Goal: Task Accomplishment & Management: Complete application form

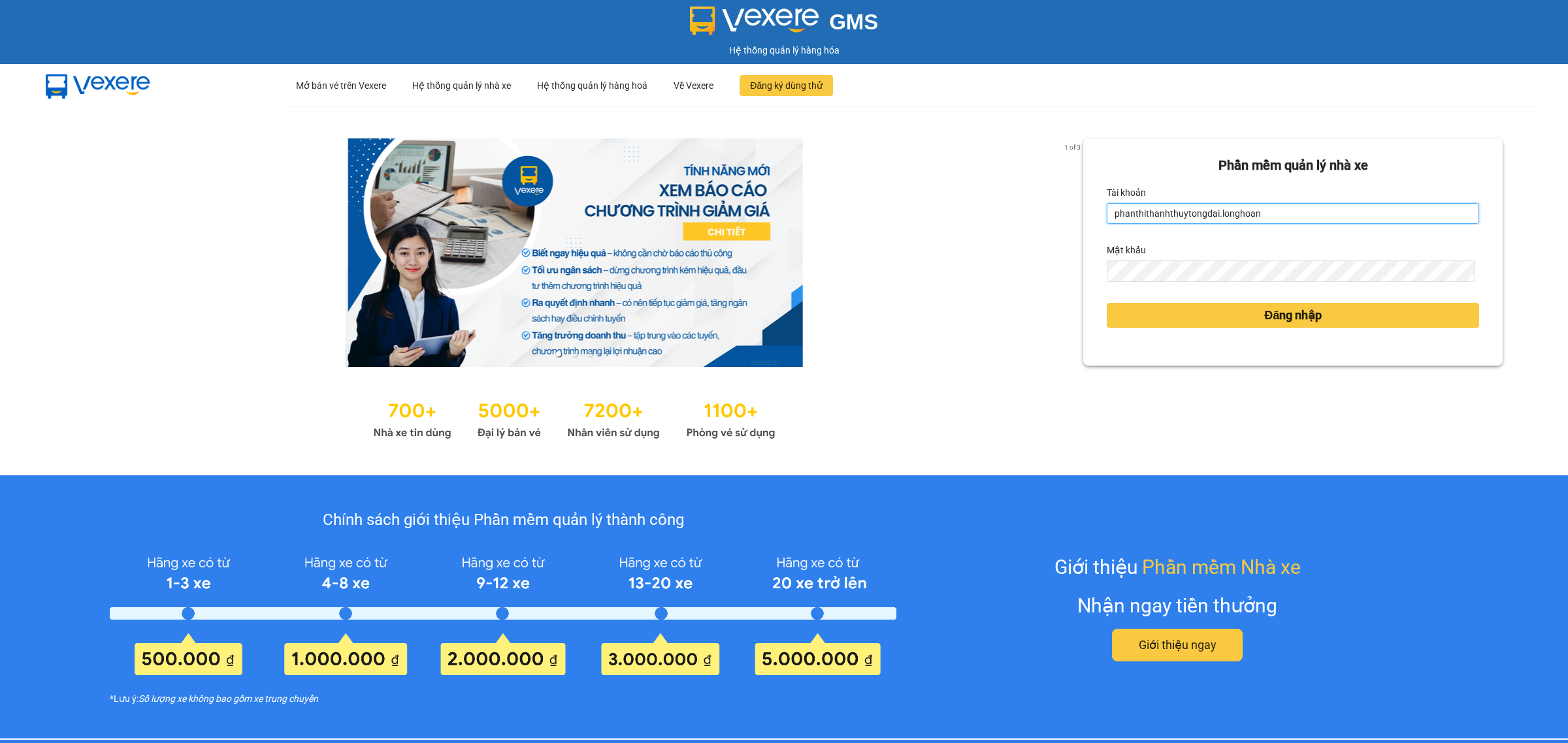
click at [1189, 215] on input "phanthithanhthuytongdai.longhoan" at bounding box center [1293, 214] width 372 height 21
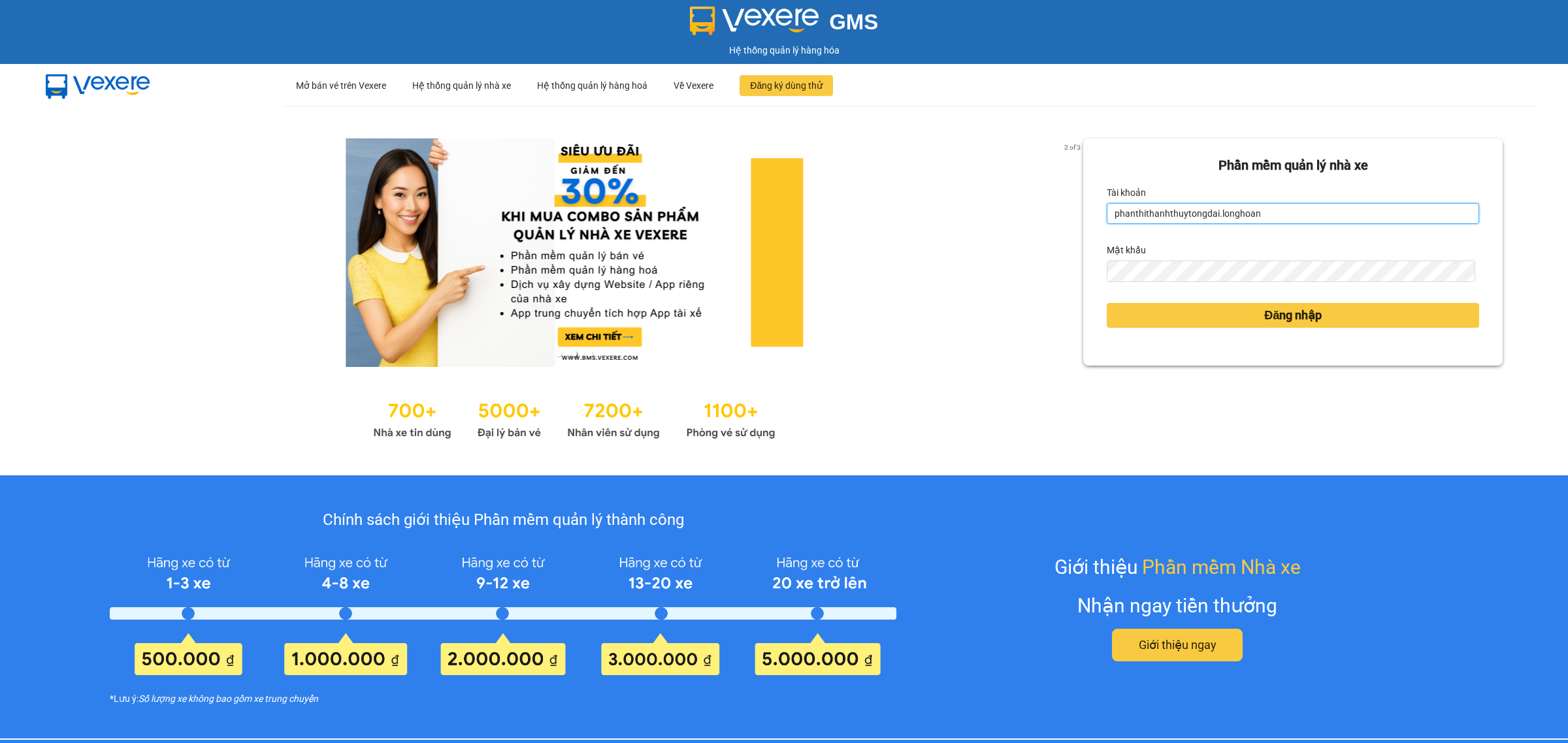
click at [1189, 215] on input "phanthithanhthuytongdai.longhoan" at bounding box center [1293, 214] width 372 height 21
click at [1180, 215] on input "phanthithanhthuytongdai.longhoan" at bounding box center [1293, 214] width 372 height 21
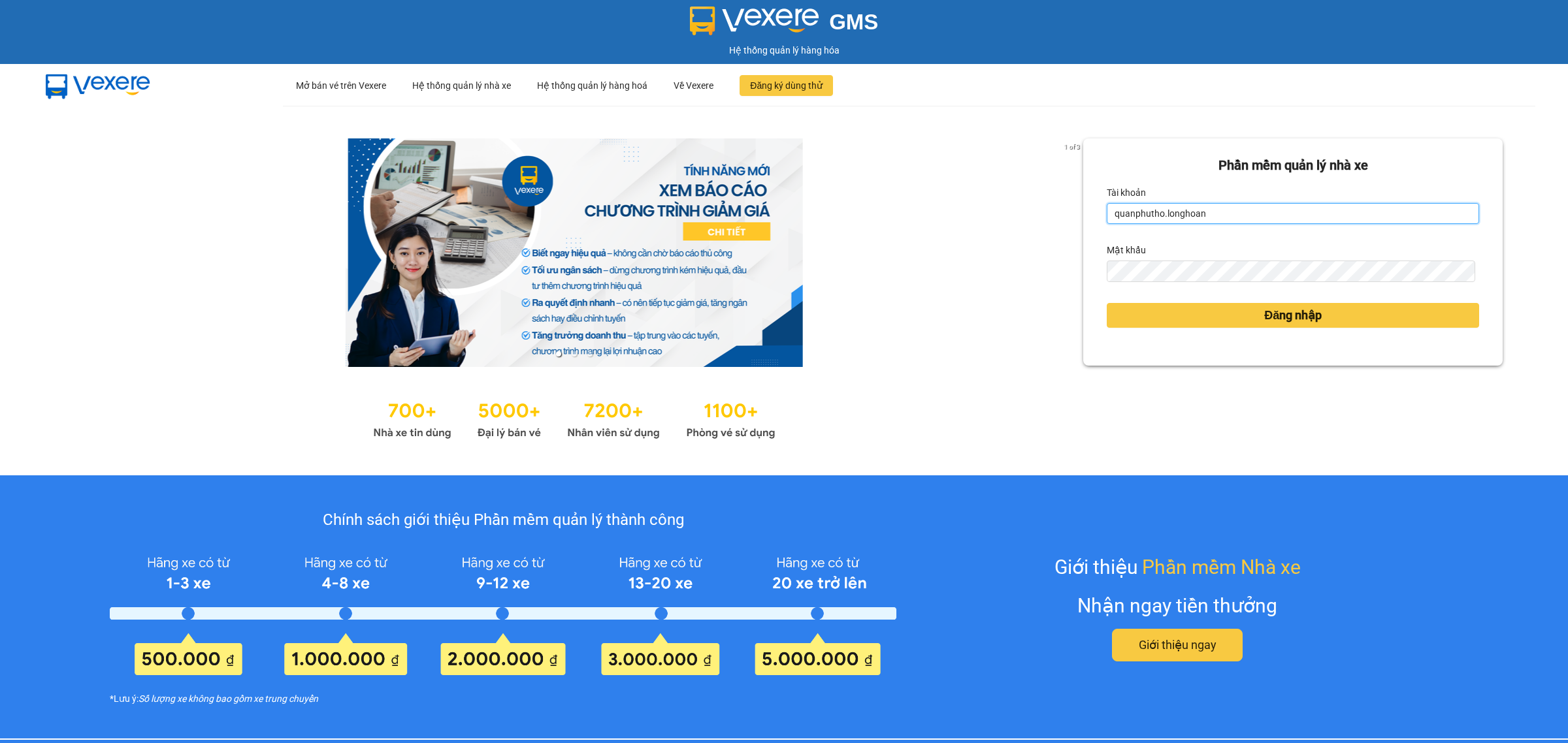
type input "quanphutho.longhoan"
click at [1107, 303] on button "Đăng nhập" at bounding box center [1293, 316] width 372 height 25
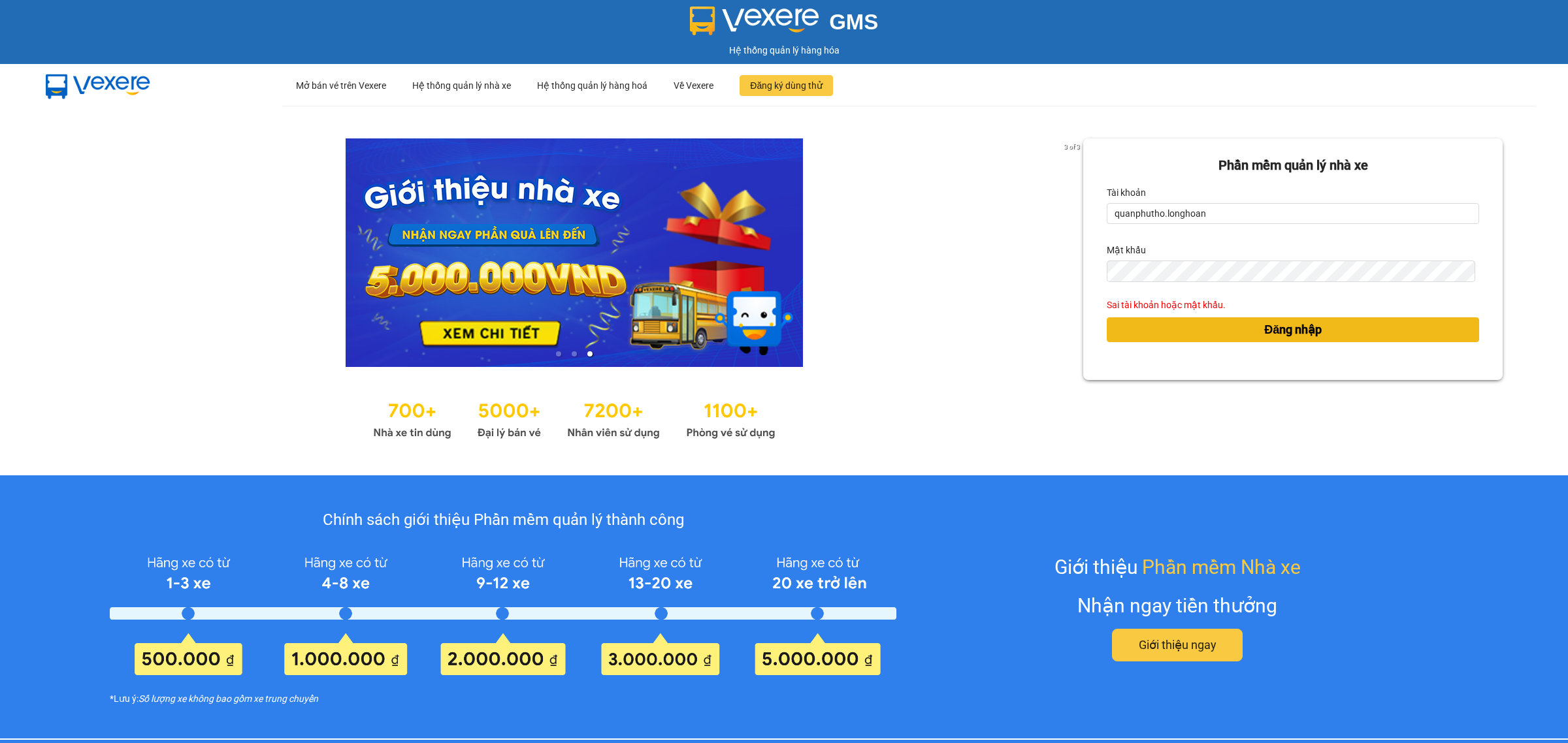
click at [1170, 333] on button "Đăng nhập" at bounding box center [1293, 330] width 372 height 25
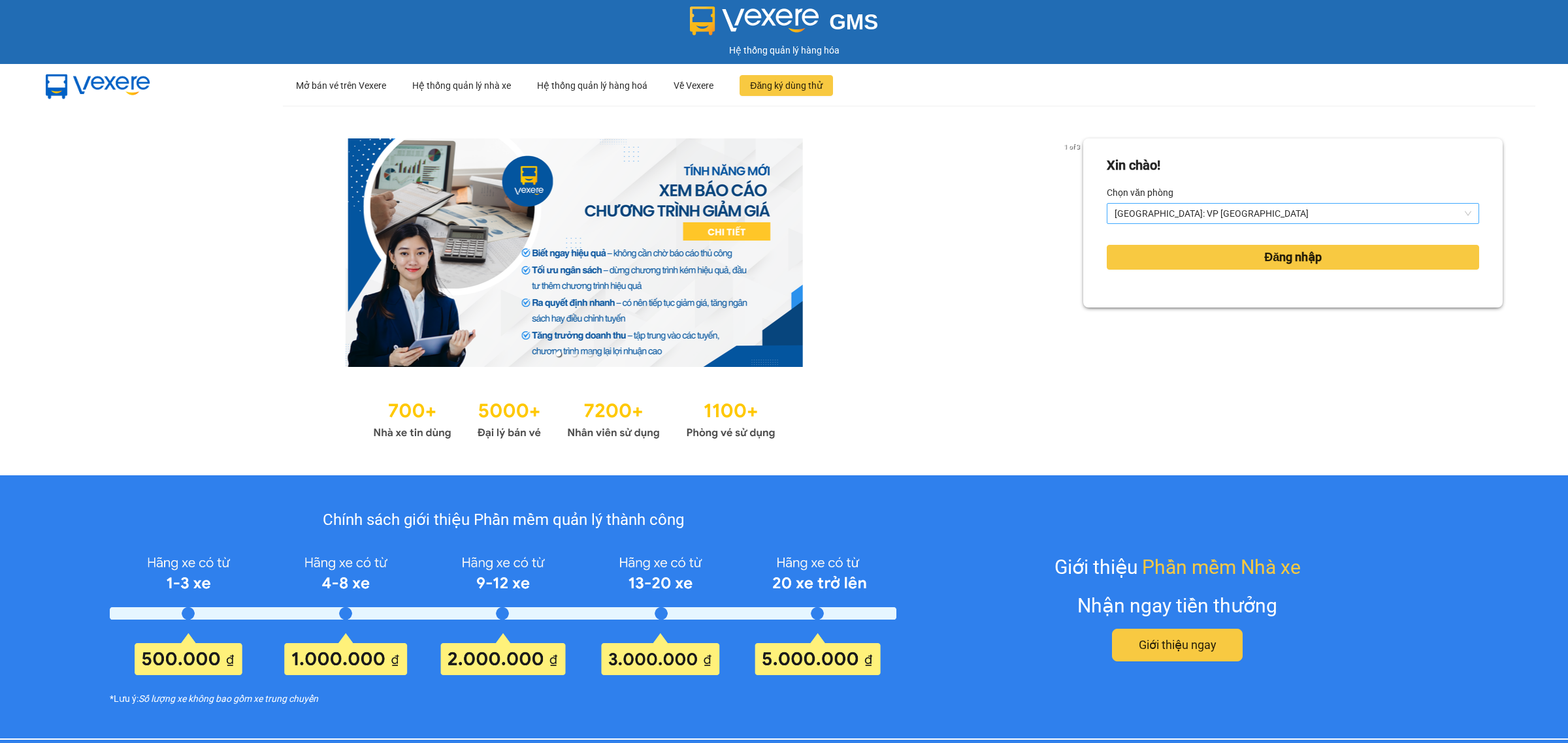
click at [1201, 214] on span "[GEOGRAPHIC_DATA]: VP [GEOGRAPHIC_DATA]" at bounding box center [1293, 214] width 357 height 20
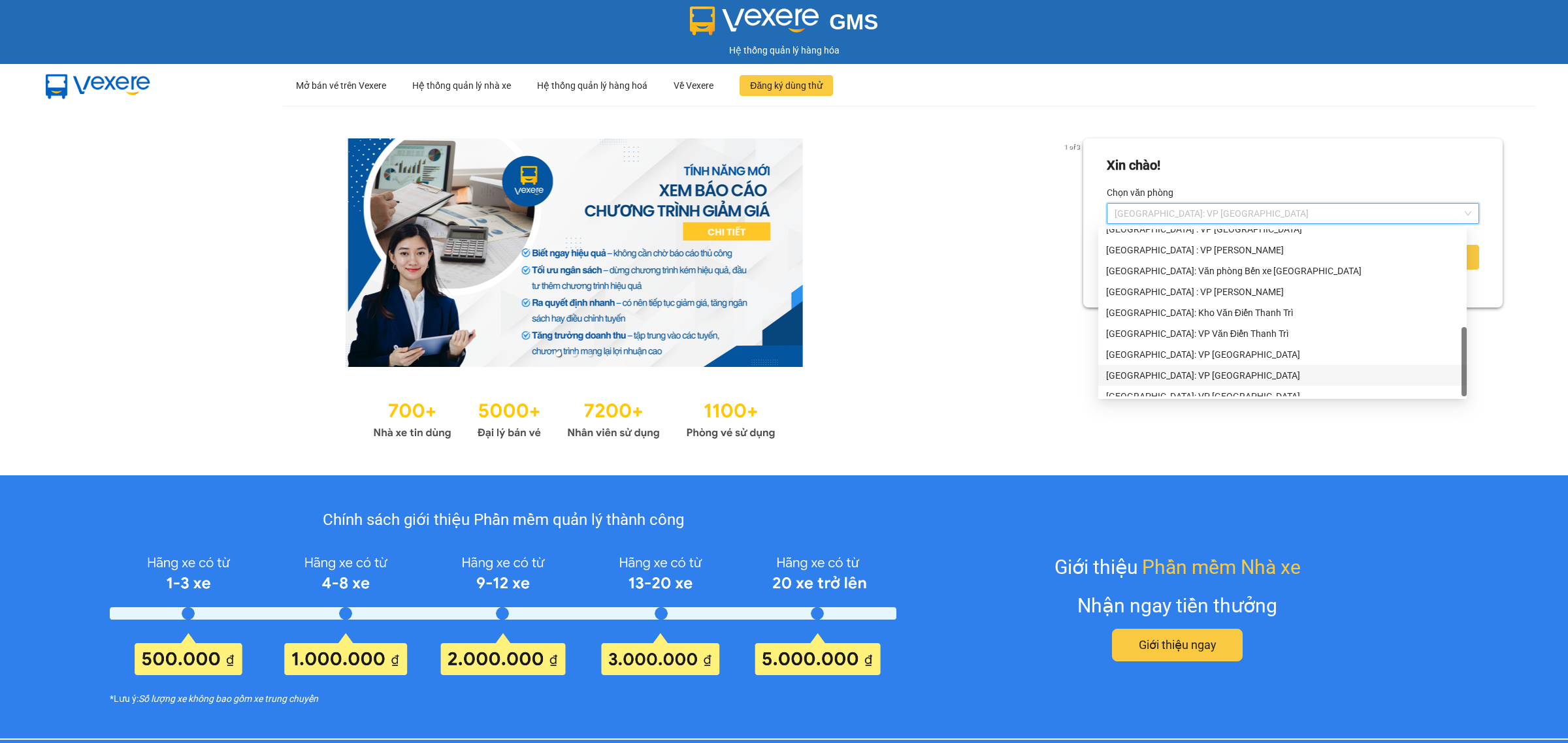
scroll to position [333, 0]
click at [1204, 308] on div "[GEOGRAPHIC_DATA]: Kho Văn Điển Thanh Trì" at bounding box center [1282, 303] width 353 height 14
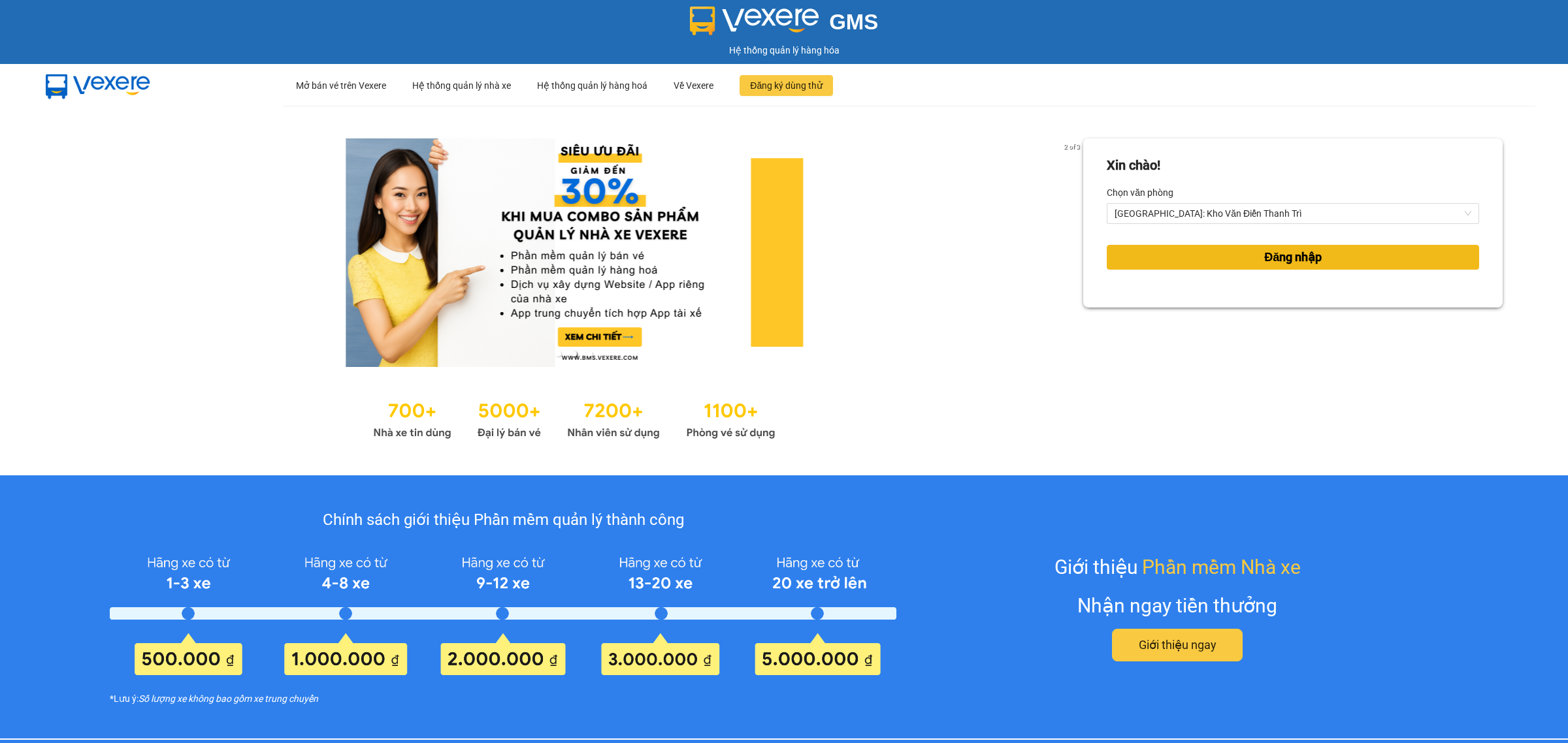
click at [1211, 259] on button "Đăng nhập" at bounding box center [1293, 257] width 372 height 25
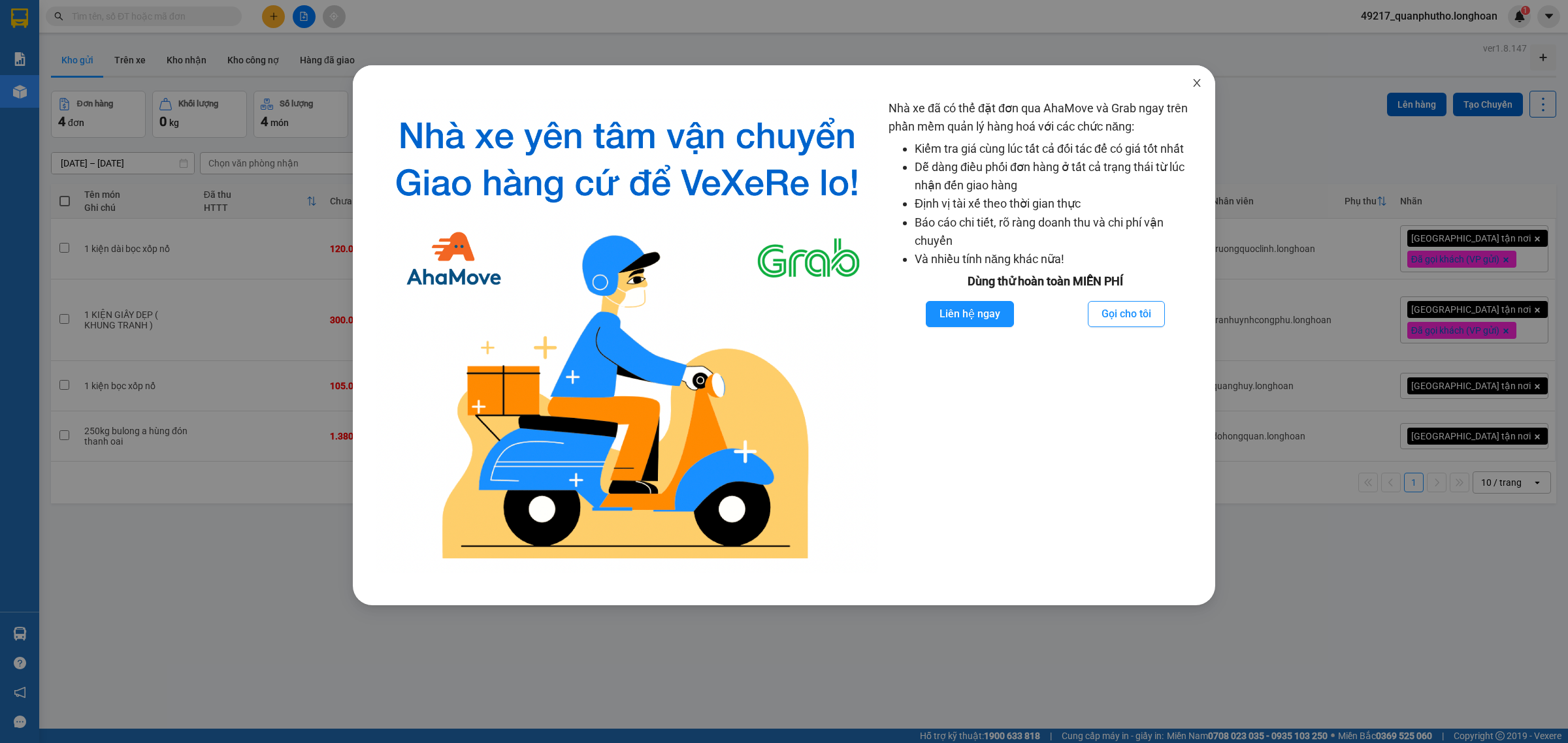
click at [1196, 88] on icon "close" at bounding box center [1197, 83] width 11 height 11
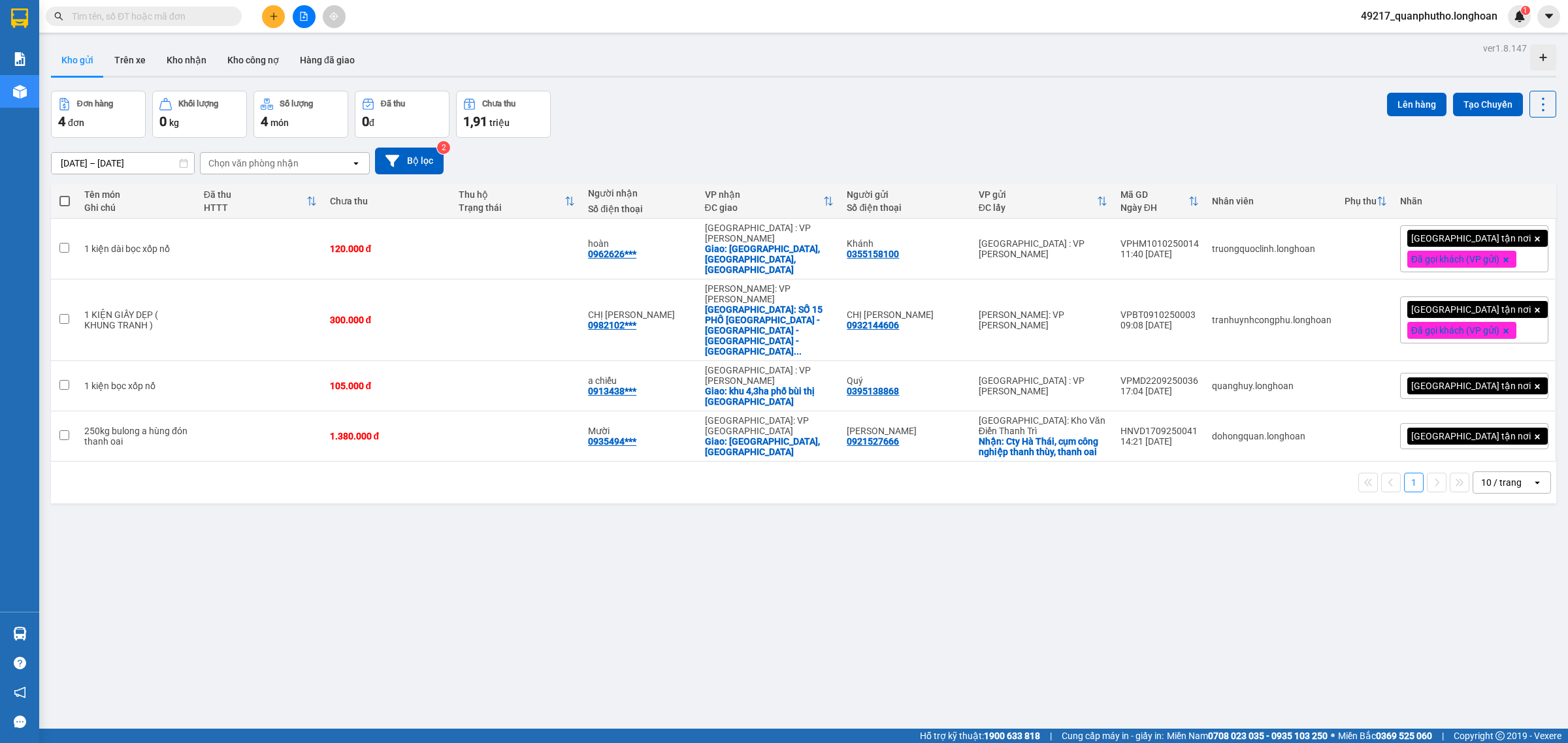
click at [209, 9] on input "text" at bounding box center [149, 16] width 154 height 14
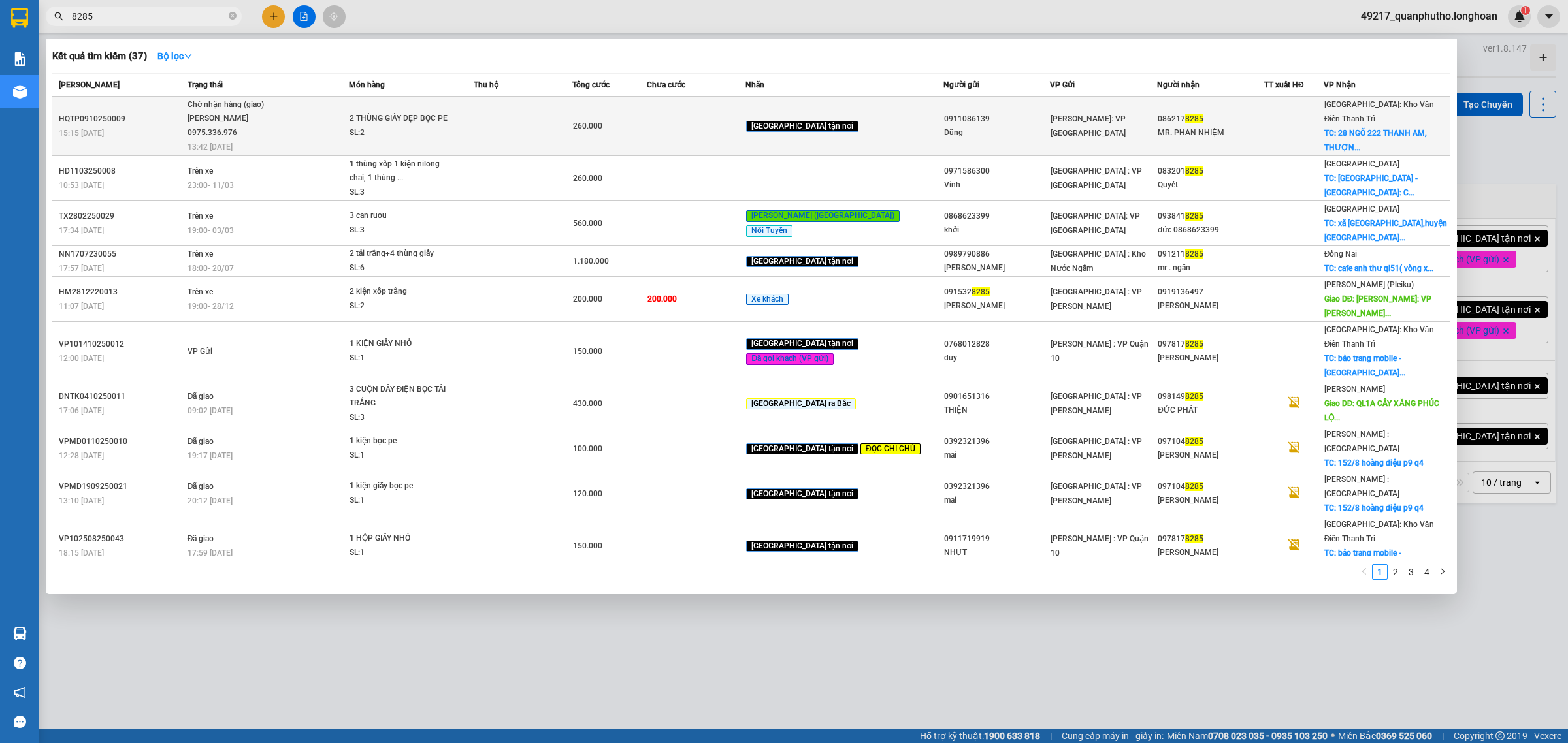
type input "8285"
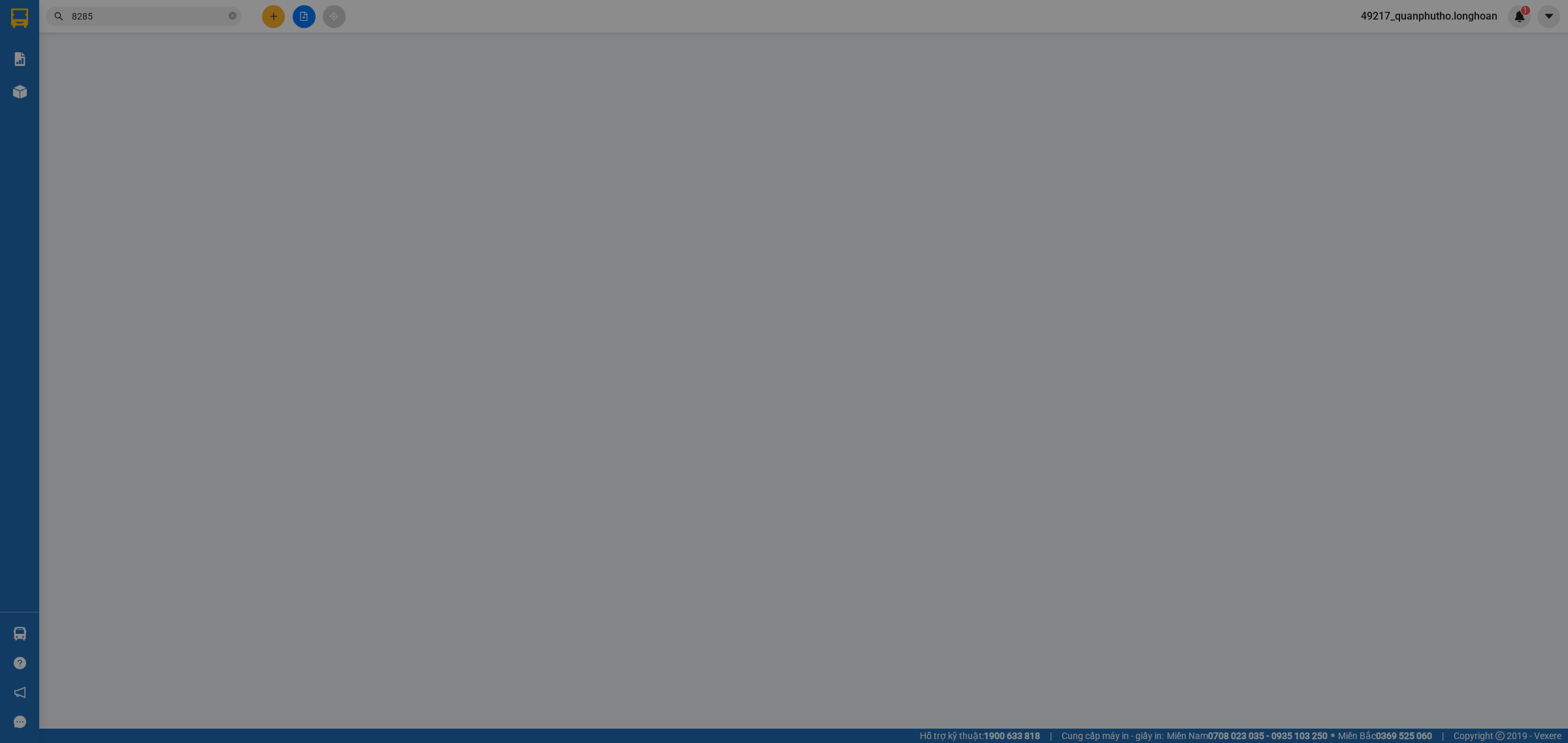
type input "0911086139"
type input "Dũng"
type input "0862178285"
type input "MR. PHAN NHIỆM"
checkbox input "true"
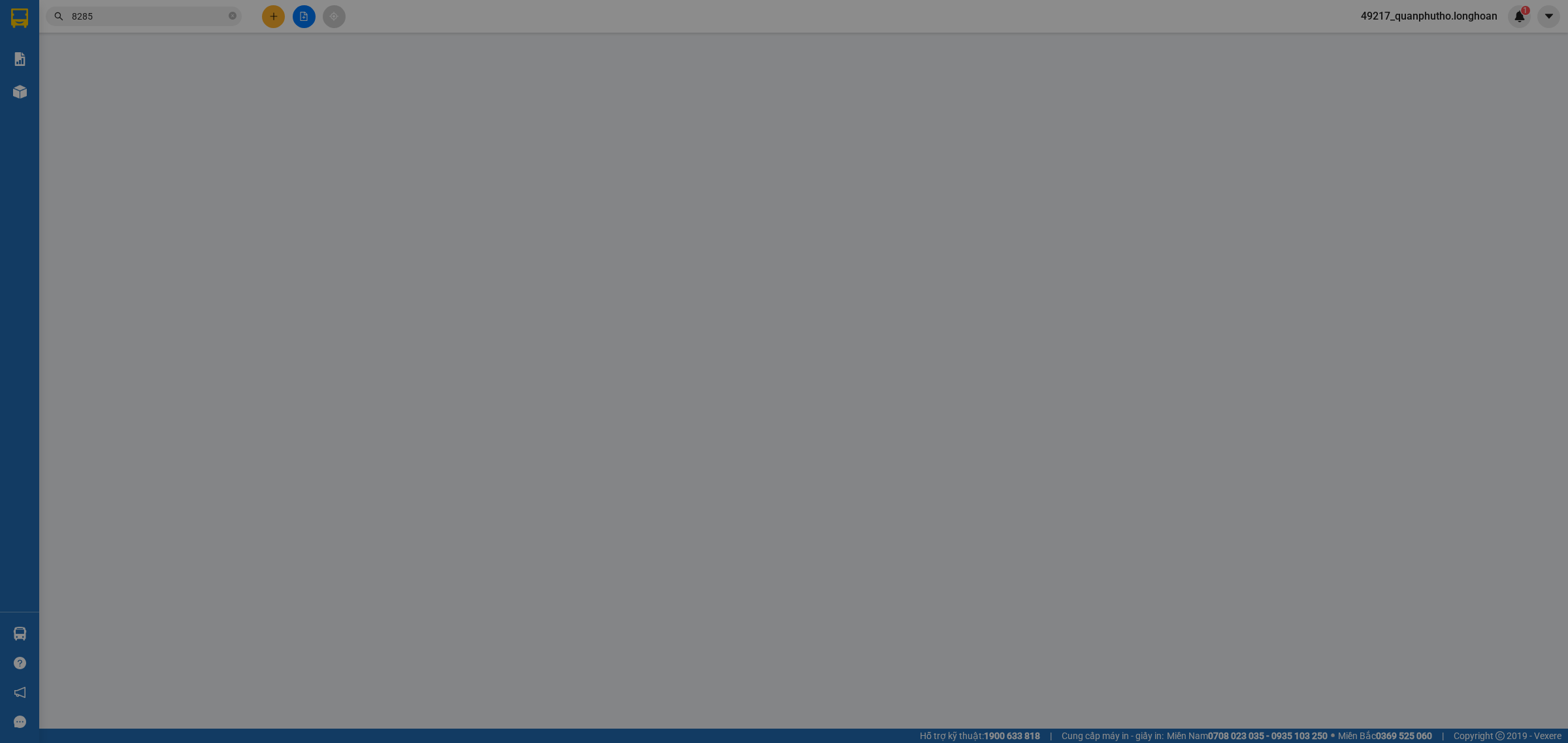
type input "28 NGÕ 222 THANH AM, [GEOGRAPHIC_DATA], [GEOGRAPHIC_DATA], [GEOGRAPHIC_DATA]"
type input "0"
type input "260.000"
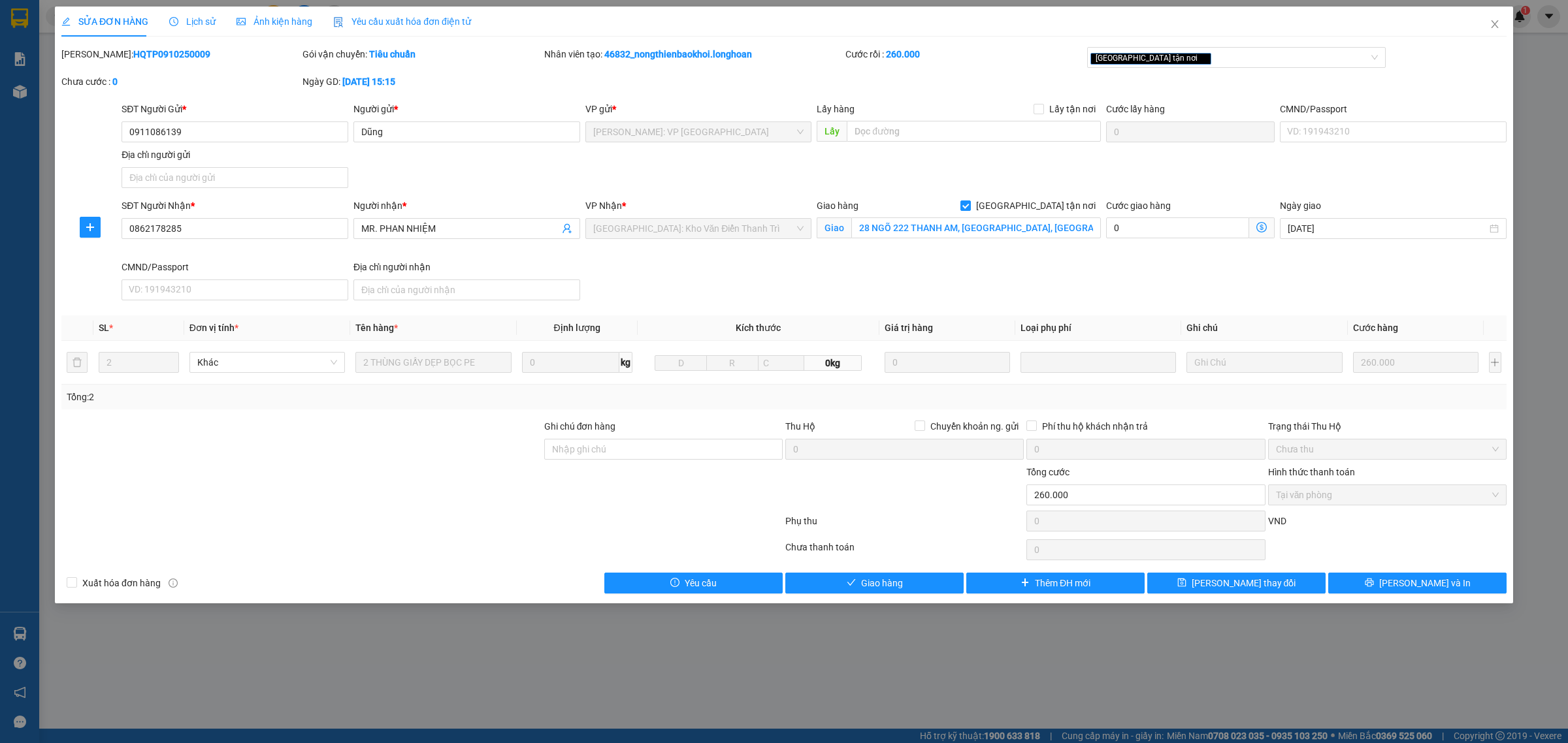
click at [207, 27] on div "Lịch sử" at bounding box center [192, 21] width 46 height 14
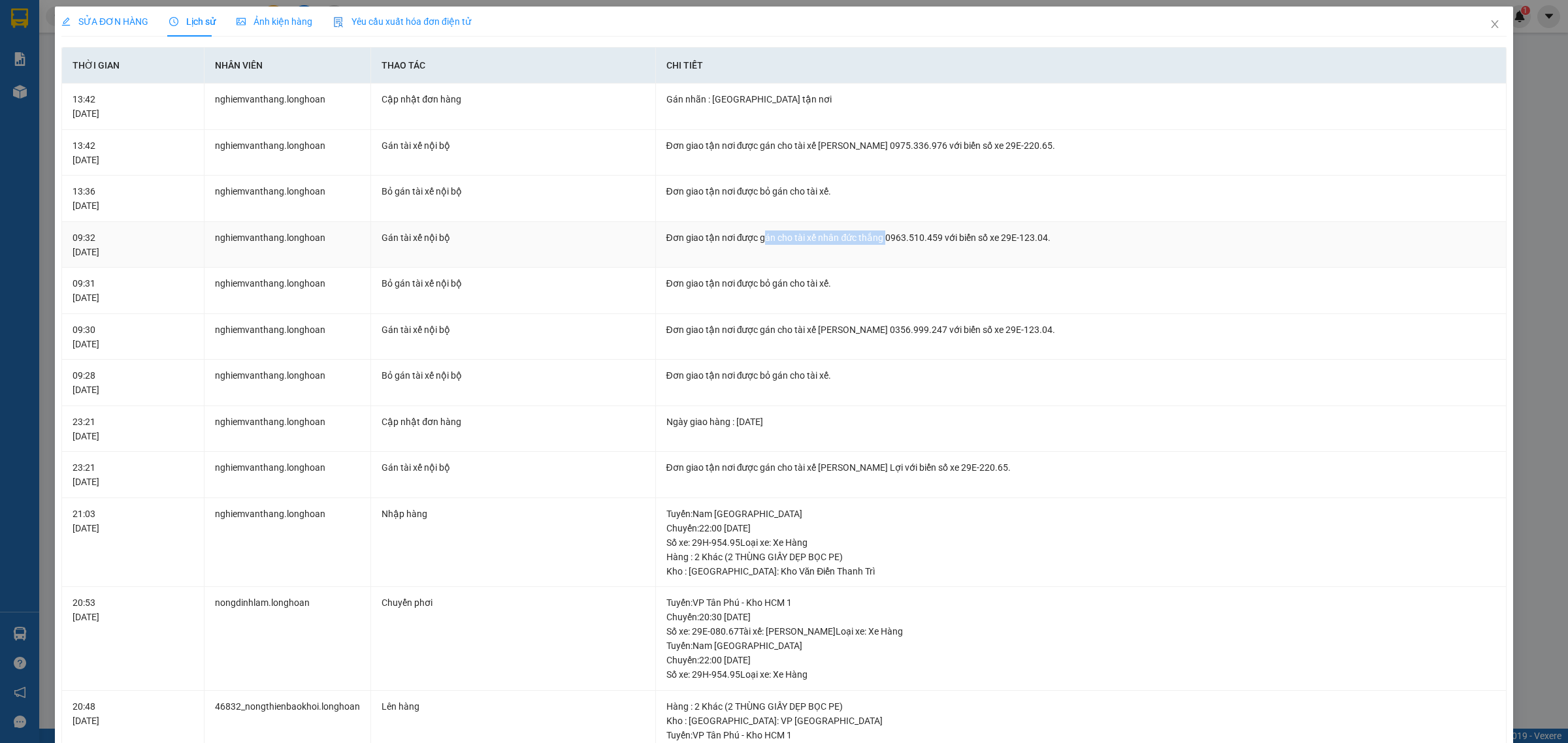
drag, startPoint x: 783, startPoint y: 256, endPoint x: 943, endPoint y: 245, distance: 160.4
click at [906, 252] on td "Đơn giao tận nơi được gán cho tài xế nhân đức thắng 0963.510.459 với biển số xe…" at bounding box center [1081, 245] width 851 height 46
drag, startPoint x: 697, startPoint y: 155, endPoint x: 1056, endPoint y: 163, distance: 359.1
click at [1056, 163] on td "Đơn giao tận nơi được gán cho tài xế [PERSON_NAME] 0975.336.976 với biển số xe …" at bounding box center [1081, 153] width 851 height 46
click at [123, 26] on span "SỬA ĐƠN HÀNG" at bounding box center [105, 21] width 87 height 11
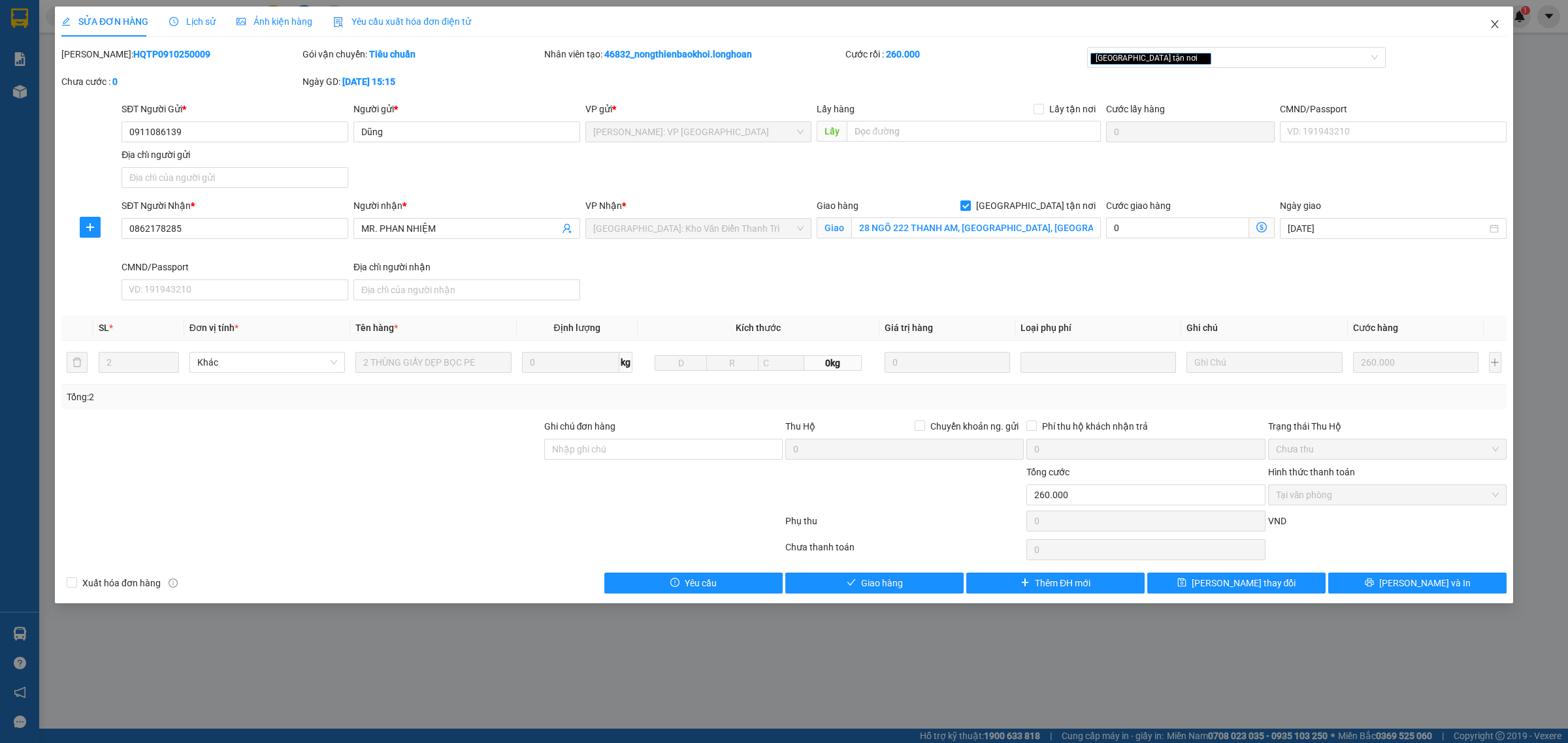
click at [1497, 30] on span "Close" at bounding box center [1494, 24] width 36 height 36
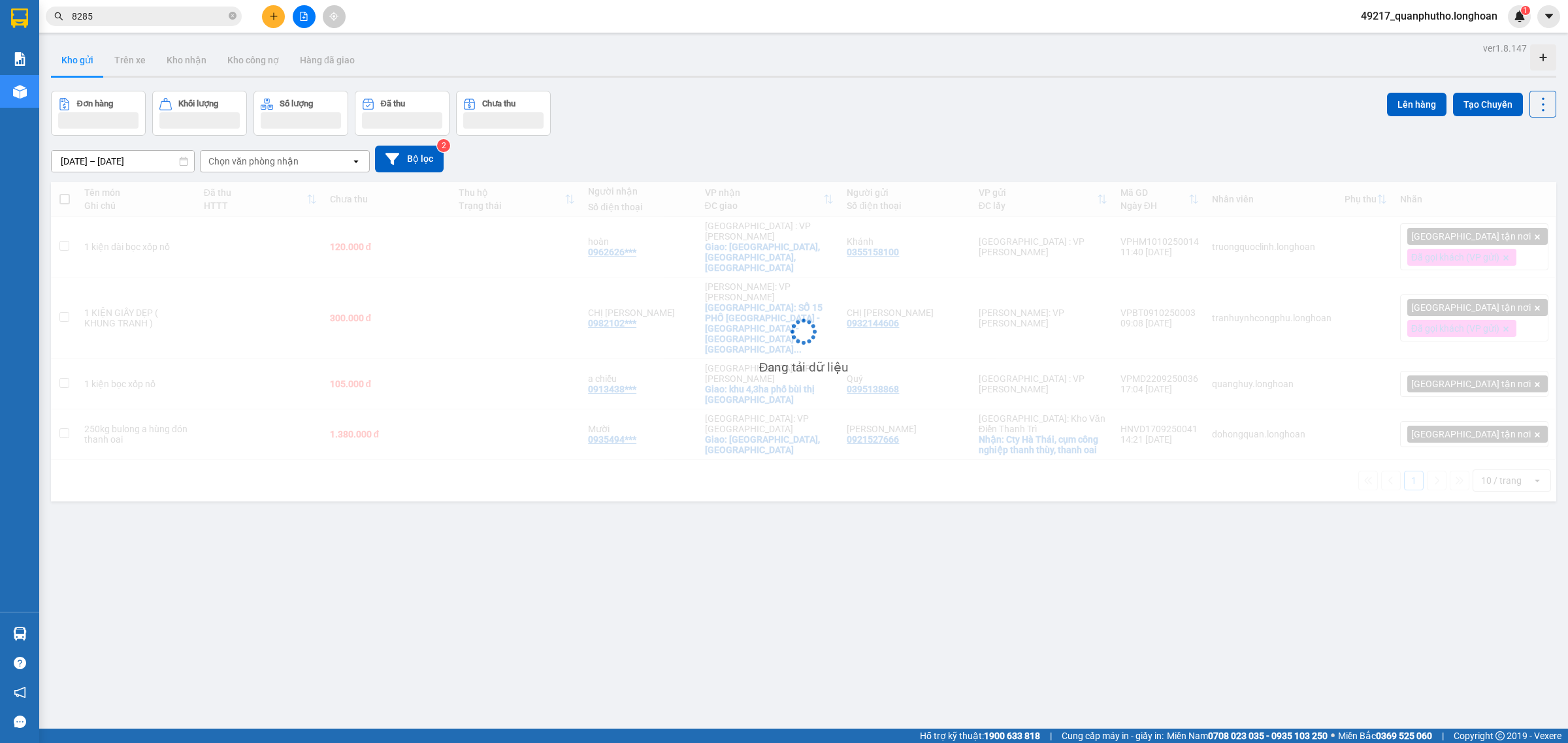
click at [180, 16] on input "8285" at bounding box center [149, 16] width 154 height 14
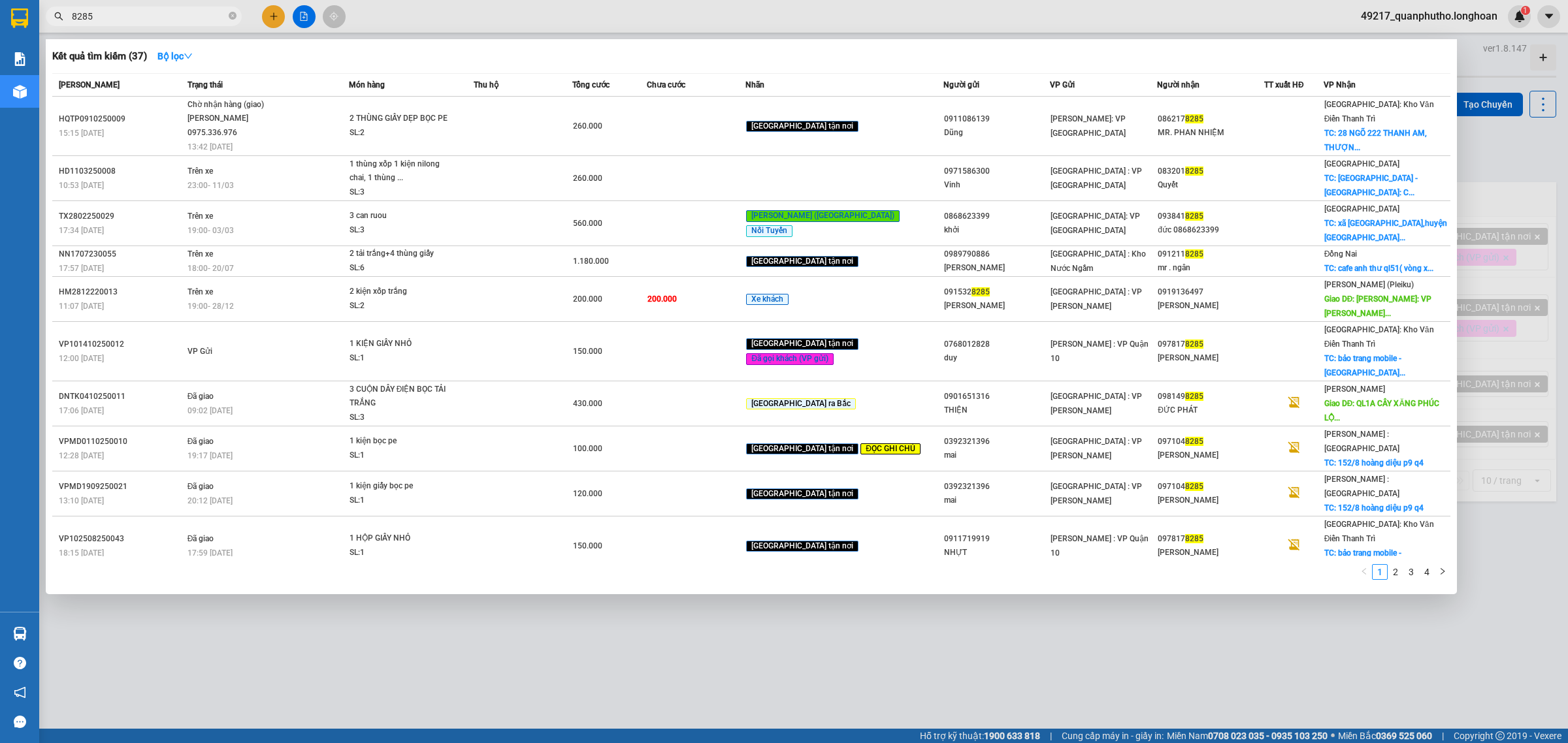
click at [180, 16] on input "8285" at bounding box center [149, 16] width 154 height 14
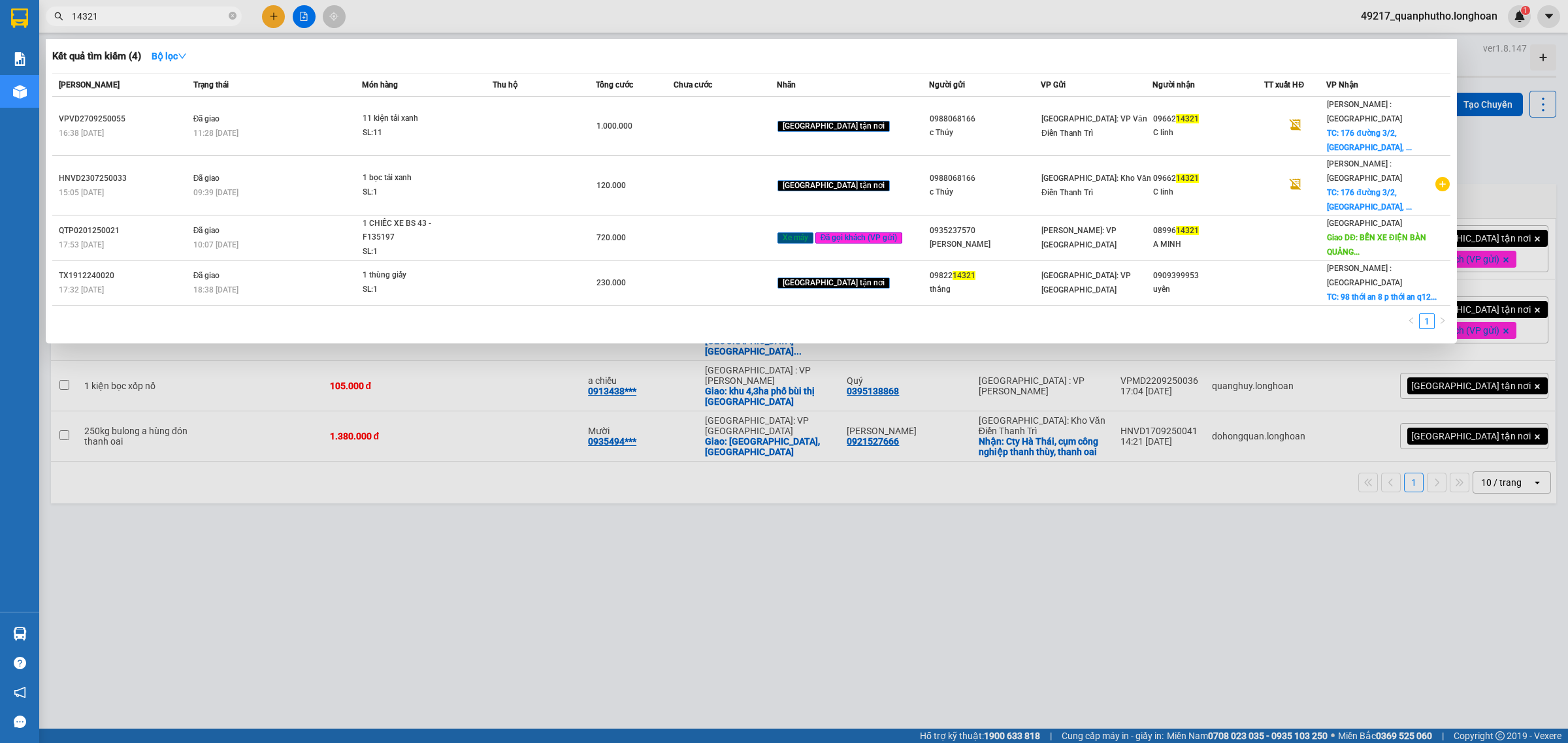
type input "14321"
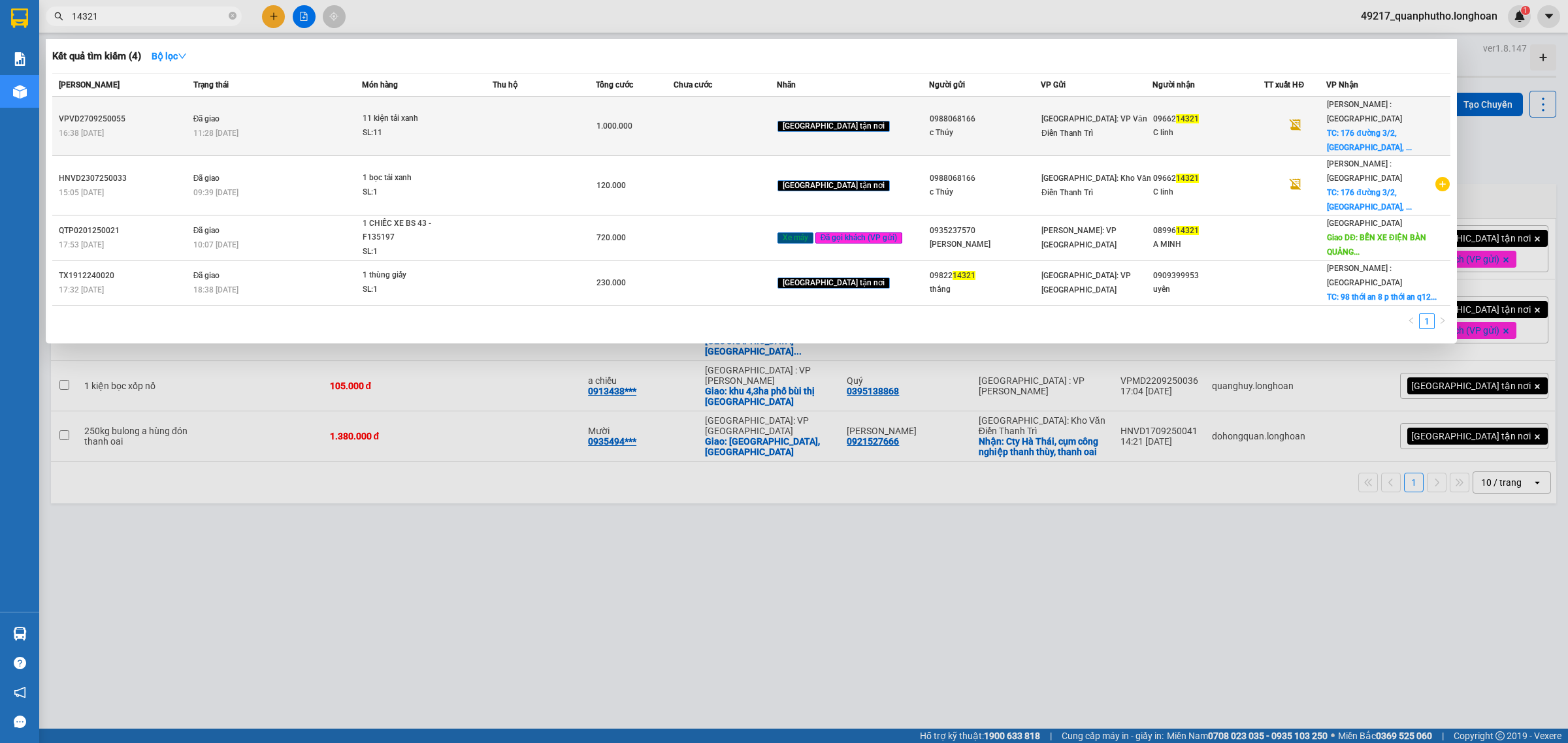
click at [301, 132] on td "Đã giao 11:28 [DATE]" at bounding box center [276, 126] width 172 height 59
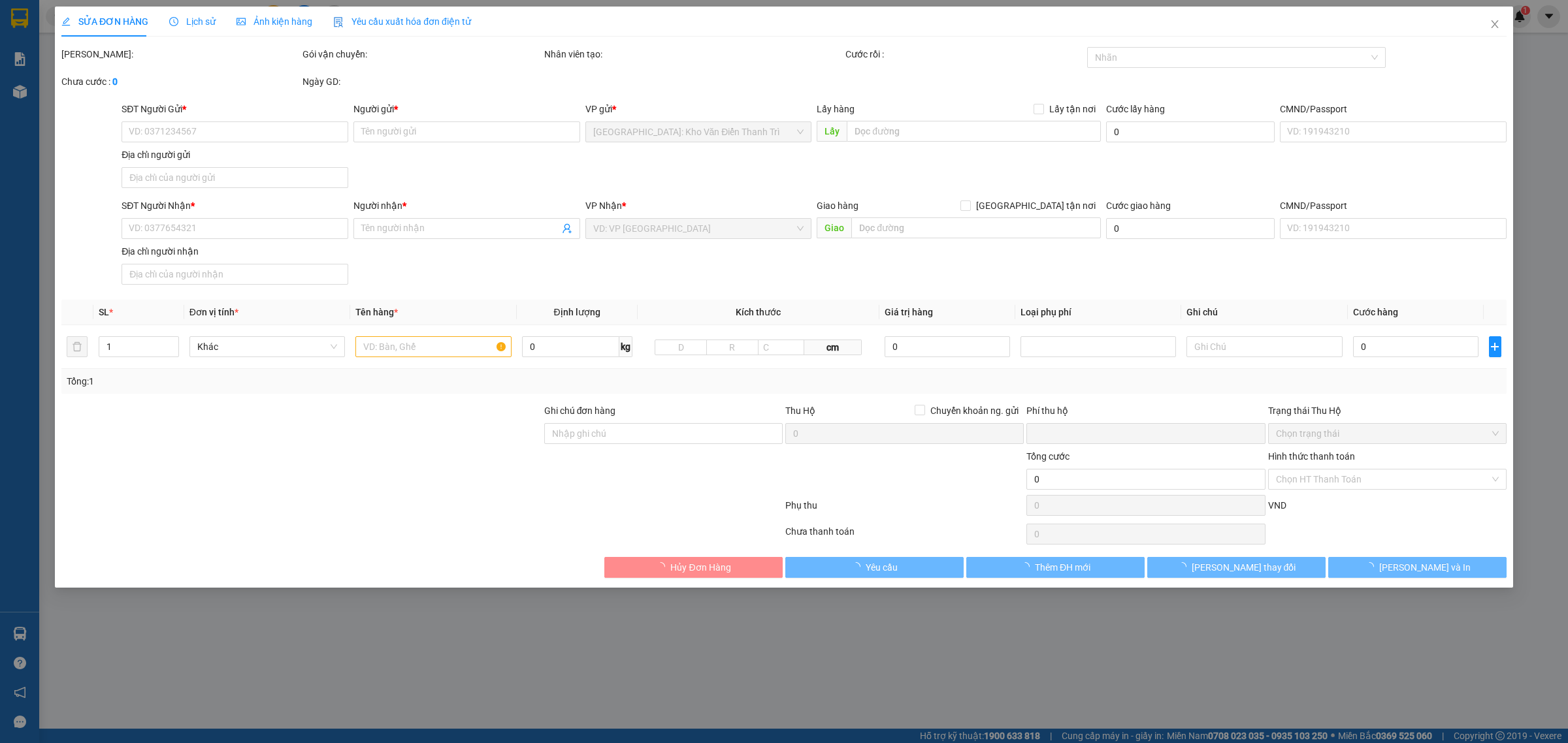
type input "0988068166"
type input "c Thúy"
type input "0966214321"
type input "C linh"
checkbox input "true"
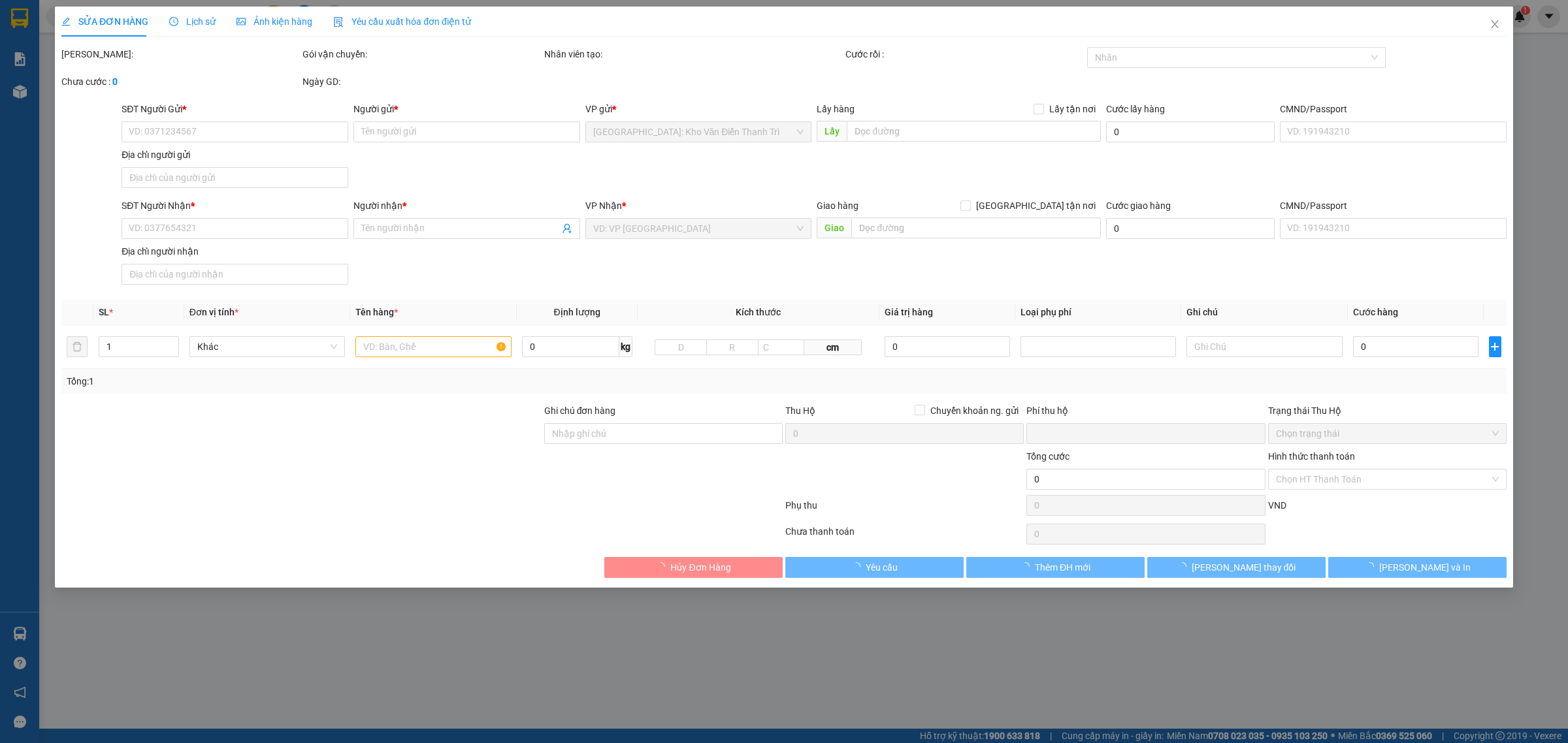
type input "[STREET_ADDRESS]"
type input "VAT Hư vỡ không đền"
type input "0"
type input "1.000.000"
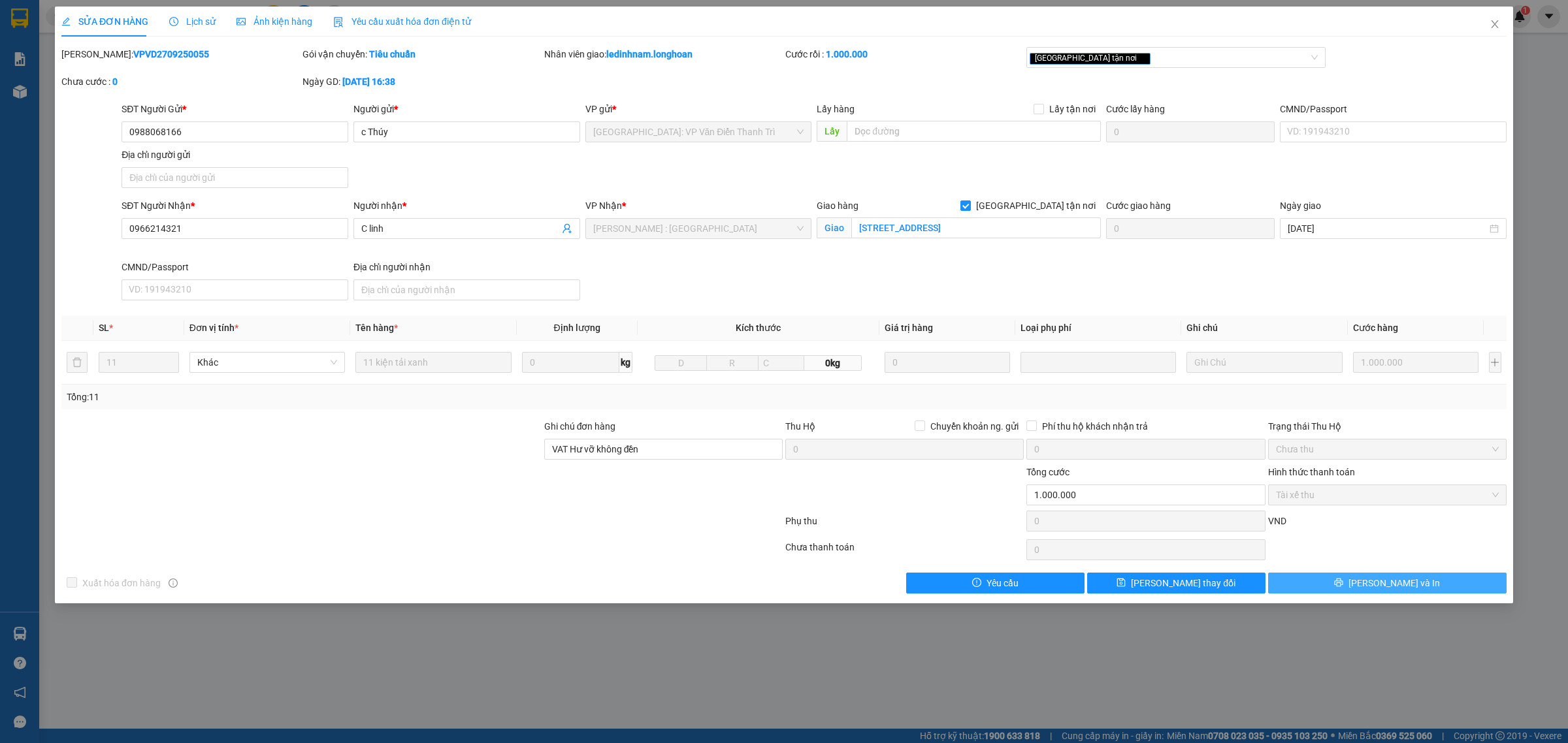
click at [1337, 579] on button "[PERSON_NAME] và In" at bounding box center [1387, 583] width 239 height 21
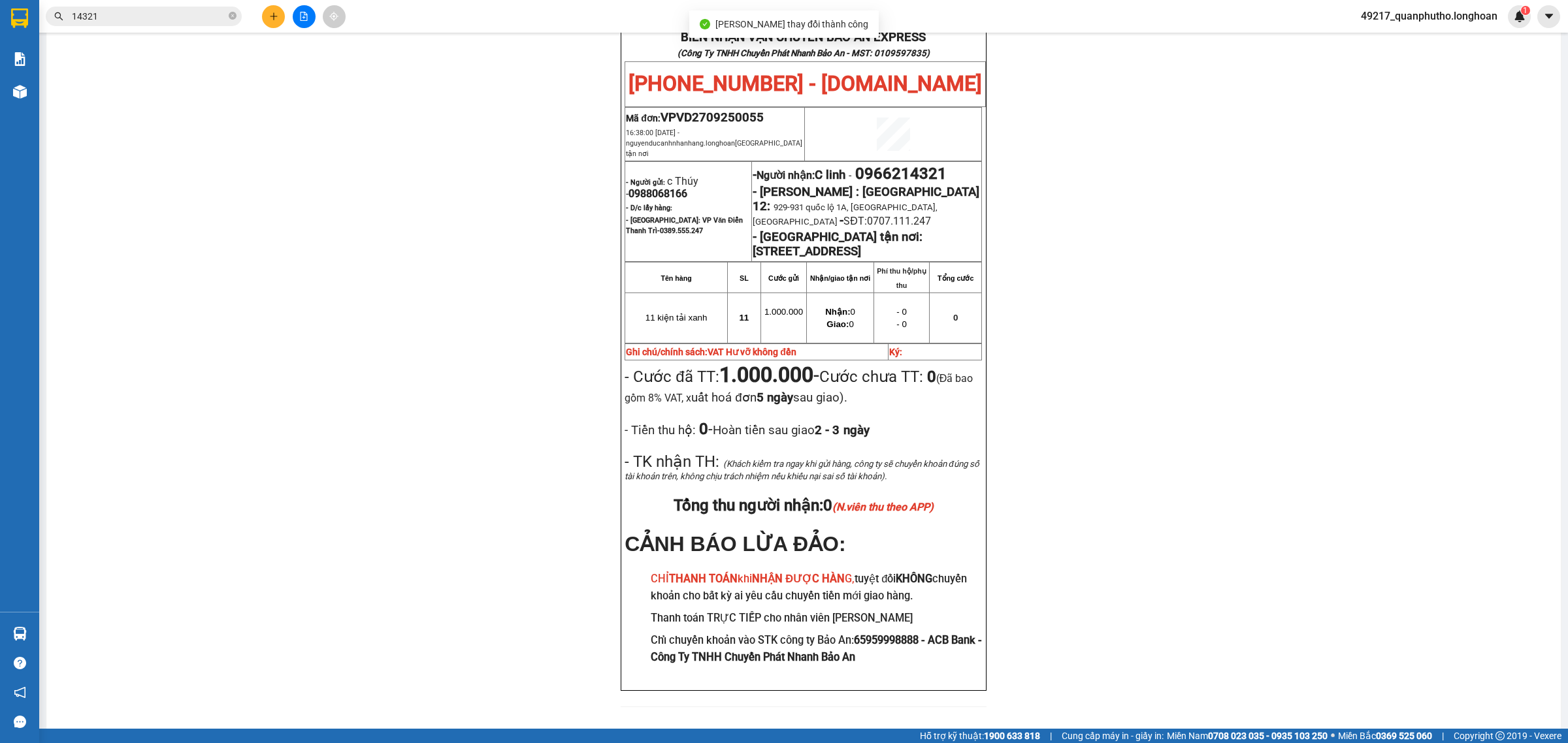
scroll to position [60, 0]
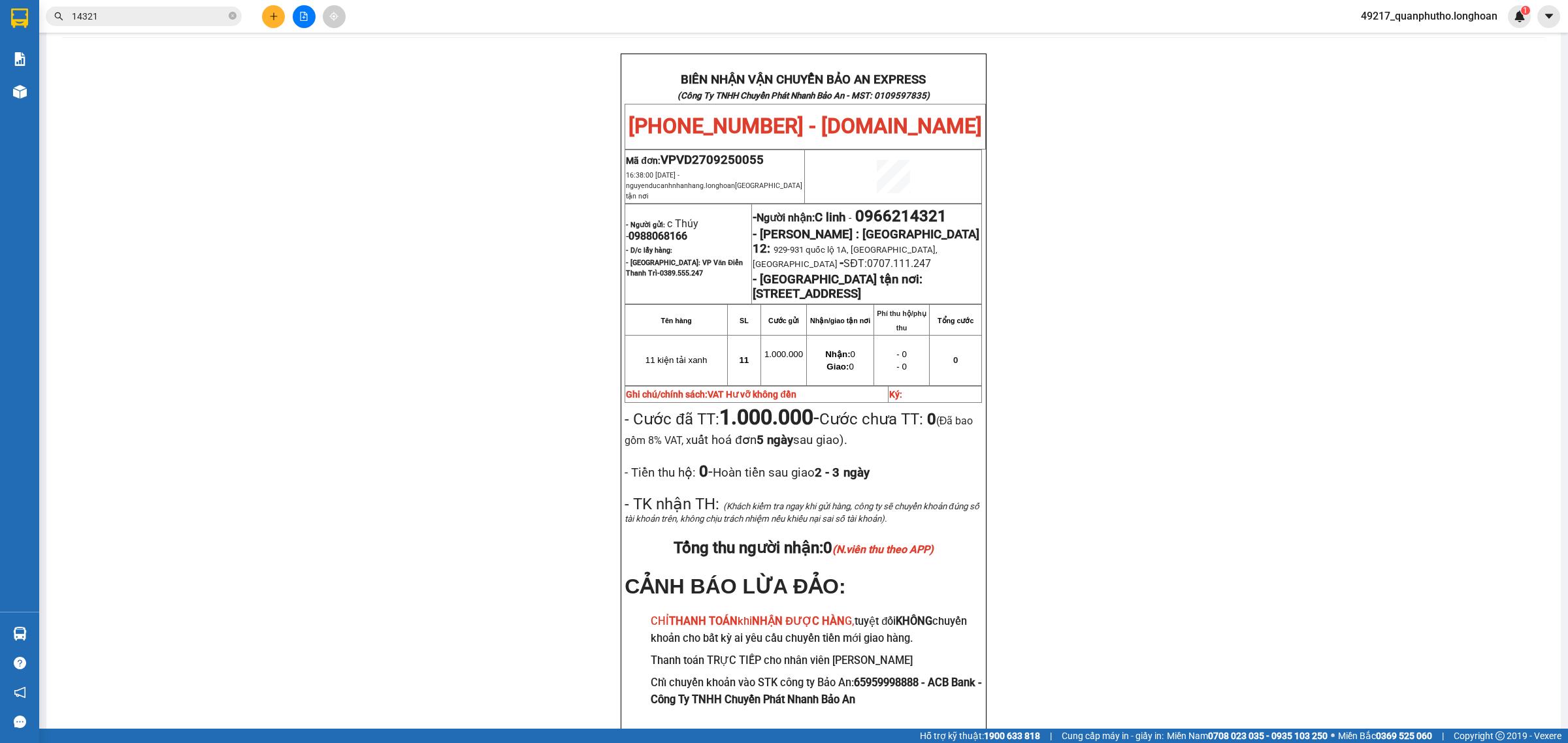
drag, startPoint x: 513, startPoint y: 223, endPoint x: 505, endPoint y: 227, distance: 8.9
click at [507, 227] on div "BIÊN NHẬN VẬN CHUYỂN BẢO AN EXPRESS (Công Ty TNHH Chuyển Phát Nhanh Bảo An - MS…" at bounding box center [804, 409] width 1483 height 712
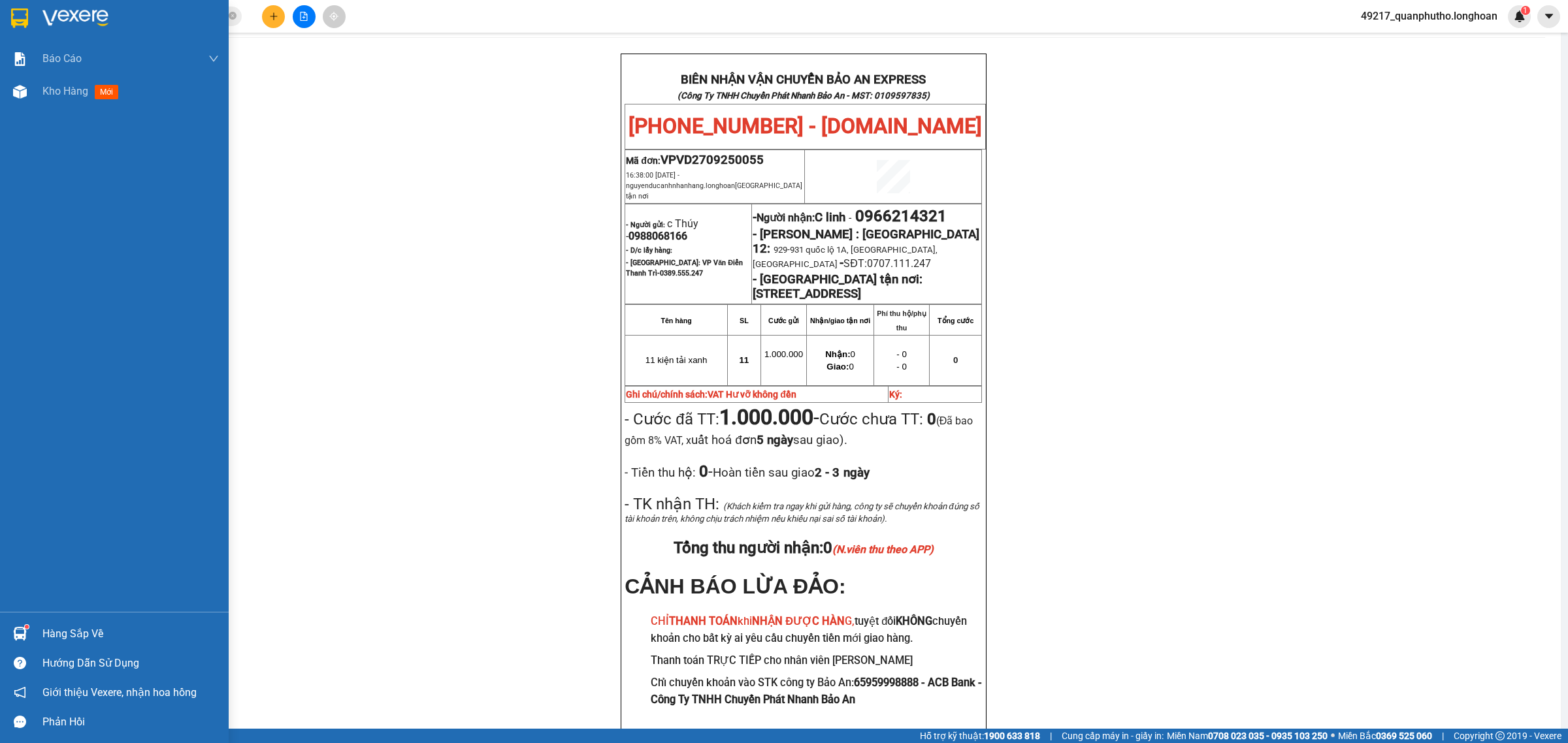
click at [25, 18] on img at bounding box center [20, 19] width 17 height 20
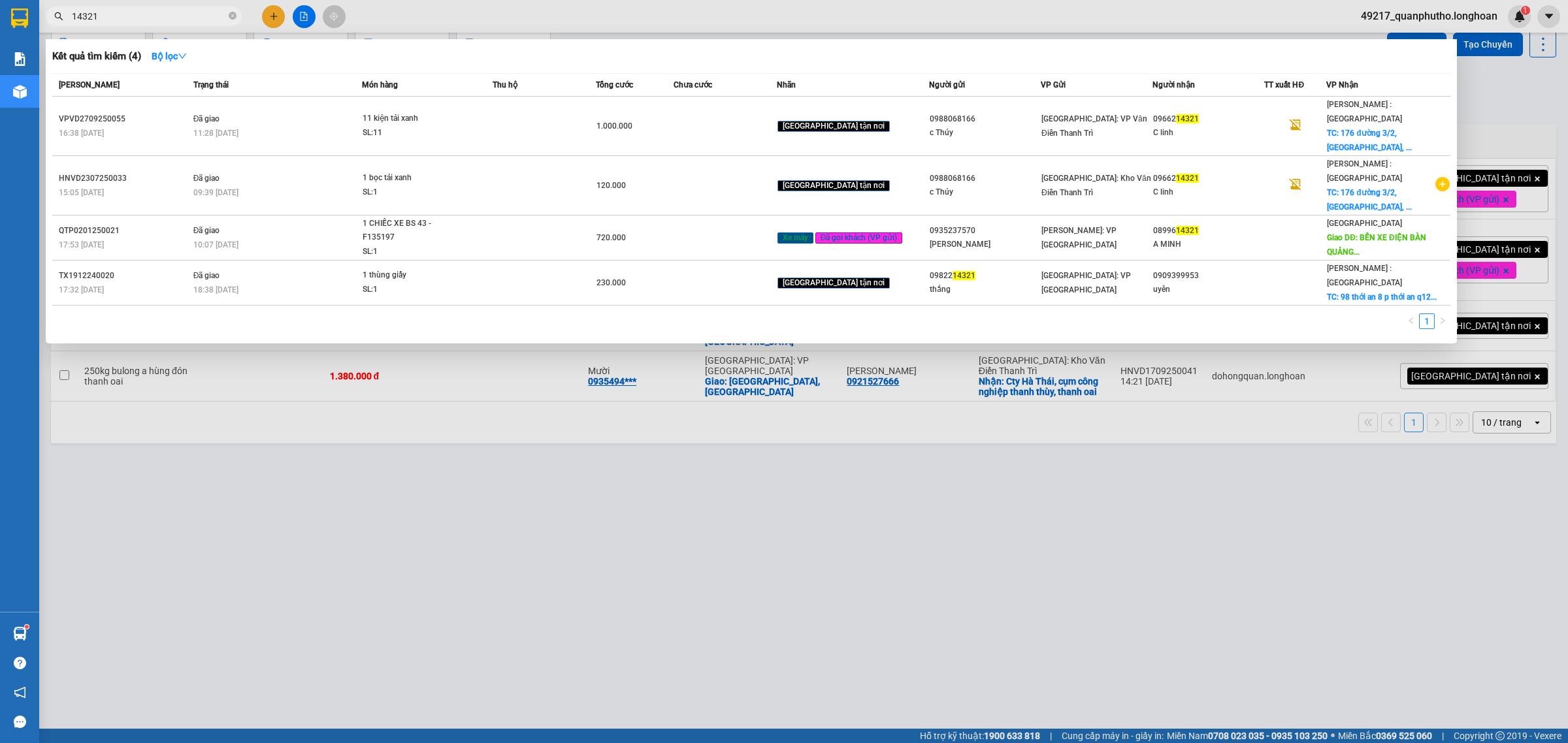
click at [176, 21] on input "14321" at bounding box center [149, 16] width 154 height 14
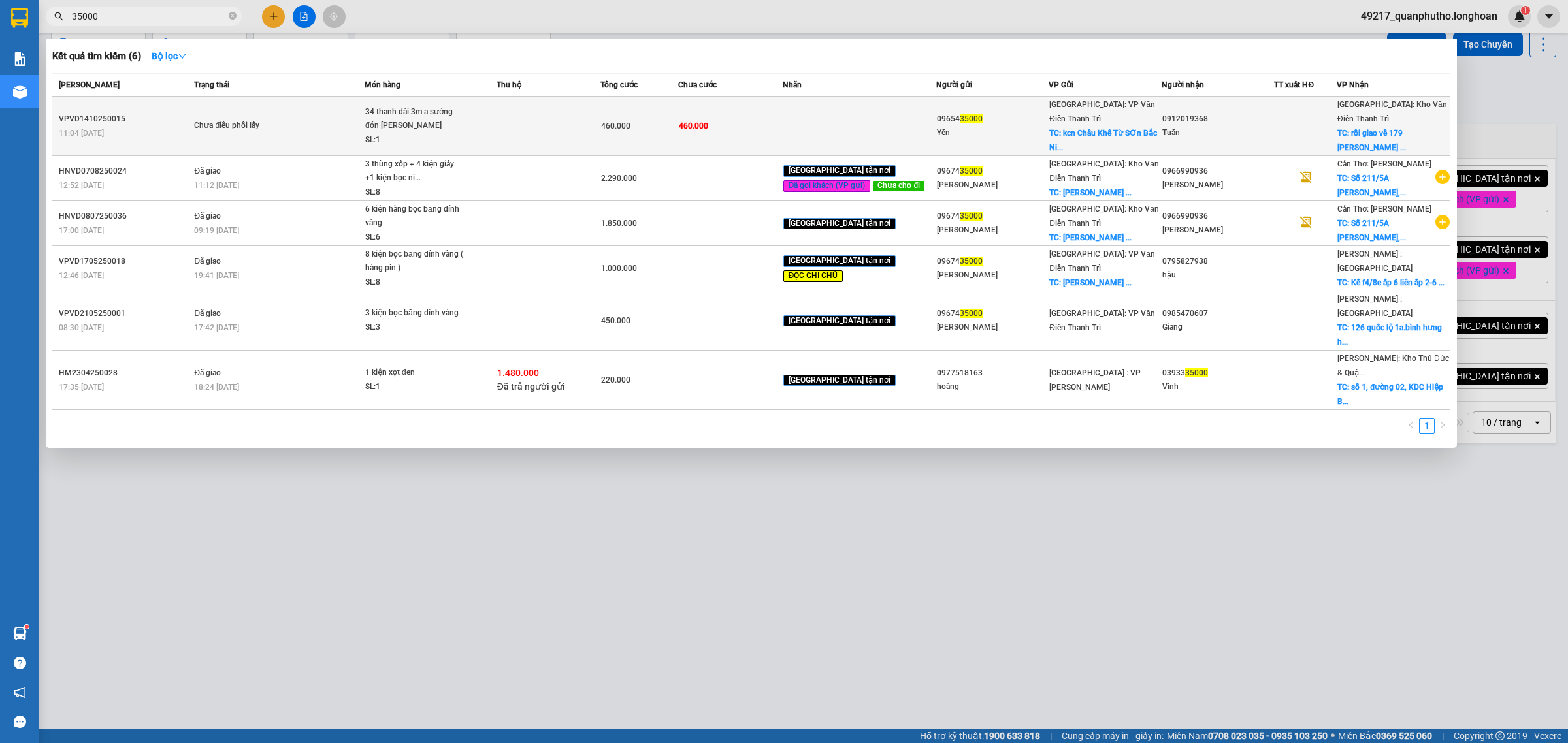
type input "35000"
click at [270, 119] on div "Chưa điều phối lấy" at bounding box center [243, 126] width 98 height 14
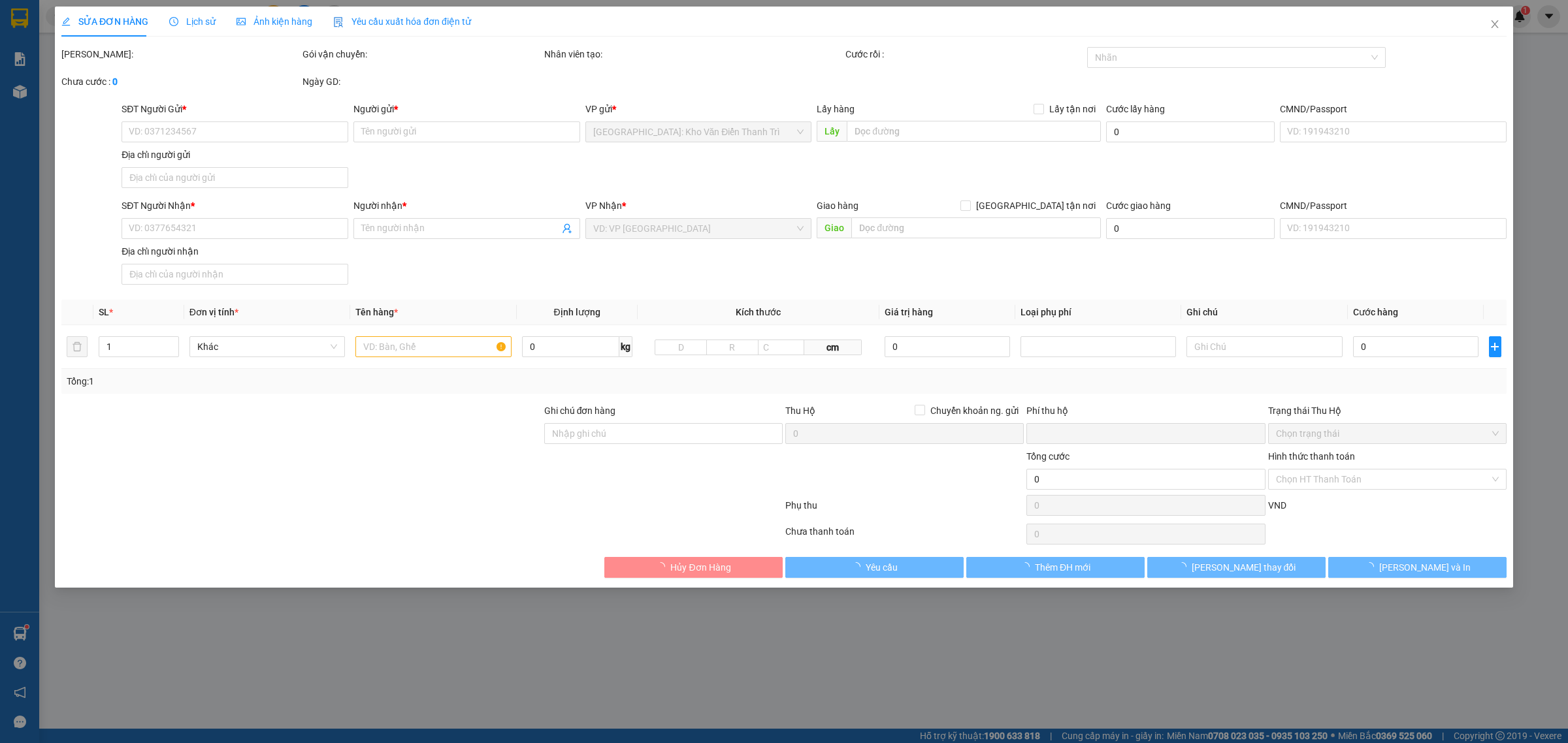
type input "0965435000"
type input "Yến"
checkbox input "true"
type input "kcn Châu Khê Từ SƠn Bắc Ninh"
type input "0912019368"
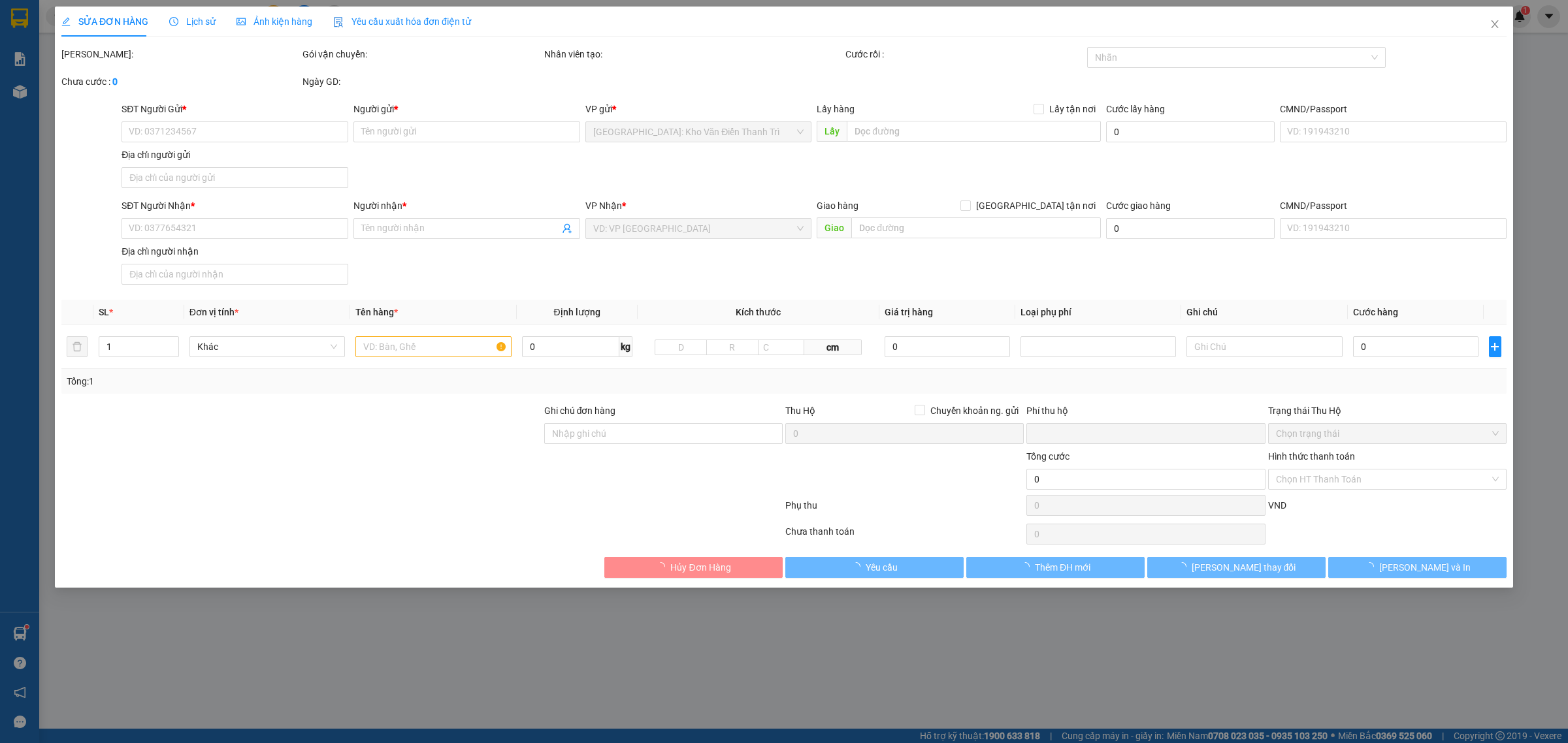
type input "Tuấn"
checkbox input "true"
type input "rồi giao về 179 trần bình hà nội (văn phòng xe văn minh hộ a)"
type input "0"
type input "460.000"
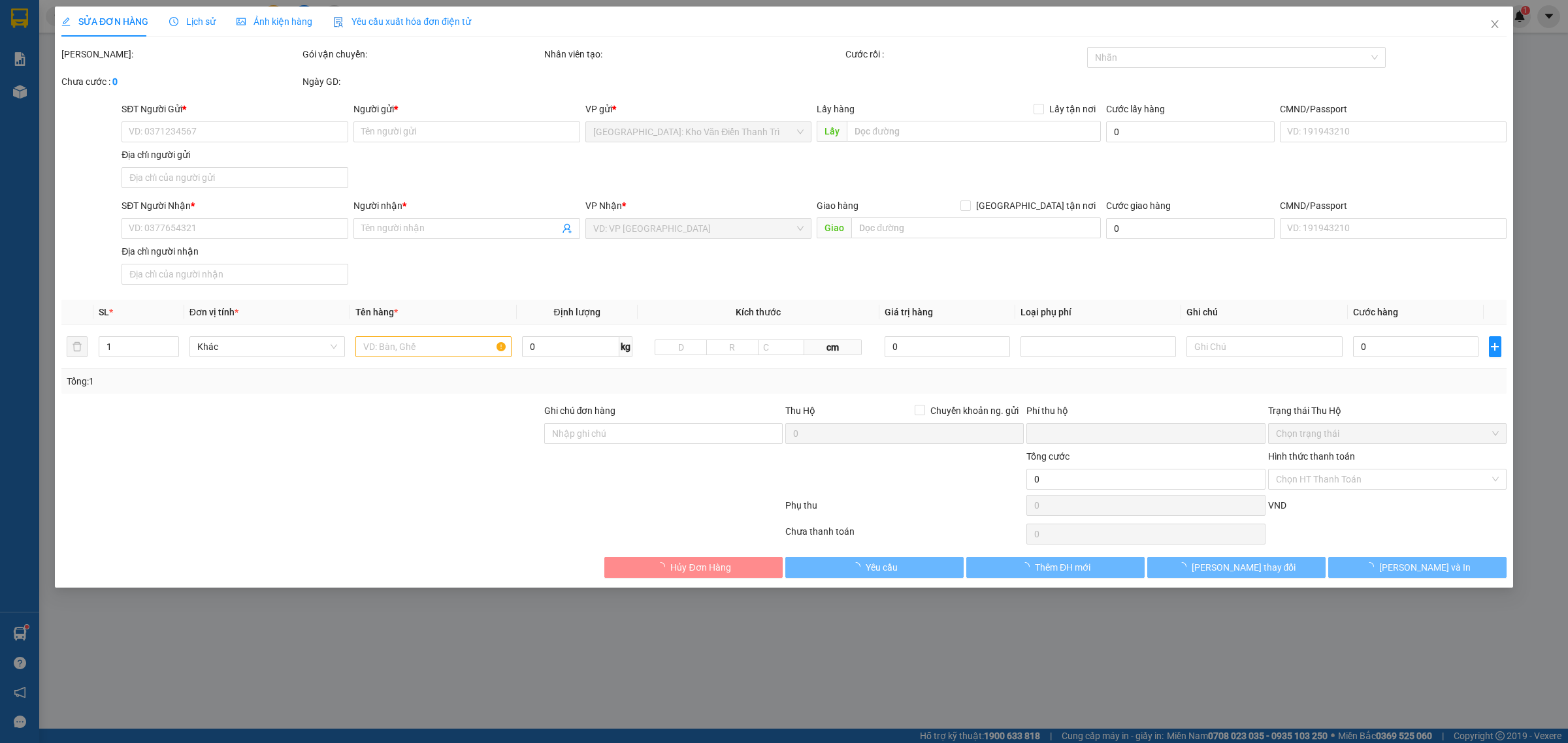
type input "460.000"
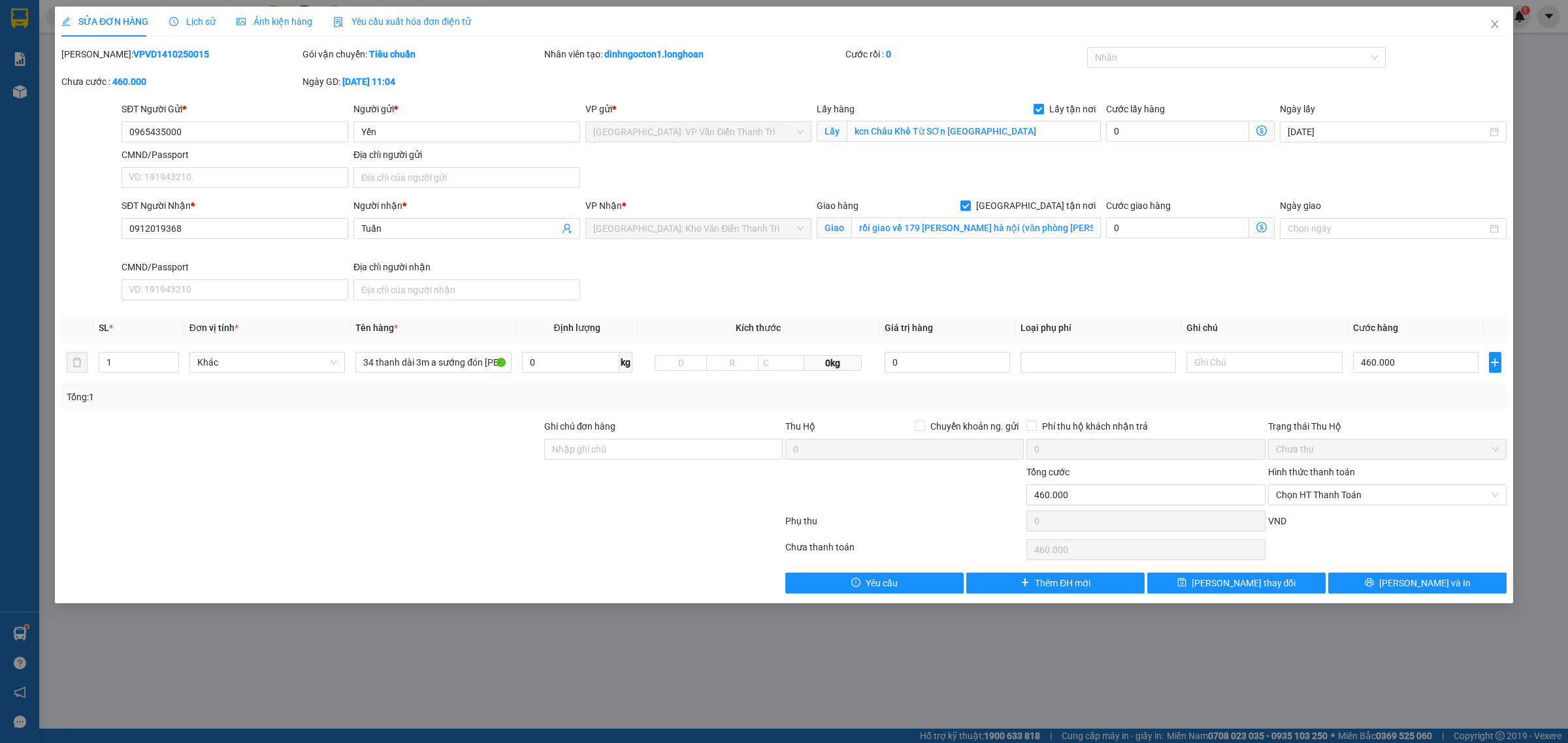
click at [1067, 106] on span "Lấy tận nơi" at bounding box center [1072, 109] width 57 height 14
click at [1043, 106] on input "Lấy tận nơi" at bounding box center [1038, 108] width 9 height 9
checkbox input "false"
click at [1266, 579] on span "Lưu thay đổi" at bounding box center [1244, 583] width 105 height 14
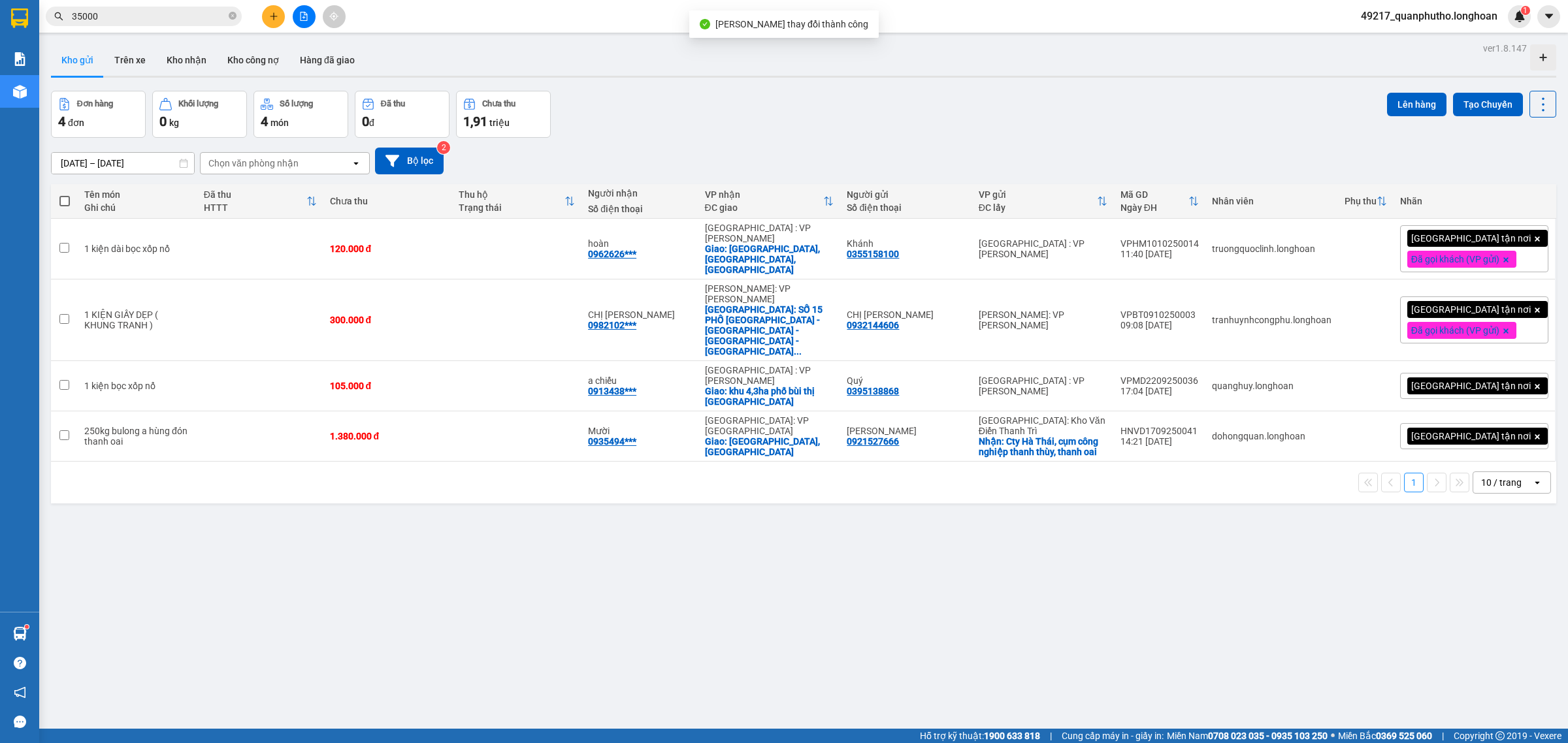
click at [168, 15] on input "35000" at bounding box center [149, 16] width 154 height 14
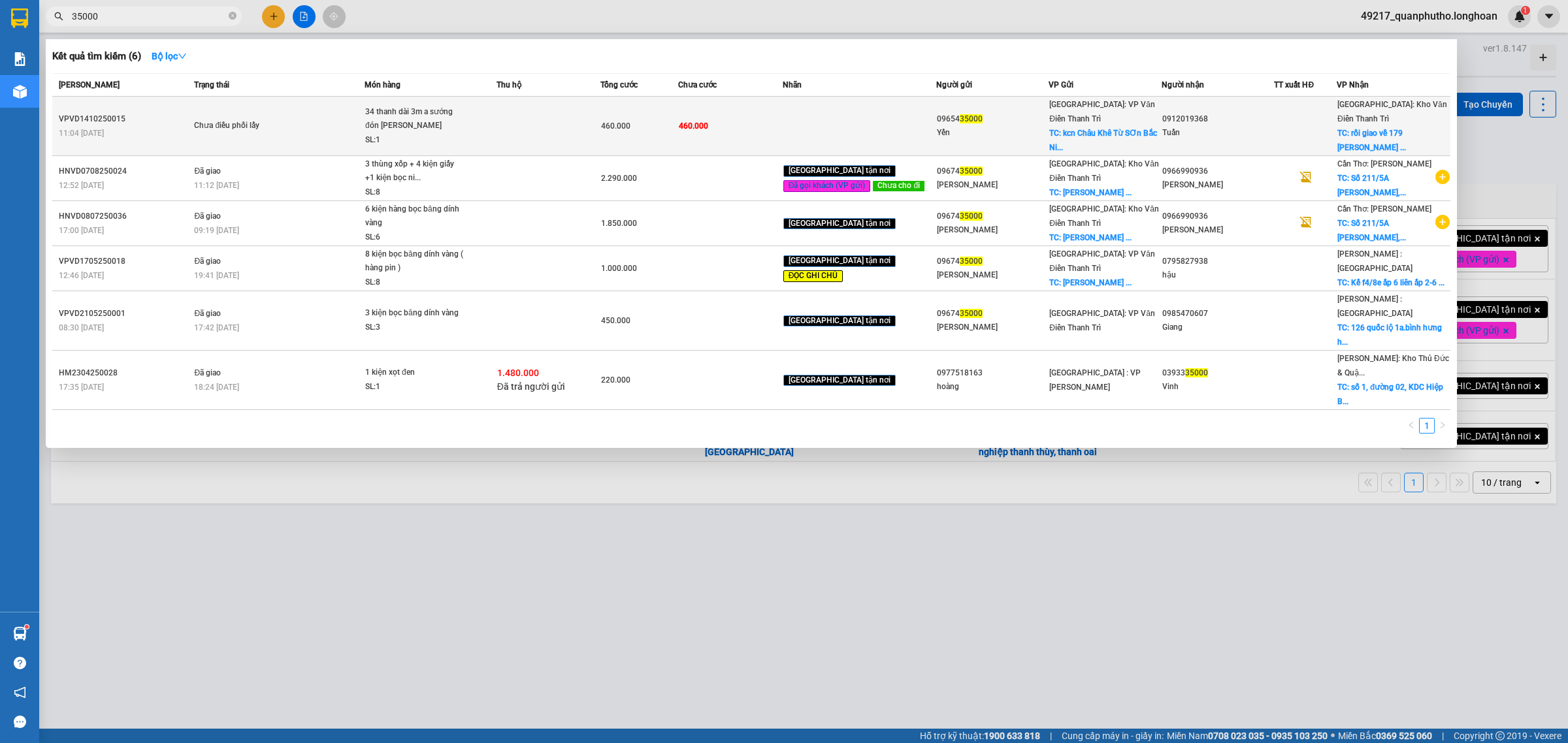
click at [333, 119] on span "Chưa điều phối lấy" at bounding box center [279, 126] width 170 height 14
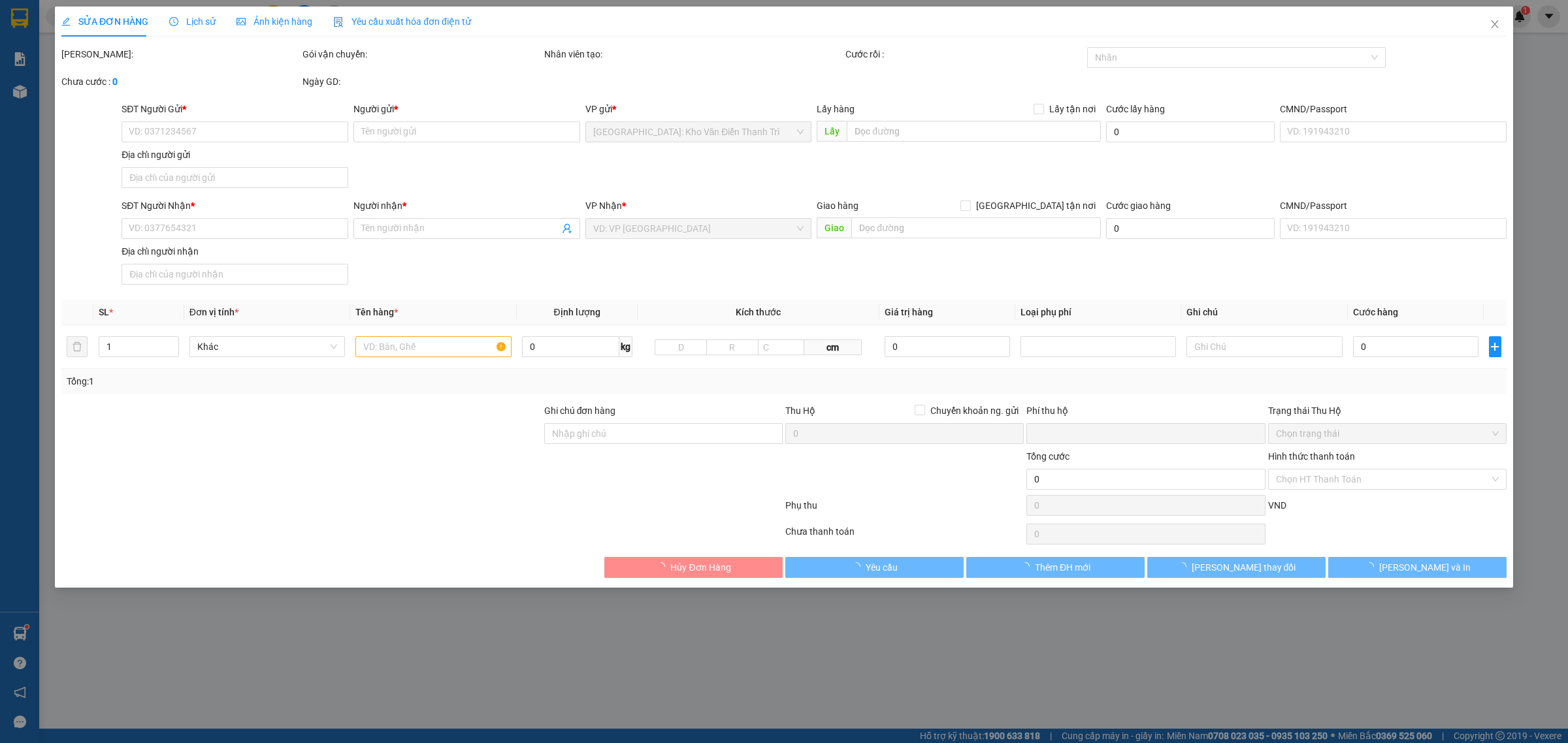
type input "0965435000"
type input "Yến"
type input "kcn Châu Khê Từ SƠn Bắc Ninh"
type input "0912019368"
type input "Tuấn"
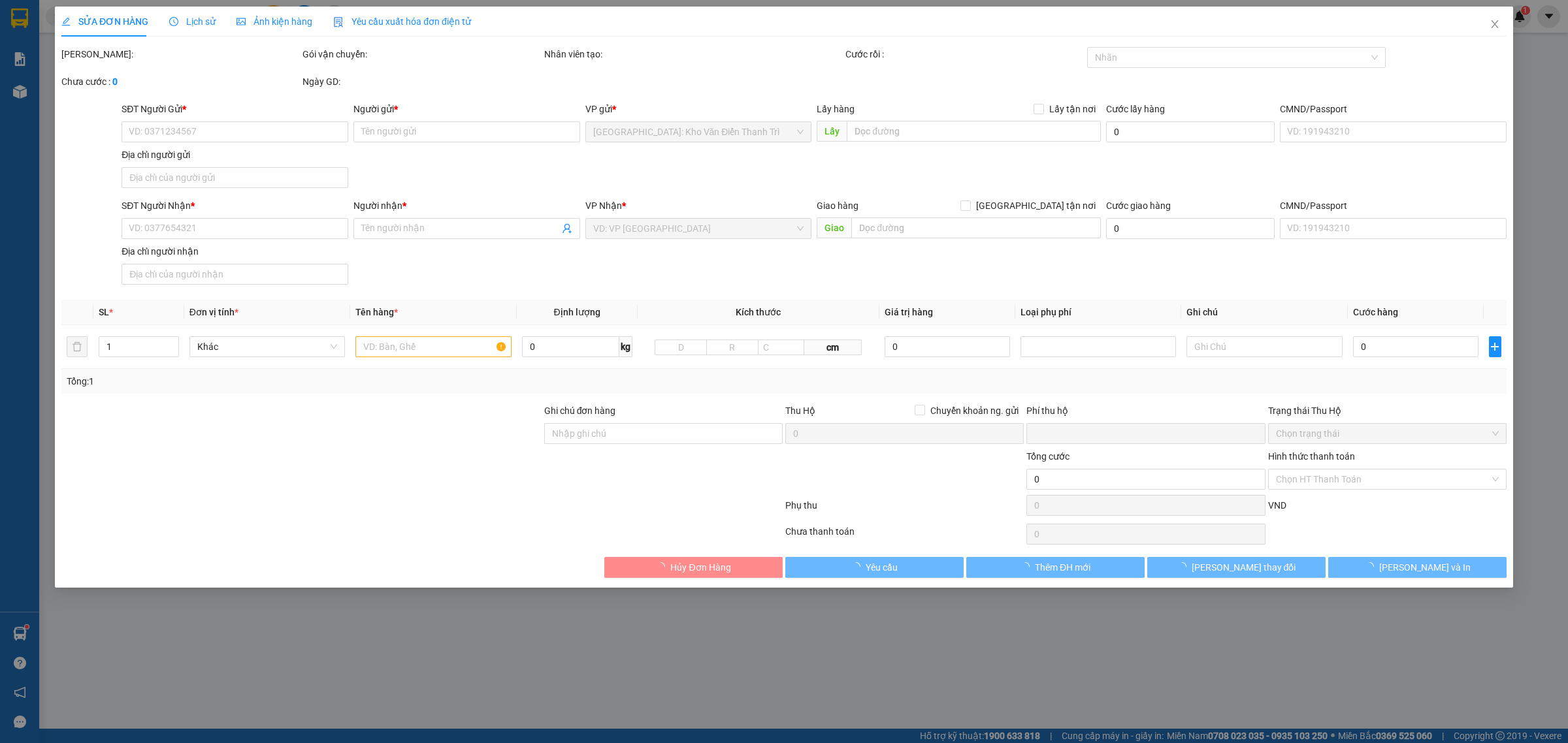
checkbox input "true"
type input "rồi giao về 179 trần bình hà nội (văn phòng xe văn minh hộ a)"
type input "0"
type input "460.000"
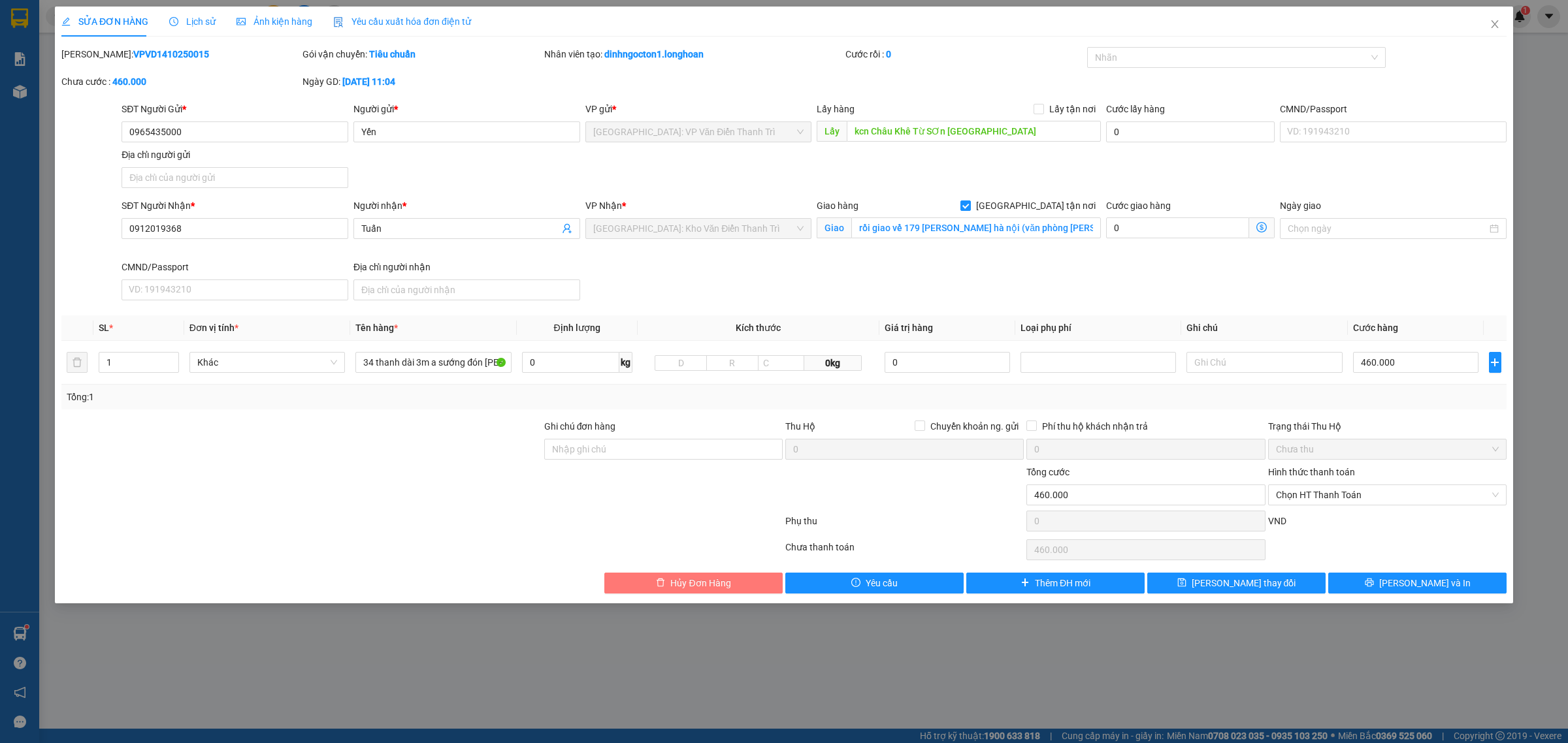
click at [708, 585] on span "Hủy Đơn Hàng" at bounding box center [701, 583] width 60 height 14
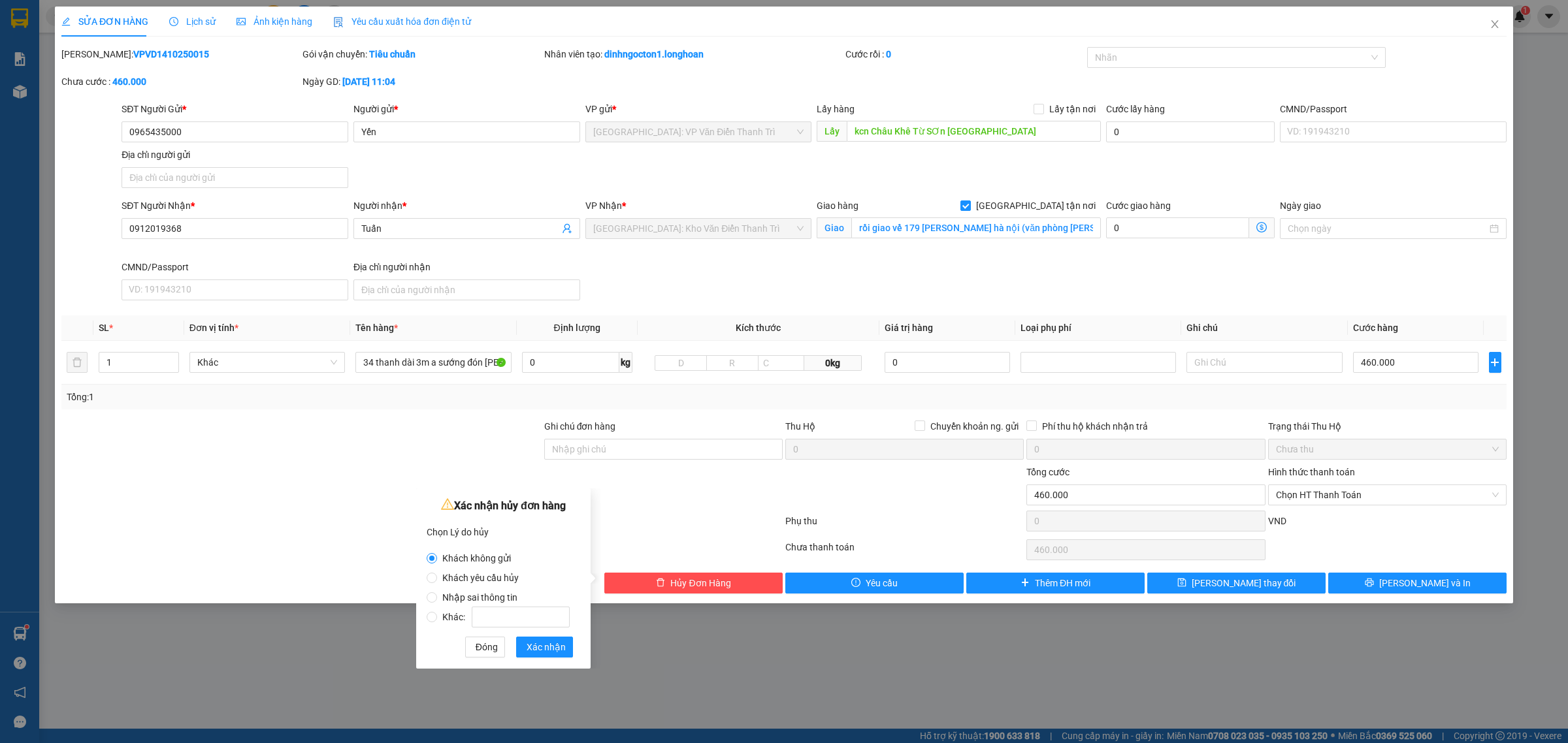
click at [442, 621] on span "Khác:" at bounding box center [506, 617] width 137 height 11
click at [437, 621] on input "Khác:" at bounding box center [432, 617] width 11 height 11
radio input "true"
radio input "false"
click at [491, 608] on input "Khác:" at bounding box center [521, 617] width 98 height 21
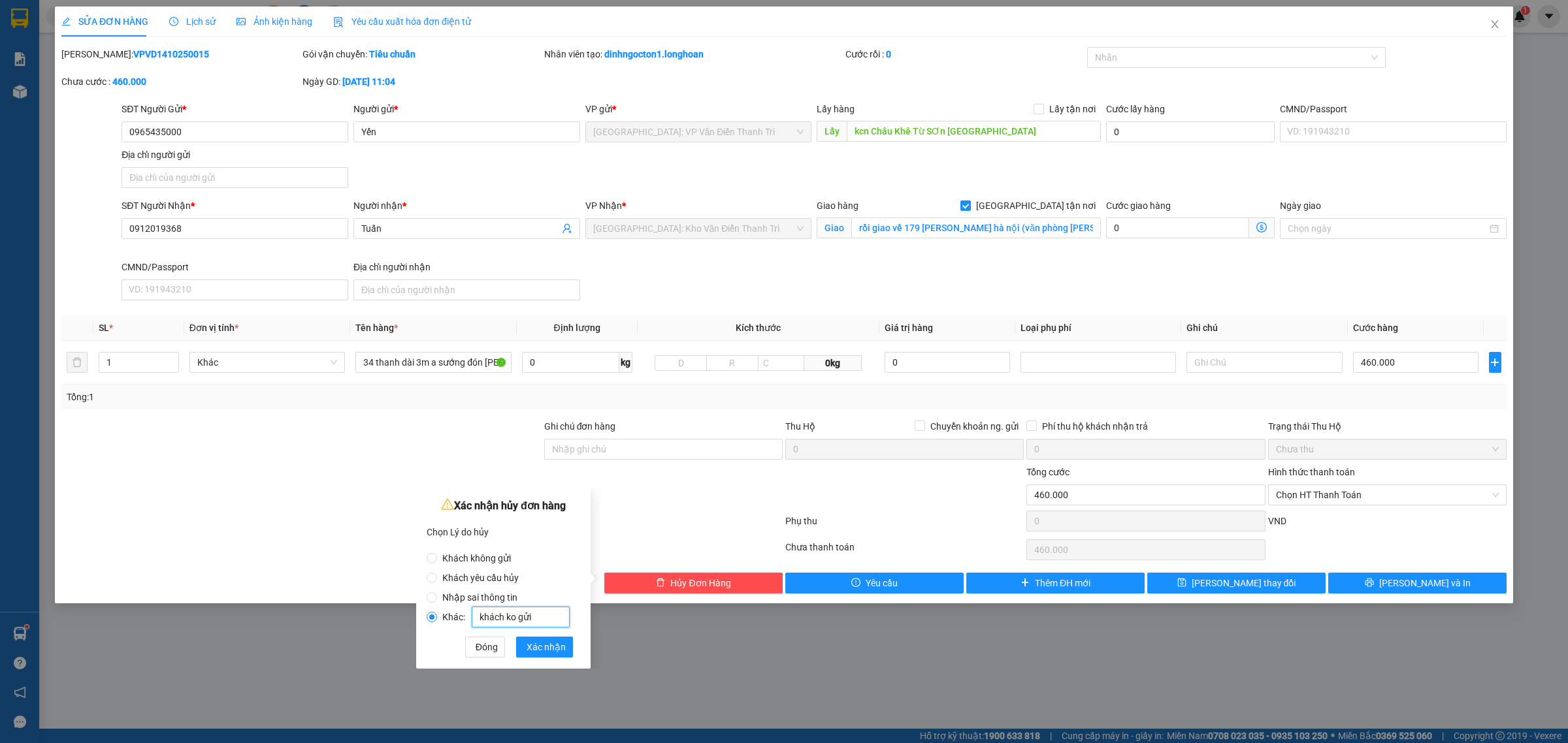
type input "khách ko gửi"
click at [545, 651] on span "Xác nhận" at bounding box center [546, 647] width 39 height 14
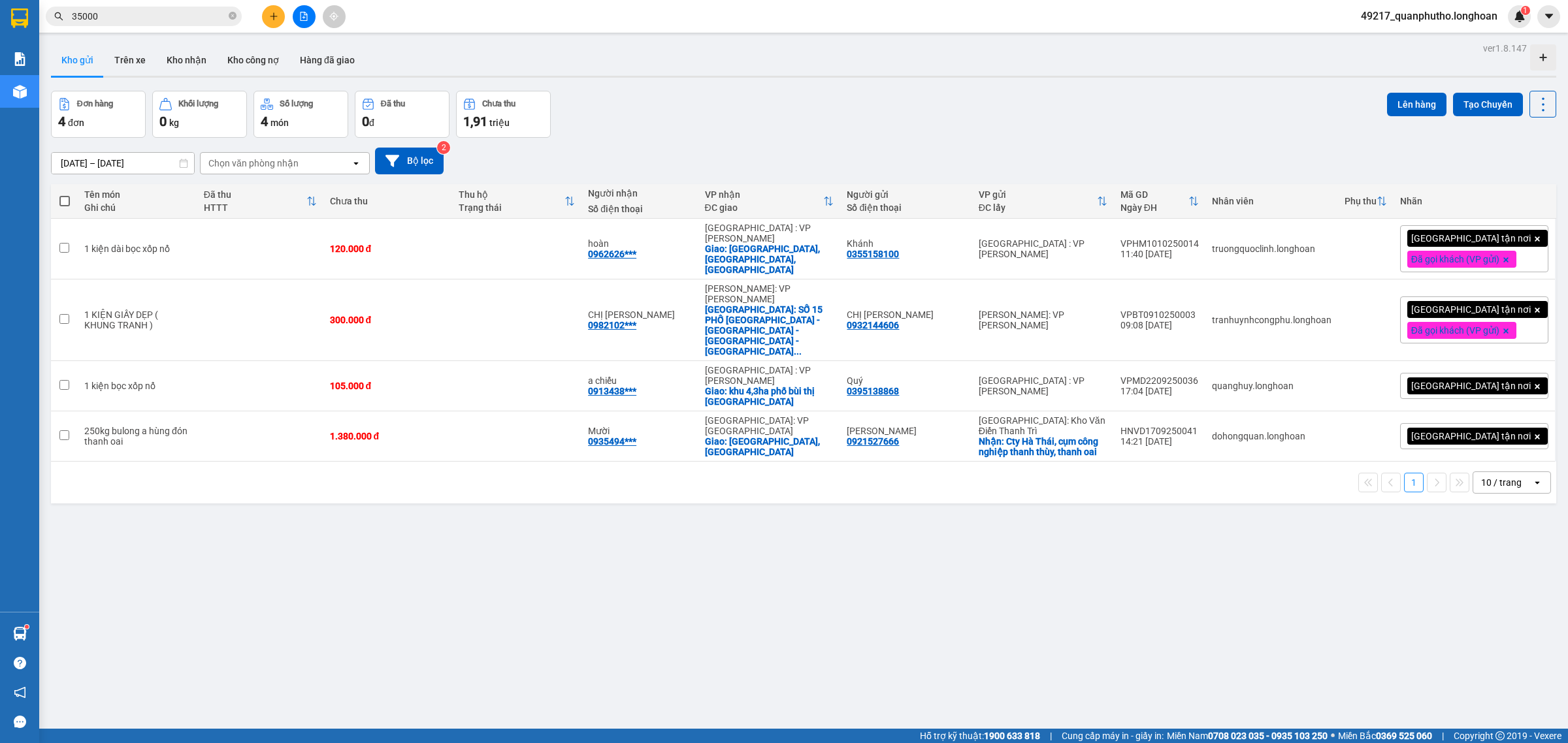
click at [203, 18] on input "35000" at bounding box center [149, 16] width 154 height 14
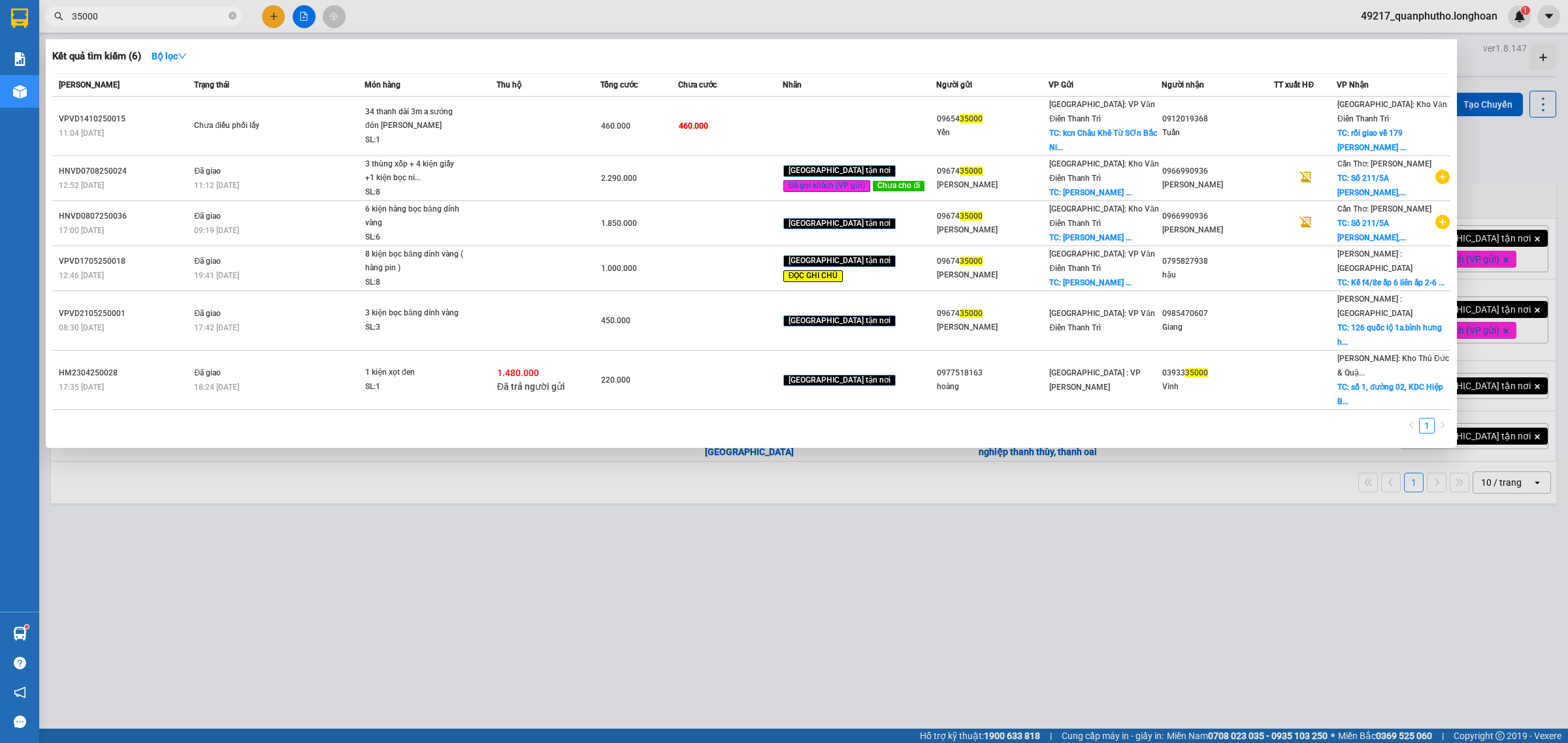
click at [203, 18] on input "35000" at bounding box center [149, 16] width 154 height 14
paste input "0387586039"
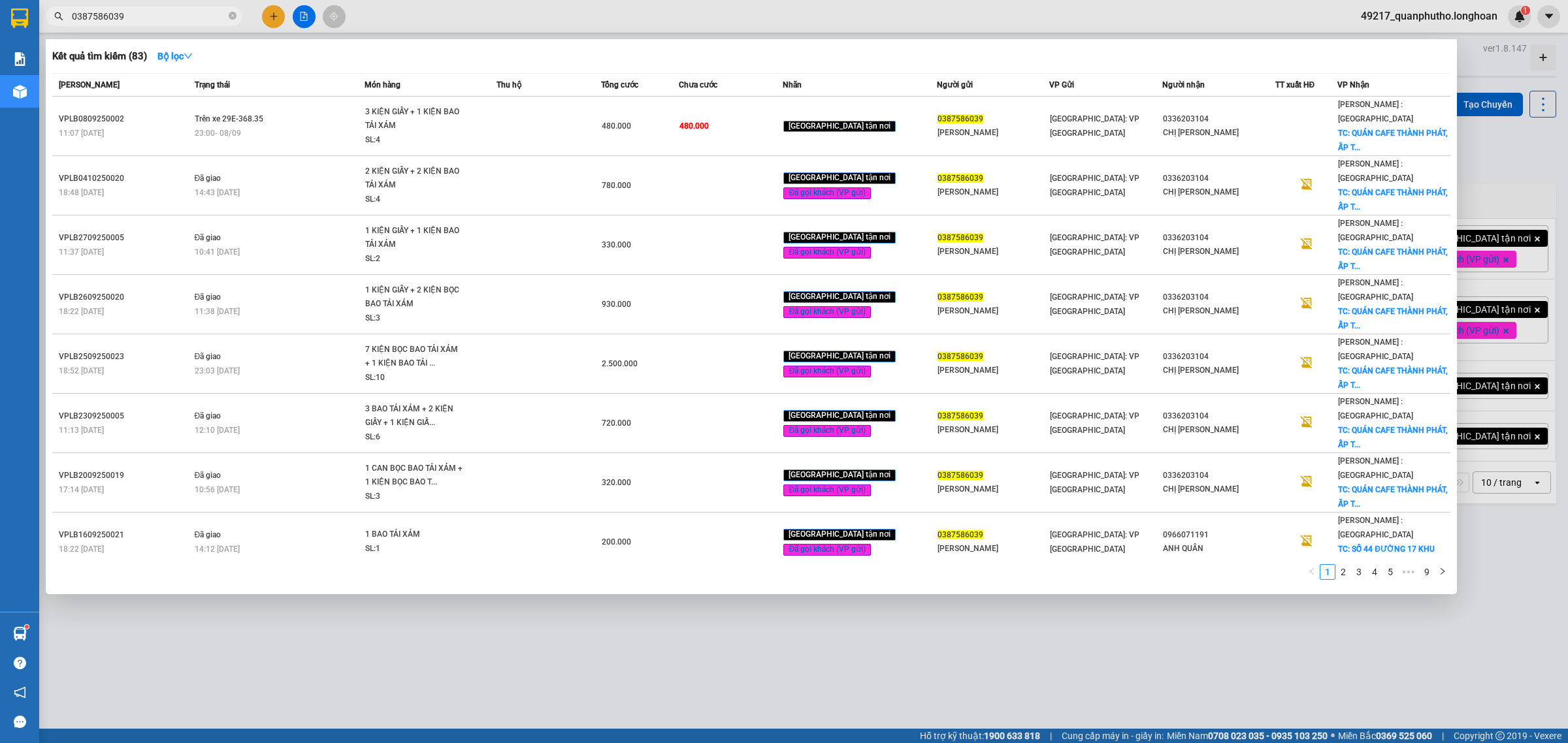
type input "0387586039"
click at [194, 16] on input "0387586039" at bounding box center [149, 16] width 154 height 14
click at [263, 18] on div at bounding box center [784, 372] width 1568 height 743
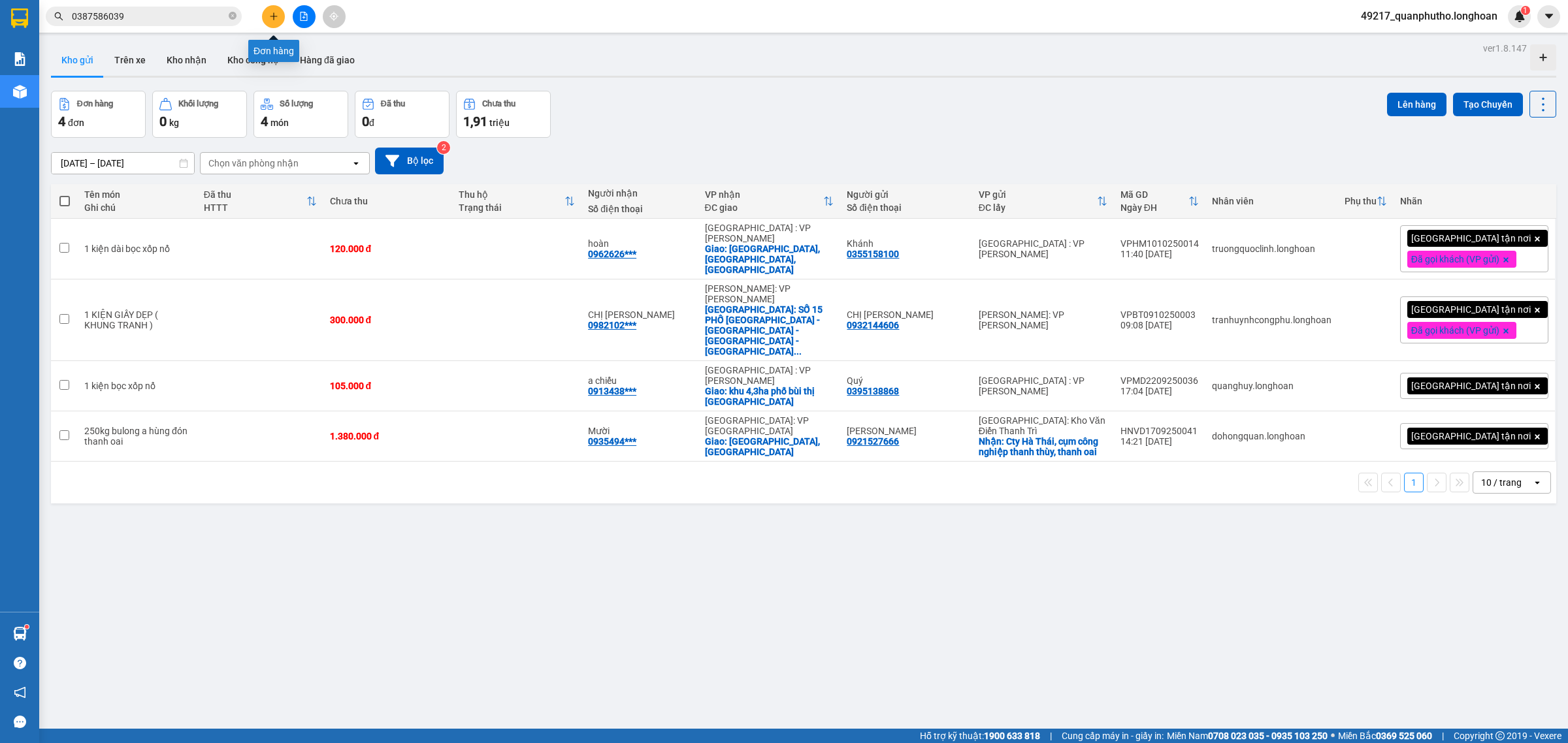
click at [264, 17] on button at bounding box center [273, 17] width 23 height 23
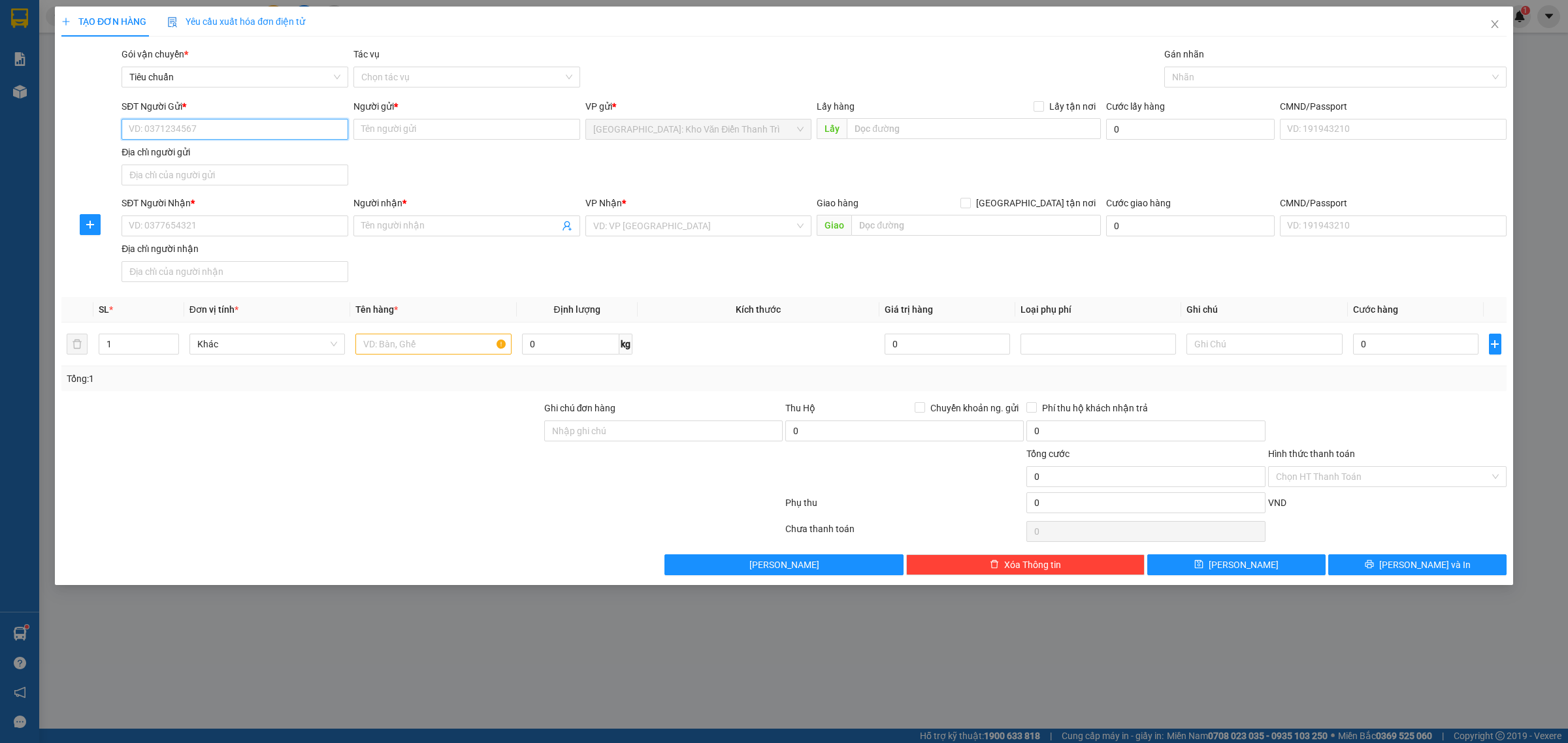
paste input "0387586039"
type input "0387586039"
click at [234, 130] on input "0387586039" at bounding box center [235, 129] width 227 height 21
click at [248, 129] on input "0387586039" at bounding box center [235, 129] width 227 height 21
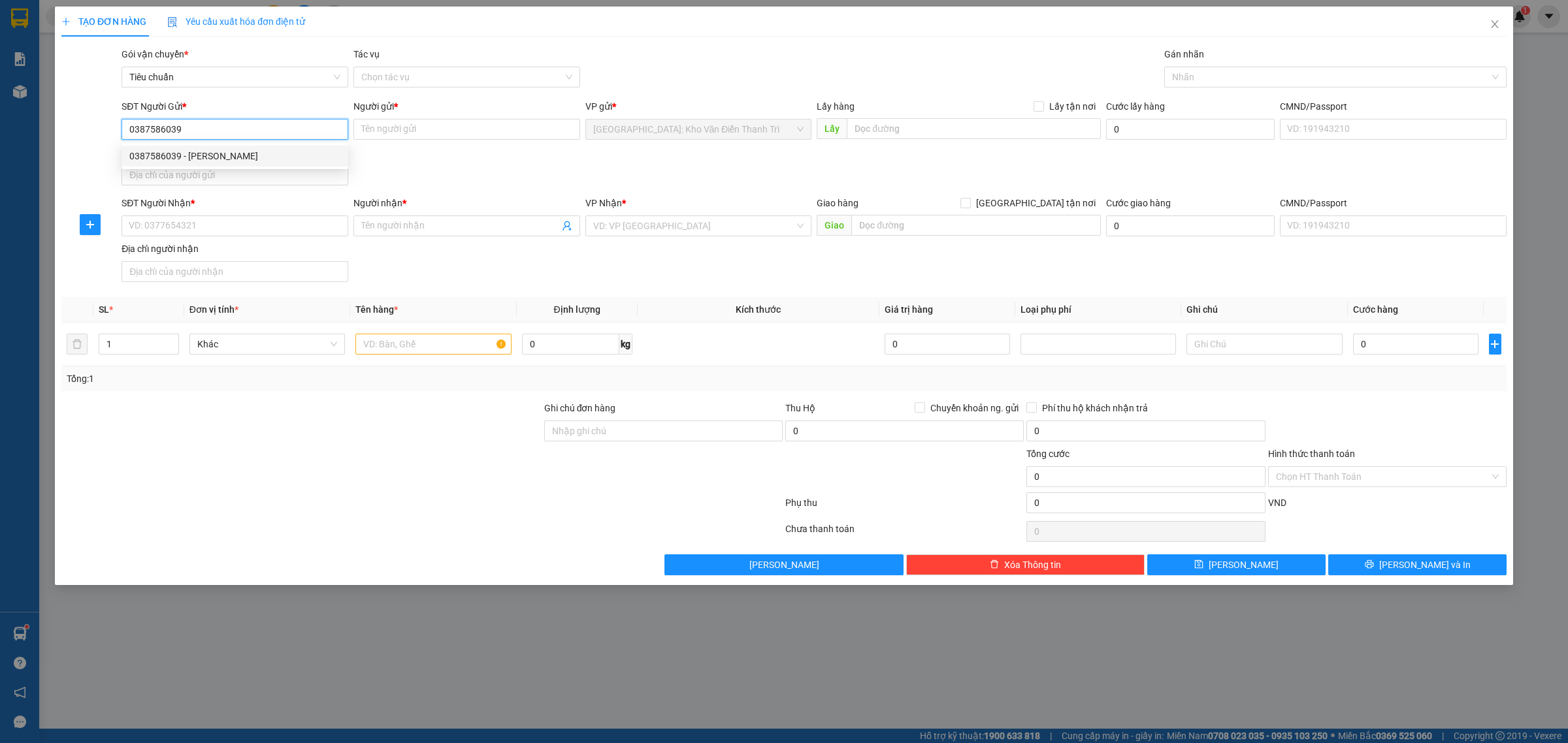
click at [237, 155] on div "0387586039 - c Linh" at bounding box center [235, 156] width 211 height 14
type input "c Linh"
type input "0387586039"
click at [382, 344] on input "text" at bounding box center [433, 344] width 155 height 21
paste input "5 kiện - 150kg"
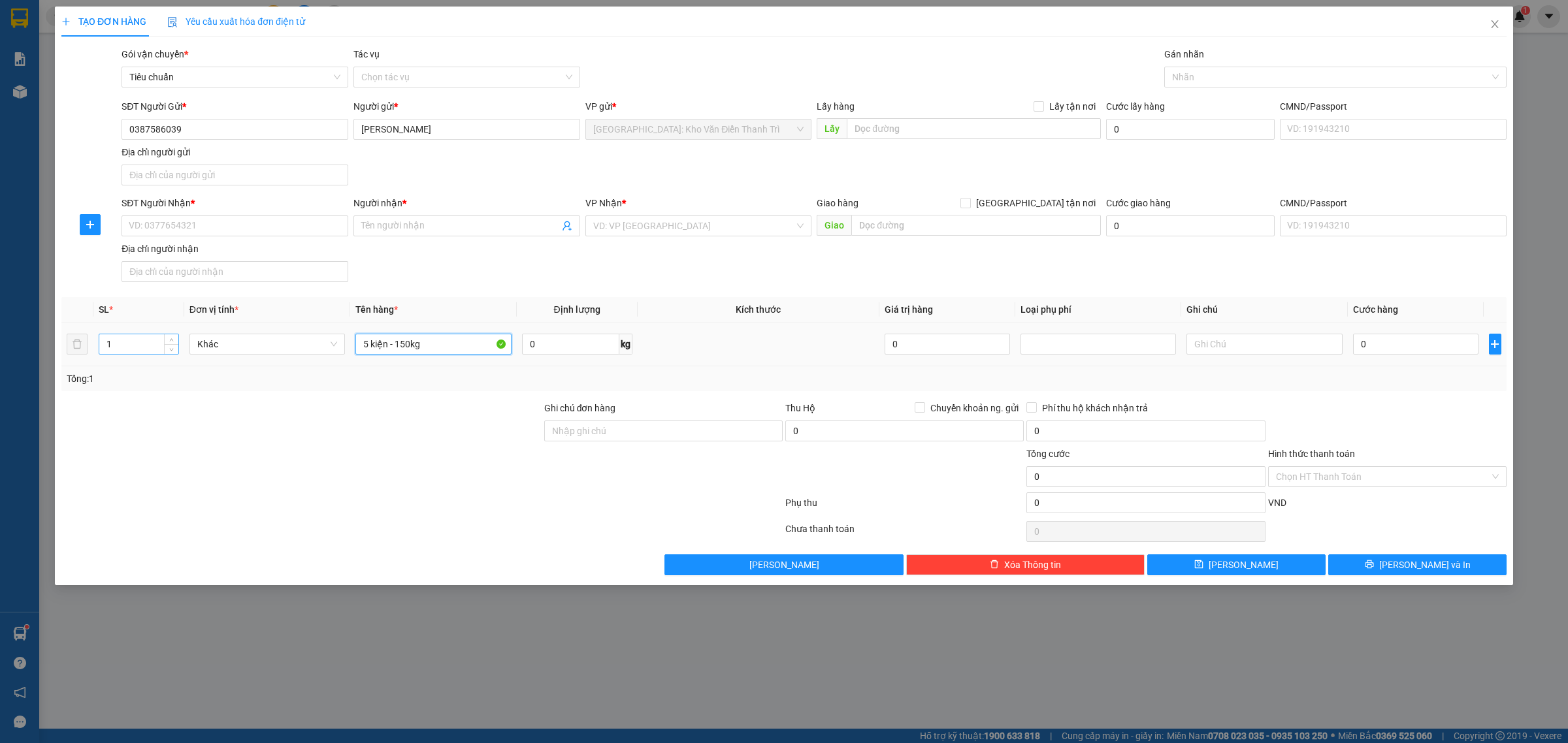
type input "5 kiện - 150kg"
drag, startPoint x: 133, startPoint y: 346, endPoint x: 58, endPoint y: 348, distance: 75.0
click at [58, 348] on div "TẠO ĐƠN HÀNG Yêu cầu xuất hóa đơn điện tử Transit Pickup Surcharge Ids Transit …" at bounding box center [784, 295] width 1458 height 579
type input "5"
click at [881, 136] on input "text" at bounding box center [974, 129] width 255 height 21
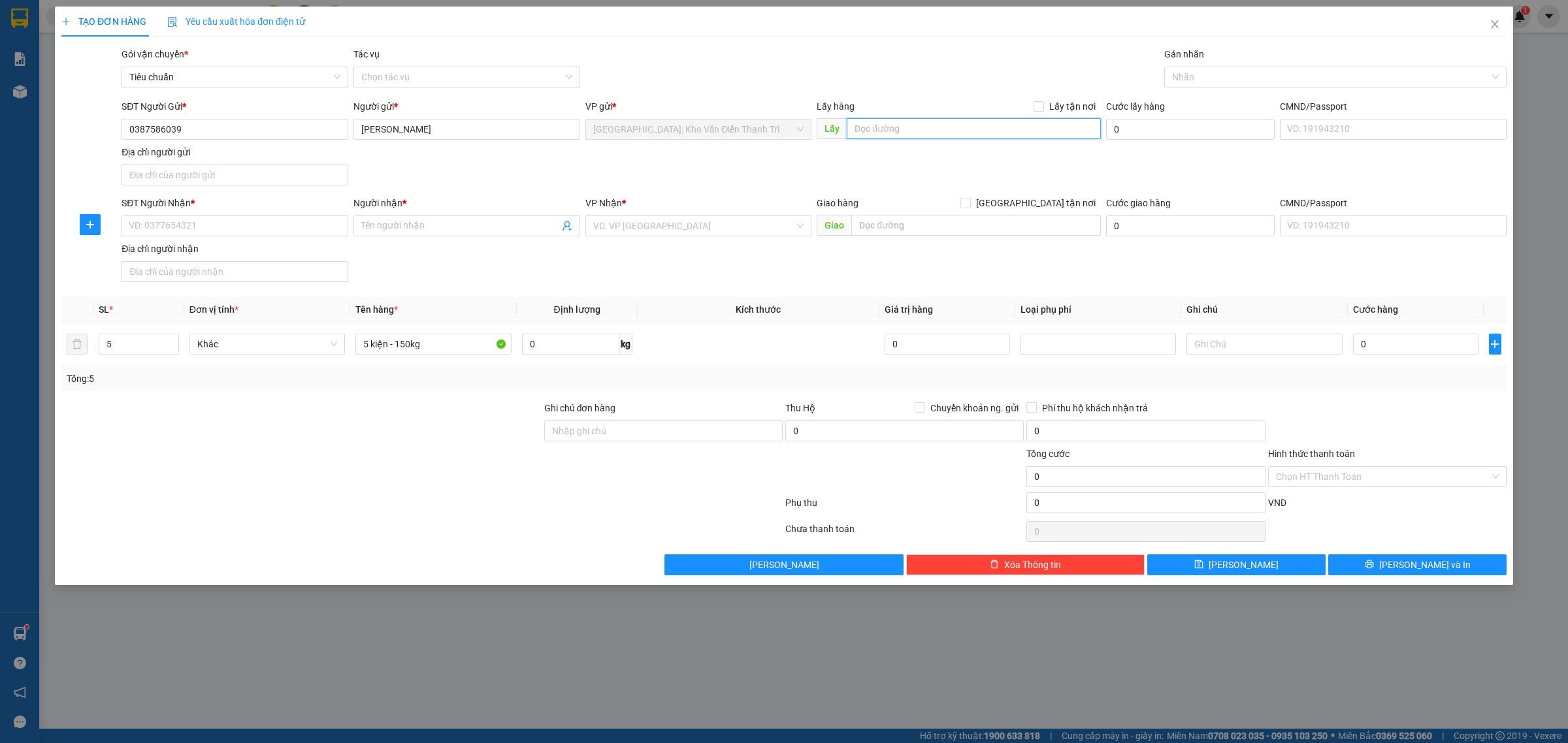
paste input "Yunda Express,Số 3 + 5 Nguyễn Văn Linh, Phường Gia Thuỵ, Quận Long Biên, Hà Nội"
type input "Yunda Express,Số 3 + 5 Nguyễn Văn Linh, Phường Gia Thuỵ, Quận Long Biên, Hà Nội"
click at [1044, 108] on span at bounding box center [1039, 106] width 11 height 11
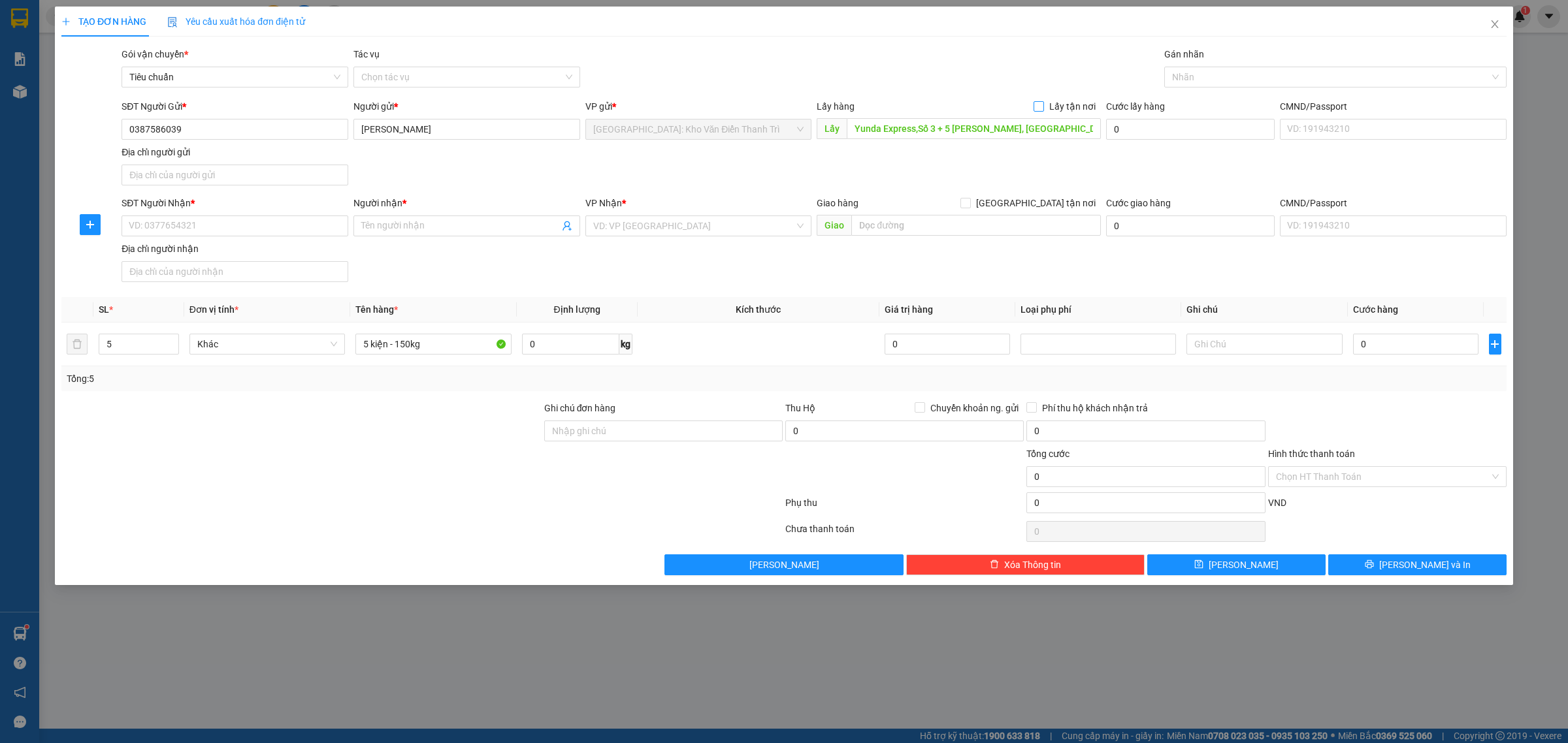
click at [1043, 108] on input "Lấy tận nơi" at bounding box center [1038, 106] width 9 height 9
checkbox input "true"
click at [939, 232] on input "text" at bounding box center [976, 225] width 249 height 21
paste input "19 kiệt 39 Hoàng Quốc Việt, phường An Cựu, Tp Huế"
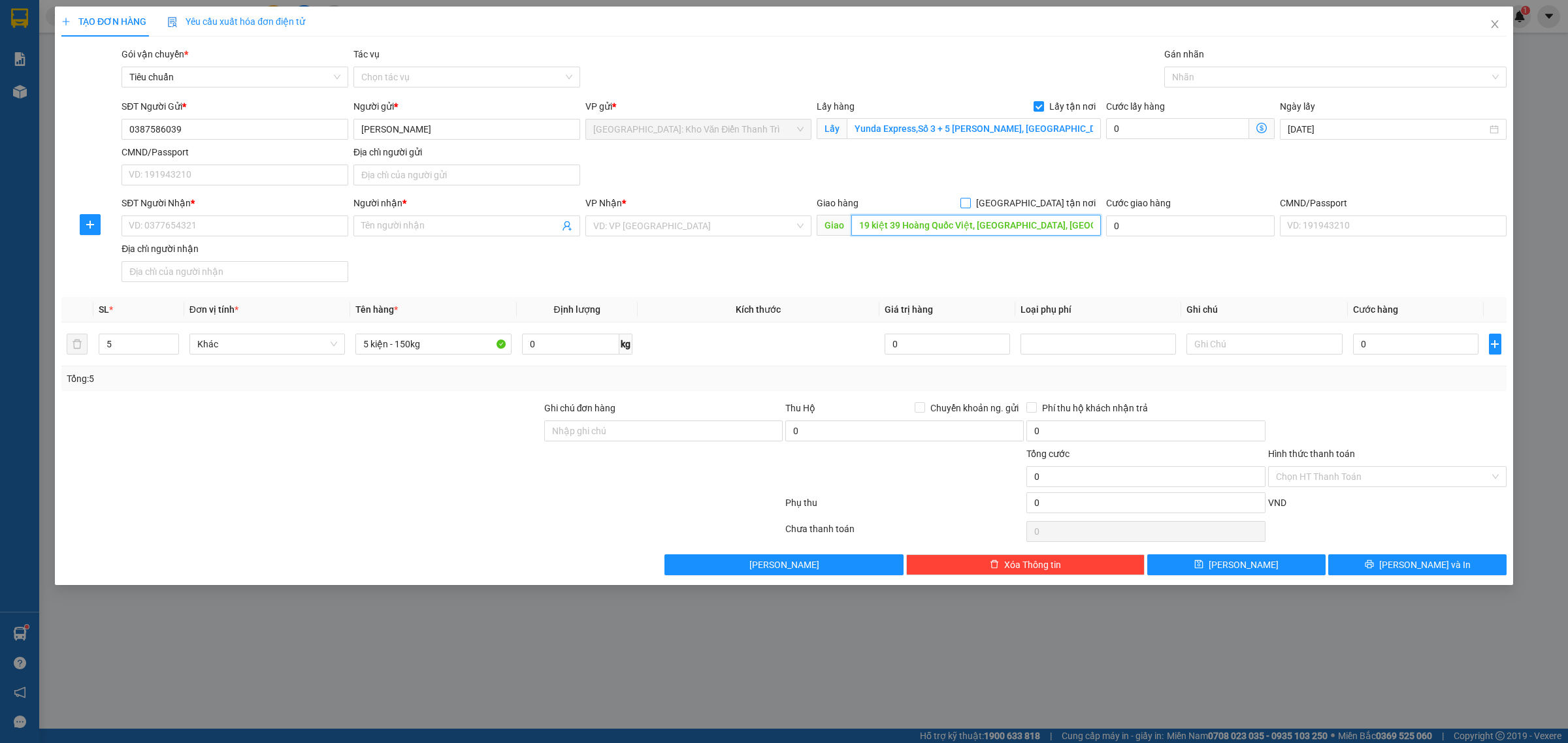
type input "19 kiệt 39 Hoàng Quốc Việt, phường An Cựu, Tp Huế"
click at [1054, 207] on span "[GEOGRAPHIC_DATA] tận nơi" at bounding box center [1036, 203] width 130 height 14
click at [969, 207] on input "[GEOGRAPHIC_DATA] tận nơi" at bounding box center [965, 202] width 9 height 9
checkbox input "true"
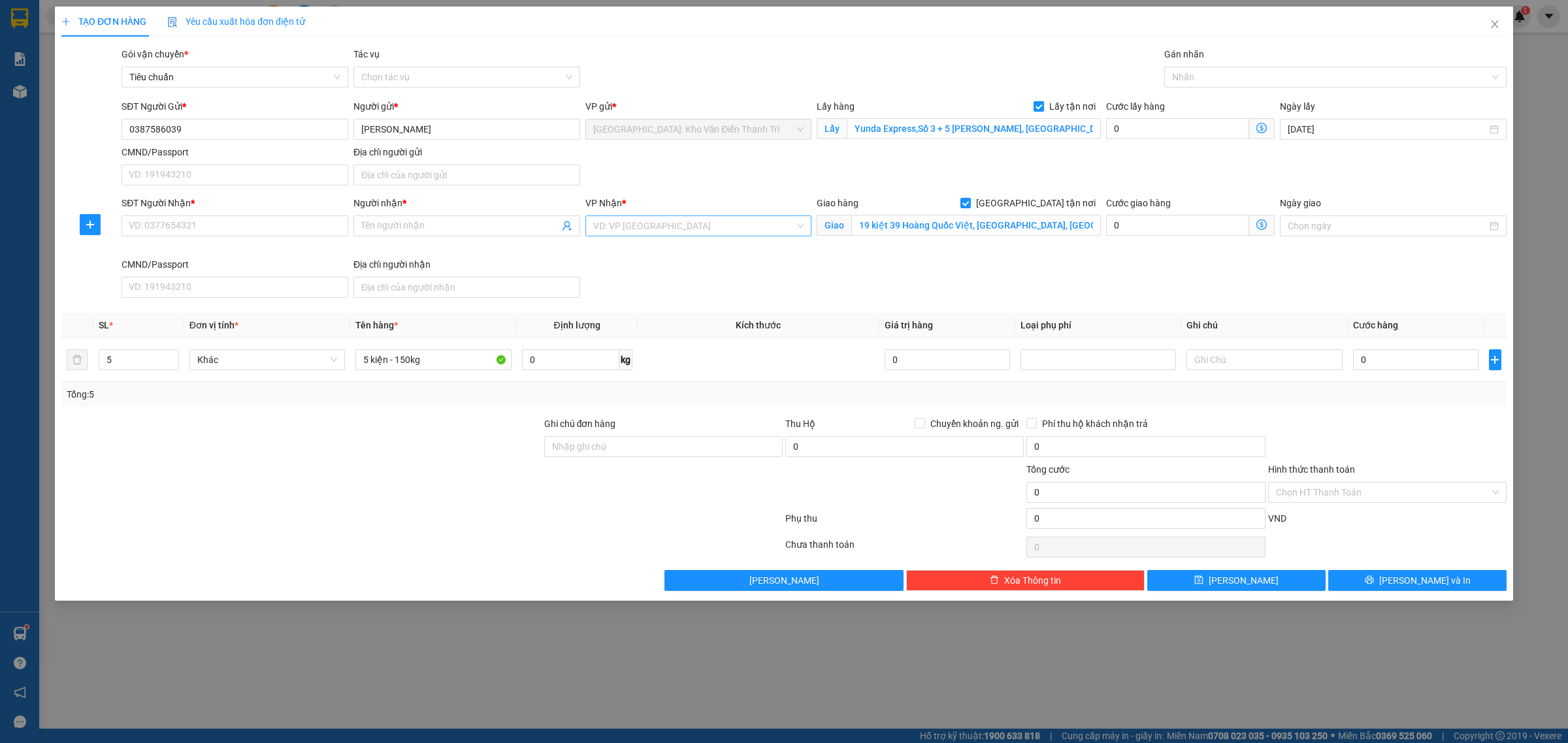
click at [693, 232] on input "search" at bounding box center [694, 226] width 202 height 20
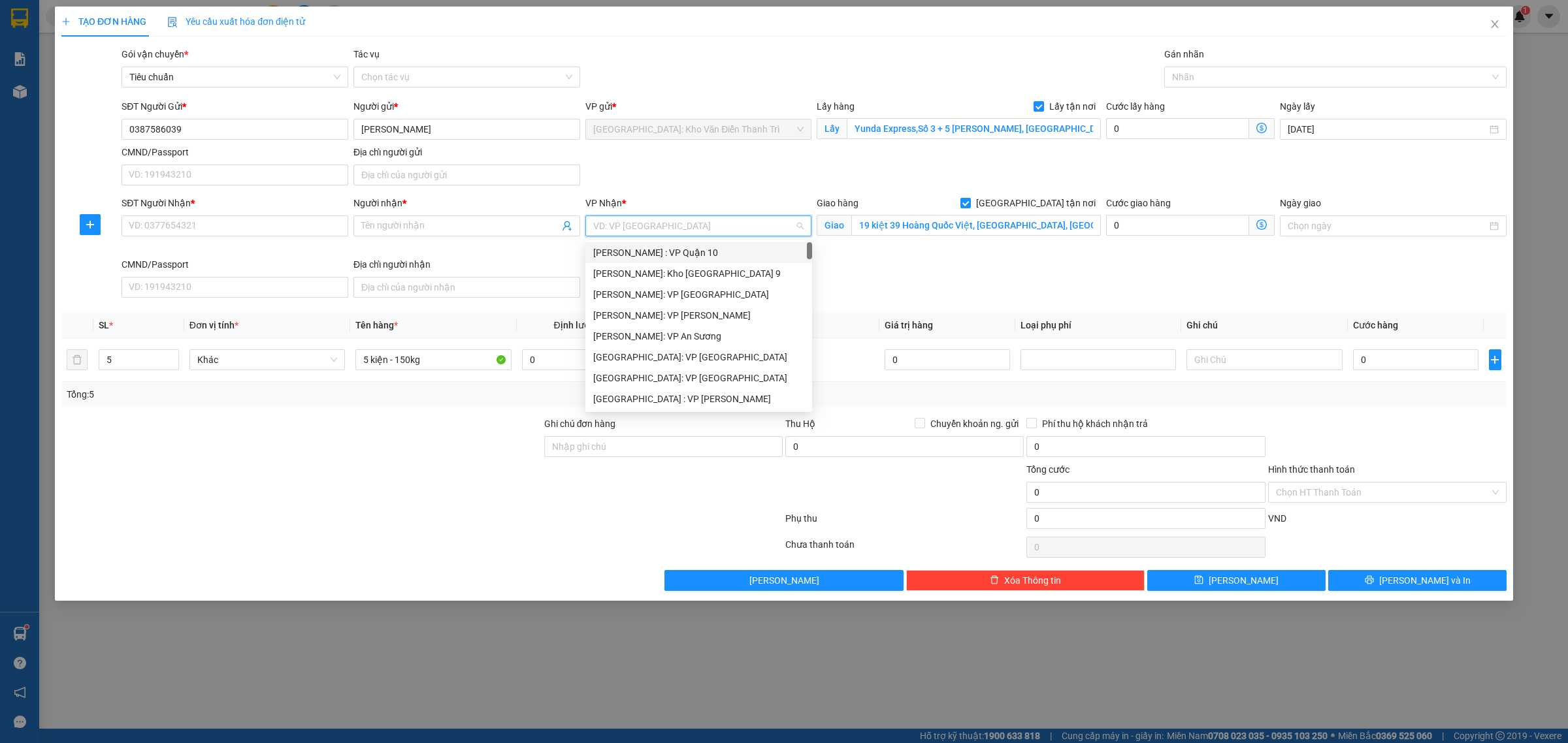
type input "d"
type input "đà"
click at [690, 256] on div "[GEOGRAPHIC_DATA] : VP [PERSON_NAME]" at bounding box center [713, 253] width 240 height 14
click at [270, 234] on input "SĐT Người Nhận *" at bounding box center [235, 226] width 227 height 21
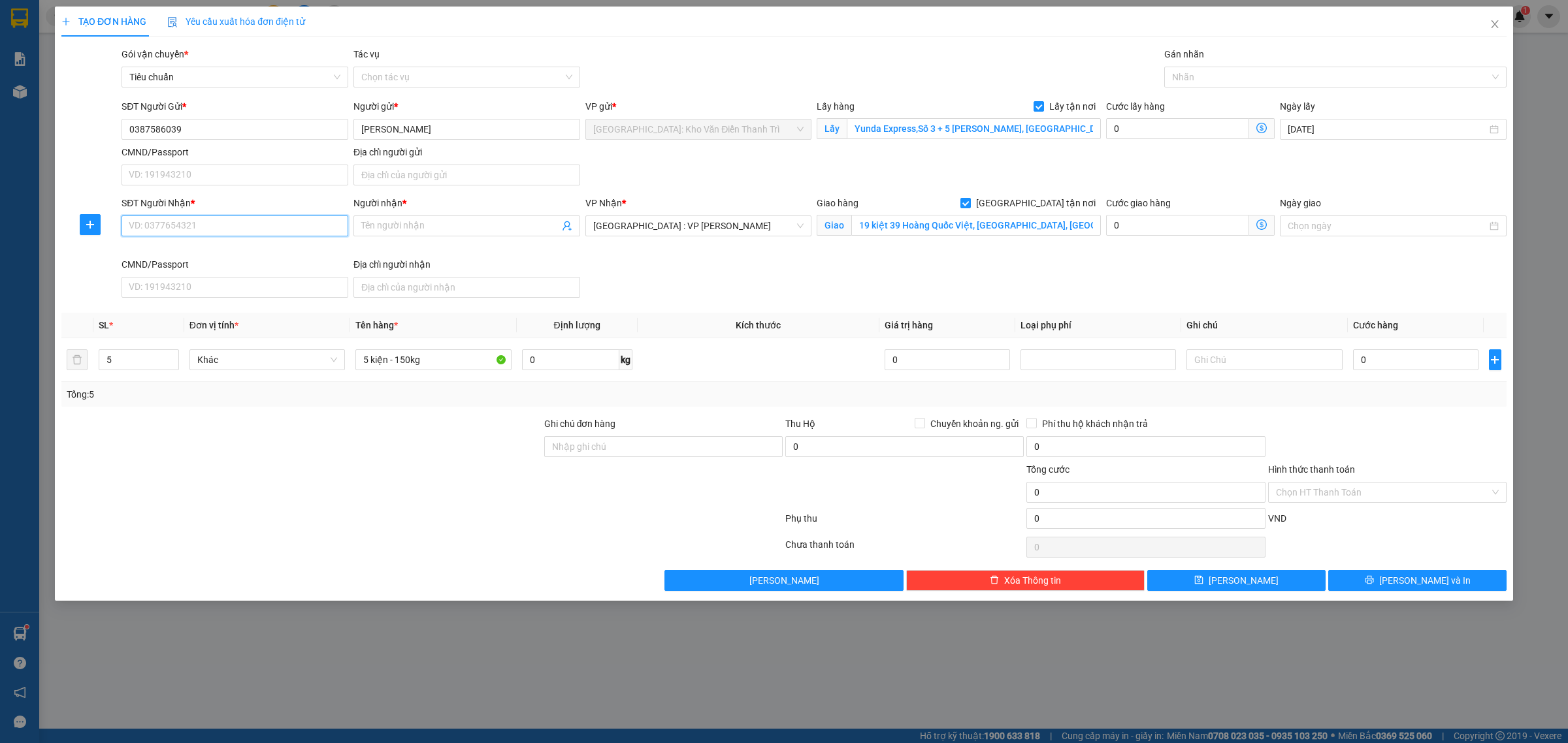
paste input "0333760357"
type input "0333760357"
click at [405, 233] on input "Người nhận *" at bounding box center [459, 226] width 198 height 14
paste input "ha nhan"
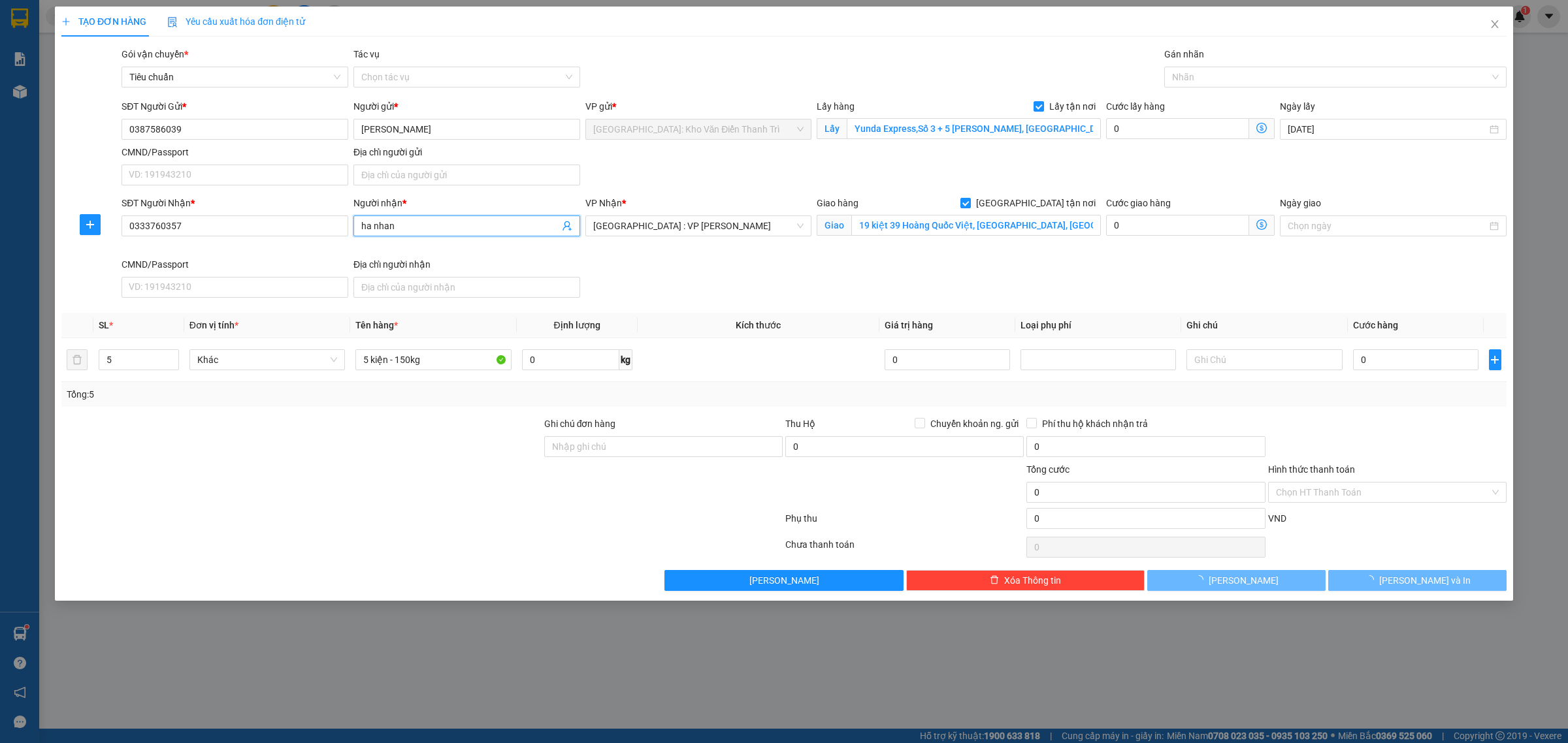
type input "ha nhan"
click at [753, 184] on div "SĐT Người Gửi * 0387586039 Người gửi * c Linh VP gửi * Hà Nội: Kho Văn Điển Tha…" at bounding box center [814, 145] width 1391 height 91
click at [1196, 74] on div at bounding box center [1329, 77] width 323 height 16
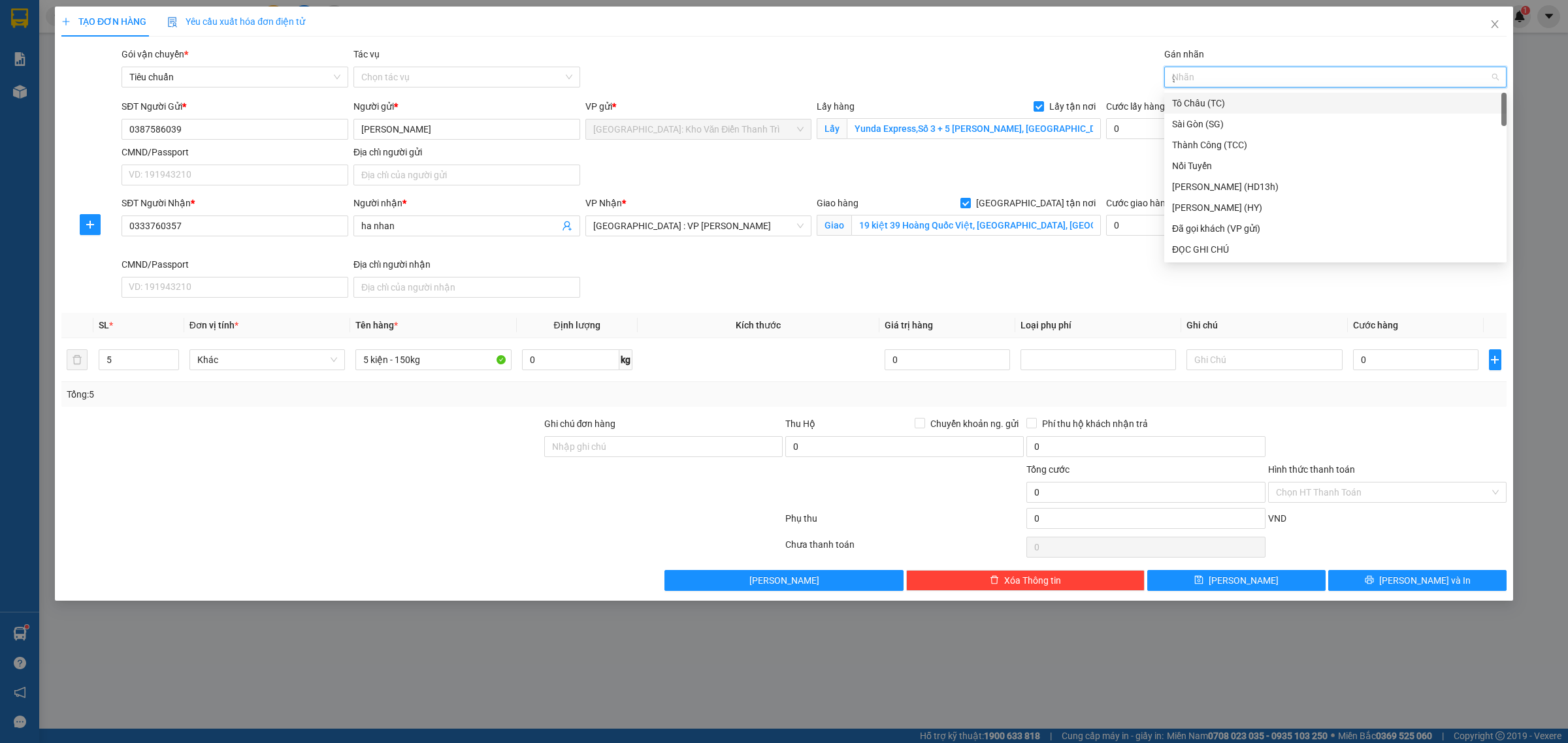
type input "gt"
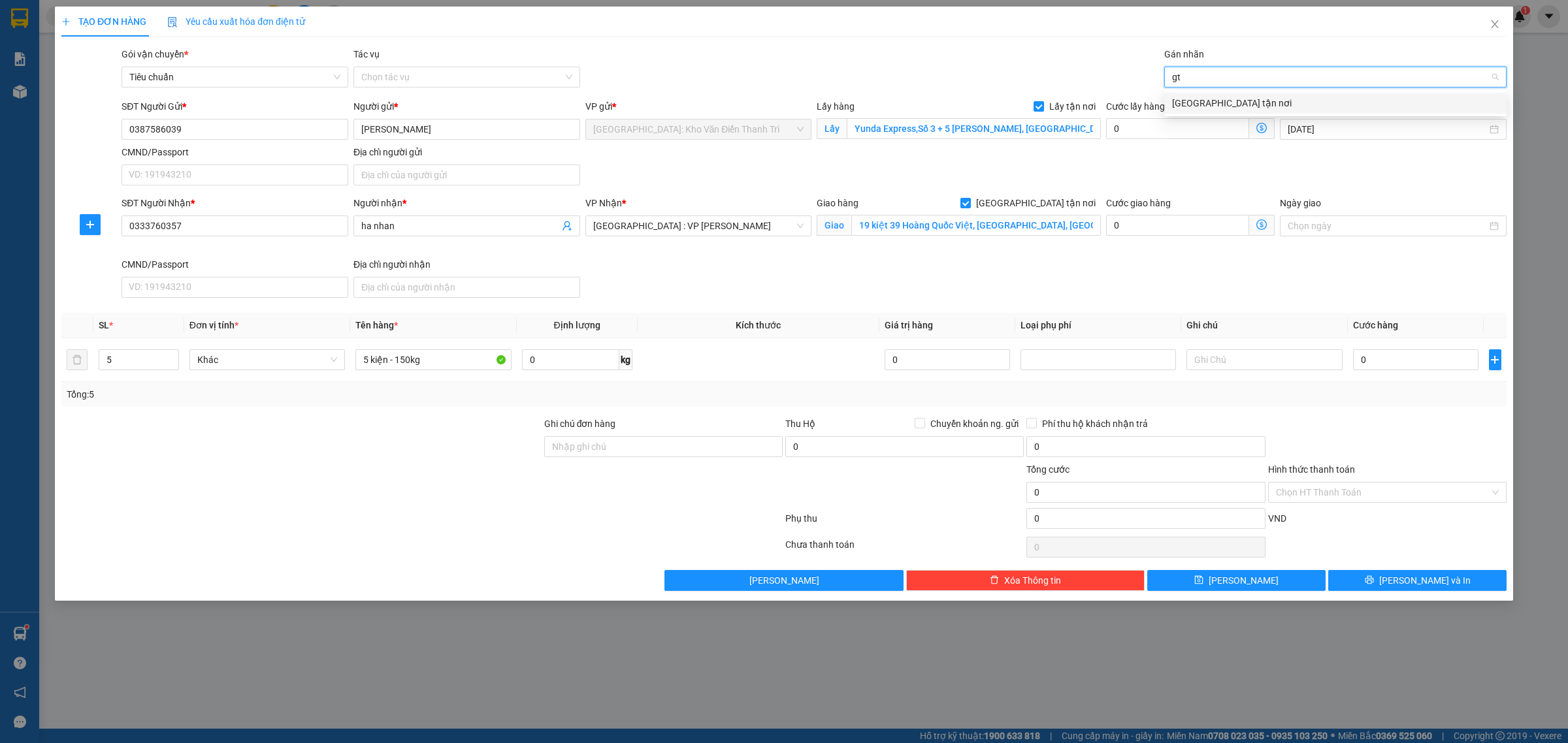
click at [1200, 109] on div "[GEOGRAPHIC_DATA] tận nơi" at bounding box center [1336, 103] width 326 height 14
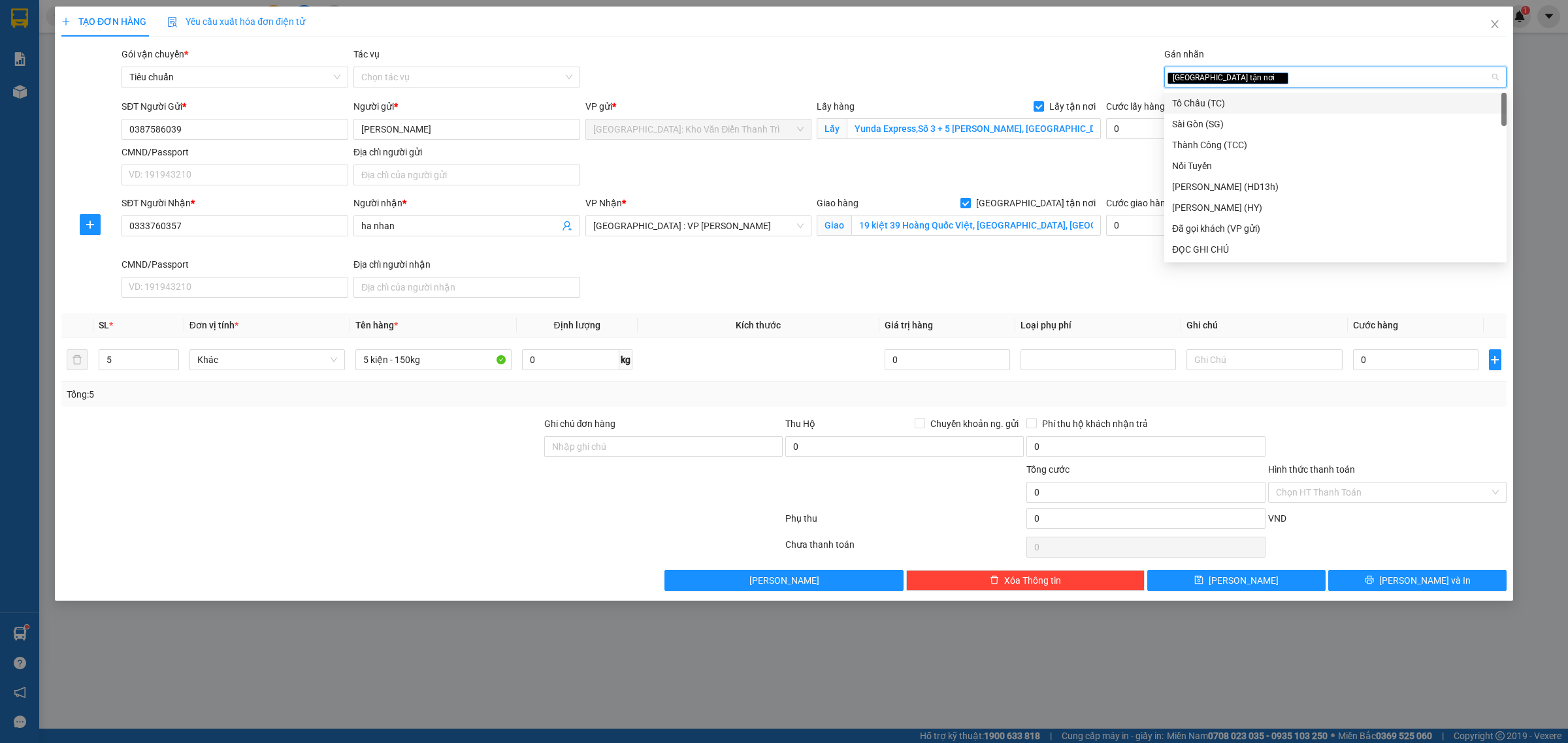
click at [1020, 67] on div "Gói vận chuyển * Tiêu chuẩn Tác vụ Chọn tác vụ Gán nhãn Giao tận nơi" at bounding box center [814, 70] width 1391 height 46
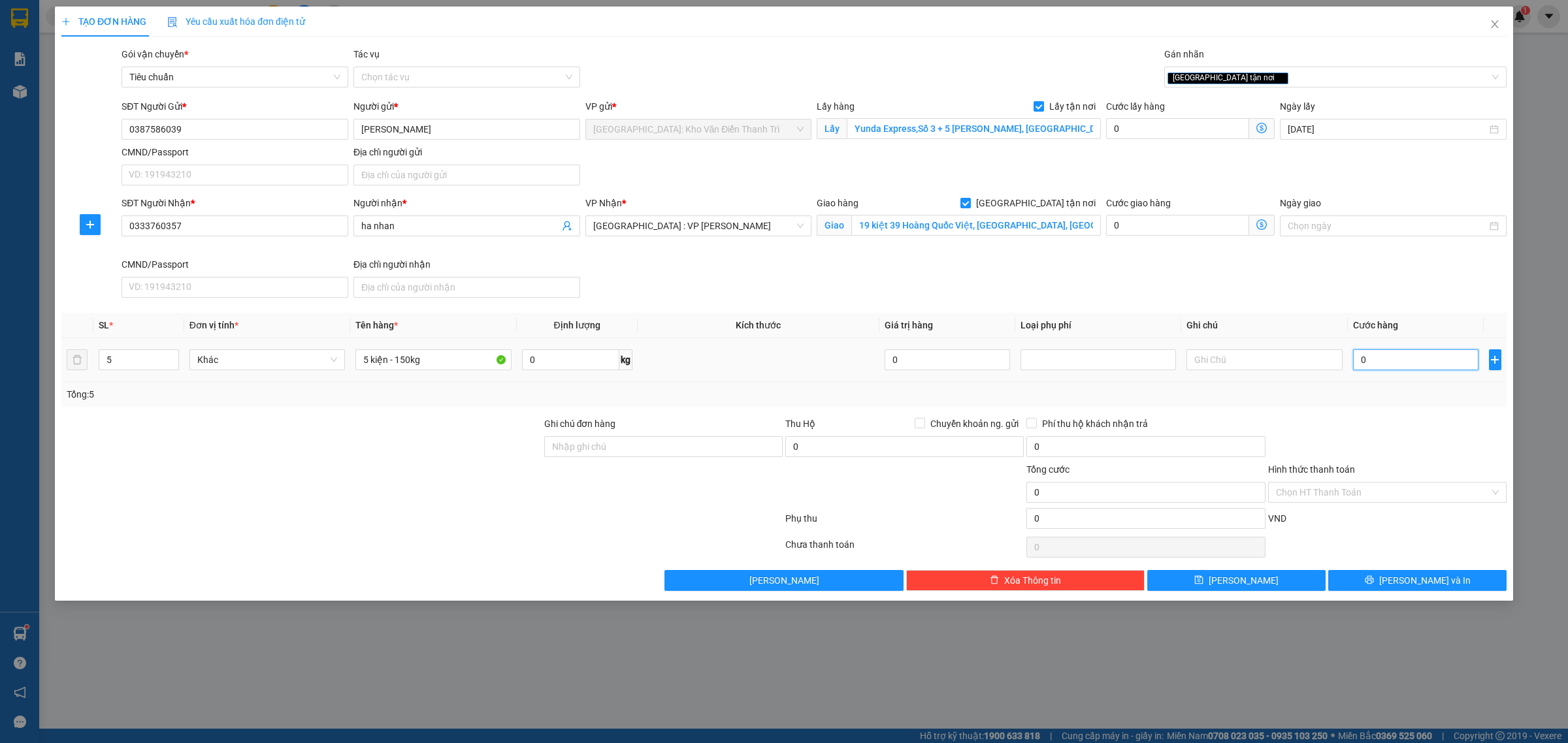
click at [1367, 358] on input "0" at bounding box center [1415, 360] width 125 height 21
type input "1"
type input "1.000"
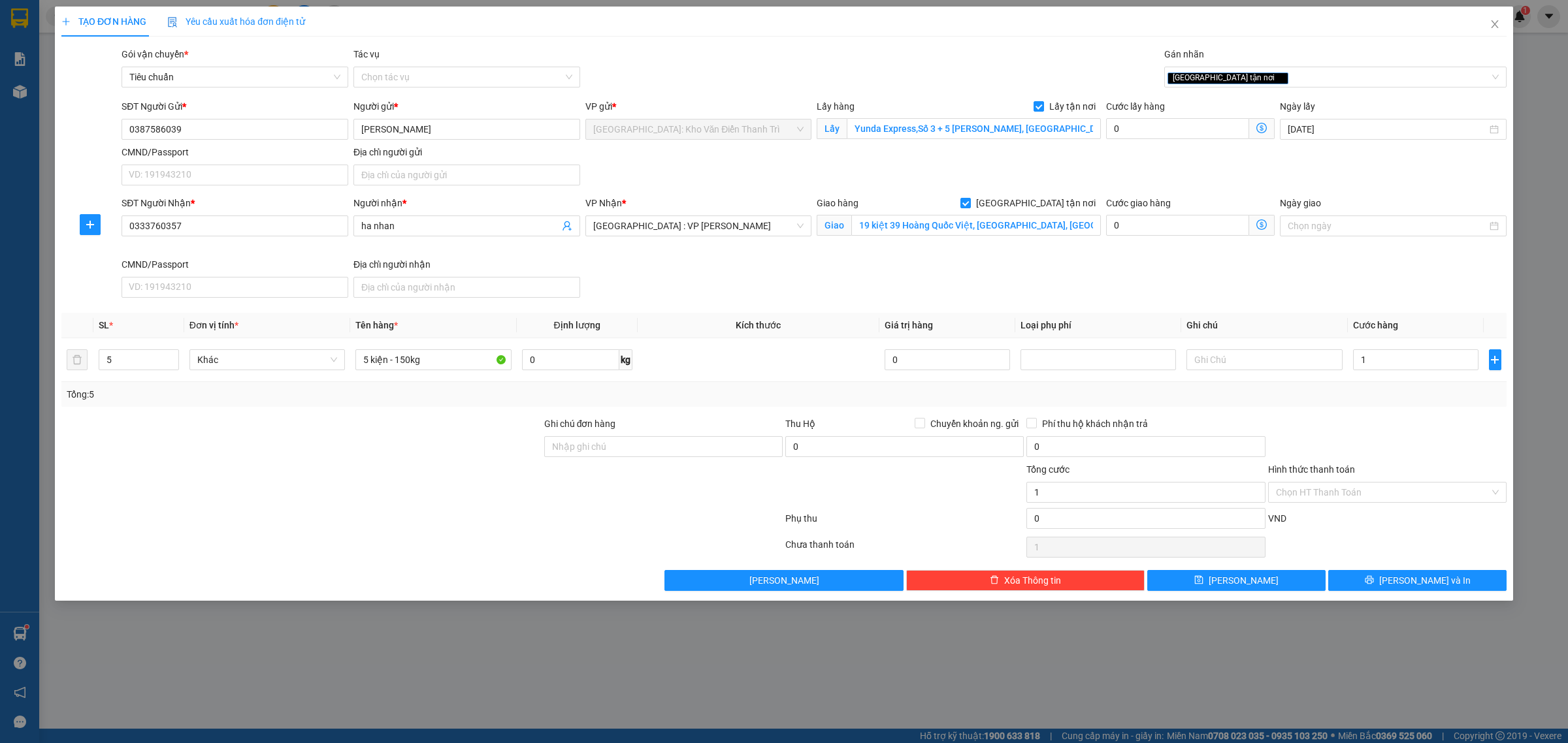
type input "1.000"
click at [1235, 259] on div "SĐT Người Nhận * 0333760357 Người nhận * ha nhan VP Nhận * Đà Nẵng : VP Thanh K…" at bounding box center [814, 249] width 1391 height 107
drag, startPoint x: 471, startPoint y: 348, endPoint x: 470, endPoint y: 355, distance: 7.1
click at [470, 348] on div "5 kiện - 150kg" at bounding box center [433, 359] width 155 height 26
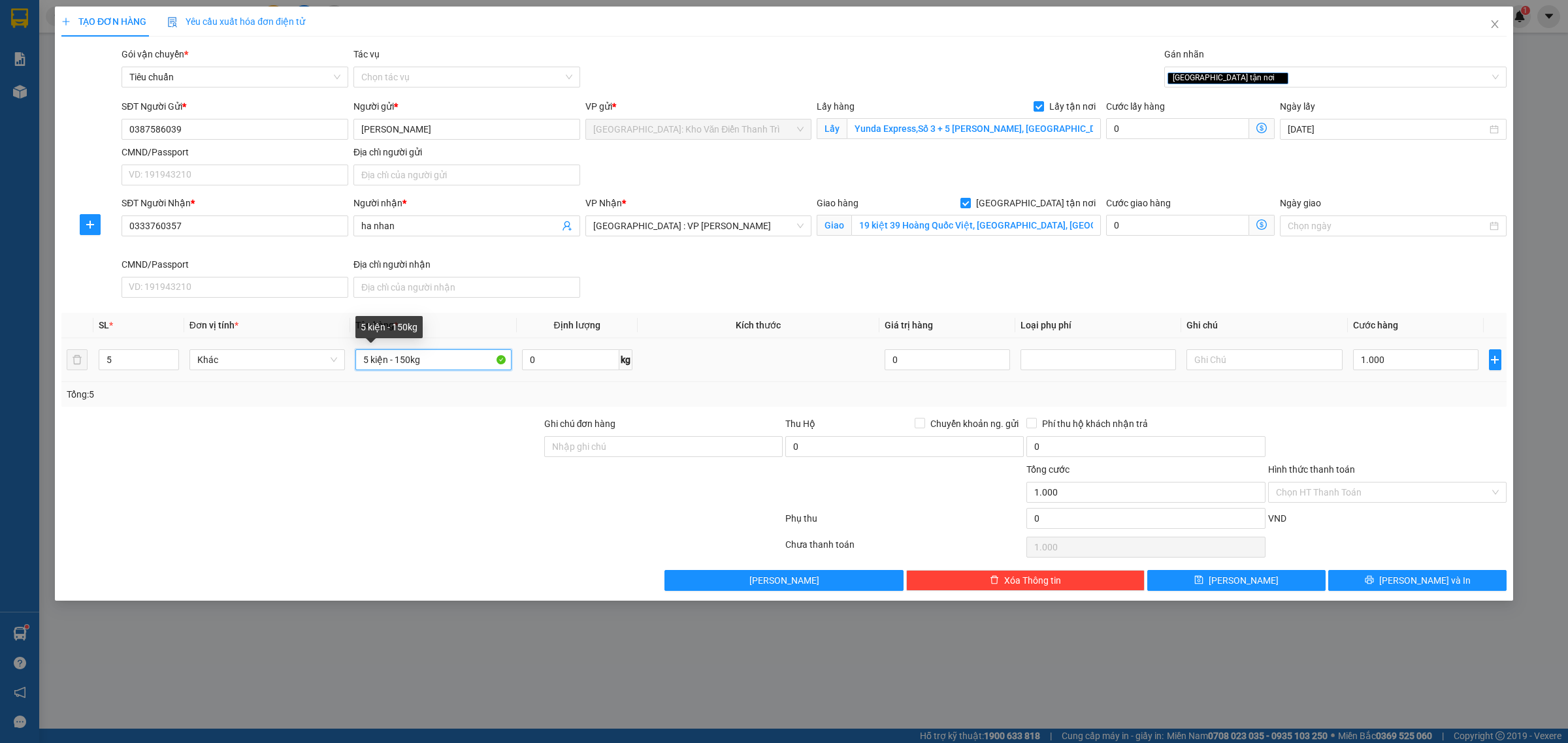
click at [477, 361] on input "5 kiện - 150kg" at bounding box center [433, 360] width 155 height 21
click at [1265, 583] on button "[PERSON_NAME]" at bounding box center [1236, 581] width 178 height 21
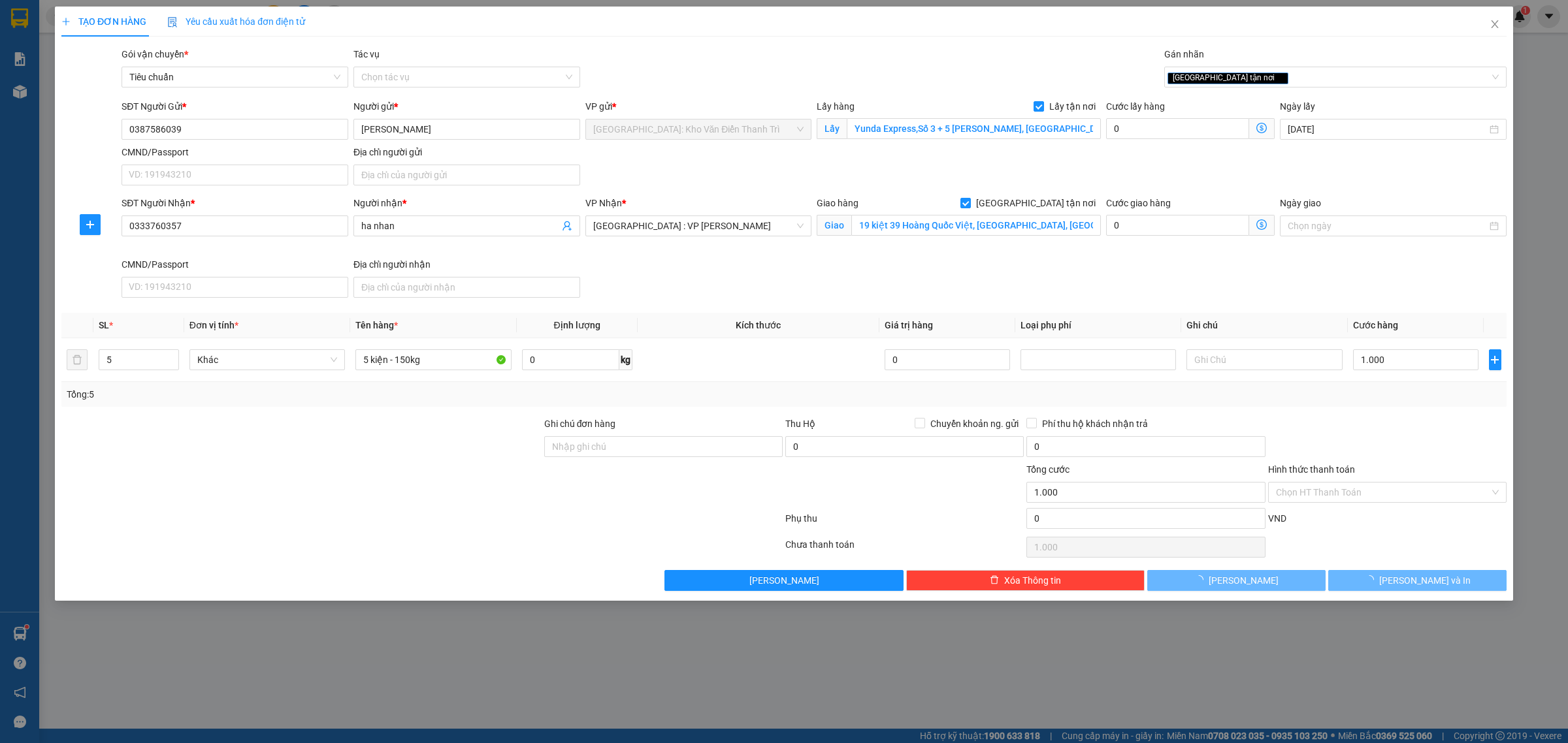
checkbox input "false"
type input "1"
type input "0"
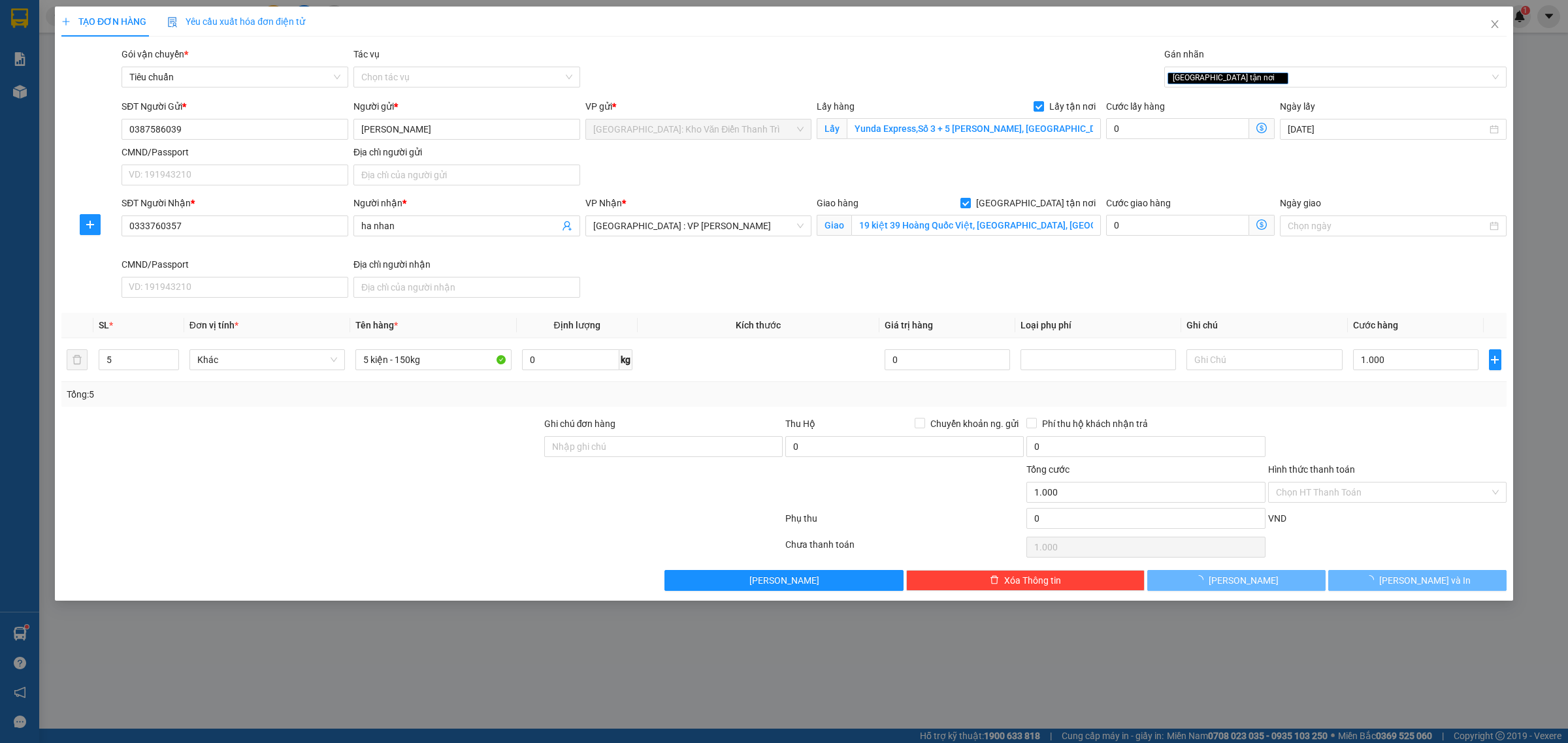
type input "0"
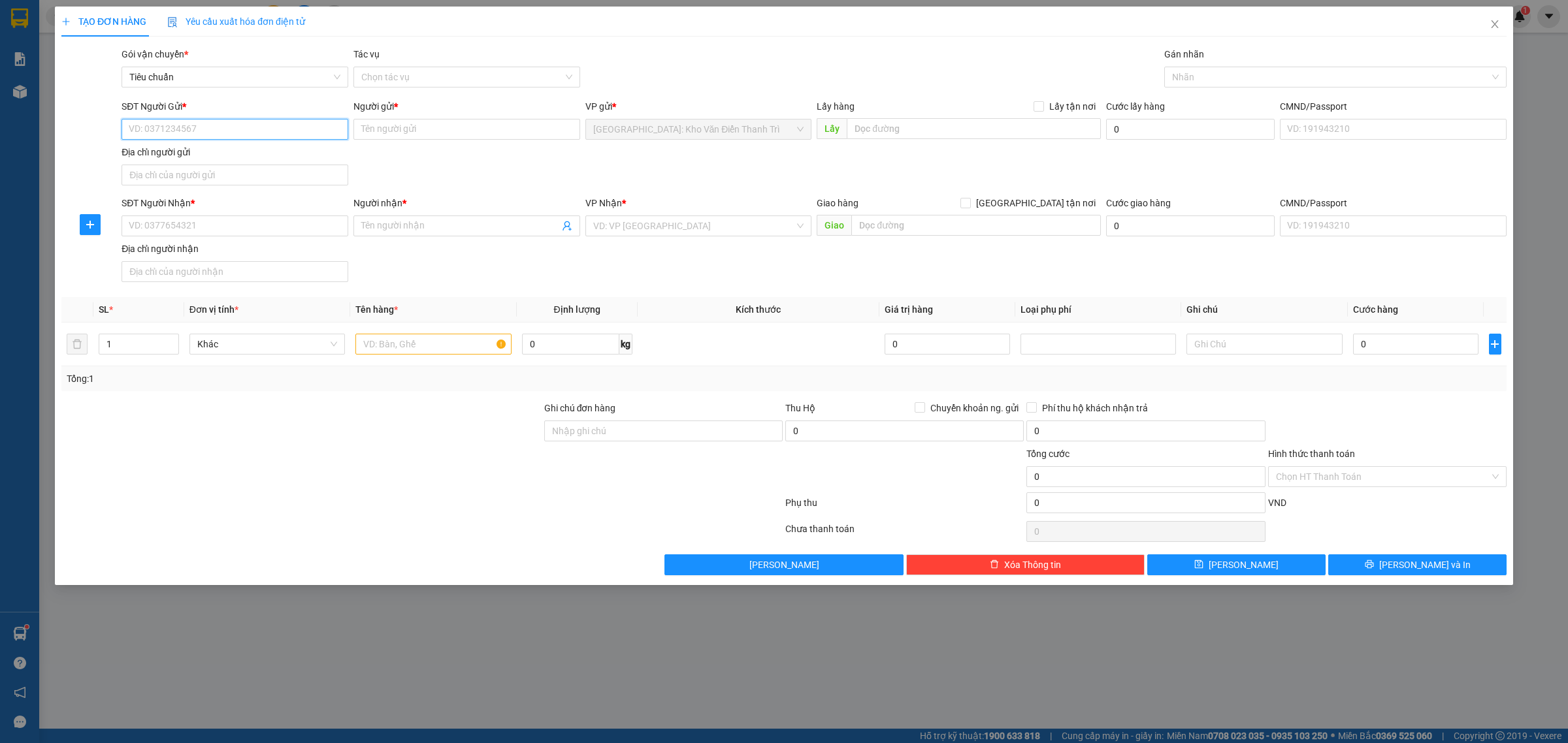
click at [249, 128] on input "SĐT Người Gửi *" at bounding box center [235, 129] width 227 height 21
paste input "0949304304"
type input "0949304304"
click at [224, 129] on input "0949304304" at bounding box center [235, 129] width 227 height 21
click at [249, 129] on input "0949304304" at bounding box center [235, 129] width 227 height 21
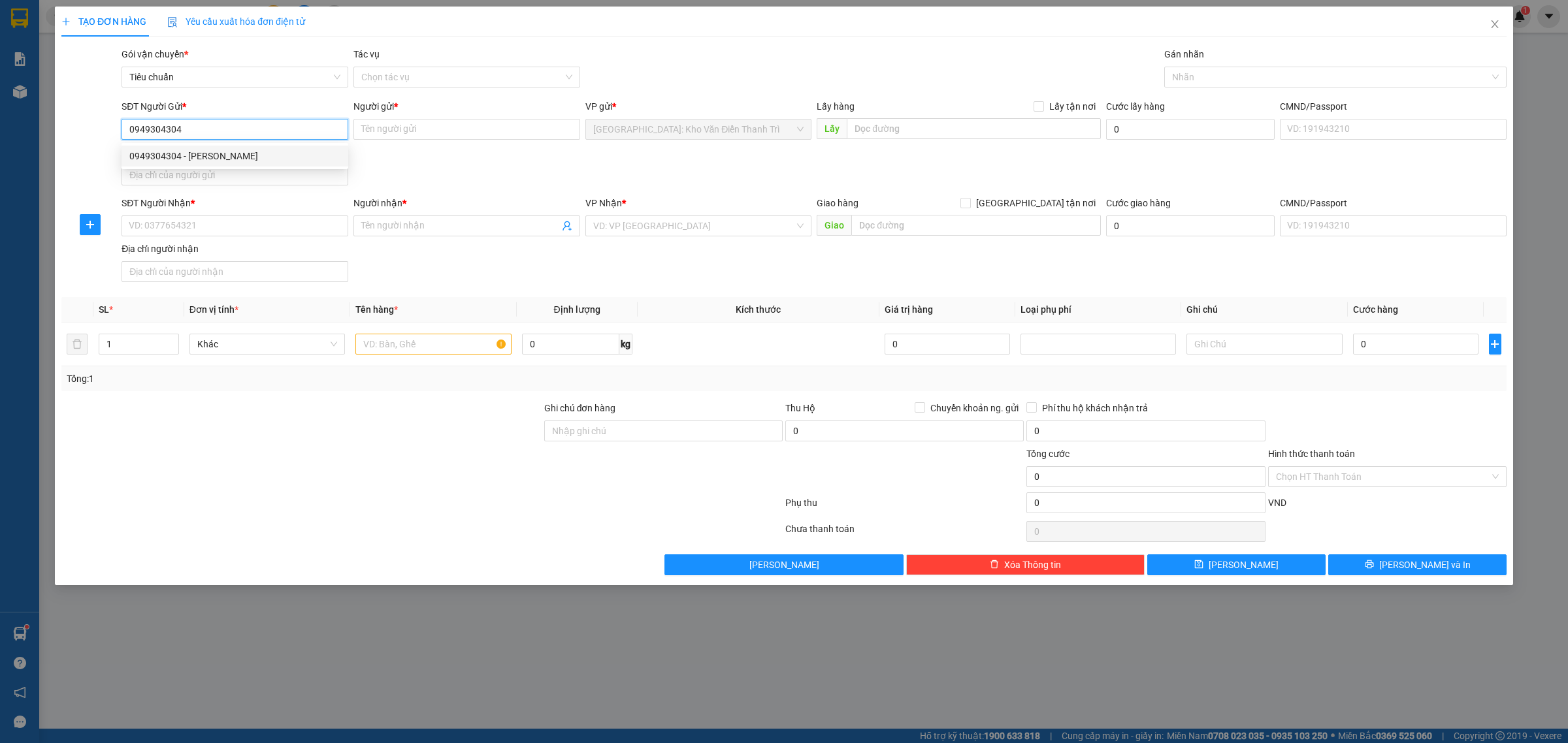
click at [237, 152] on div "0949304304 - nam thao" at bounding box center [235, 156] width 211 height 14
type input "nam thao"
type input "0949304304"
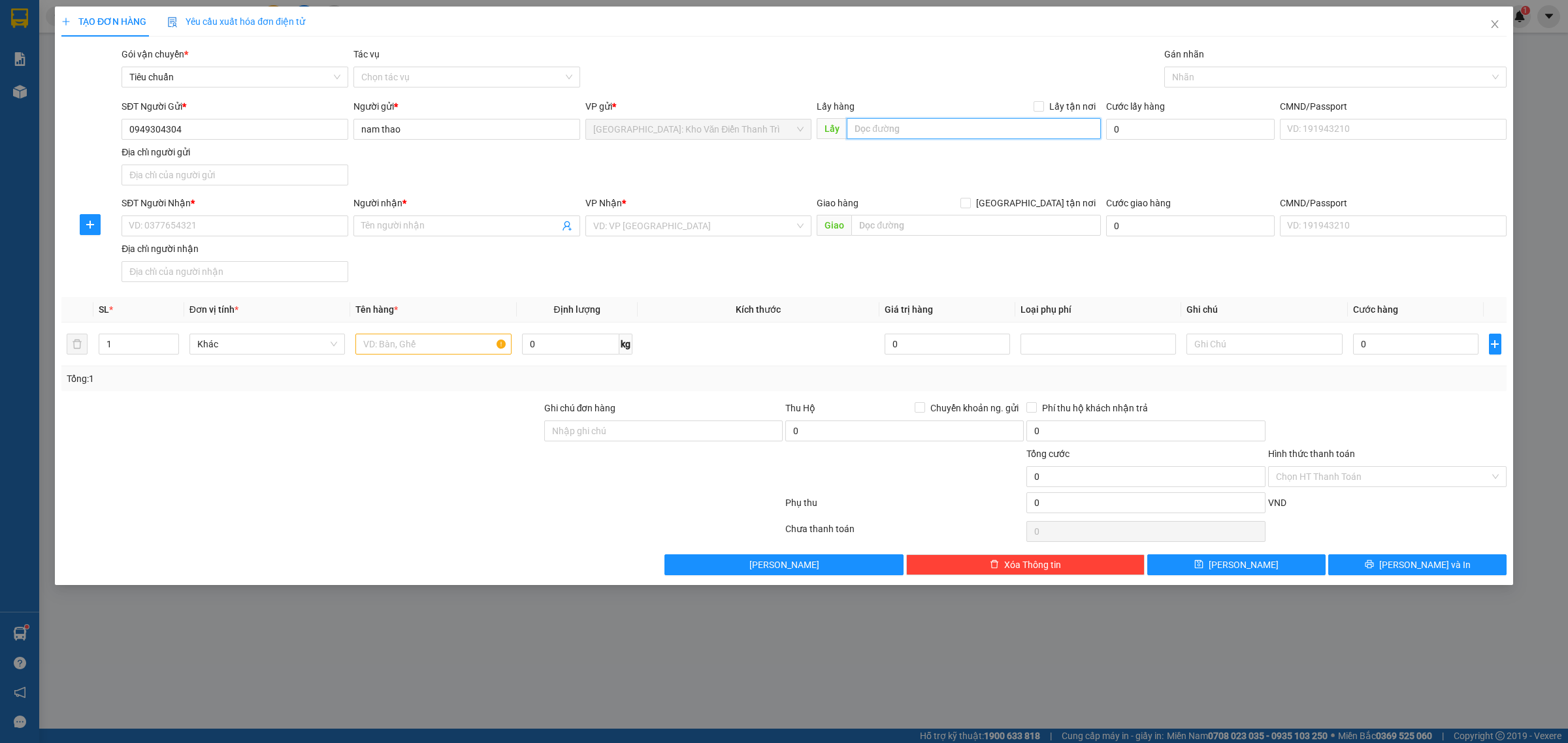
click at [909, 139] on input "text" at bounding box center [974, 129] width 255 height 21
paste input "Khu đô thị Văn Khê, Hà Đông, Hà Nội"
type input "Khu đô thị Văn Khê, Hà Đông, Hà Nội"
click at [1070, 112] on span "Lấy tận nơi" at bounding box center [1072, 106] width 57 height 14
click at [1043, 111] on input "Lấy tận nơi" at bounding box center [1038, 106] width 9 height 9
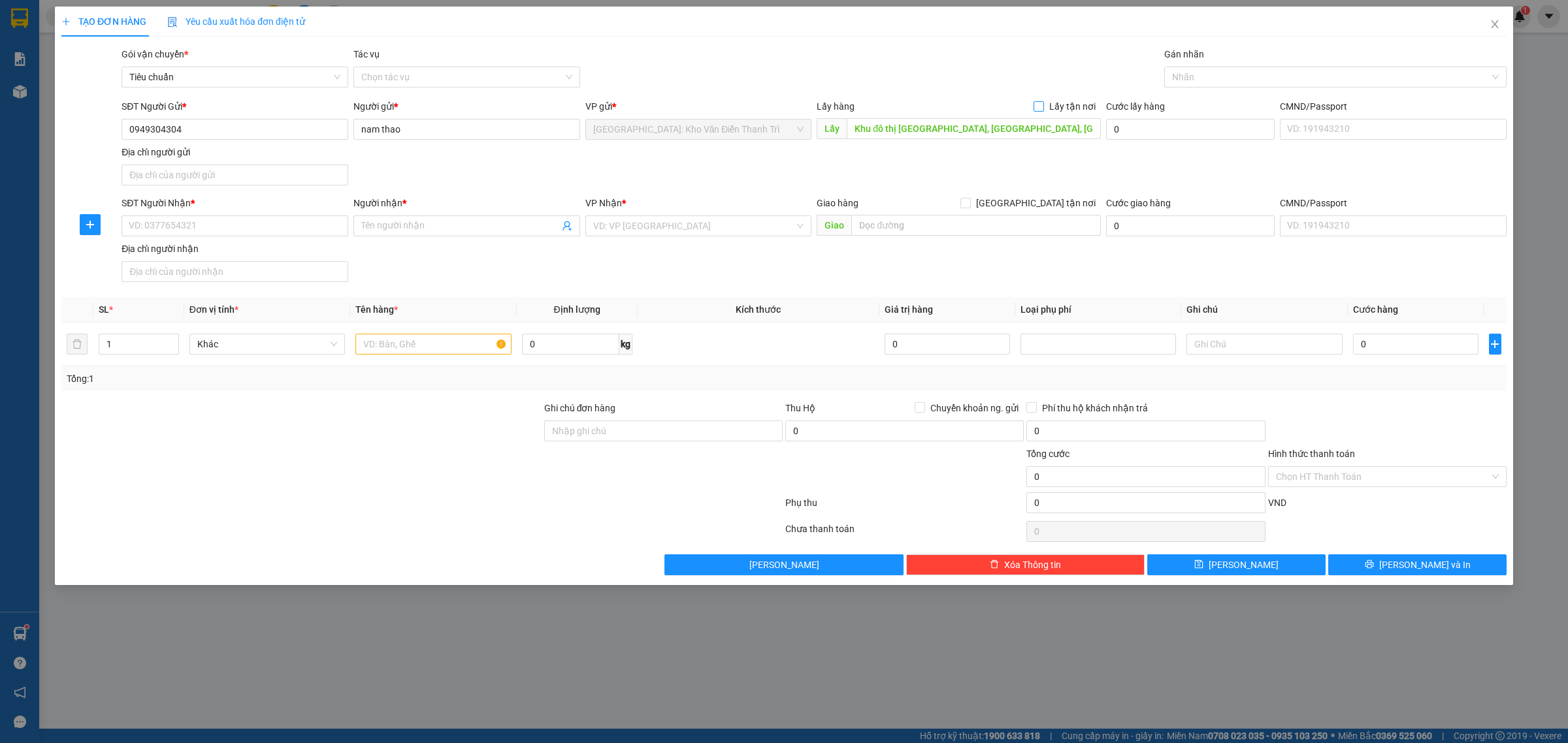
checkbox input "true"
click at [377, 350] on input "text" at bounding box center [433, 344] width 155 height 21
paste input "0336884588"
type input "0336884588"
click at [275, 230] on input "SĐT Người Nhận *" at bounding box center [235, 226] width 227 height 21
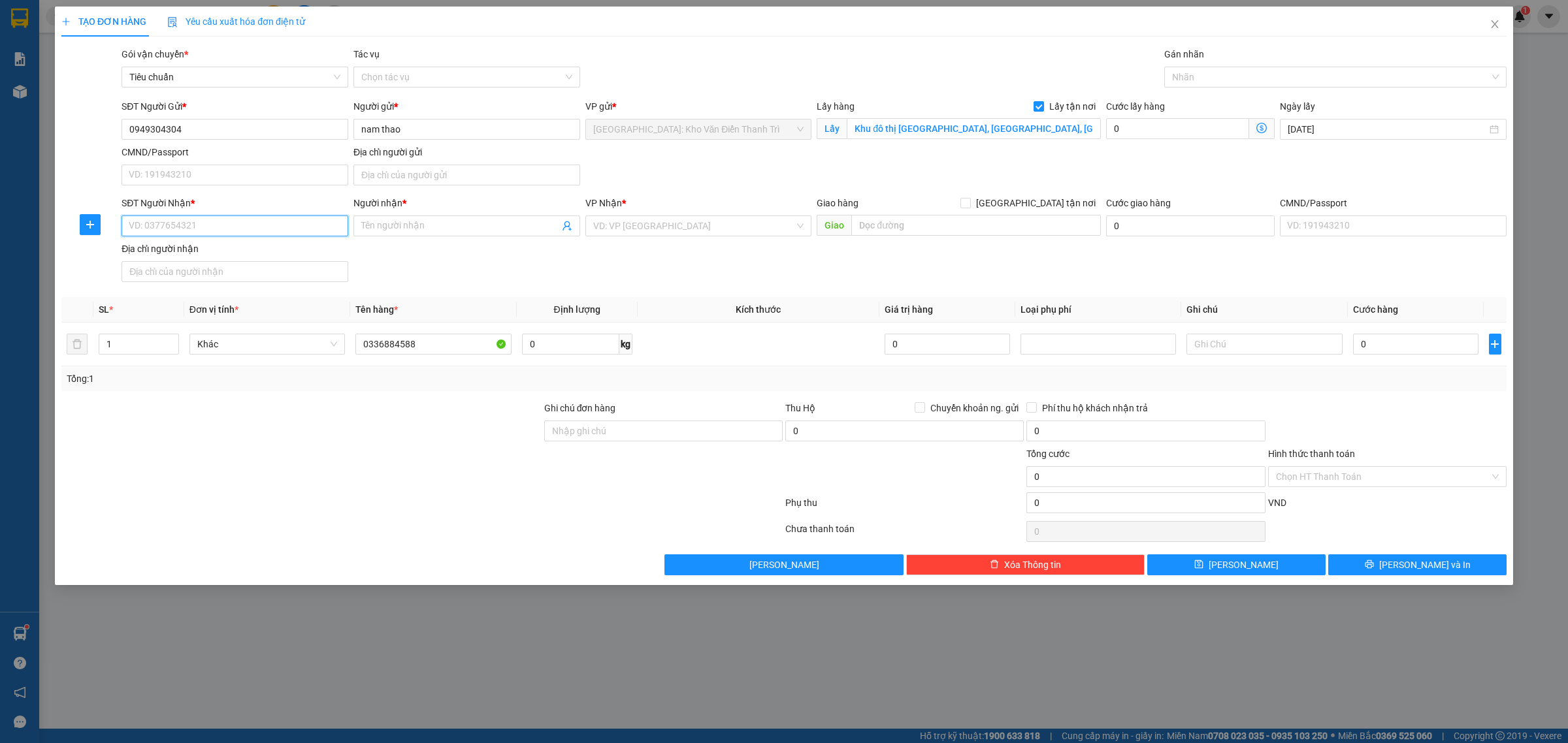
paste input "0336884588"
click at [269, 230] on input "0336884588" at bounding box center [235, 226] width 227 height 21
type input "0336884588"
click at [409, 344] on input "0336884588" at bounding box center [433, 344] width 155 height 21
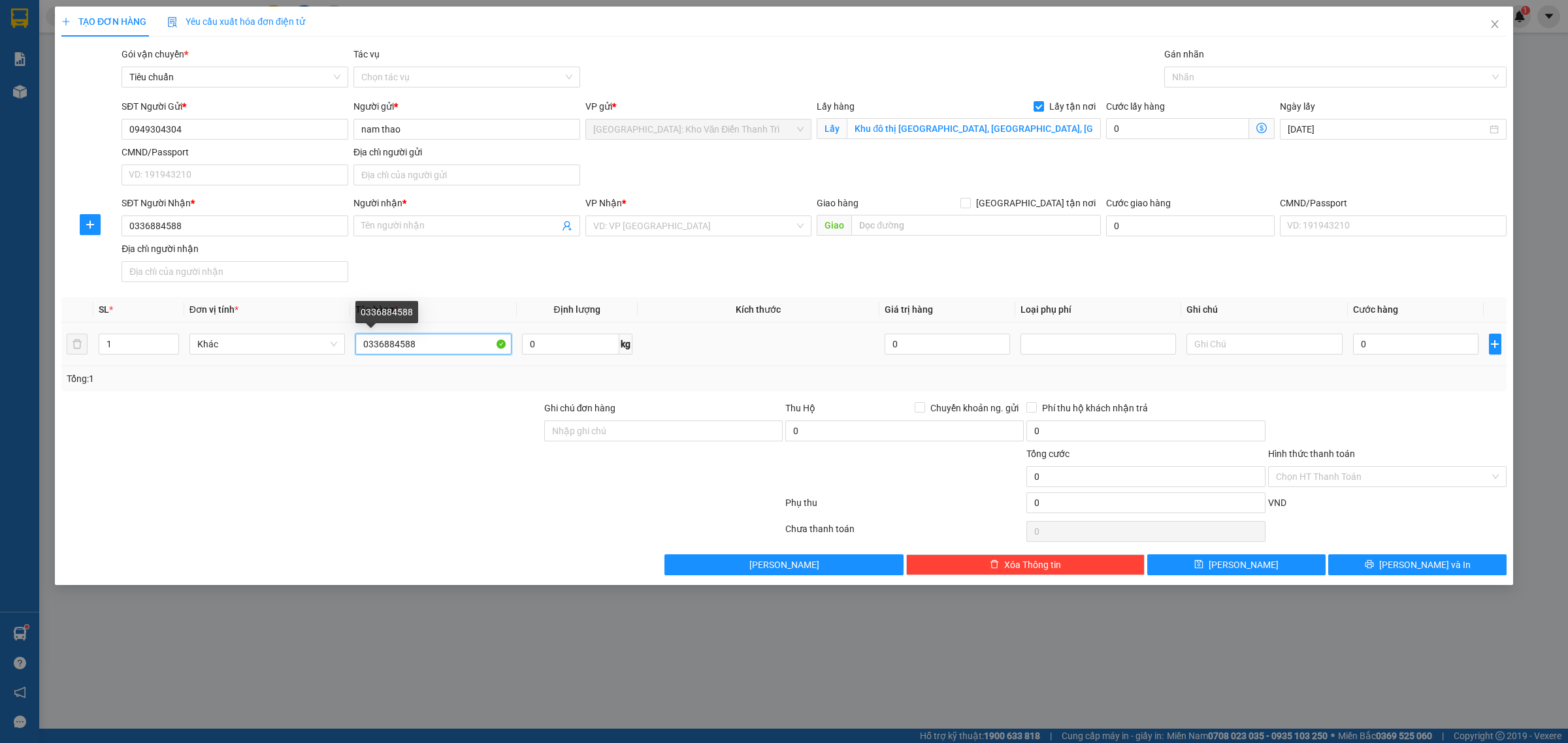
paste input "Đơn 4 kiện dài 1m rộng 40cm cao 40 -128kg"
type input "Đơn 4 kiện dài 1m rộng 40cm cao 40 -128kg"
click at [405, 224] on input "Người nhận *" at bounding box center [459, 226] width 198 height 14
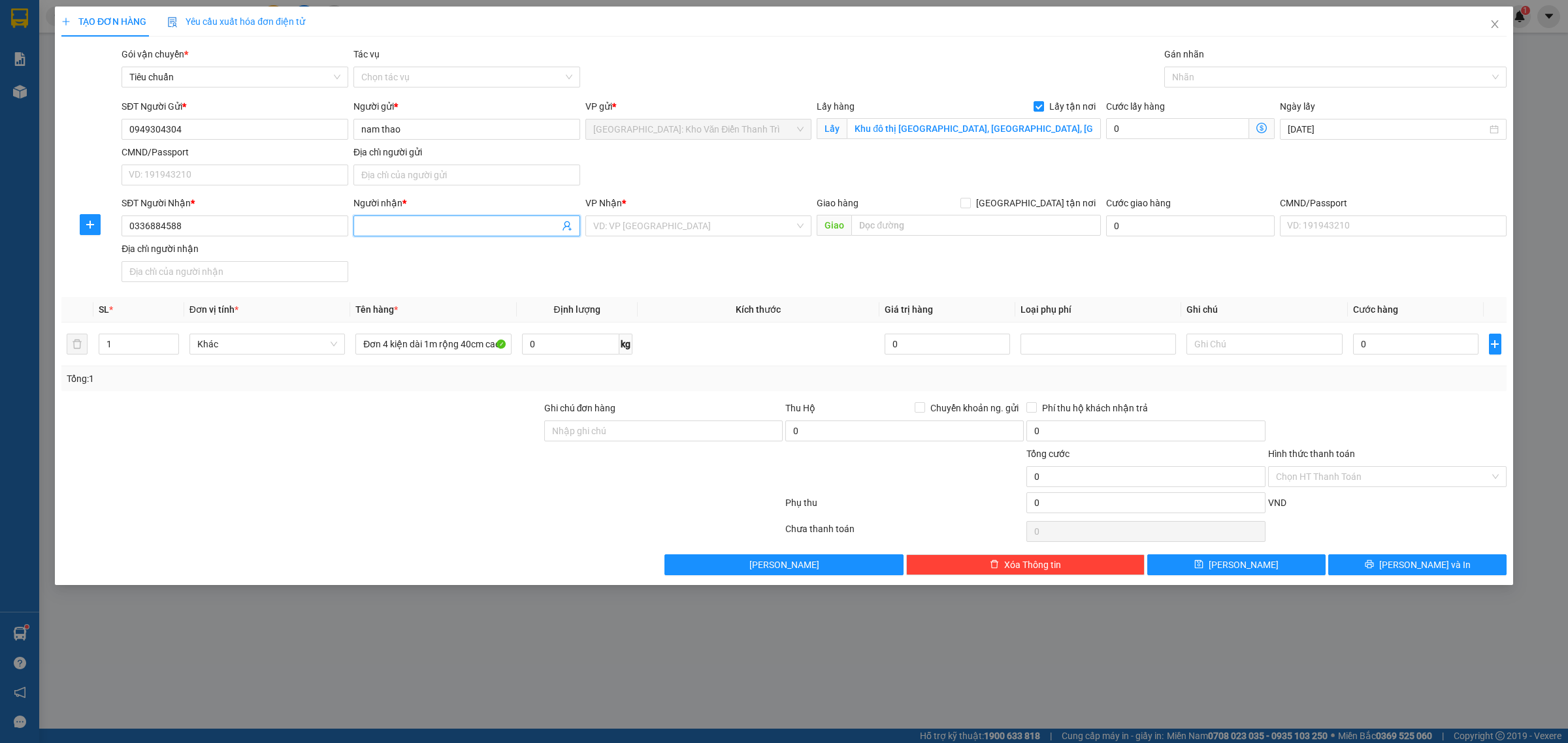
paste input "Người dùng"
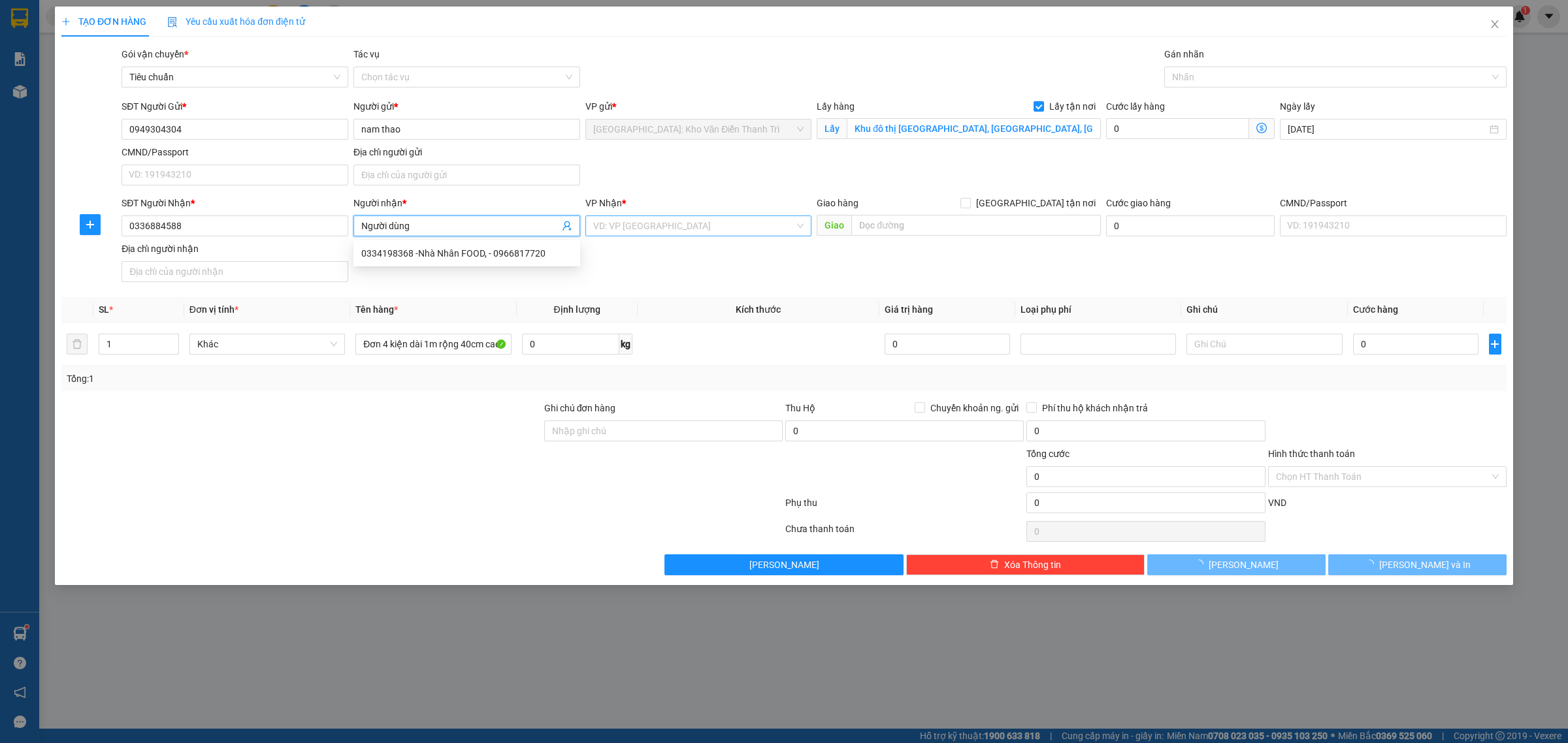
type input "Người dùng"
click at [669, 230] on input "search" at bounding box center [694, 226] width 202 height 20
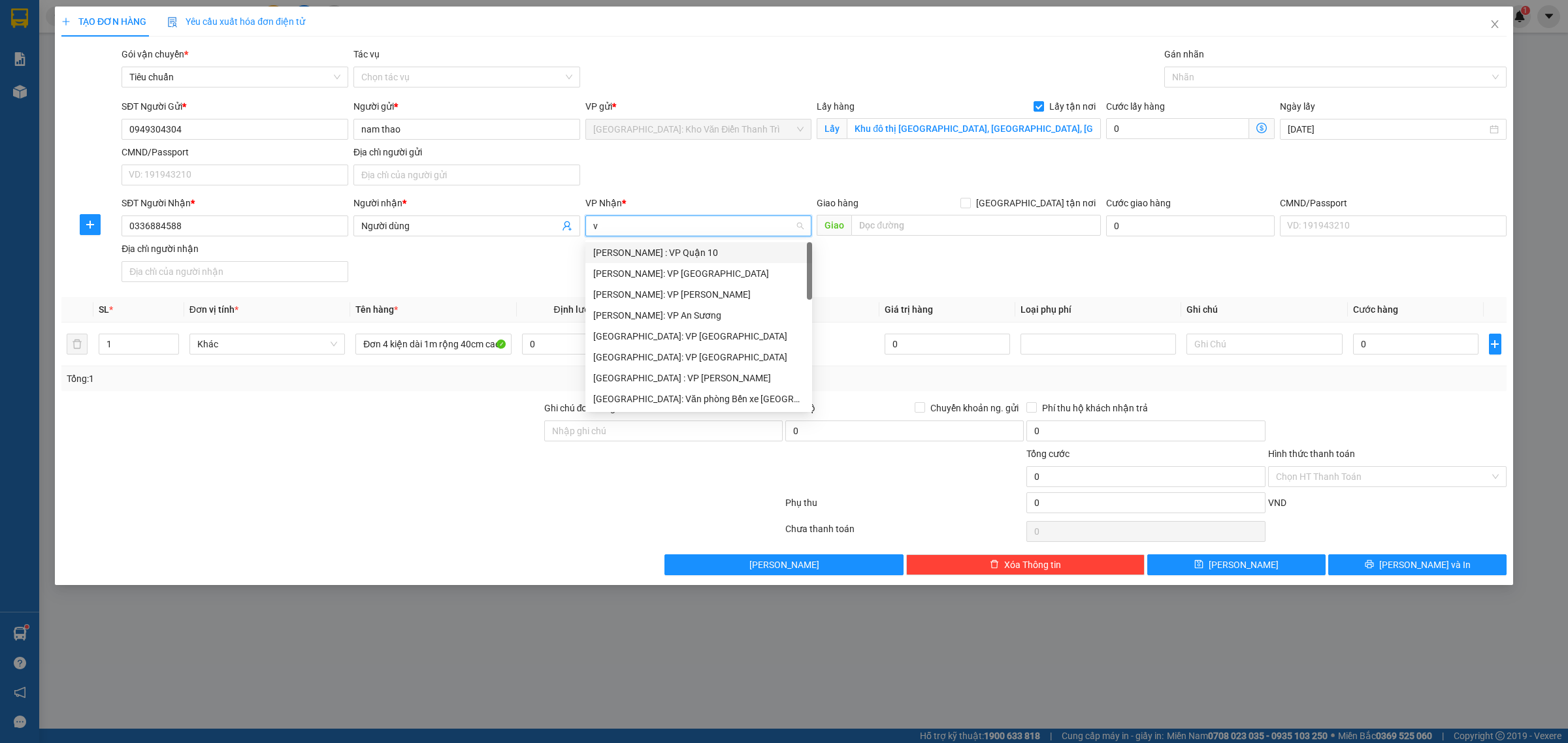
type input "vă"
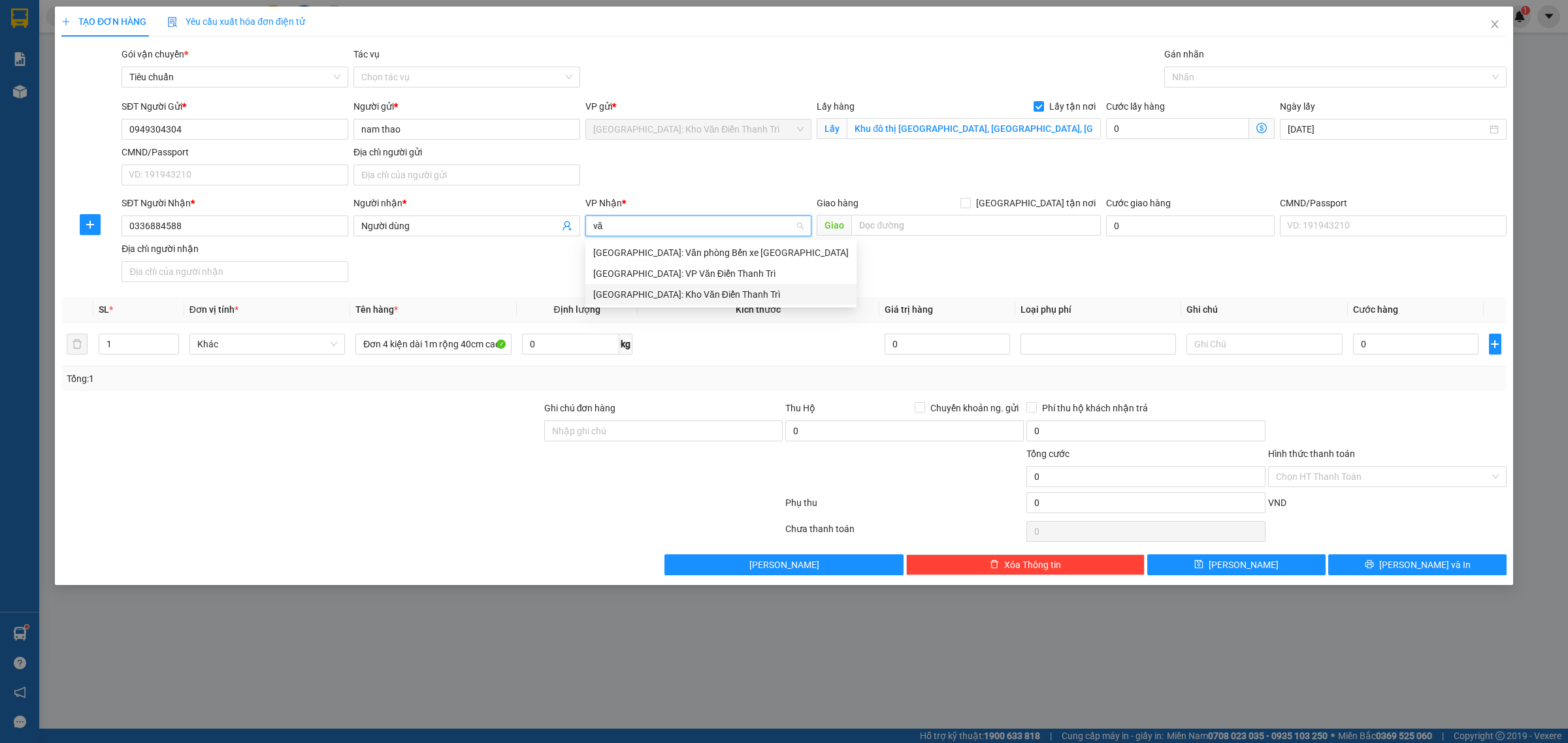
click at [671, 292] on div "Hà Nội: Kho Văn Điển Thanh Trì" at bounding box center [721, 294] width 255 height 14
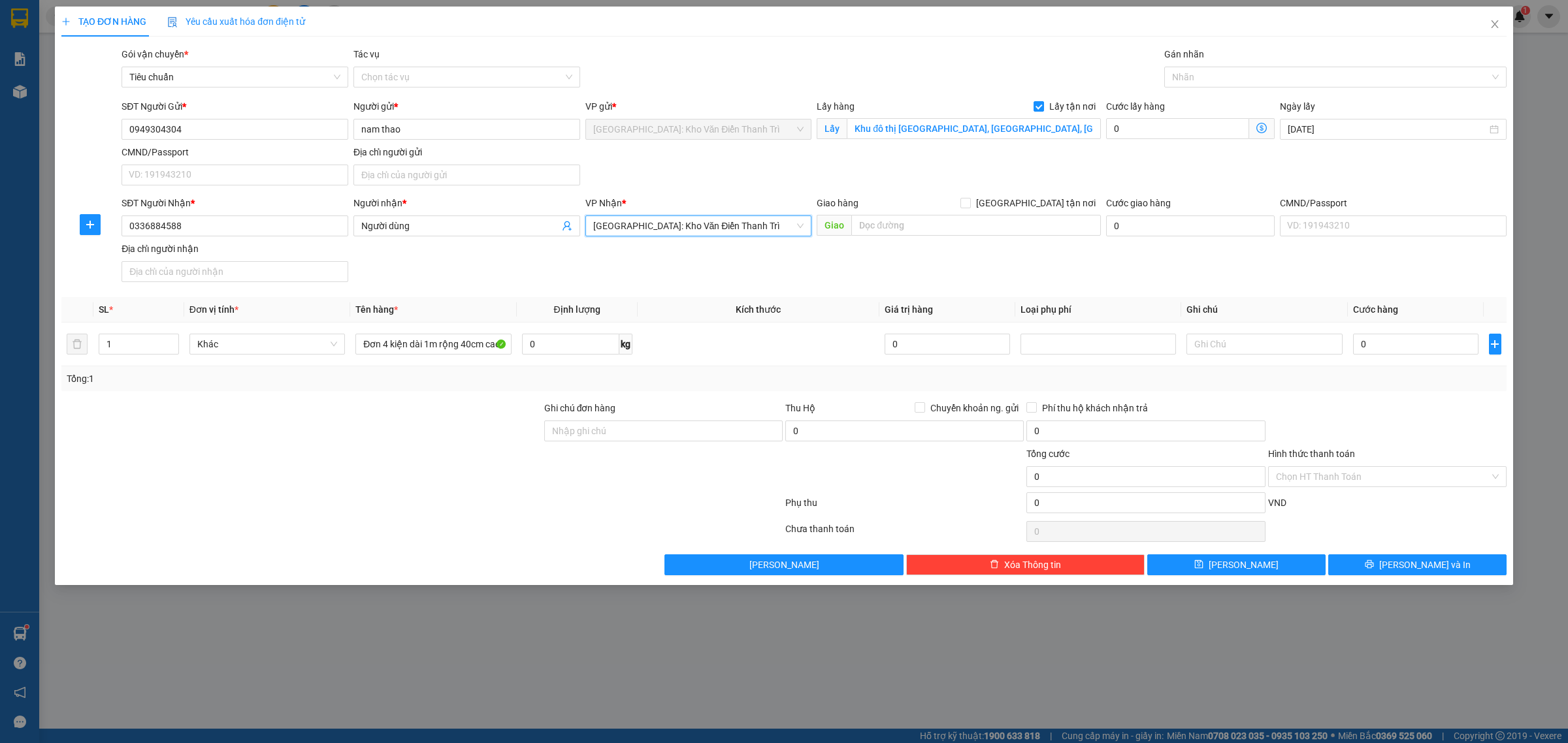
click at [893, 215] on div "Giao hàng Giao tận nơi" at bounding box center [959, 206] width 284 height 20
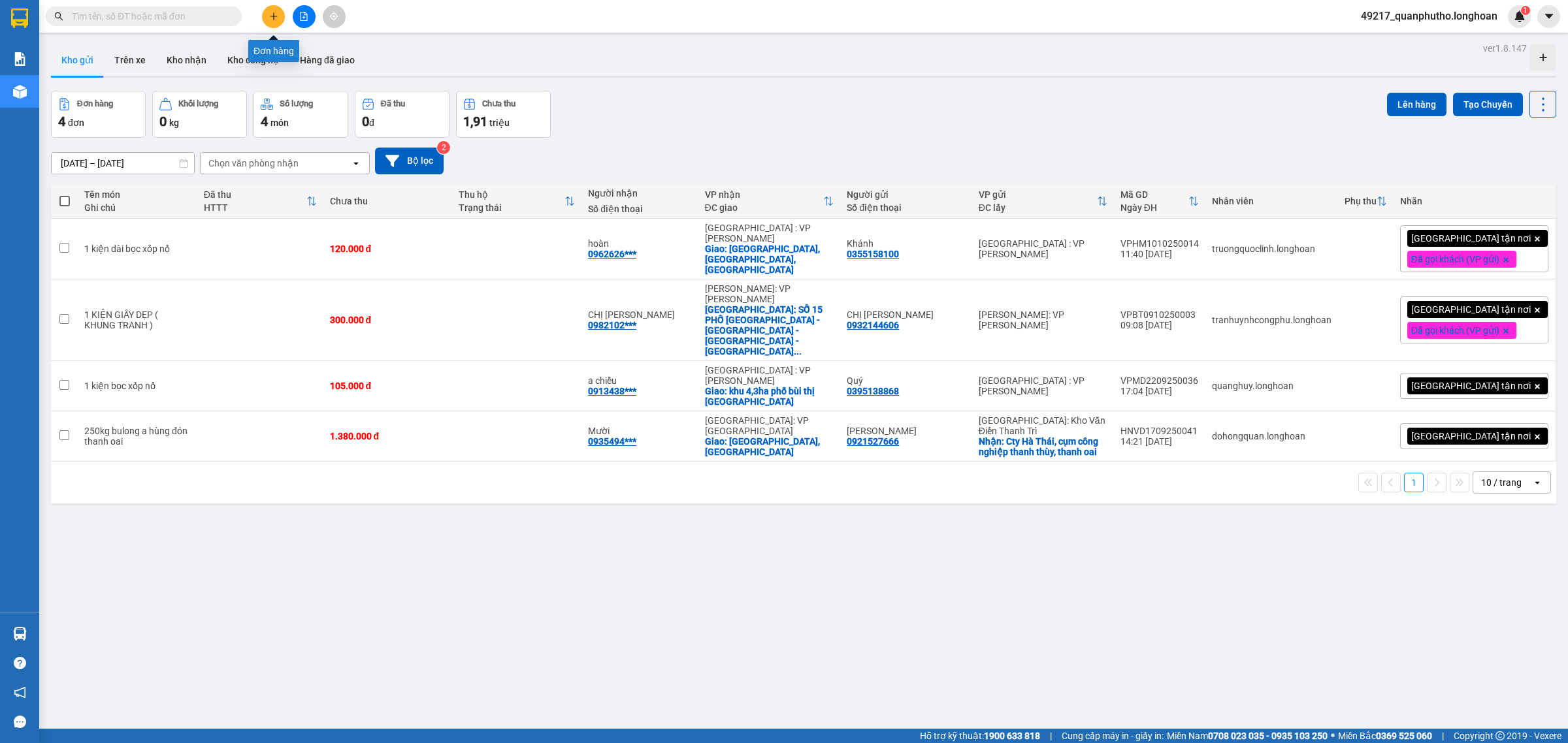
click at [279, 24] on button at bounding box center [273, 17] width 23 height 23
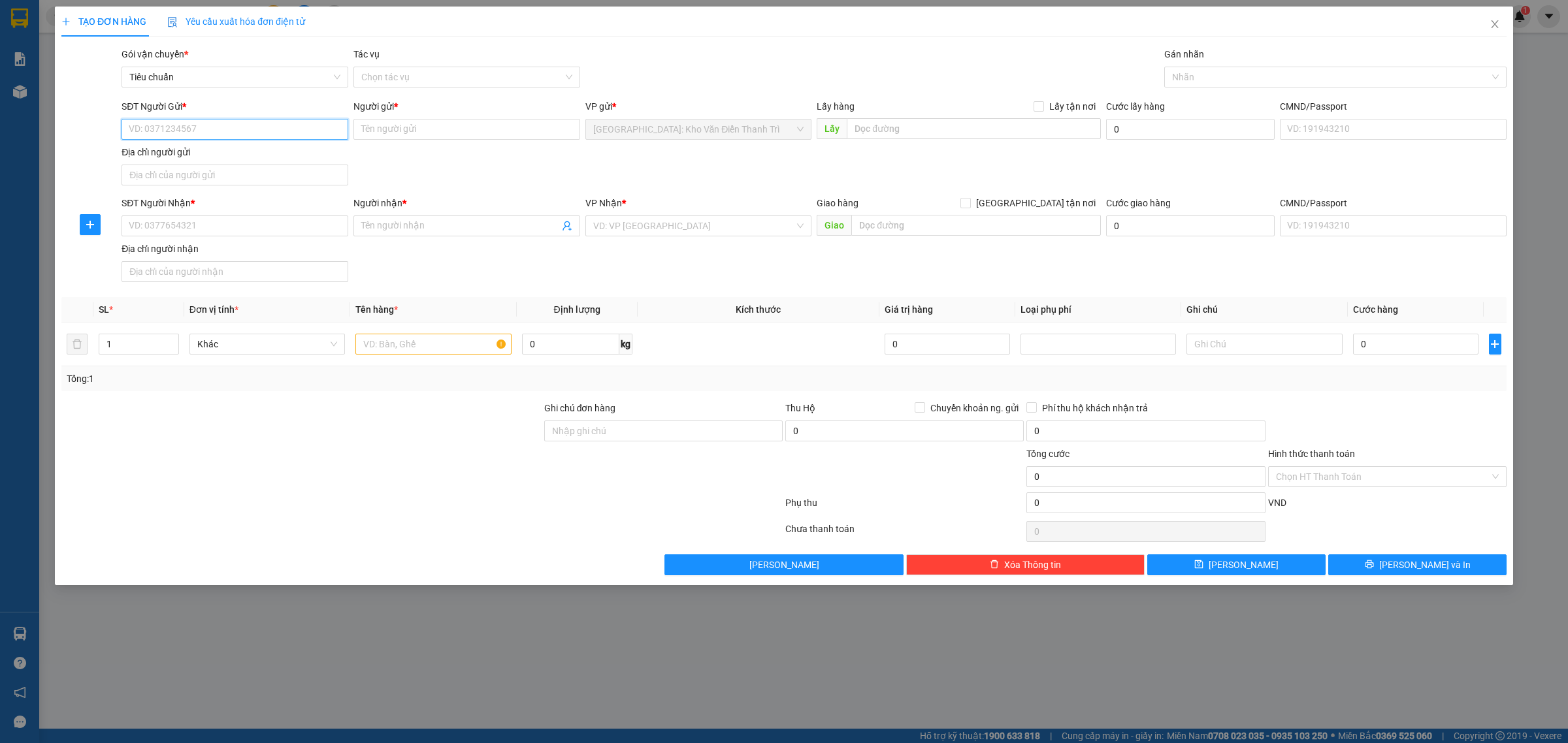
paste input "0982533596"
type input "0982533596"
click at [285, 133] on input "0982533596" at bounding box center [235, 129] width 227 height 21
click at [294, 161] on div "0982533596 - Cty Dược Phẩm Hà Tây" at bounding box center [235, 156] width 211 height 14
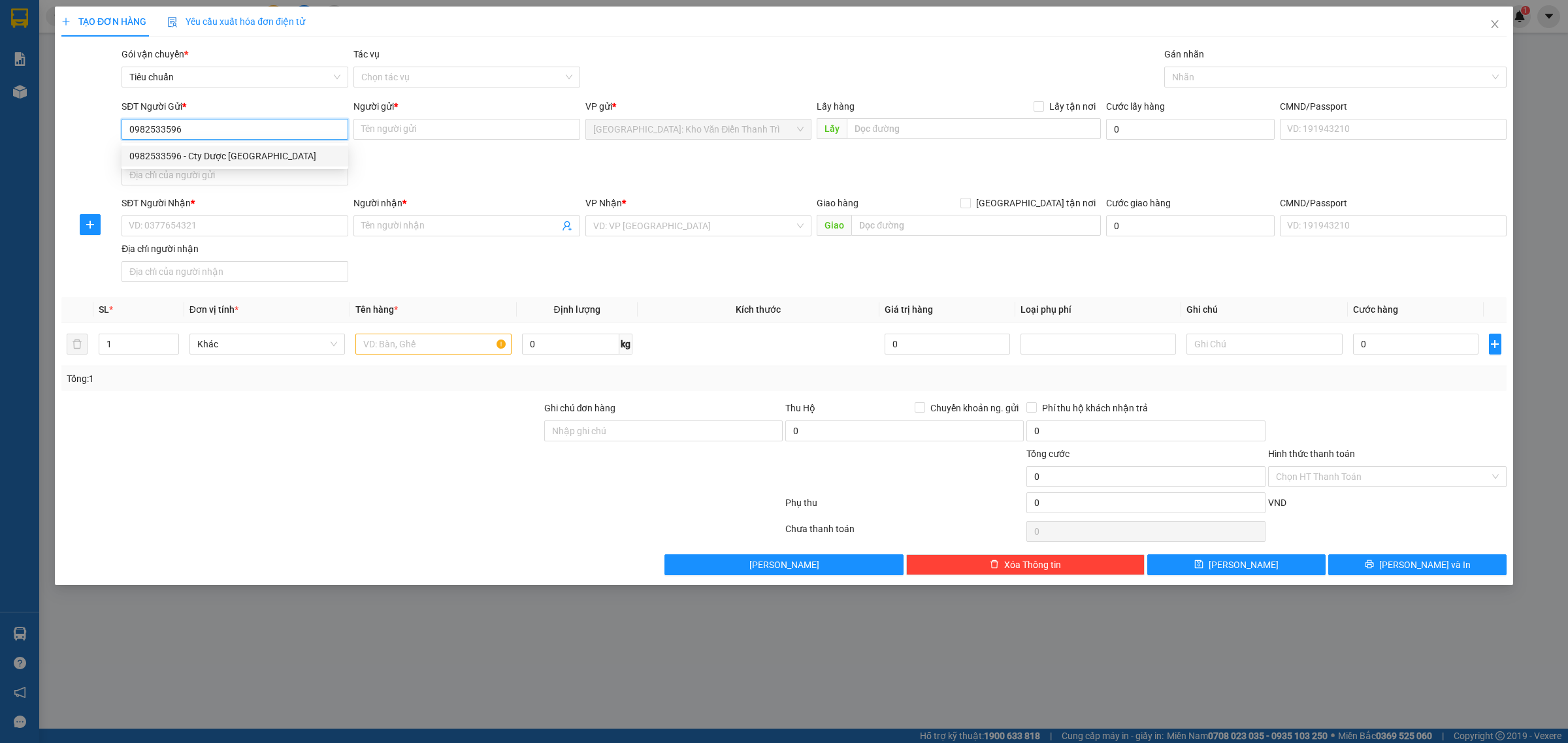
type input "Cty Dược Phẩm Hà Tây"
type input "0982533596"
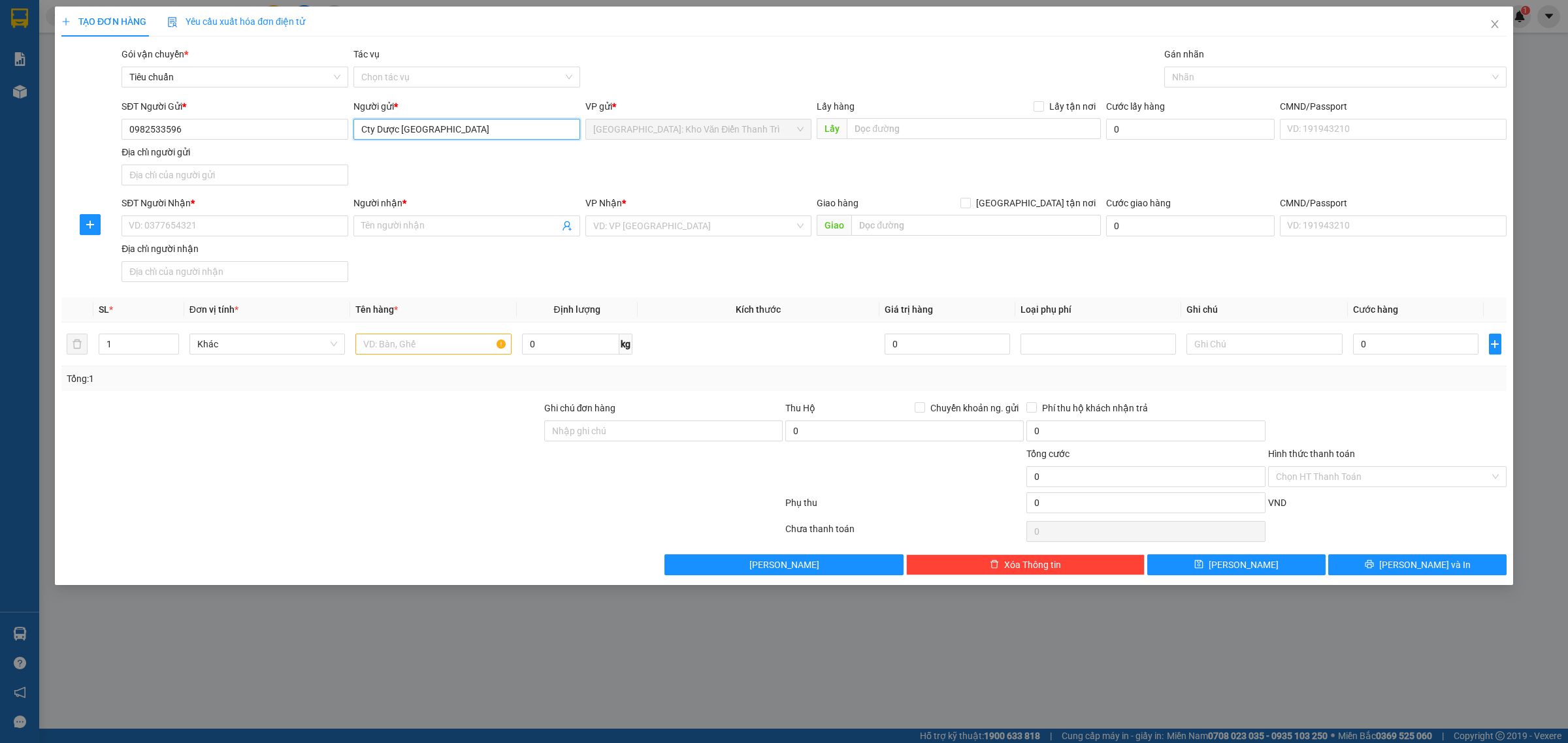
click at [477, 131] on input "Cty Dược Phẩm Hà Tây" at bounding box center [467, 129] width 227 height 21
click at [478, 131] on input "Cty Dược Phẩm Hà Tây" at bounding box center [467, 129] width 227 height 21
click at [472, 125] on input "Cty Dược Phẩm Hà Tây" at bounding box center [467, 129] width 227 height 21
paste input "0904275557"
type input "Cty Dược Phẩm Hà Tây - 0904275557"
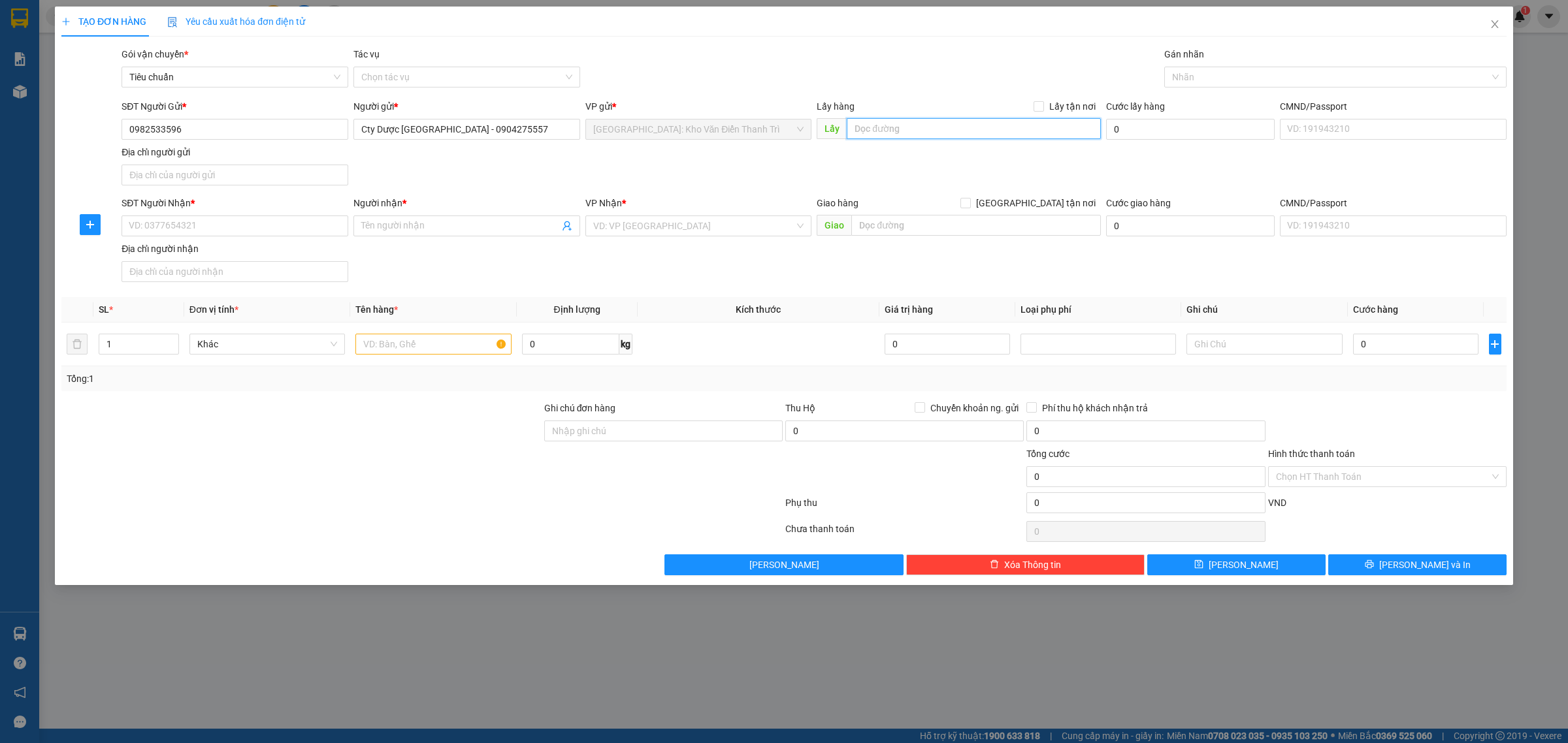
click at [917, 135] on input "text" at bounding box center [974, 129] width 255 height 21
paste input "242 Phan ĐÌnh Giót, La Khê Hà Đông"
type input "242 Phan ĐÌnh Giót, La Khê Hà Đông"
click at [1066, 109] on span "Lấy tận nơi" at bounding box center [1072, 106] width 57 height 14
click at [1043, 109] on input "Lấy tận nơi" at bounding box center [1038, 106] width 9 height 9
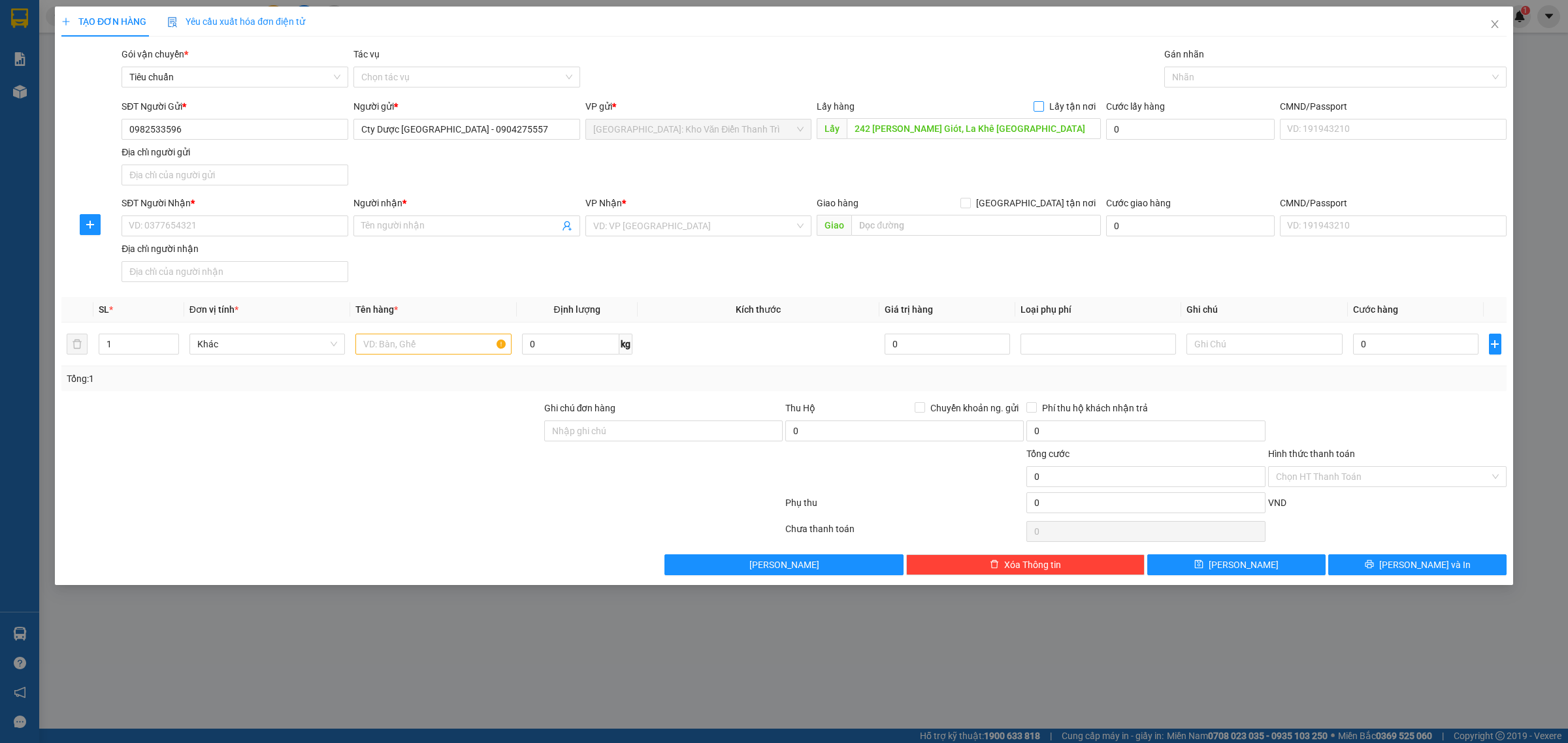
checkbox input "true"
click at [1132, 123] on input "0" at bounding box center [1177, 129] width 143 height 21
type input "6"
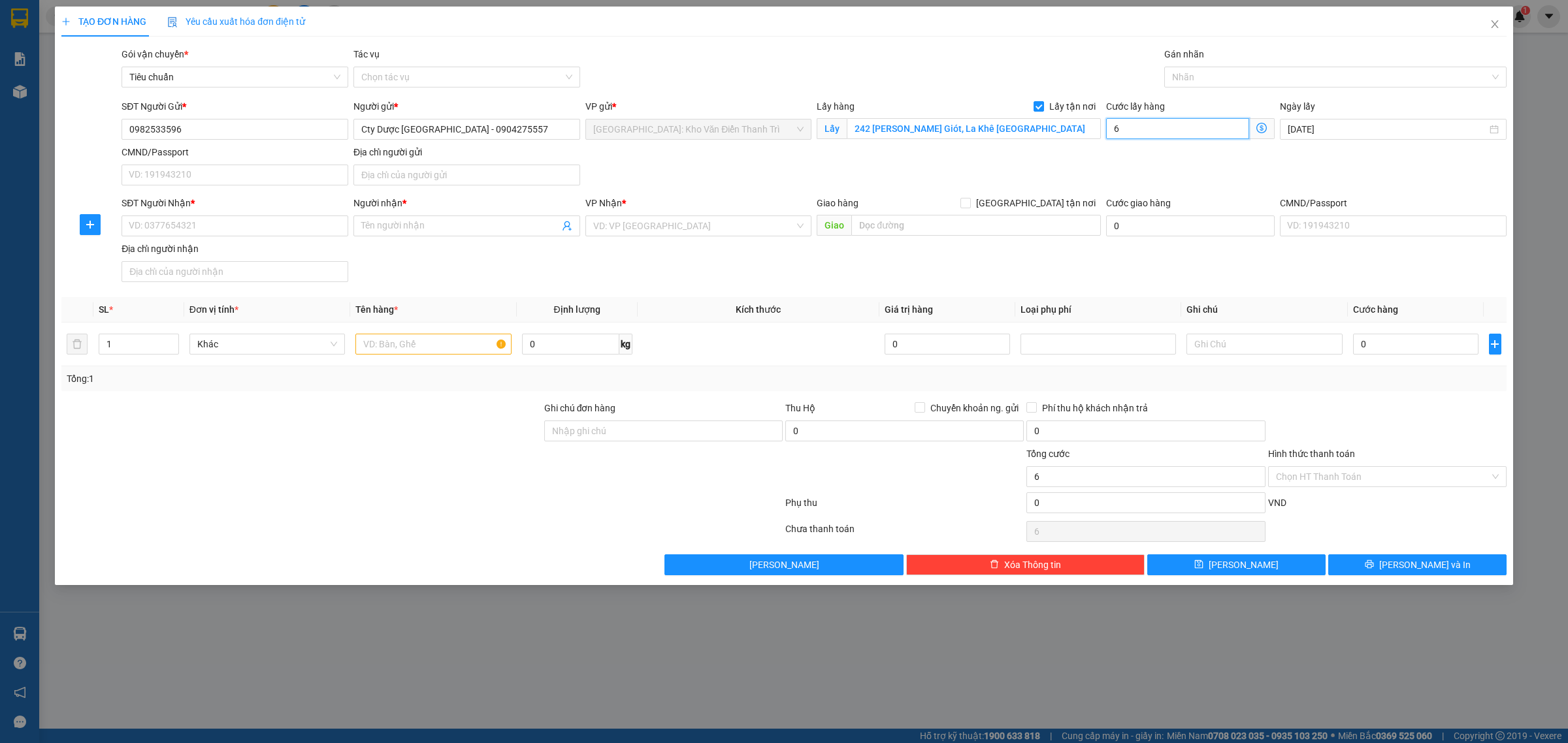
type input "65"
type input "650"
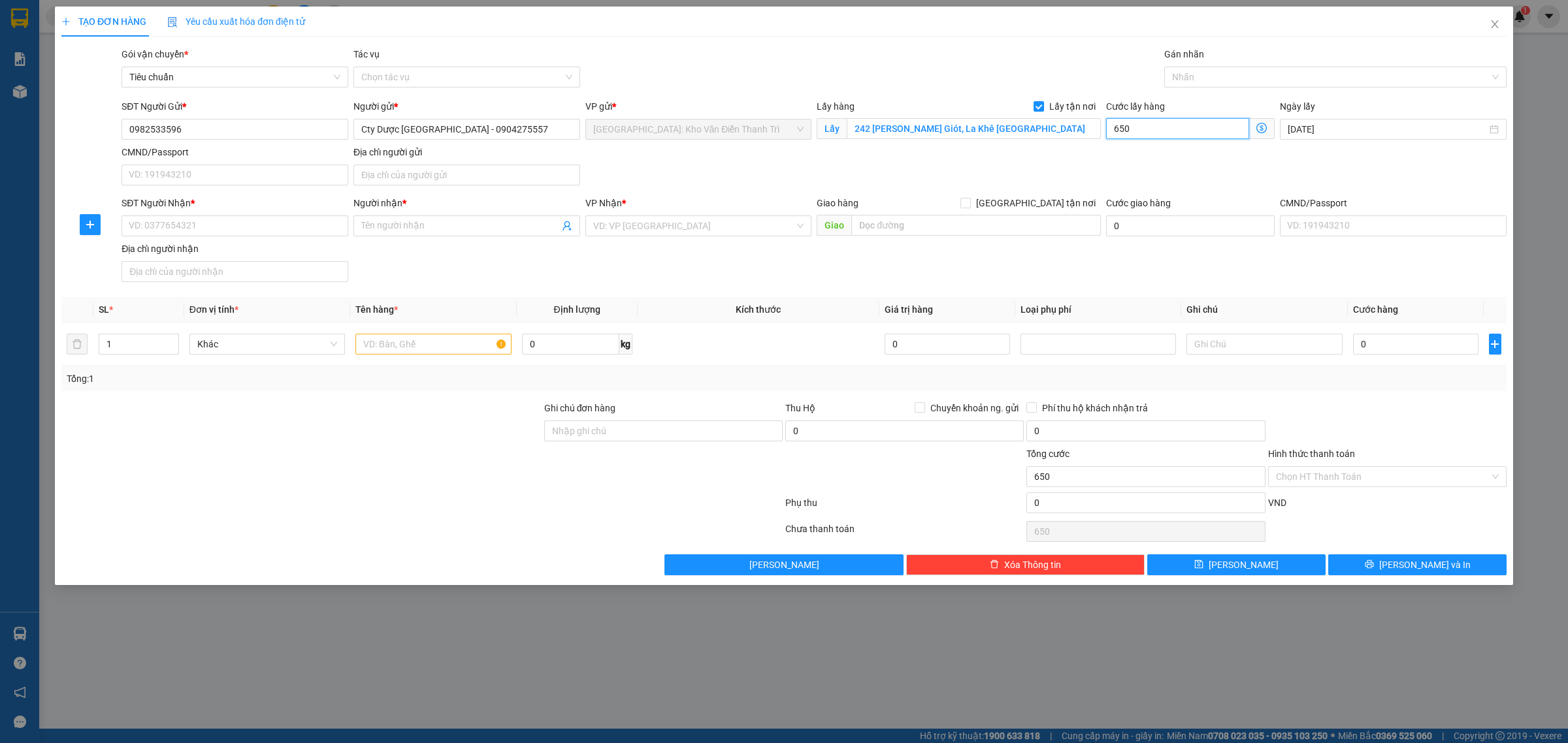
type input "6.500"
type input "65.000"
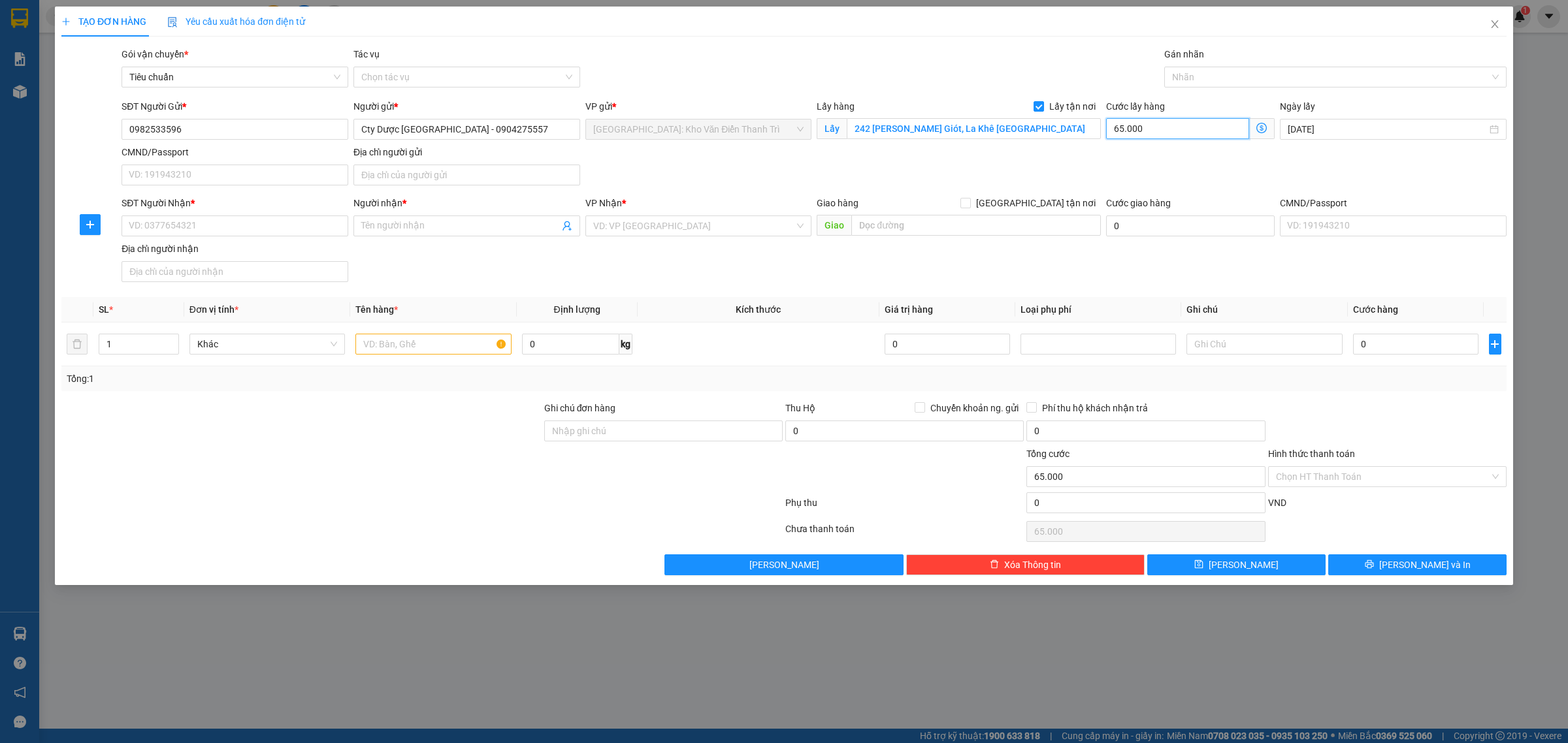
type input "65.000"
click at [384, 347] on input "text" at bounding box center [433, 344] width 155 height 21
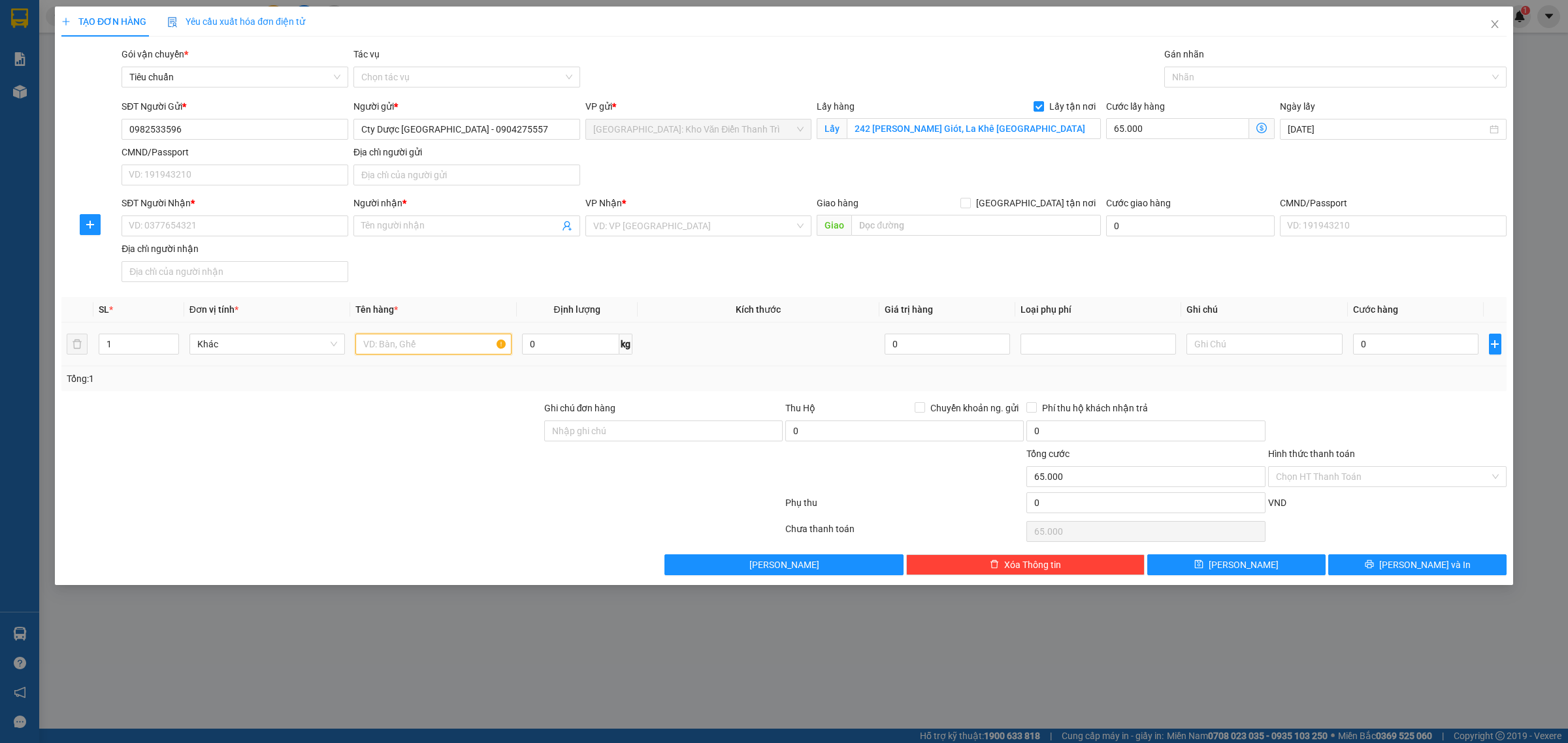
paste input "Hàng dược phẩm"
click at [358, 344] on input "Hàng dược phẩm" at bounding box center [433, 344] width 155 height 21
type input "6 kiện Hàng dược phẩm"
drag, startPoint x: 116, startPoint y: 351, endPoint x: 100, endPoint y: 348, distance: 16.3
click at [101, 348] on input "1" at bounding box center [138, 344] width 79 height 20
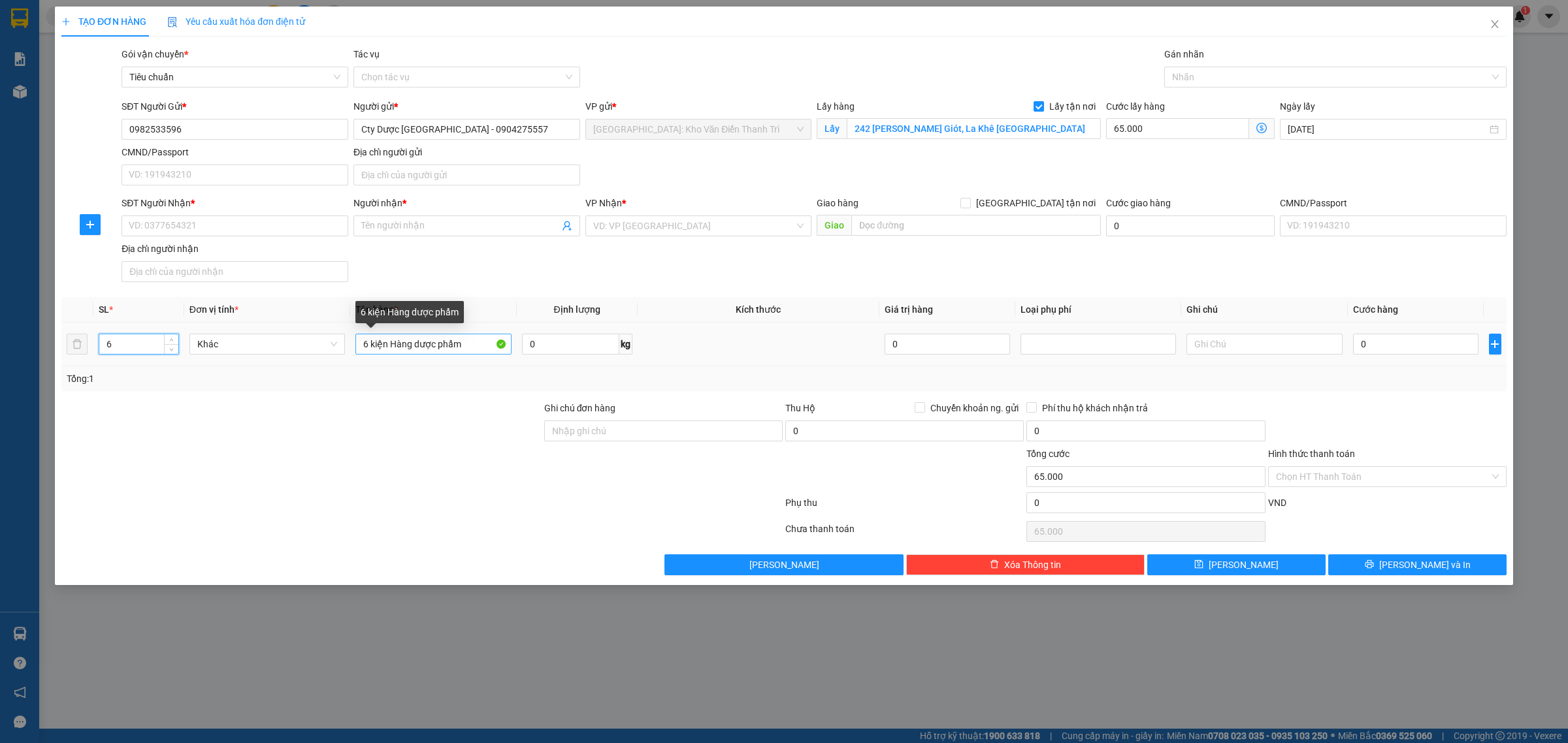
type input "6"
click at [469, 345] on input "6 kiện Hàng dược phẩm" at bounding box center [433, 344] width 155 height 21
type input "6 kiện Hàng dược phẩm tay Hùng bốc"
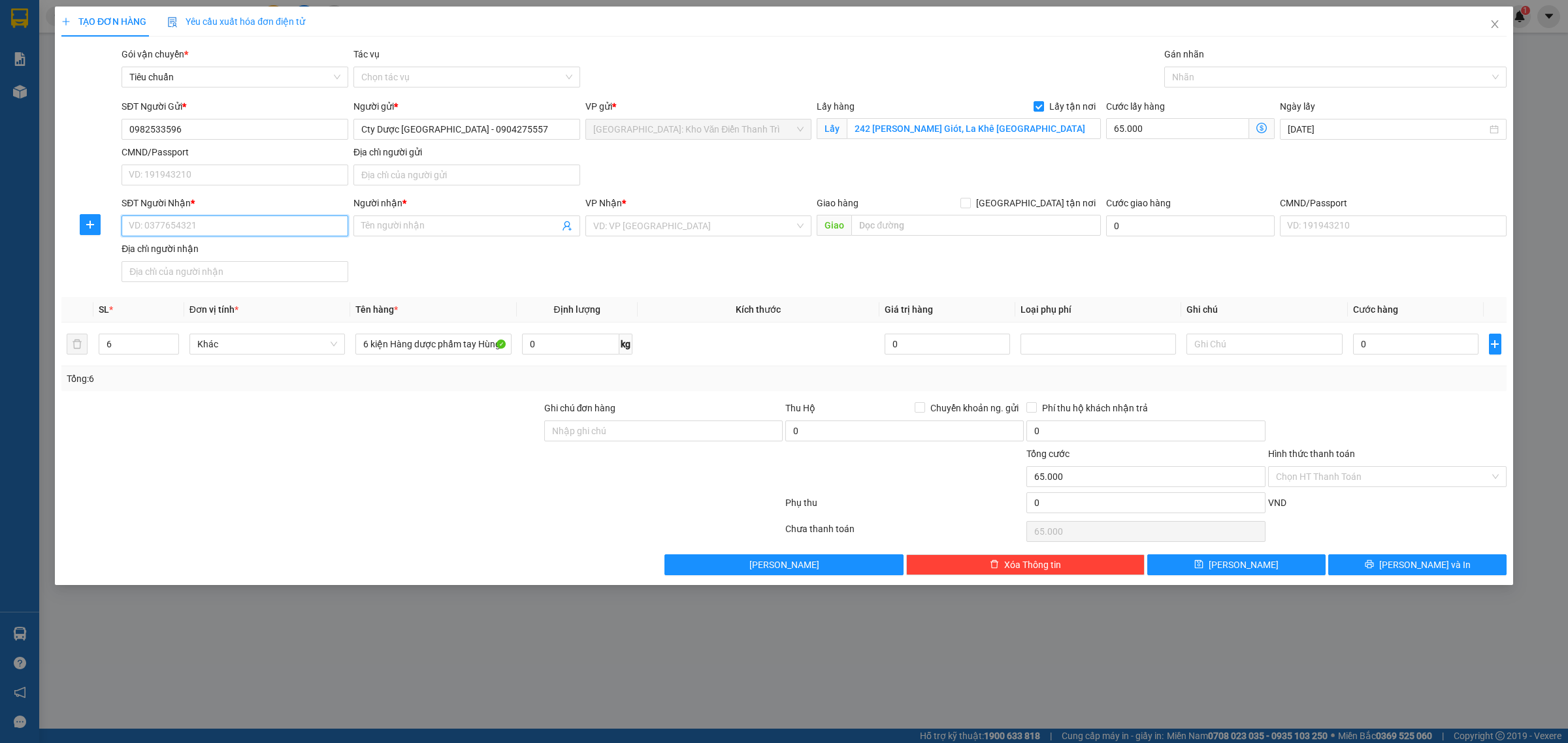
click at [321, 226] on input "SĐT Người Nhận *" at bounding box center [235, 226] width 227 height 21
paste input "0939 378 026"
click at [278, 230] on input "0939 378 026" at bounding box center [235, 226] width 227 height 21
click at [266, 222] on input "0939 378 026" at bounding box center [235, 226] width 227 height 21
drag, startPoint x: 221, startPoint y: 229, endPoint x: 209, endPoint y: 224, distance: 13.0
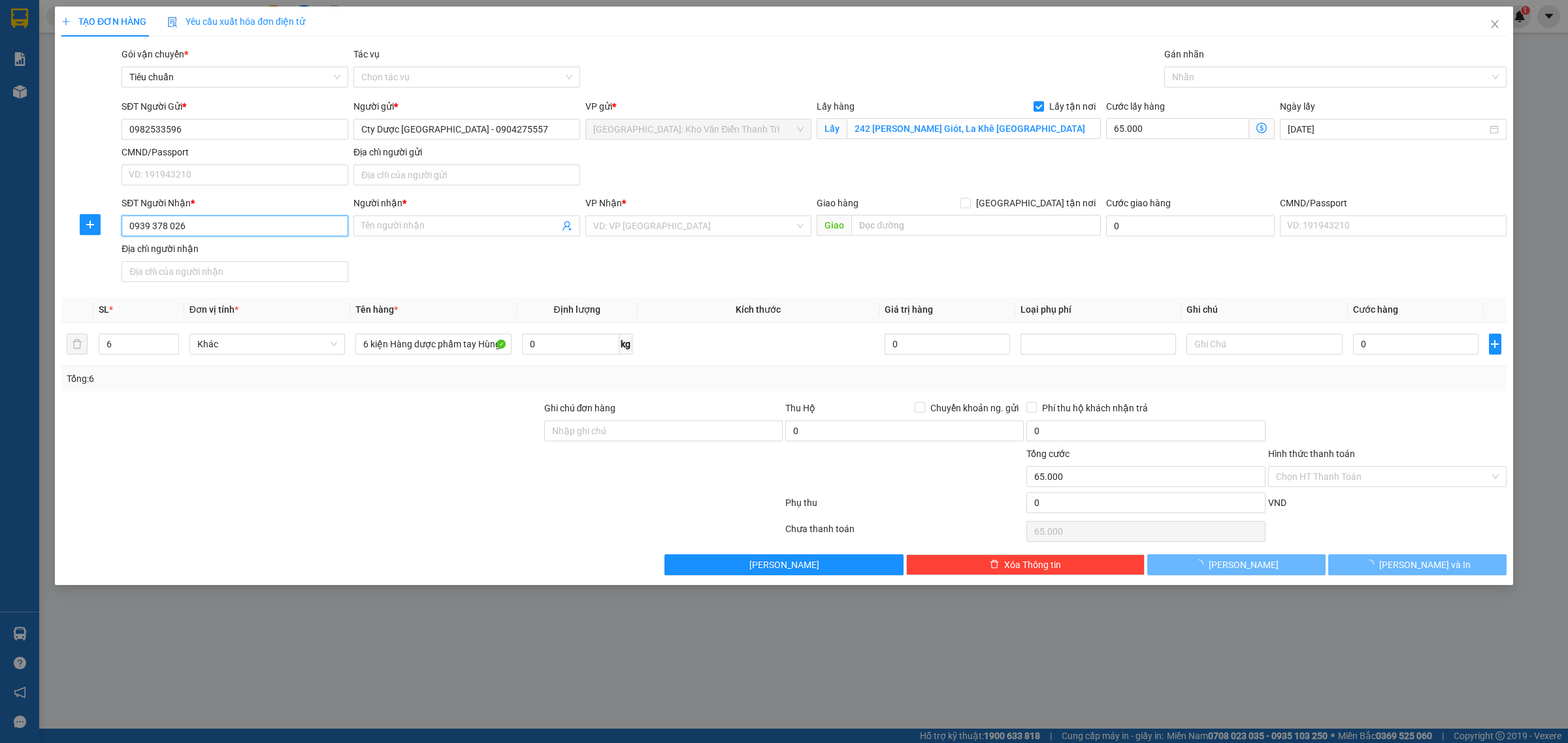
click at [220, 229] on input "0939 378 026" at bounding box center [235, 226] width 227 height 21
click at [205, 223] on input "0939 378 026" at bounding box center [235, 226] width 227 height 21
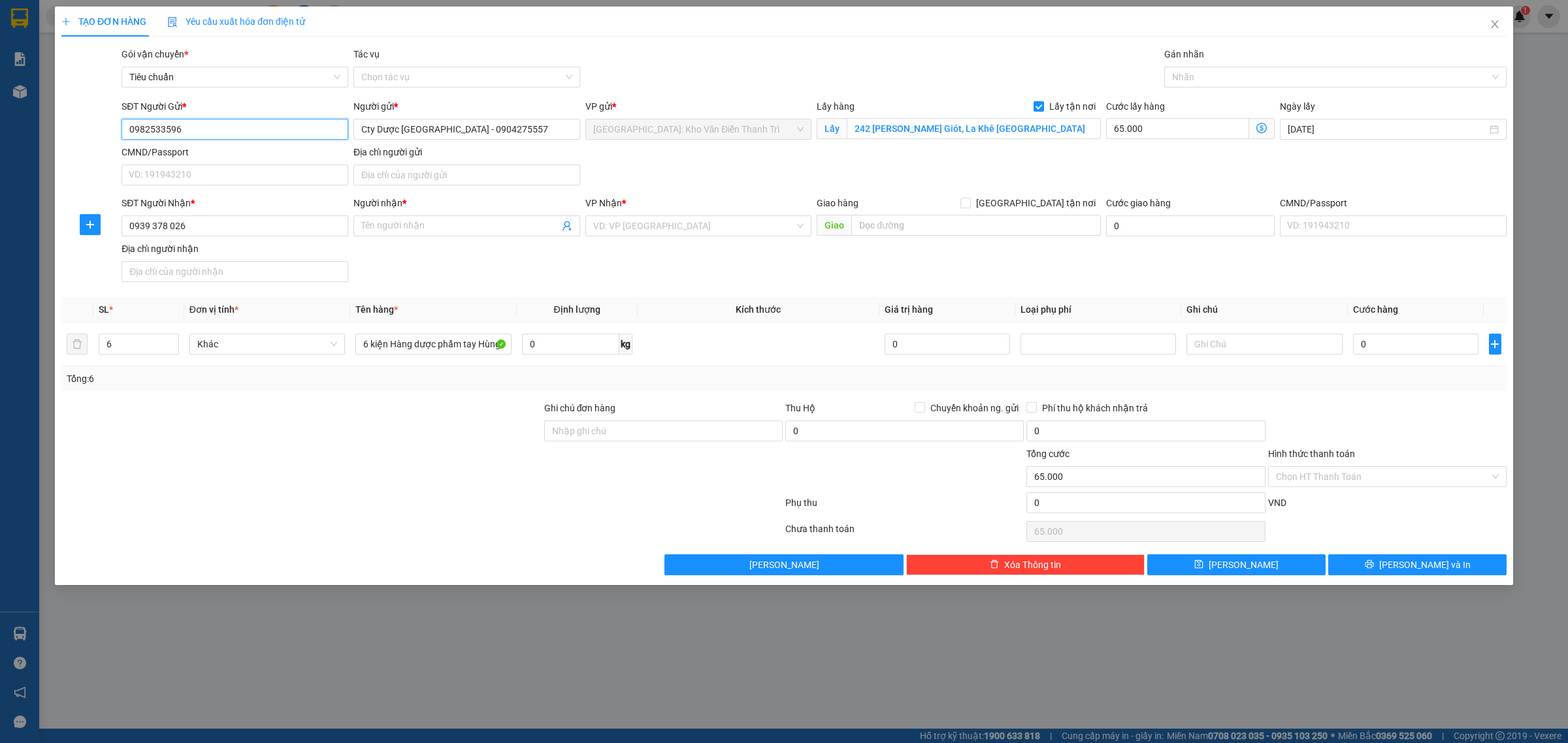
click at [237, 134] on input "0982533596" at bounding box center [235, 129] width 227 height 21
click at [239, 230] on input "0939 378 026" at bounding box center [235, 226] width 227 height 21
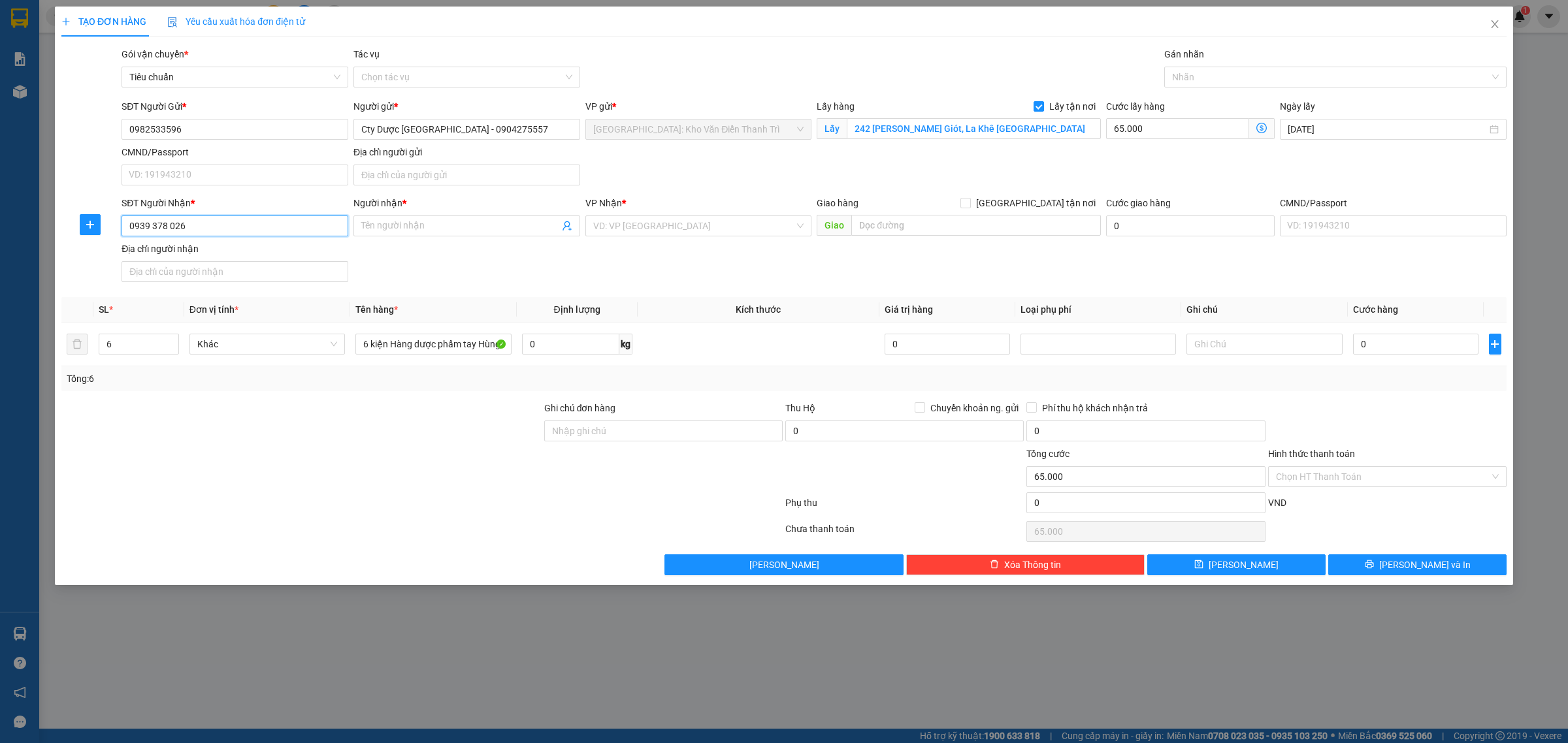
click at [170, 225] on input "0939 378 026" at bounding box center [235, 226] width 227 height 21
click at [155, 225] on input "0939 378026" at bounding box center [235, 226] width 227 height 21
click at [151, 227] on input "0939 378026" at bounding box center [235, 226] width 227 height 21
click at [224, 230] on input "0939378026" at bounding box center [235, 226] width 227 height 21
type input "0939378026"
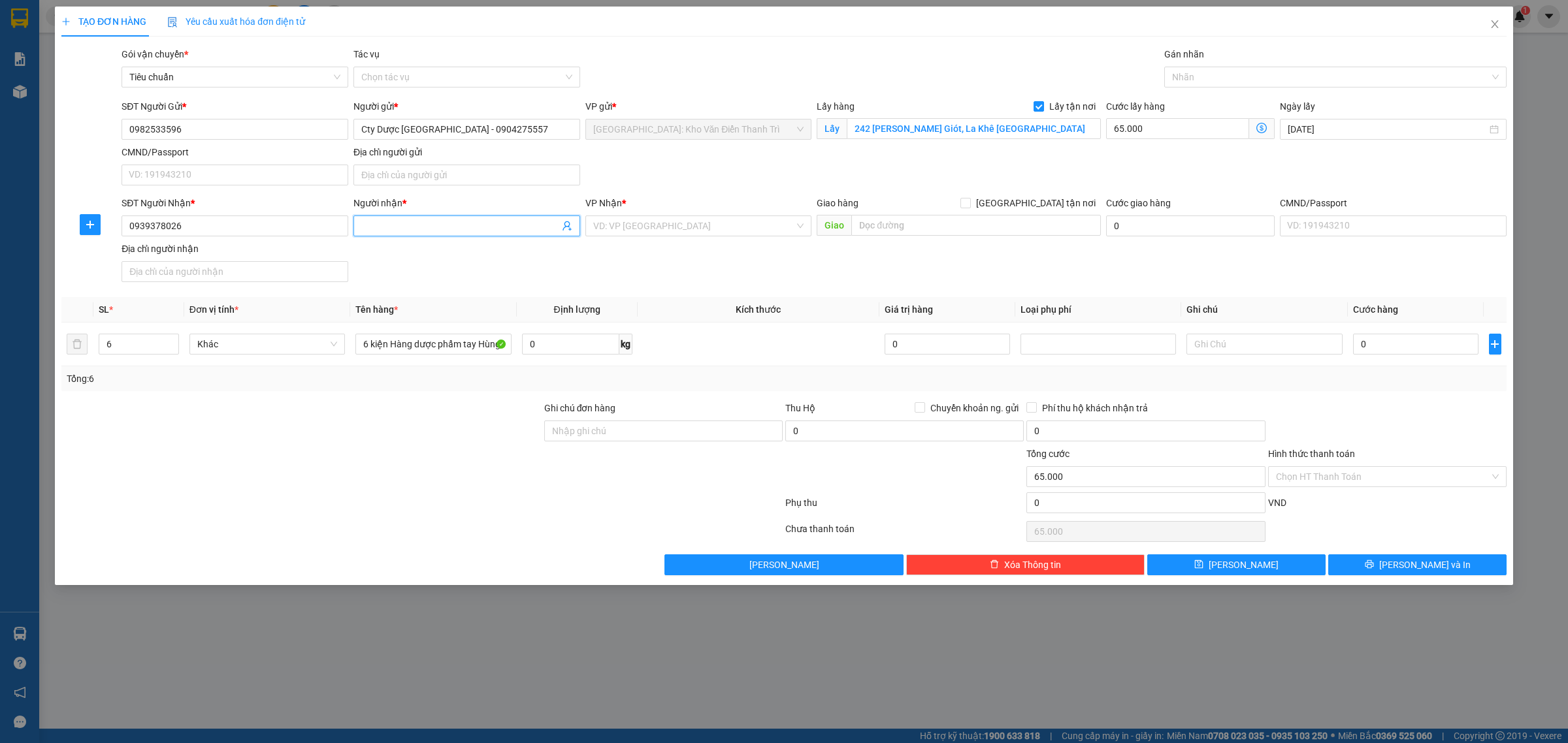
click at [403, 224] on input "Người nhận *" at bounding box center [459, 226] width 198 height 14
paste input "anh Lành"
type input "anh Lành"
click at [650, 229] on input "search" at bounding box center [694, 226] width 202 height 20
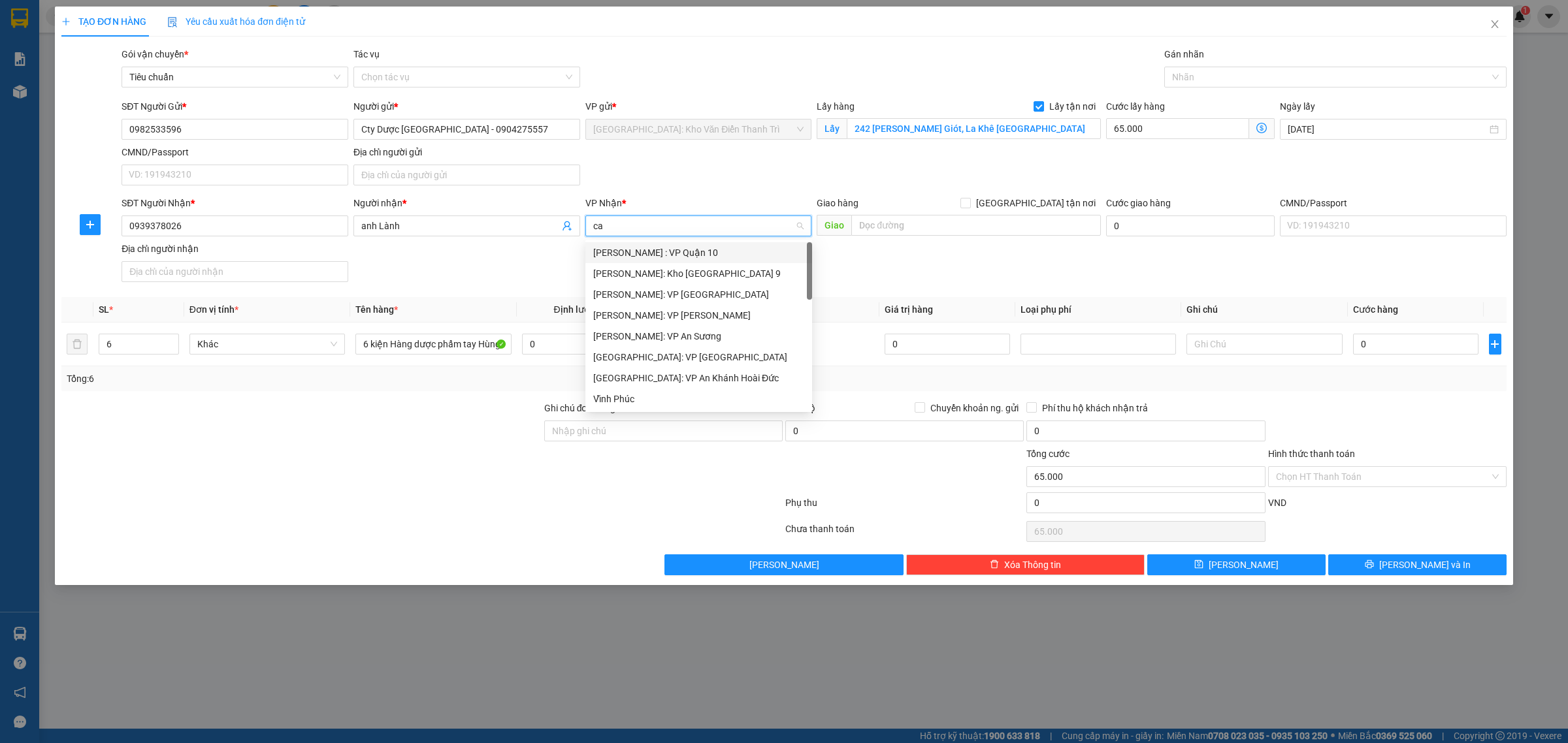
type input "câ"
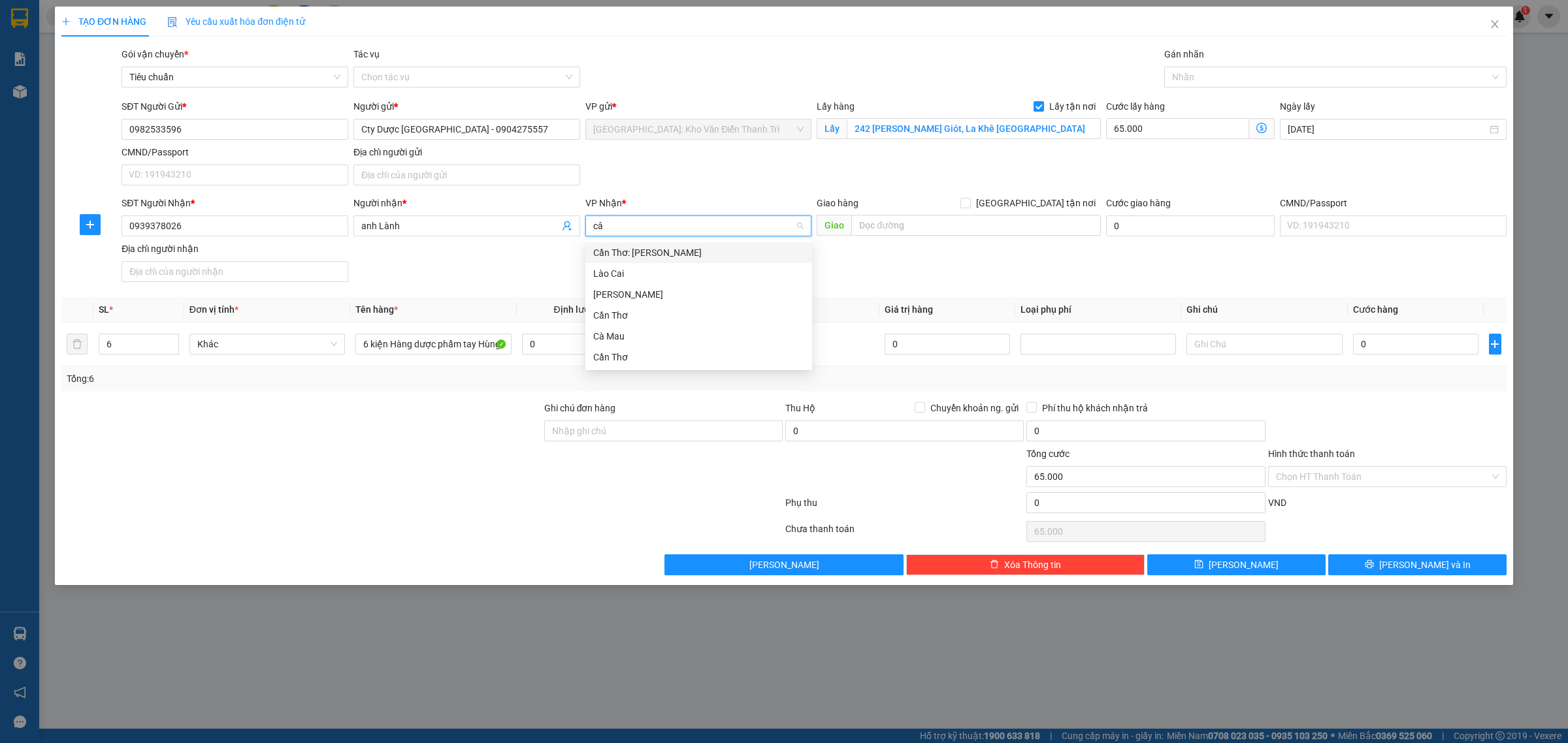
click at [662, 253] on div "Cần Thơ: [PERSON_NAME]" at bounding box center [699, 253] width 211 height 14
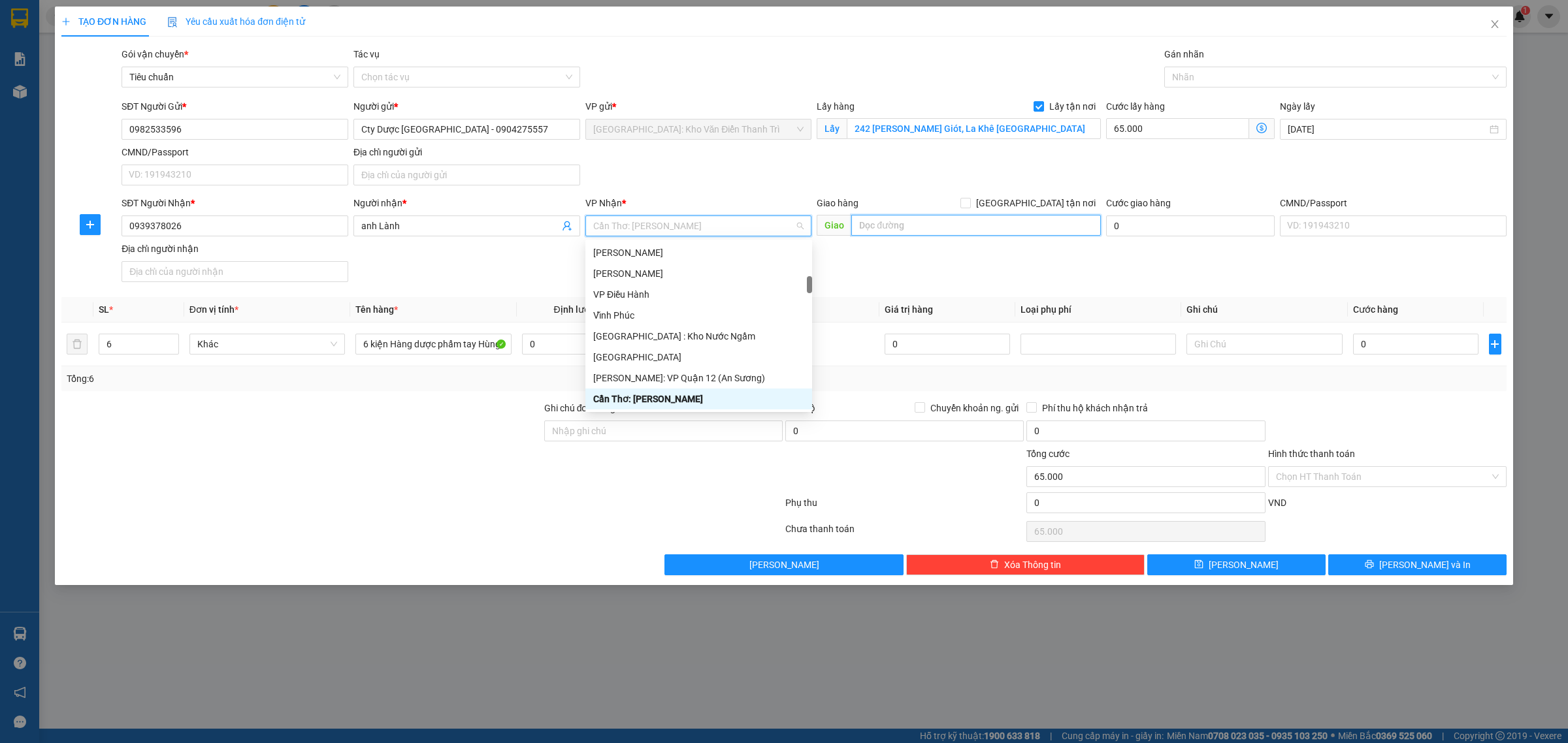
click at [907, 230] on input "text" at bounding box center [976, 225] width 249 height 21
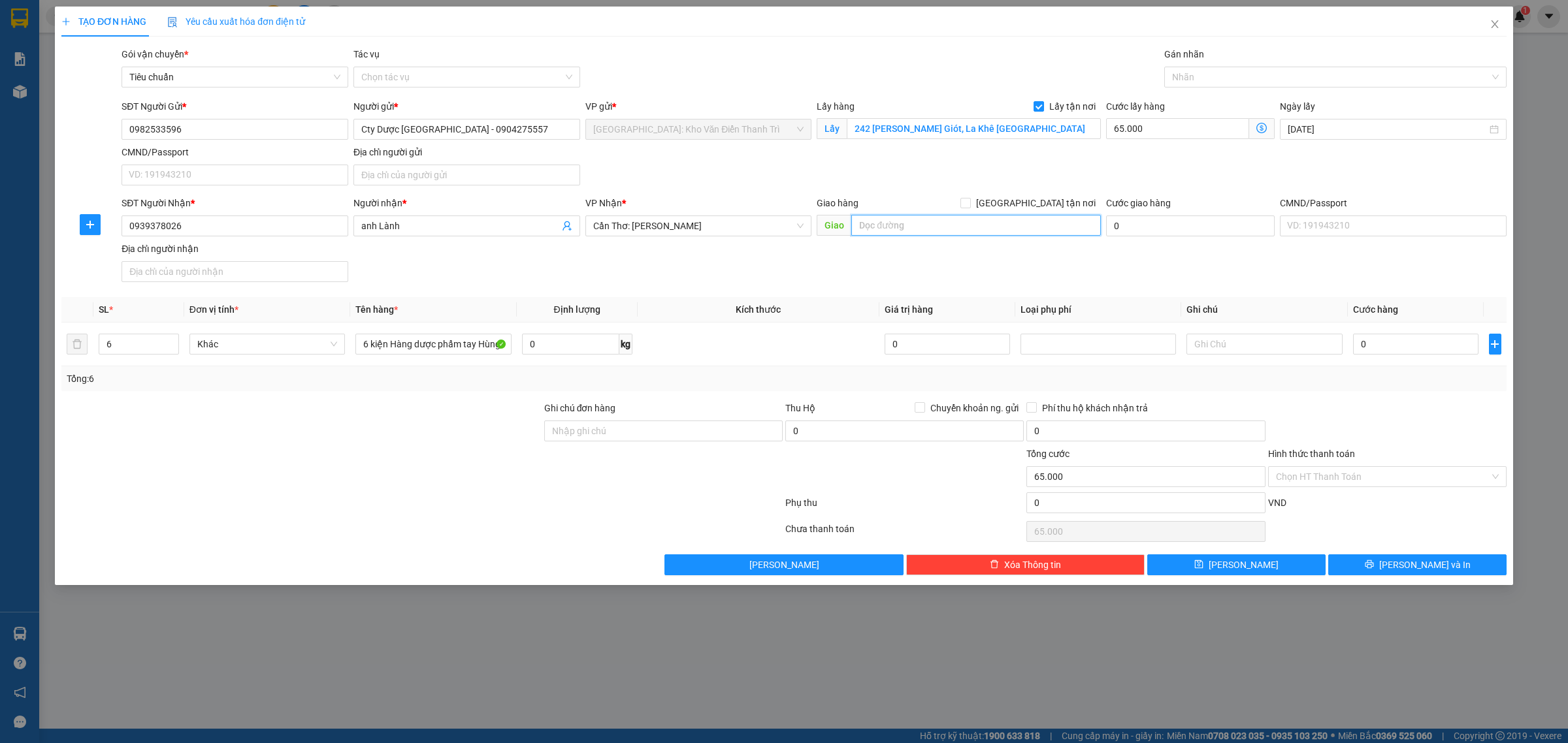
paste input "132A, Nguyễn Văn Cừ nối dài, Phường Tân An Ninh kiều ,Thành Phố Cần Thơ"
type input "132A, Nguyễn Văn Cừ nối dài, Phường Tân An Ninh kiều ,Thành Phố Cần Thơ"
click at [969, 202] on input "[GEOGRAPHIC_DATA] tận nơi" at bounding box center [965, 202] width 9 height 9
checkbox input "true"
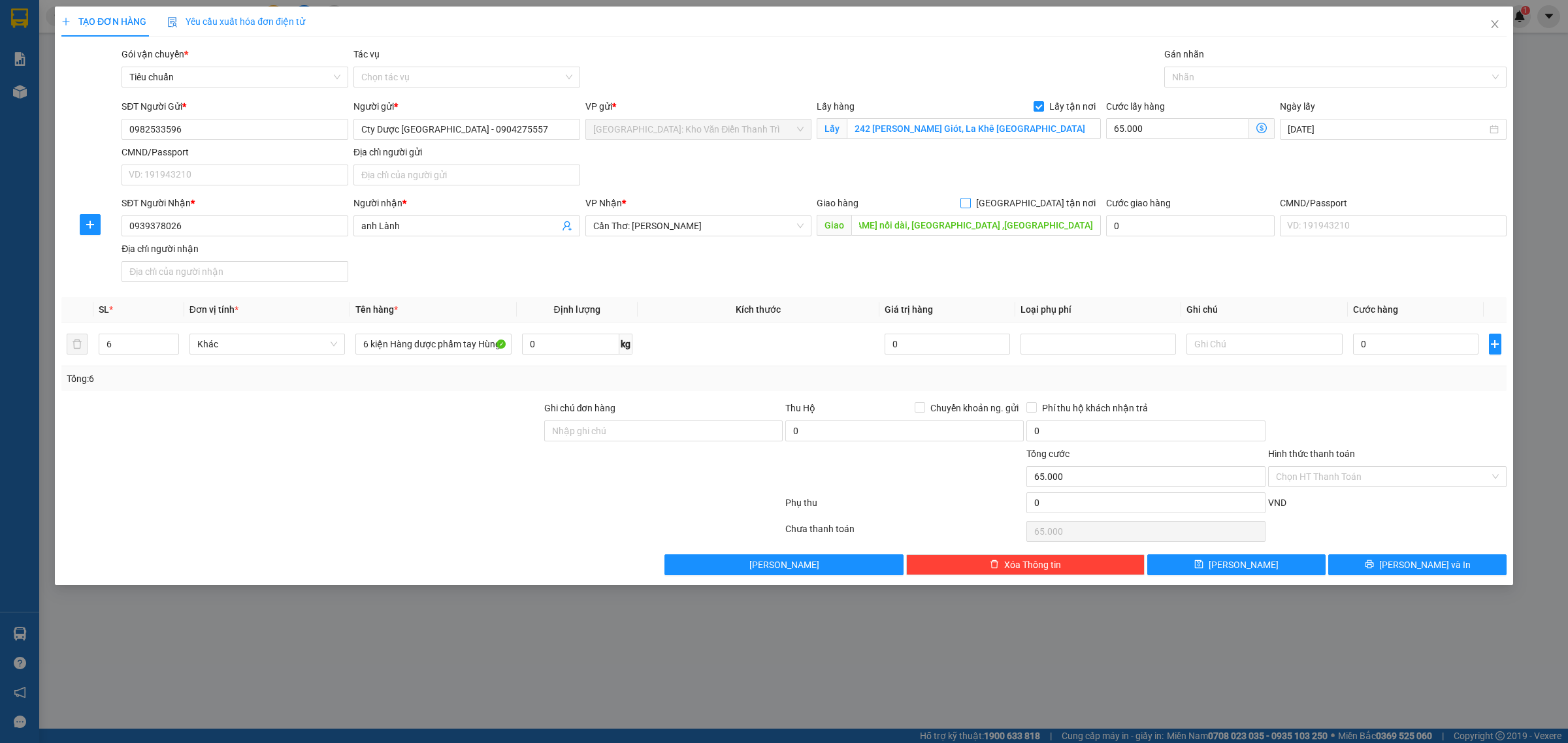
scroll to position [0, 0]
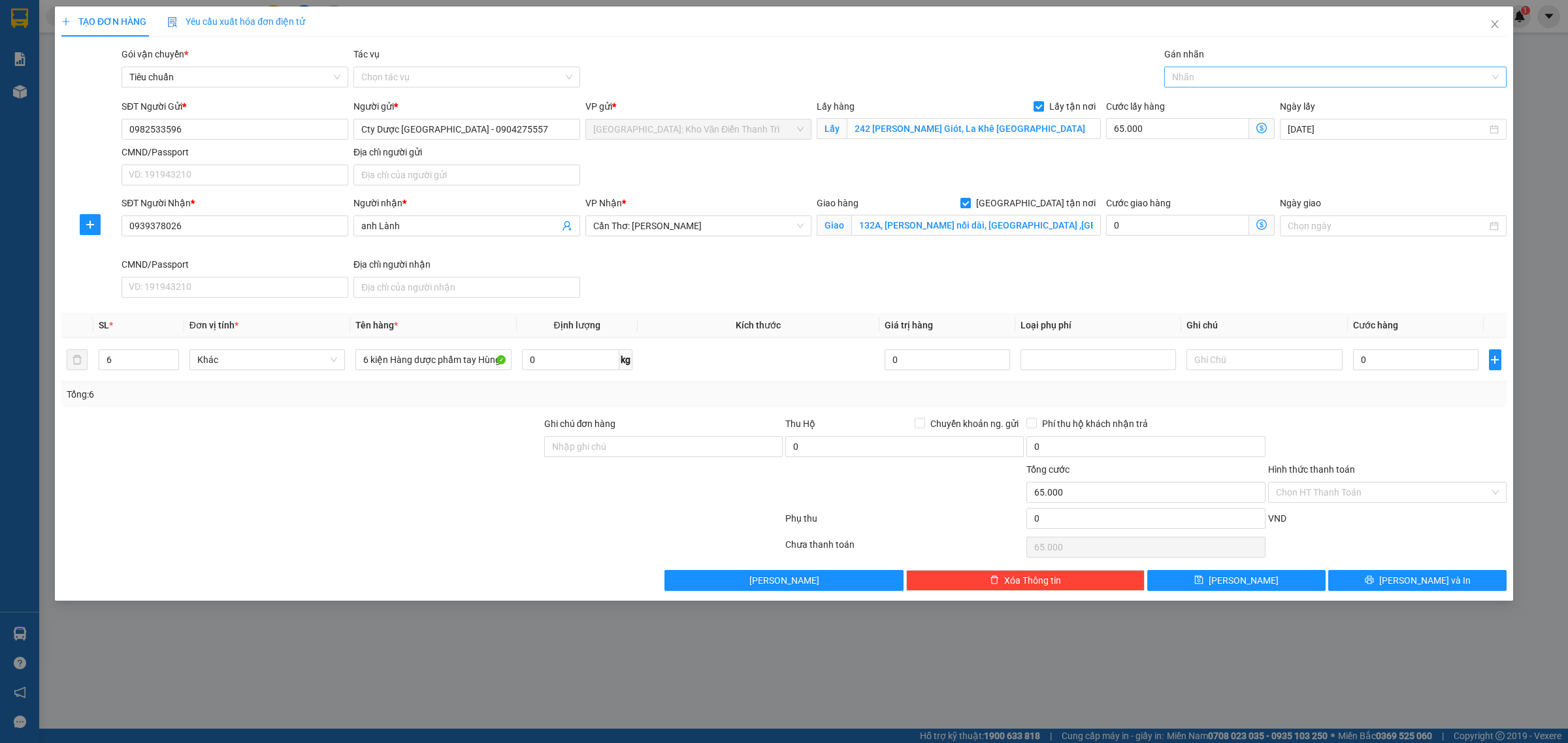
click at [1216, 81] on div at bounding box center [1329, 77] width 323 height 16
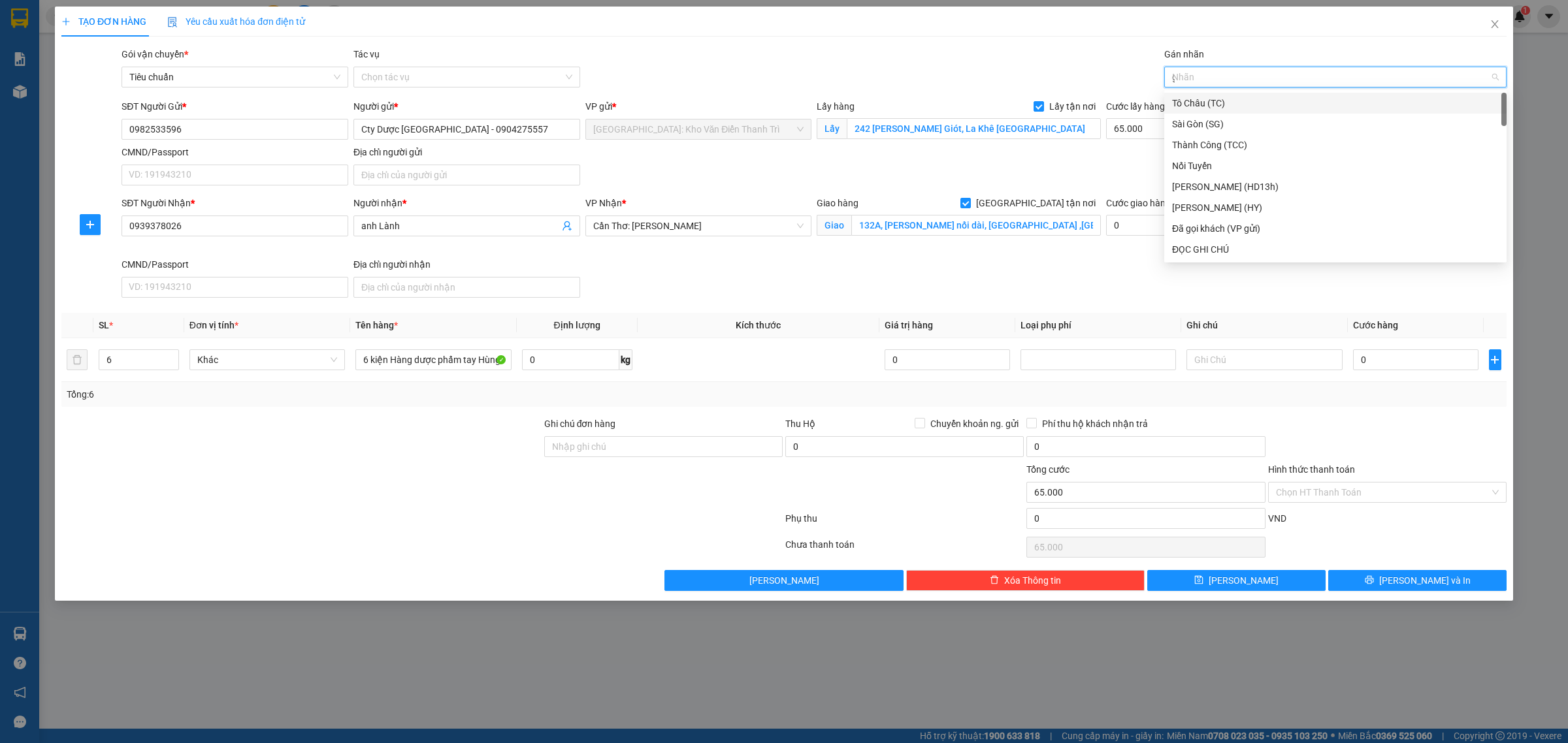
type input "gt"
click at [1192, 80] on div at bounding box center [1329, 77] width 323 height 16
type input "gt"
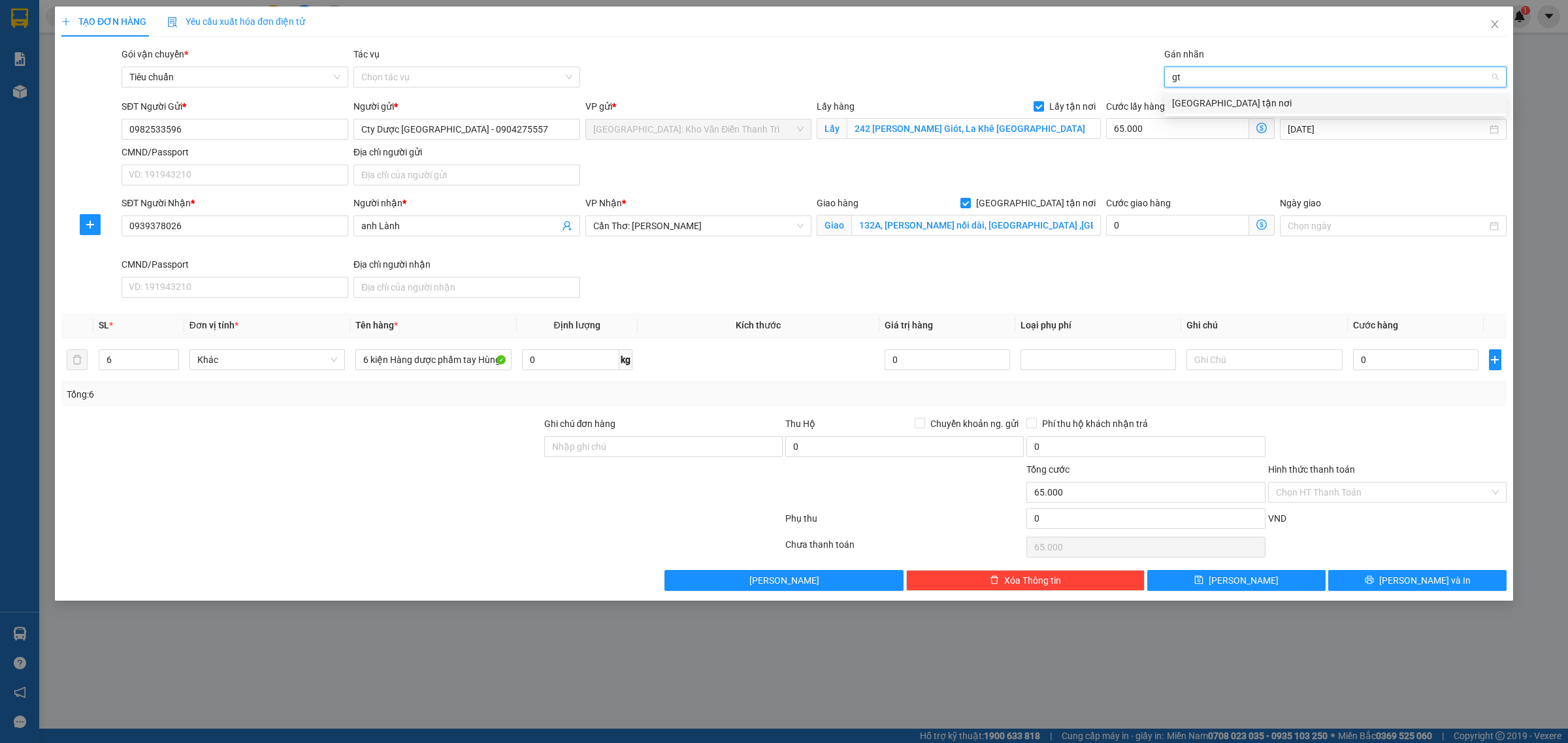
click at [1193, 101] on div "[GEOGRAPHIC_DATA] tận nơi" at bounding box center [1336, 103] width 326 height 14
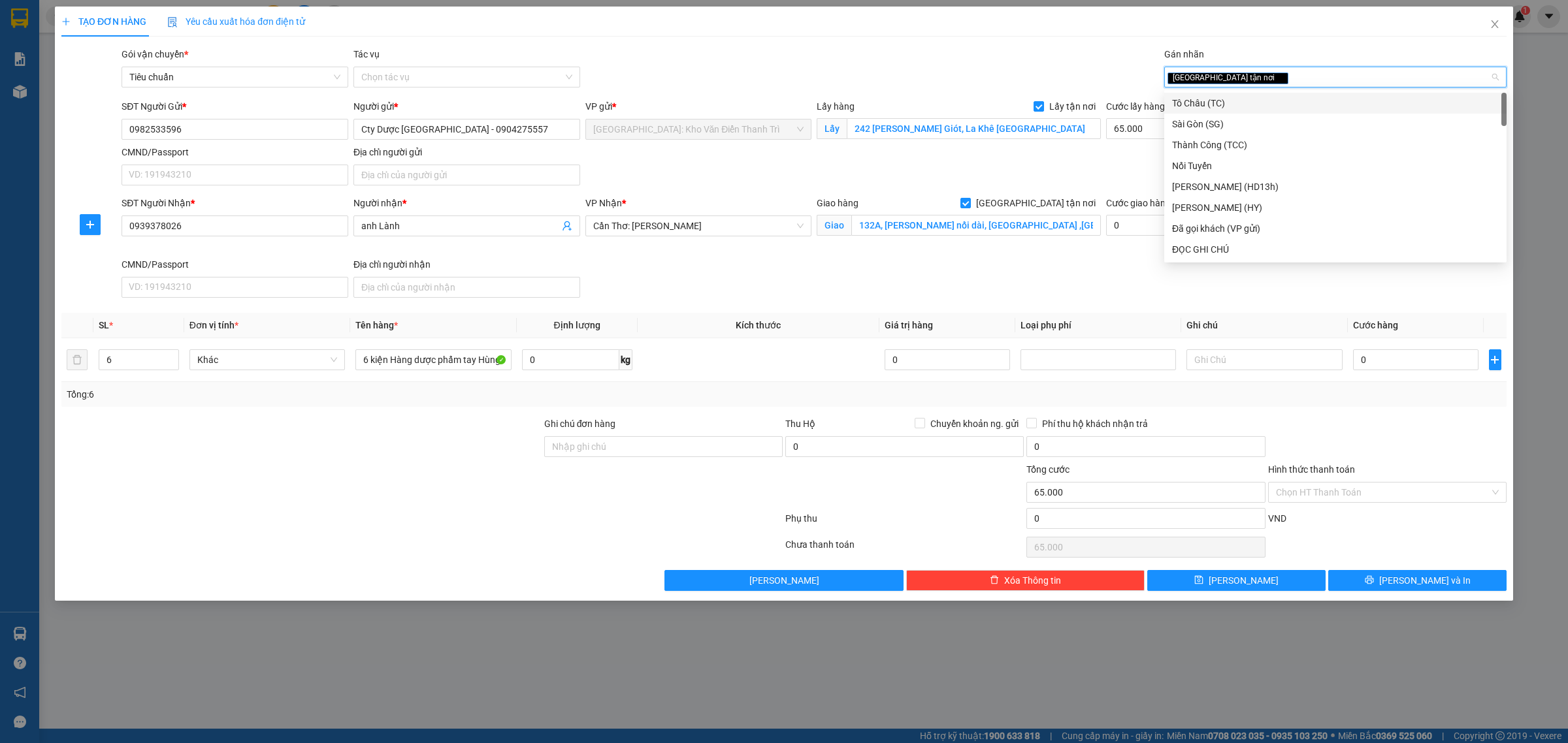
click at [1041, 64] on div "Gói vận chuyển * Tiêu chuẩn Tác vụ Chọn tác vụ Gán nhãn Giao tận nơi" at bounding box center [814, 70] width 1391 height 46
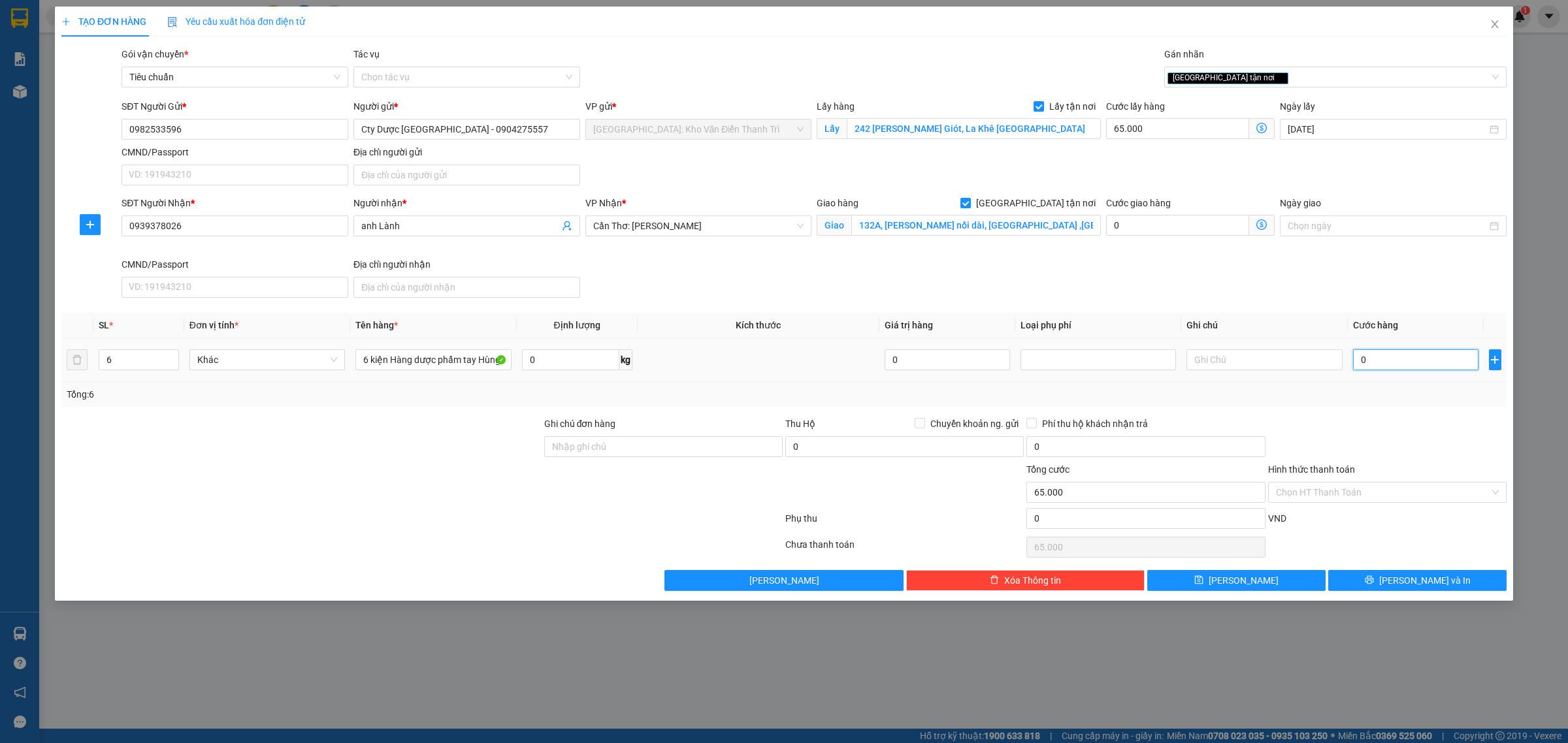
click at [1376, 364] on input "0" at bounding box center [1415, 360] width 125 height 21
type input "004"
type input "65.004"
type input "0.045"
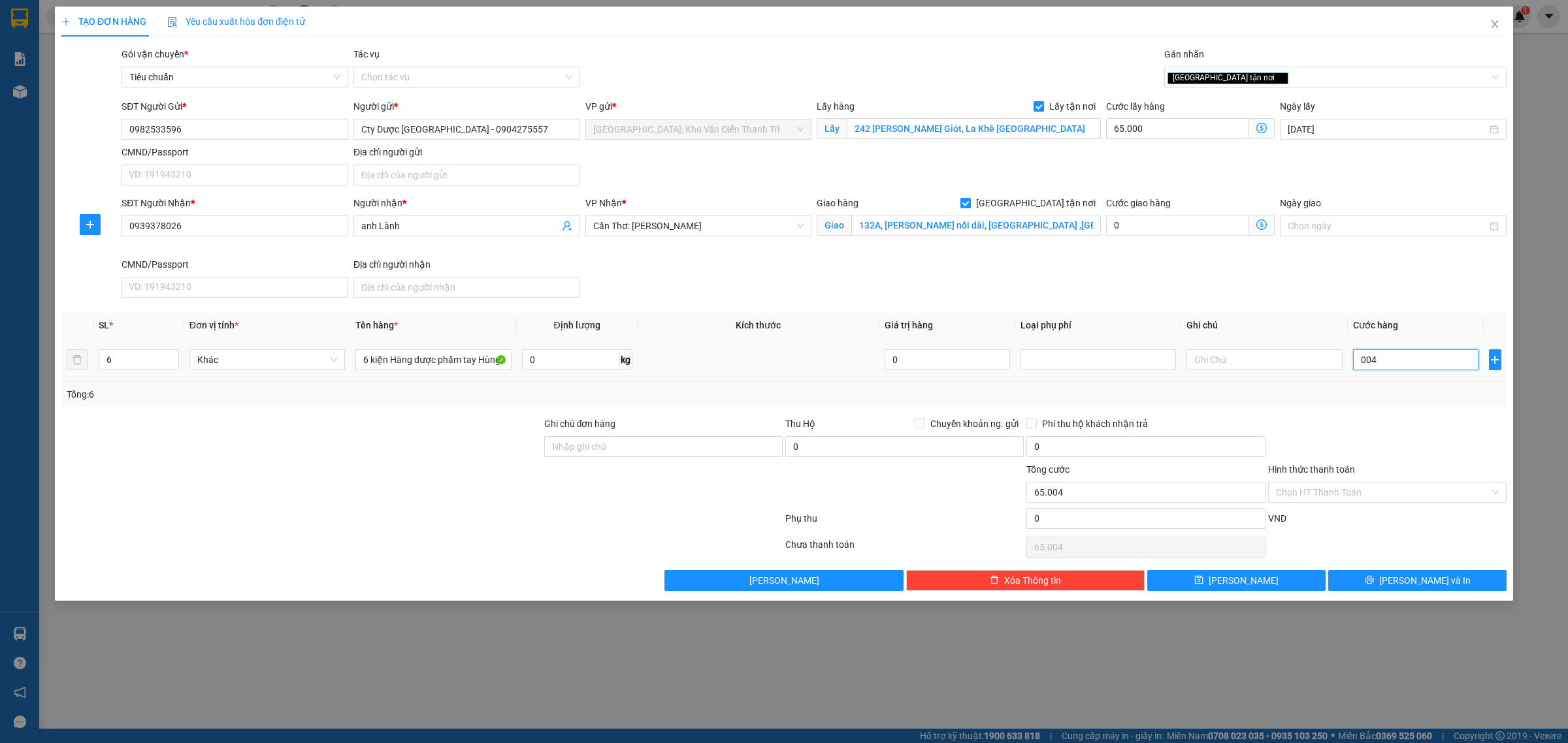
type input "65.045"
type input "00.455"
type input "65.455"
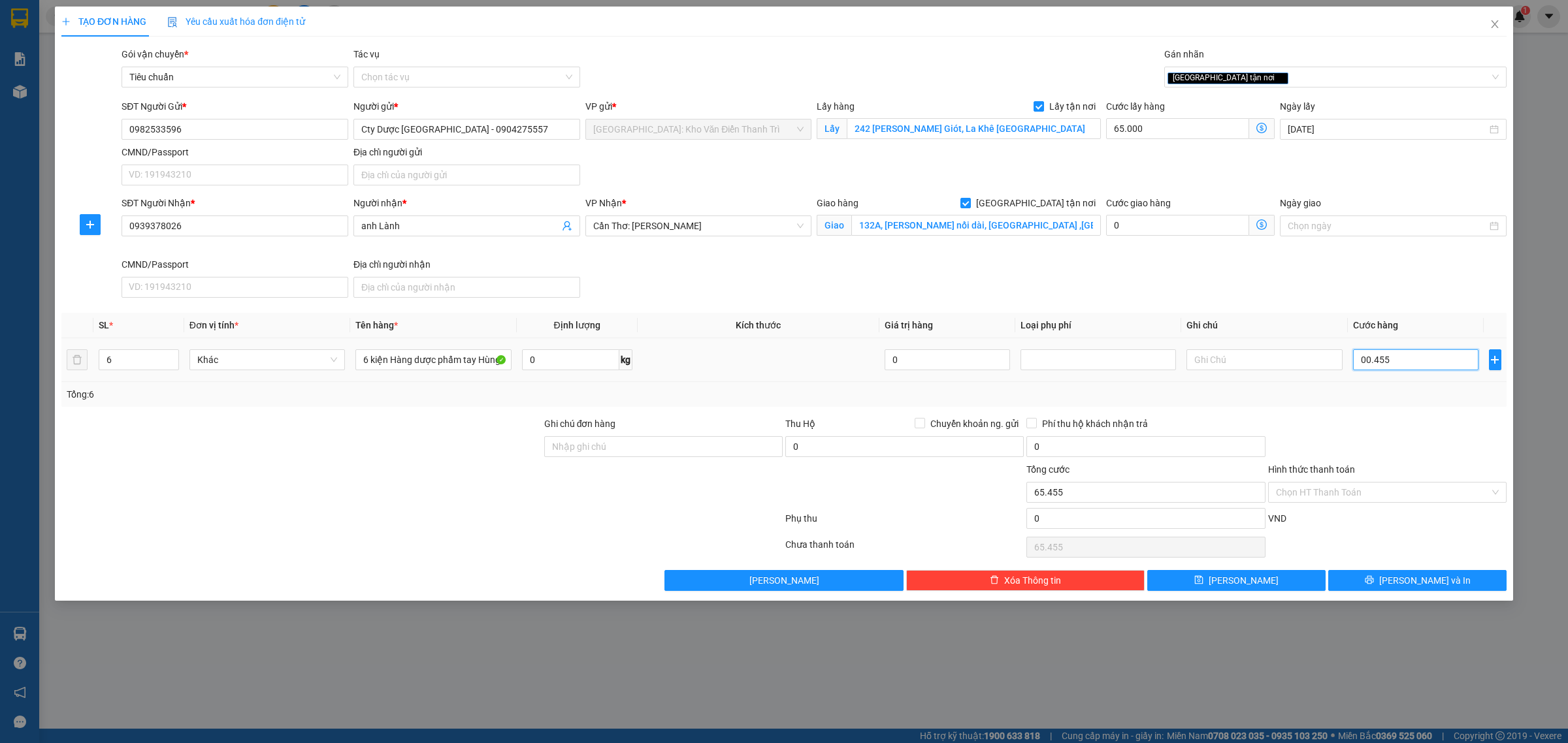
type input "00.455"
type input "65.455"
click at [1372, 364] on input "00.455" at bounding box center [1415, 360] width 125 height 21
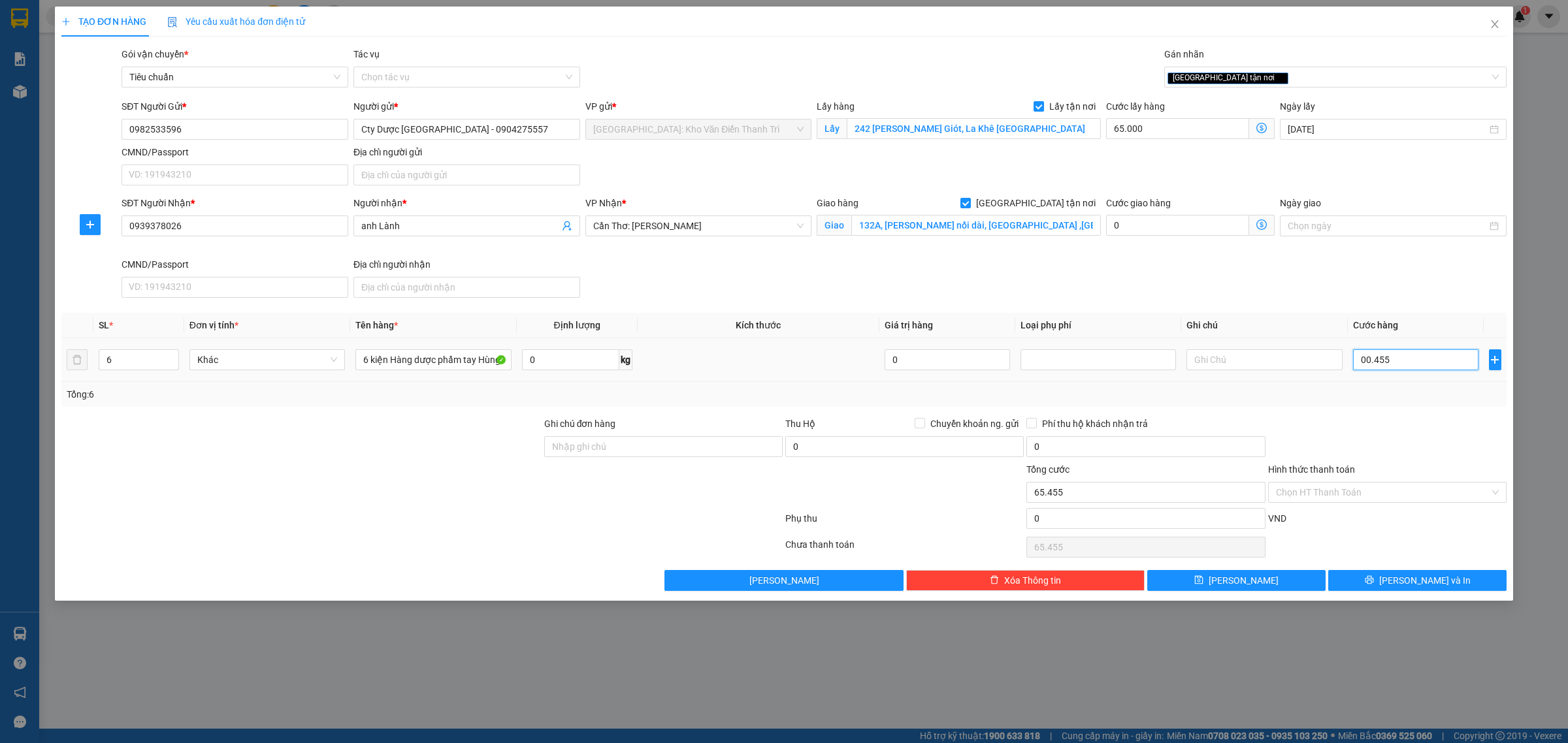
type input "4"
type input "65.004"
type input "45"
type input "65.045"
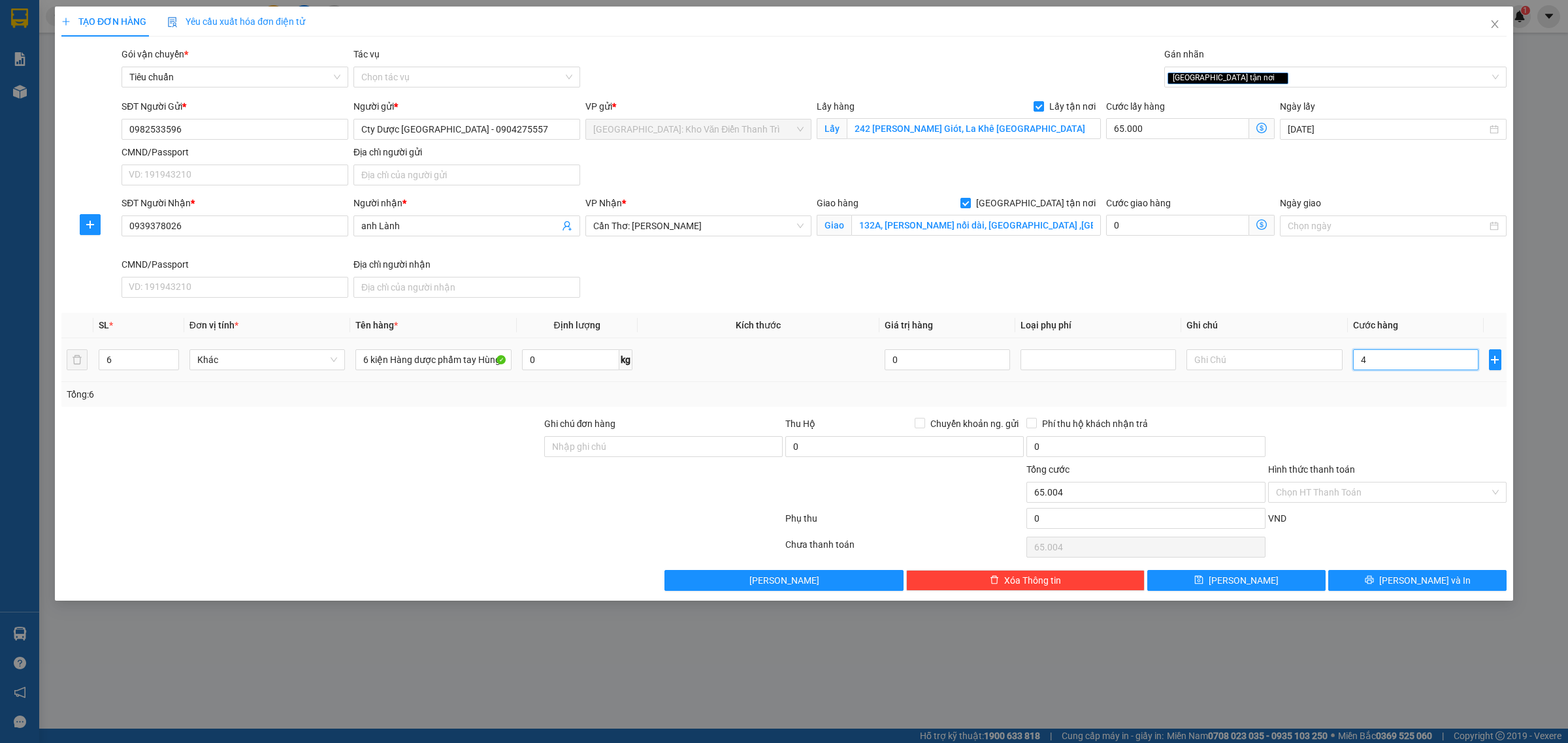
type input "65.045"
type input "455"
type input "65.455"
type input "4.550"
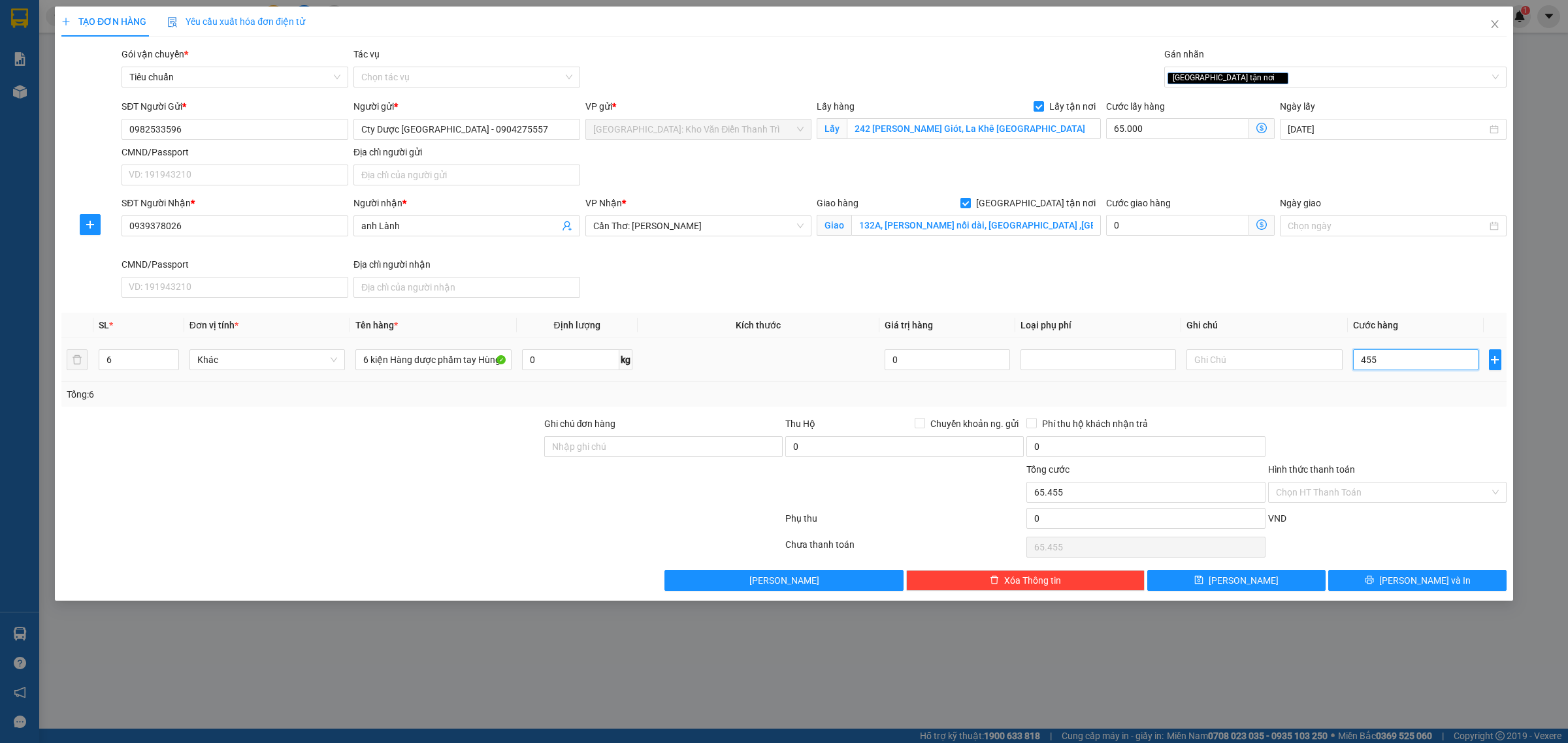
type input "69.550"
type input "445.500"
type input "510.500"
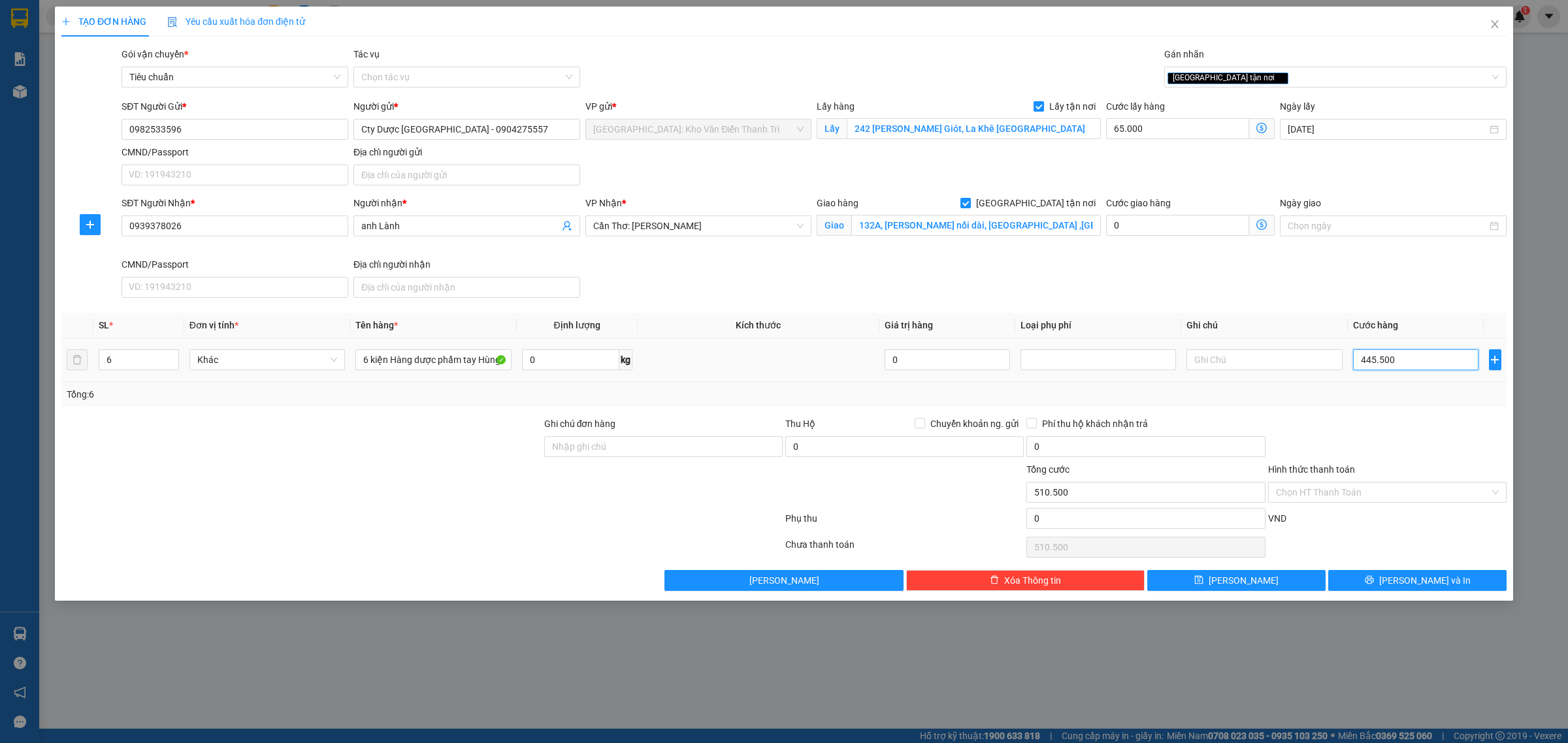
type input "44.455.000"
type input "44.520.000"
type input "44.445.500"
type input "44.510.500"
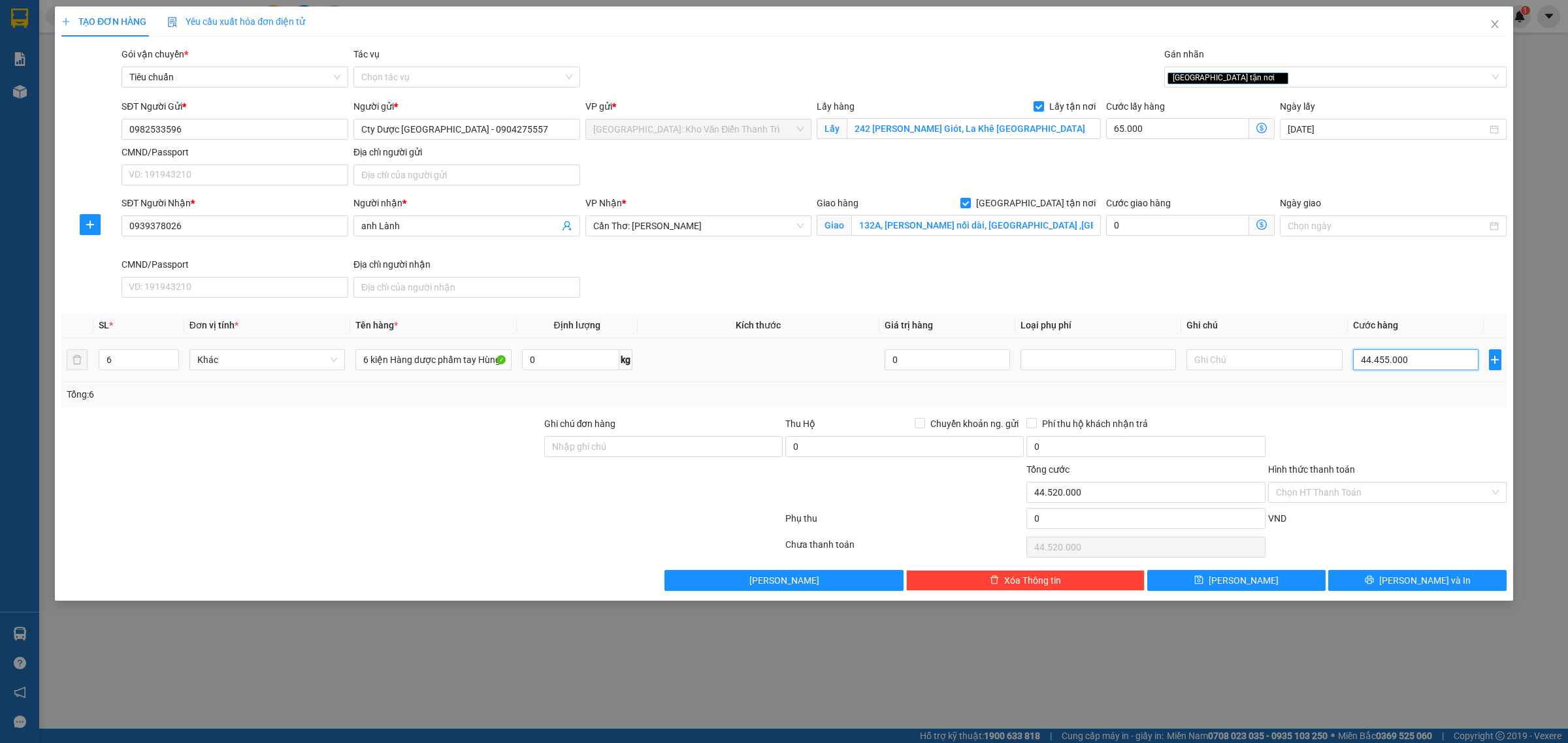
type input "44.510.500"
type input "44.444.550"
type input "44.509.550"
type input "44.444.455"
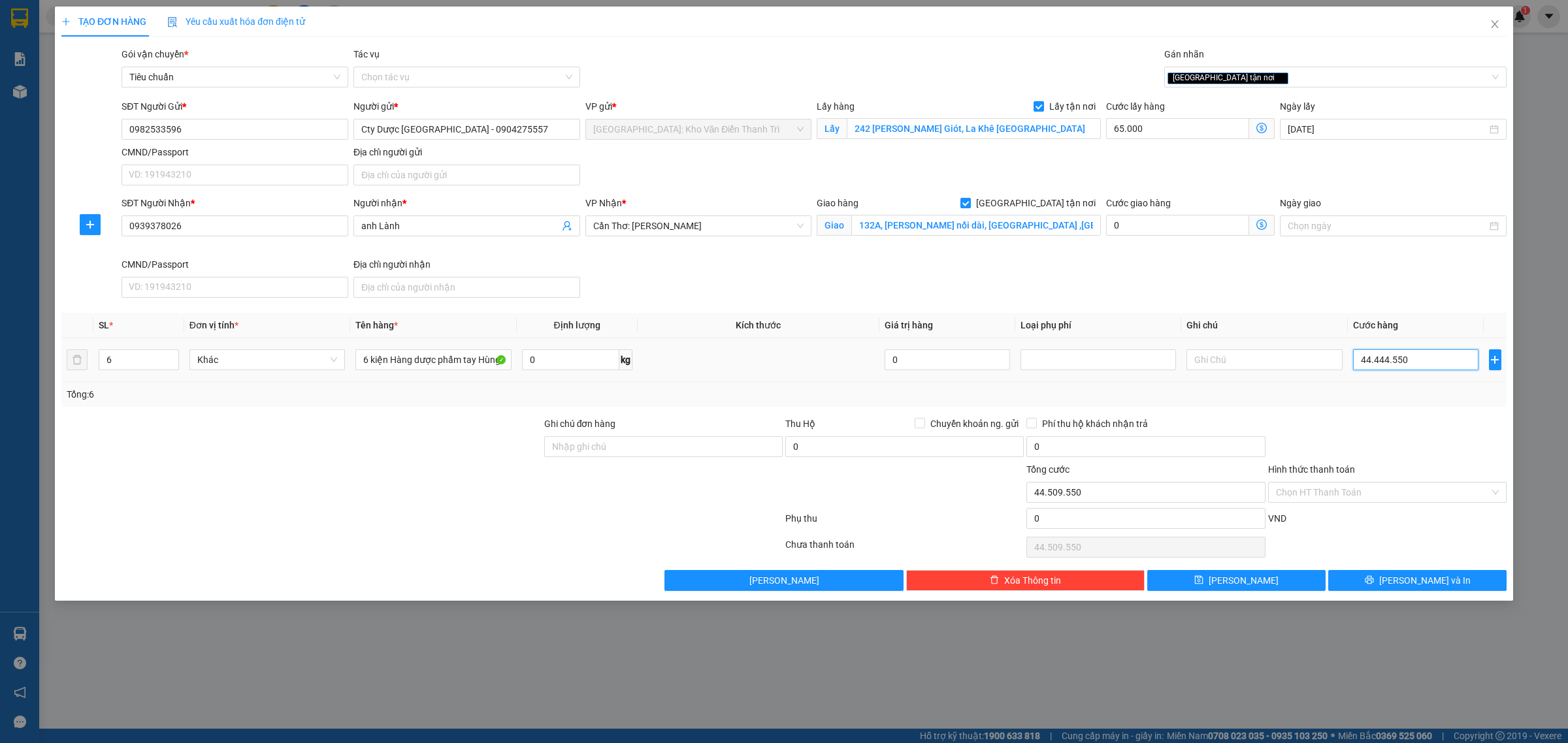
type input "44.509.455"
type input "4.444.445"
type input "4.509.445"
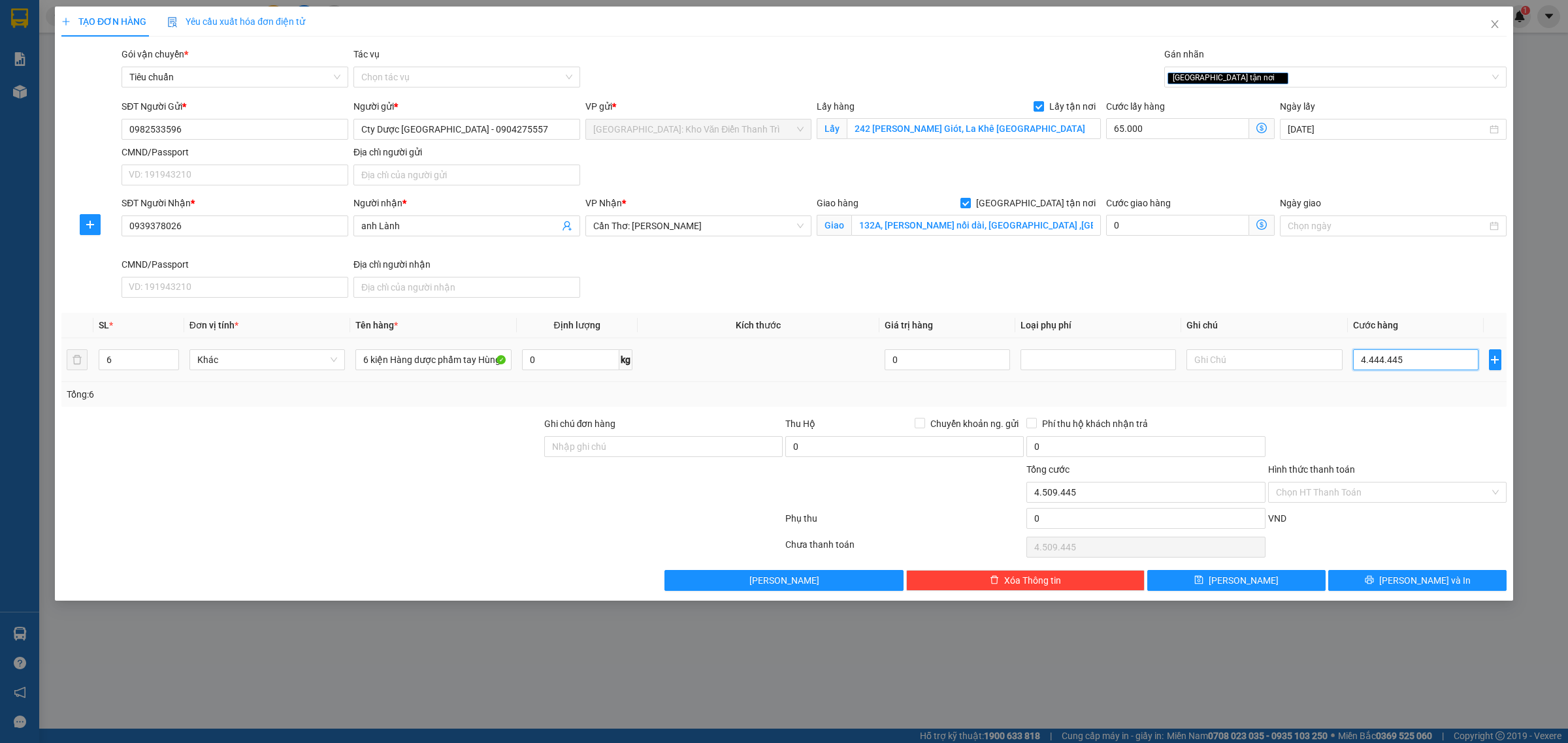
type input "444.444"
type input "509.444"
type input "44.444"
type input "109.444"
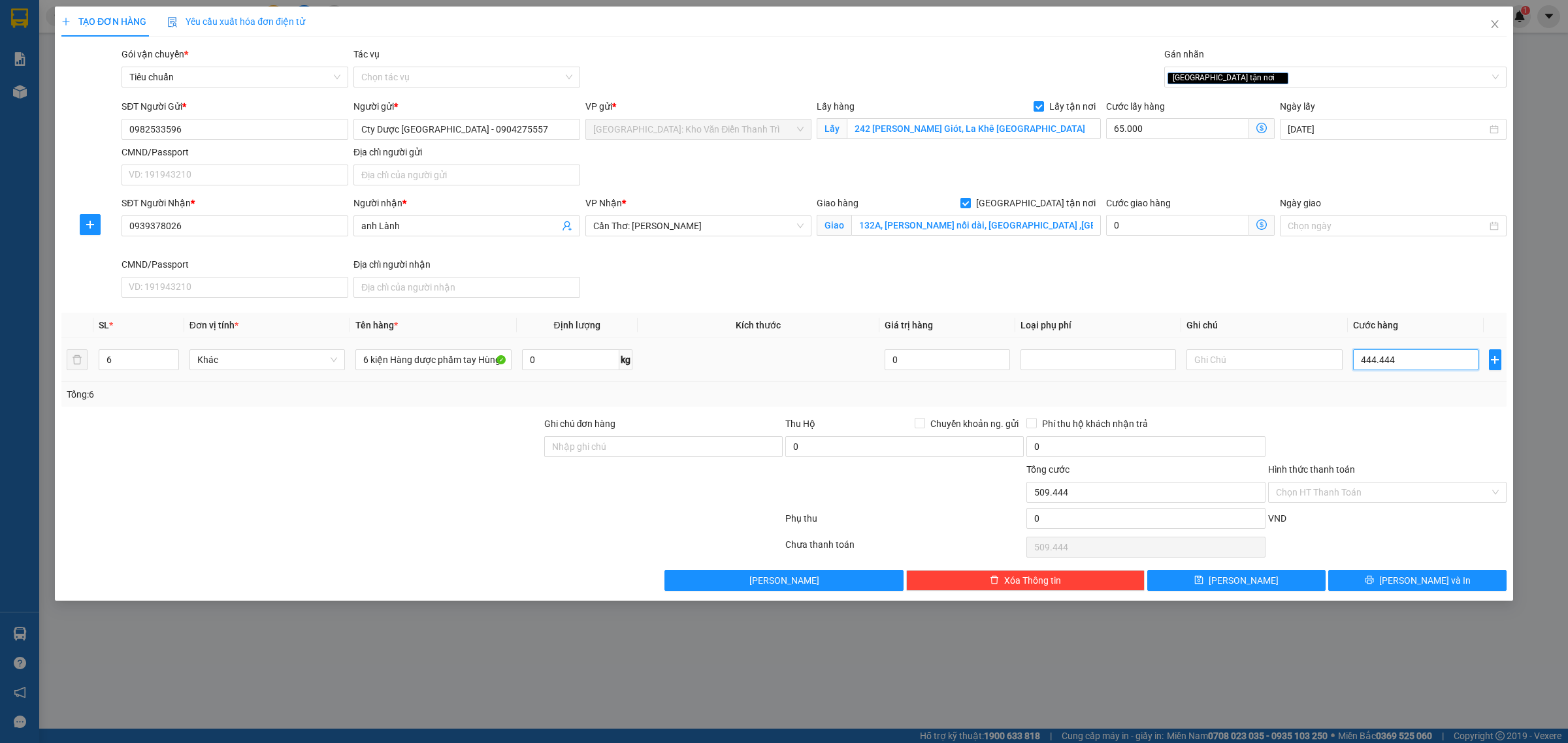
type input "109.444"
click at [1378, 361] on input "44.444" at bounding box center [1415, 360] width 125 height 21
type input "4"
type input "65.004"
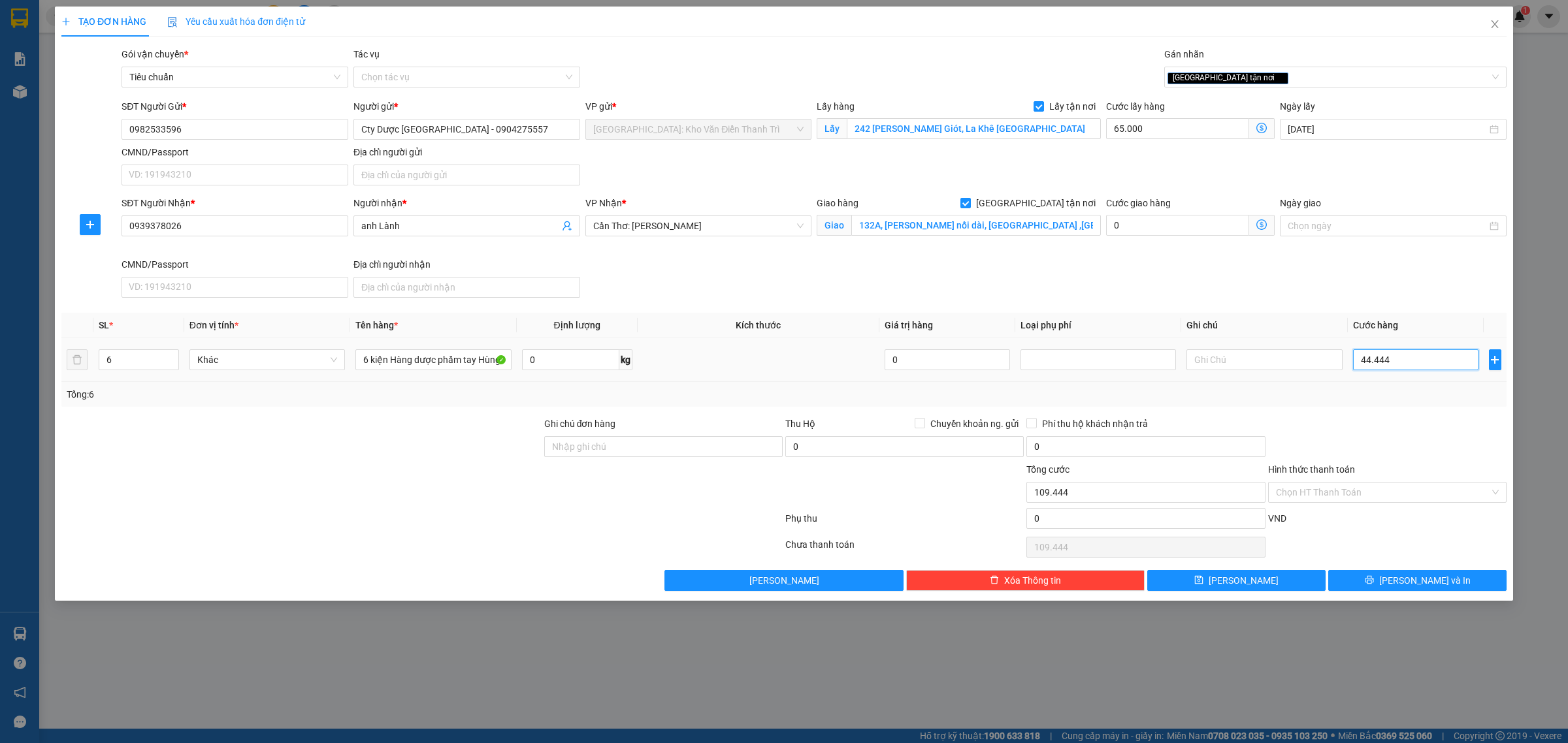
type input "65.004"
type input "45"
type input "65.045"
type input "455"
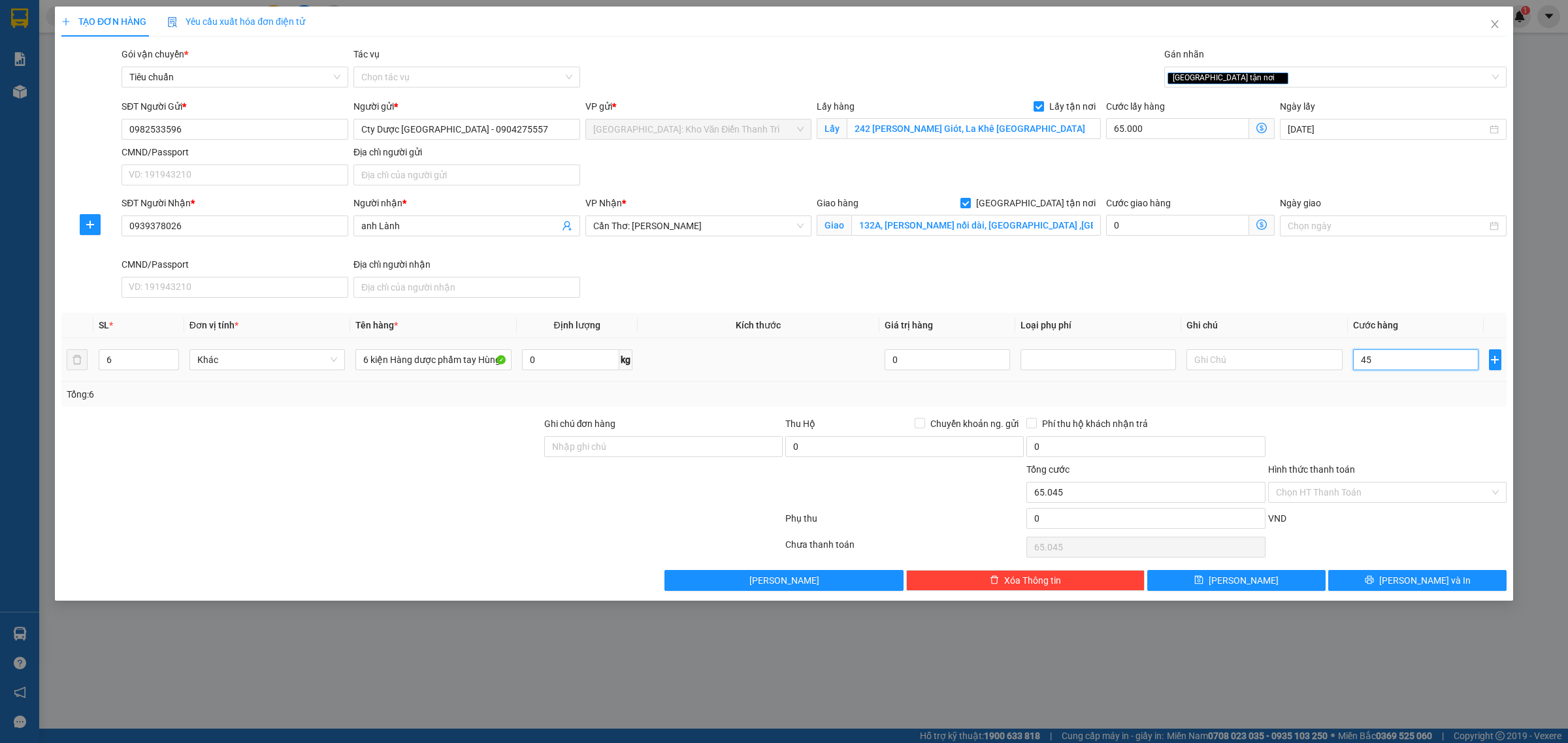
type input "65.455"
type input "455.000"
type input "520.000"
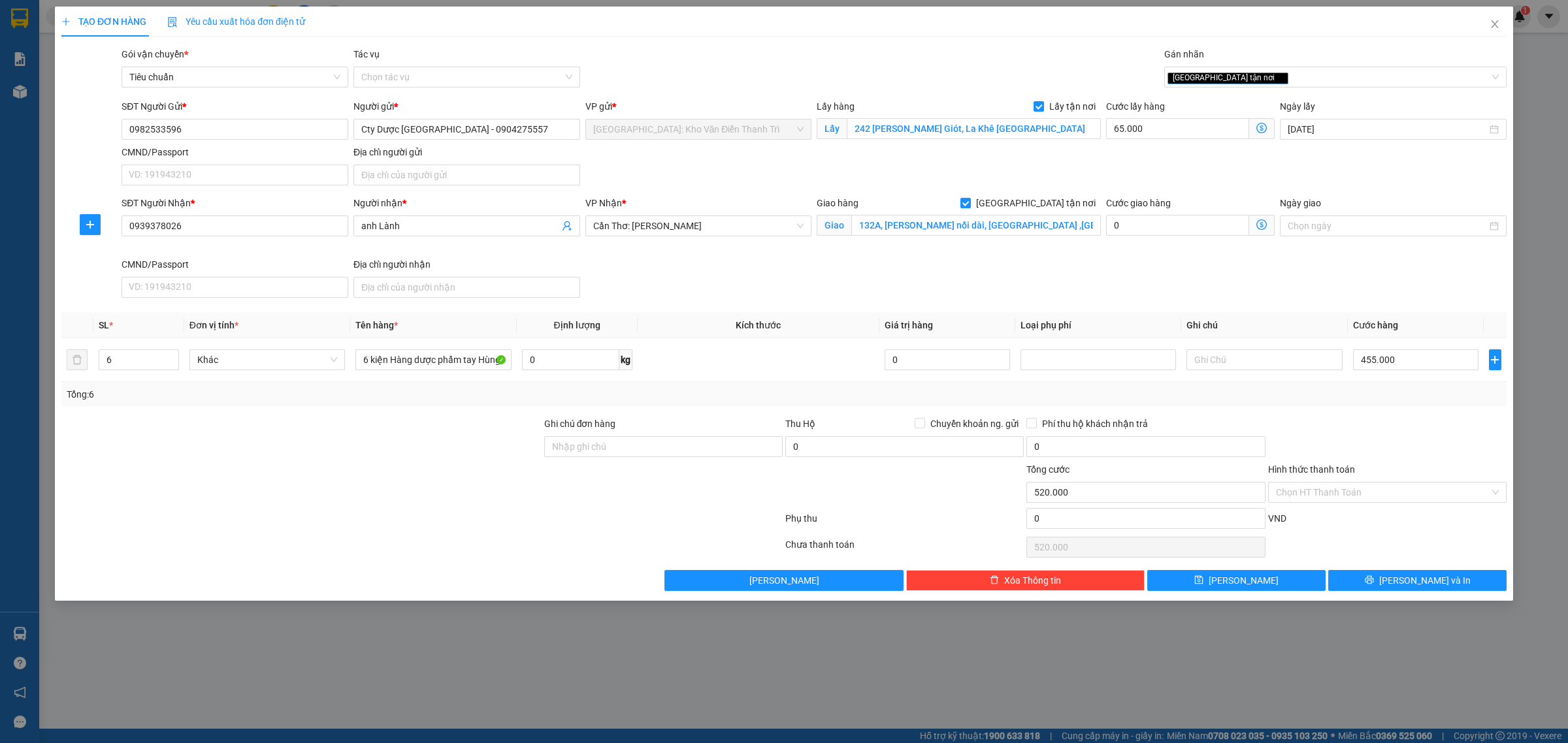
click at [1436, 321] on th "Cước hàng" at bounding box center [1415, 325] width 136 height 26
click at [1292, 584] on button "[PERSON_NAME]" at bounding box center [1236, 581] width 178 height 21
checkbox input "false"
type input "1"
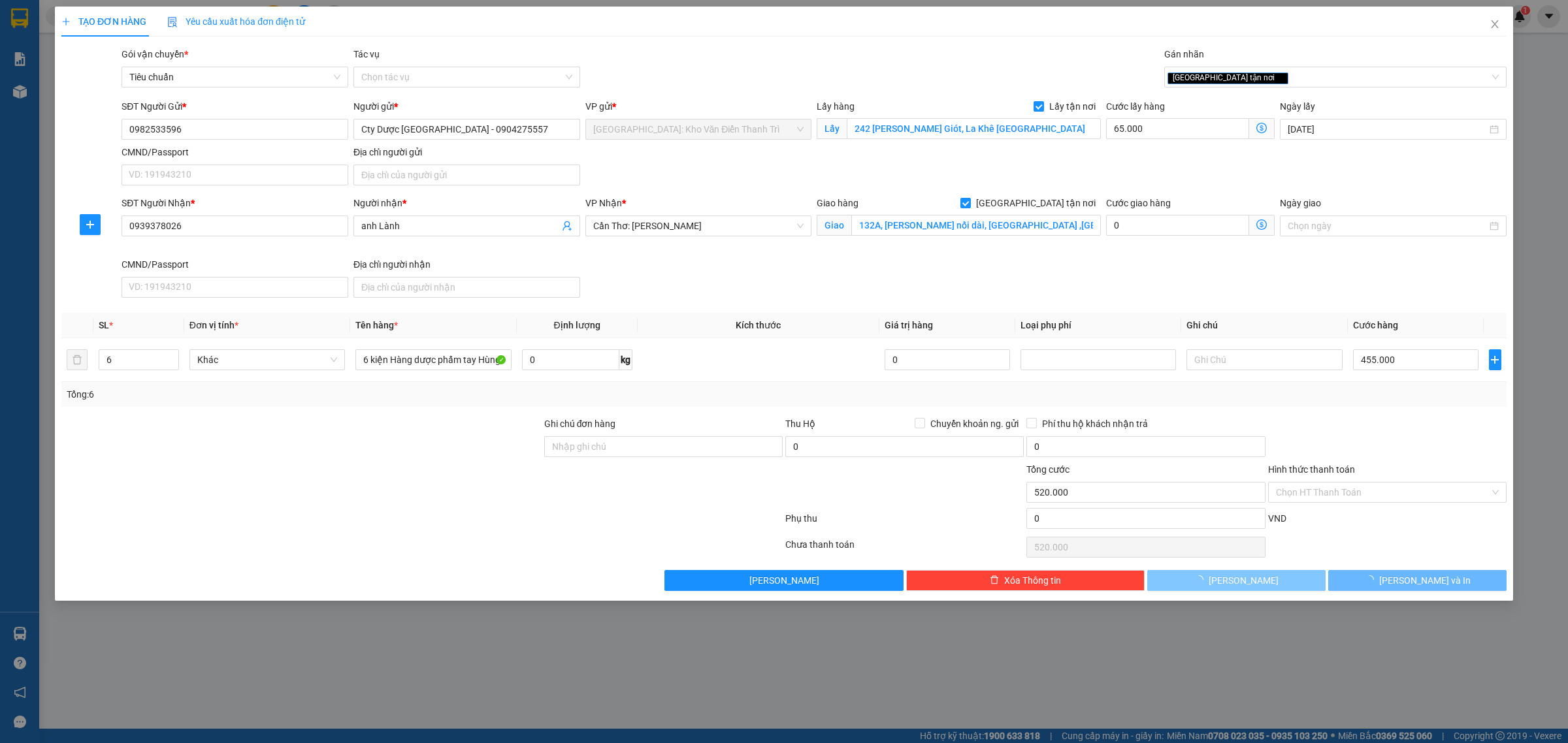
type input "0"
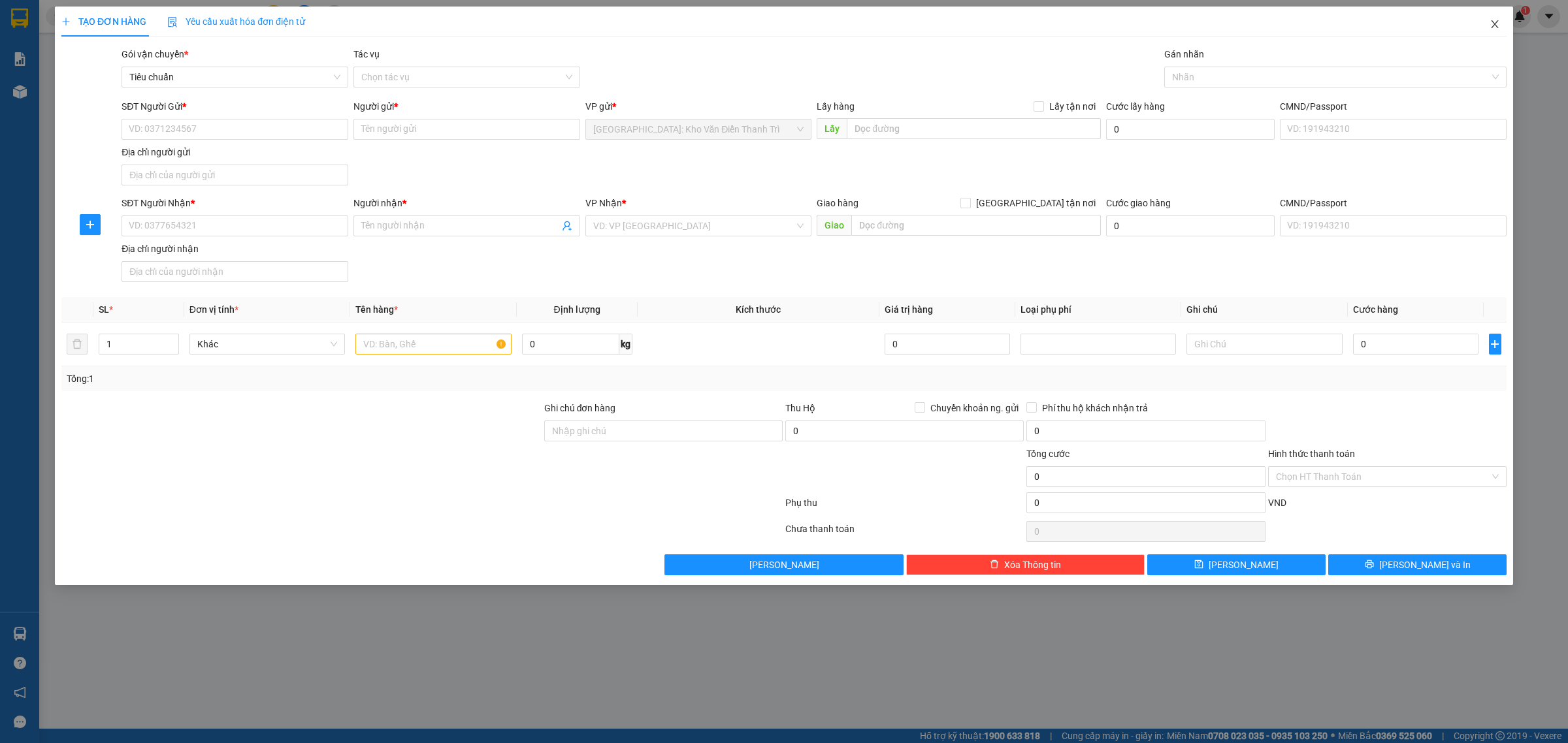
click at [1498, 20] on icon "close" at bounding box center [1495, 24] width 11 height 11
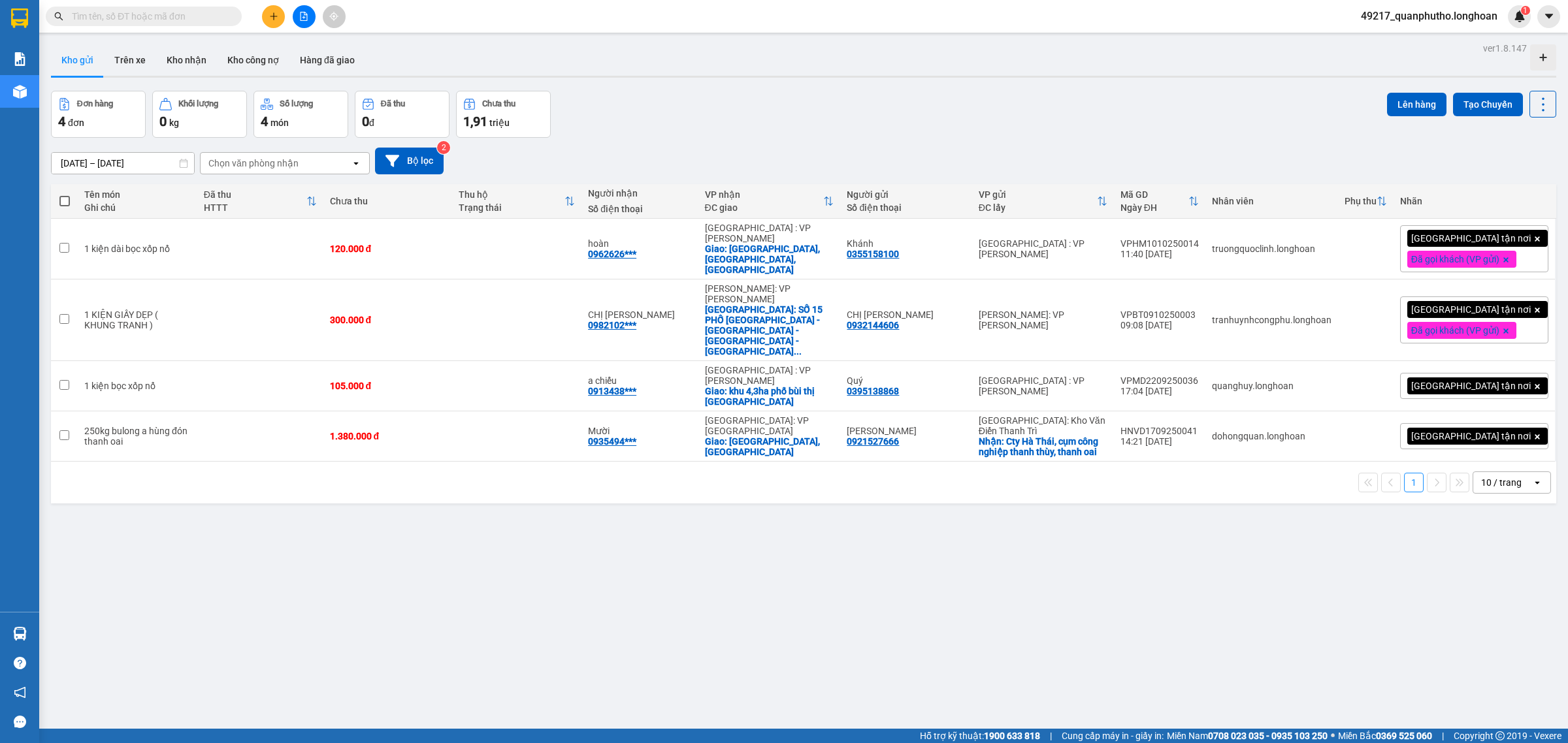
click at [1425, 14] on span "49217_quanphutho.longhoan" at bounding box center [1430, 16] width 158 height 16
click at [1402, 44] on span "Đăng xuất" at bounding box center [1434, 41] width 131 height 14
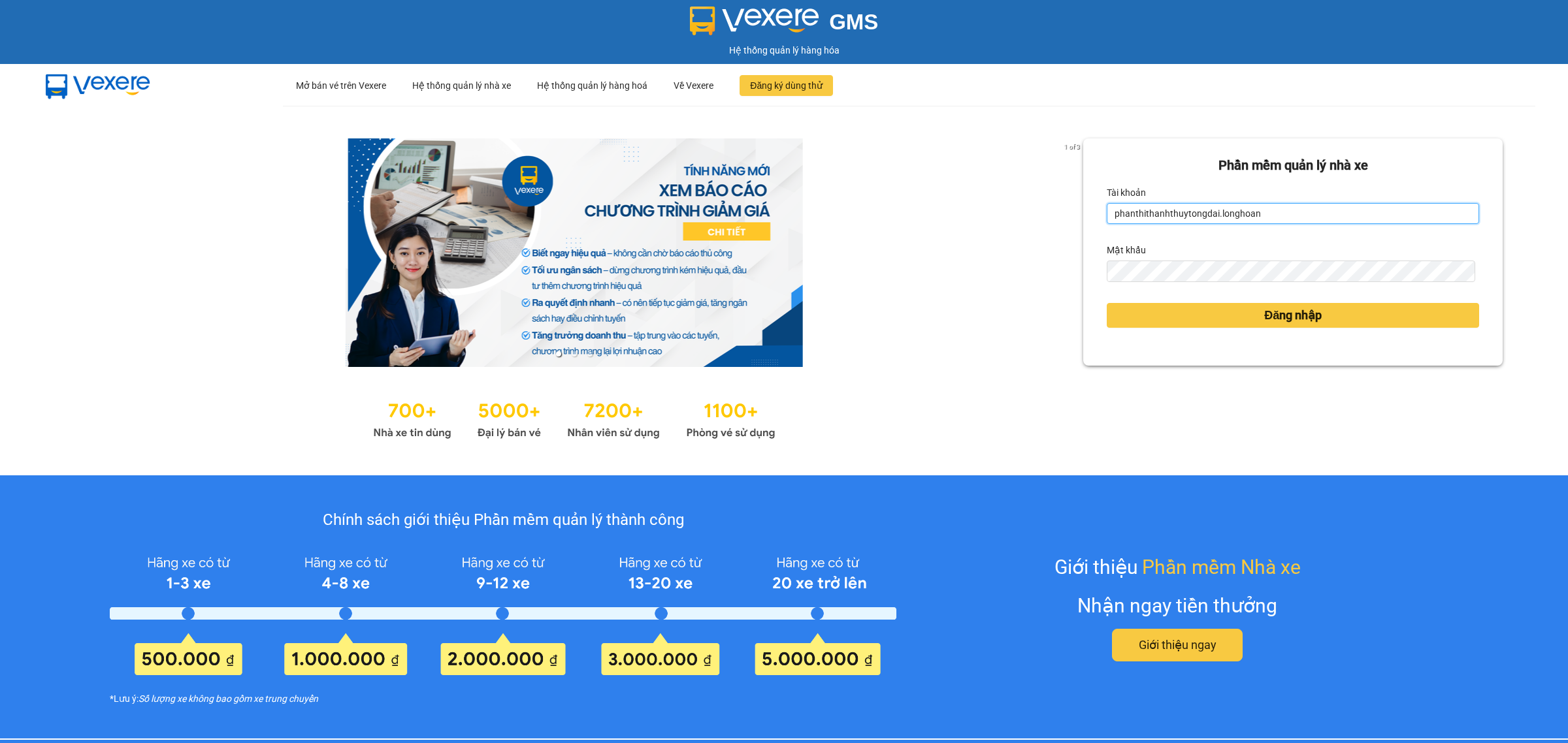
click at [1153, 209] on input "phanthithanhthuytongdai.longhoan" at bounding box center [1293, 214] width 372 height 21
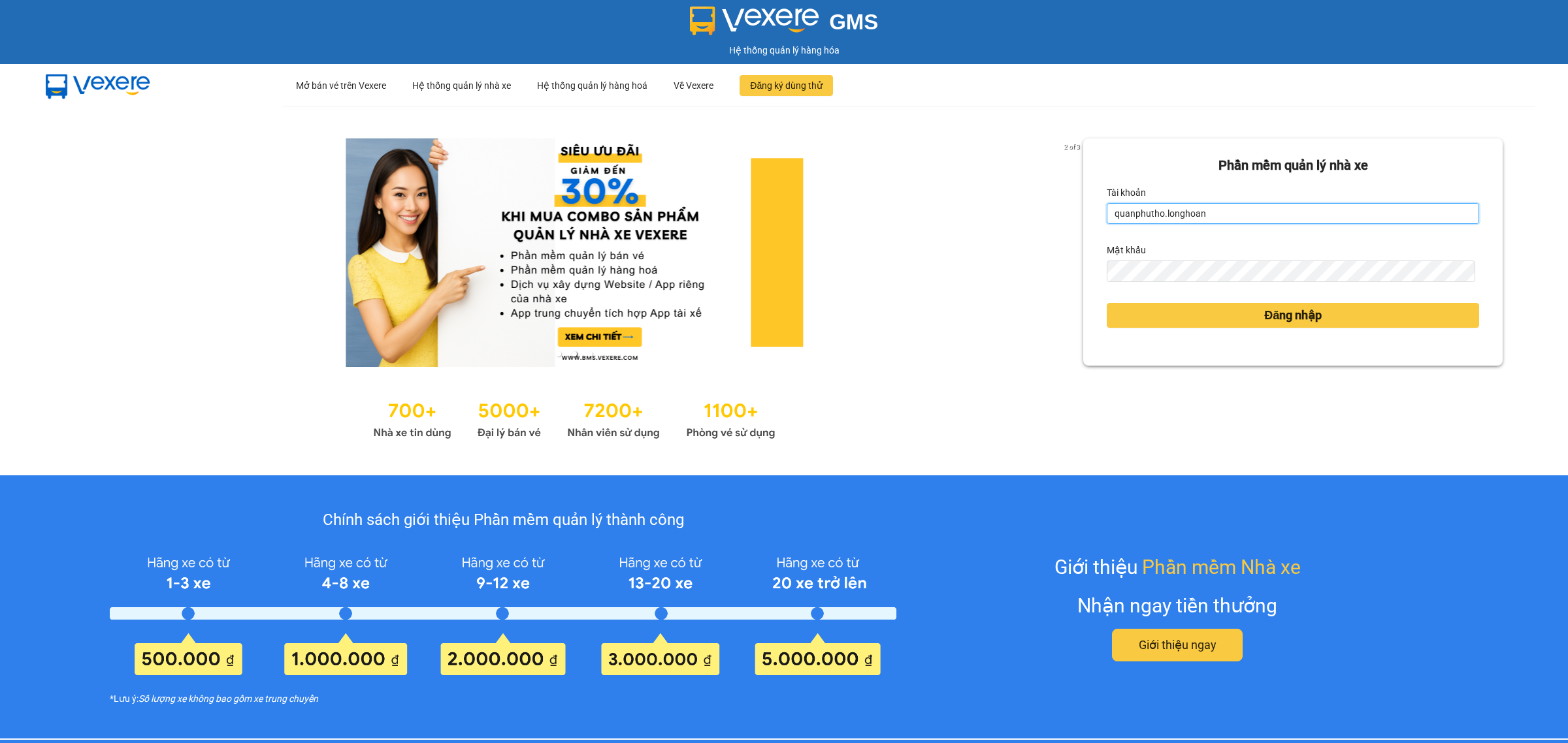
type input "quanphutho.longhoan"
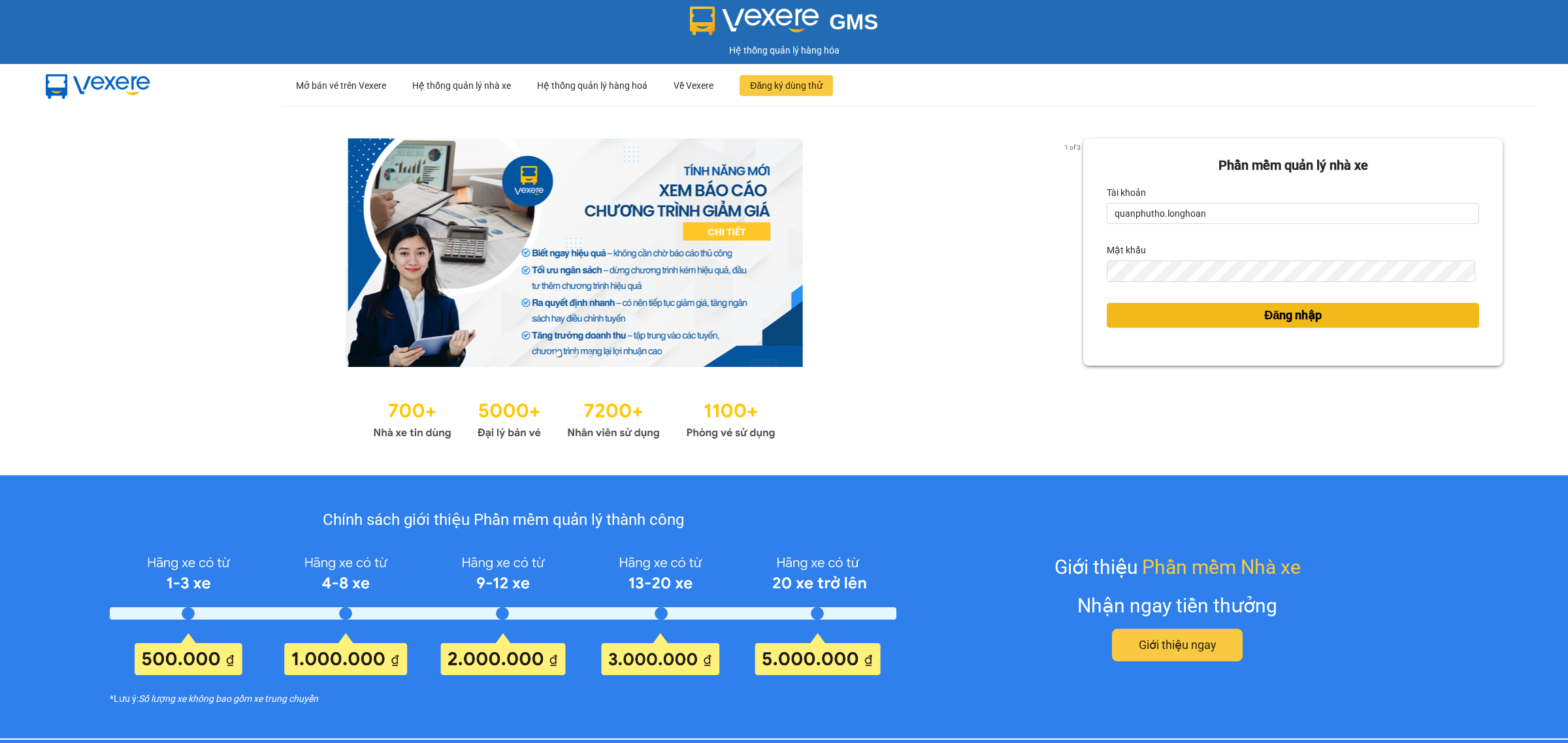
click at [1135, 308] on button "Đăng nhập" at bounding box center [1293, 316] width 372 height 25
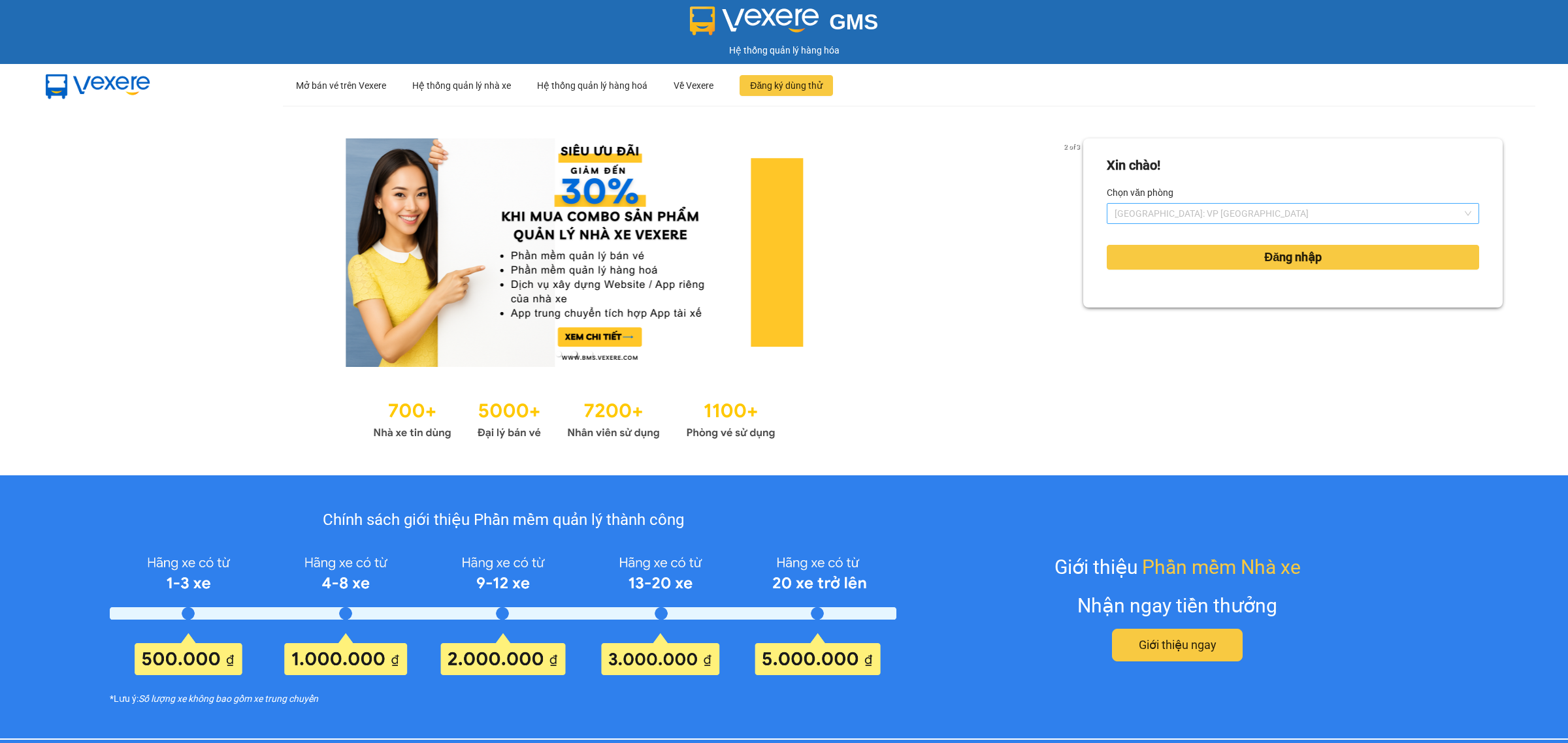
click at [1170, 215] on span "[GEOGRAPHIC_DATA]: VP [GEOGRAPHIC_DATA]" at bounding box center [1293, 214] width 357 height 20
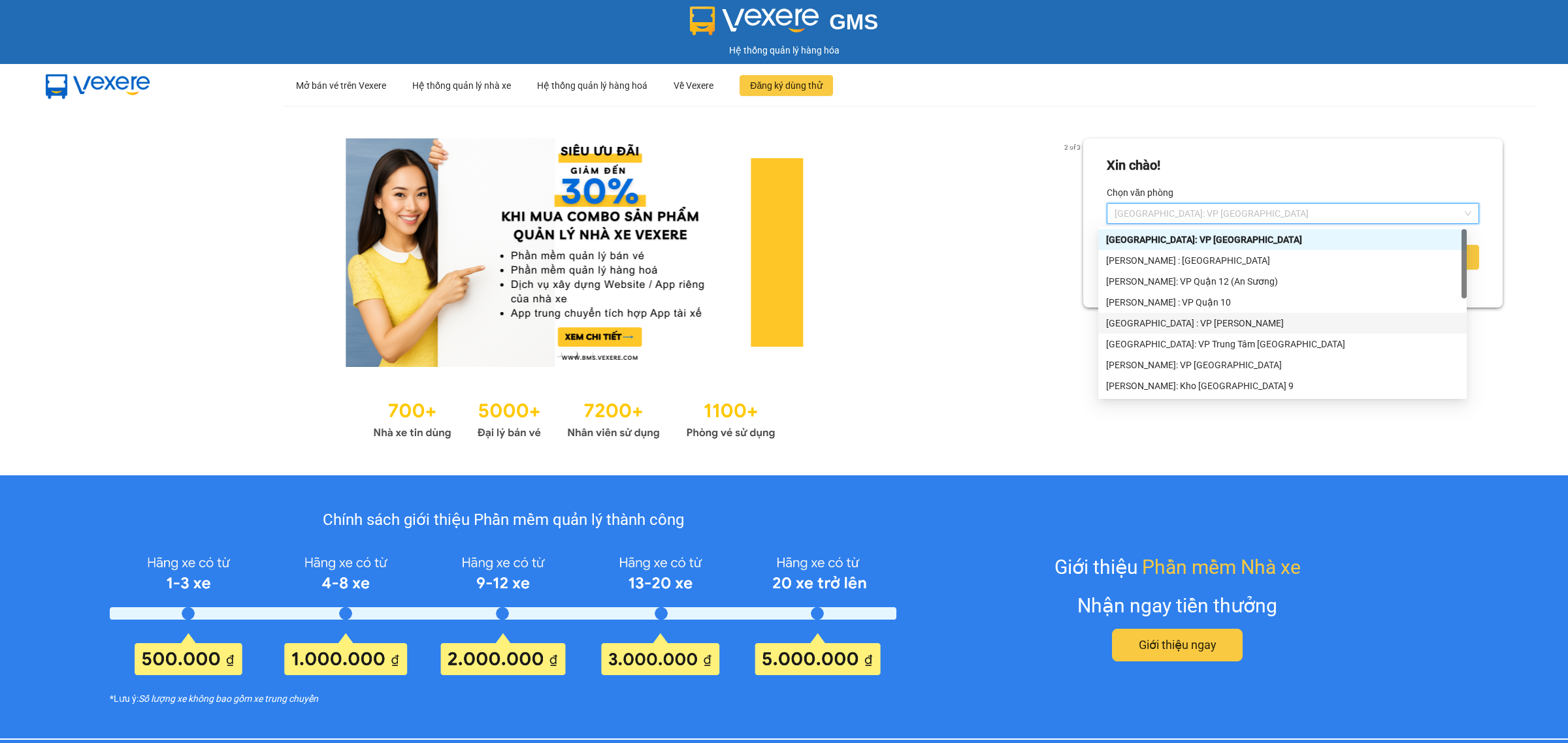
scroll to position [333, 0]
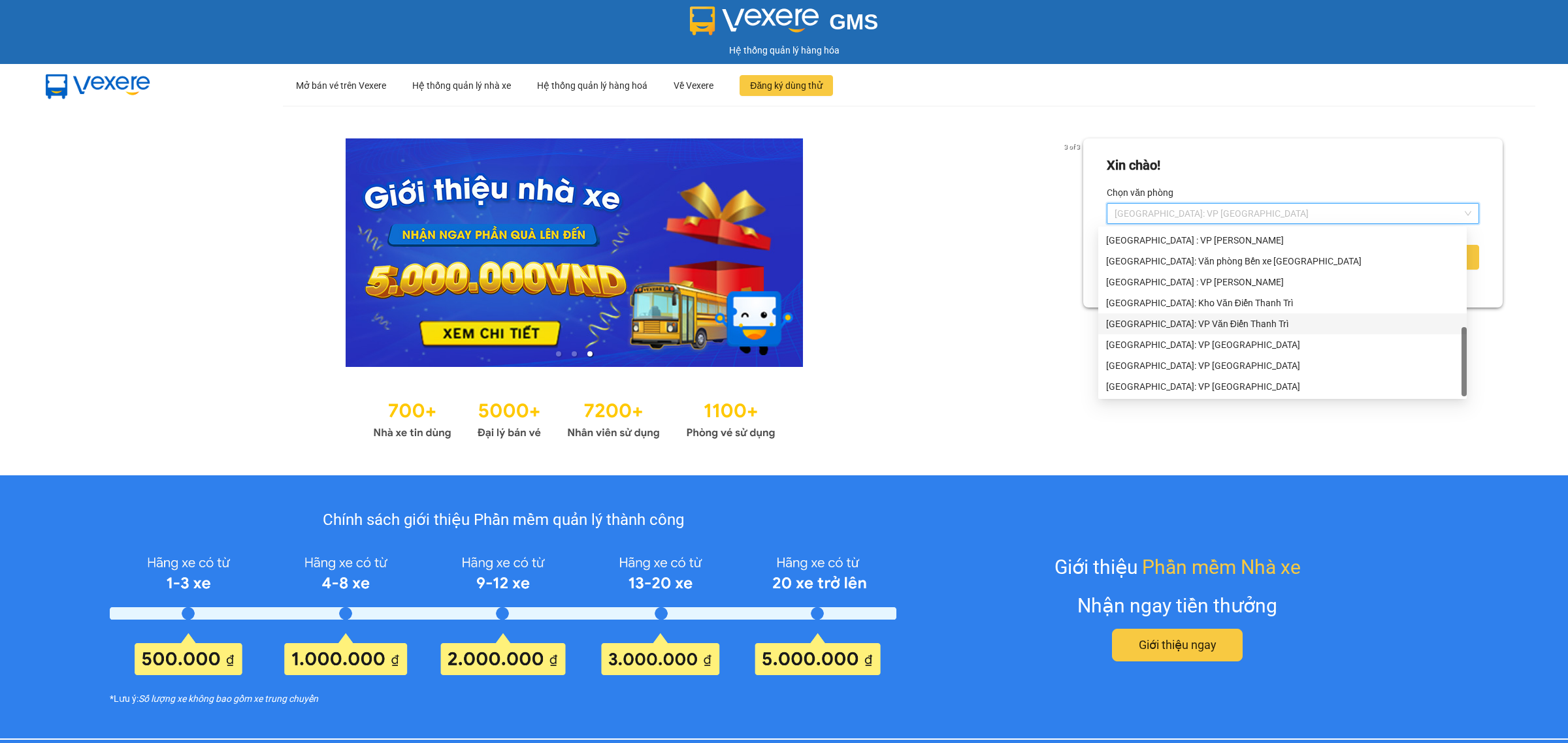
click at [1184, 324] on div "[GEOGRAPHIC_DATA]: VP Văn Điển Thanh Trì" at bounding box center [1282, 324] width 353 height 14
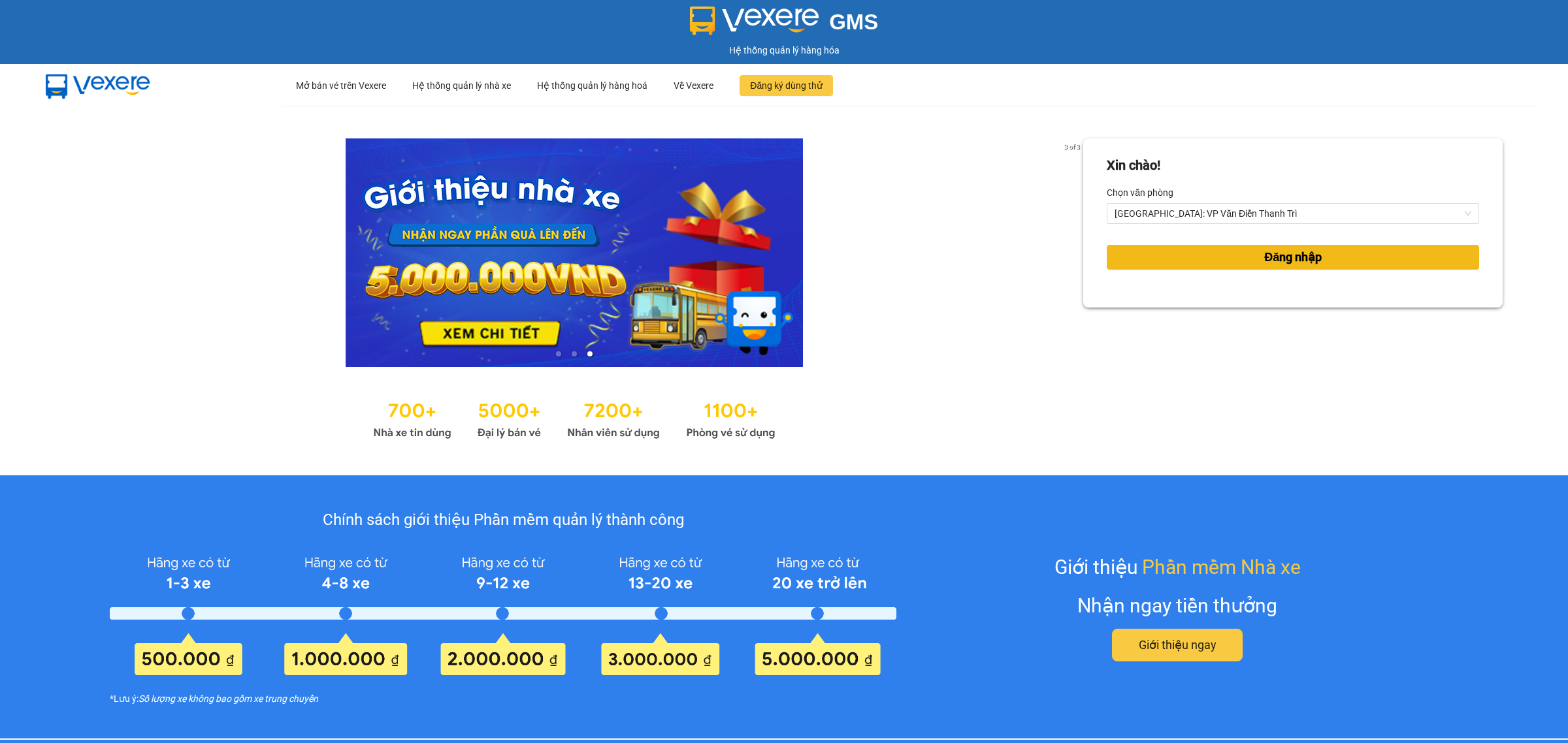
click at [1181, 259] on button "Đăng nhập" at bounding box center [1293, 257] width 372 height 25
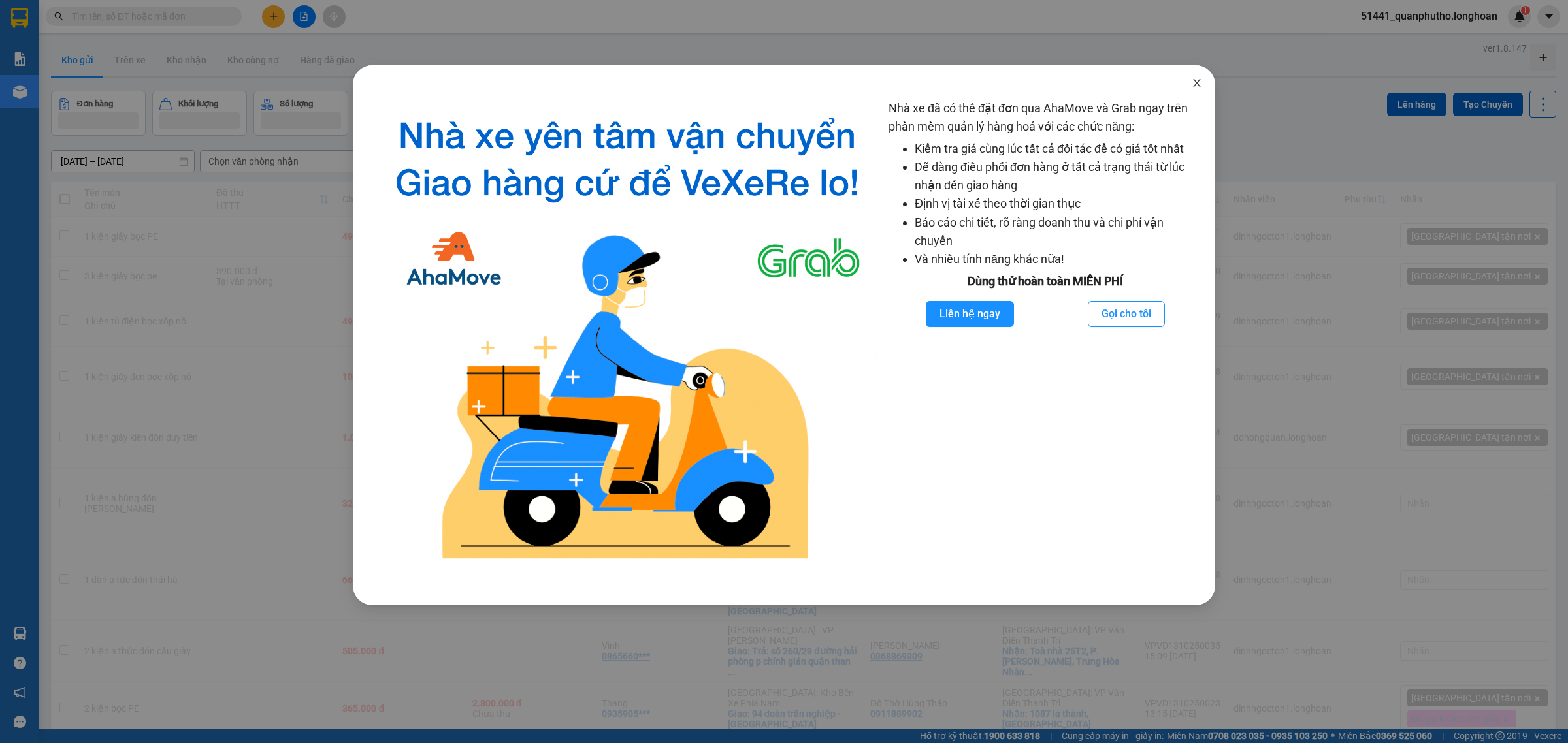
click at [1194, 83] on icon "close" at bounding box center [1197, 83] width 11 height 11
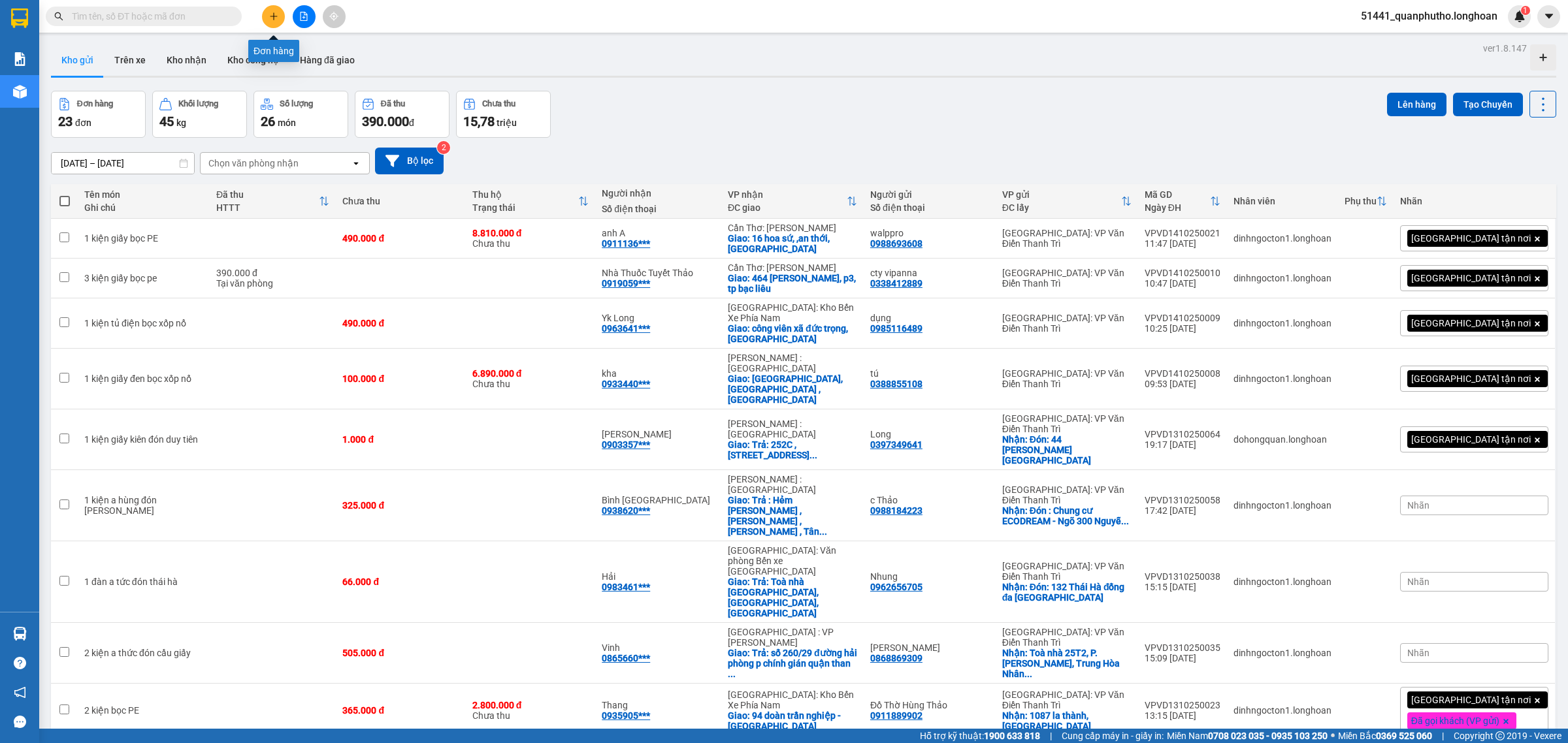
click at [273, 5] on button at bounding box center [273, 17] width 23 height 23
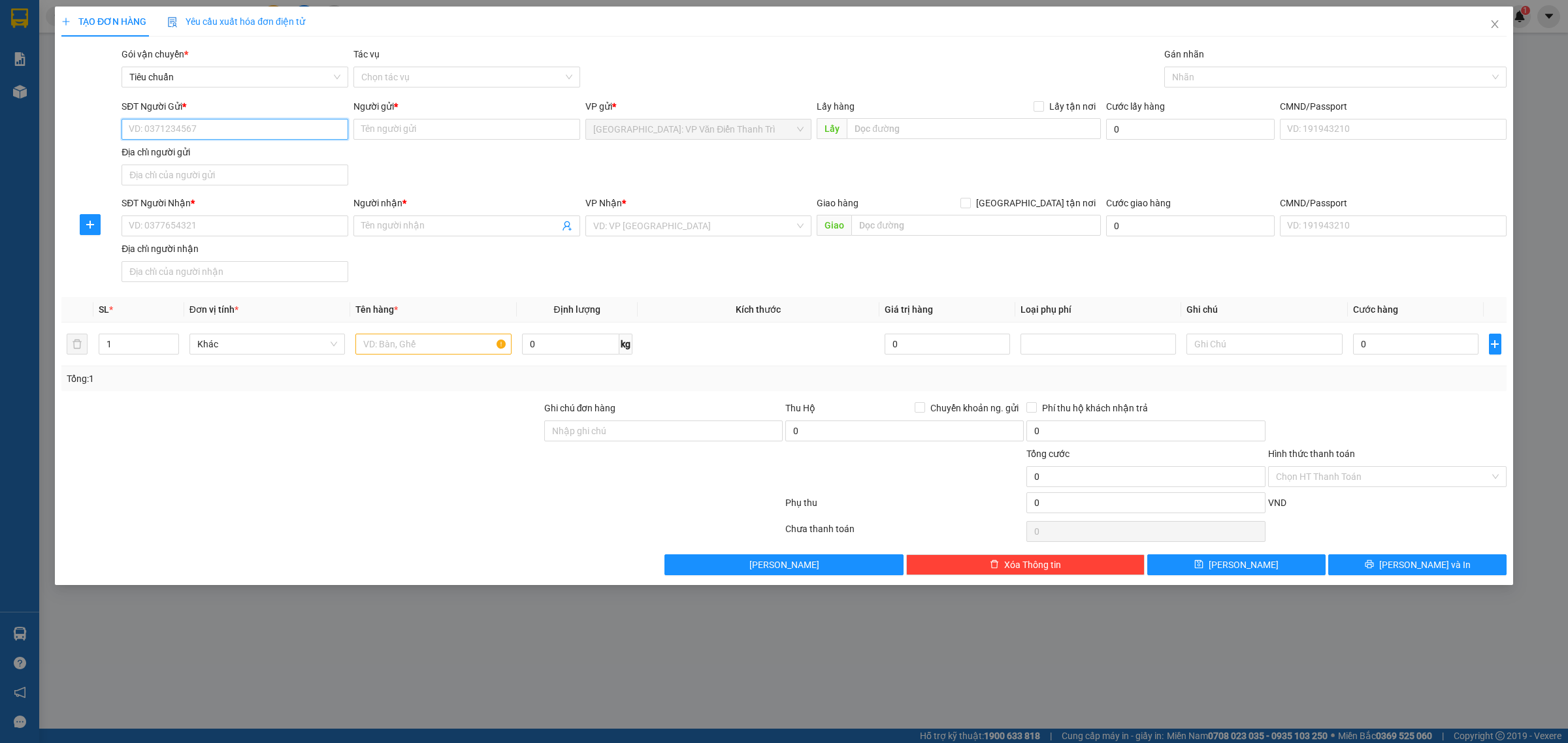
click at [304, 126] on input "SĐT Người Gửi *" at bounding box center [235, 129] width 227 height 21
click at [229, 129] on input "SĐT Người Gửi *" at bounding box center [235, 129] width 227 height 21
paste input "0982533596"
type input "0982533596"
click at [229, 129] on input "0982533596" at bounding box center [235, 129] width 227 height 21
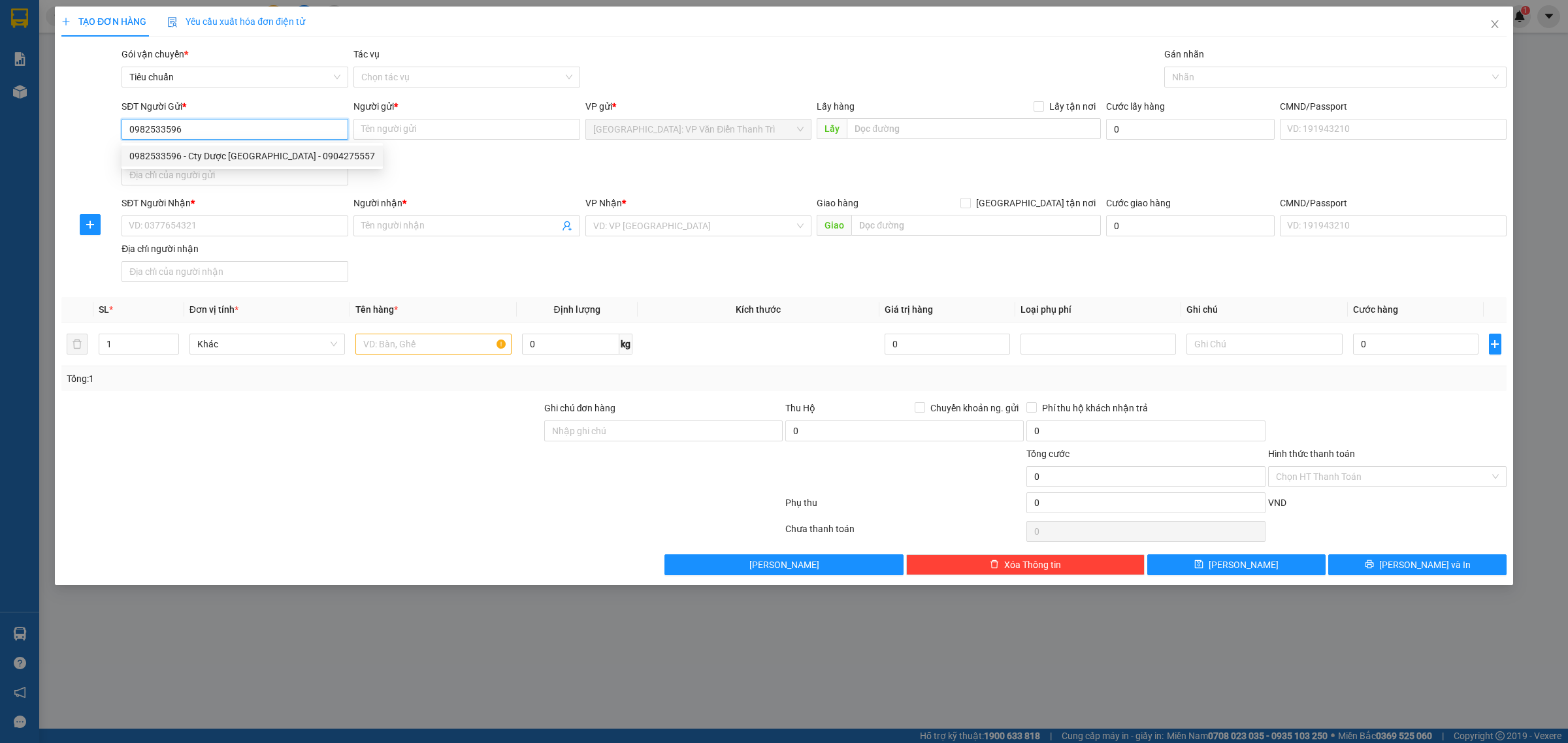
click at [233, 158] on div "0982533596 - Cty Dược Phẩm Hà Tây - 0904275557" at bounding box center [252, 156] width 246 height 14
type input "Cty Dược Phẩm Hà Tây - 0904275557"
checkbox input "true"
type input "242 Phan ĐÌnh Giót, La Khê Hà Đông"
type input "65.000"
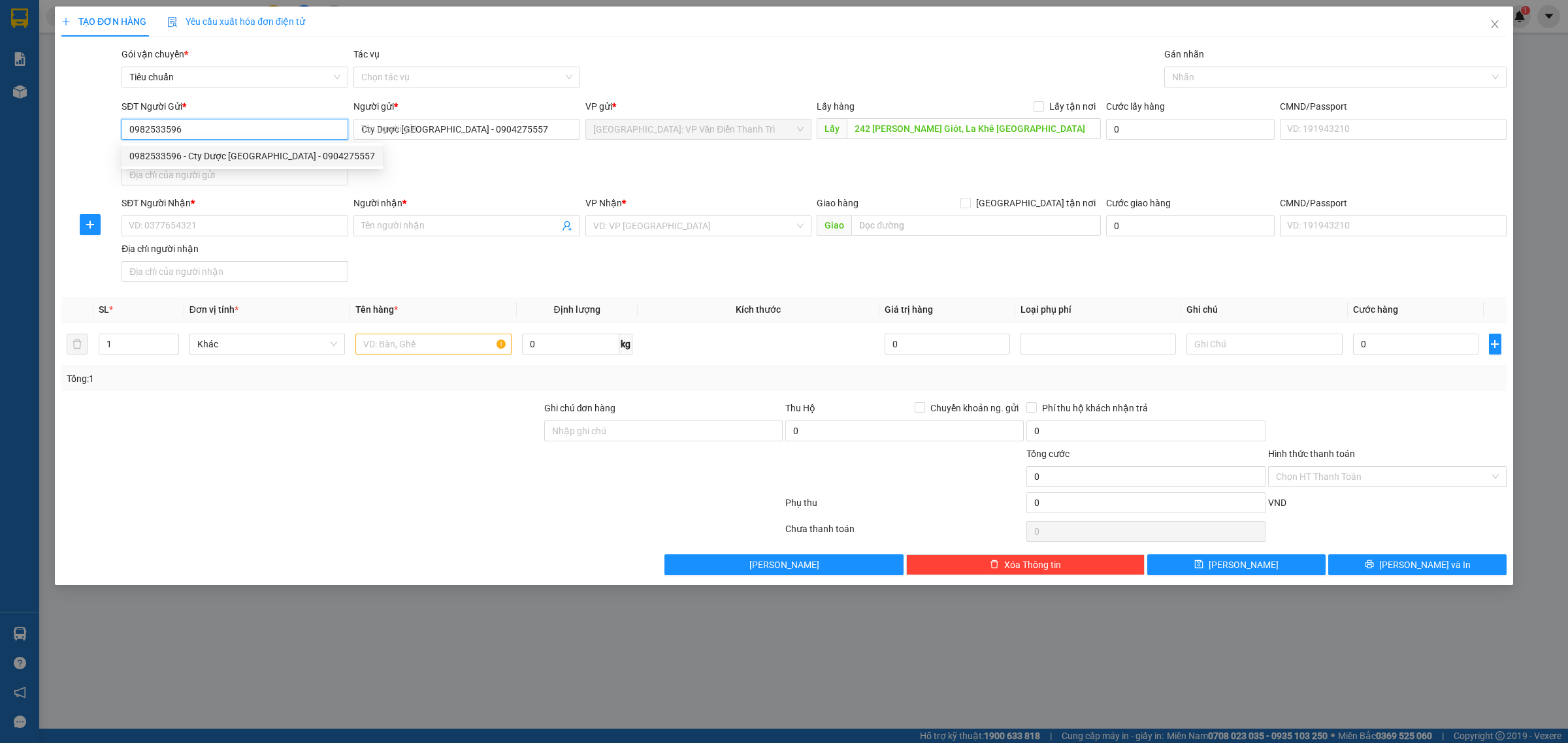
type input "65.000"
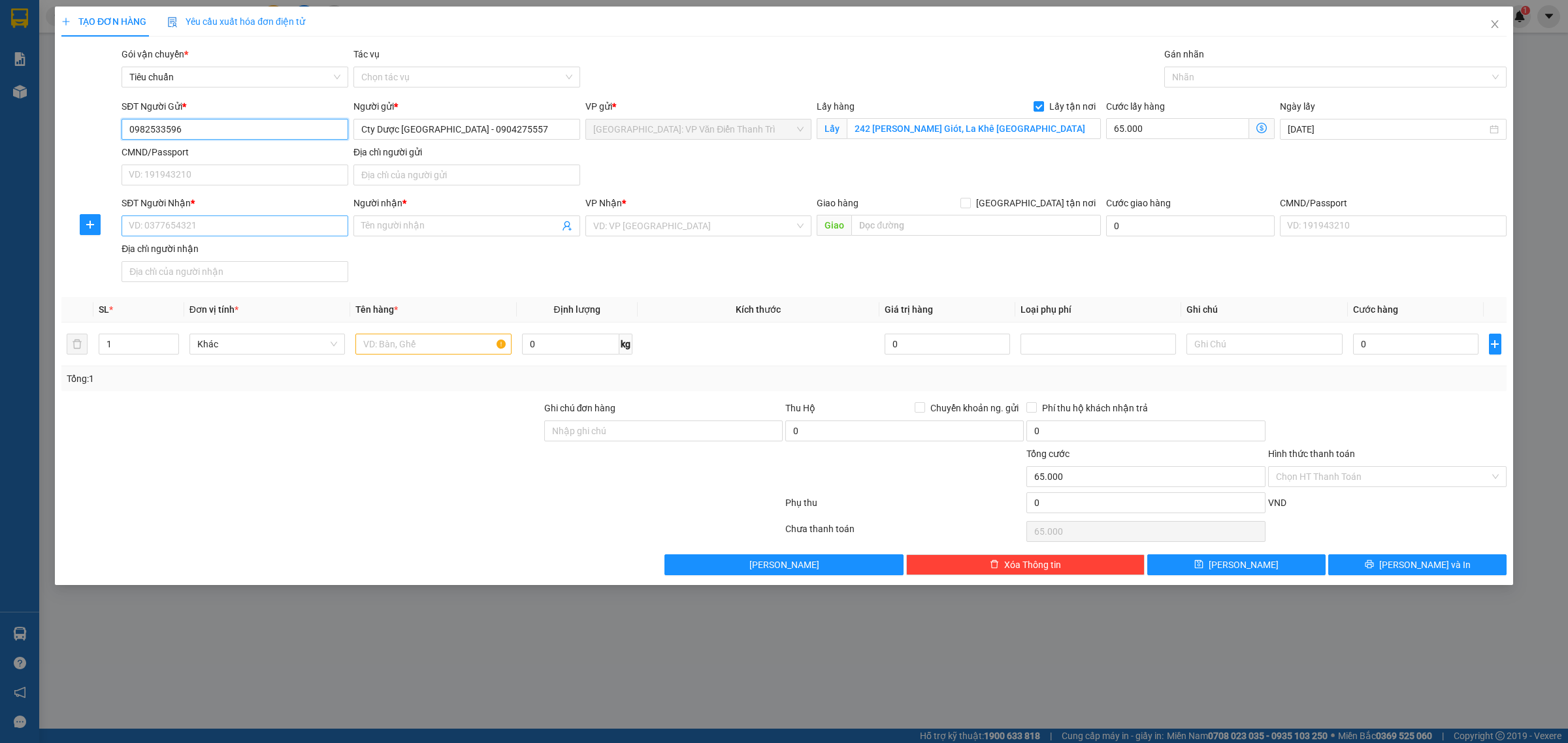
type input "0982533596"
click at [297, 224] on input "SĐT Người Nhận *" at bounding box center [235, 226] width 227 height 21
paste input "0939 378 026"
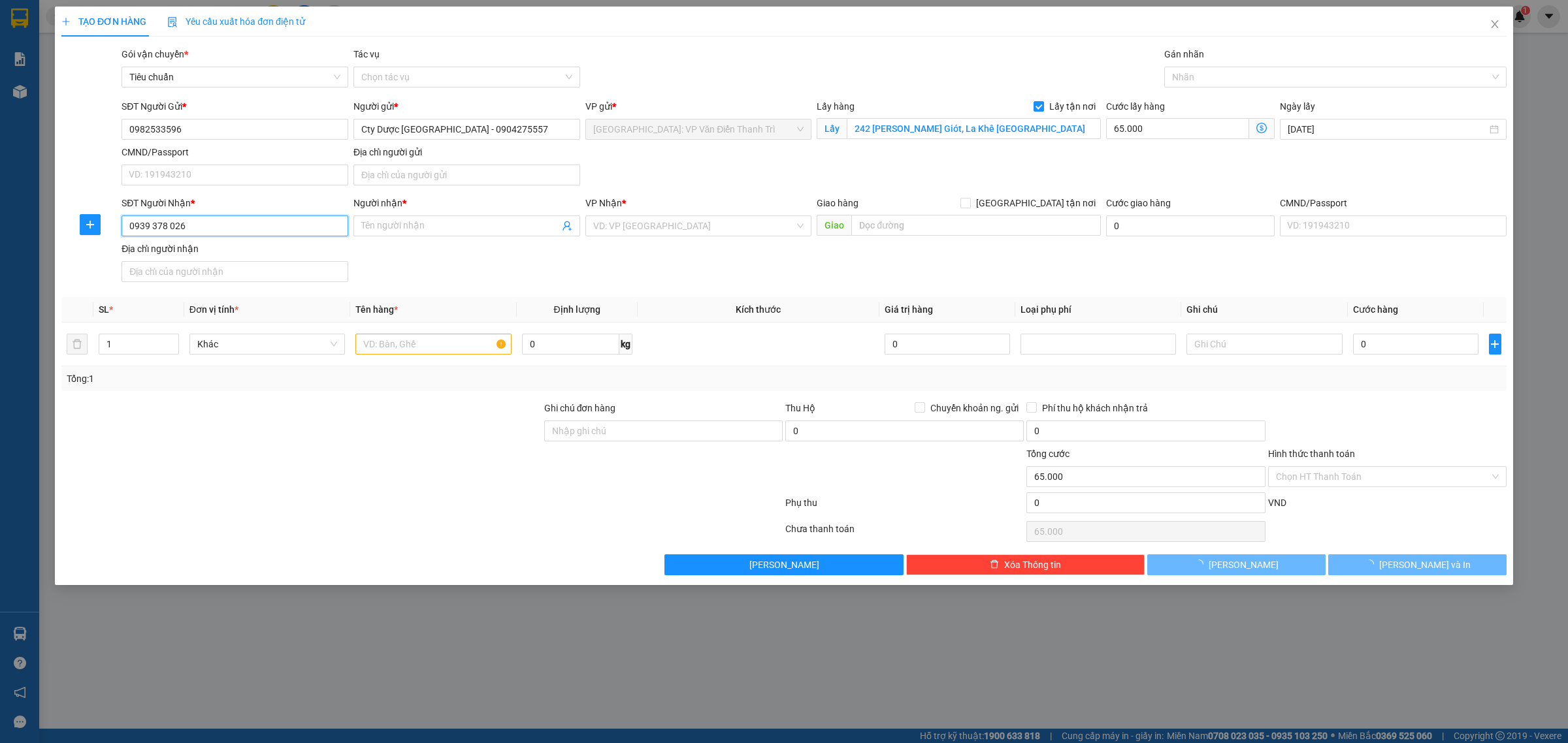
click at [170, 232] on input "0939 378 026" at bounding box center [235, 226] width 227 height 21
click at [150, 226] on input "0939 378026" at bounding box center [235, 226] width 227 height 21
click at [177, 229] on input "0933 378026" at bounding box center [235, 226] width 227 height 21
click at [262, 232] on input "0933 378026" at bounding box center [235, 226] width 227 height 21
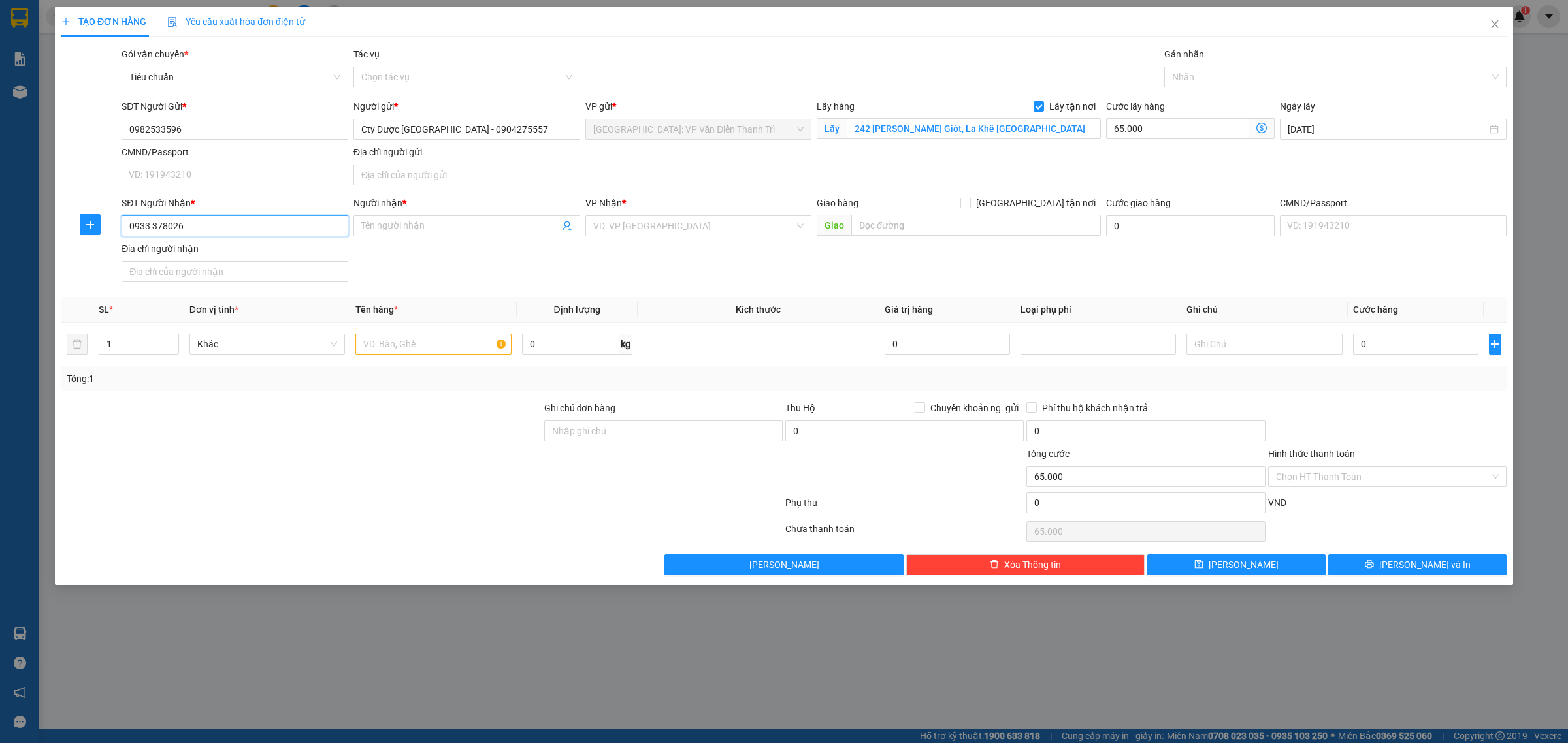
paste input "0939 378"
paste input "search"
click at [168, 227] on input "0939 378 026" at bounding box center [235, 226] width 227 height 21
click at [151, 223] on input "0939 378026" at bounding box center [235, 226] width 227 height 21
type input "0939378026"
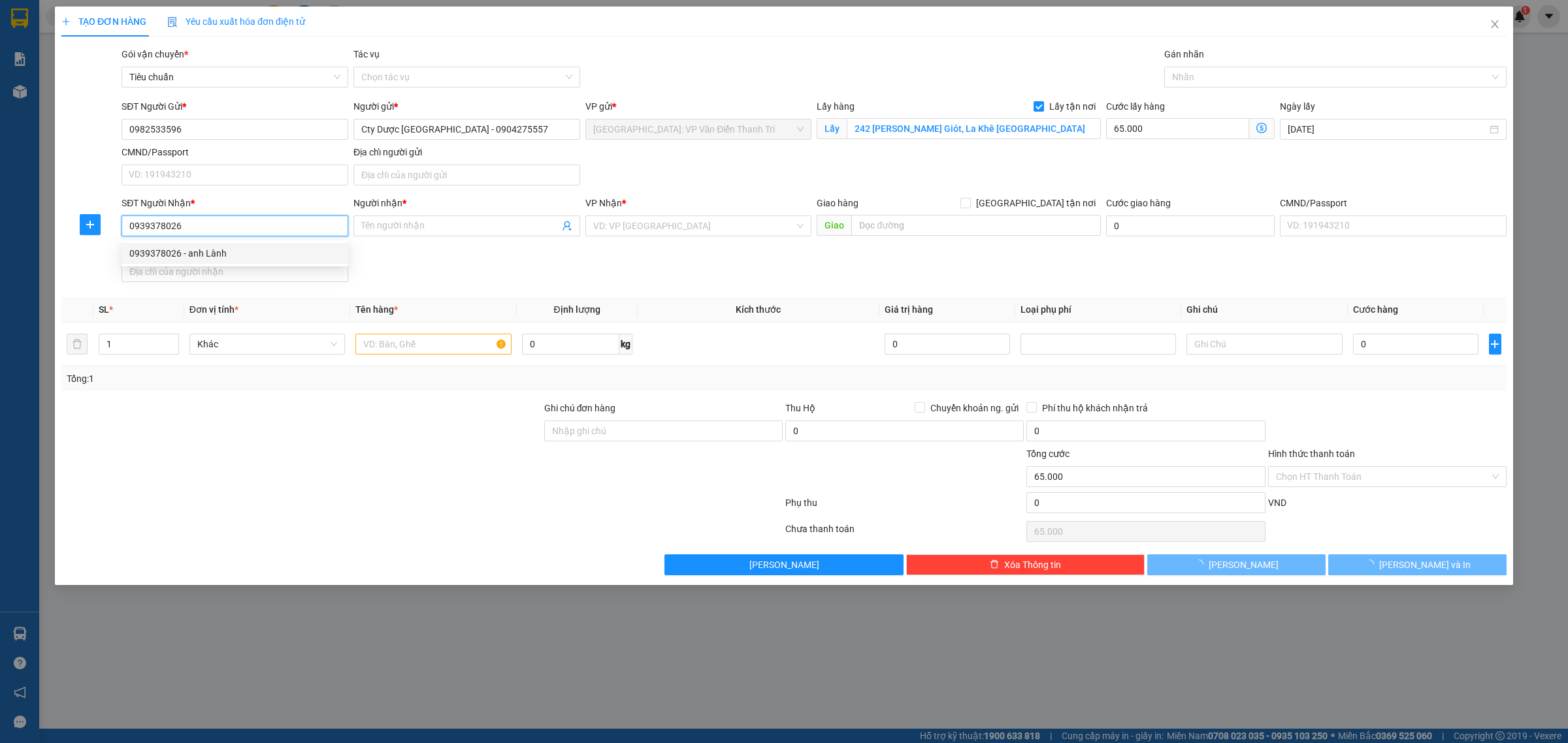
click at [200, 249] on div "0939378026 - anh Lành" at bounding box center [235, 254] width 211 height 14
type input "anh Lành"
checkbox input "true"
type input "132A, Nguyễn Văn Cừ nối dài, Phường Tân An Ninh kiều ,Thành Phố Cần Thơ"
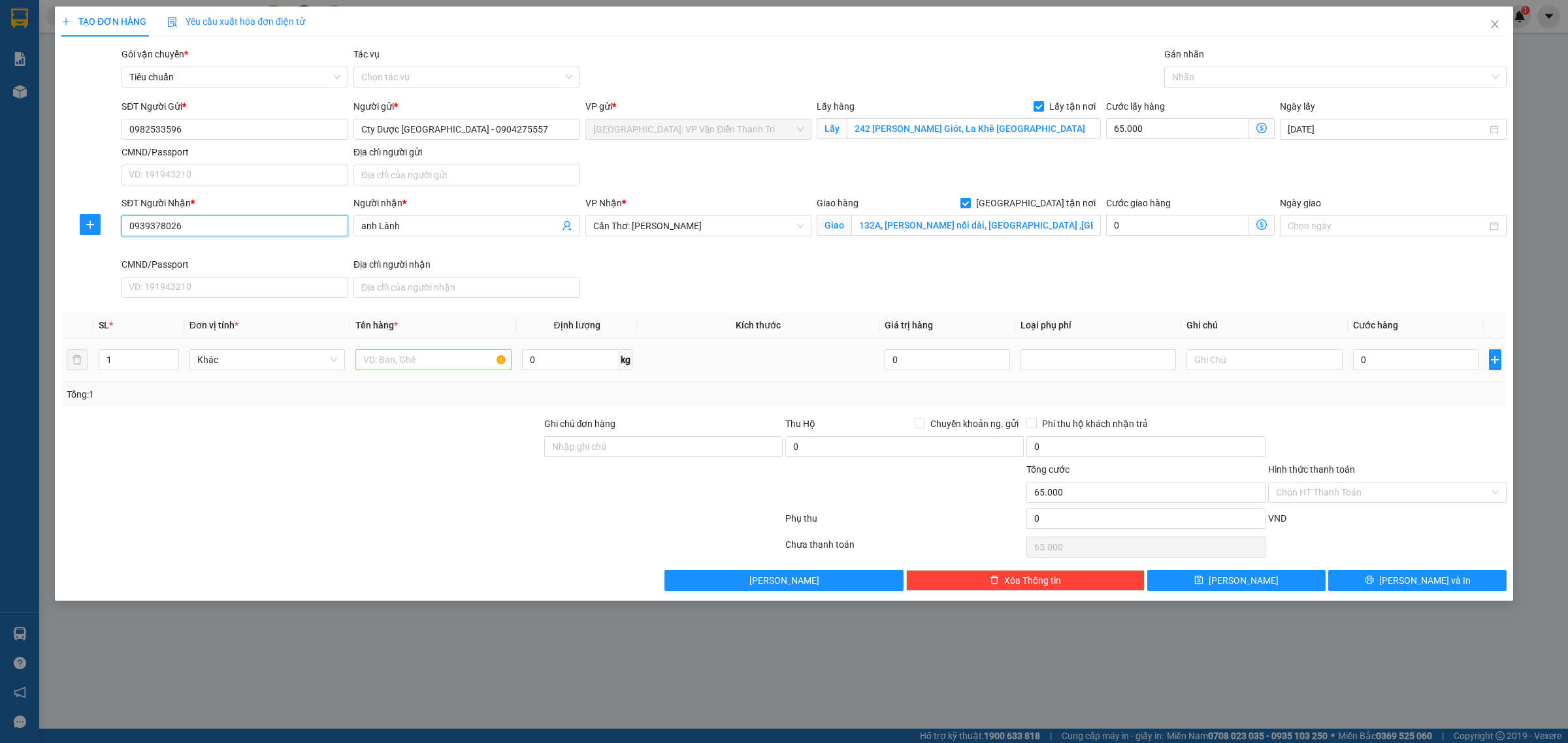
type input "0939378026"
click at [403, 366] on input "text" at bounding box center [433, 360] width 155 height 21
paste input "6 kiện"
type input "6 kiện (dược) tay Hùng bốc"
drag, startPoint x: 111, startPoint y: 366, endPoint x: 101, endPoint y: 366, distance: 10.0
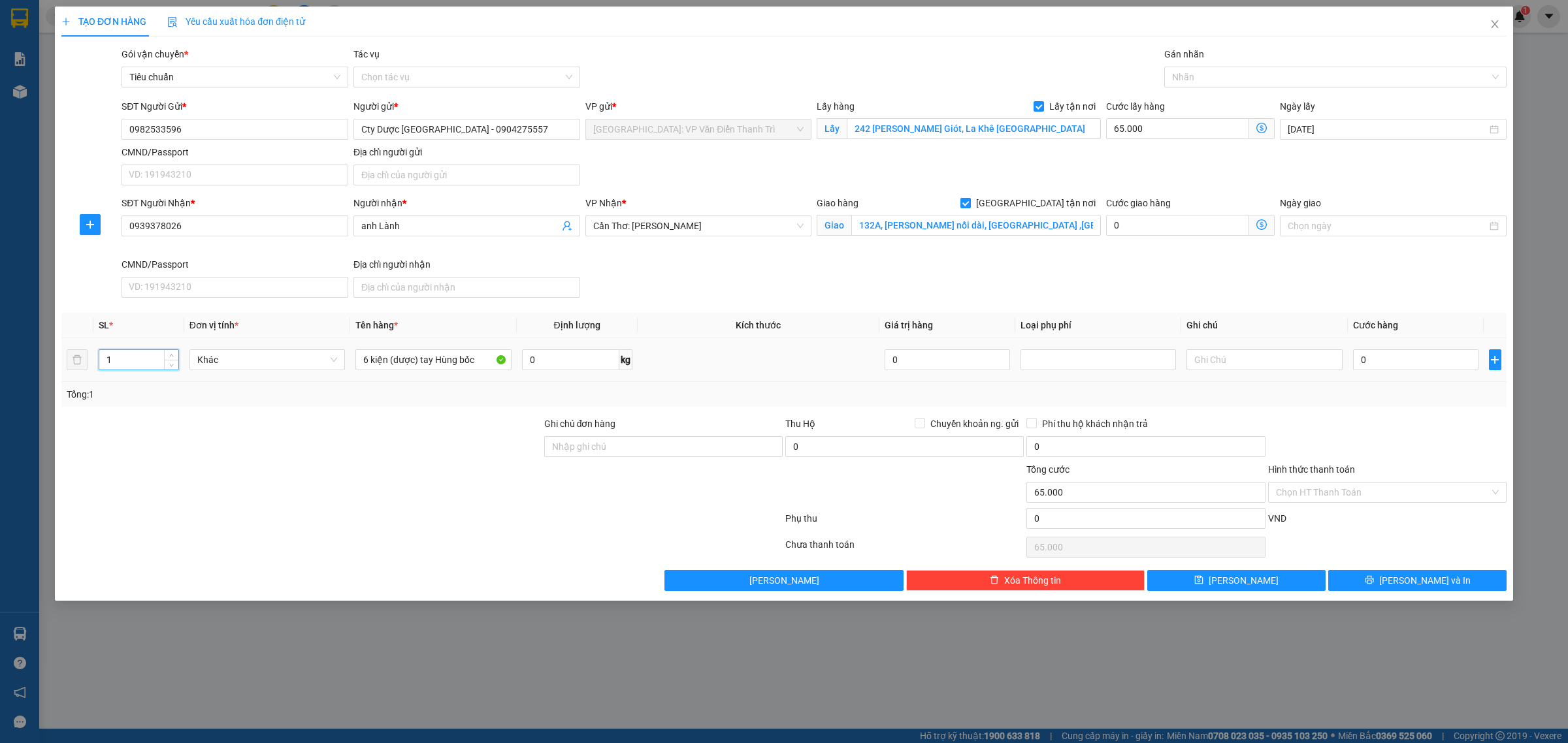
click at [101, 366] on input "1" at bounding box center [138, 360] width 79 height 20
type input "6"
click at [371, 418] on div at bounding box center [302, 440] width 482 height 46
click at [1380, 361] on input "0" at bounding box center [1415, 360] width 125 height 21
click at [1203, 79] on div at bounding box center [1329, 77] width 323 height 16
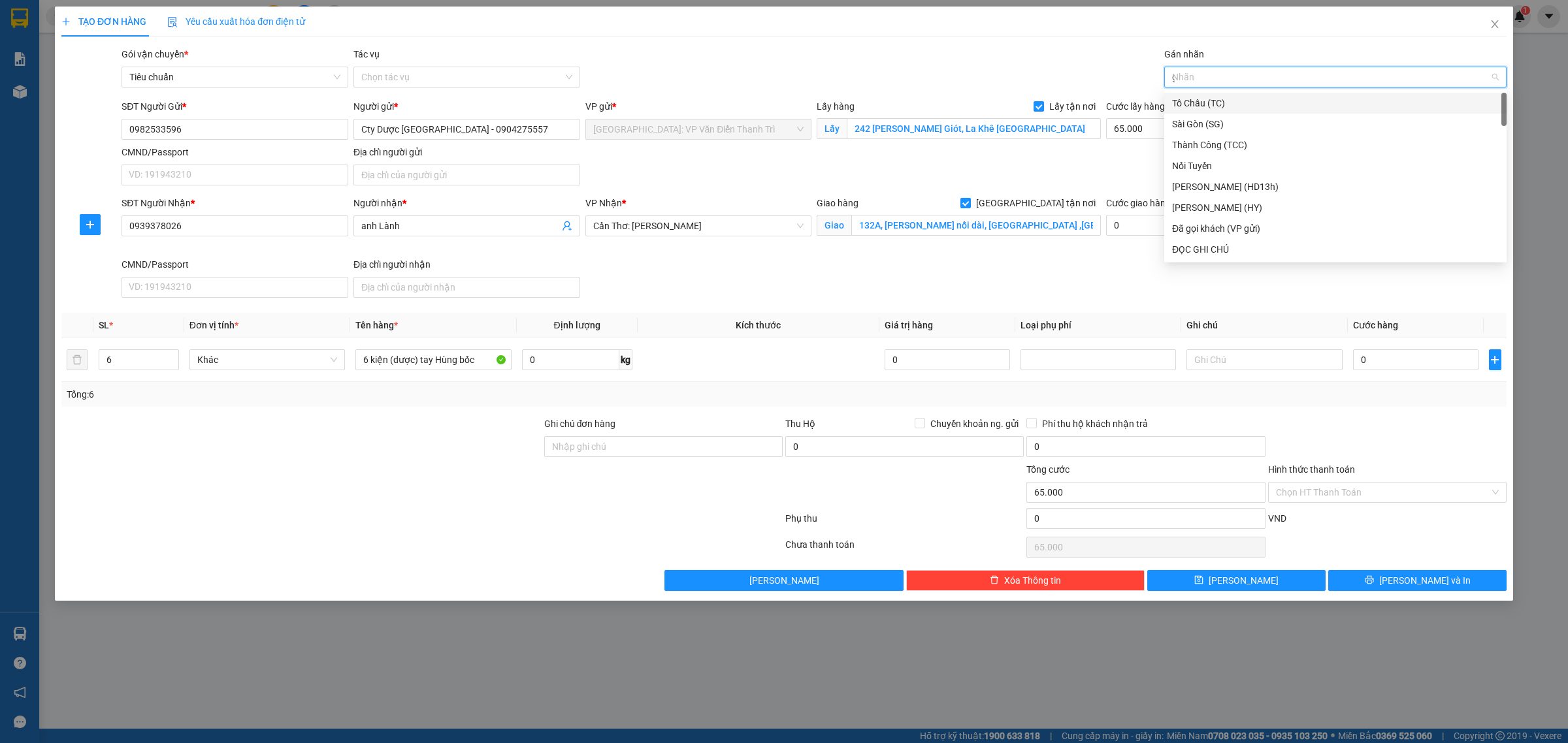
type input "gt"
click at [938, 93] on div "Transit Pickup Surcharge Ids Transit Deliver Surcharge Ids Transit Deliver Surc…" at bounding box center [784, 319] width 1446 height 544
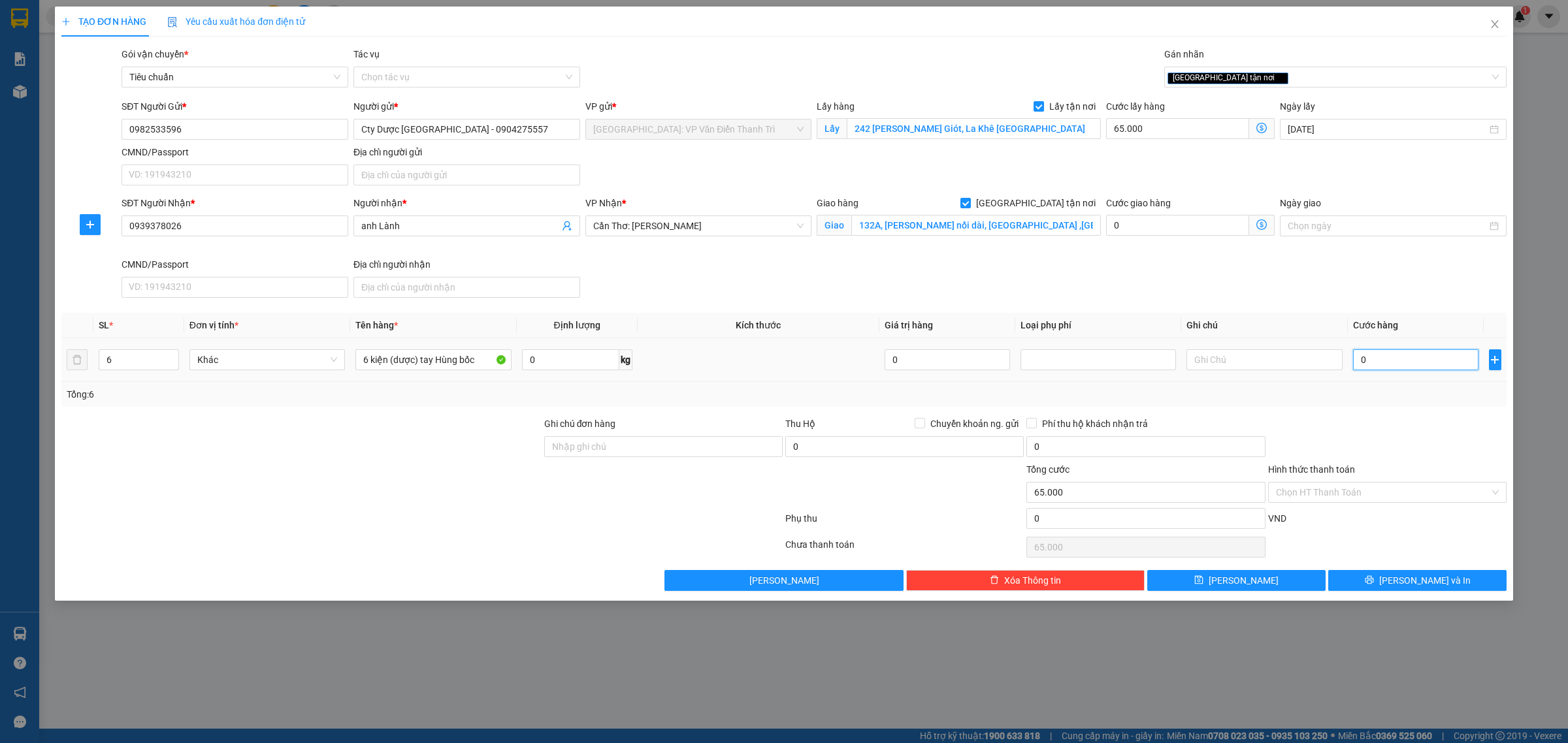
click at [1377, 364] on input "0" at bounding box center [1415, 360] width 125 height 21
type input "004"
type input "65.004"
type input "0.045"
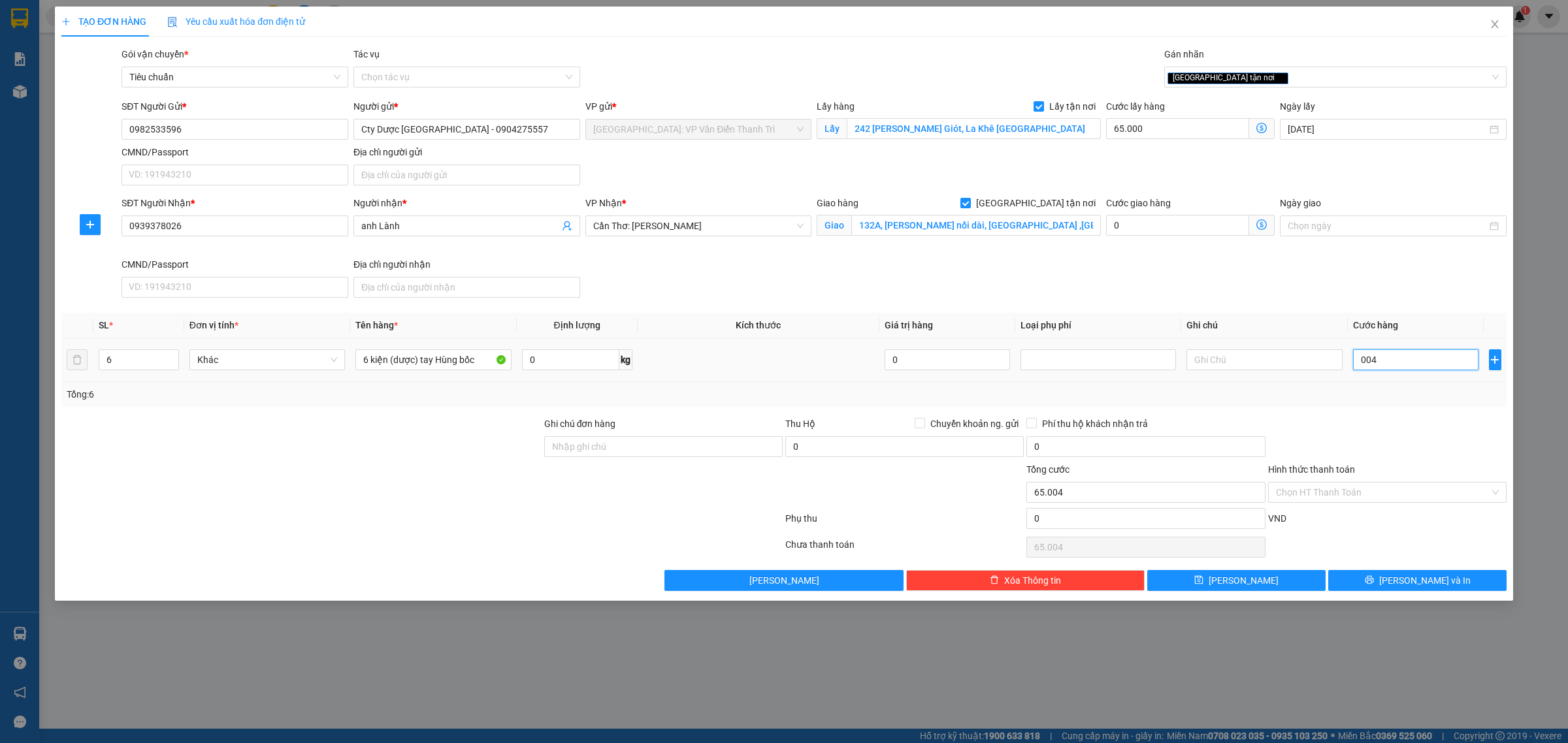
type input "65.045"
type input "00.455"
type input "65.455"
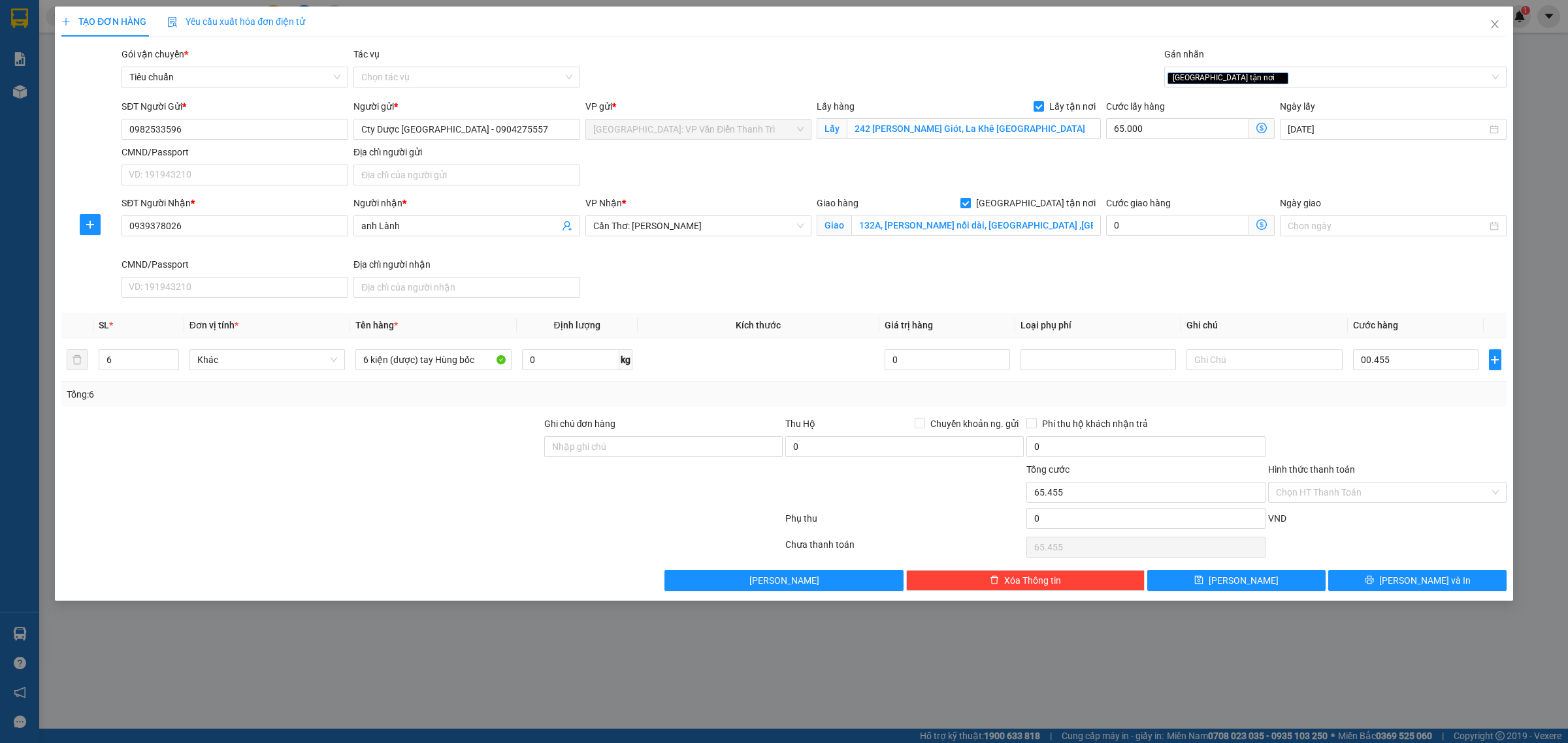
click at [1331, 294] on div "SĐT Người Nhận * 0939378026 Người nhận * anh Lành VP Nhận * Cần Thơ: Kho Ninh K…" at bounding box center [814, 249] width 1391 height 107
type input "455.000"
type input "520.000"
click at [1282, 588] on button "[PERSON_NAME]" at bounding box center [1236, 581] width 178 height 21
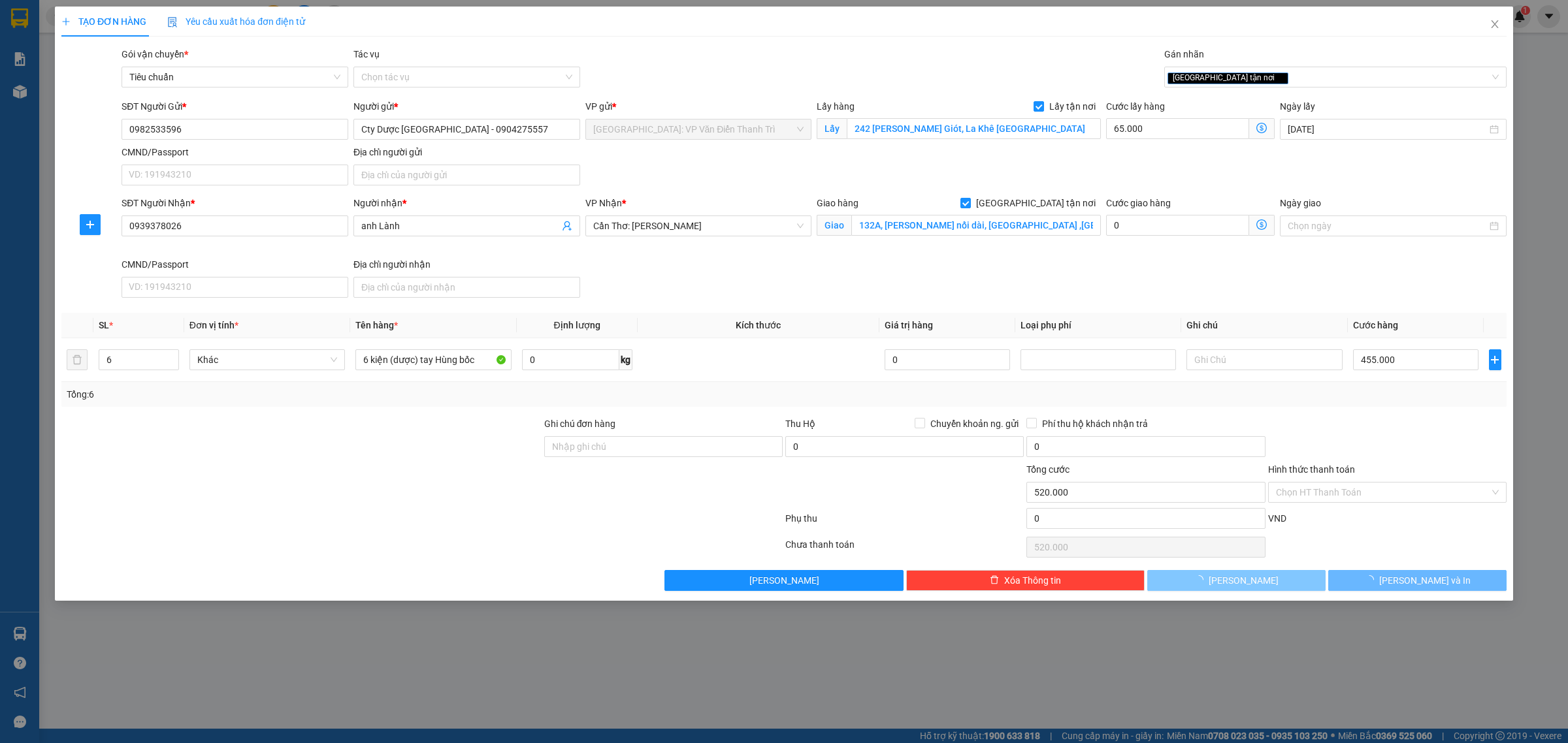
checkbox input "false"
type input "1"
type input "0"
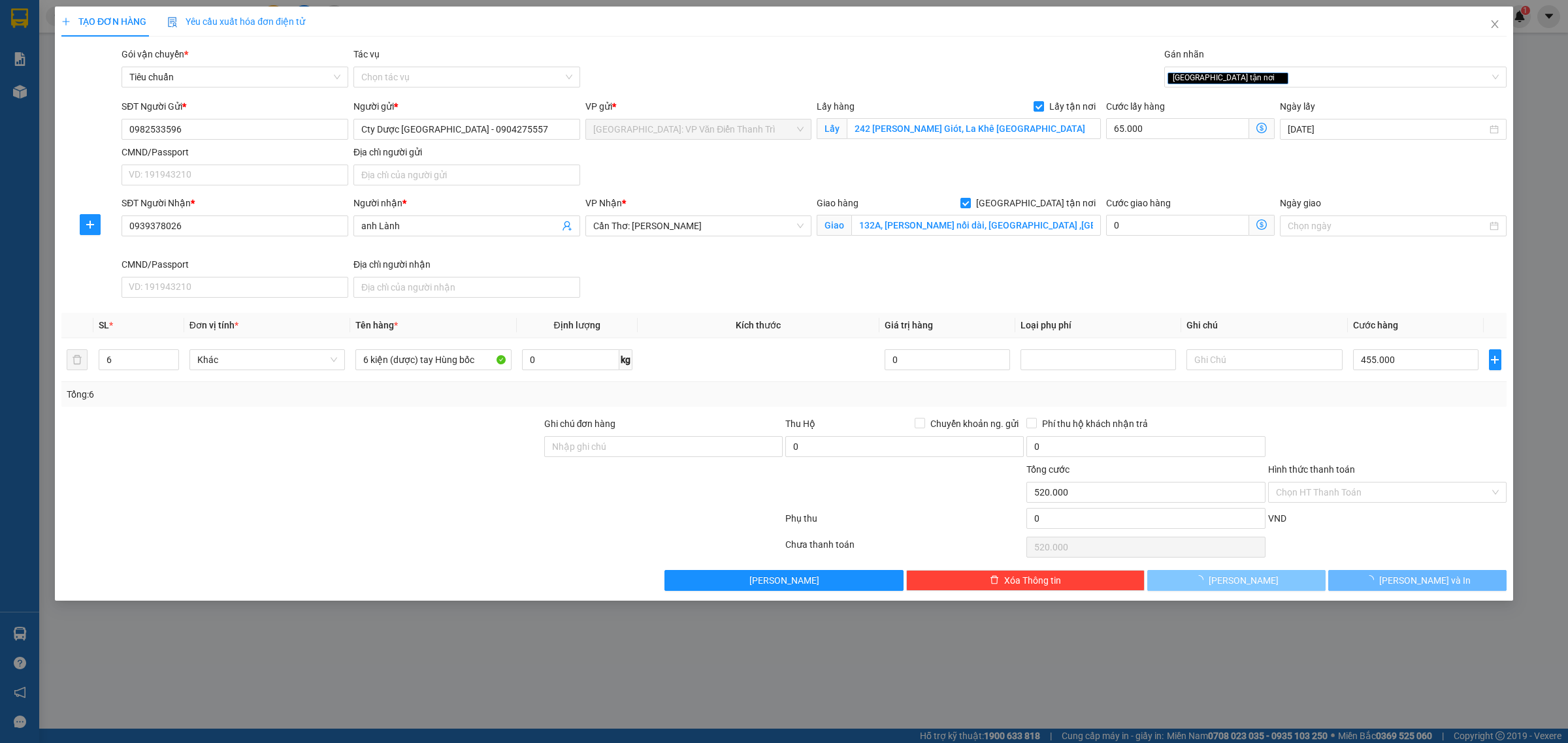
type input "0"
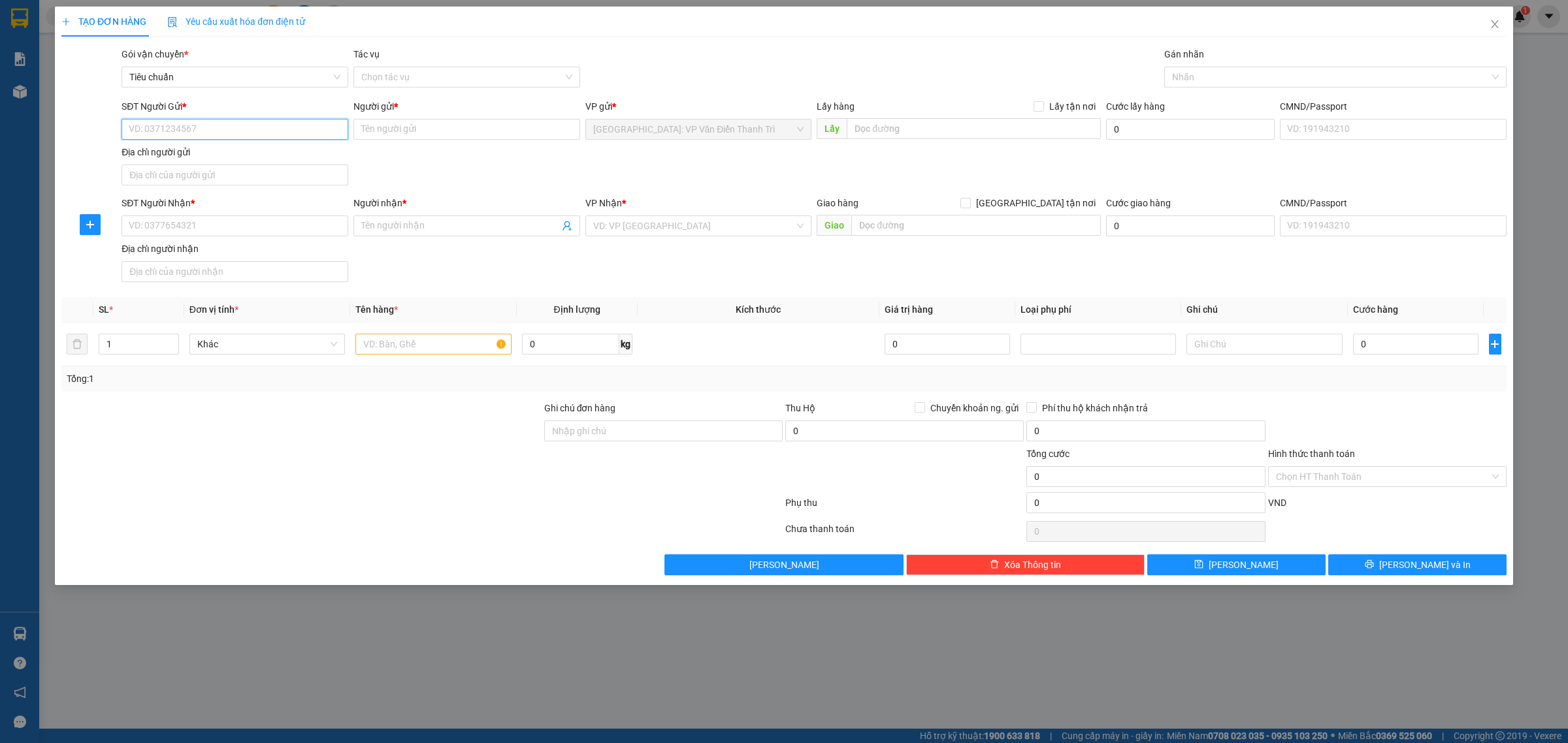
click at [258, 133] on input "SĐT Người Gửi *" at bounding box center [235, 129] width 227 height 21
paste input "0982533596"
type input "0982533596"
click at [253, 132] on input "0982533596" at bounding box center [235, 129] width 227 height 21
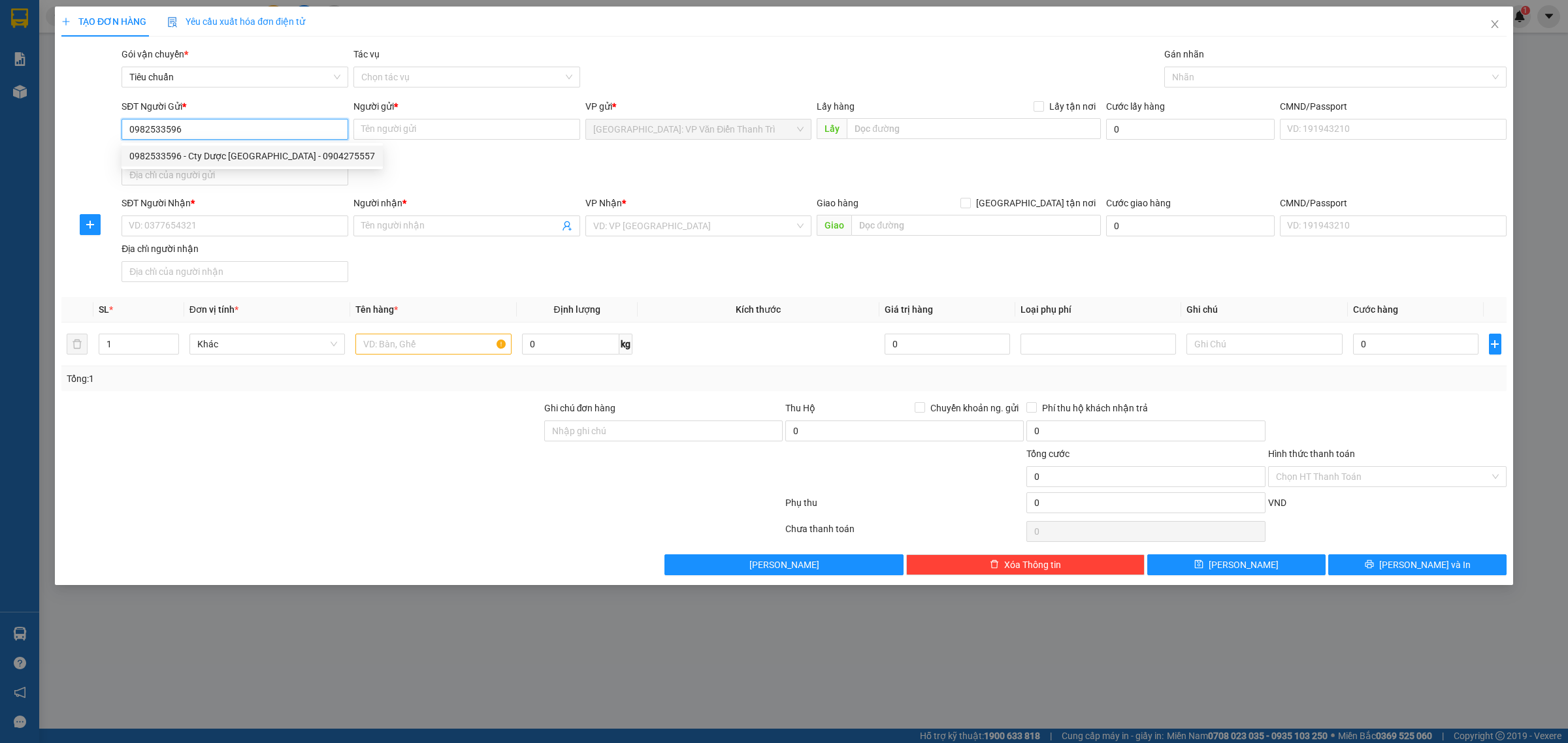
click at [194, 128] on input "0982533596" at bounding box center [235, 129] width 227 height 21
click at [217, 155] on div "0982533596 - Cty Dược Phẩm Hà Tây - 0904275557" at bounding box center [252, 156] width 246 height 14
type input "Cty Dược Phẩm Hà Tây - 0904275557"
checkbox input "true"
type input "242 Phan ĐÌnh Giót, La Khê Hà Đông"
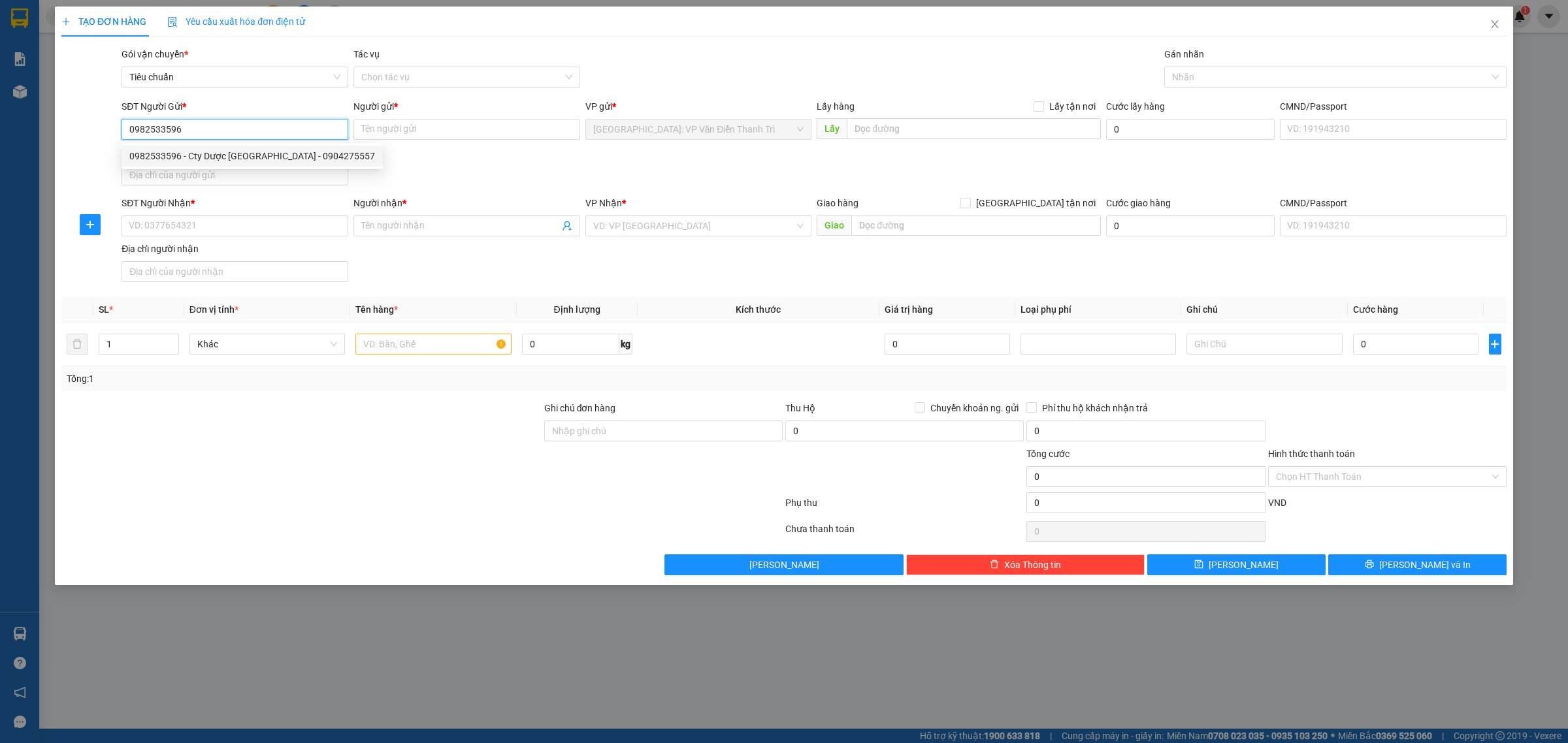
type input "65.000"
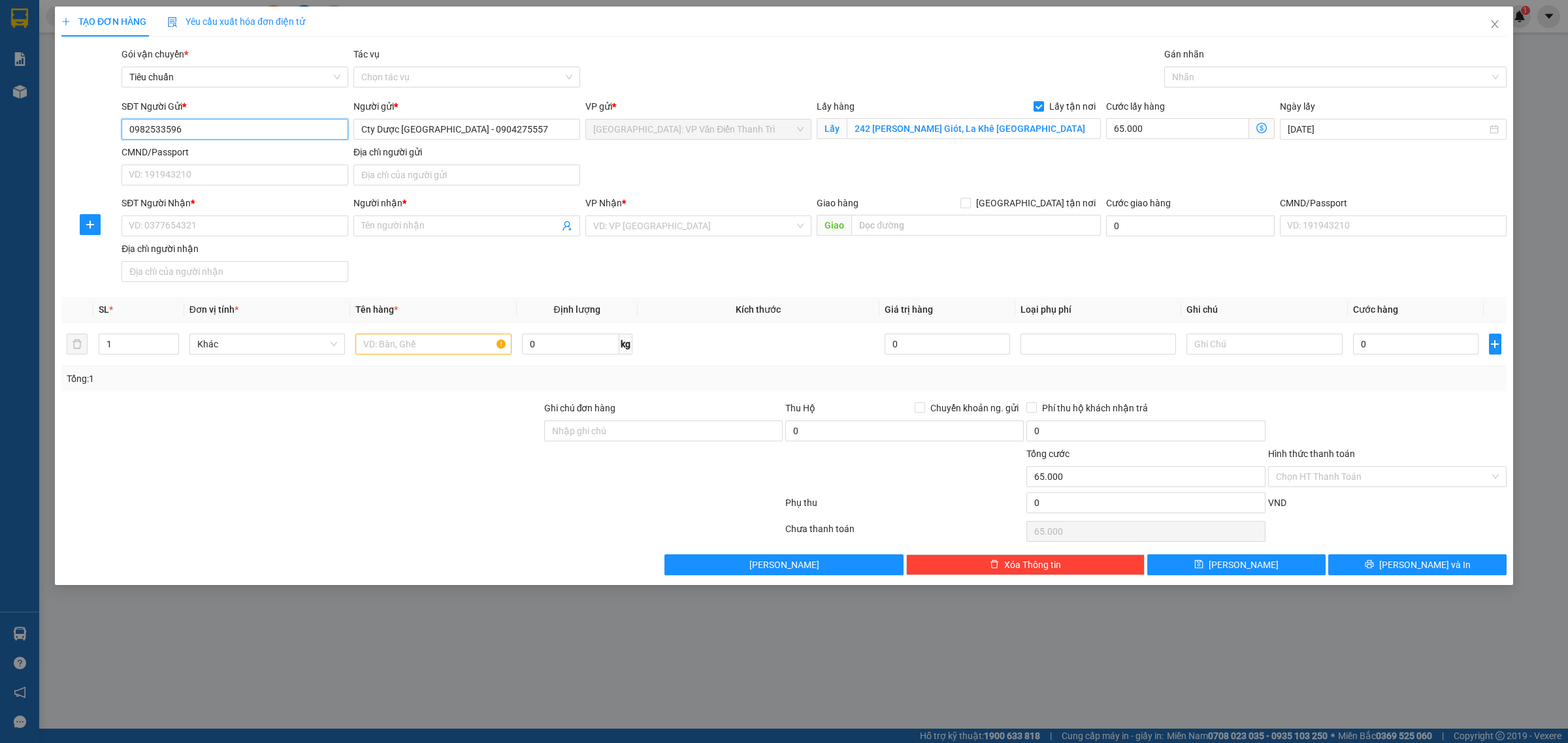
type input "0982533596"
click at [1135, 126] on input "65.000" at bounding box center [1177, 129] width 143 height 21
type input "1"
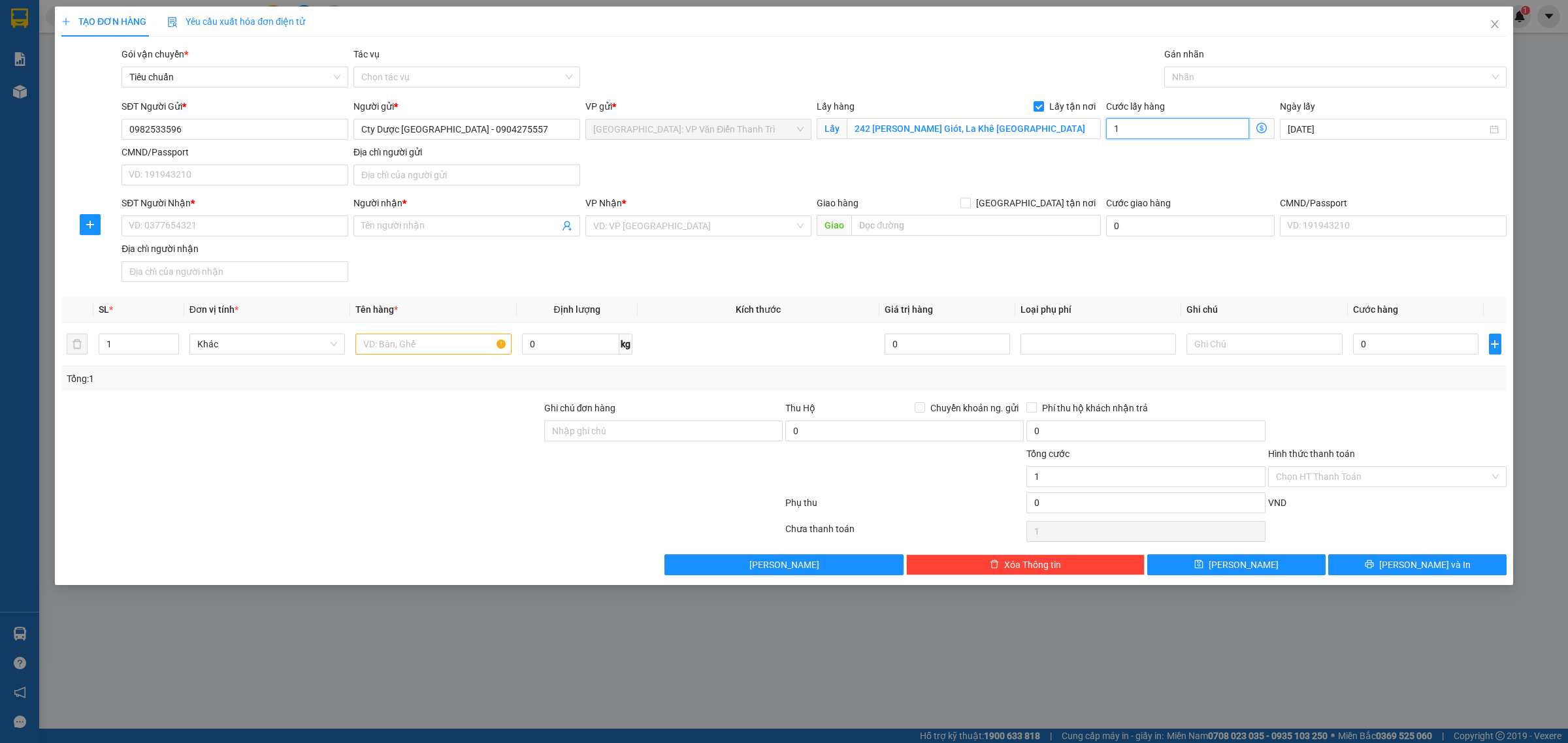
type input "10"
type input "100"
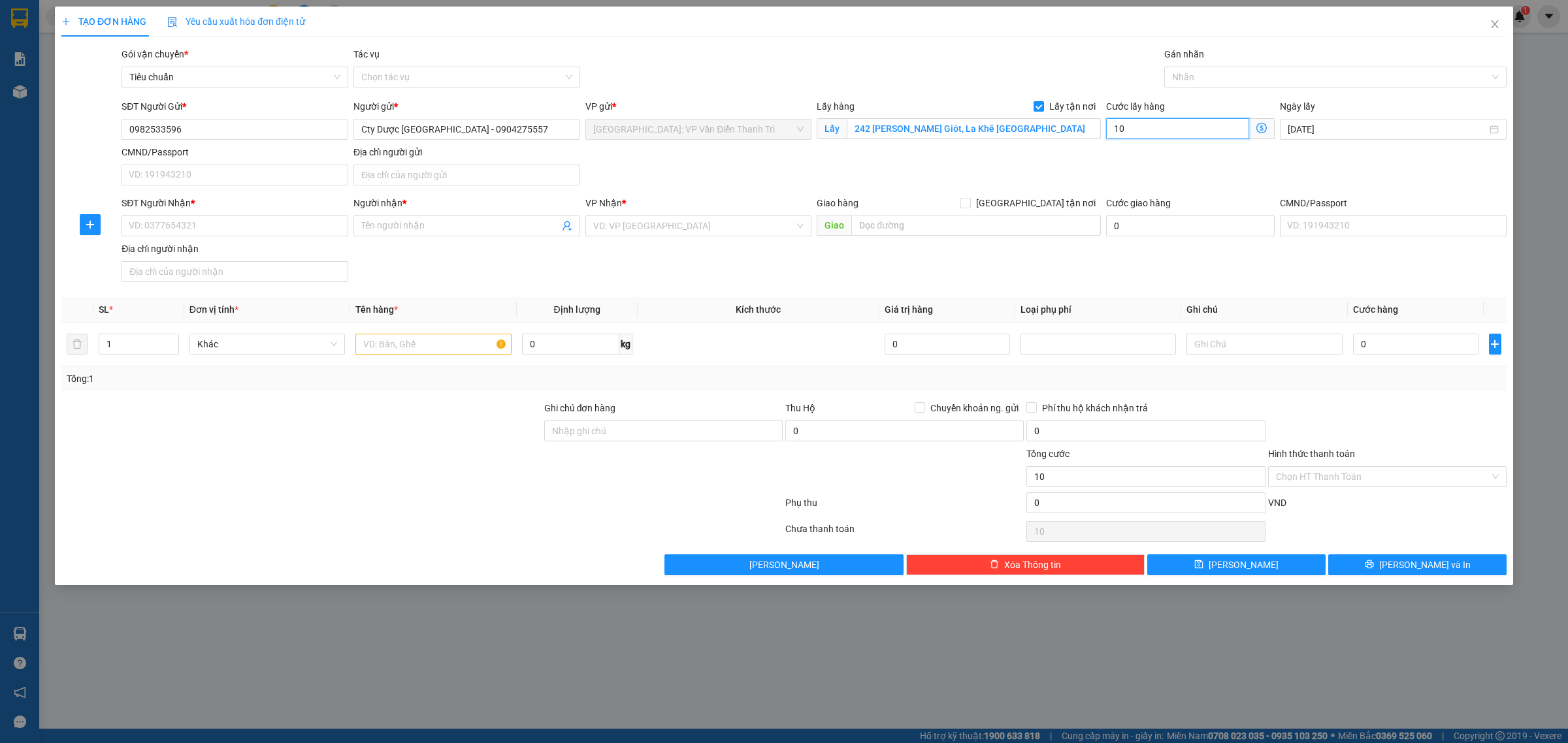
type input "100"
type input "1.000"
type input "10.000"
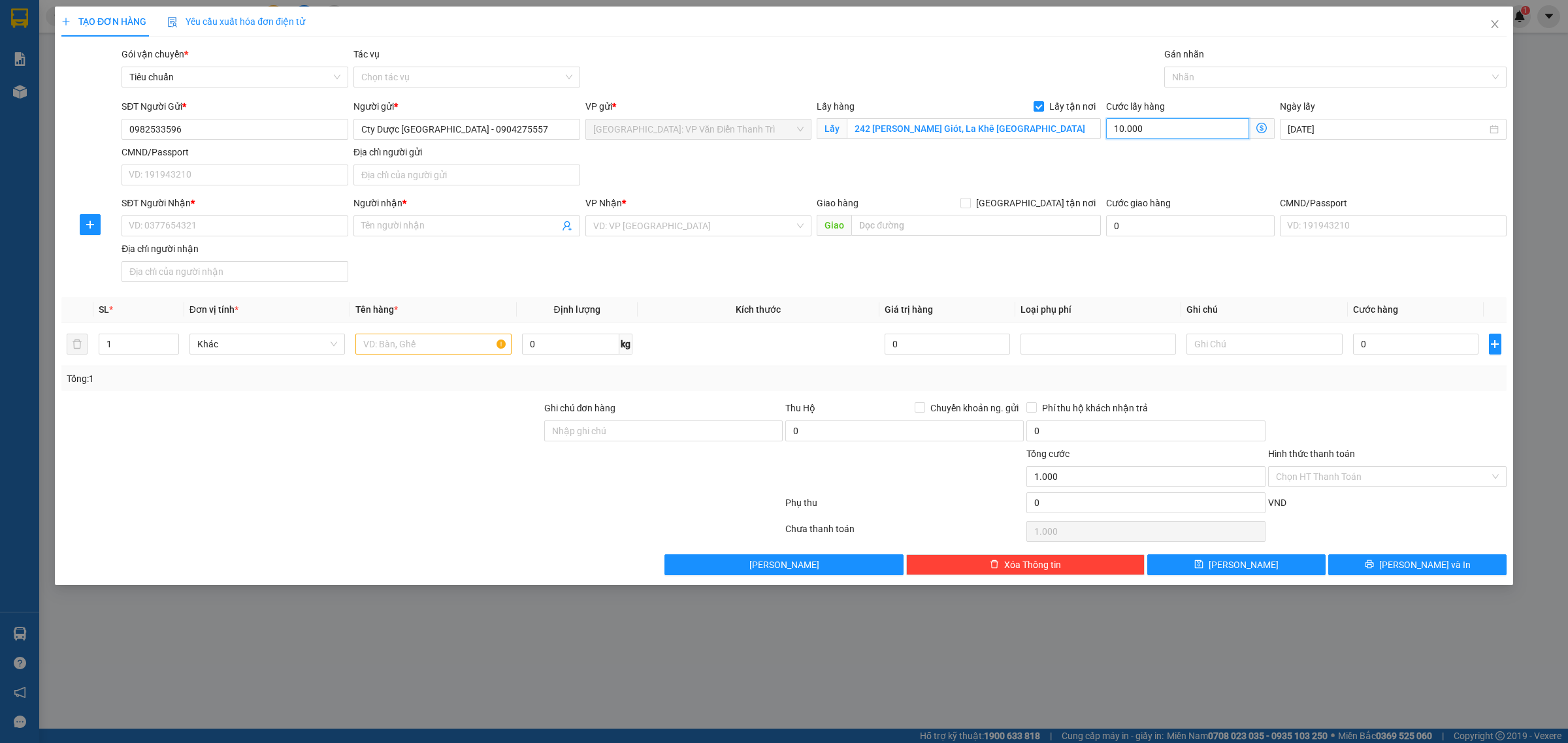
type input "10.000"
type input "100.000"
type input "100.000.100.000"
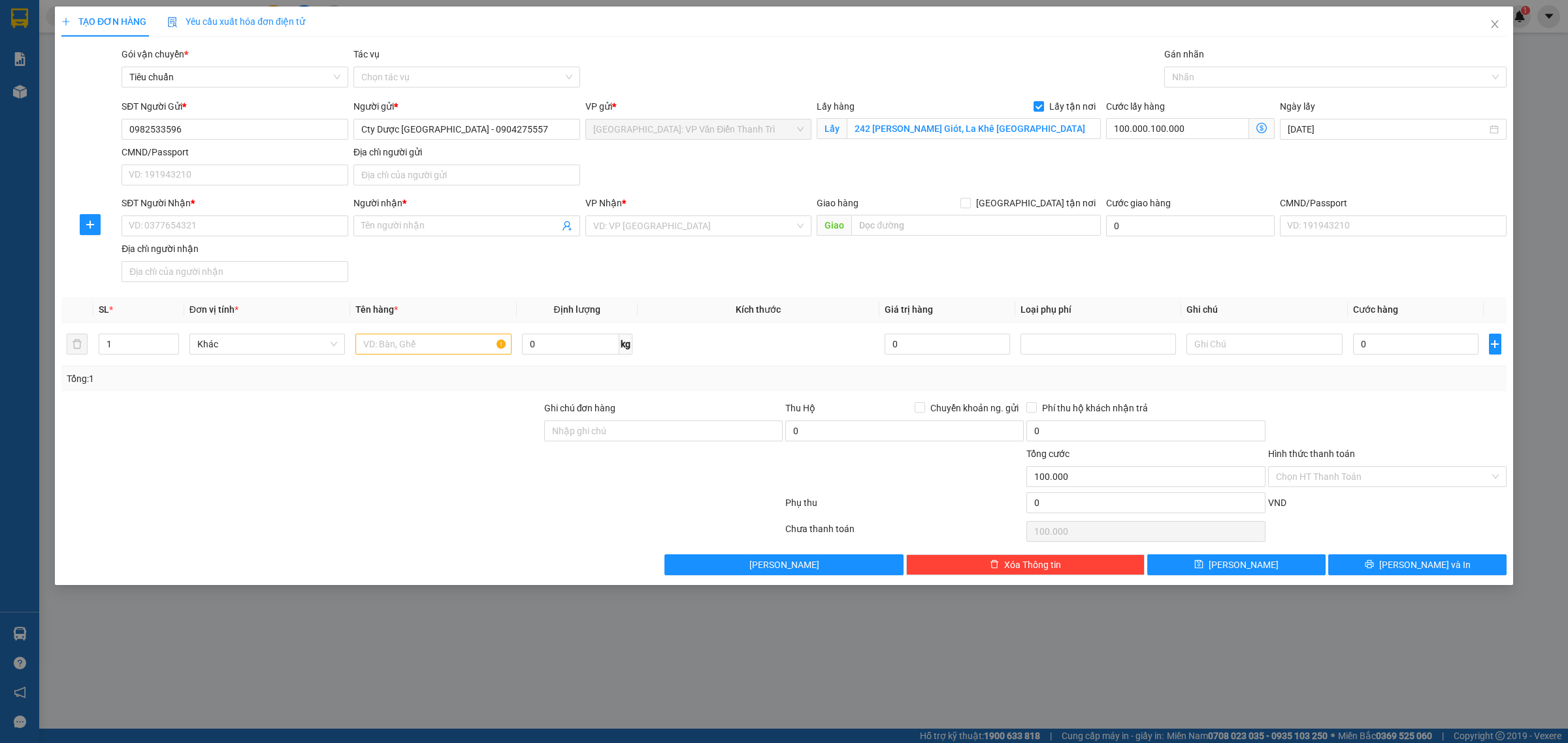
type input "100.000.100.000"
click at [893, 66] on div "Gói vận chuyển * Tiêu chuẩn Tác vụ Chọn tác vụ Gán nhãn Nhãn" at bounding box center [814, 70] width 1391 height 46
click at [1142, 132] on input "100.000.100.000" at bounding box center [1177, 129] width 143 height 21
type input "1"
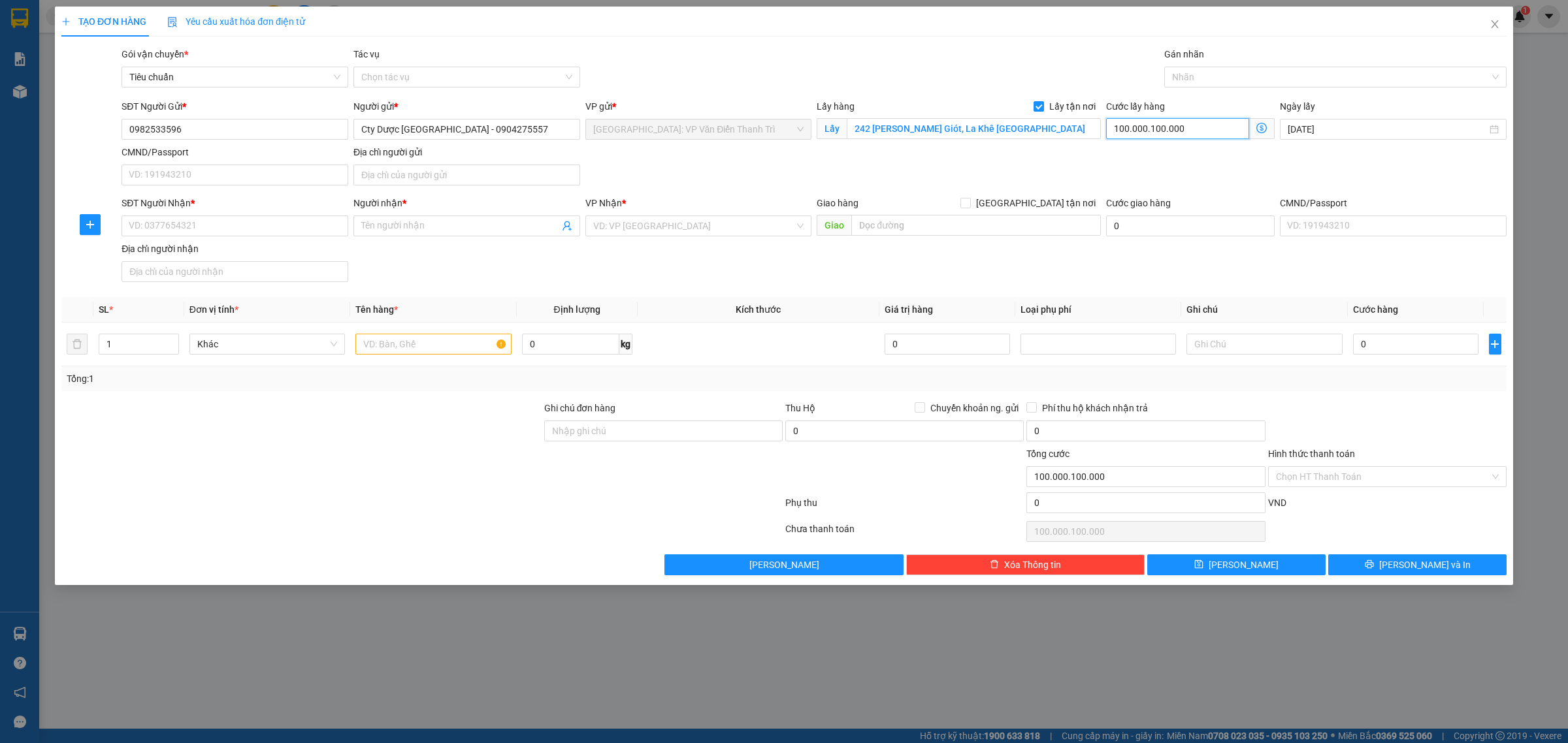
type input "1"
type input "100.000"
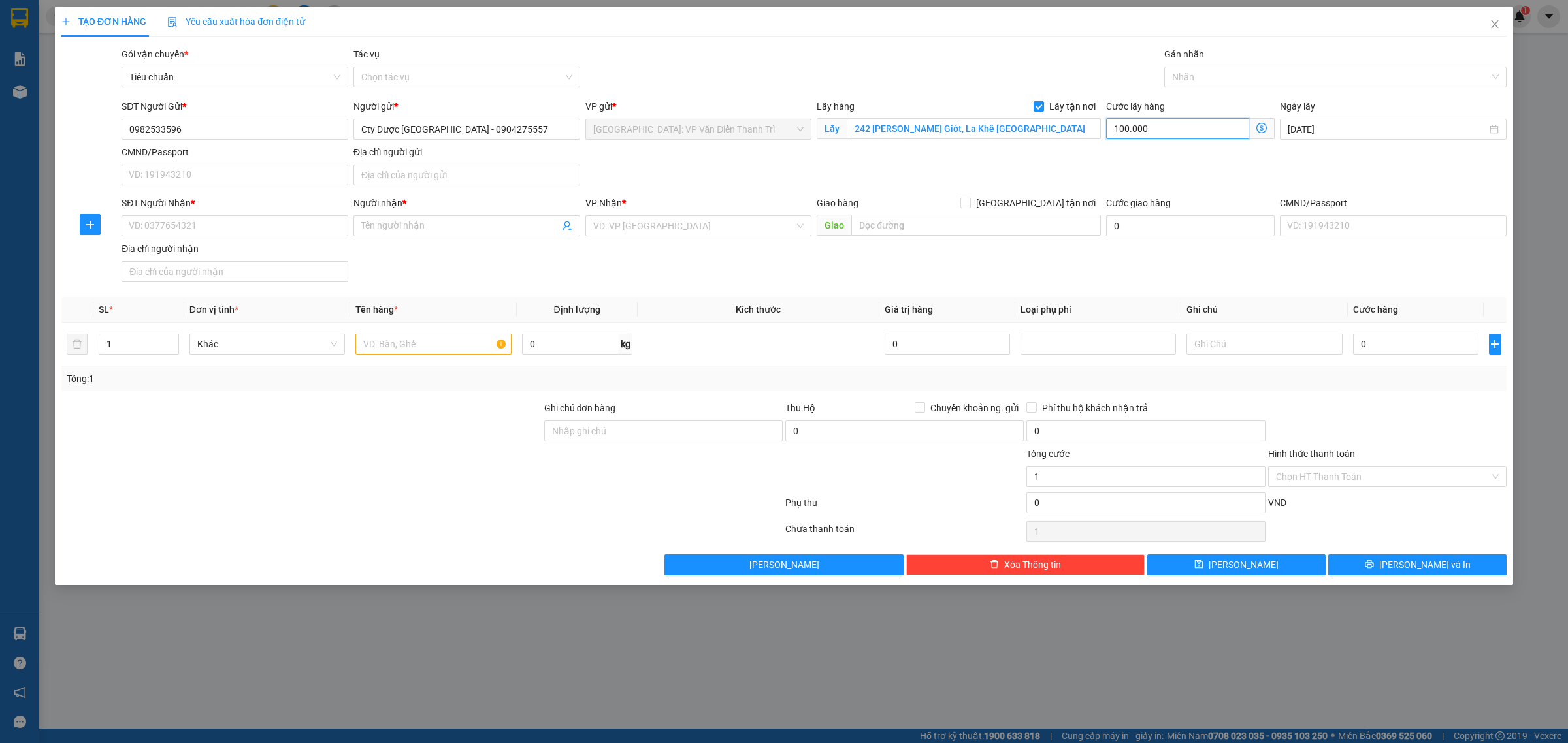
type input "100.000"
click at [982, 66] on div "Gói vận chuyển * Tiêu chuẩn Tác vụ Chọn tác vụ Gán nhãn Nhãn" at bounding box center [814, 70] width 1391 height 46
drag, startPoint x: 311, startPoint y: 215, endPoint x: 310, endPoint y: 222, distance: 7.1
click at [310, 219] on input "SĐT Người Nhận *" at bounding box center [235, 226] width 227 height 21
paste input "0913 386 487"
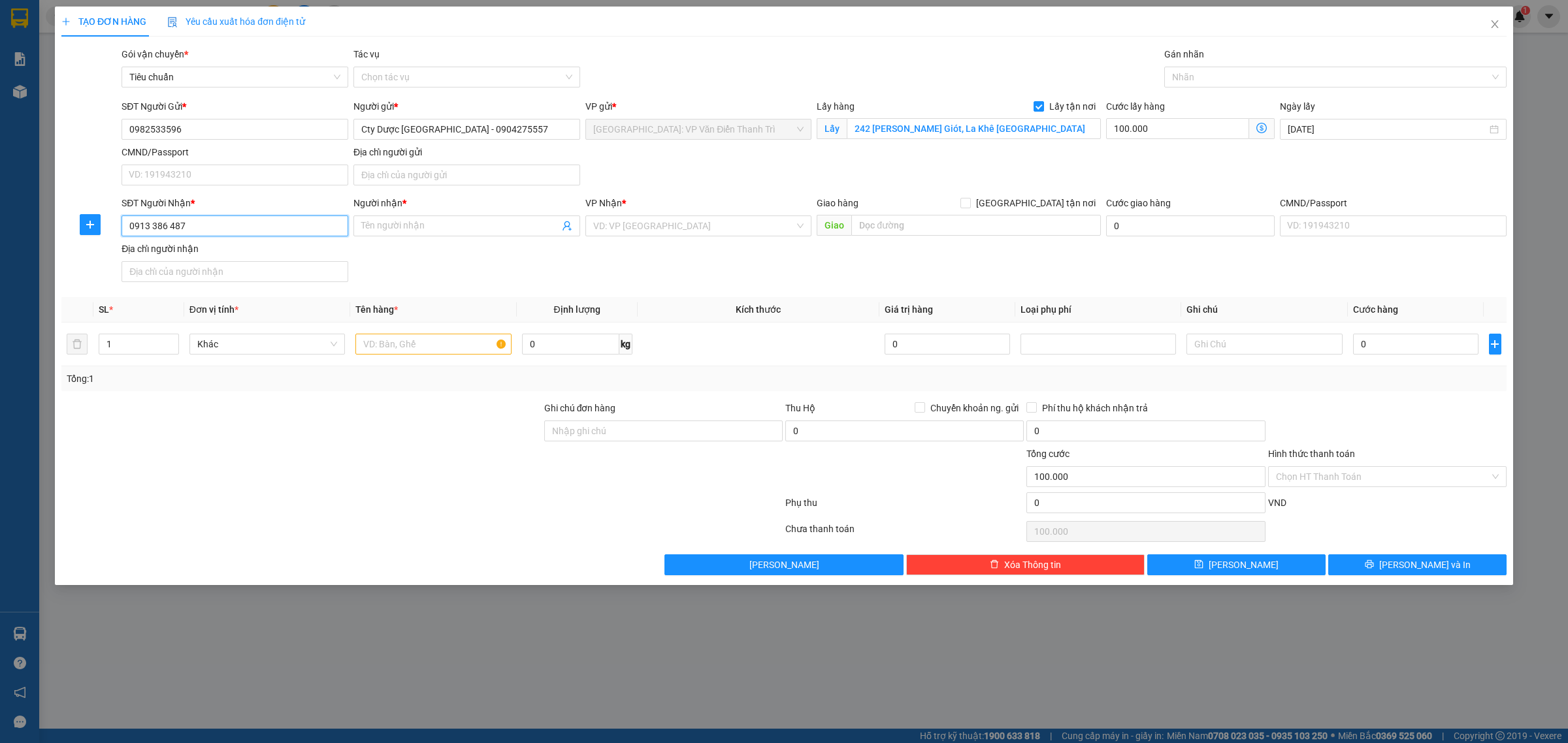
click at [154, 227] on input "0913 386 487" at bounding box center [235, 226] width 227 height 21
click at [165, 226] on input "0913386 487" at bounding box center [235, 226] width 227 height 21
click at [190, 230] on input "0913386487" at bounding box center [235, 226] width 227 height 21
click at [198, 230] on input "0913386487" at bounding box center [235, 226] width 227 height 21
click at [200, 230] on input "0913386487" at bounding box center [235, 226] width 227 height 21
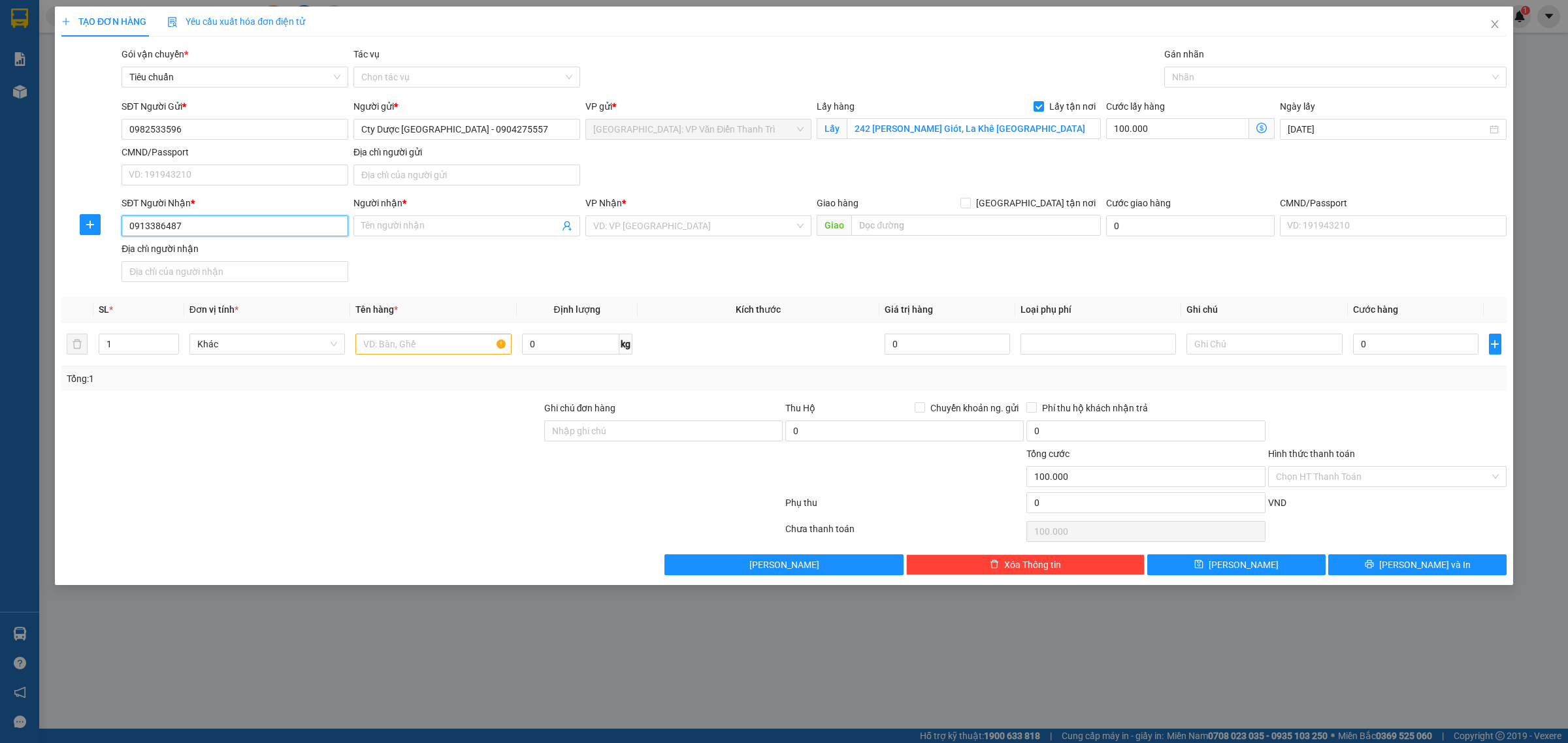
type input "0913386487"
click at [377, 231] on input "Người nhận *" at bounding box center [459, 226] width 198 height 14
paste input "Anh Tú"
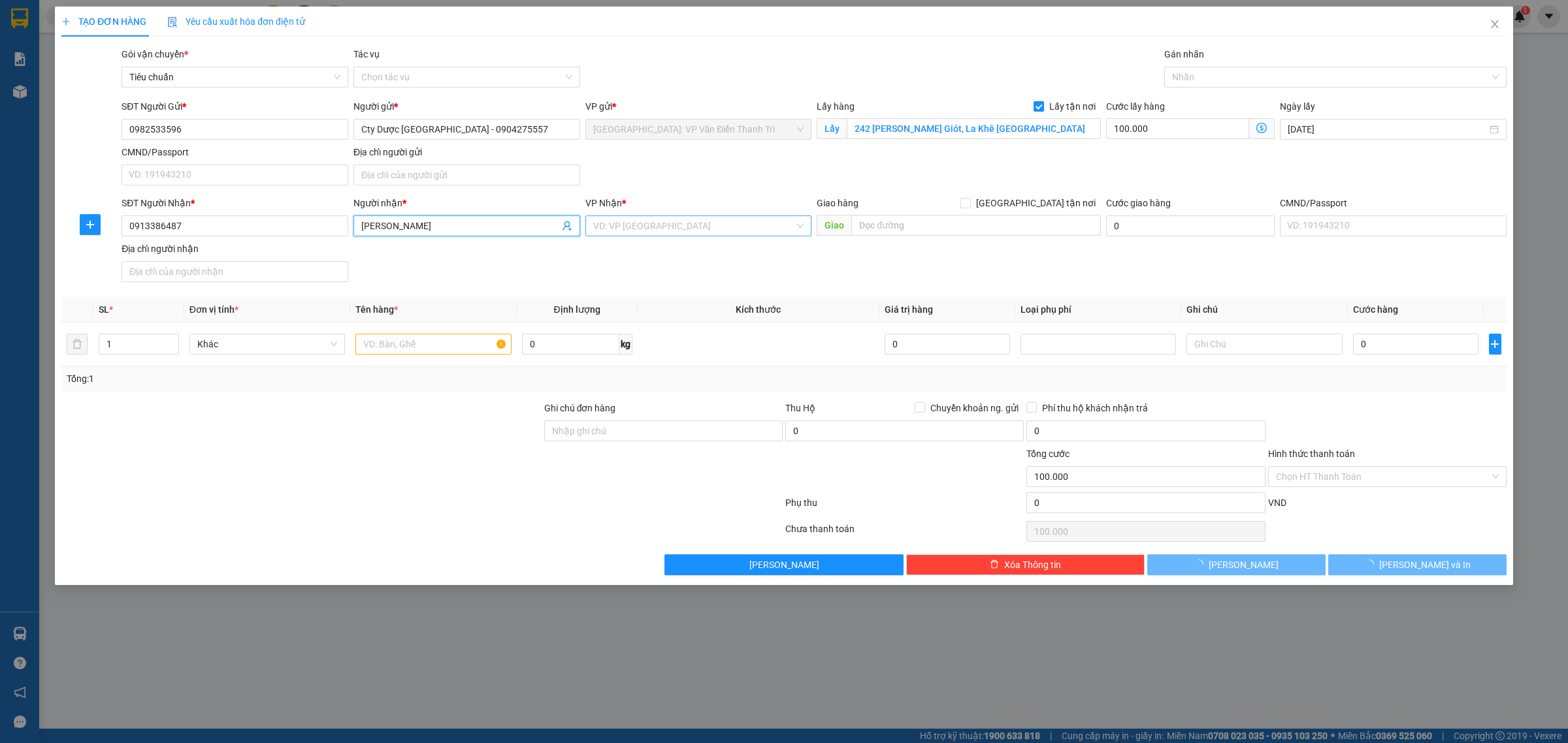
type input "Anh Tú"
click at [663, 232] on input "search" at bounding box center [694, 226] width 202 height 20
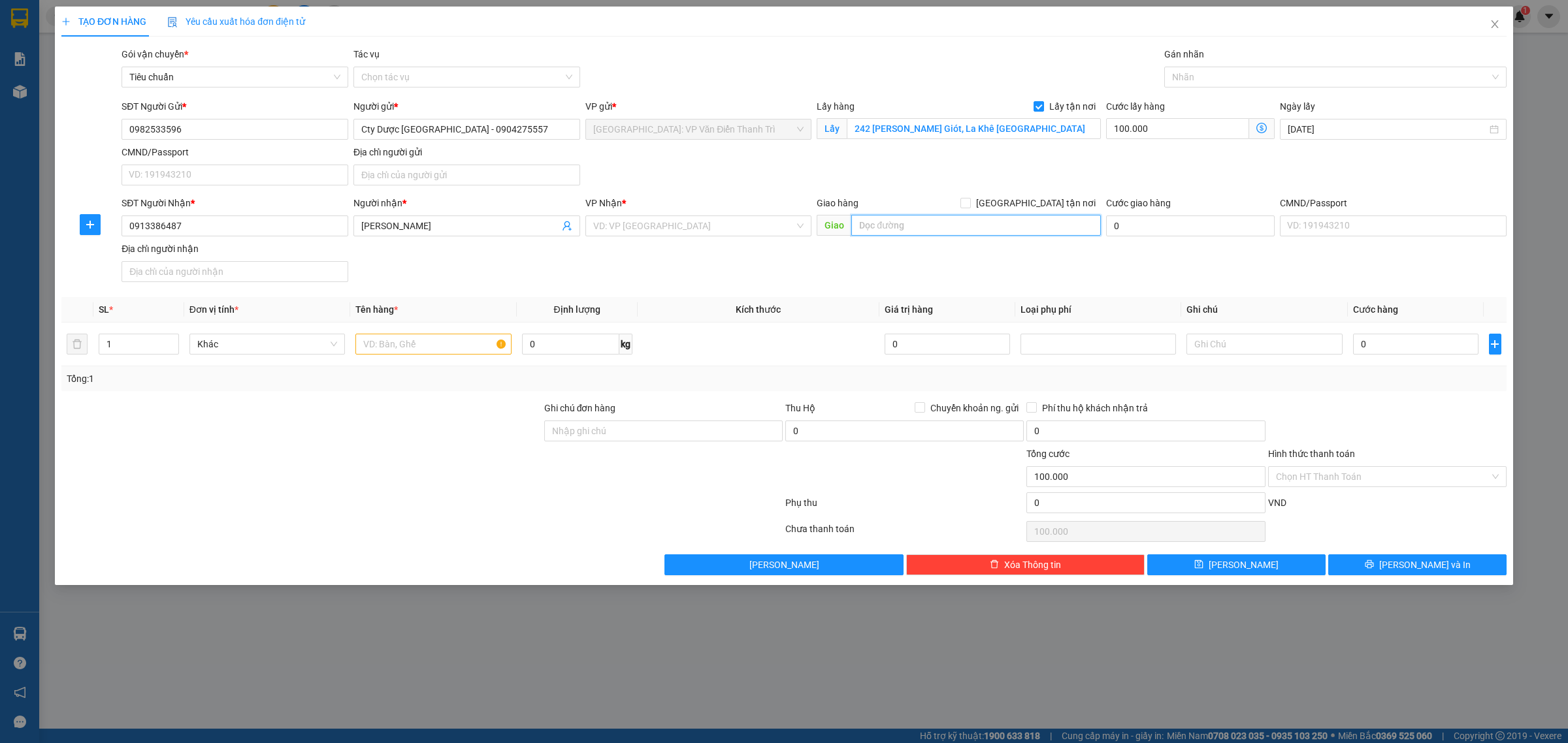
click at [928, 230] on input "text" at bounding box center [976, 225] width 249 height 21
paste input "Lô 20, đường Võ Nguyên Giáp (Quang Trung), Phường Hưng Phú, Cái Răng Thành phố …"
type input "Lô 20, đường Võ Nguyên Giáp (Quang Trung), Phường Hưng Phú, Cái Răng Thành phố …"
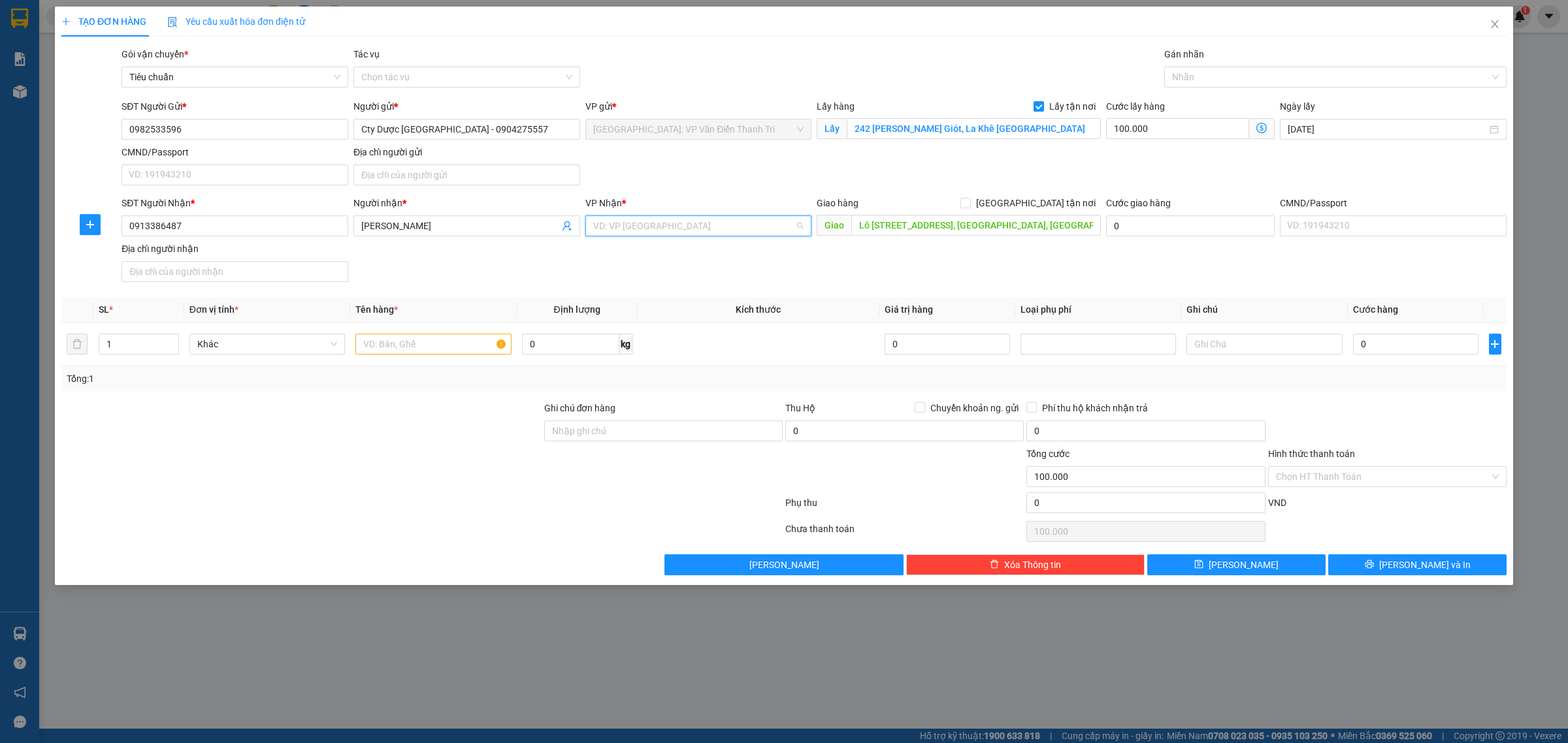
click at [753, 232] on input "search" at bounding box center [694, 226] width 202 height 20
type input "câ"
click at [683, 256] on div "Cần Thơ: [PERSON_NAME]" at bounding box center [699, 253] width 211 height 14
click at [1063, 198] on span "[GEOGRAPHIC_DATA] tận nơi" at bounding box center [1036, 203] width 130 height 14
click at [969, 198] on input "[GEOGRAPHIC_DATA] tận nơi" at bounding box center [965, 202] width 9 height 9
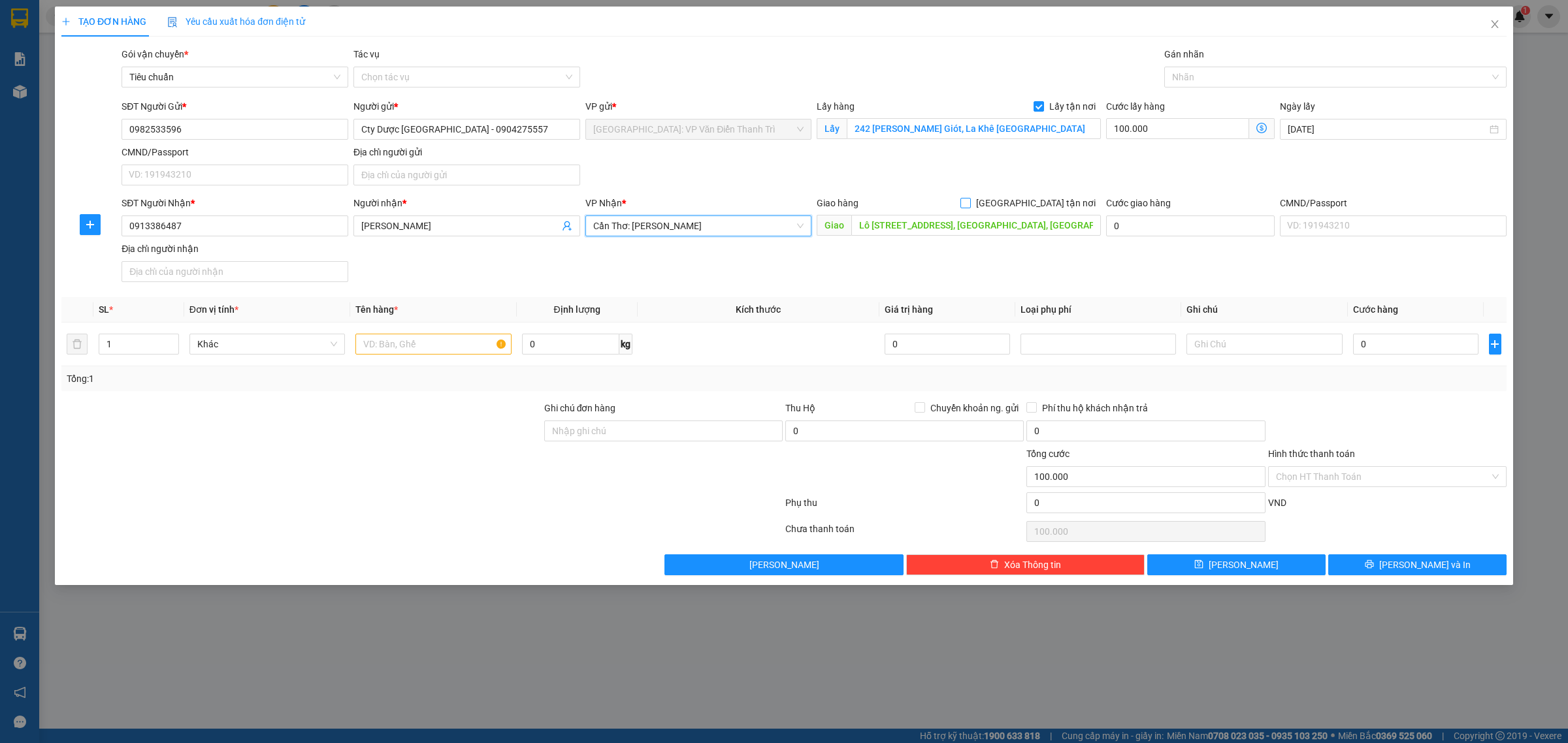
checkbox input "true"
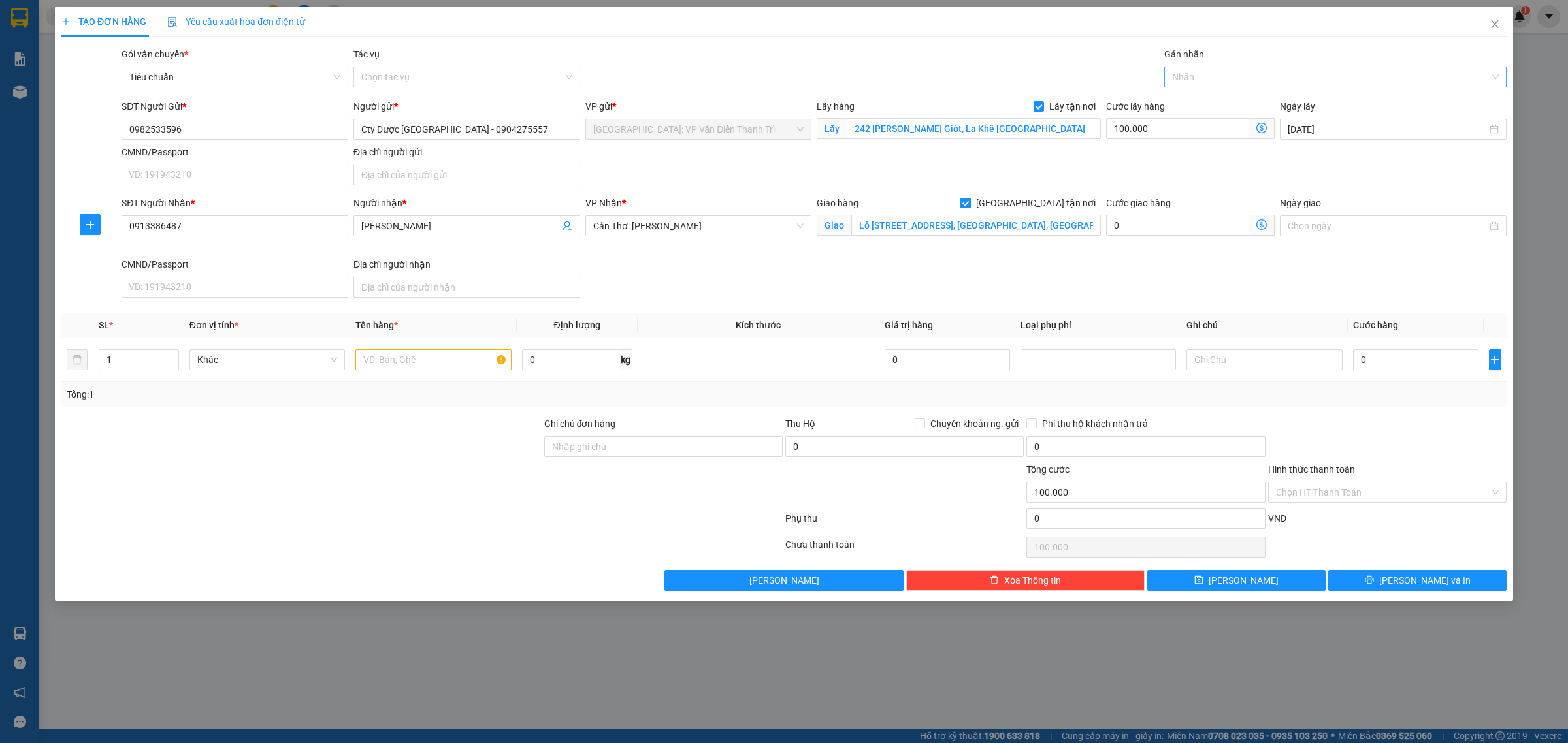
click at [1200, 81] on div at bounding box center [1329, 77] width 323 height 16
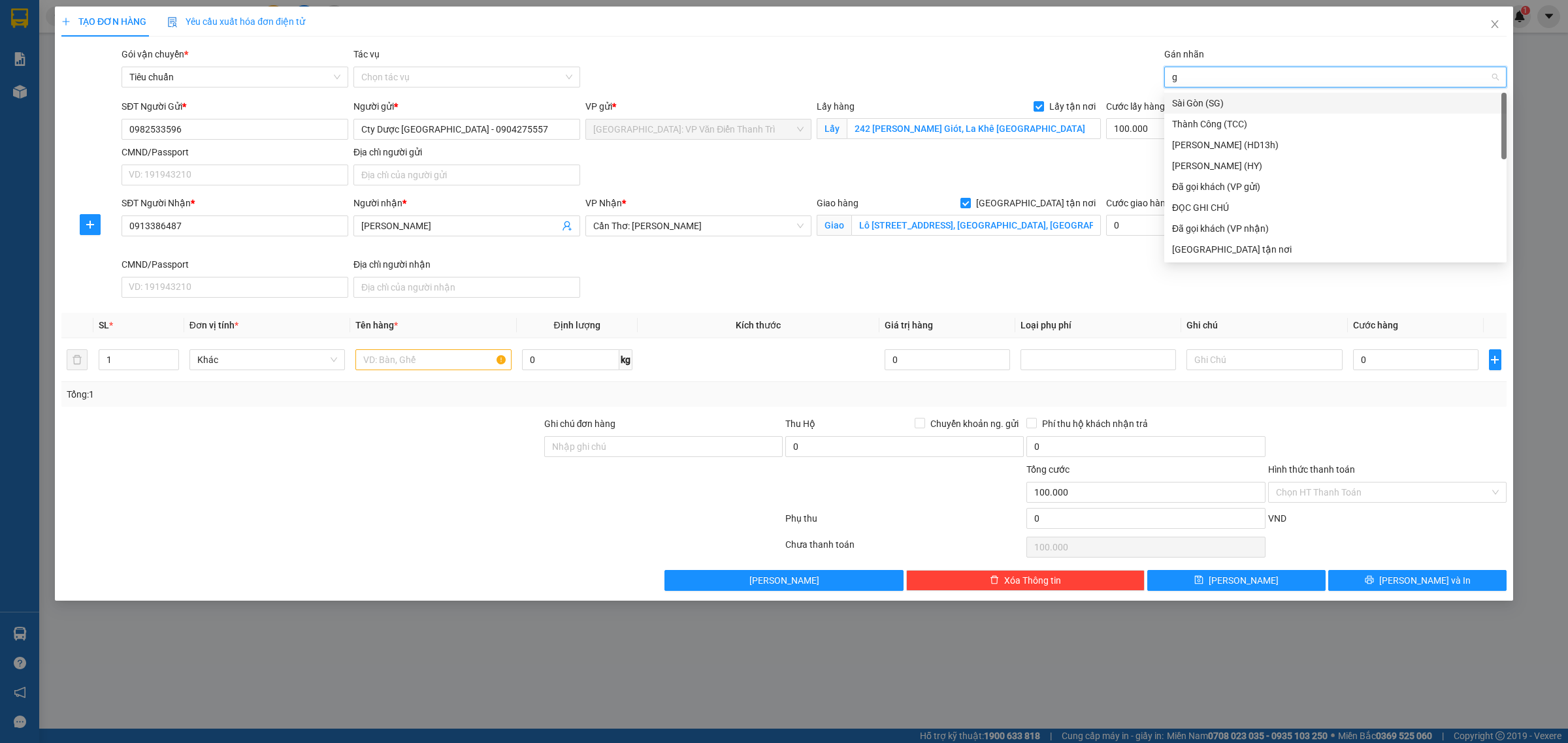
type input "gt"
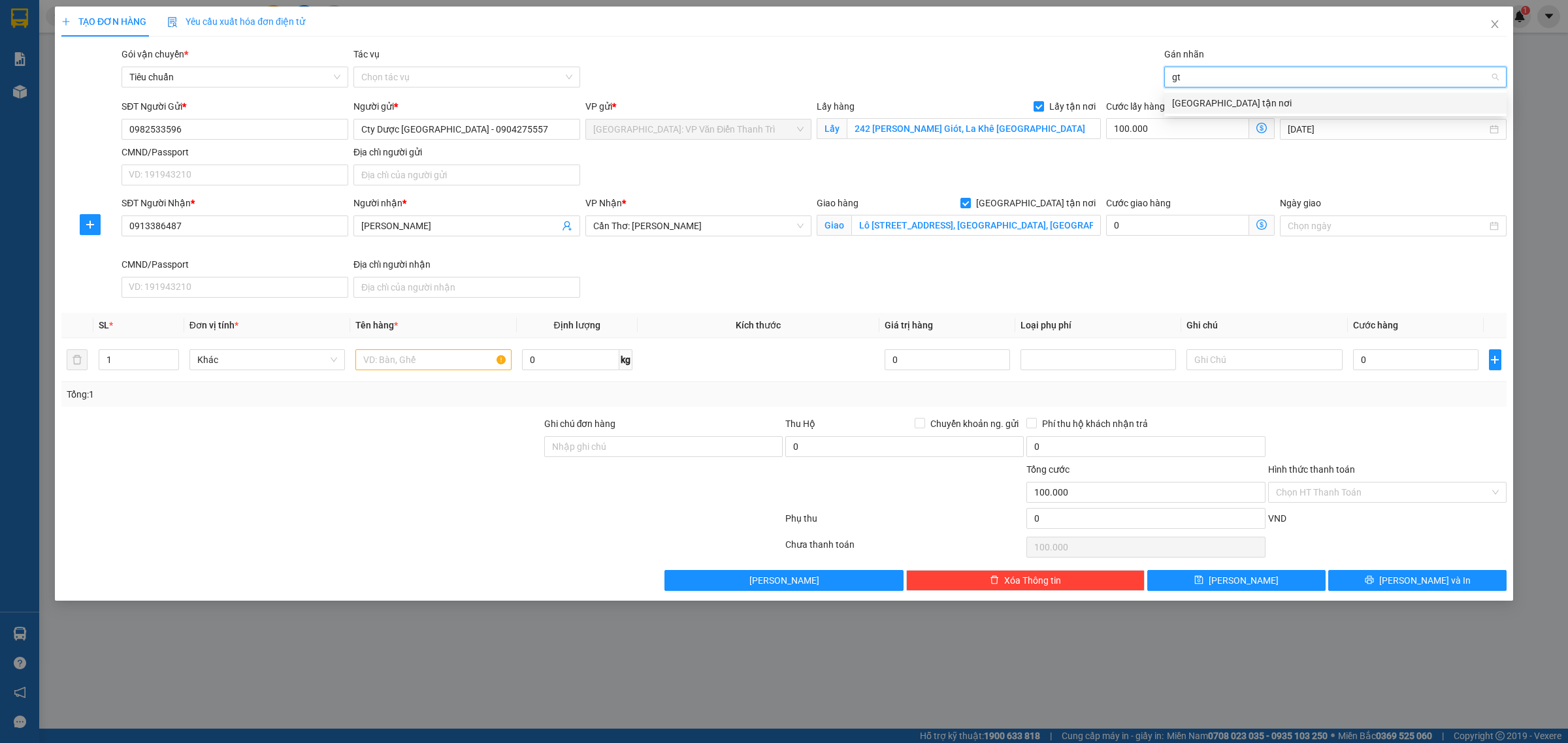
click at [1203, 103] on div "[GEOGRAPHIC_DATA] tận nơi" at bounding box center [1336, 103] width 326 height 14
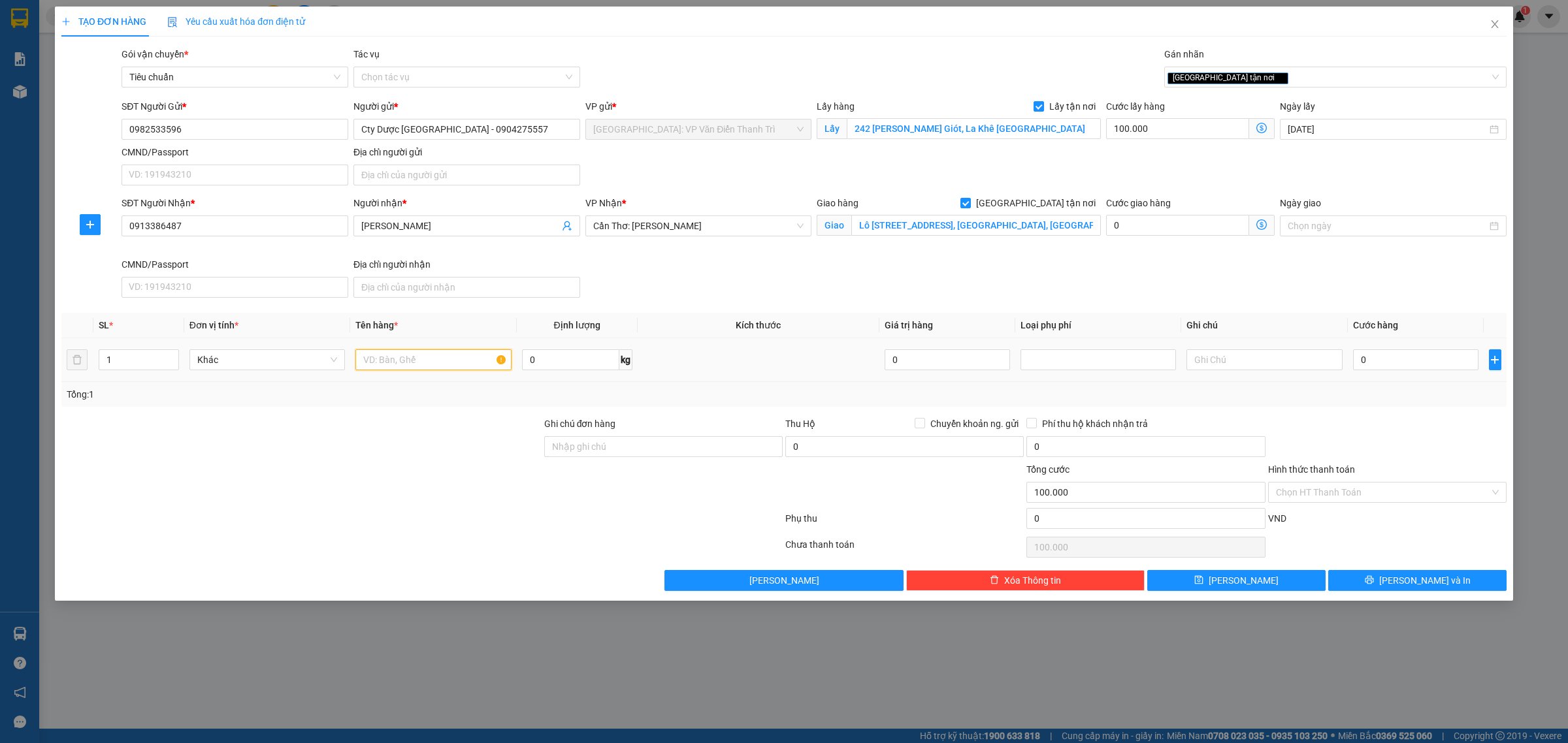
click at [392, 363] on input "text" at bounding box center [433, 360] width 155 height 21
paste input "7 kiện"
type input "7 kiện (dược) tay Hùng dapan bốc"
click at [97, 364] on td "1" at bounding box center [138, 360] width 90 height 43
type input "7"
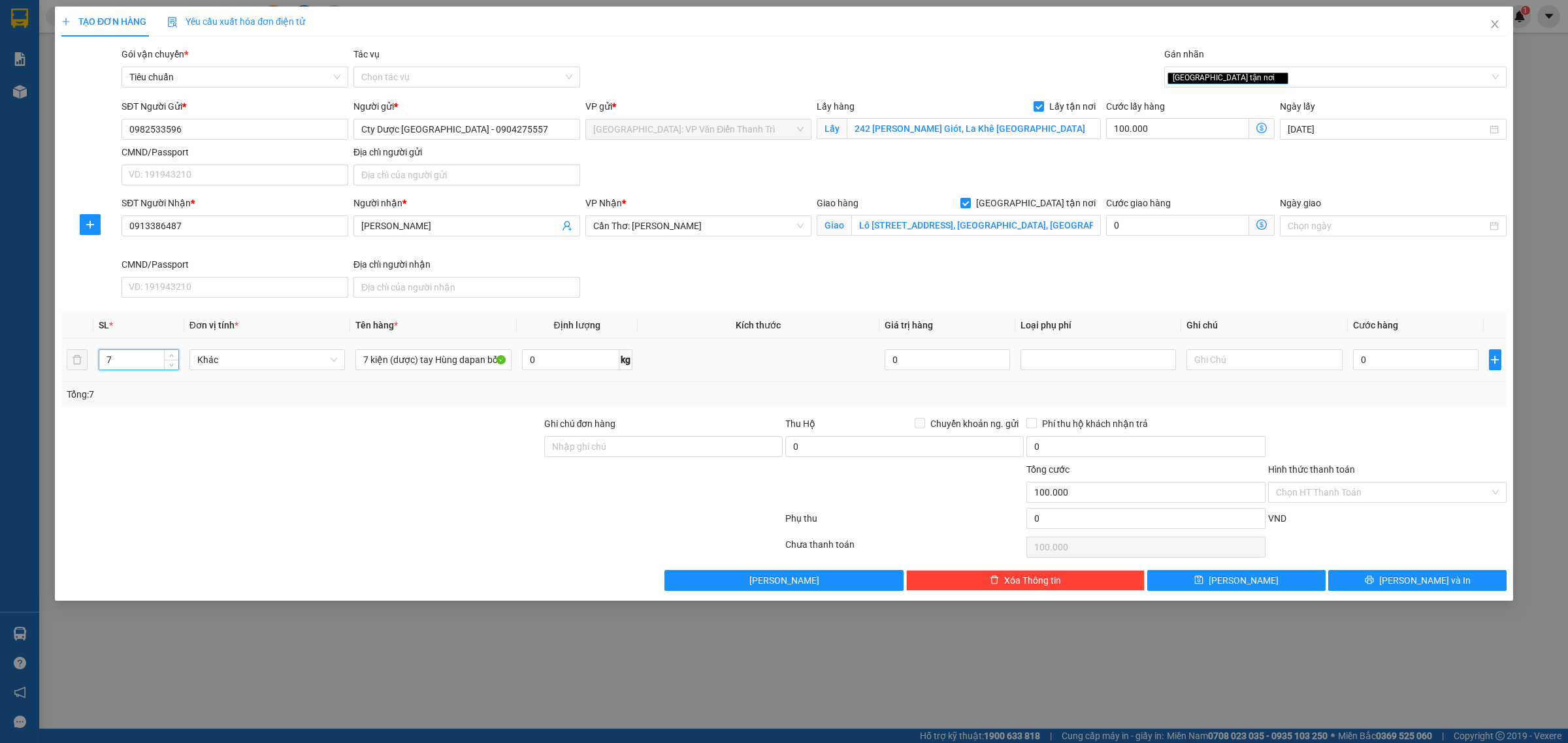
click at [1384, 348] on div "0" at bounding box center [1415, 359] width 125 height 26
click at [1389, 356] on input "0" at bounding box center [1415, 360] width 125 height 21
type input "5"
type input "100.005"
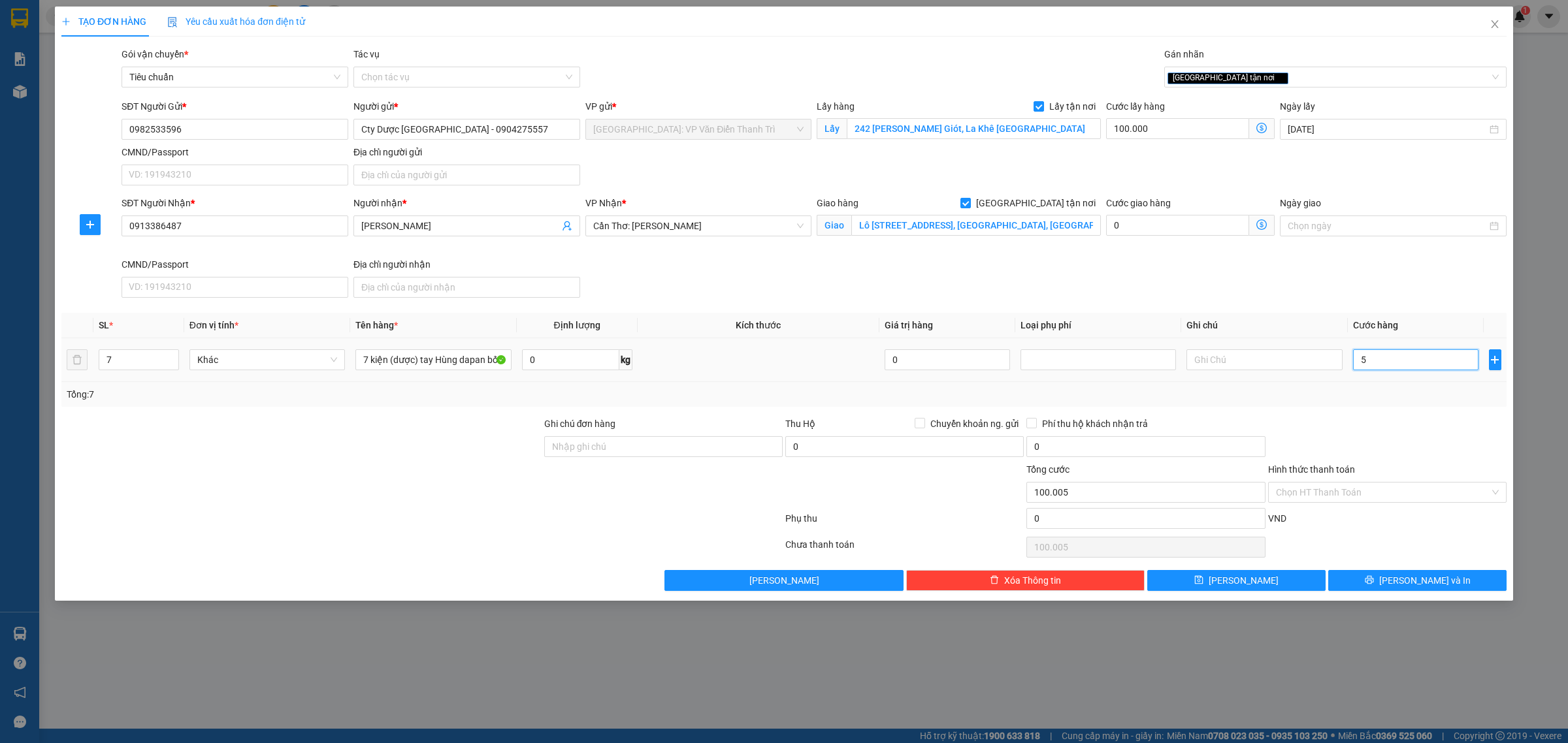
type input "55"
type input "100.055"
type input "550"
type input "100.550"
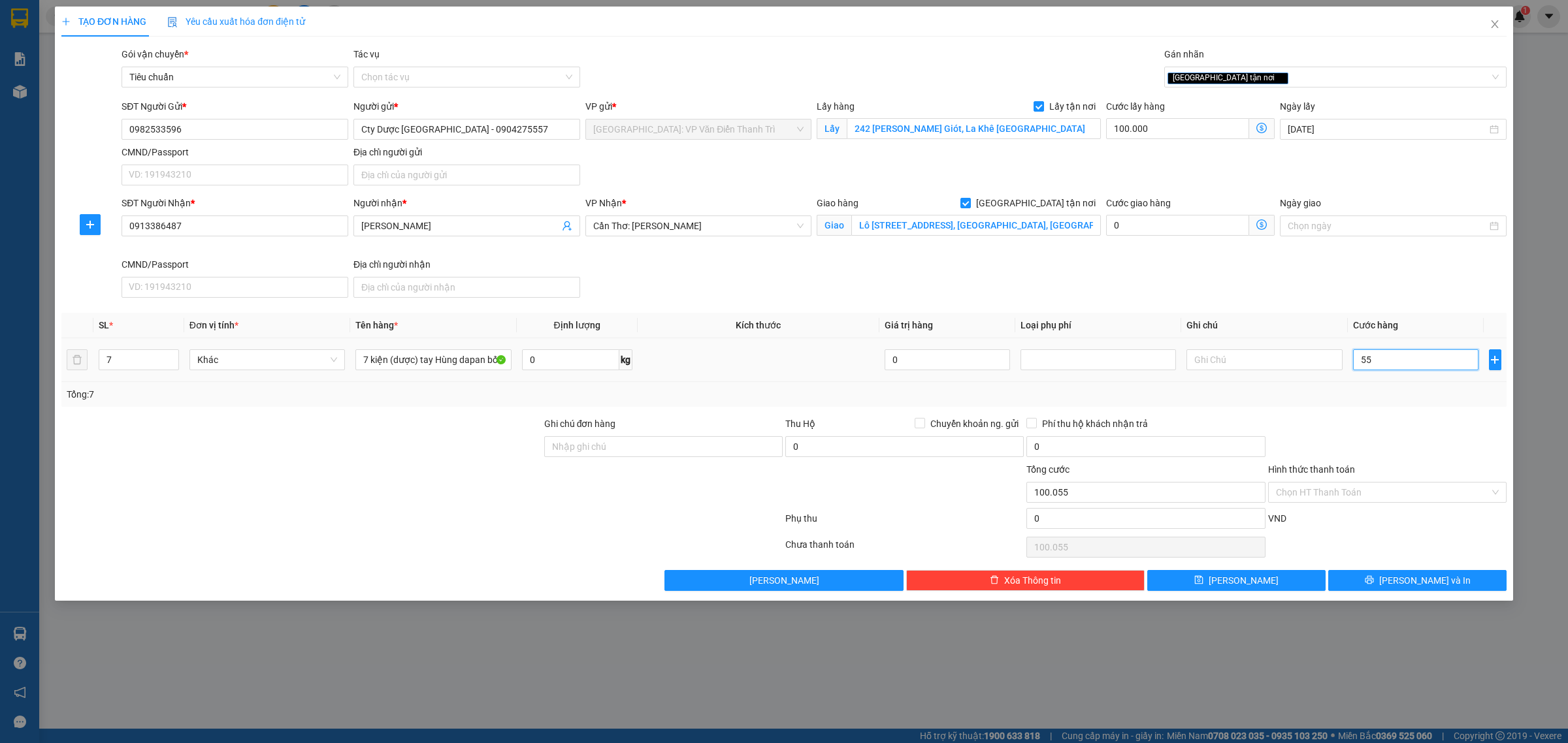
type input "100.550"
type input "5.500"
type input "105.500"
type input "55.000"
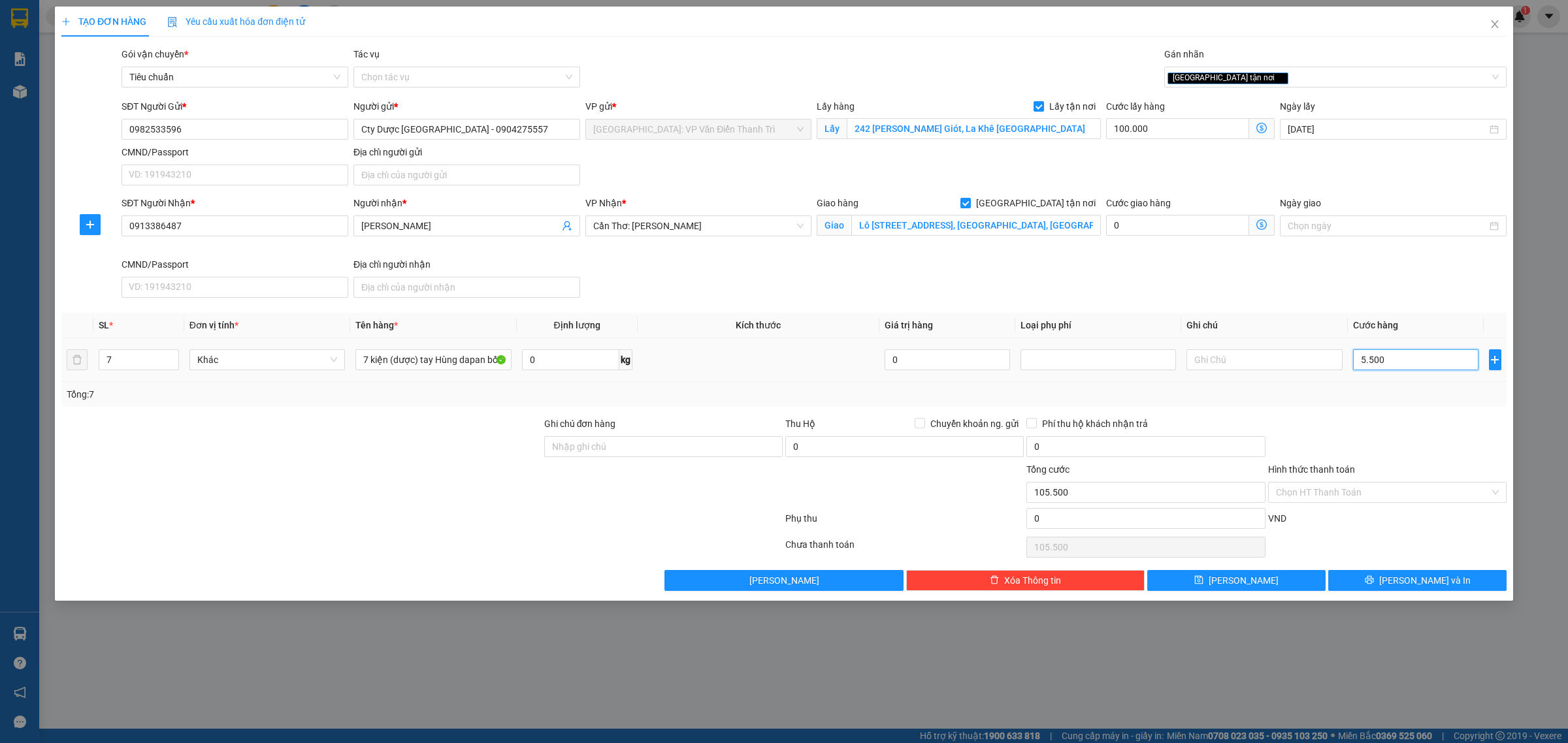
type input "155.000"
type input "550.000"
type input "650.000"
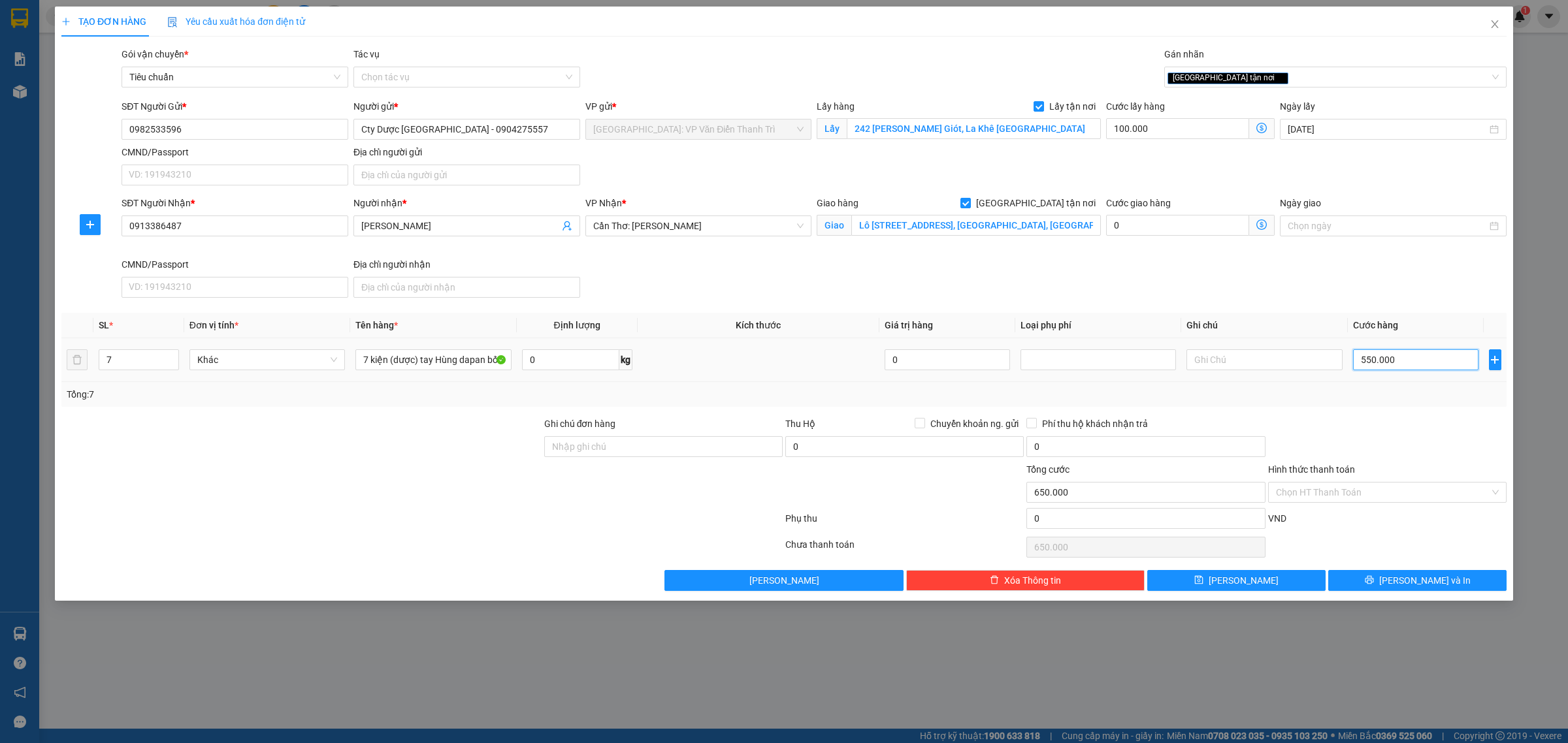
type input "550.000"
click at [1312, 271] on div "SĐT Người Nhận * 0913386487 Người nhận * Anh Tú VP Nhận * Cần Thơ: Kho Ninh Kiề…" at bounding box center [814, 249] width 1391 height 107
click at [1295, 584] on button "[PERSON_NAME]" at bounding box center [1236, 581] width 178 height 21
checkbox input "false"
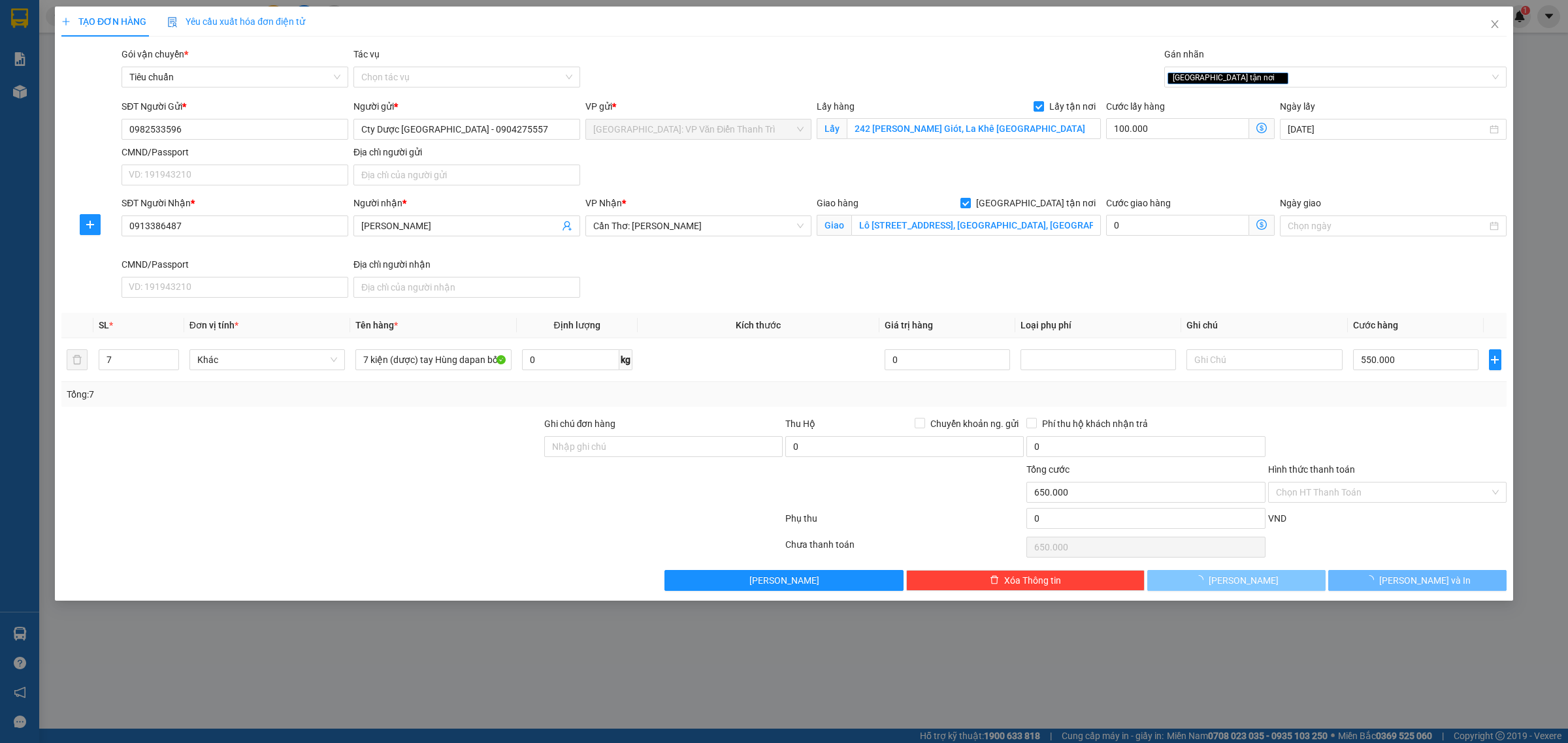
type input "1"
type input "0"
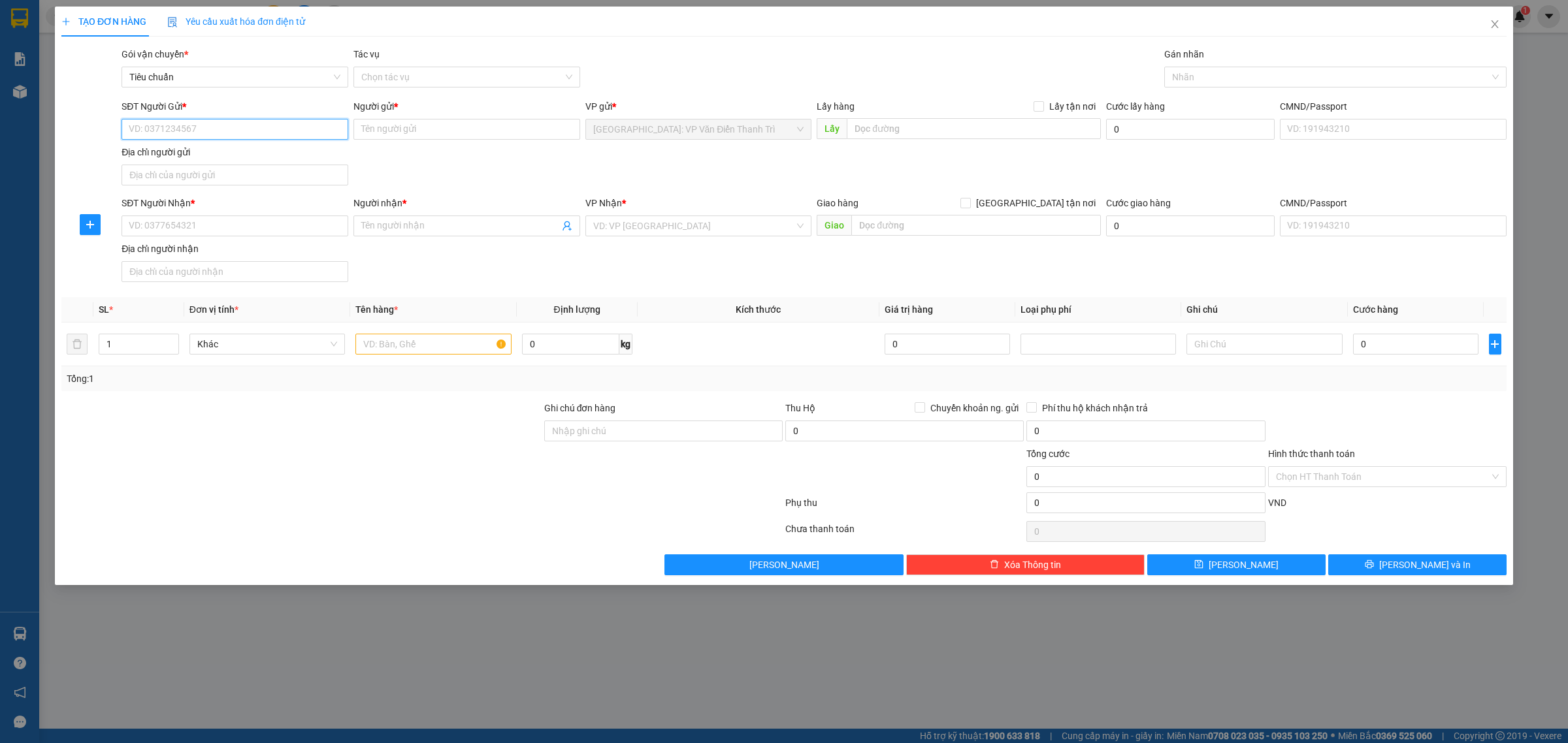
click at [333, 125] on input "SĐT Người Gửi *" at bounding box center [235, 129] width 227 height 21
paste input "0982557163"
click at [249, 135] on input "0982557163" at bounding box center [235, 129] width 227 height 21
click at [249, 134] on input "0982557163" at bounding box center [235, 129] width 227 height 21
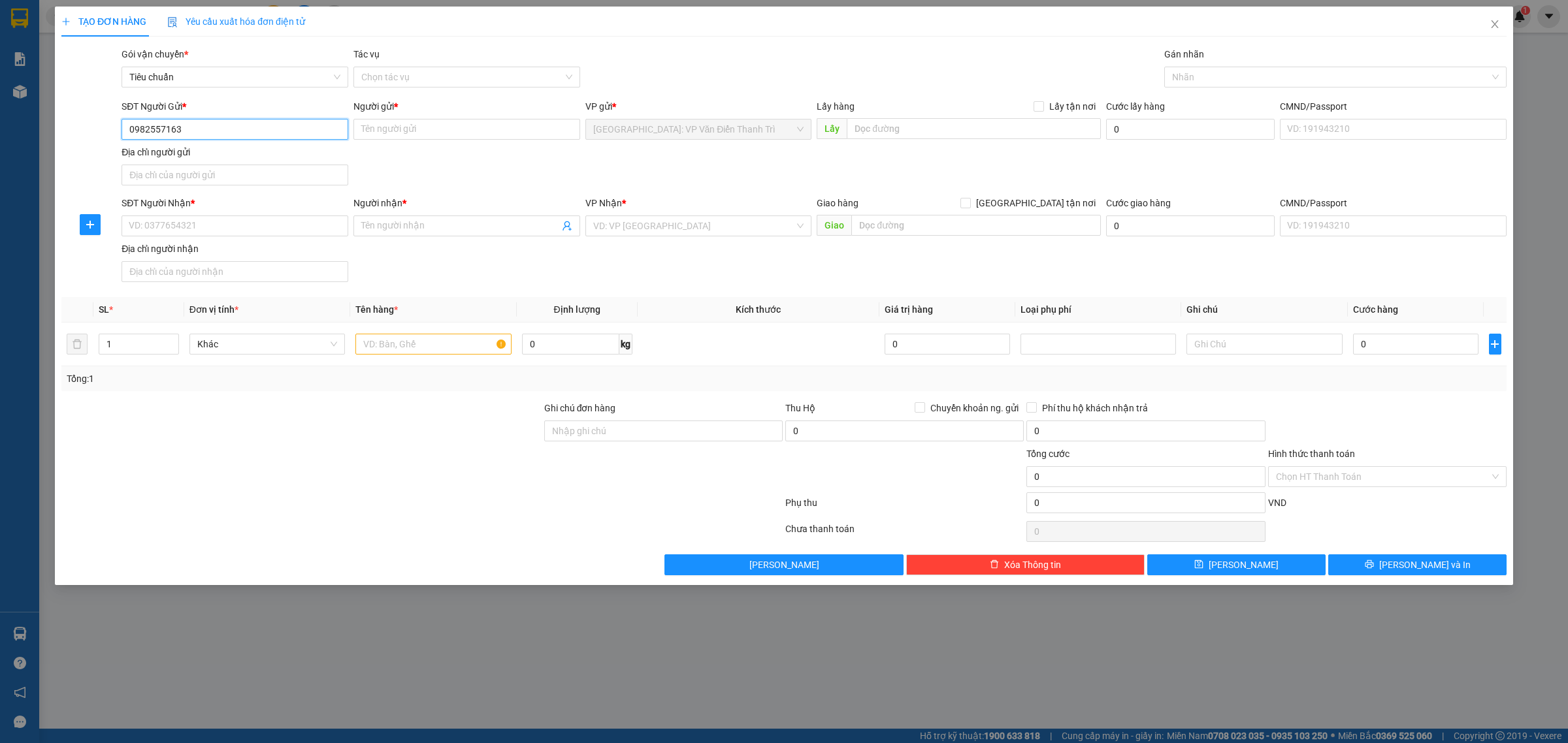
type input "0982557163"
click at [408, 132] on input "Người gửi *" at bounding box center [467, 129] width 227 height 21
paste input "Era Digital"
paste input "0349729187"
type input "Era Digital 0349729187"
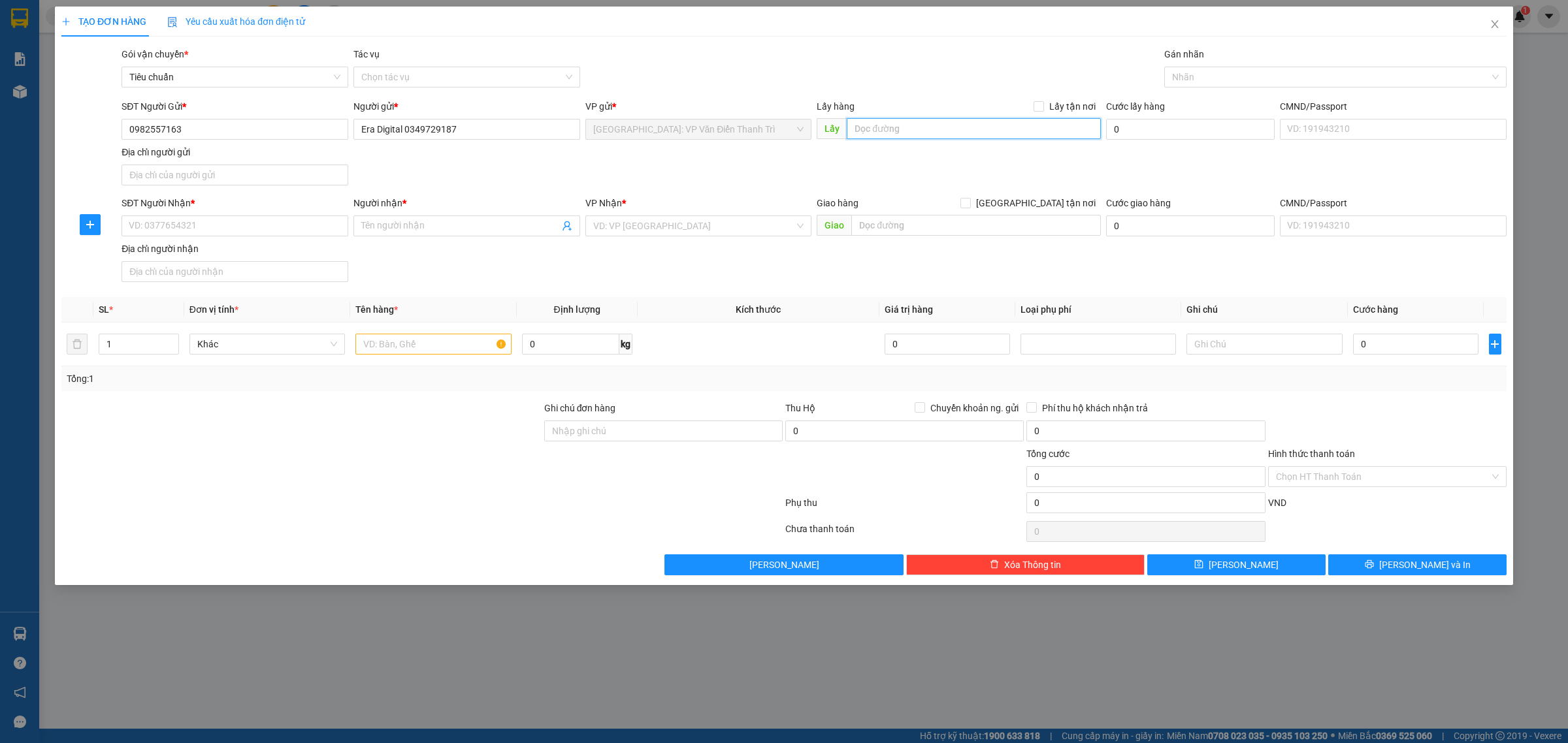
click at [913, 137] on input "text" at bounding box center [974, 129] width 255 height 21
paste input "Số 11b (số 9) ngách 98, ngõ 565 Bát Khối, Long Biên, TP.Hà Nội"
type input "Số 11b (số 9) ngách 98, ngõ 565 Bát Khối, Long Biên, TP.Hà Nội"
click at [1063, 111] on span "Lấy tận nơi" at bounding box center [1072, 106] width 57 height 14
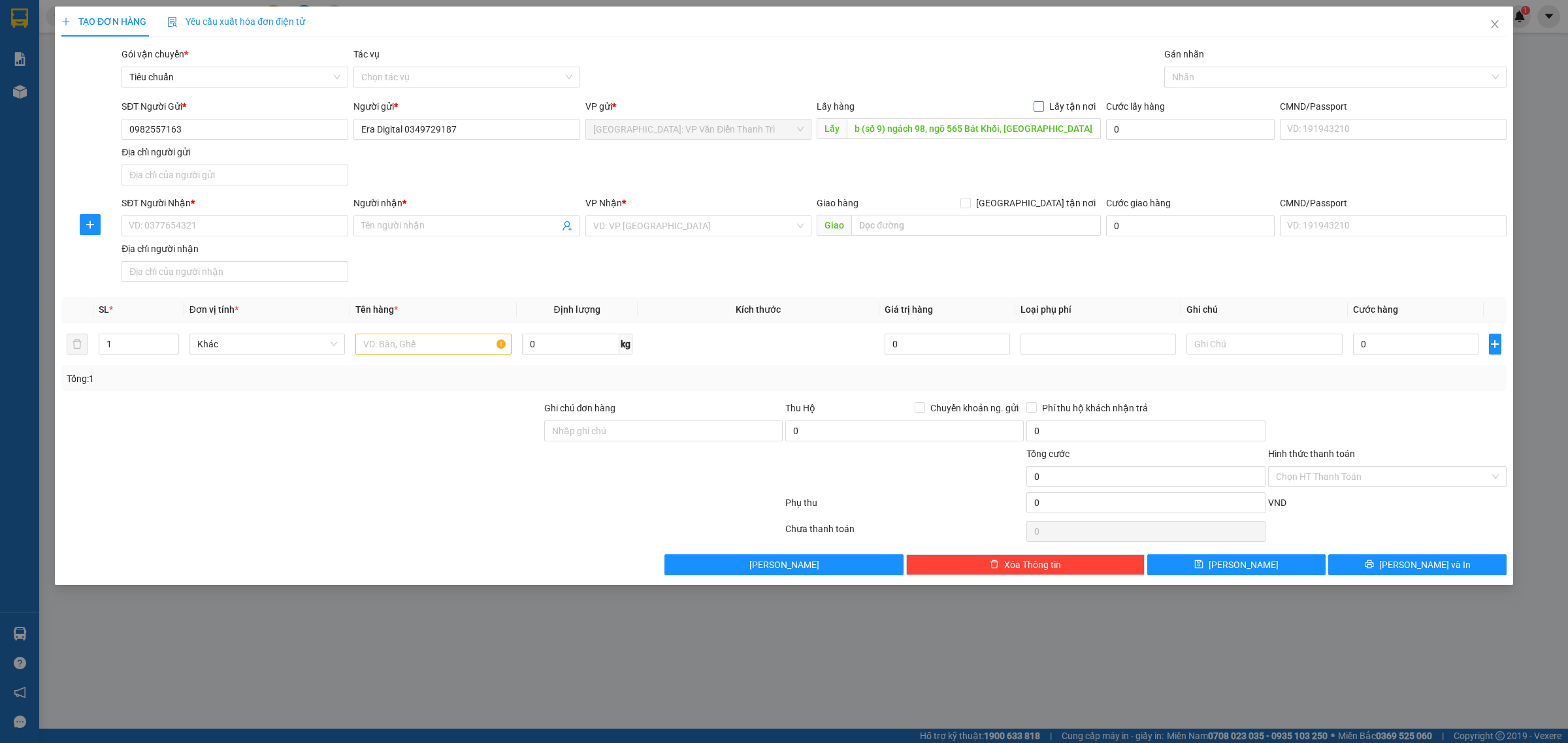
click at [1043, 111] on input "Lấy tận nơi" at bounding box center [1038, 106] width 9 height 9
checkbox input "true"
click at [1243, 80] on div at bounding box center [1329, 77] width 323 height 16
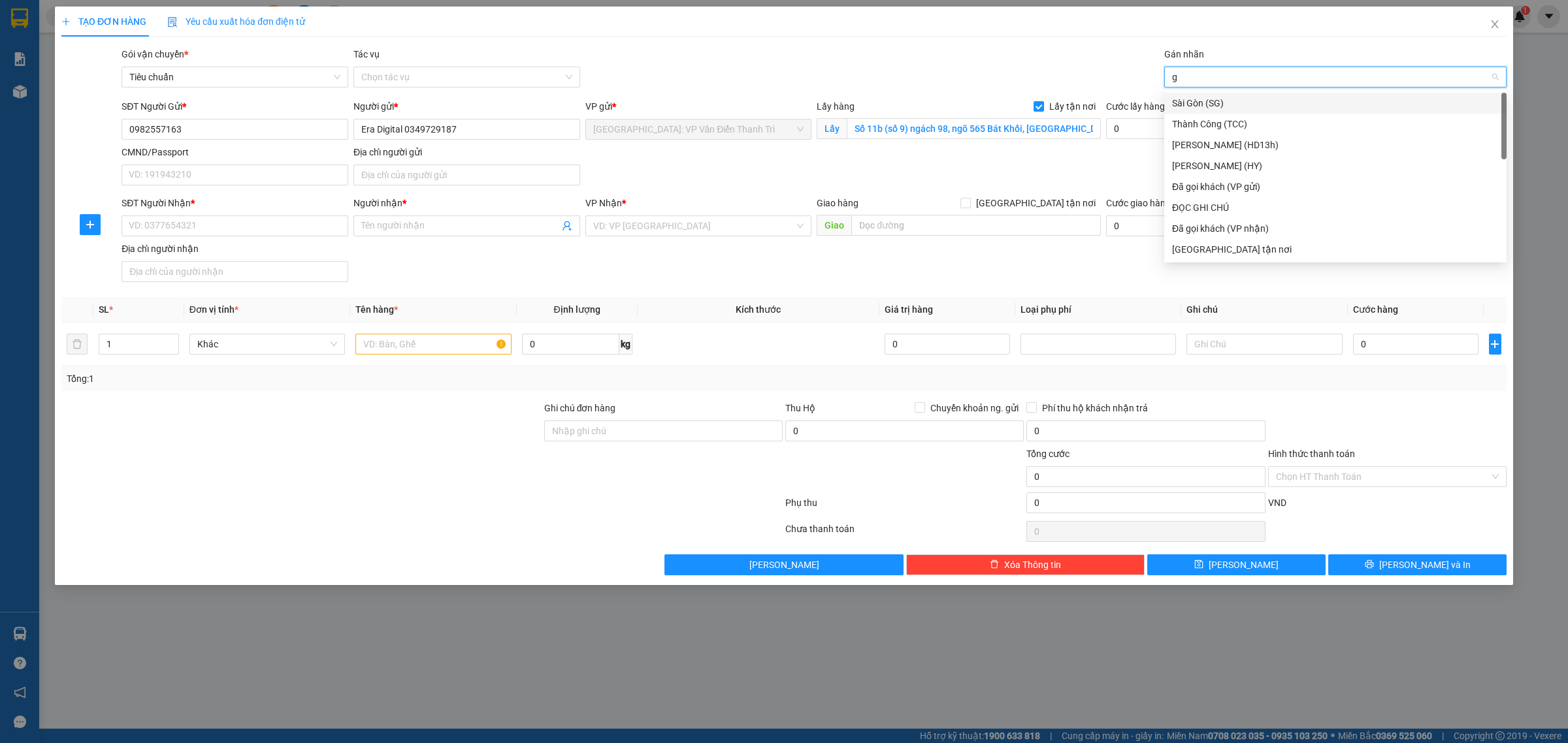
type input "gt"
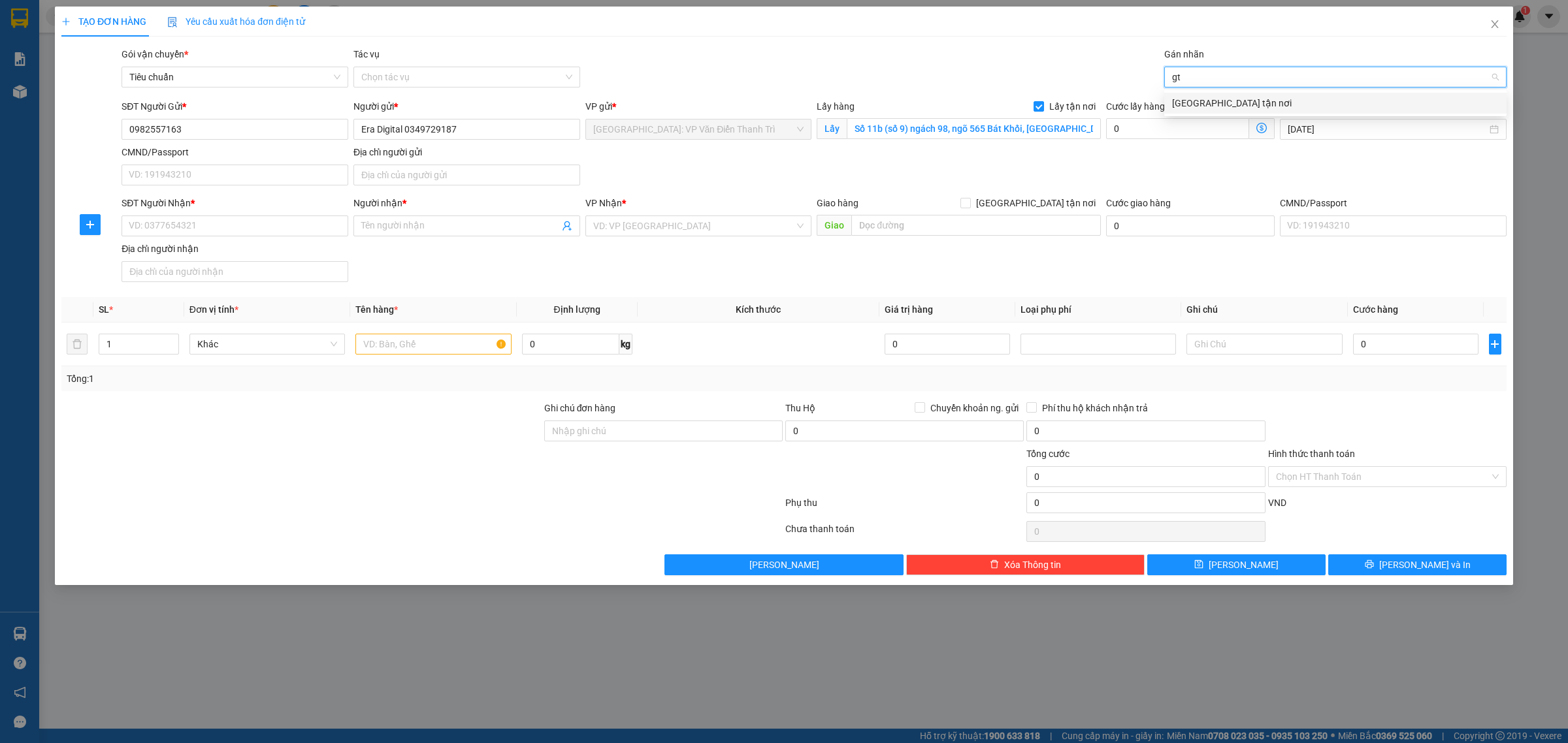
click at [1242, 98] on div "[GEOGRAPHIC_DATA] tận nơi" at bounding box center [1336, 103] width 326 height 14
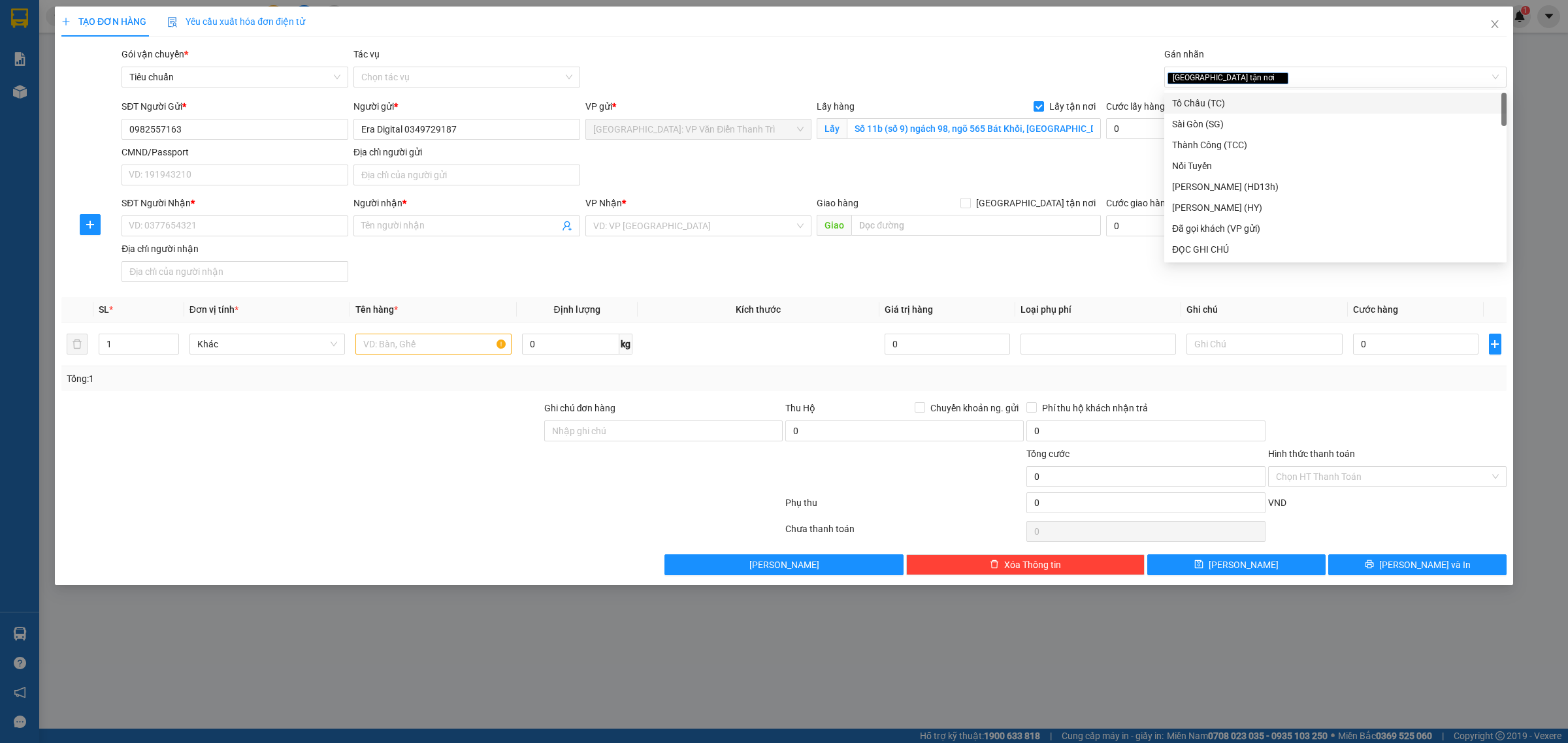
click at [730, 71] on div "Gói vận chuyển * Tiêu chuẩn Tác vụ Chọn tác vụ Gán nhãn Giao tận nơi" at bounding box center [814, 70] width 1391 height 46
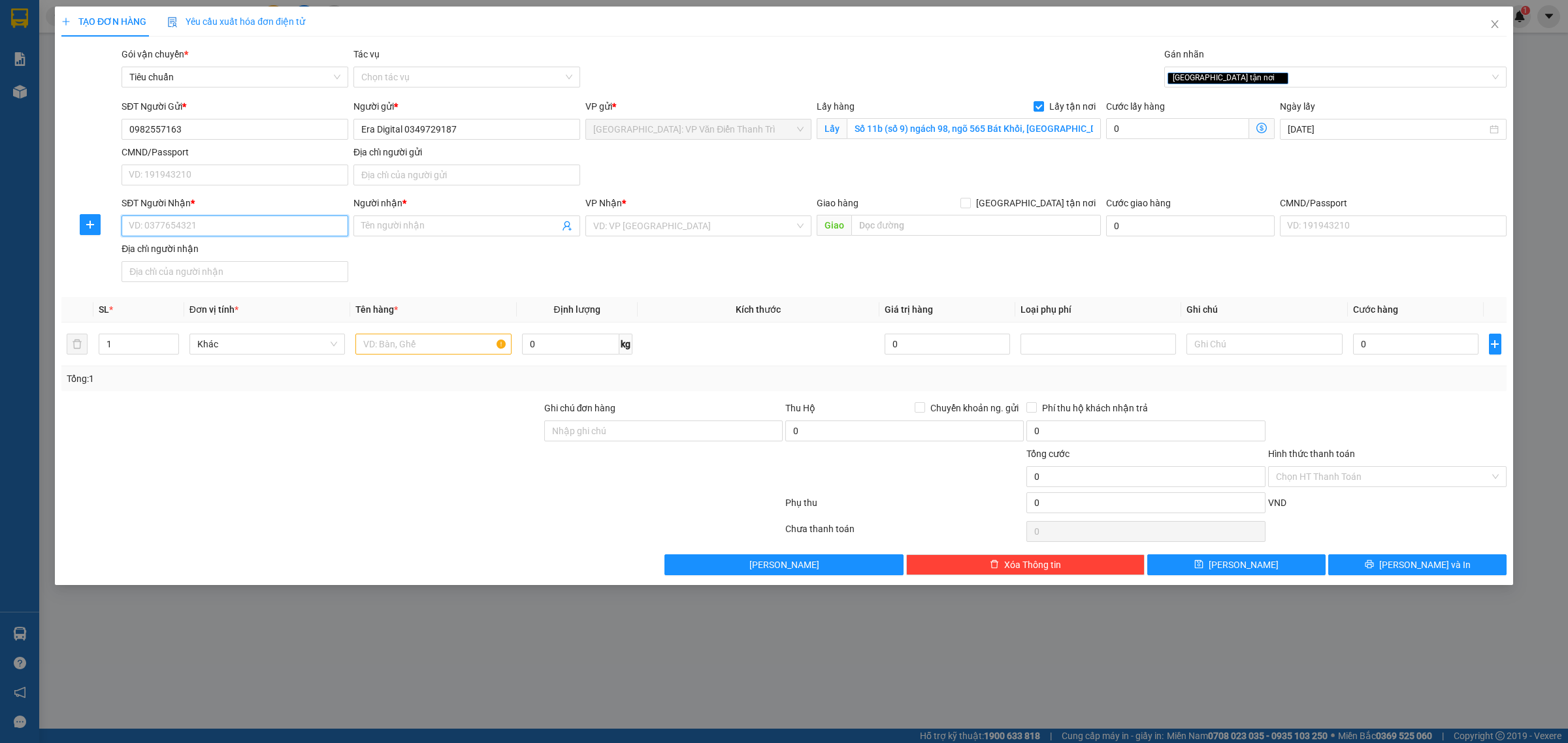
click at [317, 234] on input "SĐT Người Nhận *" at bounding box center [235, 226] width 227 height 21
paste input "037 451 4965"
click at [168, 225] on input "037 451 4965" at bounding box center [235, 226] width 227 height 21
click at [165, 225] on input "037 451 4965" at bounding box center [235, 226] width 227 height 21
click at [148, 224] on input "037 4514965" at bounding box center [235, 226] width 227 height 21
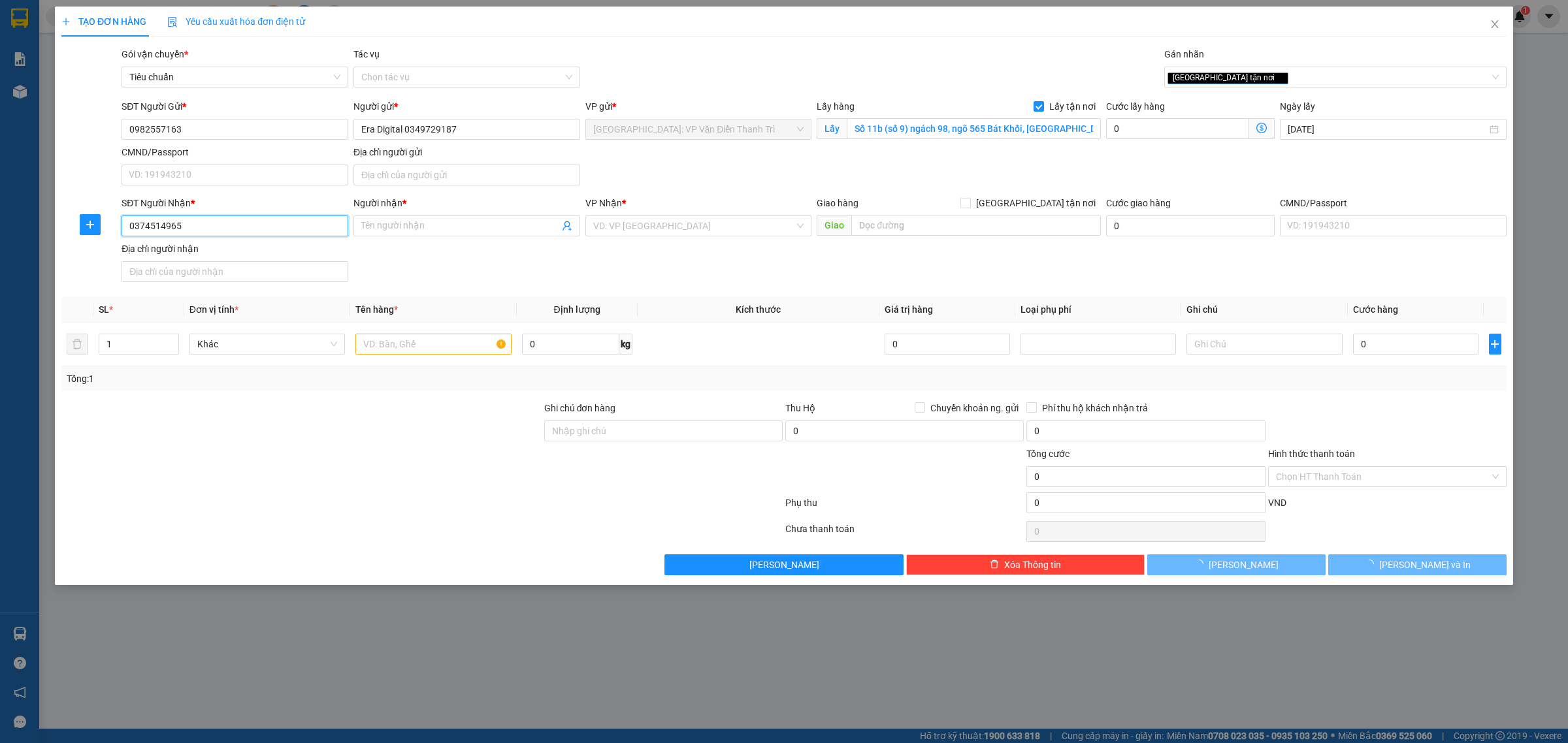
click at [247, 227] on input "0374514965" at bounding box center [235, 226] width 227 height 21
type input "0374514965"
click at [247, 227] on input "0374514965" at bounding box center [235, 226] width 227 height 21
click at [423, 223] on input "Người nhận *" at bounding box center [459, 226] width 198 height 14
paste input "Ngô Tuyết"
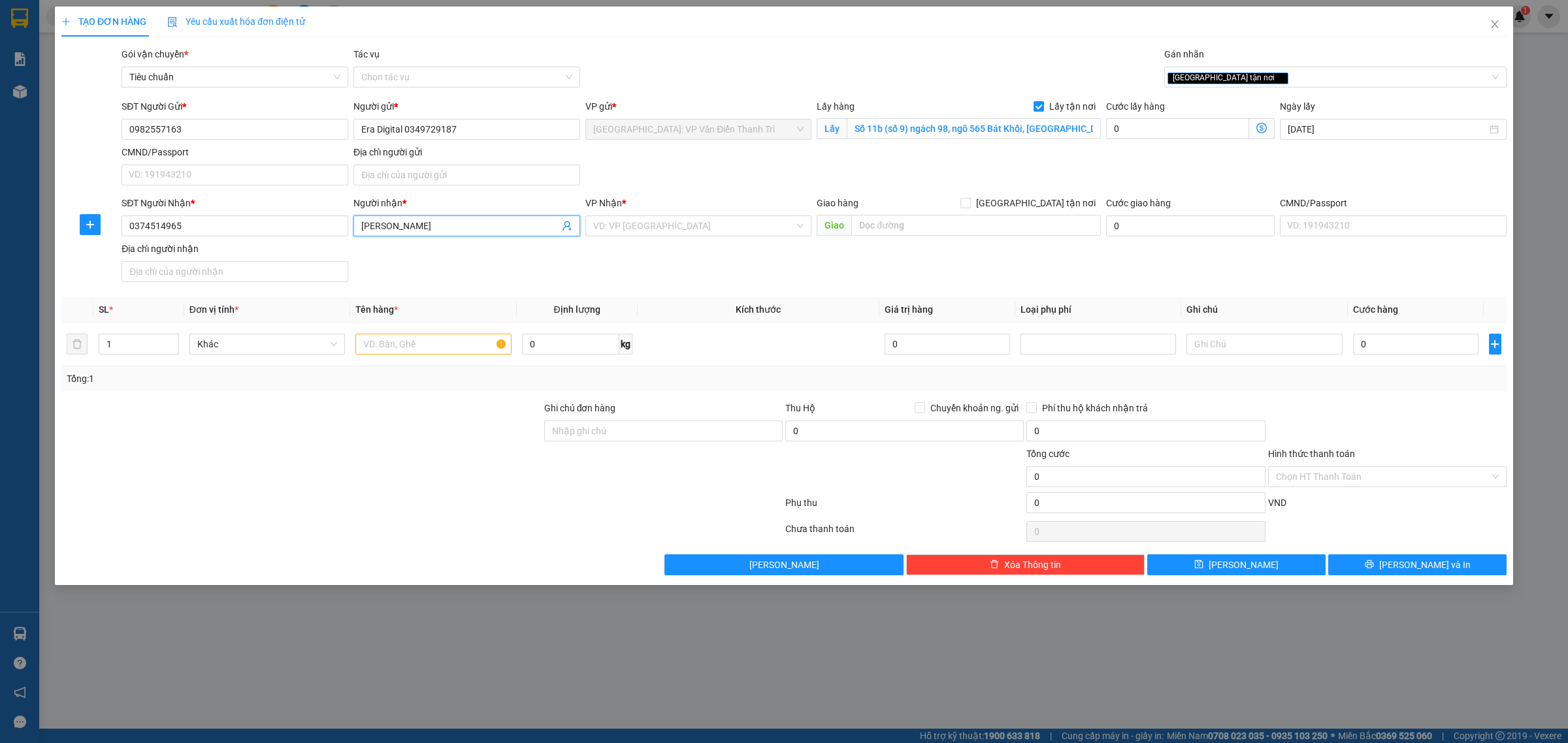
click at [438, 230] on input "Ngô Tuyết" at bounding box center [459, 226] width 198 height 14
type input "Ngô Tuyết"
click at [689, 232] on input "search" at bounding box center [694, 226] width 202 height 20
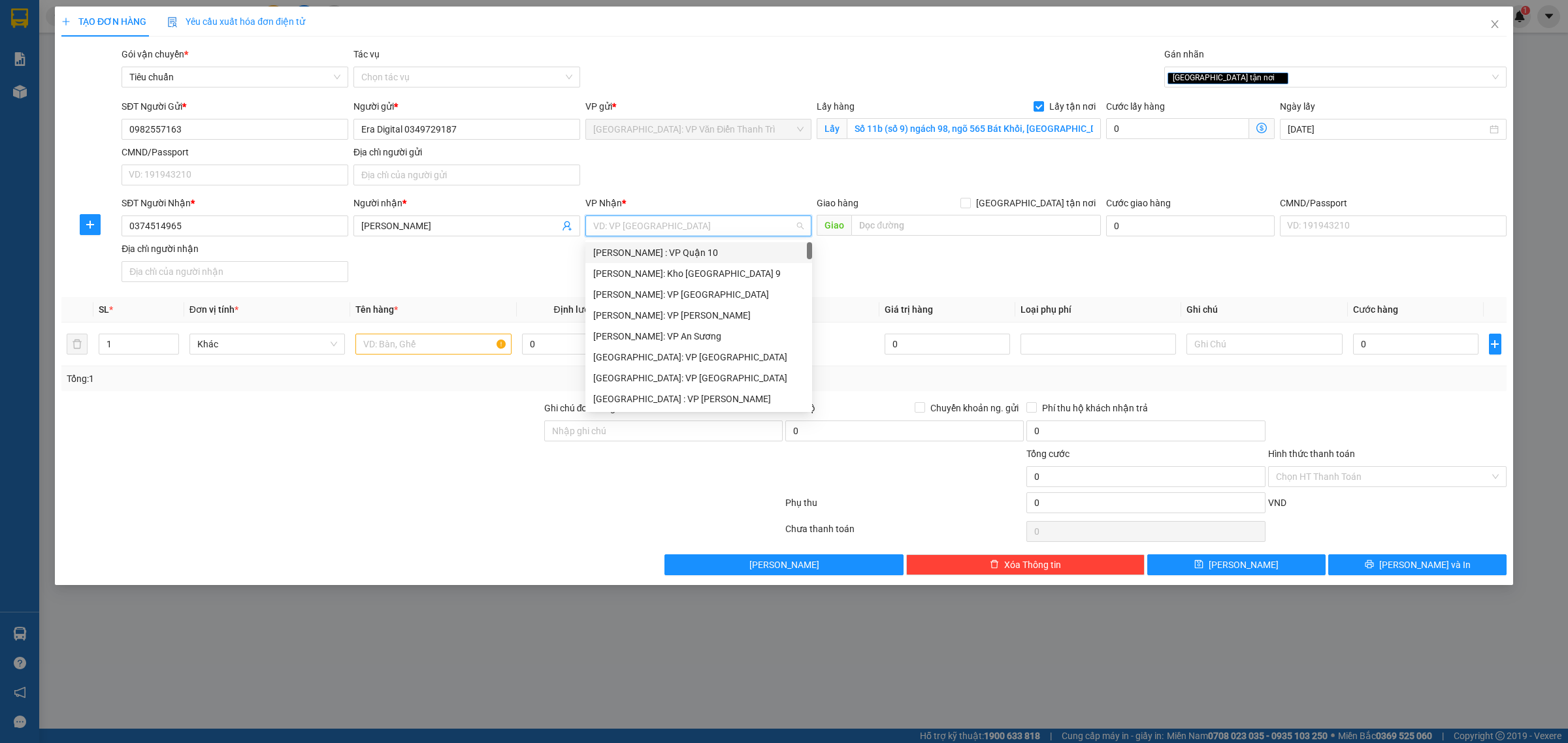
click at [691, 229] on input "search" at bounding box center [694, 226] width 202 height 20
type input "vă"
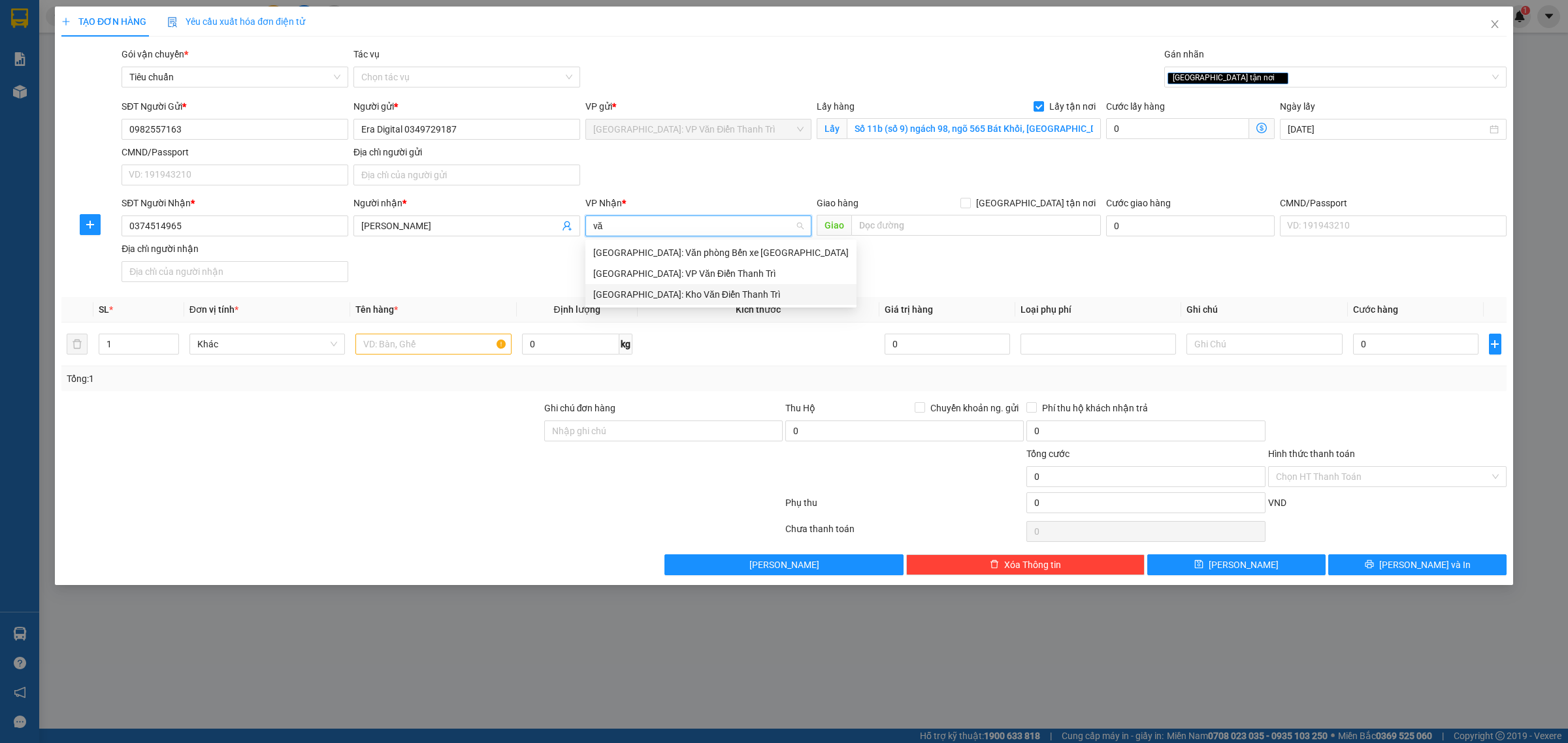
click at [689, 289] on div "[GEOGRAPHIC_DATA]: Kho Văn Điển Thanh Trì" at bounding box center [721, 294] width 255 height 14
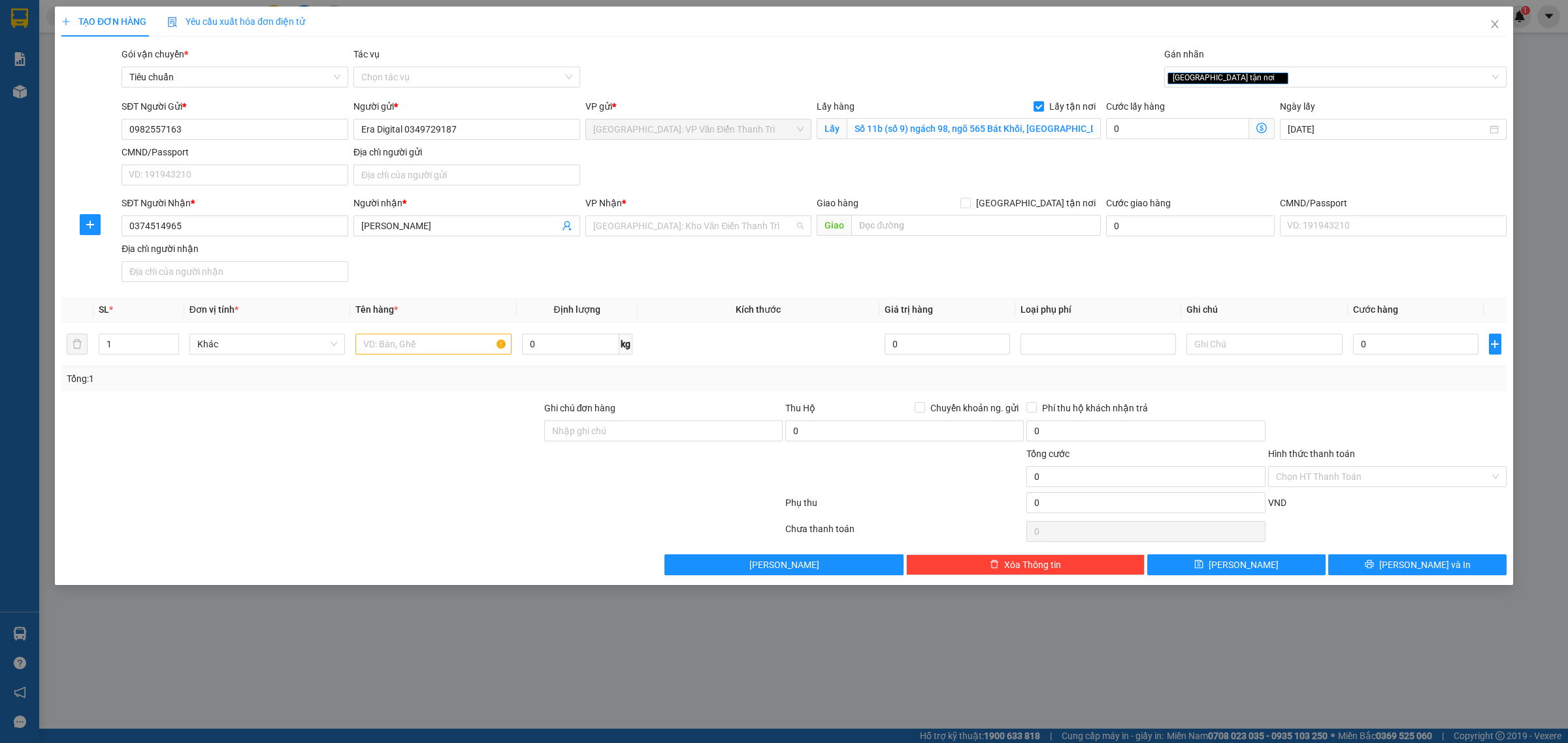
scroll to position [423, 0]
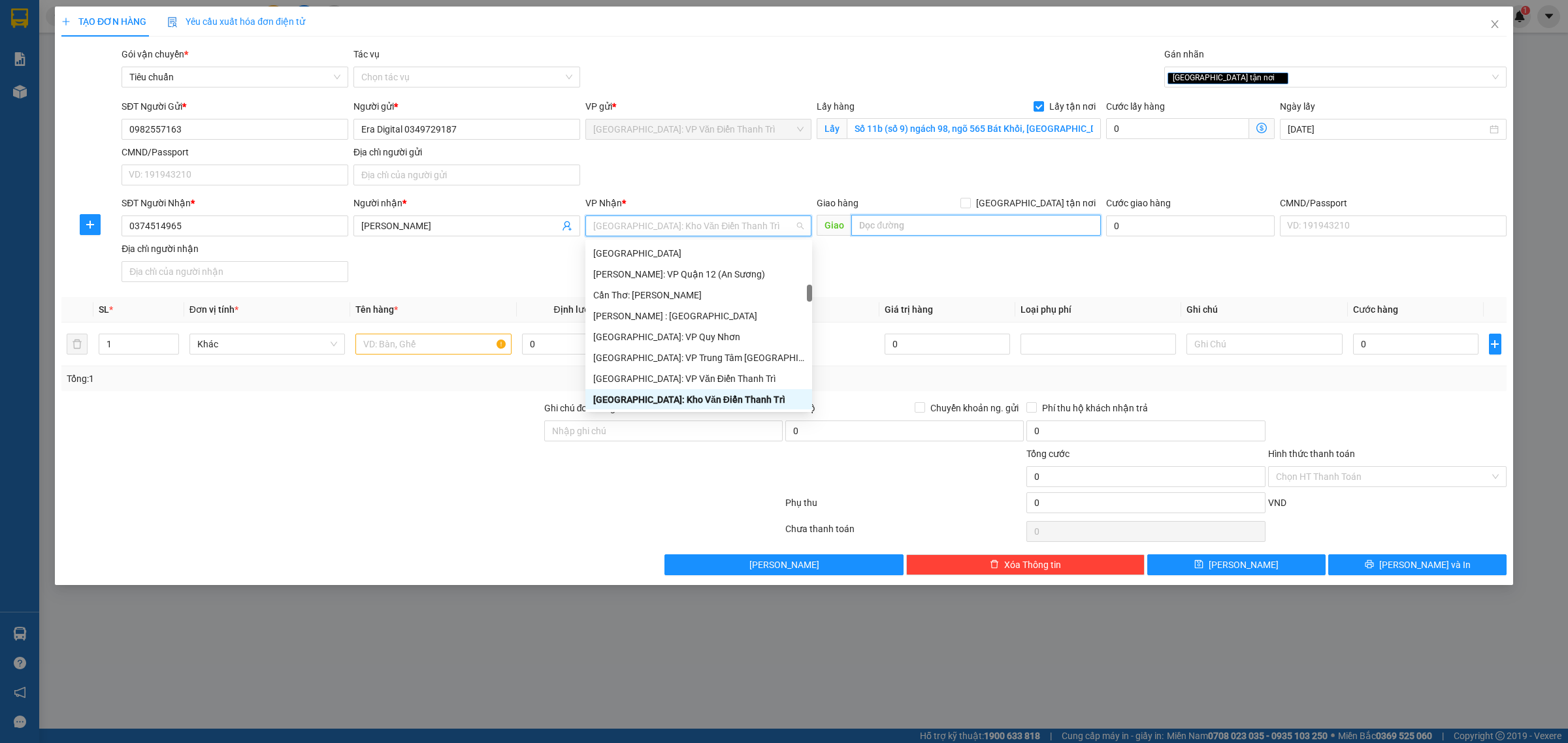
click at [917, 227] on input "text" at bounding box center [976, 225] width 249 height 21
paste input "BYD Bắc Giang, TDP Riễu, Phường Bắc Giang, tỉnh Bắc Giang"
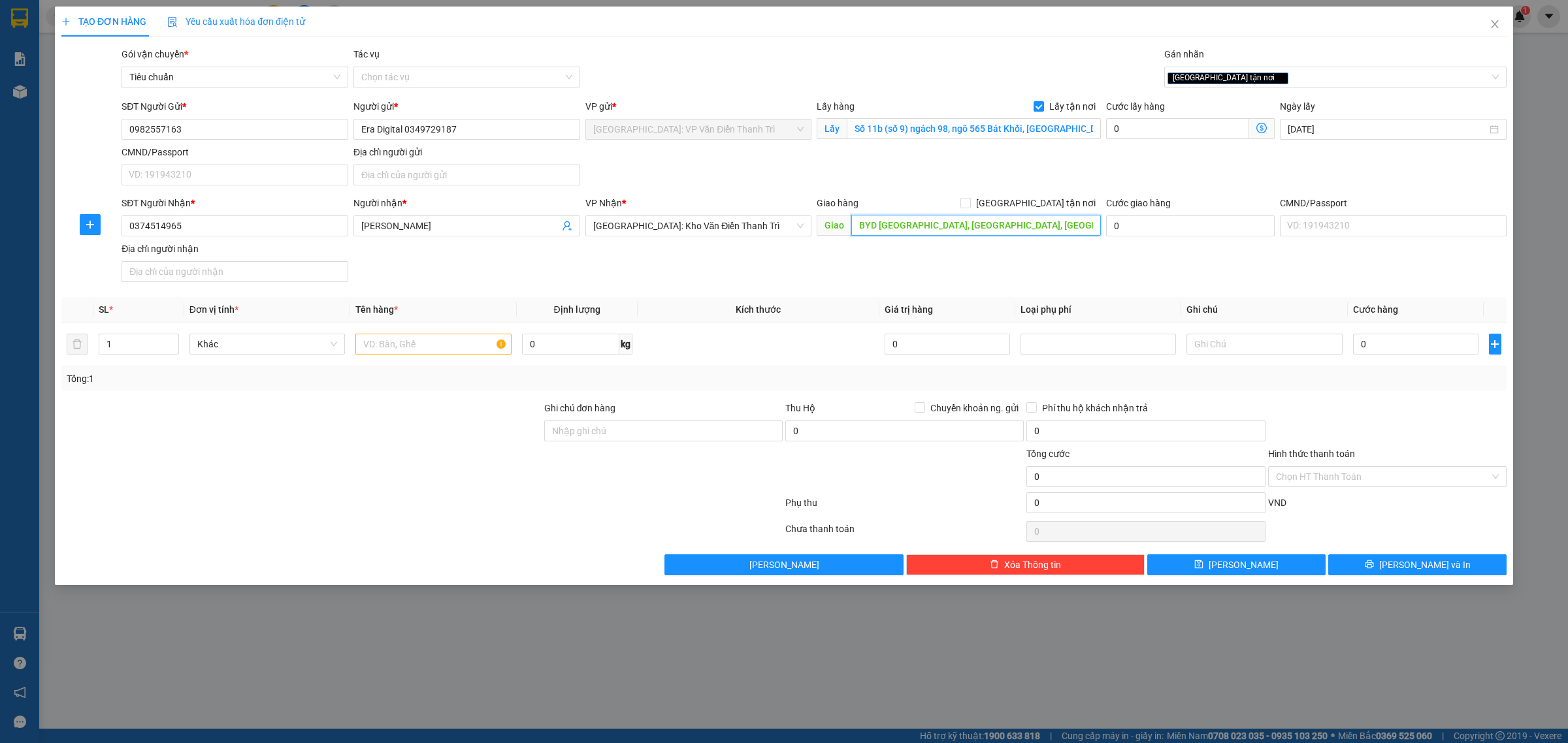
scroll to position [0, 15]
type input "BYD Bắc Giang, TDP Riễu, Phường Bắc Giang, tỉnh Bắc Giang"
click at [971, 200] on span at bounding box center [966, 203] width 11 height 11
click at [969, 200] on input "[GEOGRAPHIC_DATA] tận nơi" at bounding box center [965, 202] width 9 height 9
checkbox input "true"
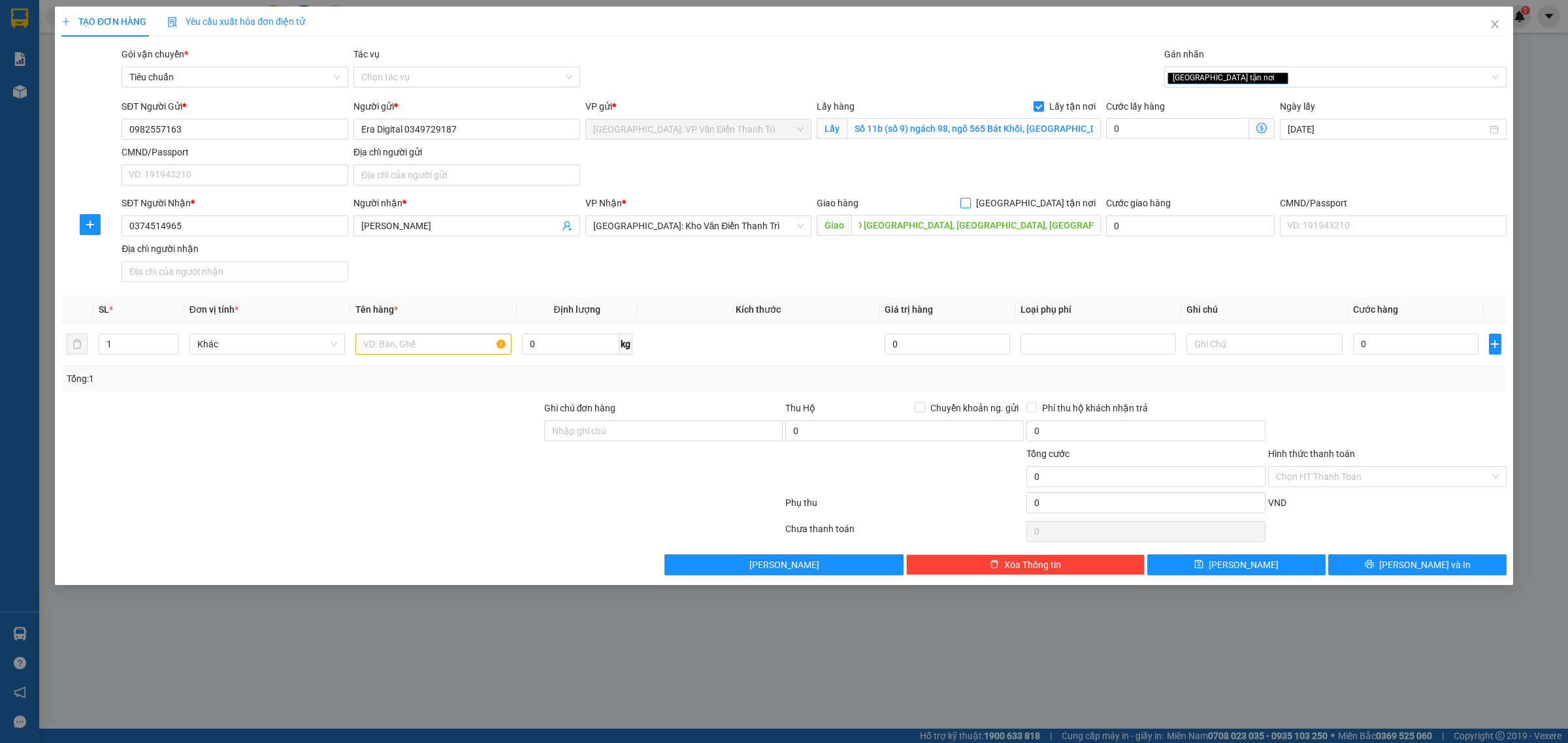
scroll to position [0, 0]
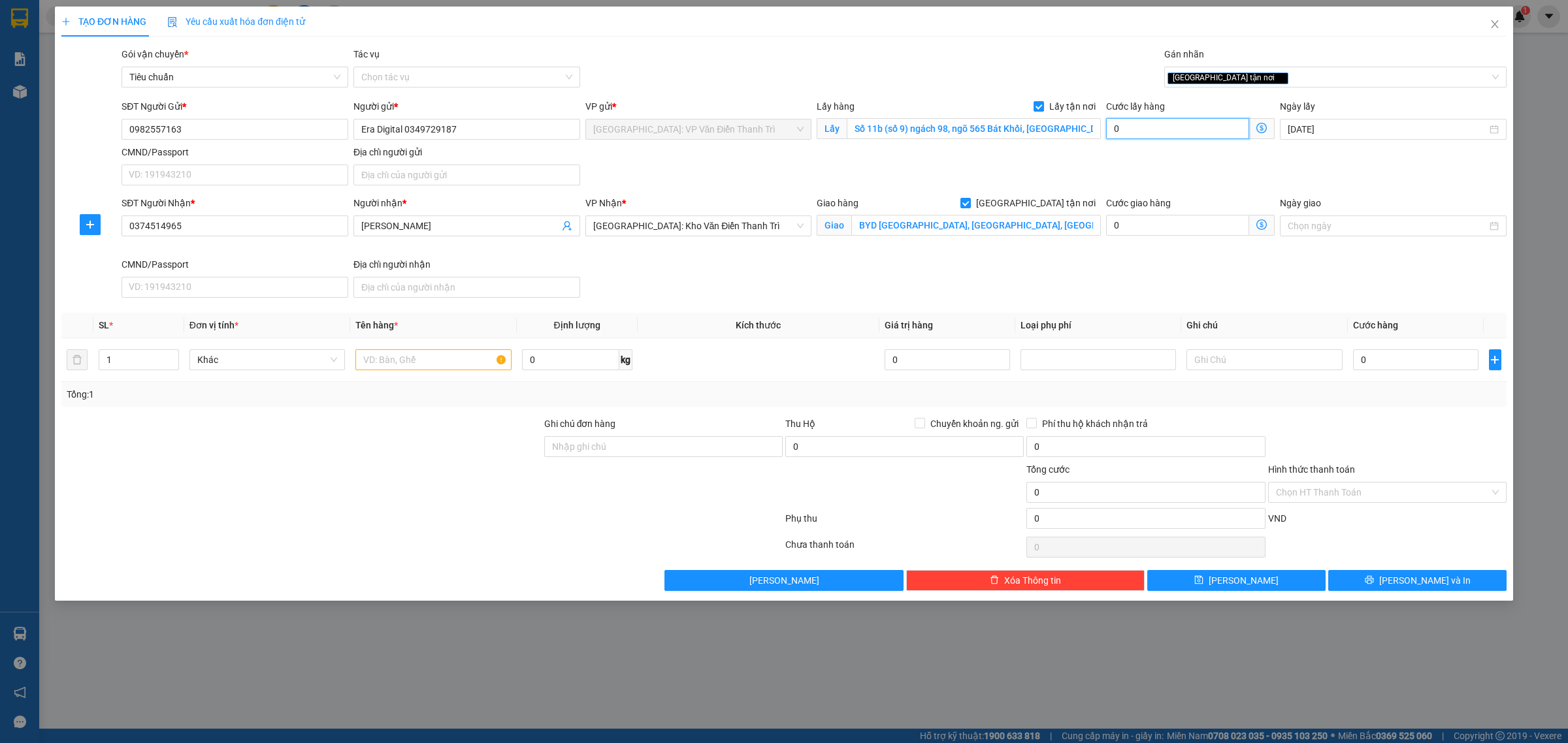
click at [1131, 132] on input "0" at bounding box center [1177, 129] width 143 height 21
type input "6"
type input "65"
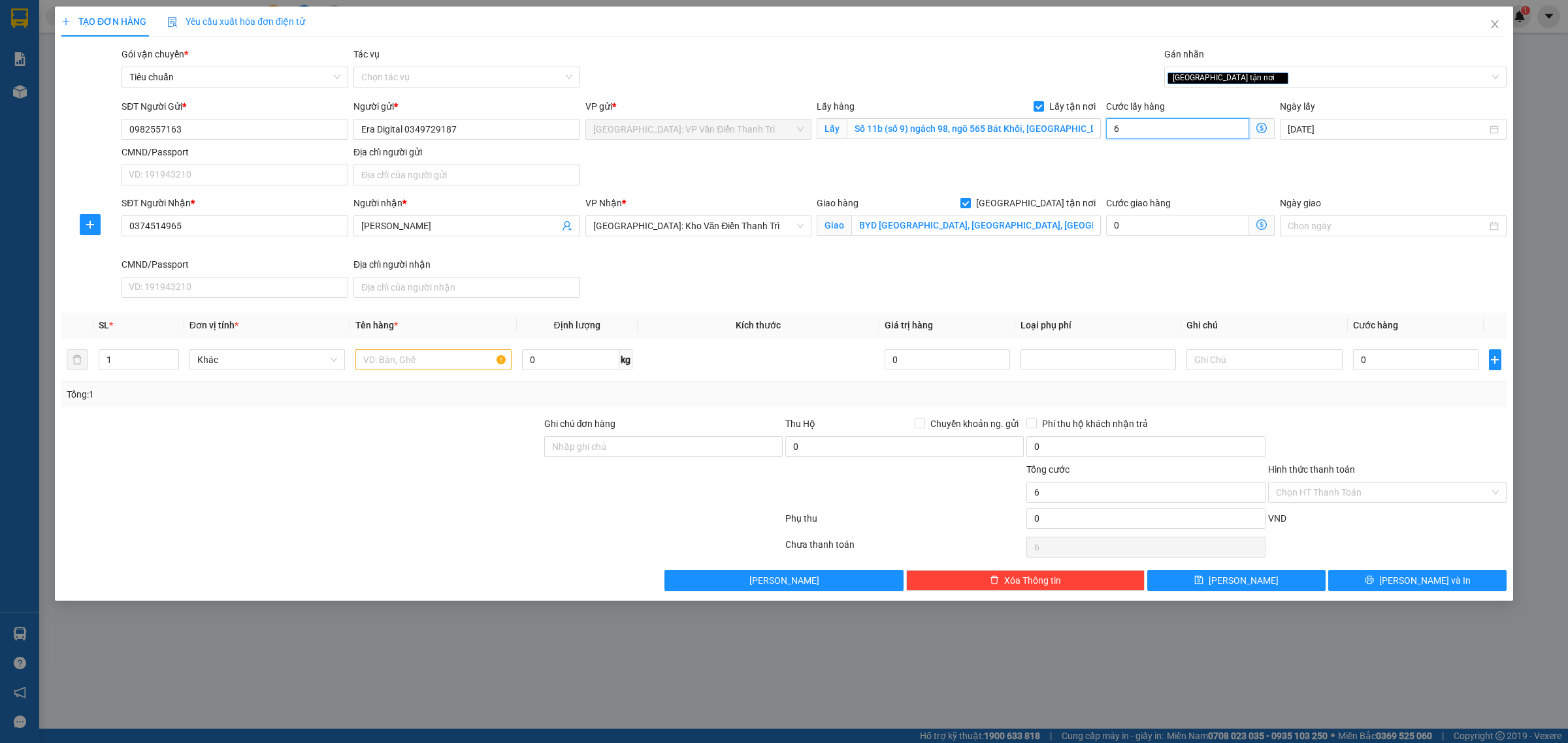
type input "65"
type input "65.000"
click at [412, 367] on input "text" at bounding box center [433, 360] width 155 height 21
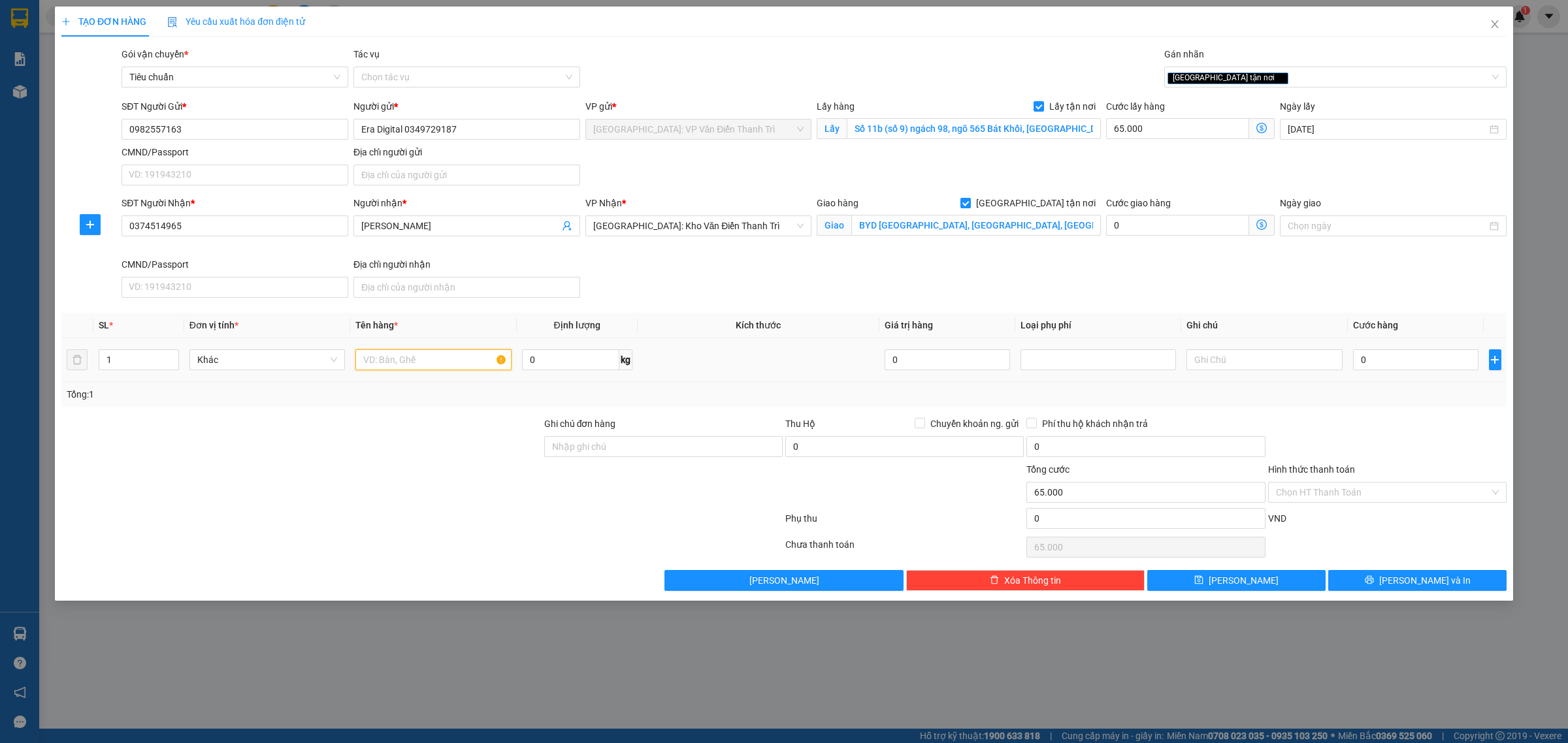
paste input "3 kiện"
type input "3 kiện đèn + chân đèn"
click at [75, 360] on tr "1 Khác 3 kiện đèn + chân đèn 0 kg 0 0" at bounding box center [784, 360] width 1446 height 43
type input "3"
drag, startPoint x: 380, startPoint y: 393, endPoint x: 426, endPoint y: 383, distance: 47.1
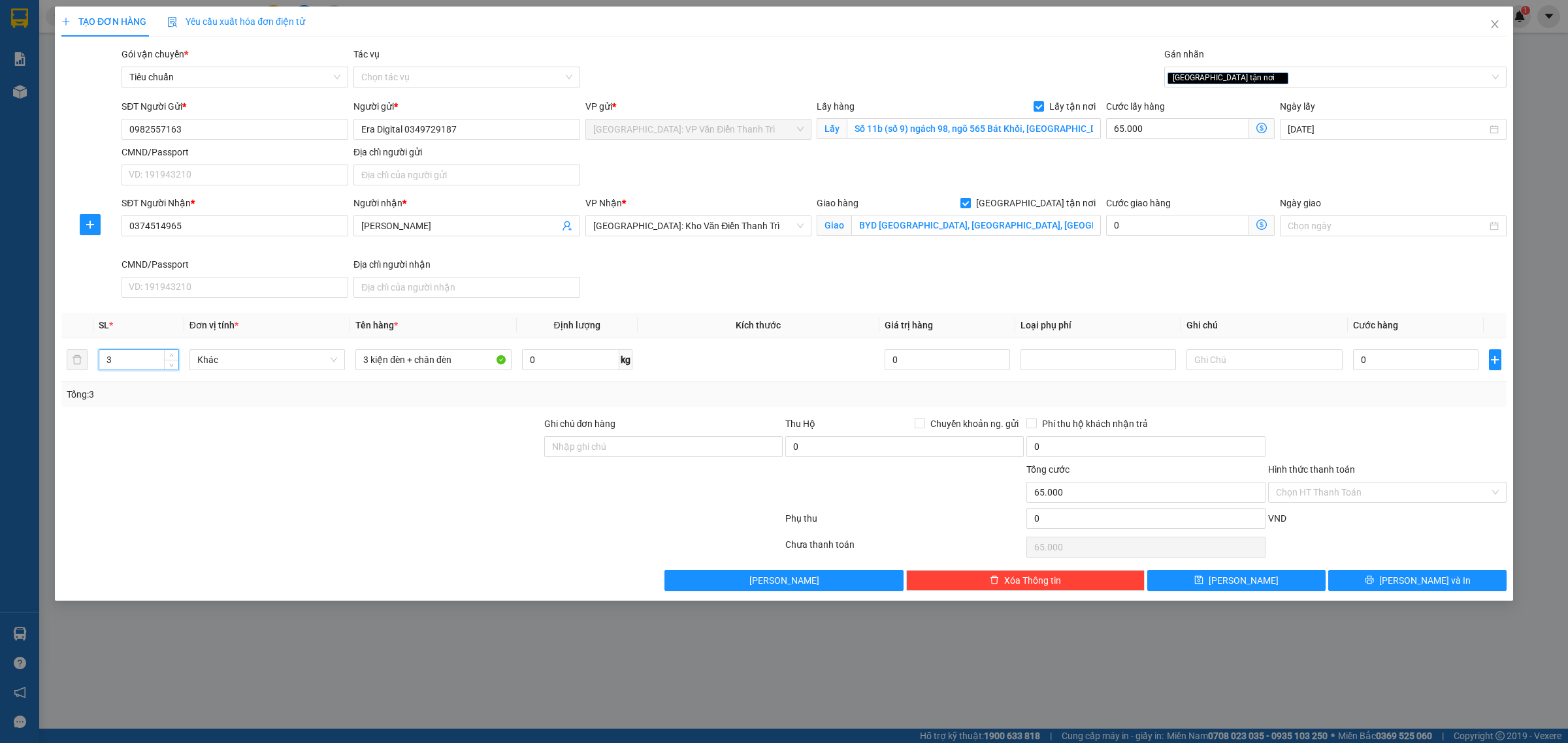
click at [381, 393] on div "Tổng: 3" at bounding box center [335, 395] width 538 height 14
click at [467, 361] on input "3 kiện đèn + chân đèn" at bounding box center [433, 360] width 155 height 21
click at [730, 299] on div "SĐT Người Nhận * 0374514965 Người nhận * Ngô Tuyết VP Nhận * Hà Nội: Kho Văn Đi…" at bounding box center [814, 249] width 1391 height 107
click at [1396, 366] on input "0" at bounding box center [1415, 360] width 125 height 21
type input "1"
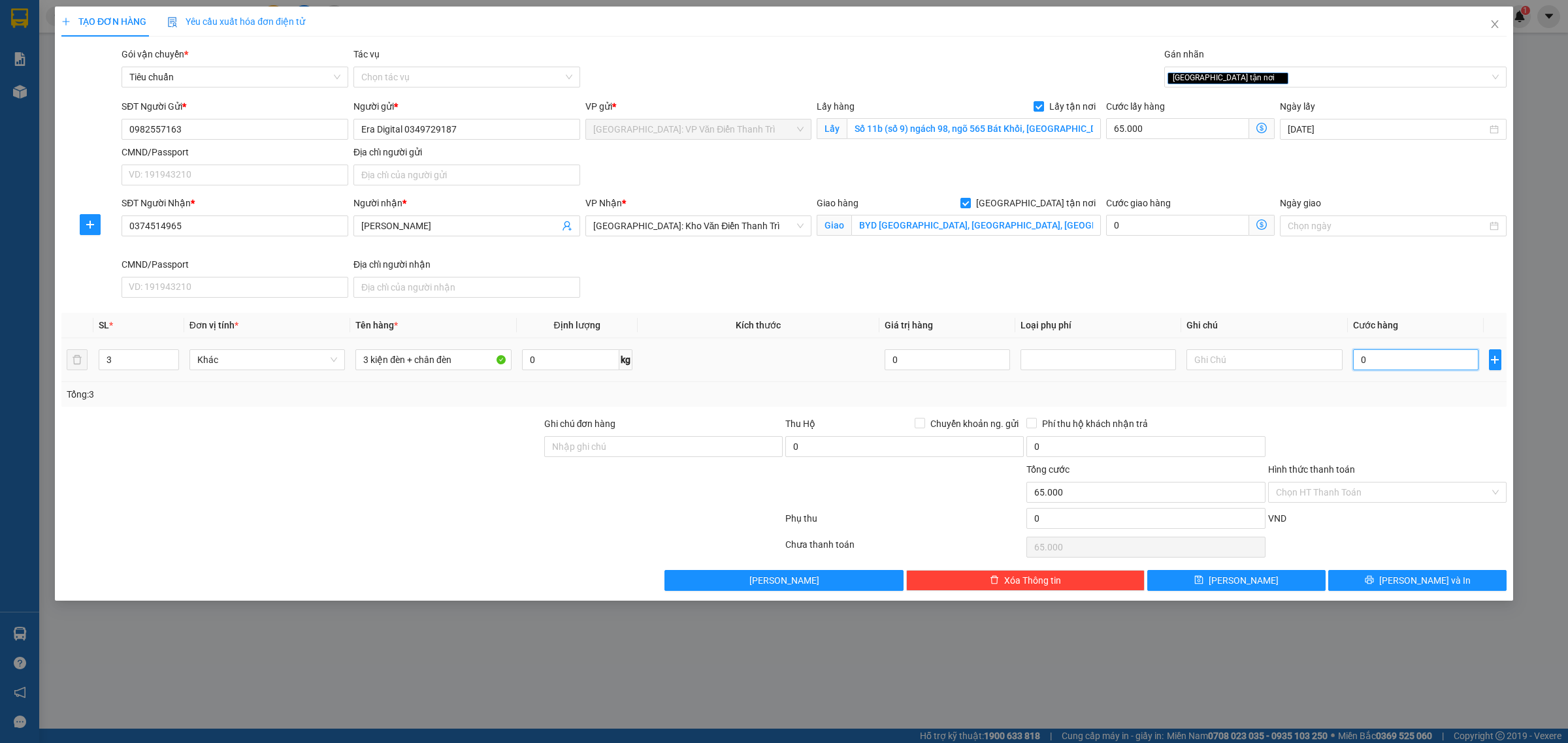
type input "65.001"
type input "11"
type input "65.011"
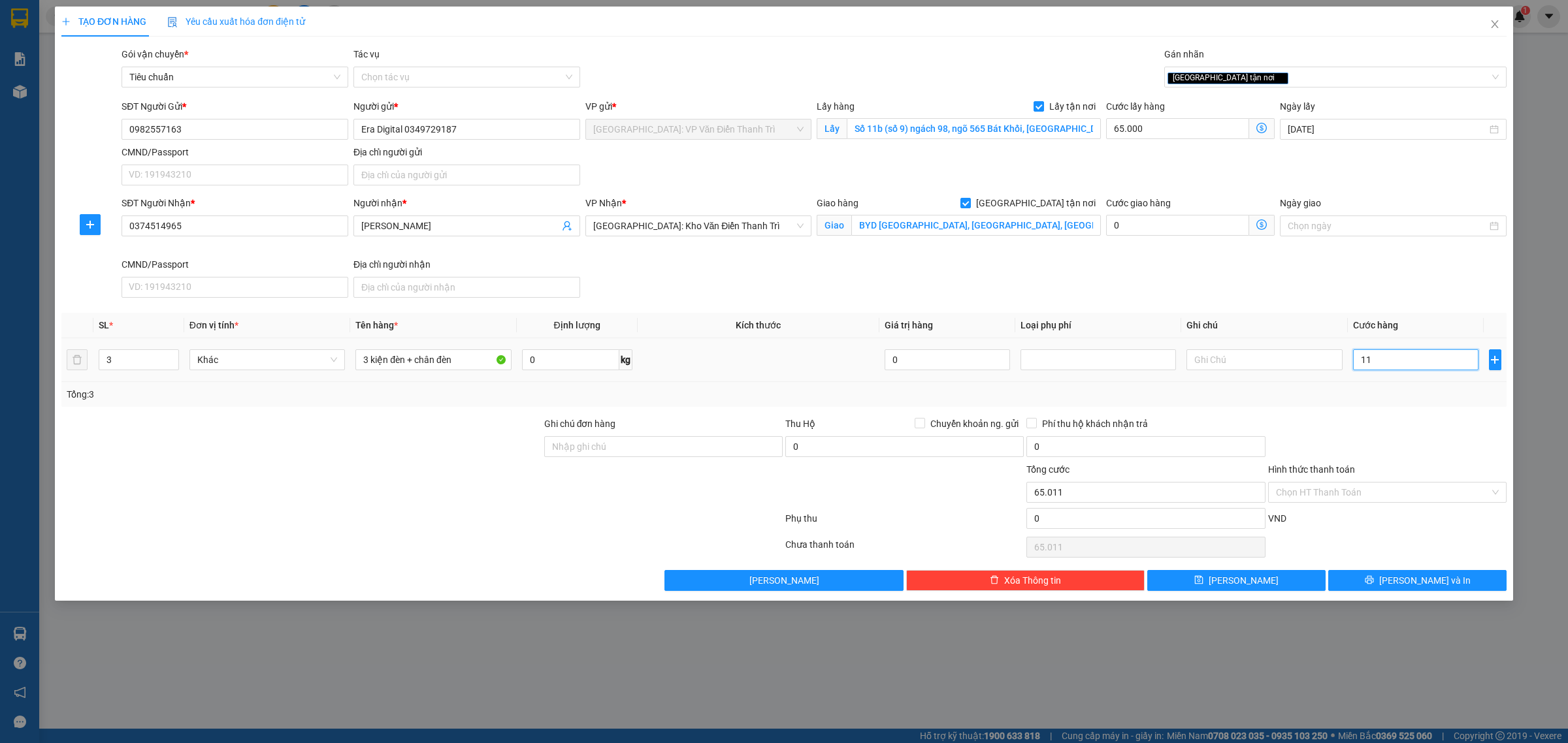
type input "110"
type input "65.110"
type input "1.100"
type input "66.100"
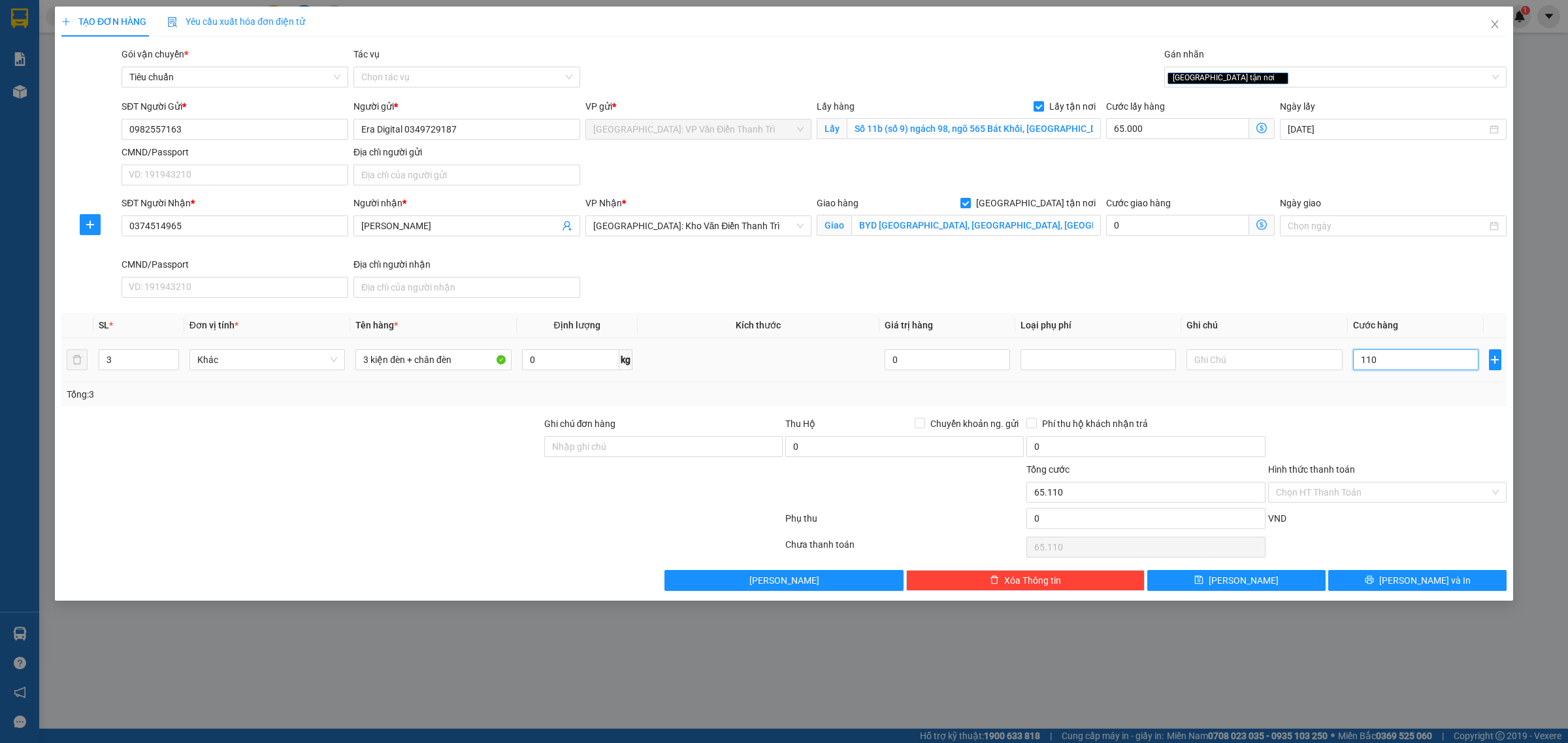
type input "66.100"
type input "11.000"
type input "76.000"
type input "110.000"
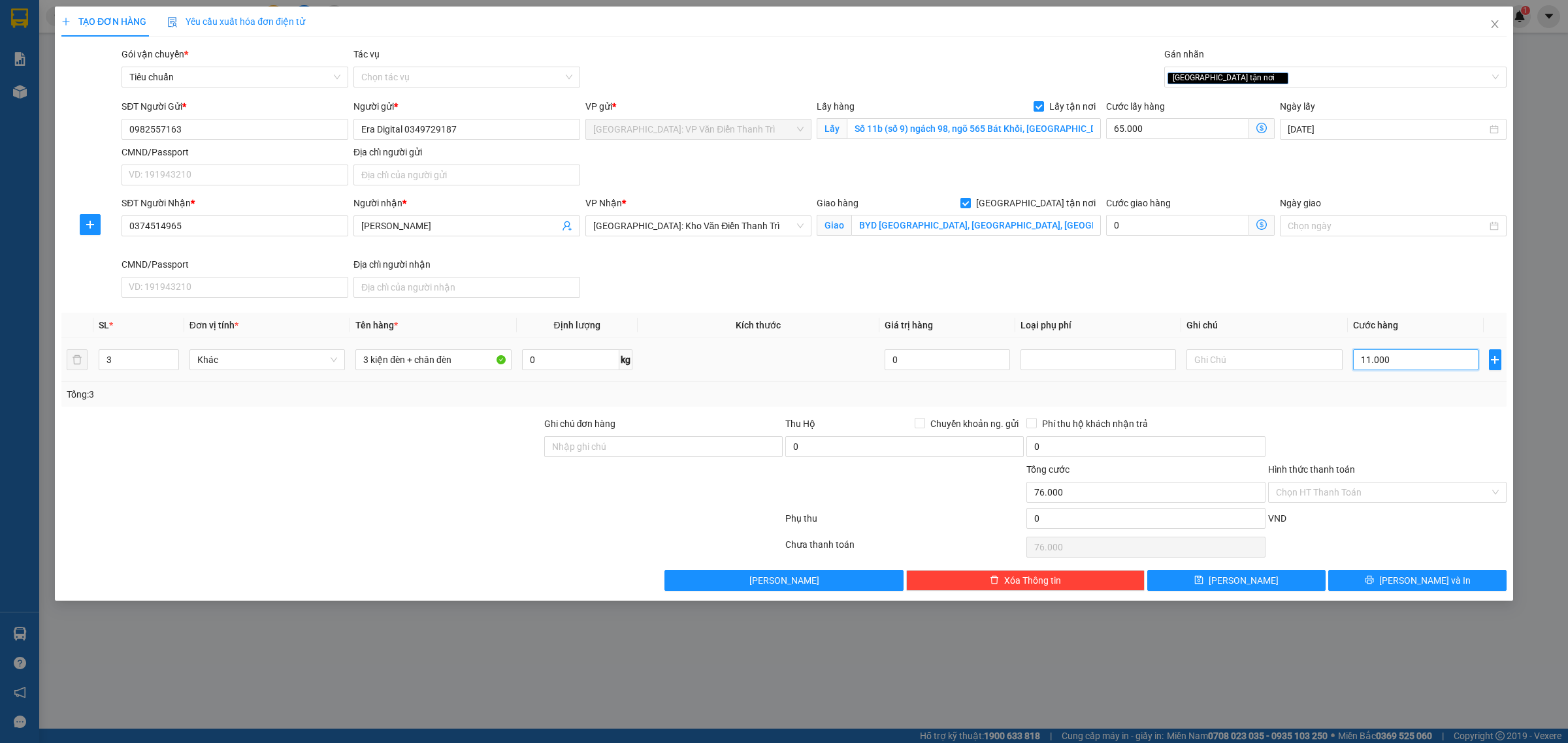
type input "175.000"
type input "110.000"
click at [482, 366] on input "3 kiện đèn + chân đèn" at bounding box center [433, 360] width 155 height 21
click at [475, 361] on input "3 kiện đèn + chân đèn" at bounding box center [433, 360] width 155 height 21
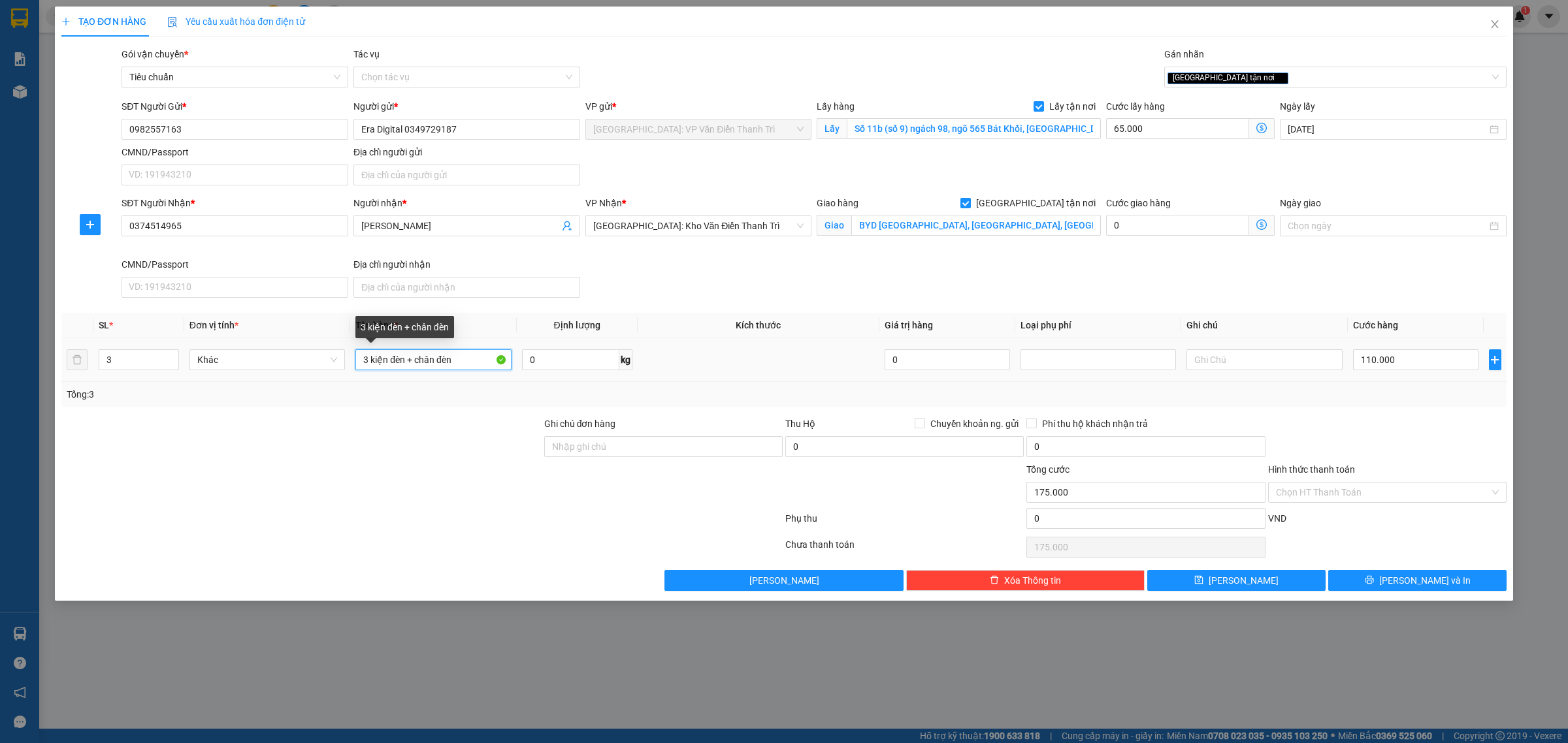
click at [461, 357] on input "3 kiện đèn + chân đèn" at bounding box center [433, 360] width 155 height 21
type input "3 kiện đèn + chân đèn (vat)"
click at [757, 297] on div "SĐT Người Nhận * 0374514965 Người nhận * Ngô Tuyết VP Nhận * Hà Nội: Kho Văn Đi…" at bounding box center [814, 249] width 1391 height 107
click at [964, 289] on div "SĐT Người Nhận * 0374514965 Người nhận * Ngô Tuyết VP Nhận * Hà Nội: Kho Văn Đi…" at bounding box center [814, 249] width 1391 height 107
click at [1243, 583] on span "[PERSON_NAME]" at bounding box center [1243, 581] width 70 height 14
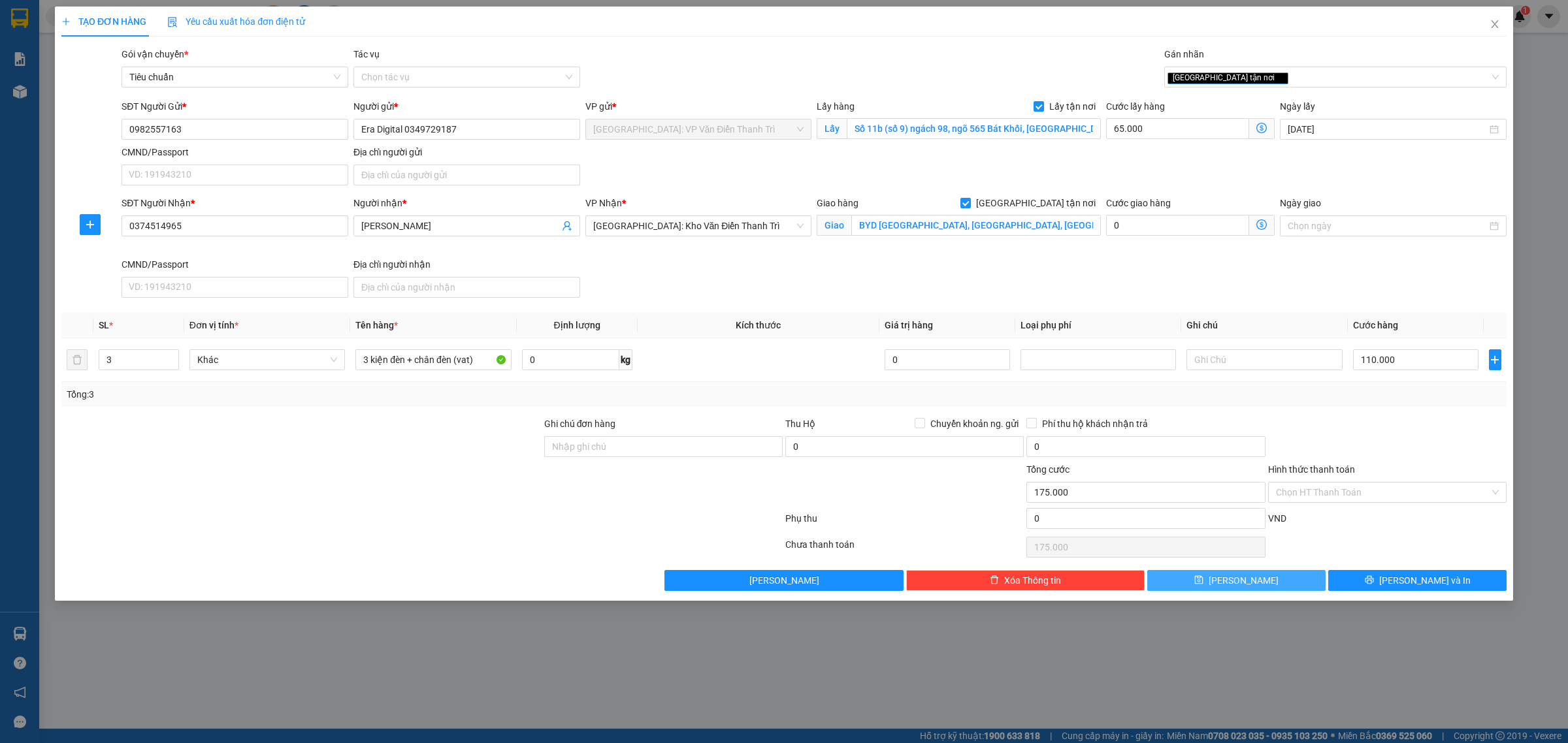
checkbox input "false"
type input "1"
type input "0"
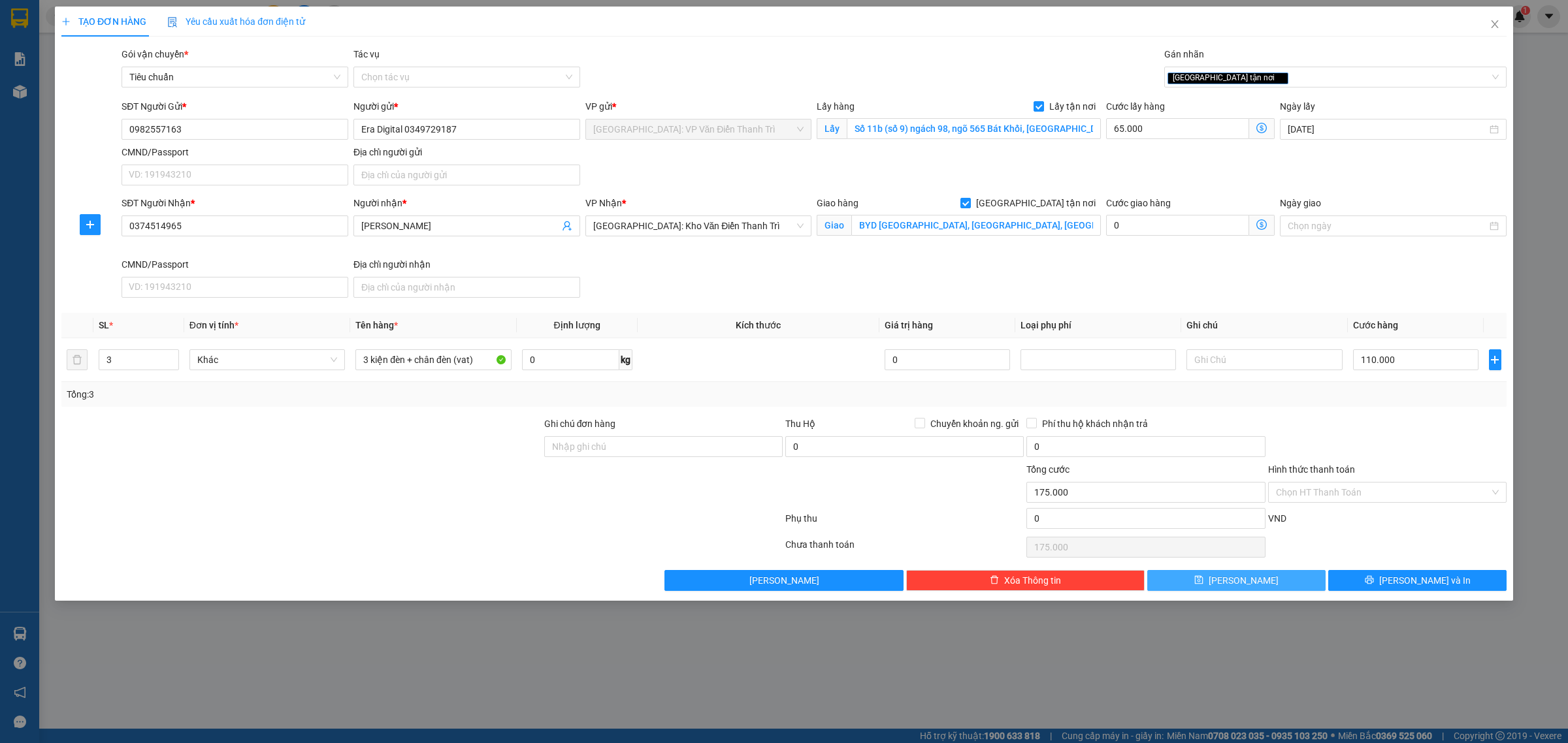
type input "0"
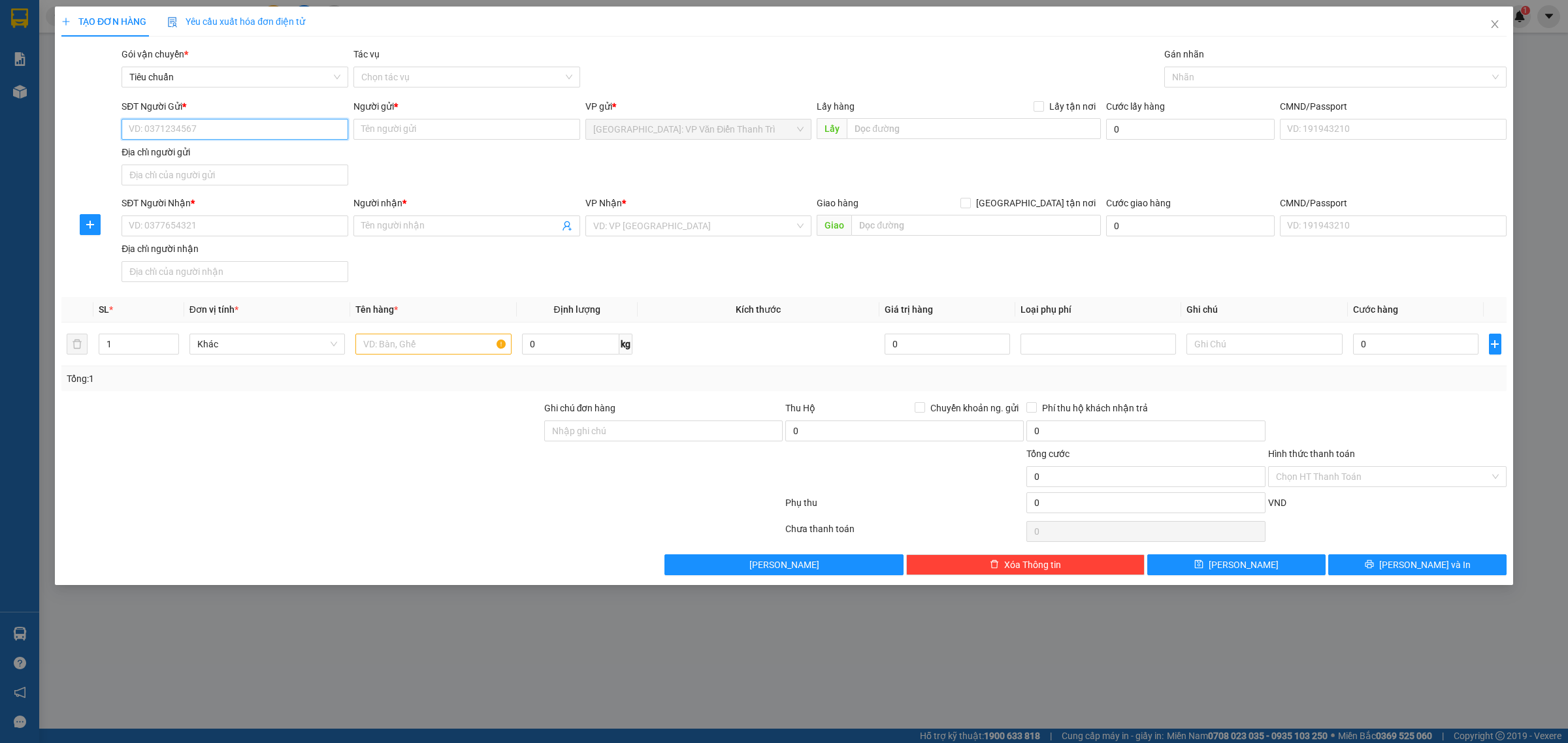
click at [312, 137] on input "SĐT Người Gửi *" at bounding box center [235, 129] width 227 height 21
paste input "0976740155"
type input "0976740155"
click at [220, 128] on input "0976740155" at bounding box center [235, 129] width 227 height 21
click at [233, 125] on input "0976740155" at bounding box center [235, 129] width 227 height 21
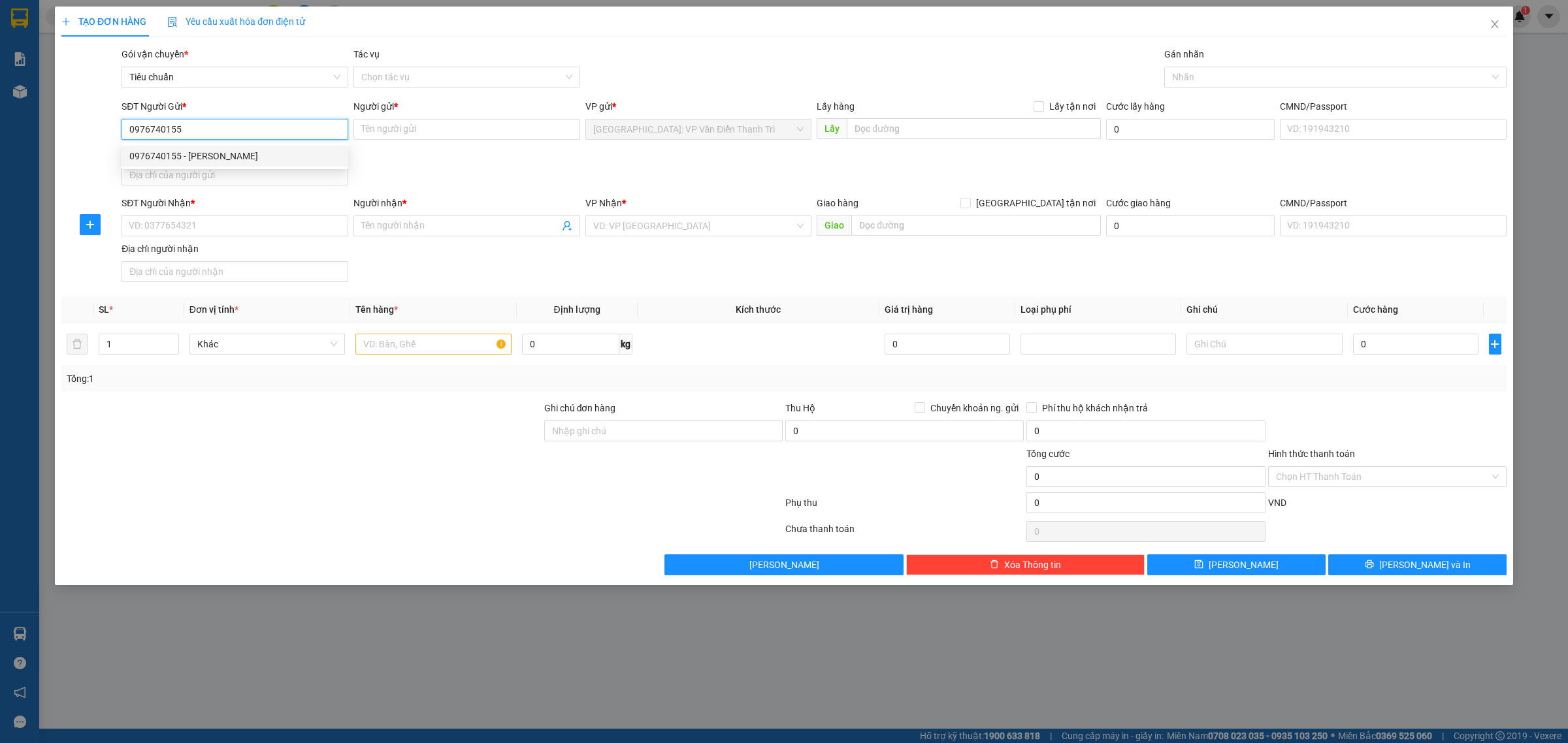
click at [232, 150] on div "0976740155 - [PERSON_NAME]" at bounding box center [235, 156] width 211 height 14
type input "trần bình"
type input "0976740155"
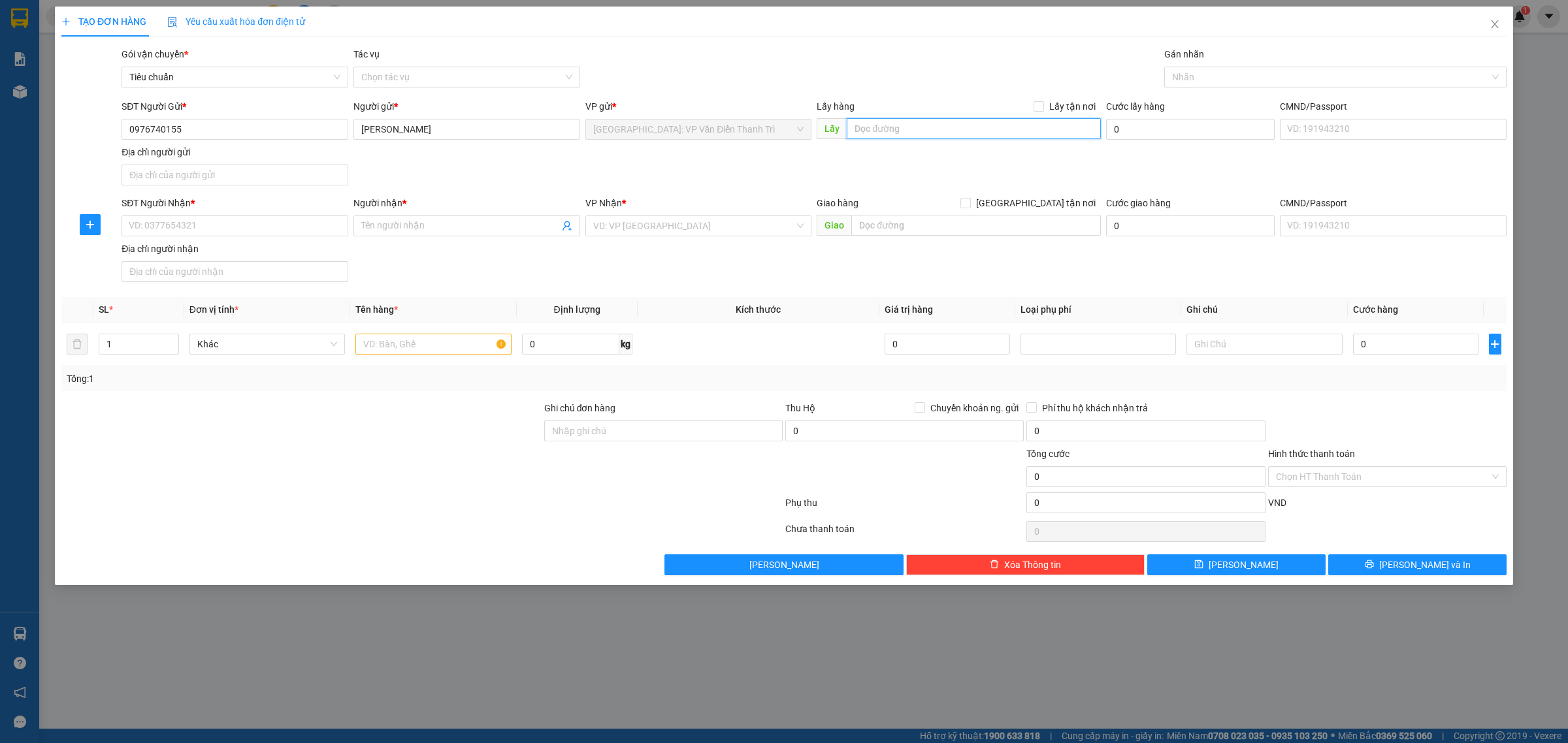
click at [892, 128] on input "text" at bounding box center [974, 129] width 255 height 21
paste input "75 Ngõ 55 Trần Hoà , Định Công ,Hà Nội"
type input "75 Ngõ 55 Trần Hoà , Định Công ,Hà Nội"
click at [1047, 108] on span "Lấy tận nơi" at bounding box center [1072, 106] width 57 height 14
click at [1043, 108] on input "Lấy tận nơi" at bounding box center [1038, 106] width 9 height 9
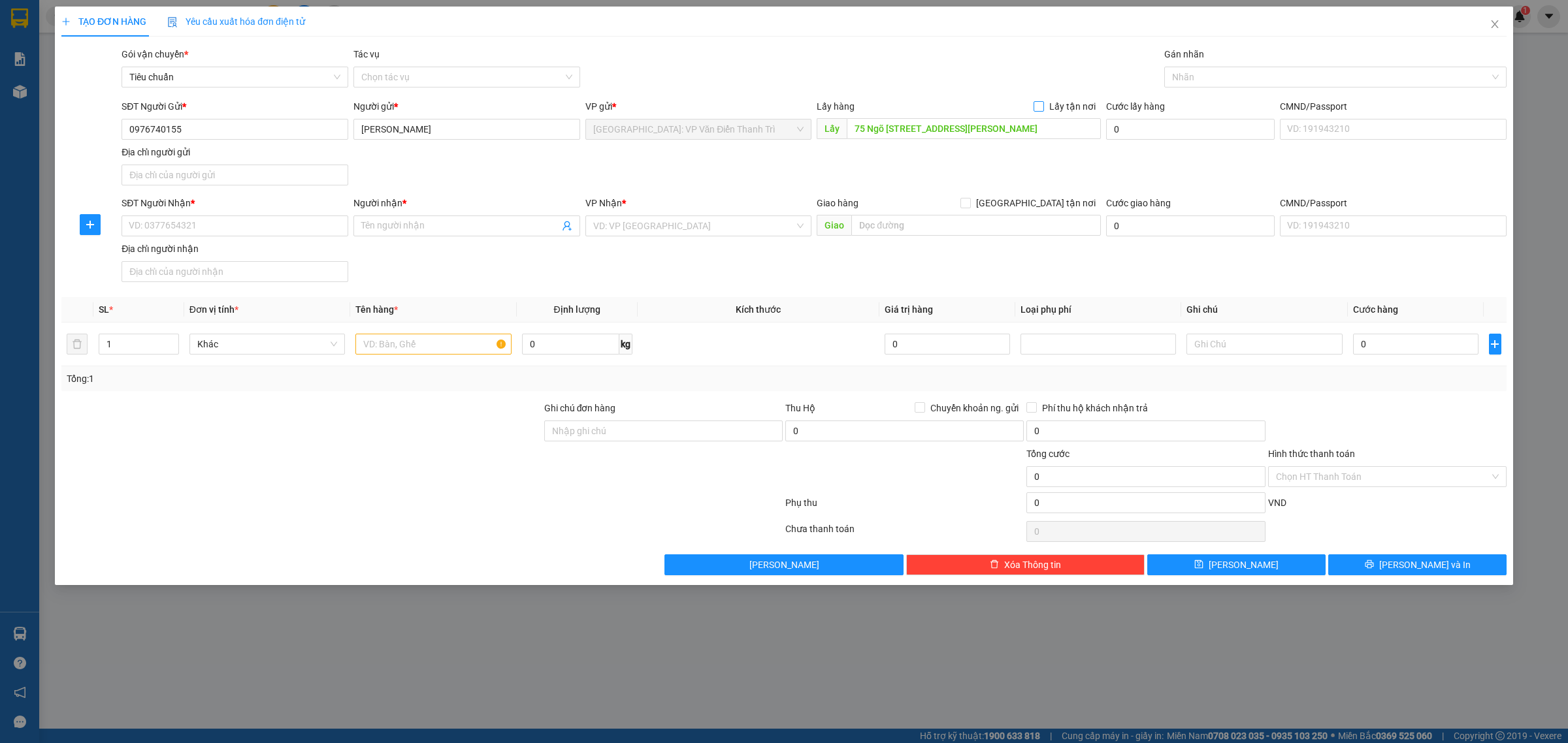
checkbox input "true"
click at [1193, 77] on div at bounding box center [1329, 77] width 323 height 16
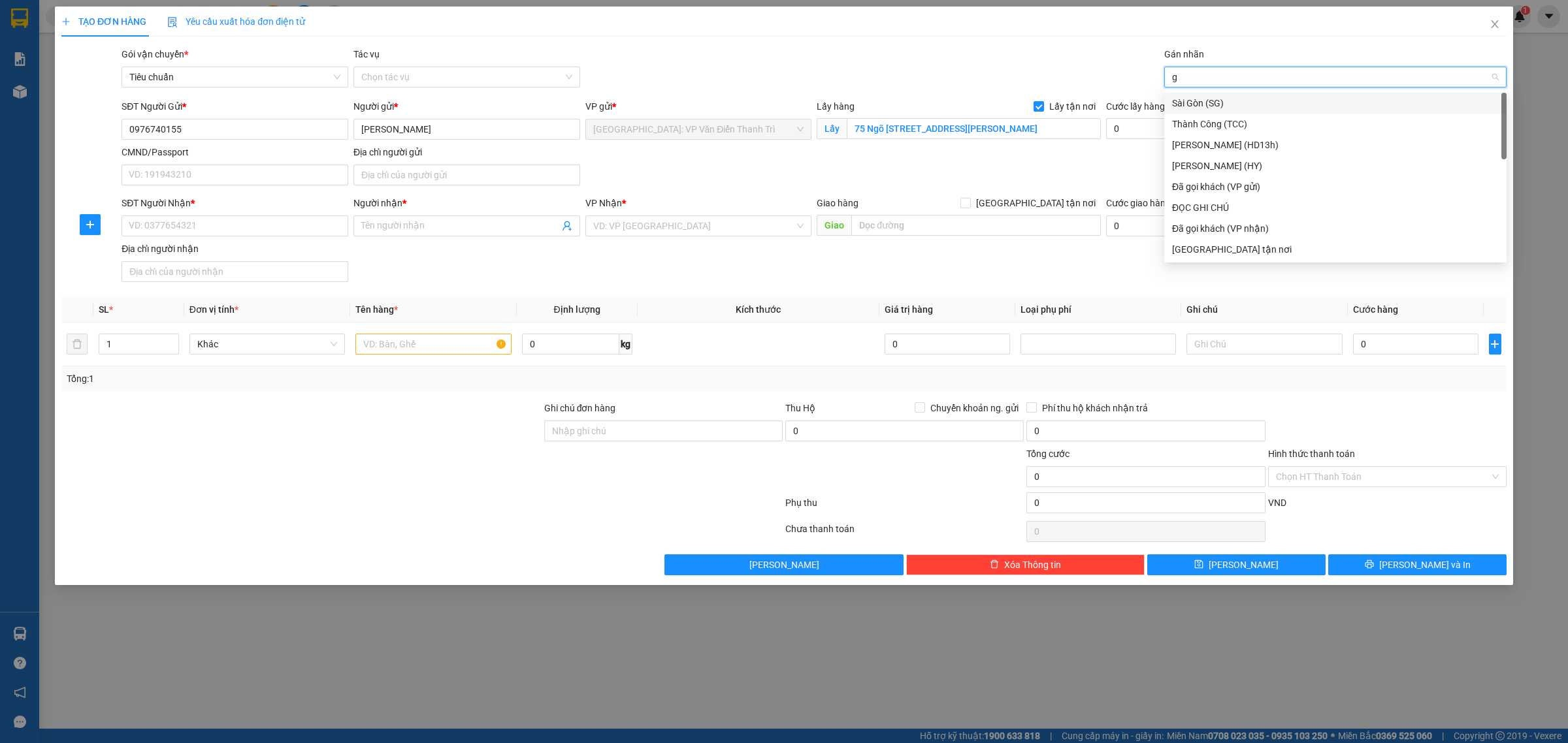
type input "gt"
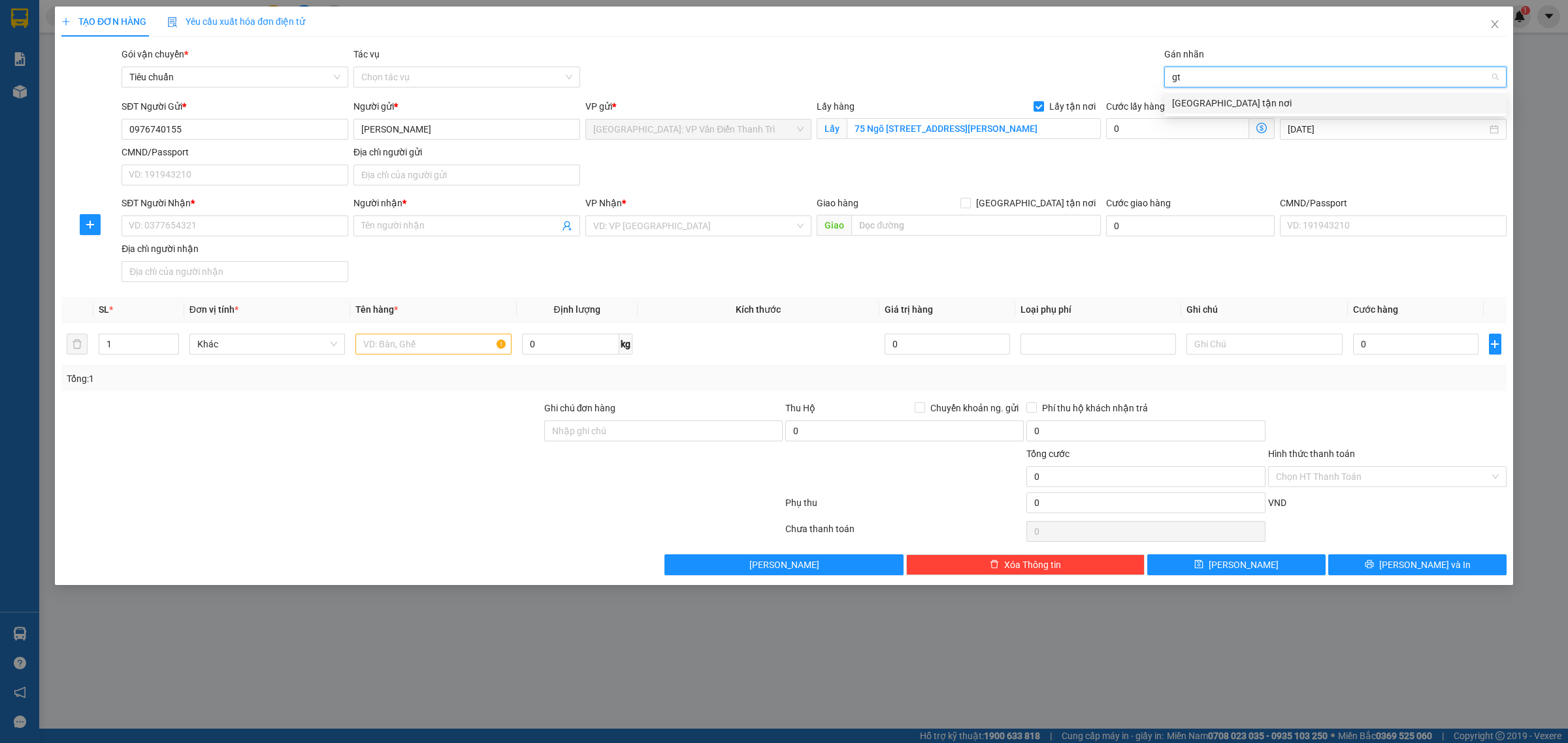
click at [1191, 97] on div "[GEOGRAPHIC_DATA] tận nơi" at bounding box center [1336, 103] width 326 height 14
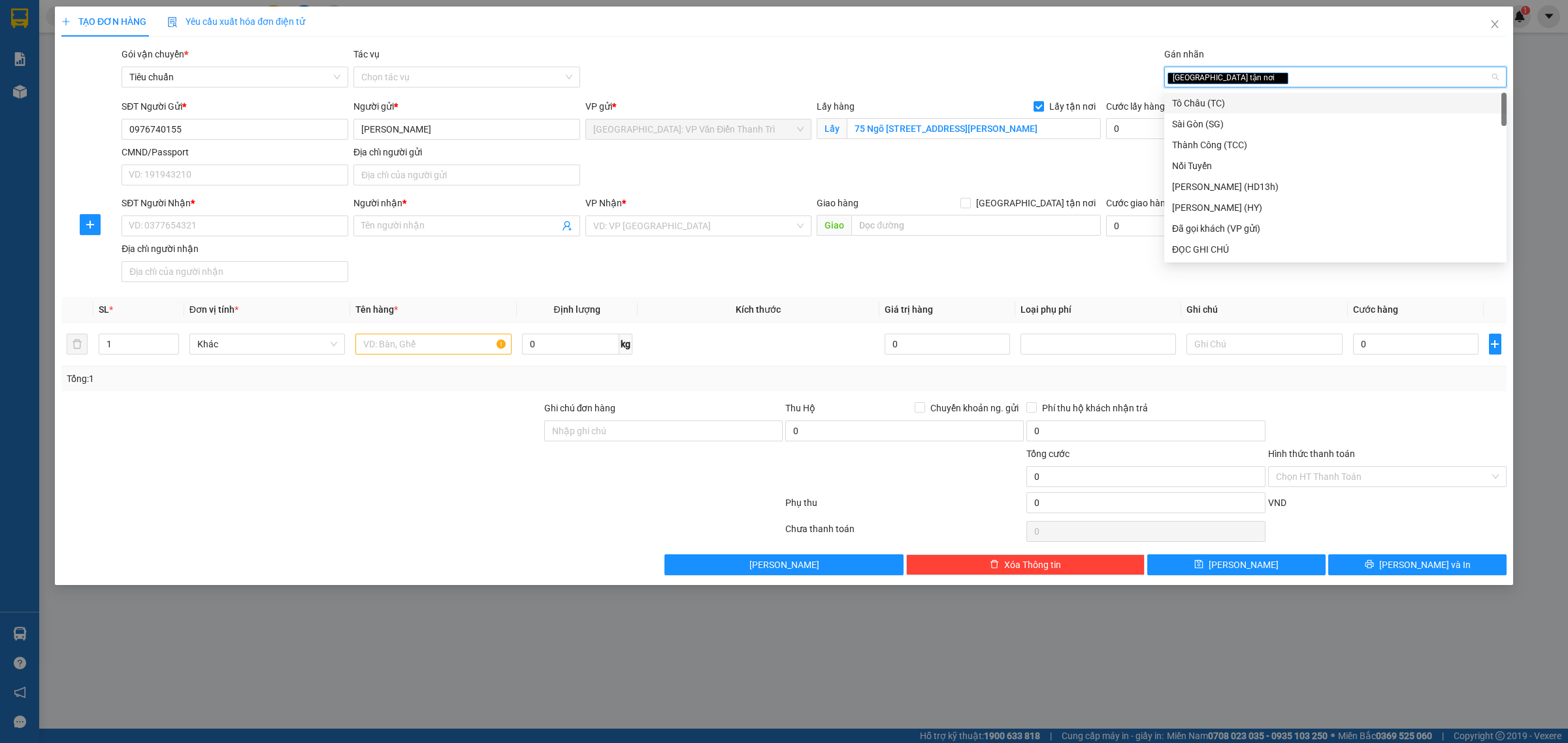
click at [1021, 59] on div "Gói vận chuyển * Tiêu chuẩn Tác vụ Chọn tác vụ Gán nhãn Giao tận nơi" at bounding box center [814, 70] width 1391 height 46
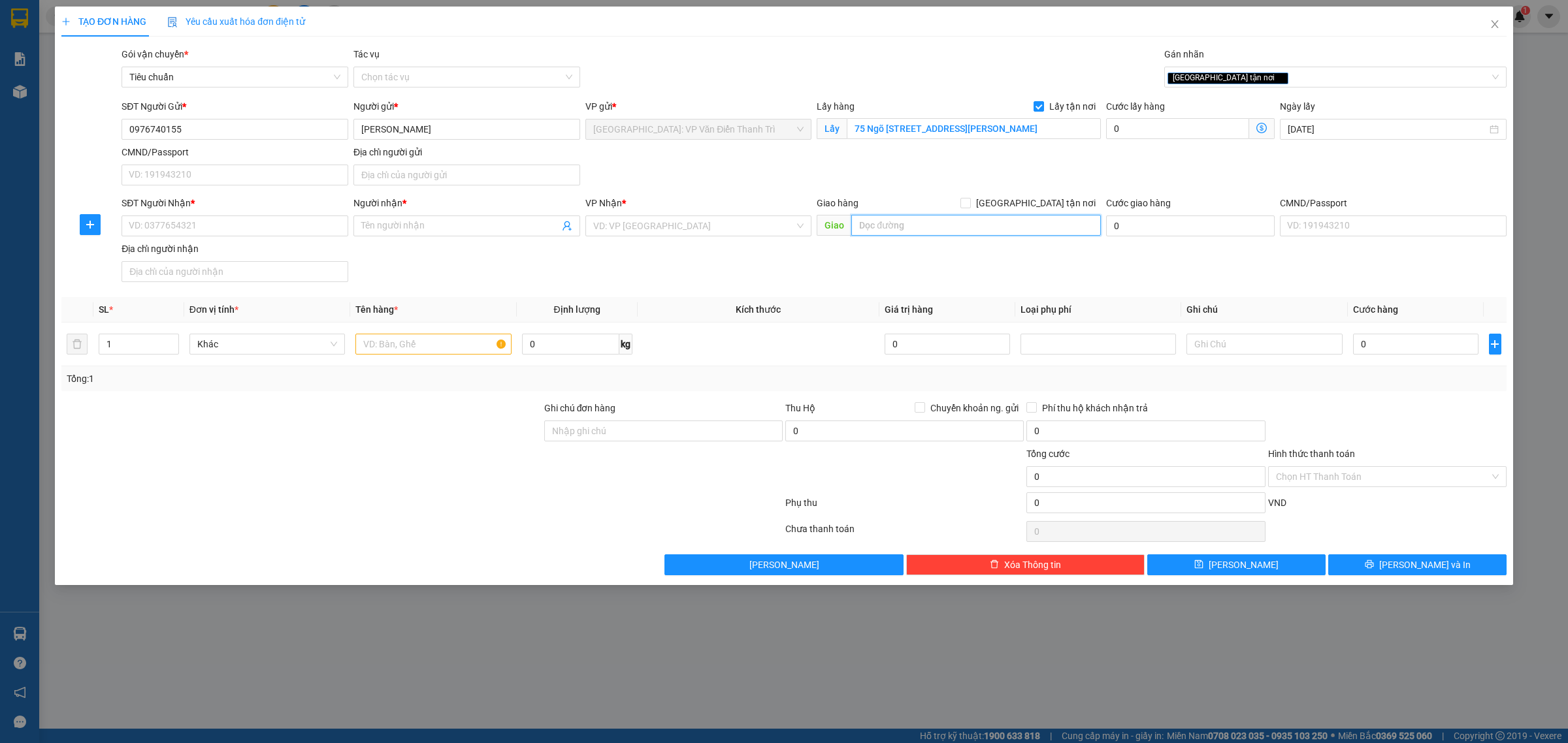
click at [945, 227] on input "text" at bounding box center [976, 225] width 249 height 21
paste input "150 Phạm Tứ , Cẩm Lệ , Đà Nẵng"
type input "150 Phạm Tứ , Cẩm Lệ , Đà Nẵng"
click at [779, 227] on input "search" at bounding box center [694, 226] width 202 height 20
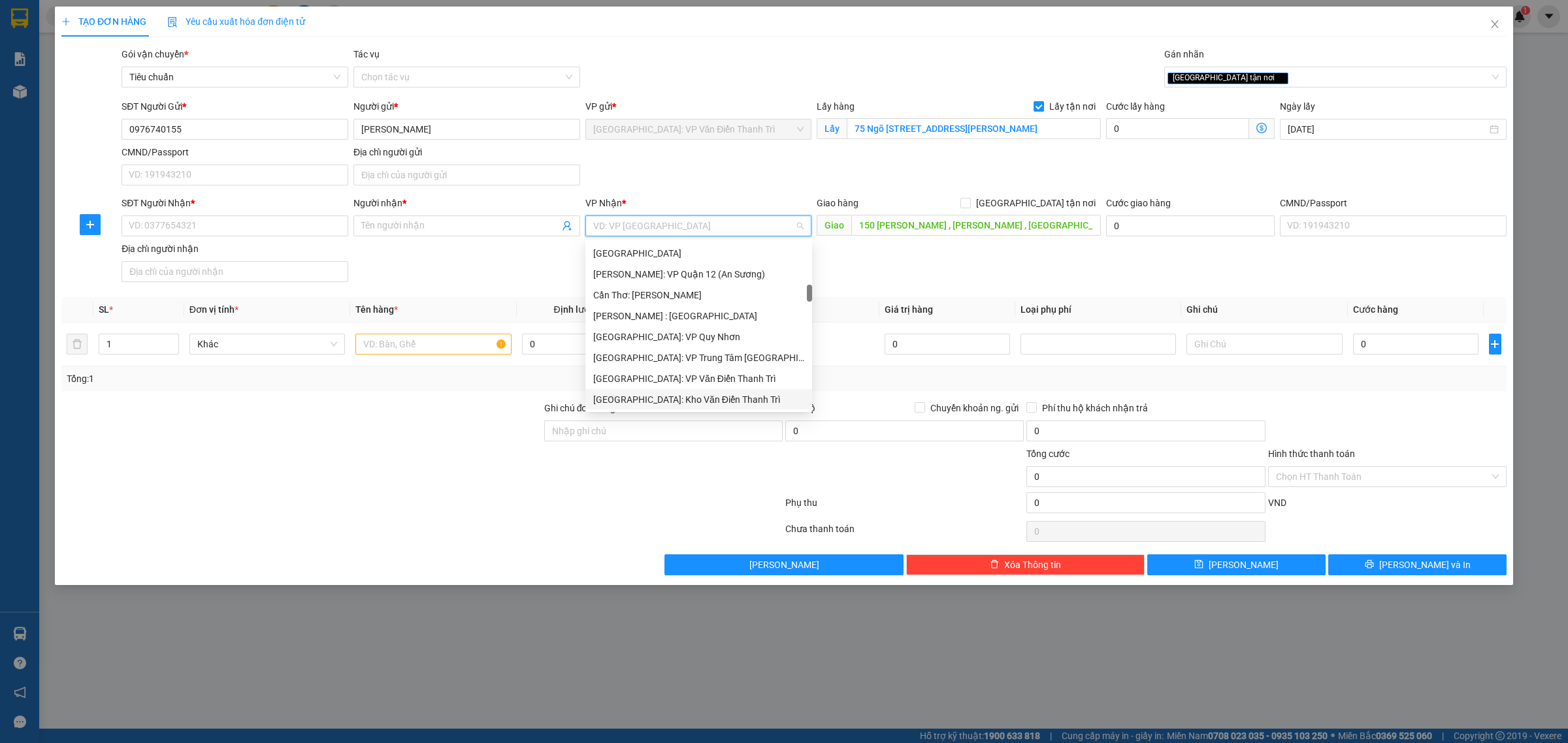
type input "d"
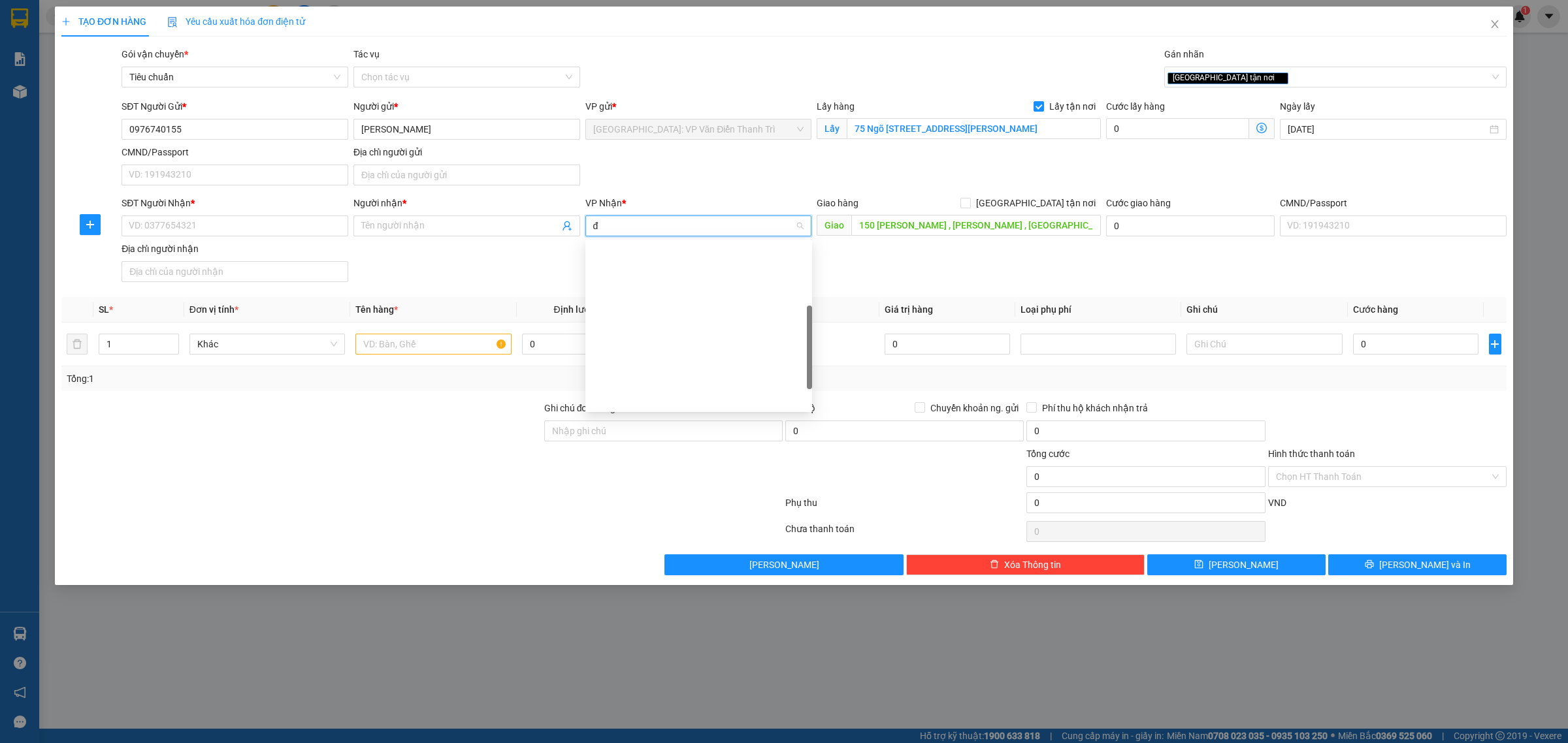
type input "đà"
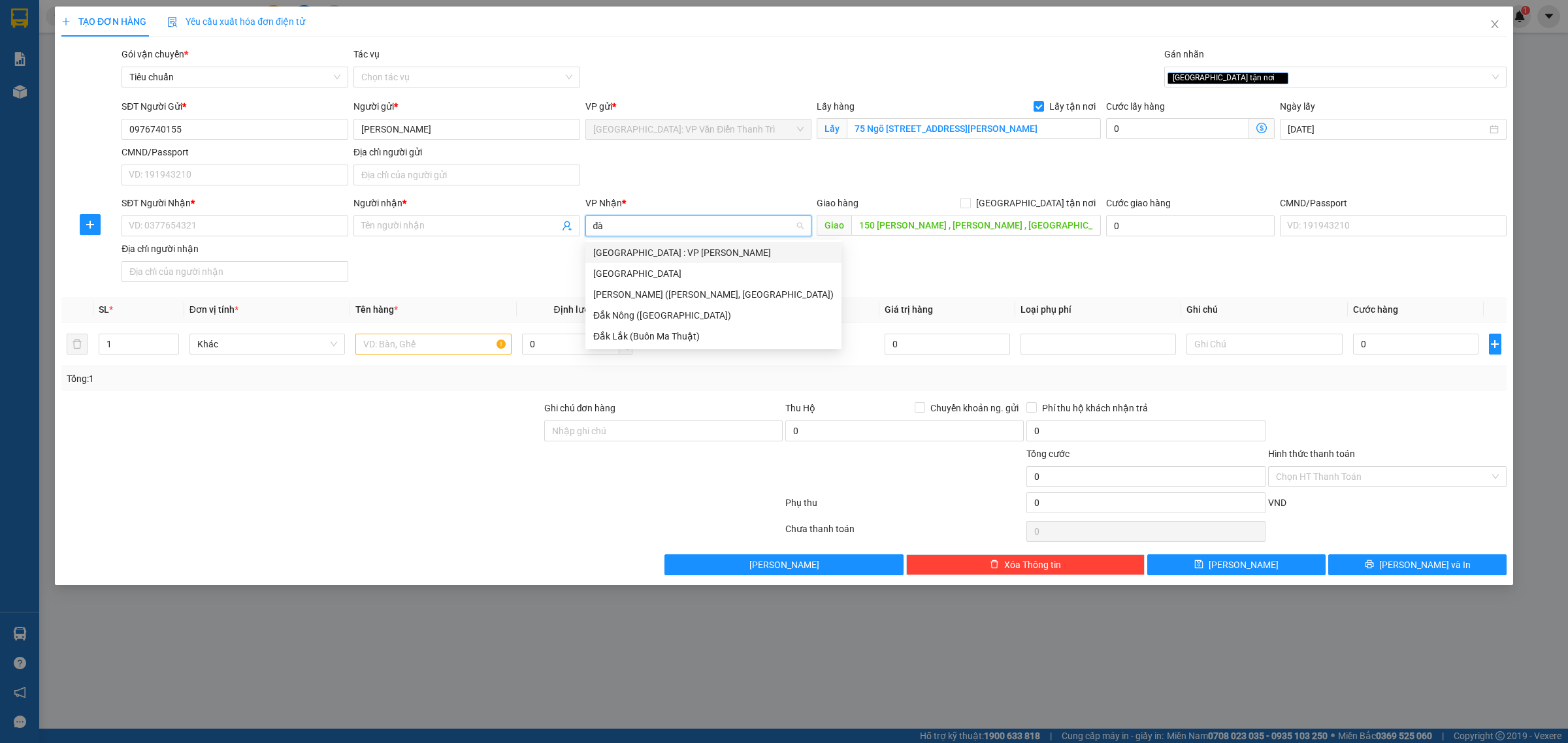
click at [691, 250] on div "[GEOGRAPHIC_DATA] : VP [PERSON_NAME]" at bounding box center [713, 253] width 240 height 14
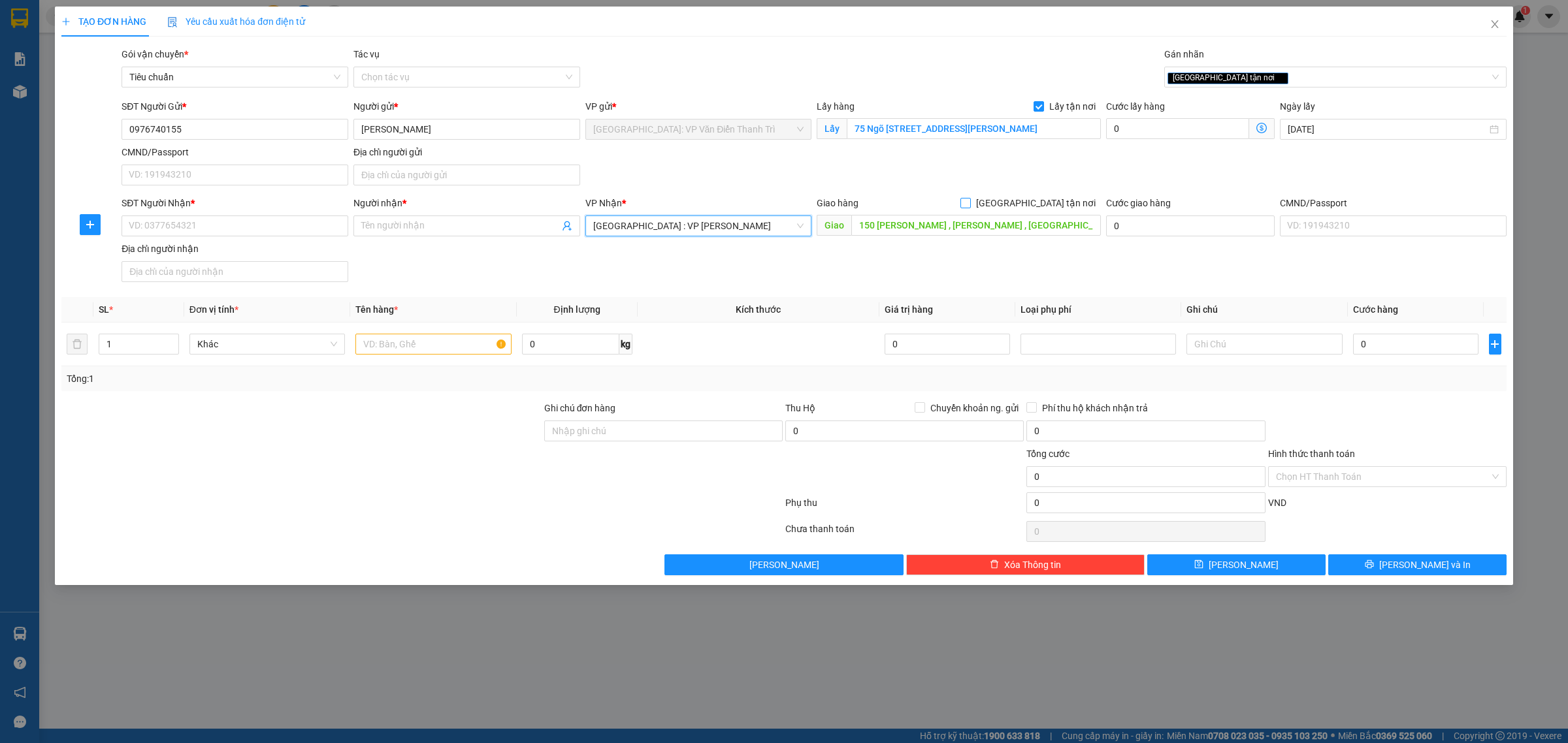
click at [971, 208] on span at bounding box center [966, 203] width 11 height 11
click at [969, 207] on input "[GEOGRAPHIC_DATA] tận nơi" at bounding box center [965, 202] width 9 height 9
checkbox input "true"
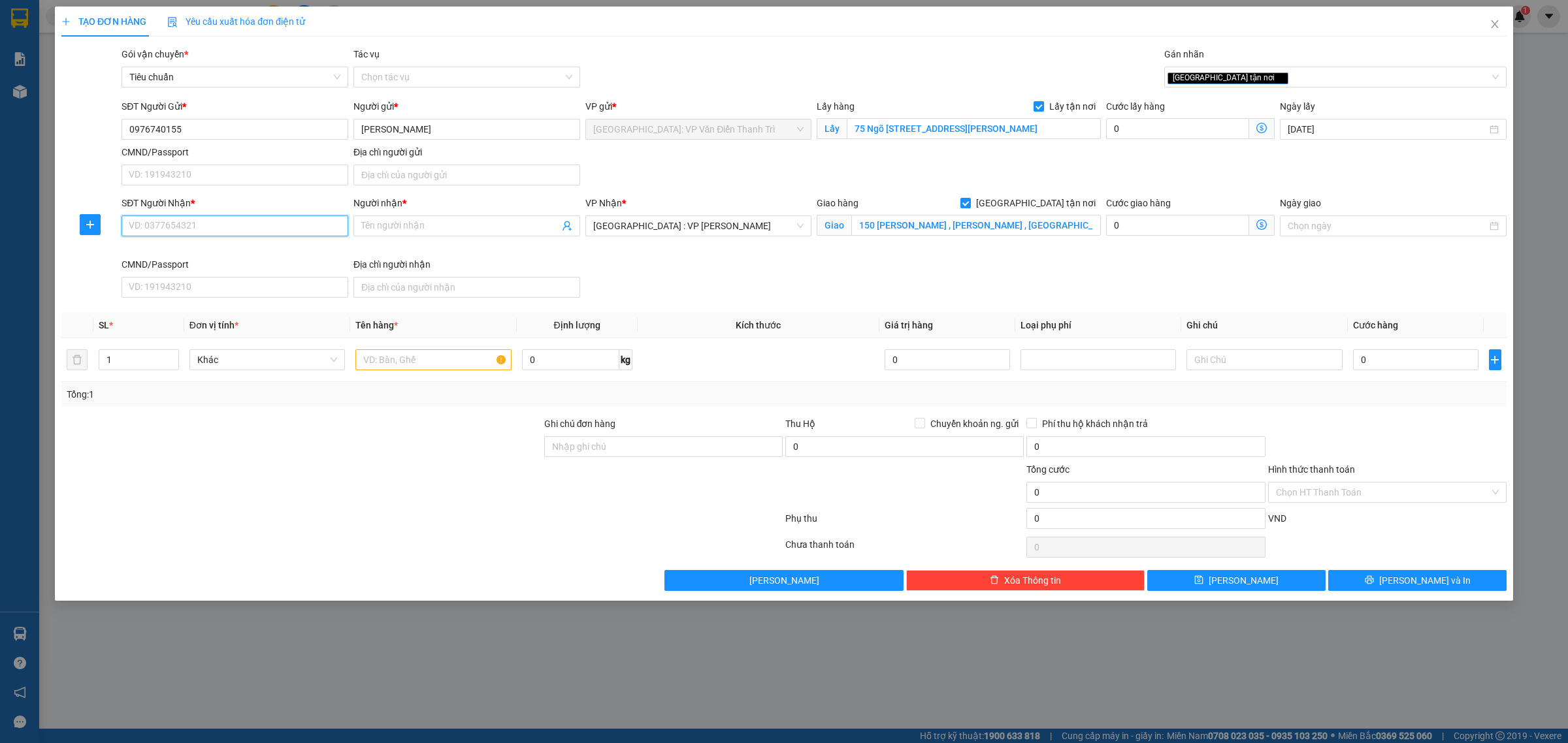
click at [301, 230] on input "SĐT Người Nhận *" at bounding box center [235, 226] width 227 height 21
paste input "0919607229"
type input "0919607229"
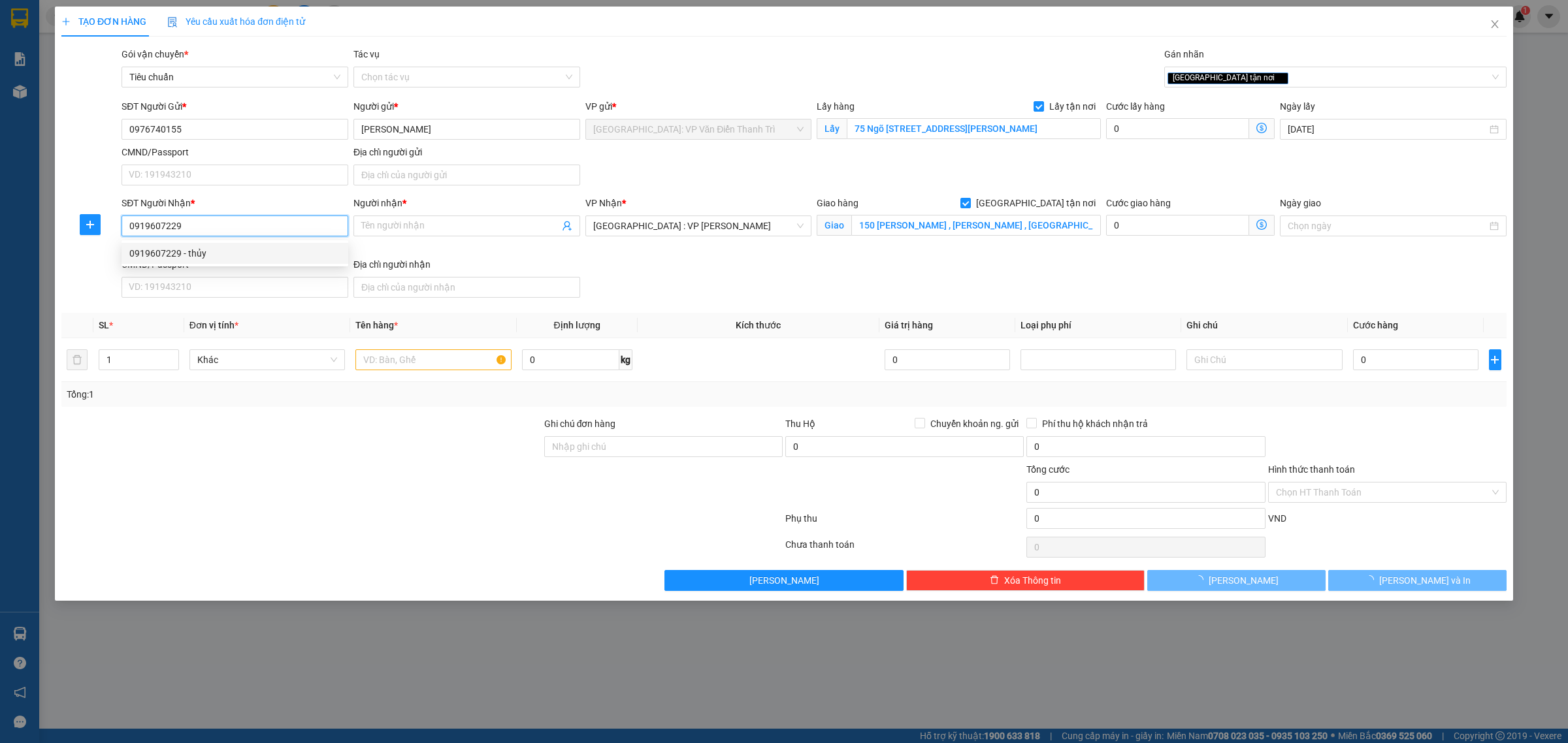
click at [247, 250] on div "0919607229 - thủy" at bounding box center [235, 254] width 211 height 14
type input "thủy"
type input "150 phạm tứ,cẩm lệ đà nẵng"
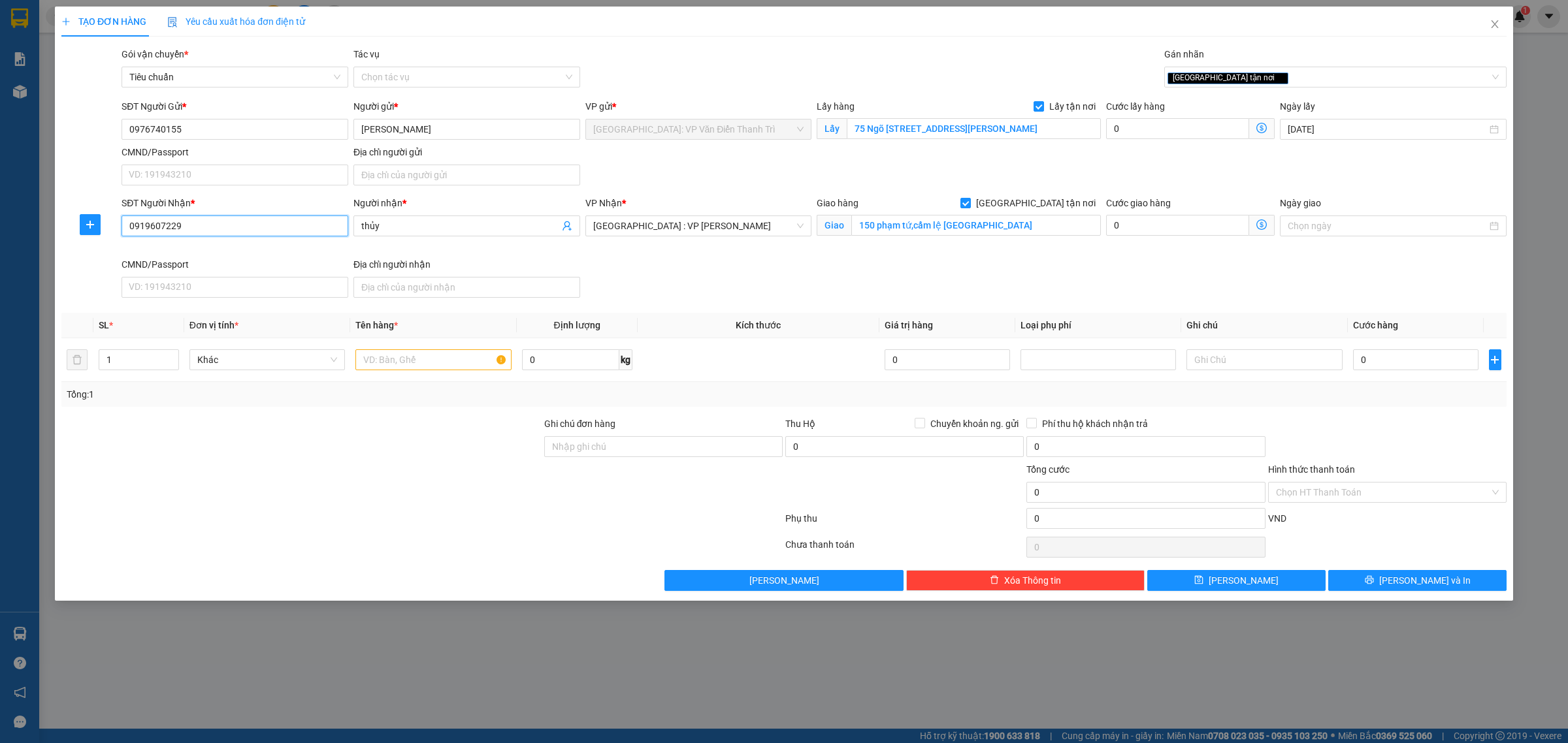
type input "0919607229"
click at [1125, 128] on input "0" at bounding box center [1177, 129] width 143 height 21
type input "1"
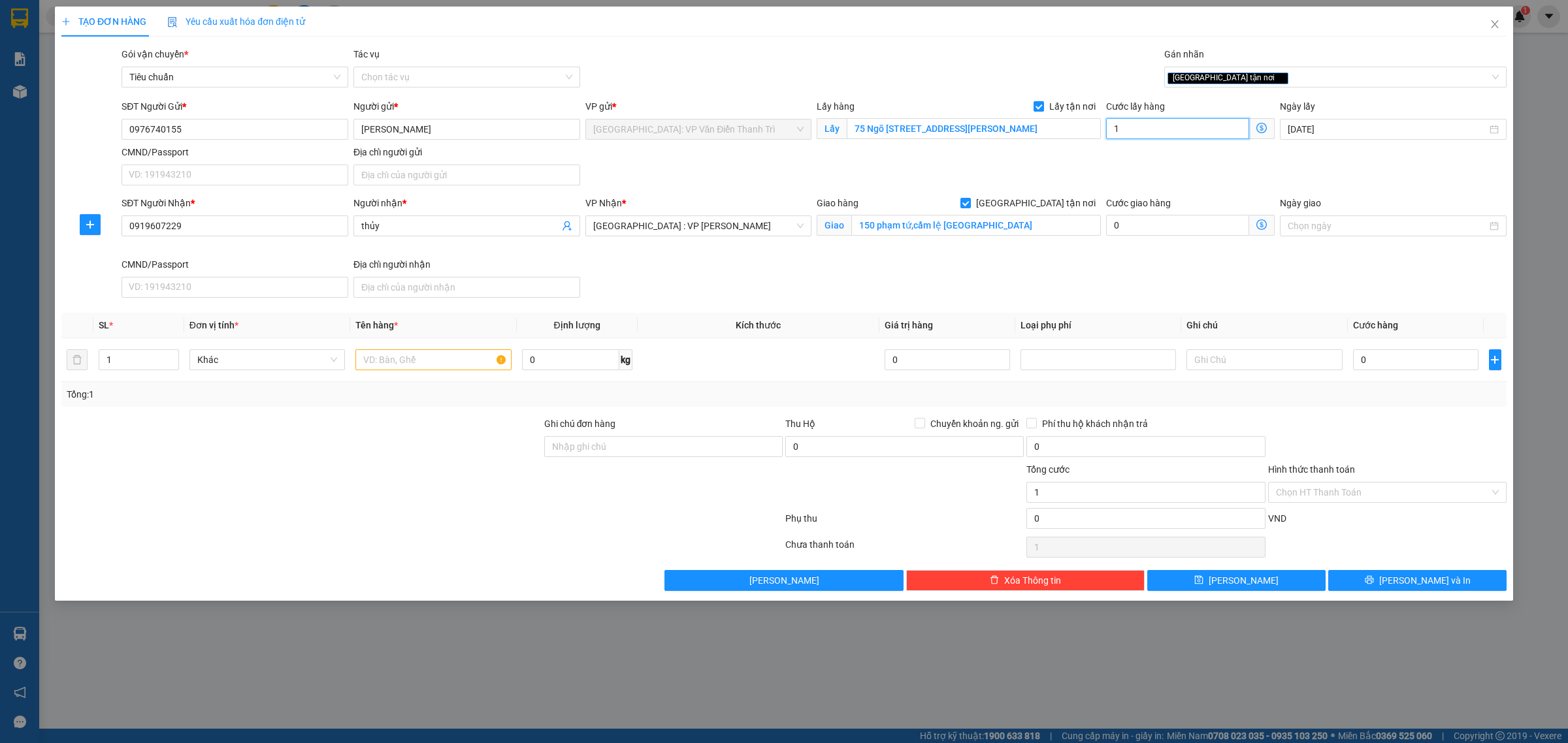
type input "15"
type input "150"
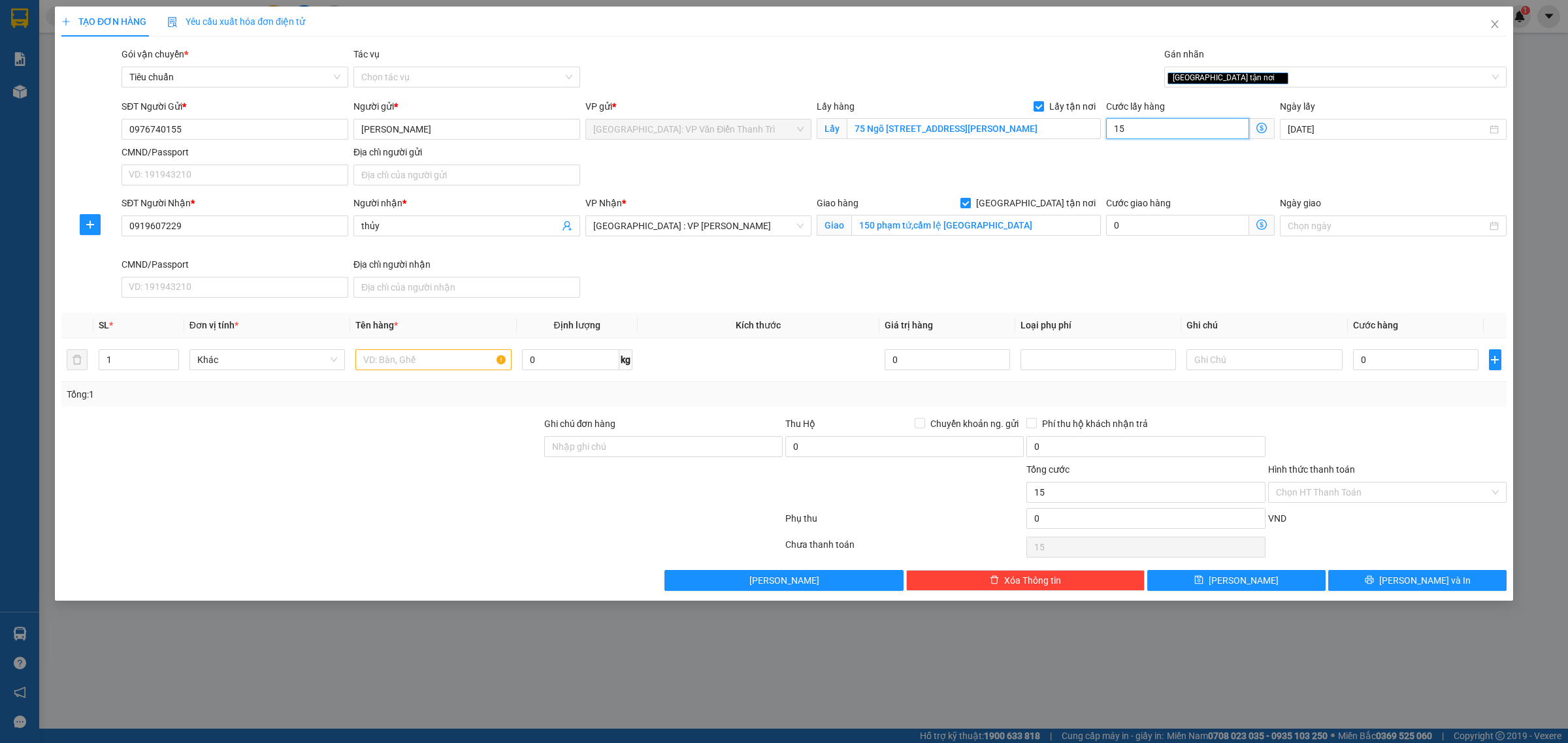
type input "150"
type input "1.500"
click at [396, 361] on input "text" at bounding box center [433, 360] width 155 height 21
click at [75, 361] on tr "1 Khác 9 kiện 0 kg 0 0" at bounding box center [784, 360] width 1446 height 43
click at [259, 422] on div at bounding box center [302, 440] width 482 height 46
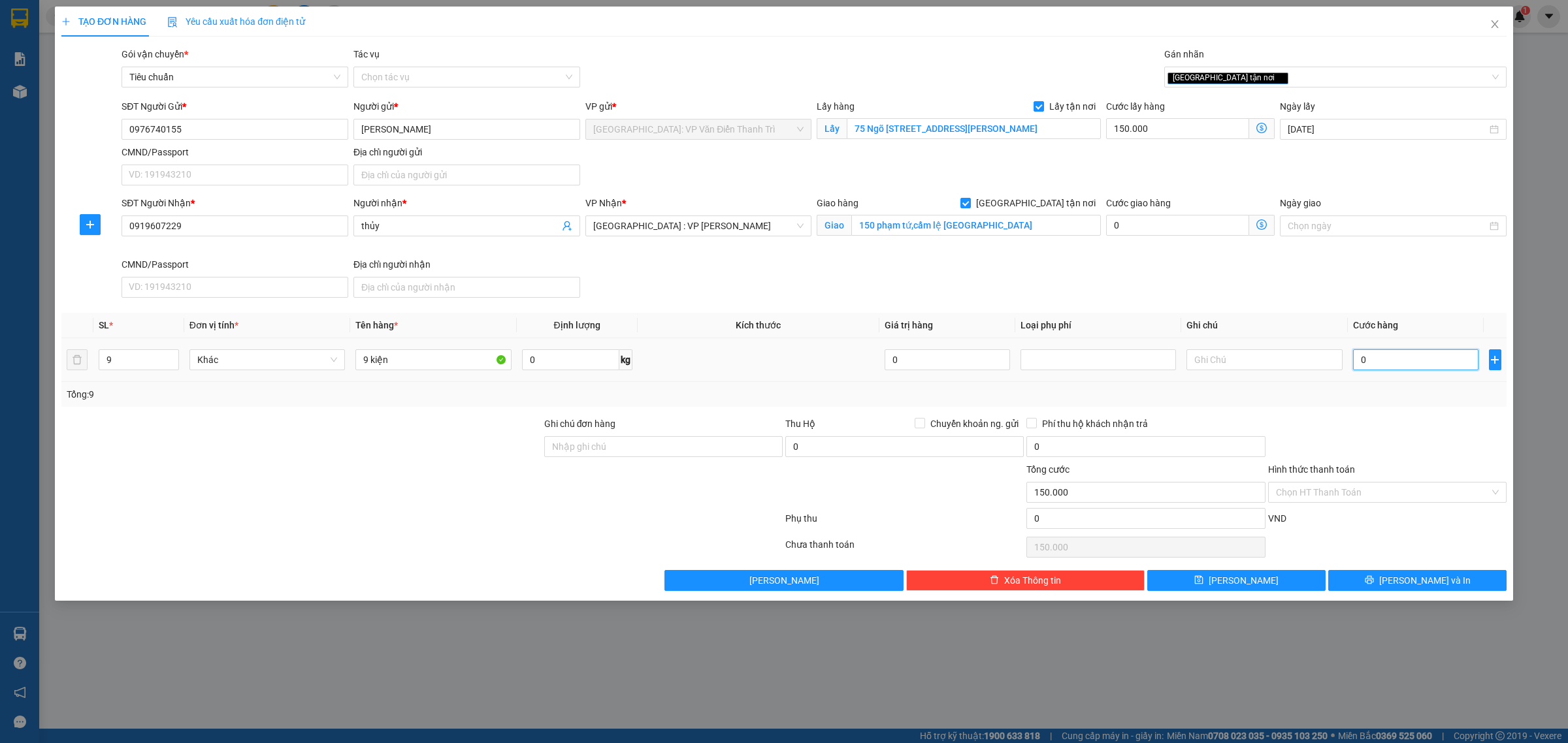
click at [1379, 364] on input "0" at bounding box center [1415, 360] width 125 height 21
click at [411, 361] on input "9 kiện" at bounding box center [433, 360] width 155 height 21
click at [1289, 585] on button "[PERSON_NAME]" at bounding box center [1236, 581] width 178 height 21
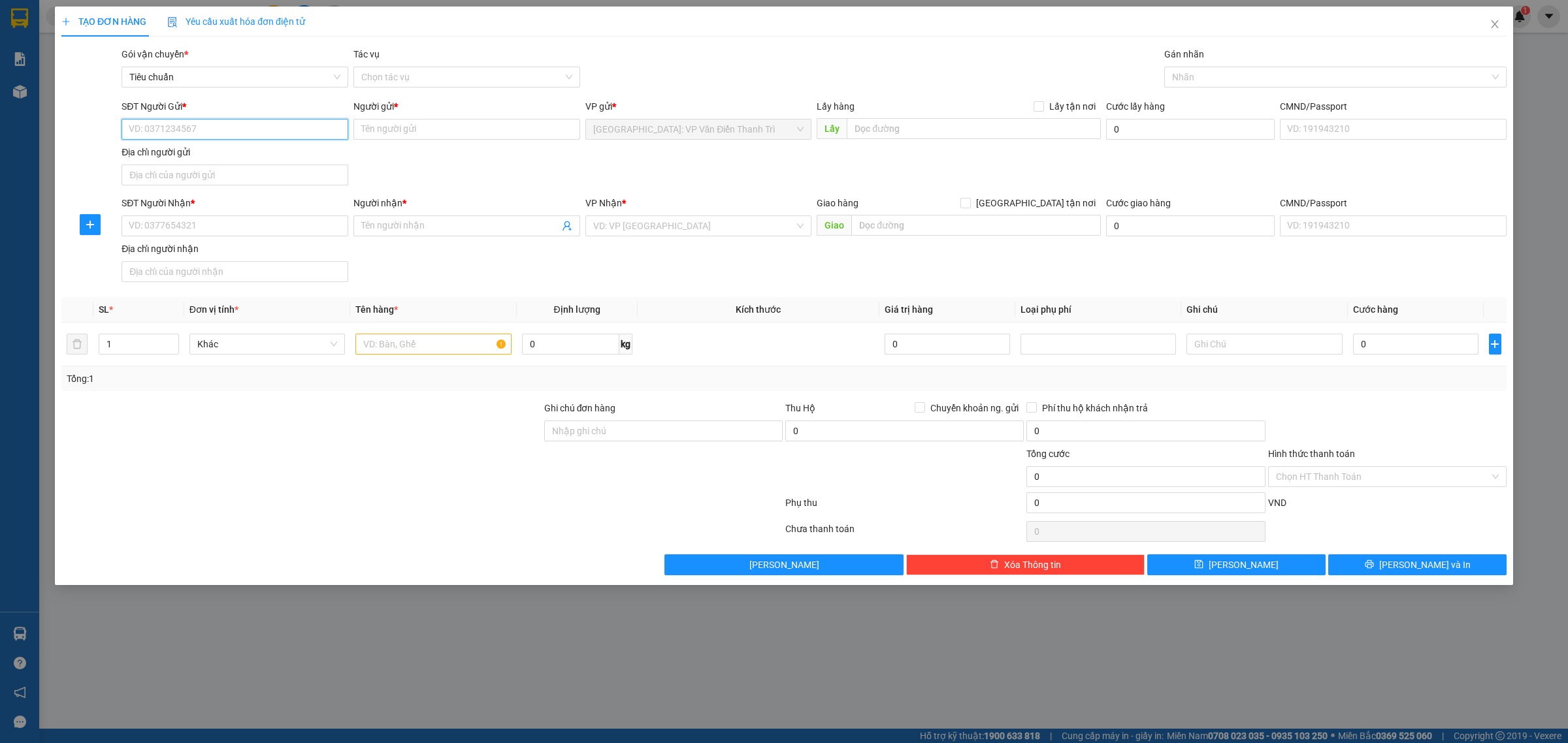
click at [279, 125] on input "SĐT Người Gửi *" at bounding box center [235, 129] width 227 height 21
paste input "0949304304"
type input "0949304304"
click at [256, 130] on input "0949304304" at bounding box center [235, 129] width 227 height 21
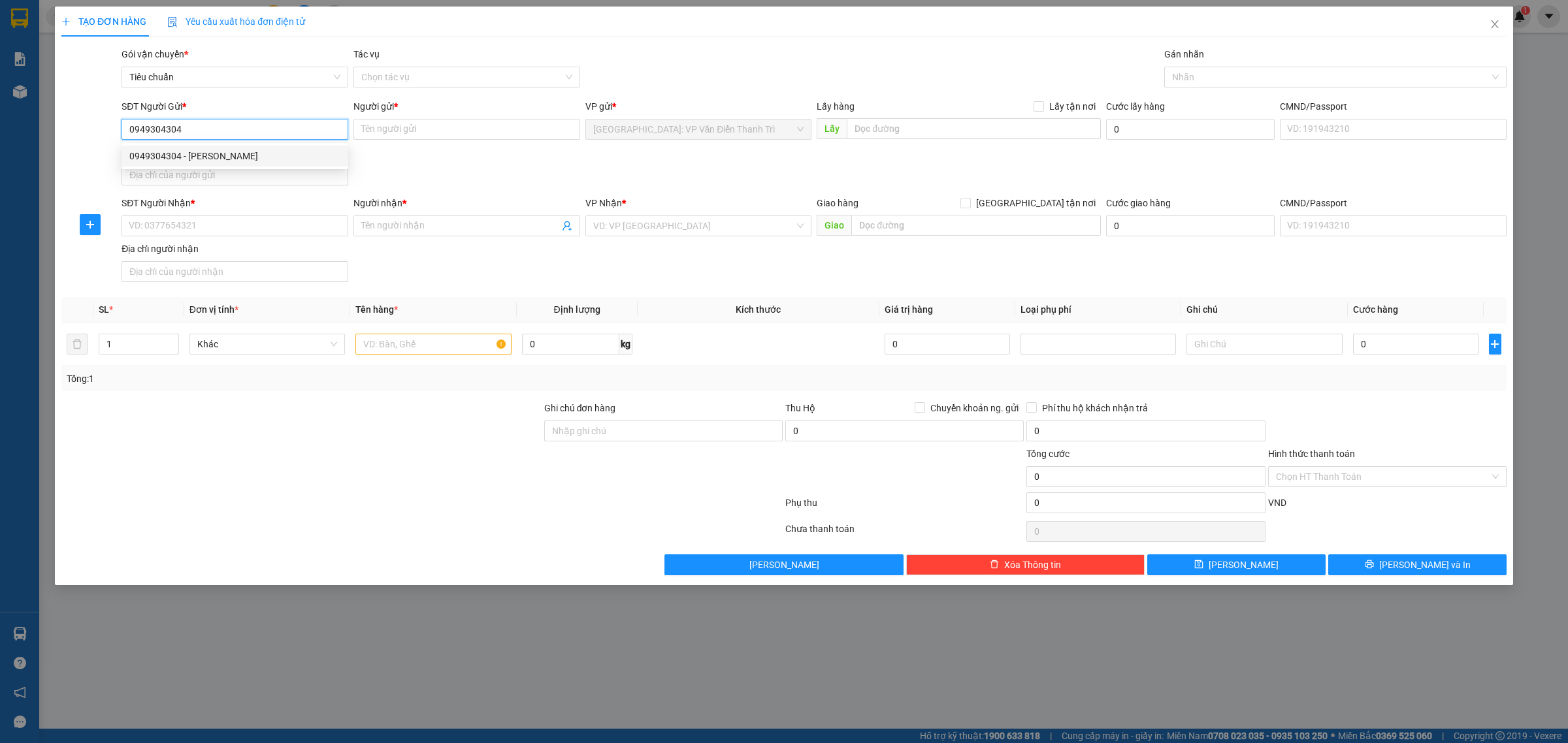
click at [208, 165] on div "0949304304 - [PERSON_NAME]" at bounding box center [235, 156] width 227 height 21
type input "nam thao"
type input "0949304304"
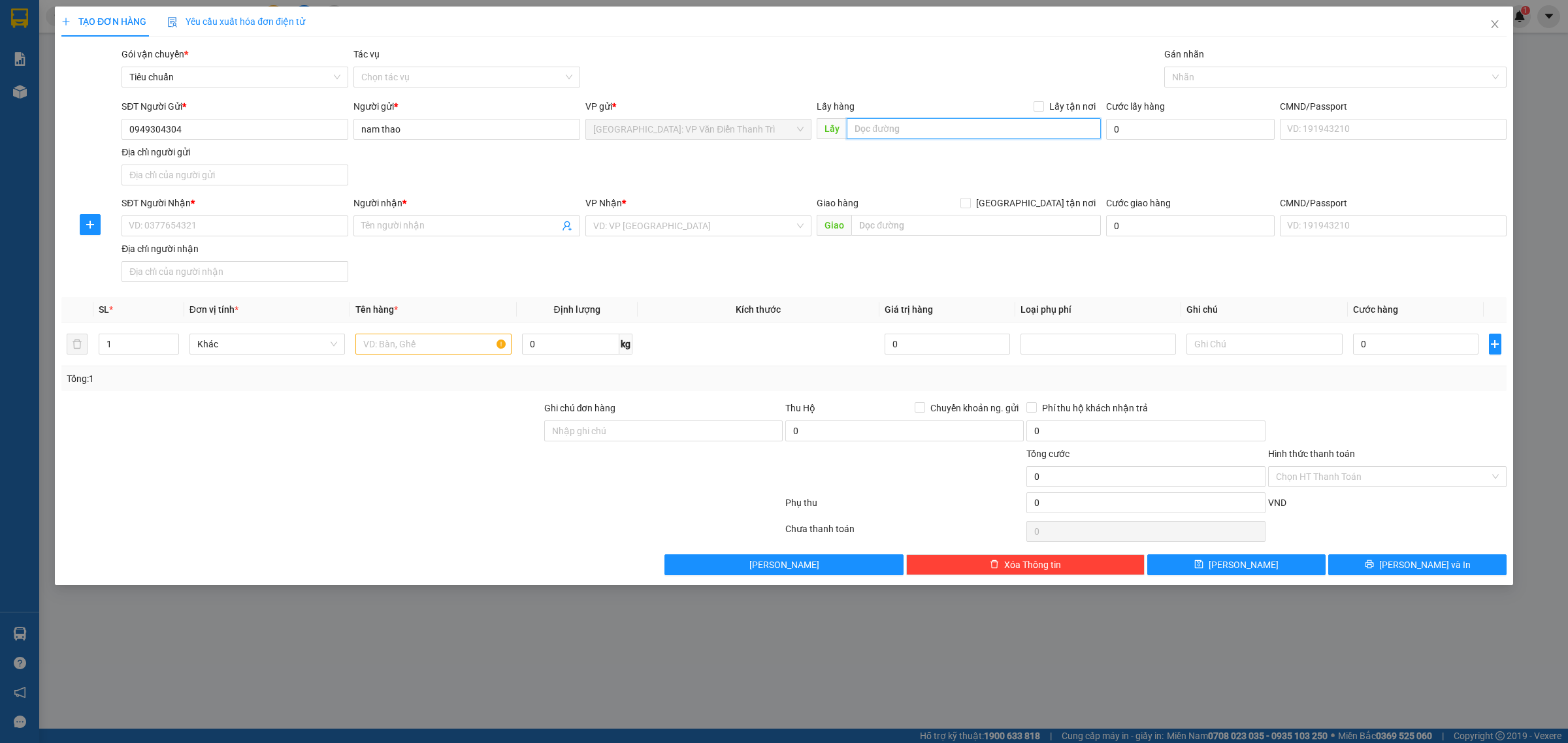
click at [935, 125] on input "text" at bounding box center [974, 129] width 255 height 21
paste input "Khu đô thị [GEOGRAPHIC_DATA], [GEOGRAPHIC_DATA], [GEOGRAPHIC_DATA]"
type input "Khu đô thị [GEOGRAPHIC_DATA], [GEOGRAPHIC_DATA], [GEOGRAPHIC_DATA]"
click at [1042, 110] on input "Lấy tận nơi" at bounding box center [1038, 106] width 9 height 9
checkbox input "true"
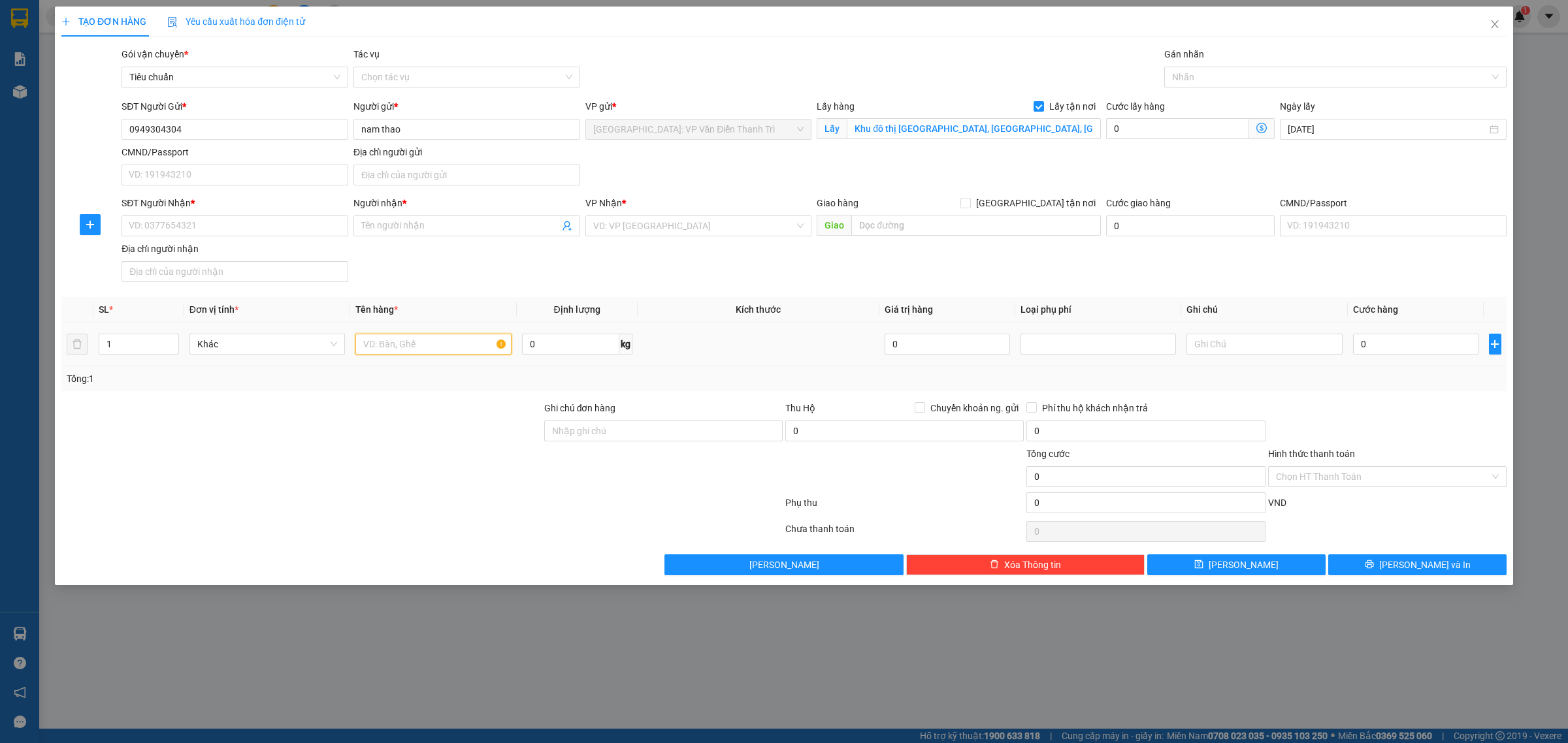
click at [432, 341] on input "text" at bounding box center [433, 344] width 155 height 21
paste input "Đơn 4 kiện dài 1m rộng 40cm cao 40 -128kg"
type input "Đơn 4 kiện dài 1m rộng 40cm cao 40 -128kg"
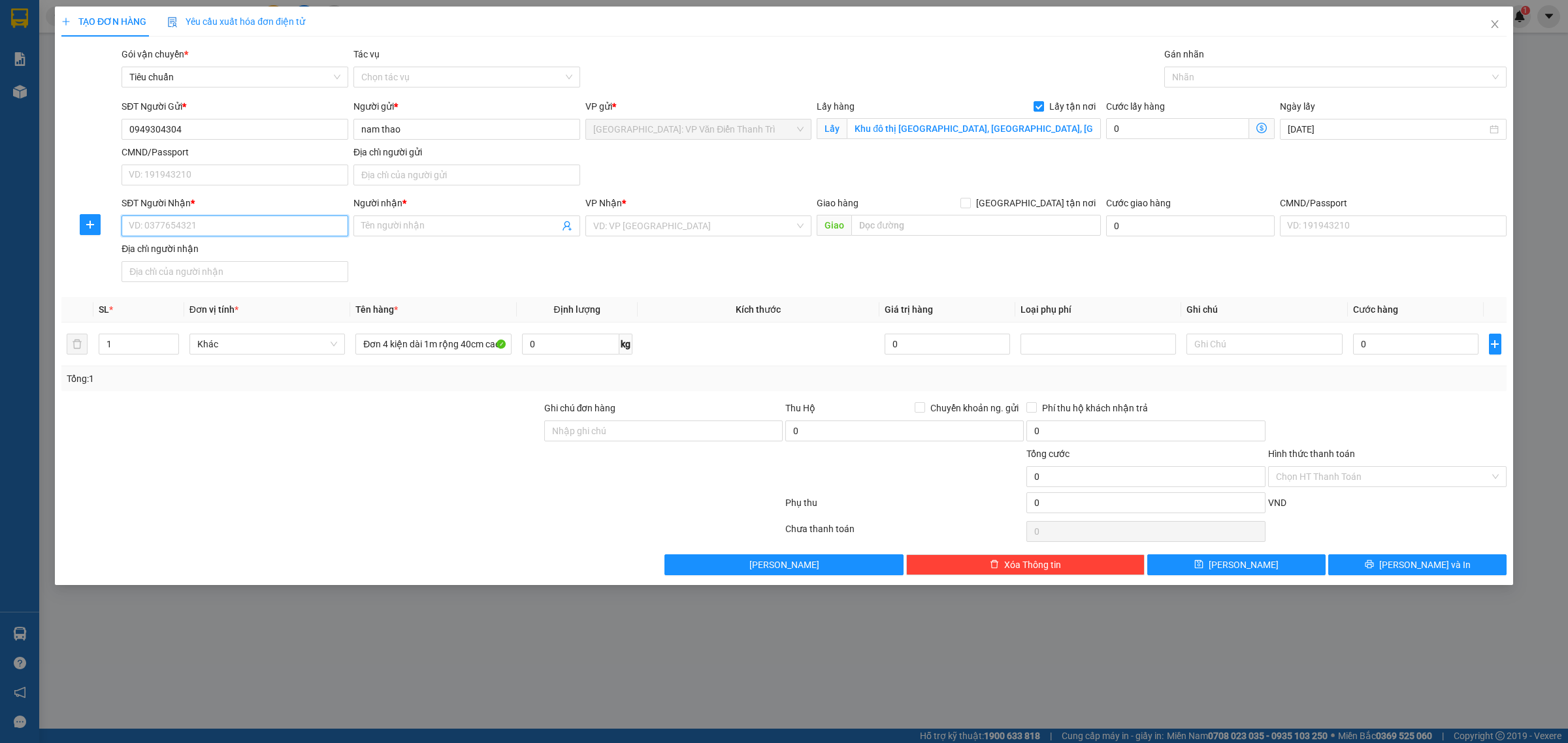
click at [246, 230] on input "SĐT Người Nhận *" at bounding box center [235, 226] width 227 height 21
paste input "0336884588"
click at [249, 230] on input "0336884588" at bounding box center [235, 226] width 227 height 21
paste input "0336884588"
click at [249, 230] on input "03368845880336884588" at bounding box center [235, 226] width 227 height 21
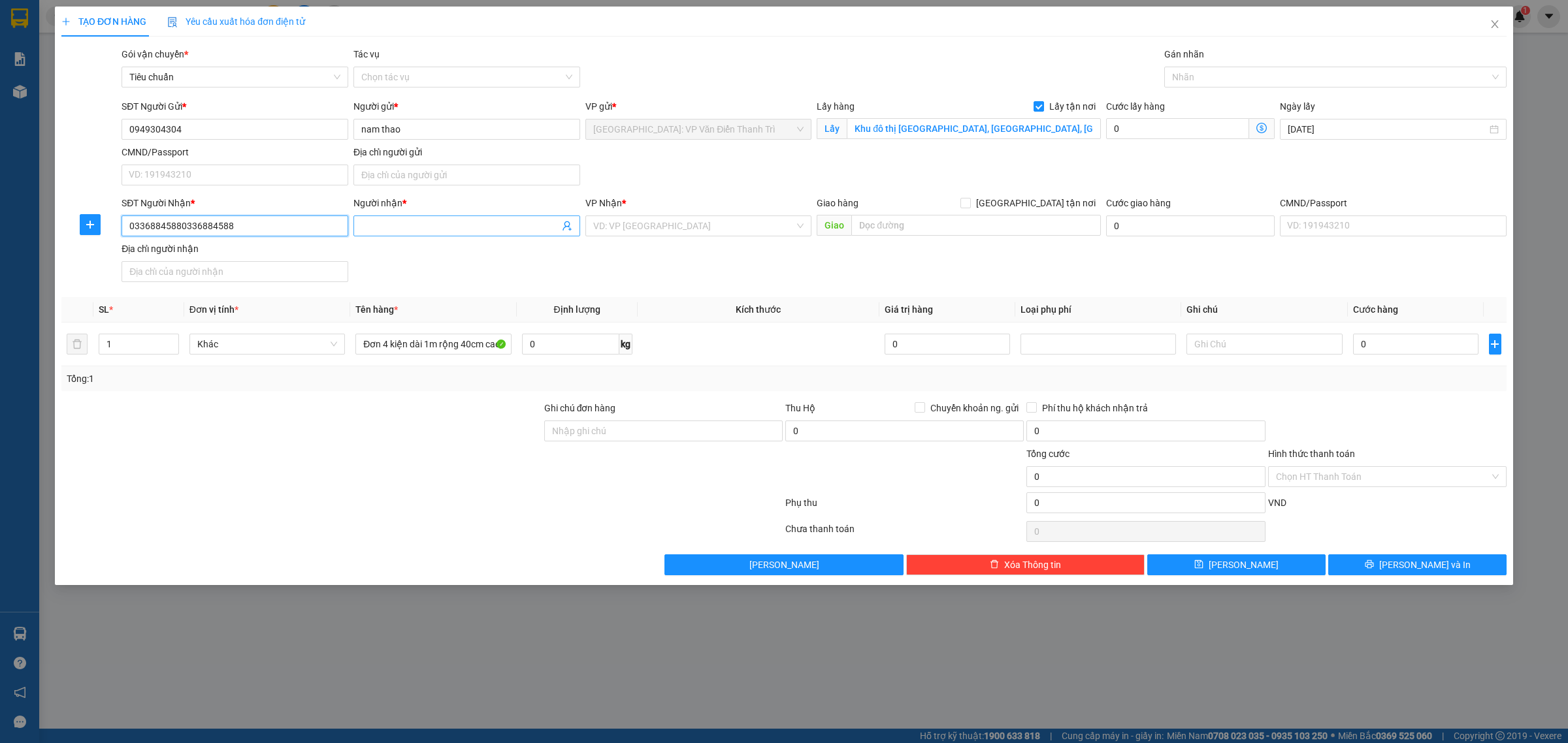
type input "03368845880336884588"
click at [383, 224] on input "Người nhận *" at bounding box center [459, 226] width 198 height 14
type input "Người Dùng"
click at [246, 235] on input "03368845880336884588" at bounding box center [235, 226] width 227 height 21
paste input "search"
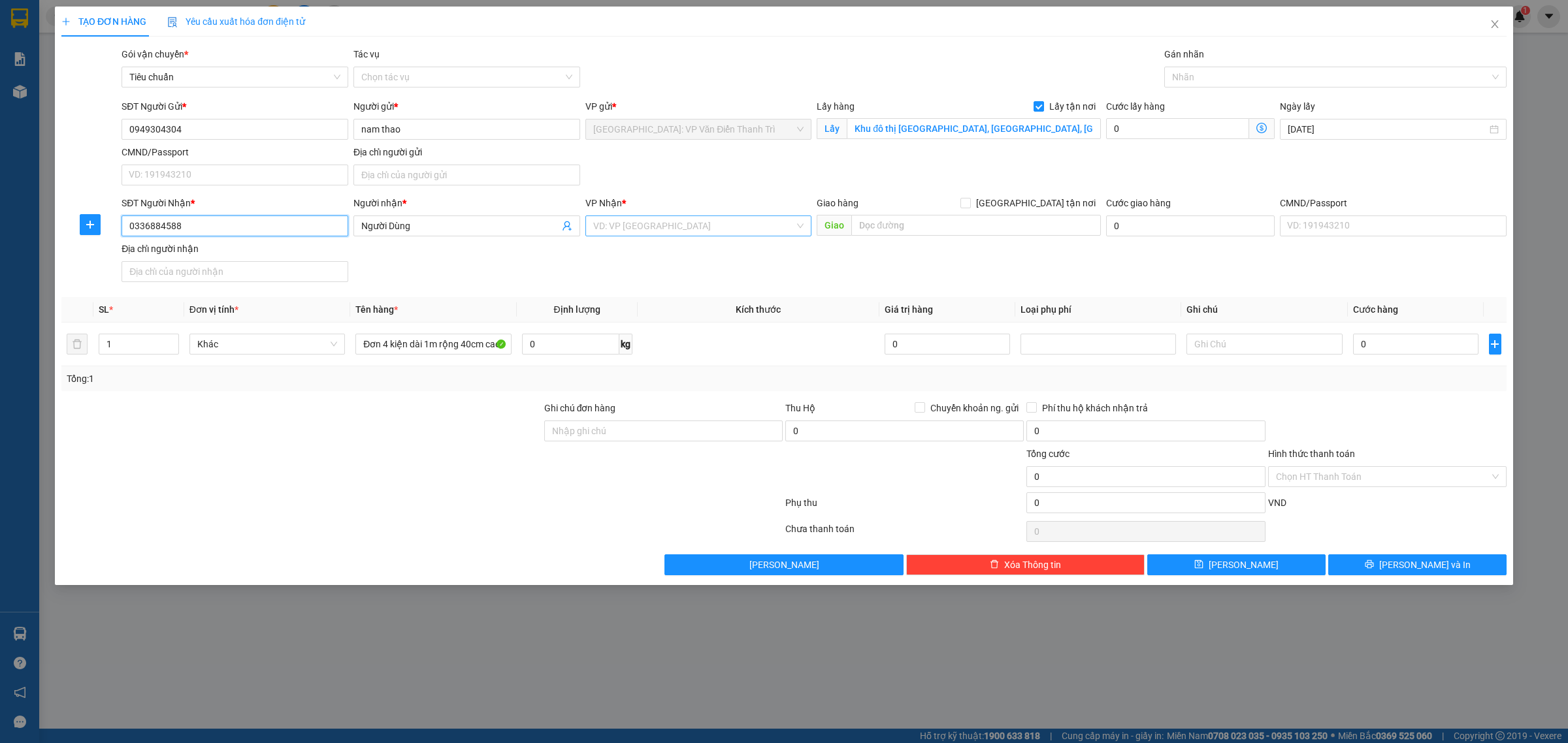
type input "0336884588"
click at [657, 224] on input "search" at bounding box center [694, 226] width 202 height 20
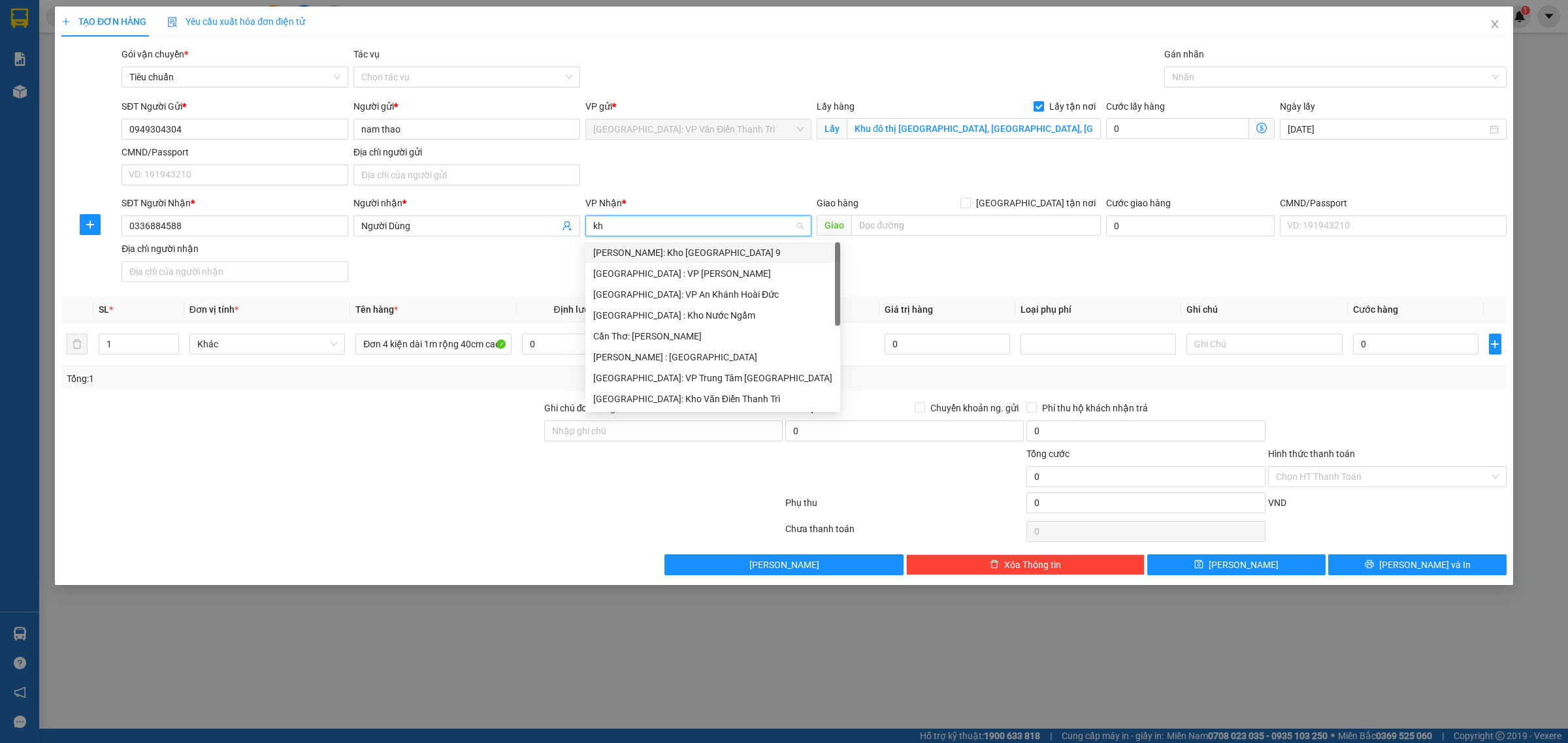
type input "kho"
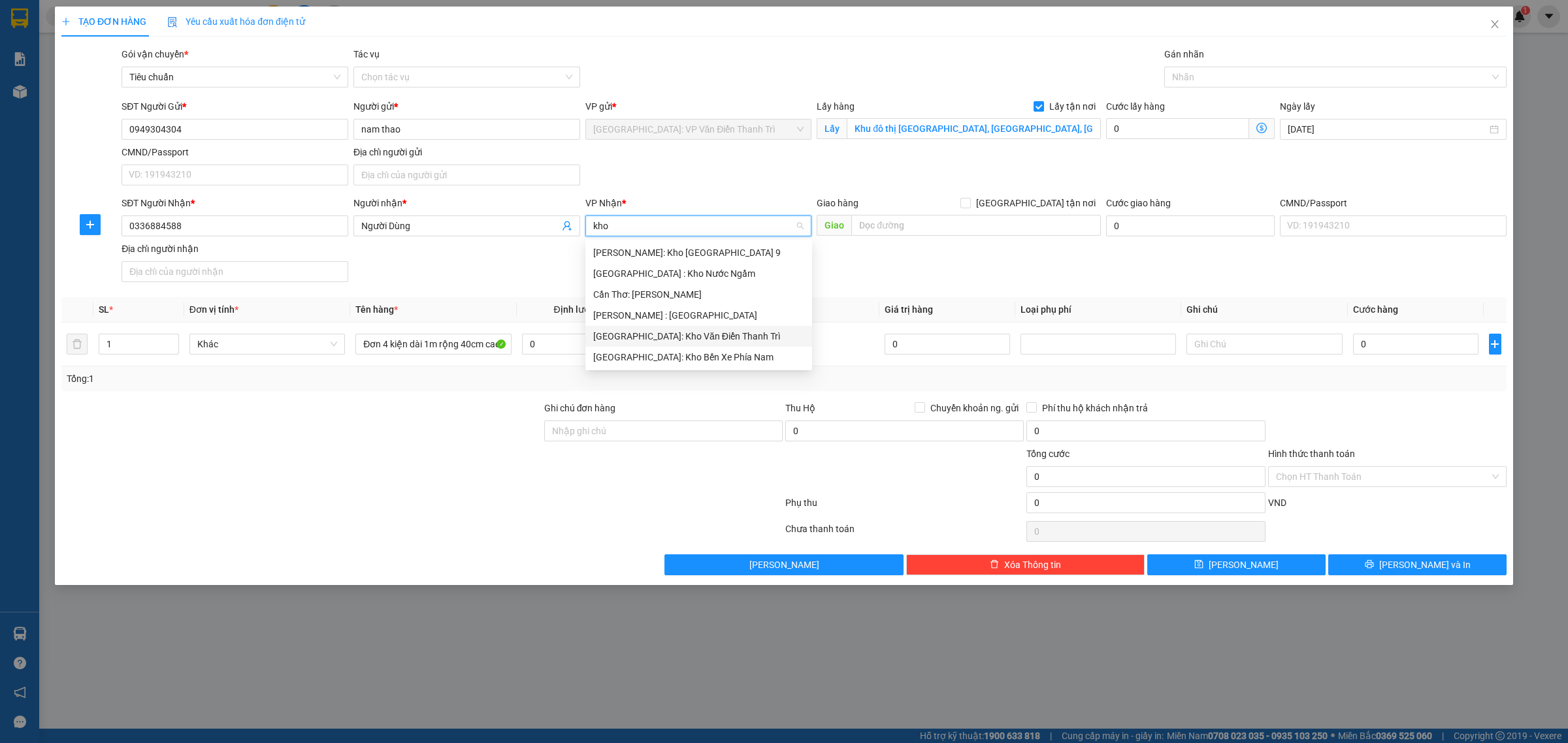
click at [670, 340] on div "[GEOGRAPHIC_DATA]: Kho Văn Điển Thanh Trì" at bounding box center [699, 336] width 211 height 14
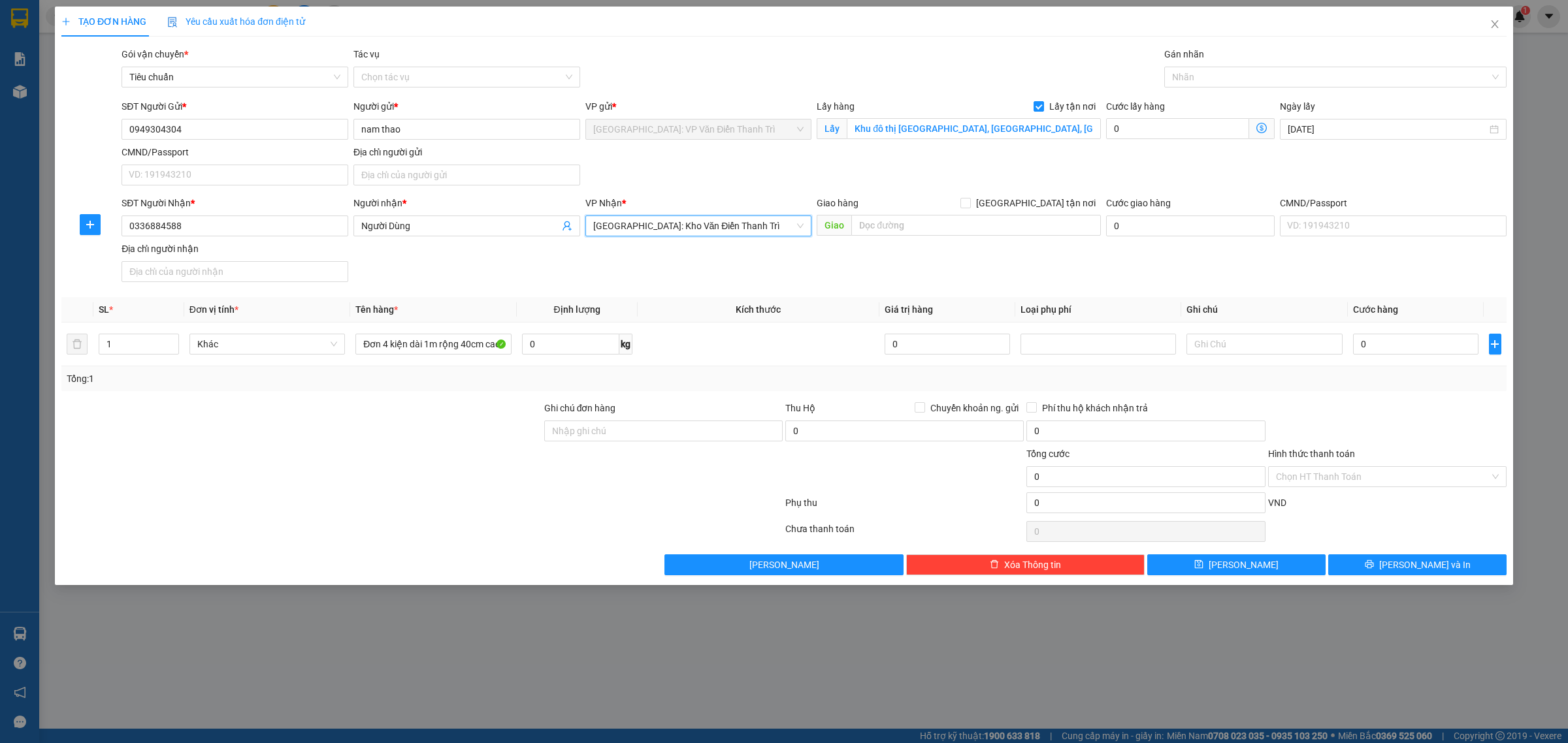
click at [730, 184] on div "SĐT Người Gửi * 0949304304 Người gửi * nam thao VP gửi * Hà Nội: VP Văn Điển Th…" at bounding box center [814, 145] width 1391 height 91
click at [932, 226] on input "text" at bounding box center [976, 225] width 249 height 21
paste input "trụ hạ đồng lạc chí linh Hải dương"
type input "trụ hạ đồng lạc chí linh Hải dương"
click at [969, 207] on input "[GEOGRAPHIC_DATA] tận nơi" at bounding box center [965, 202] width 9 height 9
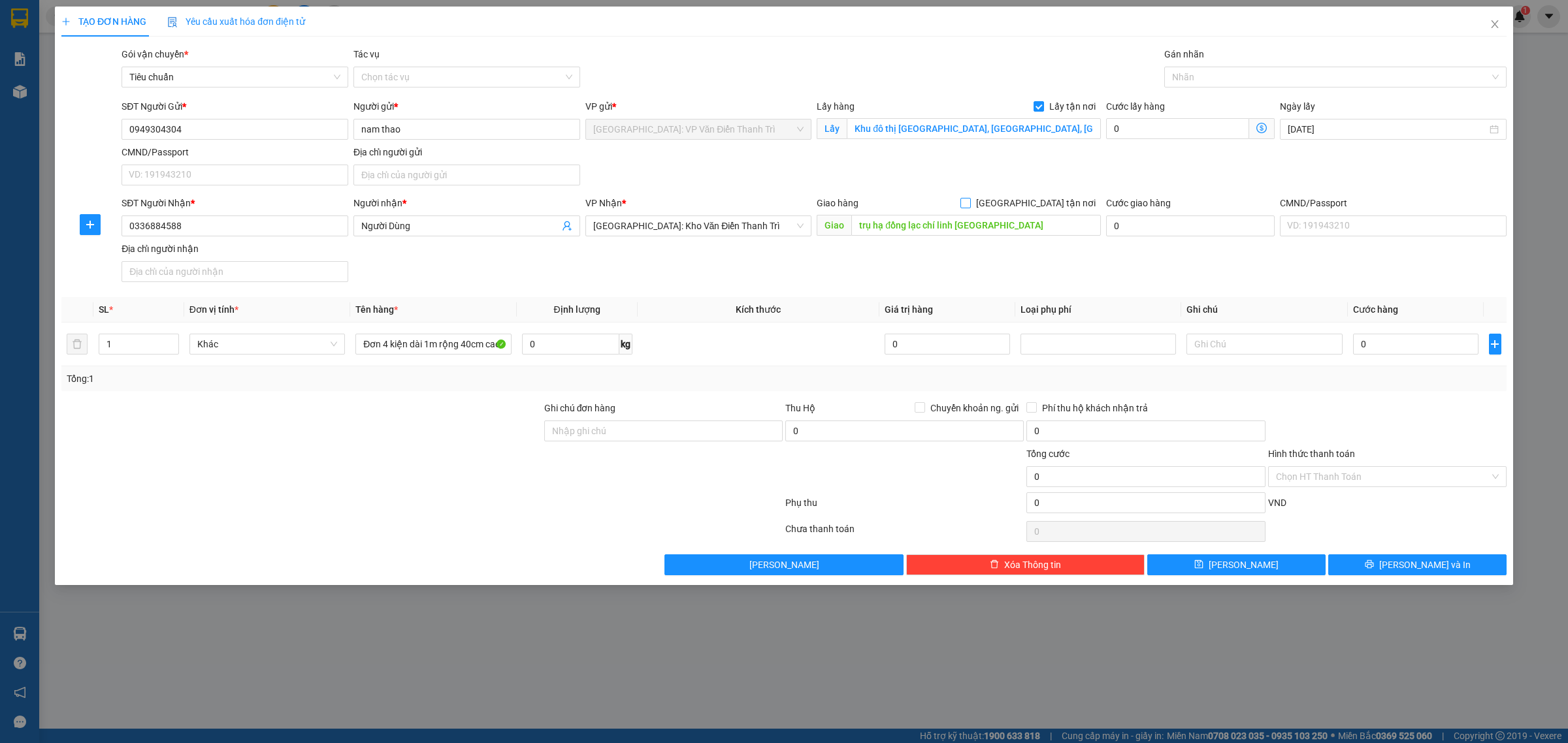
checkbox input "true"
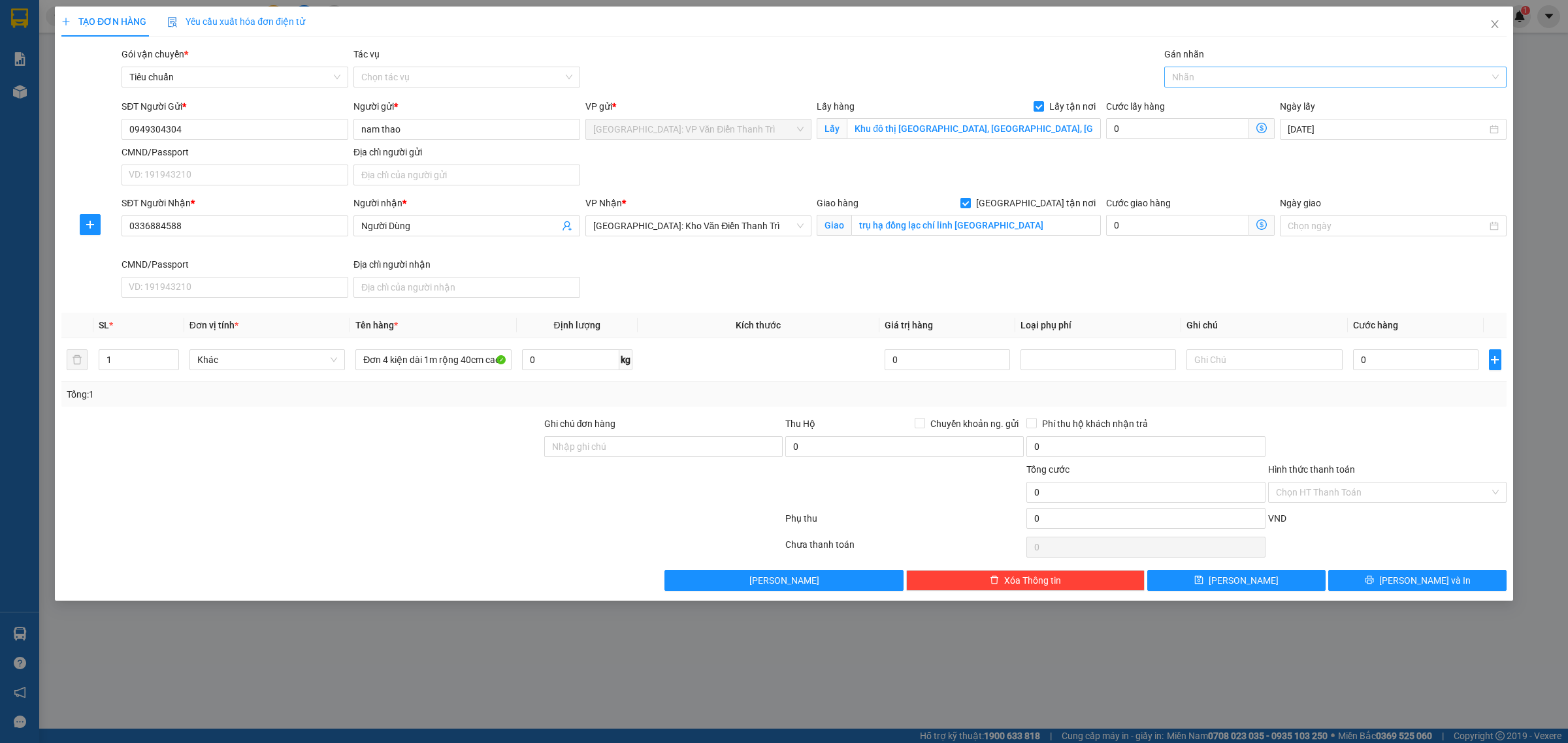
click at [1181, 79] on div at bounding box center [1329, 77] width 323 height 16
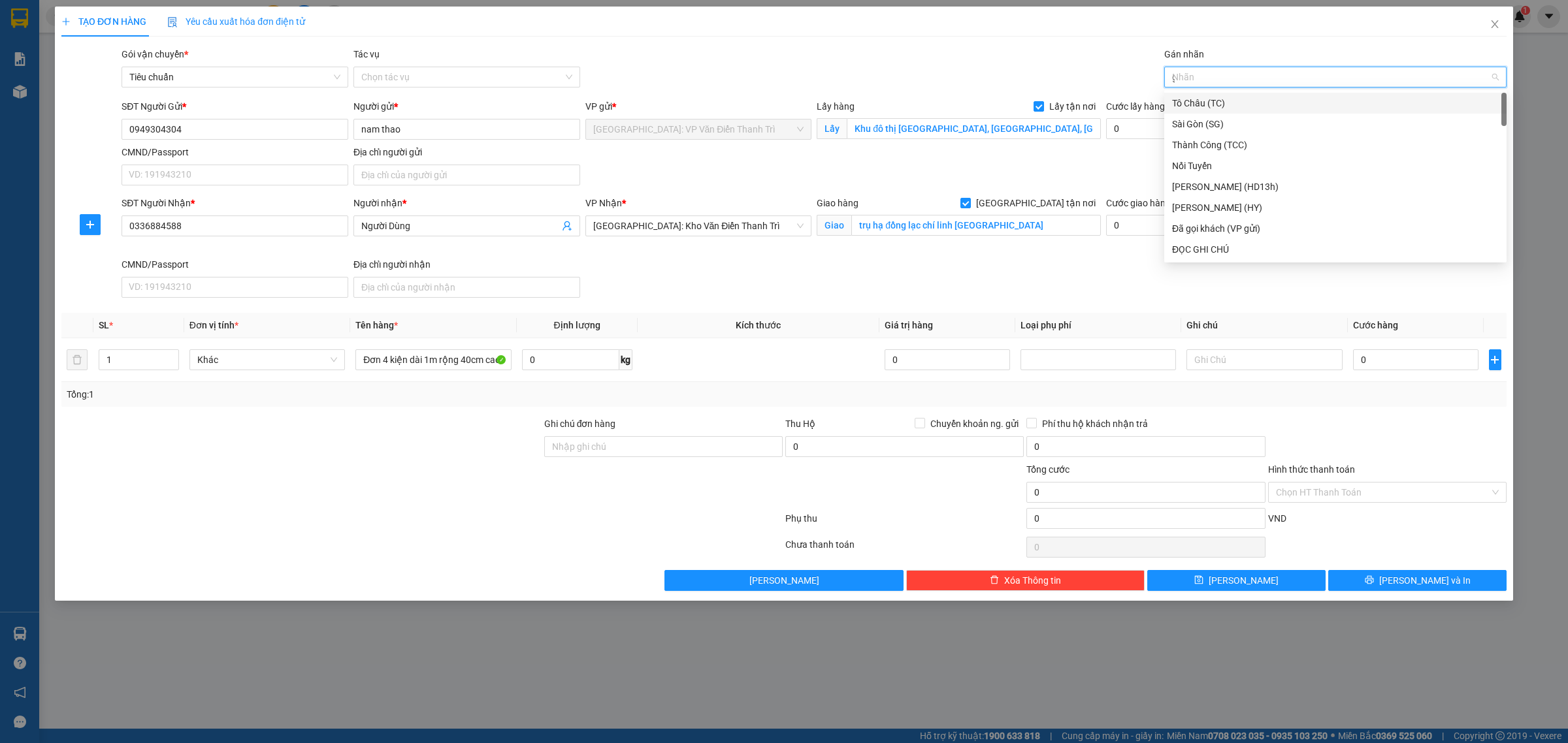
type input "gt"
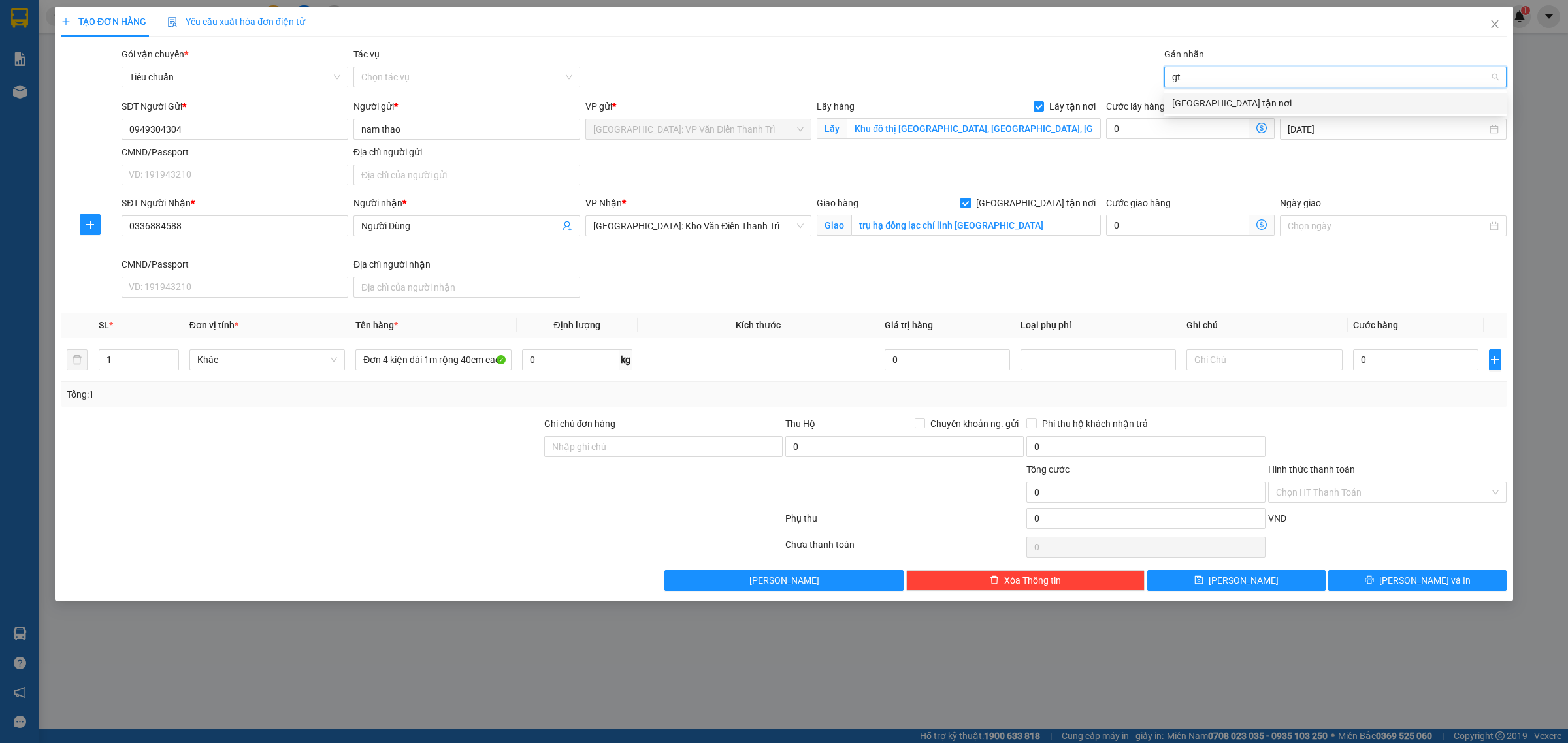
click at [1180, 103] on div "[GEOGRAPHIC_DATA] tận nơi" at bounding box center [1336, 103] width 326 height 14
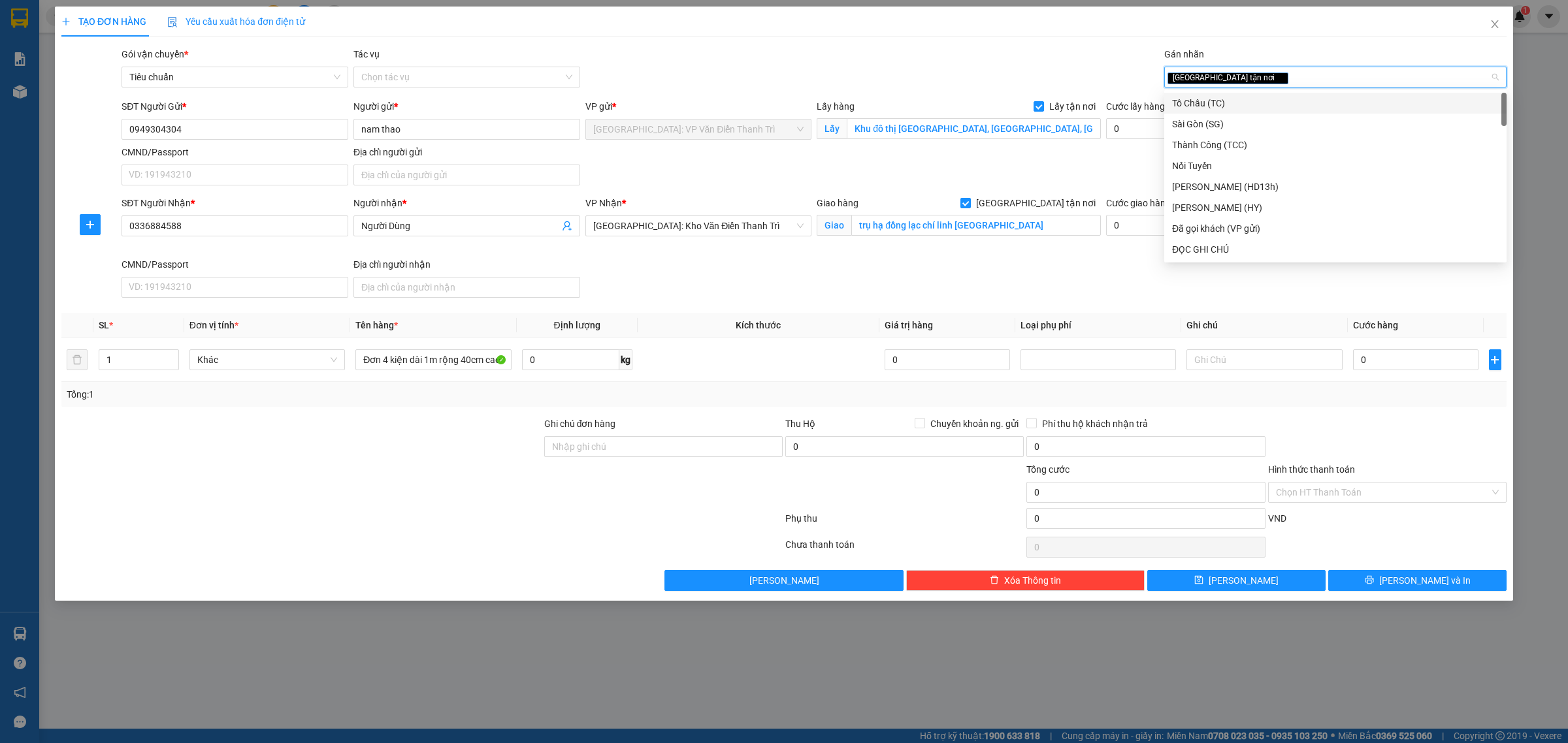
click at [966, 43] on div "TẠO ĐƠN HÀNG Yêu cầu xuất hóa đơn điện tử Transit Pickup Surcharge Ids Transit …" at bounding box center [784, 298] width 1446 height 584
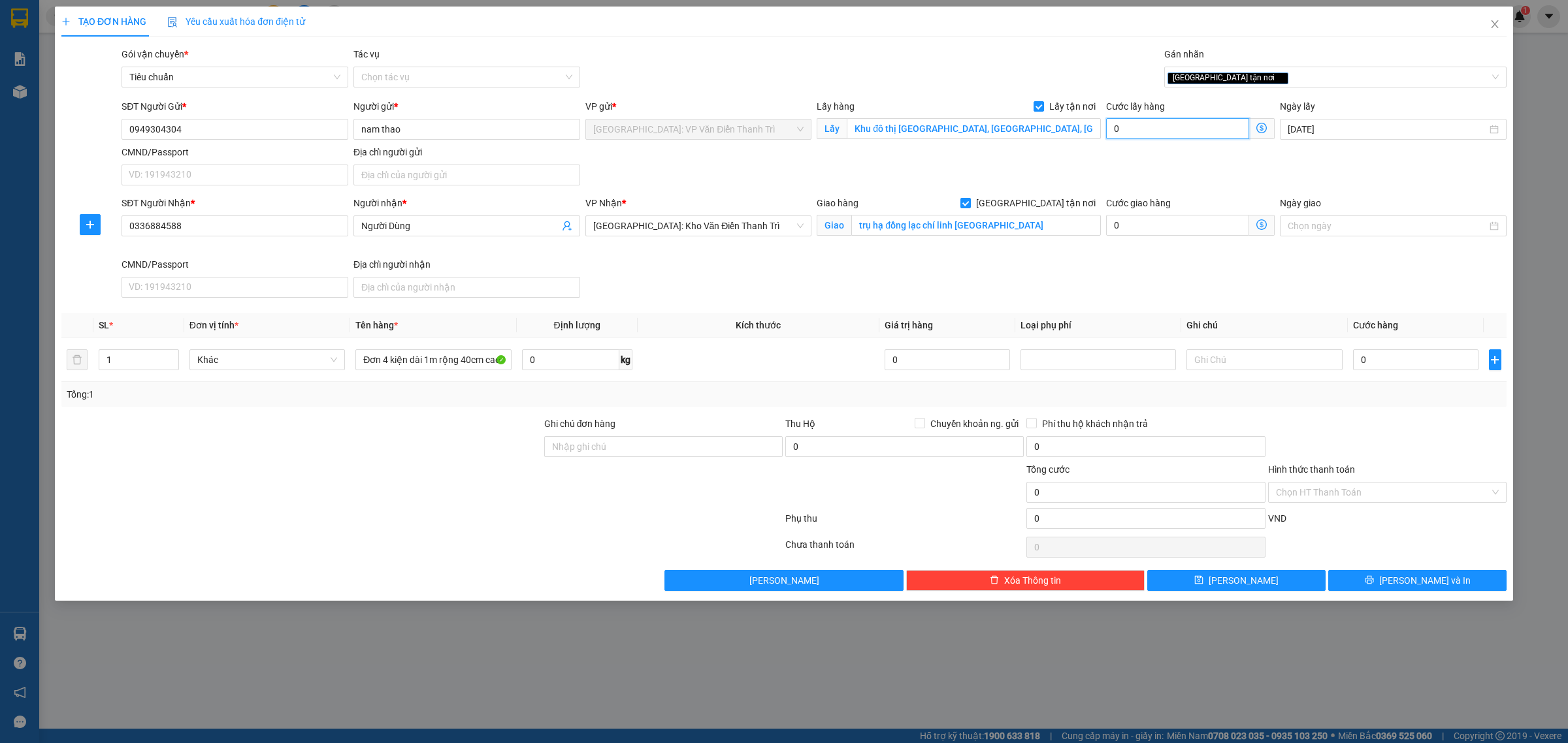
click at [1132, 129] on input "0" at bounding box center [1177, 129] width 143 height 21
type input "6"
type input "65"
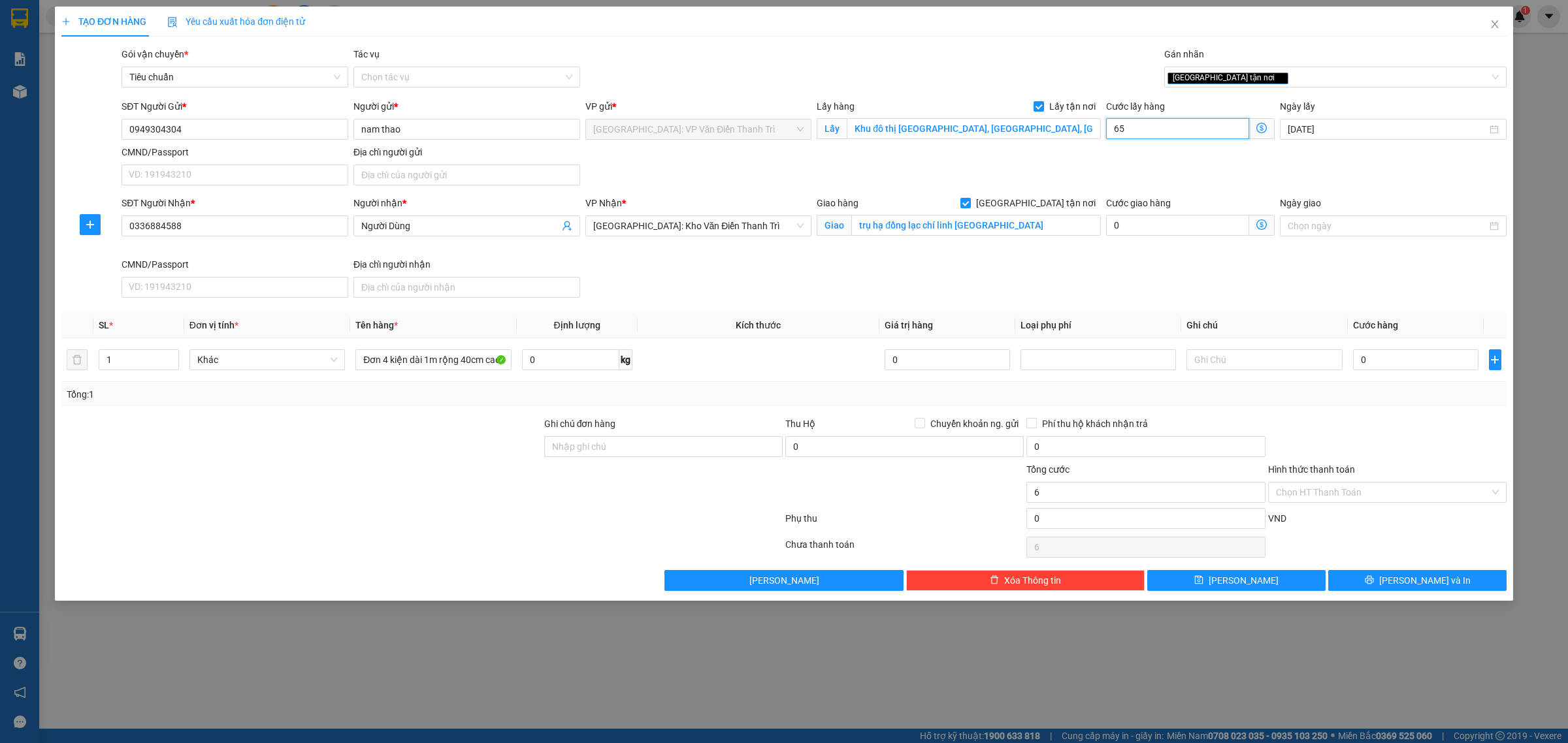
type input "65"
type input "650"
type input "6.500"
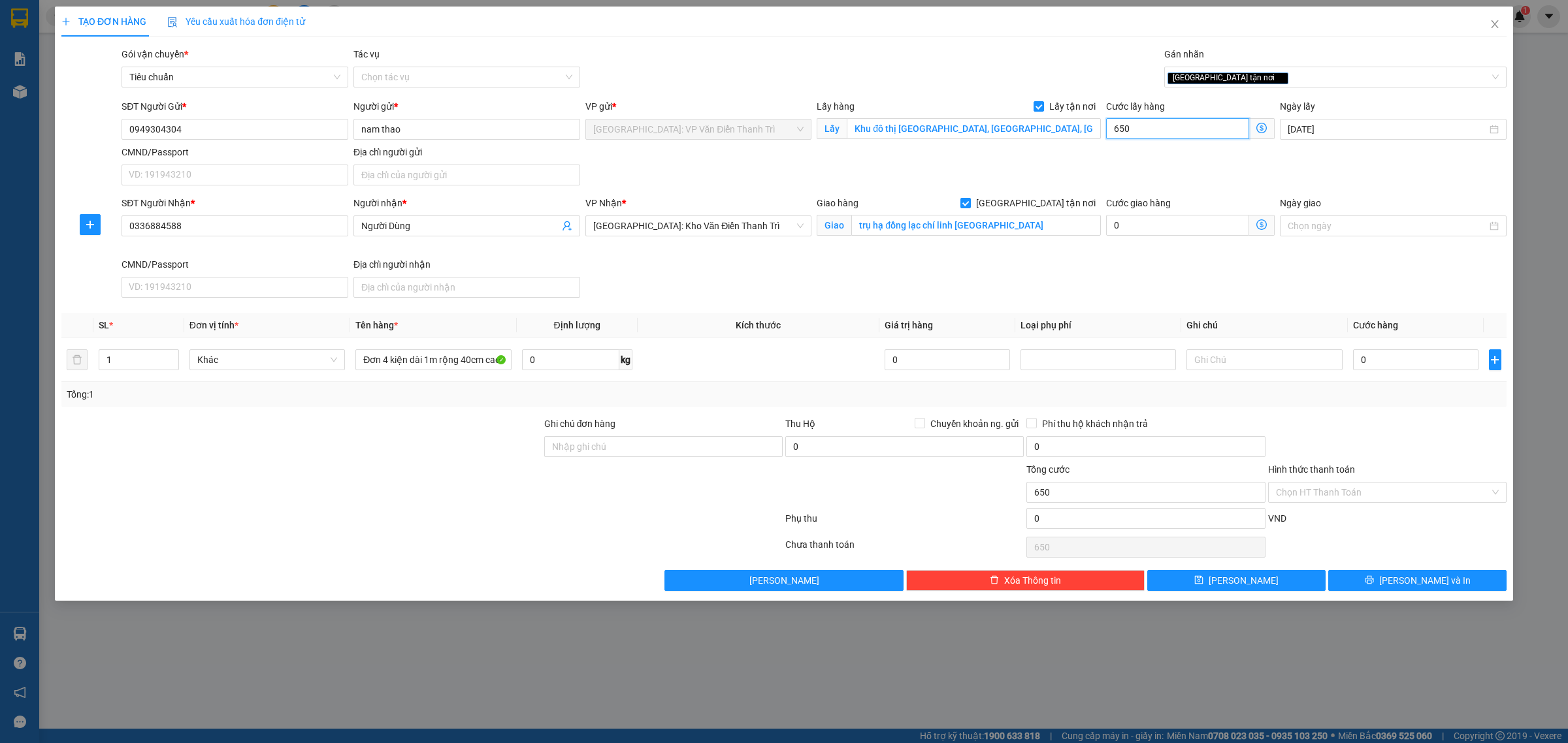
type input "6.500"
type input "65.000"
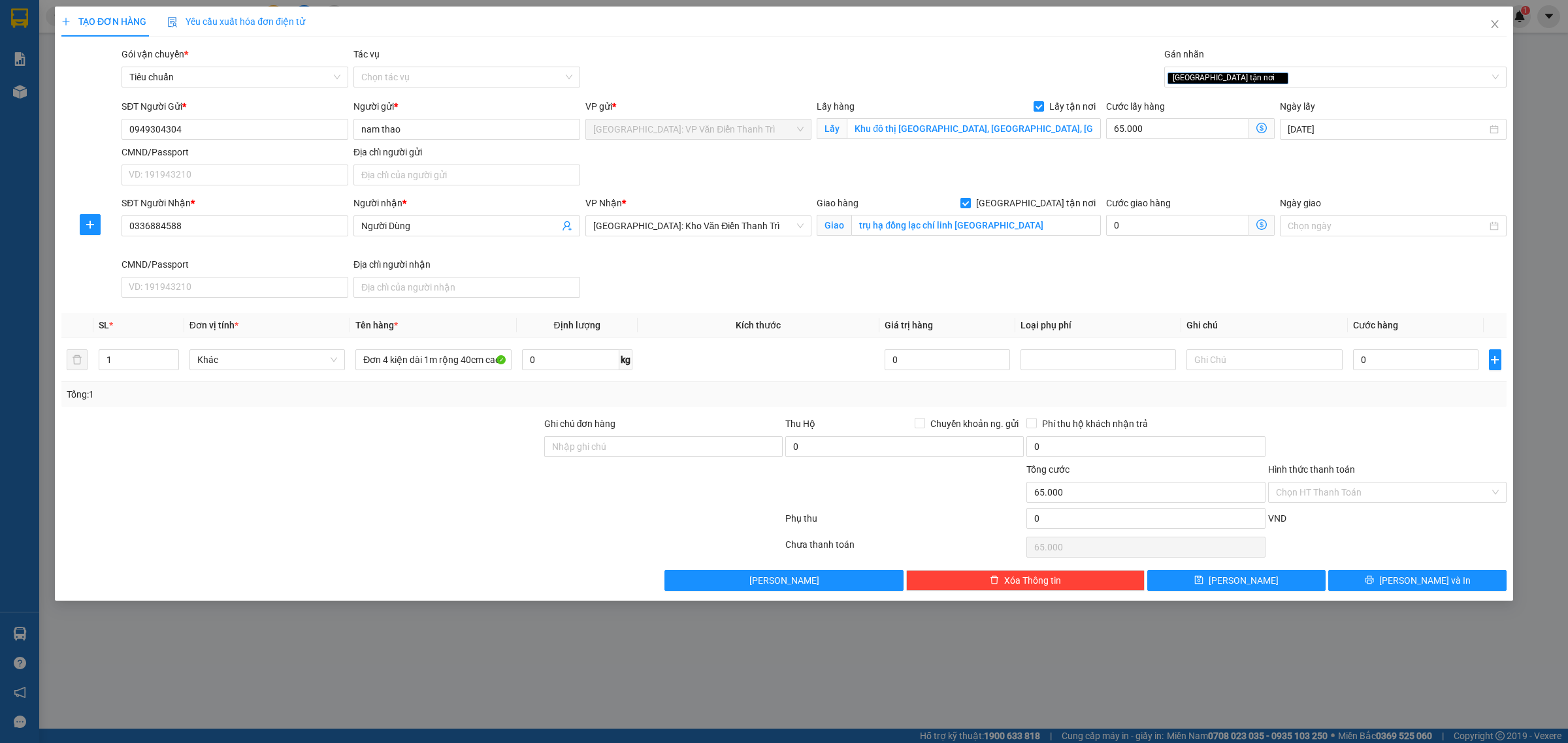
click at [1106, 167] on div "SĐT Người Gửi * 0949304304 Người gửi * nam thao VP gửi * Hà Nội: VP Văn Điển Th…" at bounding box center [814, 145] width 1391 height 91
click at [1382, 361] on input "0" at bounding box center [1415, 360] width 125 height 21
type input "3"
type input "65.003"
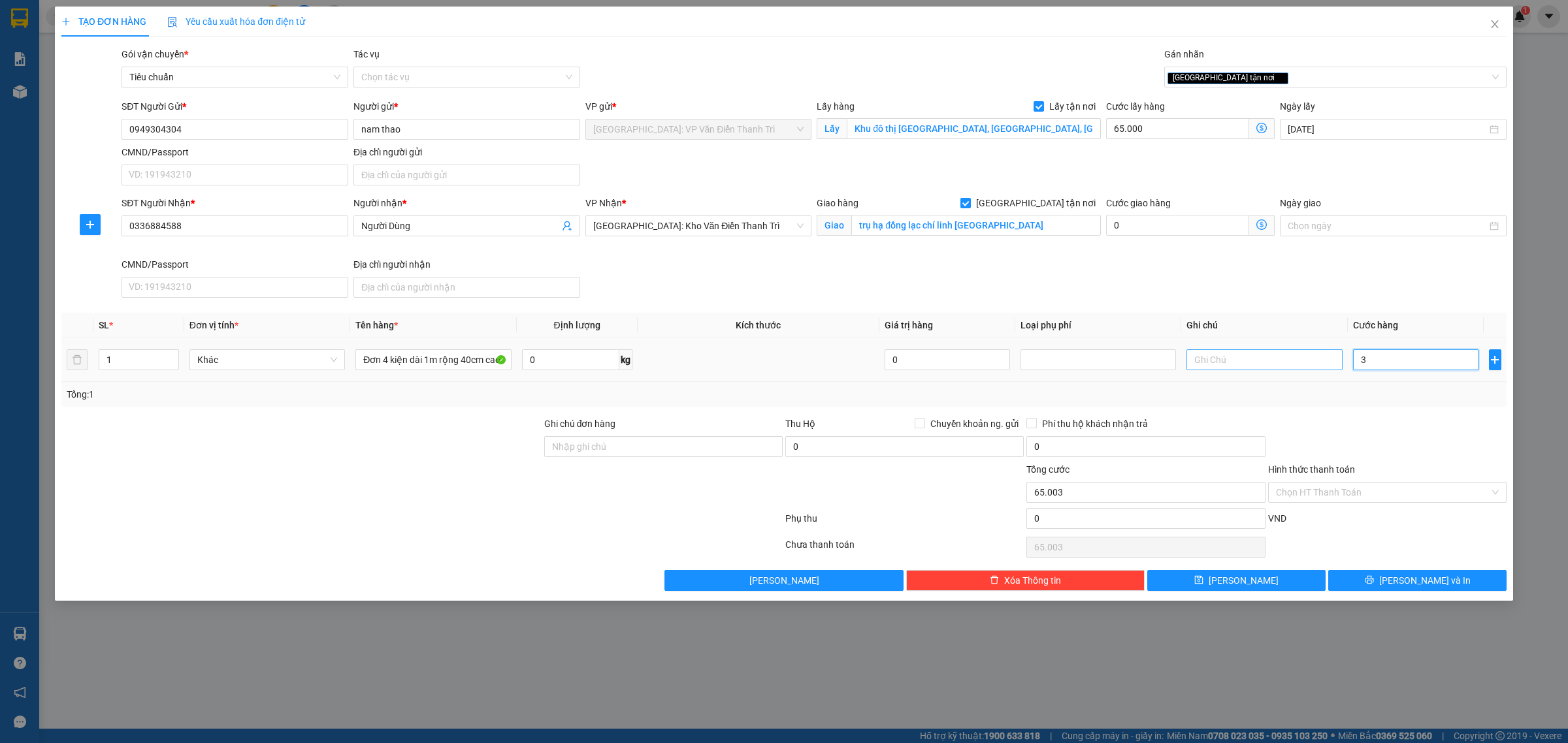
type input "30"
type input "65.030"
type input "300"
type input "65.300"
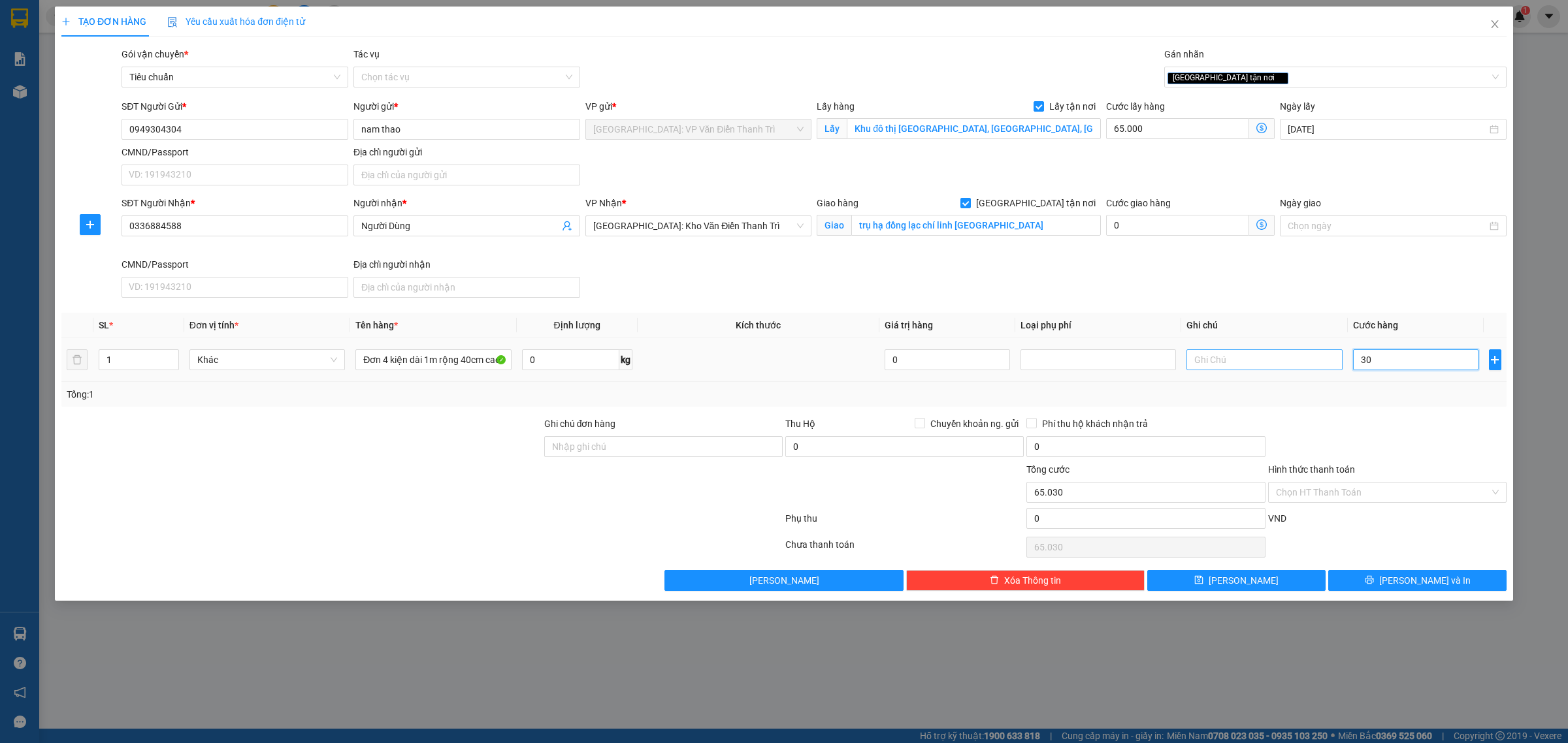
type input "65.300"
type input "3.000"
type input "68.000"
type input "30.000"
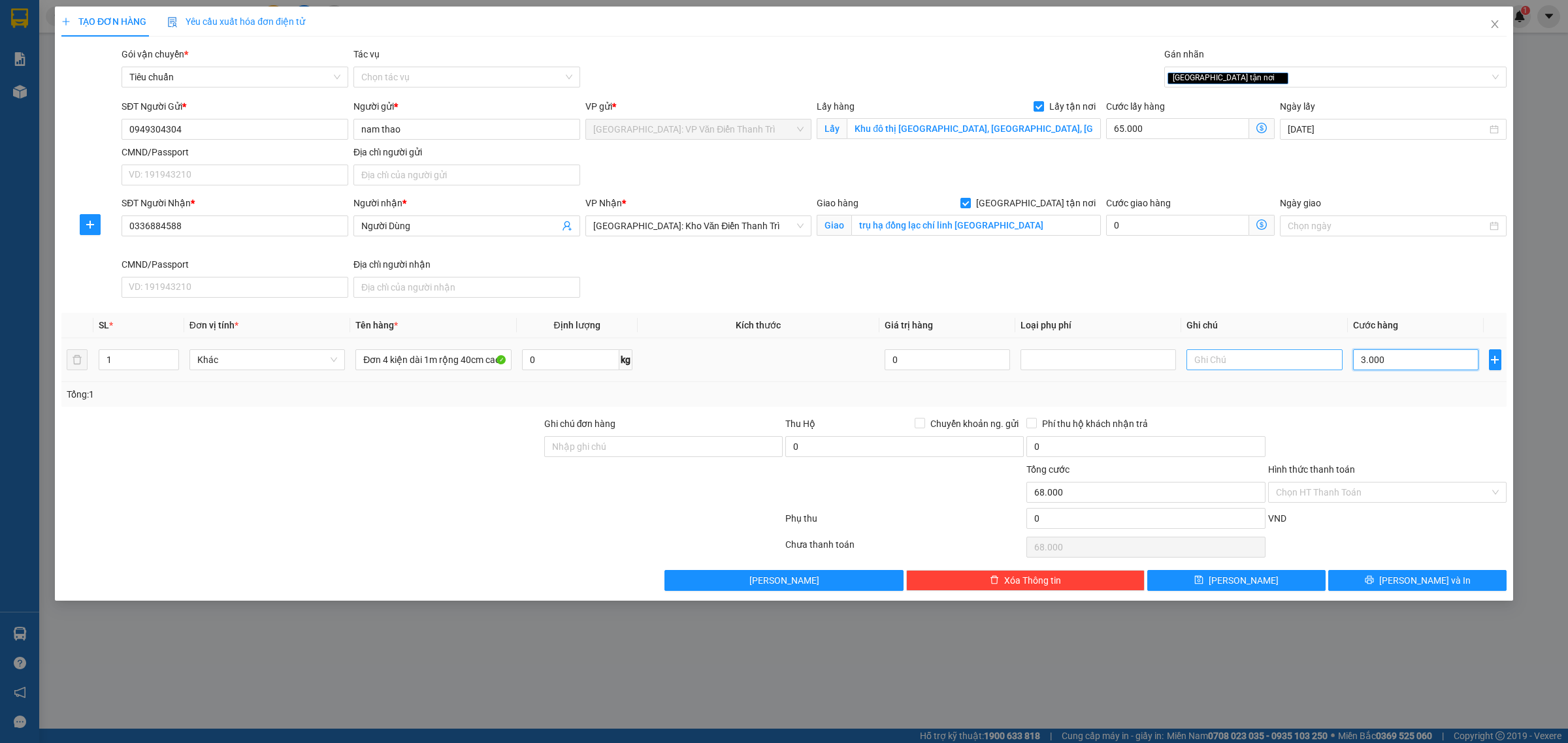
type input "95.000"
type input "300.000"
type input "365.000"
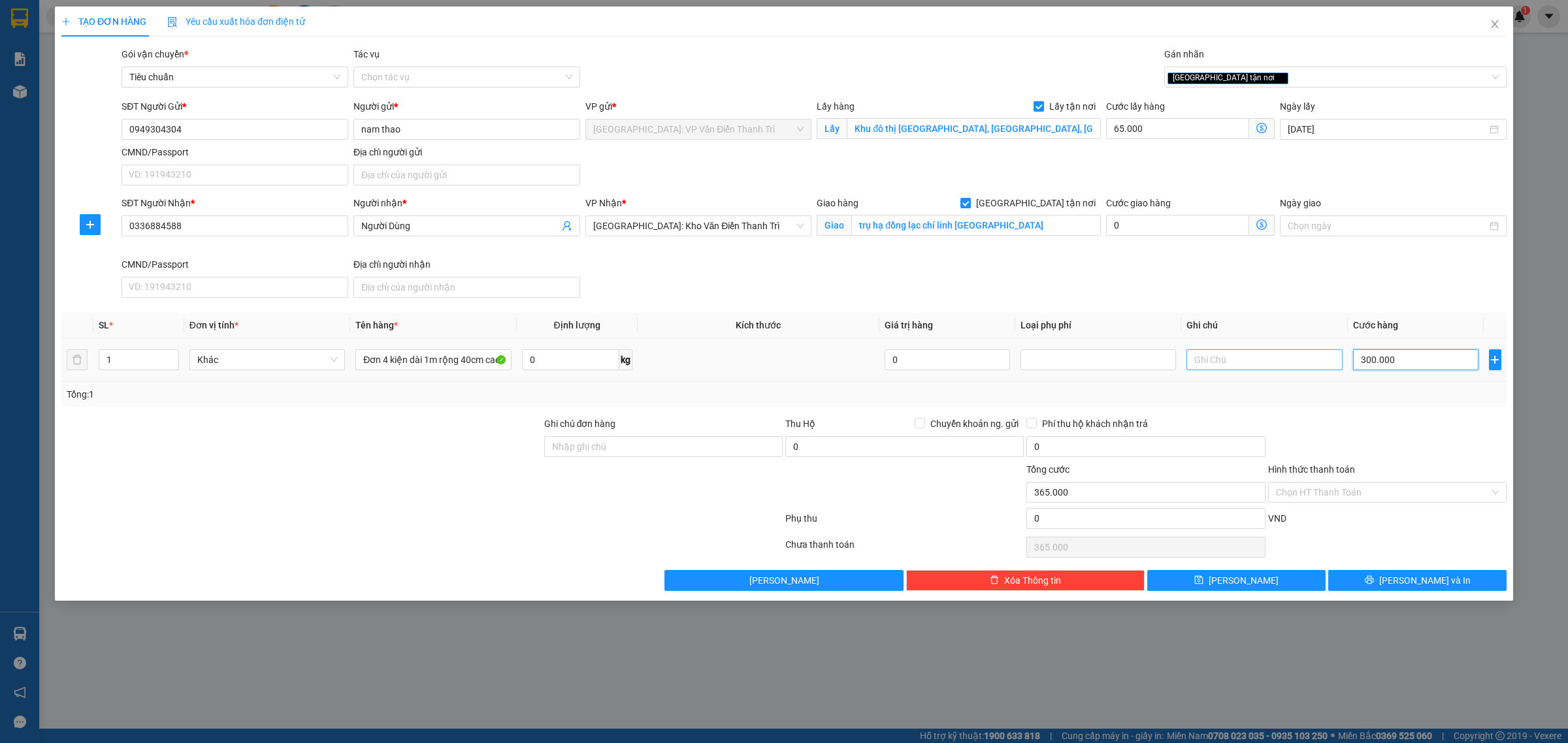
type input "300.000"
click at [953, 426] on span "Chuyển khoản ng. gửi" at bounding box center [974, 424] width 98 height 14
click at [924, 426] on input "Chuyển khoản ng. gửi" at bounding box center [919, 422] width 9 height 9
checkbox input "true"
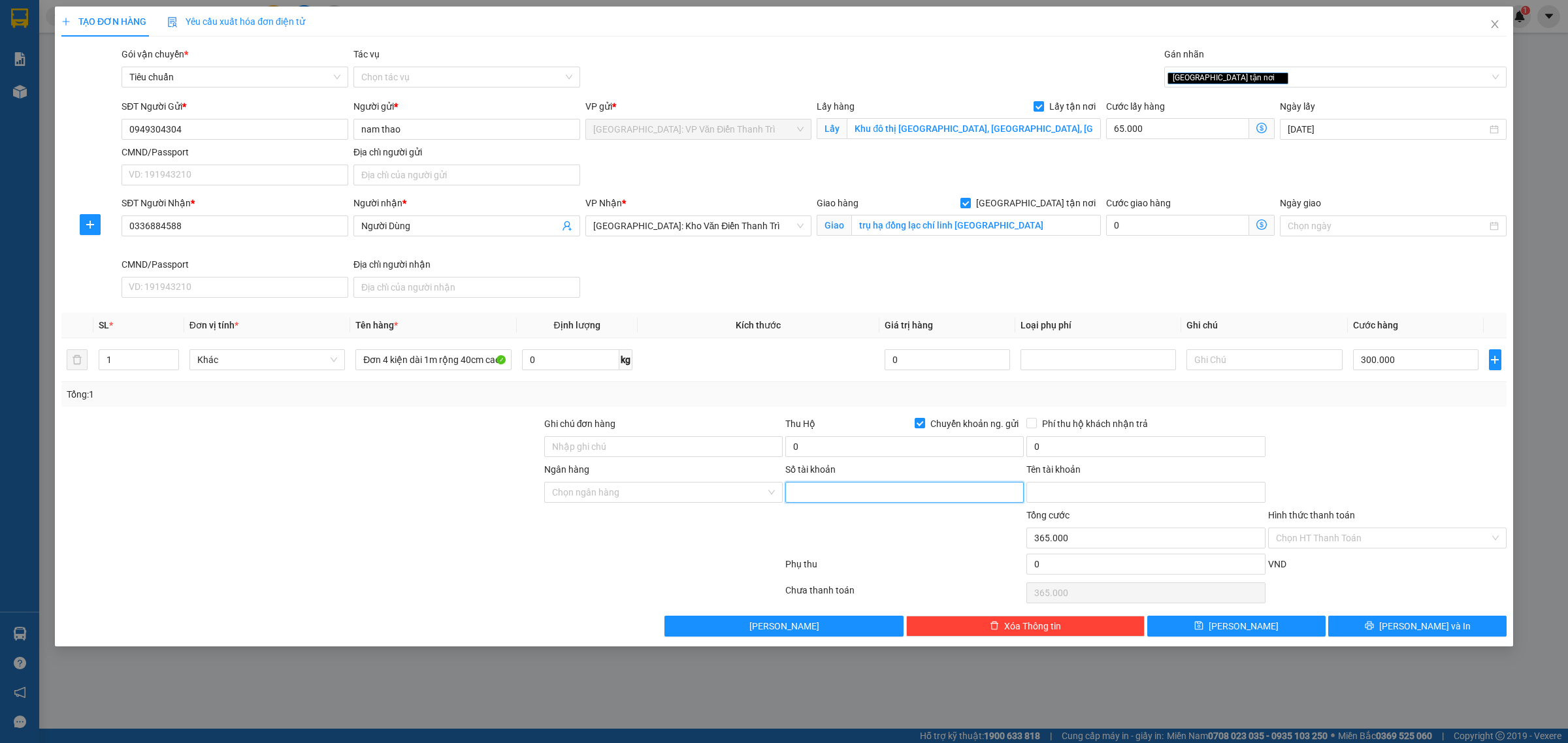
click at [842, 497] on input "Số tài khoản" at bounding box center [905, 493] width 239 height 21
paste input "8861426045"
type input "8861426045"
click at [686, 497] on input "Ngân hàng" at bounding box center [659, 492] width 214 height 20
type input "bidv"
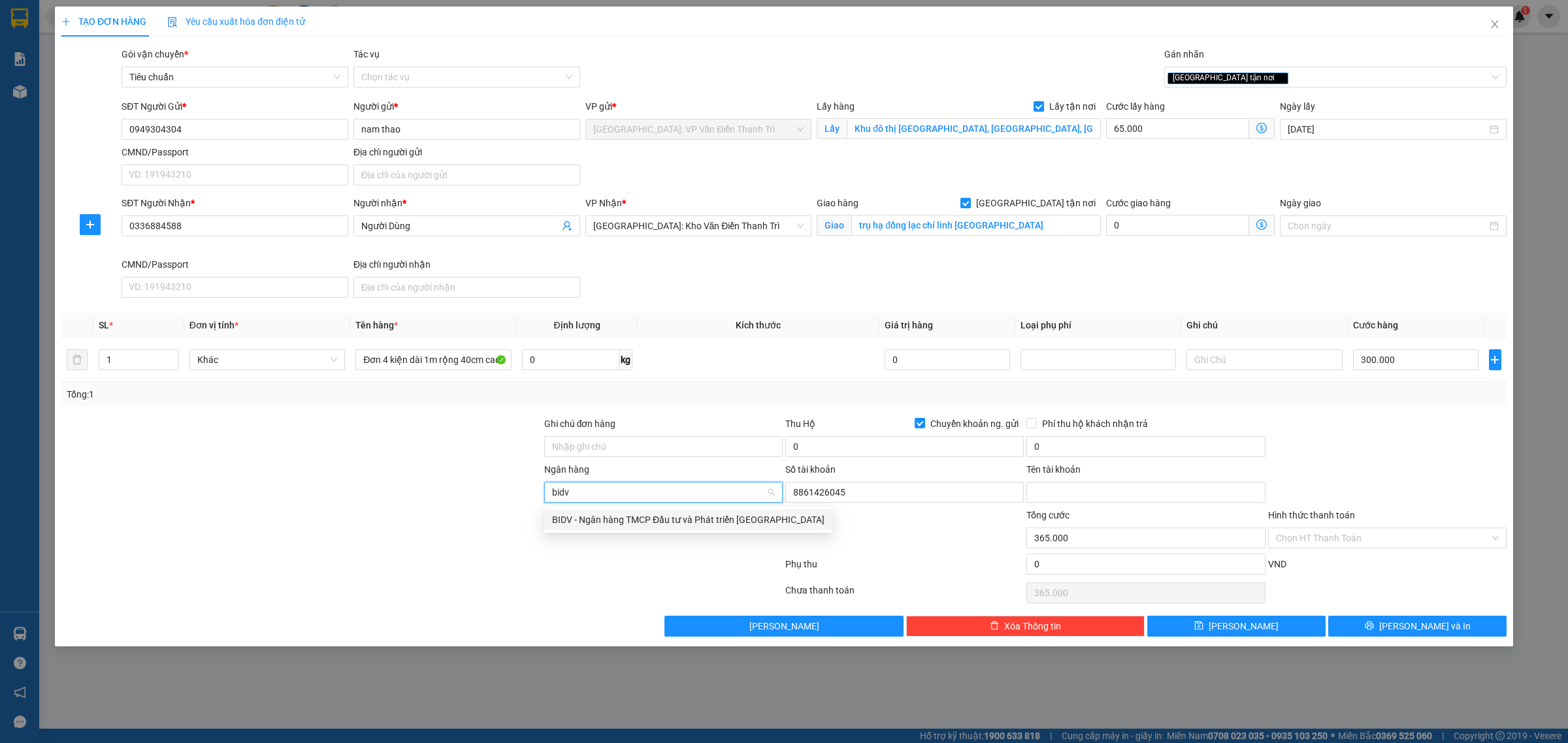
click at [641, 516] on div "BIDV - Ngân hàng TMCP Đầu tư và Phát triển Việt Nam" at bounding box center [688, 520] width 272 height 14
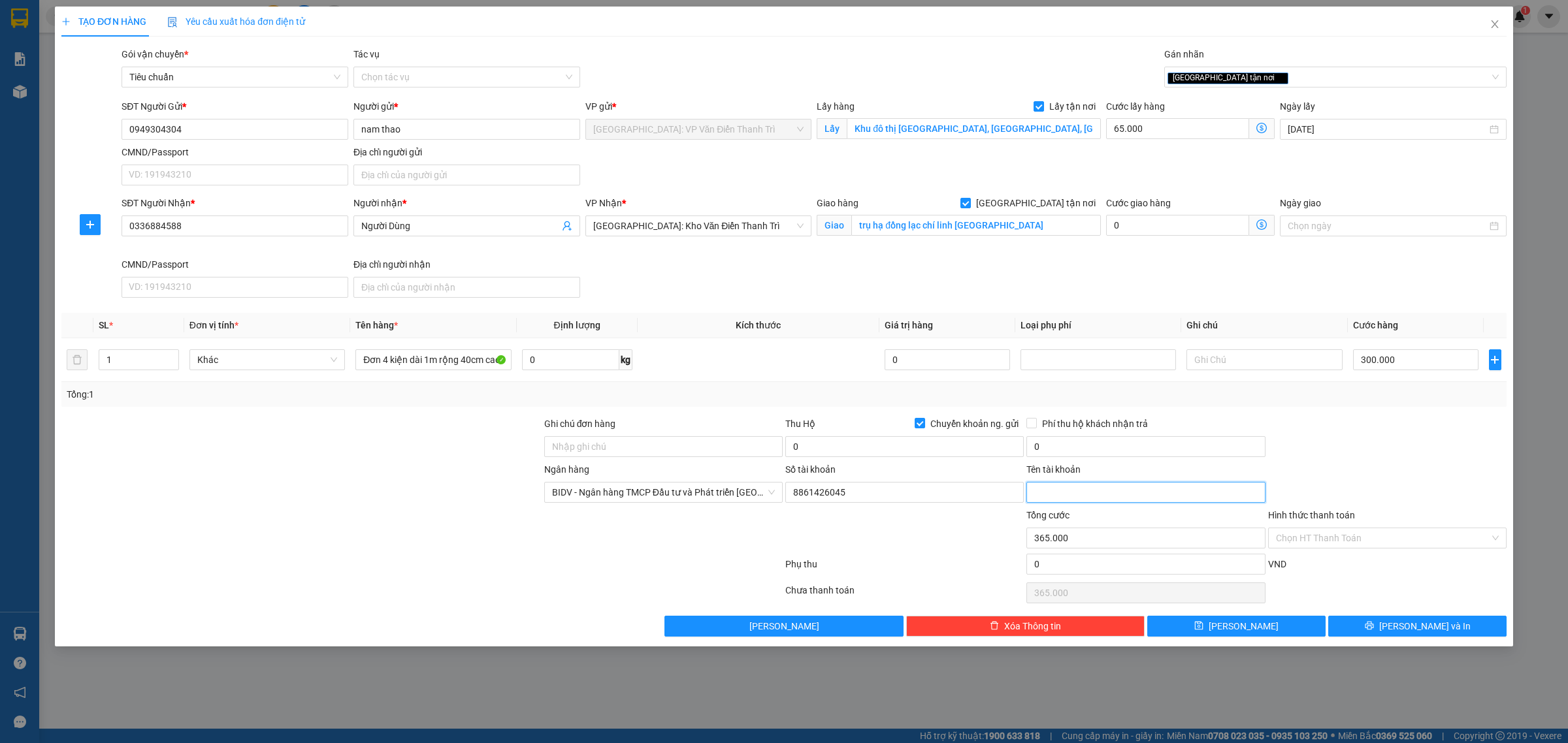
click at [1041, 494] on input "Tên tài khoản" at bounding box center [1145, 493] width 239 height 21
paste input "VŨ THỊ THAO"
type input "VŨ THỊ THAO"
click at [819, 441] on input "0" at bounding box center [905, 447] width 239 height 21
type input "27.360.000"
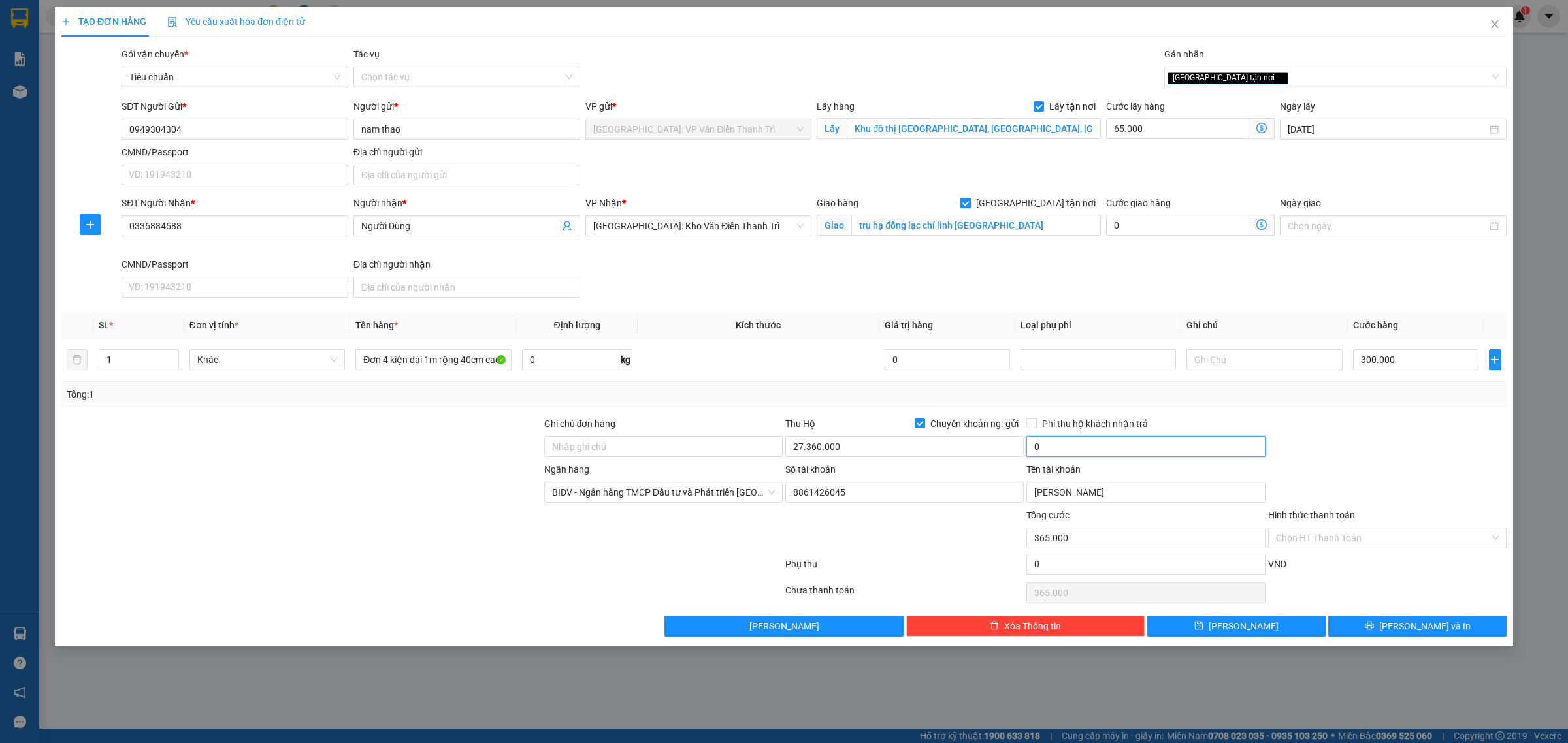
click at [1062, 456] on input "0" at bounding box center [1145, 447] width 239 height 21
type input "60.000"
click at [1333, 416] on div "Transit Pickup Surcharge Ids Transit Deliver Surcharge Ids Transit Deliver Surc…" at bounding box center [784, 341] width 1446 height 590
click at [484, 359] on input "Đơn 4 kiện dài 1m rộng 40cm cao 40 -128kg" at bounding box center [433, 360] width 155 height 21
click at [580, 453] on input "Ghi chú đơn hàng" at bounding box center [663, 447] width 239 height 21
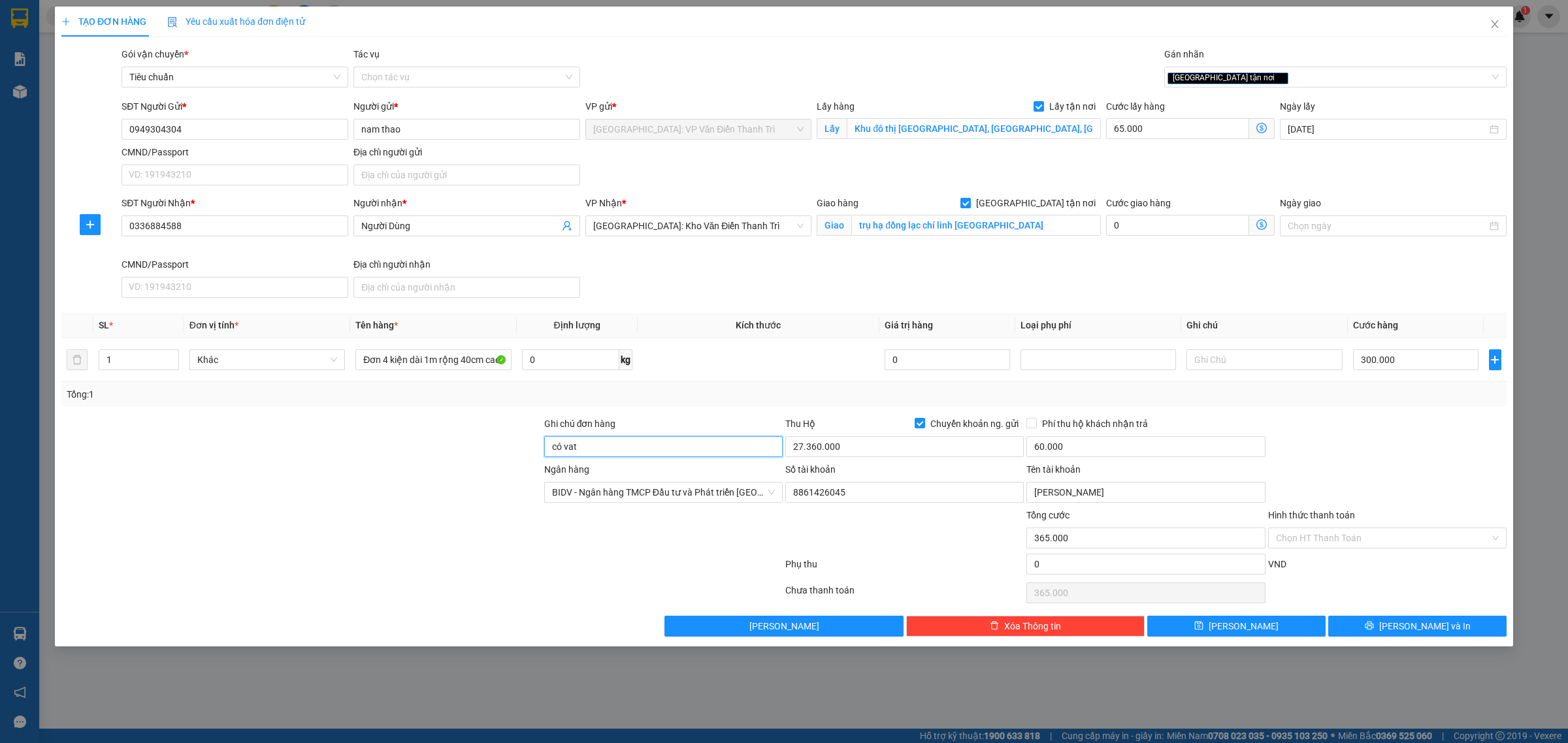
type input "có vat"
click at [755, 409] on div "Transit Pickup Surcharge Ids Transit Deliver Surcharge Ids Transit Deliver Surc…" at bounding box center [784, 341] width 1446 height 590
click at [1272, 629] on button "[PERSON_NAME]" at bounding box center [1236, 627] width 178 height 21
checkbox input "false"
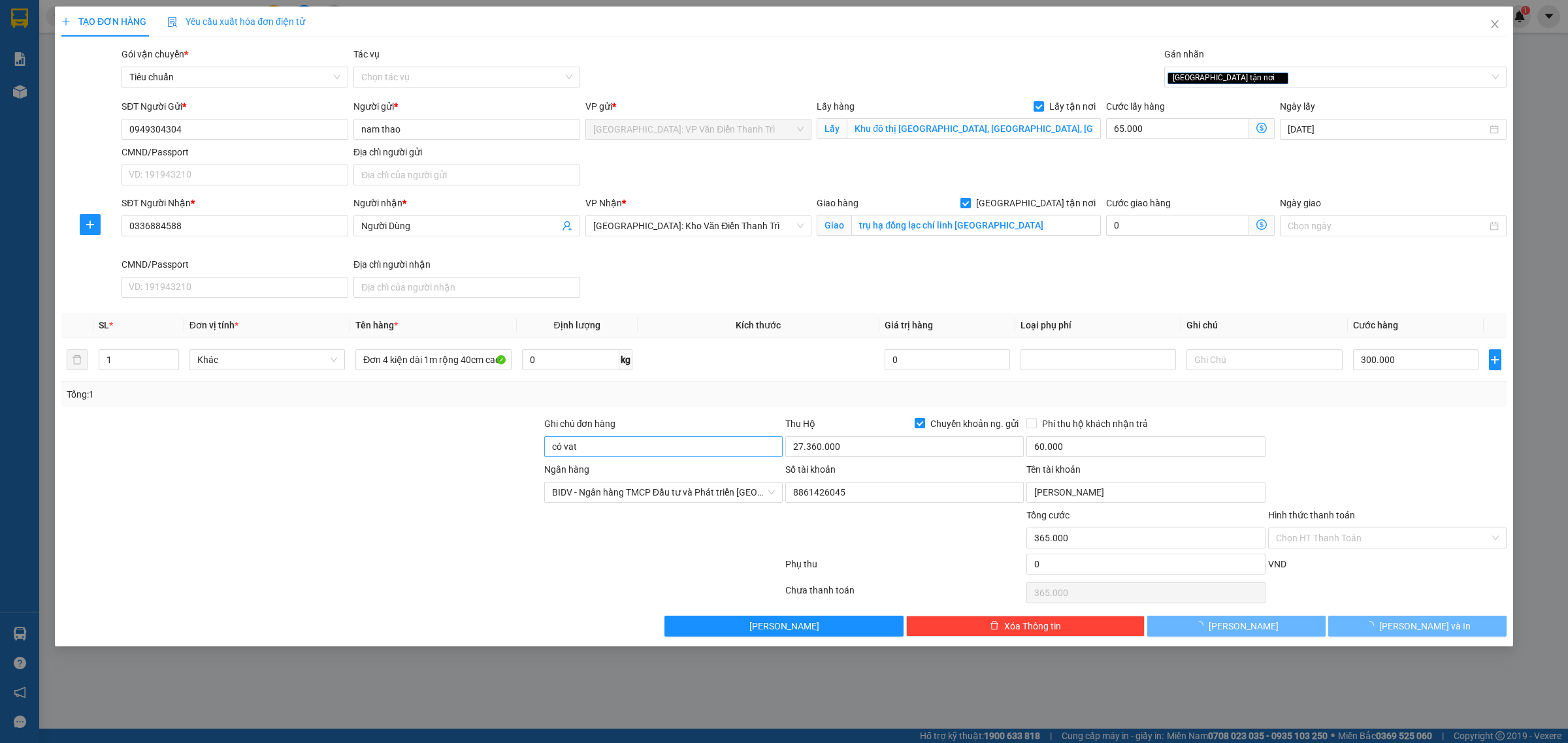
type input "0"
checkbox input "false"
type input "0"
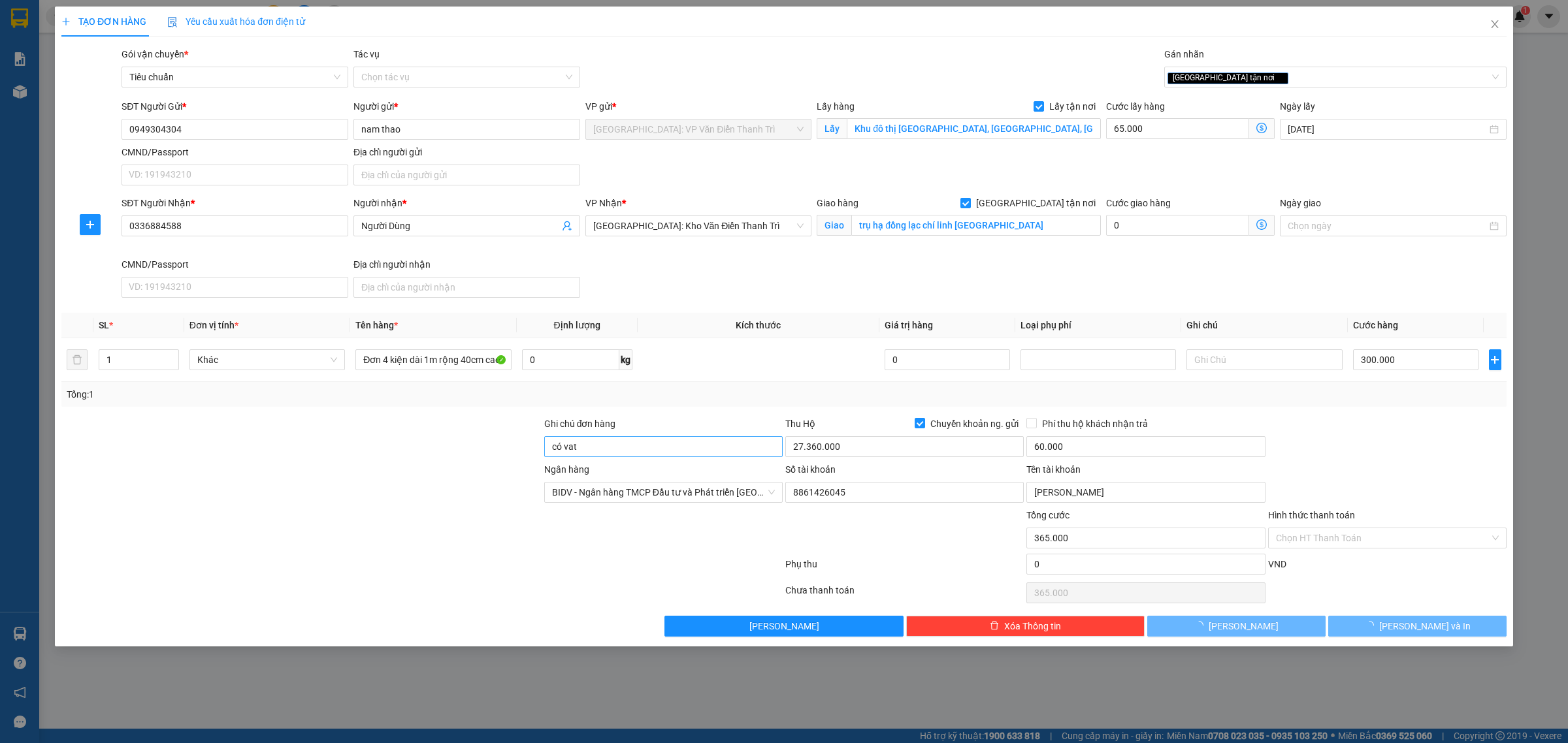
type input "0"
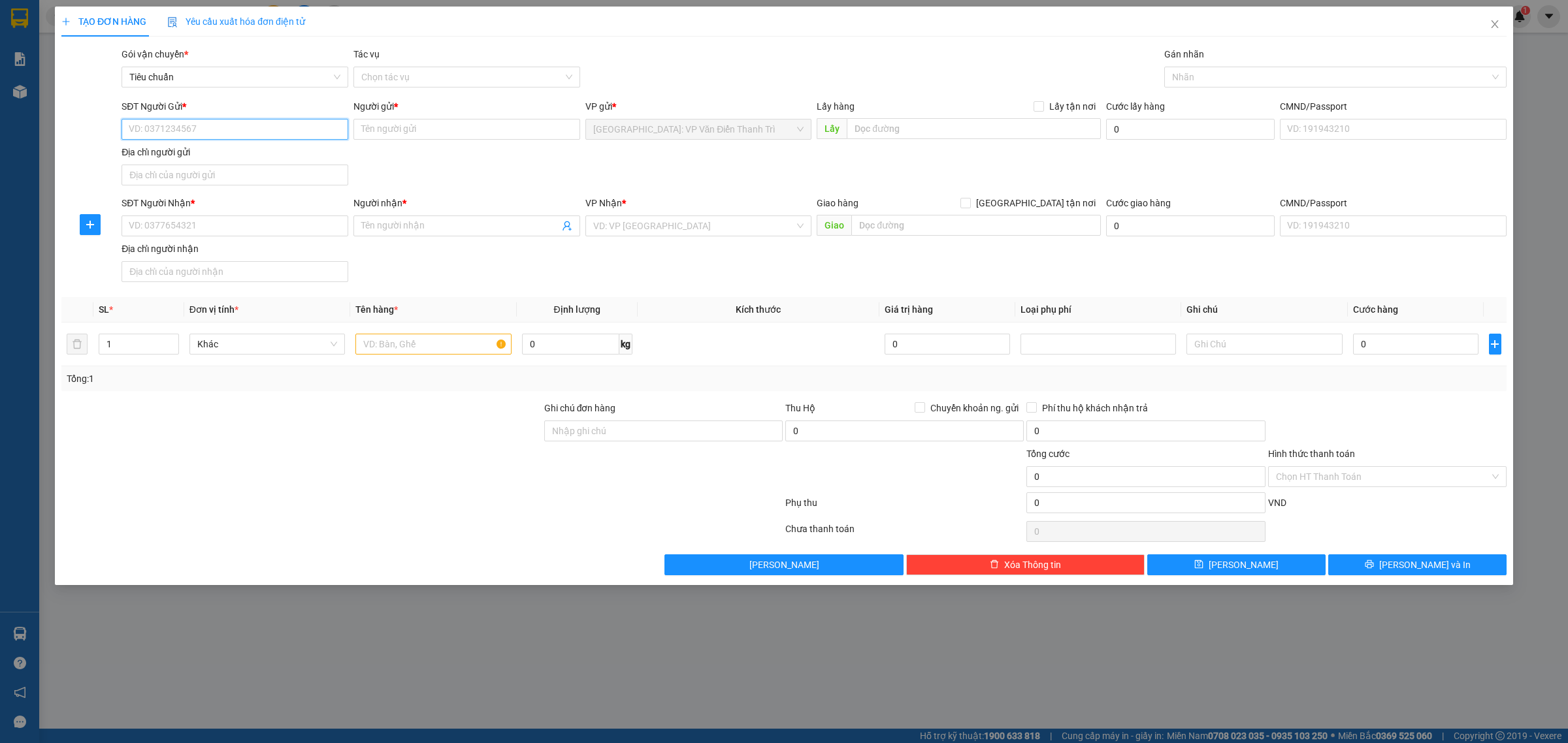
click at [223, 126] on input "SĐT Người Gửi *" at bounding box center [235, 129] width 227 height 21
paste input "0949304304"
type input "0949304304"
click at [223, 126] on input "0949304304" at bounding box center [235, 129] width 227 height 21
click at [196, 135] on input "0949304304" at bounding box center [235, 129] width 227 height 21
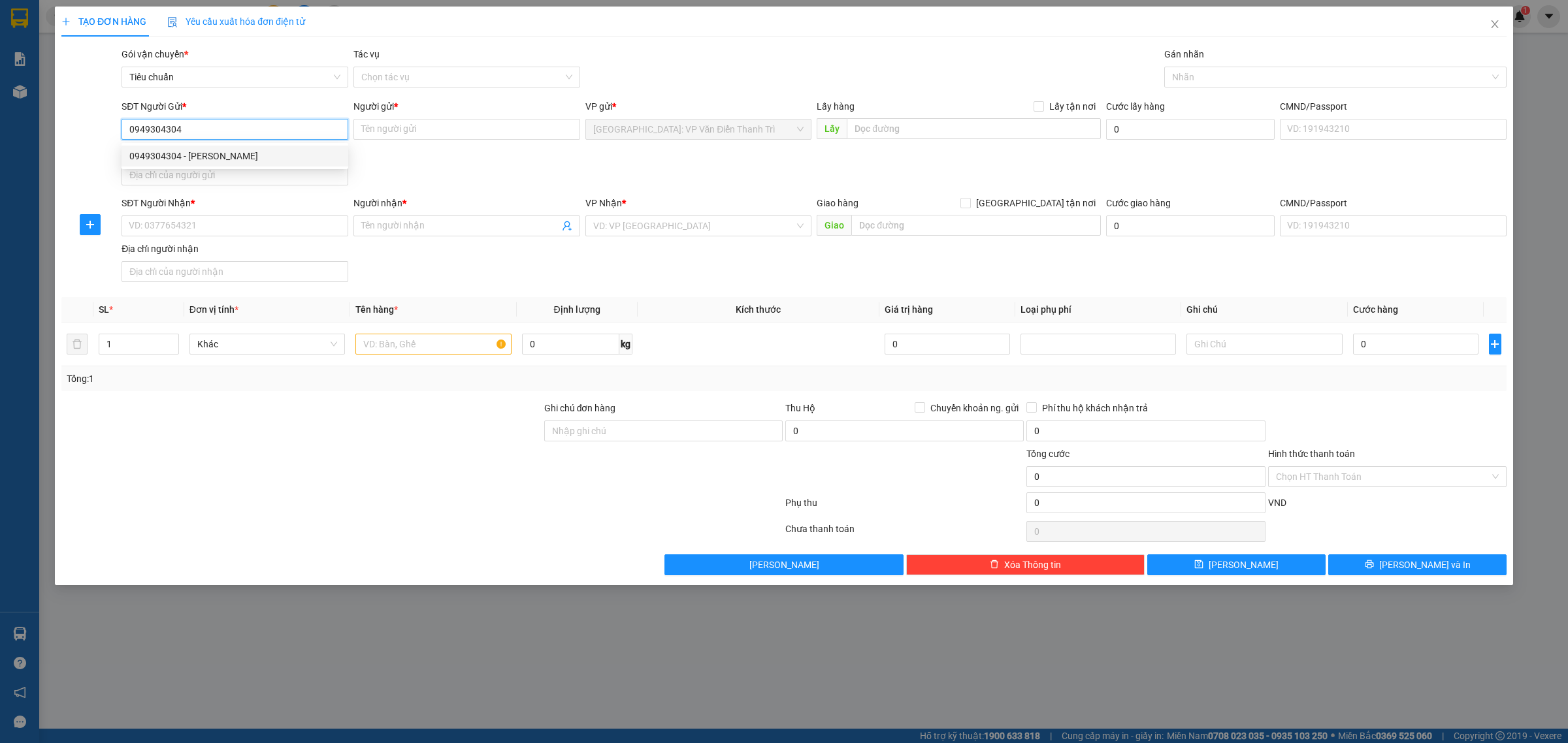
click at [193, 151] on div "0949304304 - nam thao" at bounding box center [235, 156] width 211 height 14
type input "nam thao"
checkbox input "true"
type input "Khu đô thị Văn Khê, Hà Đông, Hà Nội"
checkbox input "true"
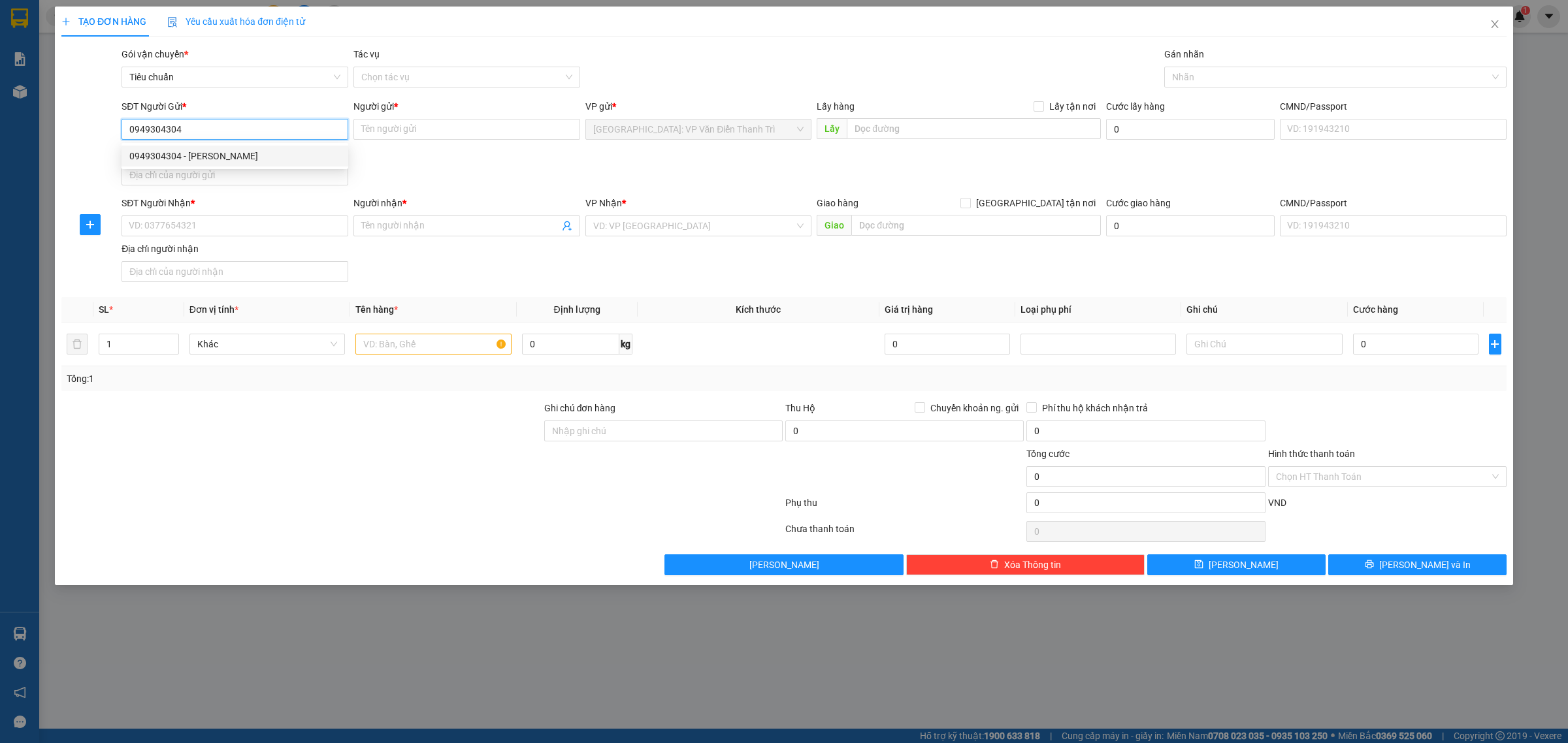
type input "65.000"
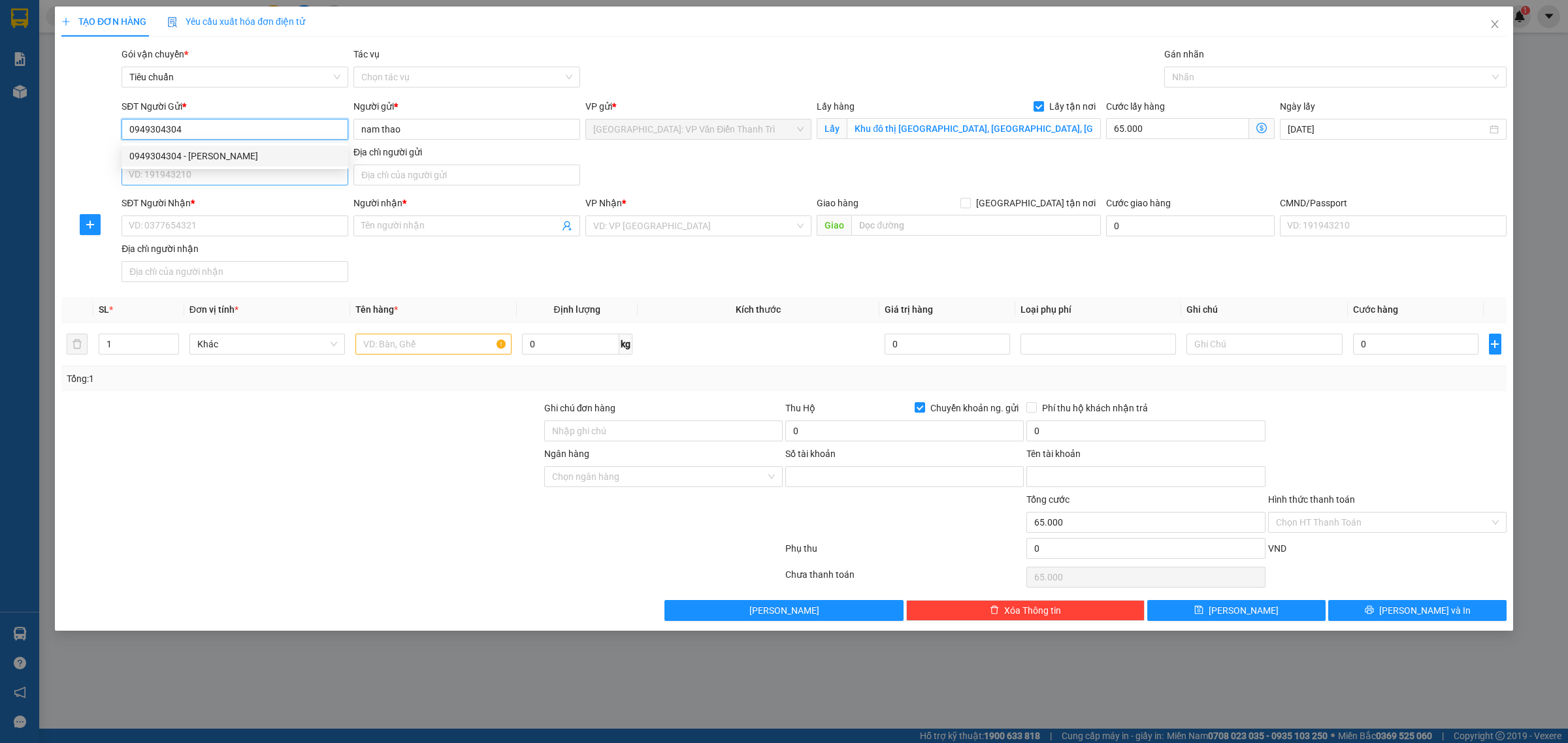
type input "8861426045"
type input "VŨ THỊ THAO"
type input "0949304304"
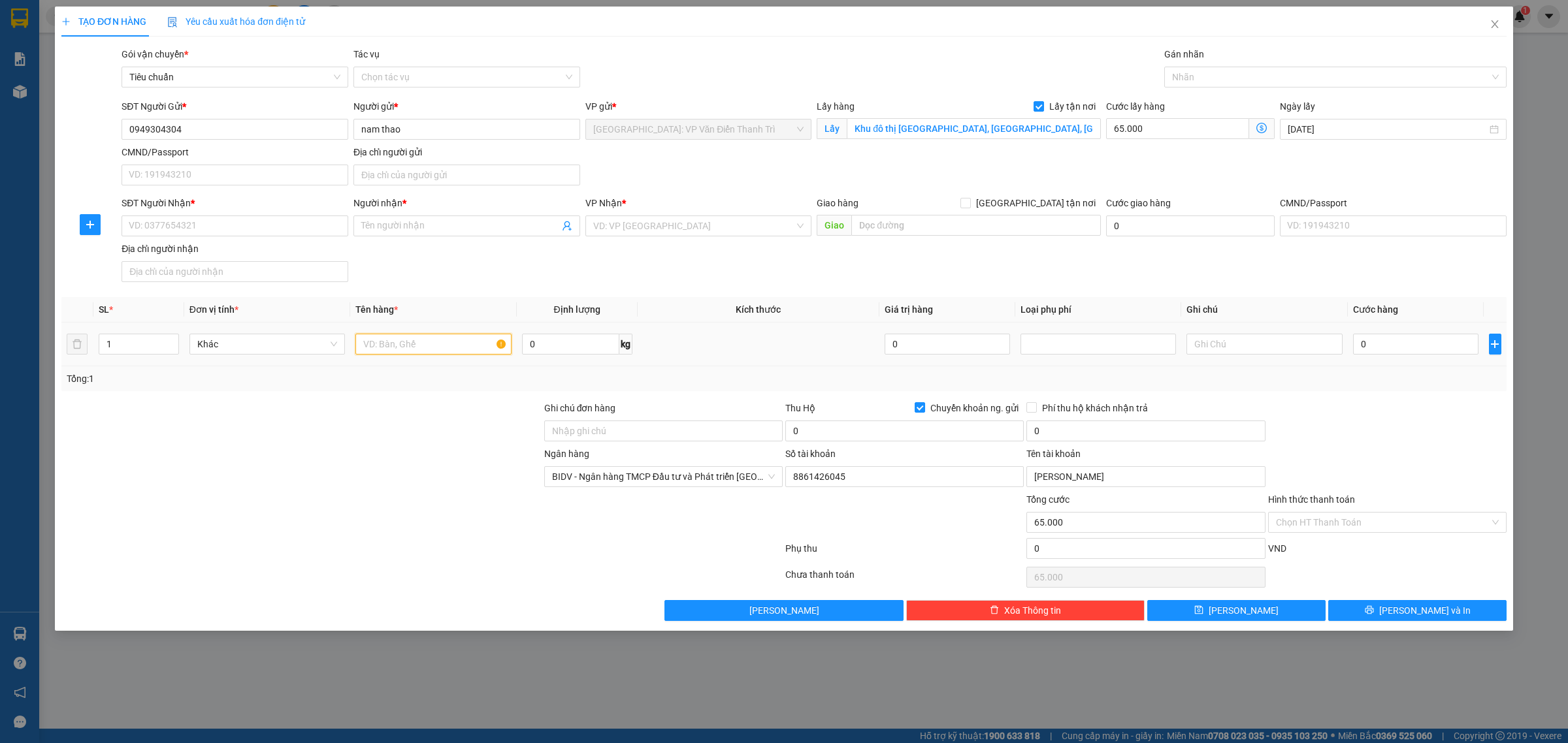
click at [411, 350] on input "text" at bounding box center [433, 344] width 155 height 21
paste input "4 kiện dài 1m rộng 20cm cao 10 tổng 110kg"
type input "4 kiện dài 1m rộng 20cm cao 10 tổng 110kg"
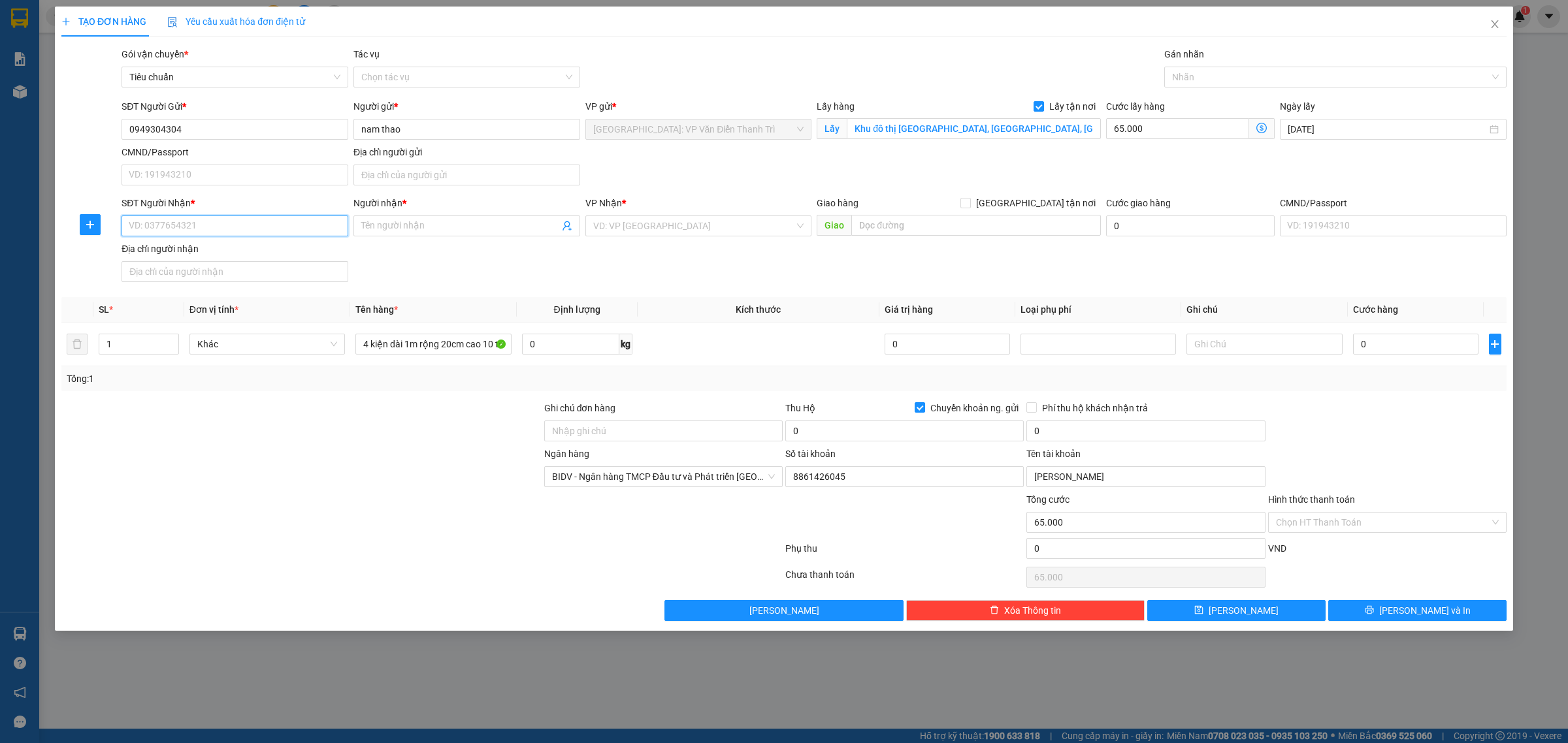
click at [275, 236] on input "SĐT Người Nhận *" at bounding box center [235, 226] width 227 height 21
paste input "0987739086"
click at [192, 227] on input "0987739086" at bounding box center [235, 226] width 227 height 21
paste input "0987739086"
paste input "search"
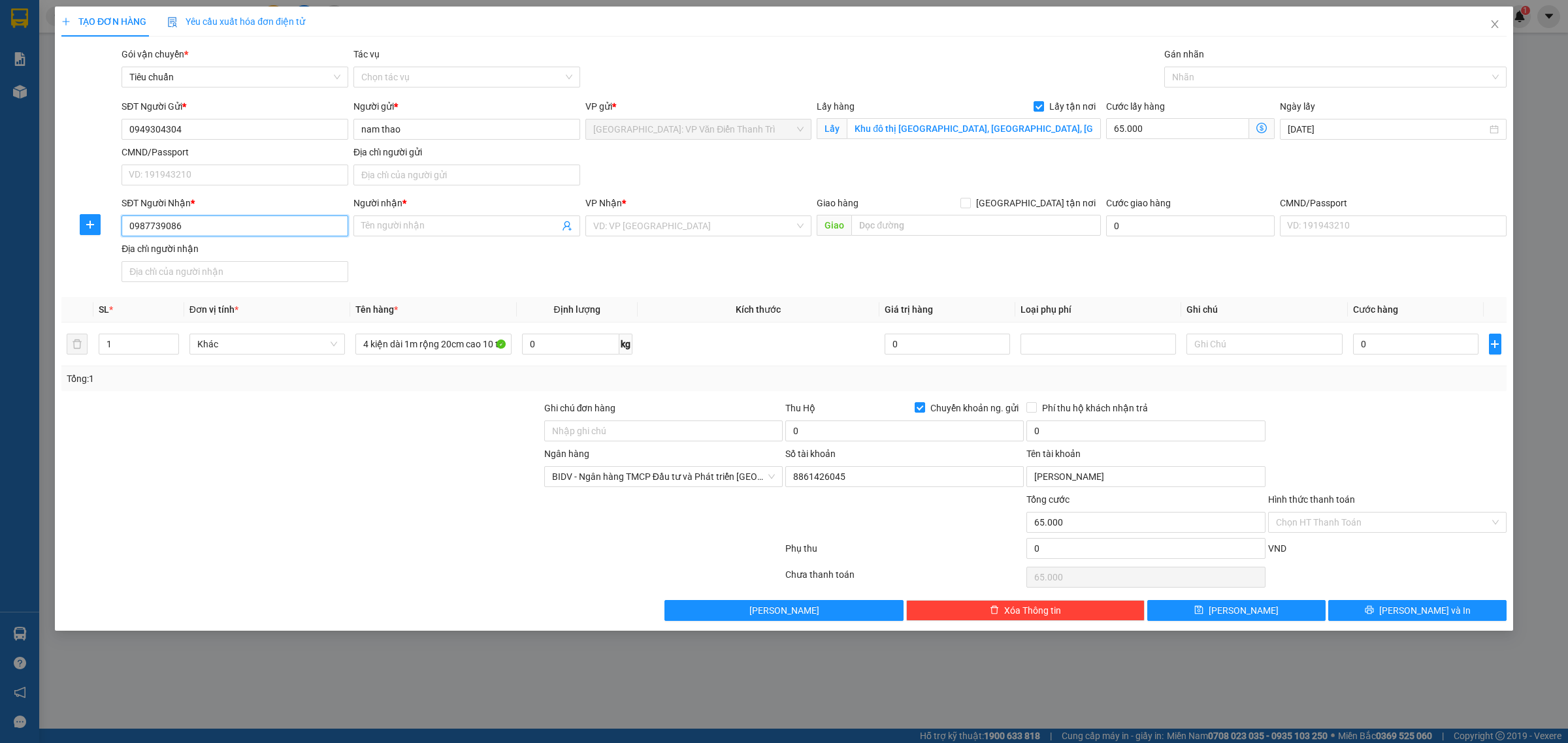
click at [239, 225] on input "0987739086" at bounding box center [235, 226] width 227 height 21
type input "0987739086"
click at [425, 225] on input "Người nhận *" at bounding box center [459, 226] width 198 height 14
type input "Phùng"
click at [960, 222] on input "text" at bounding box center [976, 225] width 249 height 21
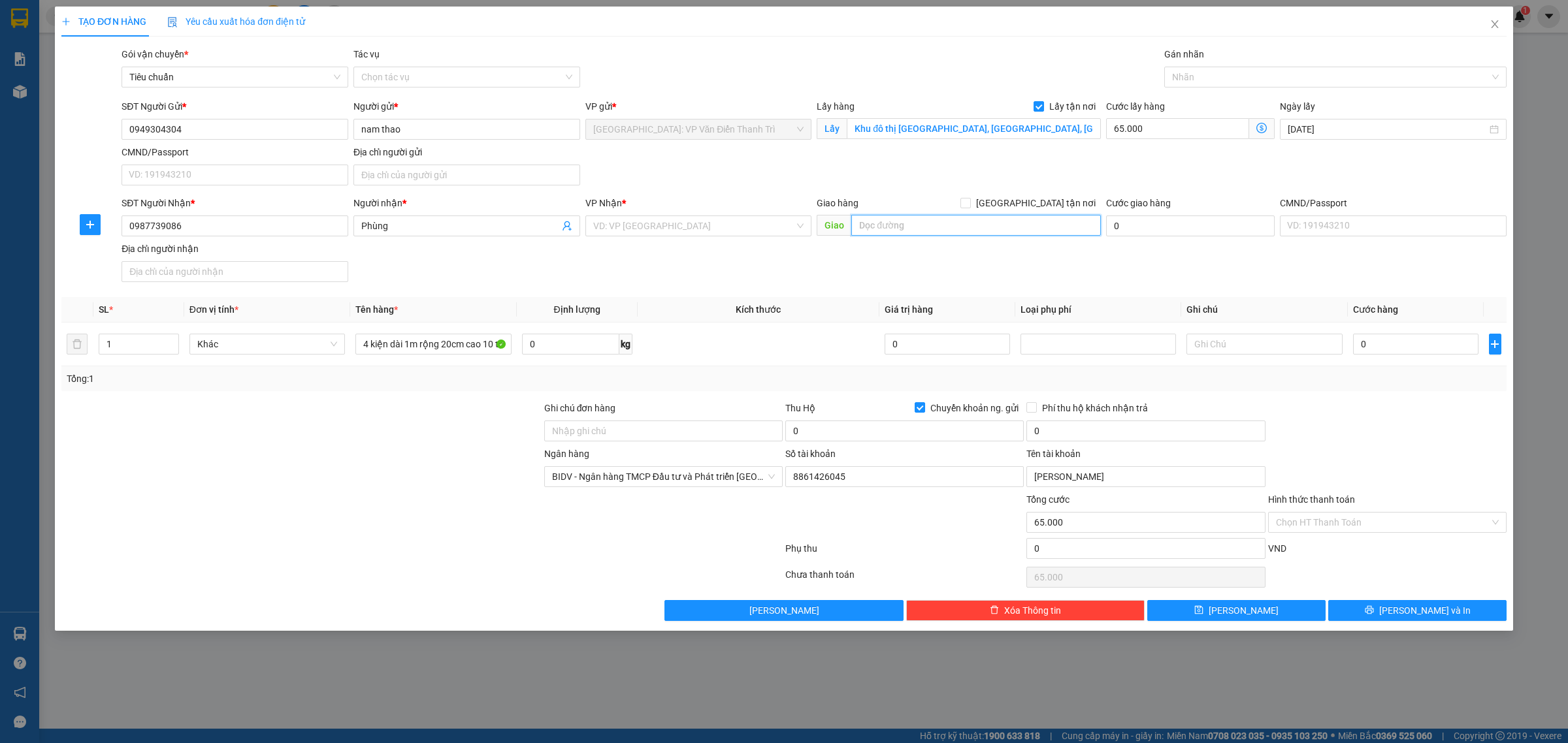
click at [960, 222] on input "text" at bounding box center [976, 225] width 249 height 21
paste input "44/2 tăng nhơn phú, thủ đức, HCM"
type input "44/2 tăng nhơn phú, thủ đức, HCM"
click at [696, 223] on input "search" at bounding box center [694, 226] width 202 height 20
type input "12"
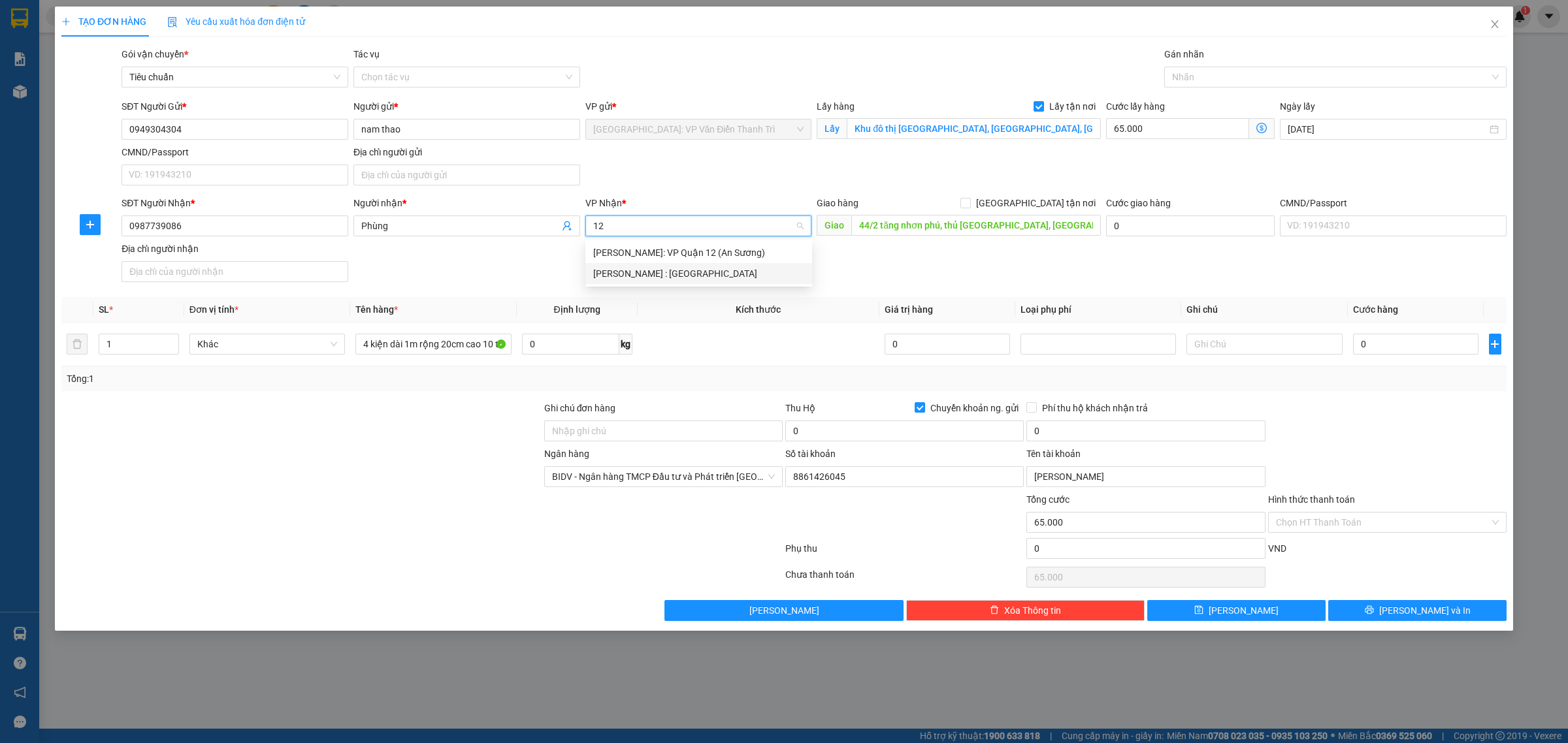
click at [703, 270] on div "[PERSON_NAME] : [GEOGRAPHIC_DATA]" at bounding box center [699, 274] width 211 height 14
click at [1048, 209] on span "[GEOGRAPHIC_DATA] tận nơi" at bounding box center [1036, 203] width 130 height 14
click at [969, 207] on input "[GEOGRAPHIC_DATA] tận nơi" at bounding box center [965, 202] width 9 height 9
checkbox input "true"
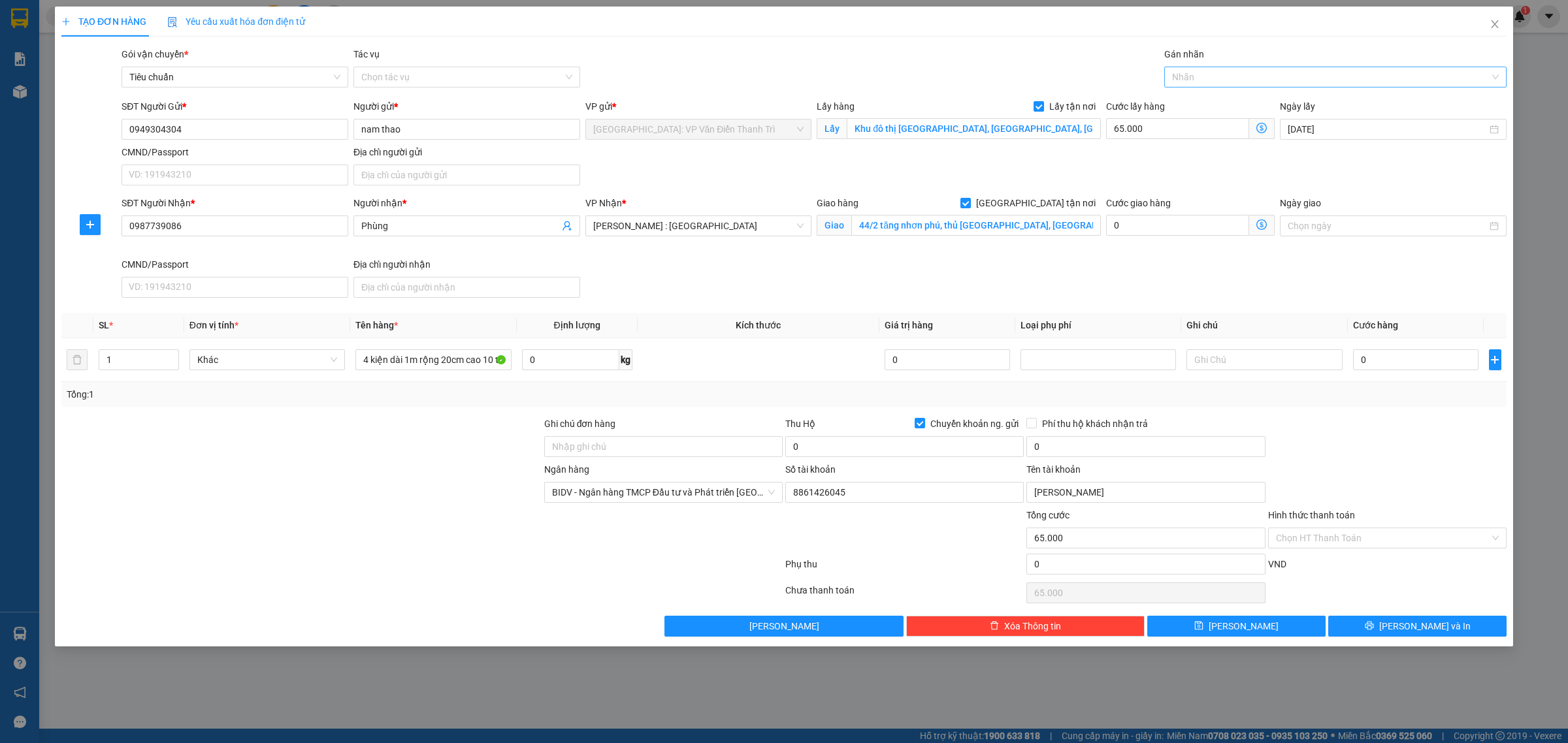
click at [1190, 80] on div at bounding box center [1329, 77] width 323 height 16
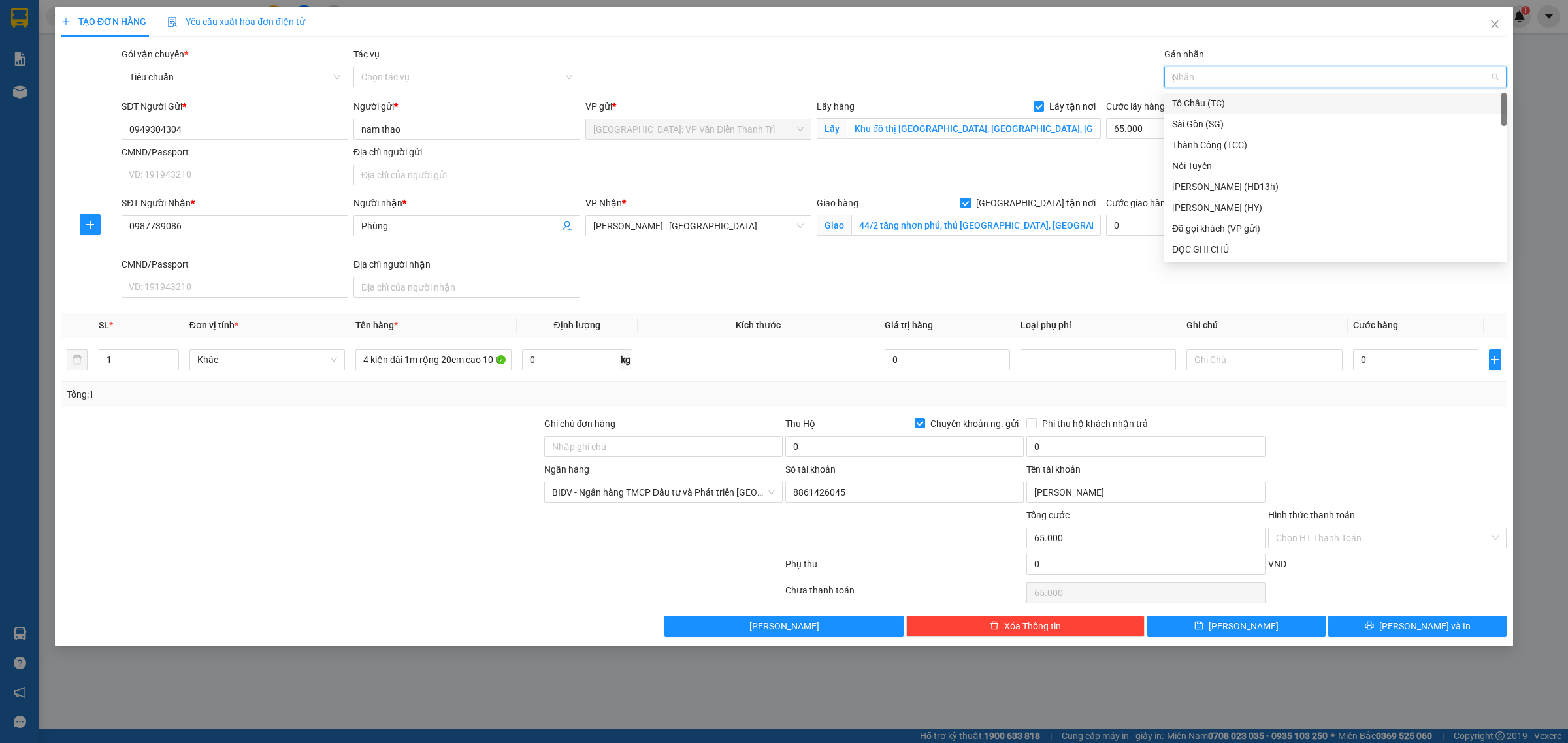
type input "gt"
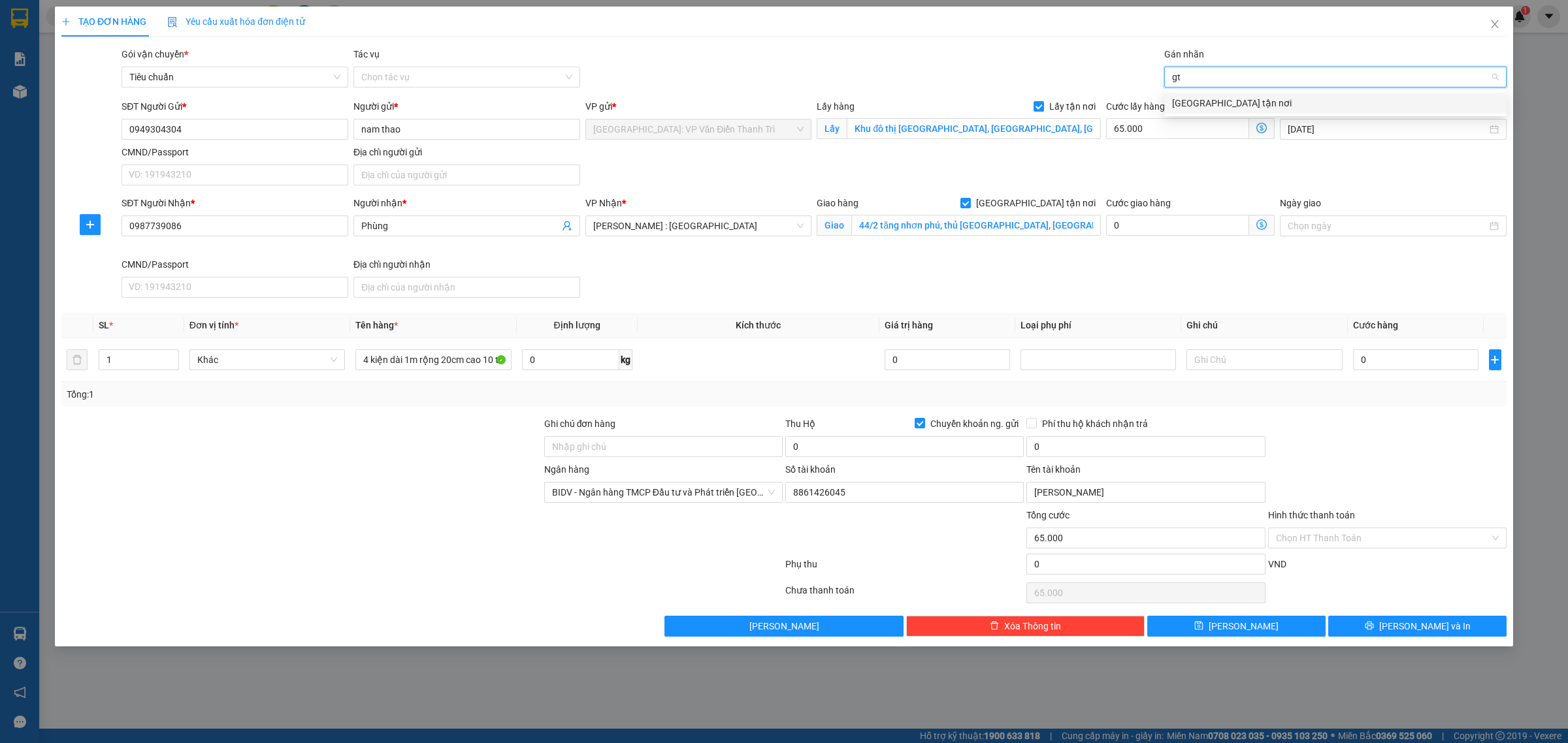
click at [1193, 105] on div "[GEOGRAPHIC_DATA] tận nơi" at bounding box center [1336, 103] width 326 height 14
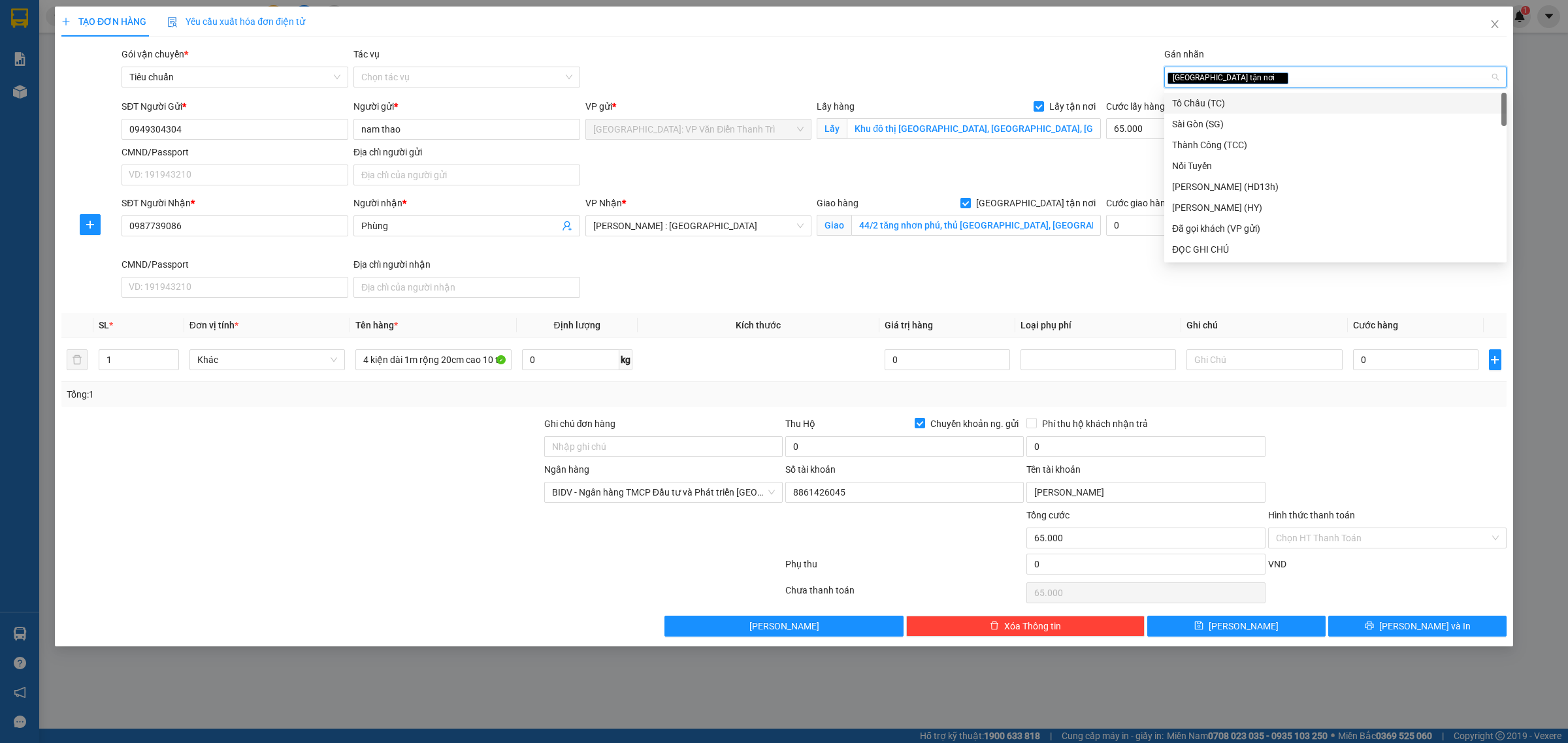
click at [1038, 72] on div "Gói vận chuyển * Tiêu chuẩn Tác vụ Chọn tác vụ Gán nhãn Giao tận nơi" at bounding box center [814, 70] width 1391 height 46
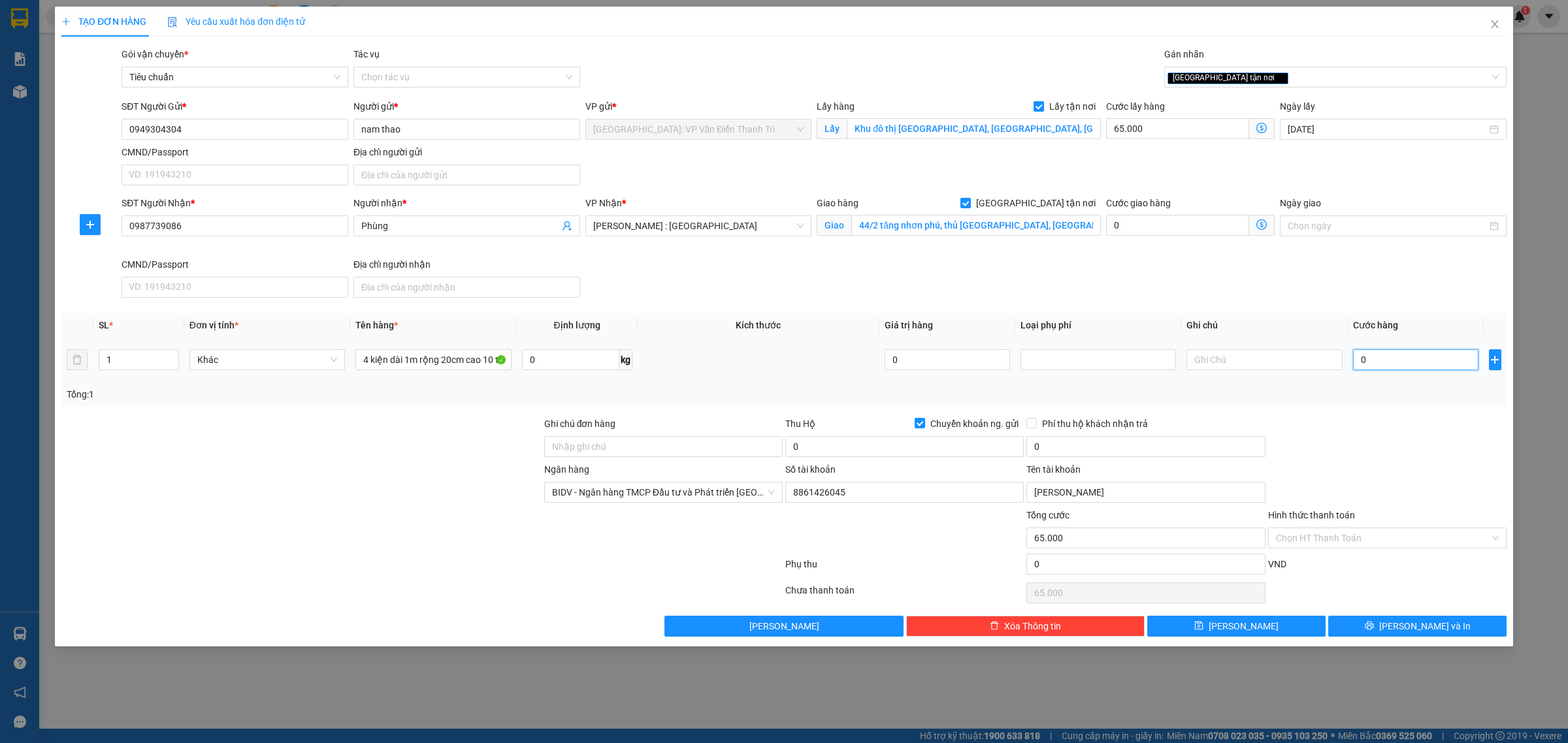
click at [1374, 366] on input "0" at bounding box center [1415, 360] width 125 height 21
type input "7"
type input "65.007"
type input "70"
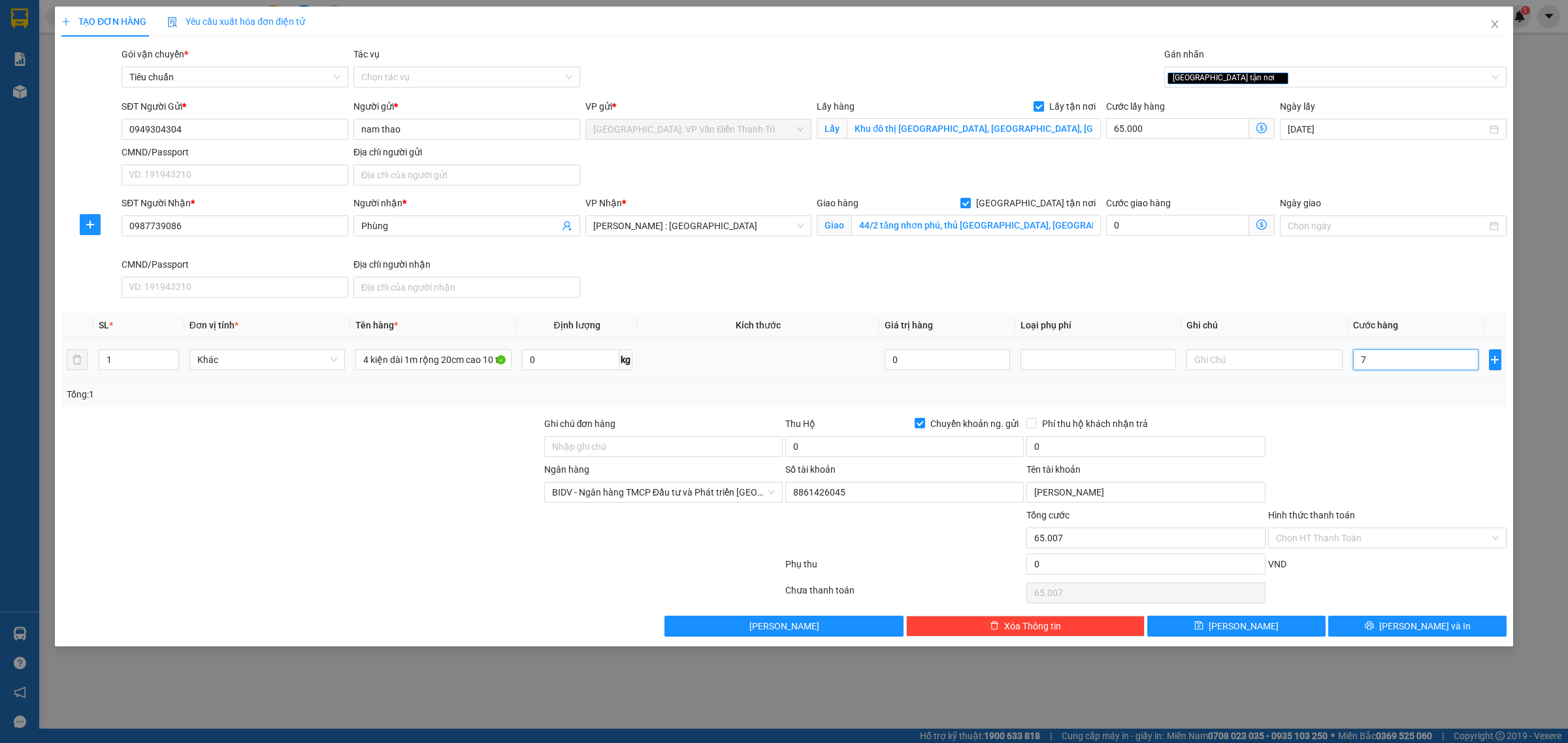
type input "65.070"
type input "700"
type input "65.700"
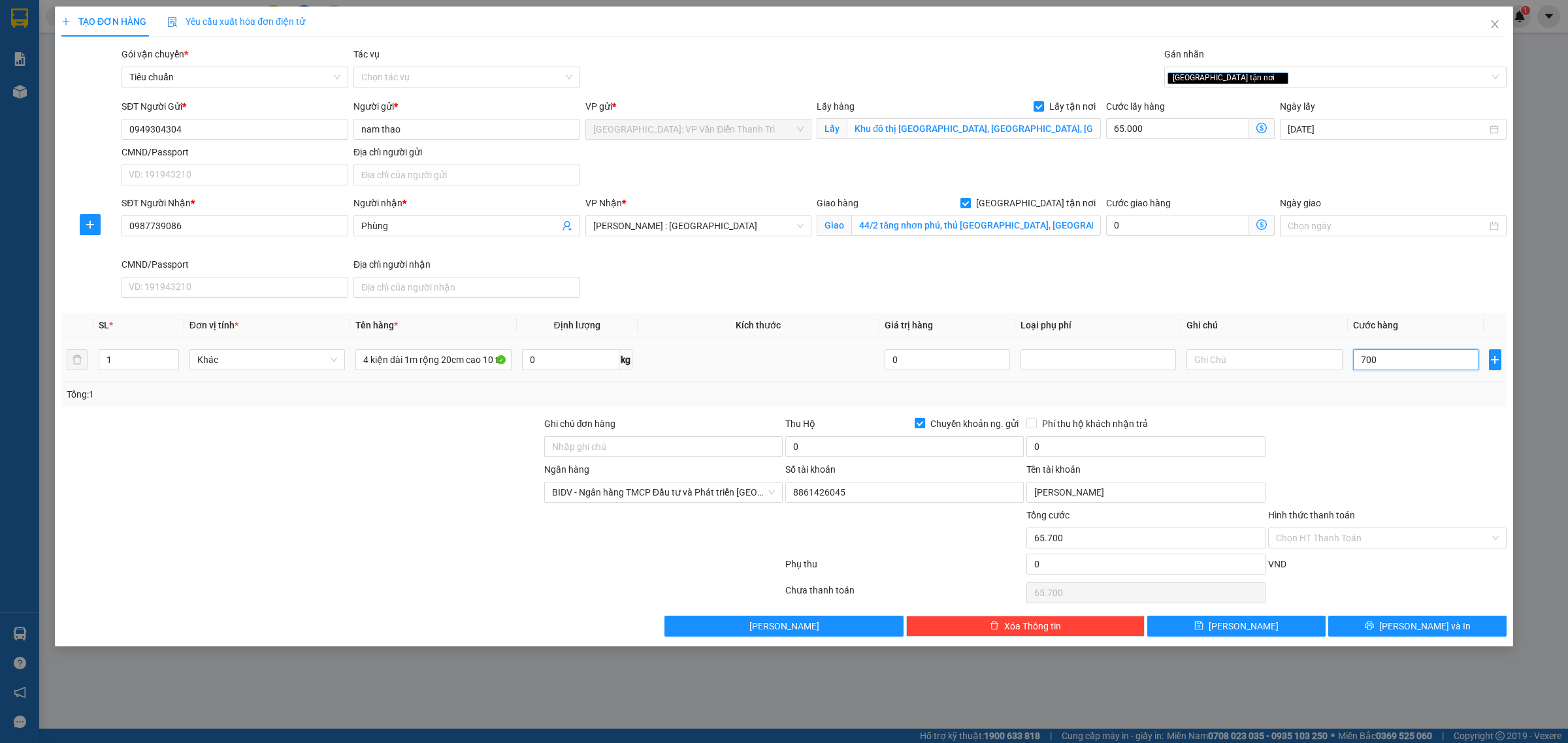
type input "7.000"
type input "72.000"
type input "70.000"
type input "135.000"
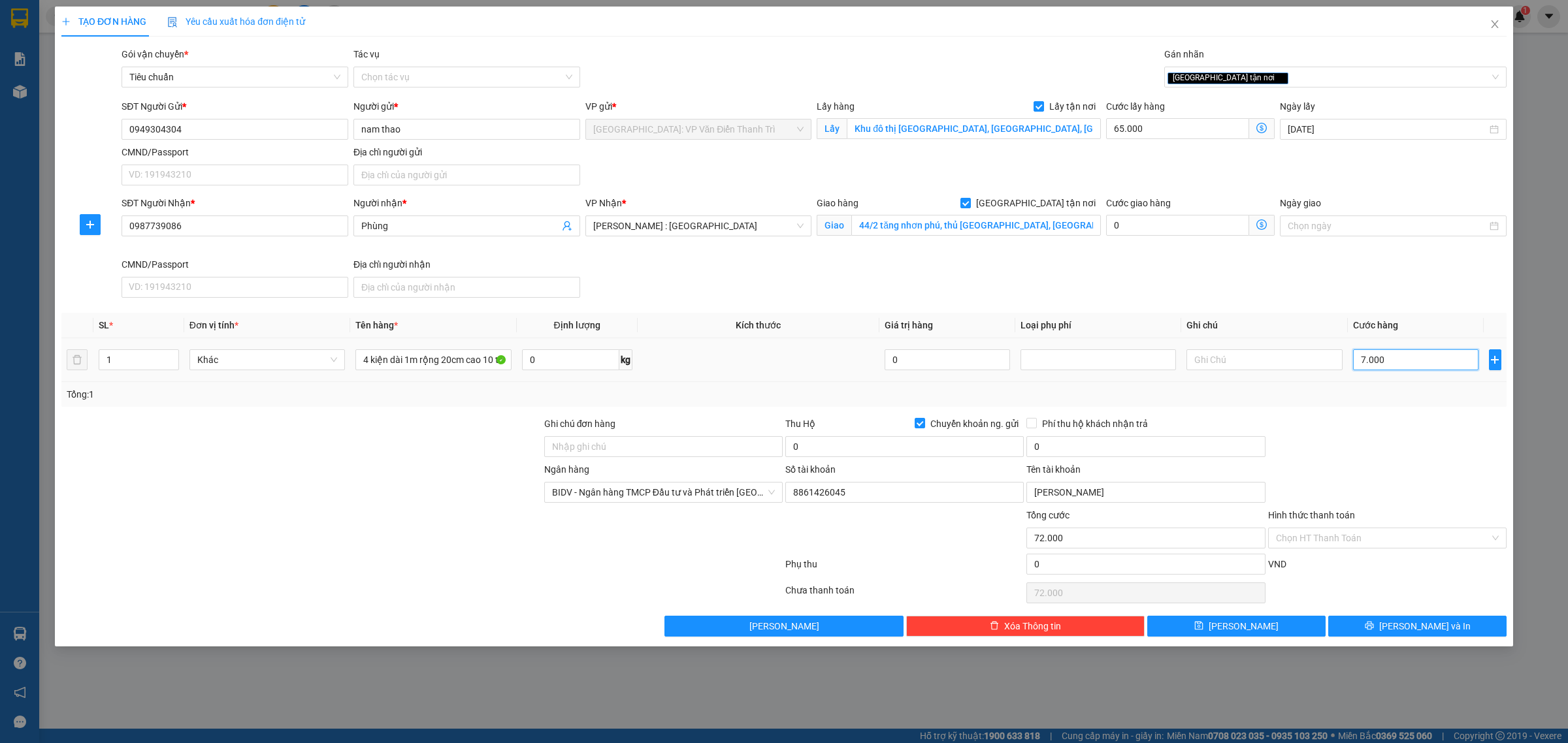
type input "135.000"
type input "700.000"
type input "765.000"
type input "700.000"
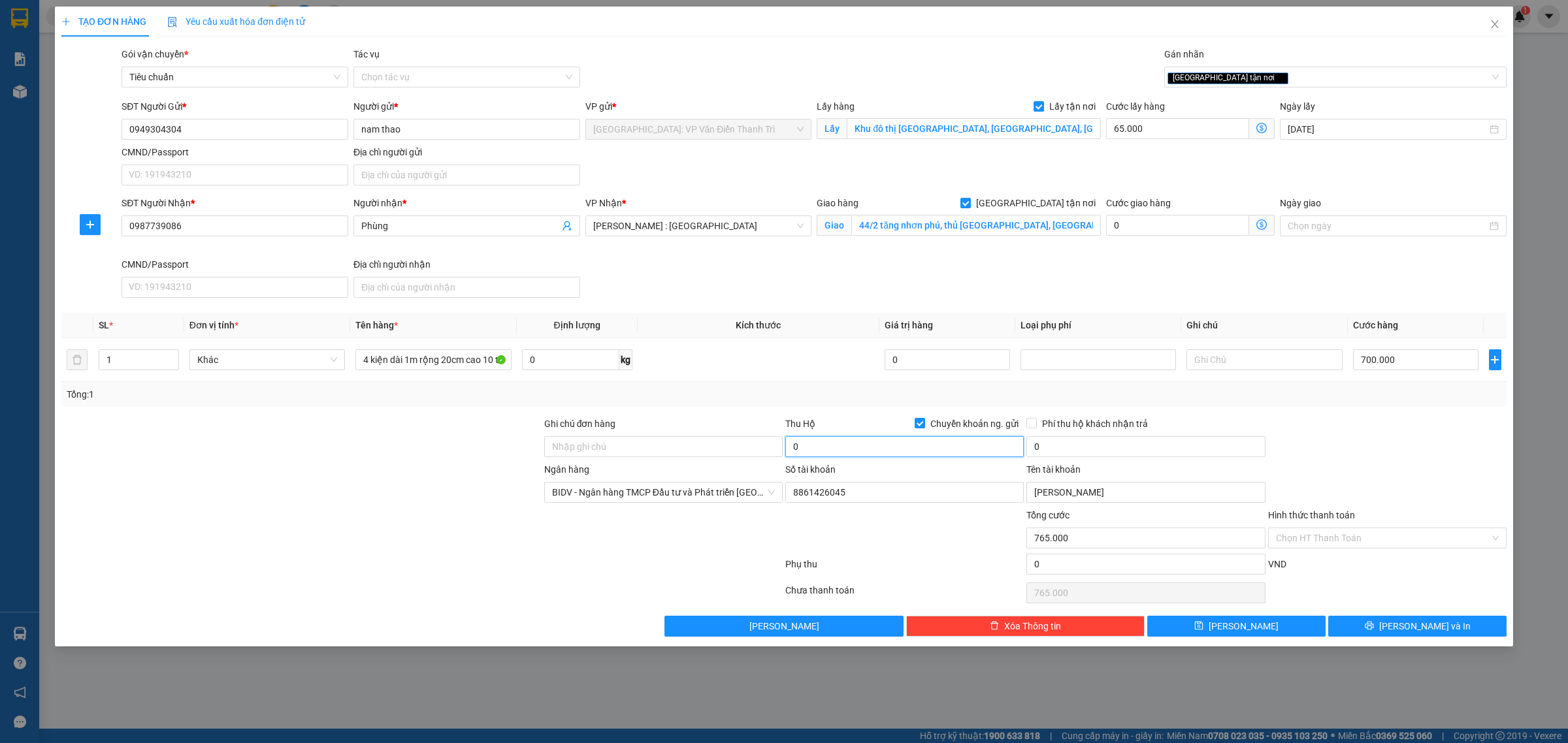
click at [876, 453] on input "0" at bounding box center [905, 447] width 239 height 21
type input "7.892.000"
click at [1065, 448] on input "0" at bounding box center [1145, 447] width 239 height 21
type input "25.000"
click at [1023, 289] on div "SĐT Người Nhận * 0987739086 Người nhận * Phùng VP Nhận * Hồ Chí Minh : Kho Quận…" at bounding box center [814, 249] width 1391 height 107
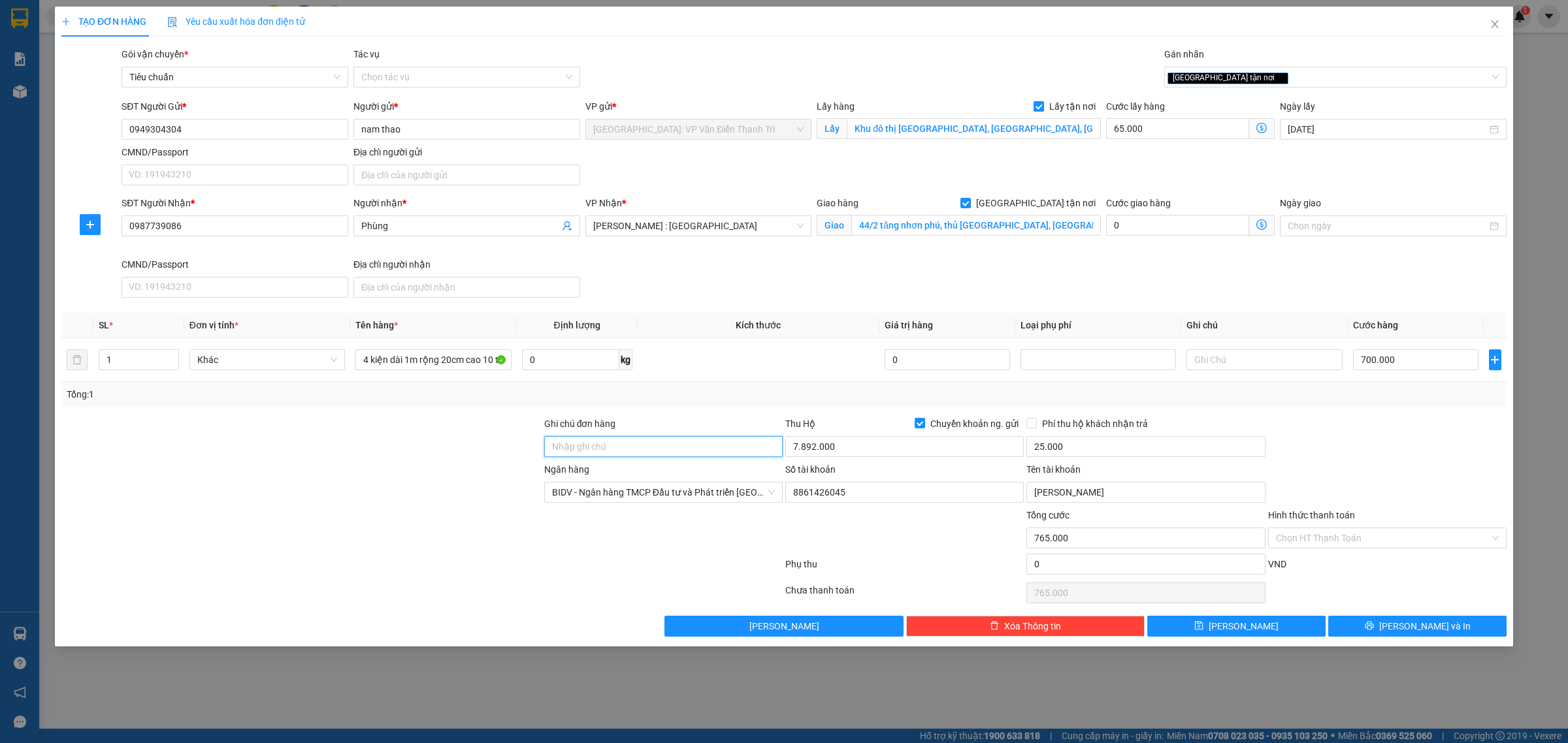
click at [598, 445] on input "Ghi chú đơn hàng" at bounding box center [663, 447] width 239 height 21
type input "vat"
click at [834, 391] on div "Tổng: 1" at bounding box center [784, 395] width 1435 height 14
click at [1299, 625] on button "[PERSON_NAME]" at bounding box center [1236, 627] width 178 height 21
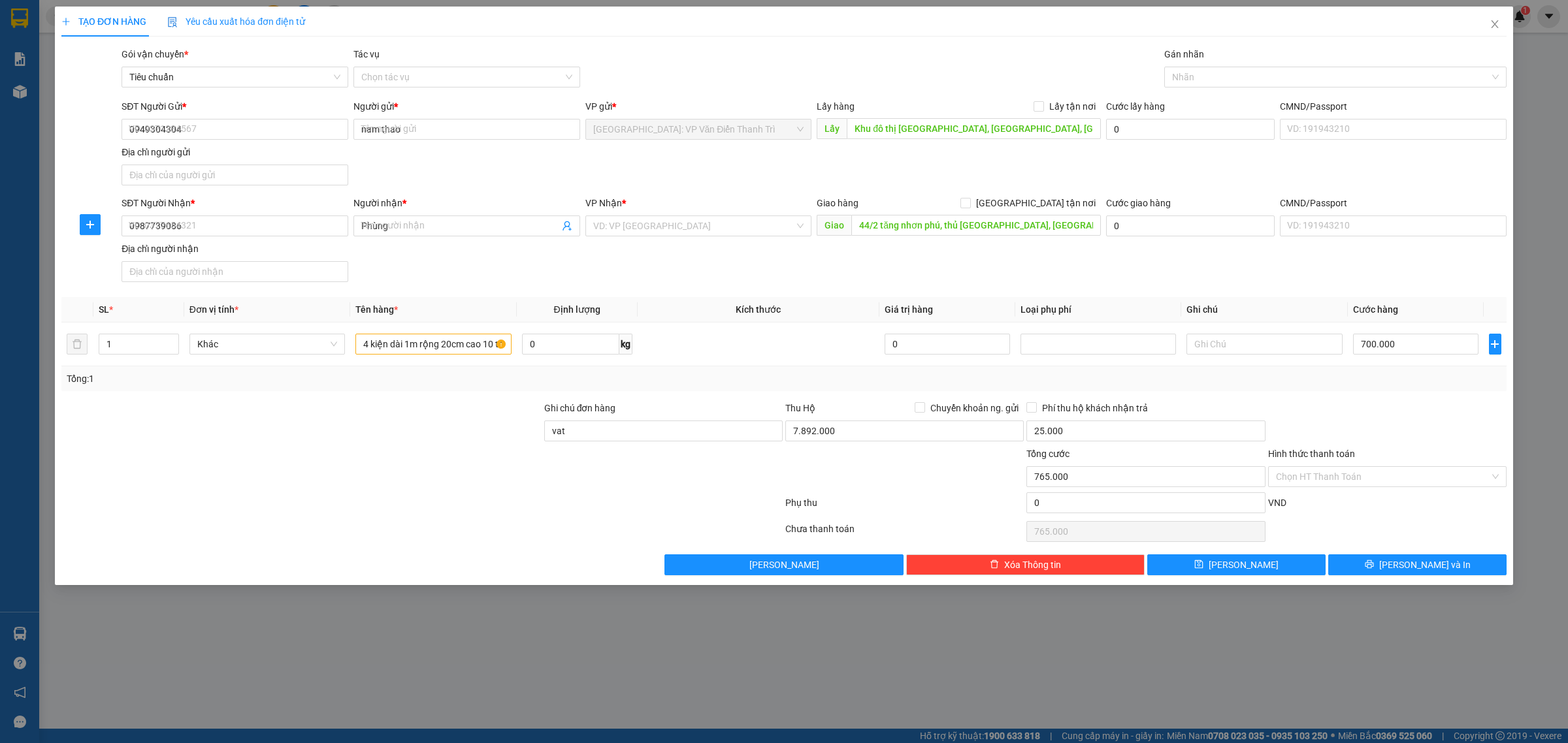
checkbox input "false"
type input "0"
checkbox input "false"
type input "0"
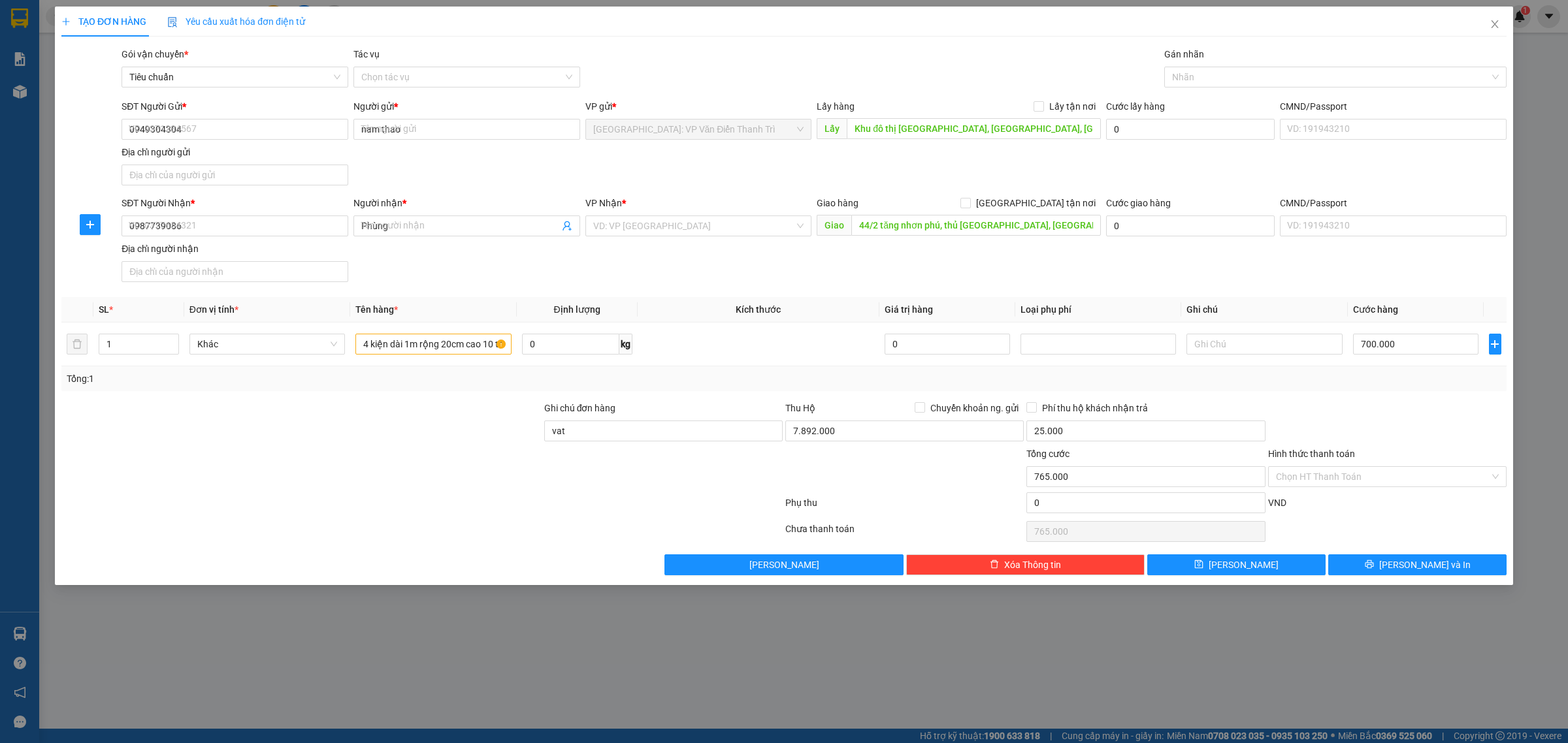
type input "0"
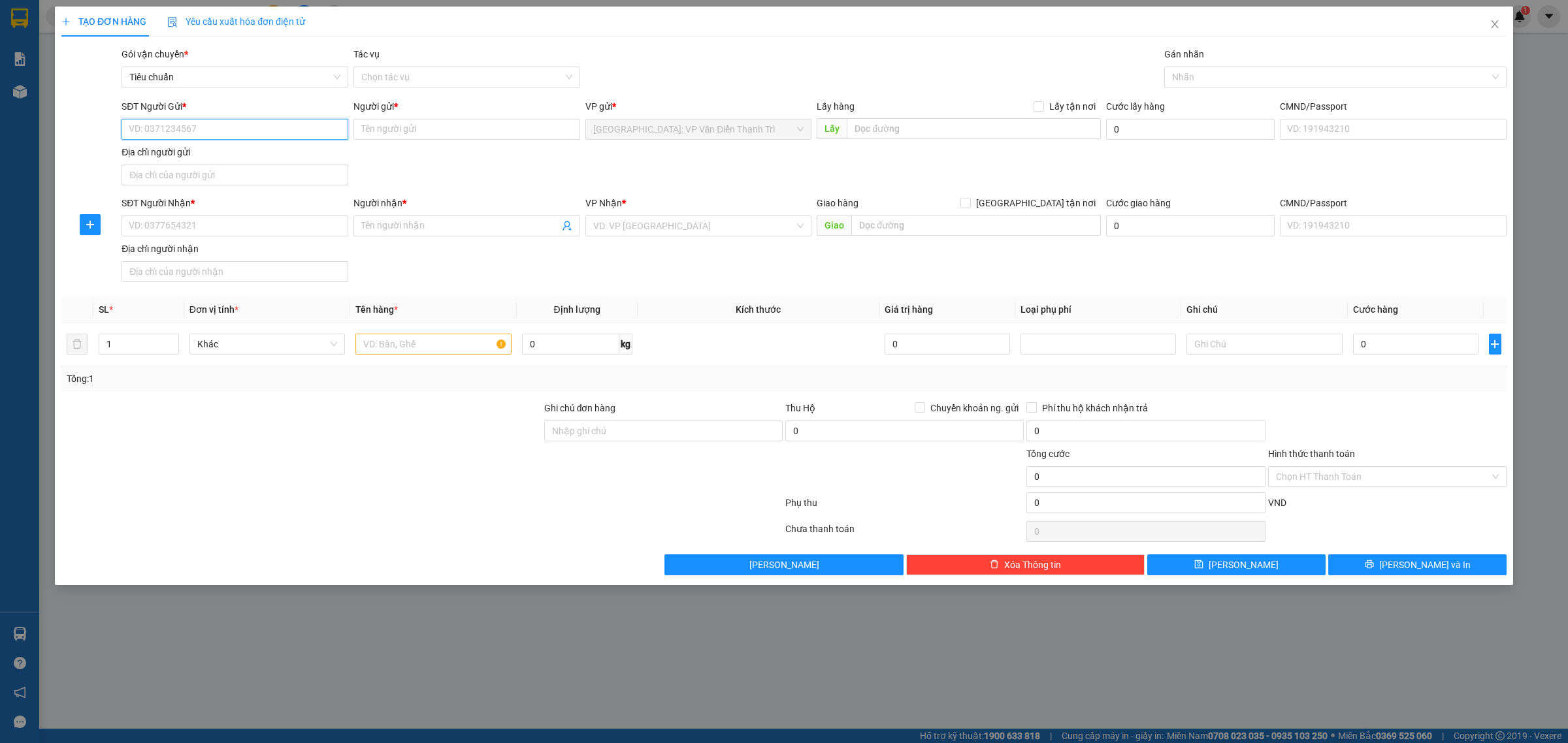
click at [292, 134] on input "SĐT Người Gửi *" at bounding box center [235, 129] width 227 height 21
paste input "0949304304"
type input "0949304304"
click at [265, 130] on input "0949304304" at bounding box center [235, 129] width 227 height 21
click at [208, 158] on div "0949304304 - nam thao" at bounding box center [235, 156] width 211 height 14
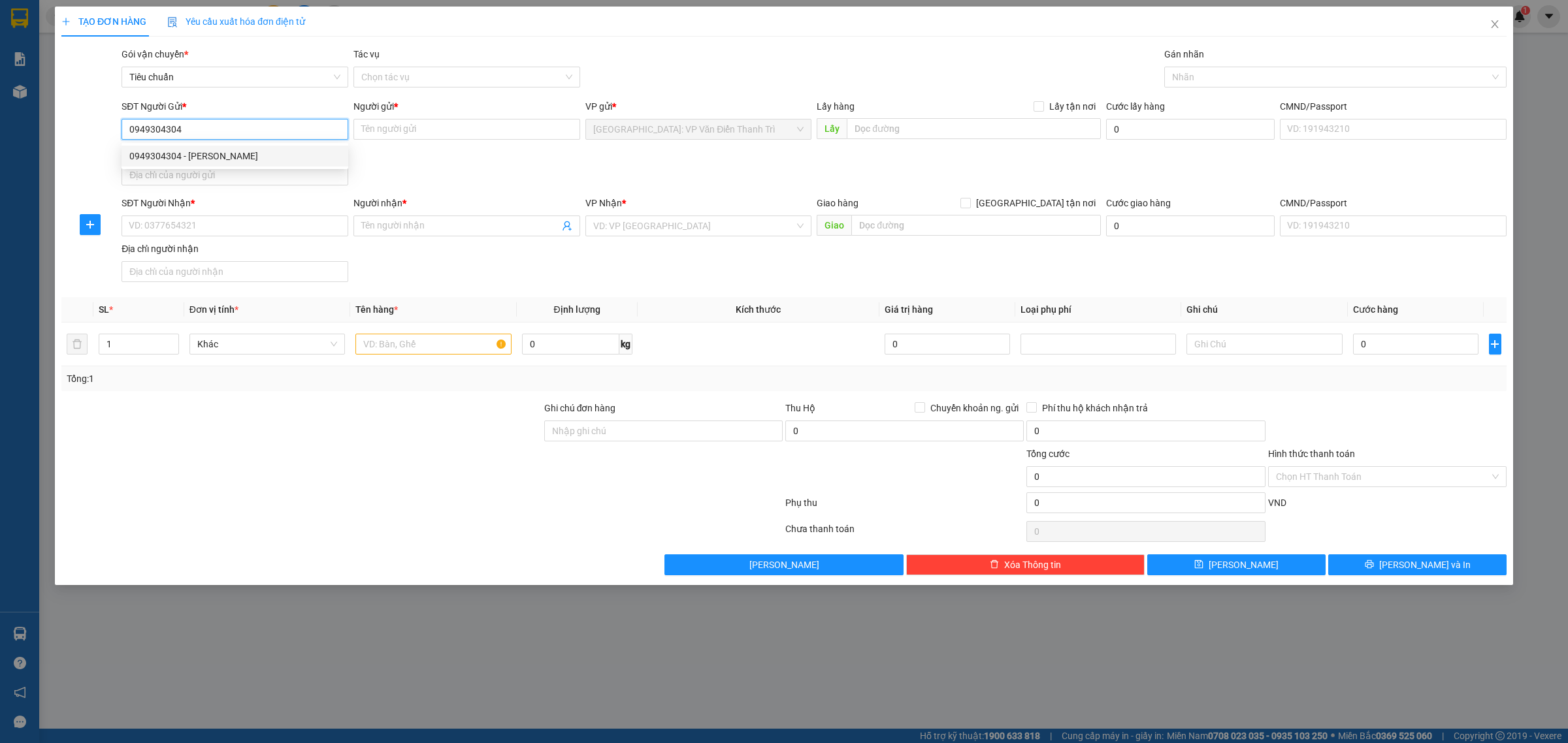
type input "nam thao"
checkbox input "true"
type input "Khu đô thị Văn Khê, Hà Đông, Hà Nội"
checkbox input "true"
type input "65.000"
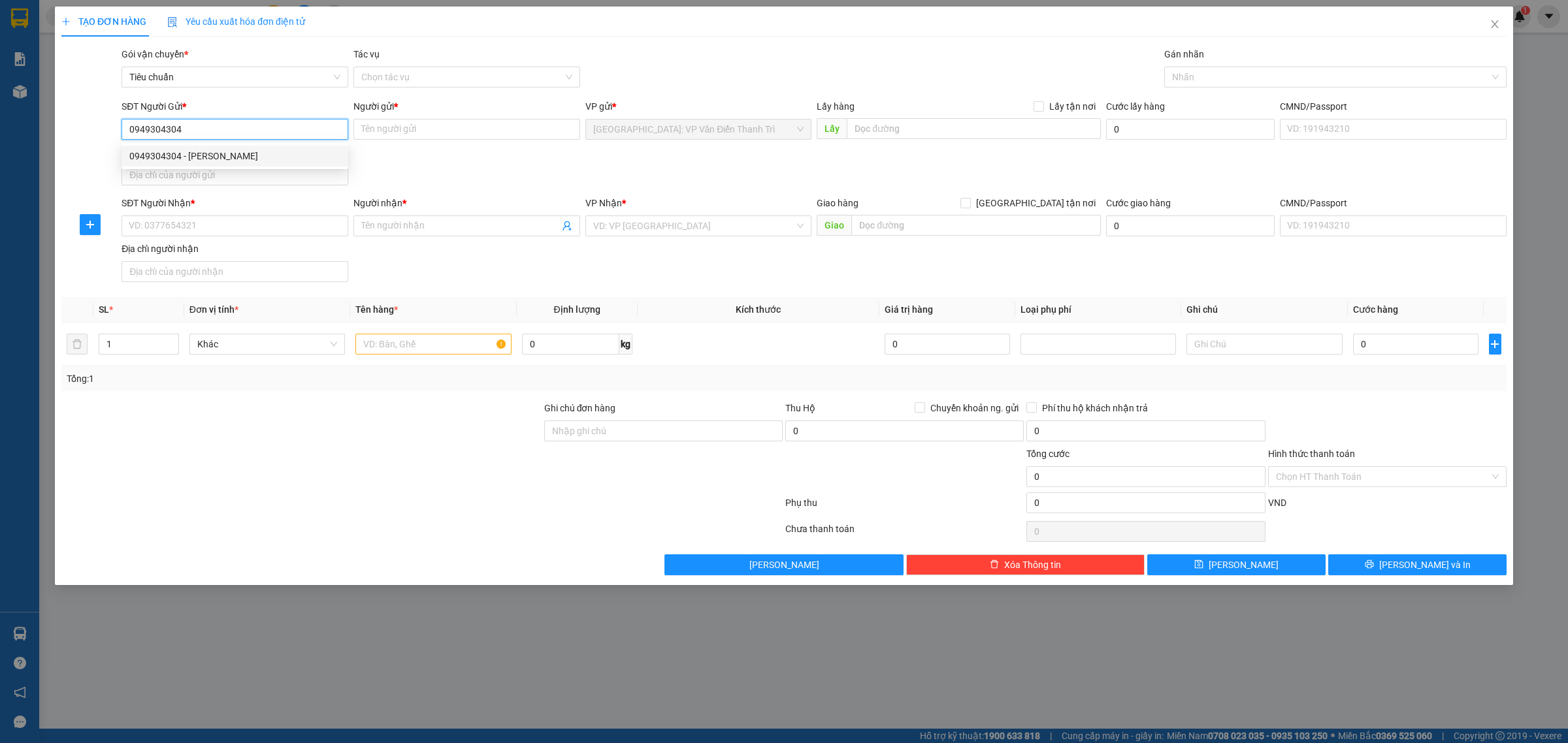
type input "65.000"
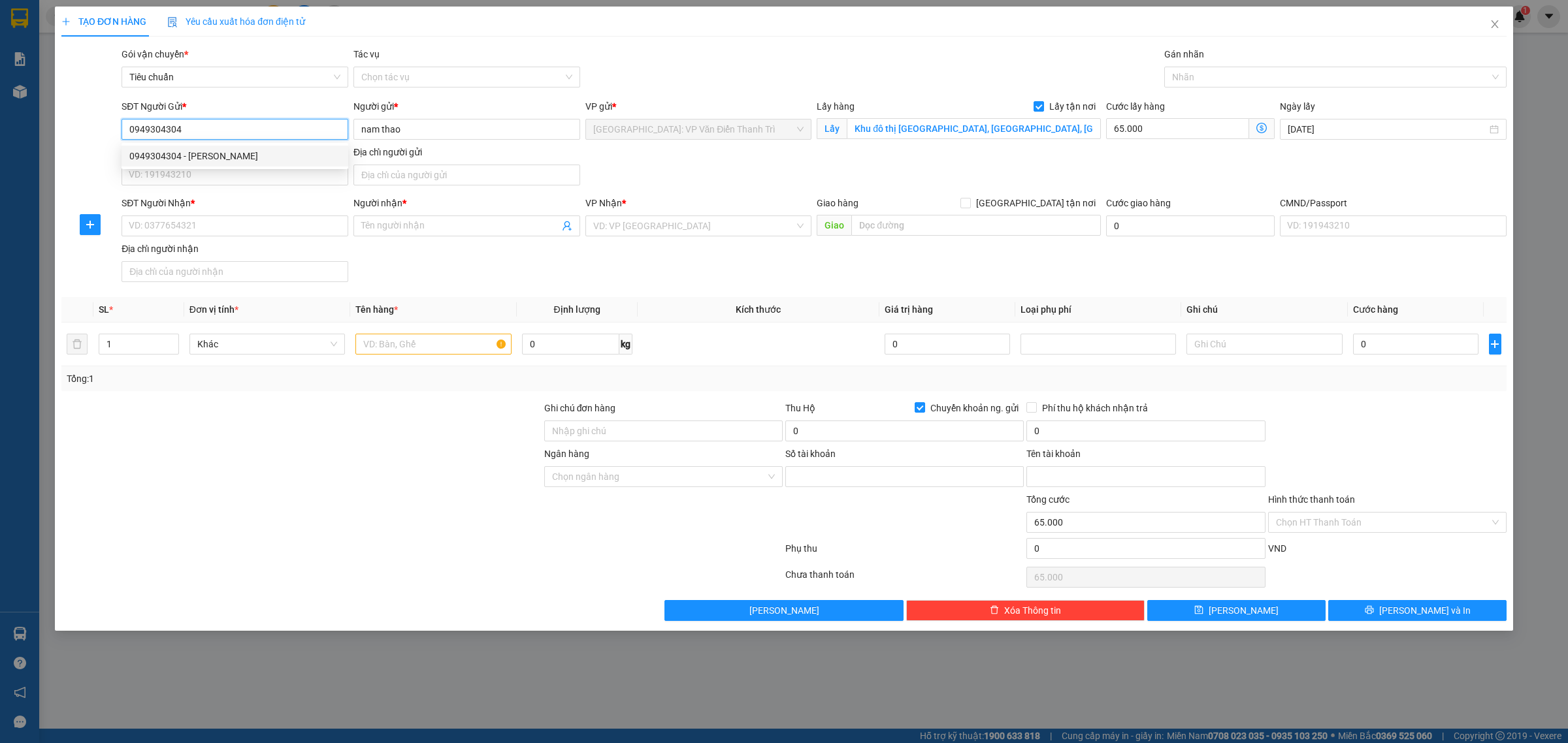
type input "8861426045"
type input "VŨ THỊ THAO"
type input "0949304304"
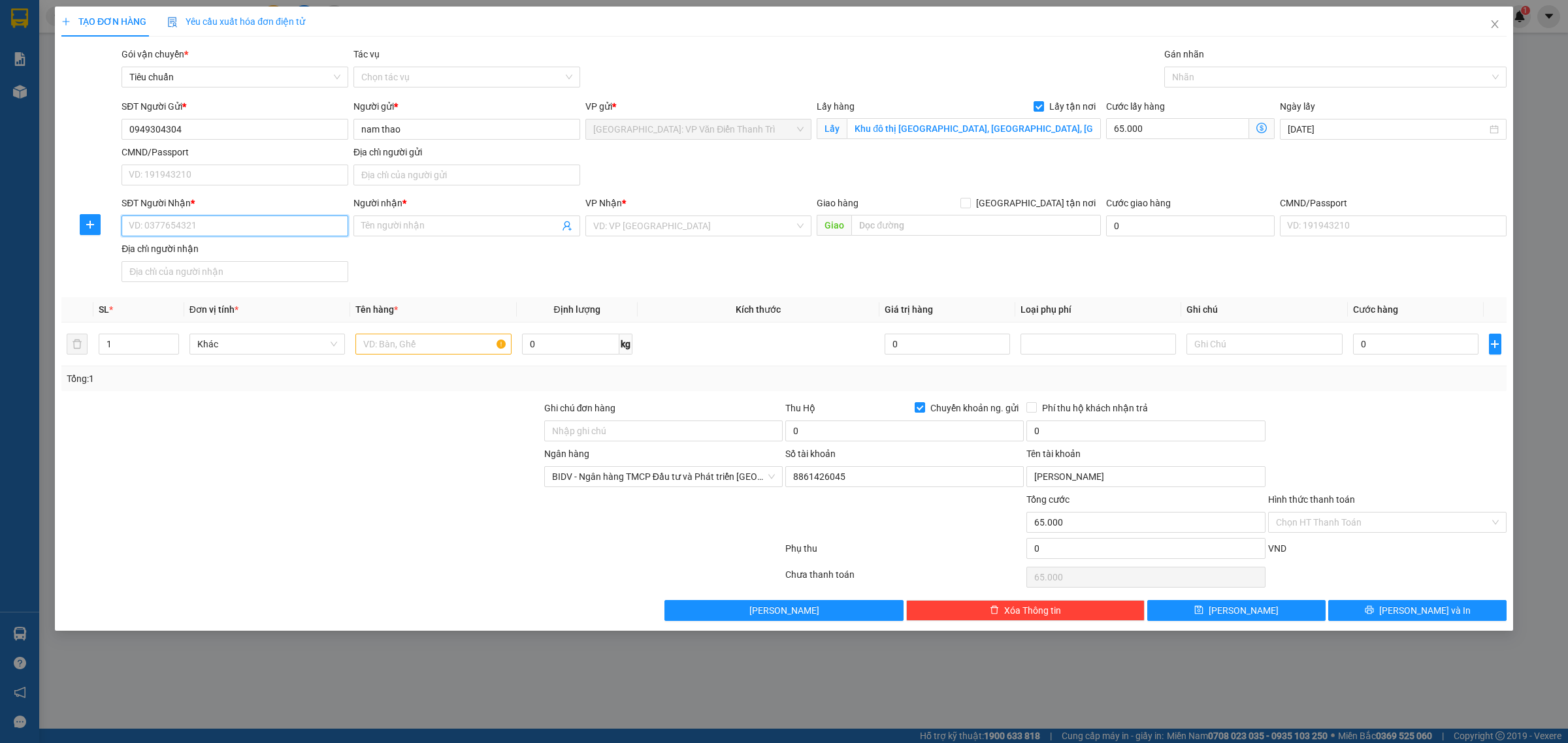
click at [292, 231] on input "SĐT Người Nhận *" at bounding box center [235, 226] width 227 height 21
paste input "4 kiện dài 2m9 rộng 20 cao 20 tổng 112kg"
type input "4 kiện dài 2m9 rộng 20 cao 20 tổng 112kg"
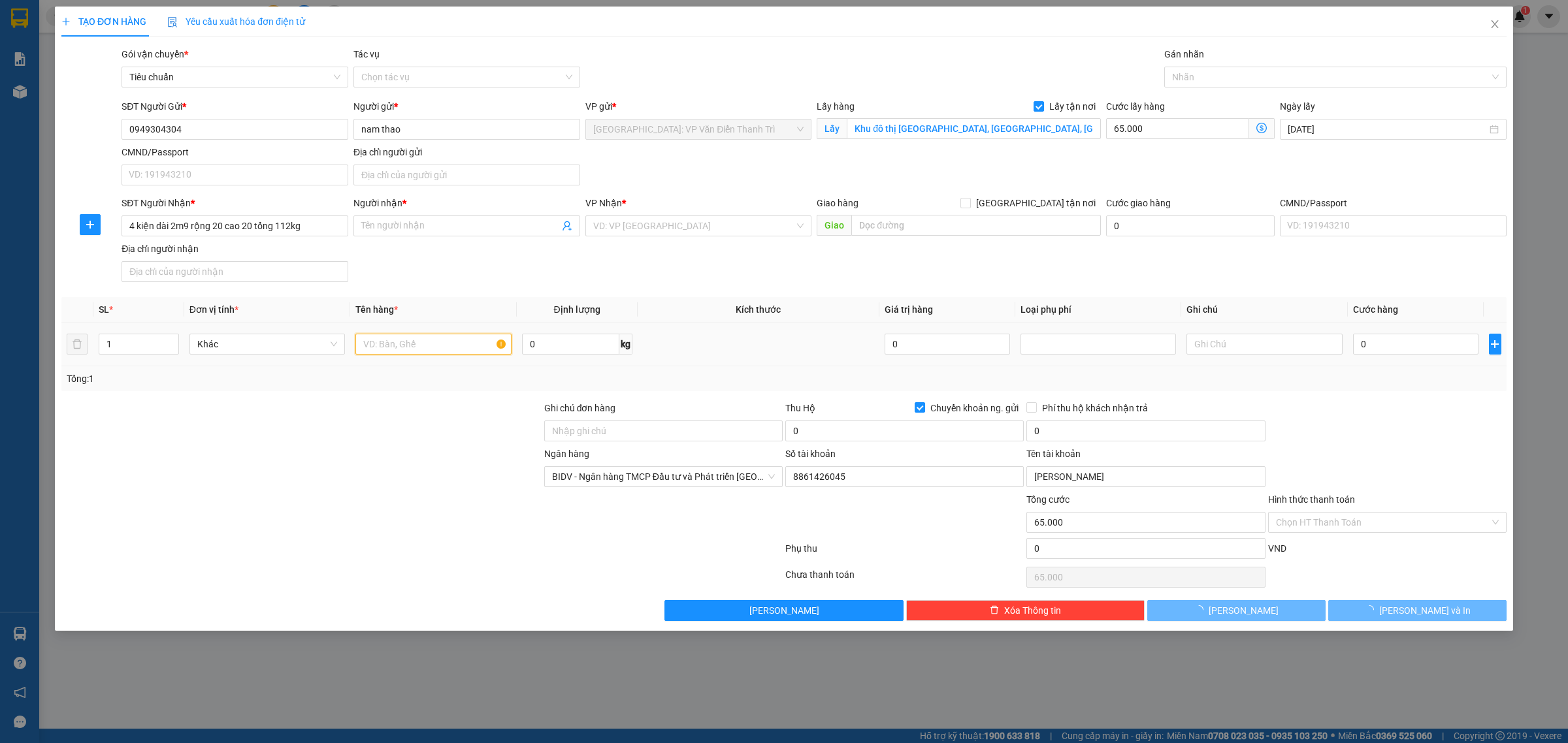
click at [373, 341] on input "text" at bounding box center [433, 344] width 155 height 21
paste input "4 kiện dài 2m9 rộng 20 cao 20 tổng 112kg"
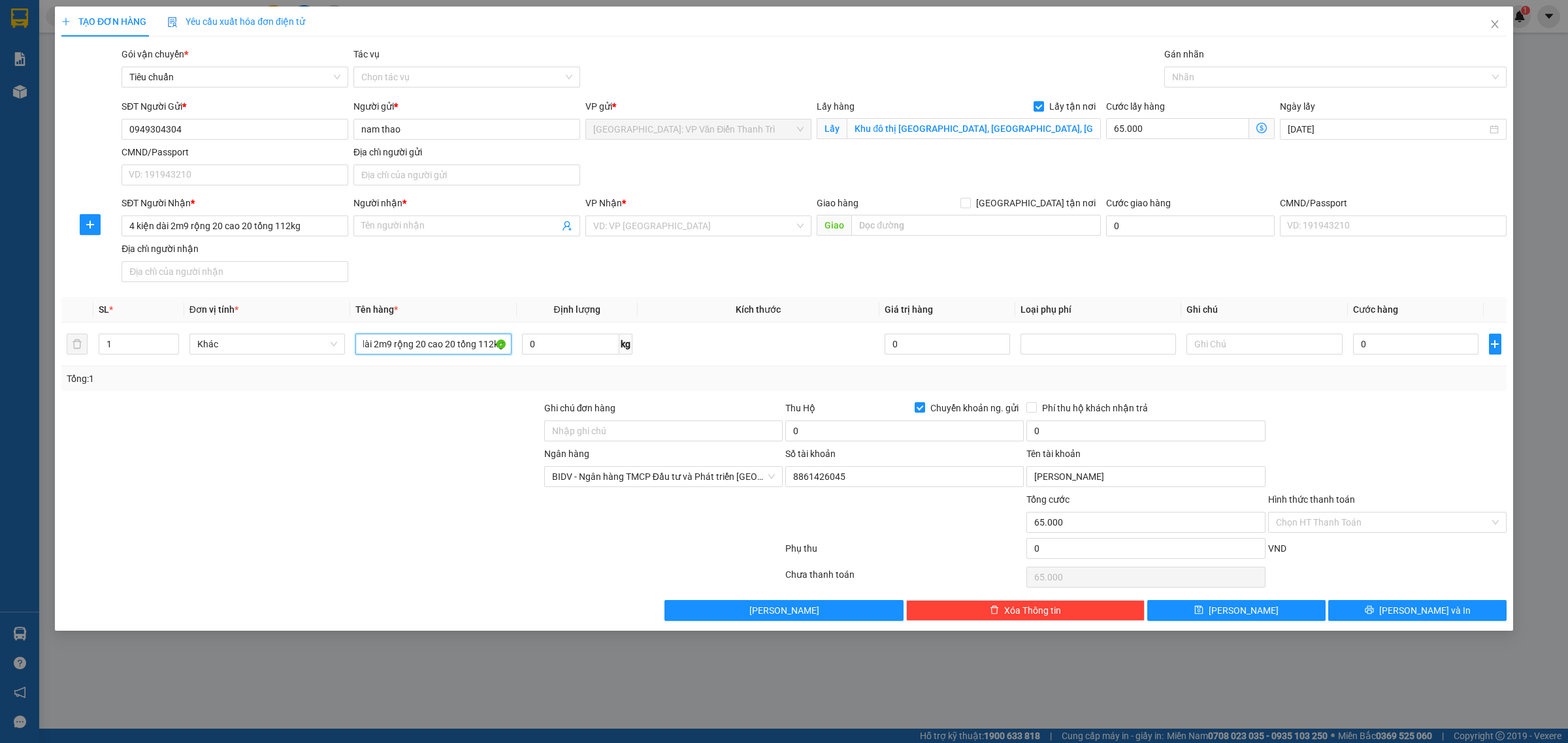
type input "4 kiện dài 2m9 rộng 20 cao 20 tổng 112kg"
click at [281, 227] on input "4 kiện dài 2m9 rộng 20 cao 20 tổng 112kg" at bounding box center [235, 226] width 227 height 21
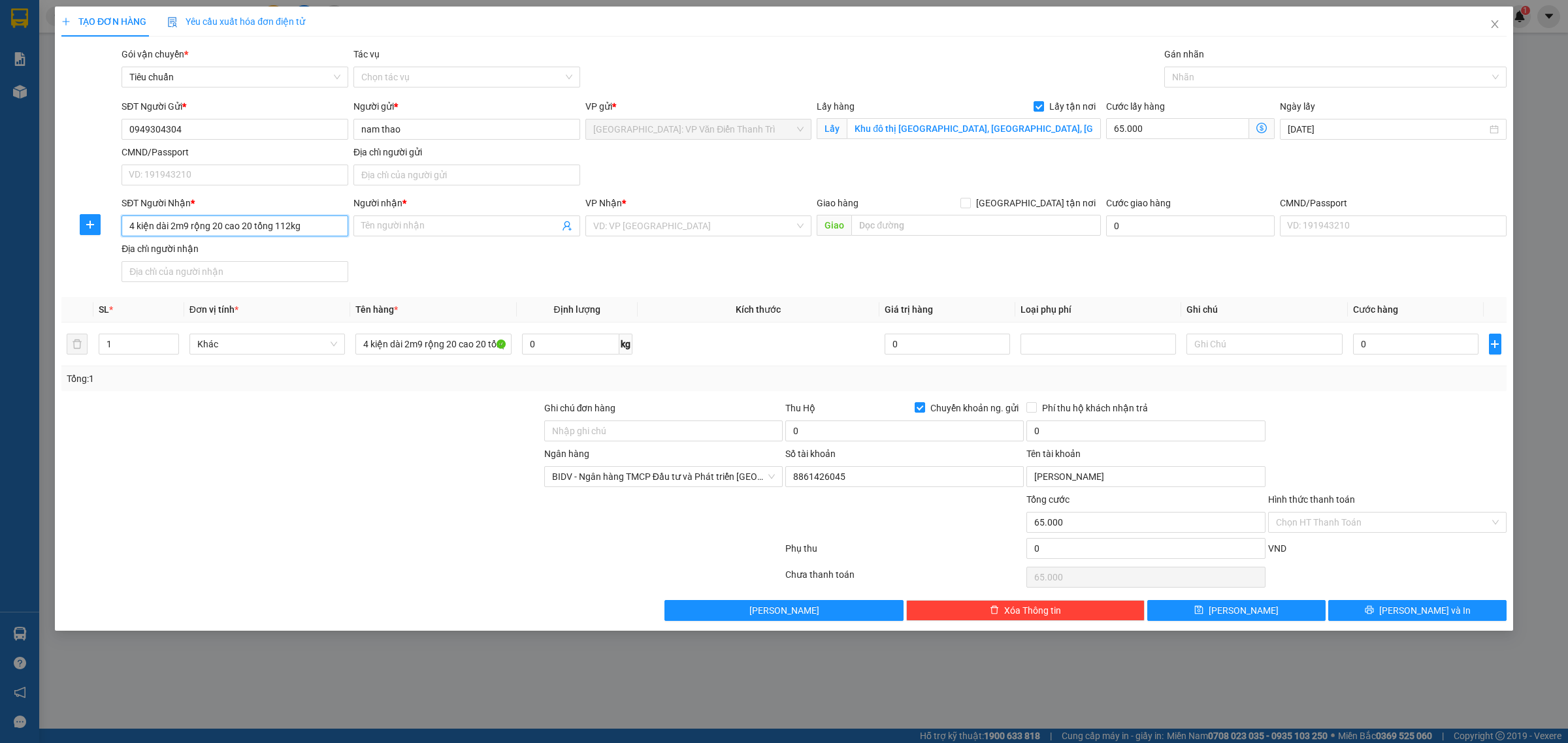
paste input "0813626497"
type input "0813626497"
click at [235, 255] on div "0813626497 - A Giang" at bounding box center [235, 254] width 211 height 14
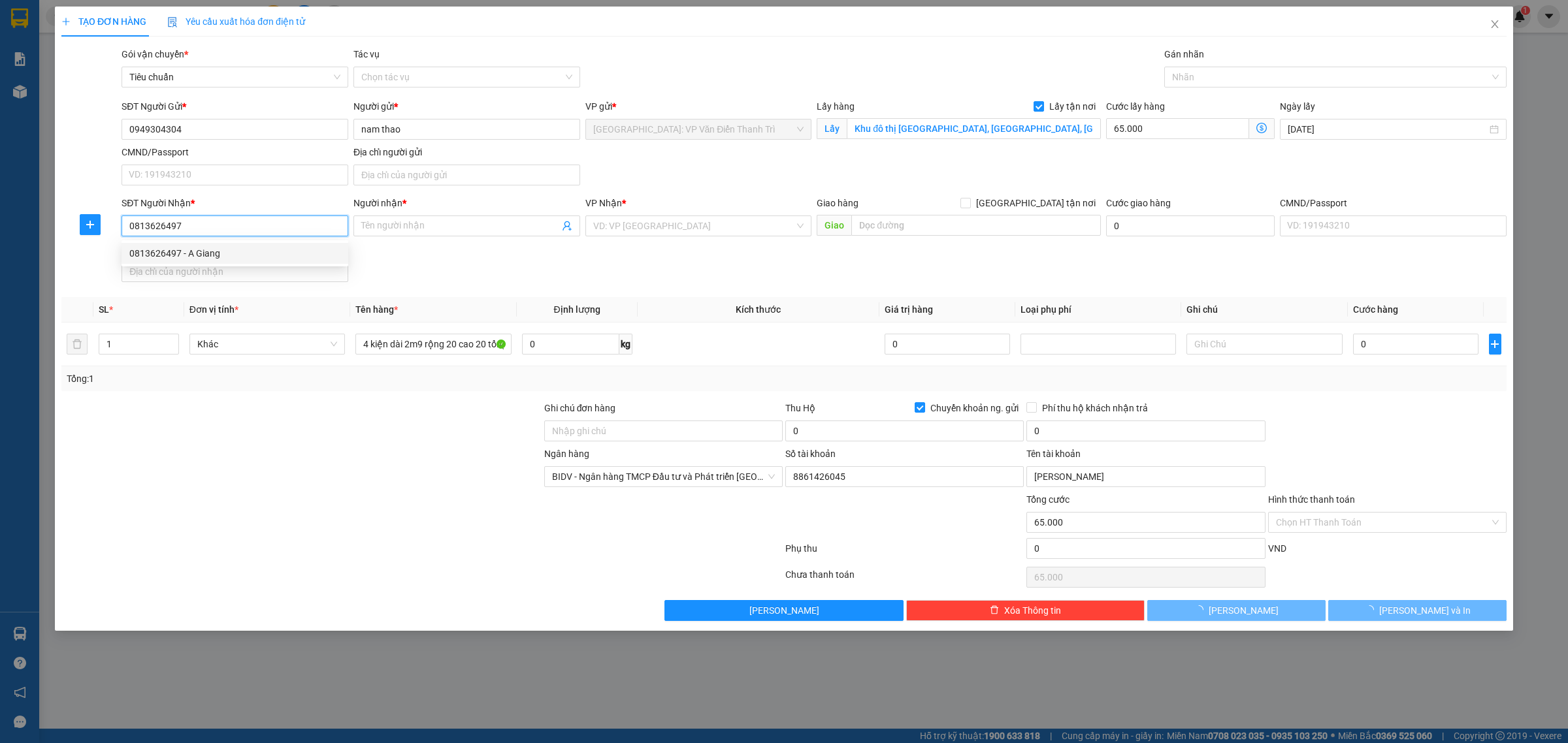
type input "A Giang"
checkbox input "true"
type input "1806/113 Huỳnh Tấn Phát, Nhà Bề, HCM"
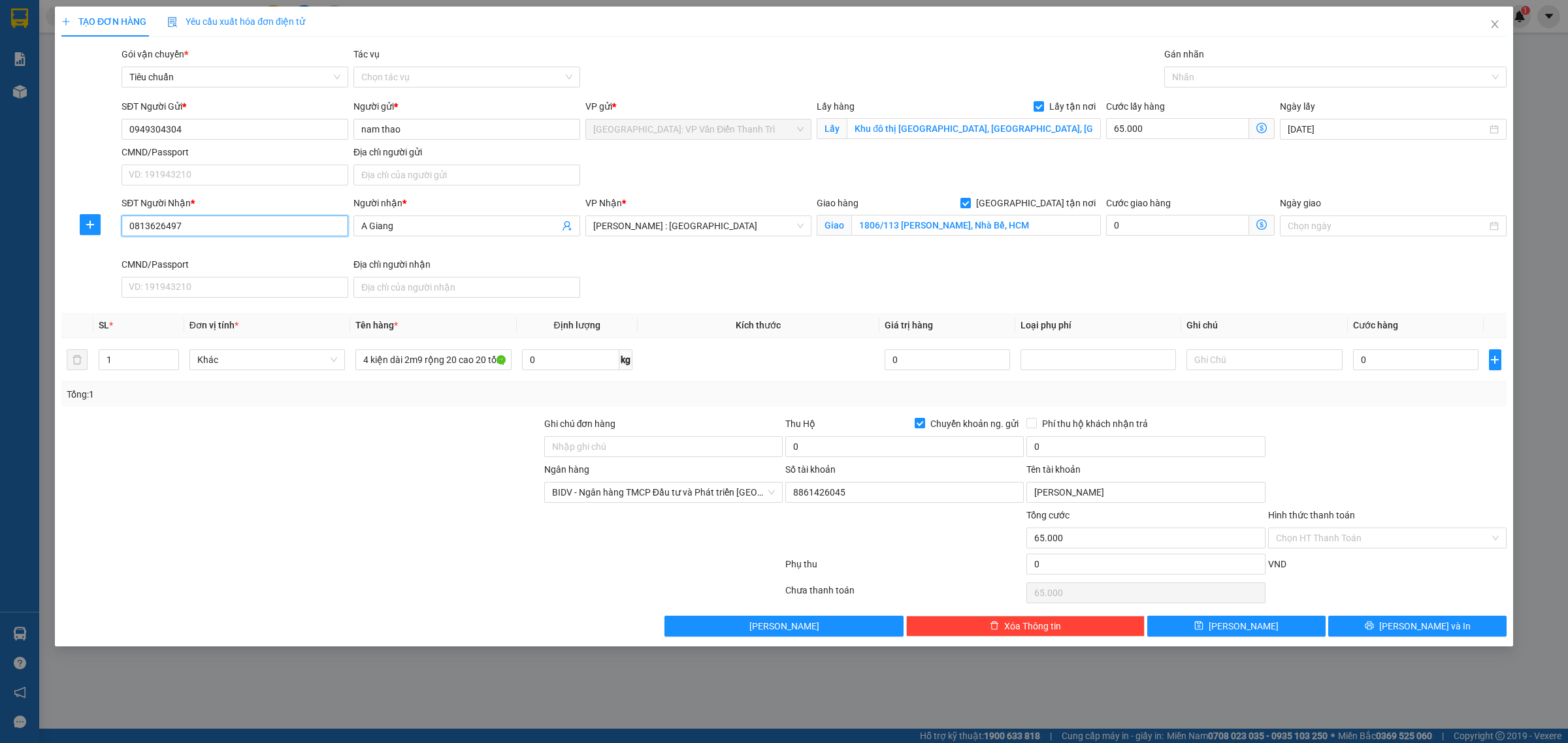
type input "vu thi thao"
type input "0813626497"
click at [1376, 364] on input "0" at bounding box center [1415, 360] width 125 height 21
type input "8"
type input "65.008"
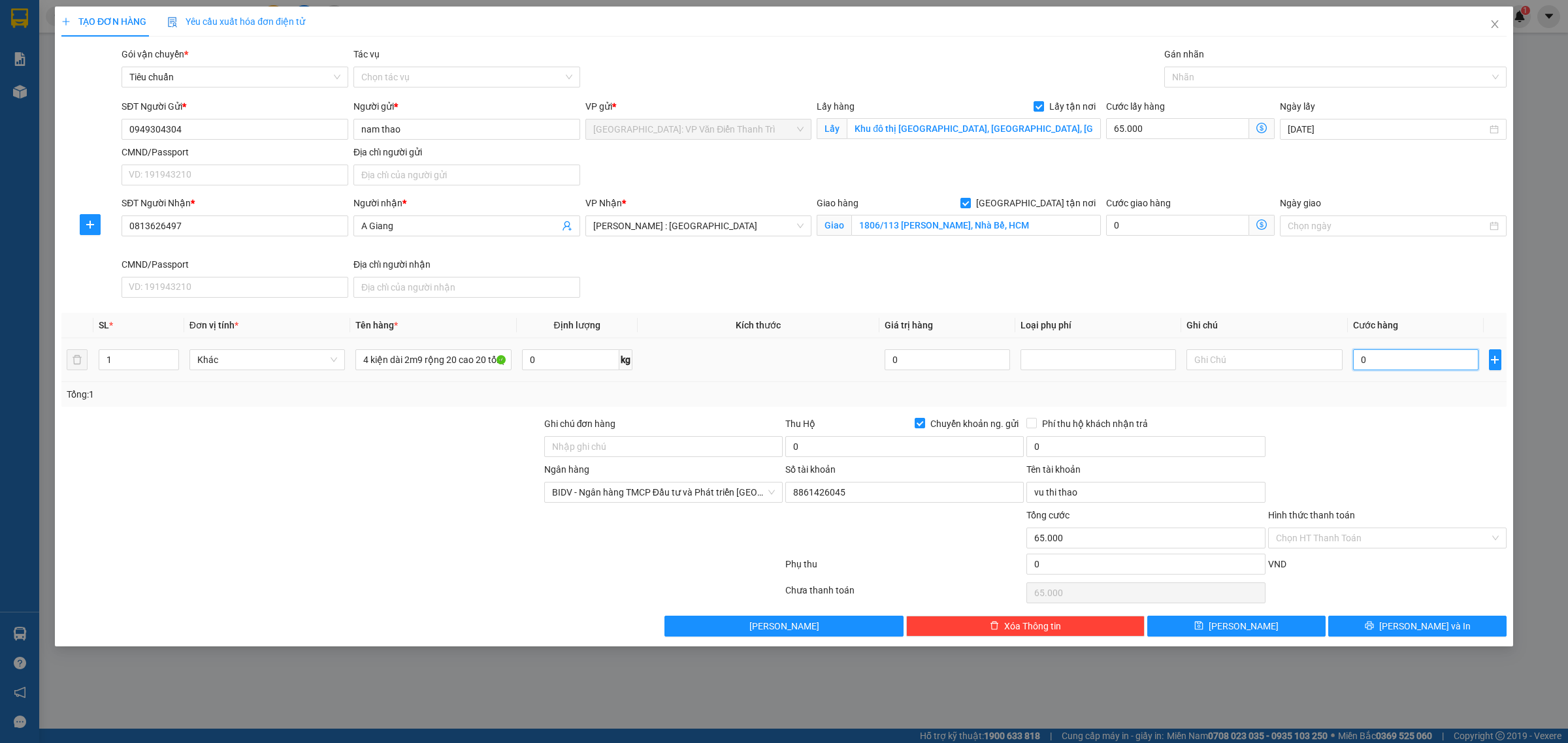
type input "65.008"
type input "80"
type input "65.080"
type input "800"
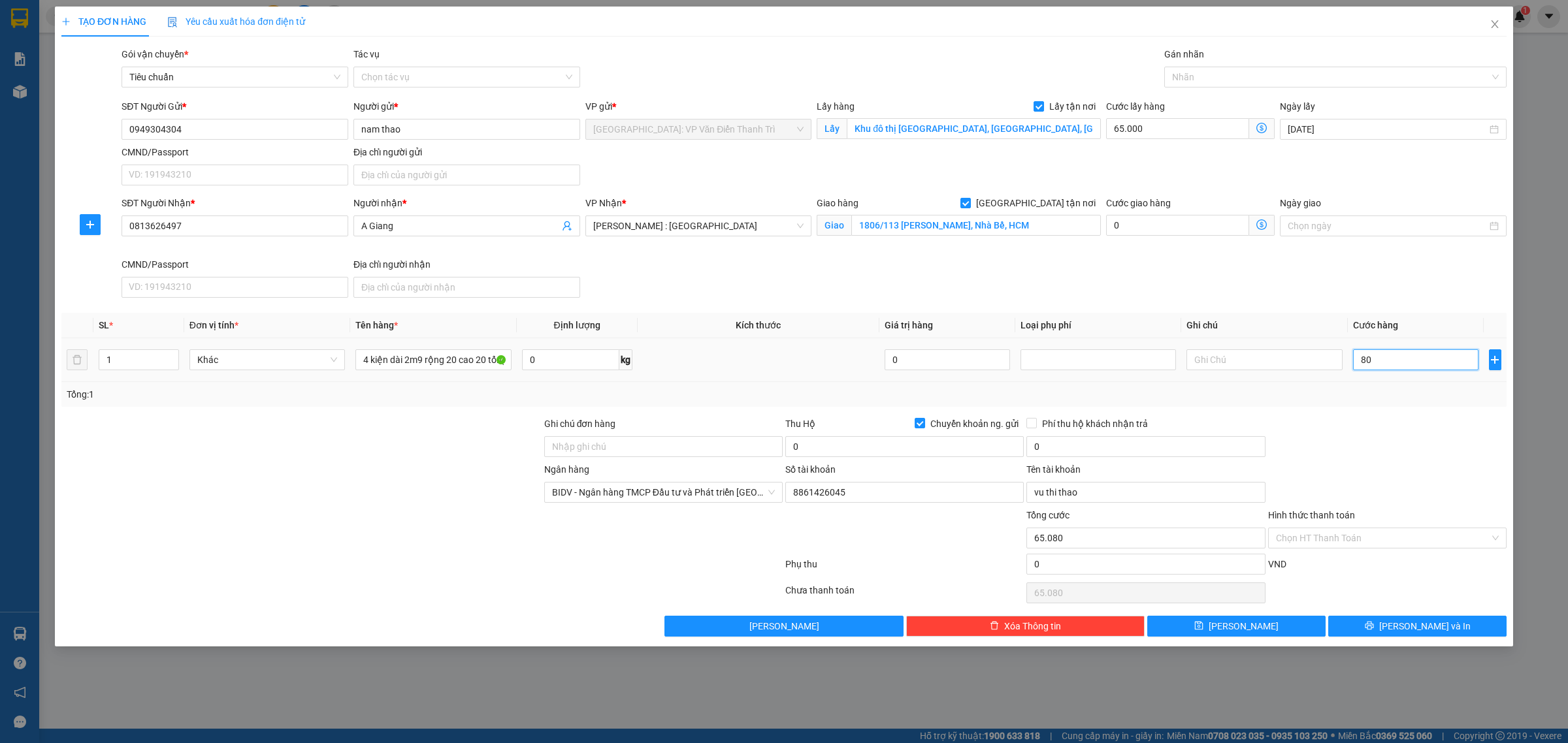
type input "65.800"
type input "8.000"
type input "73.000"
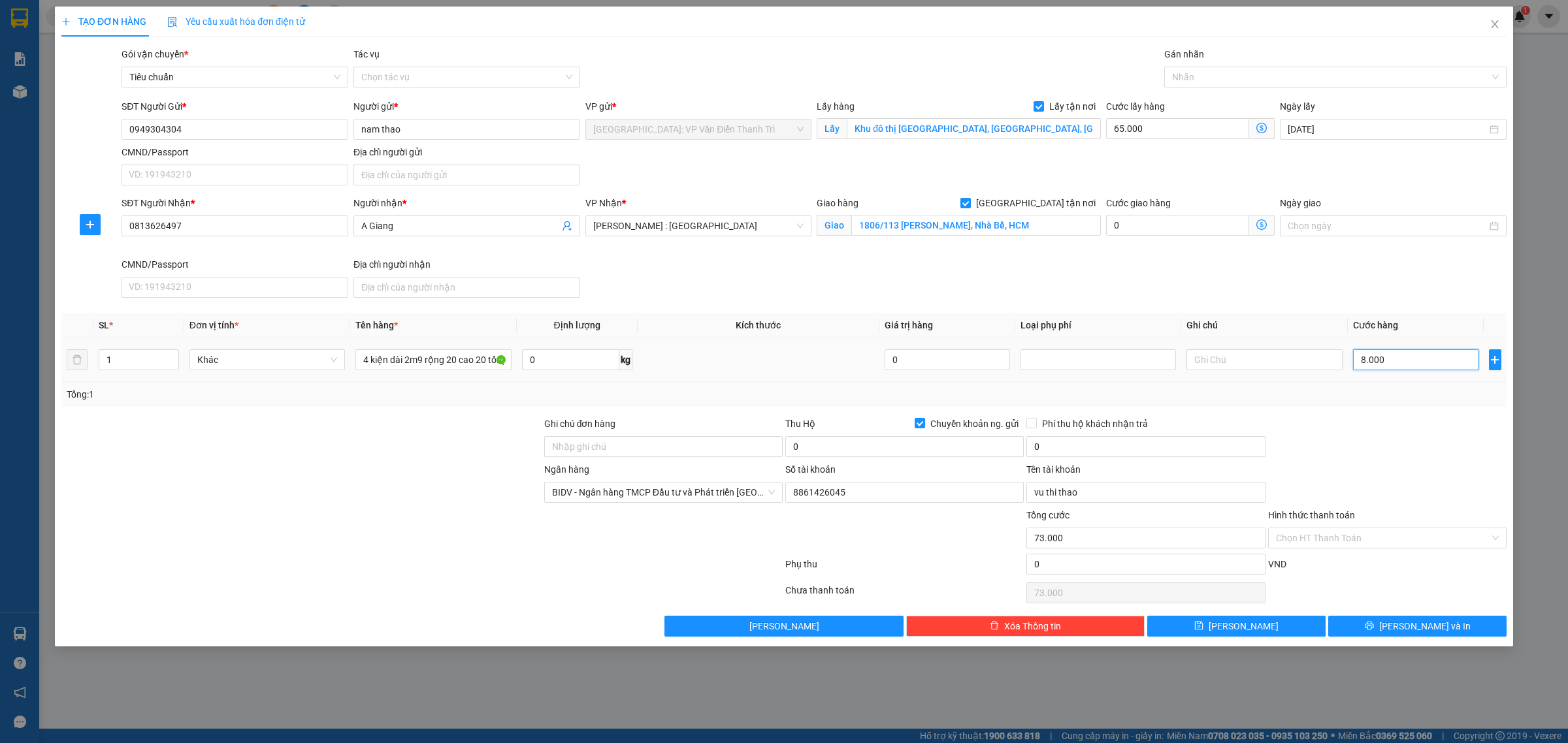
type input "80.000"
type input "145.000"
type input "800.000"
type input "865.000"
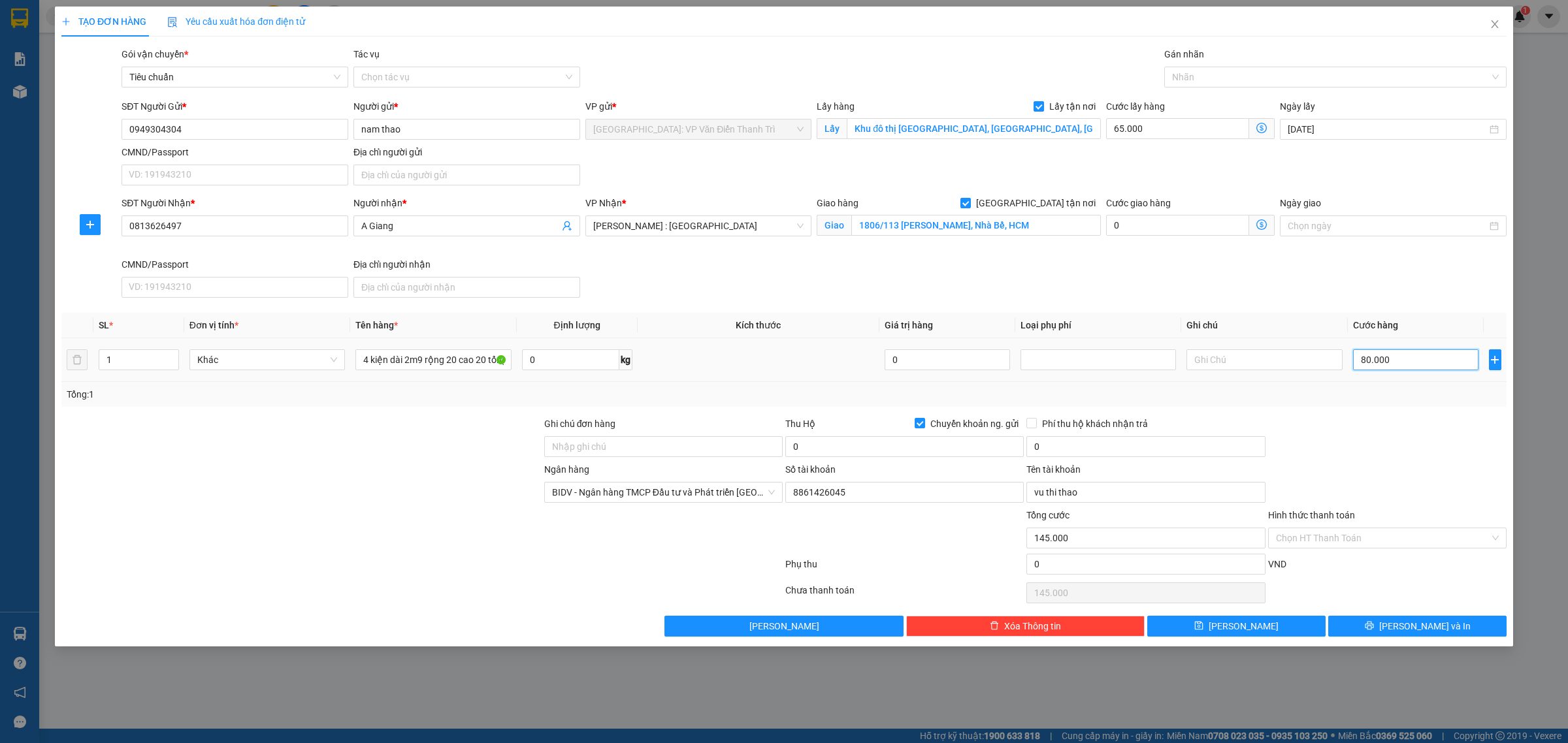
type input "865.000"
type input "800.000"
drag, startPoint x: 851, startPoint y: 419, endPoint x: 853, endPoint y: 438, distance: 19.1
click at [851, 421] on div "Thu Hộ Chuyển khoản ng. gửi" at bounding box center [905, 424] width 239 height 14
click at [853, 438] on input "0" at bounding box center [905, 447] width 239 height 21
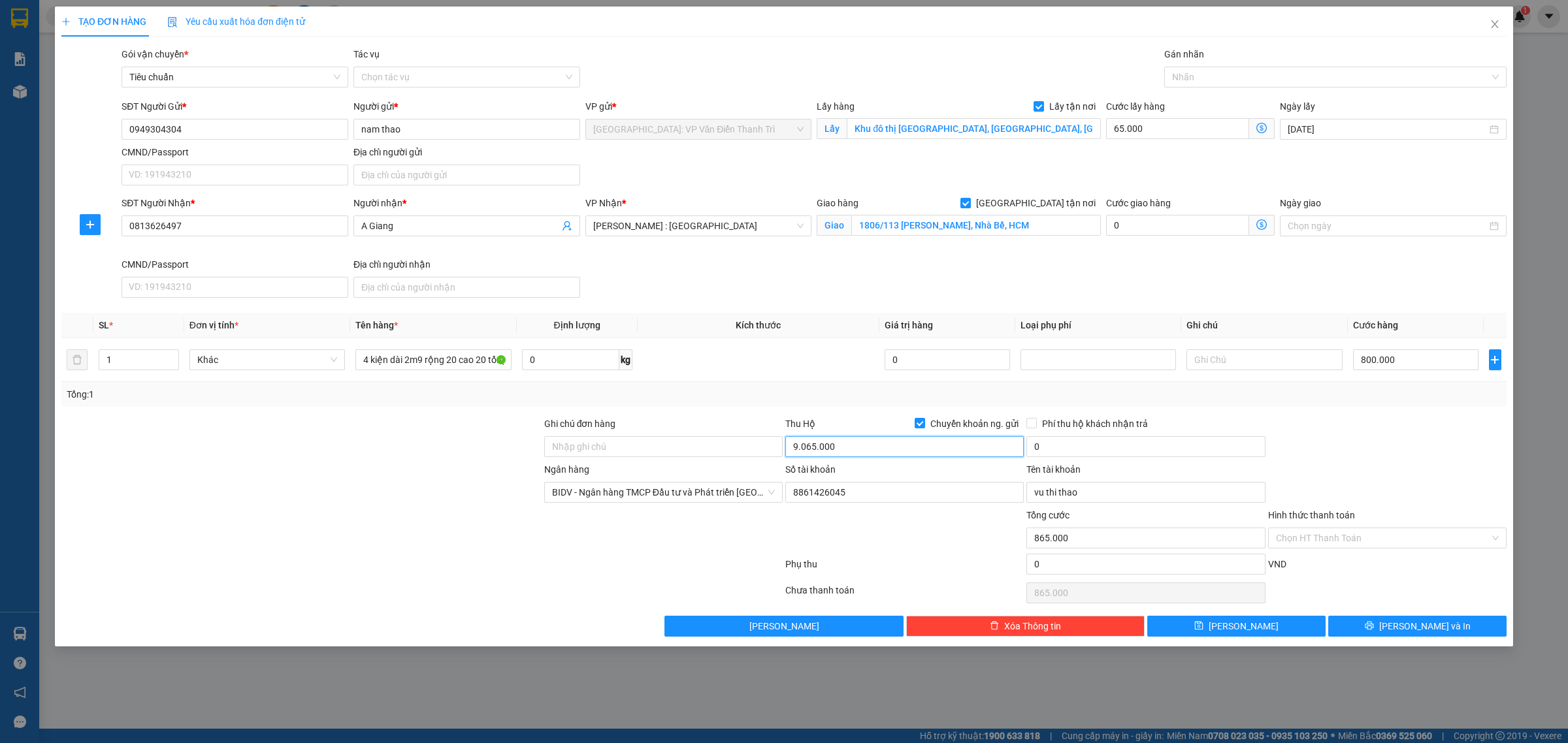
type input "9.065.000"
click at [1092, 440] on input "0" at bounding box center [1145, 447] width 239 height 21
type input "25.000"
click at [1346, 421] on div at bounding box center [1387, 440] width 241 height 46
click at [1180, 82] on div at bounding box center [1329, 77] width 323 height 16
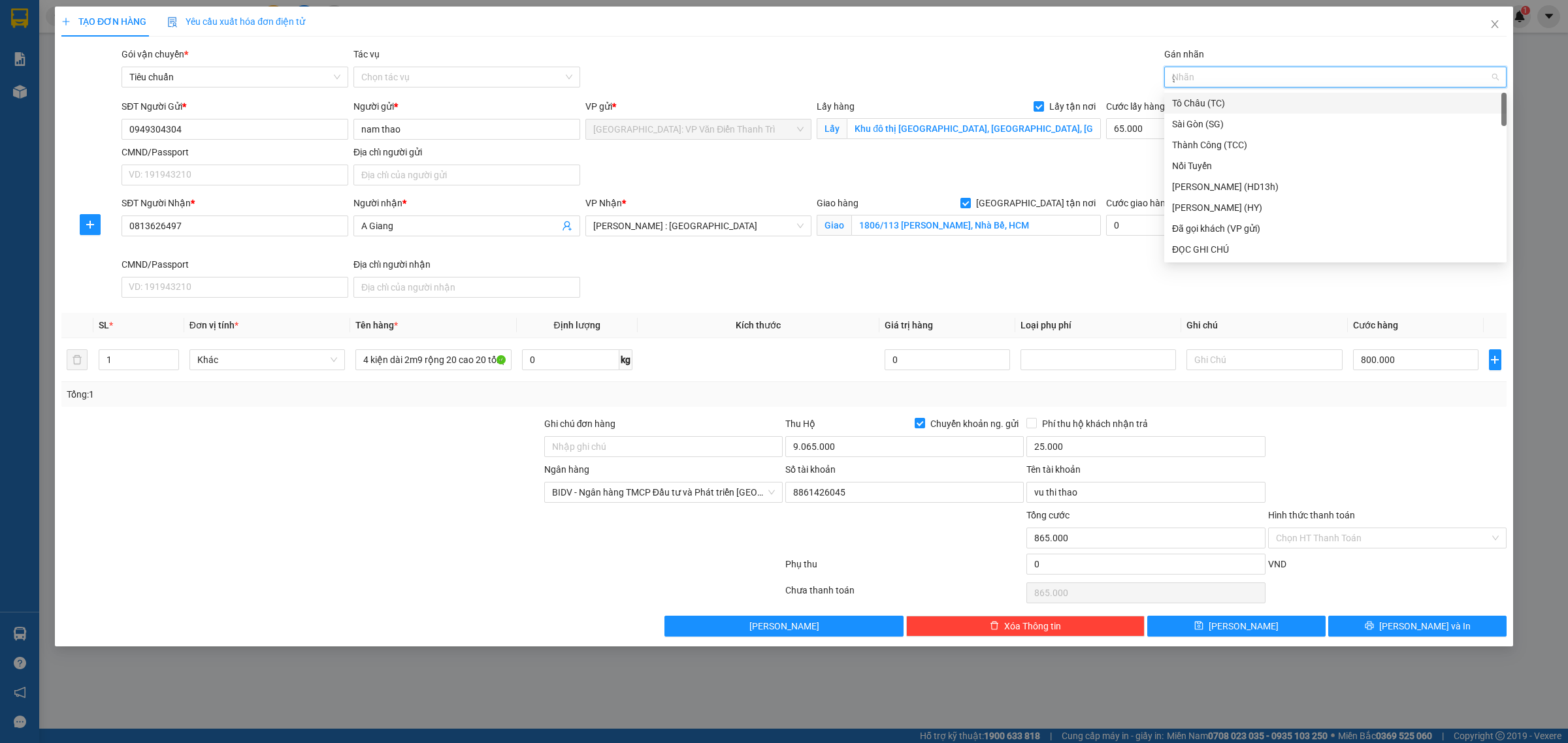
type input "gt"
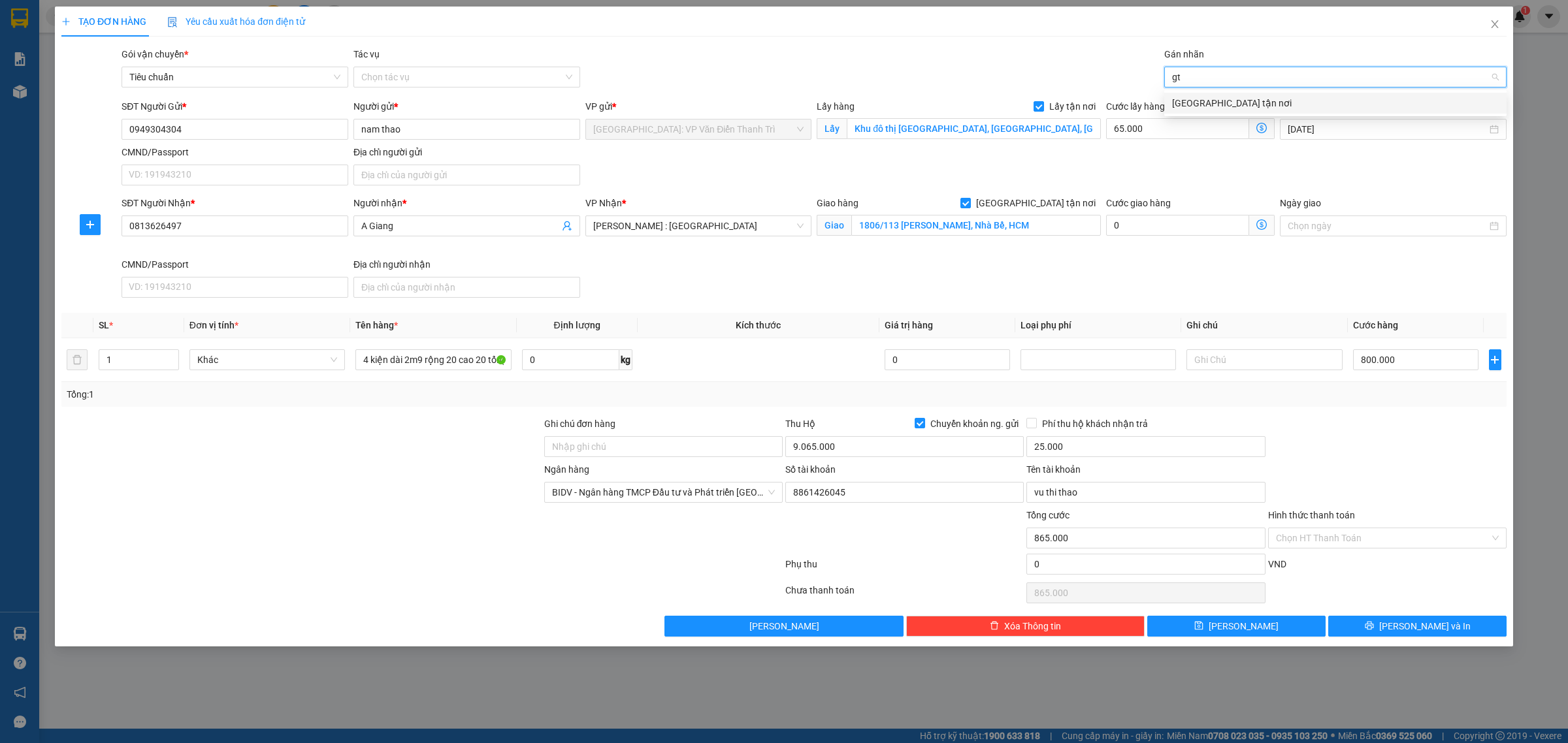
click at [1188, 103] on div "[GEOGRAPHIC_DATA] tận nơi" at bounding box center [1336, 103] width 326 height 14
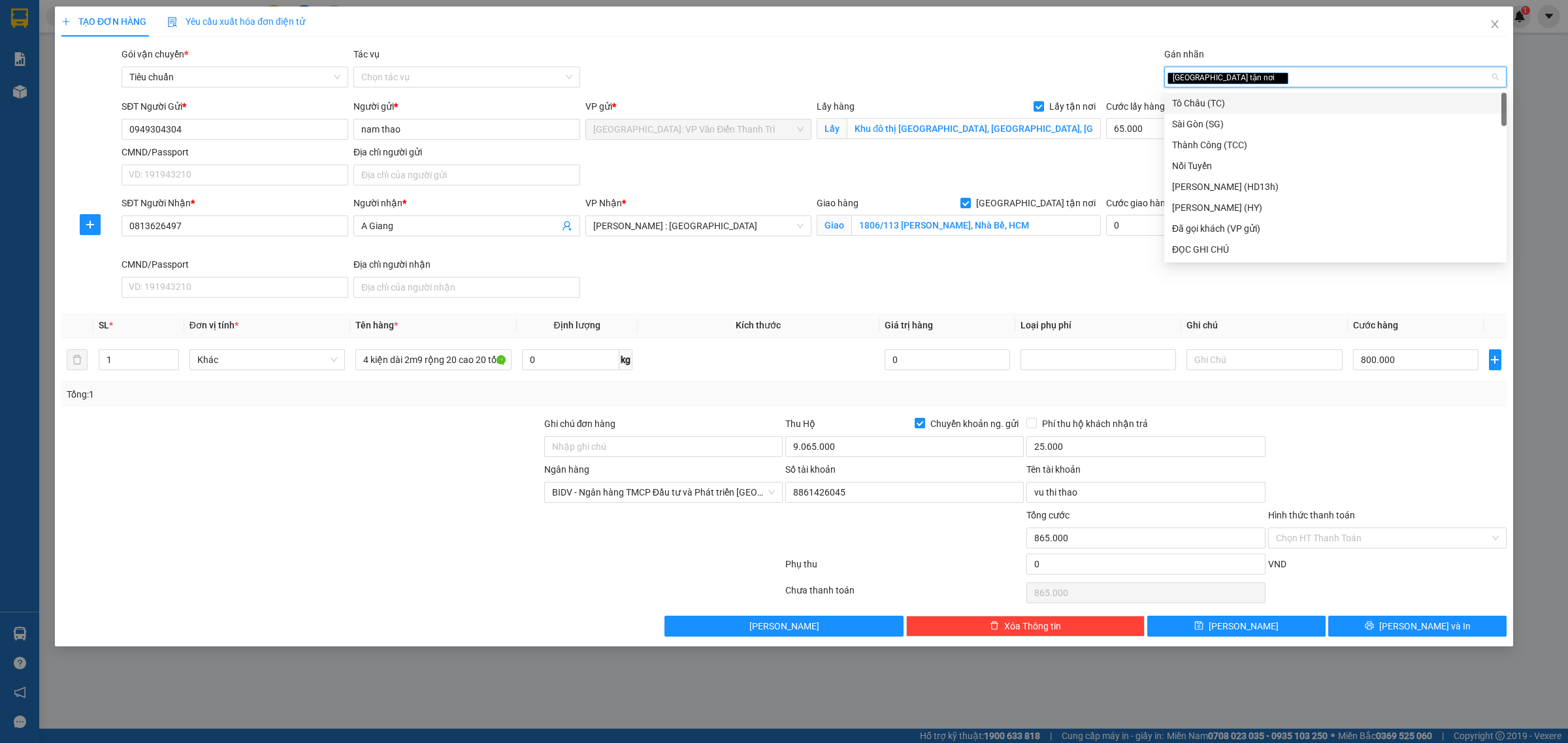
click at [949, 71] on div "Gói vận chuyển * Tiêu chuẩn Tác vụ Chọn tác vụ Gán nhãn Giao tận nơi" at bounding box center [814, 70] width 1391 height 46
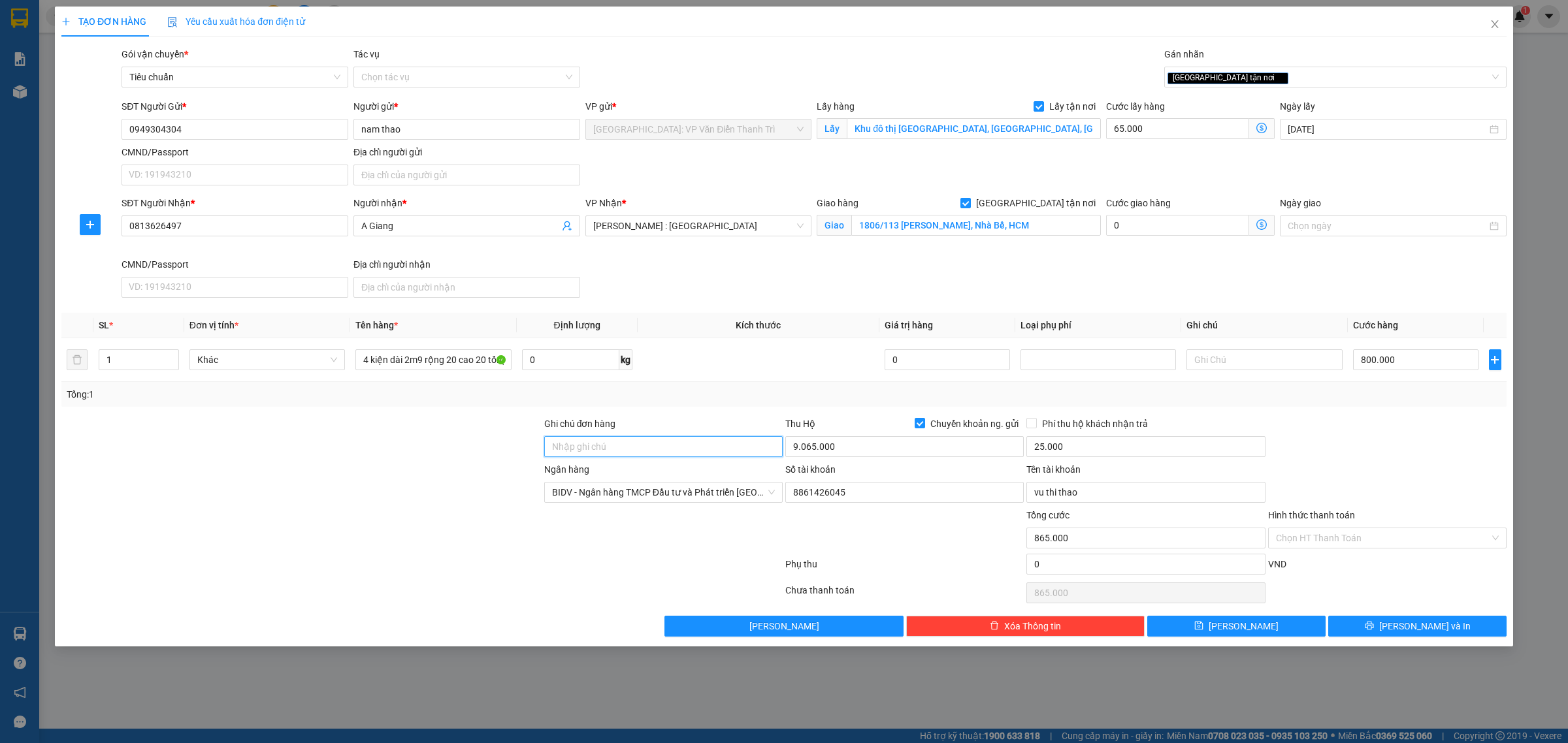
click at [615, 445] on input "Ghi chú đơn hàng" at bounding box center [663, 447] width 239 height 21
type input "vat"
click at [721, 408] on div "Transit Pickup Surcharge Ids Transit Deliver Surcharge Ids Transit Deliver Surc…" at bounding box center [784, 341] width 1446 height 590
click at [1284, 645] on div "TẠO ĐƠN HÀNG Yêu cầu xuất hóa đơn điện tử Transit Pickup Surcharge Ids Transit …" at bounding box center [784, 326] width 1458 height 640
click at [1284, 637] on button "[PERSON_NAME]" at bounding box center [1236, 627] width 178 height 21
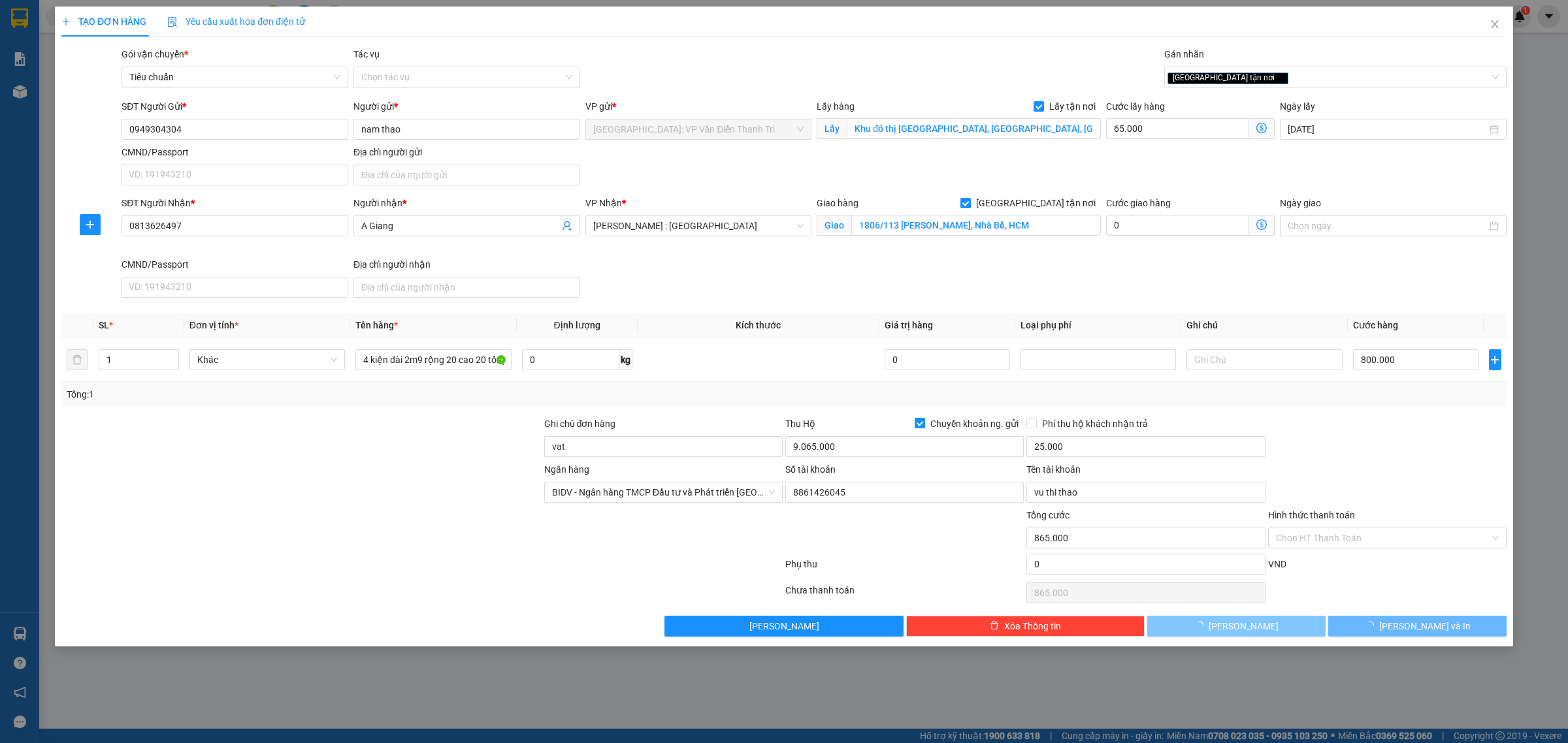
checkbox input "false"
type input "0"
checkbox input "false"
type input "0"
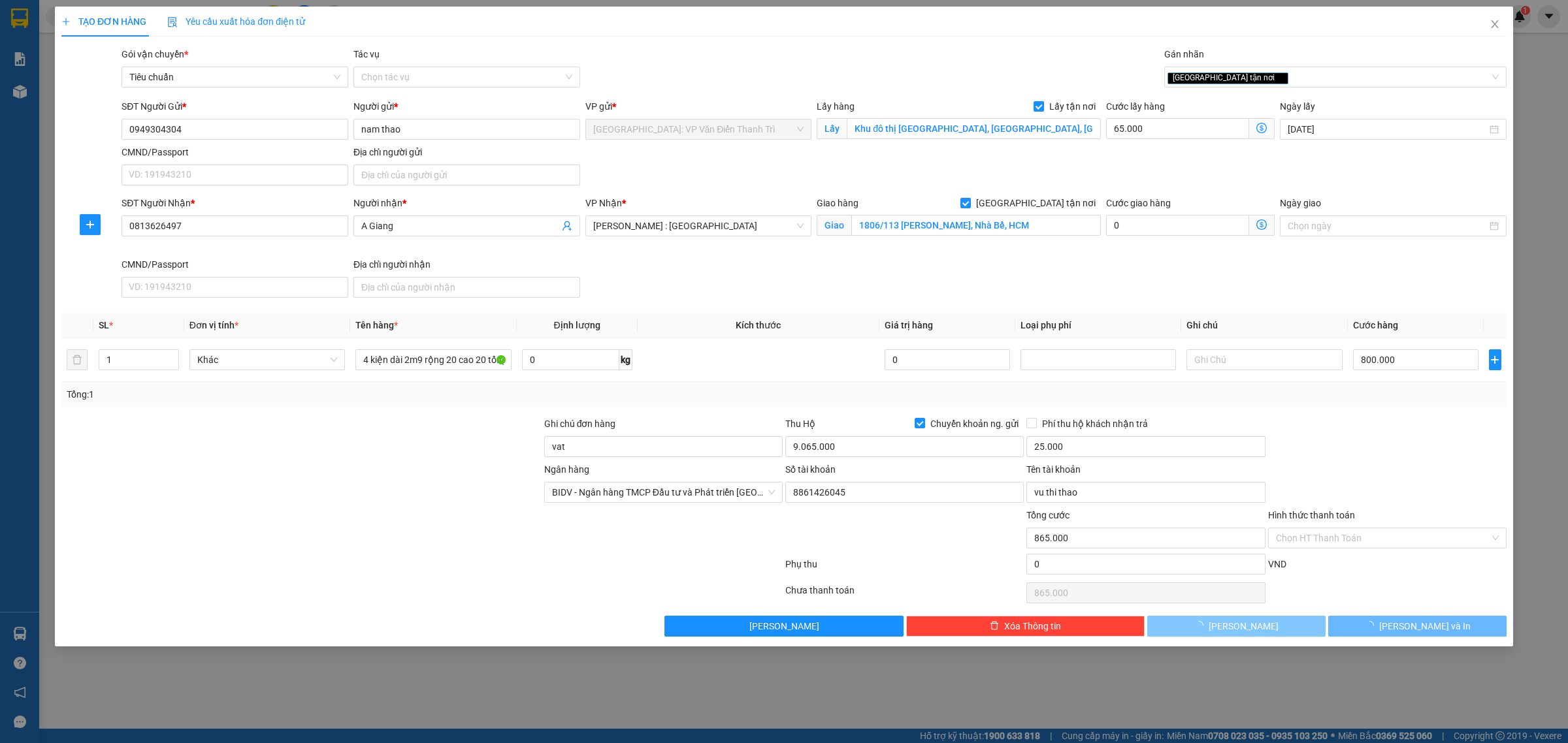
type input "0"
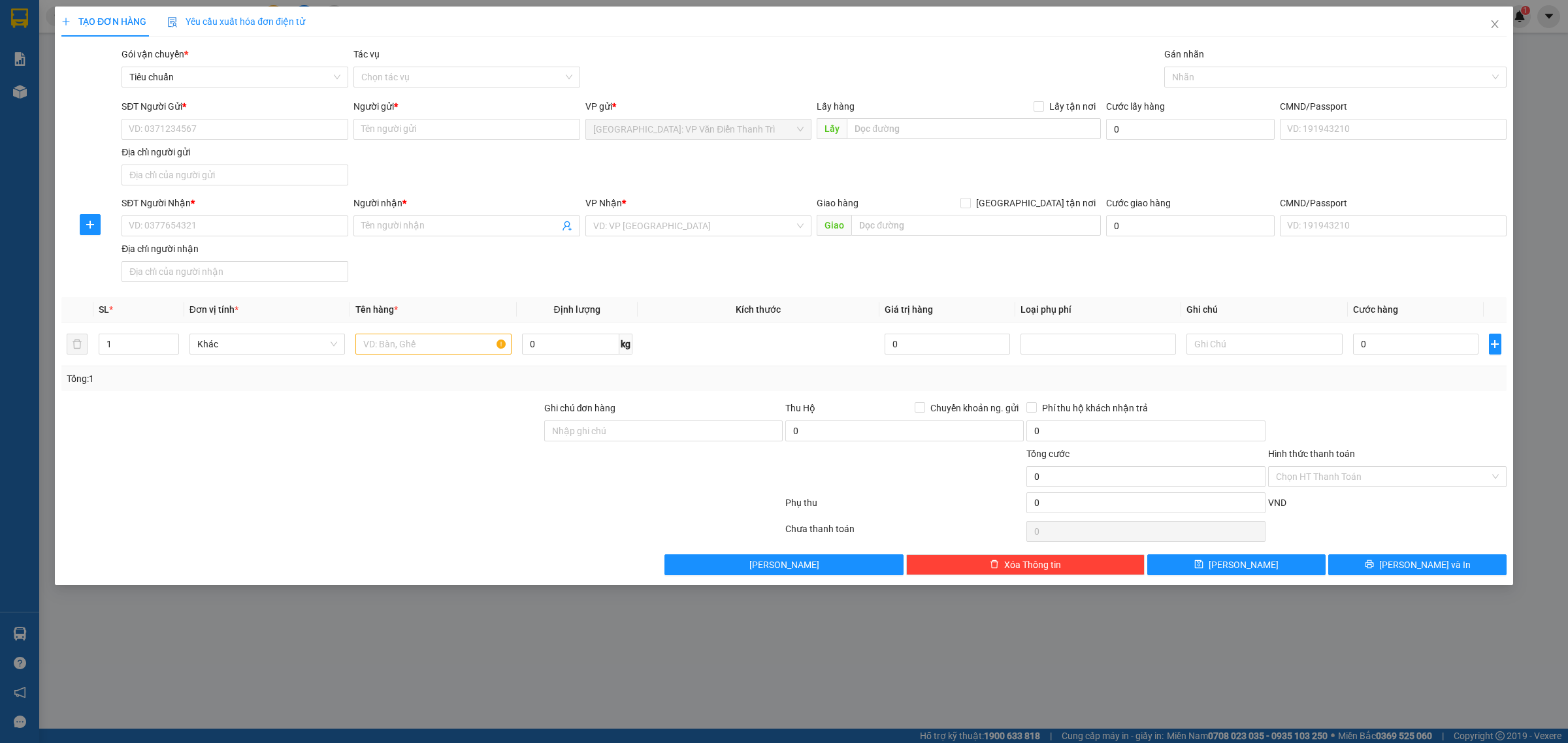
click at [273, 141] on div "SĐT Người Gửi * VD: 0371234567" at bounding box center [235, 122] width 227 height 46
click at [272, 129] on input "SĐT Người Gửi *" at bounding box center [235, 129] width 227 height 21
paste input "0938055852"
type input "0938055852"
click at [230, 131] on input "0938055852" at bounding box center [235, 129] width 227 height 21
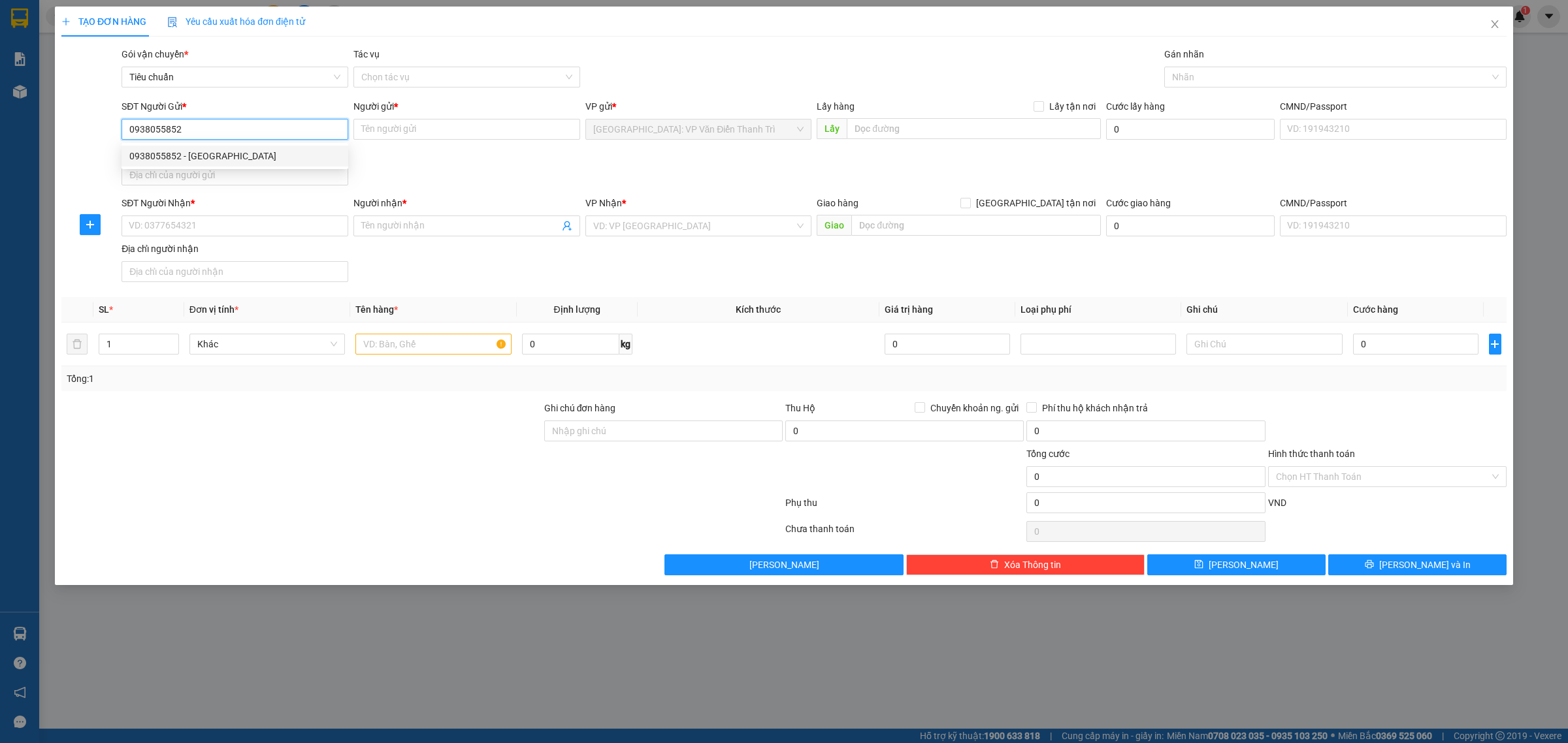
click at [205, 157] on div "0938055852 - Huy" at bounding box center [235, 156] width 211 height 14
type input "Huy"
type input "0938055852"
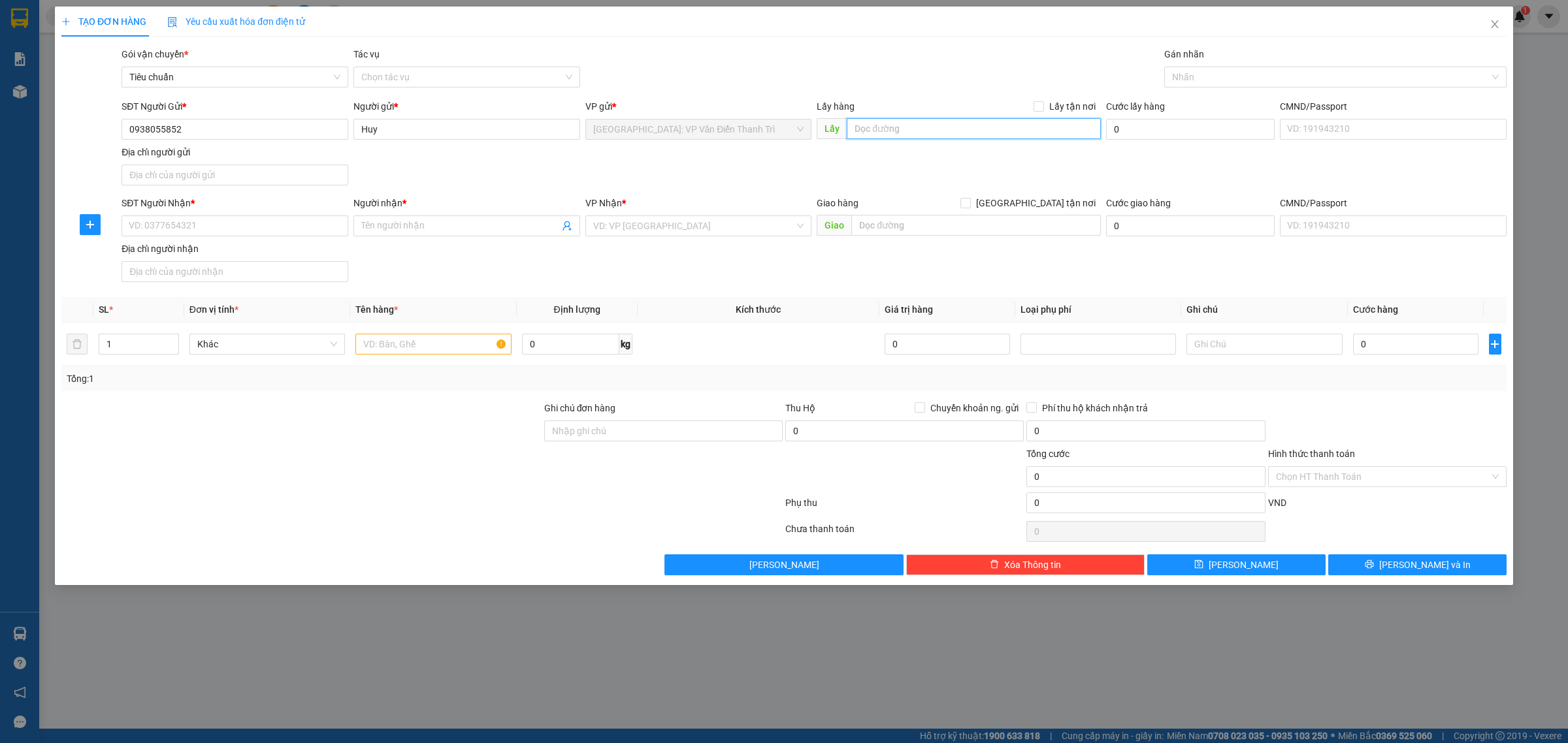
click at [902, 129] on input "text" at bounding box center [974, 129] width 255 height 21
paste input "B27-16 Geleximco B - Lê Trọng Tấn - Dương Nội - Hà Đông - Hà Nội ( địa chỉ lấy …"
type input "B27-16 Geleximco B - Lê Trọng Tấn - Dương Nội - Hà Đông - Hà Nội ( địa chỉ lấy …"
click at [1082, 111] on span "Lấy tận nơi" at bounding box center [1072, 106] width 57 height 14
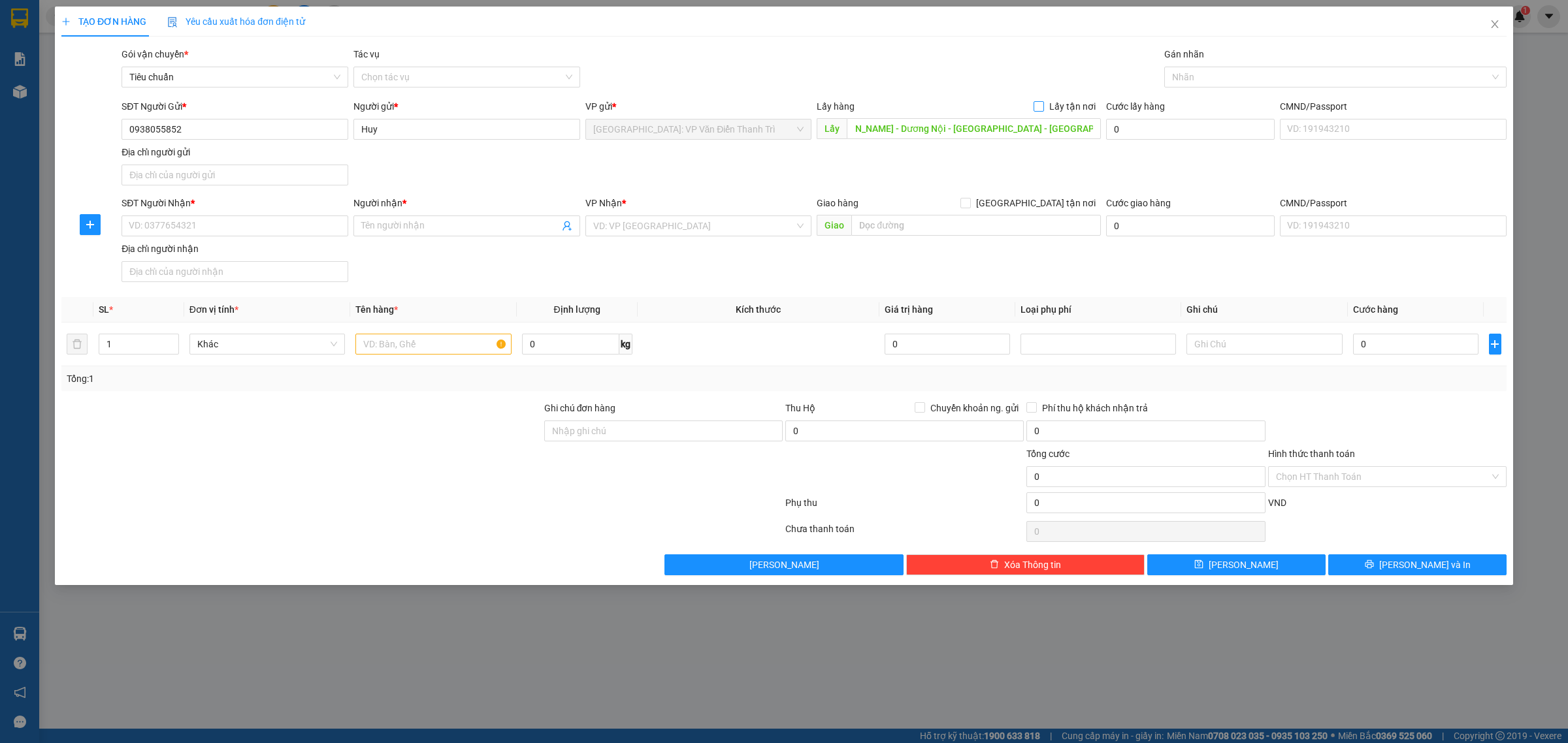
click at [1043, 111] on input "Lấy tận nơi" at bounding box center [1038, 106] width 9 height 9
checkbox input "true"
click at [311, 226] on input "SĐT Người Nhận *" at bounding box center [235, 226] width 227 height 21
paste input "0778121318"
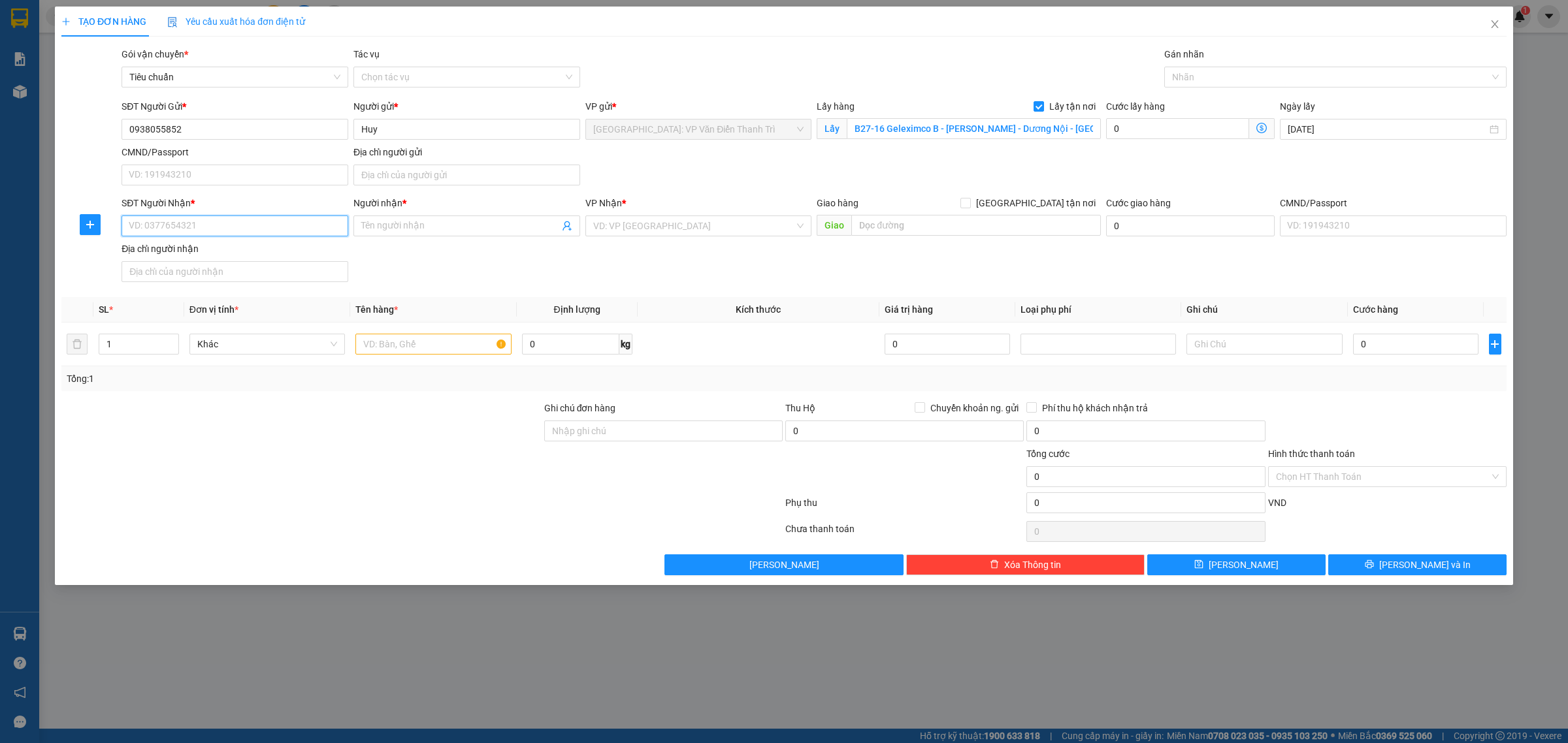
type input "0778121318"
click at [310, 229] on input "0778121318" at bounding box center [235, 226] width 227 height 21
click at [258, 246] on div "0778121318 - đức" at bounding box center [235, 254] width 211 height 14
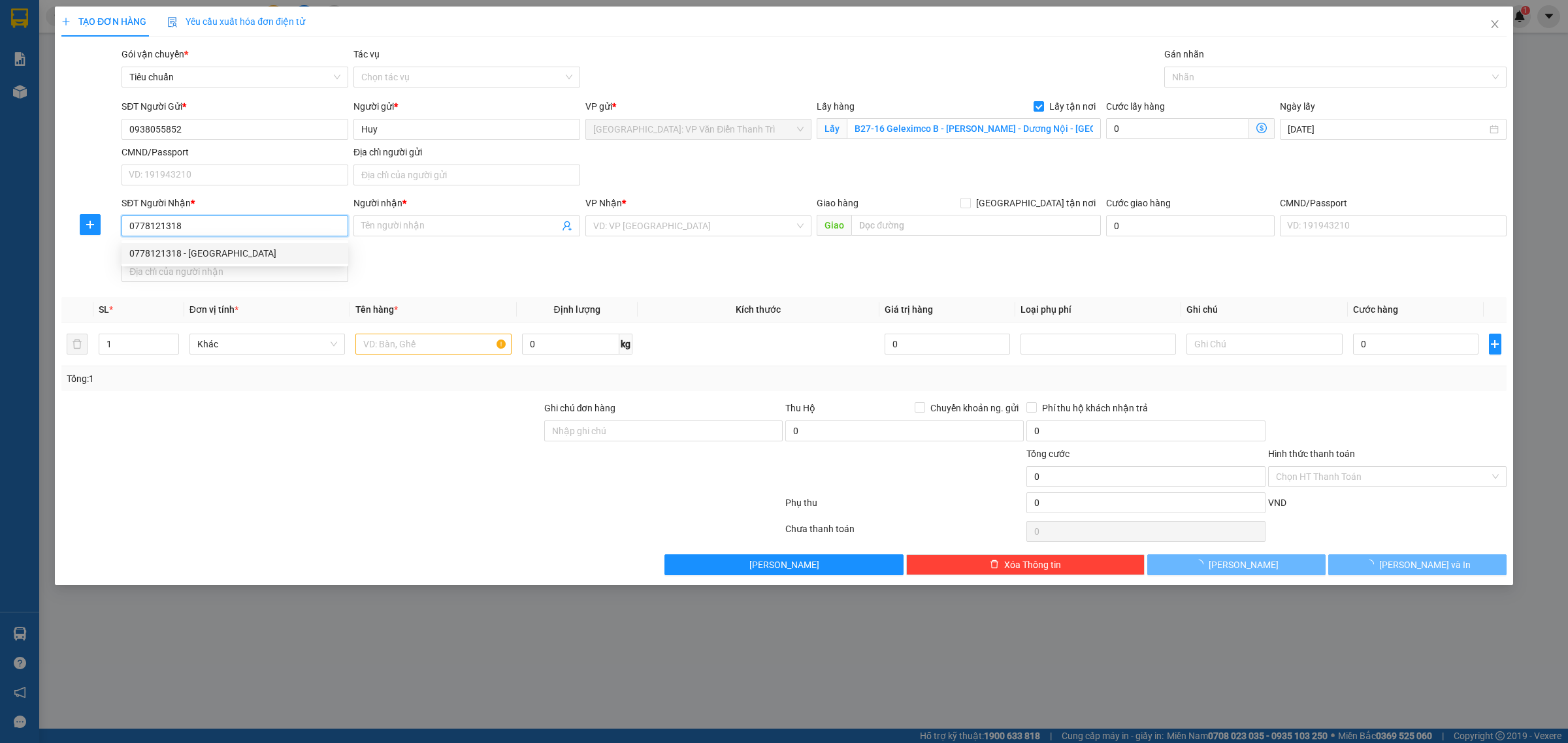
type input "đức"
checkbox input "true"
type input "112 nguyễn đệ, an thới, bình thủy, cần thơ"
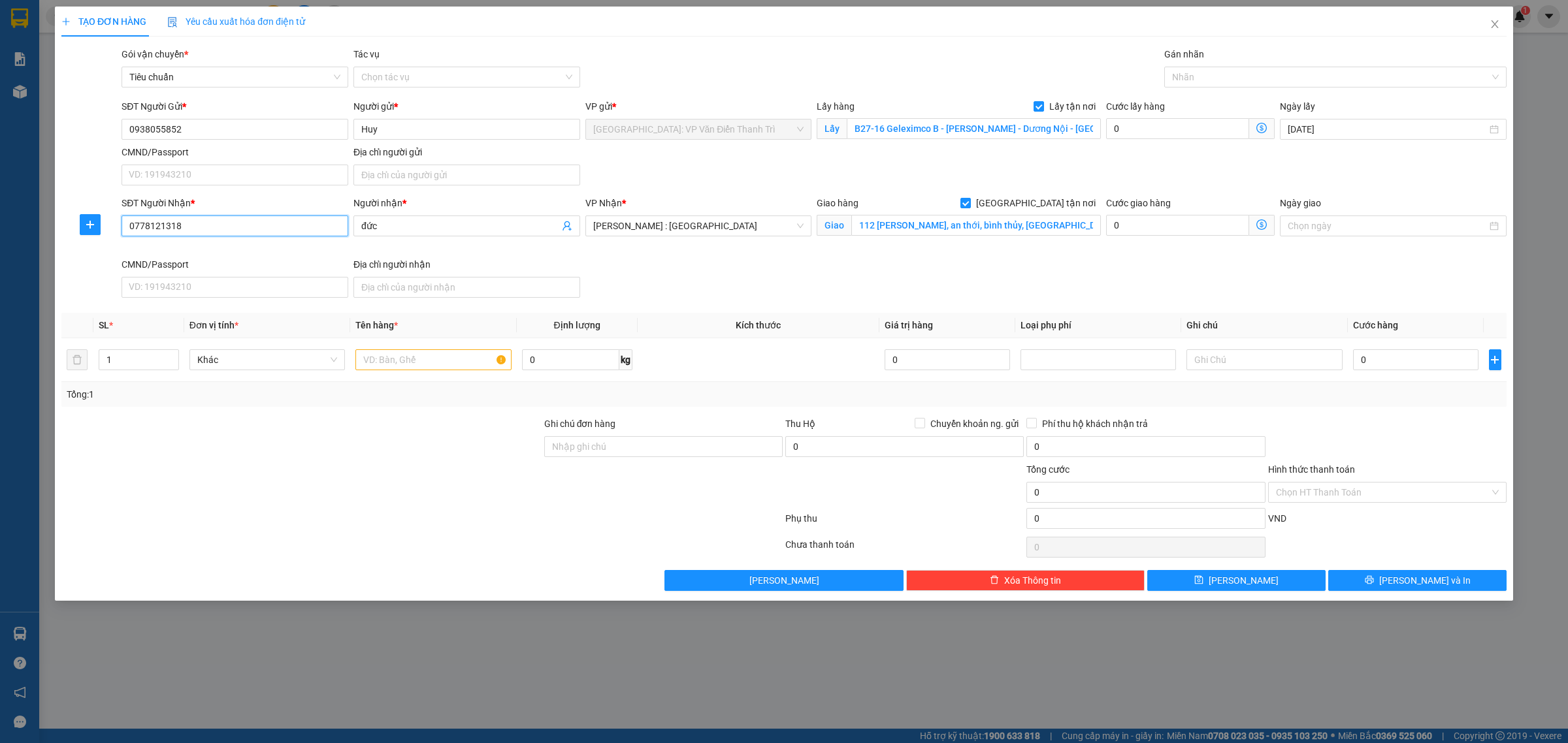
type input "0778121318"
click at [1127, 133] on input "0" at bounding box center [1177, 129] width 143 height 21
type input "1"
click at [1207, 80] on div at bounding box center [1329, 77] width 323 height 16
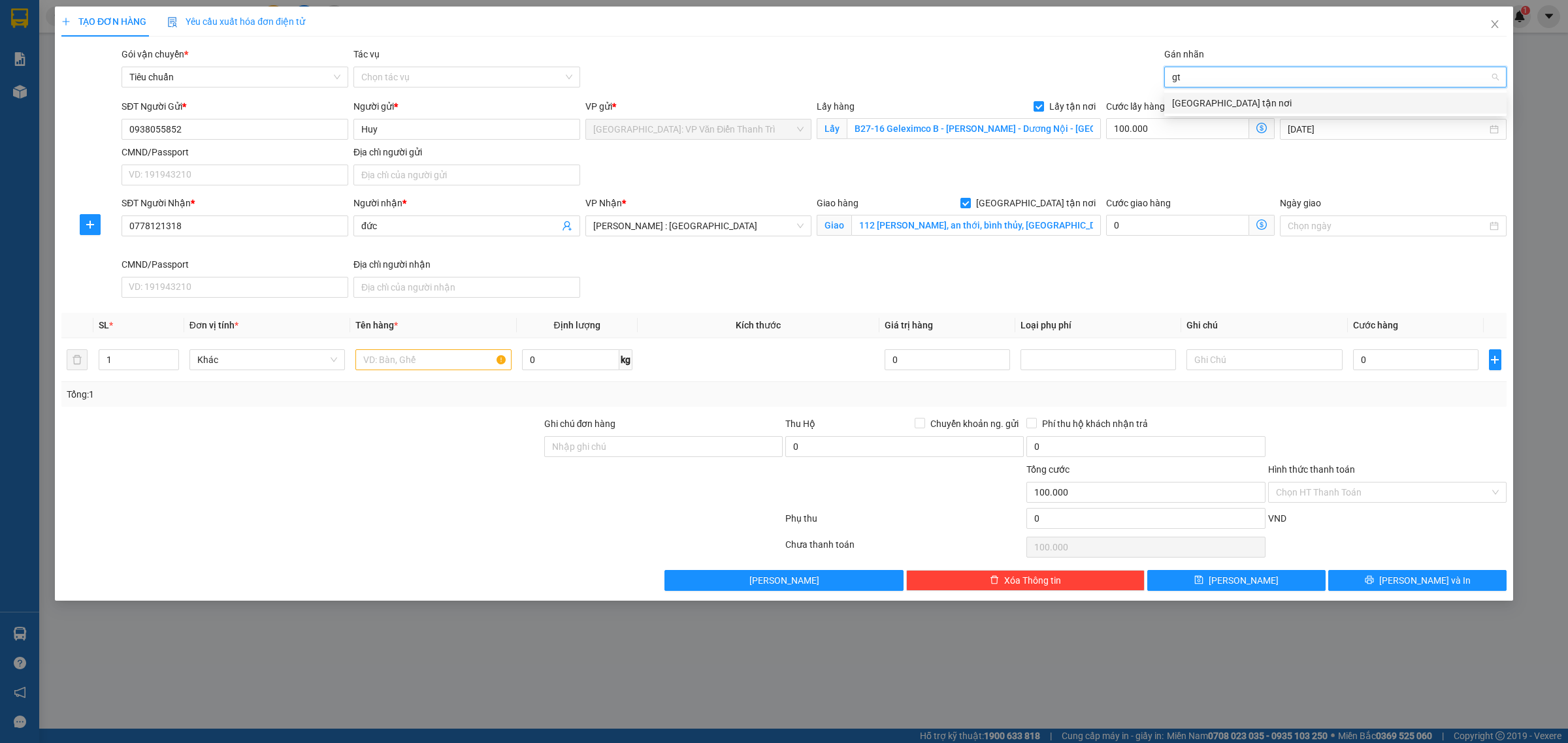
click at [1196, 99] on div "[GEOGRAPHIC_DATA] tận nơi" at bounding box center [1336, 103] width 326 height 14
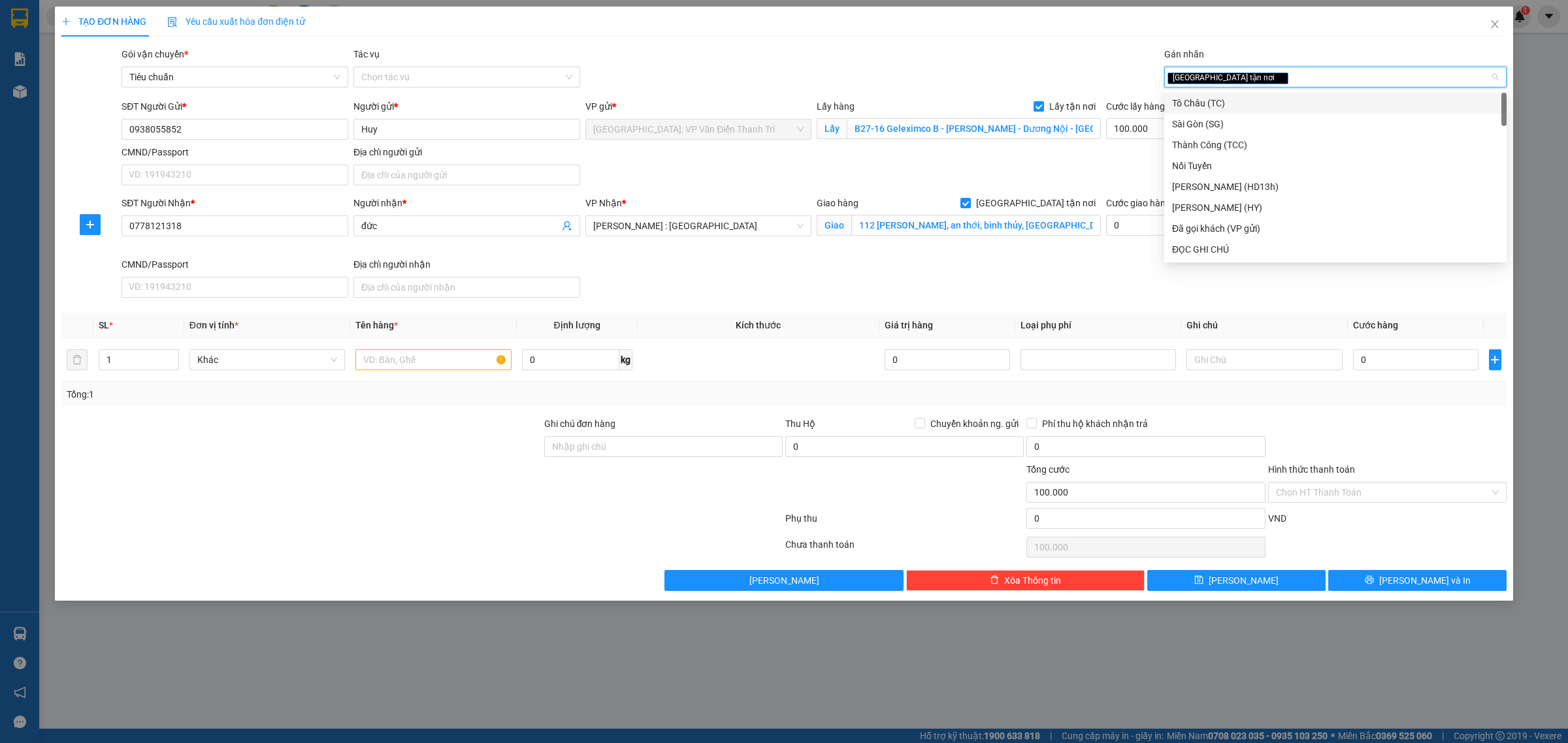
click at [1003, 56] on div "Gói vận chuyển * Tiêu chuẩn Tác vụ Chọn tác vụ Gán nhãn Giao tận nơi" at bounding box center [814, 70] width 1391 height 46
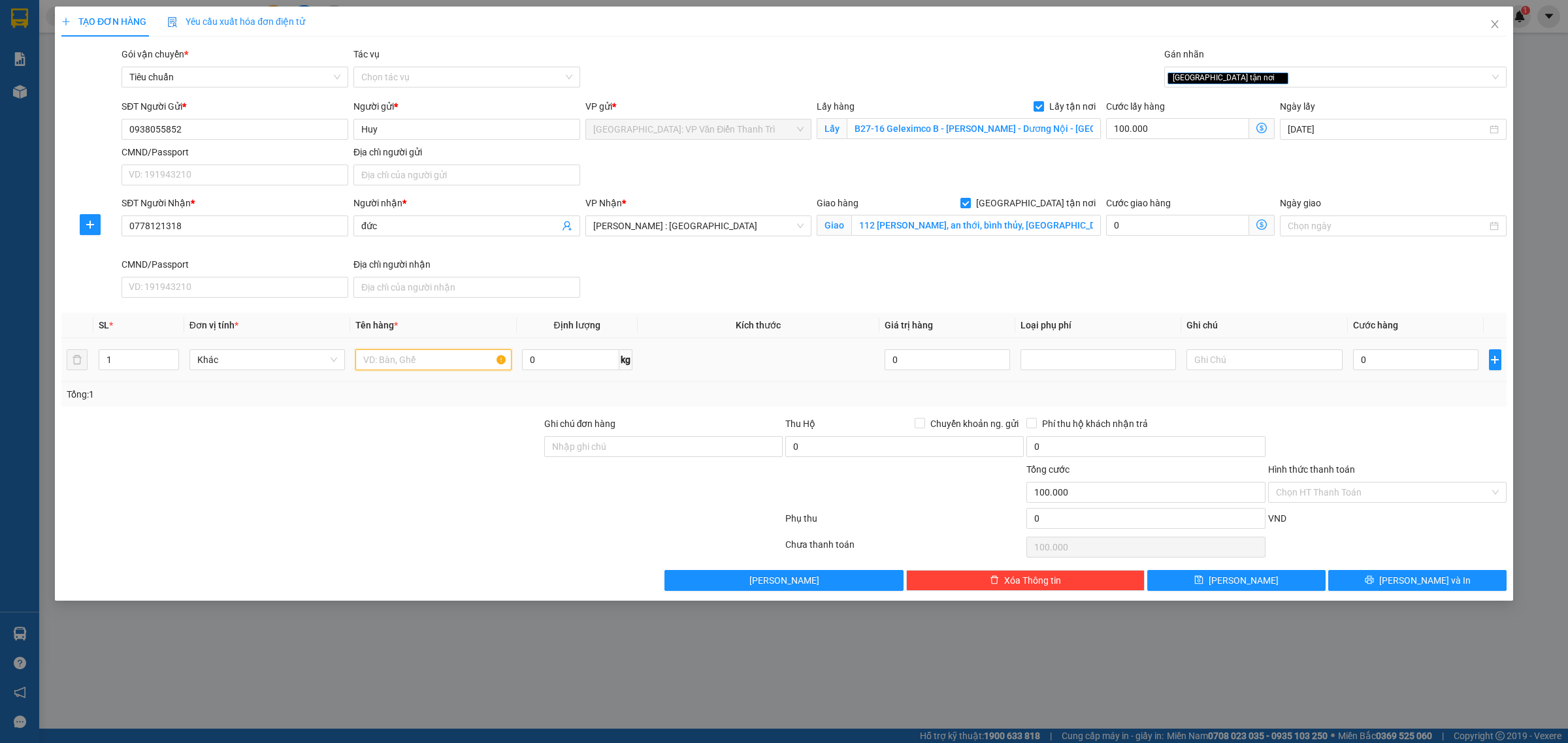
click at [430, 356] on input "text" at bounding box center [433, 360] width 155 height 21
paste input "1 máy kiện máy pha cafe nặng khoảng 70kg, dài 1m rộng 60 cao 70"
click at [590, 448] on input "Ghi chú đơn hàng" at bounding box center [663, 447] width 239 height 21
paste input "vat hỏi đầu nhận"
click at [1361, 364] on input "0" at bounding box center [1415, 360] width 125 height 21
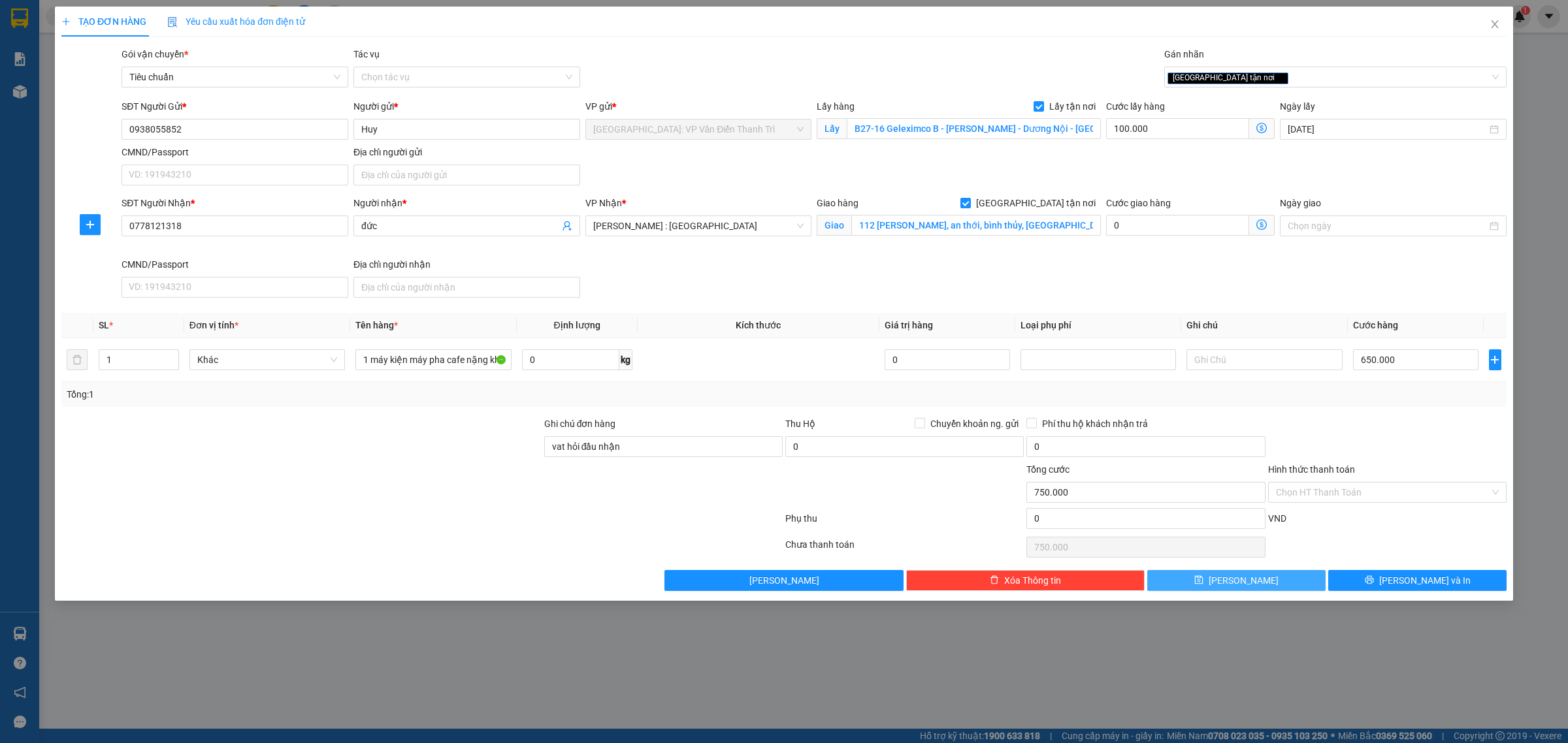
click at [1307, 580] on button "[PERSON_NAME]" at bounding box center [1236, 581] width 178 height 21
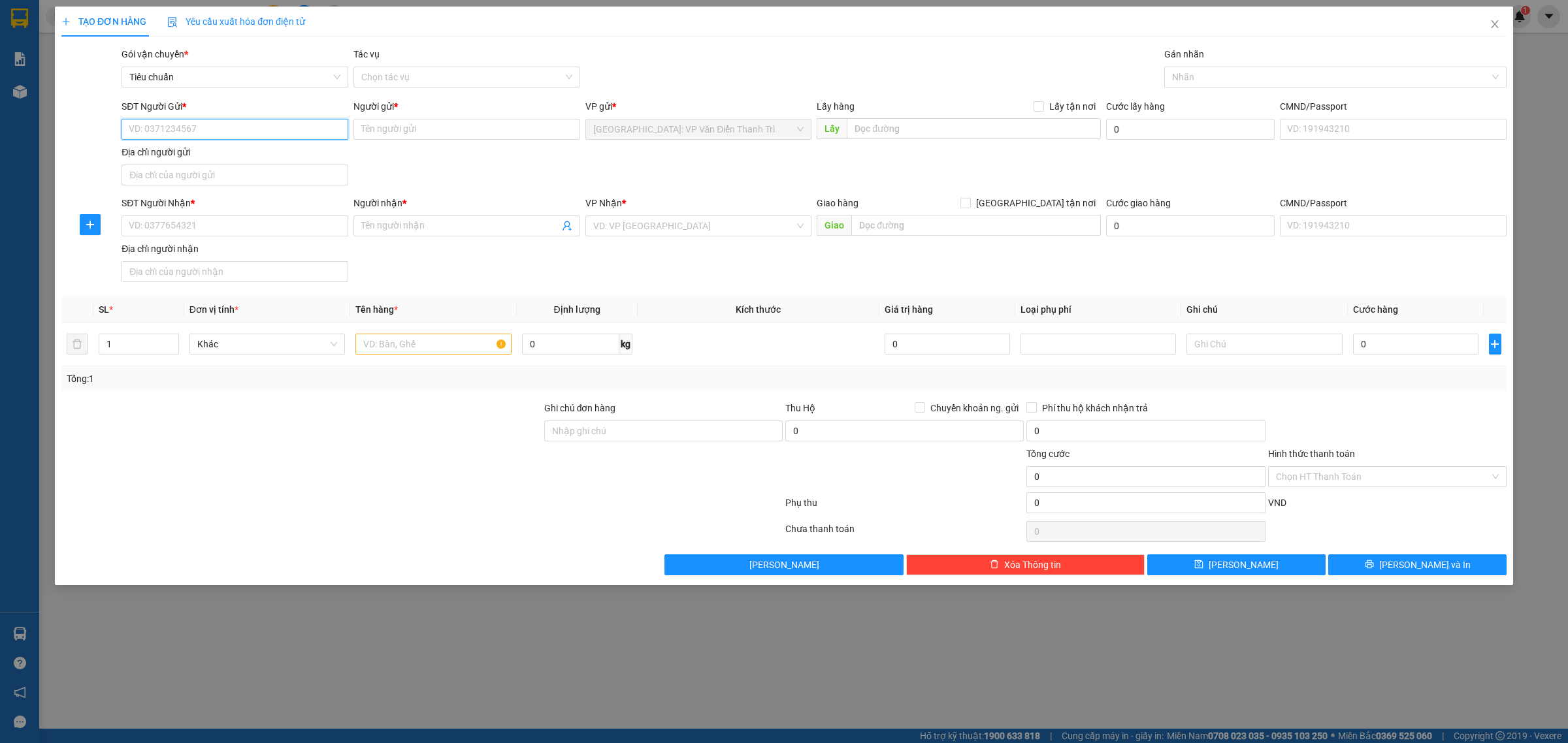
click at [224, 128] on input "SĐT Người Gửi *" at bounding box center [235, 129] width 227 height 21
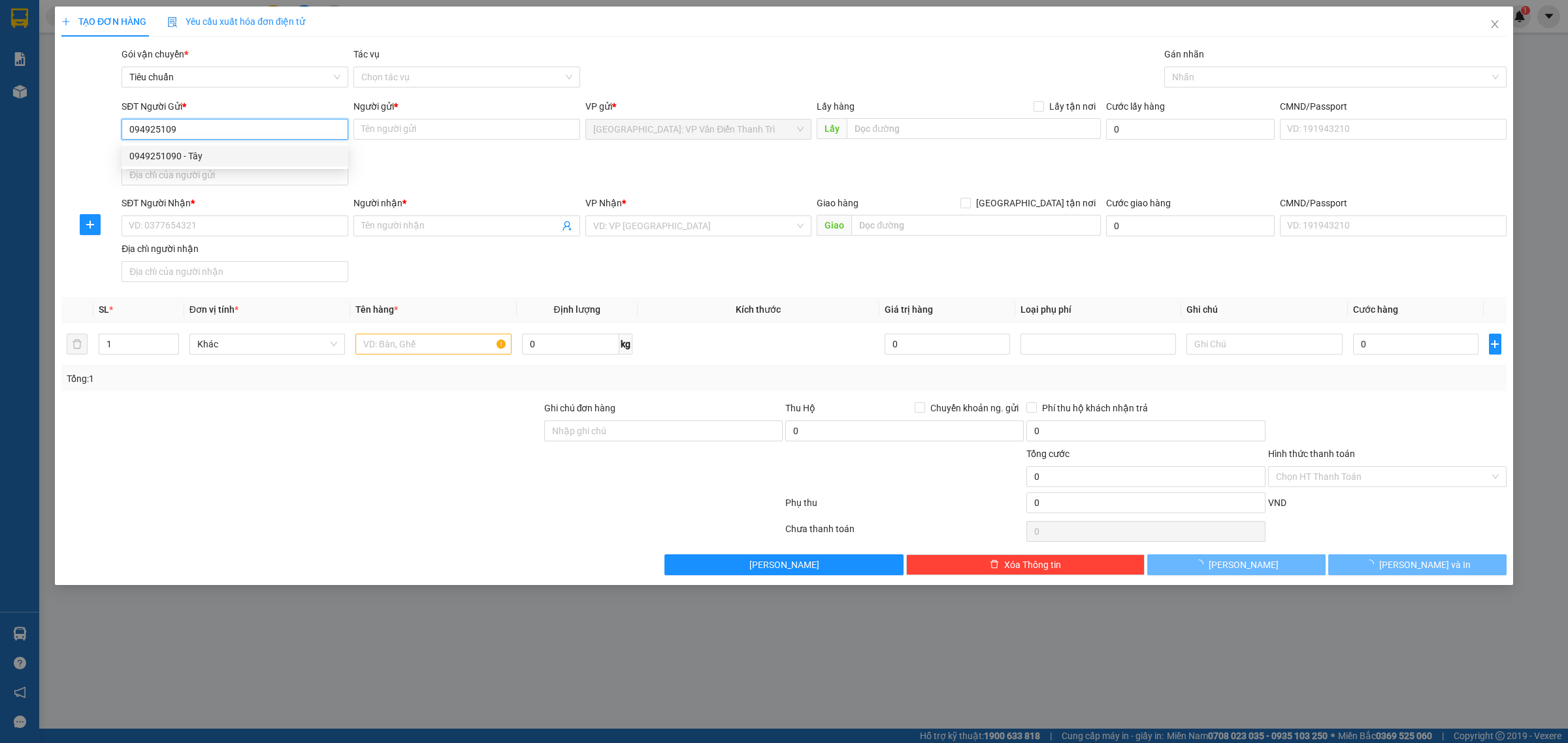
click at [220, 152] on div "0949251090 - Tây" at bounding box center [235, 156] width 211 height 14
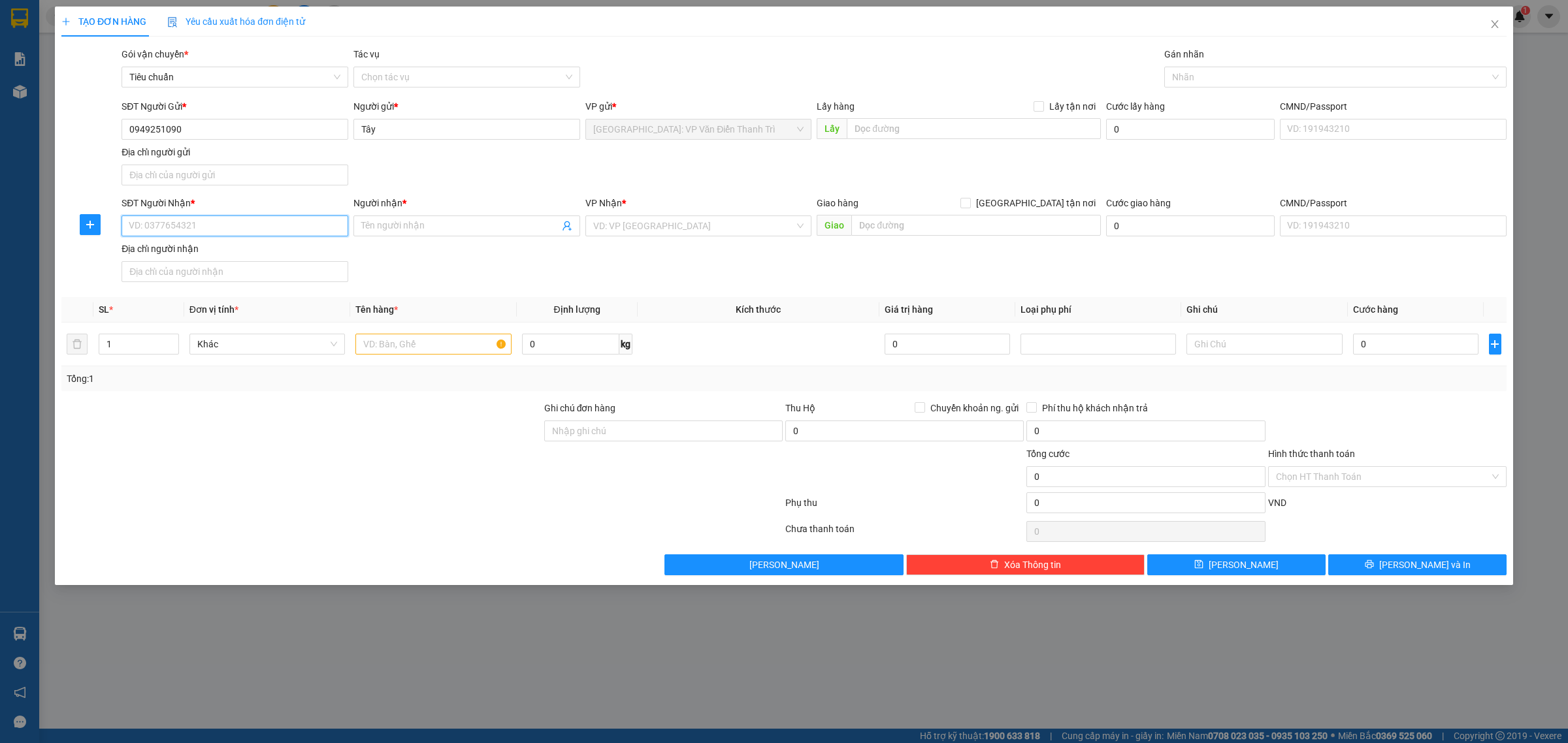
click at [245, 232] on input "SĐT Người Nhận *" at bounding box center [235, 226] width 227 height 21
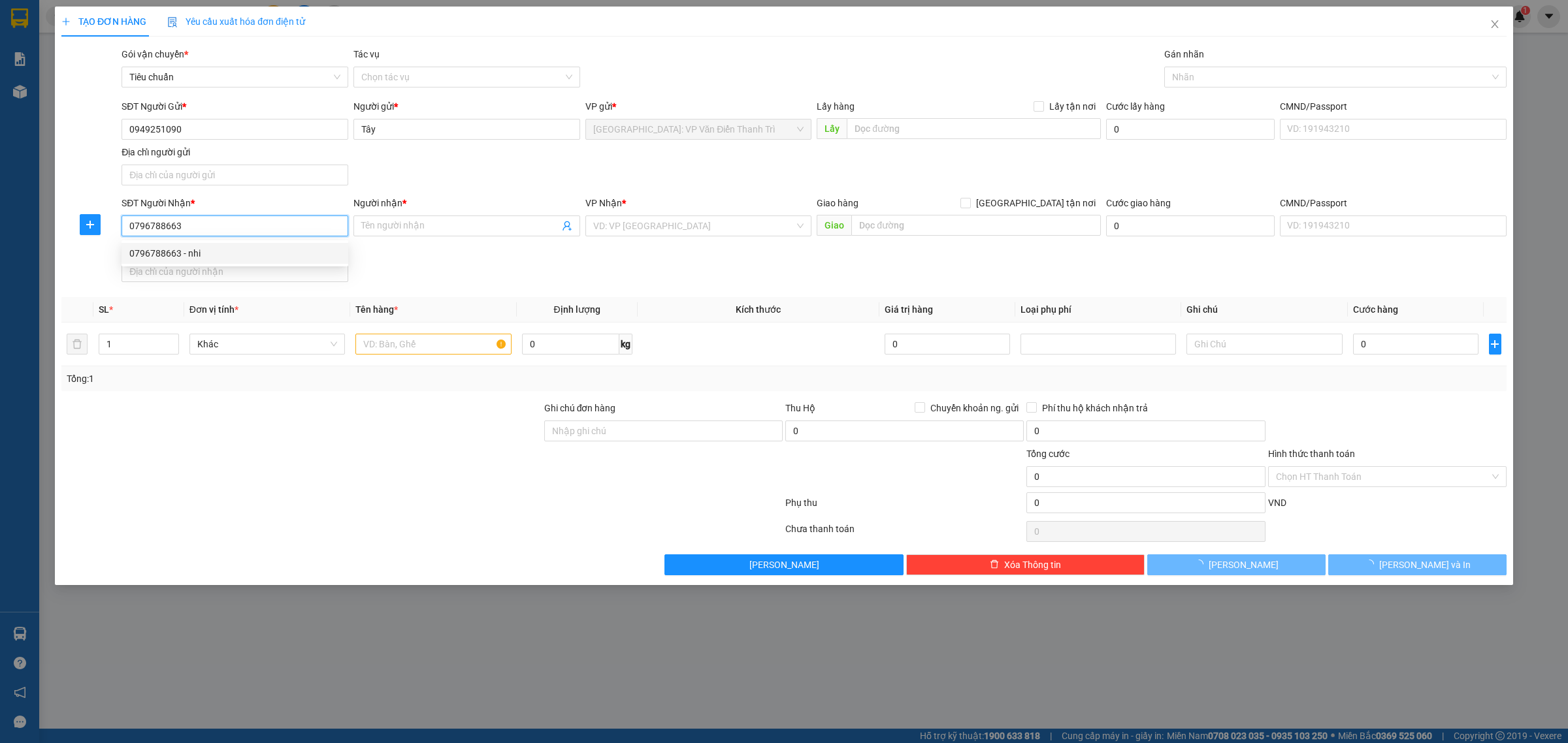
click at [246, 255] on div "0796788663 - nhi" at bounding box center [235, 254] width 211 height 14
click at [440, 344] on input "text" at bounding box center [433, 344] width 155 height 21
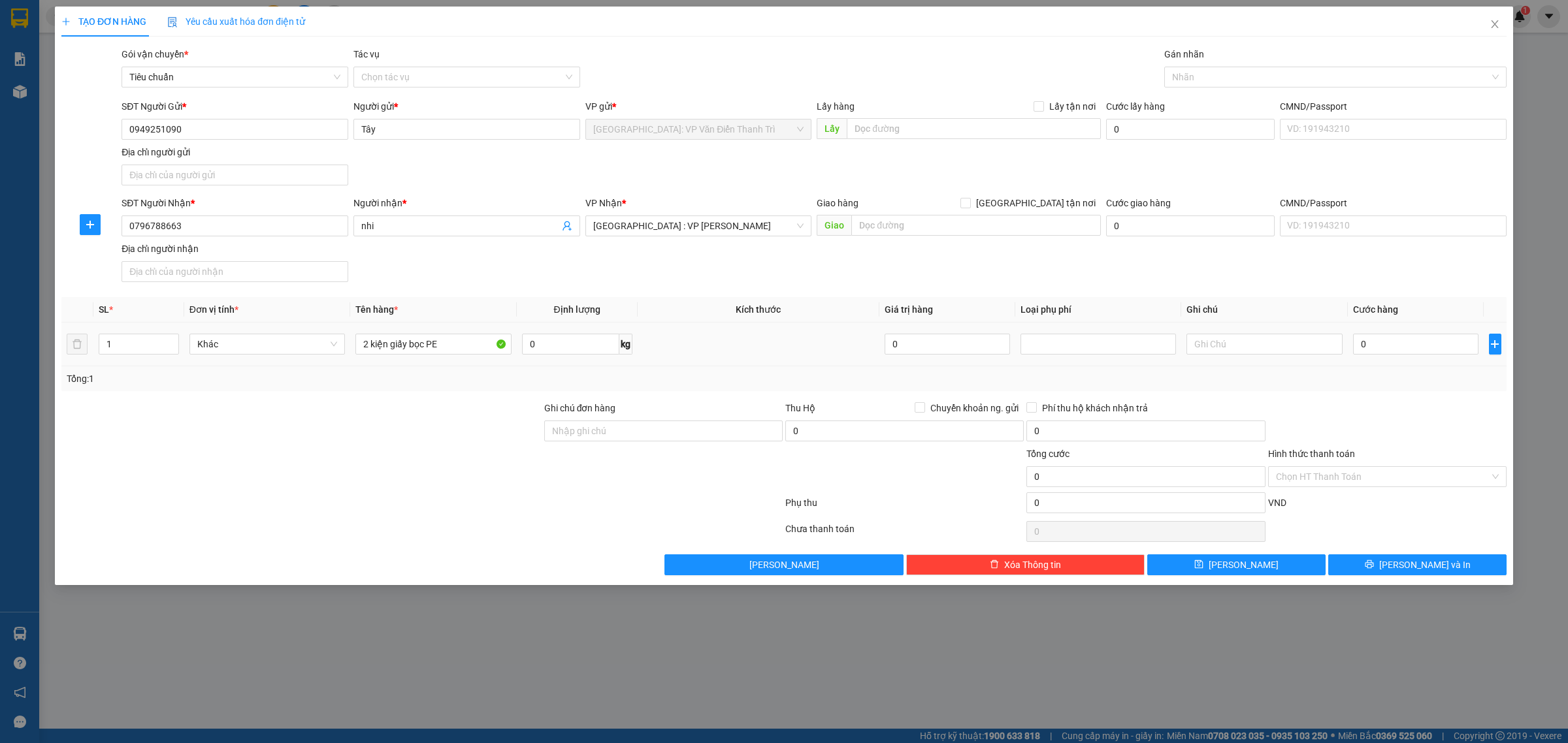
drag, startPoint x: 114, startPoint y: 348, endPoint x: 83, endPoint y: 349, distance: 31.0
click at [90, 349] on tr "1 Khác 2 kiện giấy bọc PE 0 kg 0 0" at bounding box center [784, 344] width 1446 height 43
click at [200, 407] on div at bounding box center [302, 424] width 482 height 46
click at [1403, 346] on input "0" at bounding box center [1415, 344] width 125 height 21
click at [573, 341] on input "0" at bounding box center [571, 344] width 98 height 21
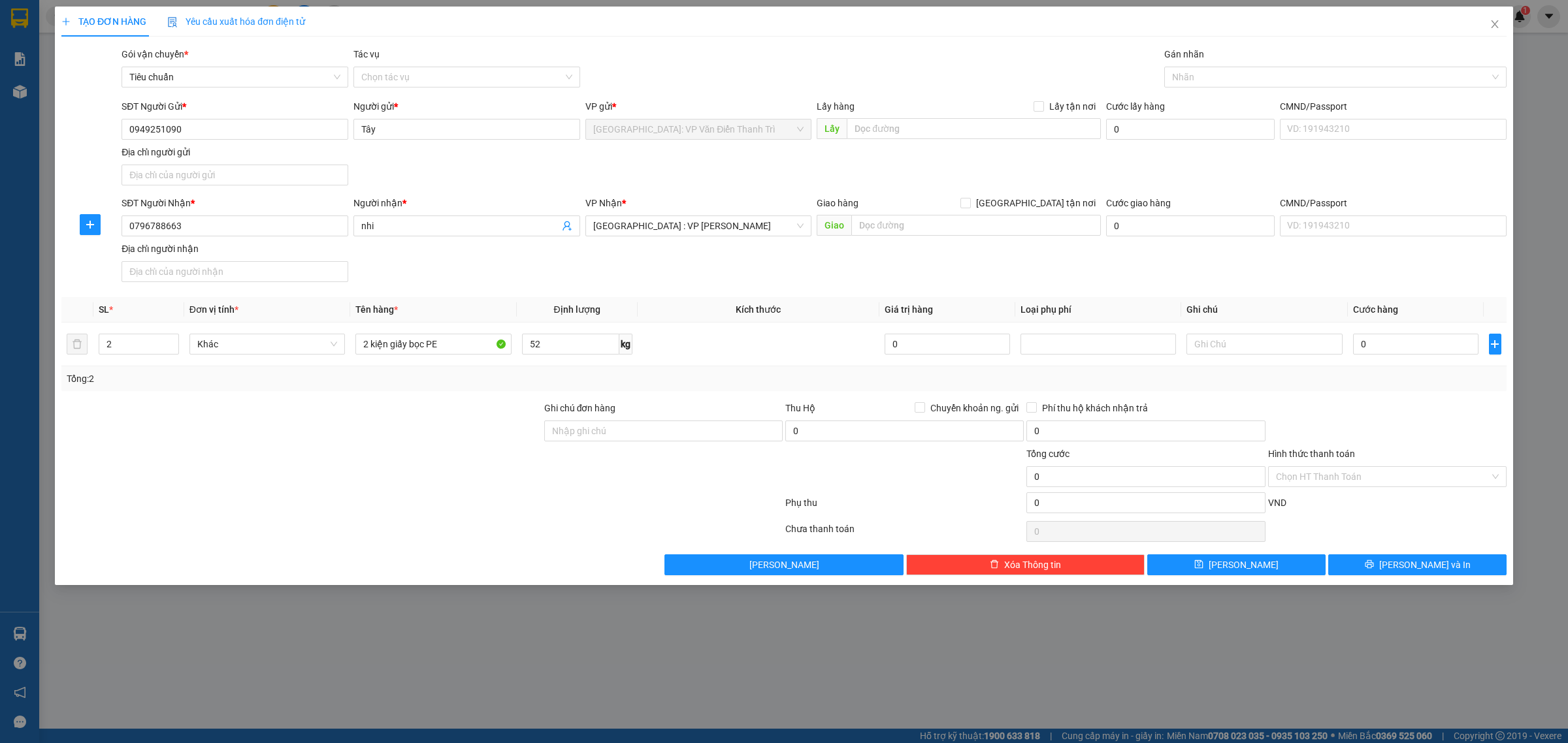
click at [733, 266] on div "SĐT Người Nhận * 0796788663 Người nhận * nhi VP Nhận * Đà Nẵng : VP Thanh Khê G…" at bounding box center [814, 241] width 1391 height 91
click at [1389, 347] on input "0" at bounding box center [1415, 344] width 125 height 21
click at [1374, 569] on icon "printer" at bounding box center [1369, 564] width 9 height 9
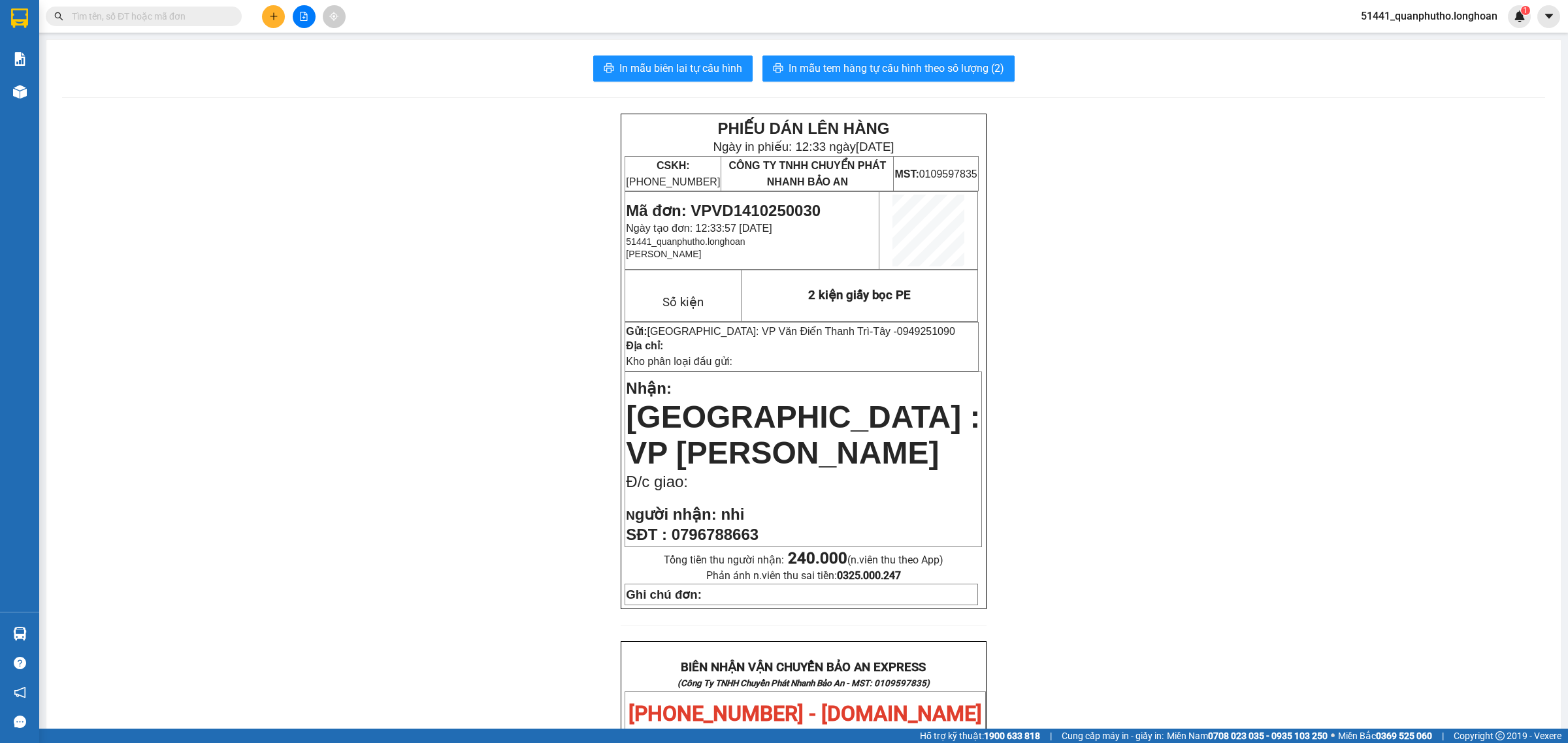
click at [686, 400] on span "[GEOGRAPHIC_DATA] : VP [PERSON_NAME]" at bounding box center [803, 435] width 354 height 71
click at [716, 402] on span "[GEOGRAPHIC_DATA] : VP [PERSON_NAME]" at bounding box center [803, 435] width 354 height 71
click at [702, 405] on span "[GEOGRAPHIC_DATA] : VP [PERSON_NAME]" at bounding box center [803, 435] width 354 height 71
click at [694, 405] on span "[GEOGRAPHIC_DATA] : VP [PERSON_NAME]" at bounding box center [803, 435] width 354 height 71
click at [693, 405] on span "[GEOGRAPHIC_DATA] : VP [PERSON_NAME]" at bounding box center [803, 435] width 354 height 71
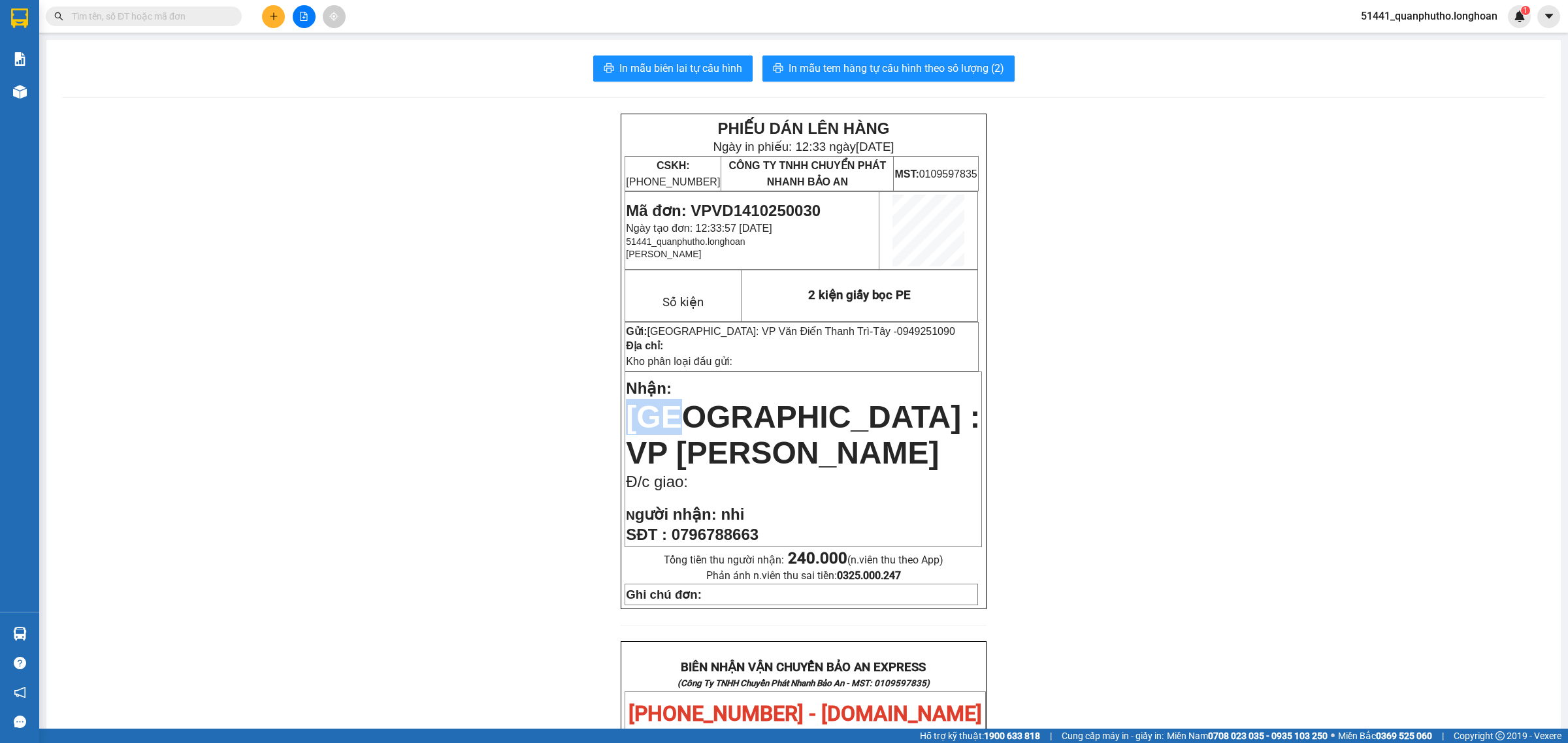
click at [693, 405] on span "[GEOGRAPHIC_DATA] : VP [PERSON_NAME]" at bounding box center [803, 435] width 354 height 71
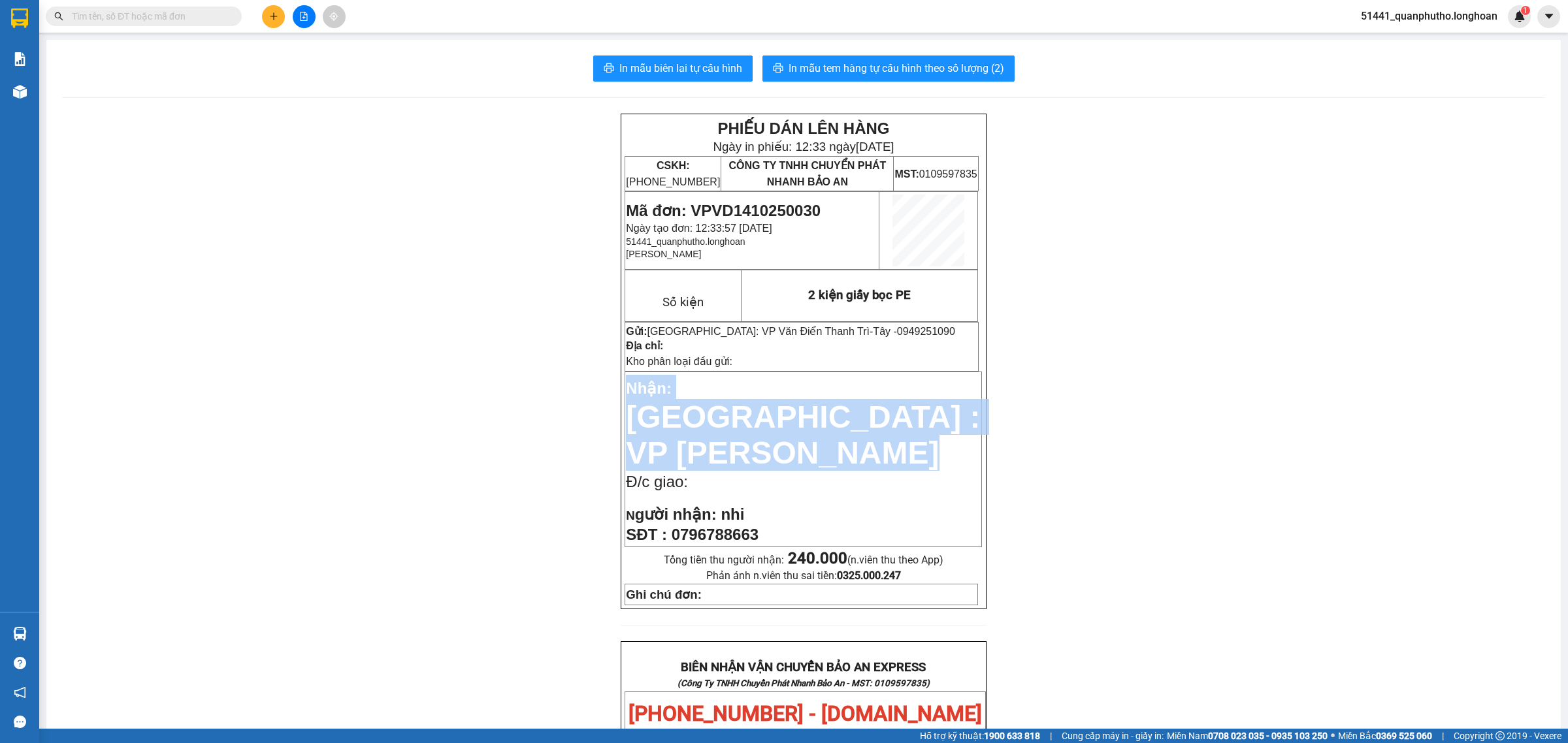
click at [693, 405] on span "[GEOGRAPHIC_DATA] : VP [PERSON_NAME]" at bounding box center [803, 435] width 354 height 71
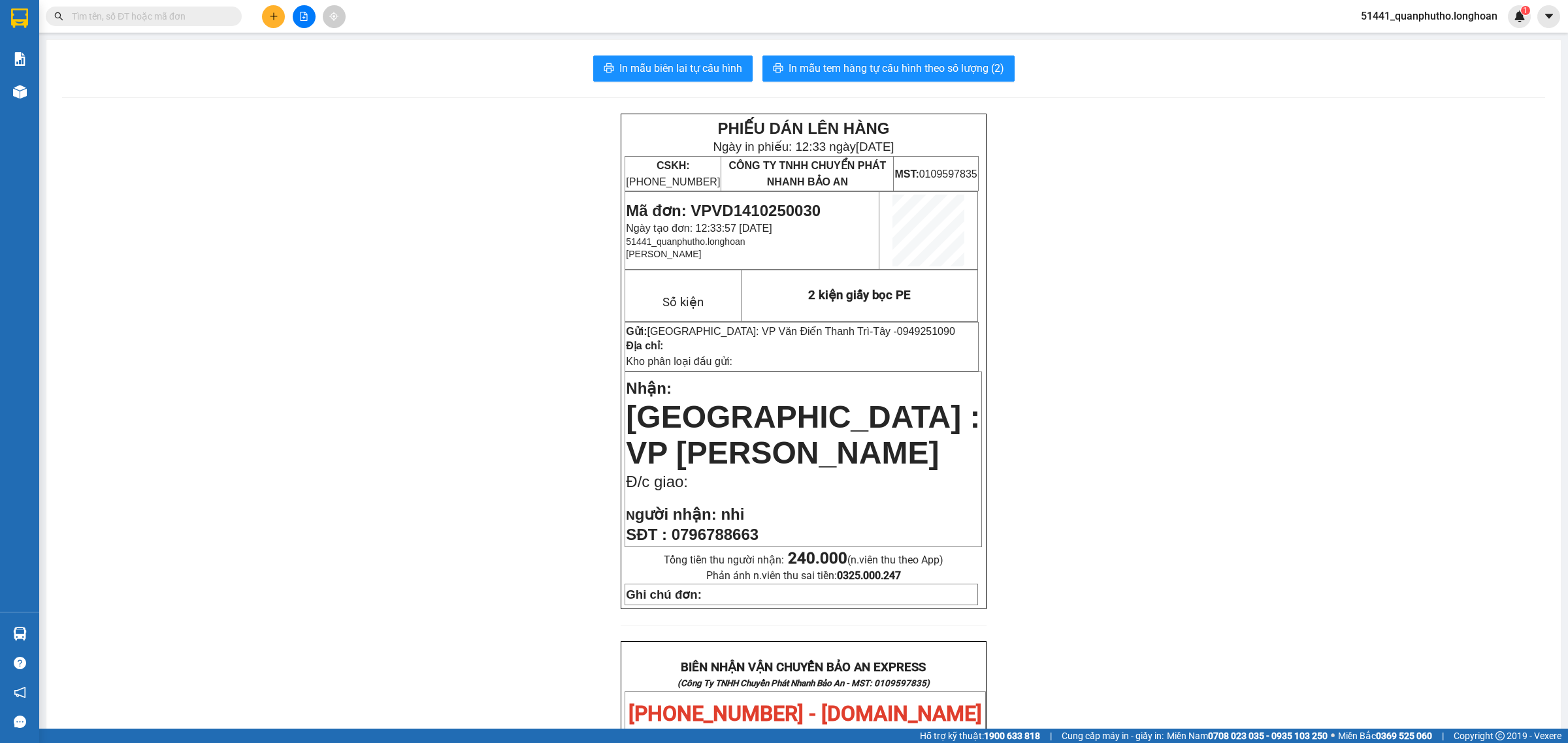
click at [202, 10] on input "text" at bounding box center [149, 16] width 154 height 14
paste input "0913 361-373"
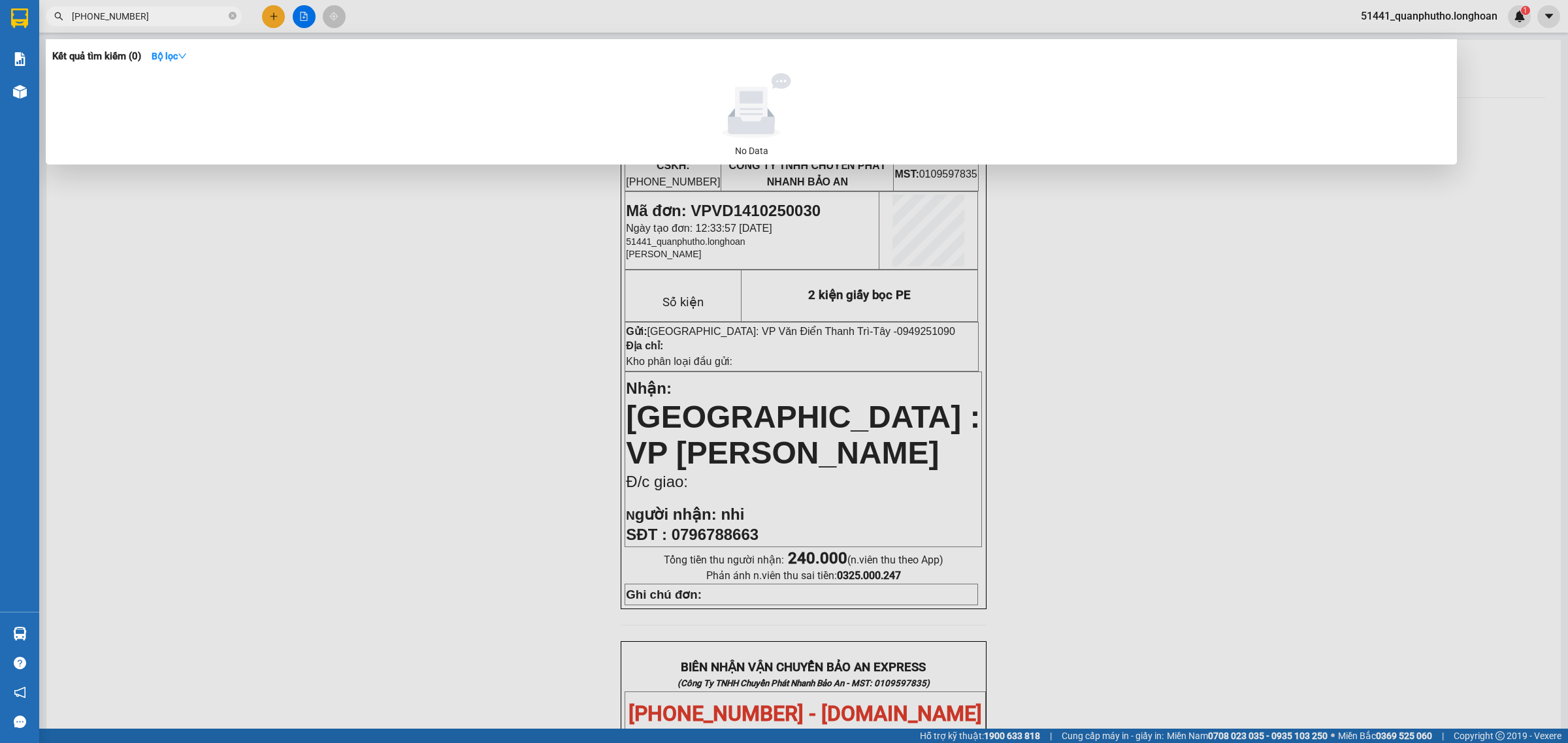
click at [114, 18] on input "0913 361-373" at bounding box center [149, 16] width 154 height 14
click at [96, 20] on input "0913 361373" at bounding box center [149, 16] width 154 height 14
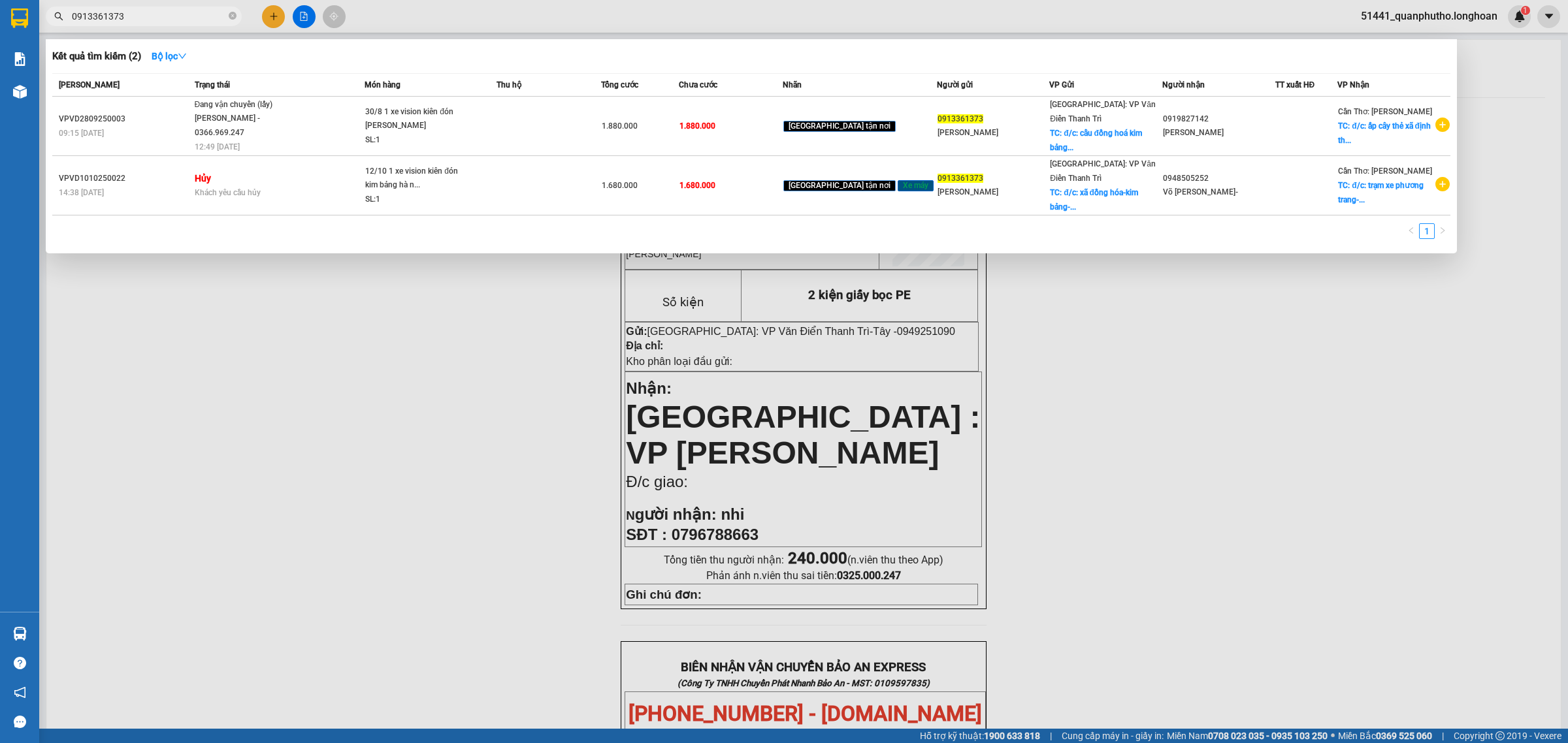
drag, startPoint x: 514, startPoint y: 435, endPoint x: 547, endPoint y: 510, distance: 81.9
click at [514, 438] on div at bounding box center [784, 372] width 1568 height 743
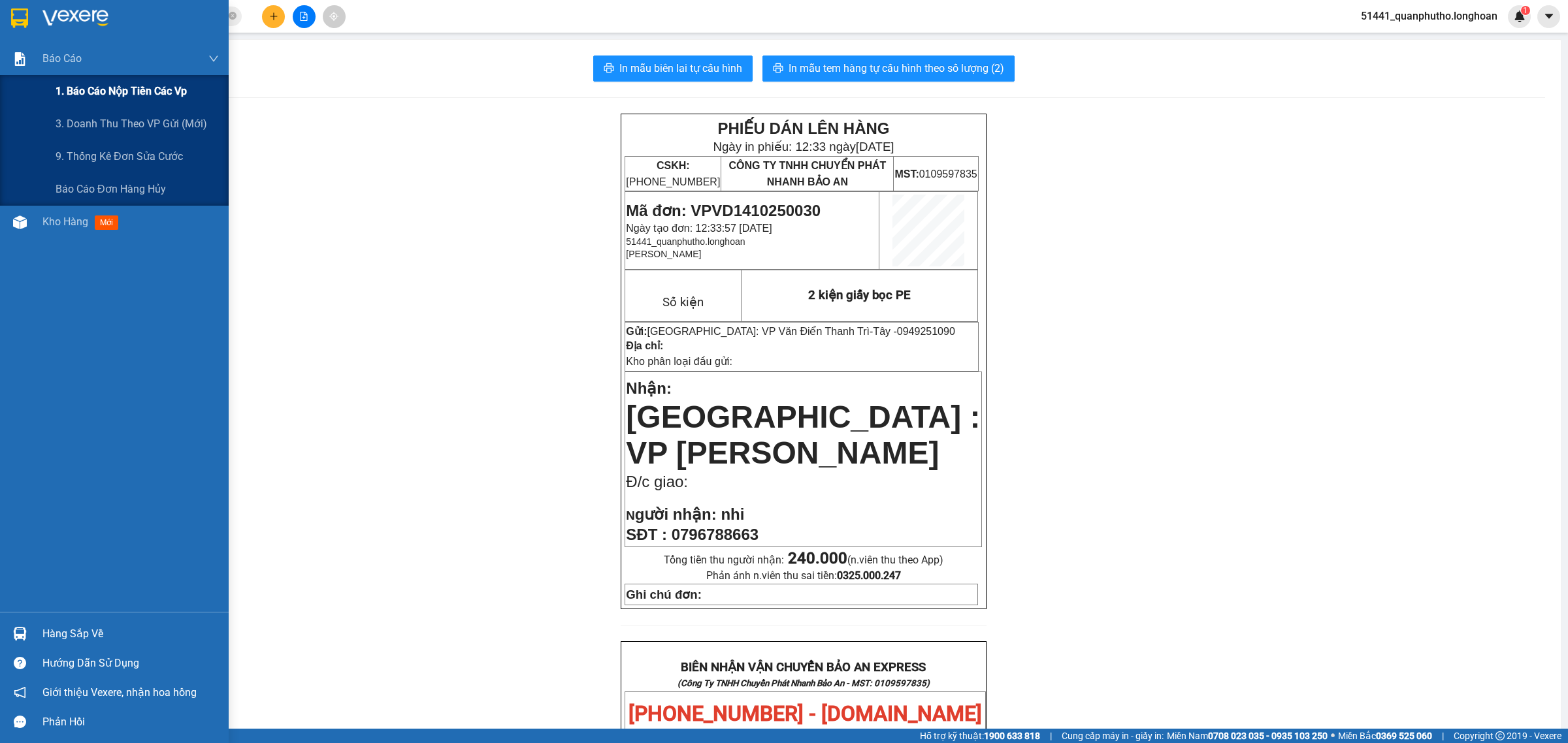
click at [106, 93] on span "1. Báo cáo nộp tiền các vp" at bounding box center [122, 91] width 131 height 16
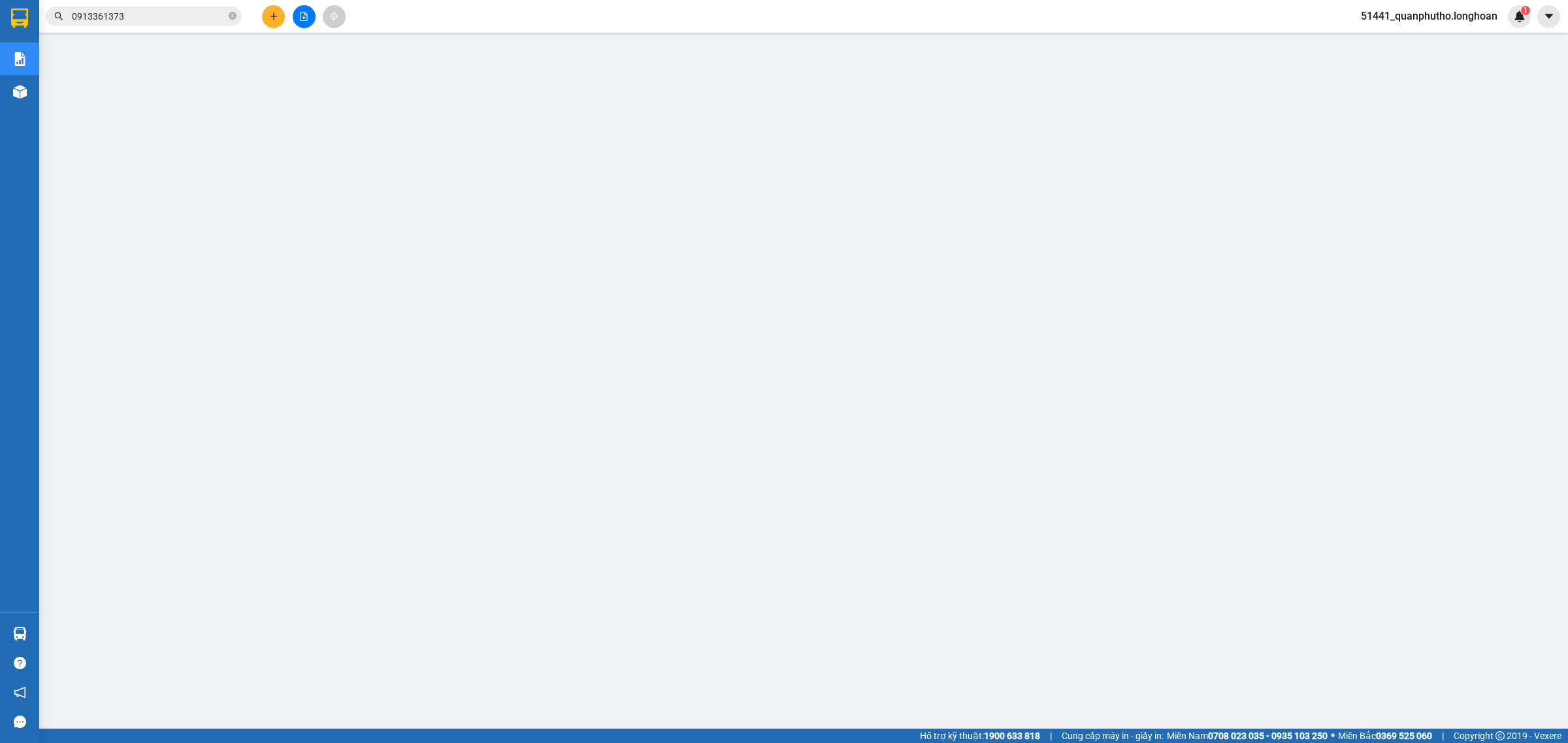
click at [1409, 19] on span "51441_quanphutho.longhoan" at bounding box center [1430, 16] width 158 height 16
click at [1403, 46] on span "Đăng xuất" at bounding box center [1434, 41] width 132 height 14
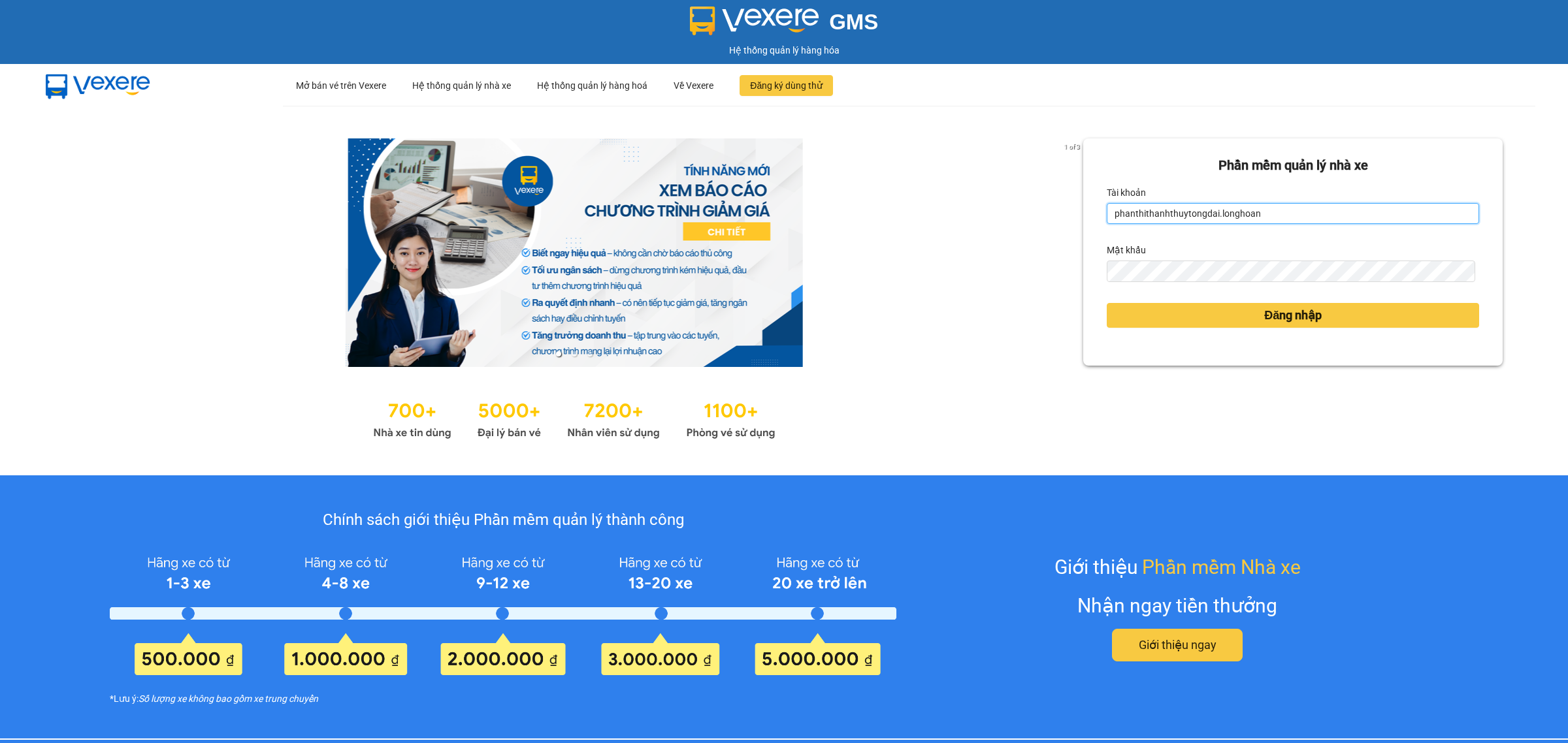
click at [1184, 215] on input "phanthithanhthuytongdai.longhoan" at bounding box center [1293, 214] width 372 height 21
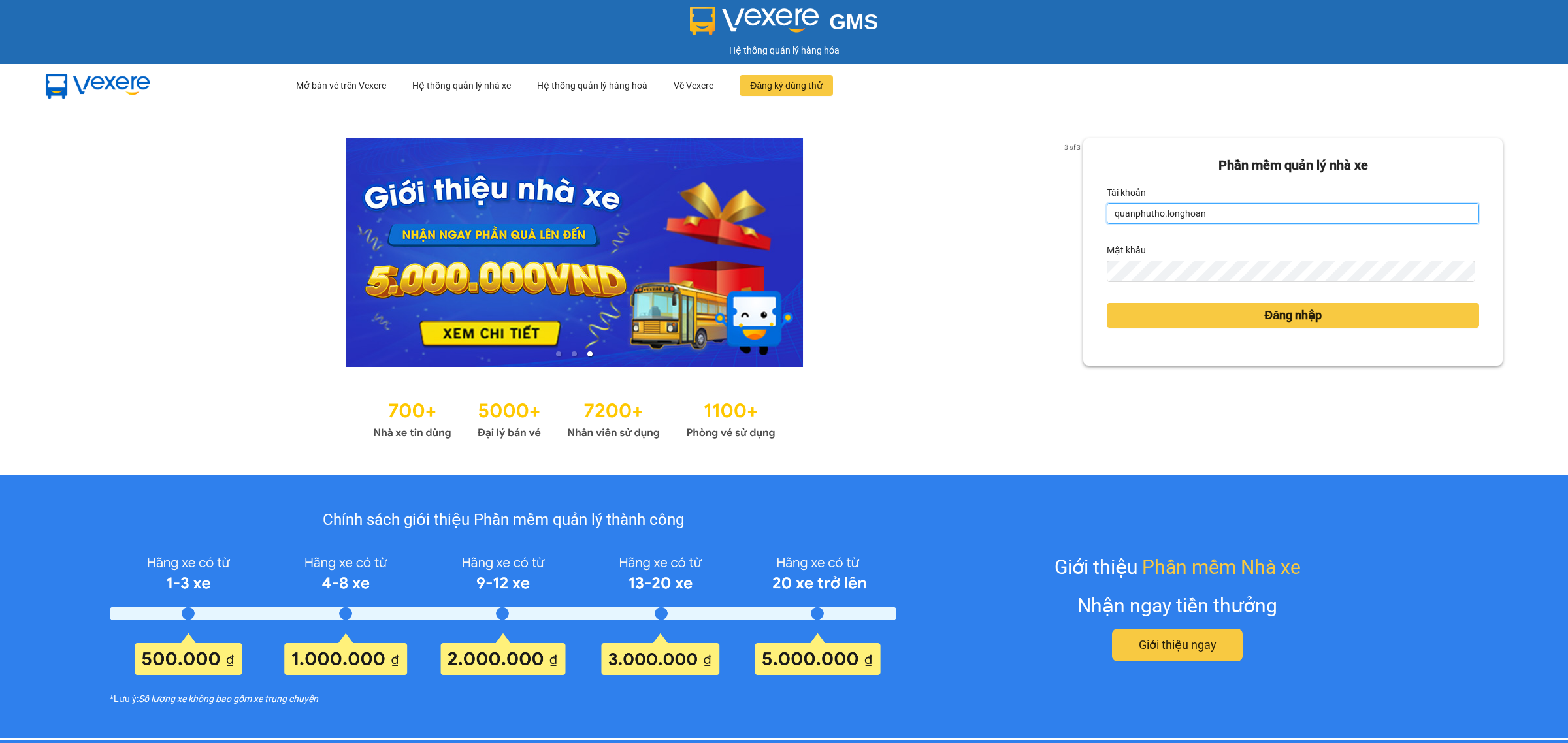
type input "quanphutho.longhoan"
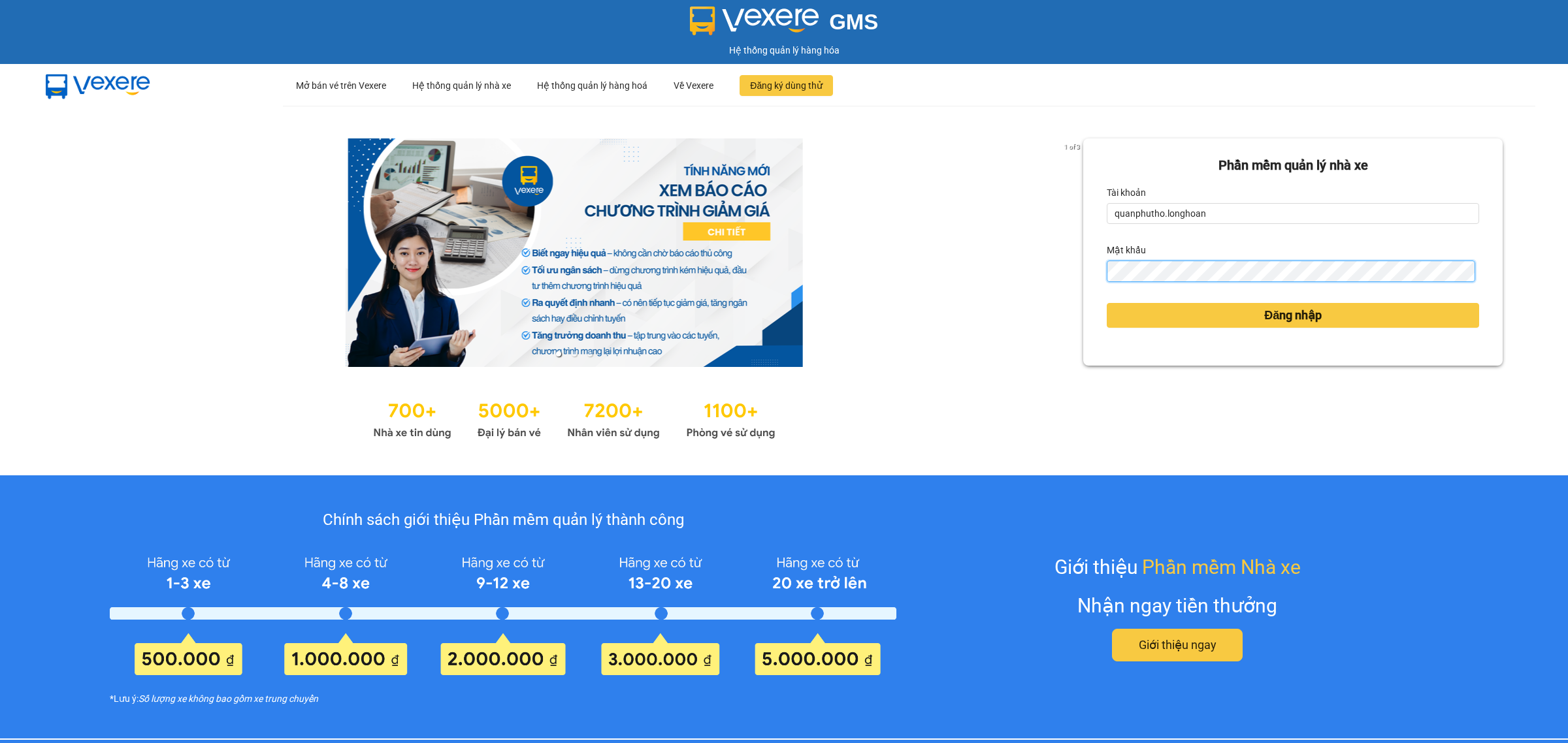
click at [1107, 303] on button "Đăng nhập" at bounding box center [1293, 316] width 372 height 25
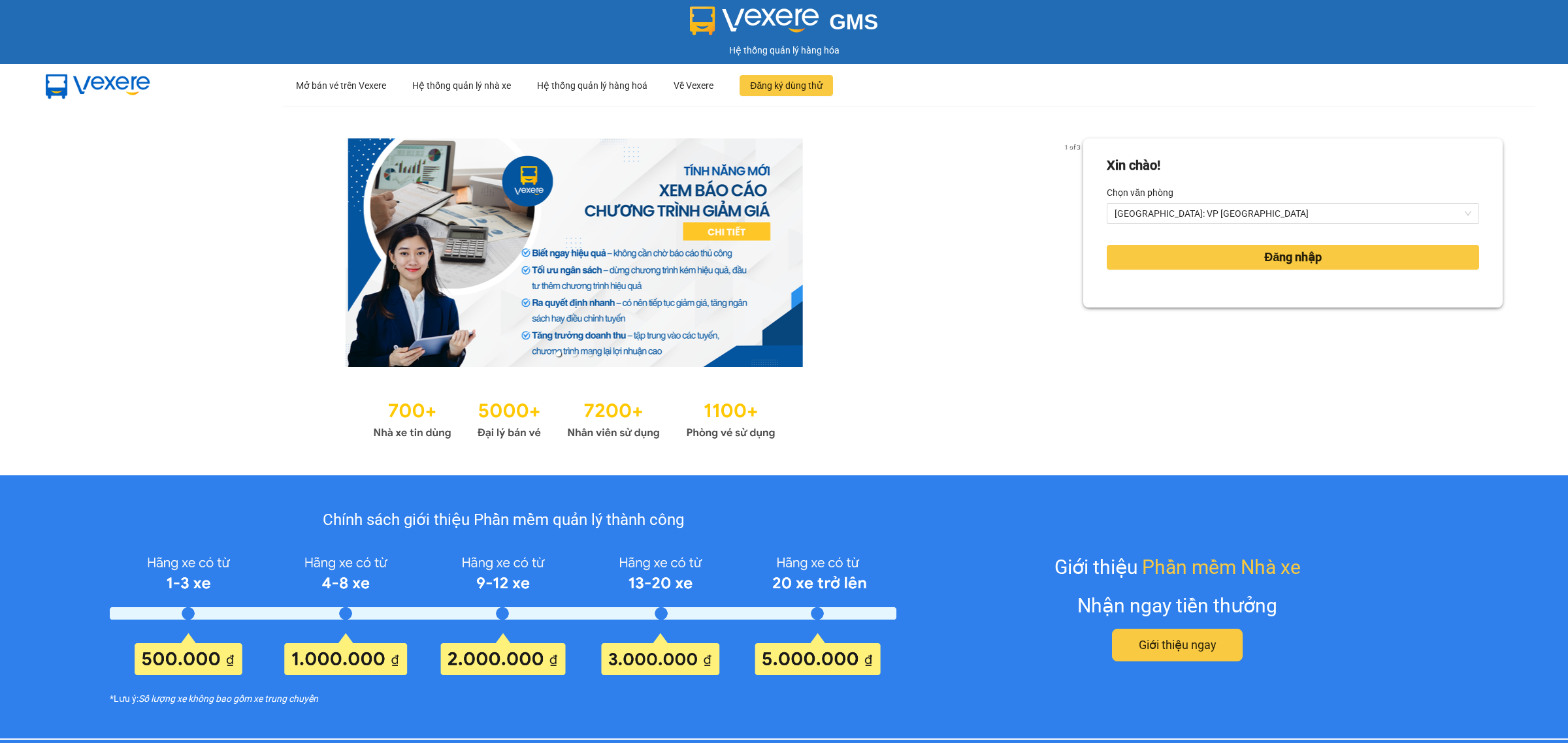
click at [1158, 309] on div "Xin chào! Chọn văn phòng [GEOGRAPHIC_DATA]: VP [GEOGRAPHIC_DATA] Đăng nhập" at bounding box center [1292, 290] width 419 height 304
click at [1168, 214] on span "[GEOGRAPHIC_DATA]: VP [GEOGRAPHIC_DATA]" at bounding box center [1293, 214] width 357 height 20
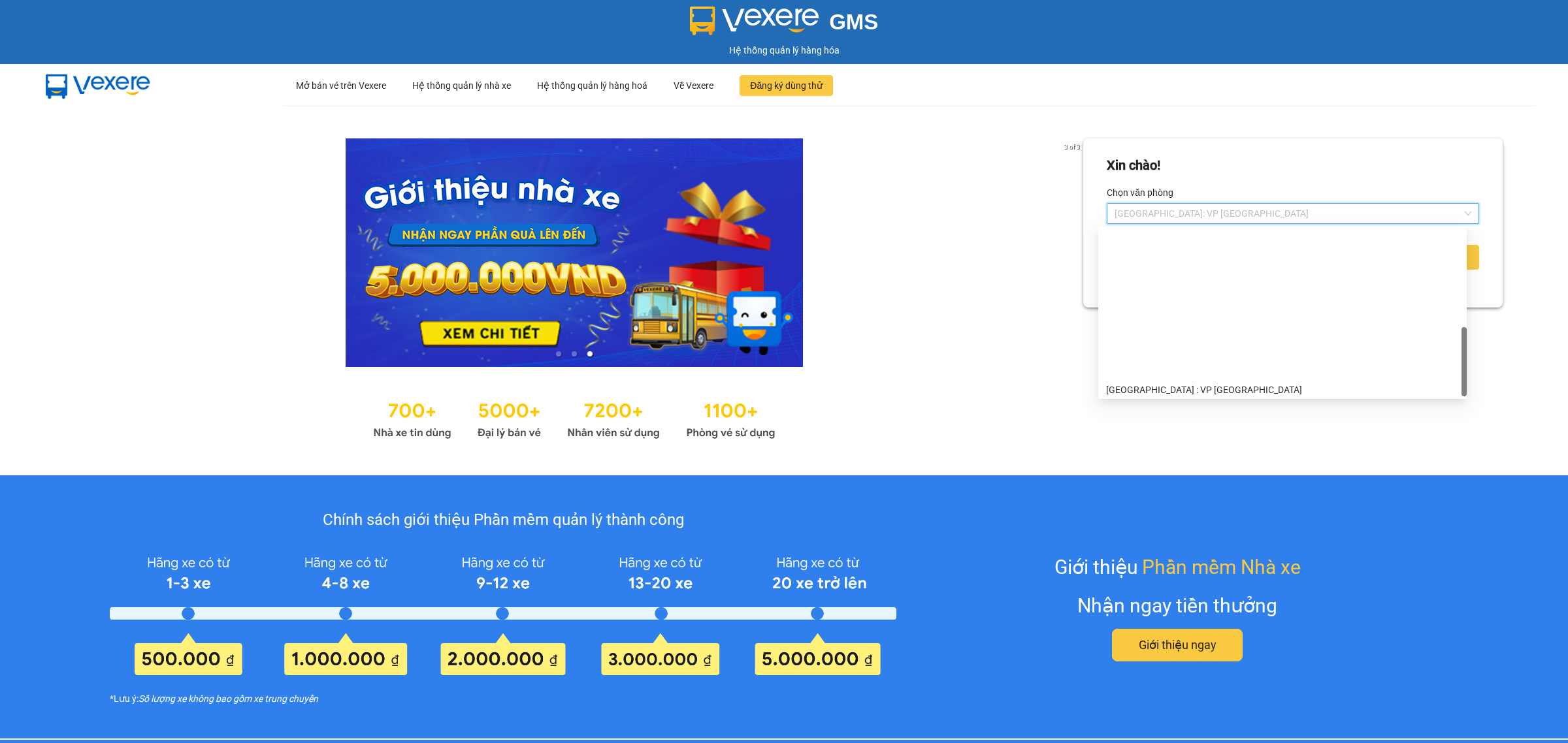
scroll to position [333, 0]
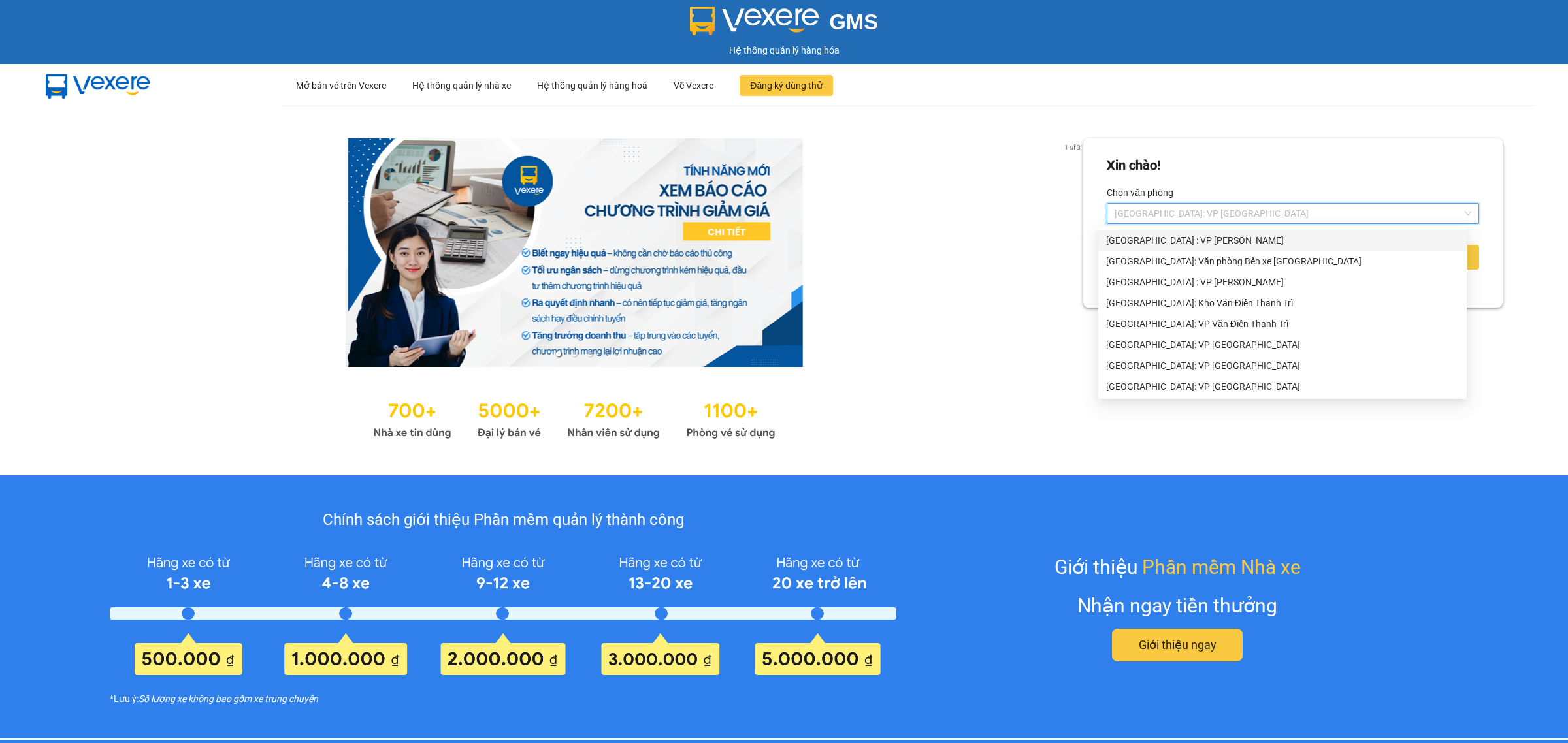
click at [1184, 246] on div "[GEOGRAPHIC_DATA] : VP [PERSON_NAME]" at bounding box center [1282, 240] width 353 height 14
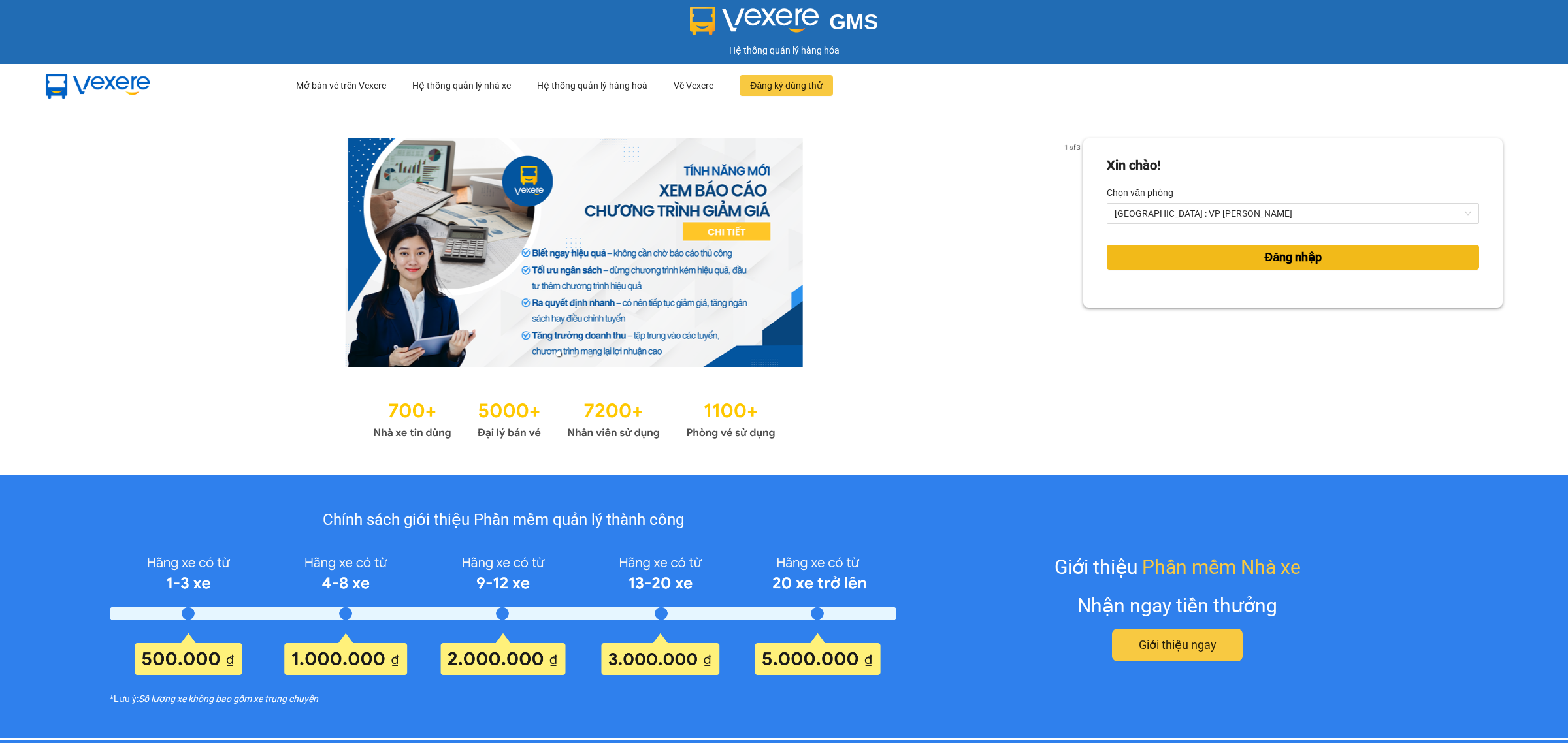
click at [1223, 259] on button "Đăng nhập" at bounding box center [1293, 257] width 372 height 25
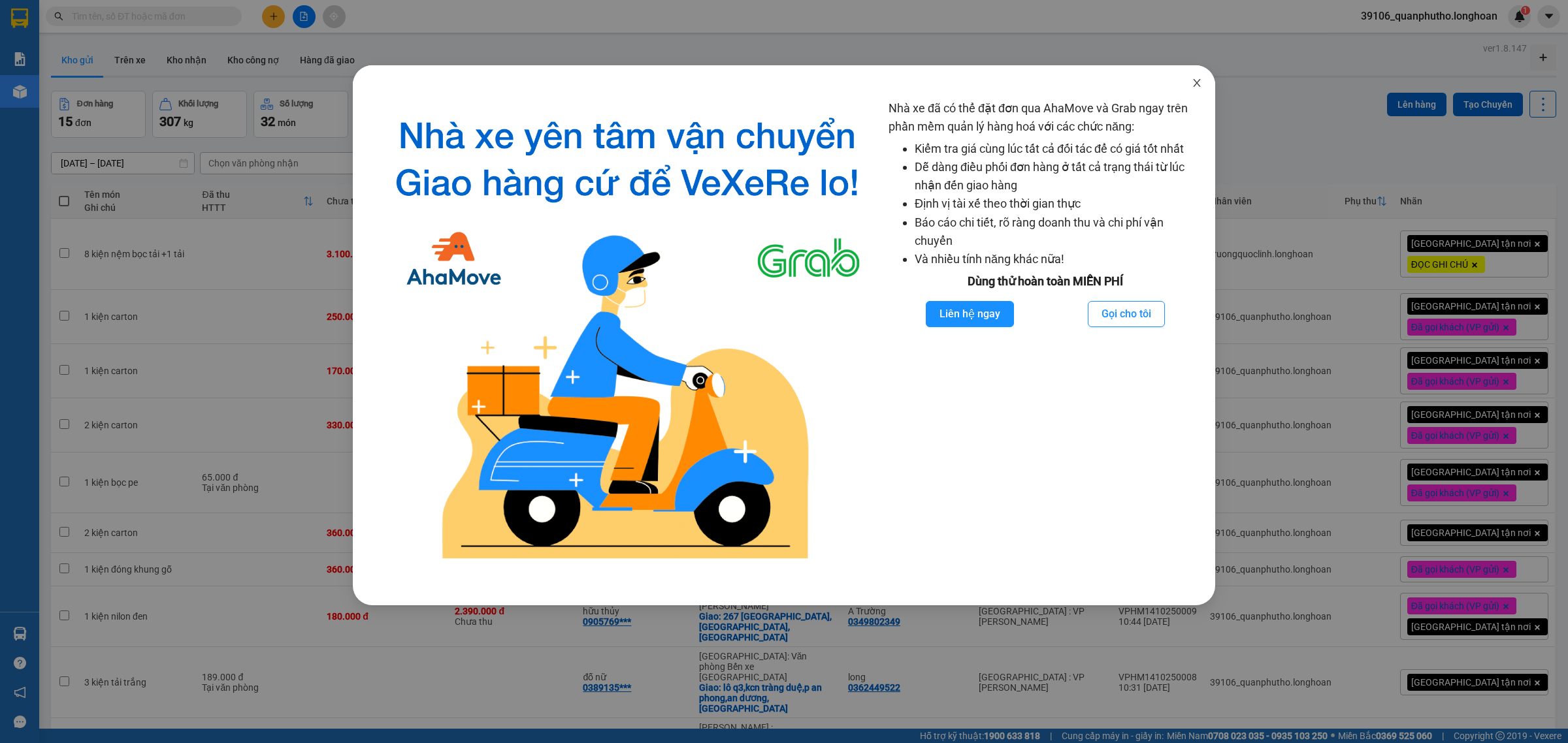
click at [1196, 75] on span "Close" at bounding box center [1196, 83] width 36 height 36
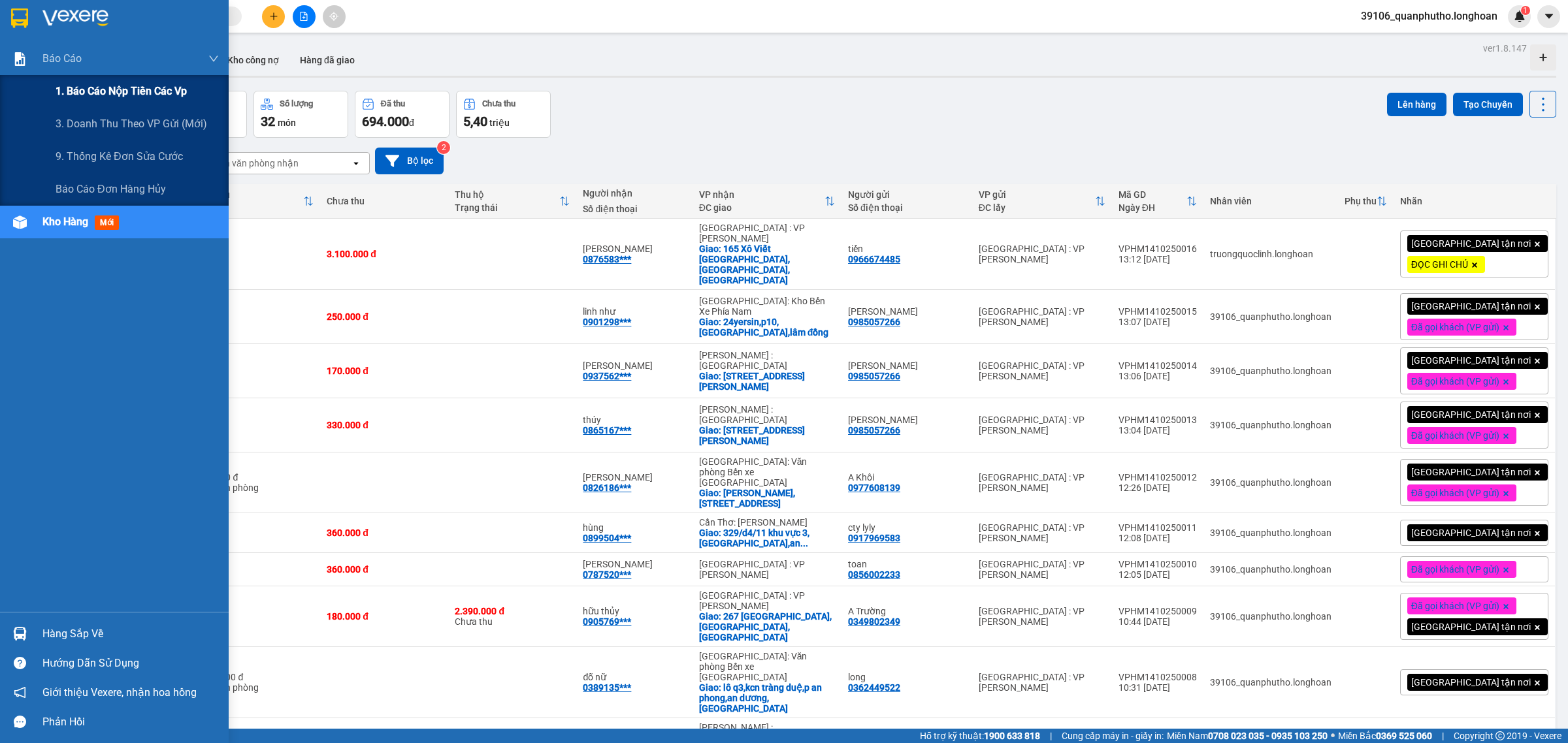
click at [122, 86] on span "1. Báo cáo nộp tiền các vp" at bounding box center [122, 91] width 131 height 16
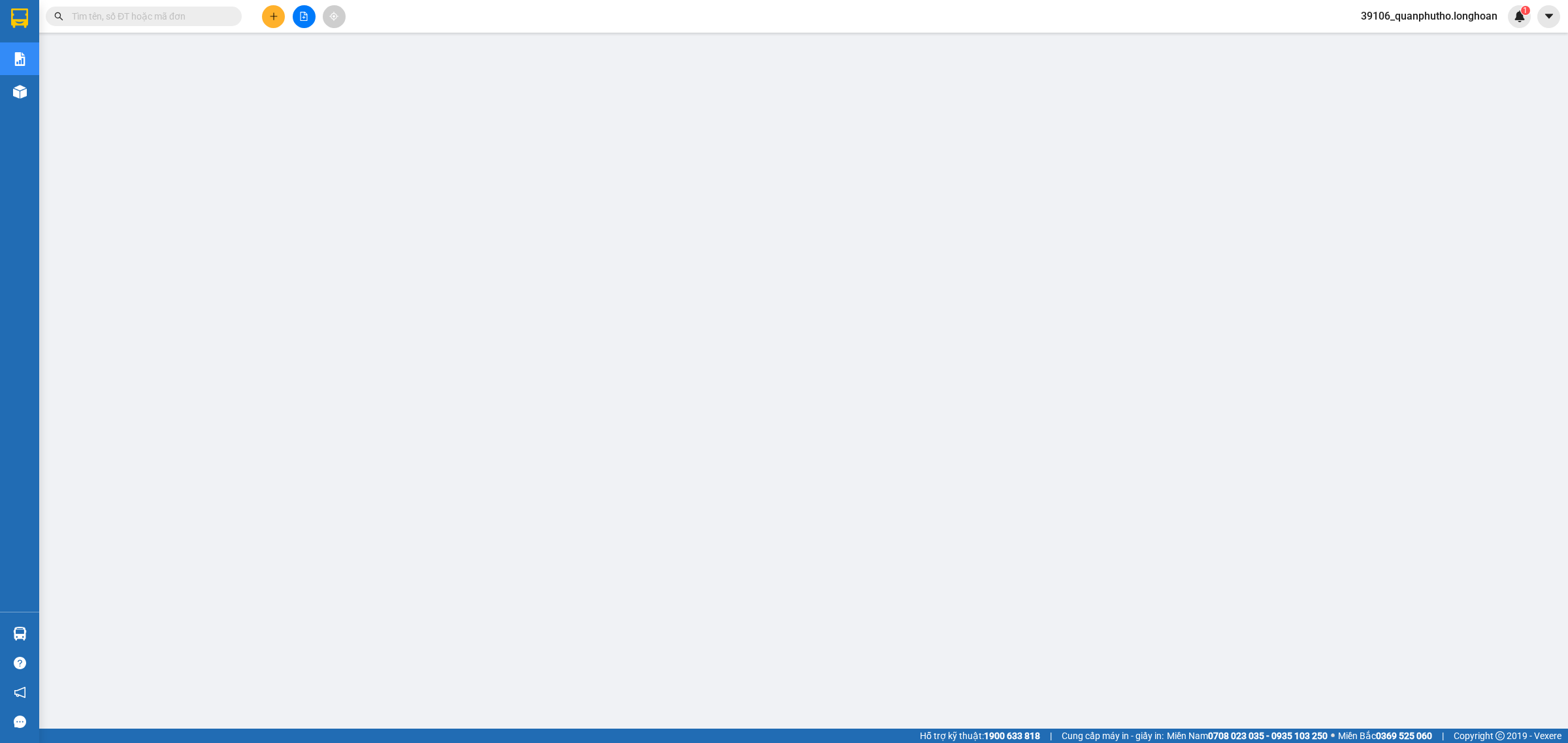
click at [278, 14] on button at bounding box center [273, 17] width 23 height 23
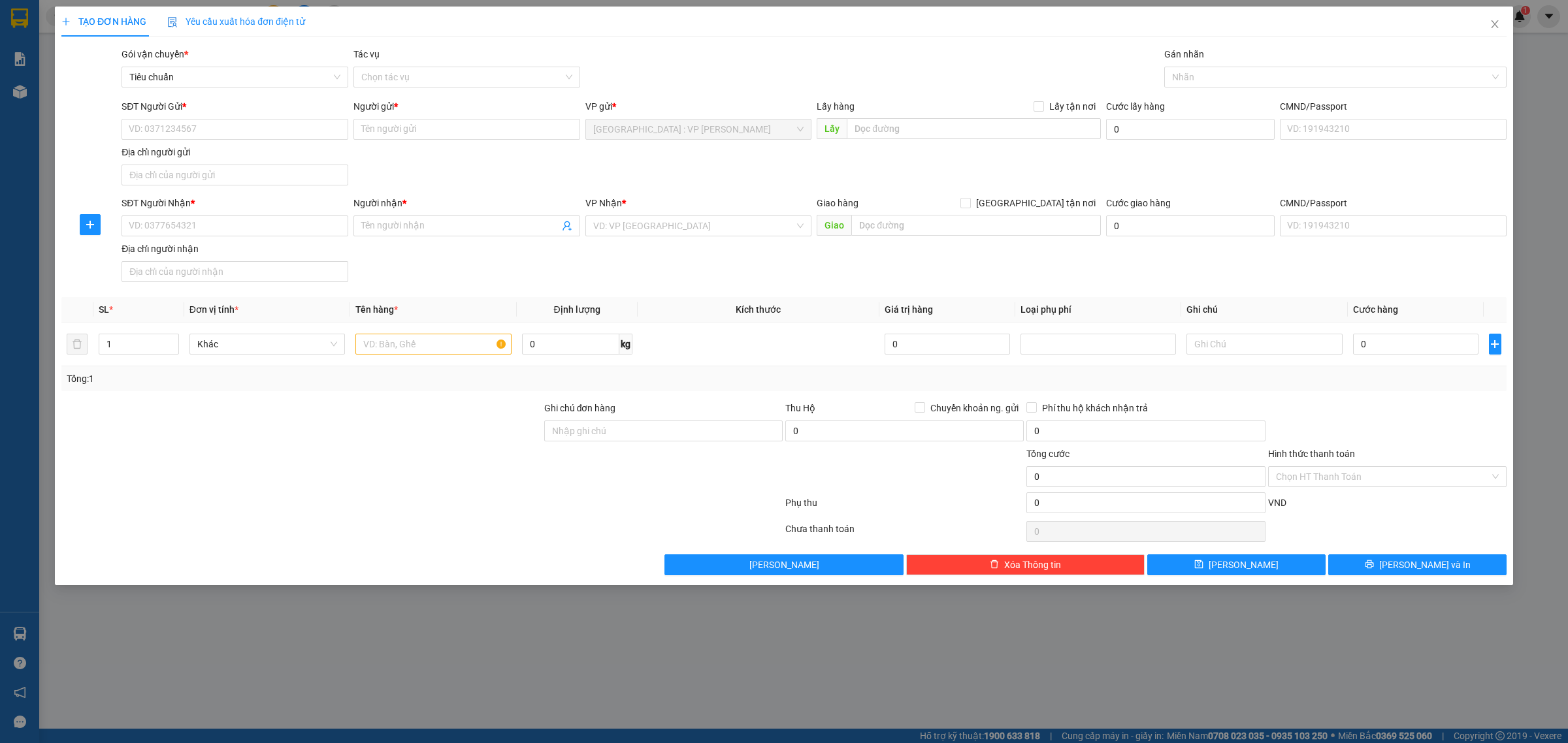
click at [1463, 16] on div "TẠO ĐƠN HÀNG Yêu cầu xuất hóa đơn điện tử" at bounding box center [784, 21] width 1446 height 30
click at [1542, 20] on div "TẠO ĐƠN HÀNG Yêu cầu xuất hóa đơn điện tử Transit Pickup Surcharge Ids Transit …" at bounding box center [784, 372] width 1568 height 743
click at [1556, 7] on div "TẠO ĐƠN HÀNG Yêu cầu xuất hóa đơn điện tử Transit Pickup Surcharge Ids Transit …" at bounding box center [784, 372] width 1568 height 743
click at [1552, 12] on div "TẠO ĐƠN HÀNG Yêu cầu xuất hóa đơn điện tử Transit Pickup Surcharge Ids Transit …" at bounding box center [784, 372] width 1568 height 743
click at [1498, 21] on icon "close" at bounding box center [1495, 24] width 11 height 11
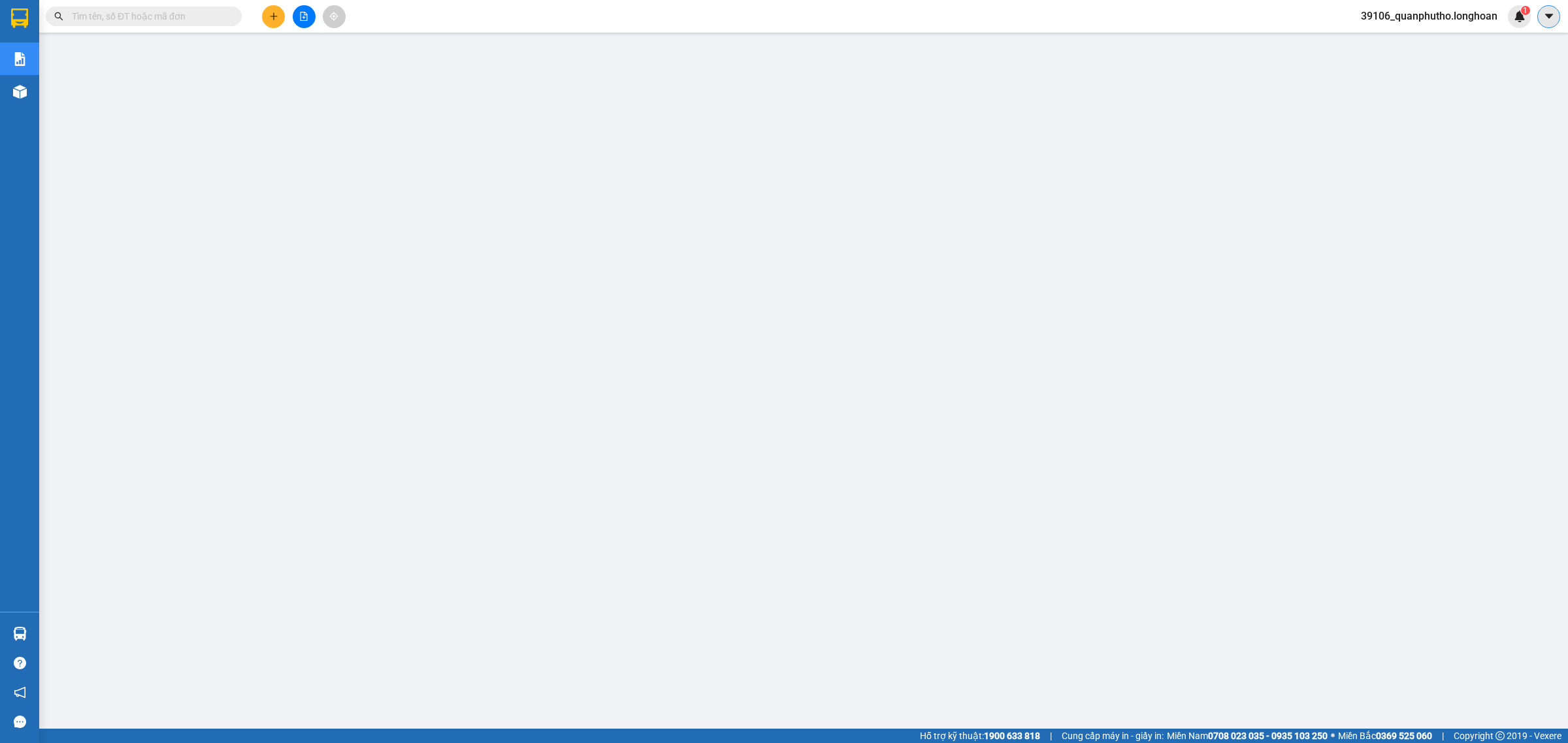
click at [1553, 21] on icon "caret-down" at bounding box center [1548, 16] width 12 height 12
click at [1461, 17] on span "39106_quanphutho.longhoan" at bounding box center [1430, 16] width 158 height 16
click at [1431, 36] on span "Đăng xuất" at bounding box center [1434, 41] width 132 height 14
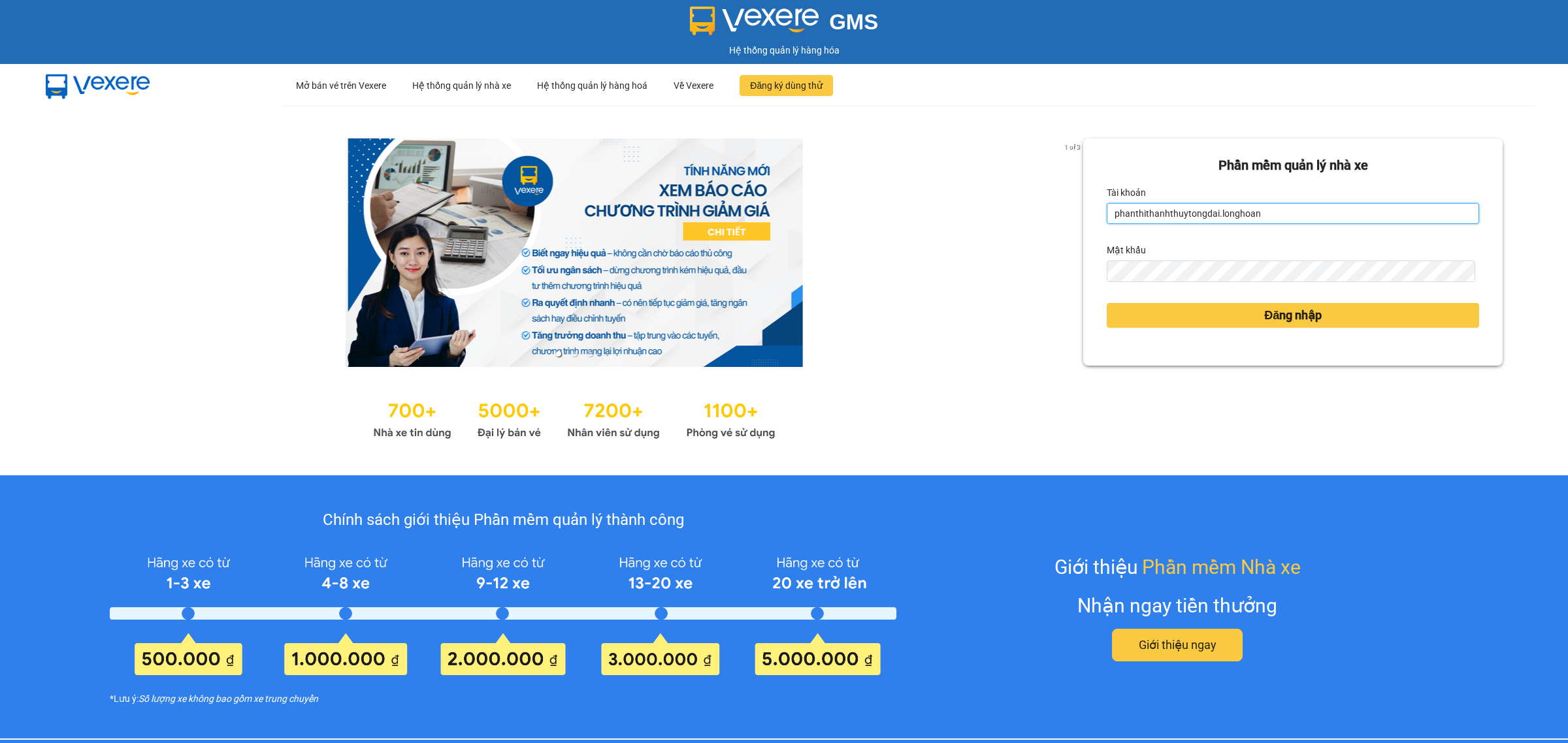
click at [1167, 215] on input "phanthithanhthuytongdai.longhoan" at bounding box center [1293, 214] width 372 height 21
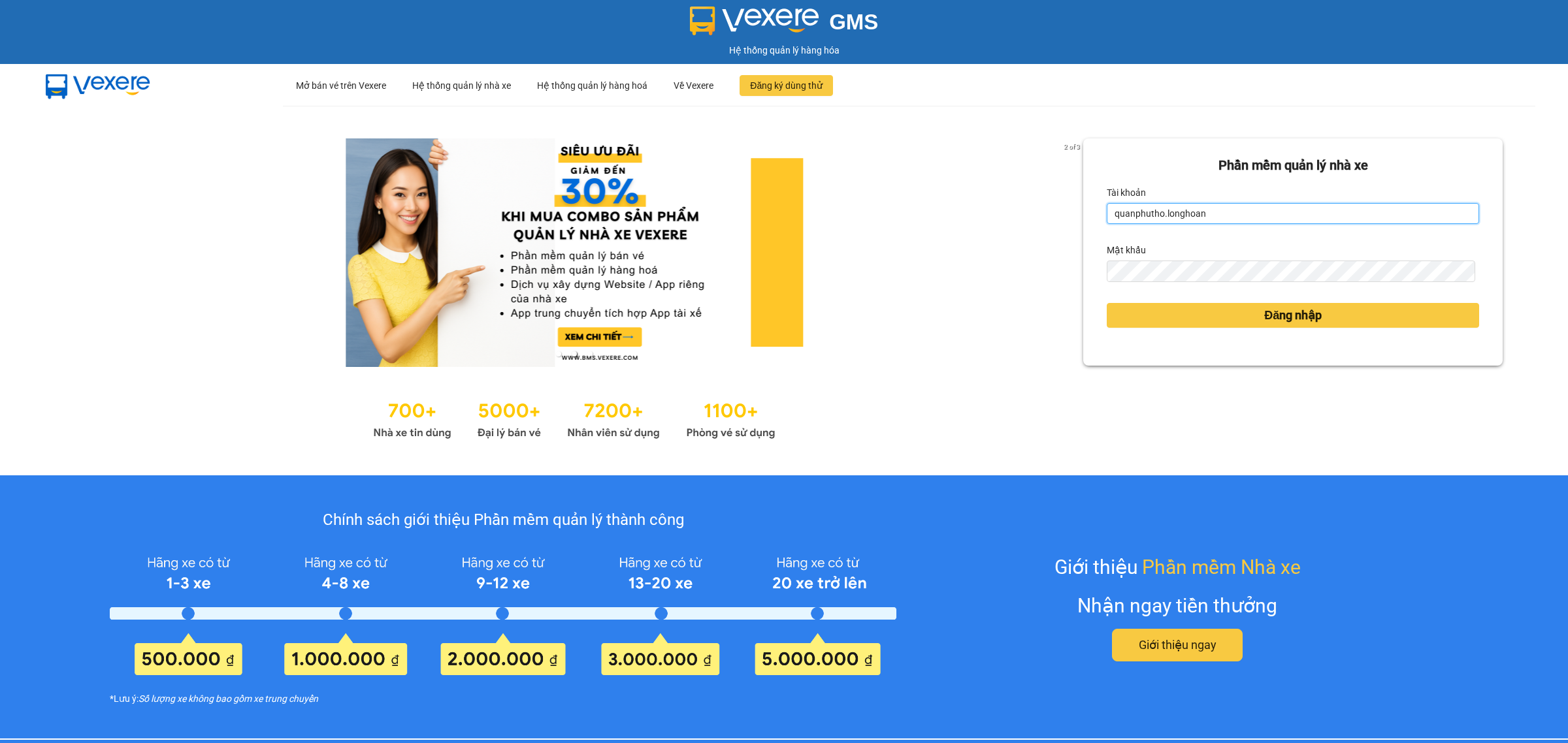
type input "quanphutho.longhoan"
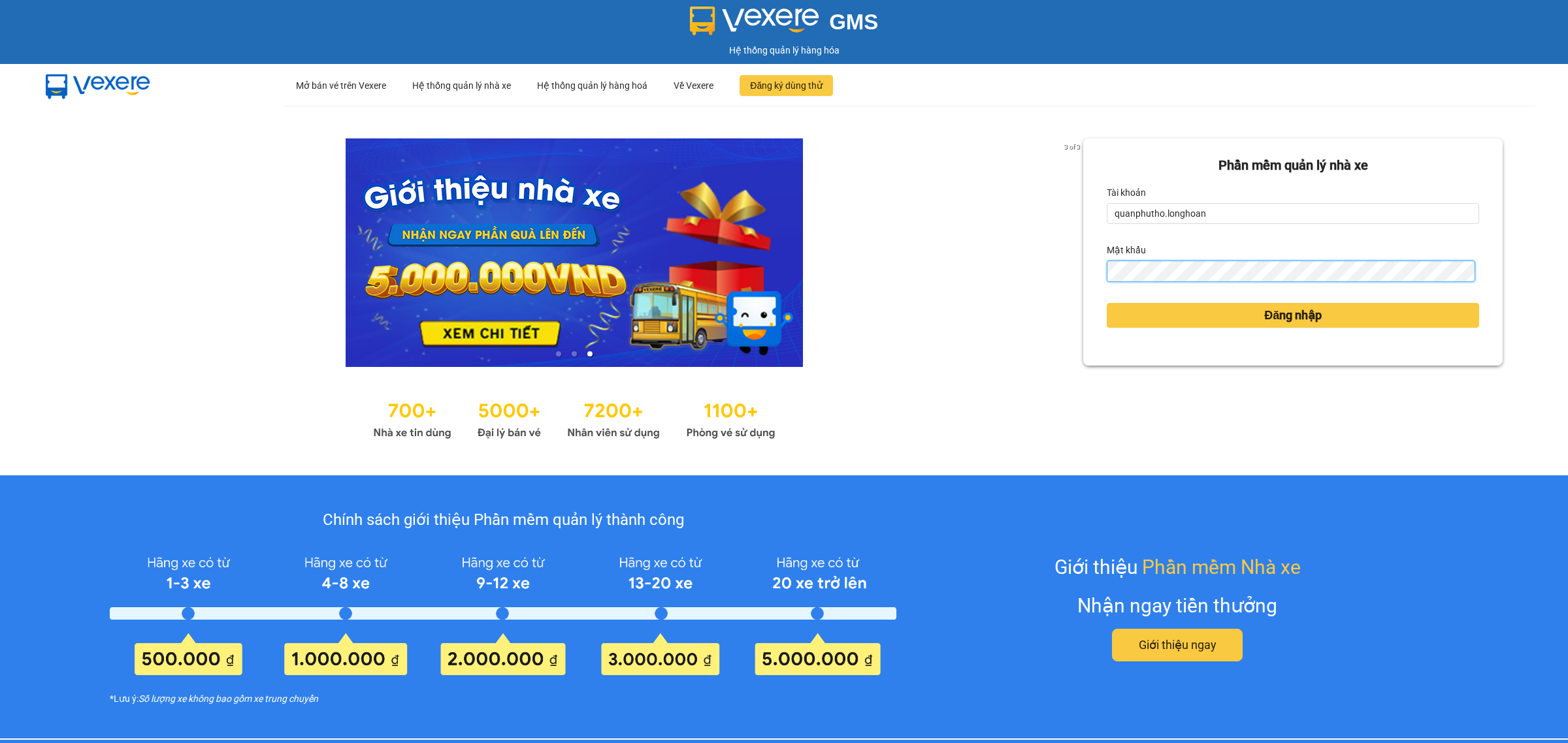
click at [1107, 303] on button "Đăng nhập" at bounding box center [1293, 316] width 372 height 25
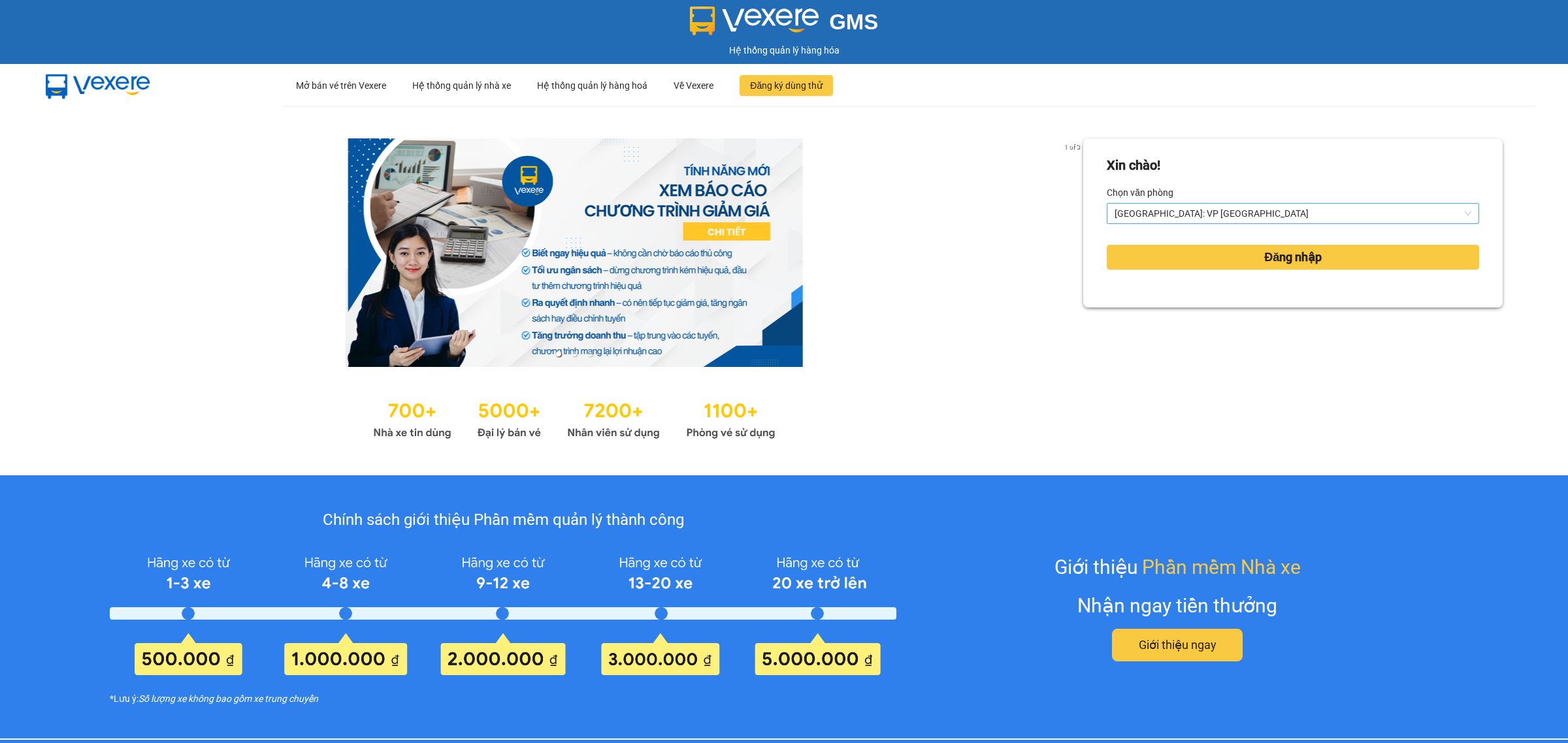
click at [1164, 214] on span "[GEOGRAPHIC_DATA]: VP [GEOGRAPHIC_DATA]" at bounding box center [1293, 214] width 357 height 20
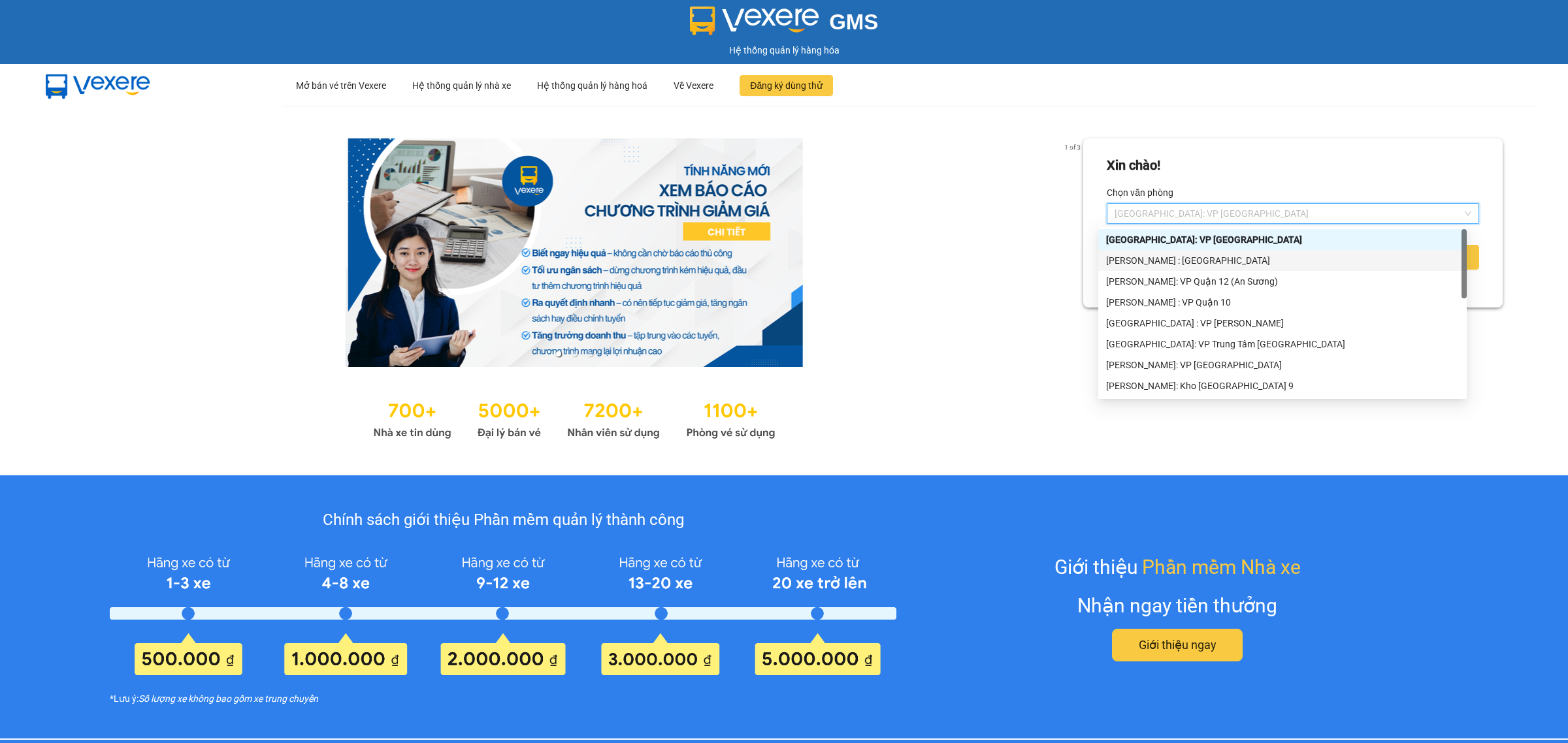
scroll to position [333, 0]
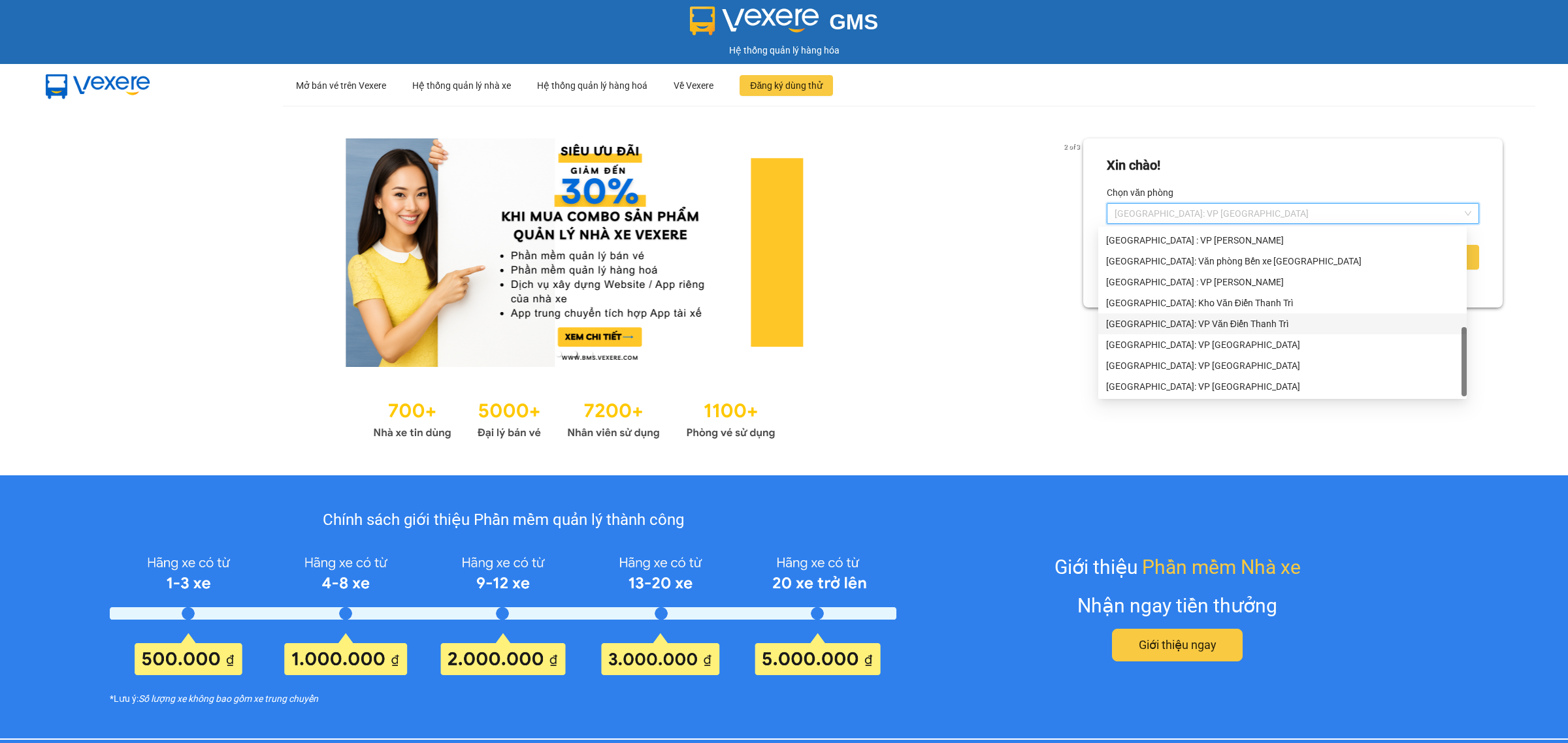
click at [1185, 326] on div "[GEOGRAPHIC_DATA]: VP Văn Điển Thanh Trì" at bounding box center [1282, 324] width 353 height 14
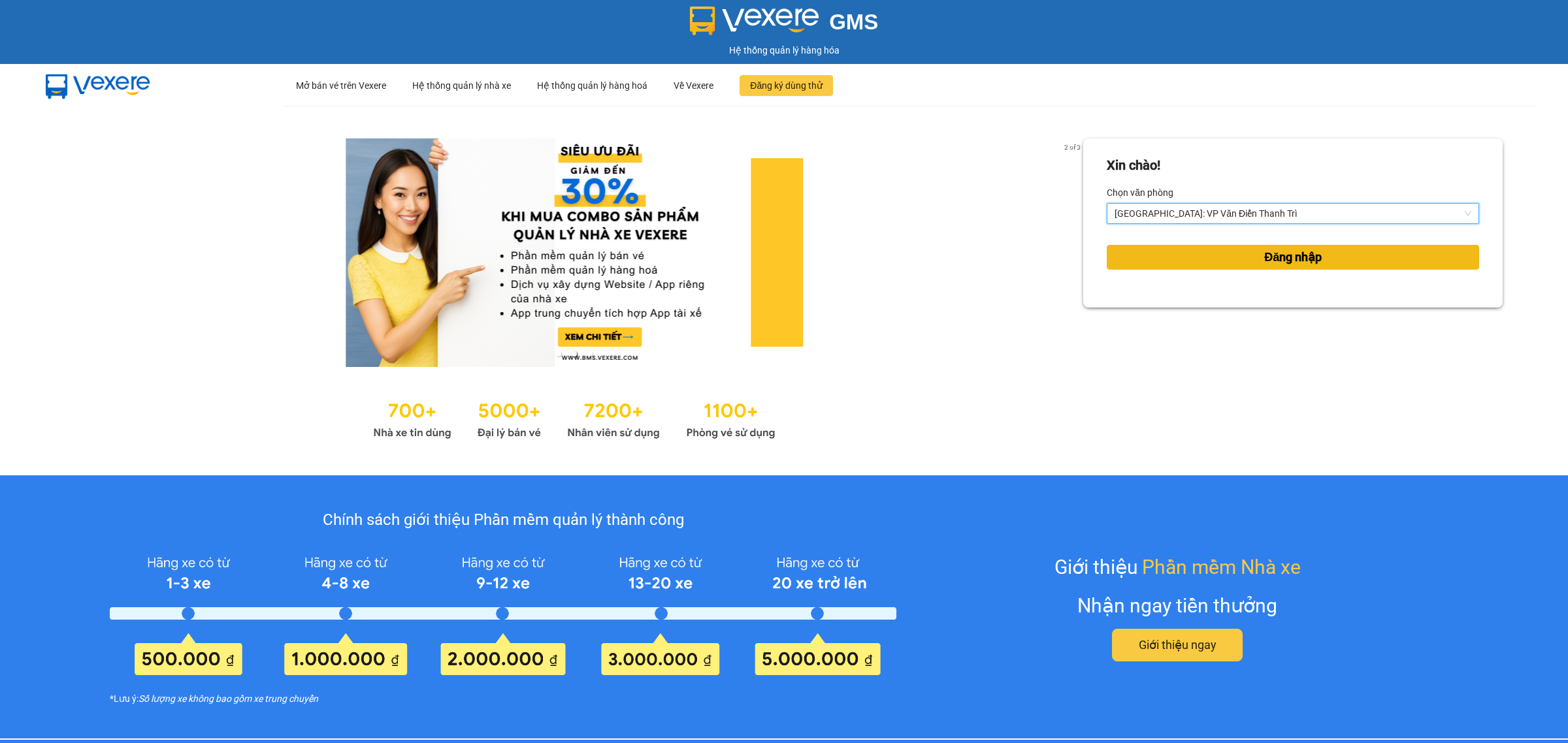
click at [1187, 267] on button "Đăng nhập" at bounding box center [1293, 257] width 372 height 25
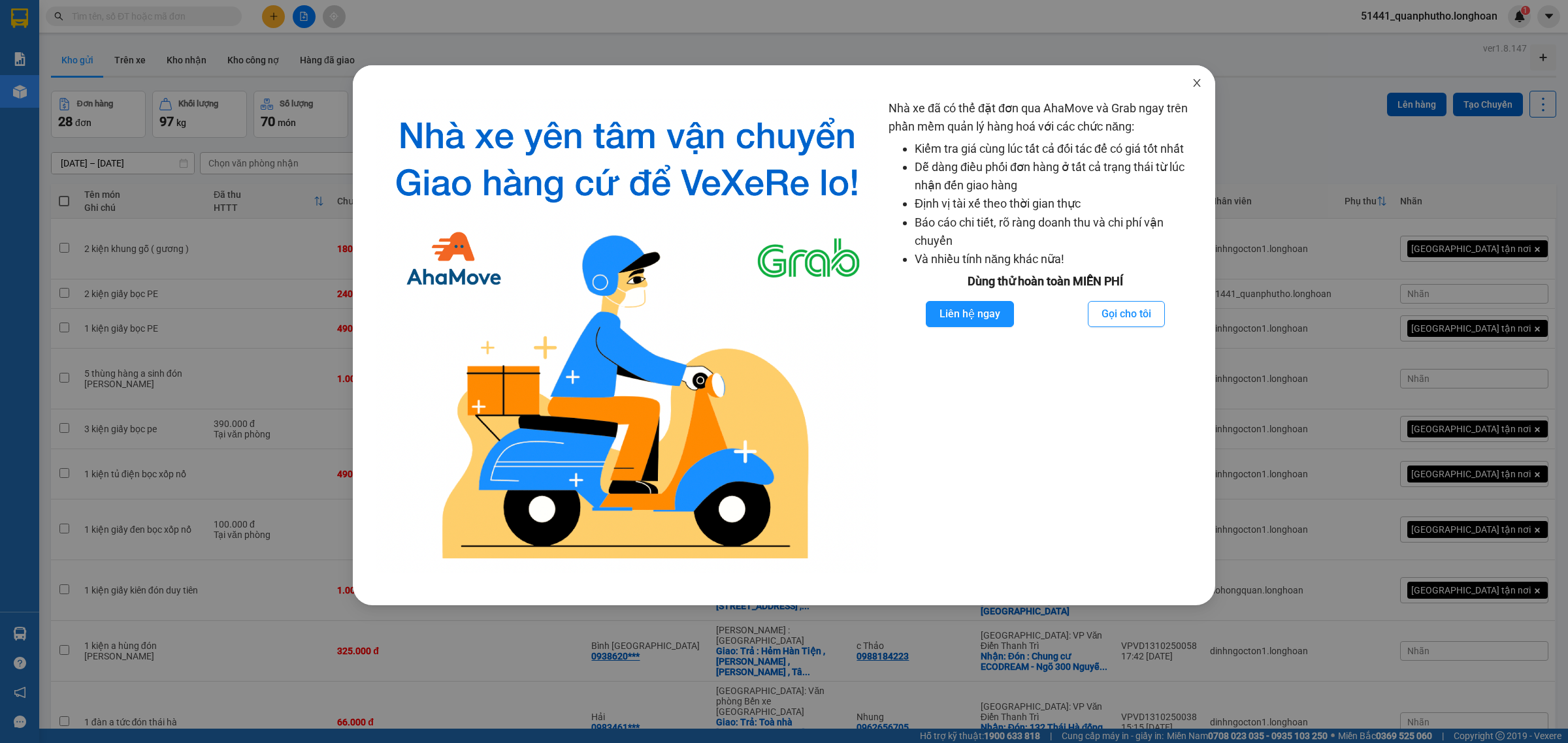
click at [1203, 76] on span "Close" at bounding box center [1196, 83] width 36 height 36
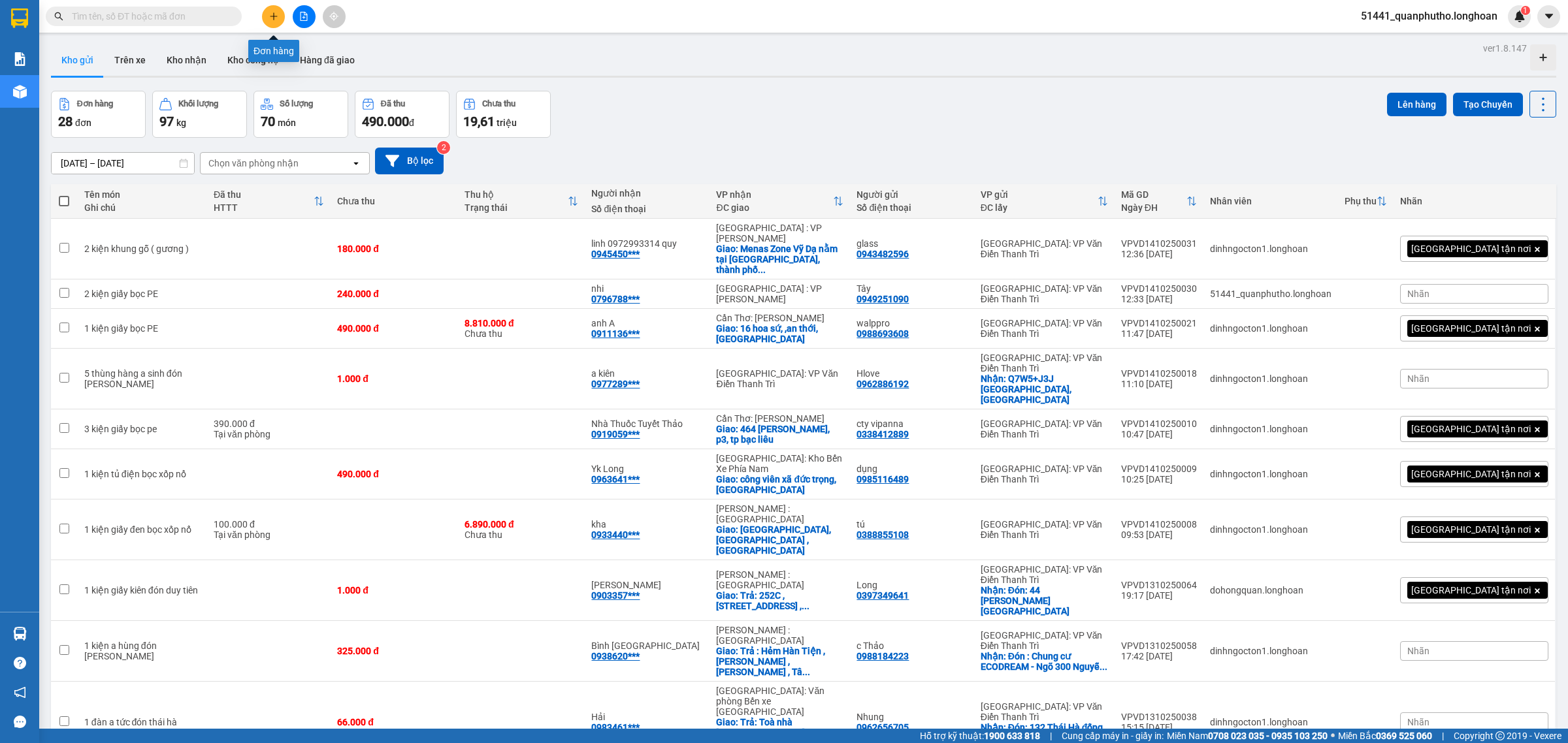
click at [273, 17] on icon "plus" at bounding box center [273, 16] width 1 height 7
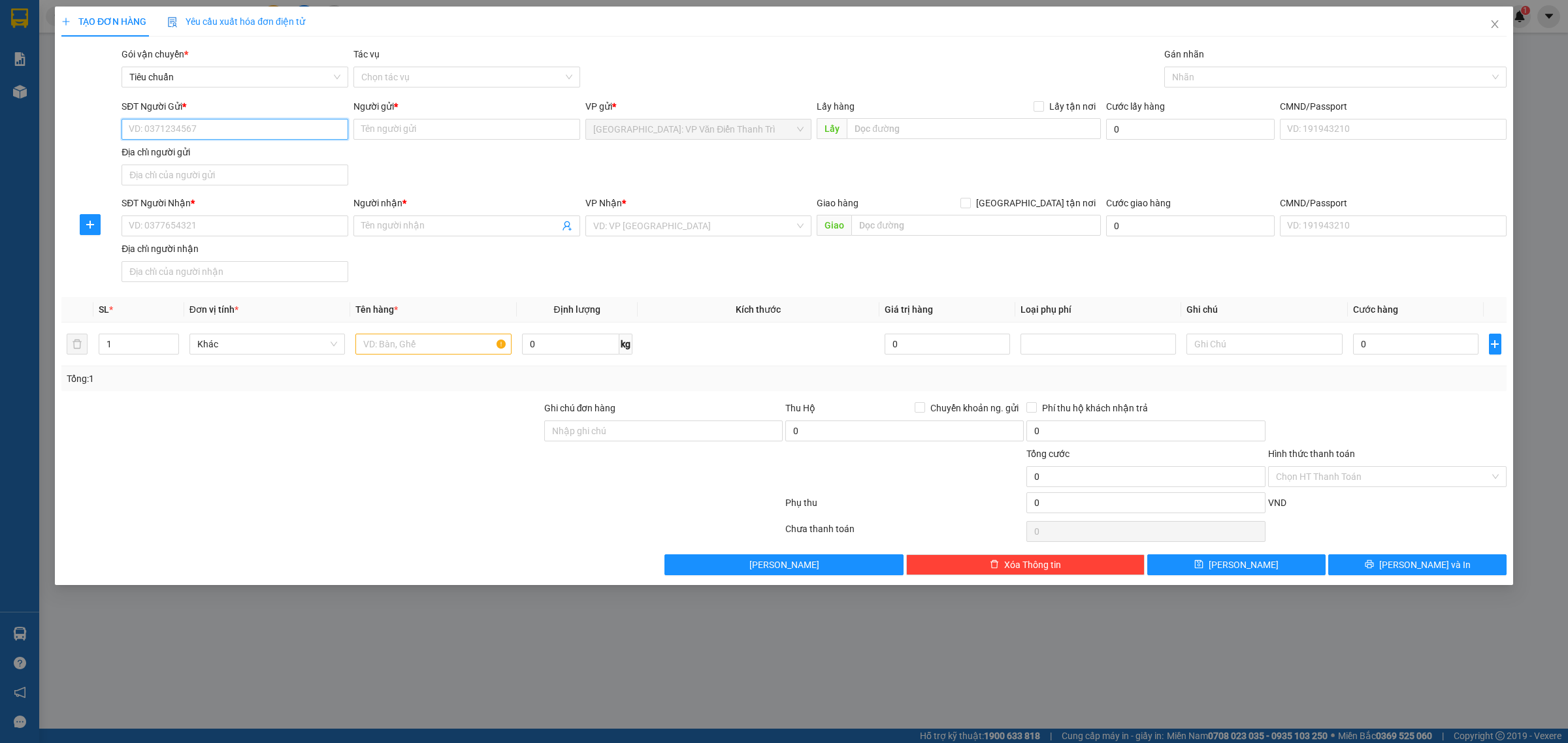
paste input "0968544052"
click at [231, 130] on input "0968544052" at bounding box center [235, 129] width 227 height 21
type input "0968544052"
click at [239, 129] on input "0968544052" at bounding box center [235, 129] width 227 height 21
click at [208, 149] on div "0968544052 - Trung" at bounding box center [235, 156] width 211 height 14
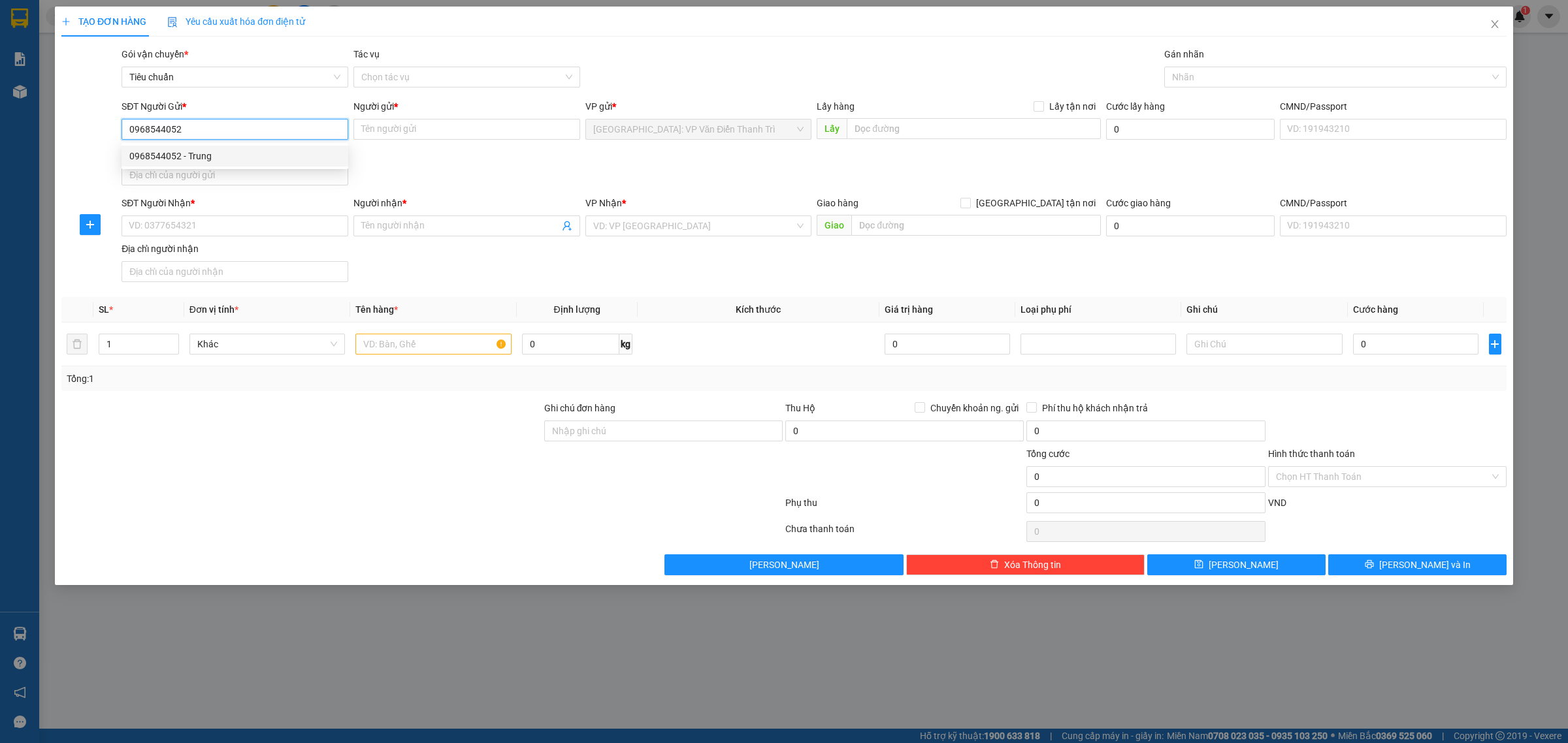
type input "Trung"
checkbox input "true"
type input "Ngách 2, ngõ 18, [PERSON_NAME] , [GEOGRAPHIC_DATA] , [GEOGRAPHIC_DATA] , [GEOGR…"
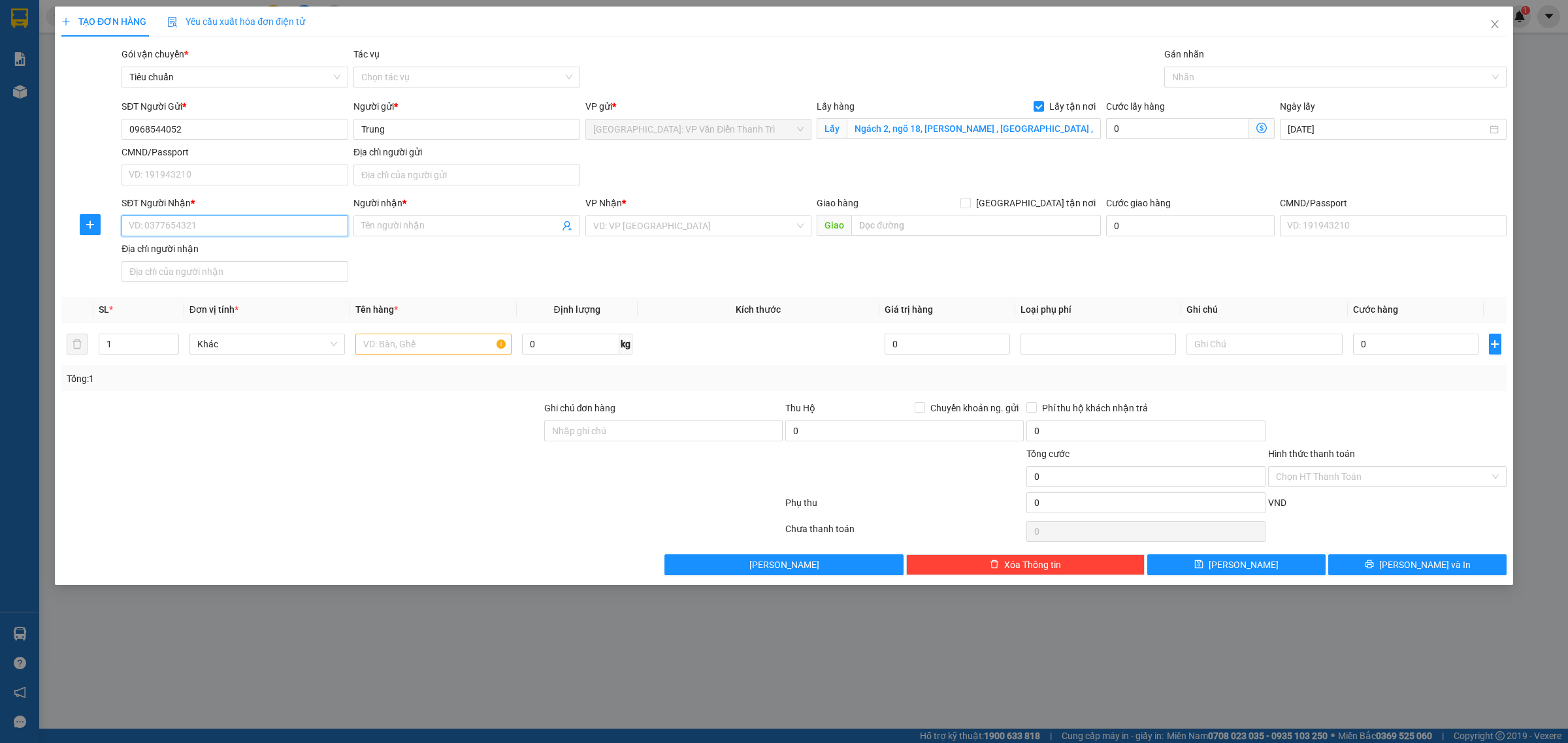
click at [232, 230] on input "SĐT Người Nhận *" at bounding box center [235, 226] width 227 height 21
paste input "0919003978"
type input "0919003978"
click at [225, 255] on div "0919003978 - Tùng" at bounding box center [235, 254] width 211 height 14
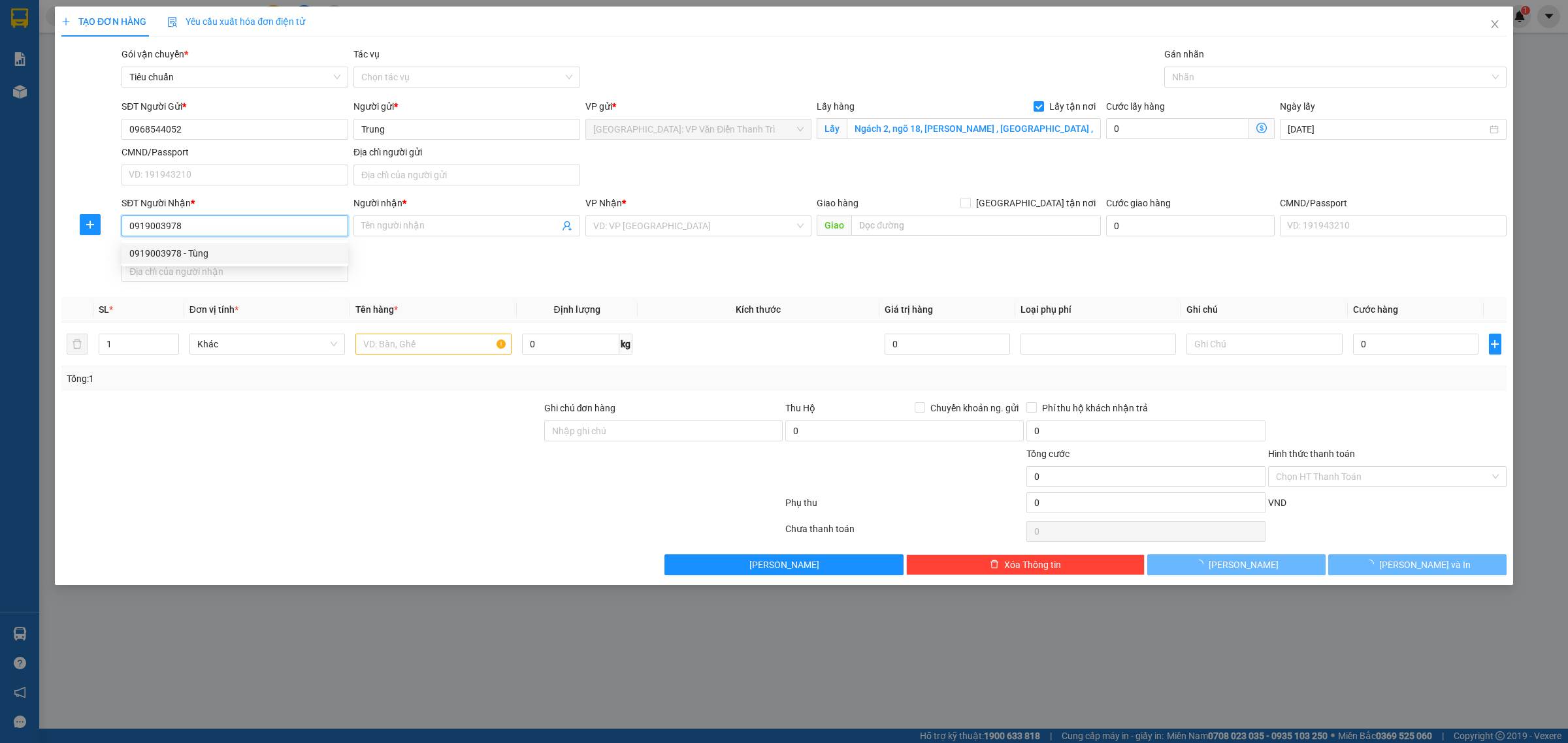
type input "Tùng"
checkbox input "true"
type input "Trả: Xóm mới 1, [PERSON_NAME] Gò Dầu [GEOGRAPHIC_DATA]"
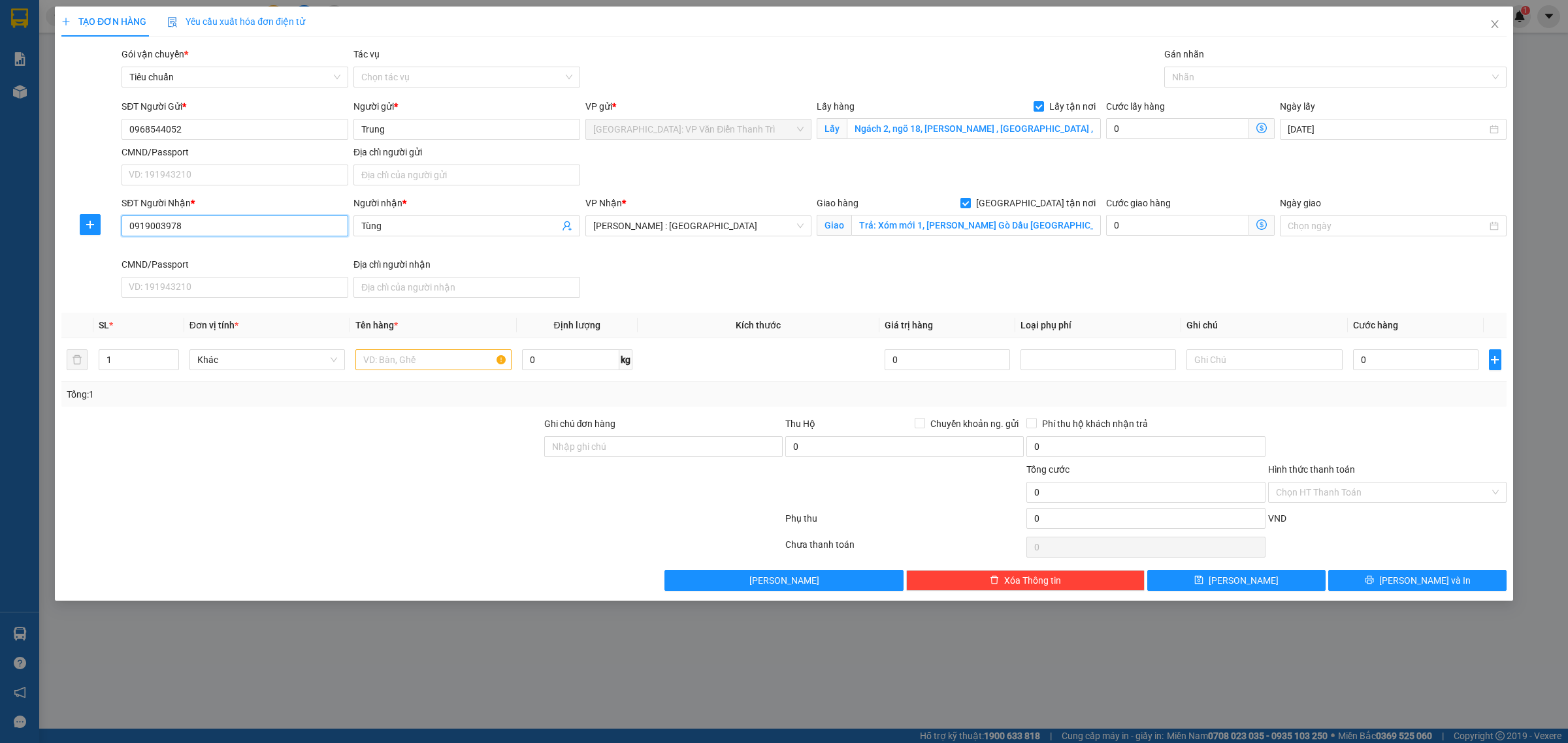
type input "0919003978"
click at [464, 356] on input "text" at bounding box center [433, 360] width 155 height 21
paste input "10 can rượu 20l"
type input "10 can rượu 20l"
click at [147, 361] on input "1" at bounding box center [138, 360] width 79 height 20
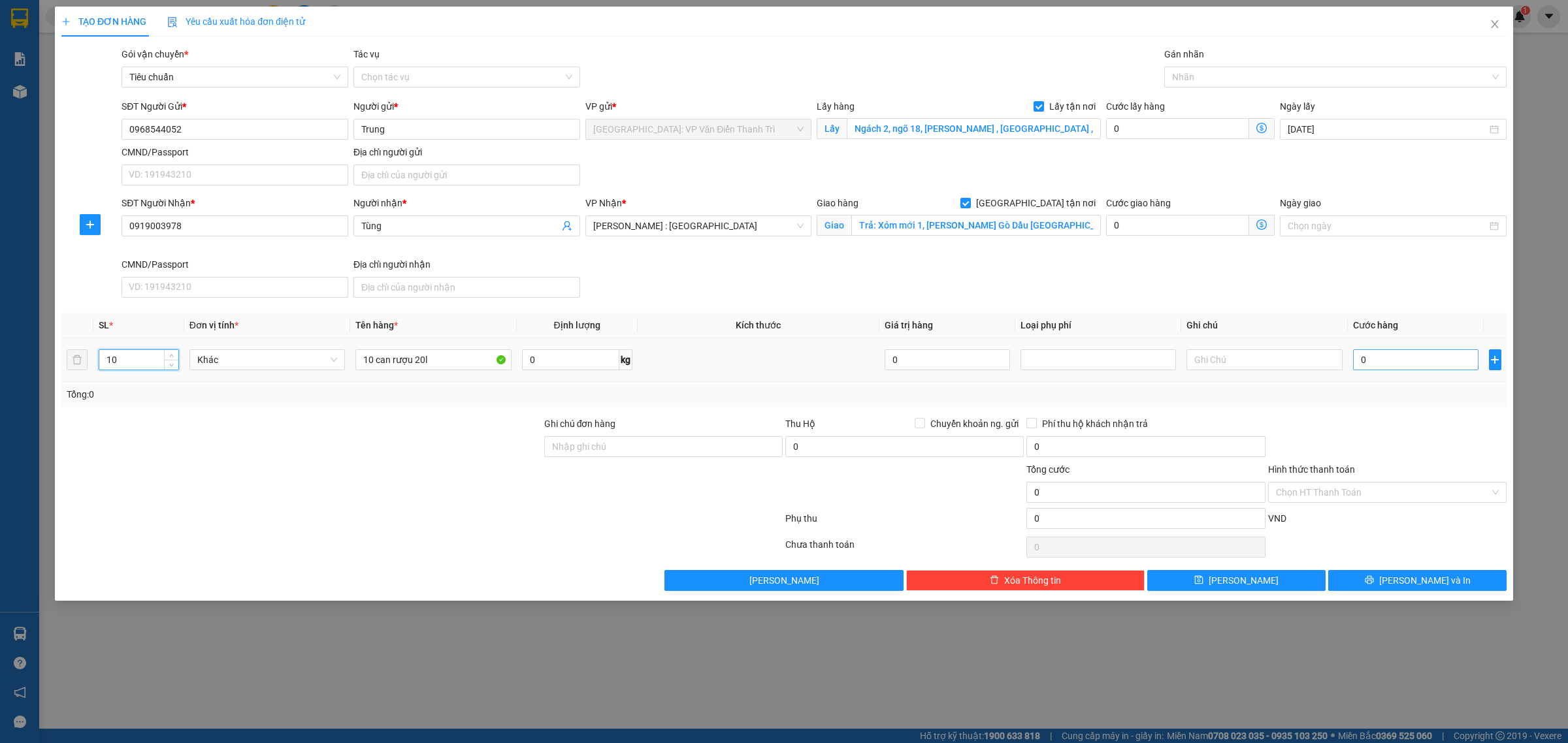
type input "10"
click at [1374, 353] on input "0" at bounding box center [1415, 360] width 125 height 21
type input "001"
type input "1"
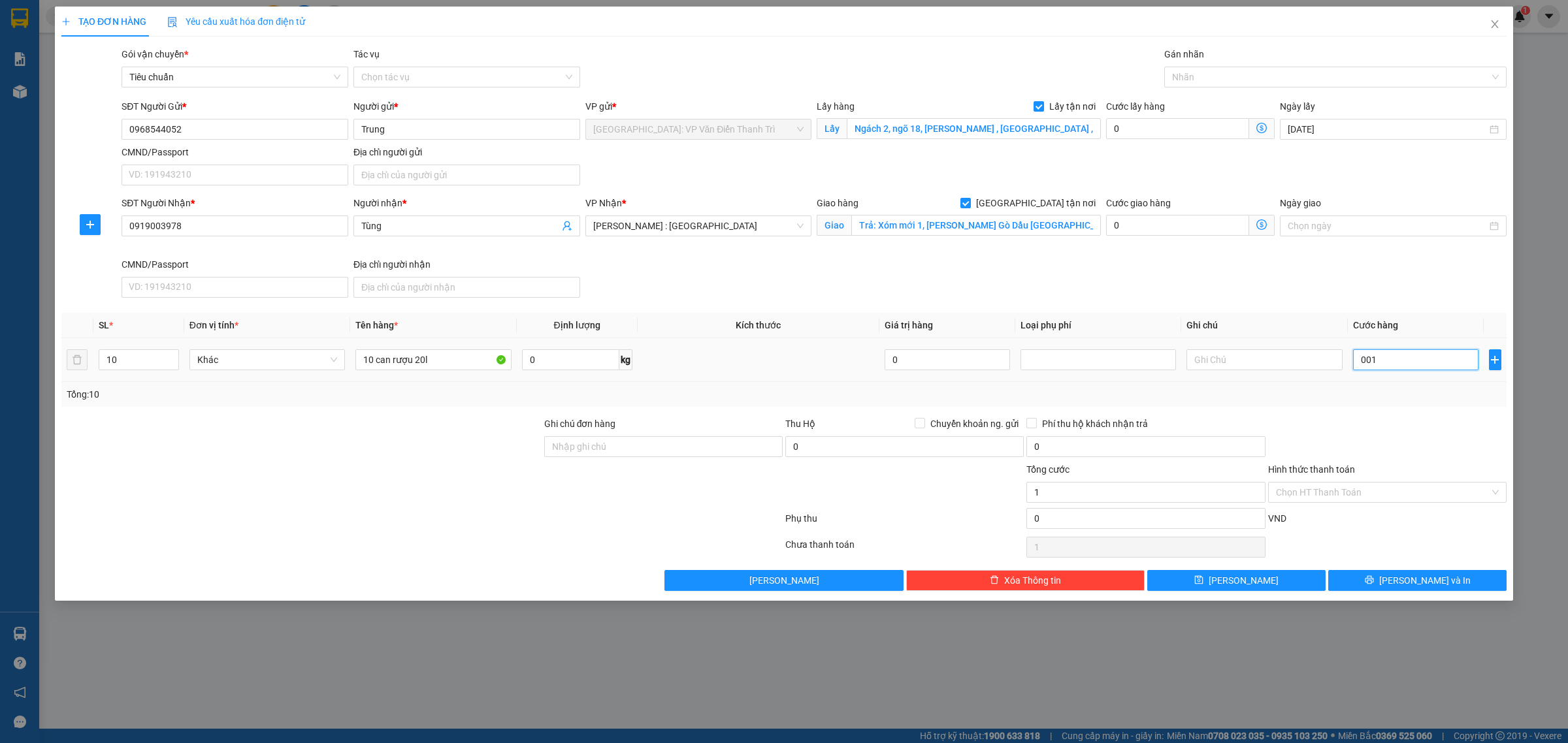
type input "0.015"
type input "15"
type input "00.154"
type input "154"
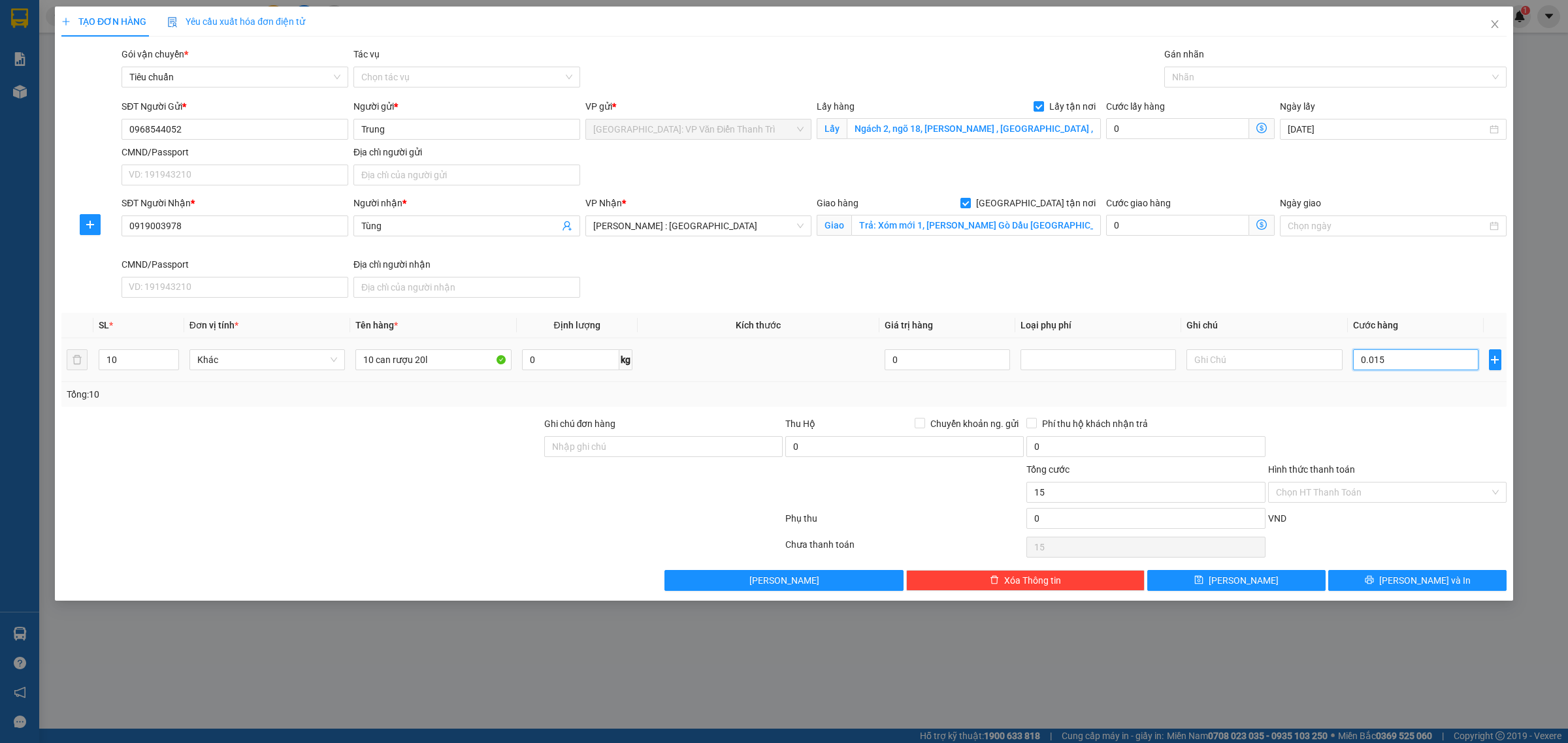
type input "154"
type input "0.001.540"
type input "1.540"
type input "00.001.540"
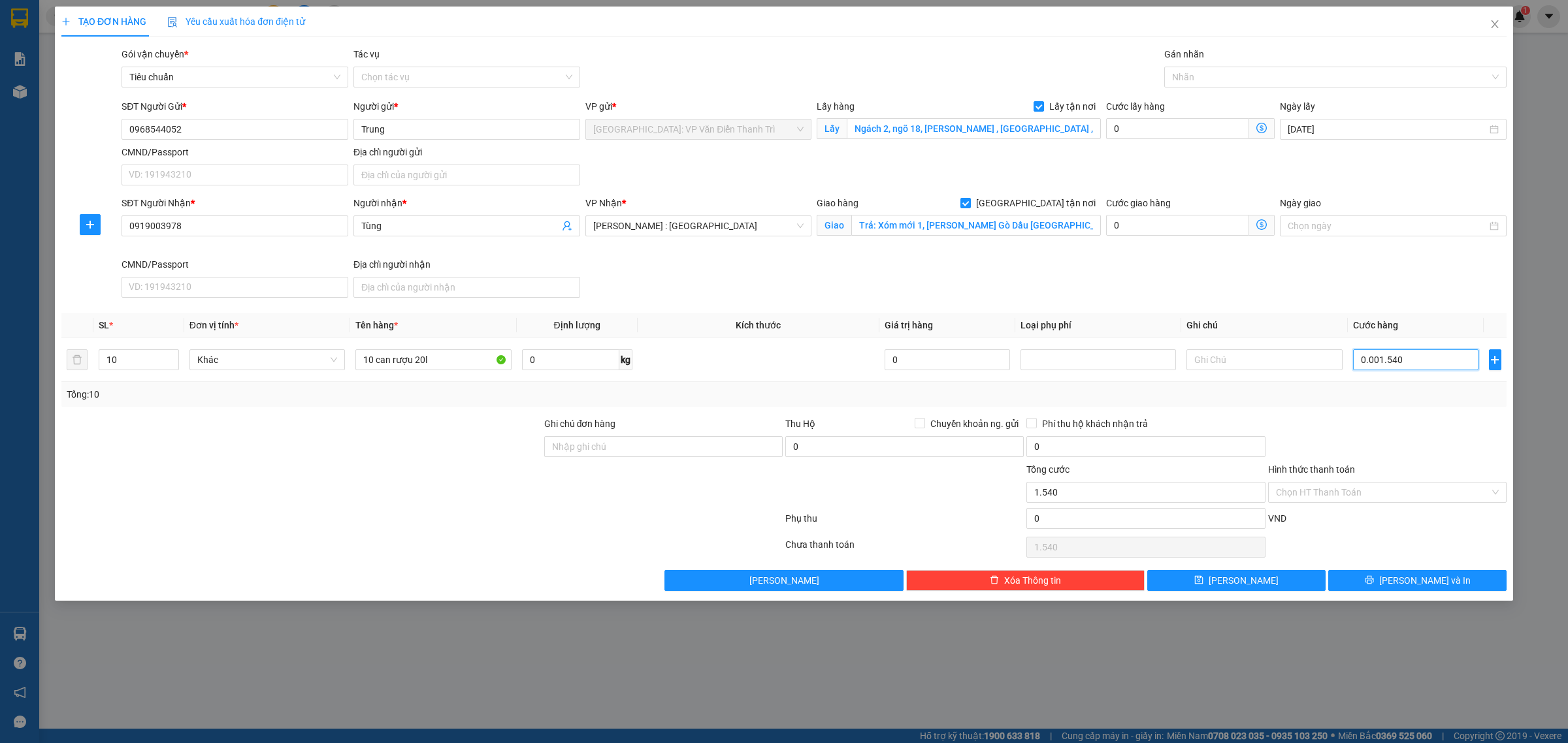
type input "1.540"
click at [1389, 361] on input "00.001.540" at bounding box center [1415, 360] width 125 height 21
type input "1"
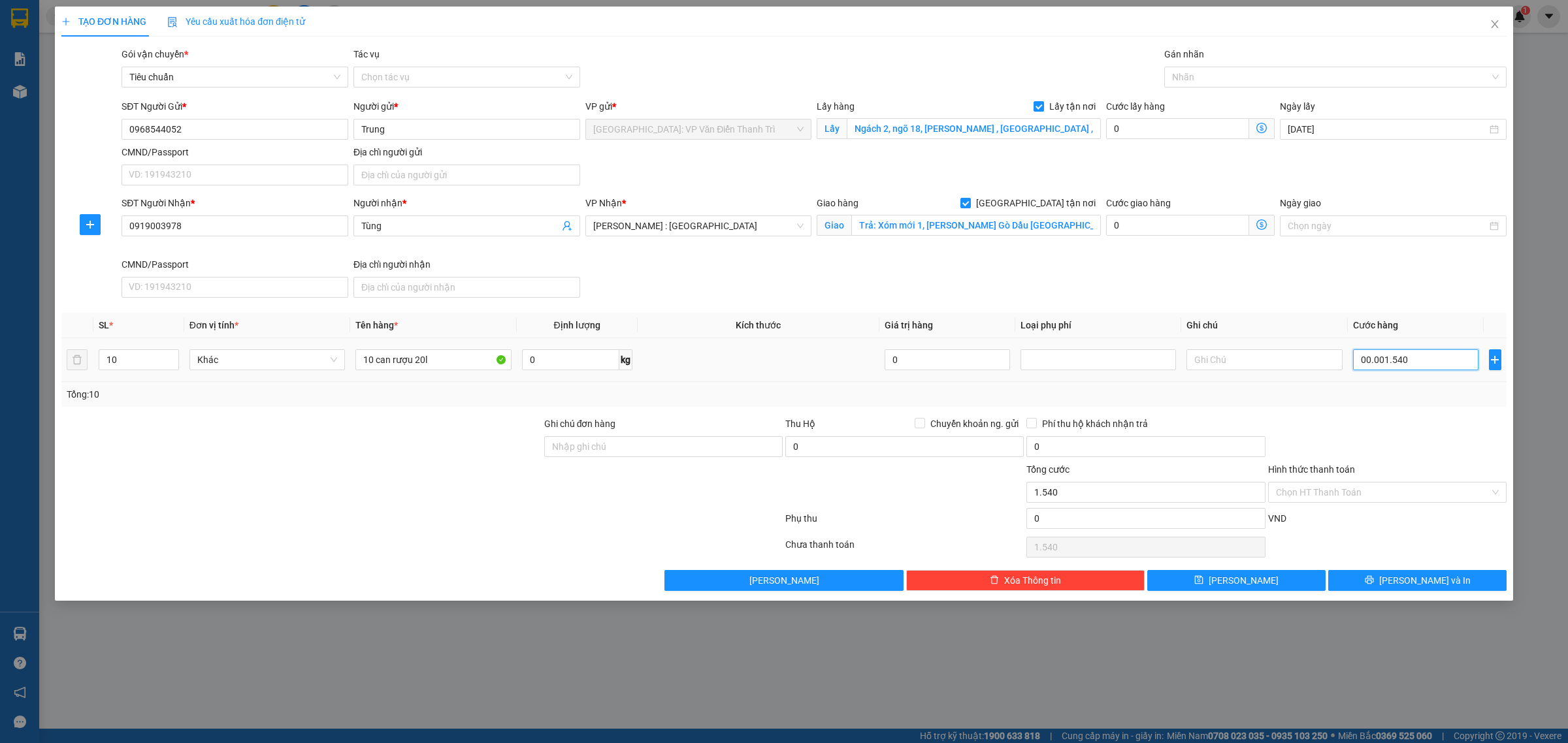
type input "1"
type input "15"
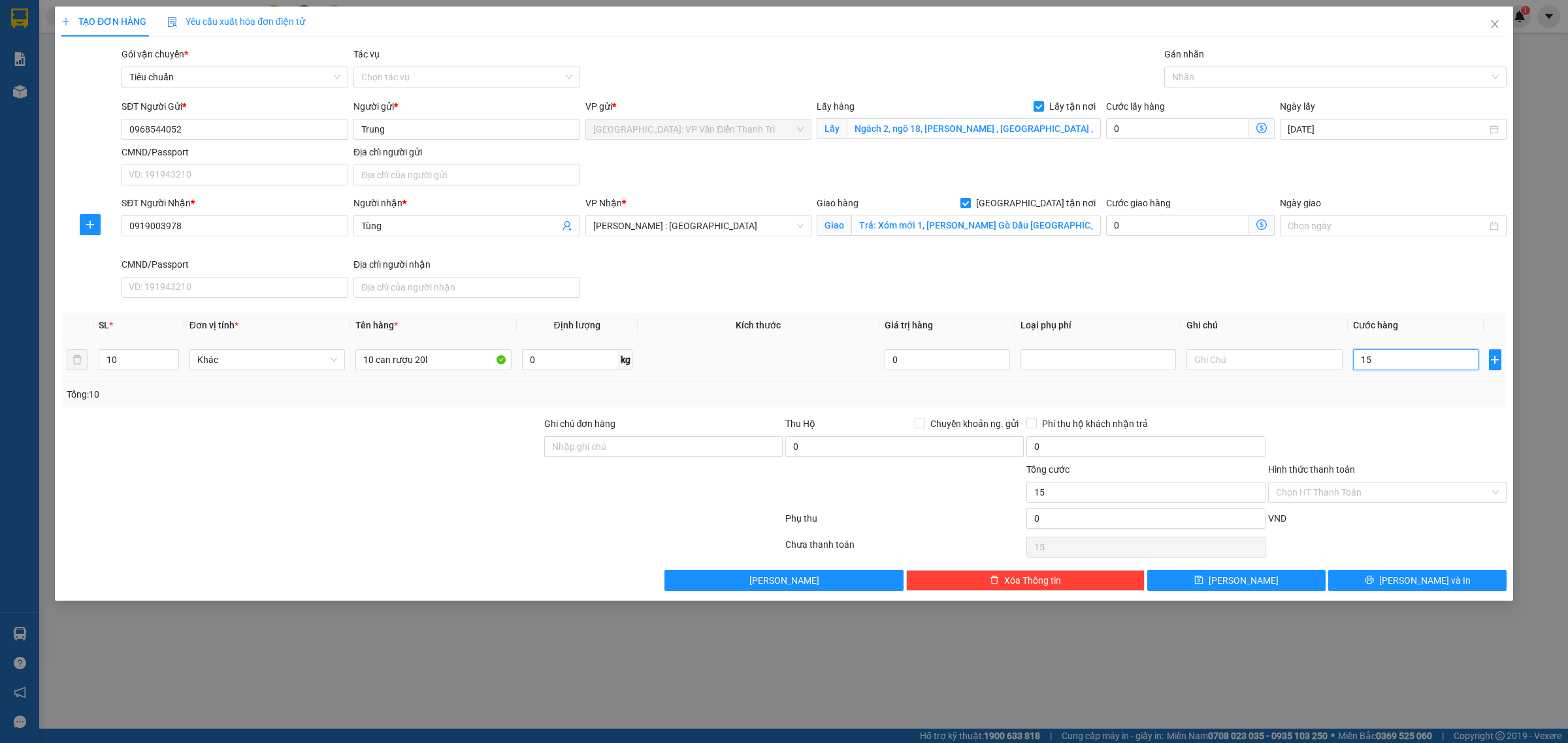
type input "154"
type input "1.540"
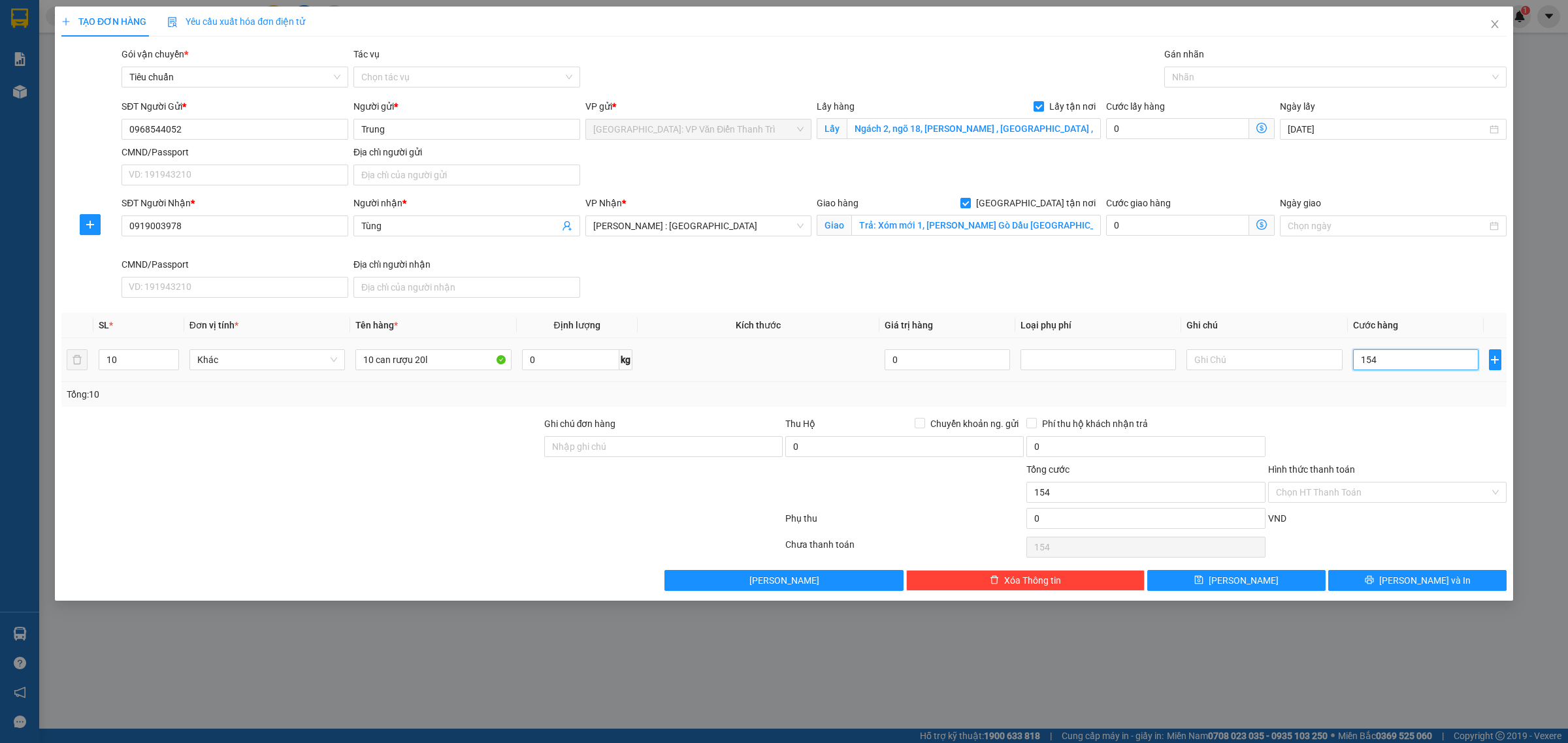
type input "1.540"
type input "15.400"
type input "154.000"
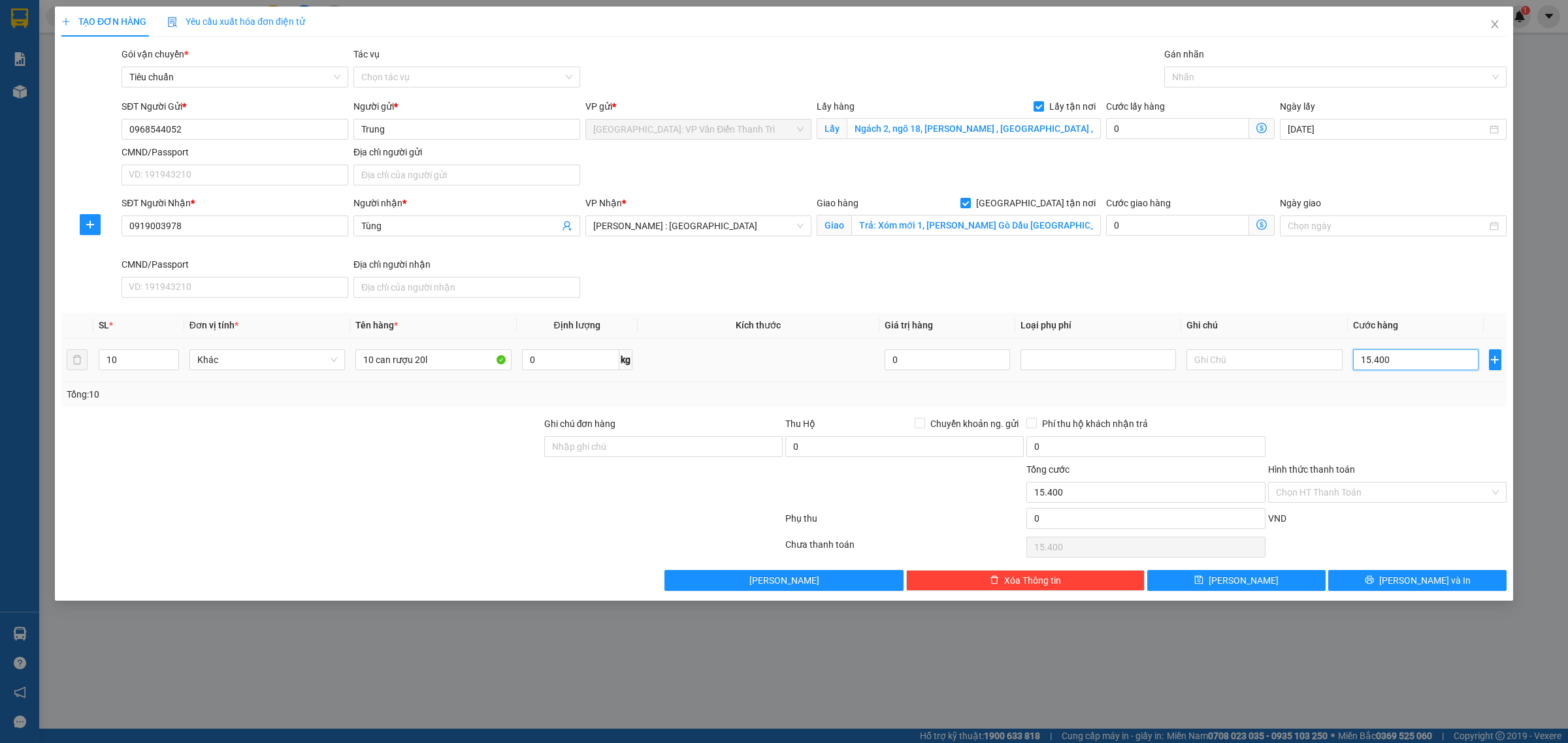
type input "154.000"
type input "1.540.000"
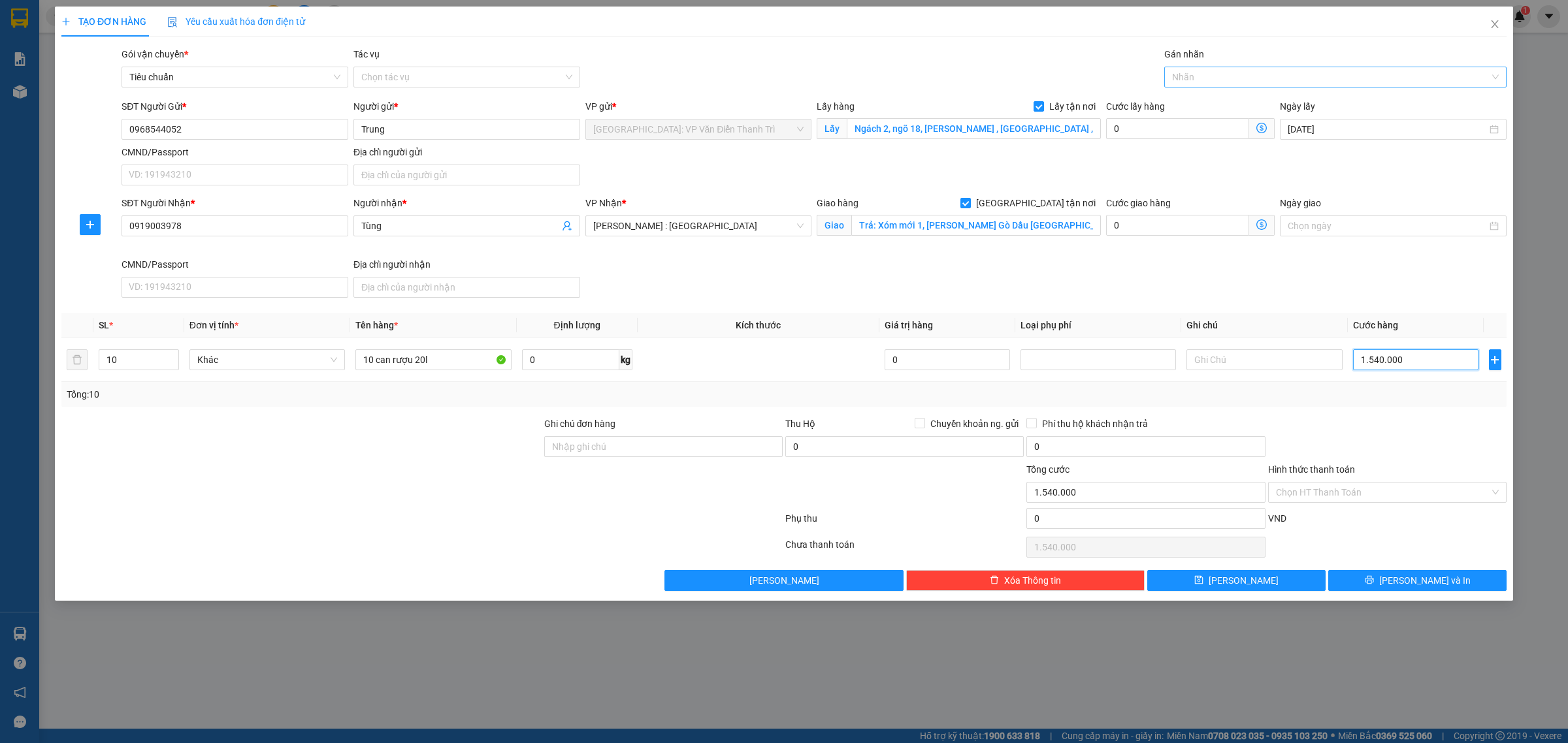
click at [1232, 75] on div at bounding box center [1329, 77] width 323 height 16
type input "1.540.000"
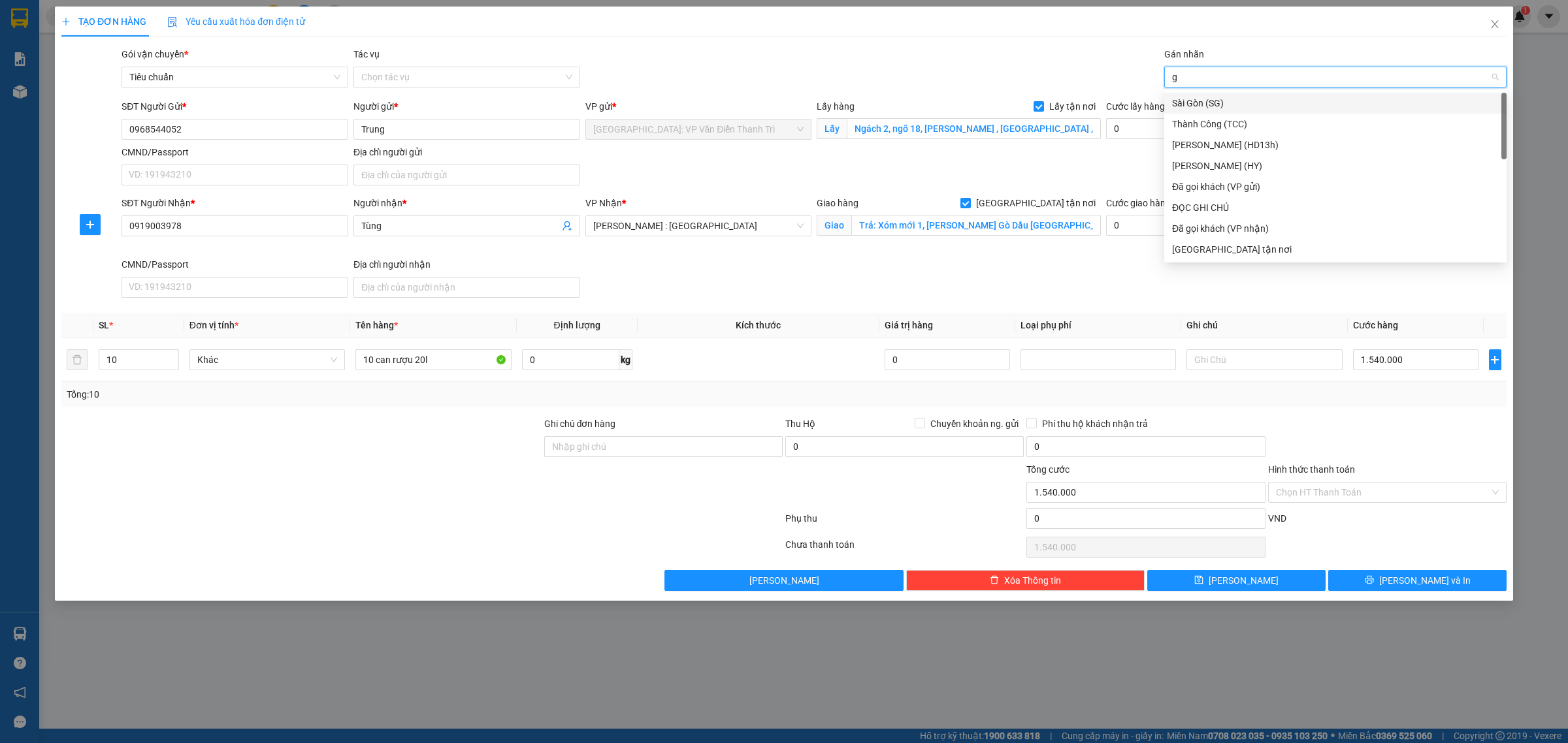
type input "gt"
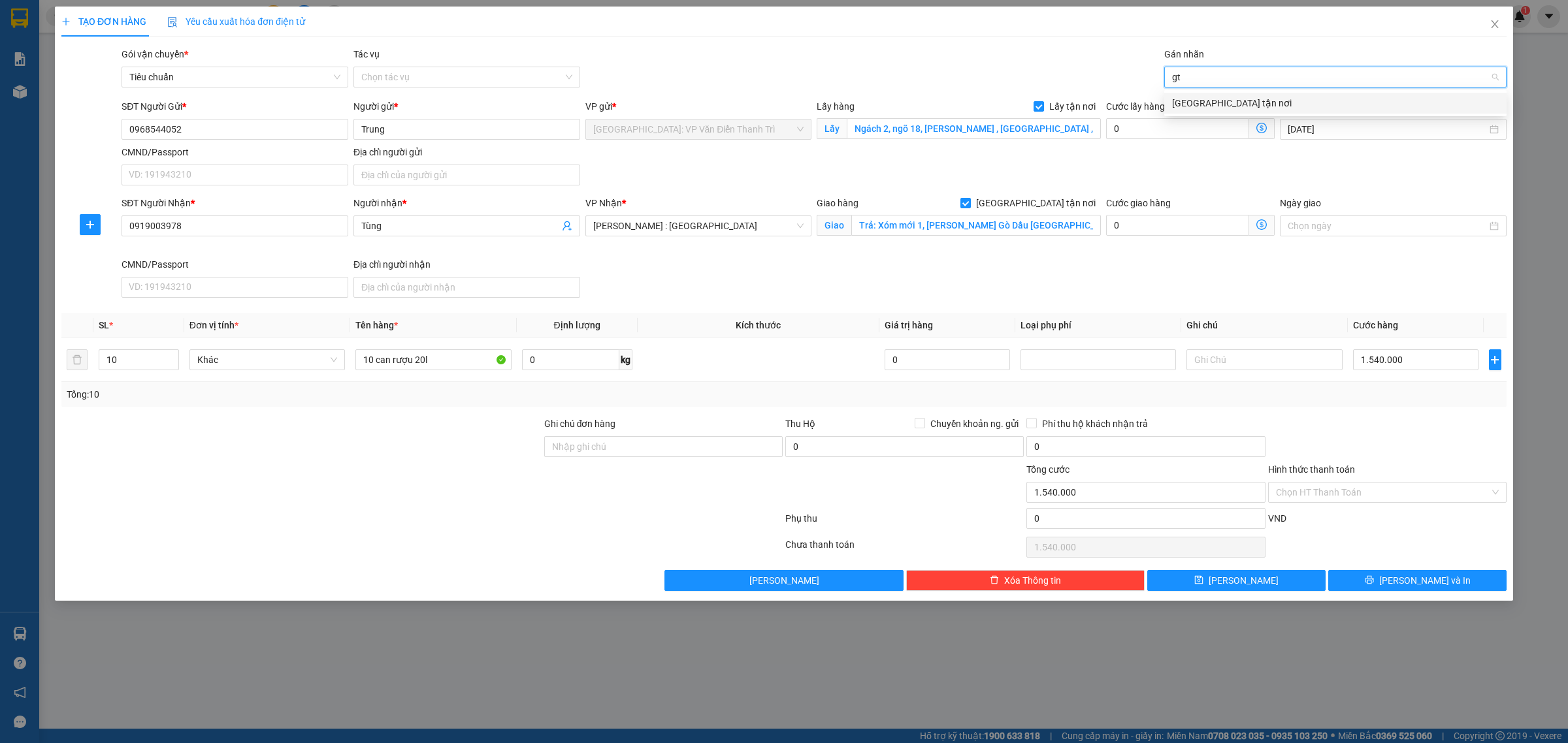
click at [1225, 99] on div "[GEOGRAPHIC_DATA] tận nơi" at bounding box center [1336, 103] width 326 height 14
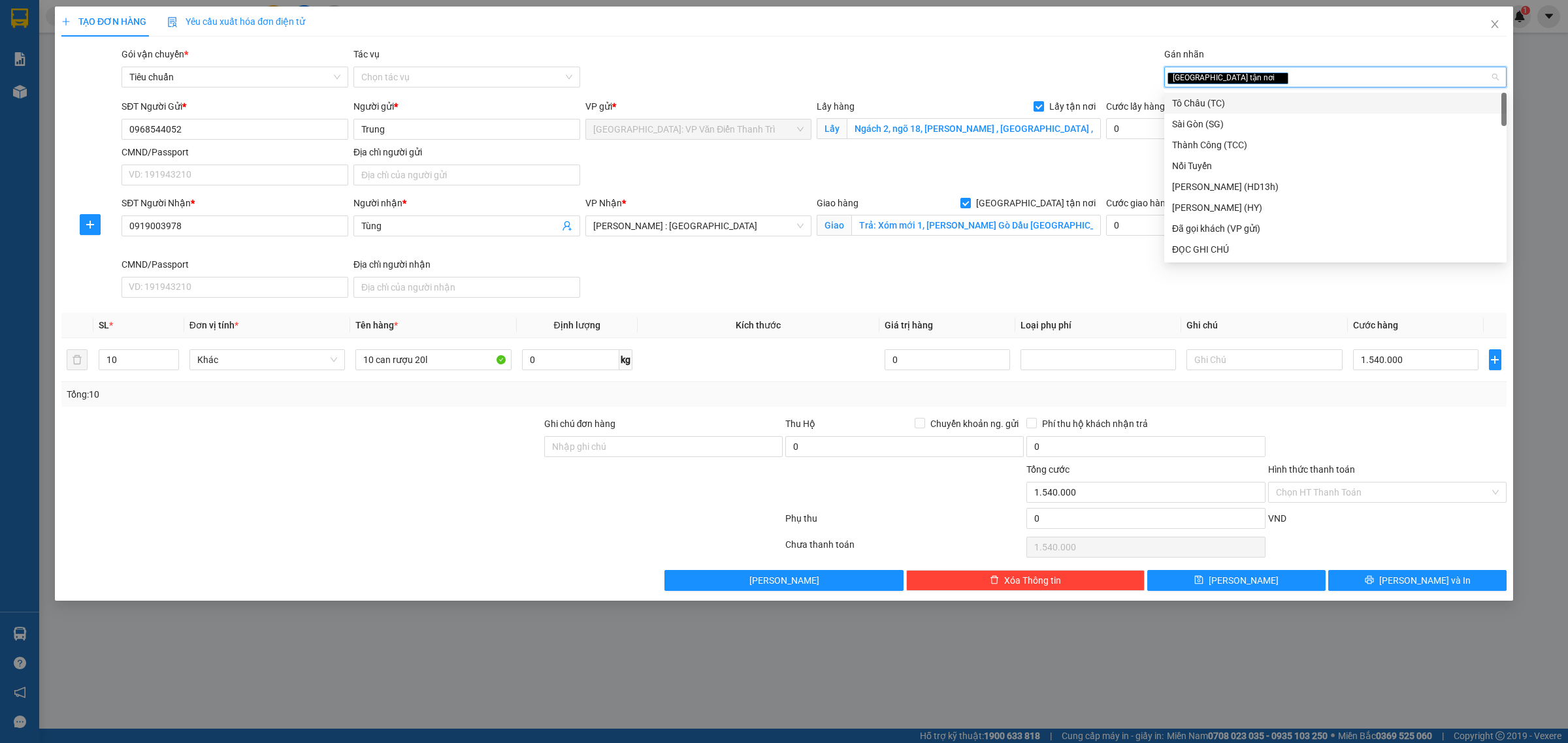
click at [1046, 61] on div "Gói vận chuyển * Tiêu chuẩn Tác vụ Chọn tác vụ Gán nhãn Giao tận nơi" at bounding box center [814, 70] width 1391 height 46
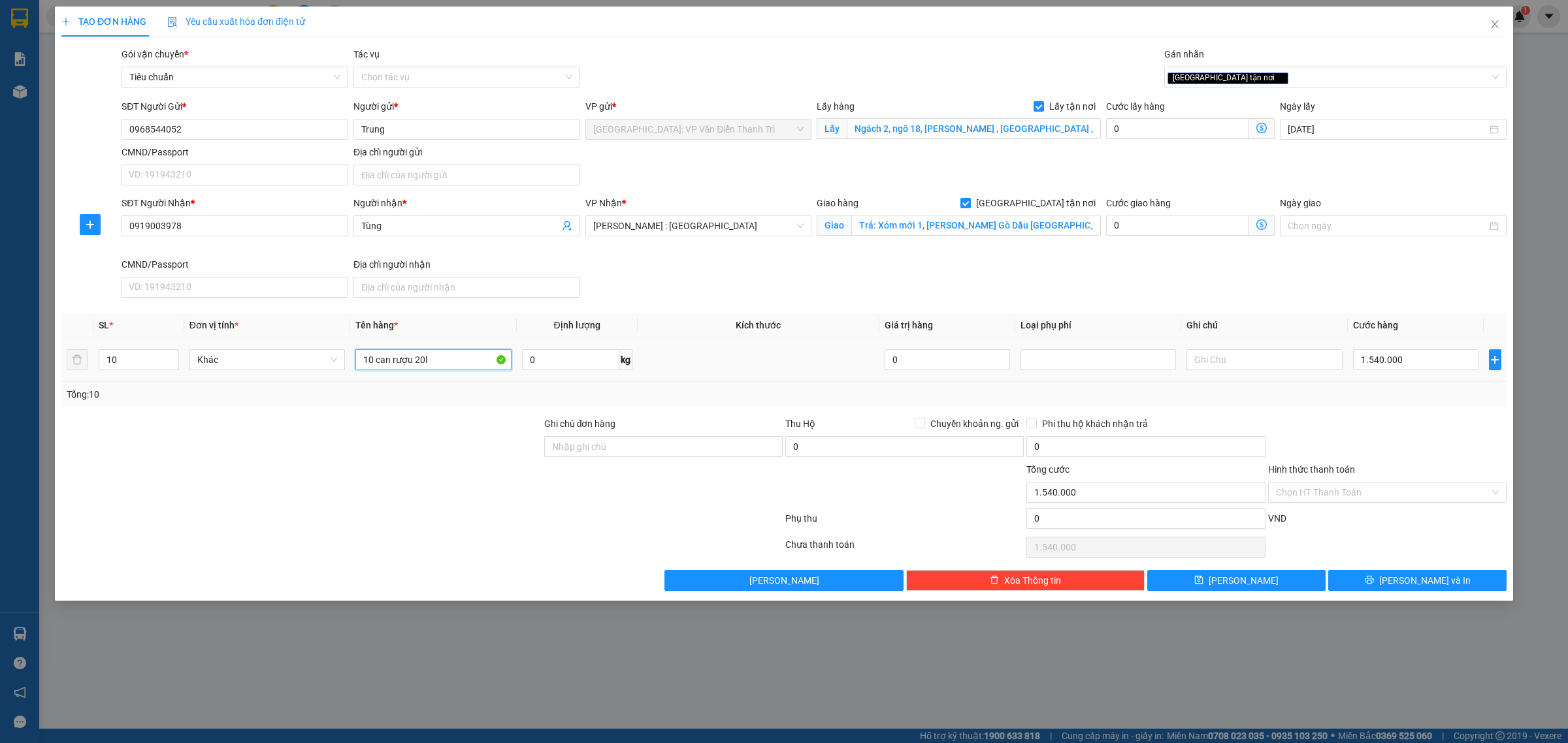
click at [453, 356] on input "10 can rượu 20l" at bounding box center [433, 360] width 155 height 21
type input "10 can rượu 20l tay Đăng"
click at [913, 297] on div "SĐT Người Nhận * 0919003978 Người nhận * Tùng VP Nhận * Hồ Chí Minh : Kho Quận …" at bounding box center [814, 249] width 1391 height 107
click at [654, 442] on input "Ghi chú đơn hàng" at bounding box center [663, 447] width 239 height 21
paste input "k vat"
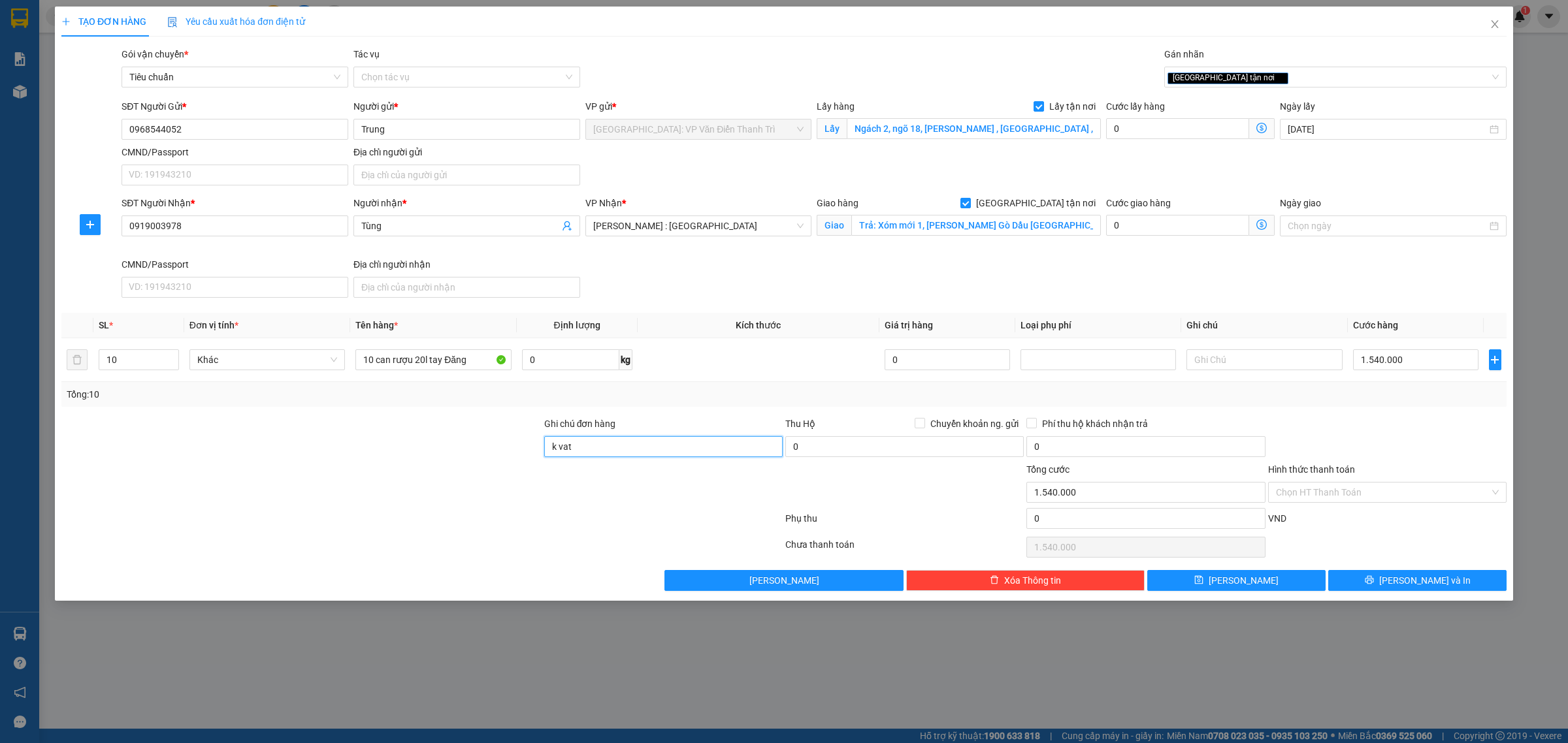
type input "k vat"
click at [680, 410] on div "Transit Pickup Surcharge Ids Transit Deliver Surcharge Ids Transit Deliver Surc…" at bounding box center [784, 319] width 1446 height 544
click at [701, 292] on div "SĐT Người Nhận * 0919003978 Người nhận * Tùng VP Nhận * Hồ Chí Minh : Kho Quận …" at bounding box center [814, 249] width 1391 height 107
click at [1291, 579] on button "[PERSON_NAME]" at bounding box center [1236, 581] width 178 height 21
checkbox input "false"
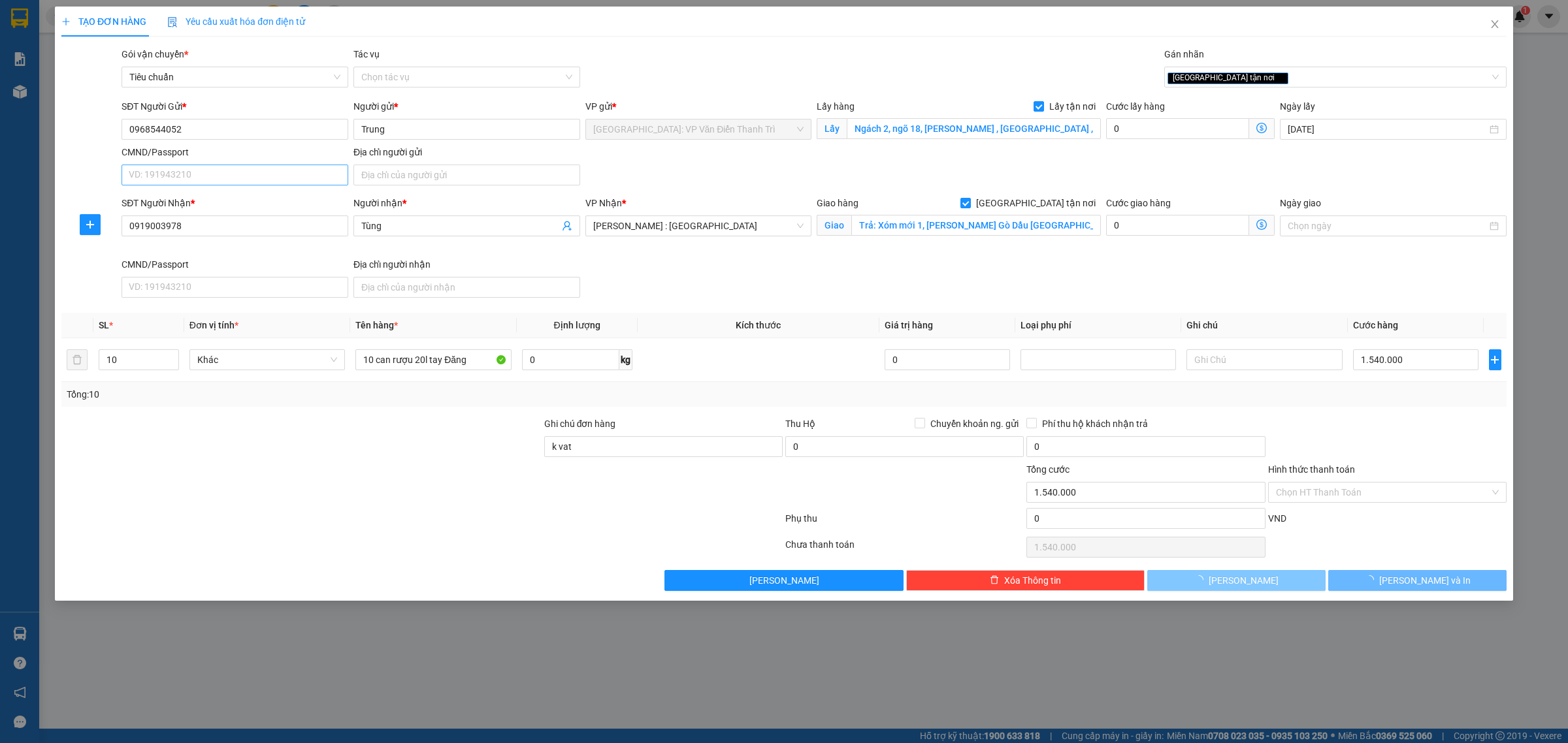
checkbox input "false"
type input "1"
type input "0"
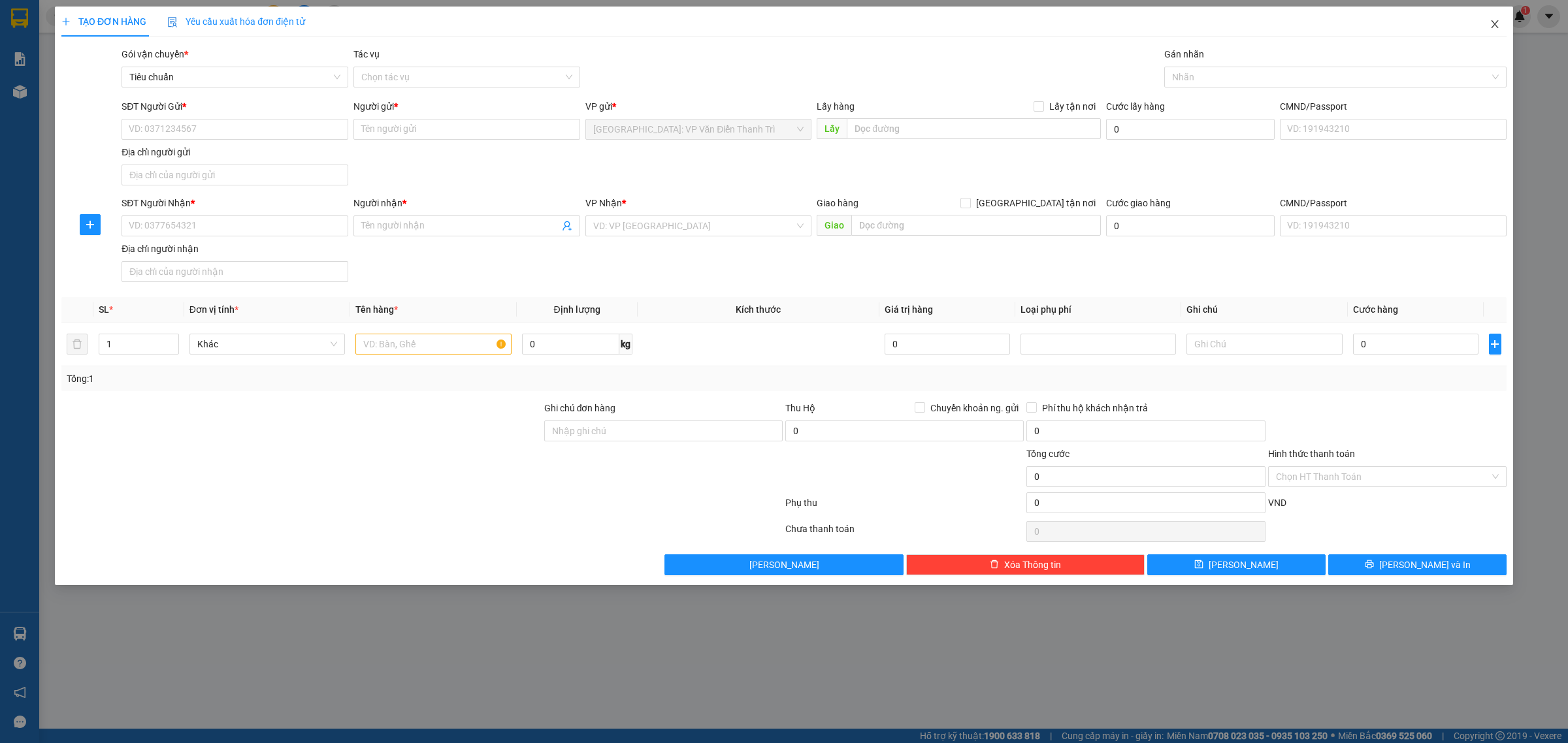
click at [1500, 25] on icon "close" at bounding box center [1495, 24] width 11 height 11
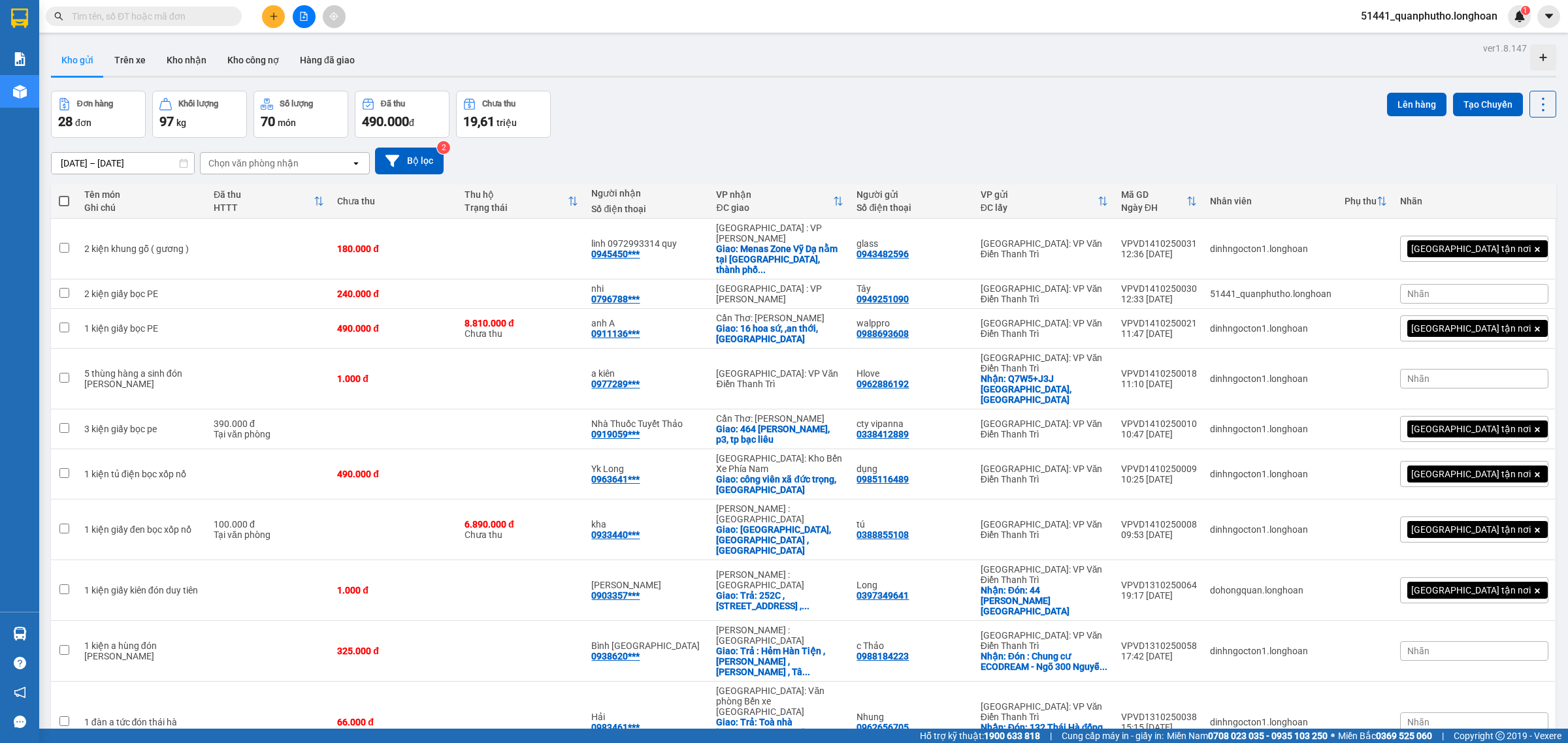
click at [124, 13] on input "text" at bounding box center [149, 16] width 154 height 14
paste input "0915822616"
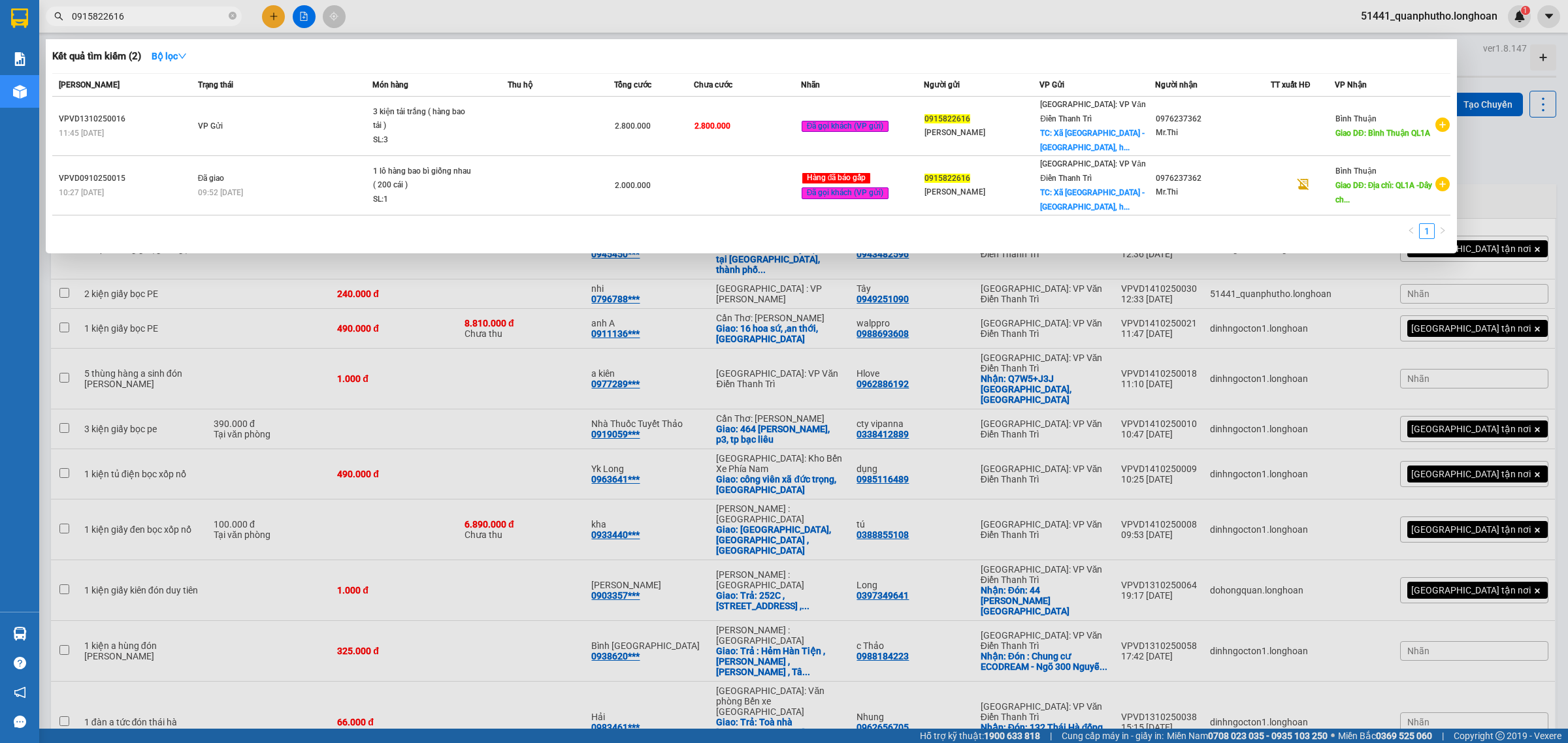
click at [579, 230] on div at bounding box center [784, 372] width 1568 height 743
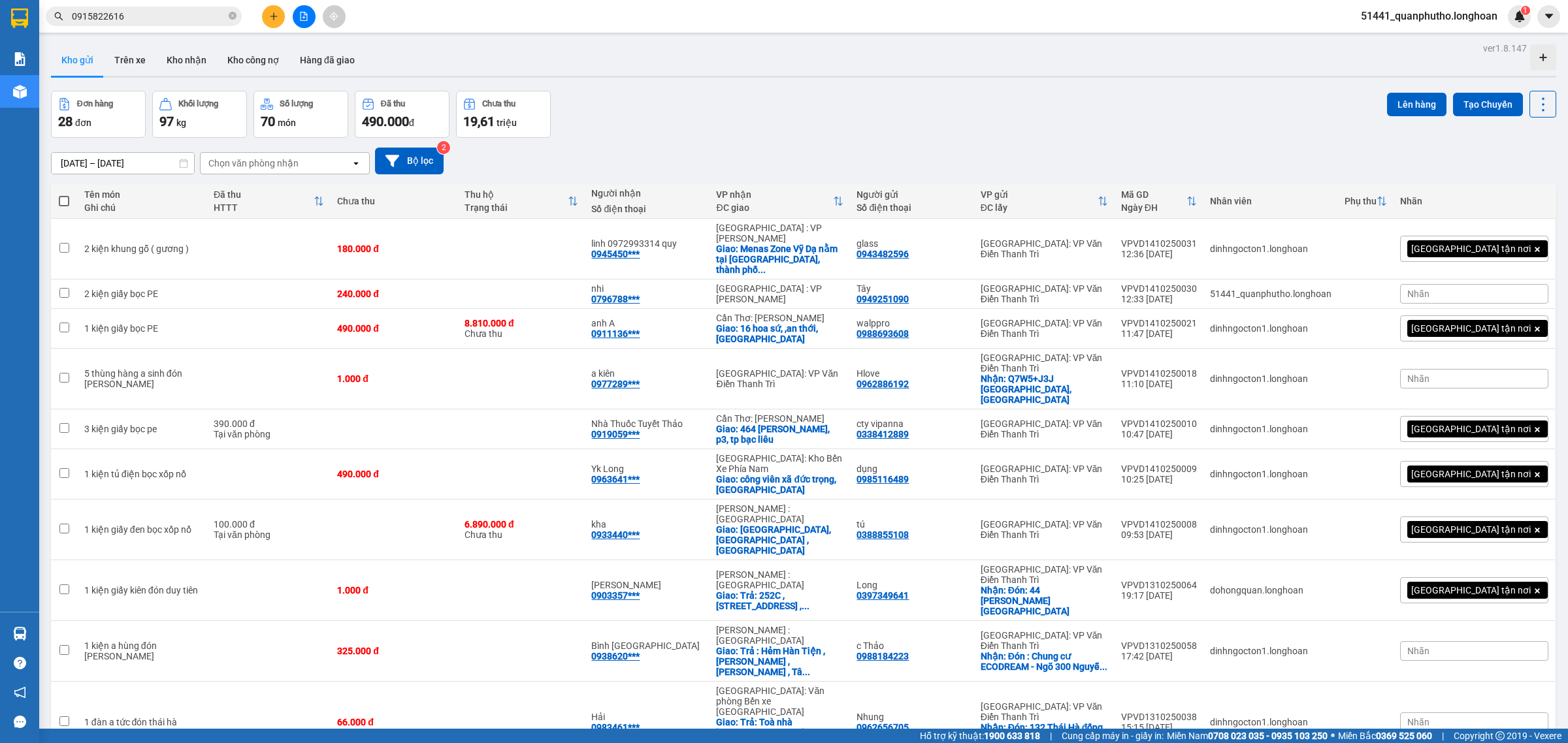
click at [153, 27] on div "Kết quả tìm kiếm ( 2 ) Bộ lọc Mã ĐH Trạng thái Món hàng Thu hộ Tổng cước Chưa c…" at bounding box center [127, 17] width 255 height 23
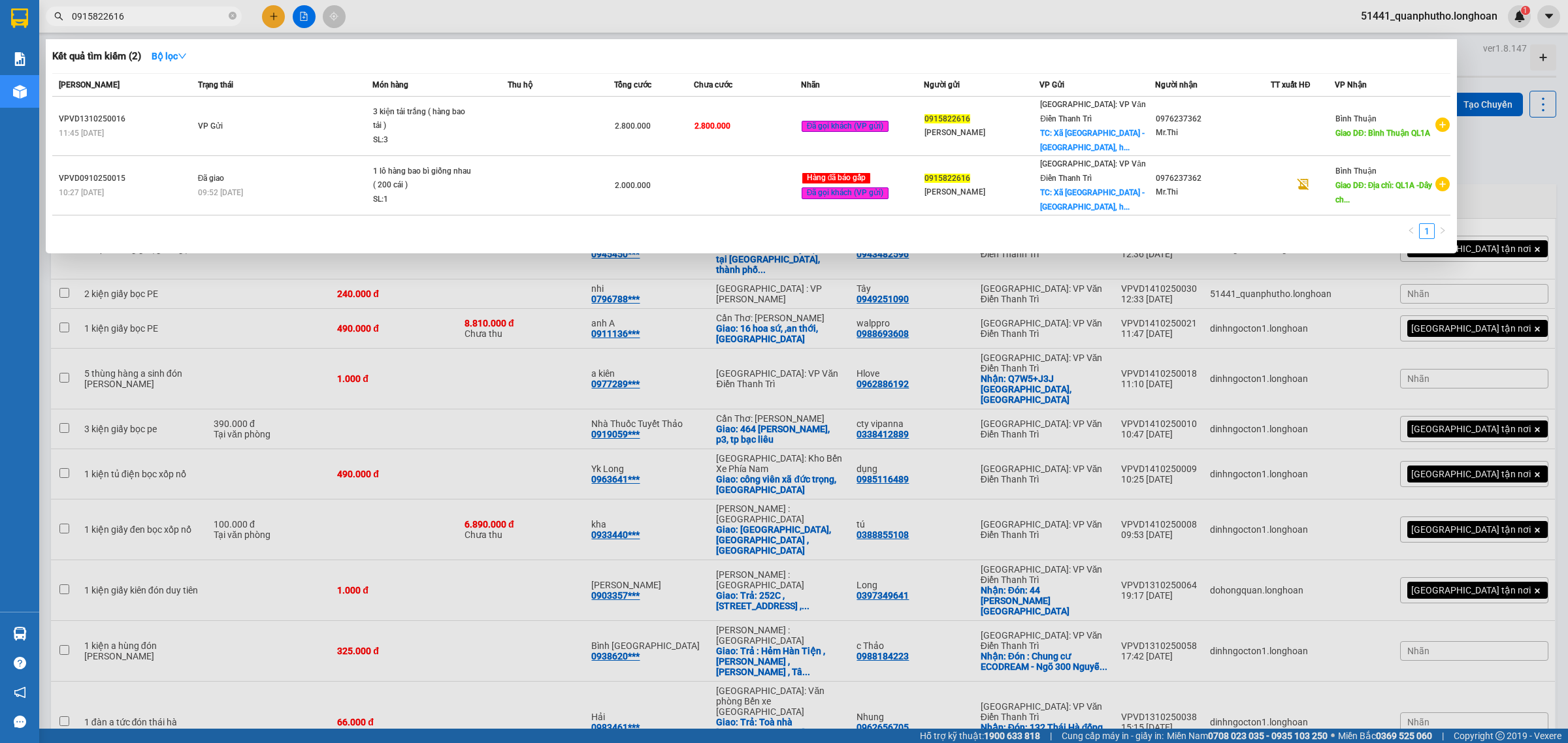
click at [154, 20] on input "0915822616" at bounding box center [149, 16] width 154 height 14
paste input "86567083"
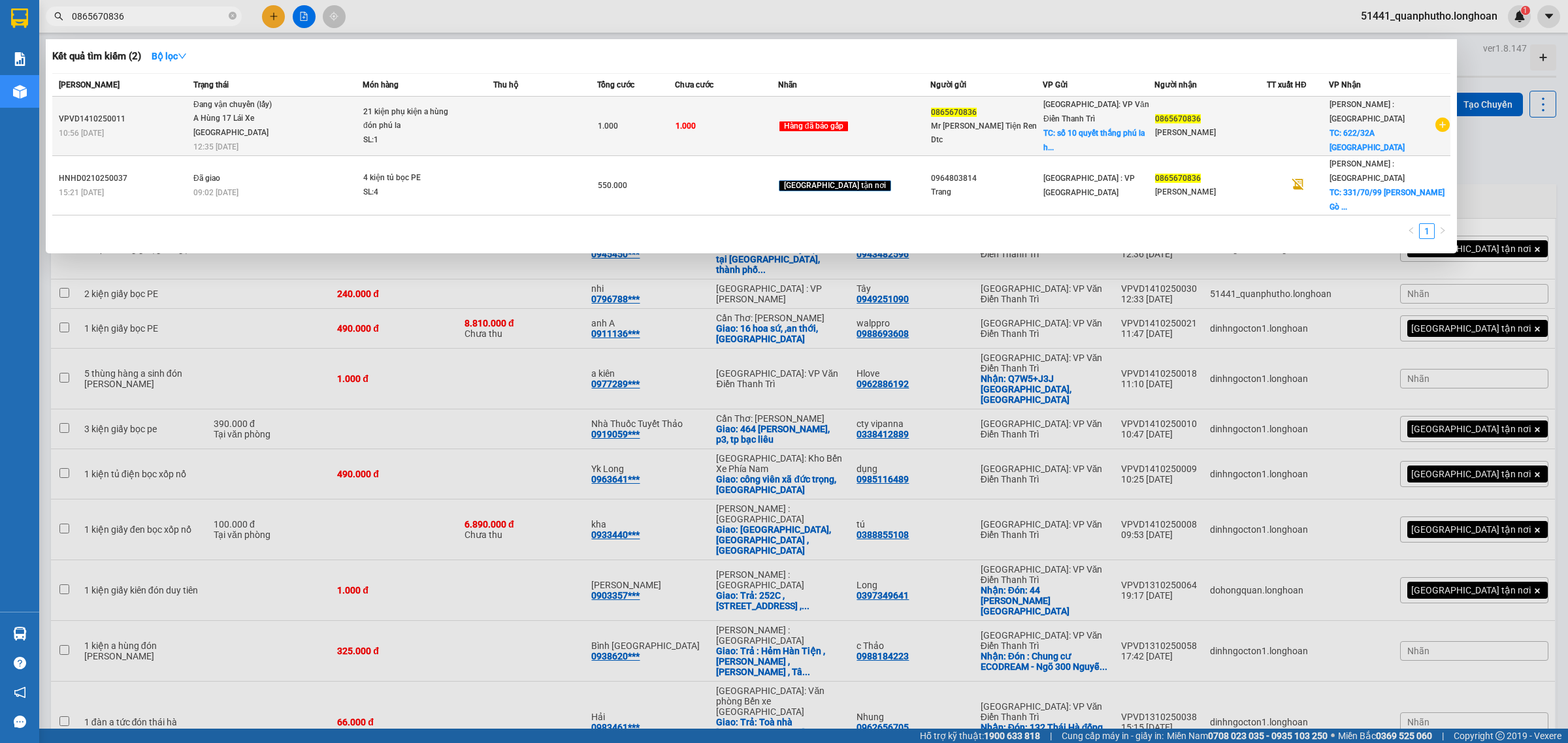
type input "0865670836"
click at [249, 121] on div "A Hùng 17 Lái Xe Hà Nội 0325666247" at bounding box center [242, 126] width 98 height 28
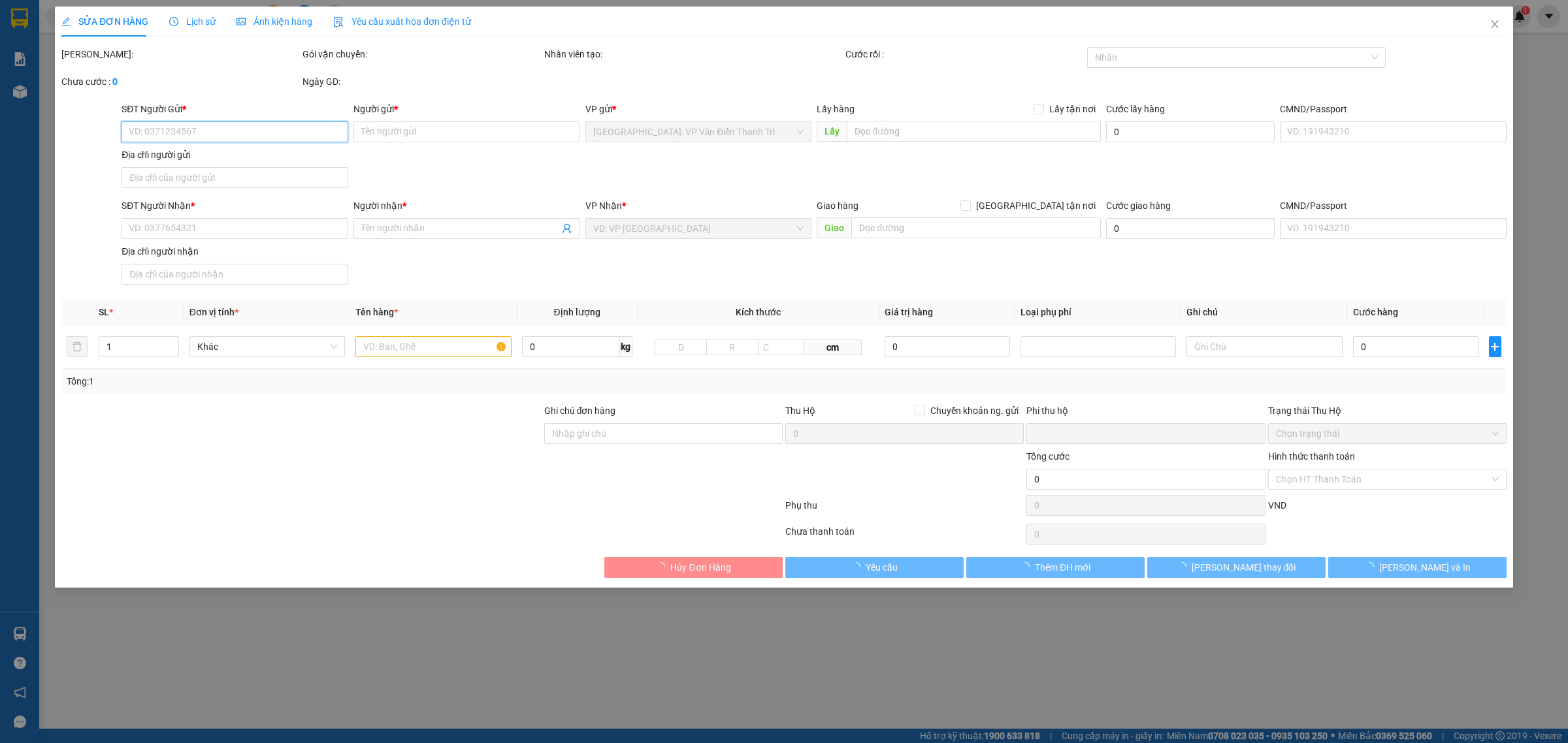
type input "0865670836"
type input "Mr Đàn Máy Tiện Ren Dtc"
checkbox input "true"
type input "số 10 quyết thắng phú la hà đông"
type input "0865670836"
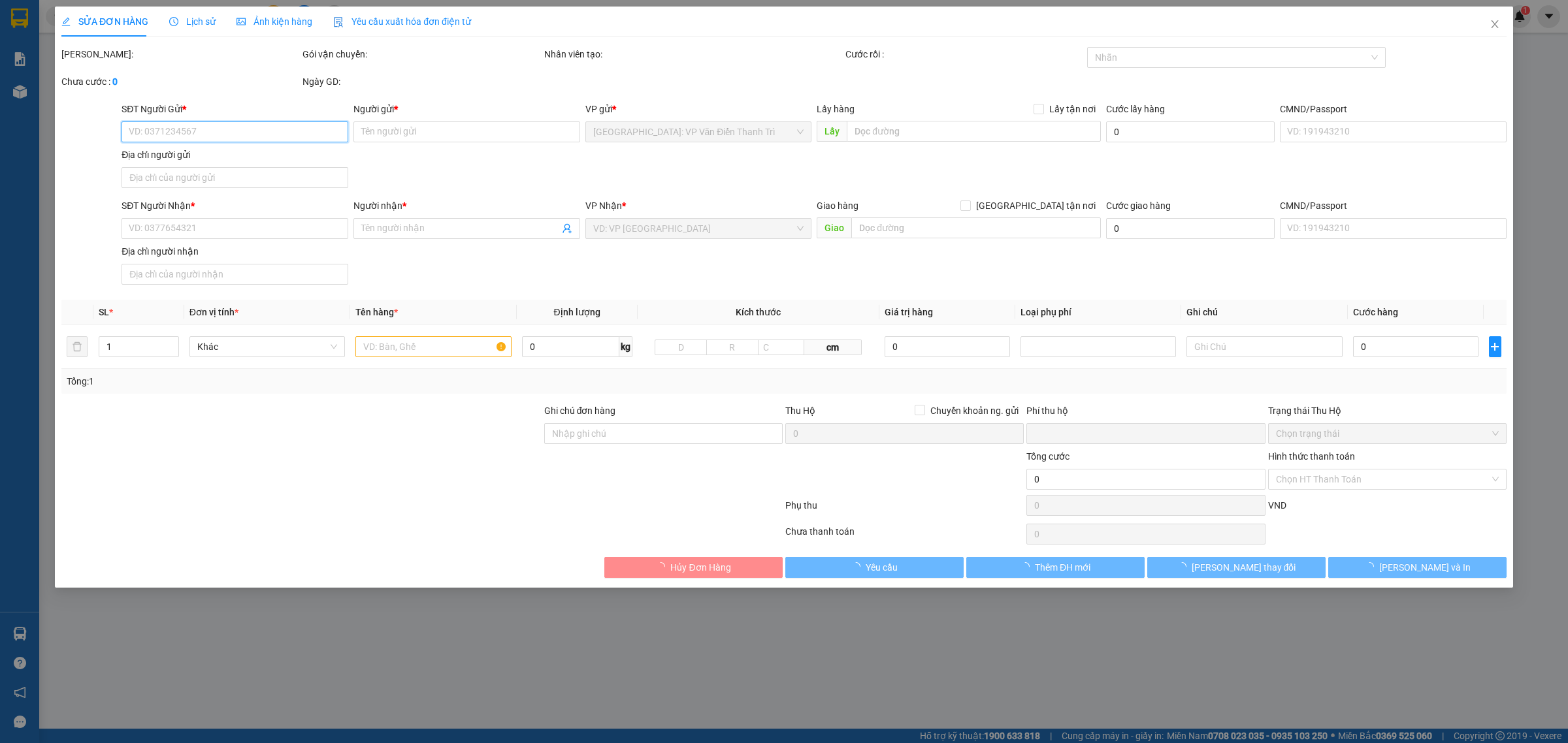
type input "Anh Đàn"
checkbox input "true"
type input "622/32A cộng hòa tân bình"
type input "cước đón + cước hàng về kho báo sau"
type input "0"
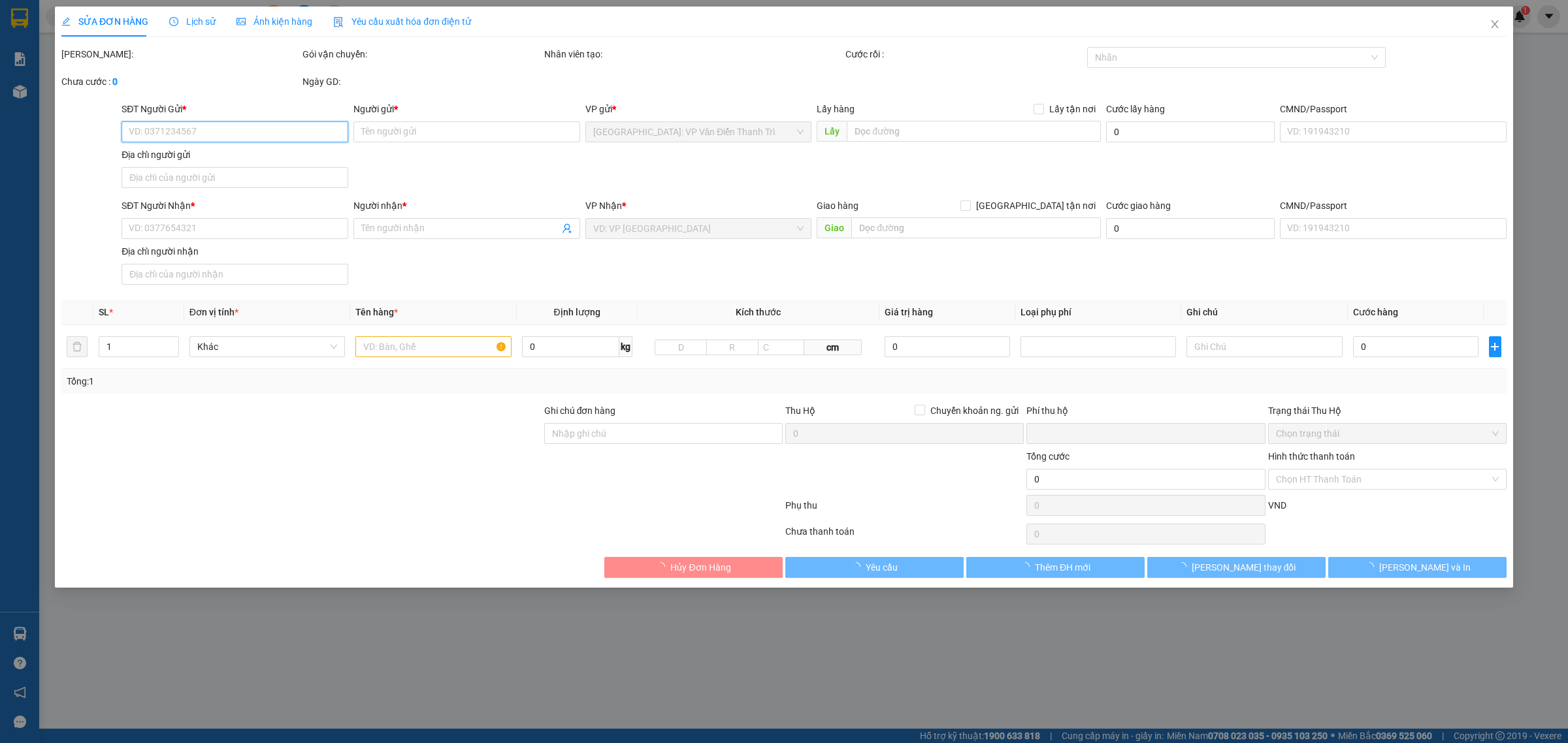
type input "1.000"
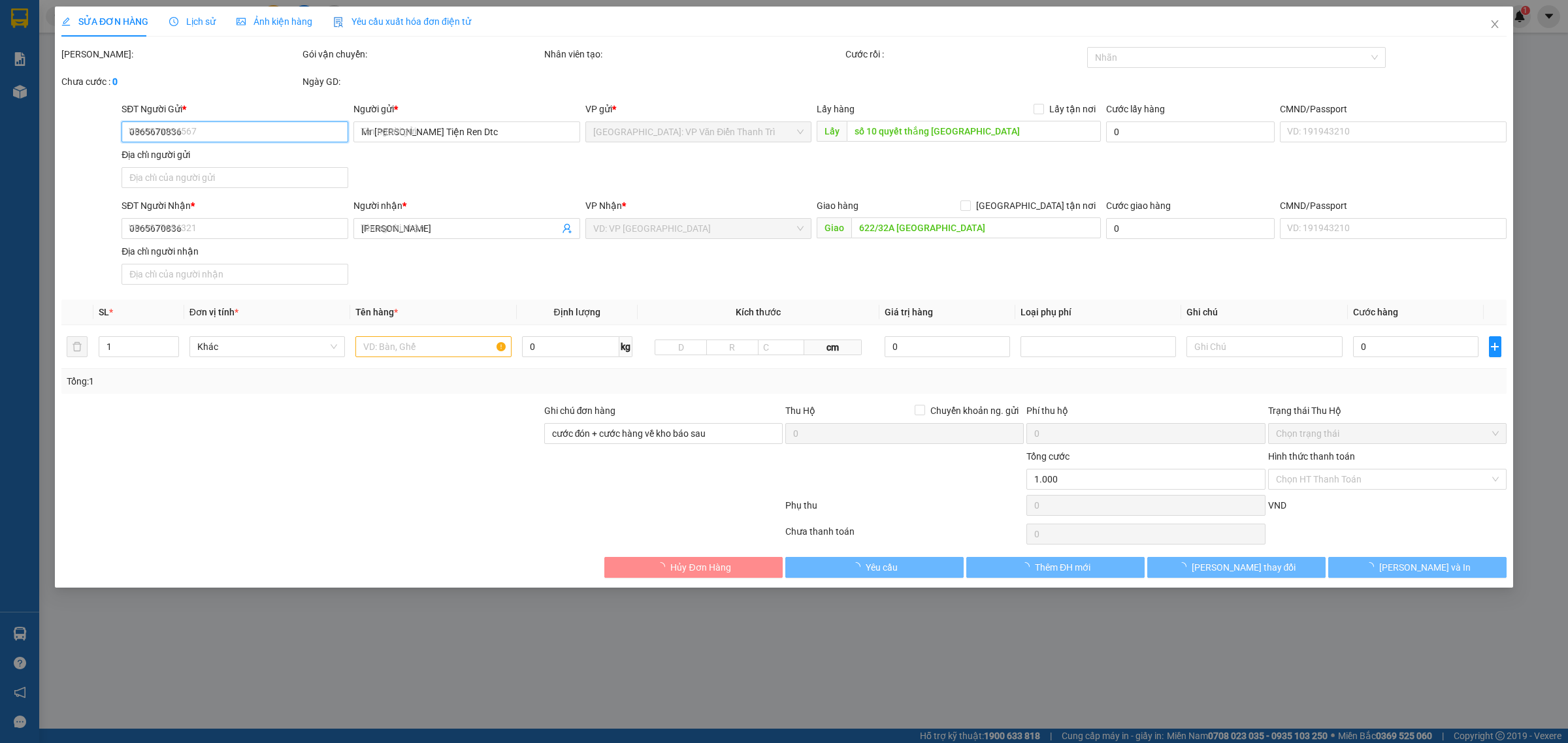
type input "1.000"
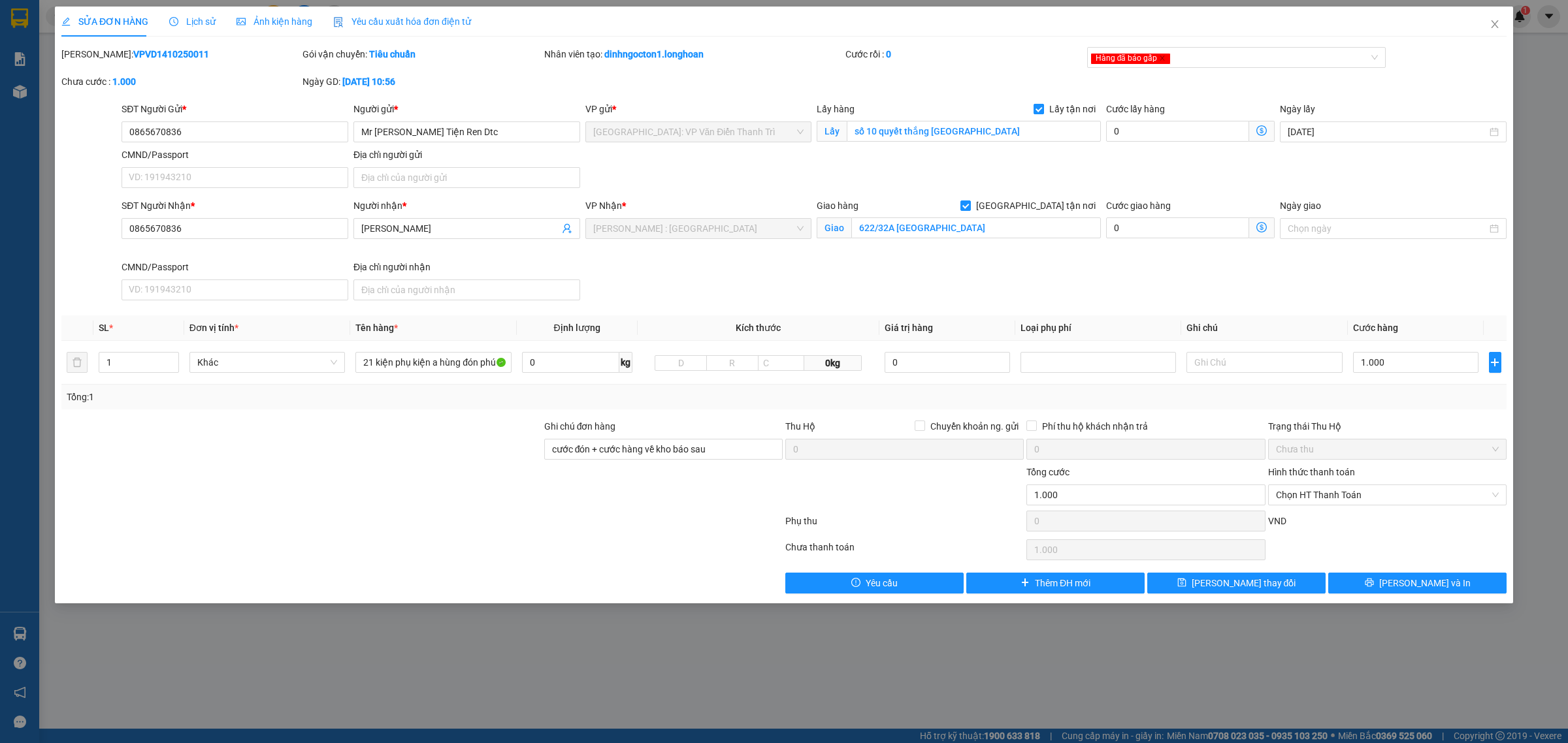
click at [1043, 109] on input "Lấy tận nơi" at bounding box center [1038, 108] width 9 height 9
checkbox input "false"
click at [1232, 579] on span "[PERSON_NAME] thay đổi" at bounding box center [1244, 583] width 105 height 14
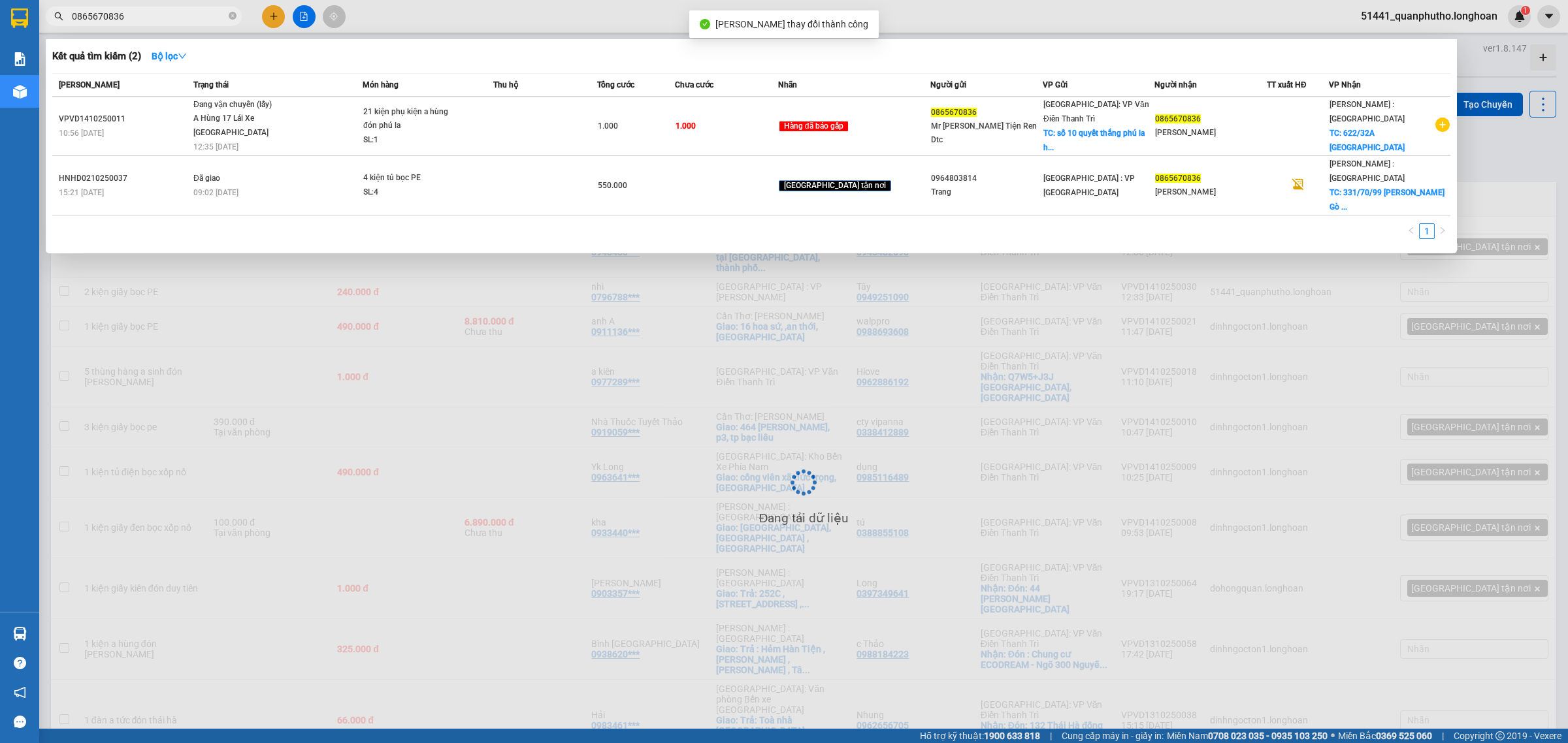
click at [197, 16] on input "0865670836" at bounding box center [149, 16] width 154 height 14
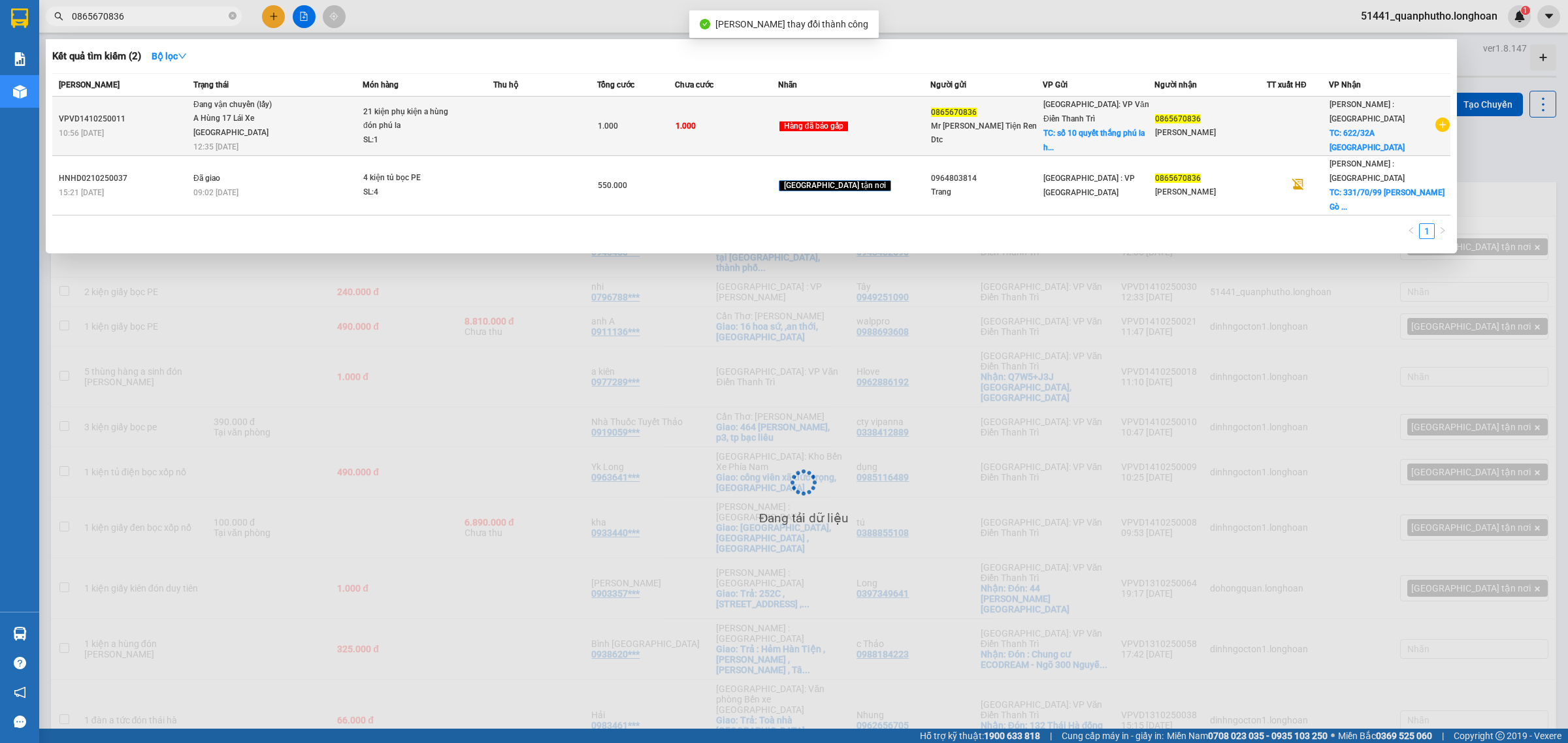
click at [305, 115] on span "Đang vận chuyển (lấy) A Hùng 17 Lái Xe Hà Nội 0325666247 12:35 - 14/10" at bounding box center [278, 125] width 169 height 54
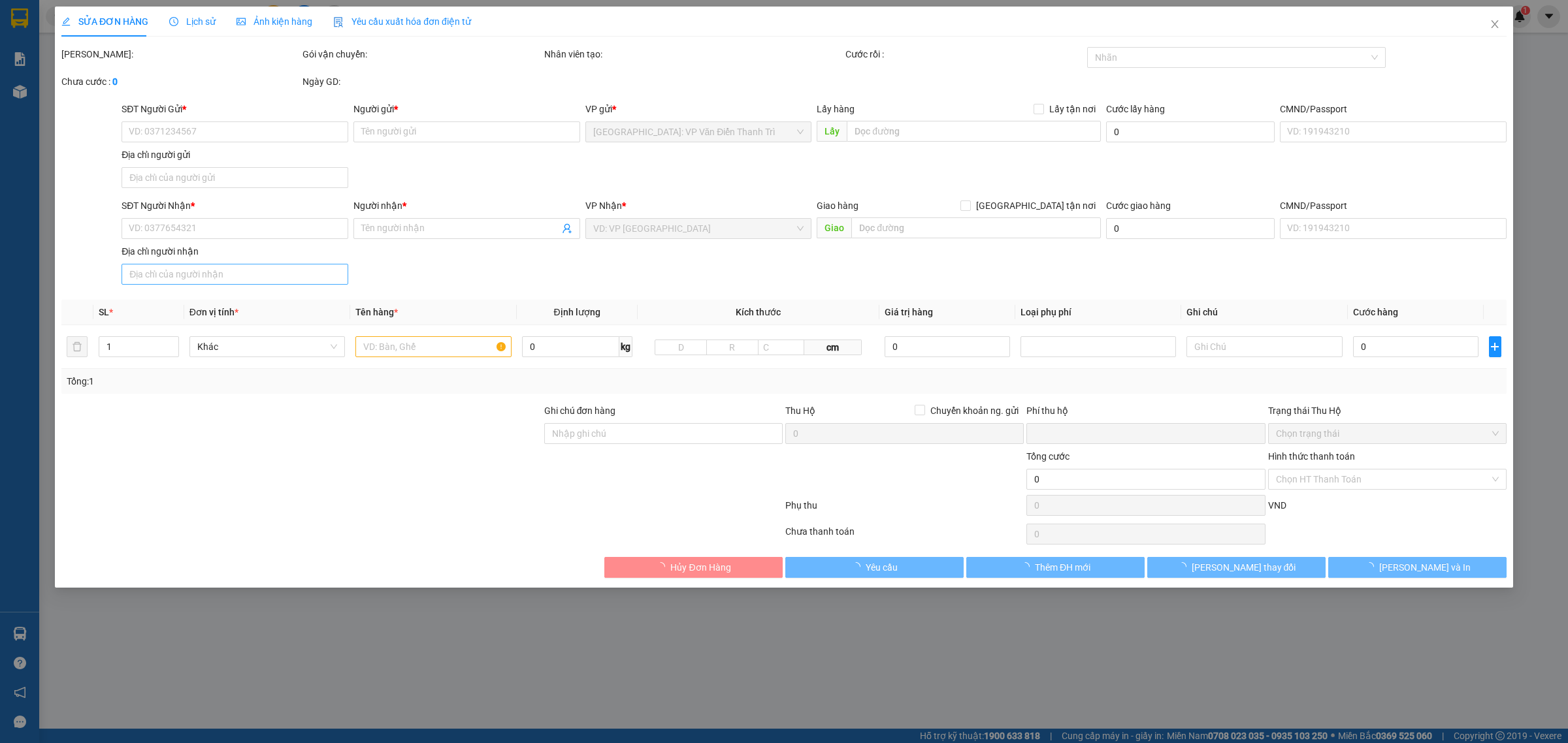
type input "0865670836"
type input "Mr Đàn Máy Tiện Ren Dtc"
type input "số 10 quyết thắng phú la hà đông"
type input "0865670836"
type input "Anh Đàn"
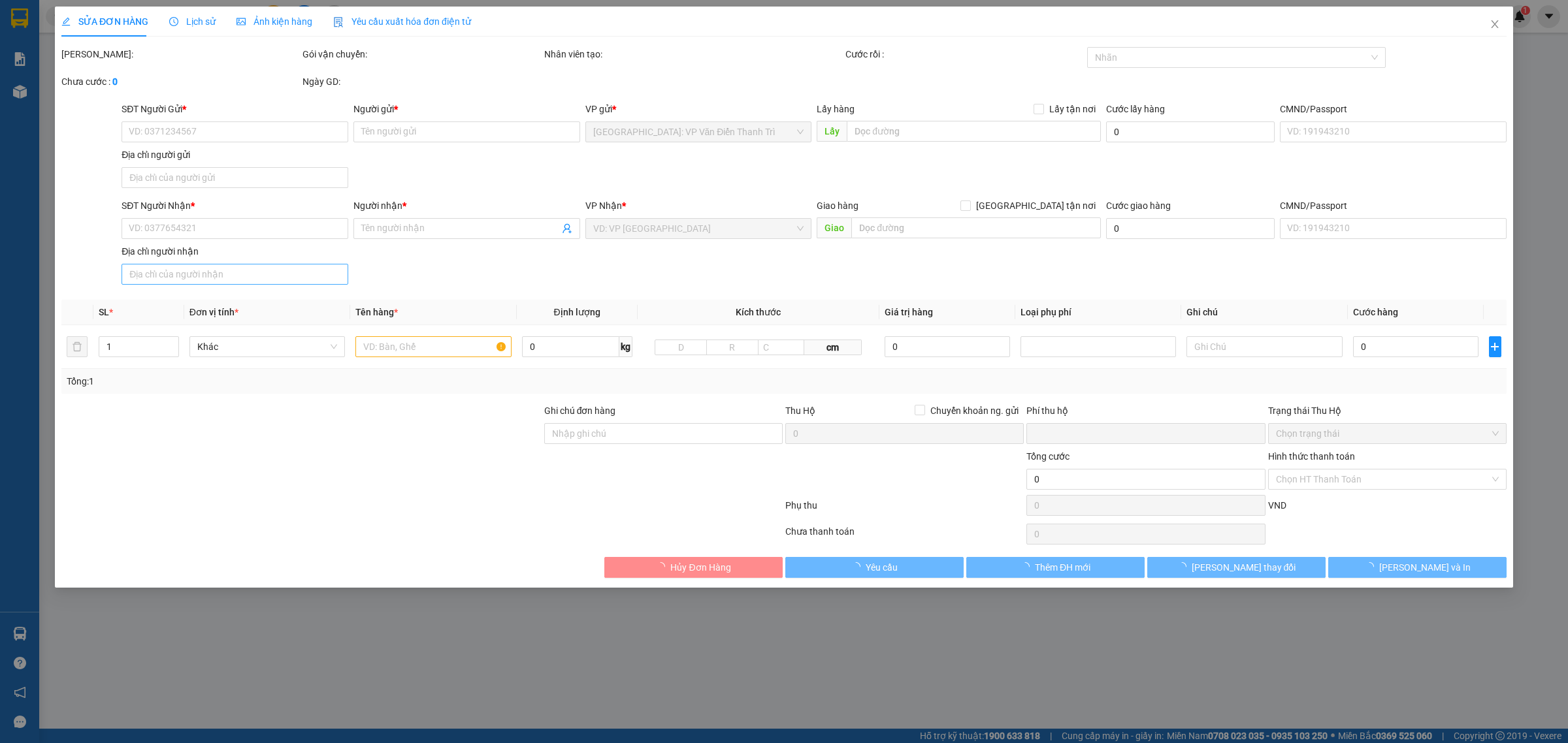
checkbox input "true"
type input "622/32A cộng hòa tân bình"
type input "cước đón + cước hàng về kho báo sau"
type input "0"
type input "1.000"
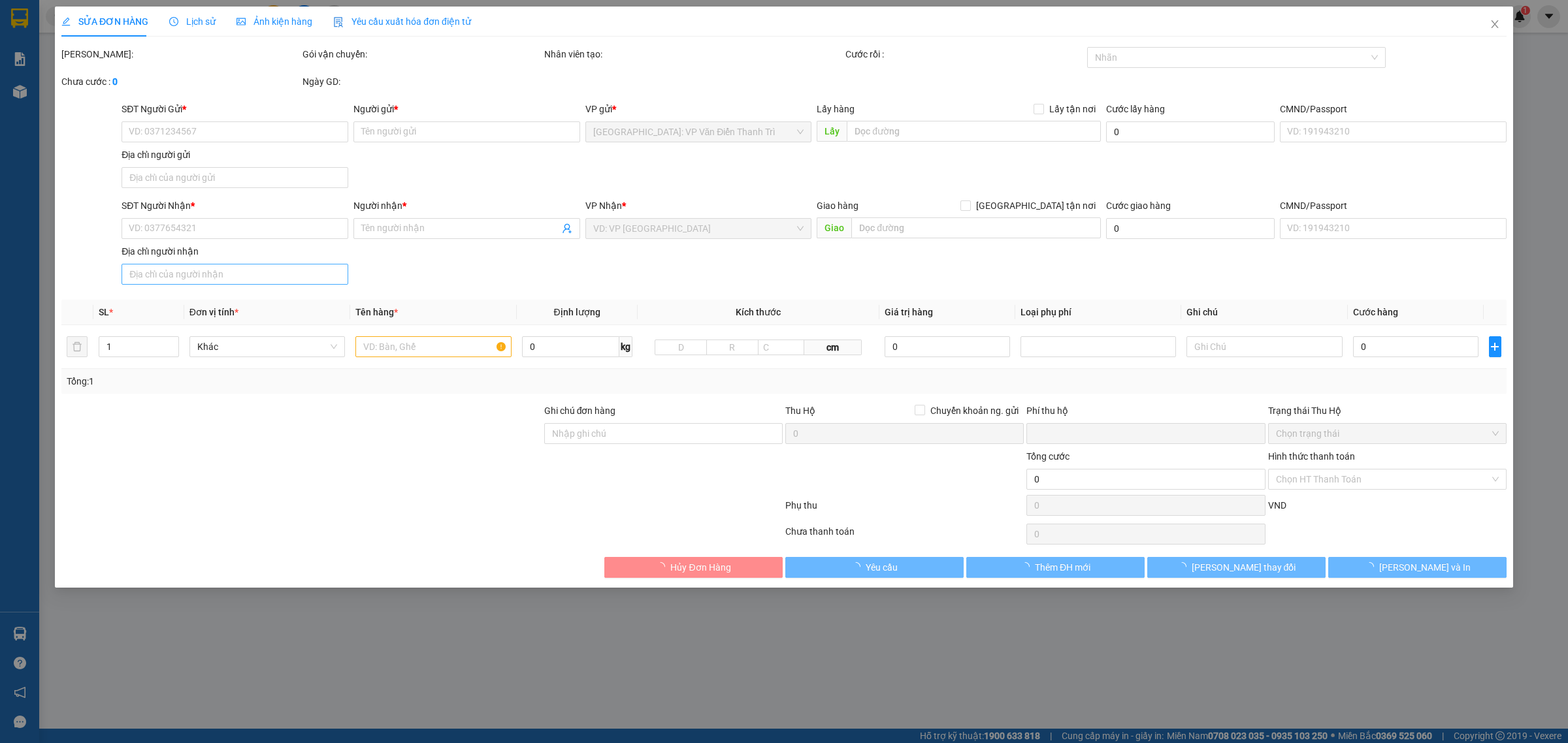
type input "1.000"
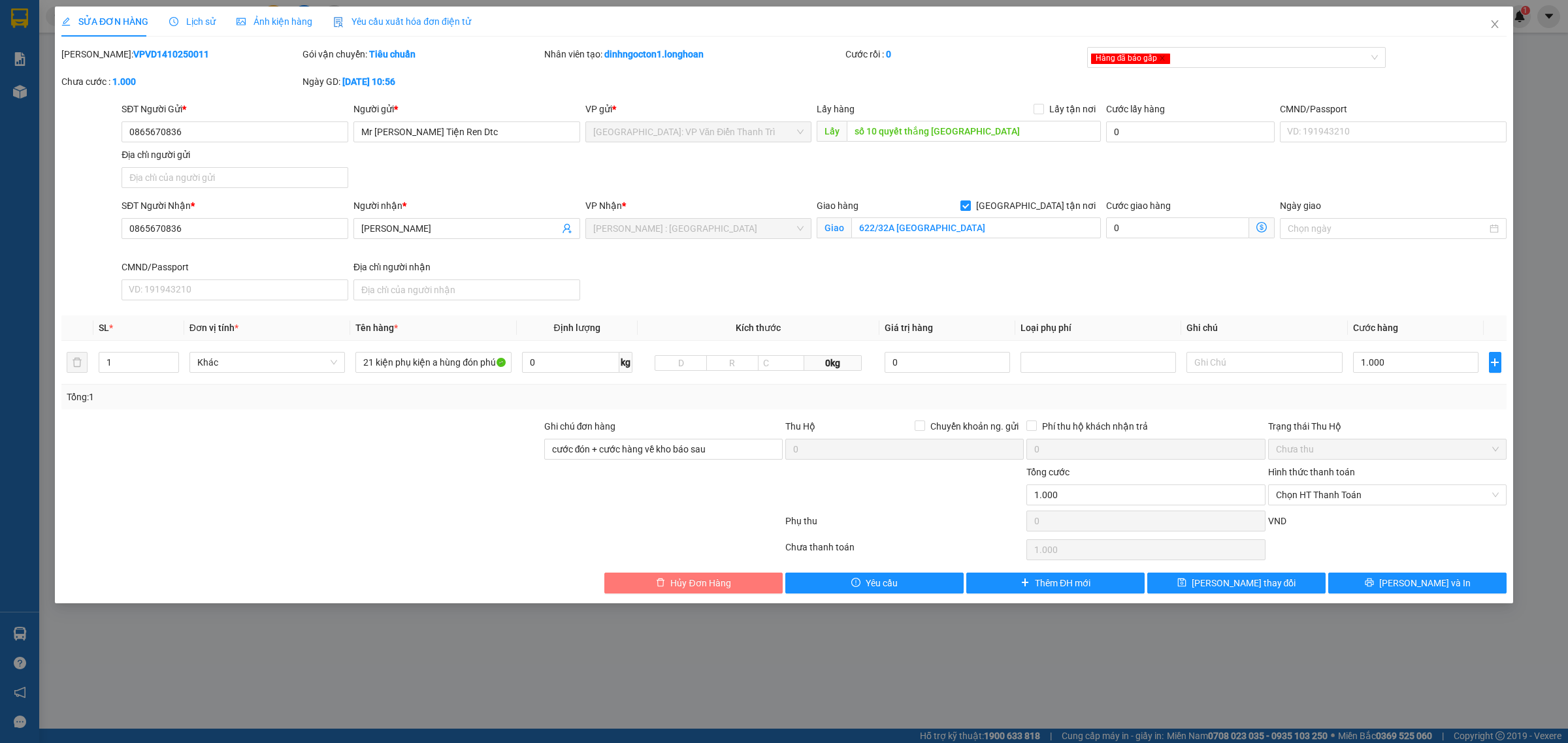
click at [694, 583] on span "Hủy Đơn Hàng" at bounding box center [701, 583] width 60 height 14
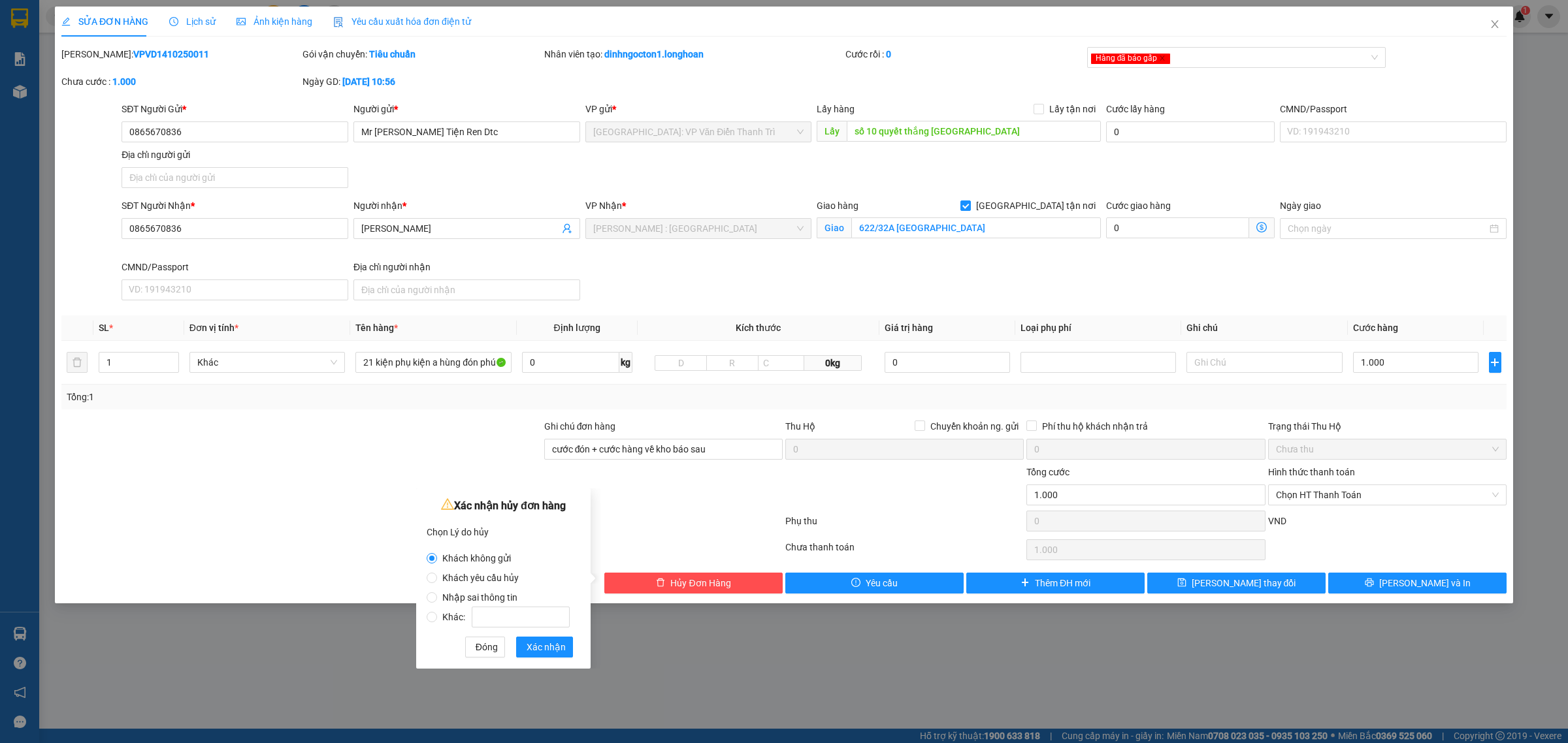
click at [482, 583] on label "Nhập sai thông tin" at bounding box center [500, 591] width 148 height 20
click at [437, 592] on input "Nhập sai thông tin" at bounding box center [432, 598] width 11 height 11
radio input "true"
radio input "false"
click at [482, 577] on span "Khách yêu cầu hủy" at bounding box center [481, 578] width 87 height 11
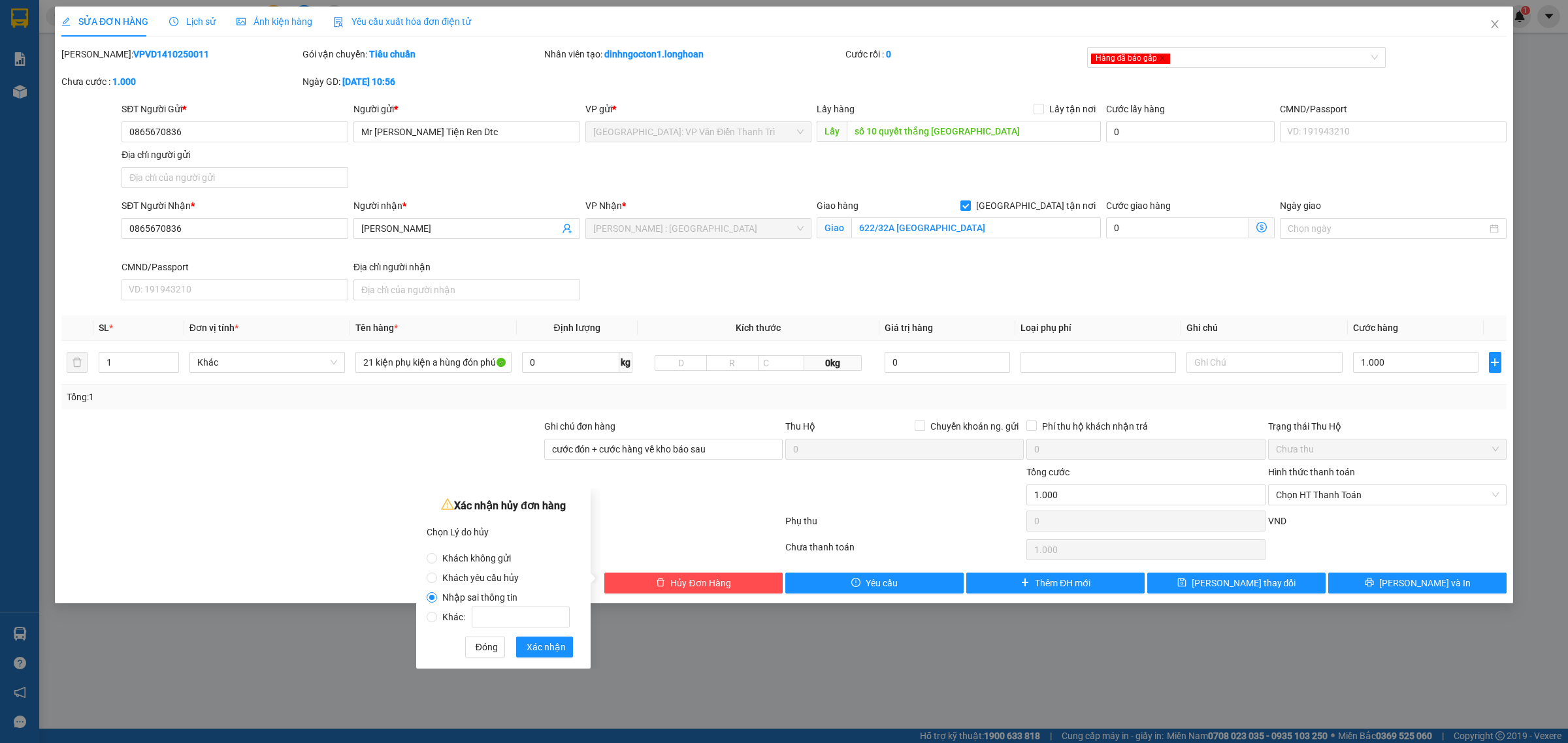
click at [437, 577] on input "Khách yêu cầu hủy" at bounding box center [432, 578] width 11 height 11
radio input "true"
radio input "false"
click at [553, 656] on button "Xác nhận" at bounding box center [545, 647] width 57 height 21
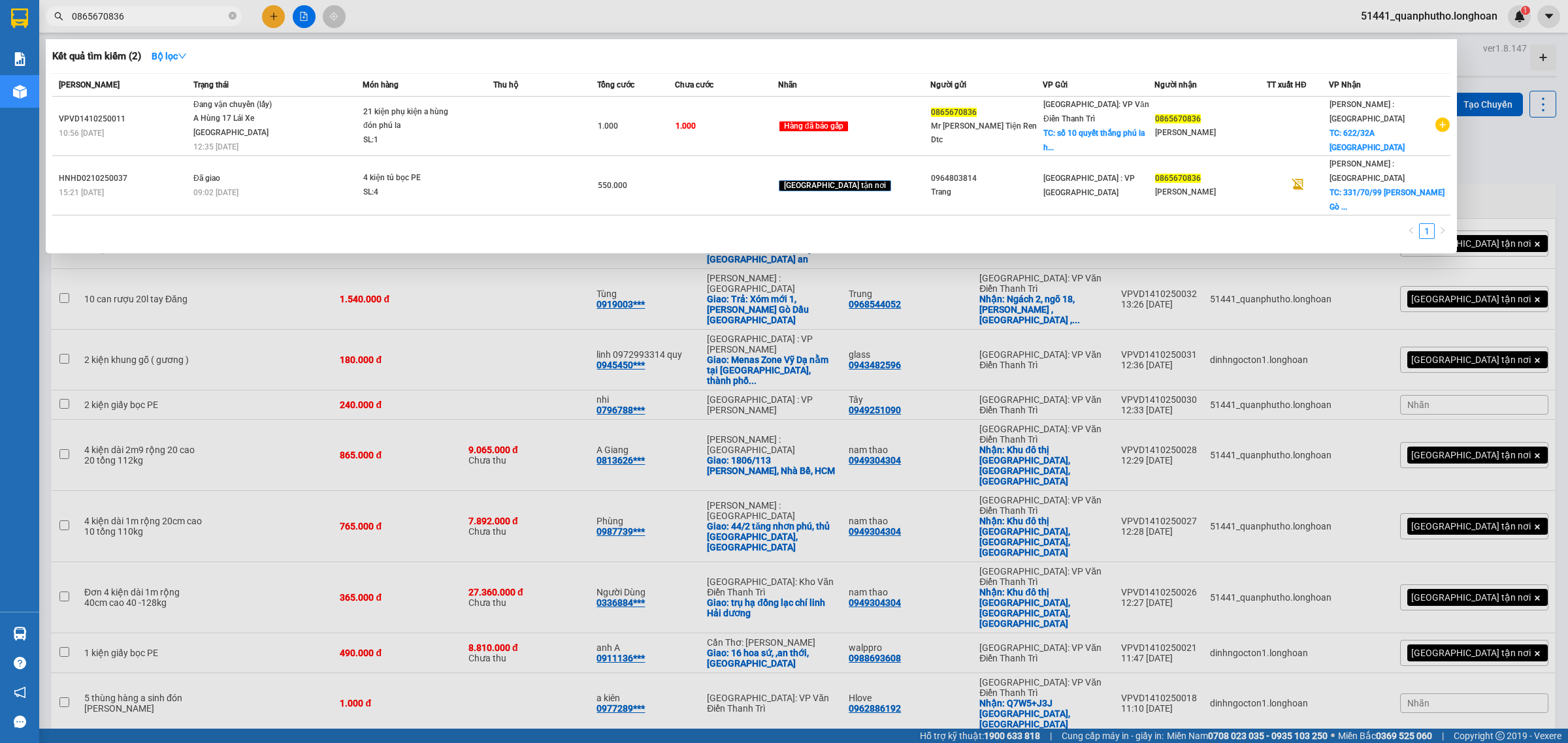
click at [122, 21] on input "0865670836" at bounding box center [149, 16] width 154 height 14
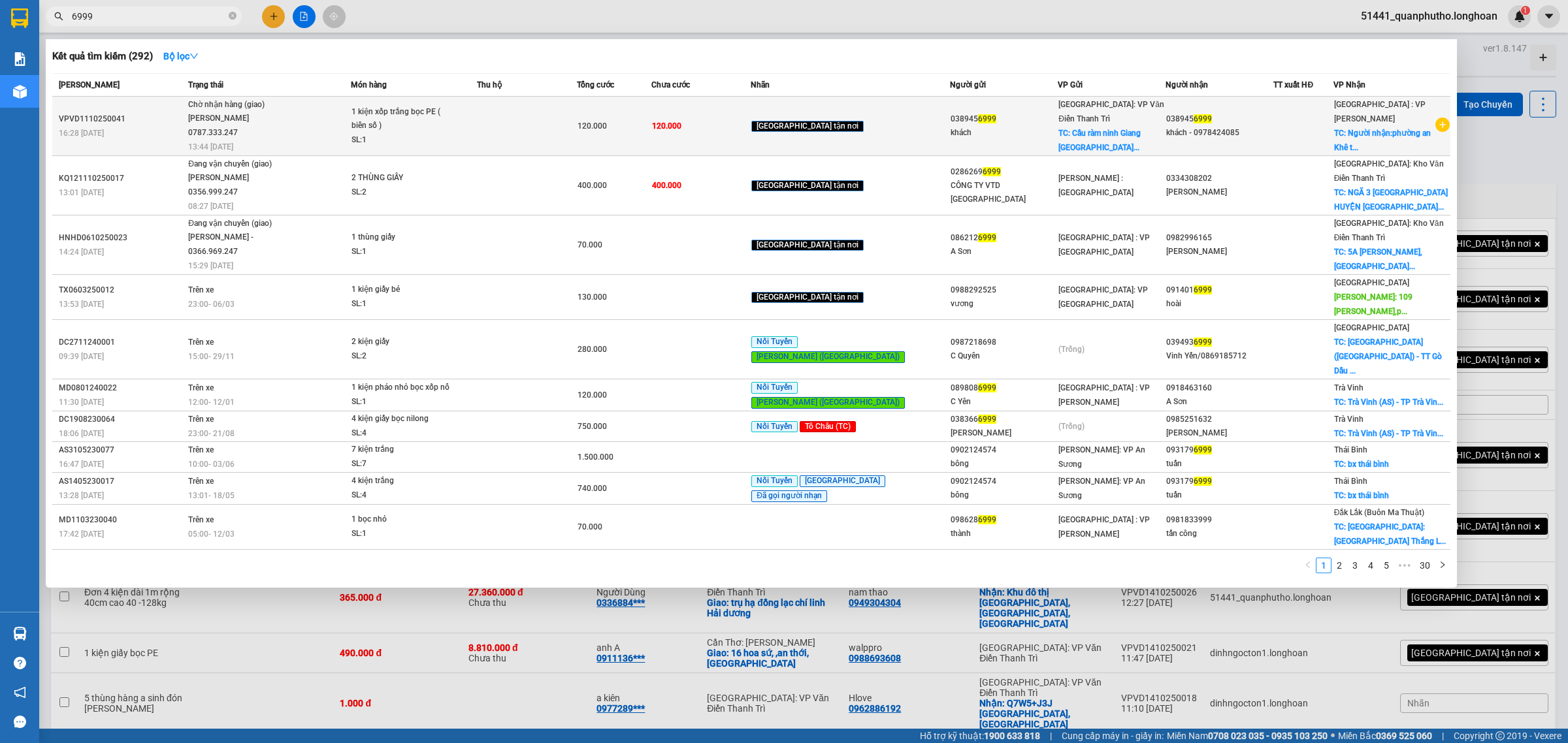
type input "6999"
click at [282, 129] on div "Phạm Thanh Tuấn 0787.333.247" at bounding box center [237, 126] width 98 height 28
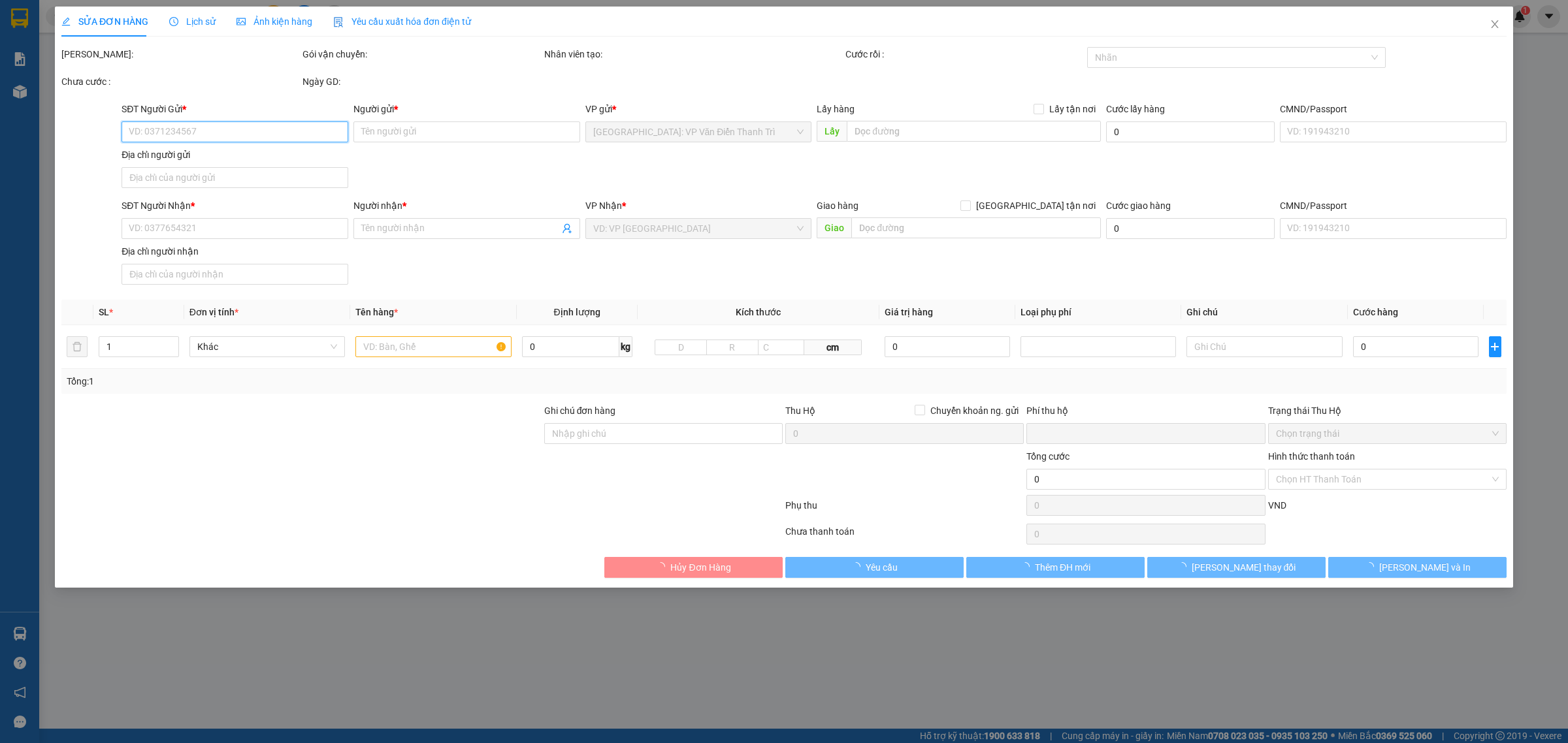
type input "0389456999"
type input "khách"
checkbox input "true"
type input "Cầu ràm ninh Giang Hải Dương"
type input "0389456999"
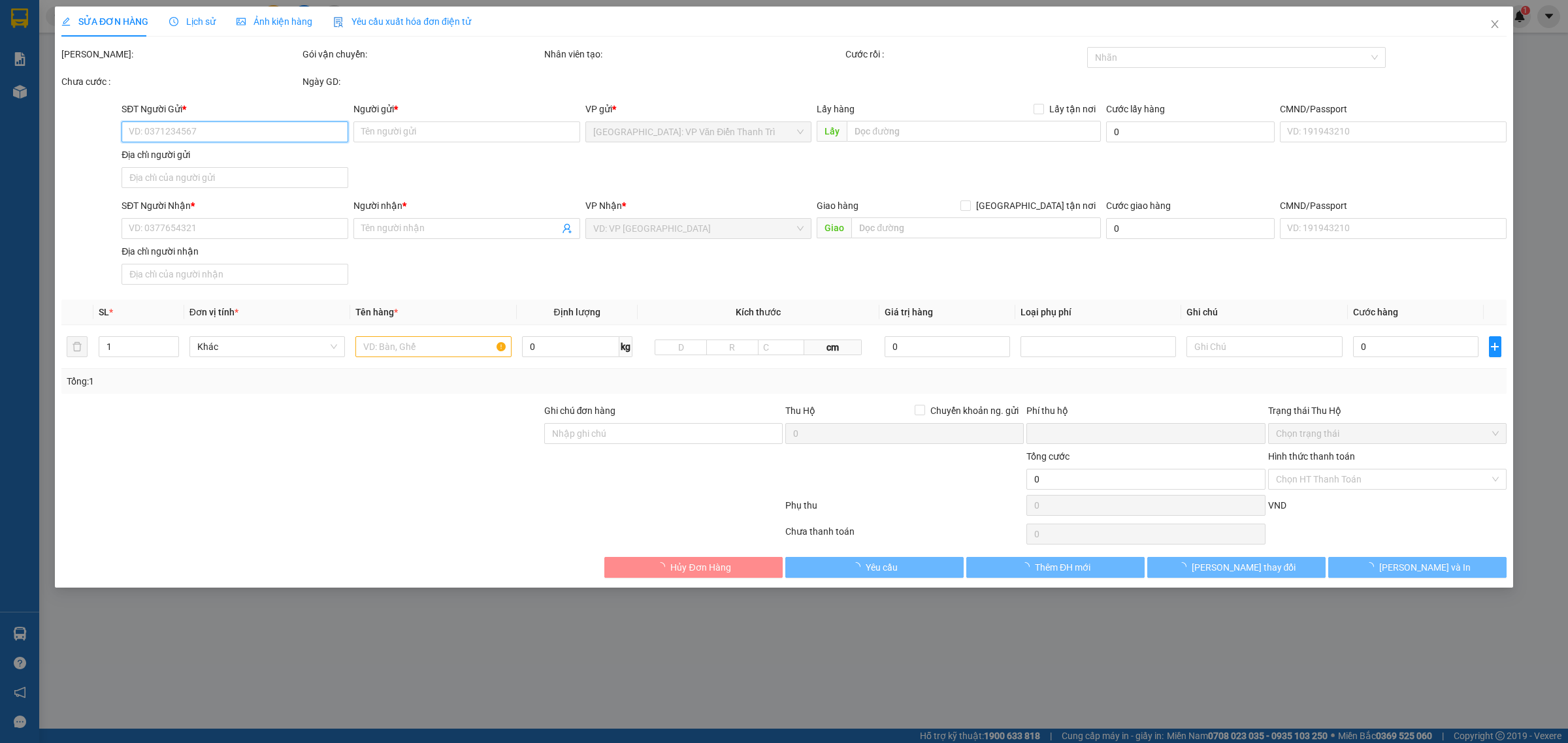
type input "khách - 0978424085"
checkbox input "true"
type input "Người nhận:phường an Khê tp đà nẵng"
type input "0978424085 - giao sdt này ạ"
type input "0"
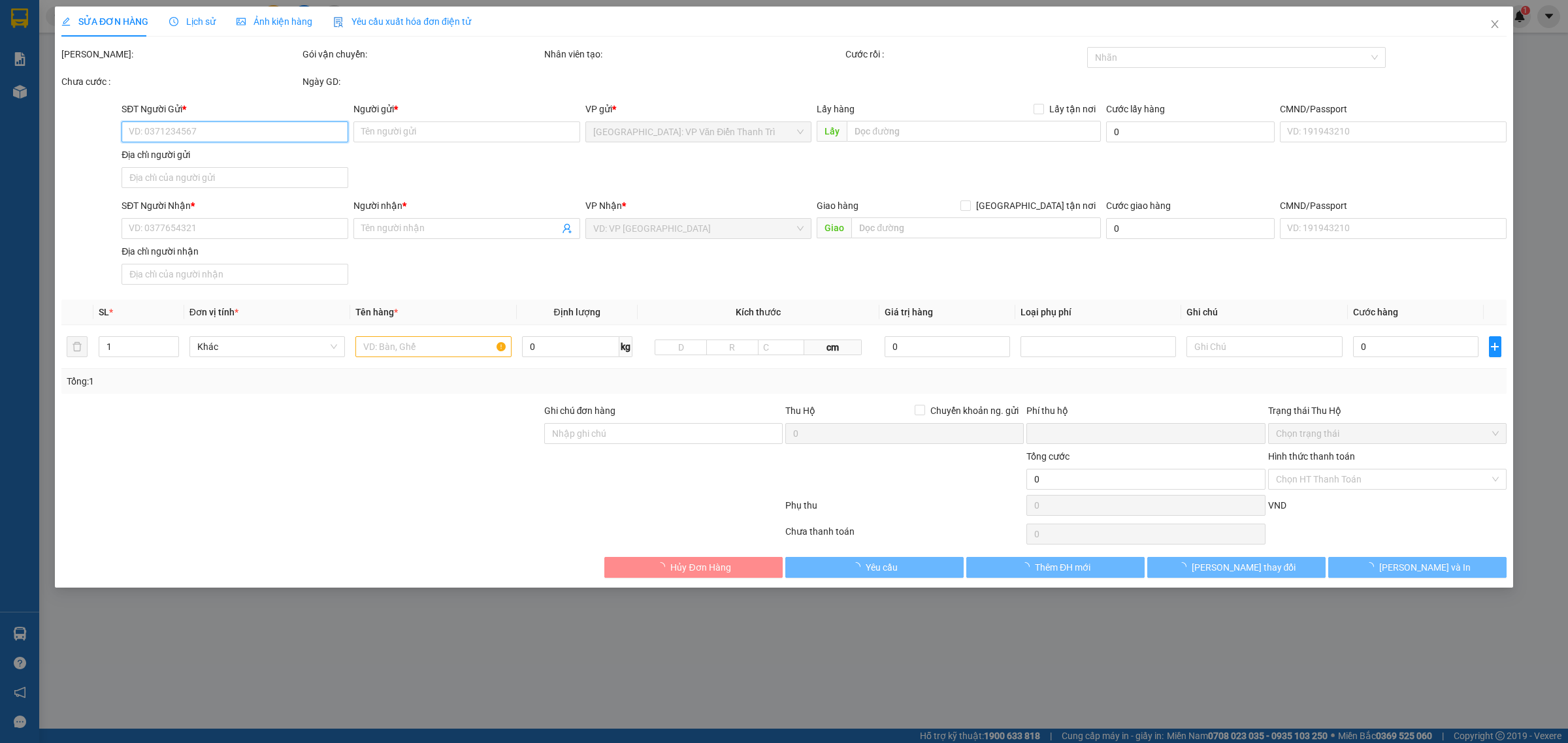
type input "120.000"
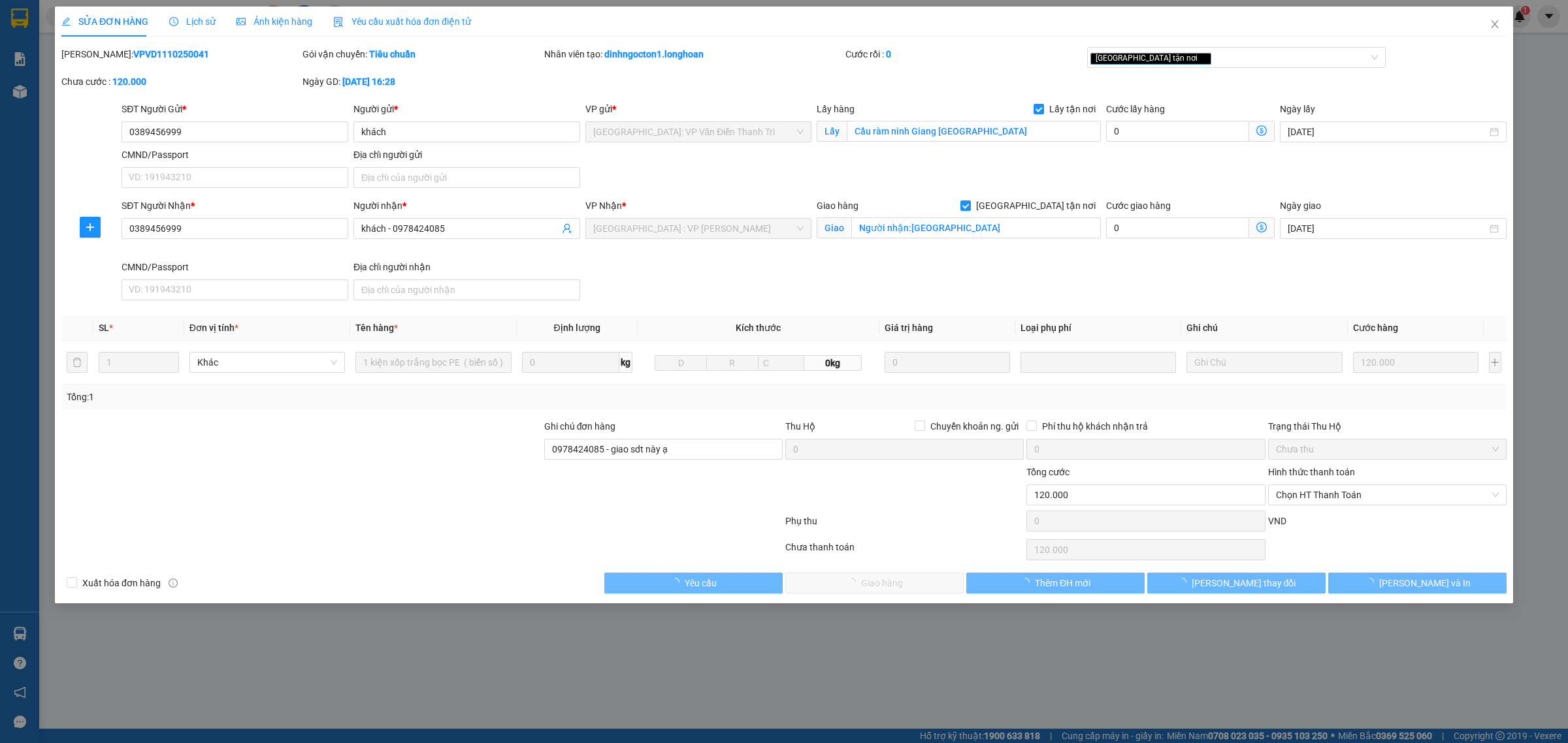
click at [133, 58] on b "VPVD1110250041" at bounding box center [170, 54] width 75 height 11
copy b "VPVD1110250041"
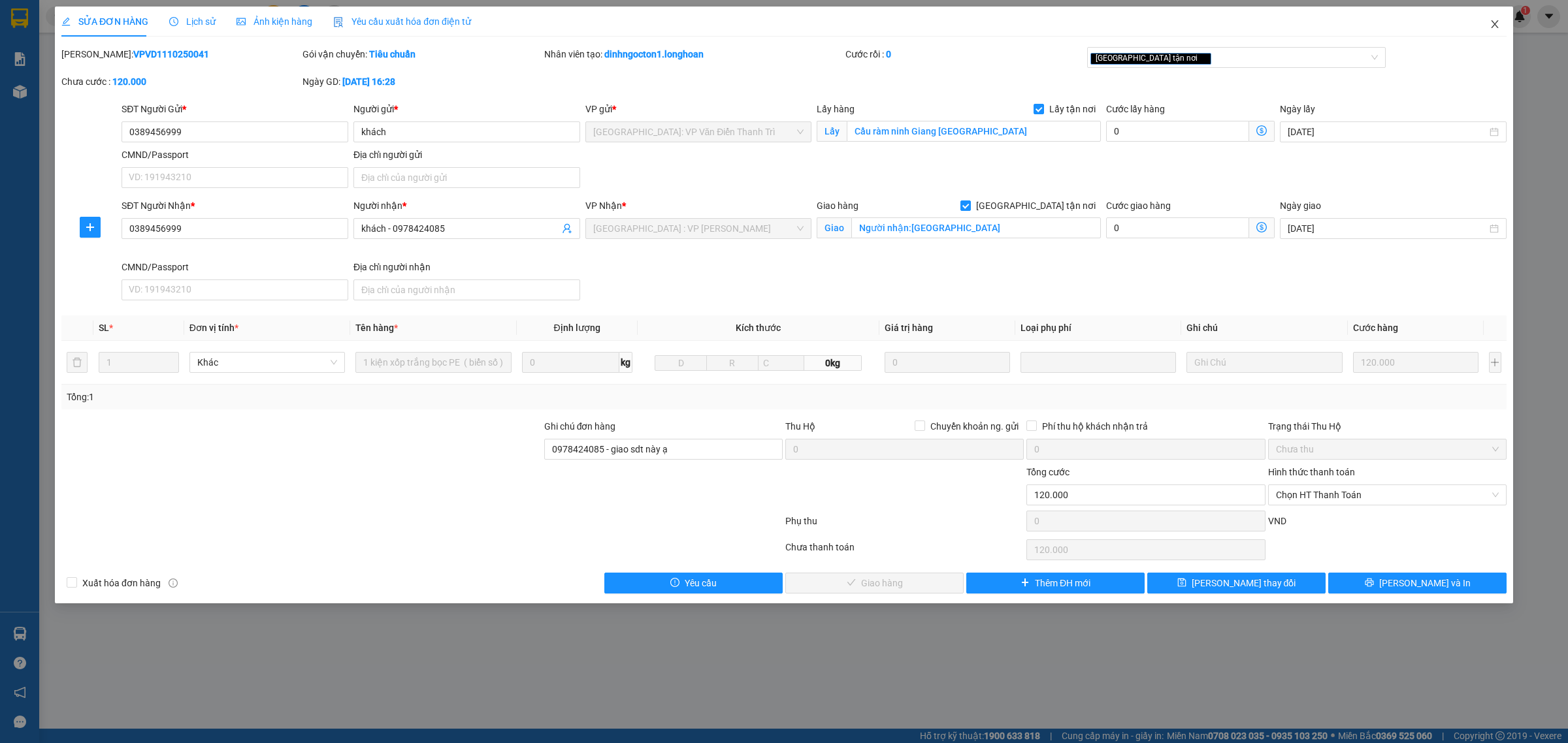
click at [1487, 27] on span "Close" at bounding box center [1494, 24] width 36 height 36
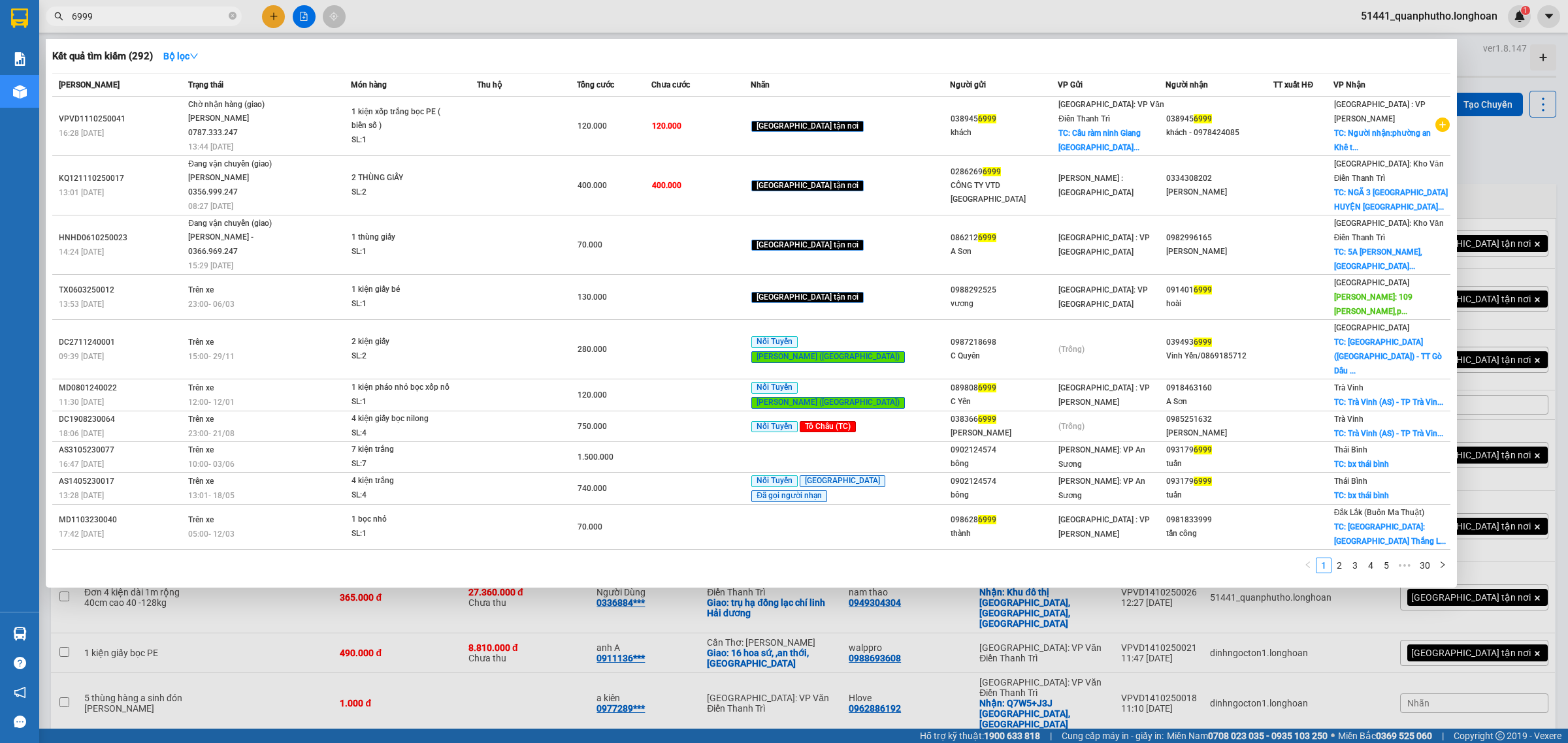
click at [195, 15] on input "6999" at bounding box center [149, 16] width 154 height 14
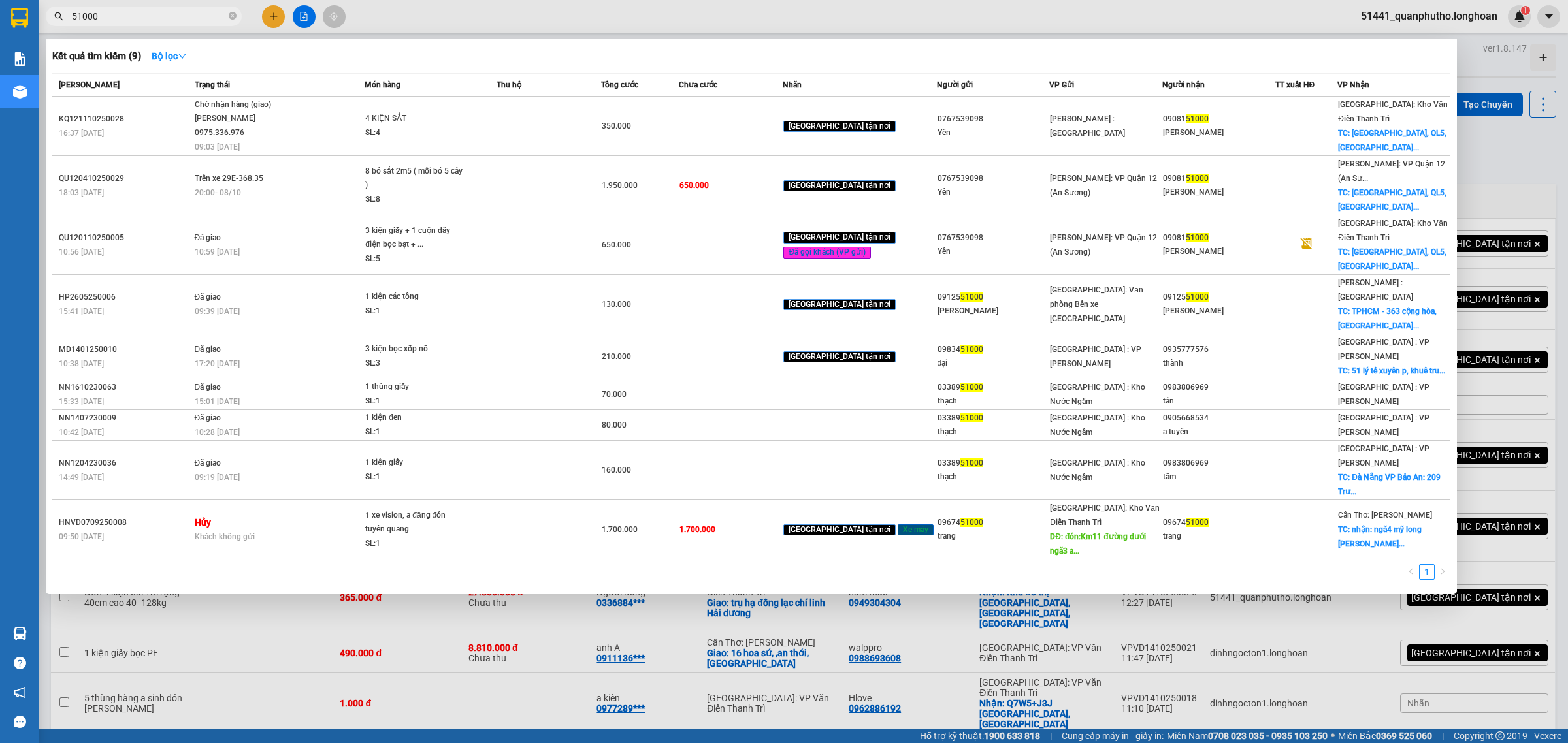
click at [194, 17] on input "51000" at bounding box center [149, 16] width 154 height 14
click at [194, 16] on input "51000" at bounding box center [149, 16] width 154 height 14
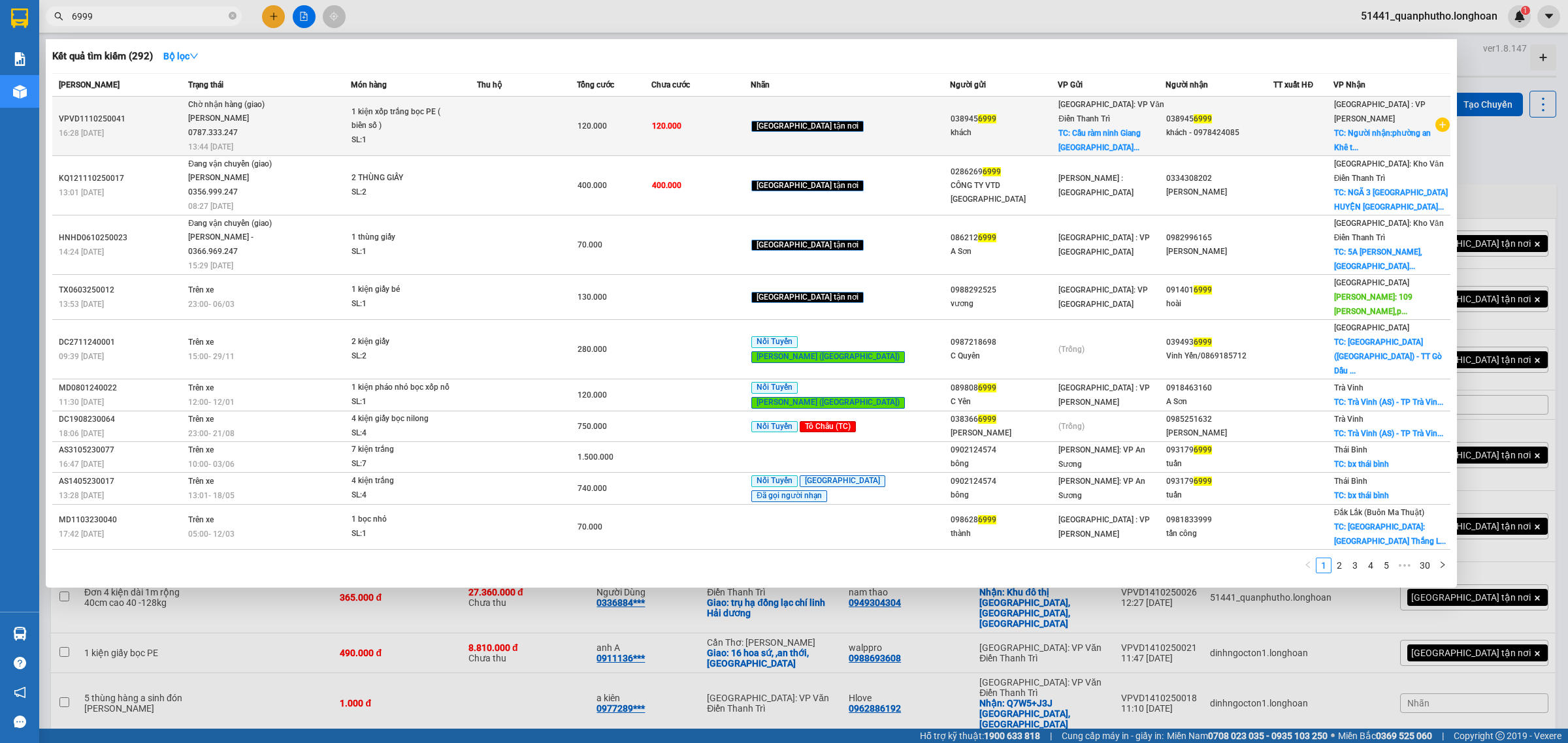
type input "6999"
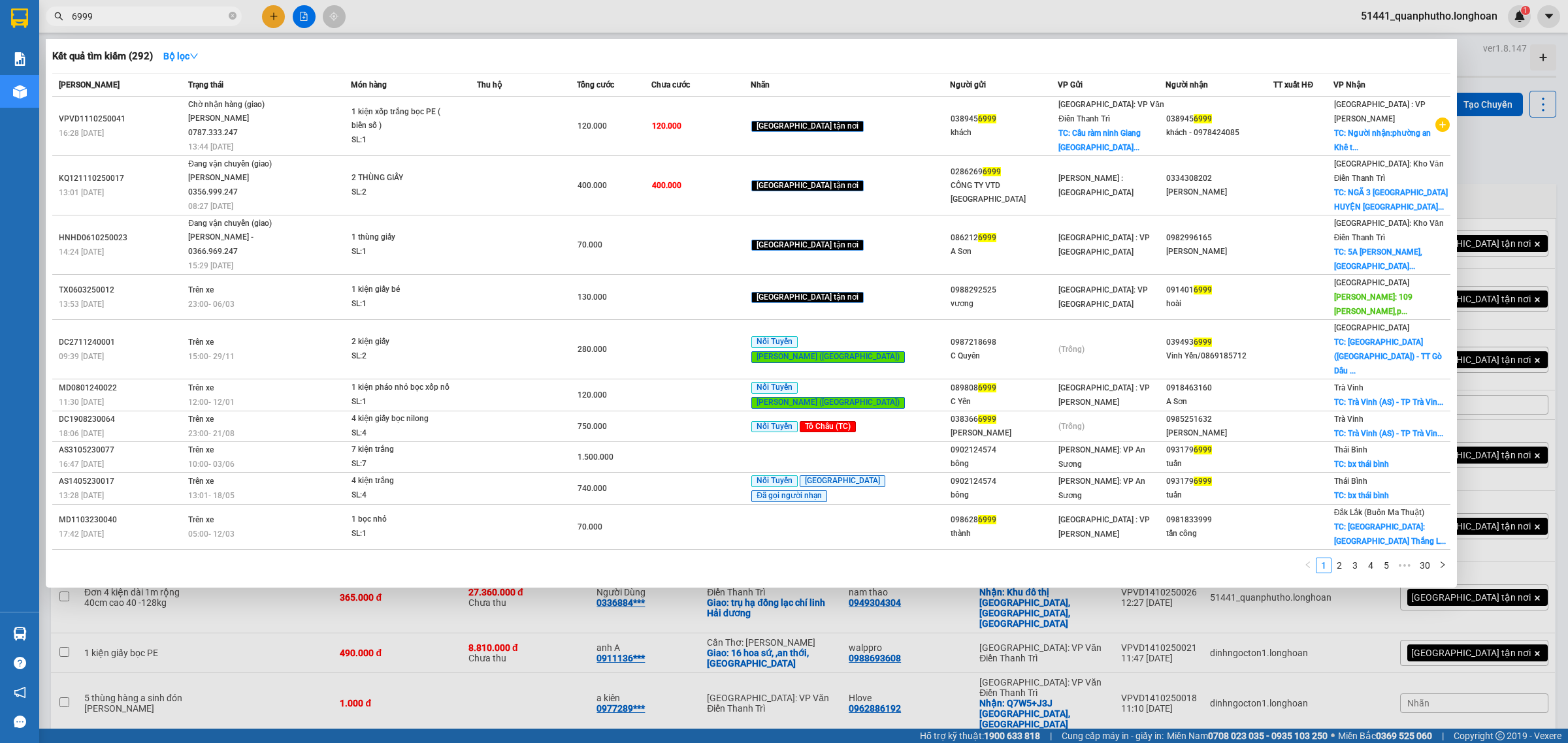
click at [286, 121] on div "Phạm Thanh Tuấn 0787.333.247" at bounding box center [237, 126] width 98 height 28
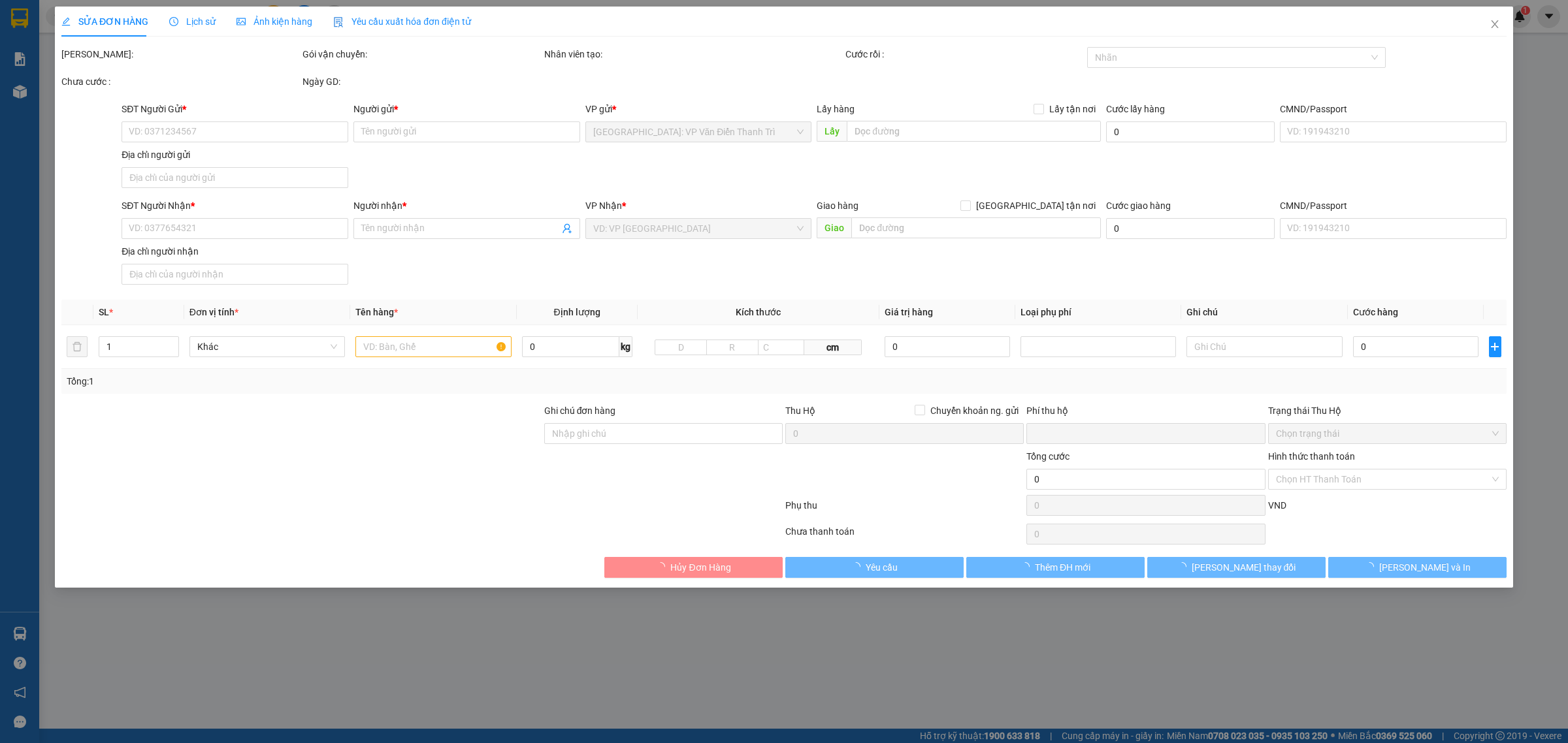
click at [194, 20] on span "Lịch sử" at bounding box center [192, 21] width 46 height 11
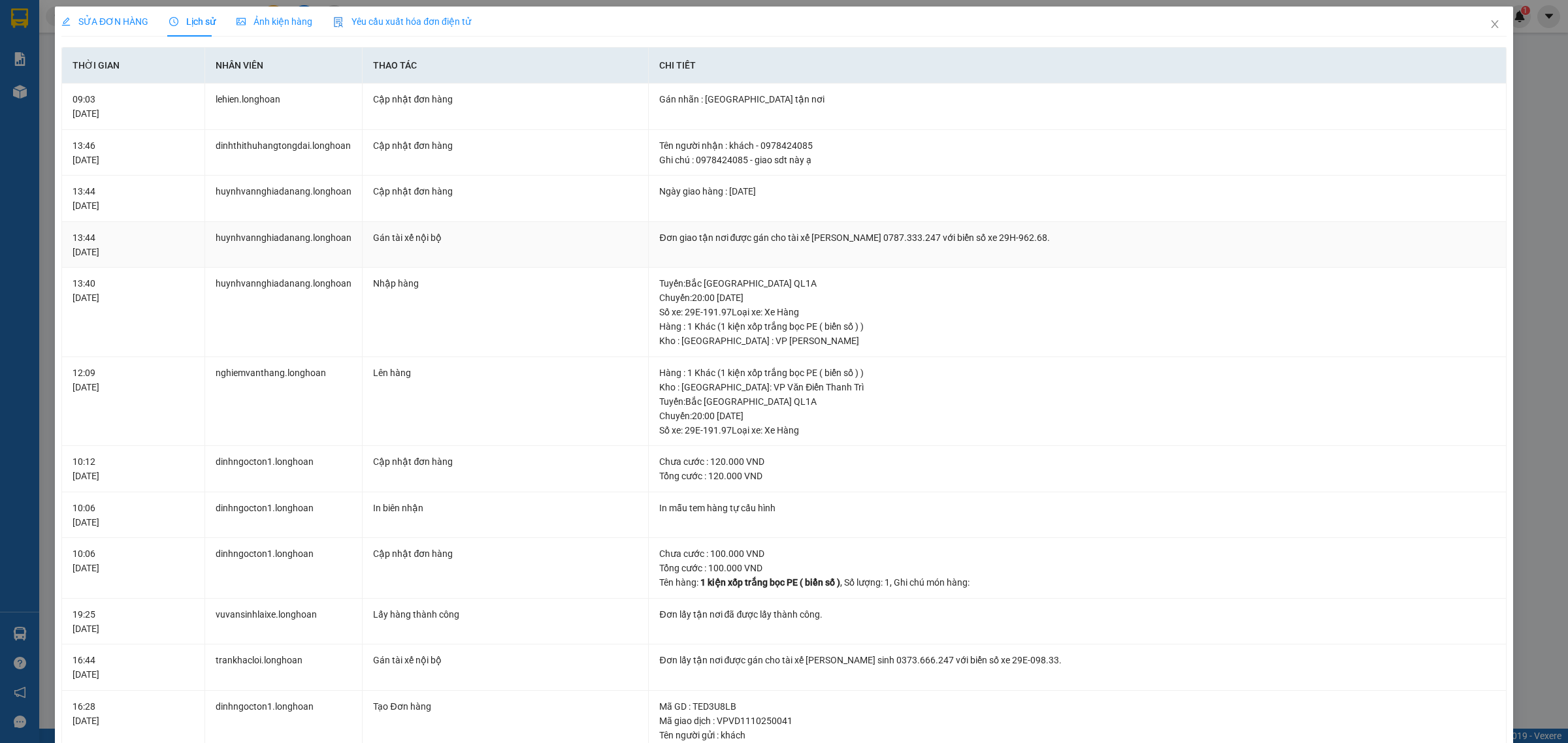
click at [902, 242] on div "Đơn giao tận nơi được gán cho tài xế Phạm Thanh Tuấn 0787.333.247 với biển số x…" at bounding box center [1077, 238] width 836 height 14
copy div "0787.333.247"
click at [1488, 28] on span "Close" at bounding box center [1494, 24] width 36 height 36
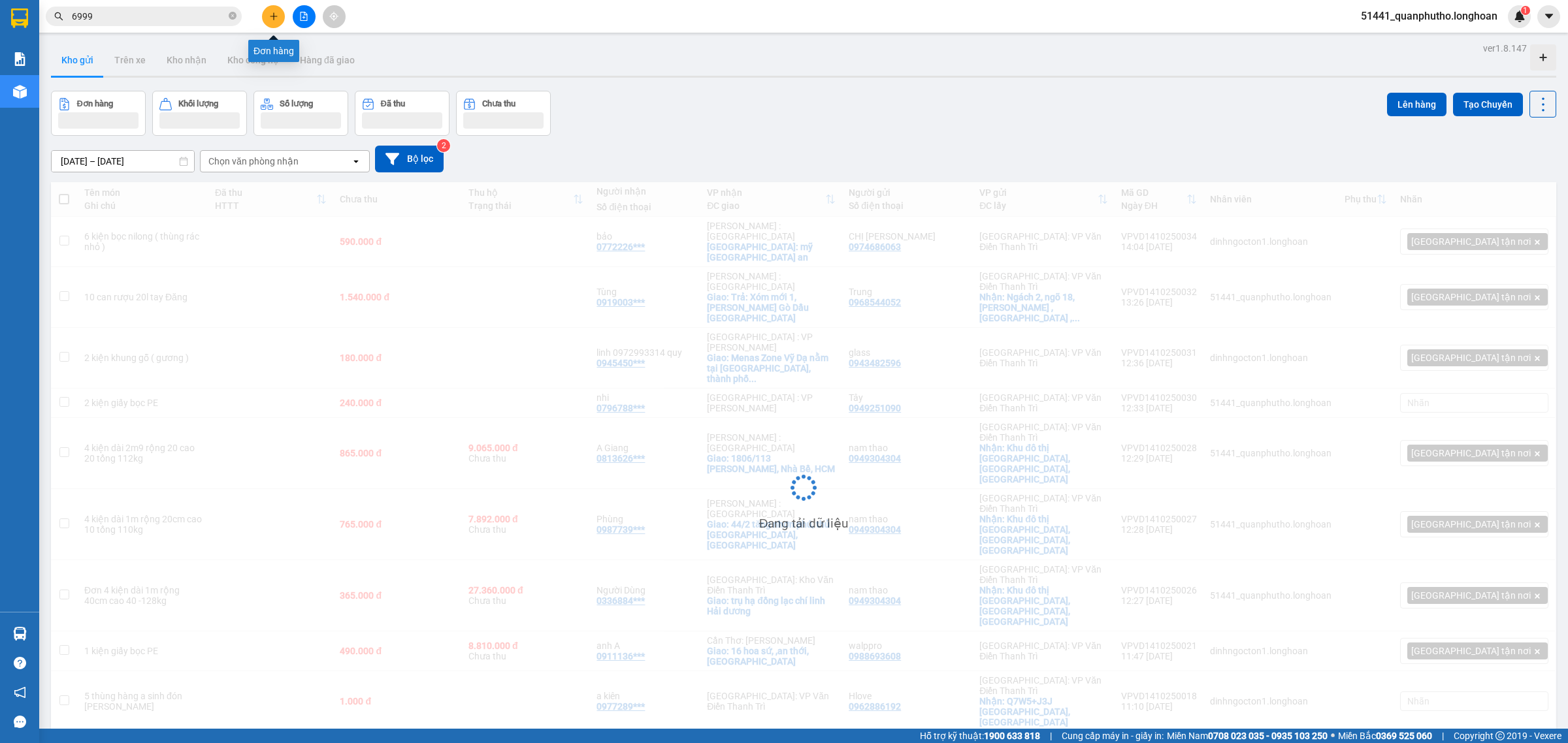
click at [282, 17] on button at bounding box center [273, 17] width 23 height 23
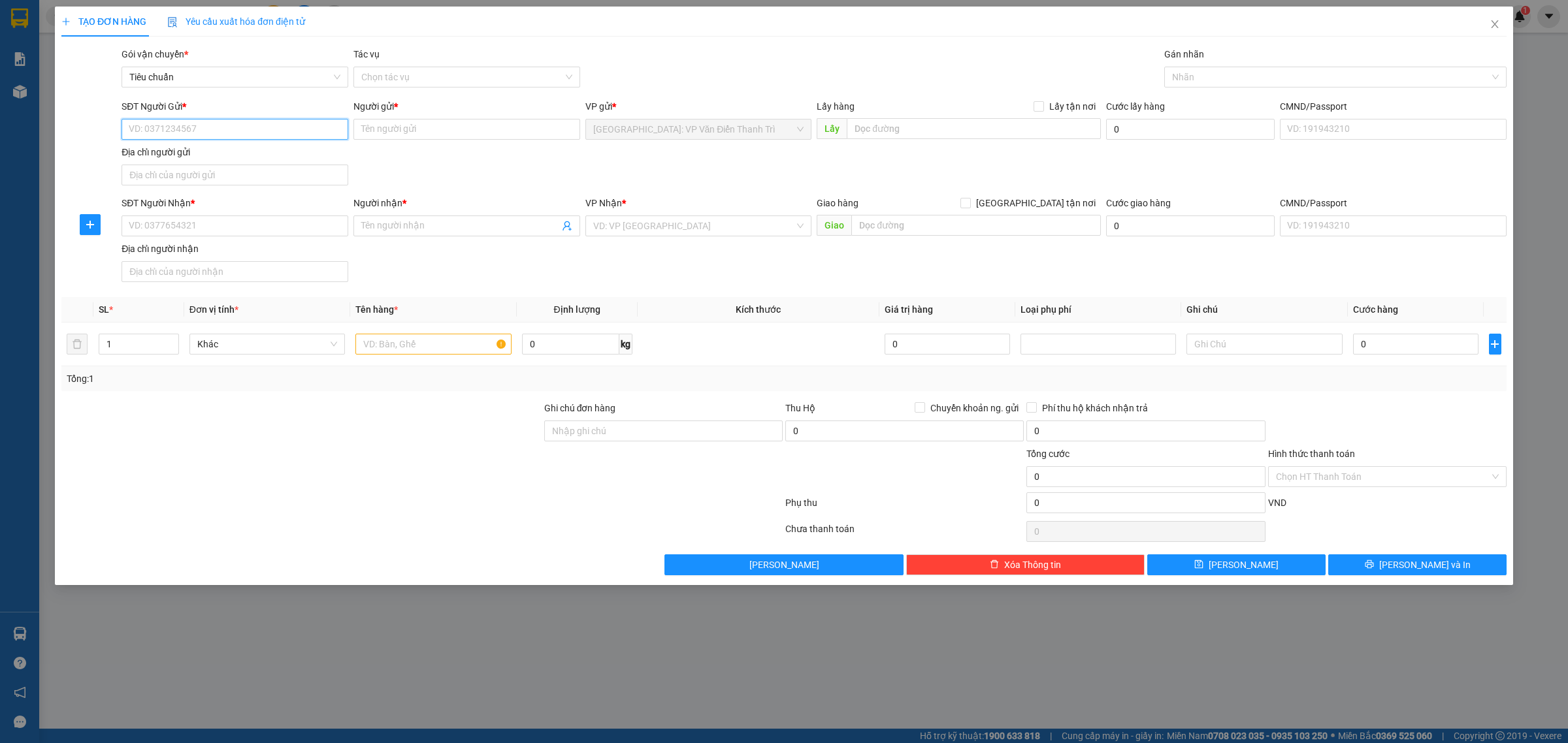
paste input "0935983638"
click at [211, 128] on input "0935983638" at bounding box center [235, 129] width 227 height 21
type input "0935983638"
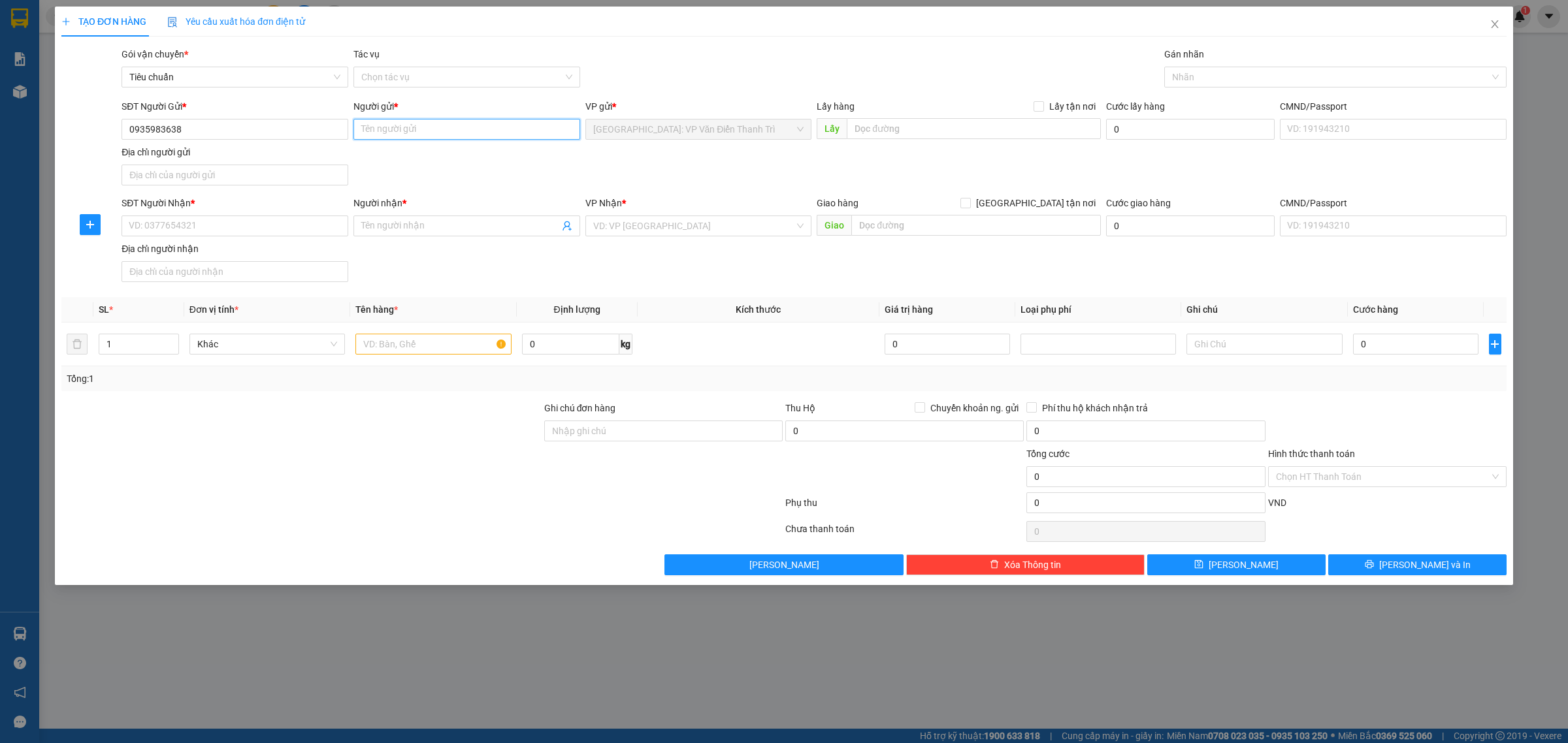
click at [393, 138] on input "Người gửi *" at bounding box center [467, 129] width 227 height 21
paste input "Nguyễn Quân"
type input "Nguyễn Quân"
click at [893, 121] on input "text" at bounding box center [974, 129] width 255 height 21
paste input "100 ngõ 290 kim mã-ba đình-hn"
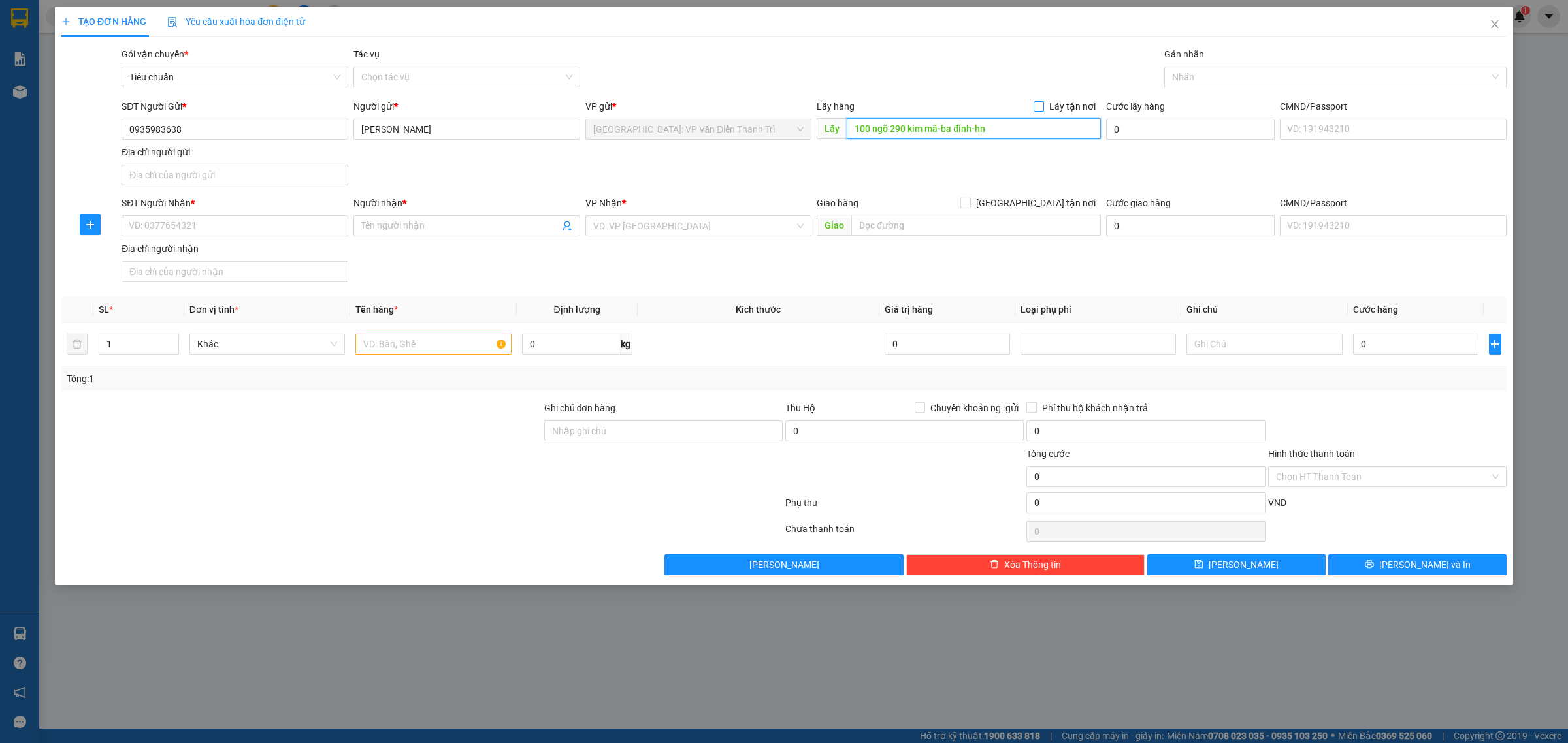
type input "100 ngõ 290 kim mã-ba đình-hn"
click at [1076, 106] on span "Lấy tận nơi" at bounding box center [1072, 106] width 57 height 14
click at [1043, 106] on input "Lấy tận nơi" at bounding box center [1038, 106] width 9 height 9
checkbox input "true"
click at [860, 224] on input "text" at bounding box center [976, 225] width 249 height 21
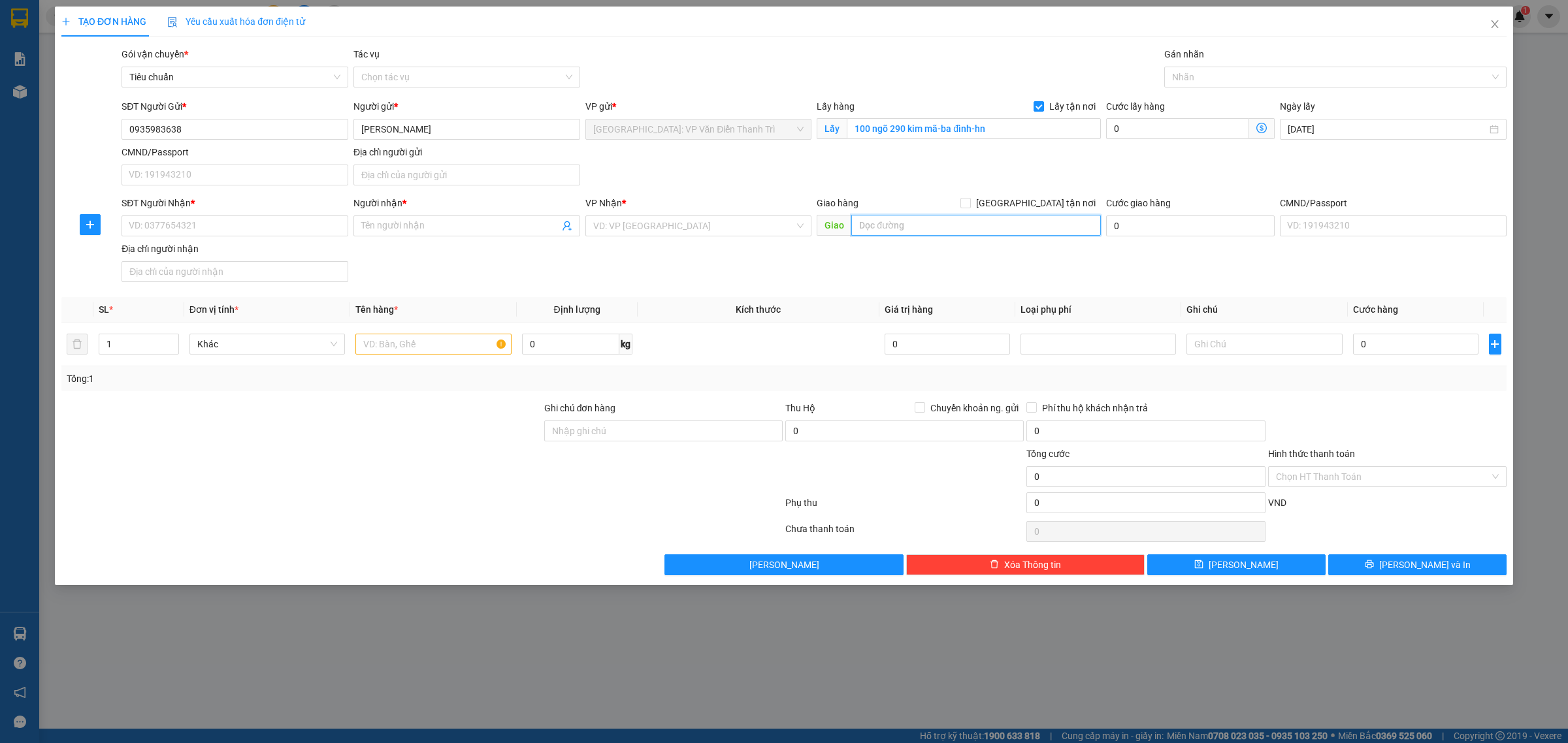
paste input "Hải sản bình nguyên khu 8 đường Phạm Văn Đồng con đảo bà Rịa vũng tàu"
type input "Hải sản bình nguyên khu 8 đường Phạm Văn Đồng con đảo bà Rịa vũng tàu"
click at [1086, 206] on span "[GEOGRAPHIC_DATA] tận nơi" at bounding box center [1036, 203] width 130 height 14
click at [969, 206] on input "[GEOGRAPHIC_DATA] tận nơi" at bounding box center [965, 202] width 9 height 9
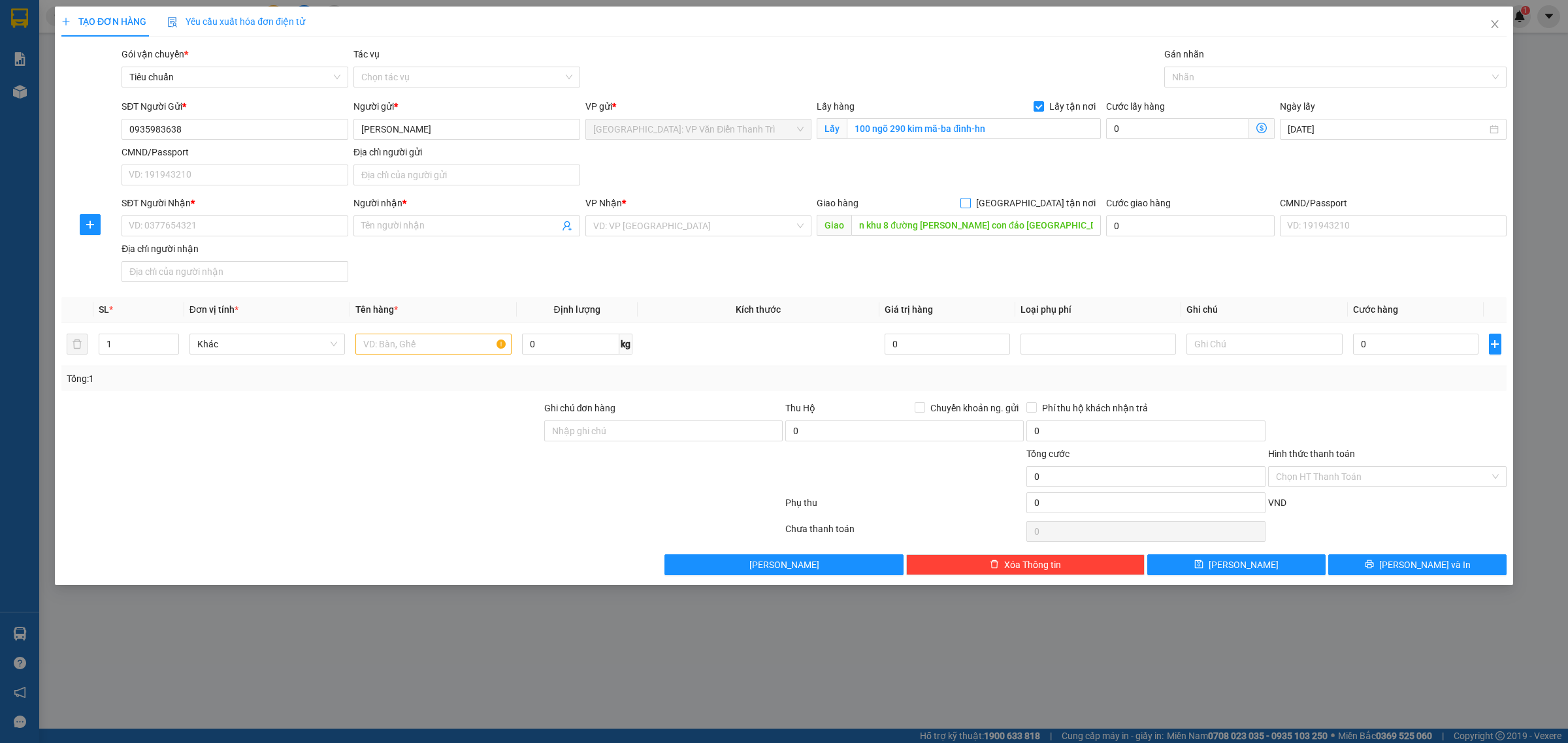
checkbox input "true"
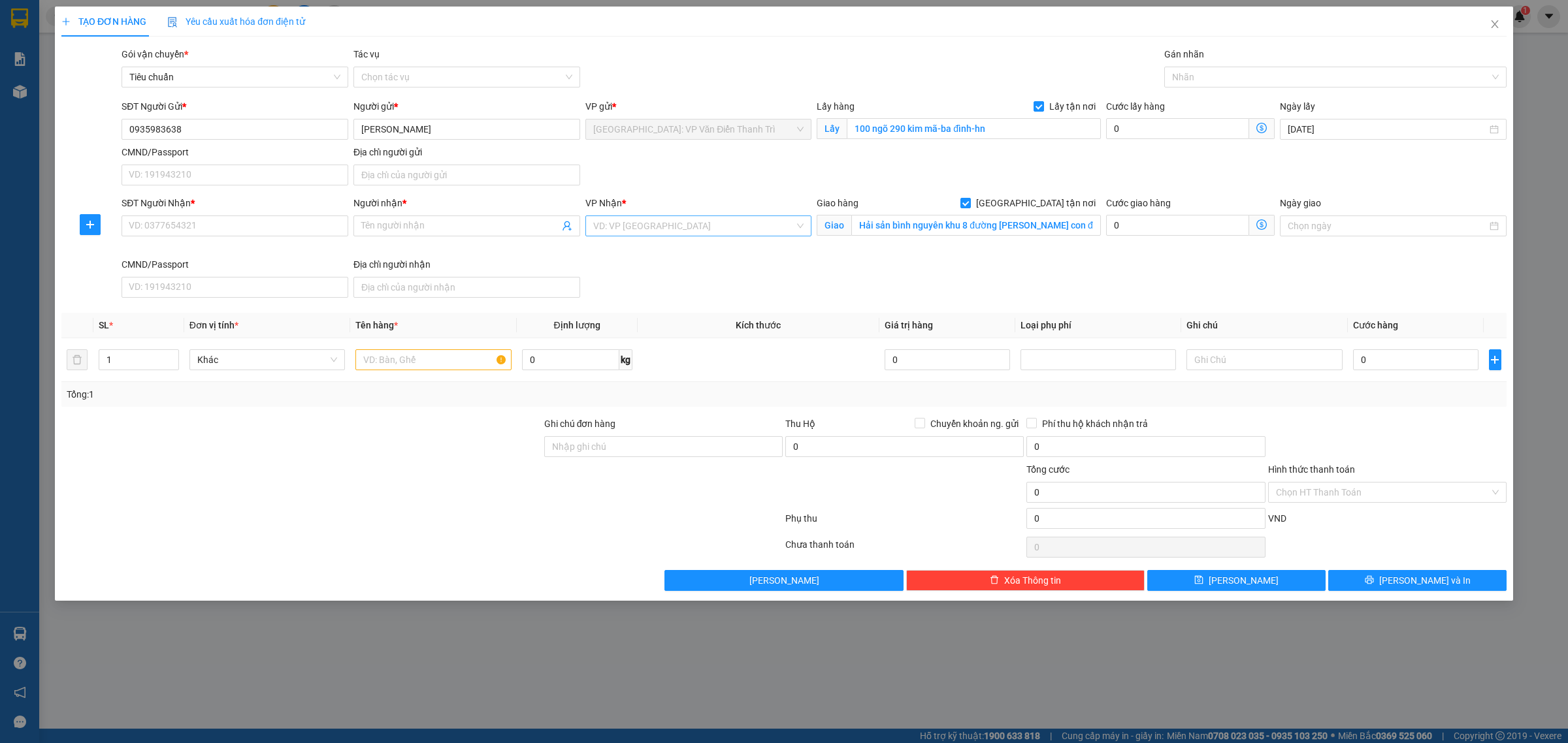
click at [750, 230] on input "search" at bounding box center [694, 226] width 202 height 20
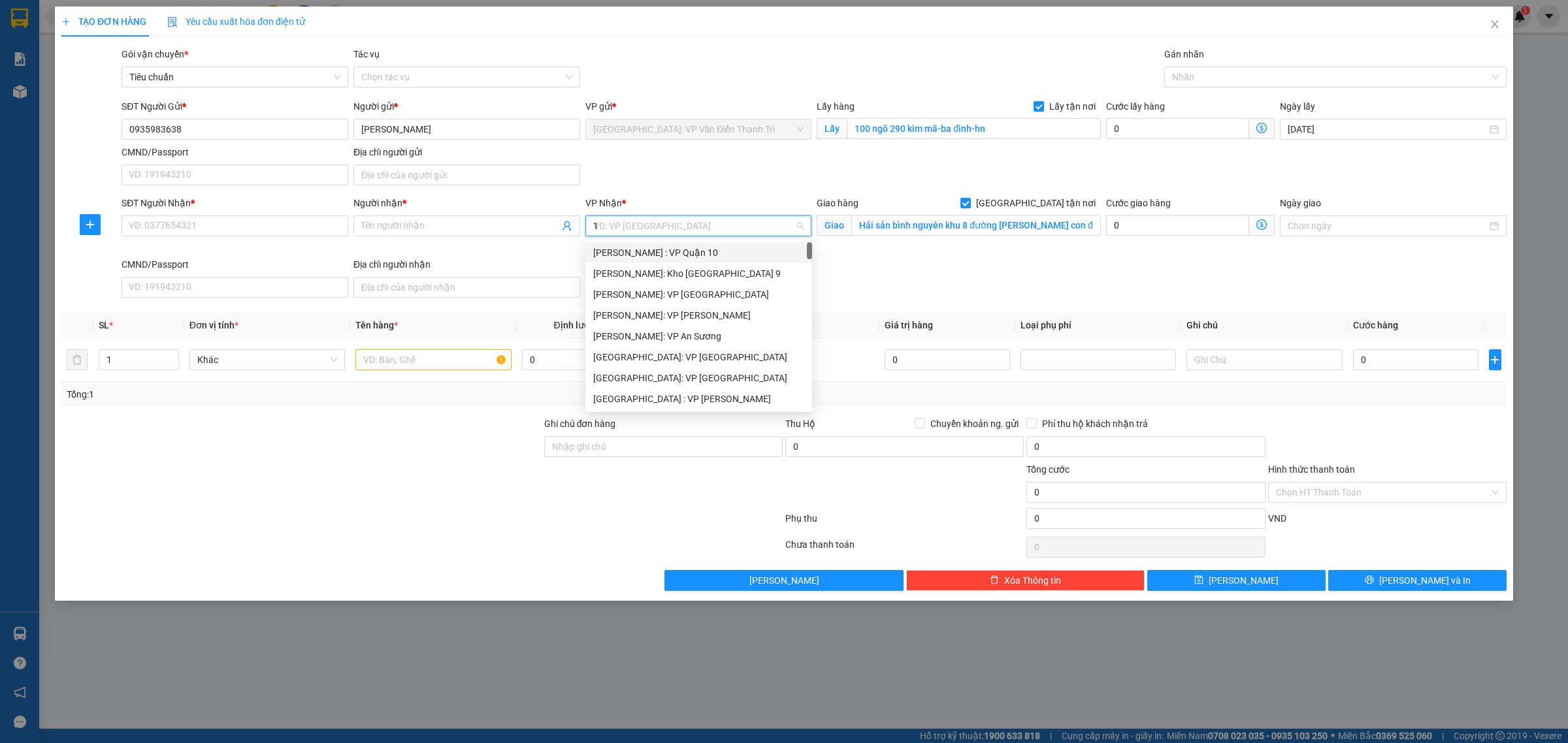
type input "12"
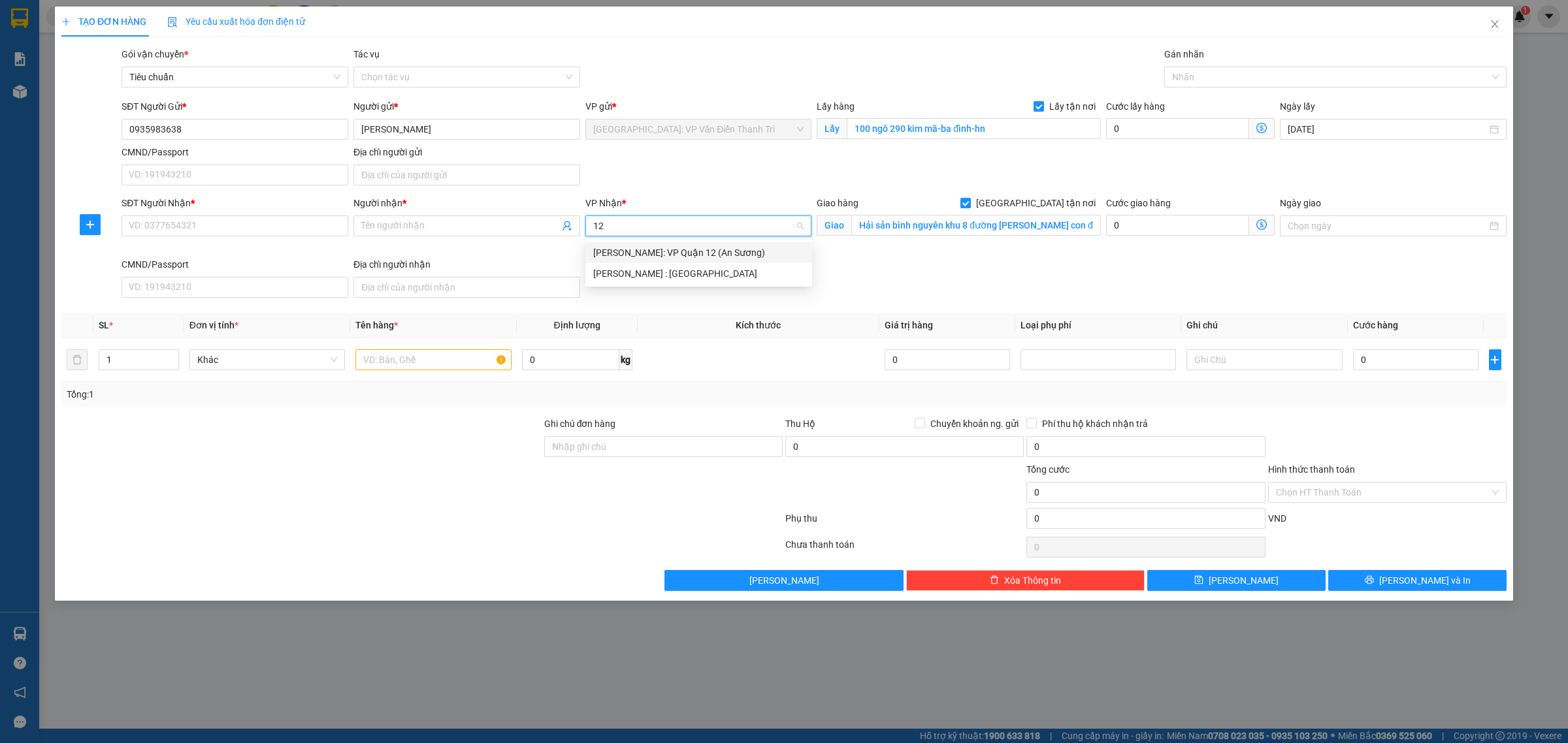
click at [703, 270] on div "[PERSON_NAME] : [GEOGRAPHIC_DATA]" at bounding box center [699, 274] width 211 height 14
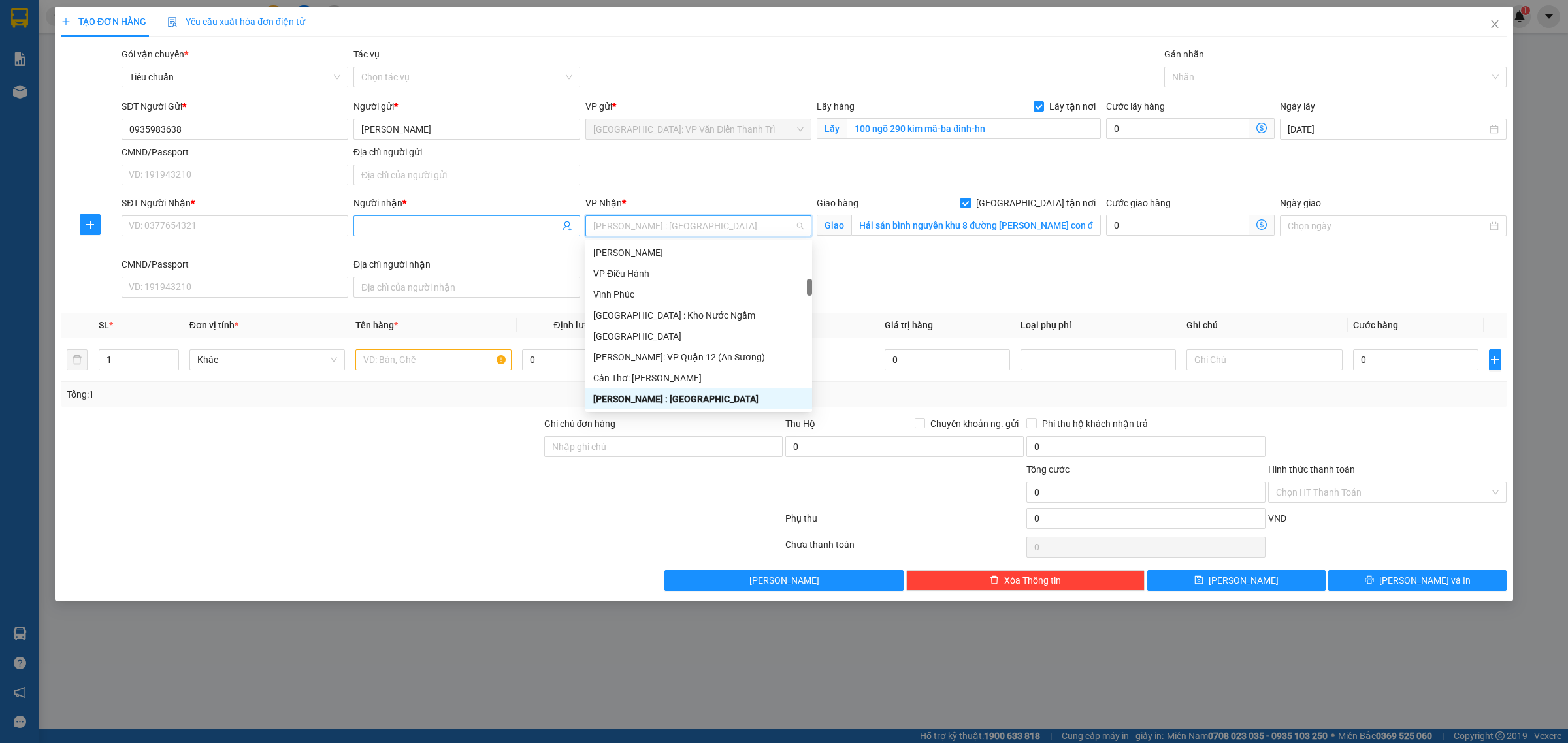
click at [378, 231] on input "Người nhận *" at bounding box center [459, 226] width 198 height 14
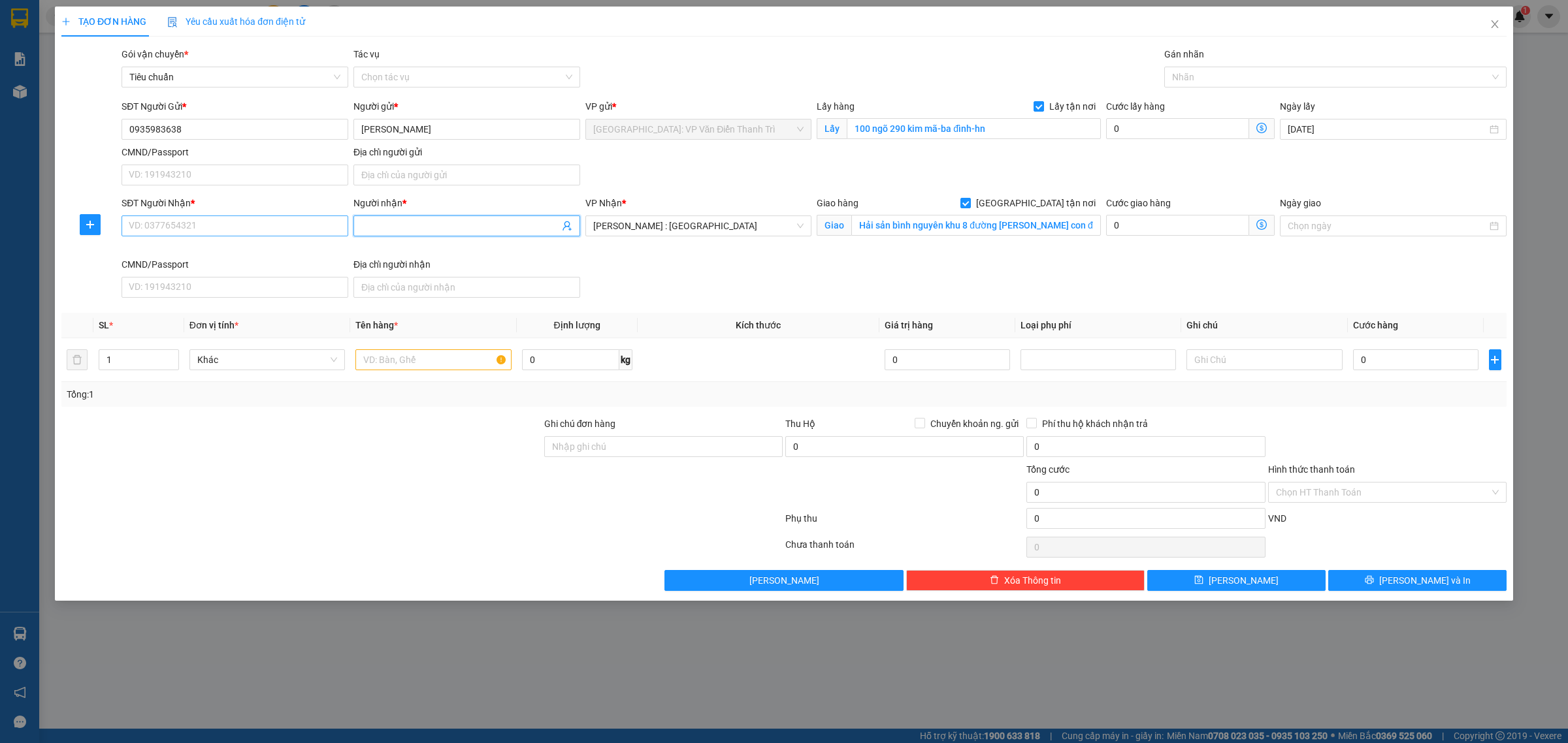
paste input "0962499700"
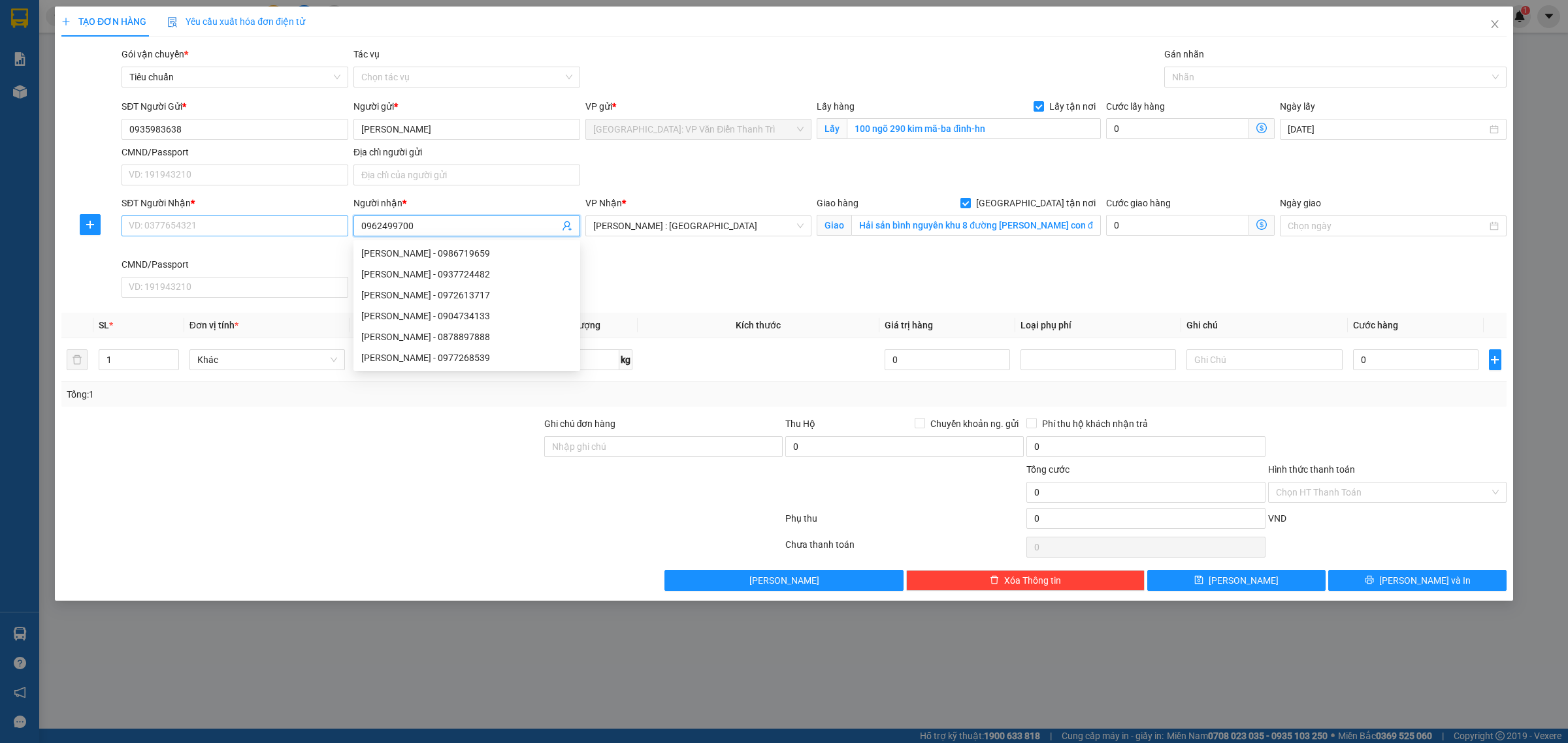
type input "0962499700"
click at [315, 232] on input "SĐT Người Nhận *" at bounding box center [235, 226] width 227 height 21
paste input "0962499700"
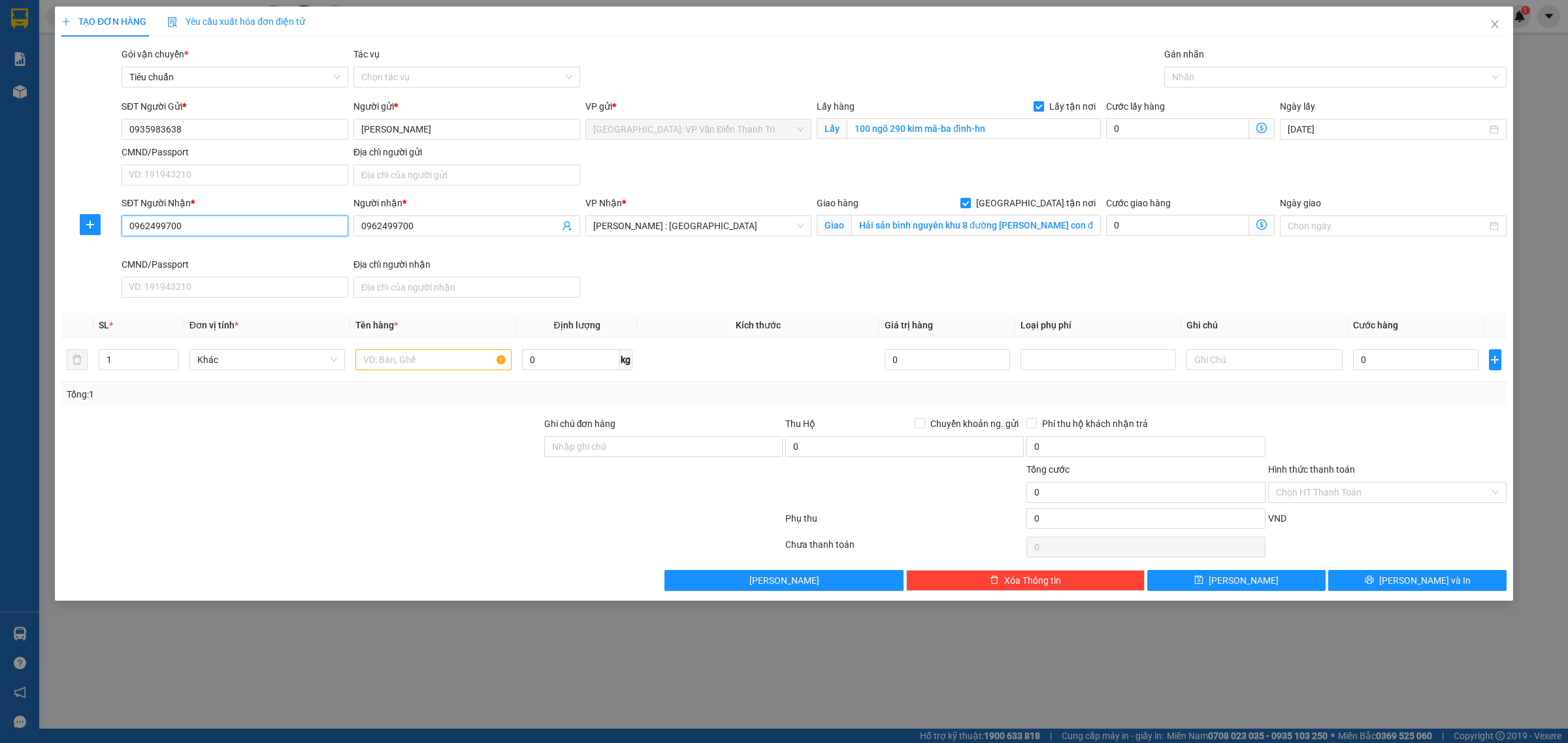
type input "0962499700"
click at [477, 224] on input "0962499700" at bounding box center [459, 226] width 198 height 14
paste input "Ngọc Diễm"
click at [477, 224] on input "0962499700" at bounding box center [459, 226] width 198 height 14
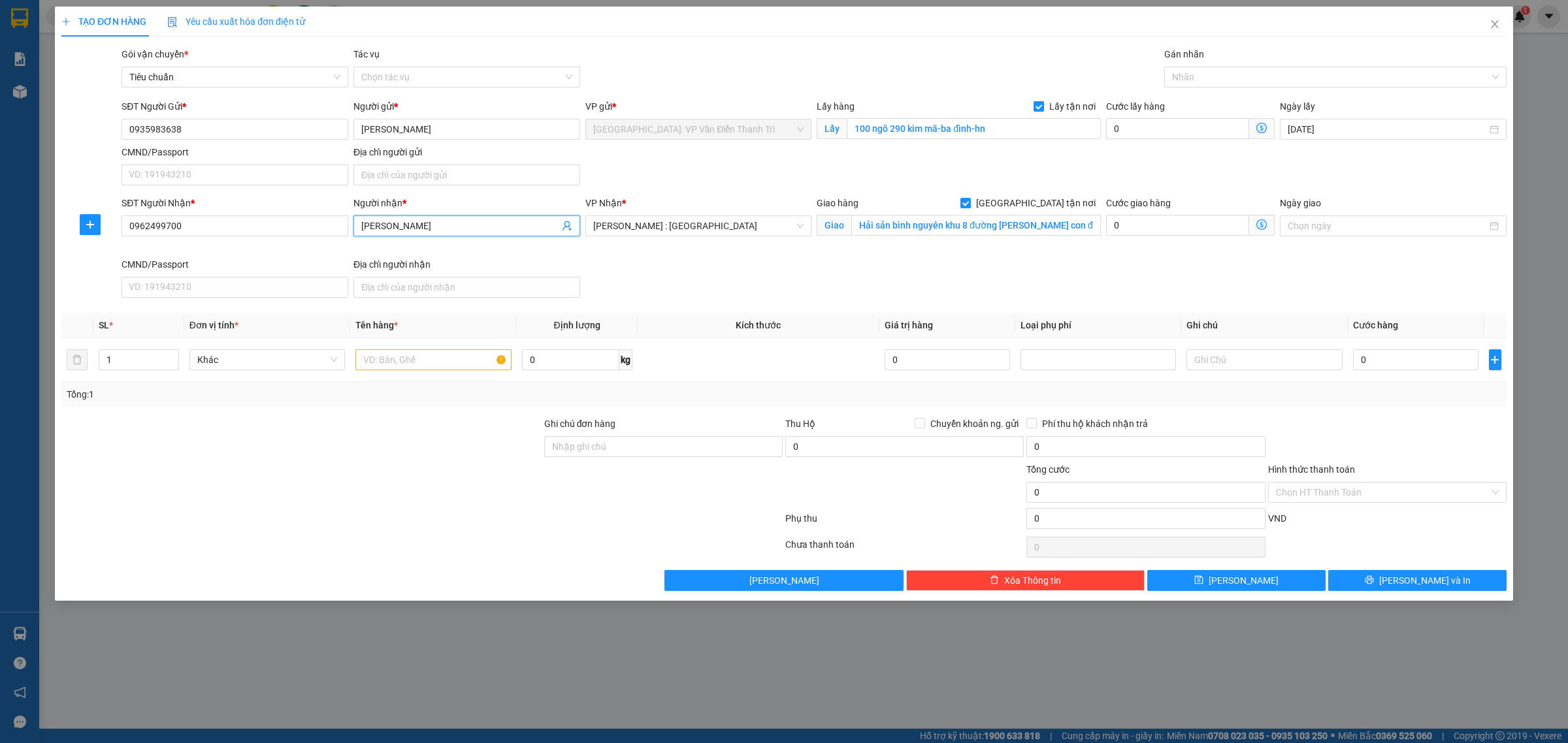
type input "Ngọc Diễm"
click at [1148, 121] on input "0" at bounding box center [1177, 129] width 143 height 21
type input "6"
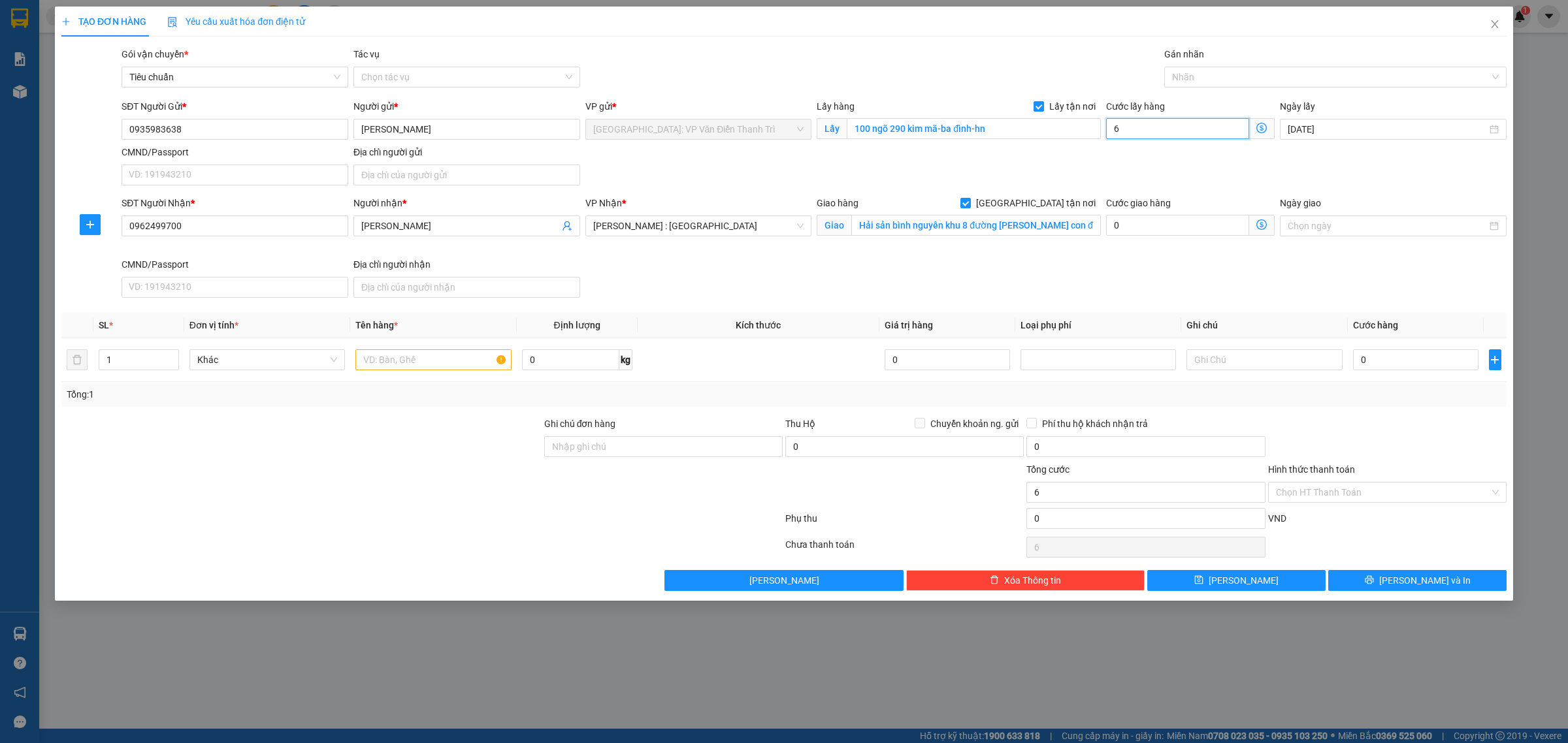
type input "65"
type input "650"
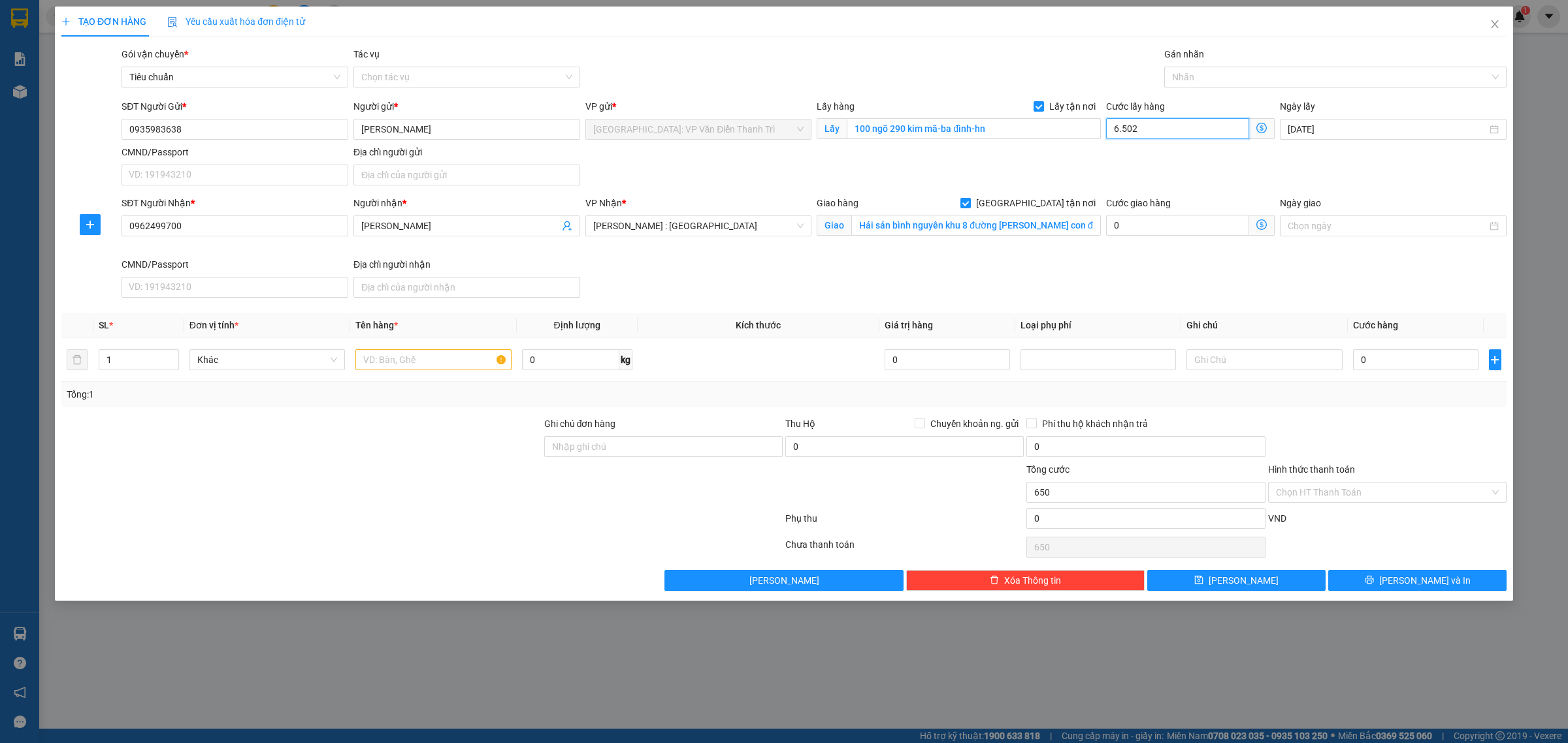
type input "6.502.065.020"
type input "6.502.065.065.020"
type input "65.020.650.650.200"
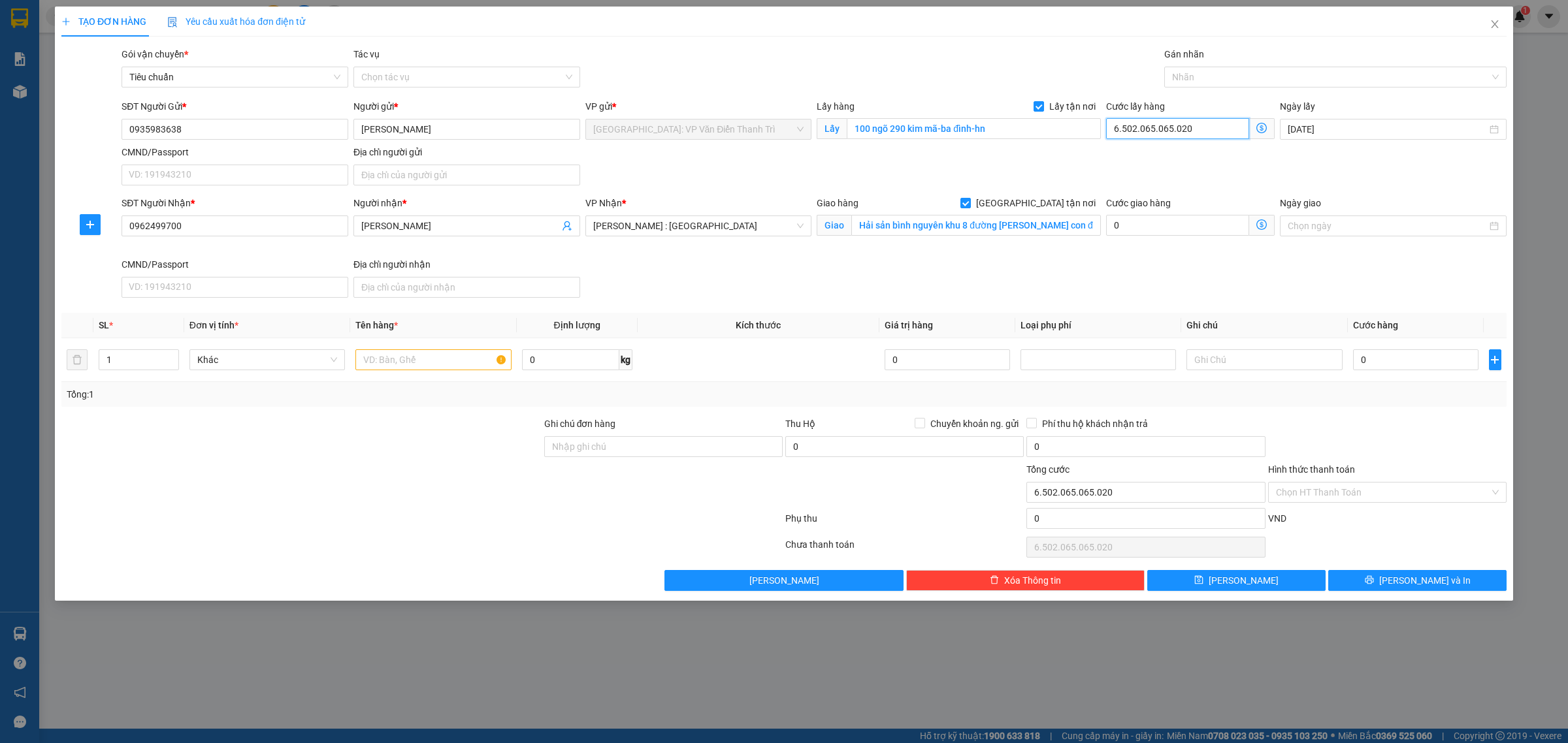
type input "65.020.650.650.200"
type input "650.206.506.500.200"
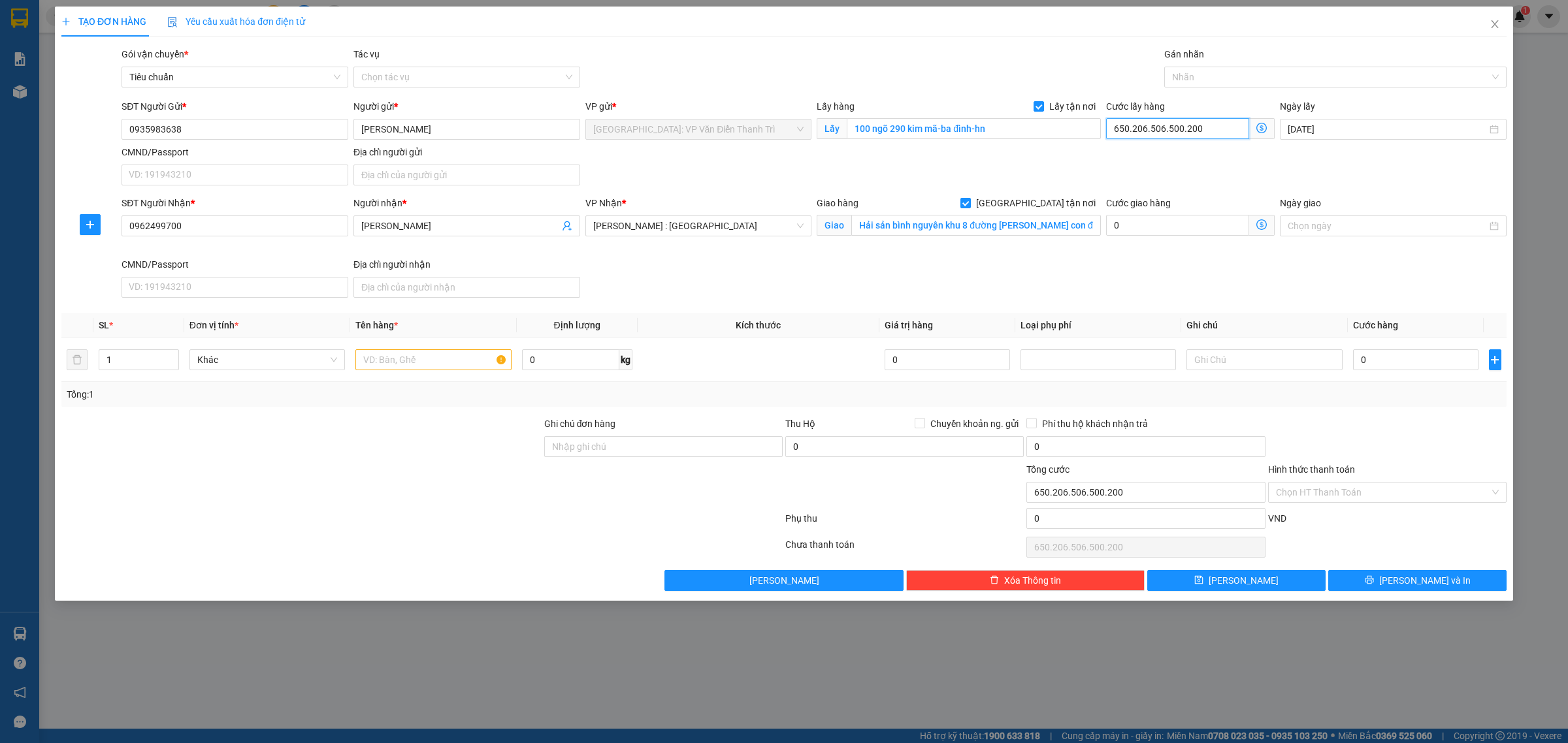
click at [1148, 121] on input "650.206.506.500.200" at bounding box center [1177, 129] width 143 height 21
type input "6"
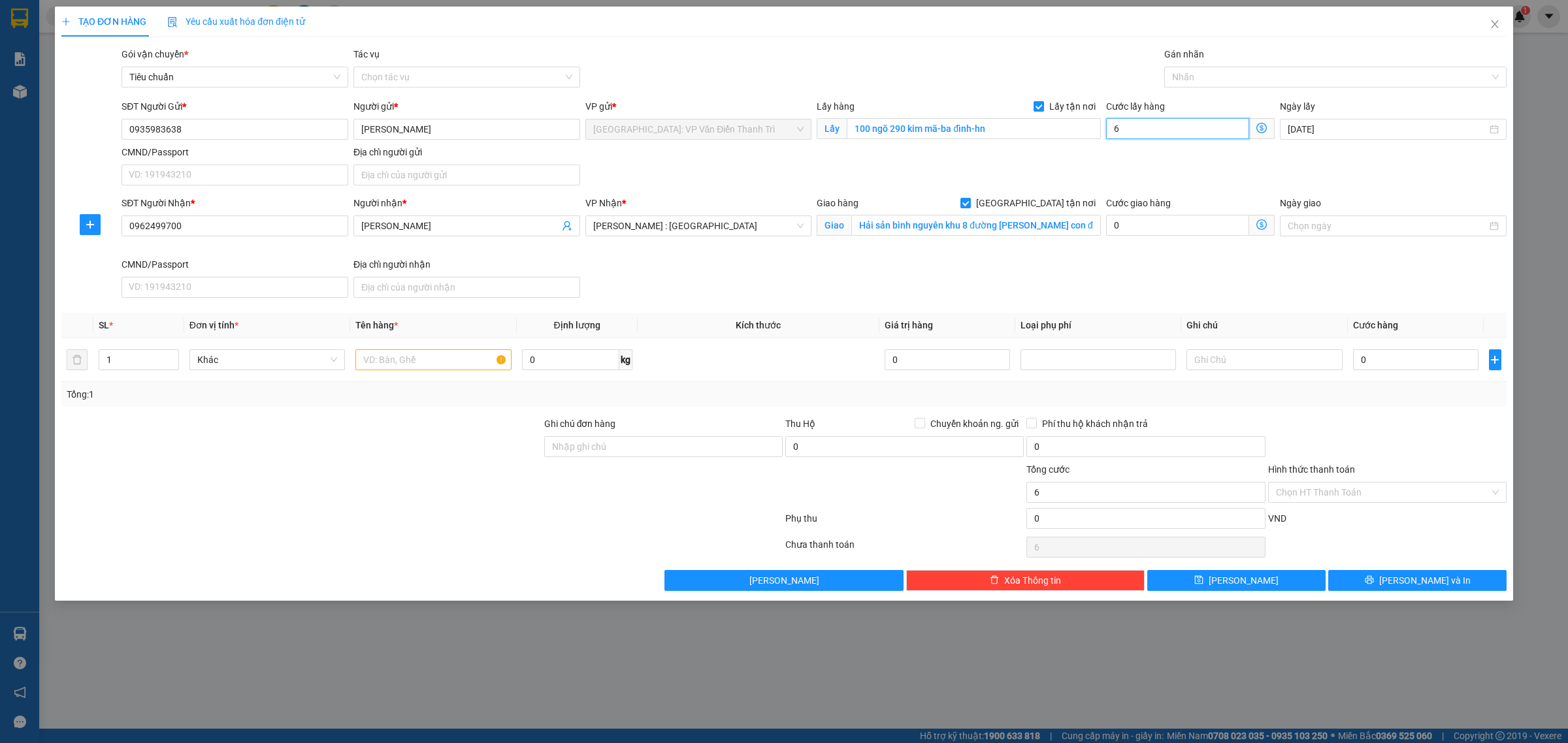
type input "65"
type input "650"
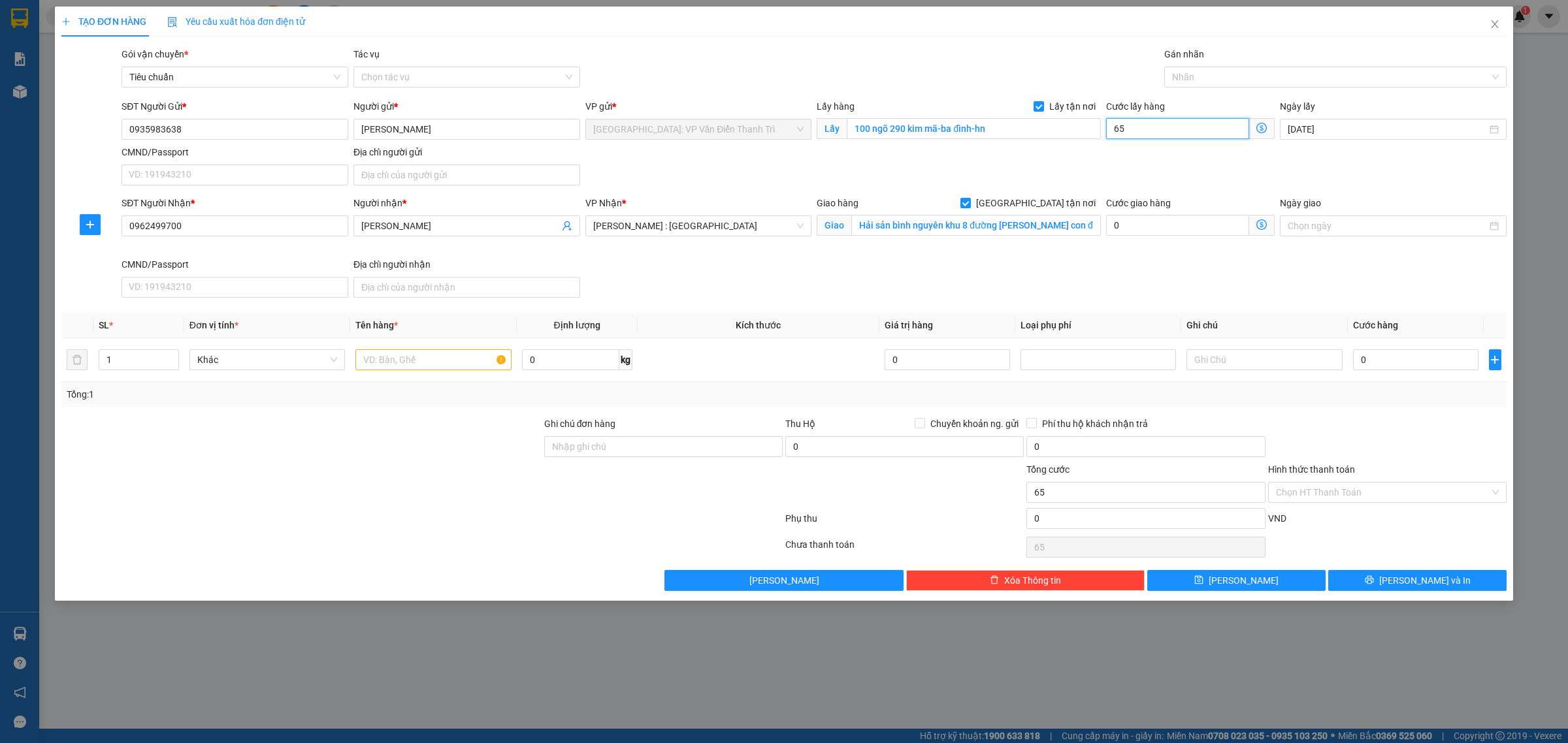
type input "650"
type input "6.500"
type input "65.000"
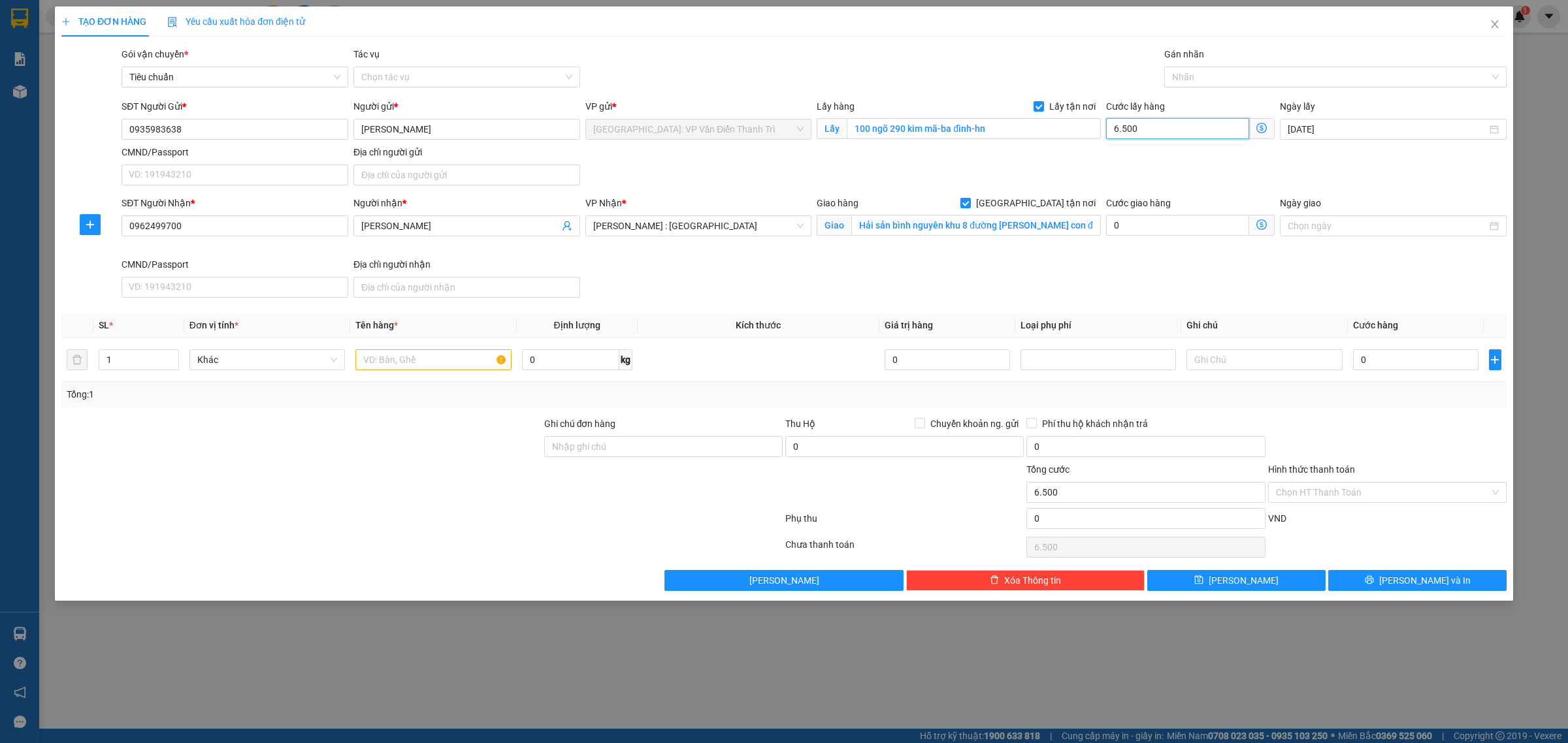
type input "65.000"
click at [412, 357] on input "text" at bounding box center [433, 360] width 155 height 21
type input "3 mặt bàn (sử dụng dịch vụ bọc)"
drag, startPoint x: 116, startPoint y: 363, endPoint x: 25, endPoint y: 384, distance: 93.4
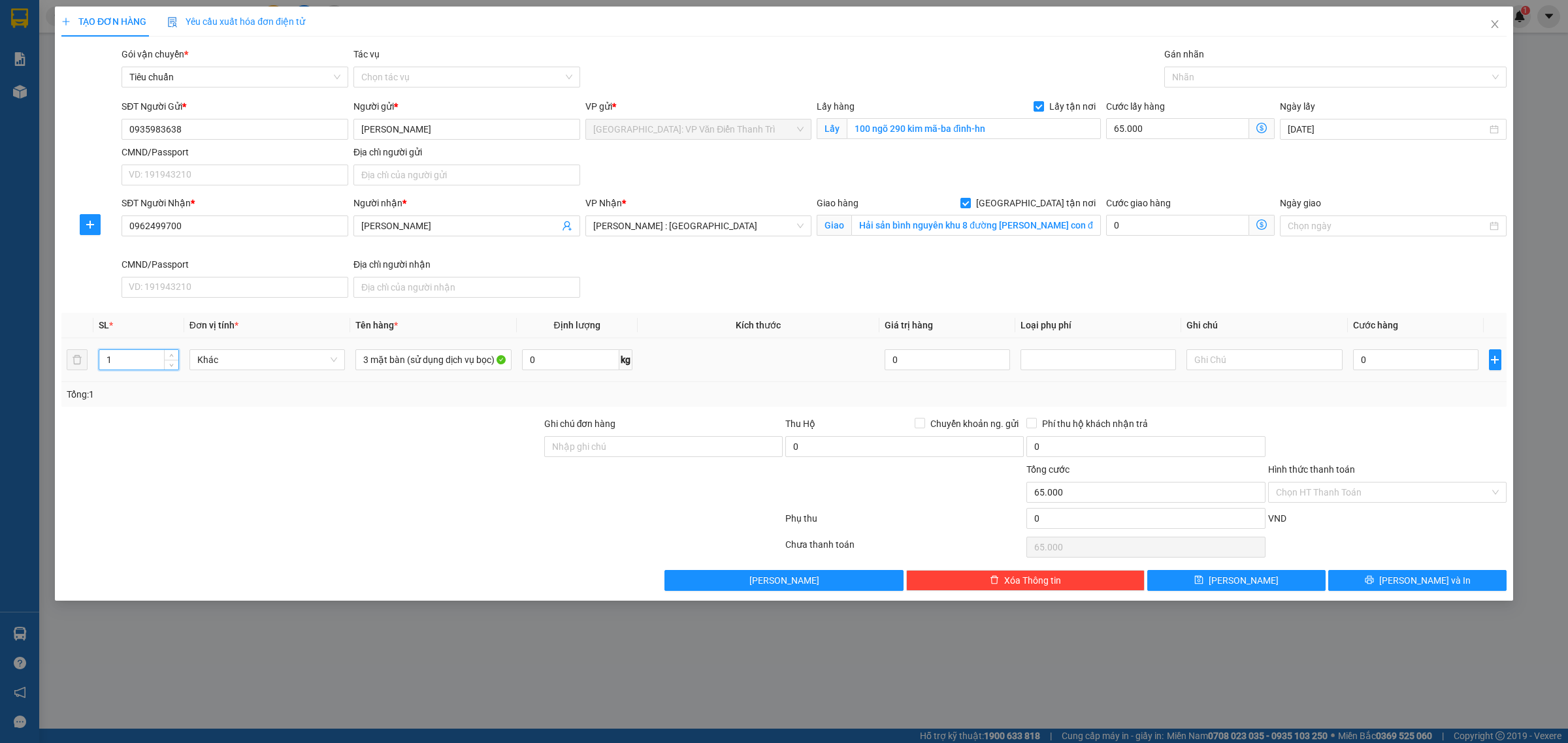
click at [0, 388] on div "TẠO ĐƠN HÀNG Yêu cầu xuất hóa đơn điện tử Transit Pickup Surcharge Ids Transit …" at bounding box center [784, 372] width 1568 height 743
type input "3"
click at [1380, 364] on input "0" at bounding box center [1415, 360] width 125 height 21
type input "1"
type input "65.001"
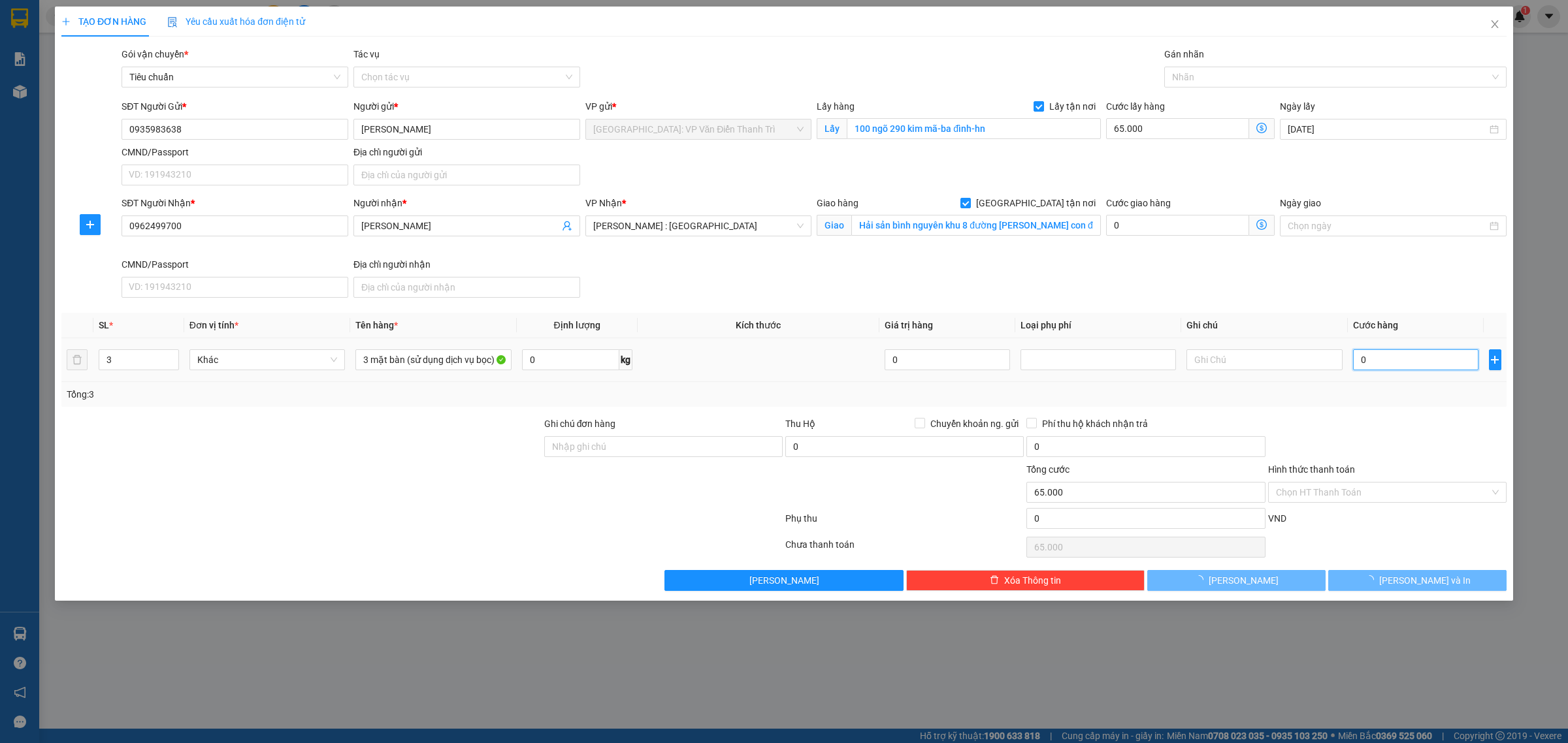
type input "65.001"
type input "1.000"
type input "66.000"
click at [1314, 283] on div "SĐT Người Nhận * 0962499700 Người nhận * Ngọc Diễm VP Nhận * Hồ Chí Minh : Kho …" at bounding box center [814, 249] width 1391 height 107
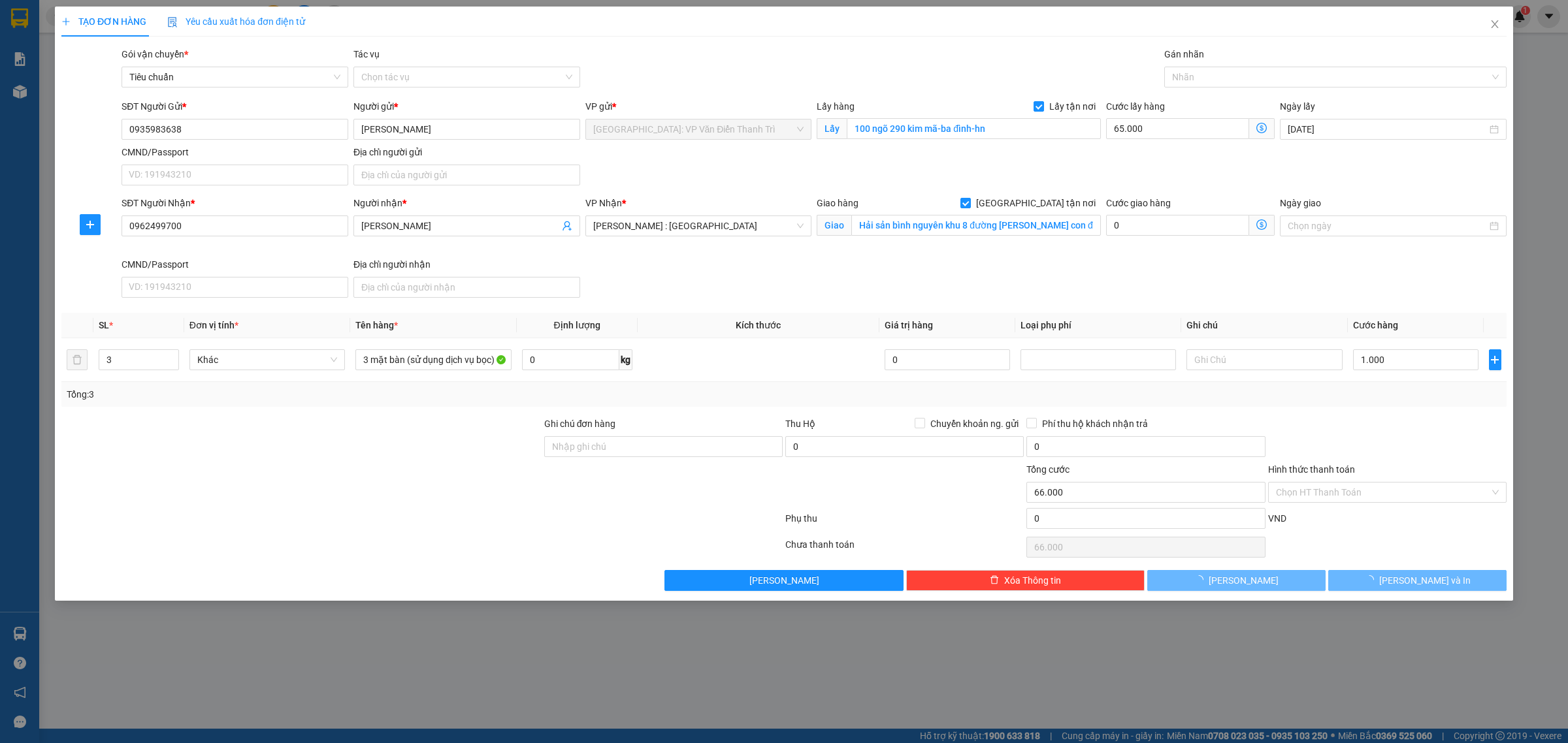
type input "0"
type input "65.000"
click at [1376, 361] on input "0" at bounding box center [1415, 360] width 125 height 21
type input "1"
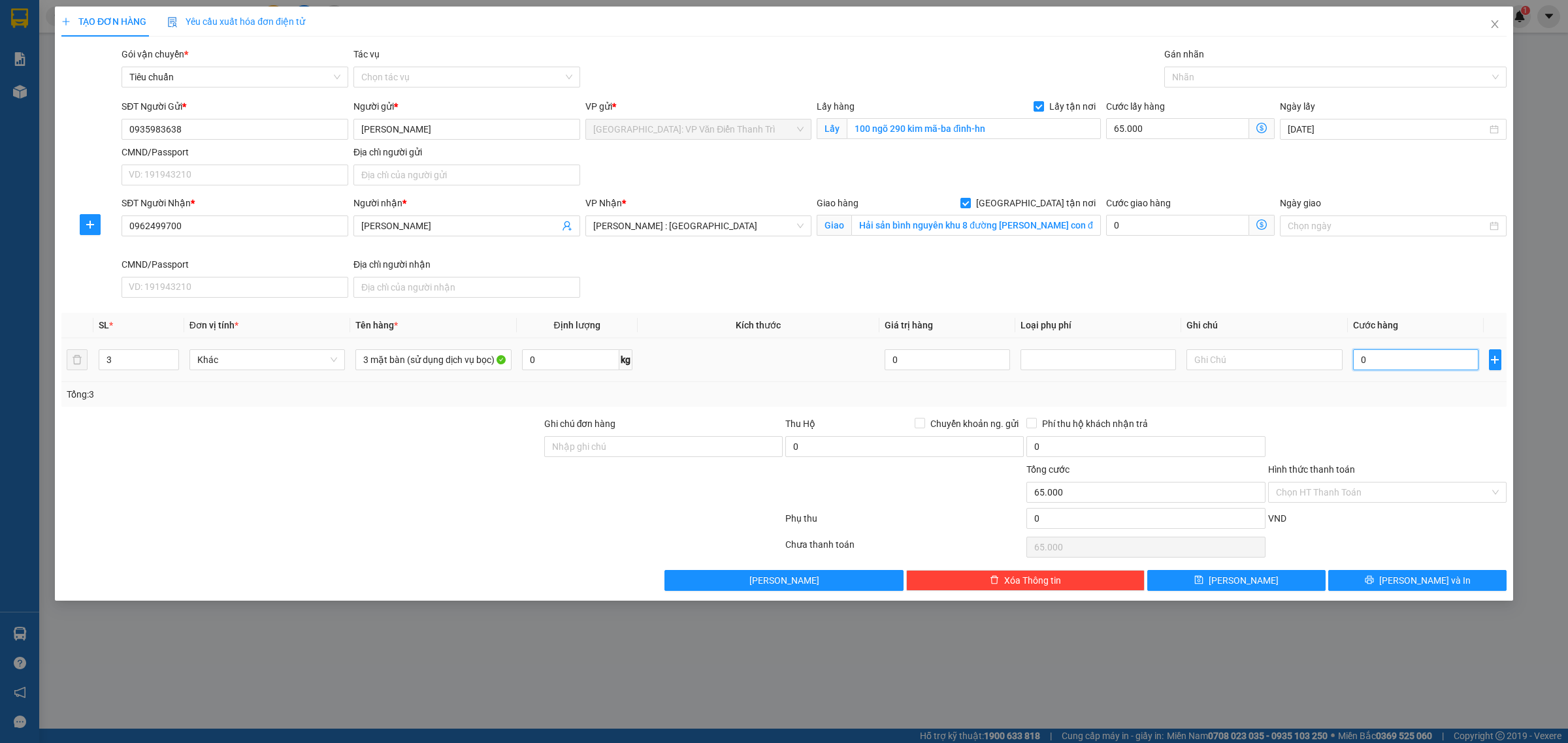
type input "65.001"
type input "1.000"
type input "66.000"
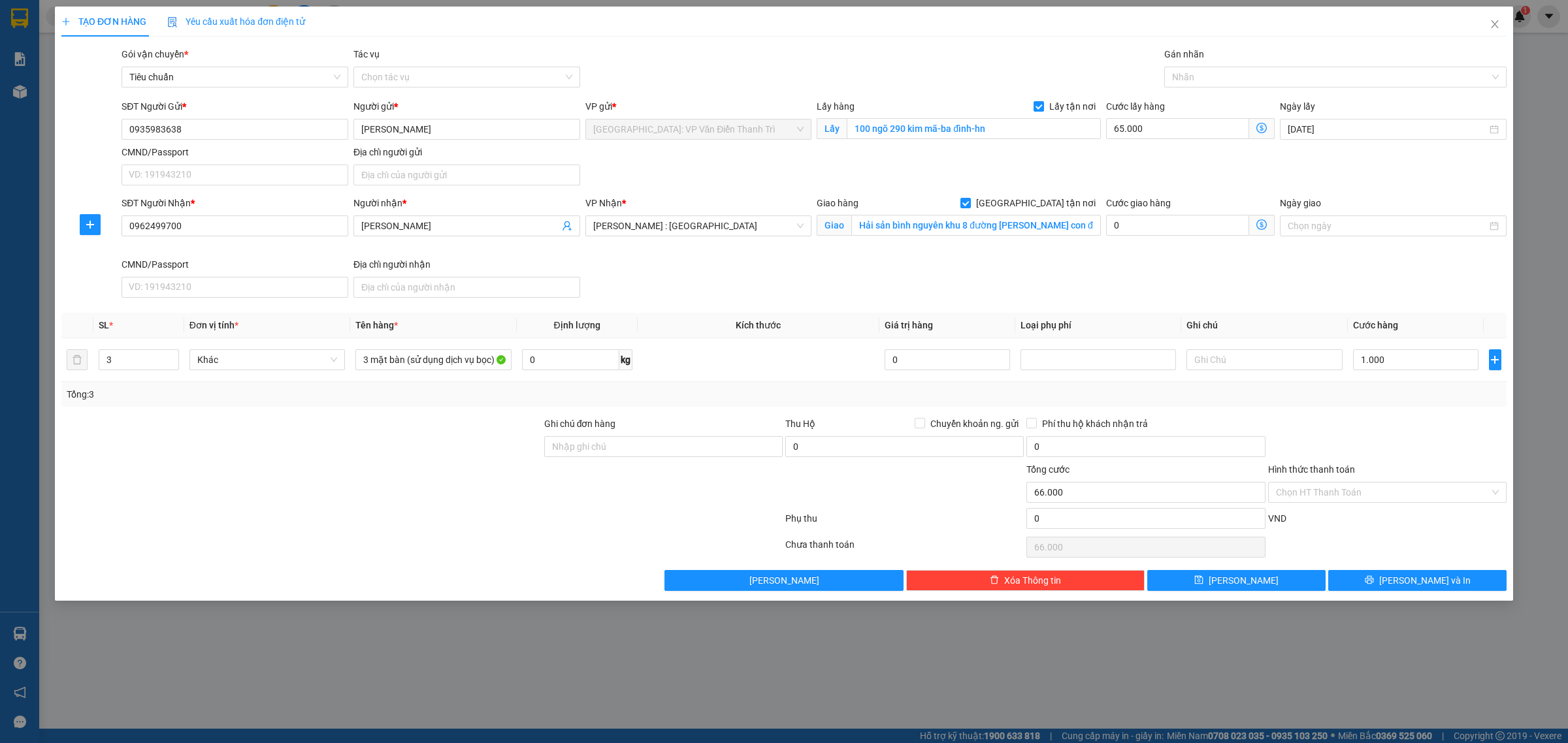
click at [1364, 284] on div "SĐT Người Nhận * 0962499700 Người nhận * Ngọc Diễm VP Nhận * Hồ Chí Minh : Kho …" at bounding box center [814, 249] width 1391 height 107
click at [1271, 587] on button "[PERSON_NAME]" at bounding box center [1236, 581] width 178 height 21
checkbox input "false"
type input "1"
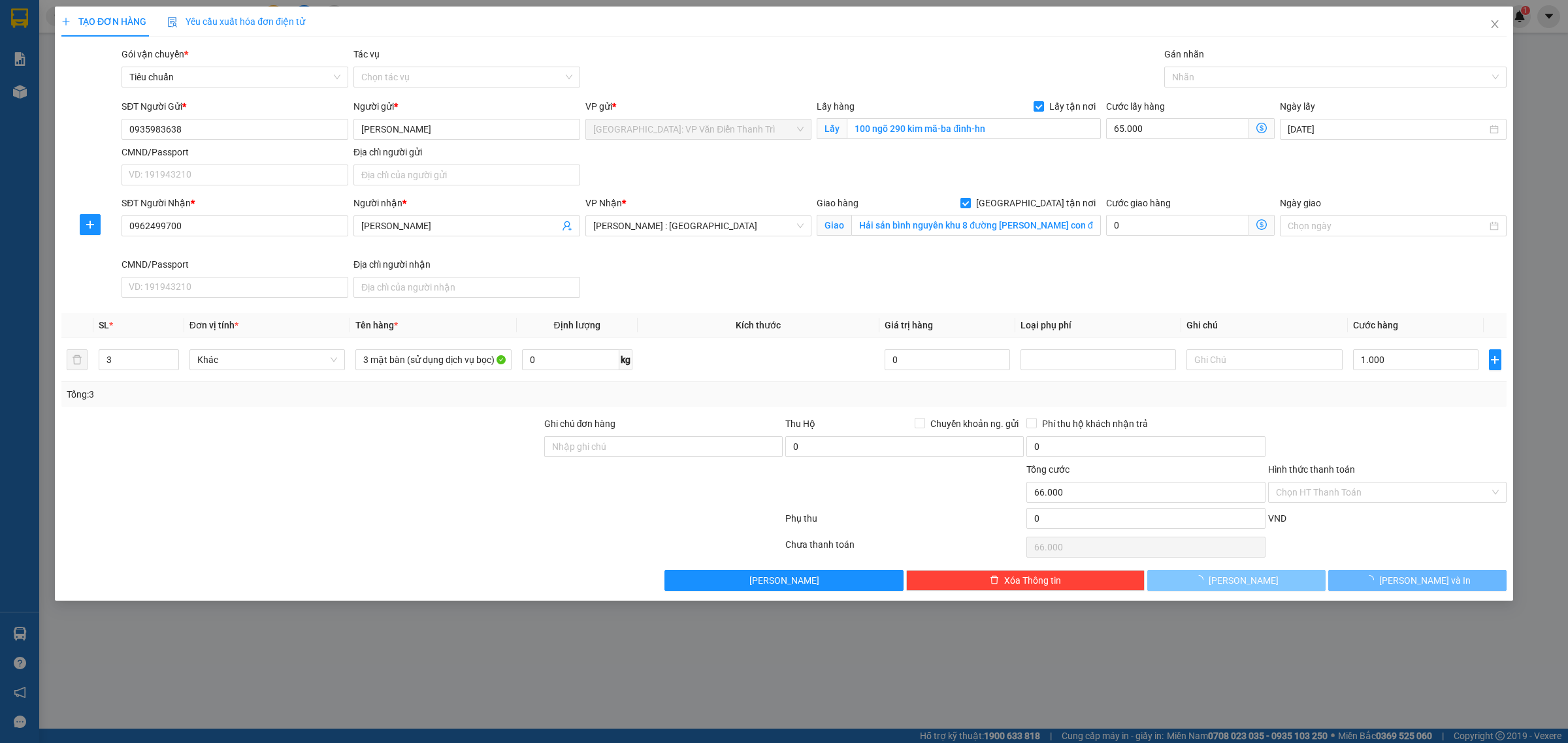
type input "0"
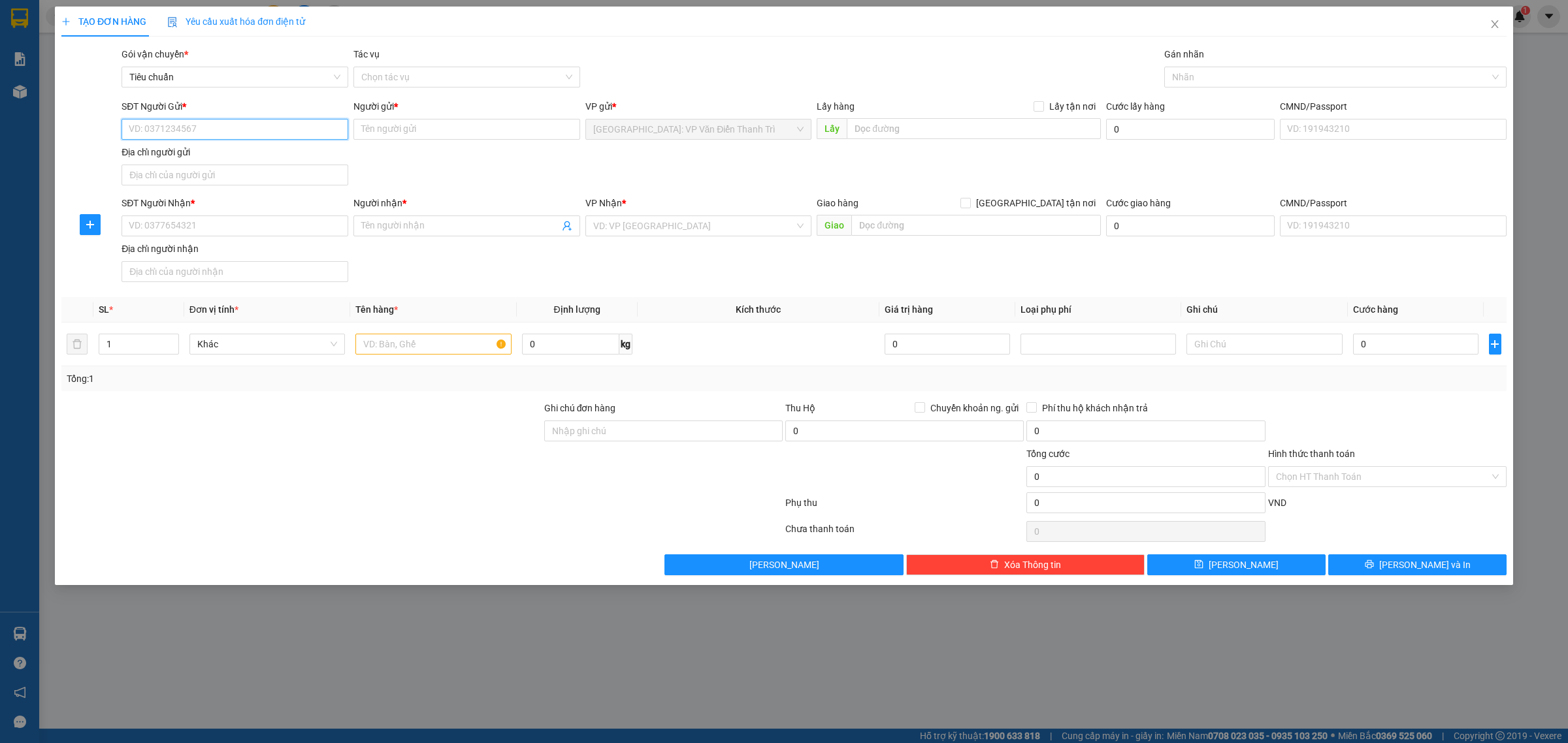
click at [256, 128] on input "SĐT Người Gửi *" at bounding box center [235, 129] width 227 height 21
paste input "0917483966"
click at [230, 131] on input "0917483966" at bounding box center [235, 129] width 227 height 21
click at [230, 130] on input "0917483966" at bounding box center [235, 129] width 227 height 21
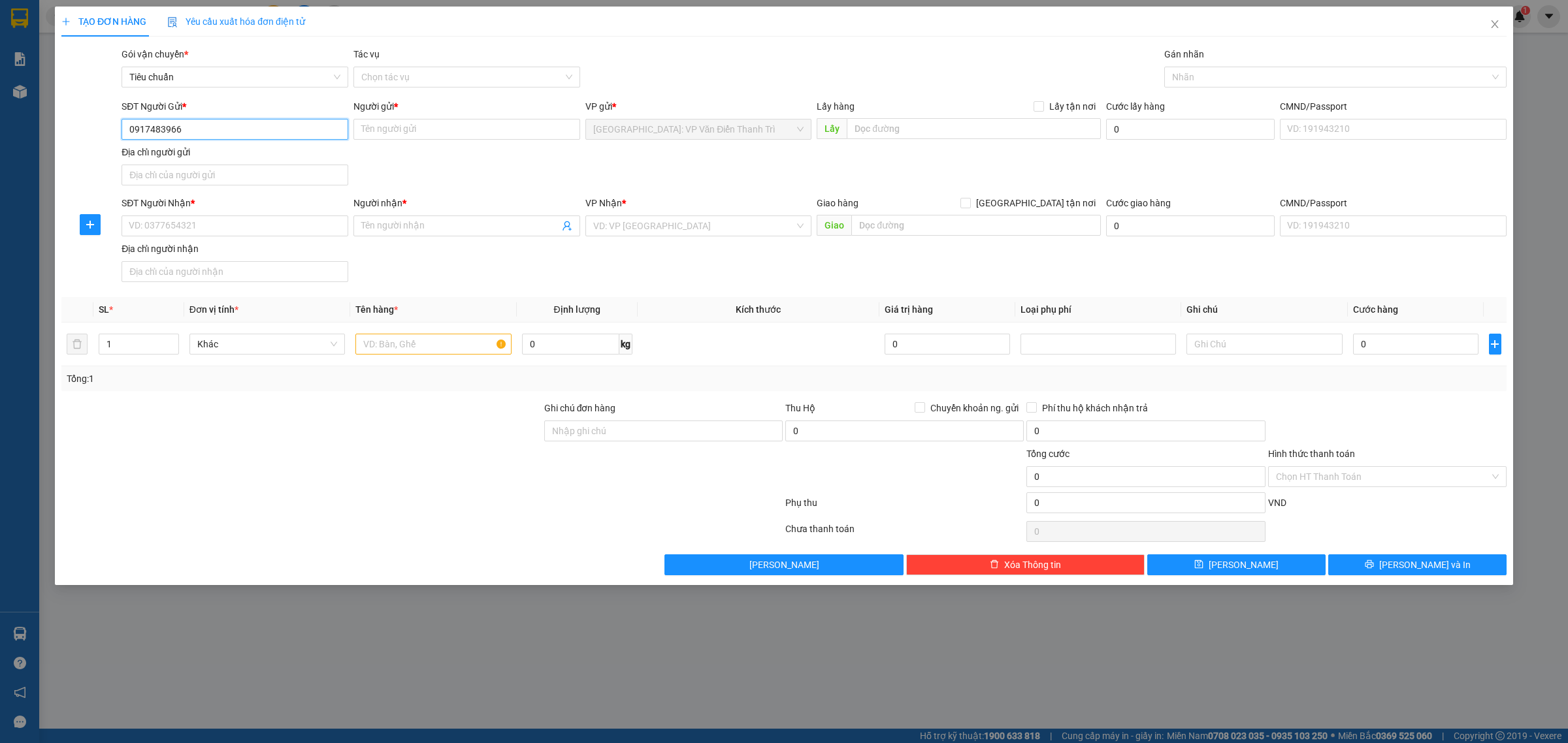
type input "0917483966"
click at [264, 125] on input "0917483966" at bounding box center [235, 129] width 227 height 21
click at [393, 125] on input "Người gửi *" at bounding box center [467, 129] width 227 height 21
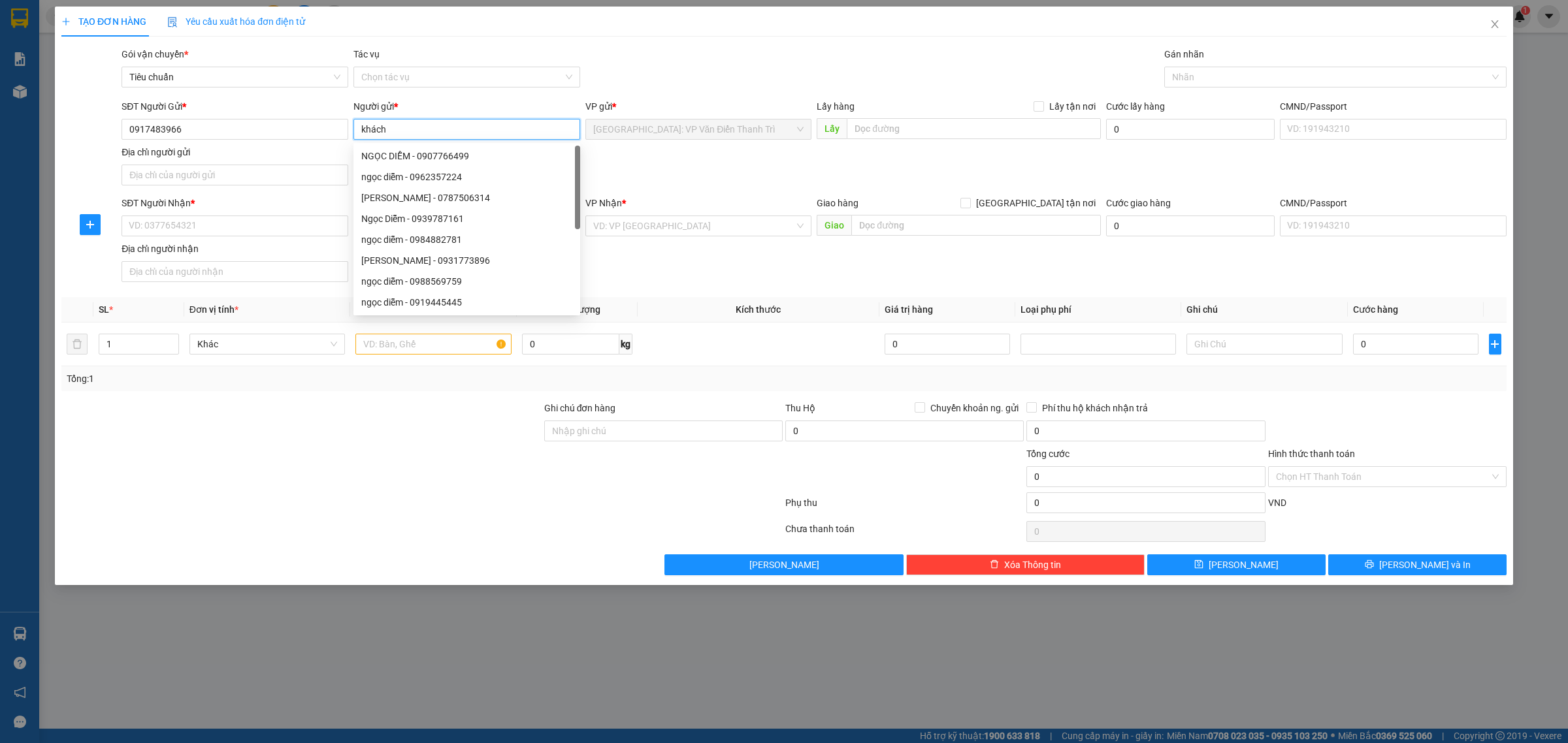
type input "khách"
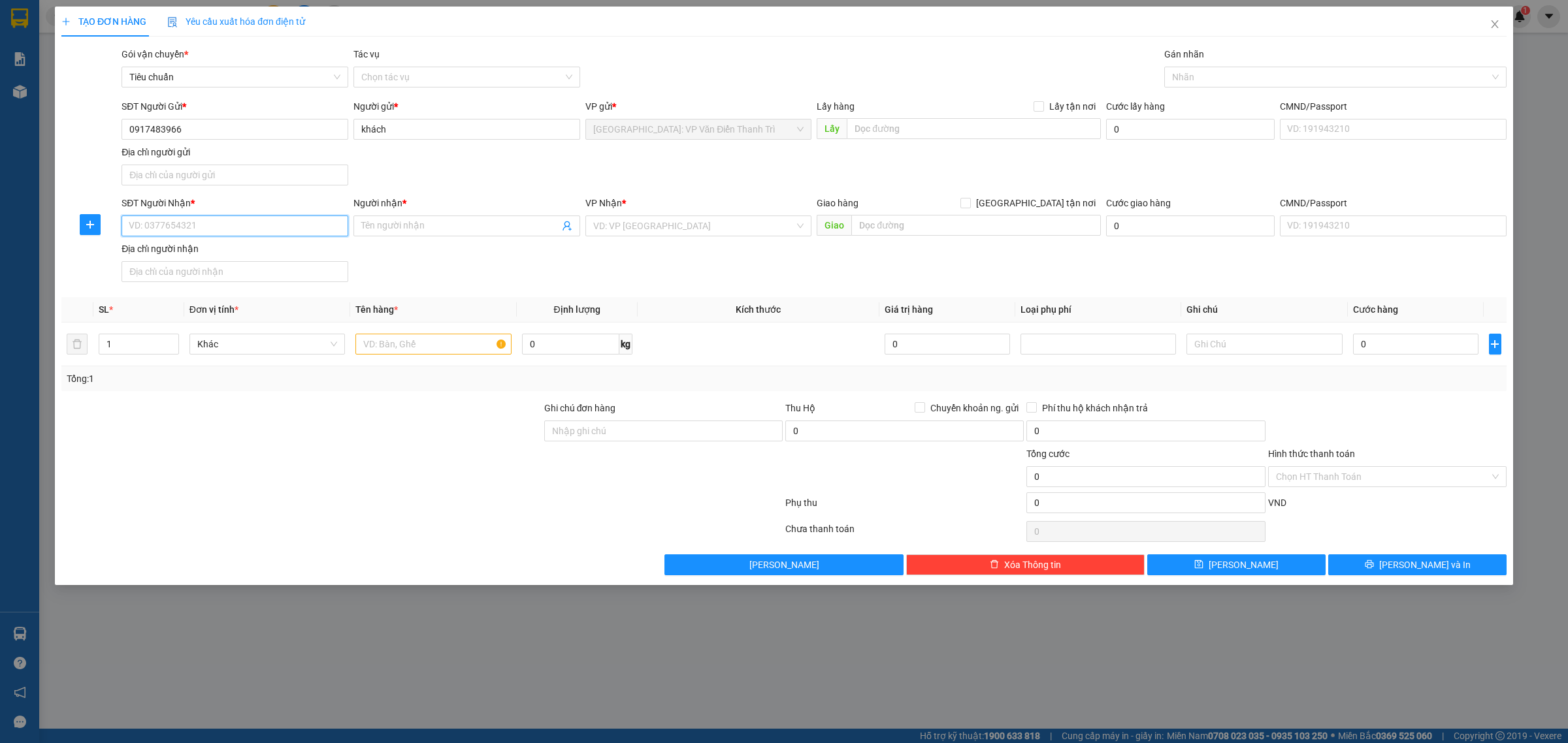
click at [221, 230] on input "SĐT Người Nhận *" at bounding box center [235, 226] width 227 height 21
paste input "098 8609626"
click at [190, 227] on input "098 8609626" at bounding box center [235, 226] width 227 height 21
click at [145, 224] on input "098 8609626" at bounding box center [235, 226] width 227 height 21
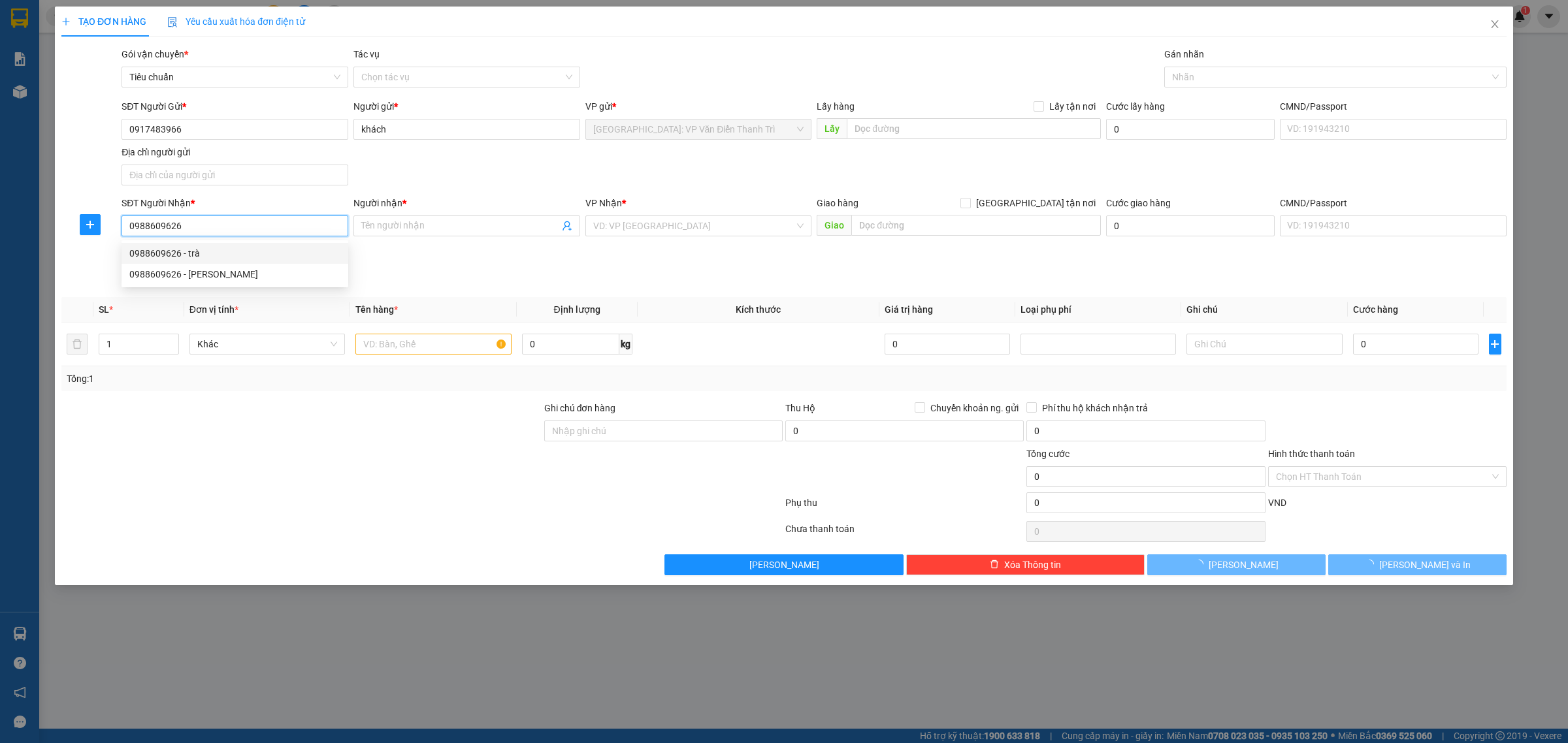
click at [205, 229] on input "0988609626" at bounding box center [235, 226] width 227 height 21
type input "0988609626"
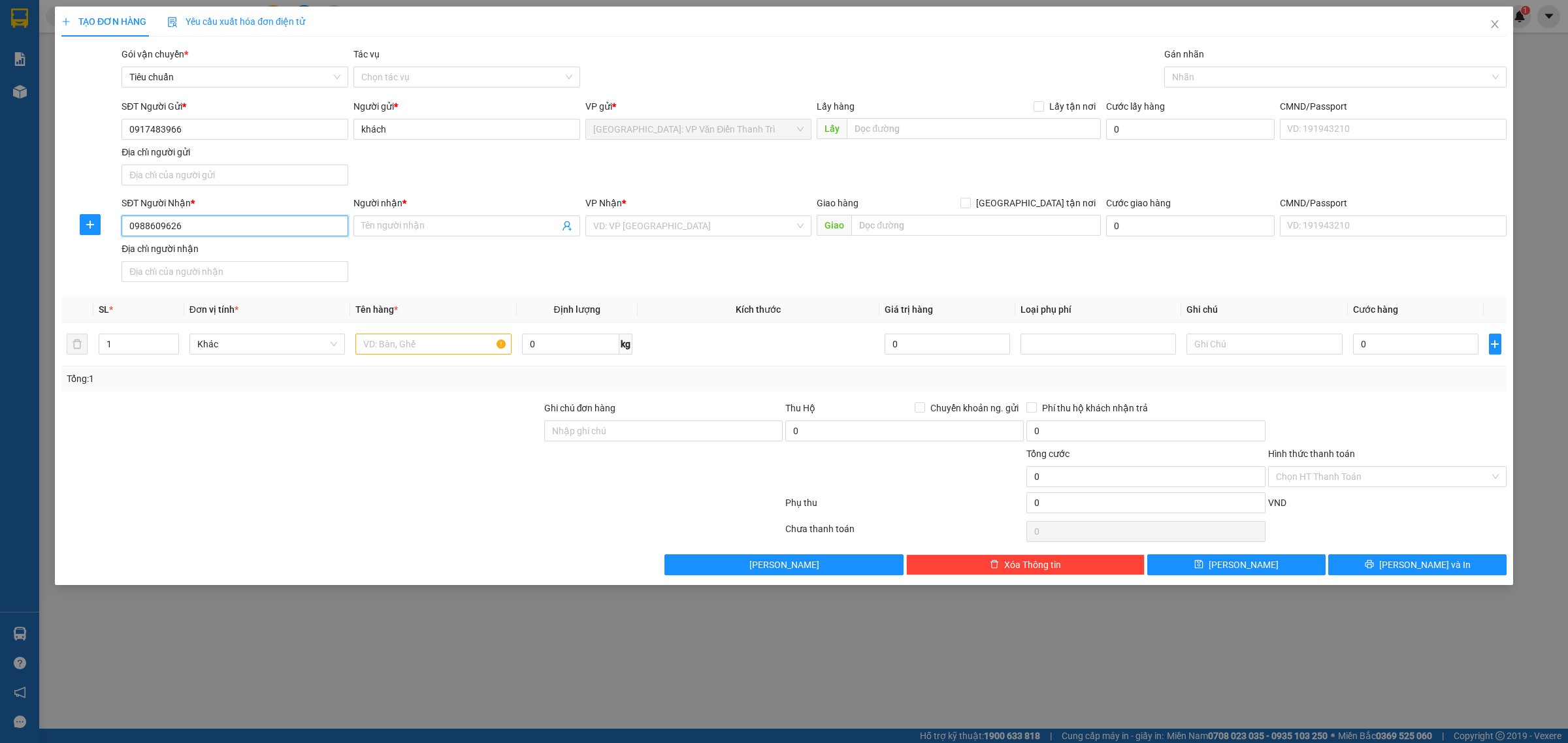
click at [205, 229] on input "0988609626" at bounding box center [235, 226] width 227 height 21
click at [201, 230] on input "0988609626" at bounding box center [235, 226] width 227 height 21
click at [188, 227] on input "0988609626" at bounding box center [235, 226] width 227 height 21
click at [200, 226] on input "0988609626" at bounding box center [235, 226] width 227 height 21
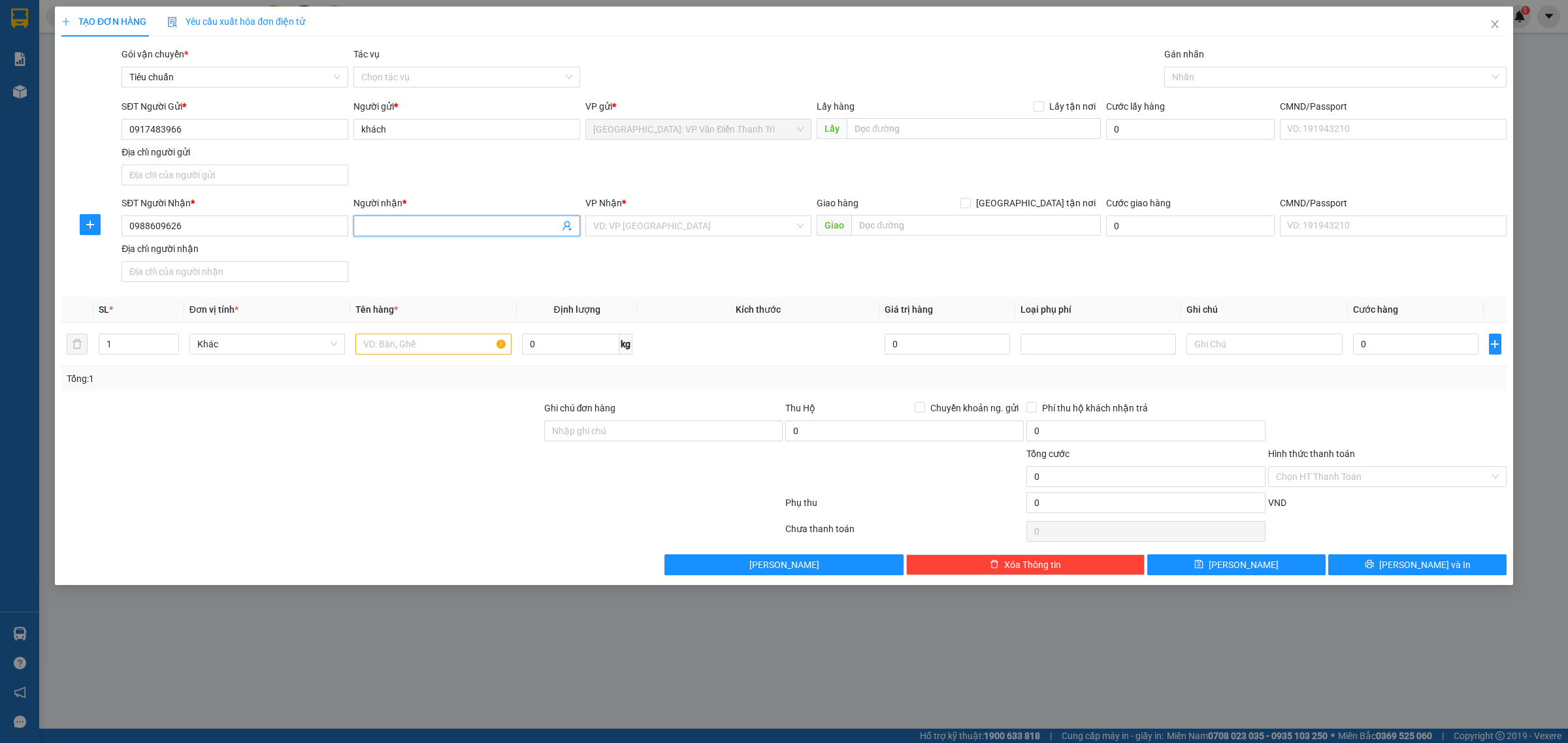
click at [439, 227] on input "Người nhận *" at bounding box center [459, 226] width 198 height 14
paste input "Thanh Trà"
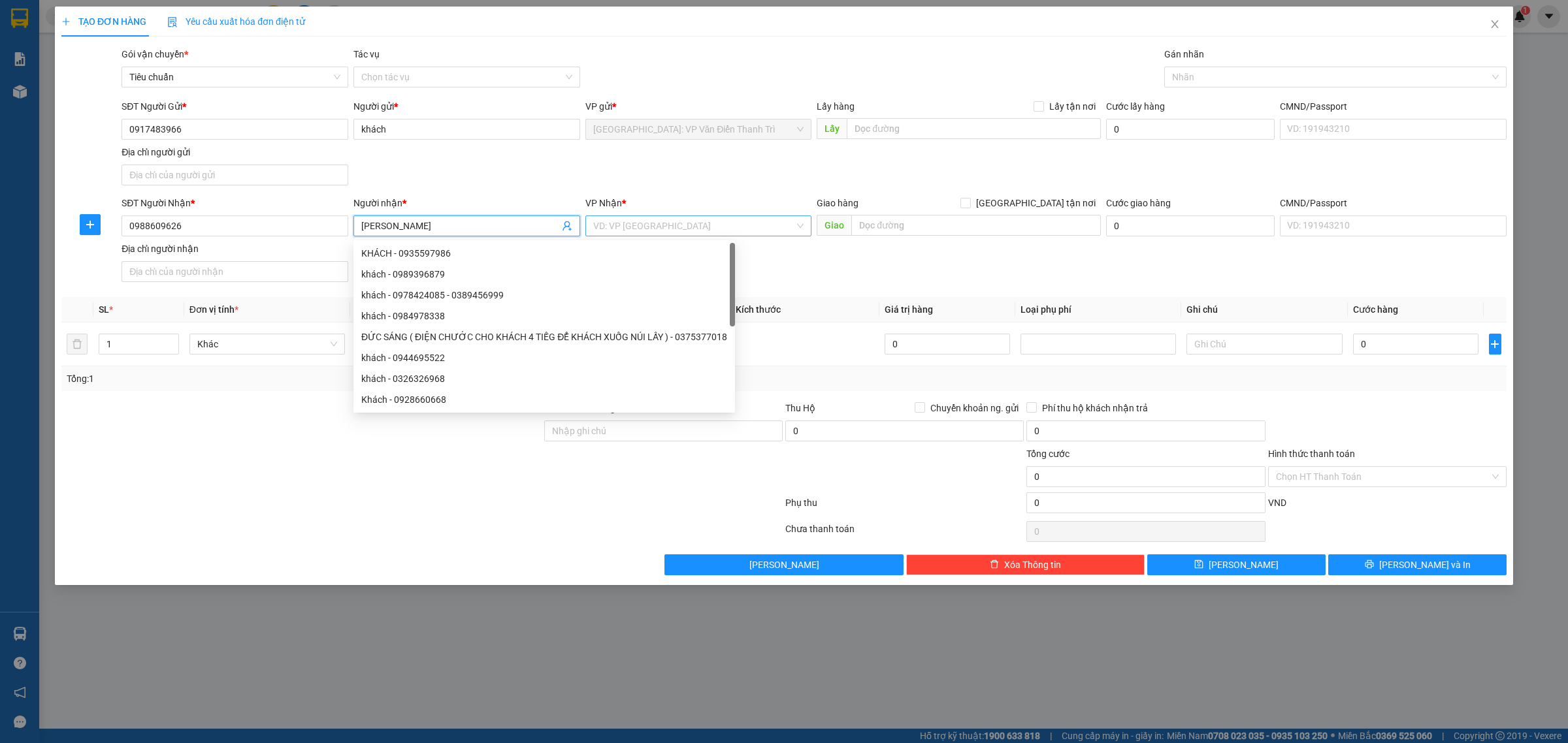
type input "Thanh Trà"
click at [644, 231] on input "search" at bounding box center [694, 226] width 202 height 20
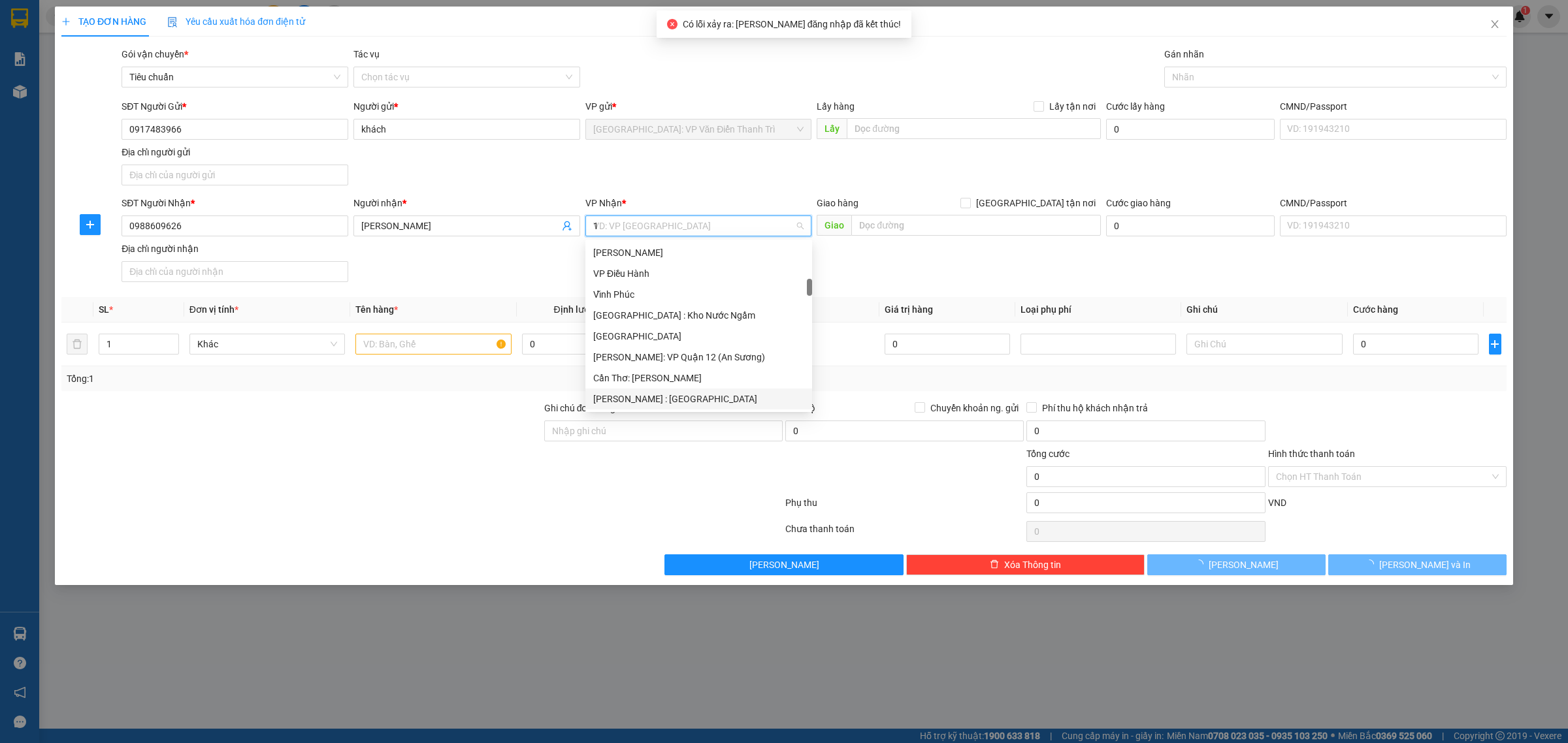
scroll to position [0, 0]
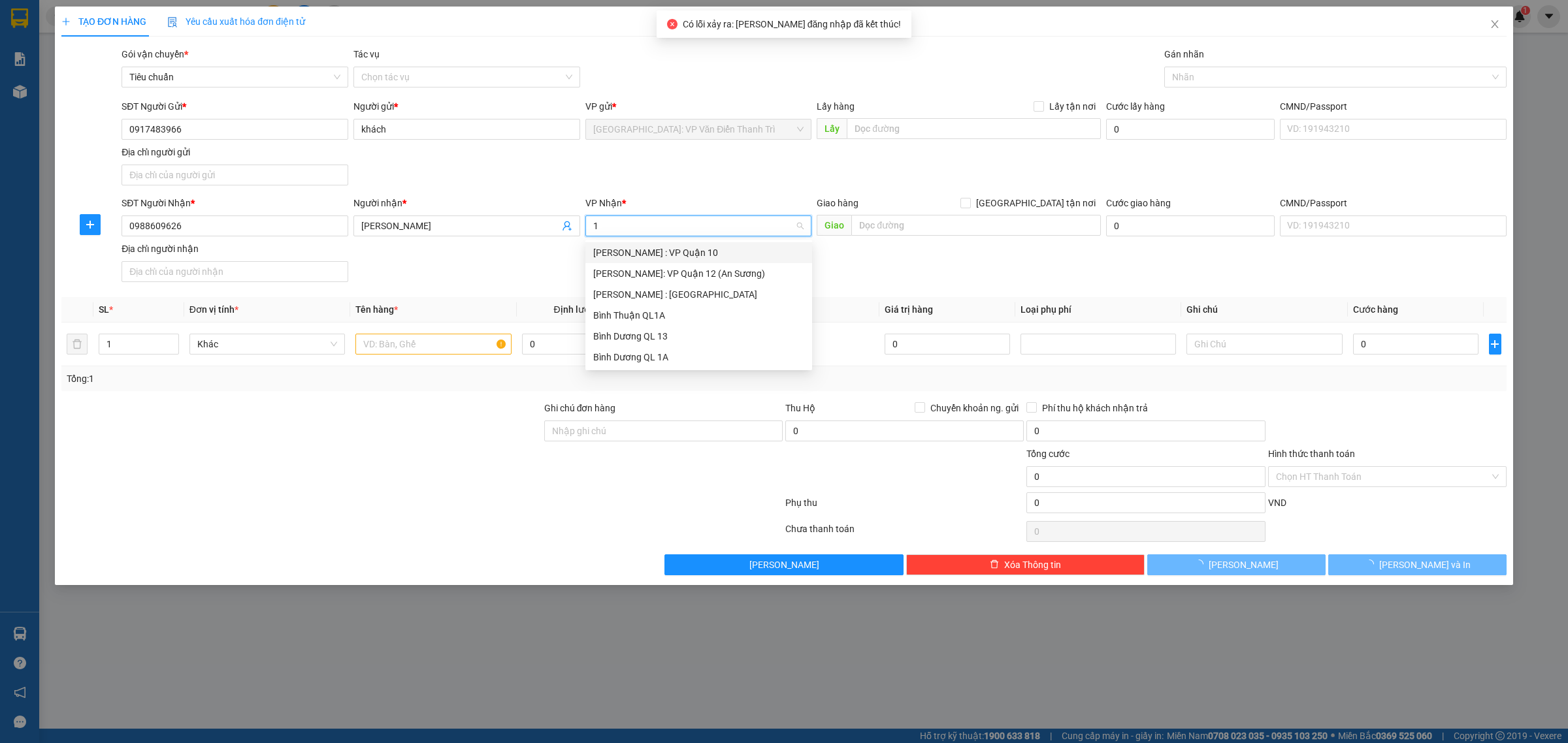
type input "12"
click at [658, 269] on div "[PERSON_NAME] : [GEOGRAPHIC_DATA]" at bounding box center [699, 274] width 211 height 14
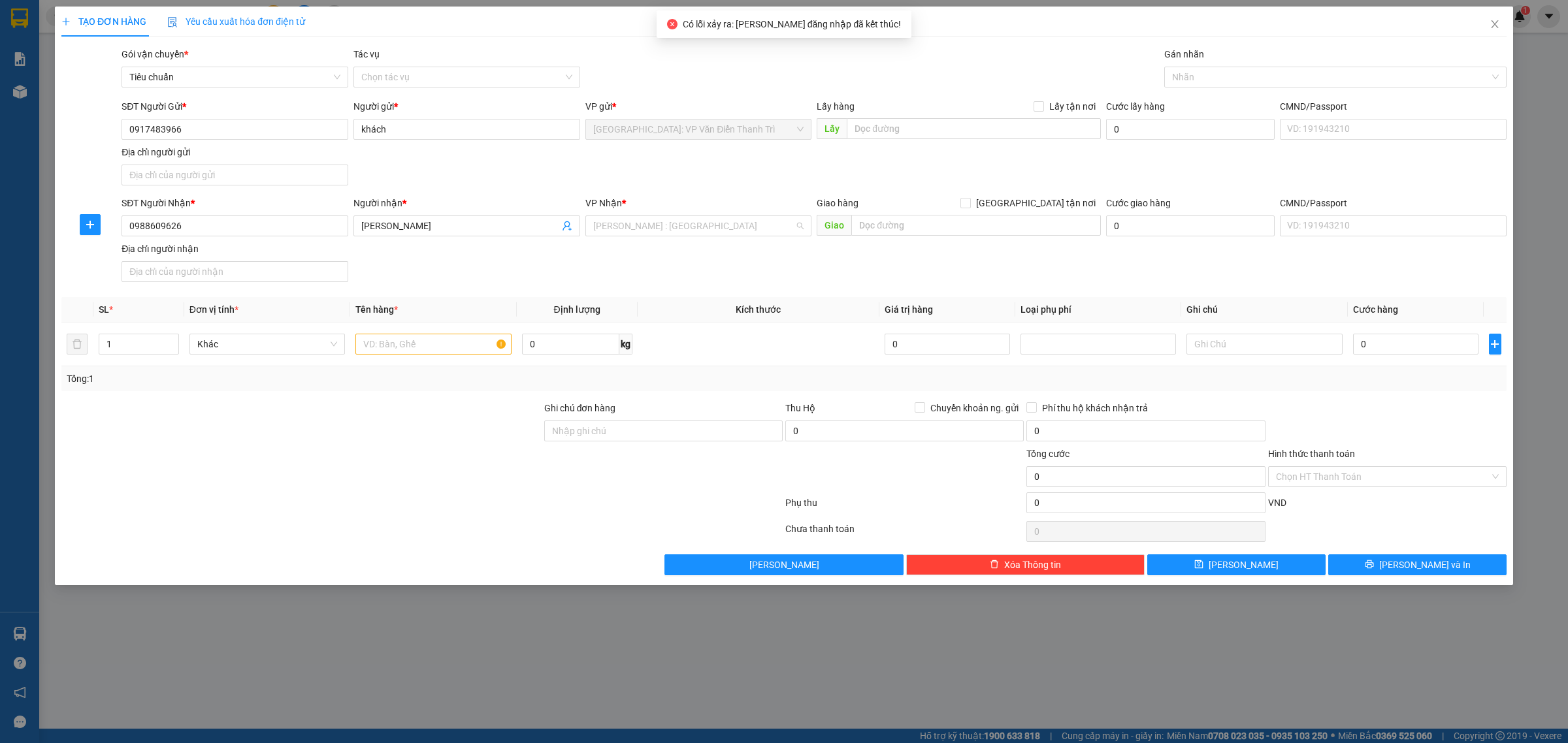
scroll to position [361, 0]
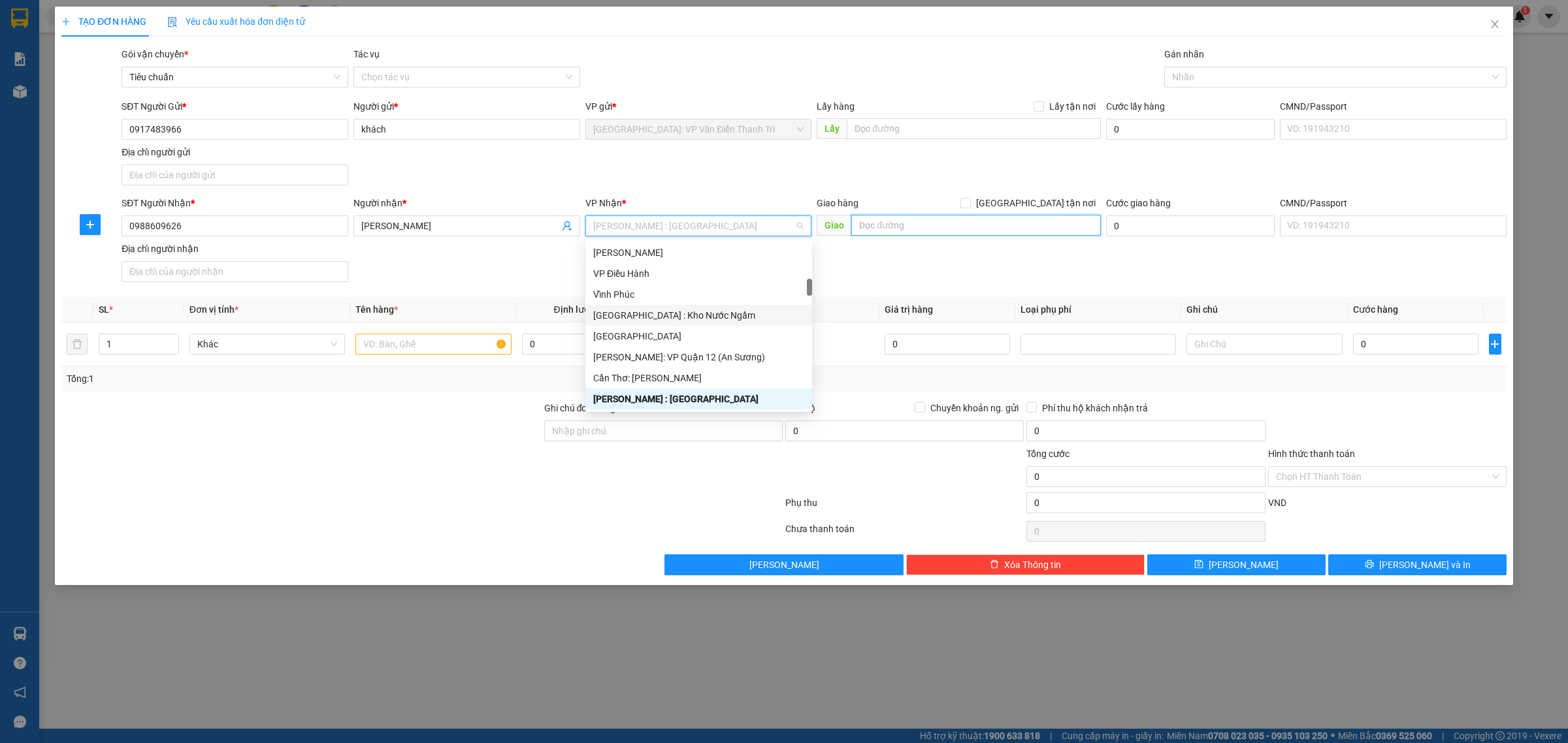
click at [884, 229] on input "text" at bounding box center [976, 225] width 249 height 21
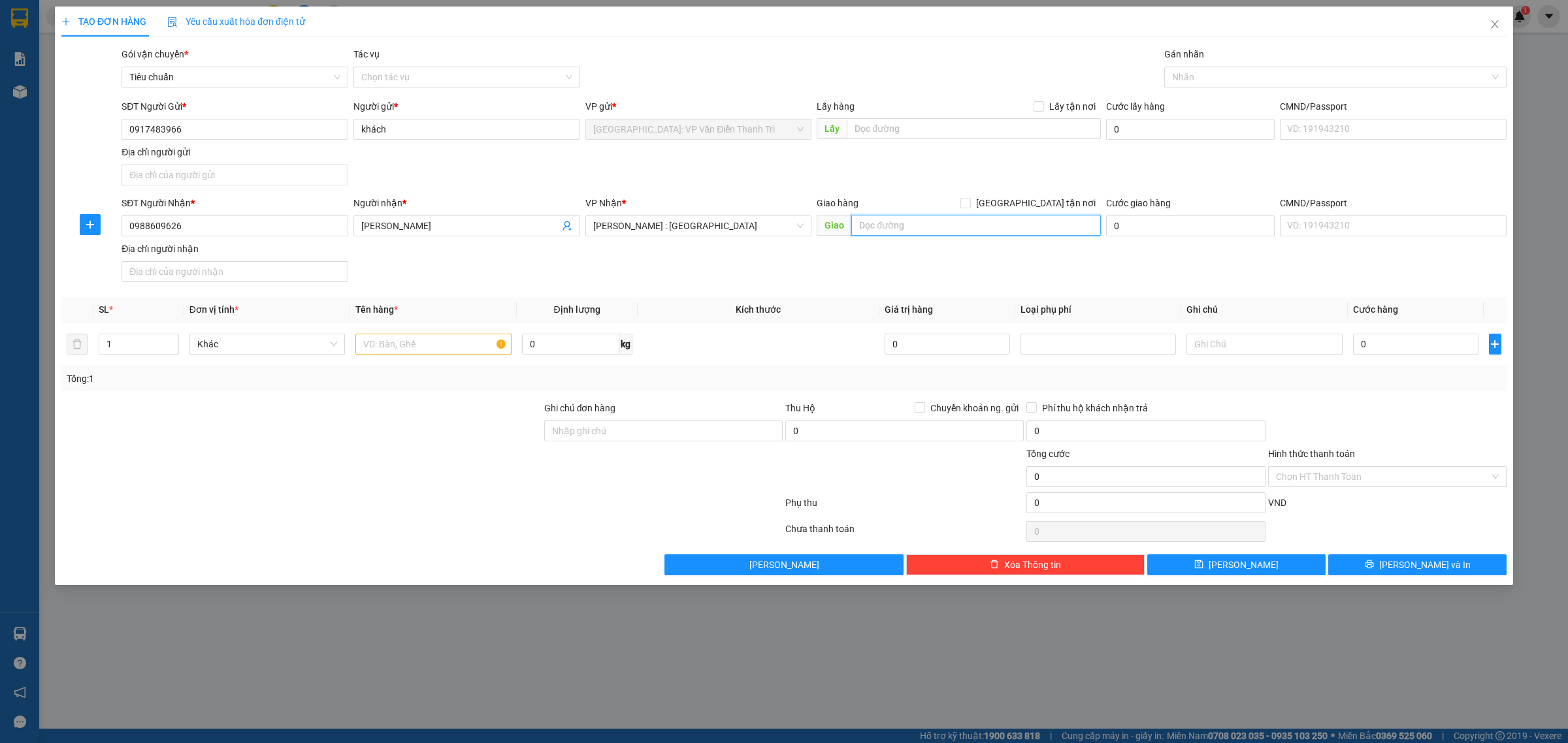
paste input "591/10 Trần Xuân Soạn, phường Tân Hưng, Quận 7, Tp. Hồ Chí Minh"
type input "591/10 Trần Xuân Soạn, phường Tân Hưng, Quận 7, Tp. Hồ Chí Minh"
click at [1058, 199] on span "[GEOGRAPHIC_DATA] tận nơi" at bounding box center [1036, 203] width 130 height 14
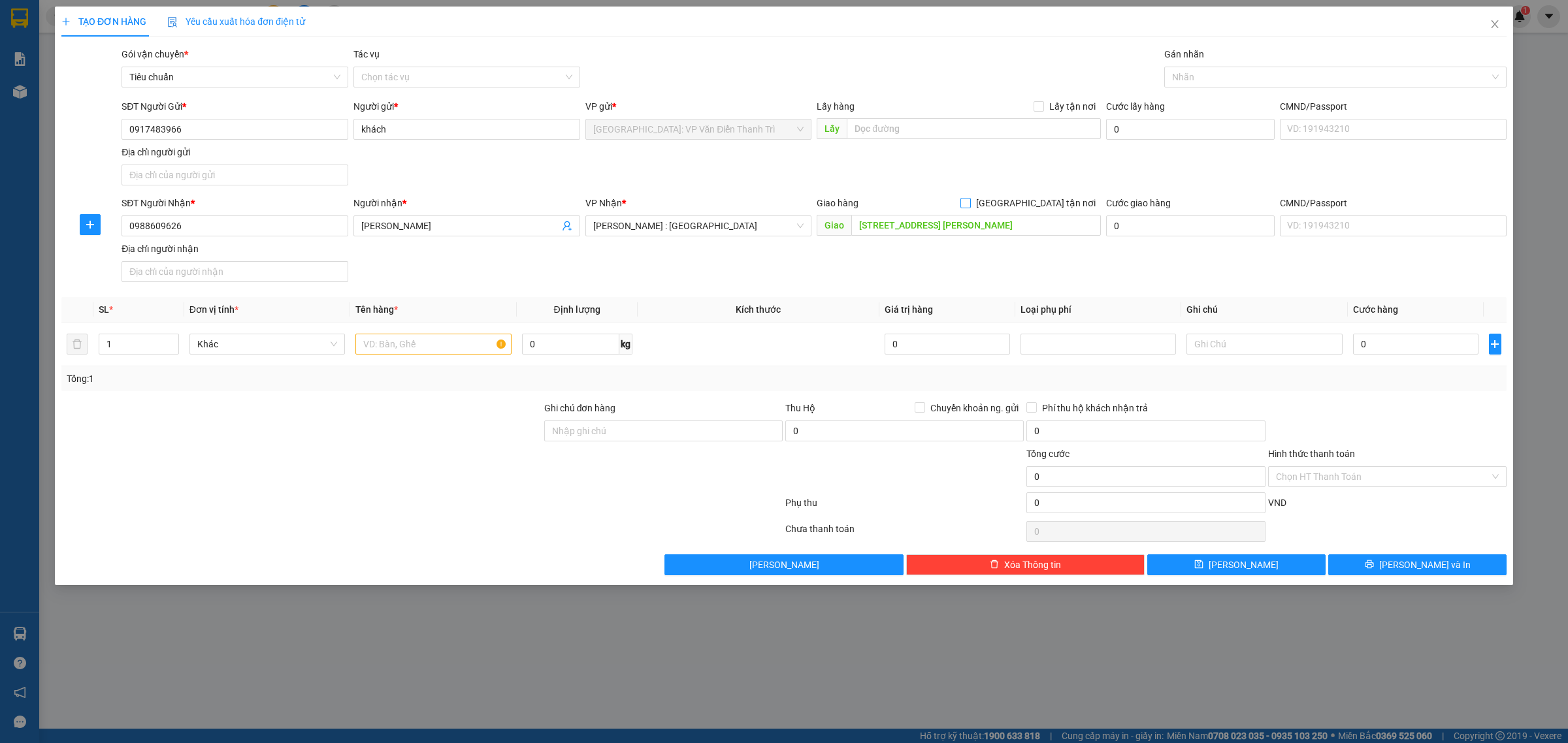
click at [969, 199] on input "[GEOGRAPHIC_DATA] tận nơi" at bounding box center [965, 202] width 9 height 9
checkbox input "true"
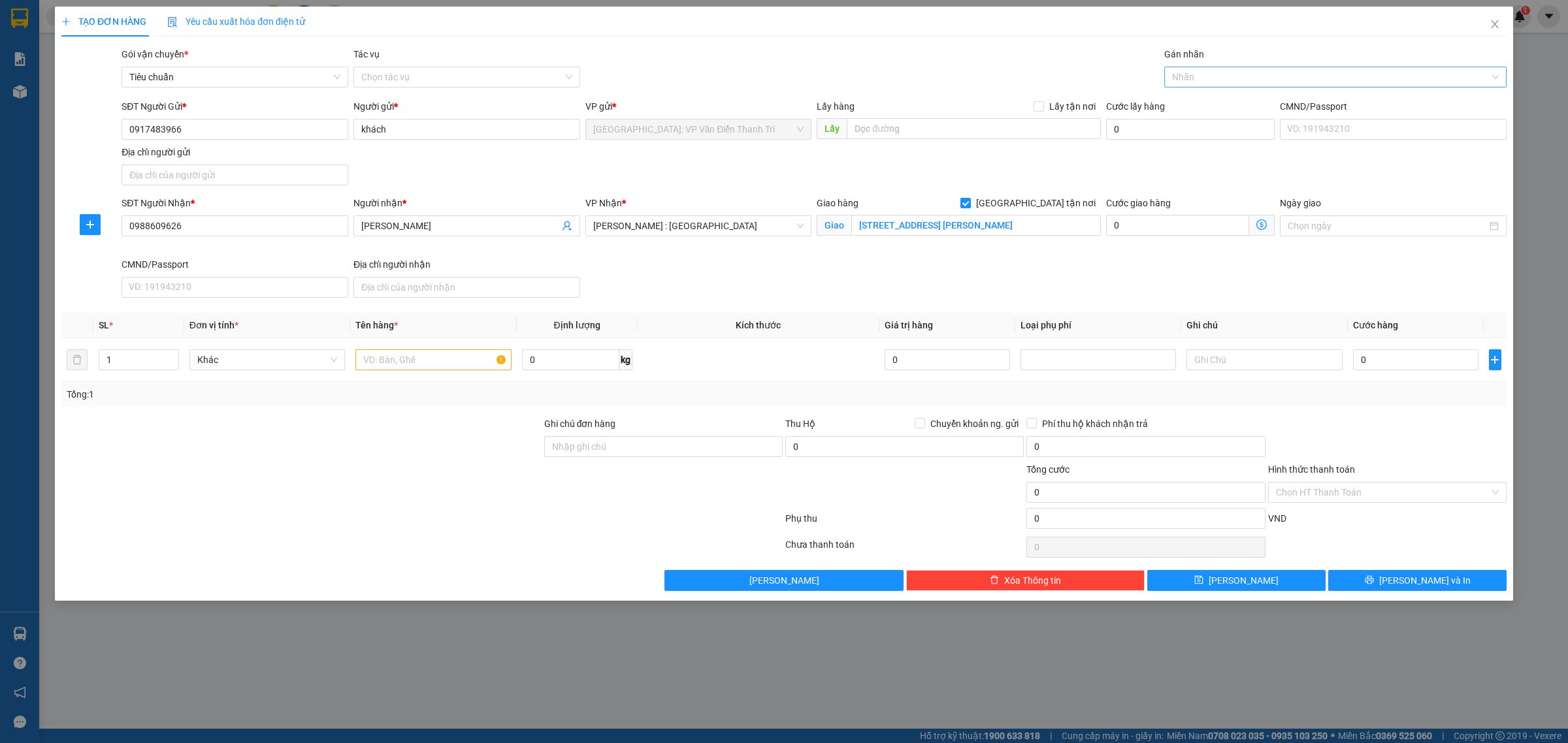
click at [1193, 79] on div at bounding box center [1329, 77] width 323 height 16
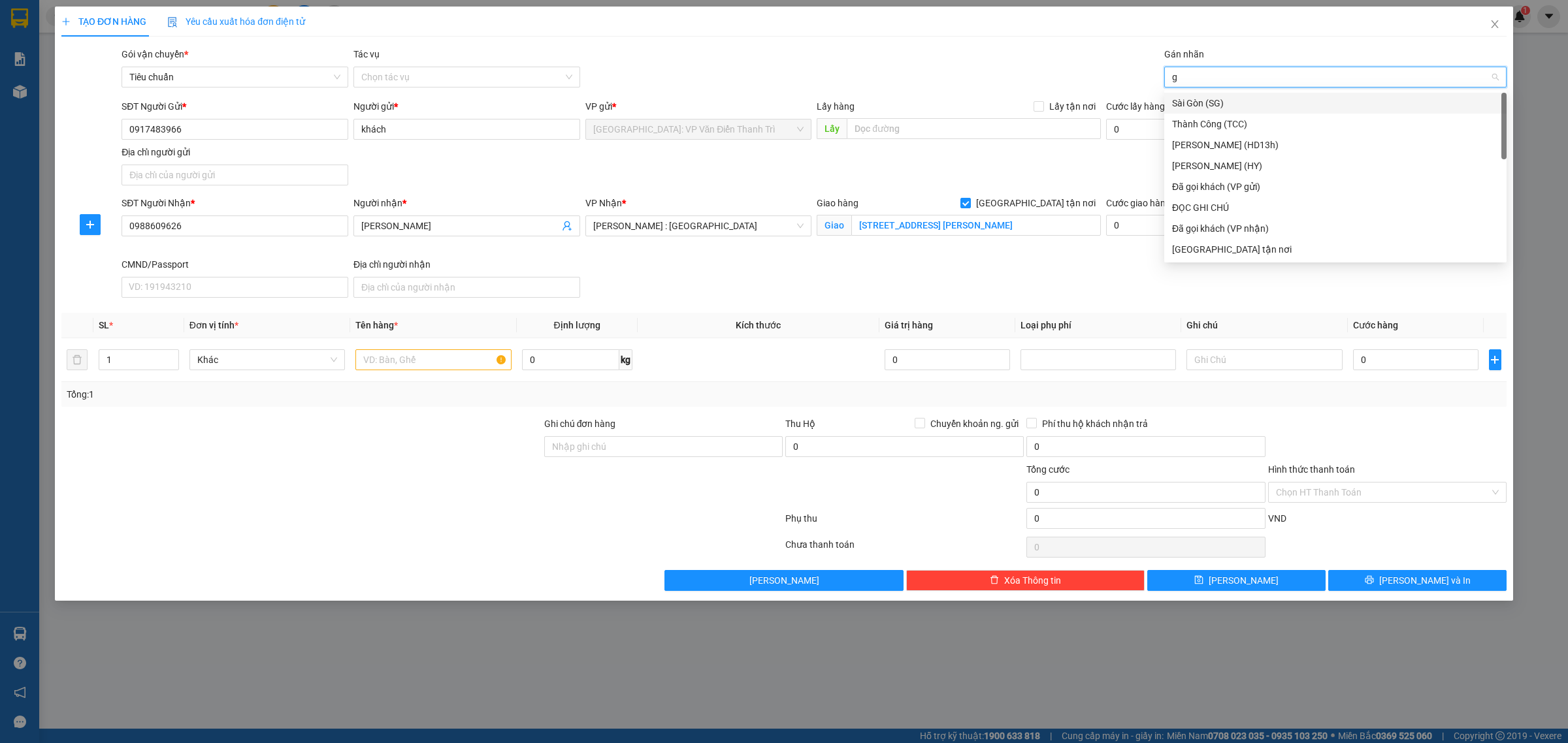
type input "gt"
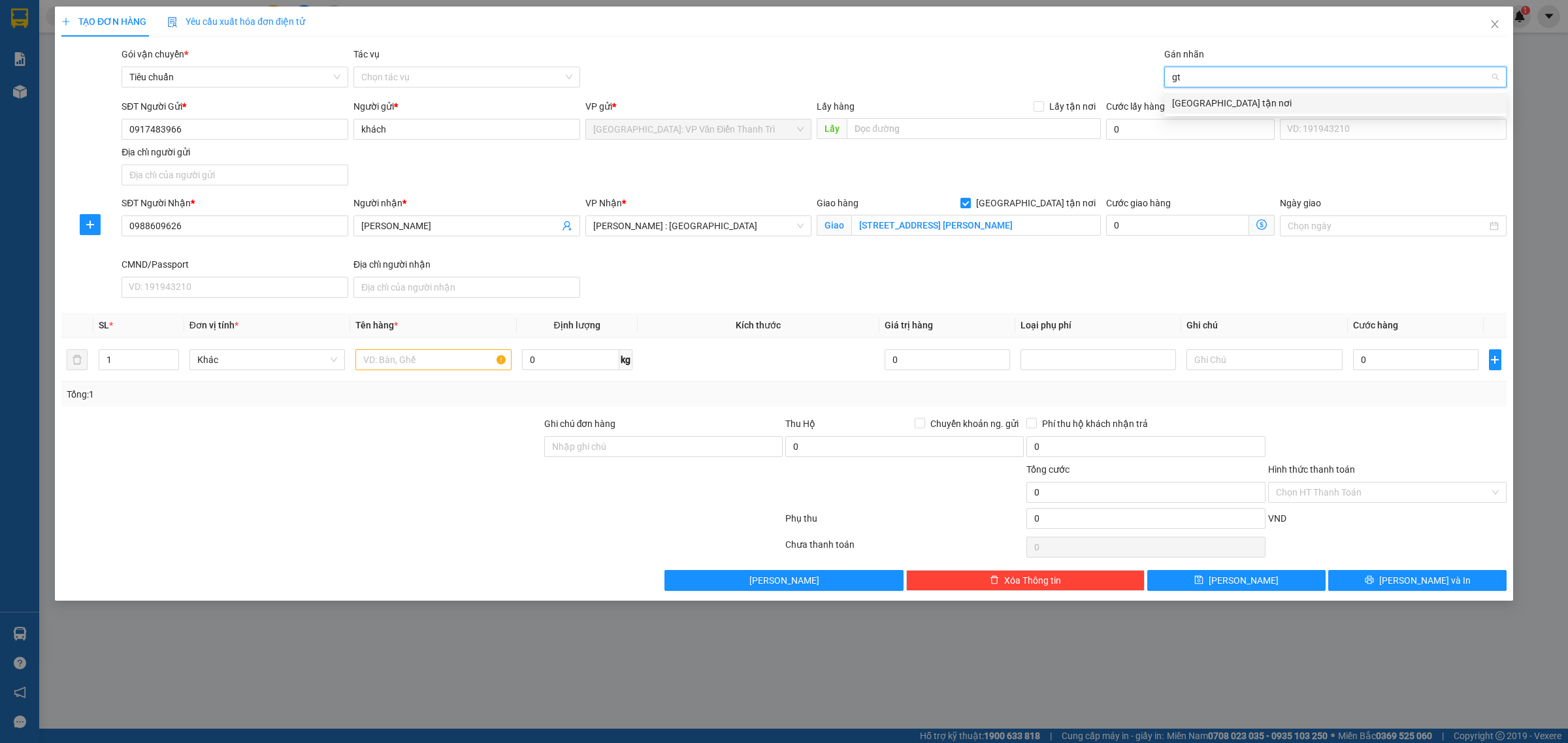
click at [1192, 109] on div "[GEOGRAPHIC_DATA] tận nơi" at bounding box center [1336, 103] width 326 height 14
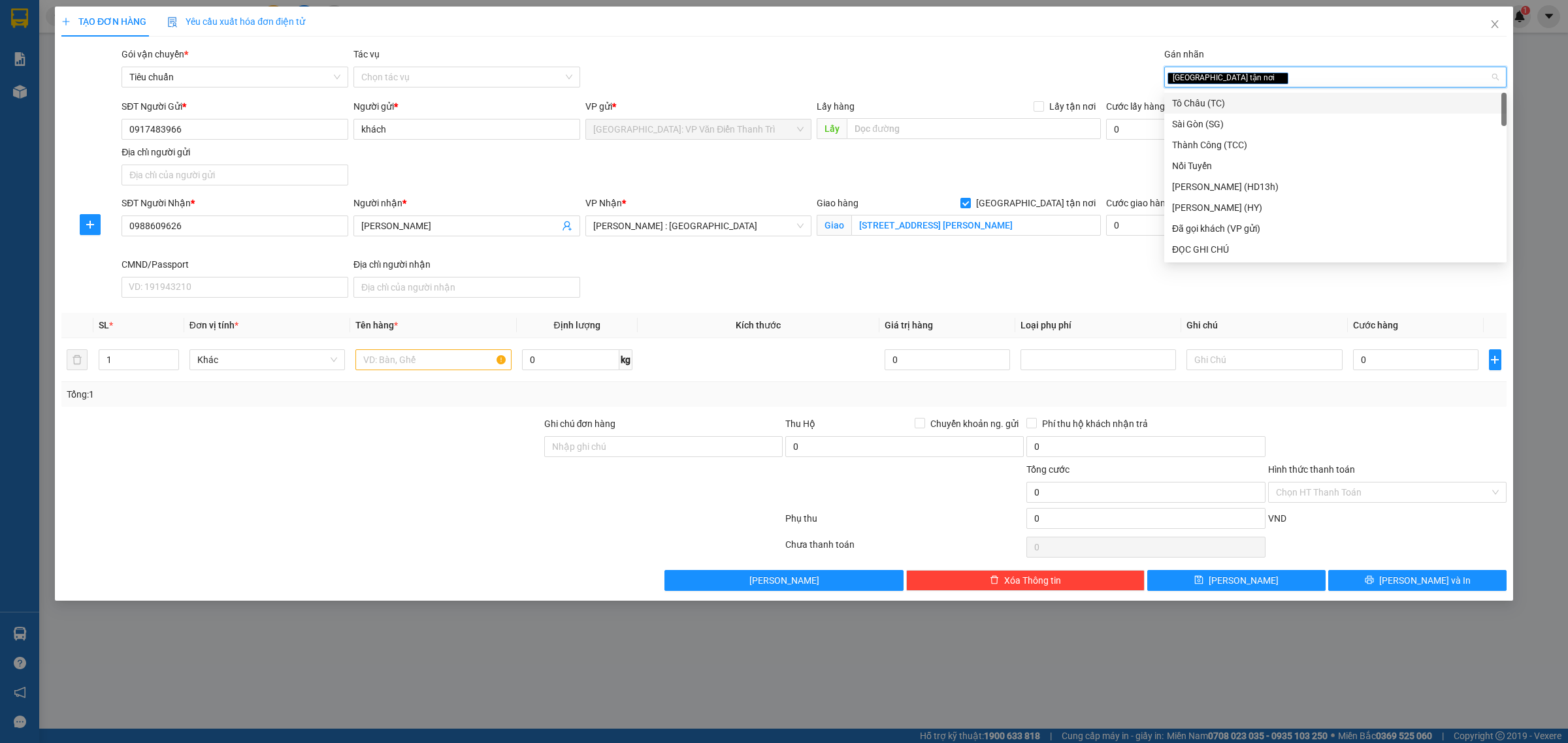
click at [1027, 66] on div "Gói vận chuyển * Tiêu chuẩn Tác vụ Chọn tác vụ Gán nhãn Giao tận nơi" at bounding box center [814, 70] width 1391 height 46
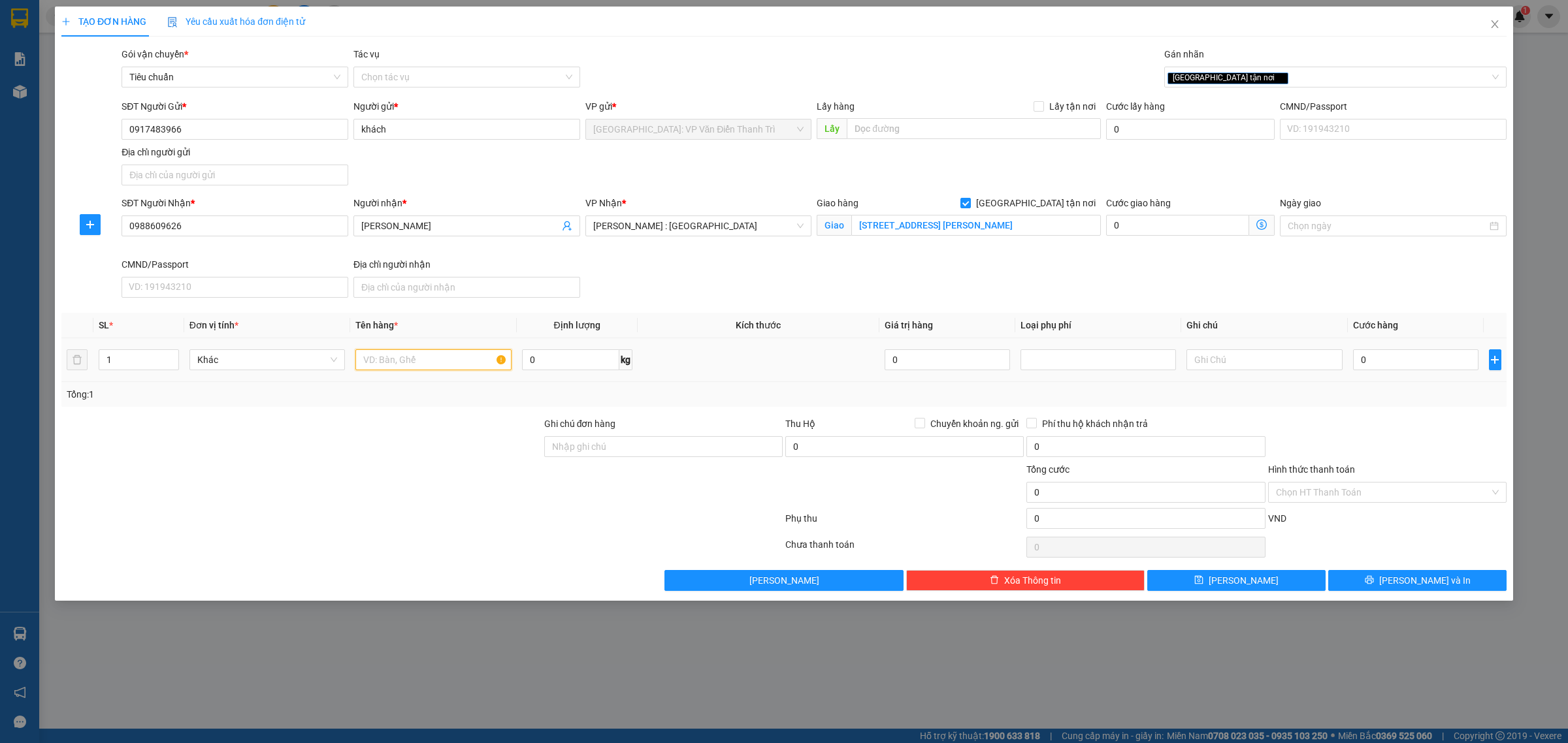
click at [445, 369] on input "text" at bounding box center [433, 360] width 155 height 21
type input "2 kiện"
drag, startPoint x: 115, startPoint y: 361, endPoint x: 105, endPoint y: 360, distance: 10.0
click at [105, 360] on input "1" at bounding box center [138, 360] width 79 height 20
type input "2"
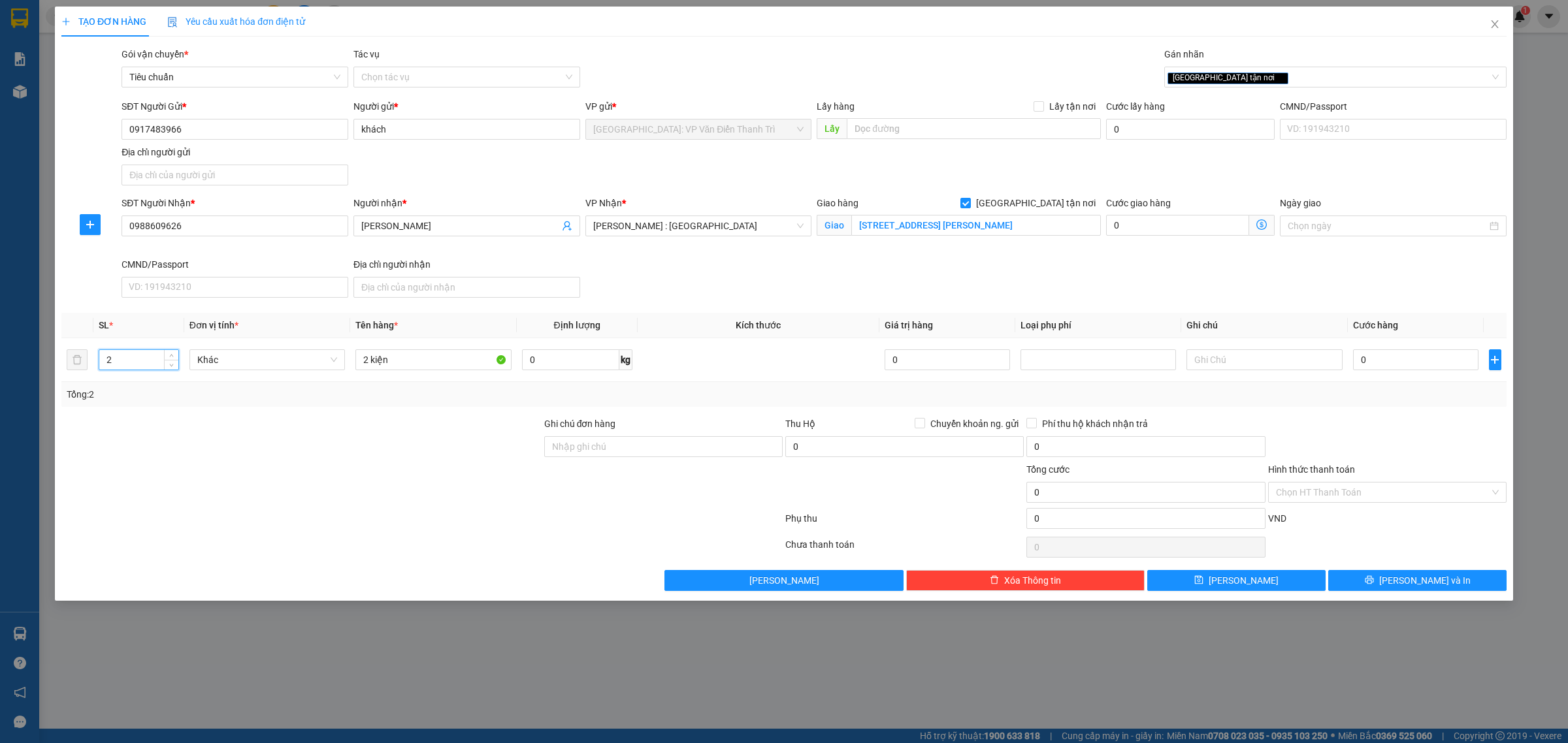
click at [182, 435] on div at bounding box center [302, 440] width 482 height 46
click at [931, 132] on input "text" at bounding box center [974, 129] width 255 height 21
paste input "Địa chỉ gửi số 8 đường thanh Bình, p lộc hạ , nam định"
type input "Địa chỉ gửi số 8 đường thanh Bình, p lộc hạ , nam định"
click at [1071, 103] on span "Lấy tận nơi" at bounding box center [1072, 106] width 57 height 14
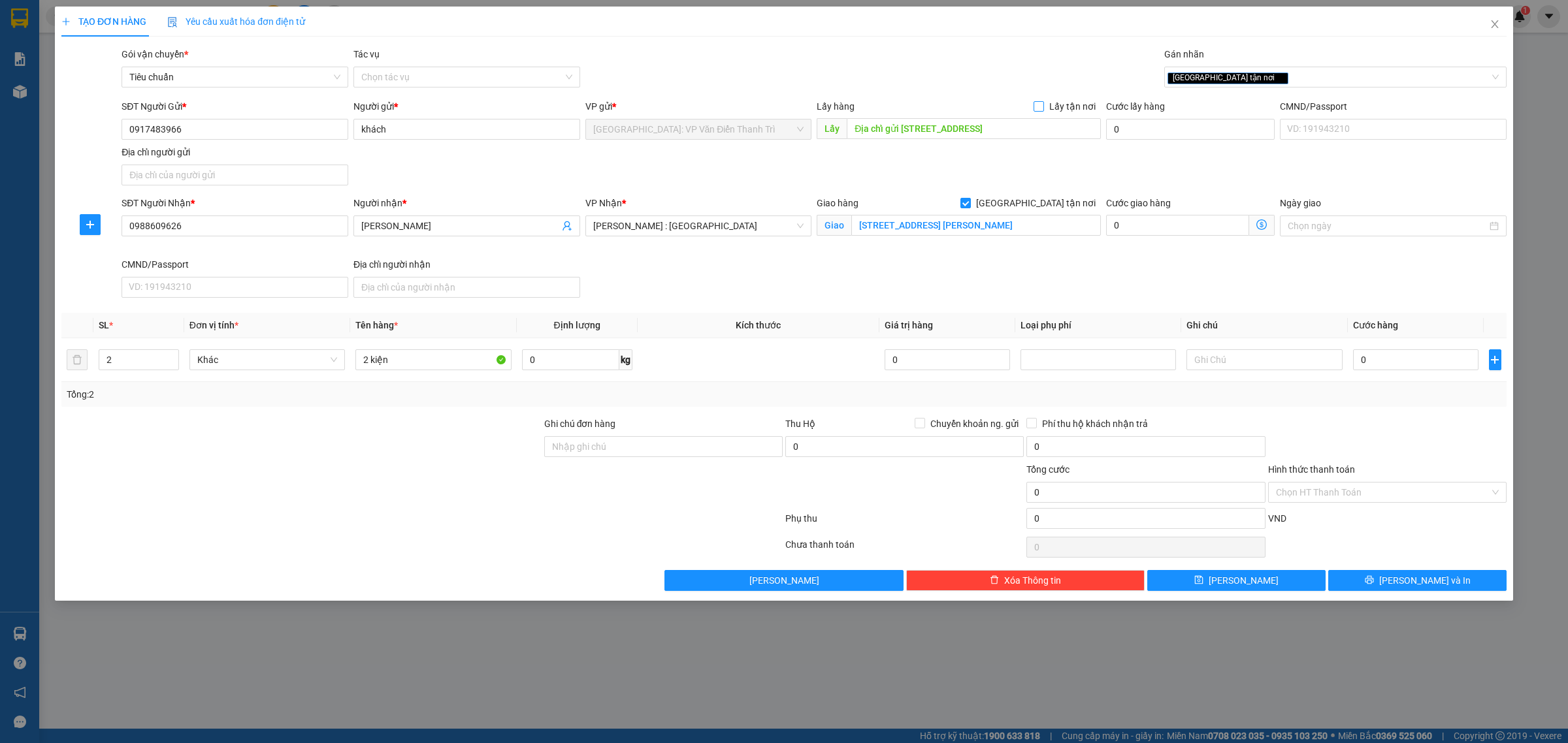
click at [1043, 103] on input "Lấy tận nơi" at bounding box center [1038, 106] width 9 height 9
checkbox input "true"
click at [448, 361] on input "2 kiện" at bounding box center [433, 360] width 155 height 21
paste input "46x35x45, 46x35x35"
click at [1386, 356] on input "0" at bounding box center [1415, 360] width 125 height 21
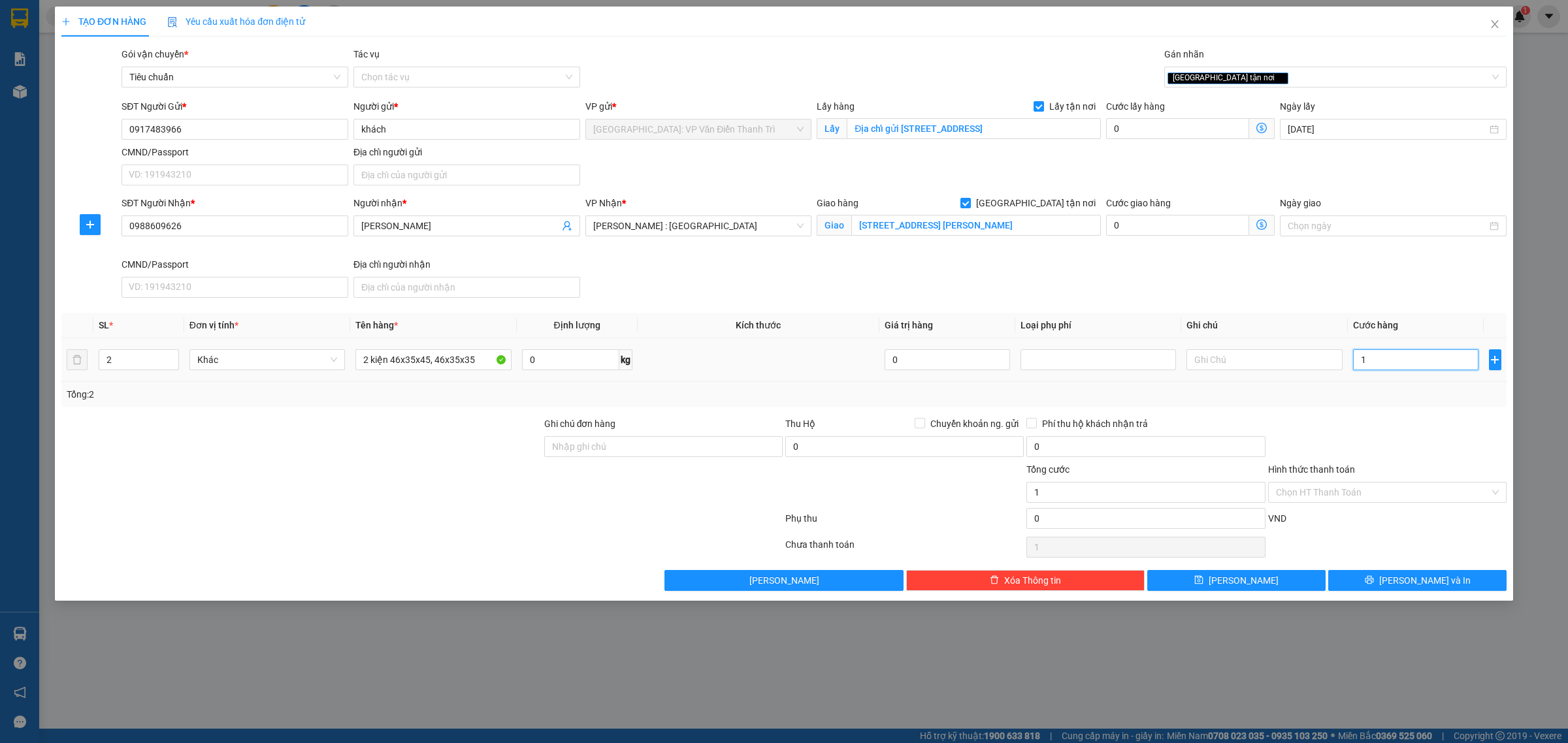
click at [1367, 361] on input "1" at bounding box center [1415, 360] width 125 height 21
click at [1418, 432] on div at bounding box center [1387, 440] width 241 height 46
click at [1294, 588] on button "[PERSON_NAME]" at bounding box center [1236, 581] width 178 height 21
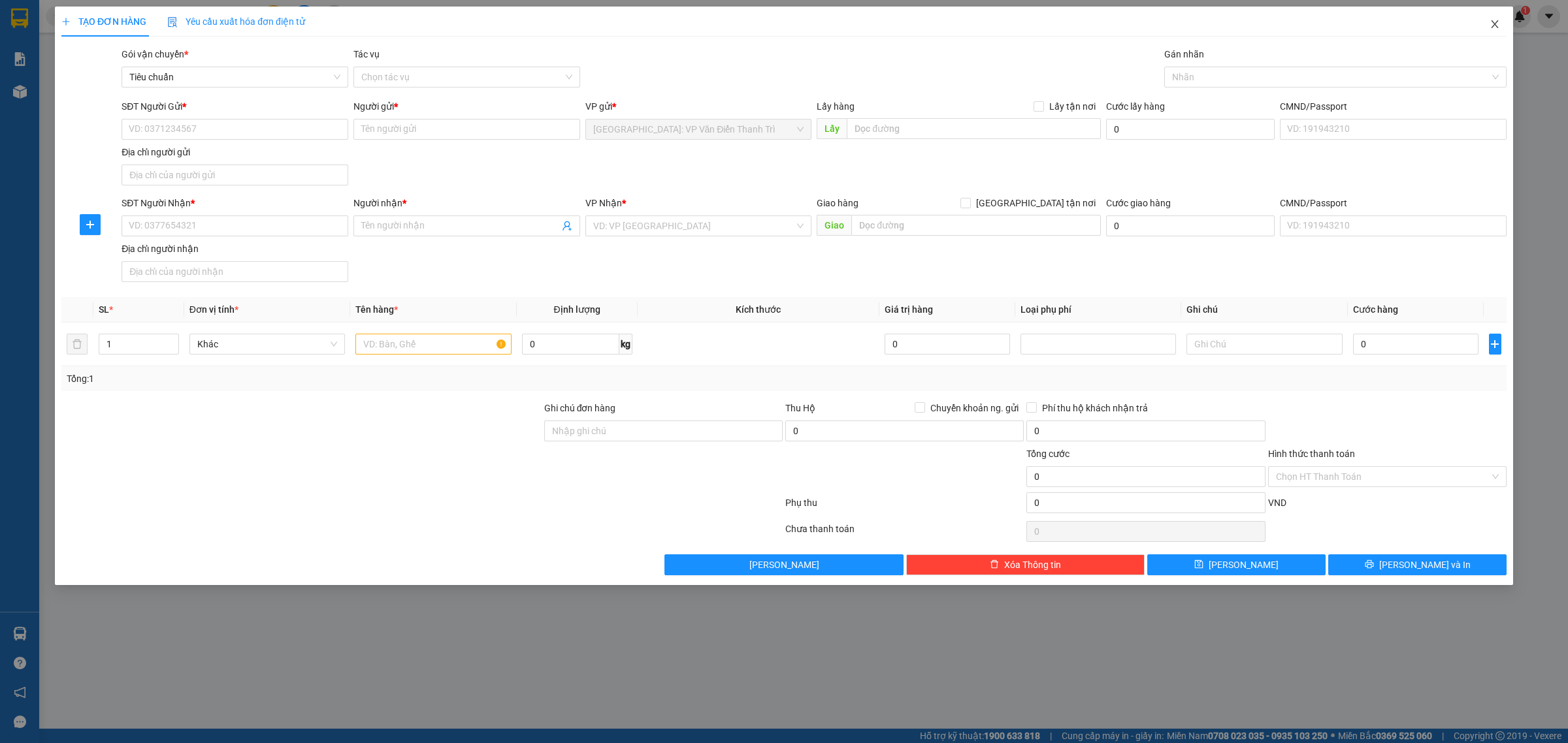
click at [1493, 24] on icon "close" at bounding box center [1495, 24] width 11 height 11
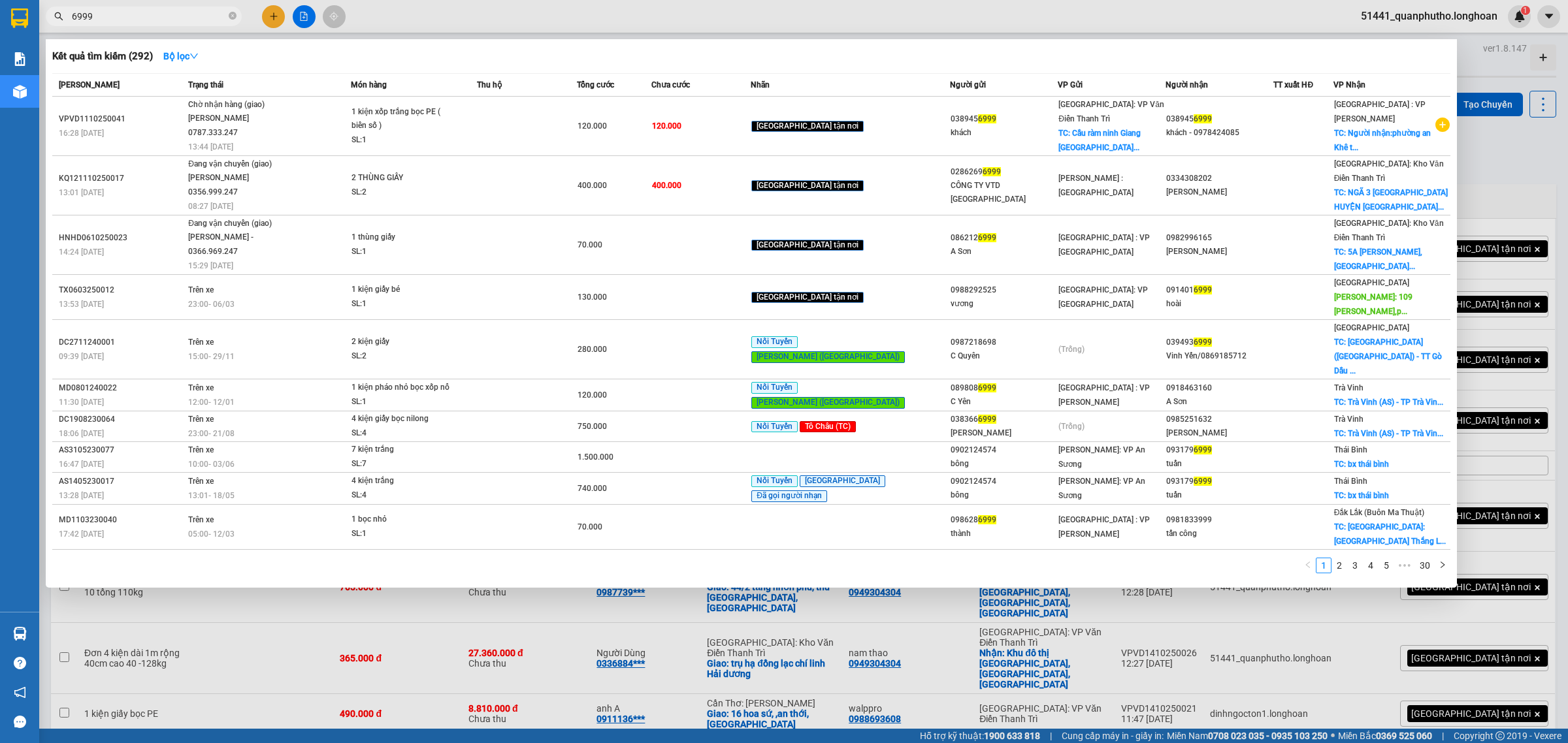
click at [194, 12] on input "6999" at bounding box center [149, 16] width 154 height 14
paste input "0386419386"
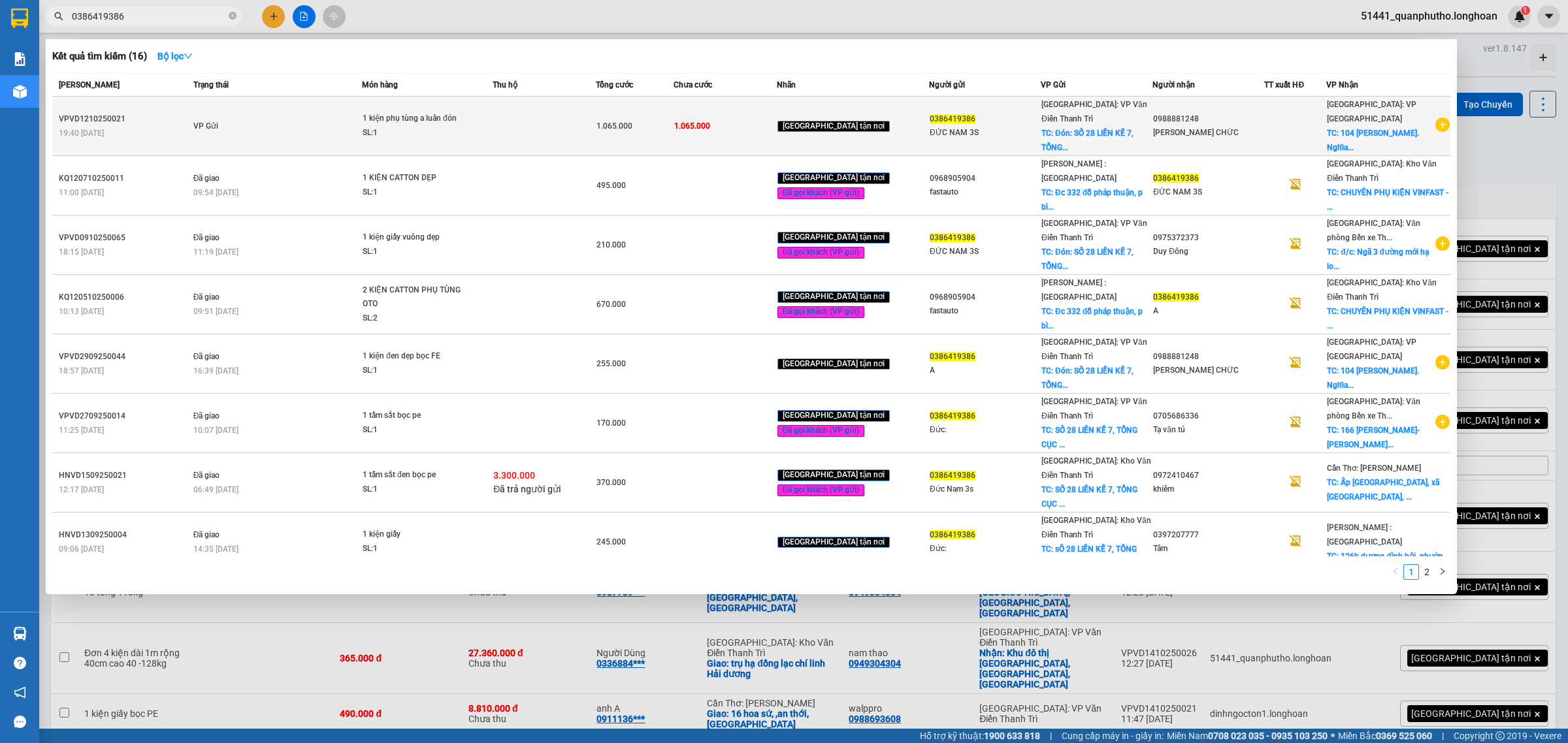
click at [314, 116] on td "VP Gửi" at bounding box center [276, 126] width 172 height 59
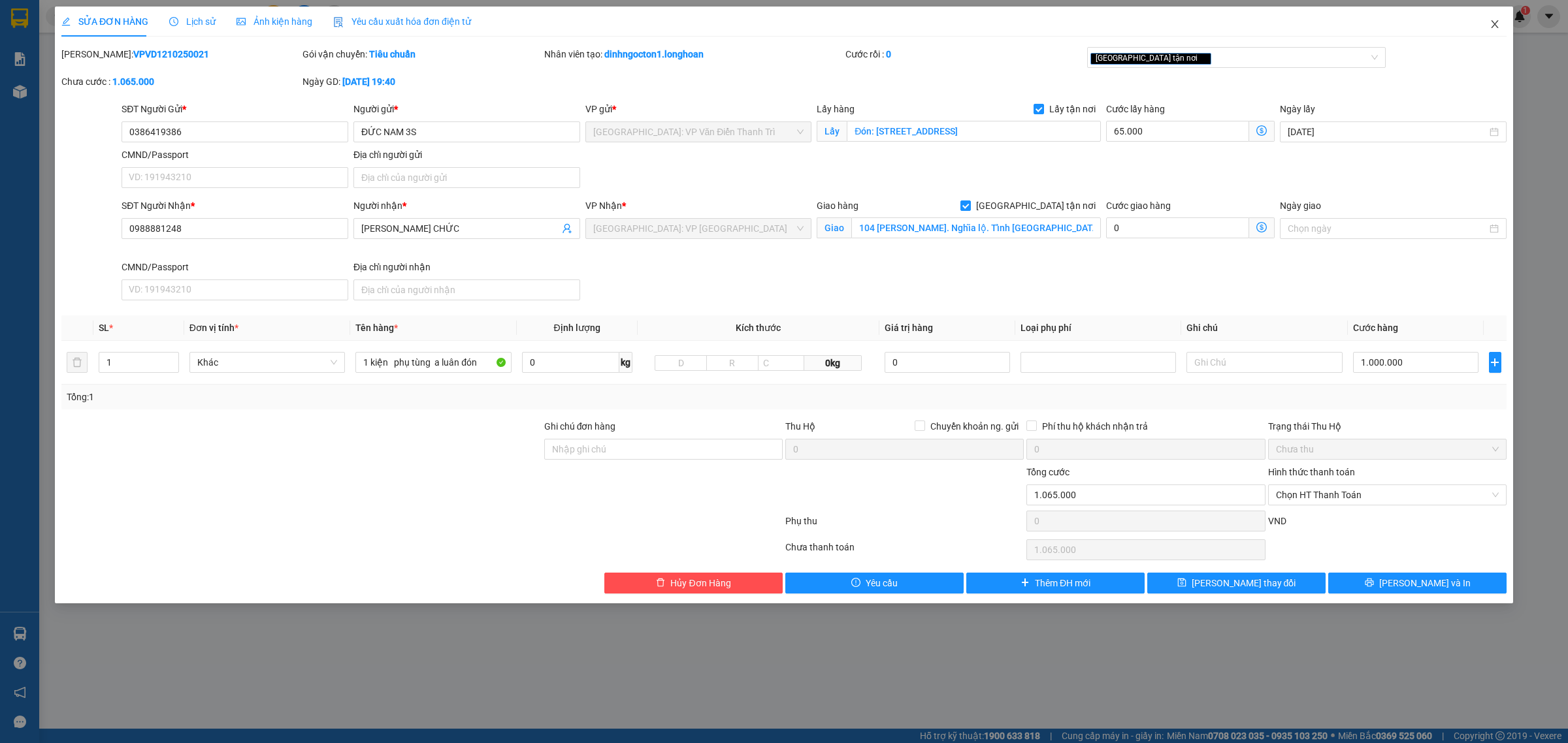
click at [1492, 27] on icon "close" at bounding box center [1495, 24] width 11 height 11
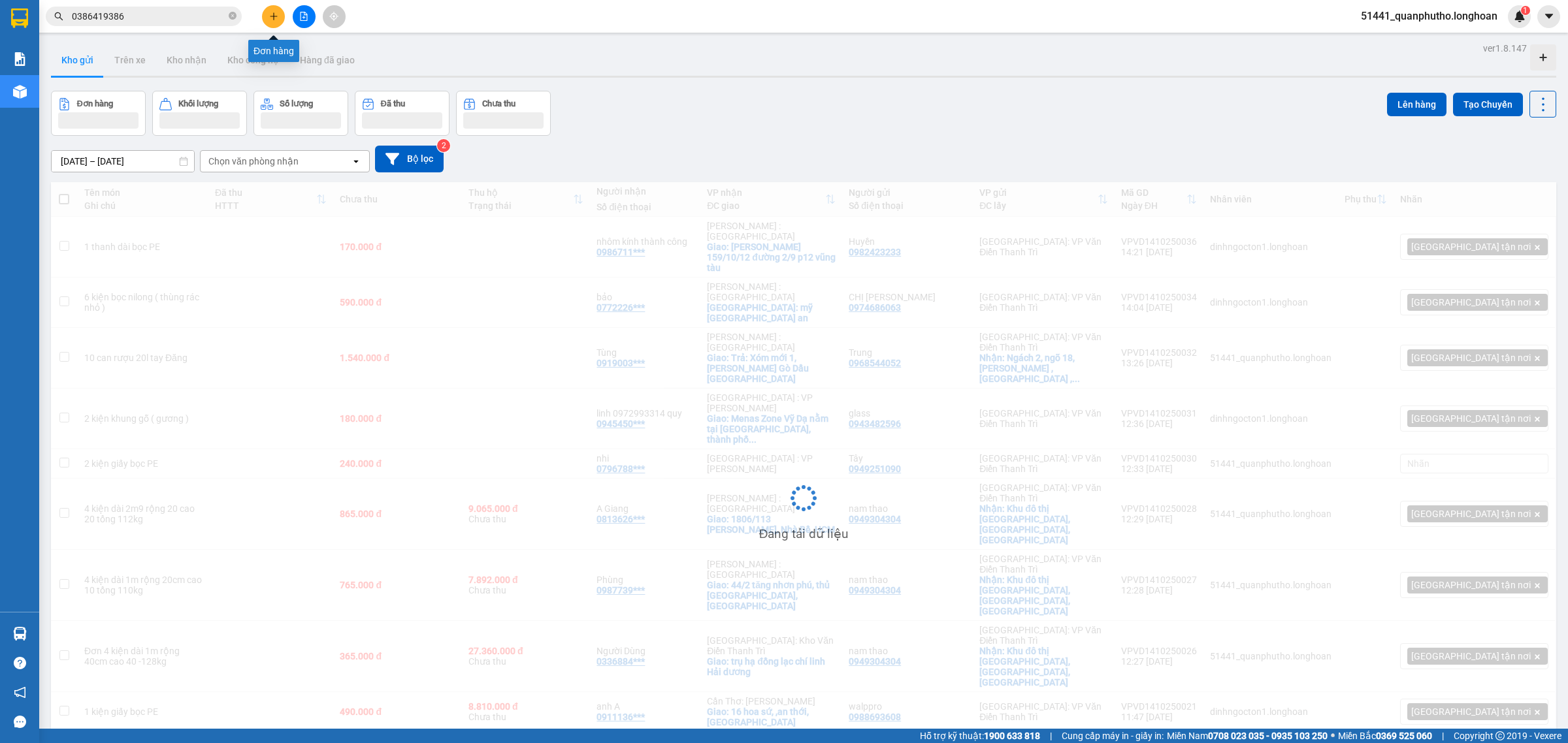
click at [275, 19] on icon "plus" at bounding box center [274, 16] width 9 height 9
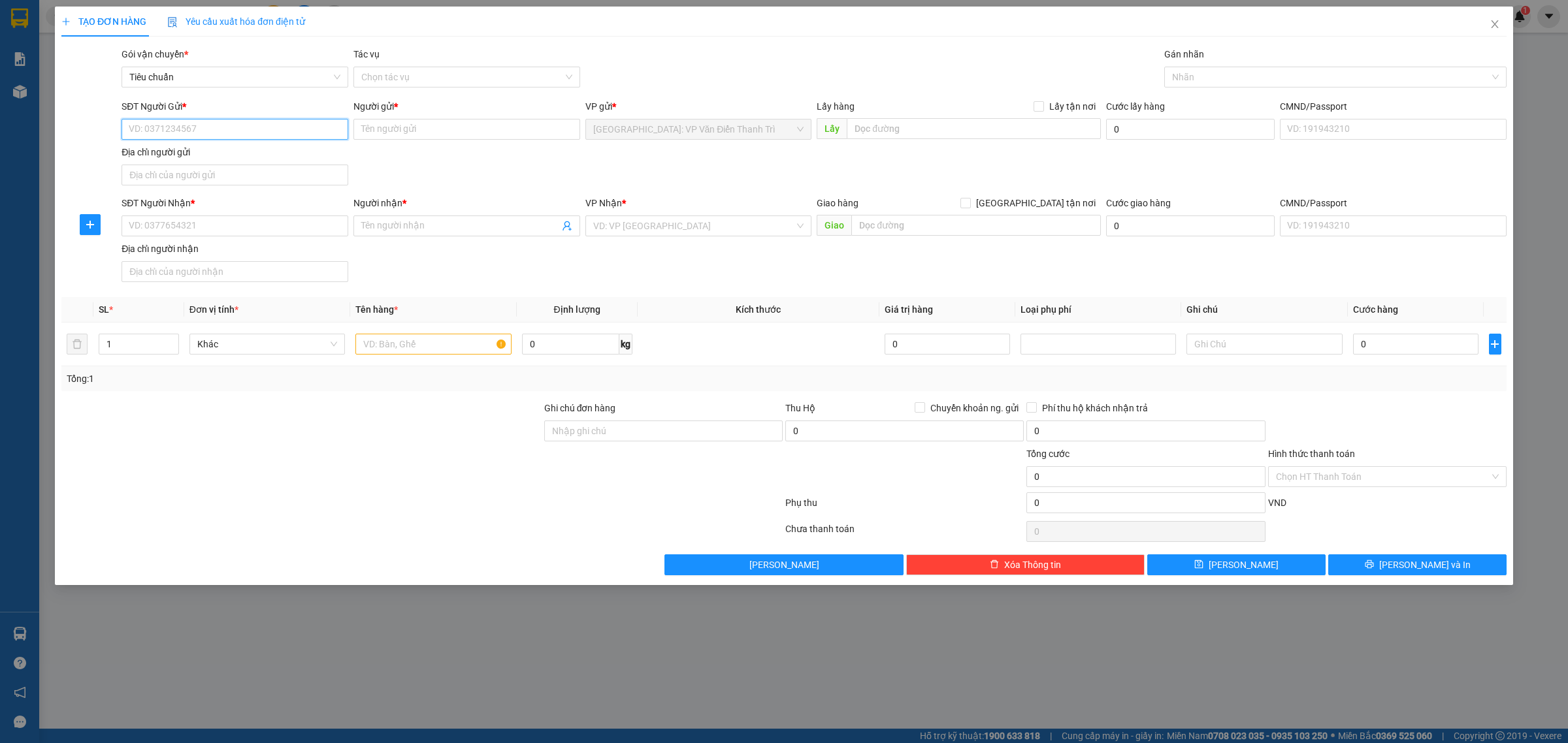
paste input "0386419386"
click at [216, 129] on input "0386419386" at bounding box center [235, 129] width 227 height 21
click at [223, 126] on input "0386419386" at bounding box center [235, 129] width 227 height 21
click at [230, 153] on div "0386419386 - ĐỨC NAM 3S" at bounding box center [235, 156] width 211 height 14
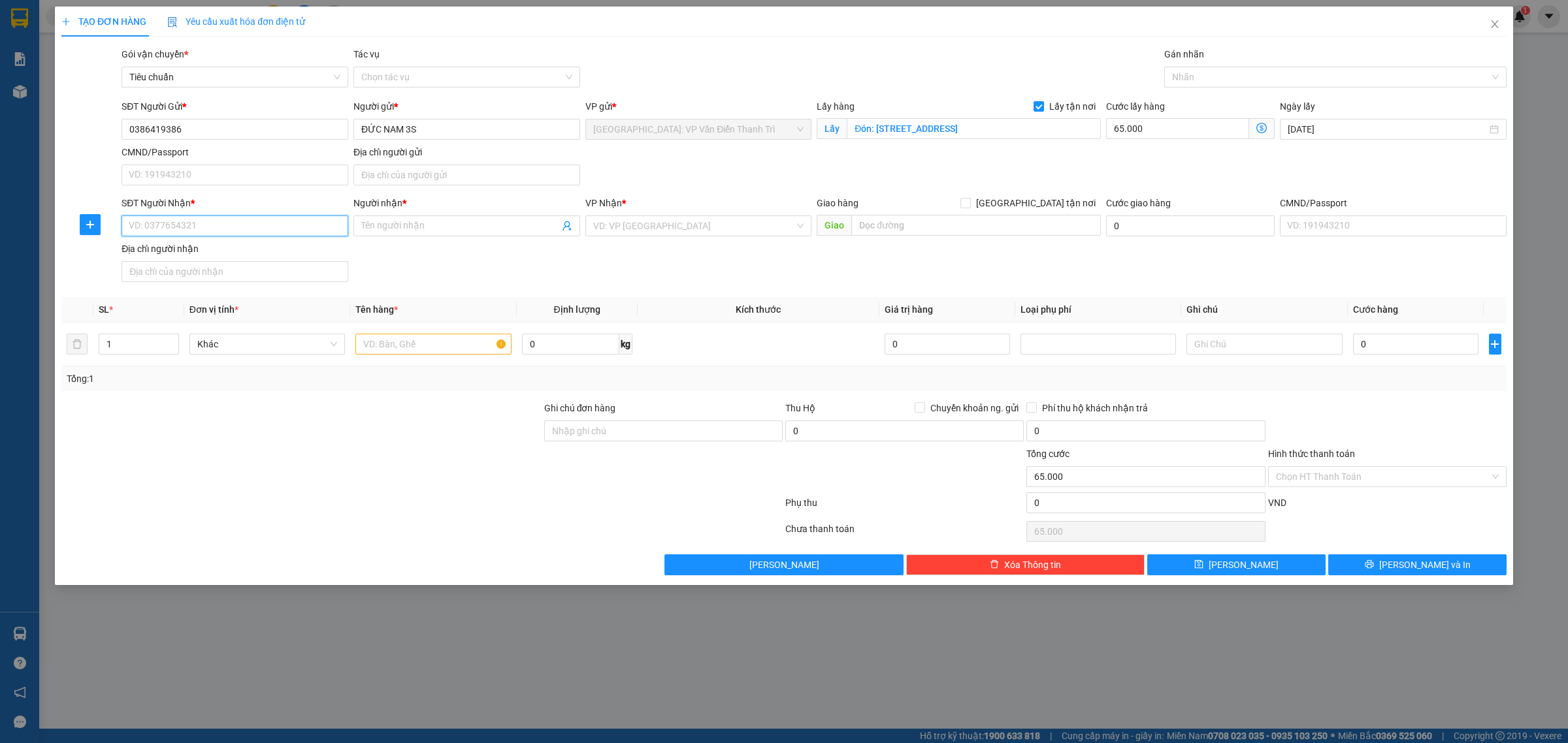
click at [249, 223] on input "SĐT Người Nhận *" at bounding box center [235, 226] width 227 height 21
paste input "0986121212"
click at [247, 224] on input "0986121212" at bounding box center [235, 226] width 227 height 21
click at [247, 250] on div "0986121212 - A minh" at bounding box center [235, 254] width 211 height 14
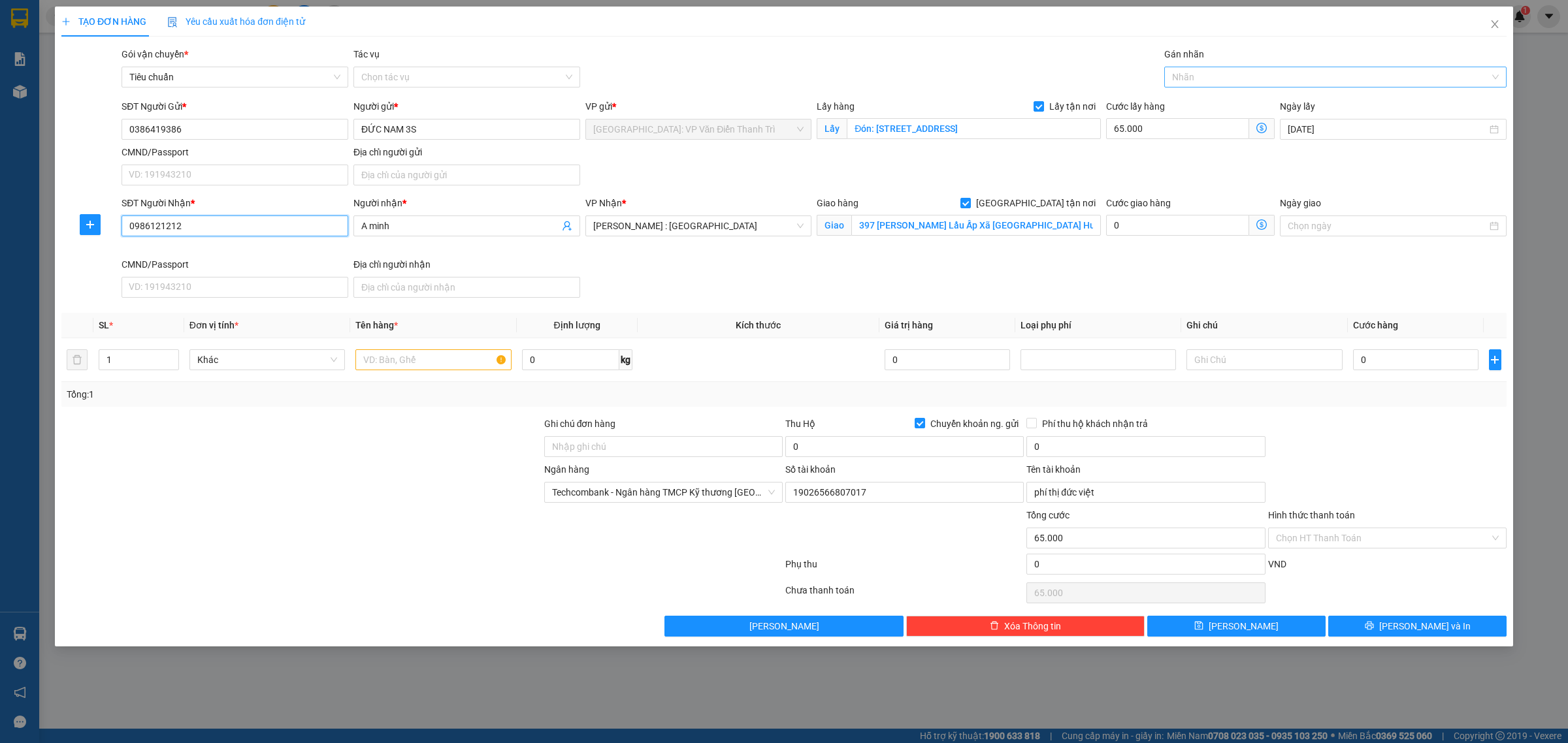
click at [1206, 83] on div at bounding box center [1329, 77] width 323 height 16
click at [1210, 103] on div "[GEOGRAPHIC_DATA] tận nơi" at bounding box center [1336, 103] width 326 height 14
click at [378, 372] on div at bounding box center [433, 359] width 155 height 26
click at [384, 348] on div at bounding box center [433, 359] width 155 height 26
click at [386, 361] on input "text" at bounding box center [433, 360] width 155 height 21
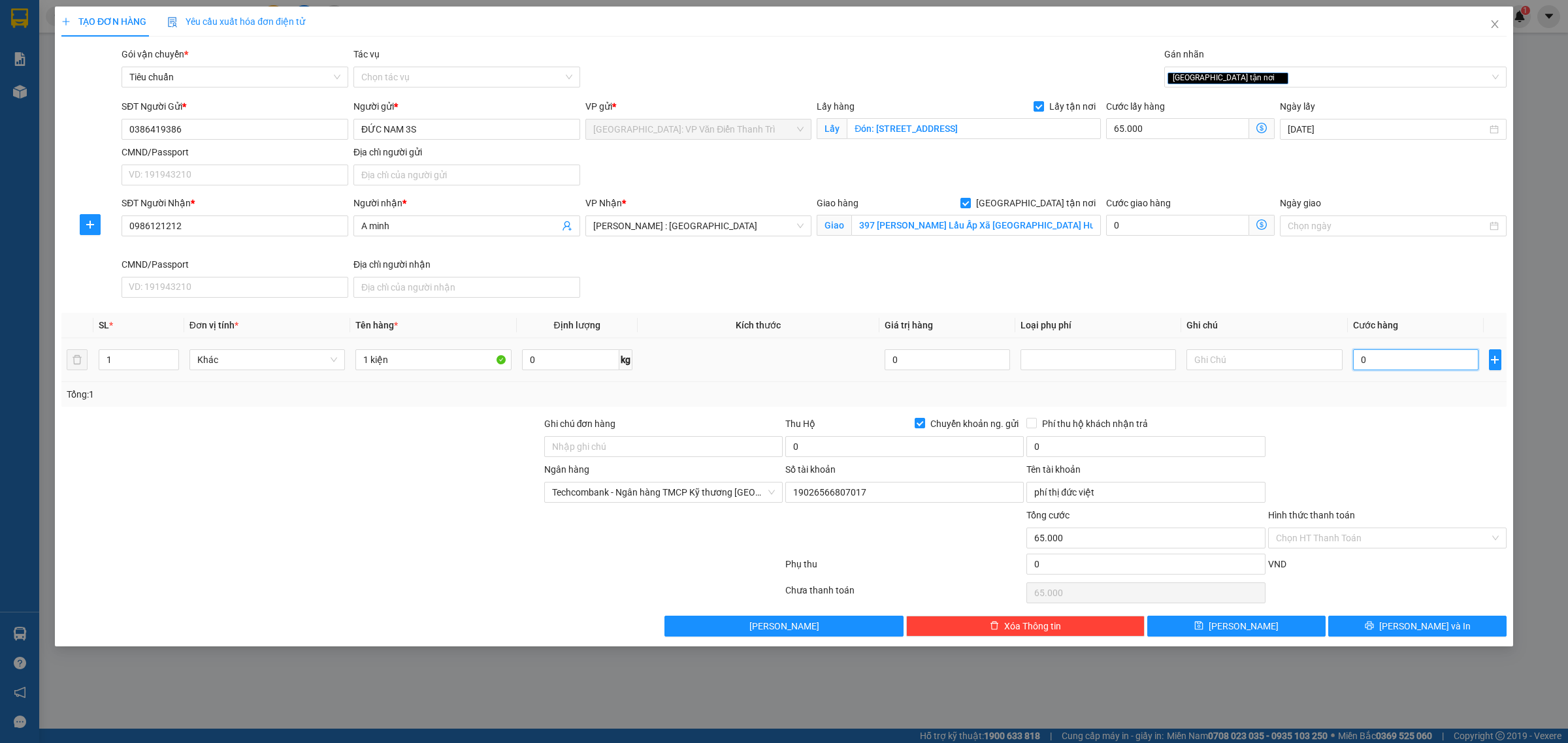
click at [1370, 358] on input "0" at bounding box center [1415, 360] width 125 height 21
click at [1300, 267] on div "SĐT Người Nhận * 0986121212 Người nhận * A minh VP Nhận * Hồ Chí Minh : Kho Quậ…" at bounding box center [814, 249] width 1391 height 107
click at [937, 455] on input "0" at bounding box center [905, 447] width 239 height 21
click at [954, 426] on span "Chuyển khoản ng. gửi" at bounding box center [974, 424] width 98 height 14
click at [924, 426] on input "Chuyển khoản ng. gửi" at bounding box center [919, 422] width 9 height 9
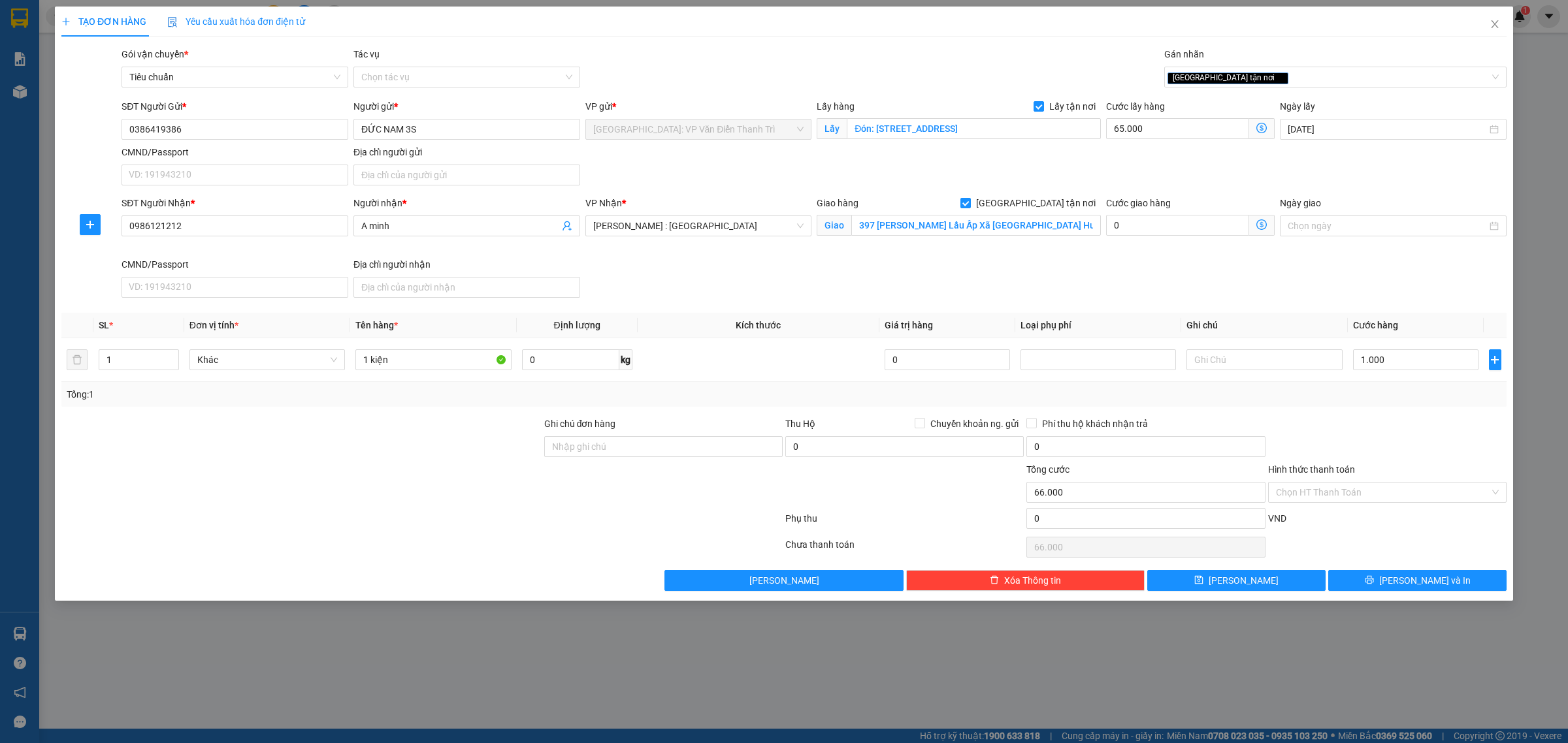
click at [870, 415] on div "Transit Pickup Surcharge Ids Transit Deliver Surcharge Ids Transit Deliver Surc…" at bounding box center [784, 319] width 1446 height 544
click at [1272, 584] on button "[PERSON_NAME]" at bounding box center [1236, 581] width 178 height 21
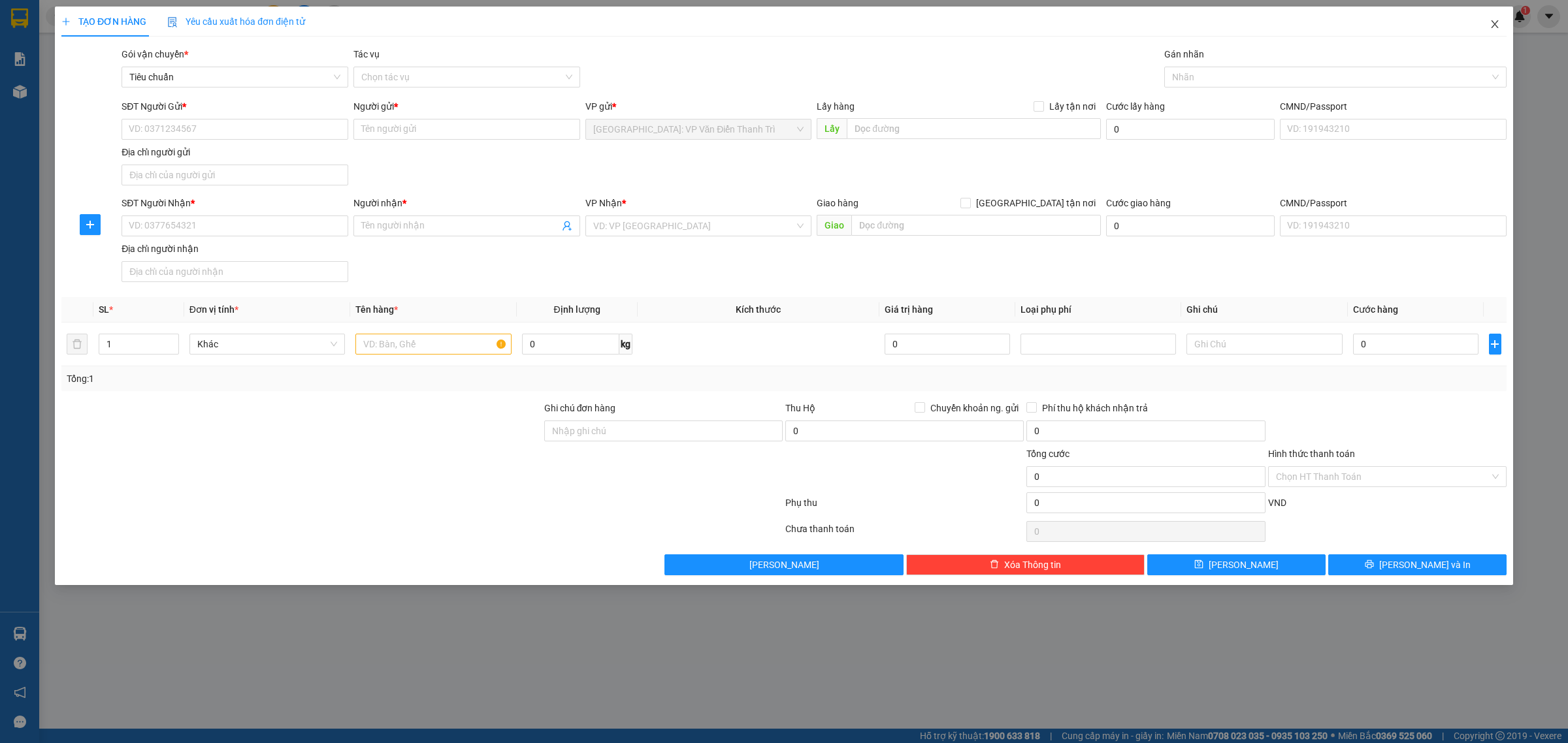
click at [1493, 21] on icon "close" at bounding box center [1495, 24] width 11 height 11
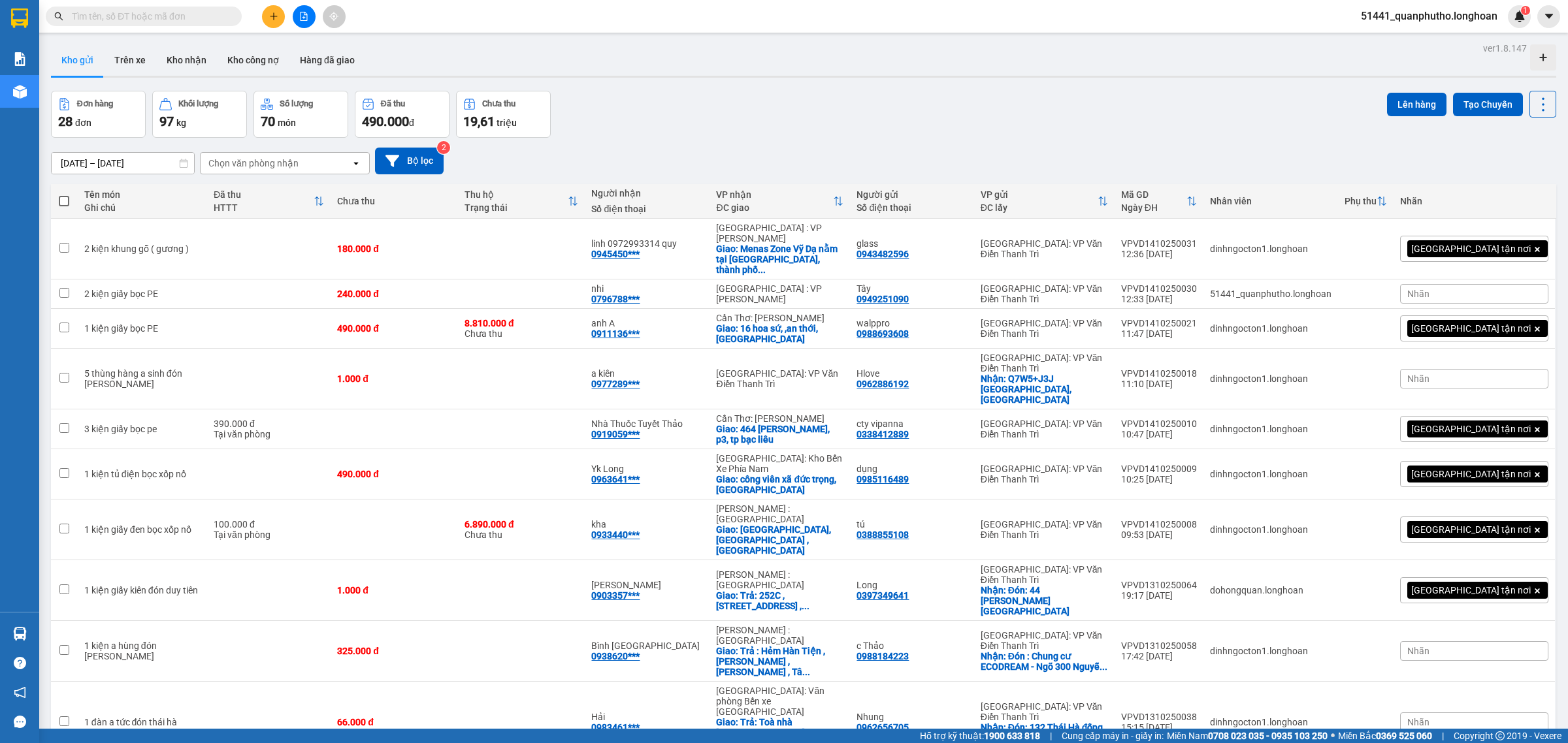
click at [184, 12] on input "text" at bounding box center [149, 16] width 154 height 14
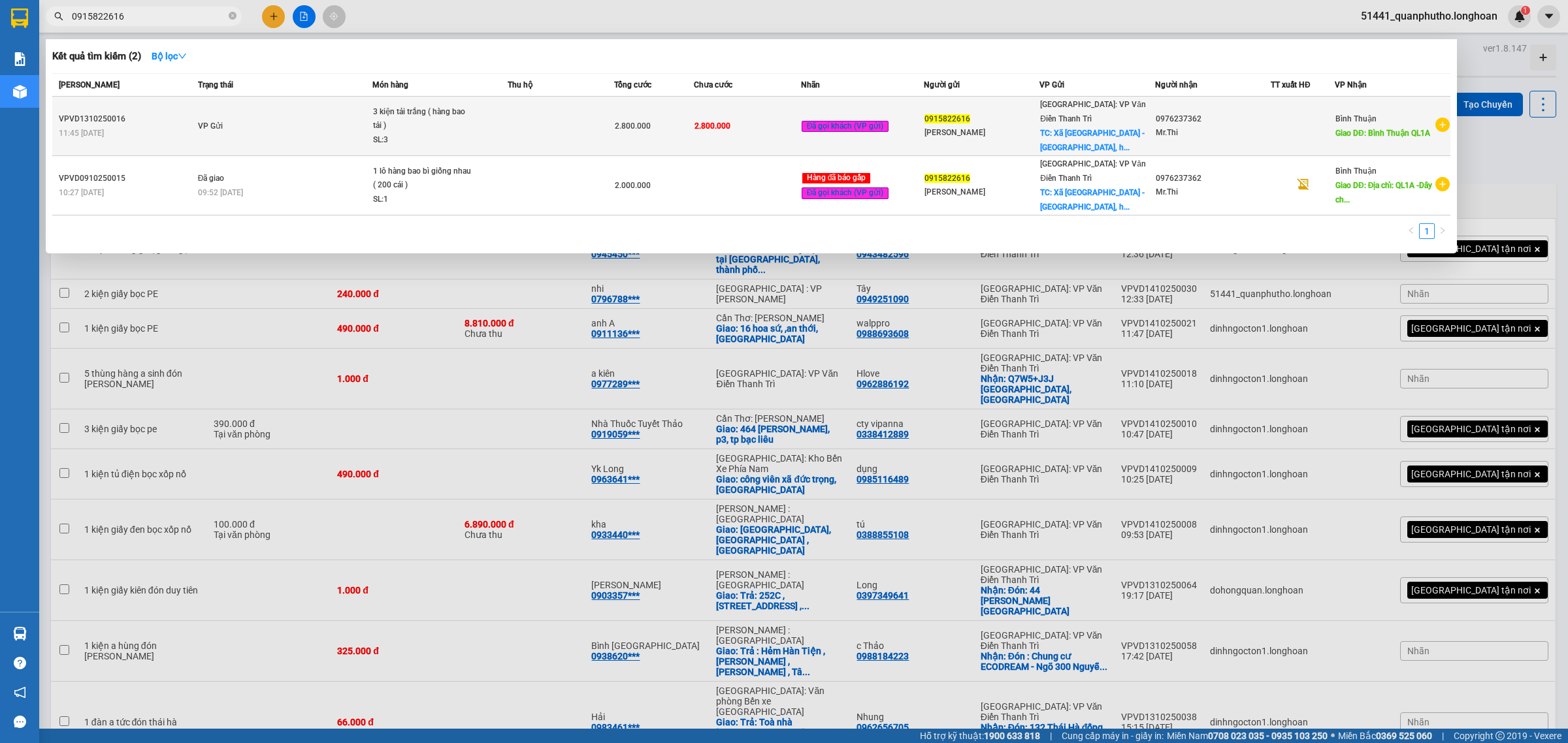
type input "0915822616"
click at [592, 128] on td at bounding box center [561, 126] width 106 height 59
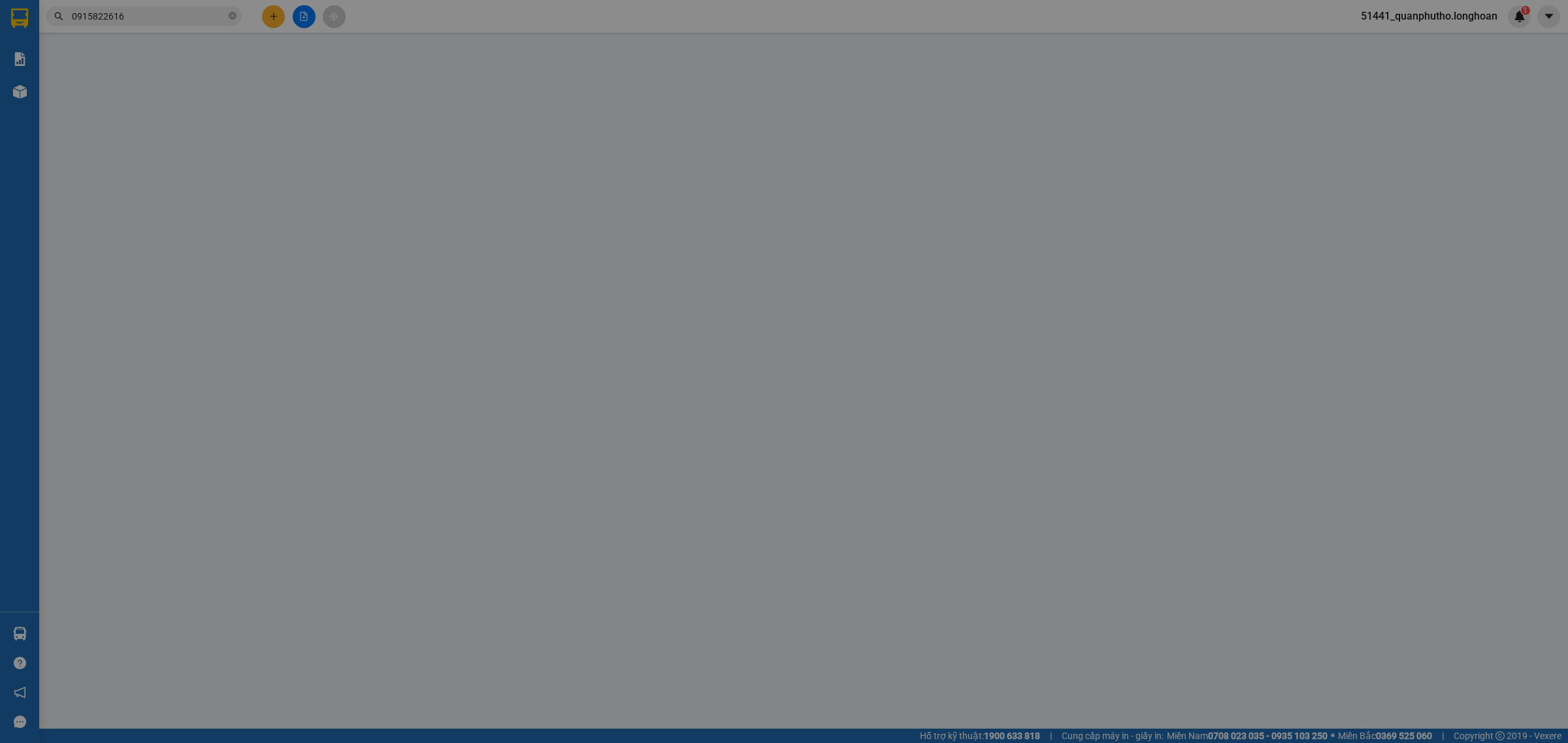
type input "0915822616"
type input "[PERSON_NAME]"
checkbox input "true"
type input "Xã [GEOGRAPHIC_DATA] - [GEOGRAPHIC_DATA], [GEOGRAPHIC_DATA]"
type input "0976237362"
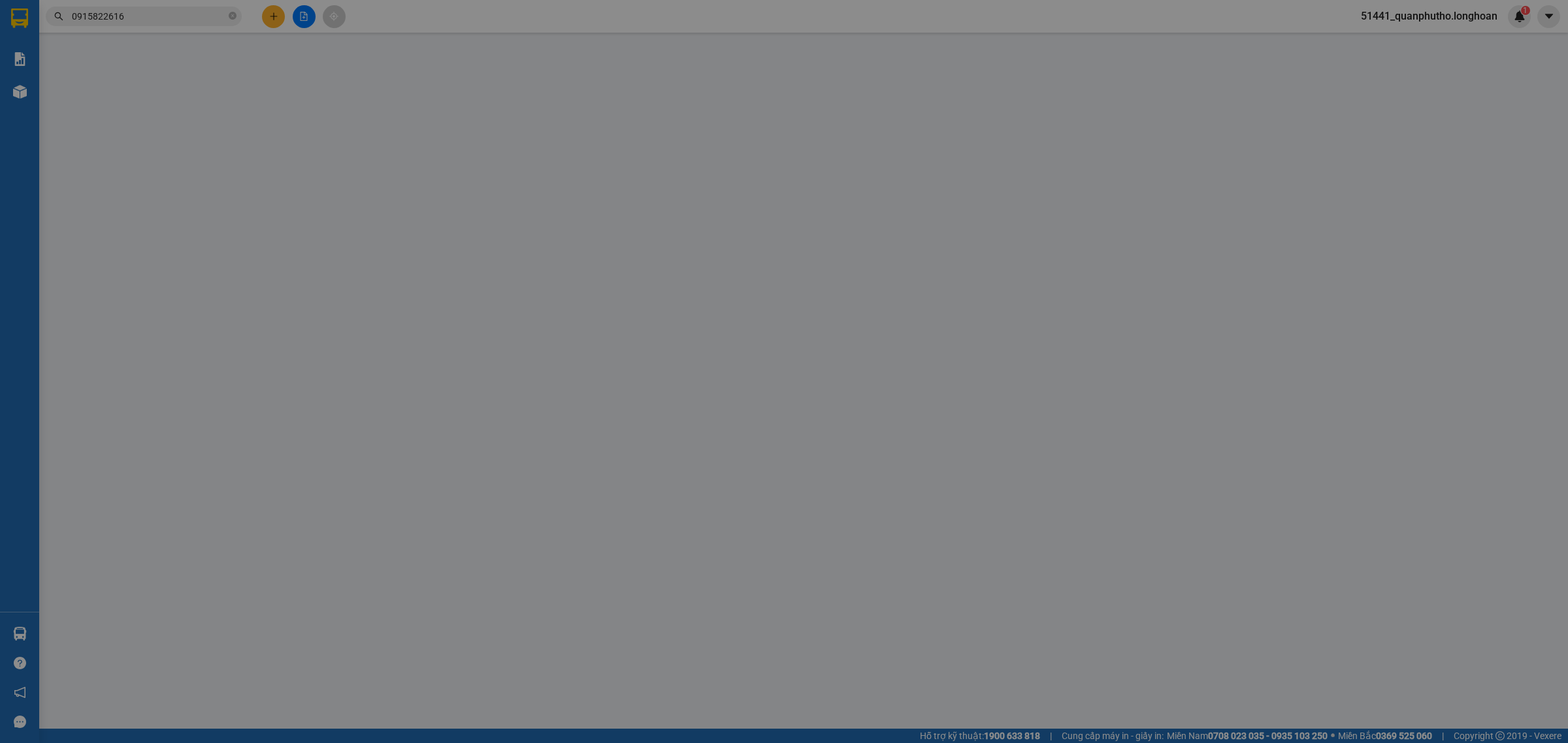
type input "Mr.Thi"
type input "Bình Thuận QL1A"
type input "có vat"
type input "0"
type input "2.800.000"
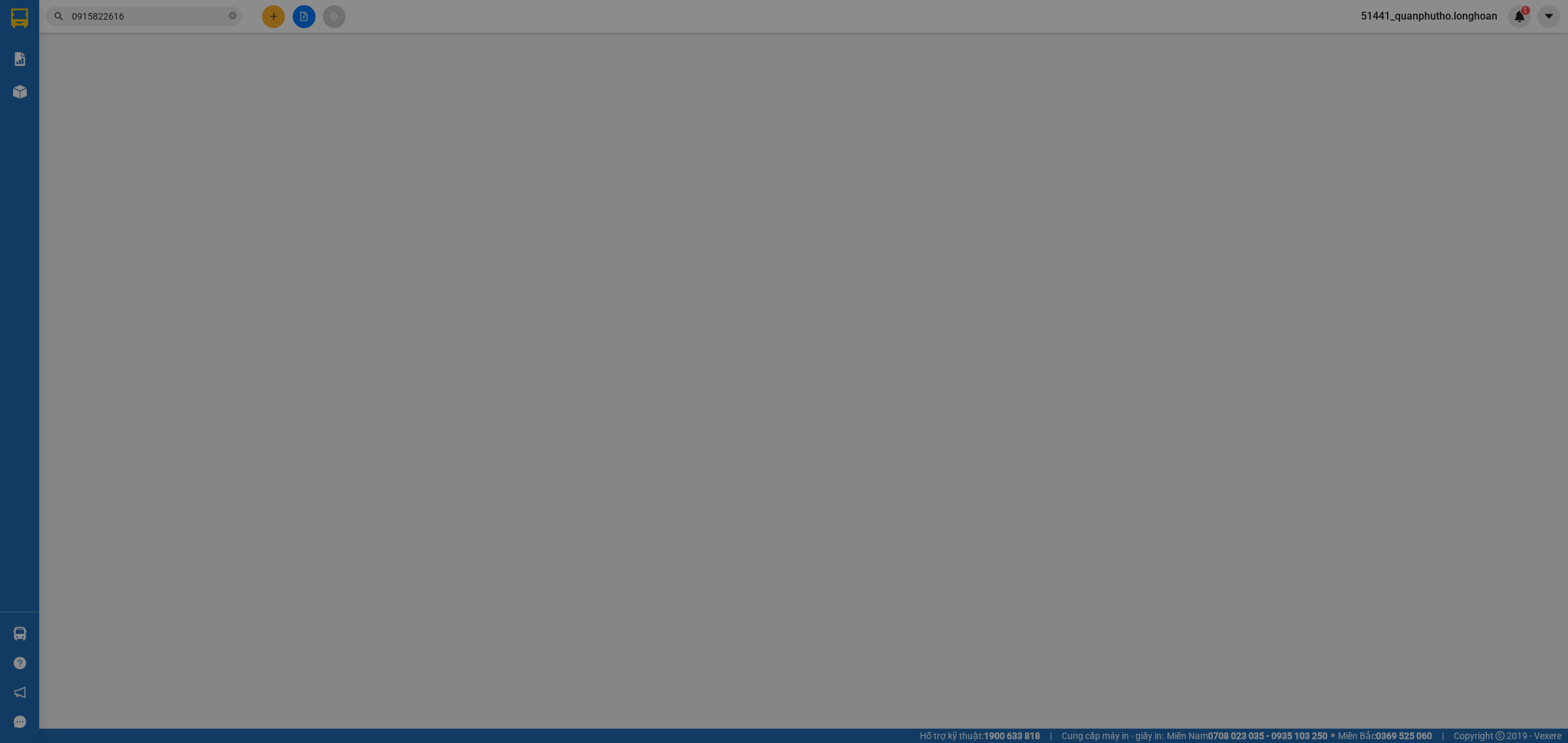
type input "2.800.000"
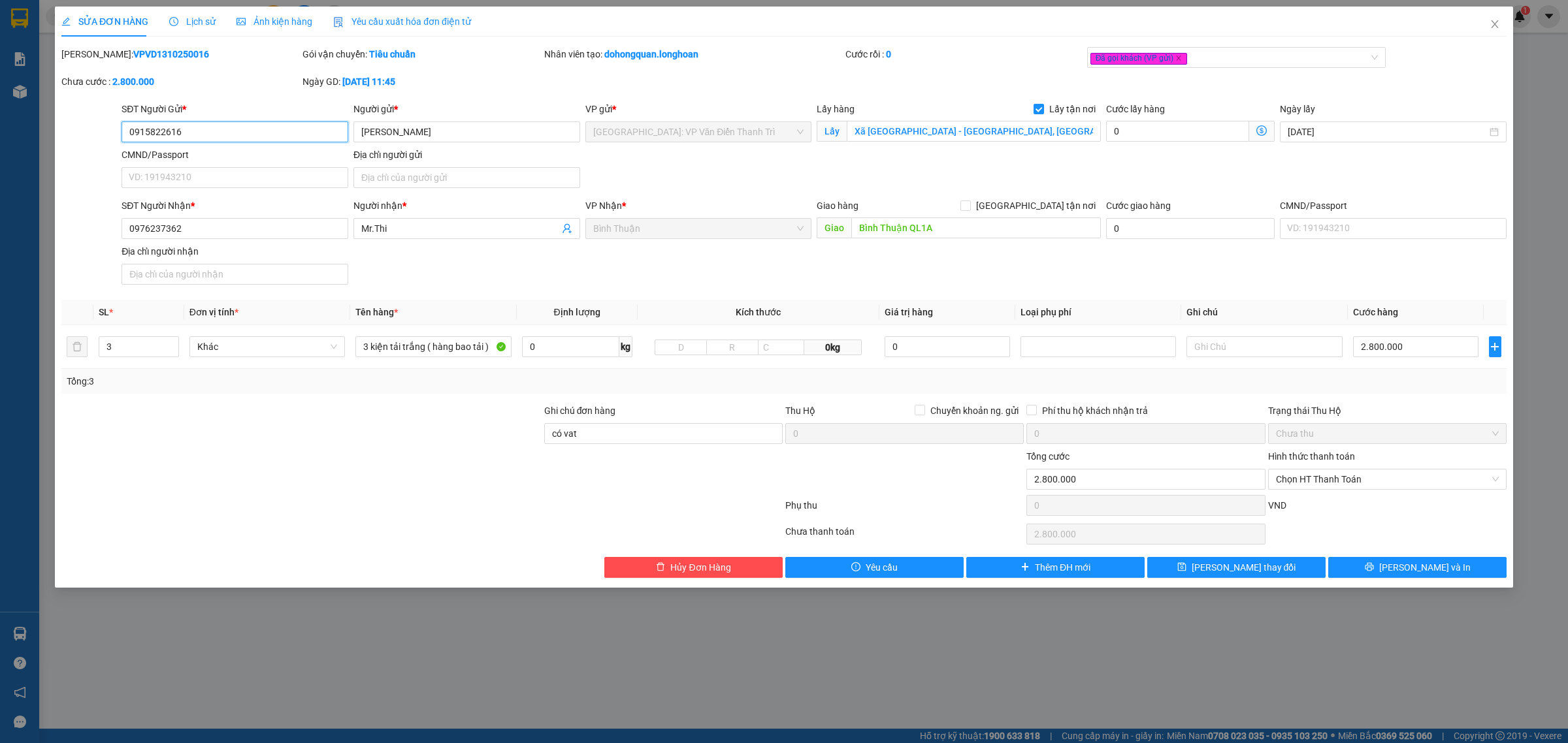
click at [302, 137] on input "0915822616" at bounding box center [235, 132] width 227 height 21
click at [1409, 349] on input "2.800.000" at bounding box center [1415, 347] width 125 height 21
type input "3"
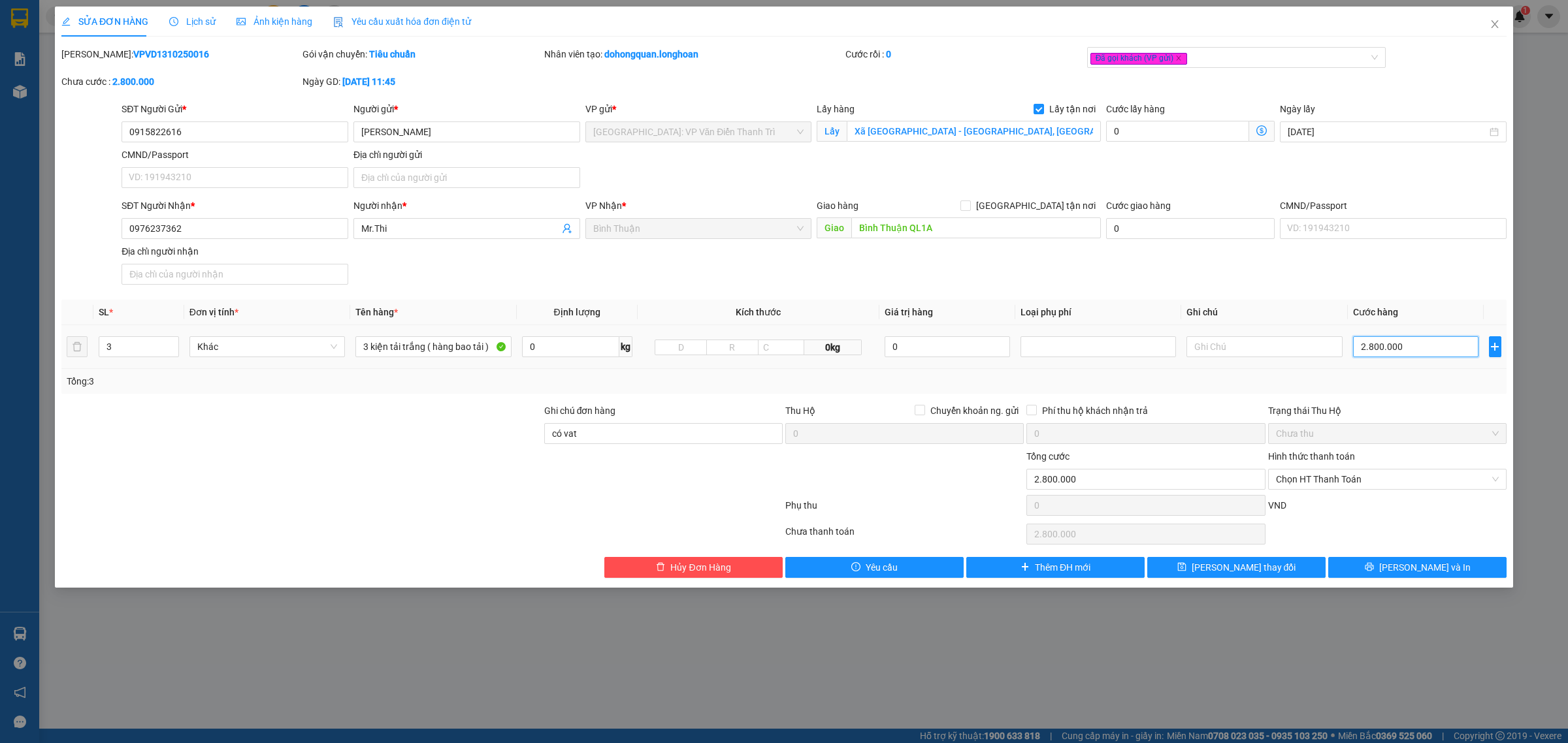
type input "3"
type input "35"
type input "350"
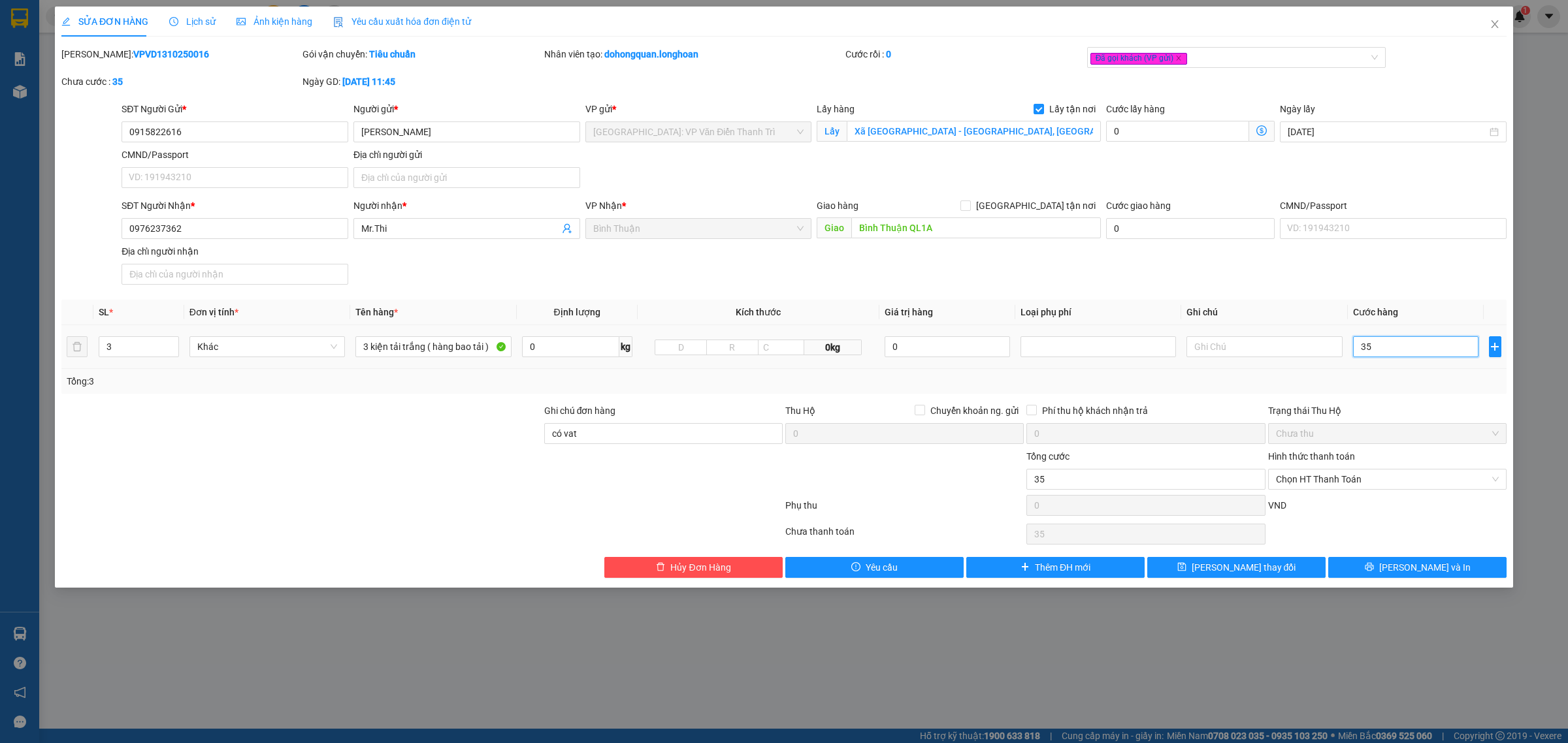
type input "350"
type input "3.500"
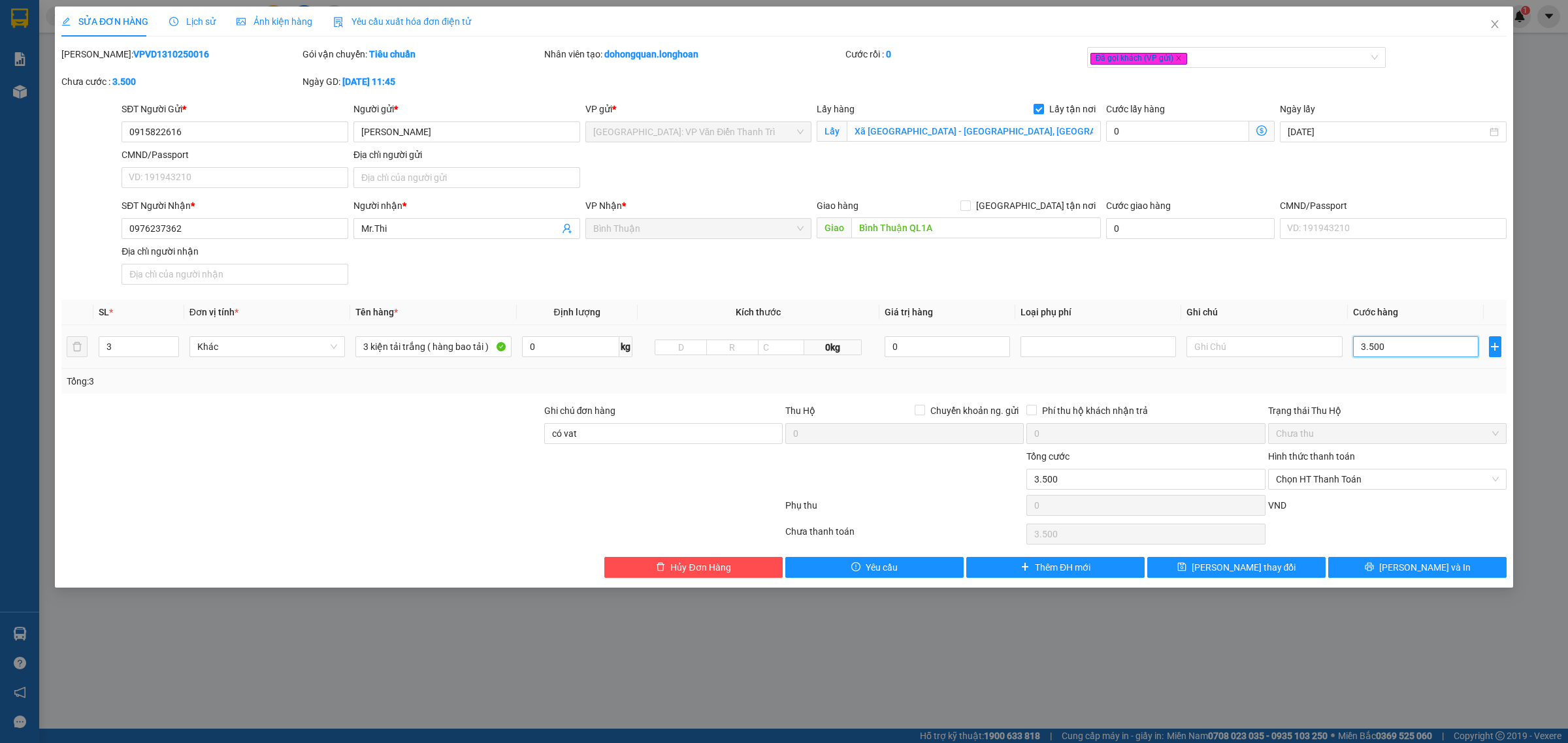
type input "35.000"
type input "350.000"
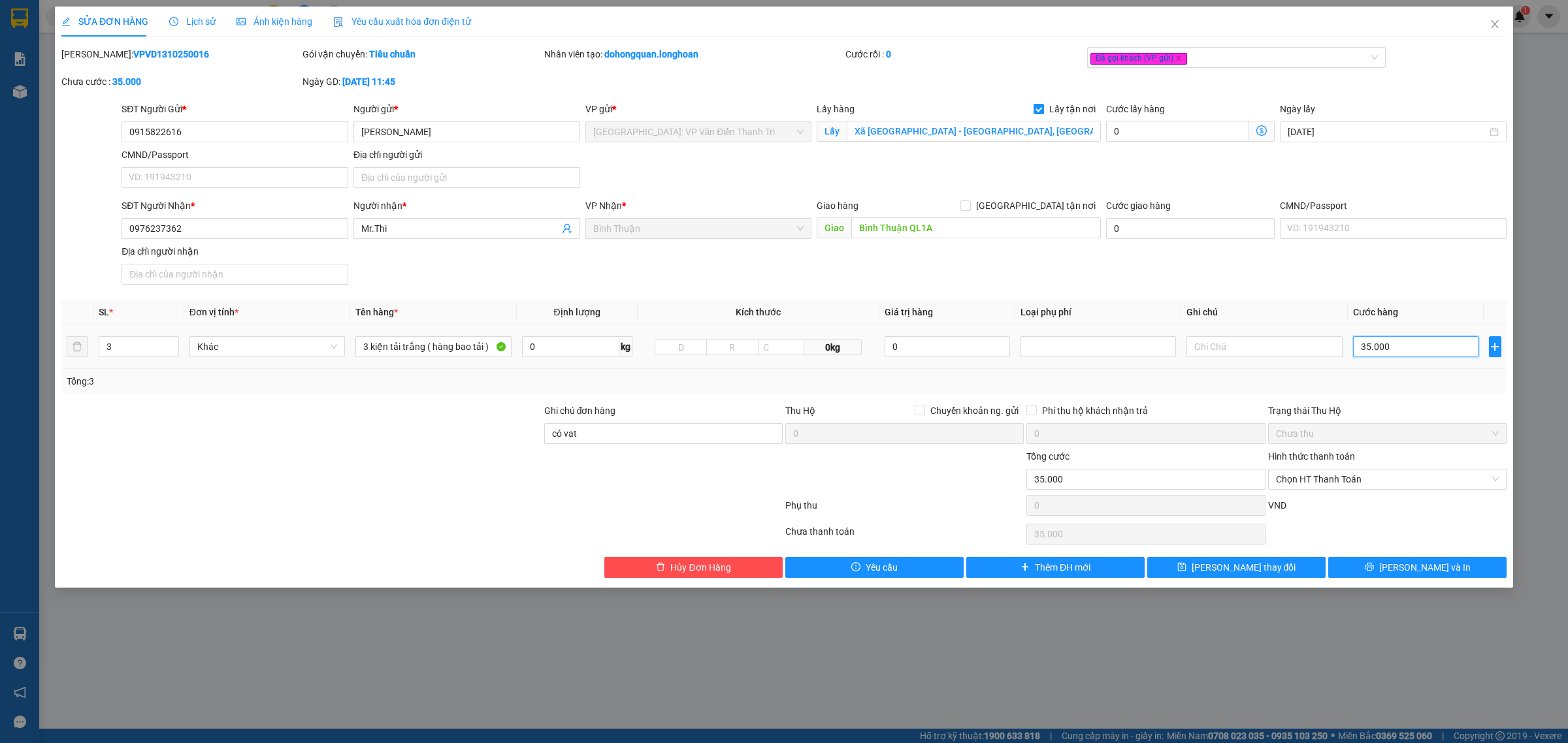
type input "350.000"
type input "3.500.000"
click at [977, 227] on input "Bình Thuận QL1A" at bounding box center [976, 228] width 249 height 21
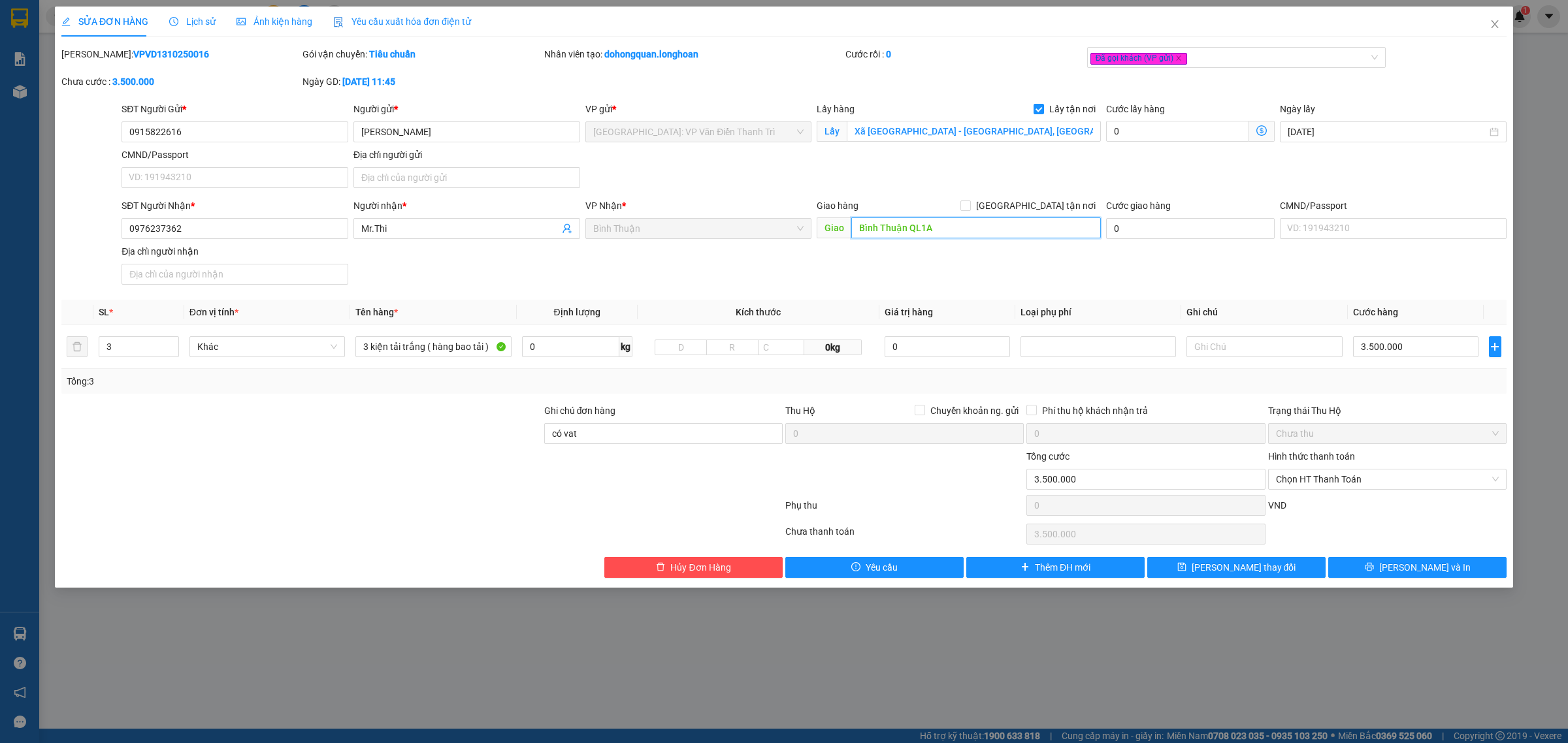
click at [977, 227] on input "Bình Thuận QL1A" at bounding box center [976, 228] width 249 height 21
type input "Bình Thuận QL1A (giao trong nhà máy)"
click at [992, 187] on div "SĐT Người Gửi * 0915822616 Người gửi * [PERSON_NAME] VP gửi * [GEOGRAPHIC_DATA]…" at bounding box center [814, 147] width 1391 height 91
click at [1386, 570] on button "[PERSON_NAME] và In" at bounding box center [1417, 567] width 178 height 21
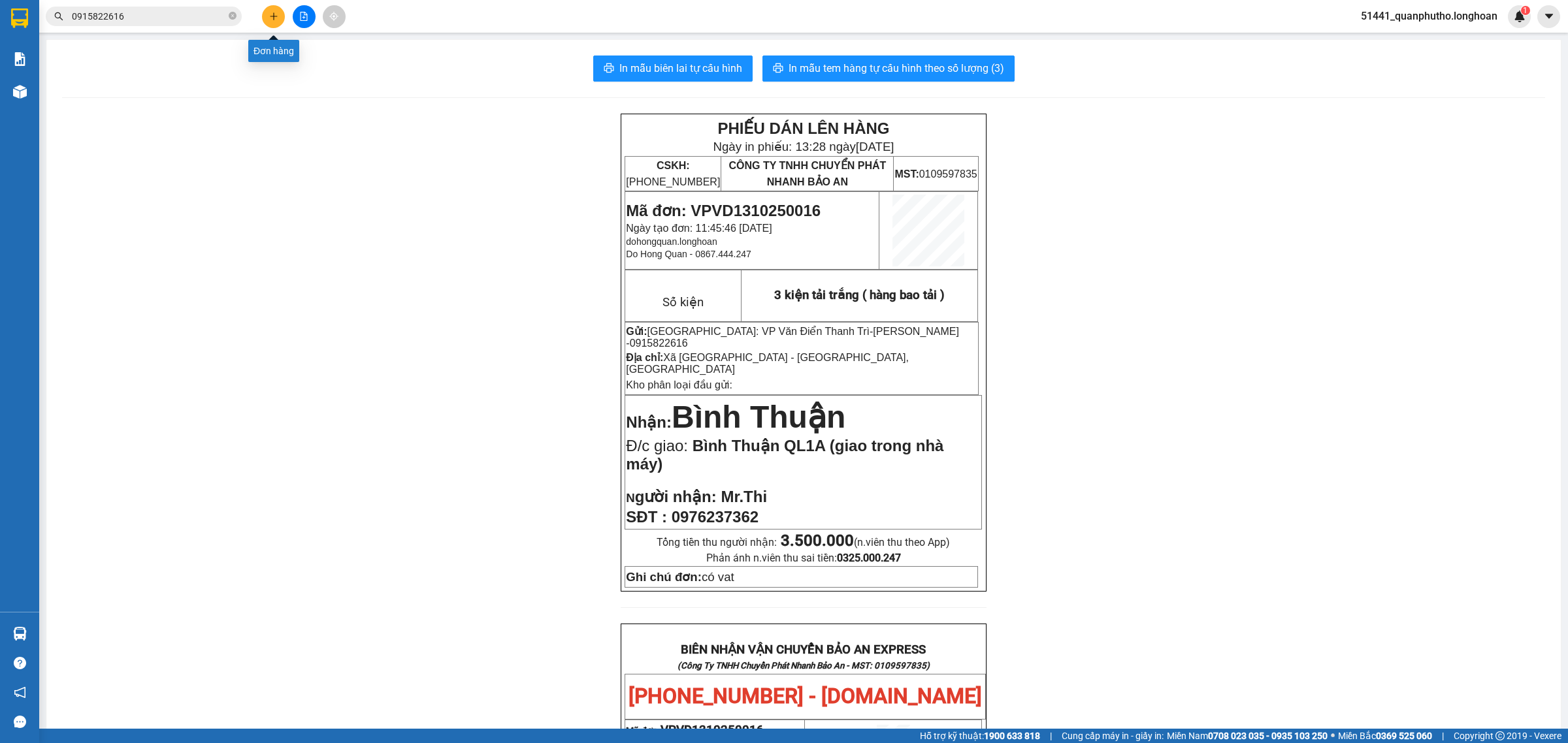
click at [264, 14] on button at bounding box center [273, 17] width 23 height 23
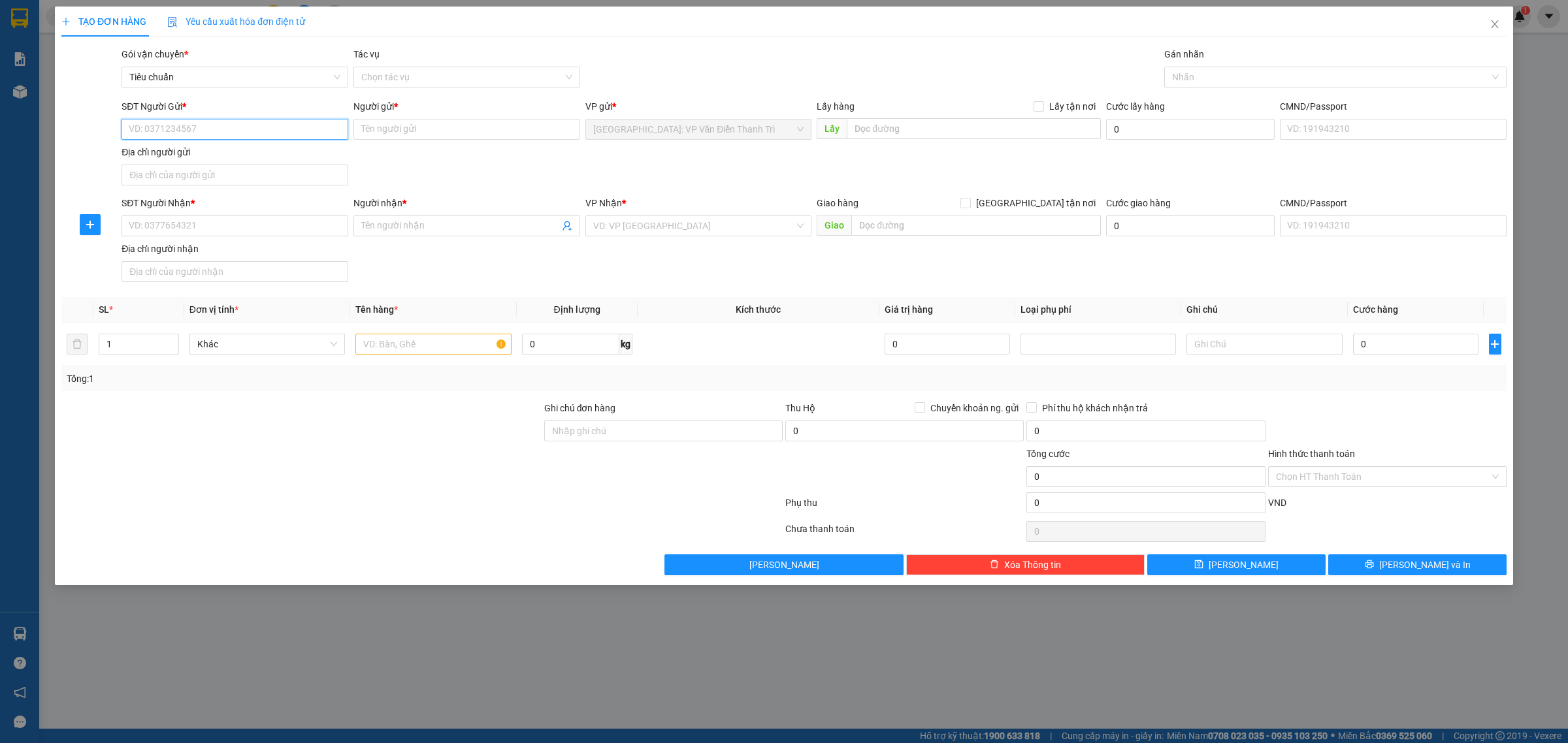
paste input "0986378893"
click at [232, 133] on input "0986378893" at bounding box center [235, 129] width 227 height 21
type input "0986378893"
click at [226, 155] on body "Kết quả tìm kiếm ( 2 ) Bộ lọc Mã ĐH Trạng thái Món hàng Thu hộ Tổng cước Chưa c…" at bounding box center [784, 372] width 1568 height 743
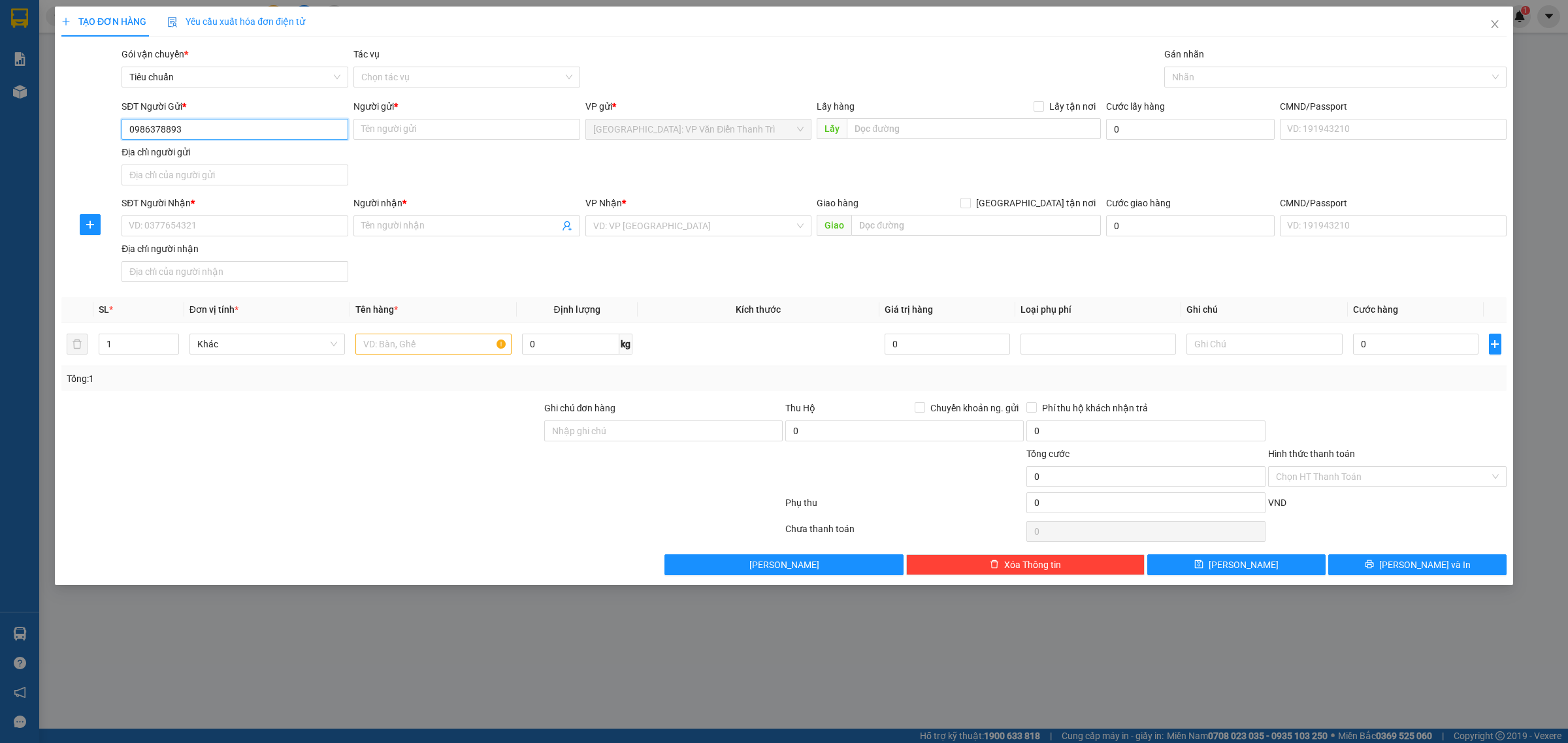
click at [225, 130] on input "0986378893" at bounding box center [235, 129] width 227 height 21
click at [221, 152] on div "0986378893 - loan" at bounding box center [235, 156] width 211 height 14
type input "loan"
click at [918, 126] on input "text" at bounding box center [974, 129] width 255 height 21
paste input "Km19, [GEOGRAPHIC_DATA], thôn [GEOGRAPHIC_DATA], Xã [GEOGRAPHIC_DATA], [GEOGRAP…"
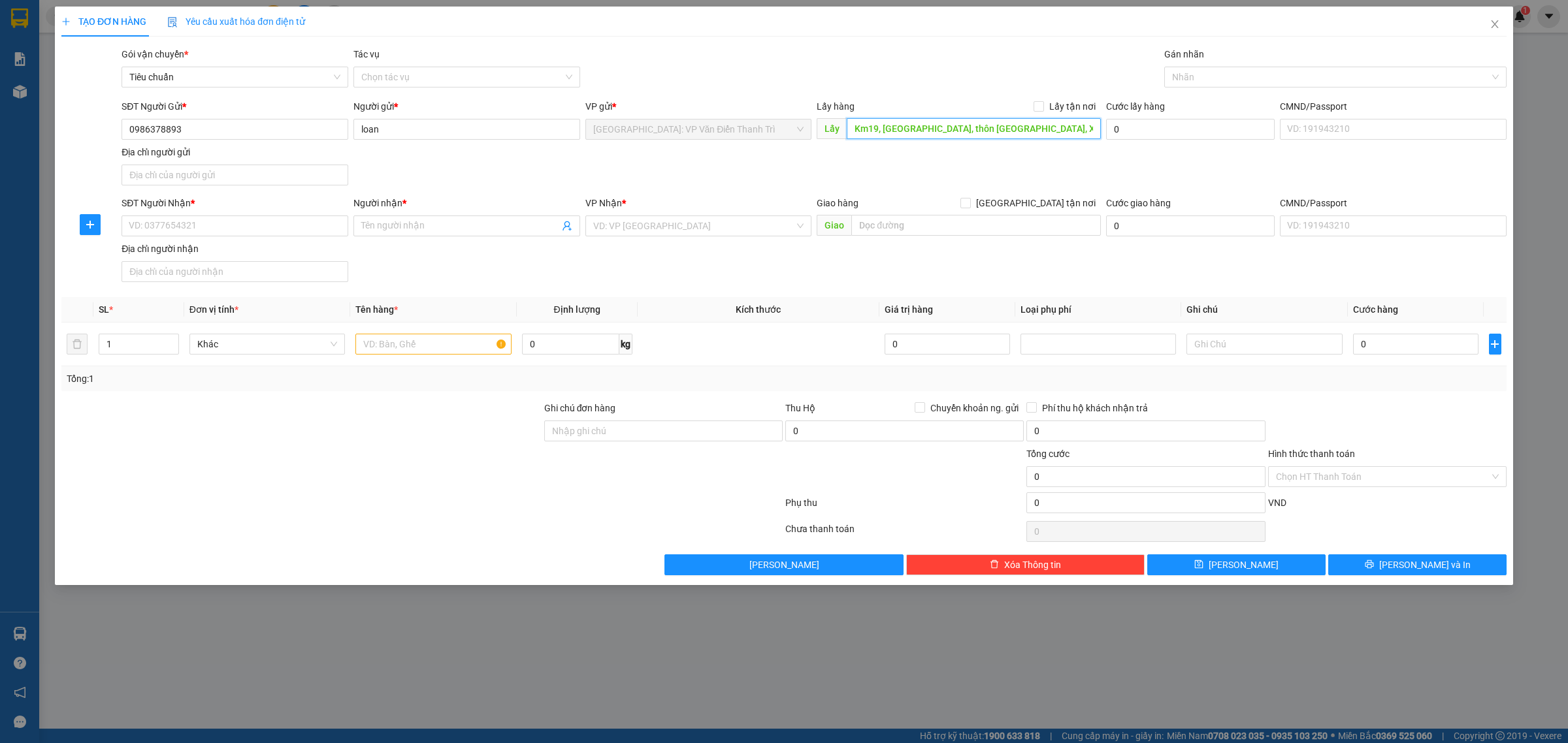
scroll to position [0, 20]
type input "Km19, [GEOGRAPHIC_DATA], thôn [GEOGRAPHIC_DATA], Xã [GEOGRAPHIC_DATA], [GEOGRAP…"
click at [1077, 106] on span "Lấy tận nơi" at bounding box center [1072, 106] width 57 height 14
click at [1043, 106] on input "Lấy tận nơi" at bounding box center [1038, 106] width 9 height 9
checkbox input "true"
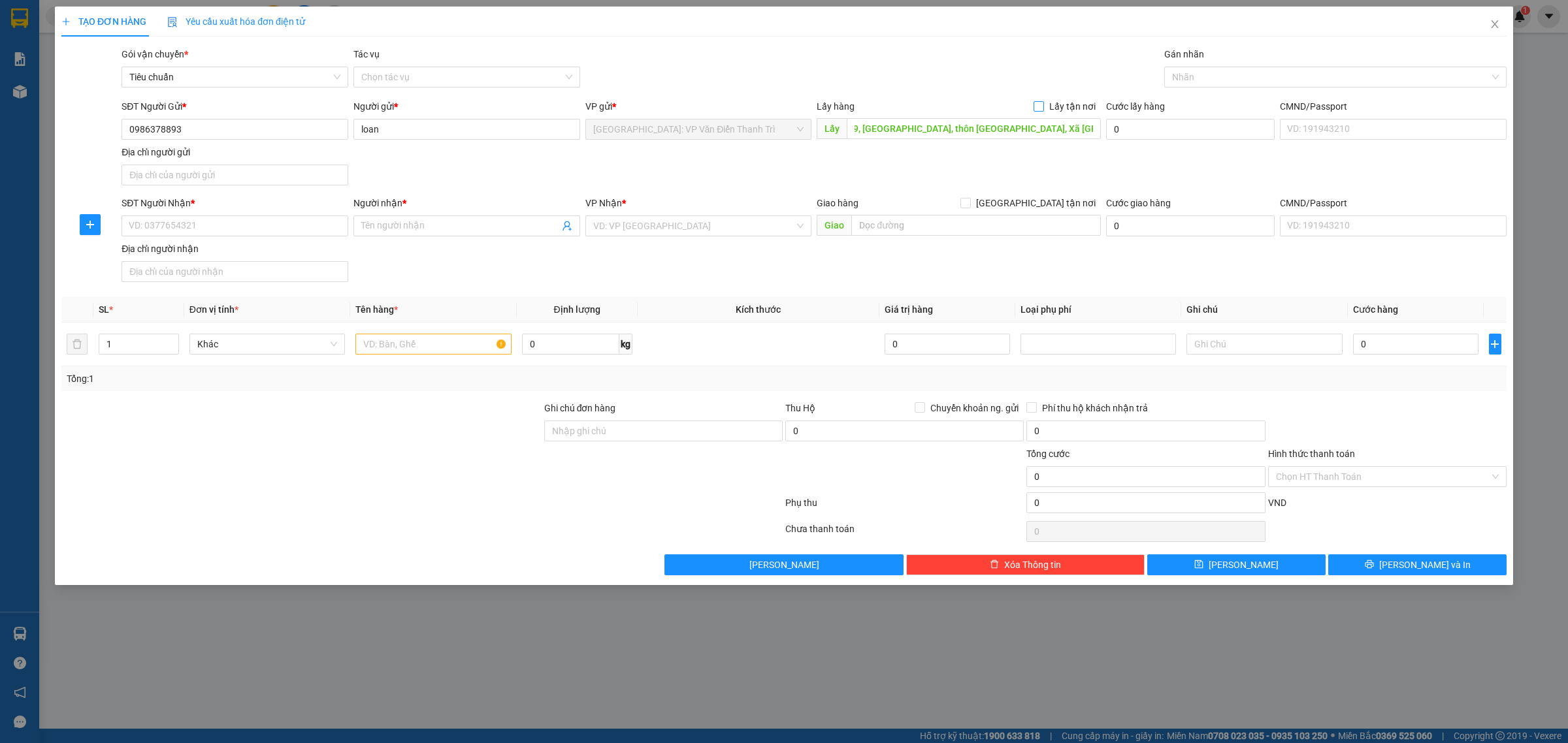
scroll to position [0, 0]
click at [314, 230] on input "SĐT Người Nhận *" at bounding box center [235, 226] width 227 height 21
paste input "0935046835"
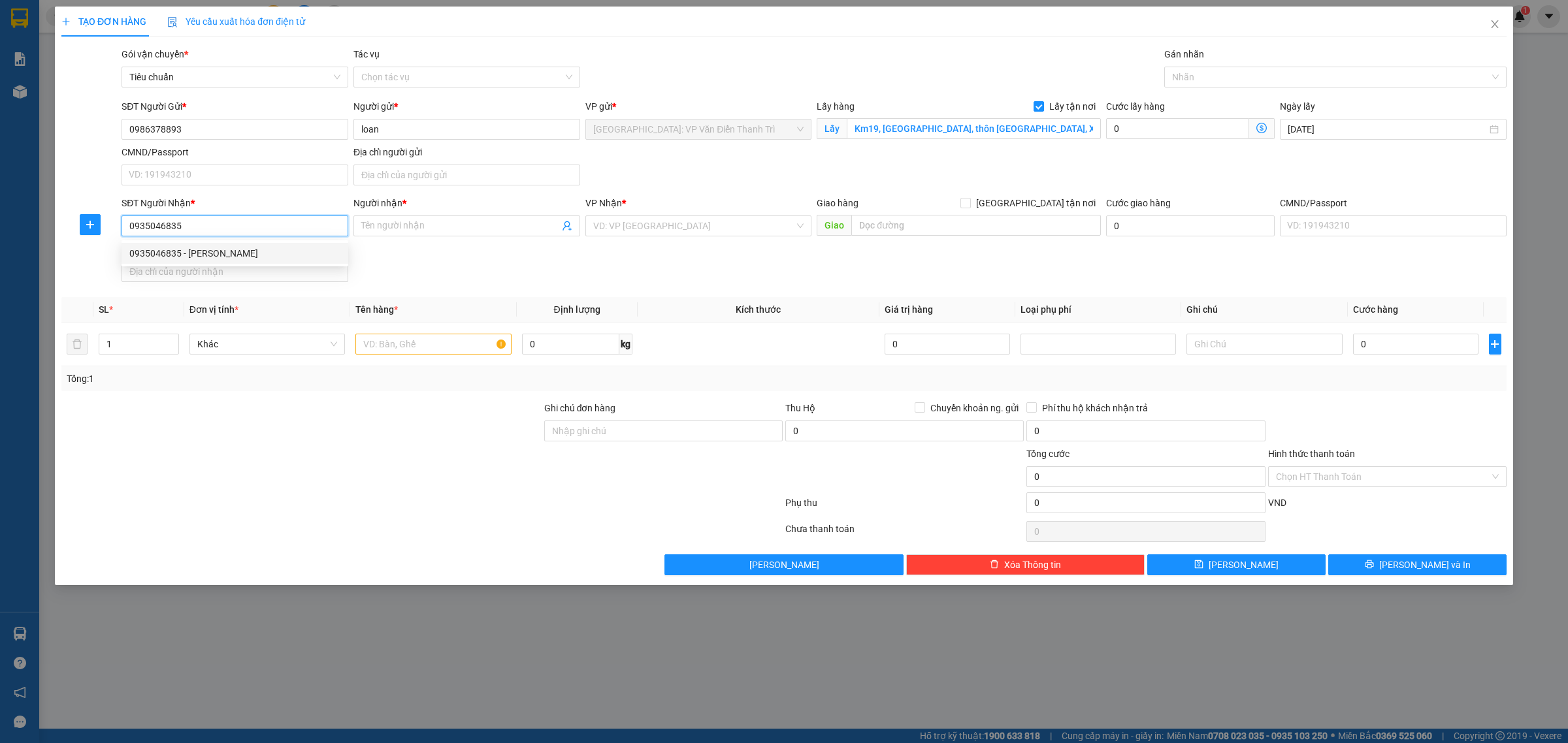
click at [306, 230] on input "0935046835" at bounding box center [235, 226] width 227 height 21
paste input "0935046835"
click at [247, 231] on input "09350468350935046835" at bounding box center [235, 226] width 227 height 21
paste input "search"
type input "0935046835"
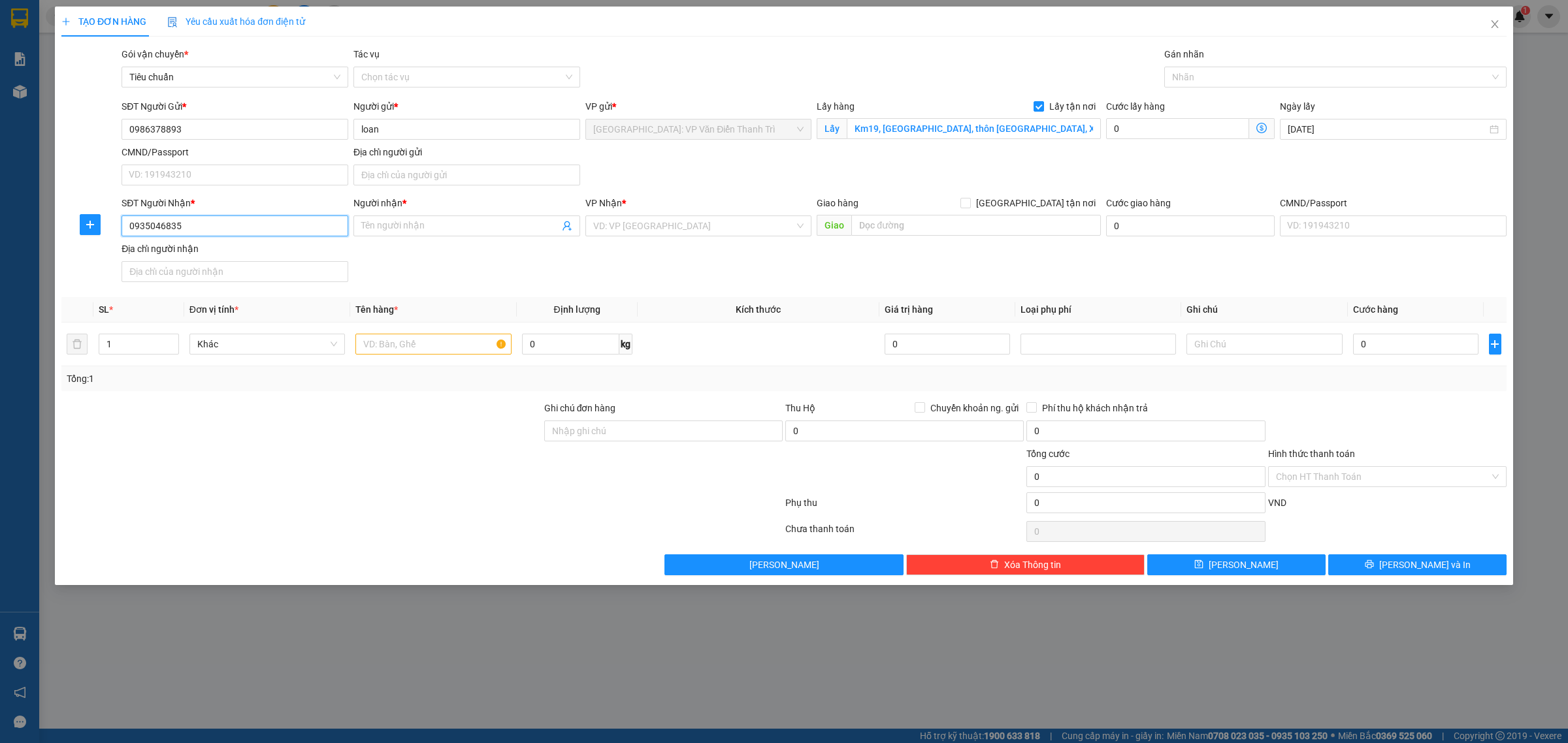
click at [247, 232] on input "0935046835" at bounding box center [235, 226] width 227 height 21
click at [239, 252] on div "0935046835 - [PERSON_NAME]" at bounding box center [235, 254] width 211 height 14
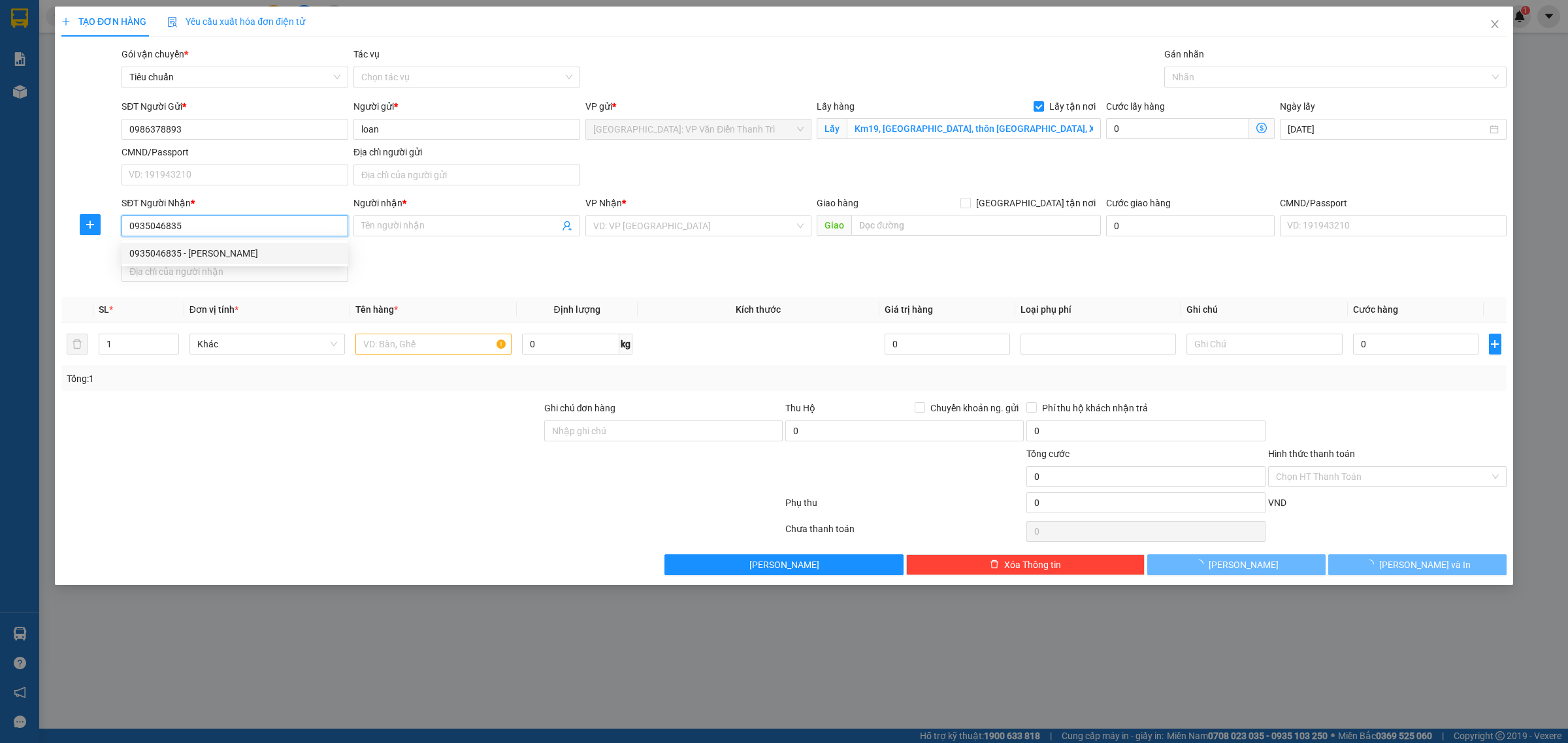
type input "[PERSON_NAME]"
checkbox input "true"
type input "số 292 - võ nguyên giáp - mỹ an - [GEOGRAPHIC_DATA] - [GEOGRAPHIC_DATA]"
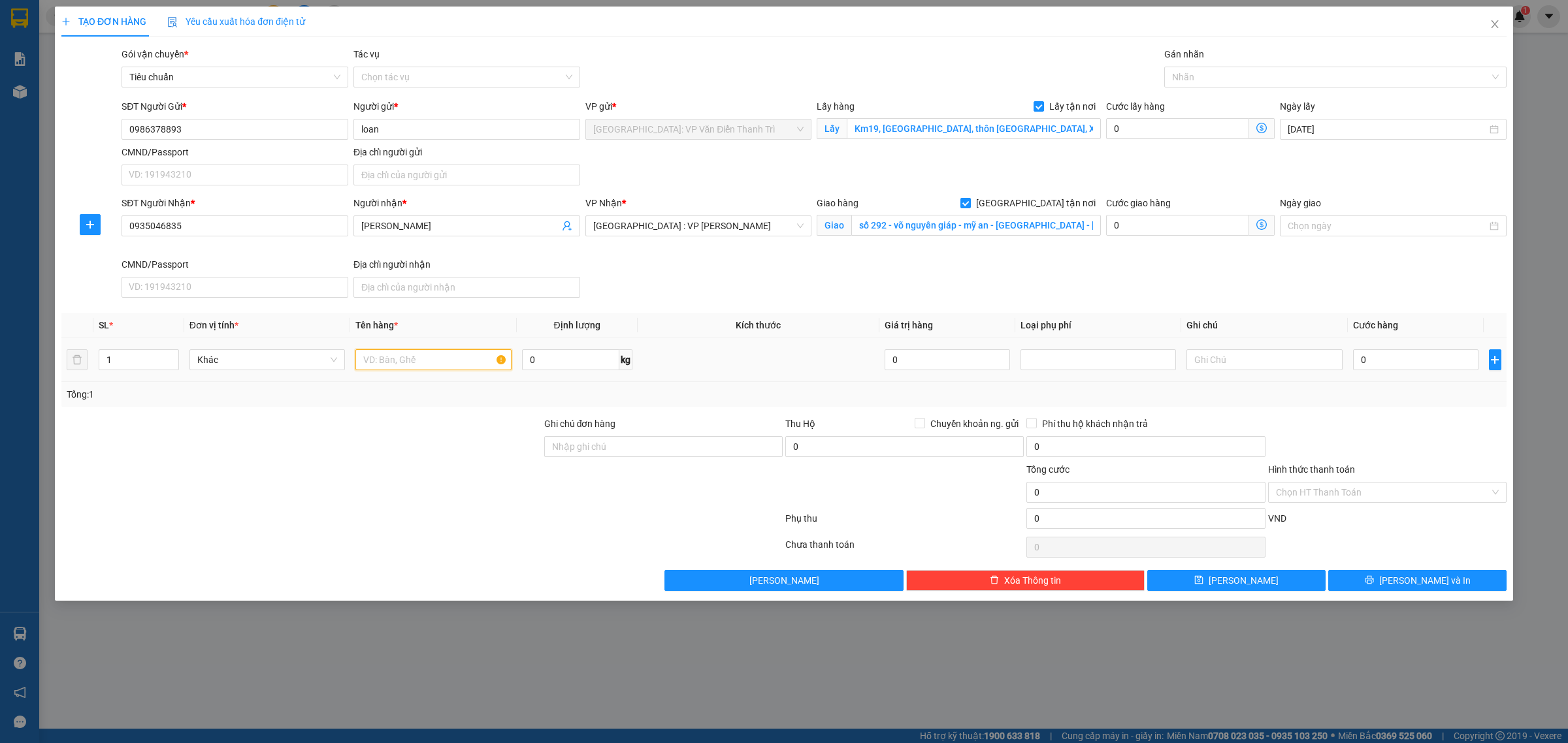
click at [423, 355] on input "text" at bounding box center [433, 360] width 155 height 21
click at [427, 366] on input "text" at bounding box center [433, 360] width 155 height 21
paste input "6 thùng kt 35x70x30 nặng 35kg 1 thùng, hàng hồ sơ"
type input "6 thùng kt 35x70x30 nặng 35kg 1 thùng, hàng hồ sơ"
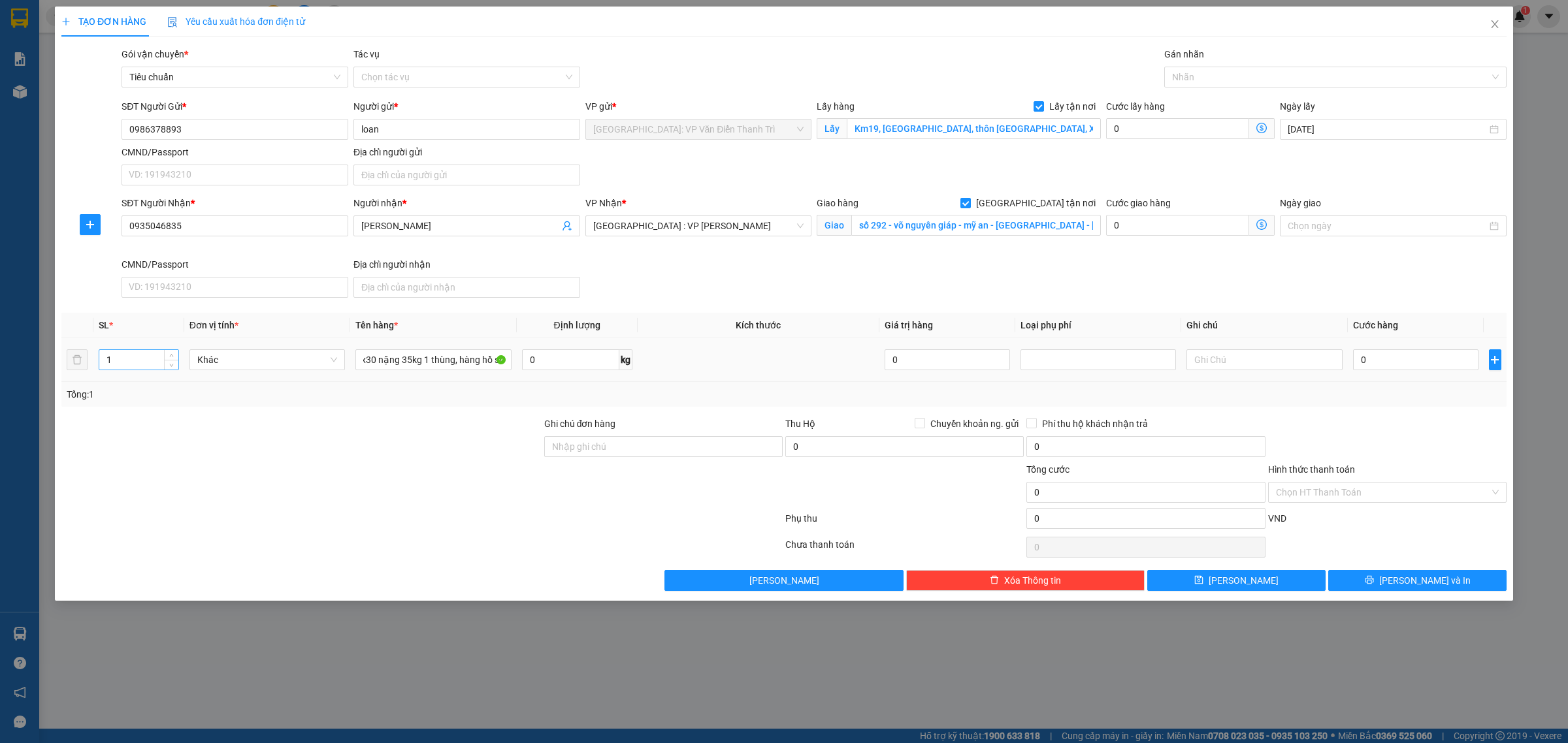
scroll to position [0, 0]
click at [85, 361] on tr "1 Khác 6 thùng kt 35x70x30 nặng 35kg 1 thùng, hàng hồ sơ 0 kg 0 0" at bounding box center [784, 360] width 1446 height 43
type input "6"
click at [225, 432] on div at bounding box center [302, 440] width 482 height 46
click at [1413, 363] on input "0" at bounding box center [1415, 360] width 125 height 21
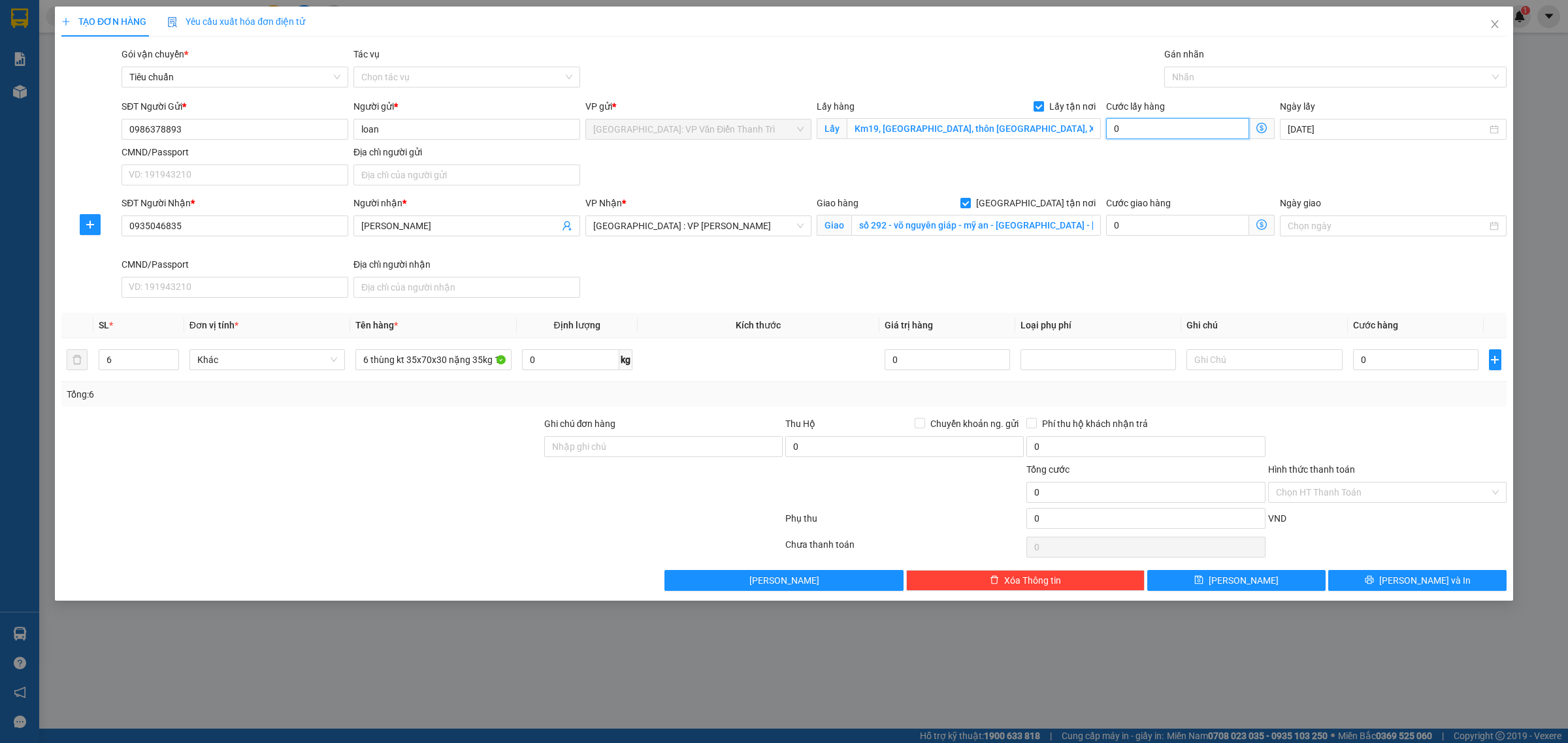
click at [1128, 135] on input "0" at bounding box center [1177, 129] width 143 height 21
click at [1120, 120] on input "0" at bounding box center [1177, 129] width 143 height 21
type input "1"
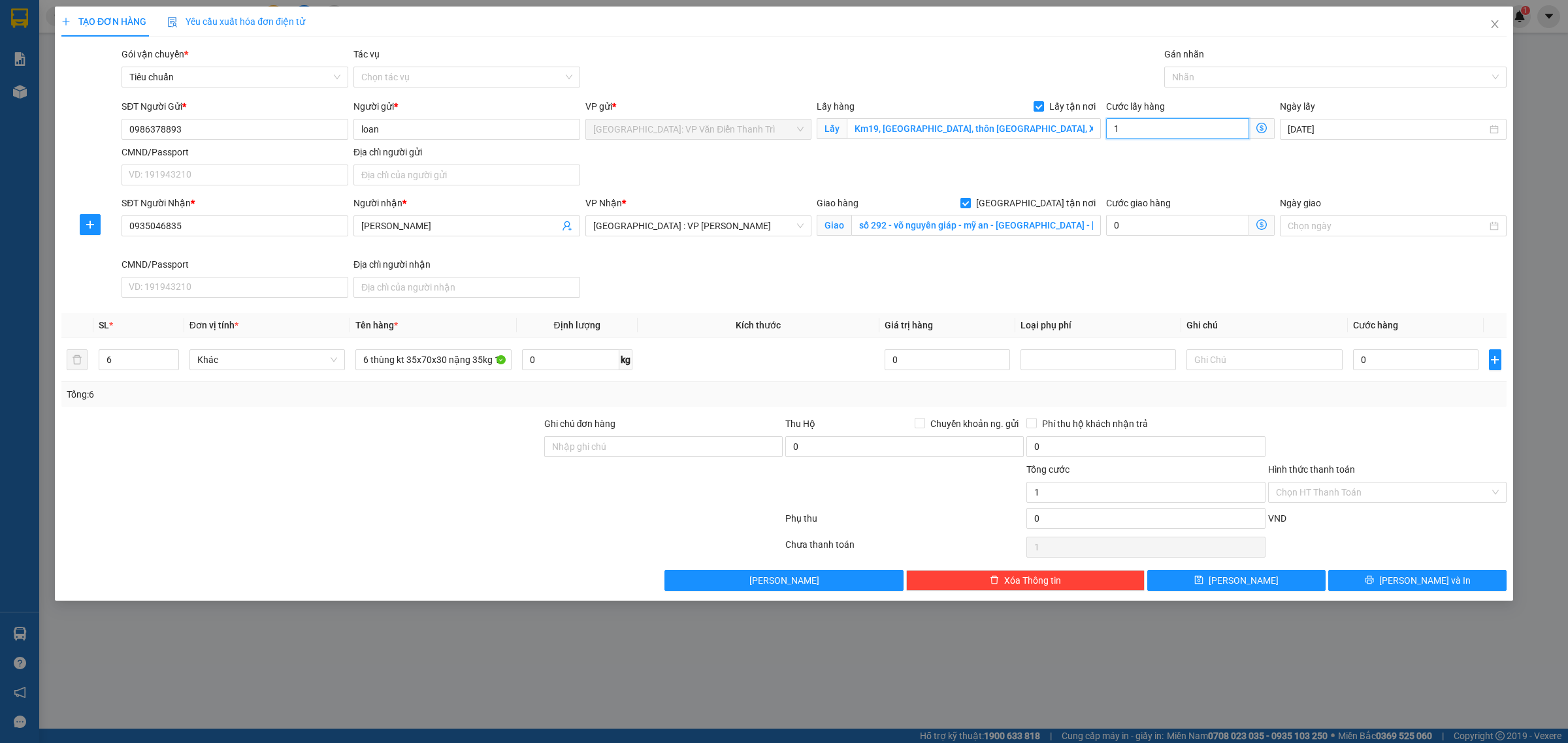
type input "10"
type input "100"
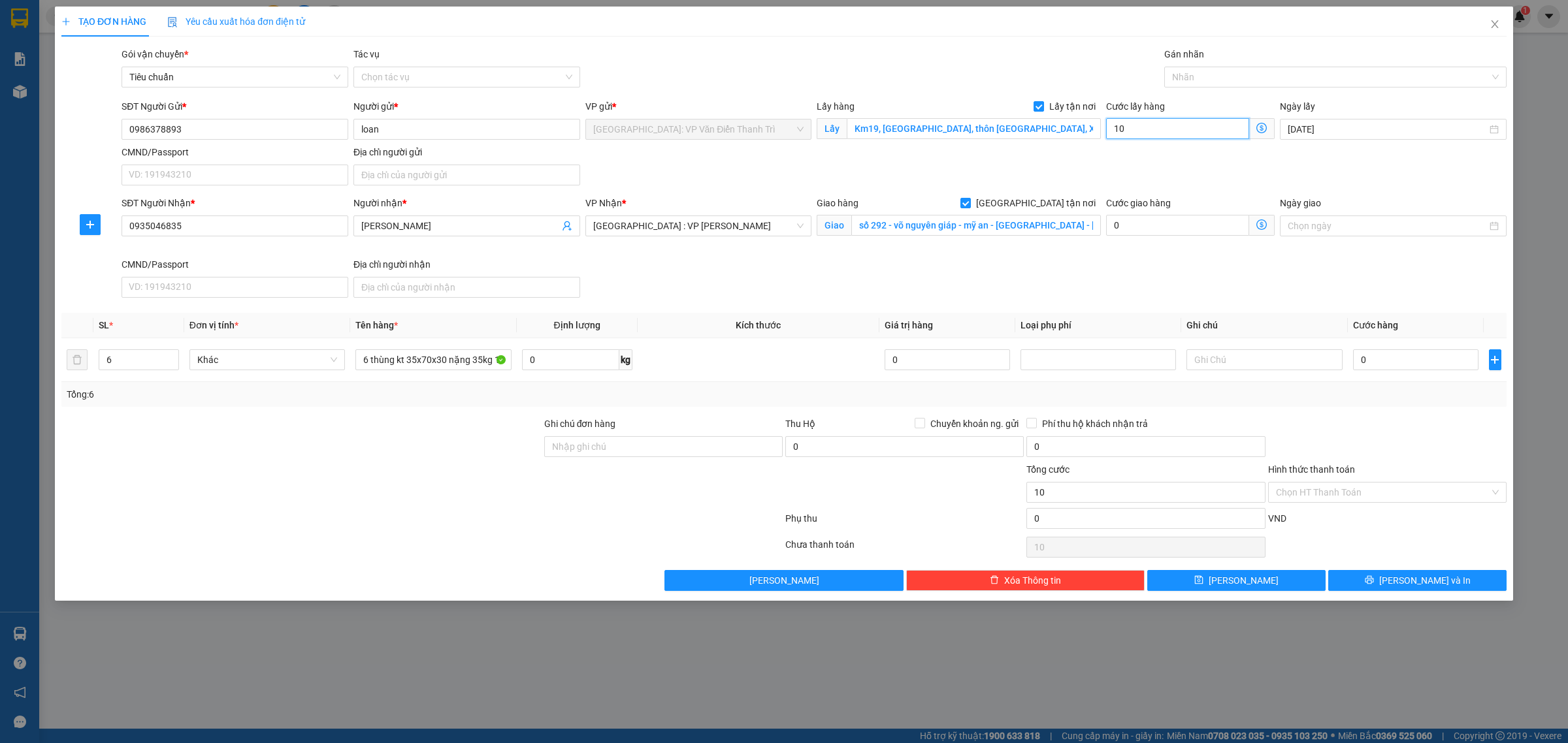
type input "100"
type input "1.000"
type input "10.000"
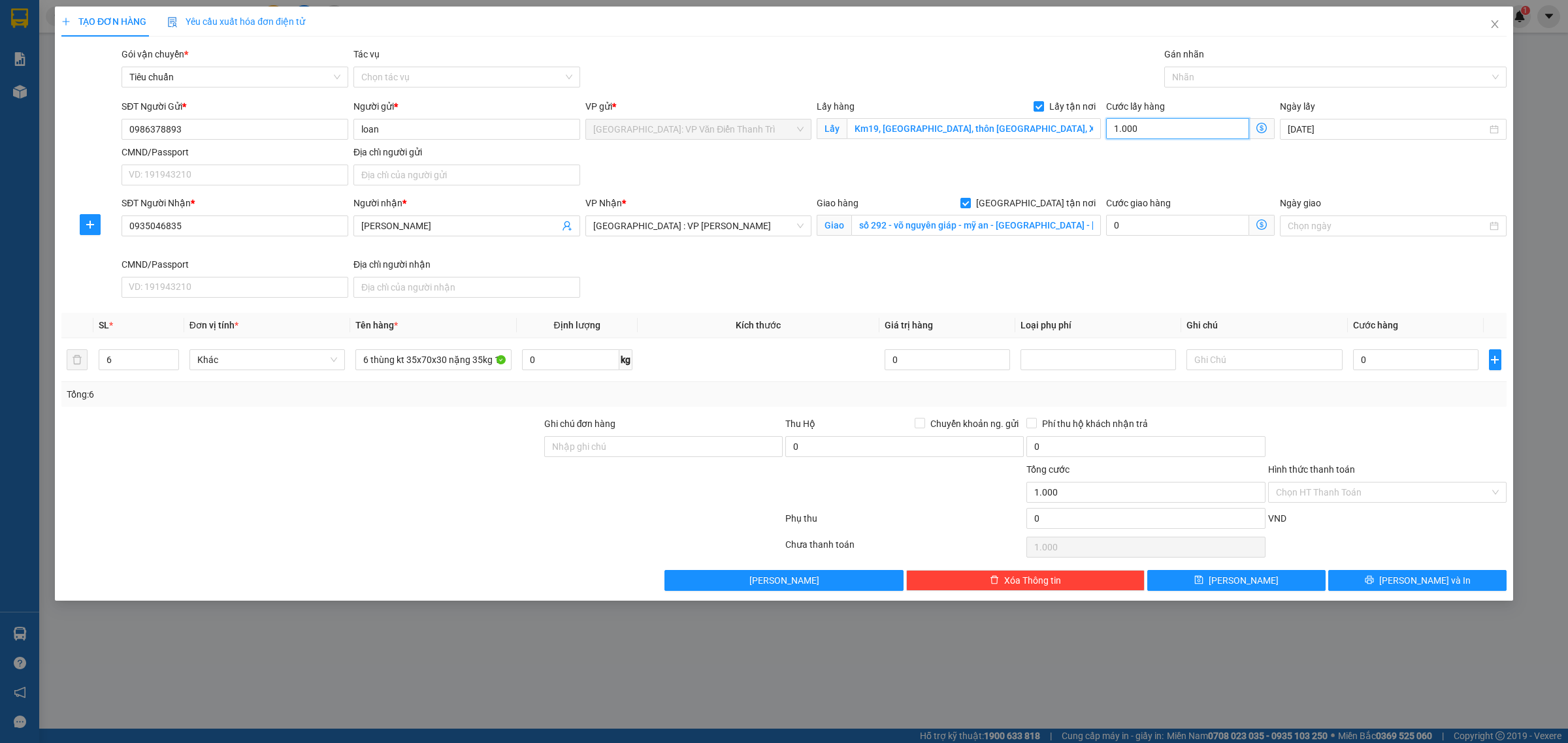
type input "10.000"
type input "100.000"
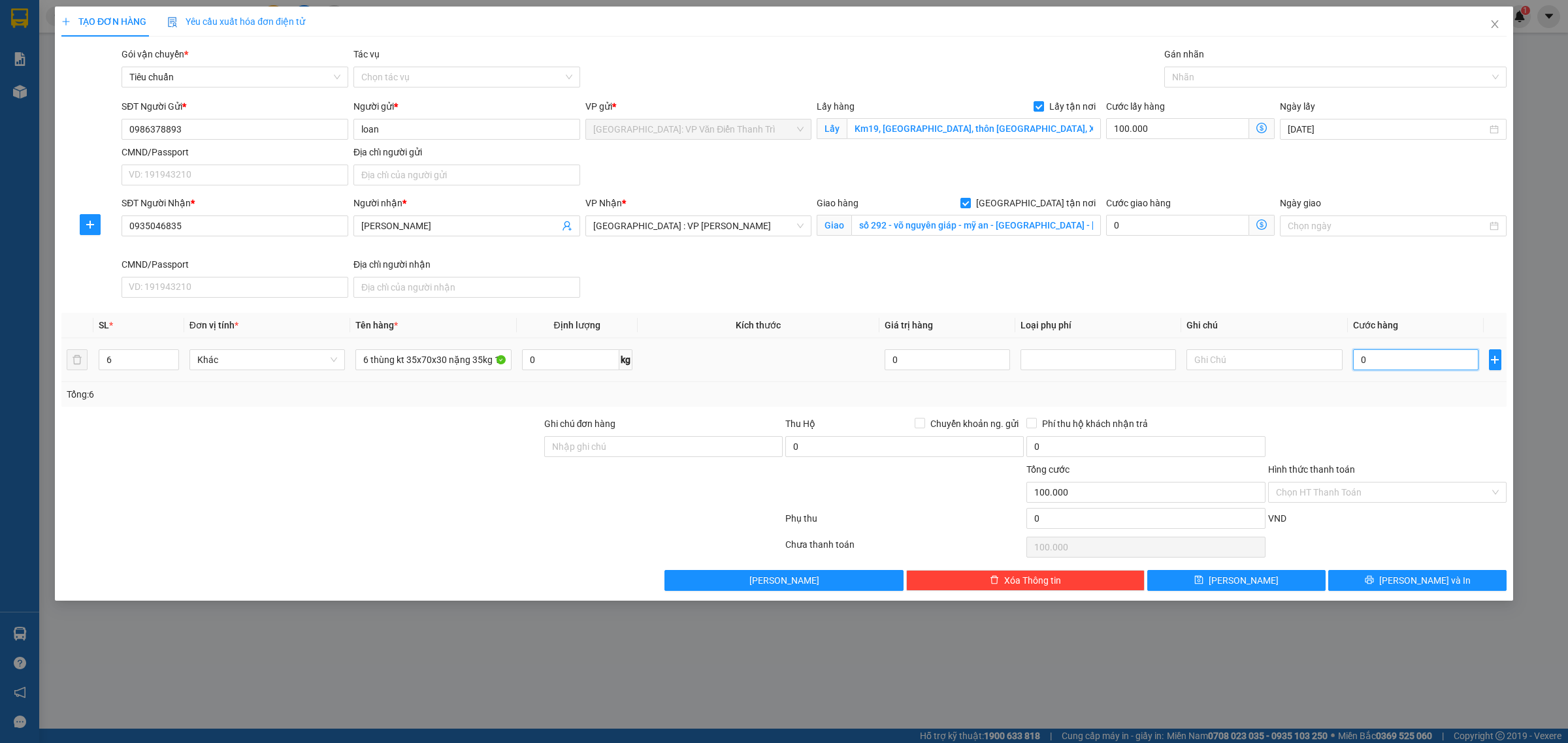
click at [1385, 364] on input "0" at bounding box center [1415, 360] width 125 height 21
type input "8"
type input "100.008"
type input "85"
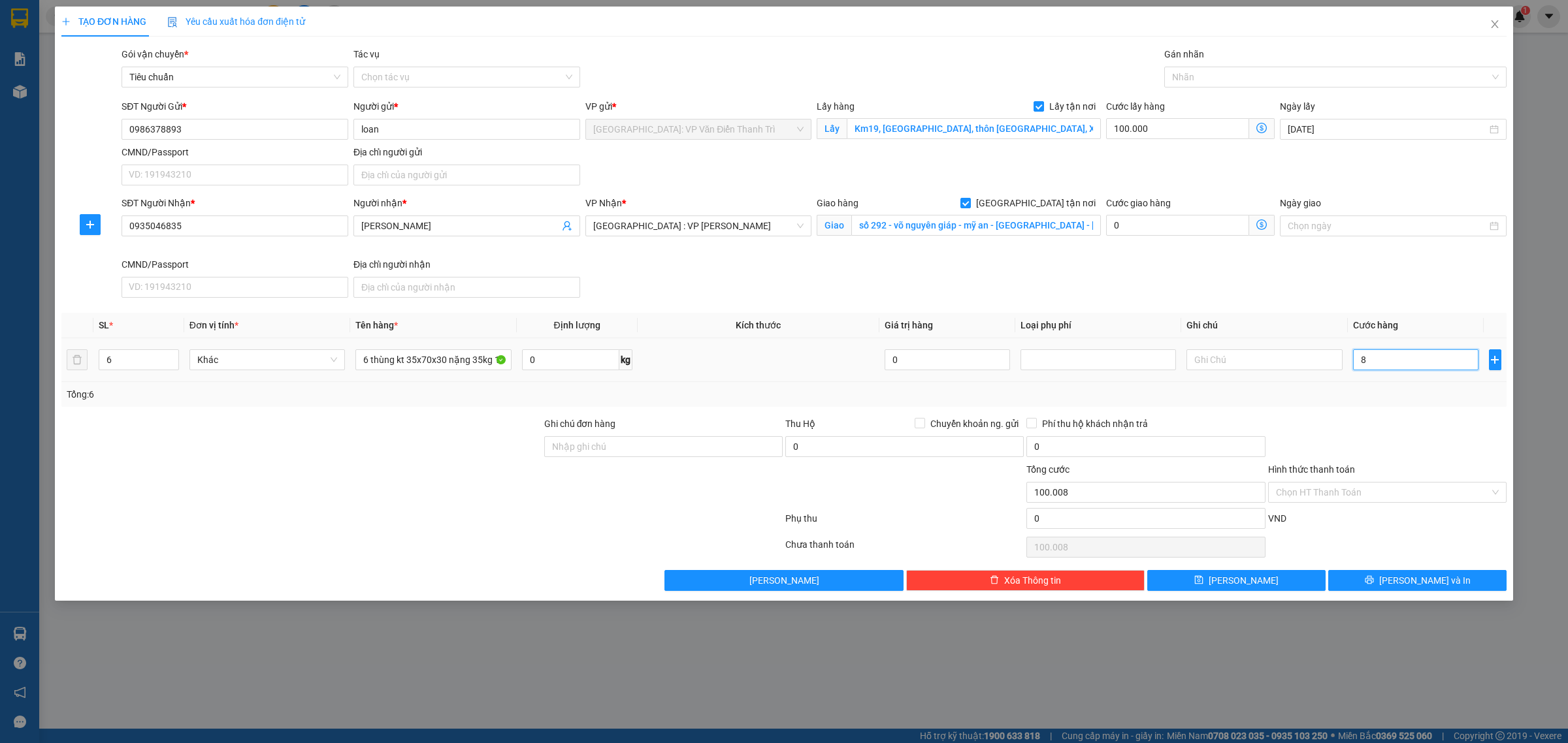
type input "100.085"
type input "850"
type input "100.850"
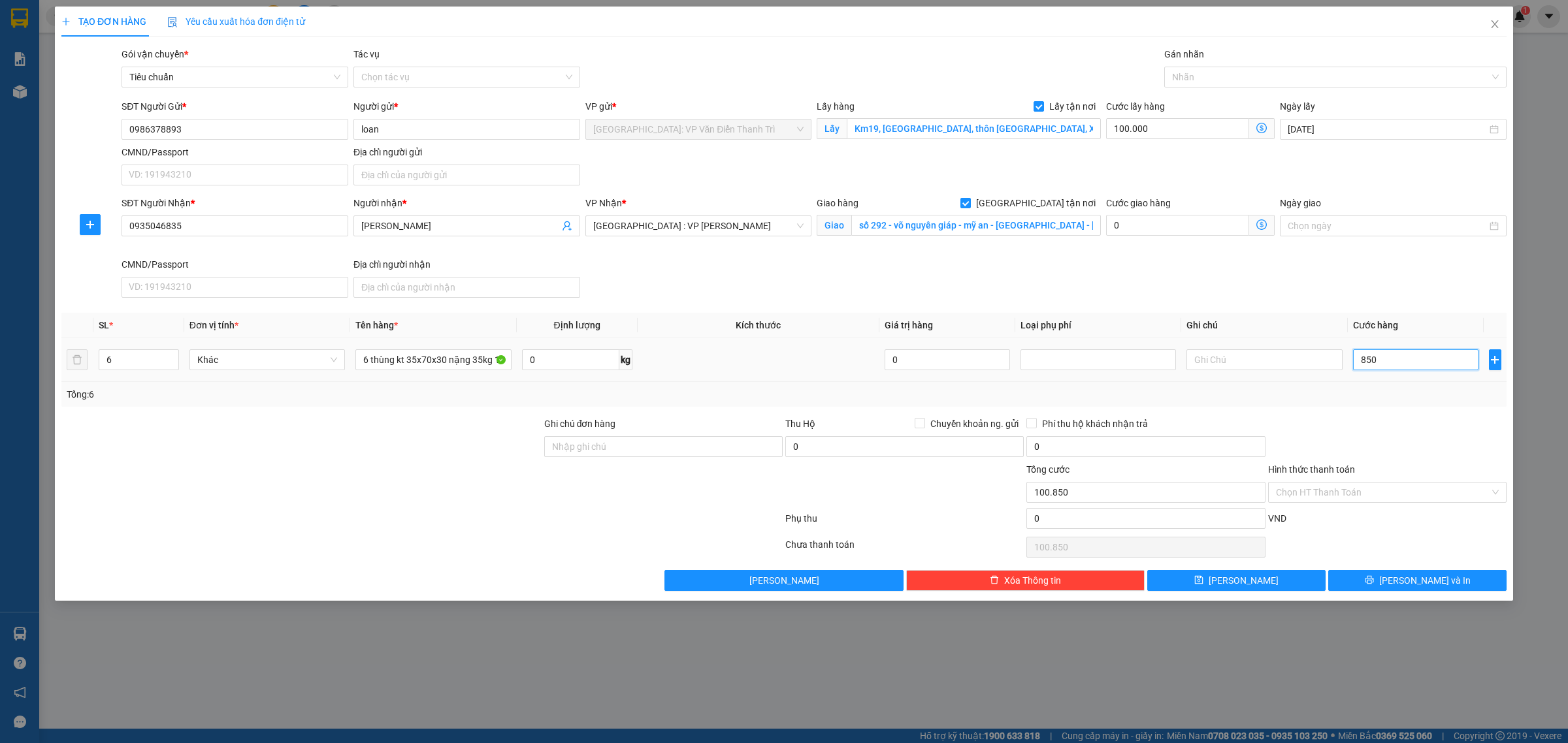
type input "8.500"
type input "108.500"
type input "85.000"
type input "185.000"
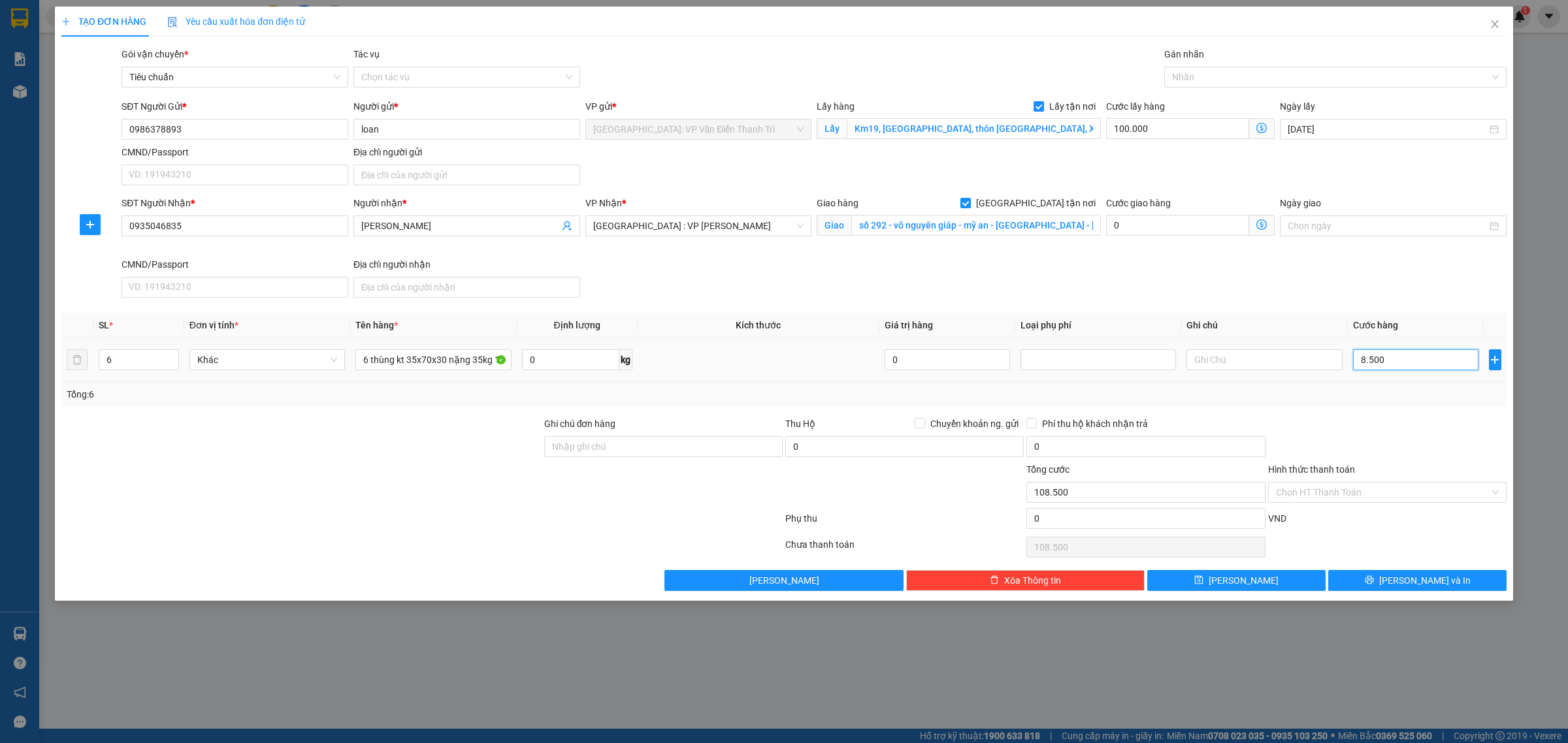
type input "185.000"
type input "850.000"
type input "950.000"
click at [1204, 74] on div at bounding box center [1329, 77] width 323 height 16
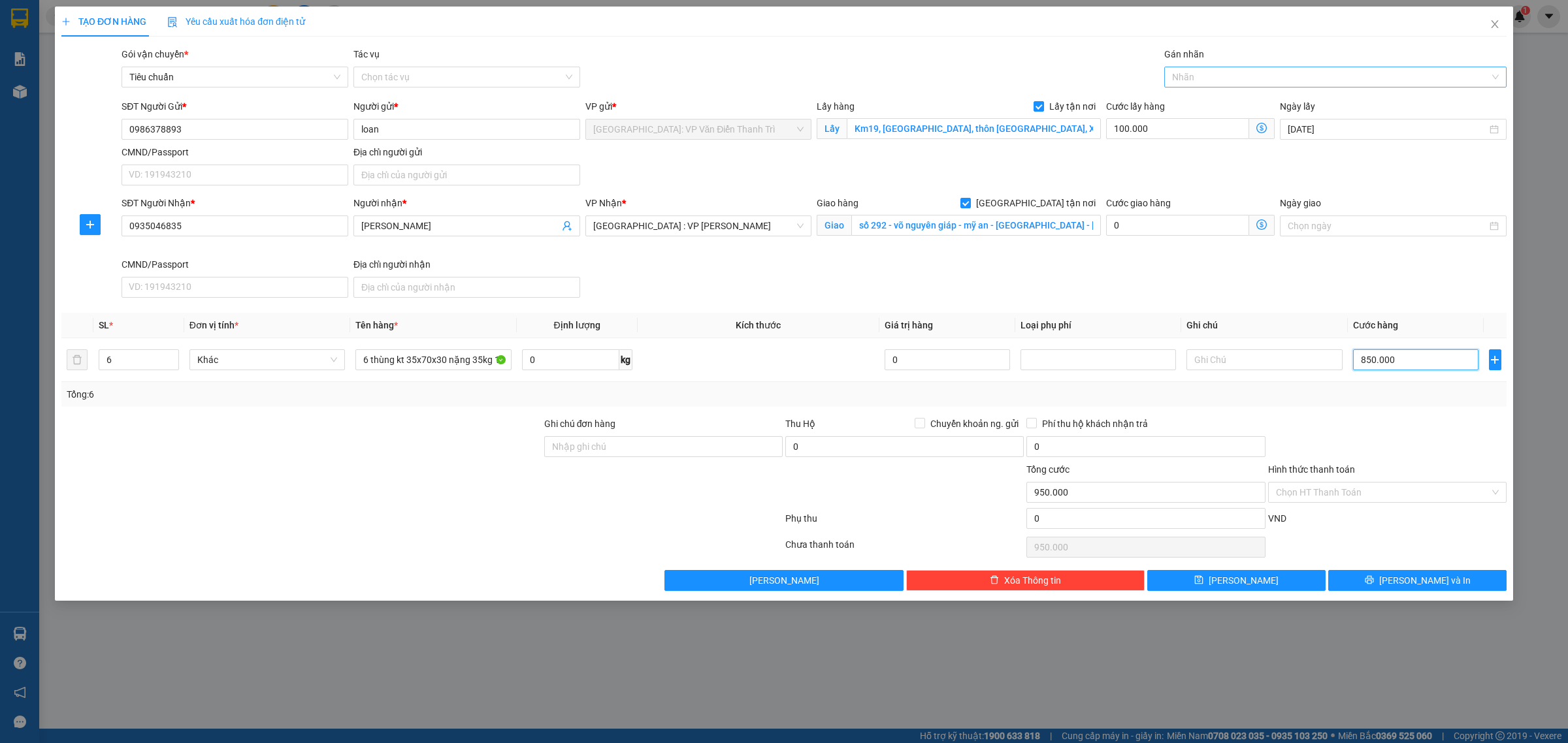
type input "850.000"
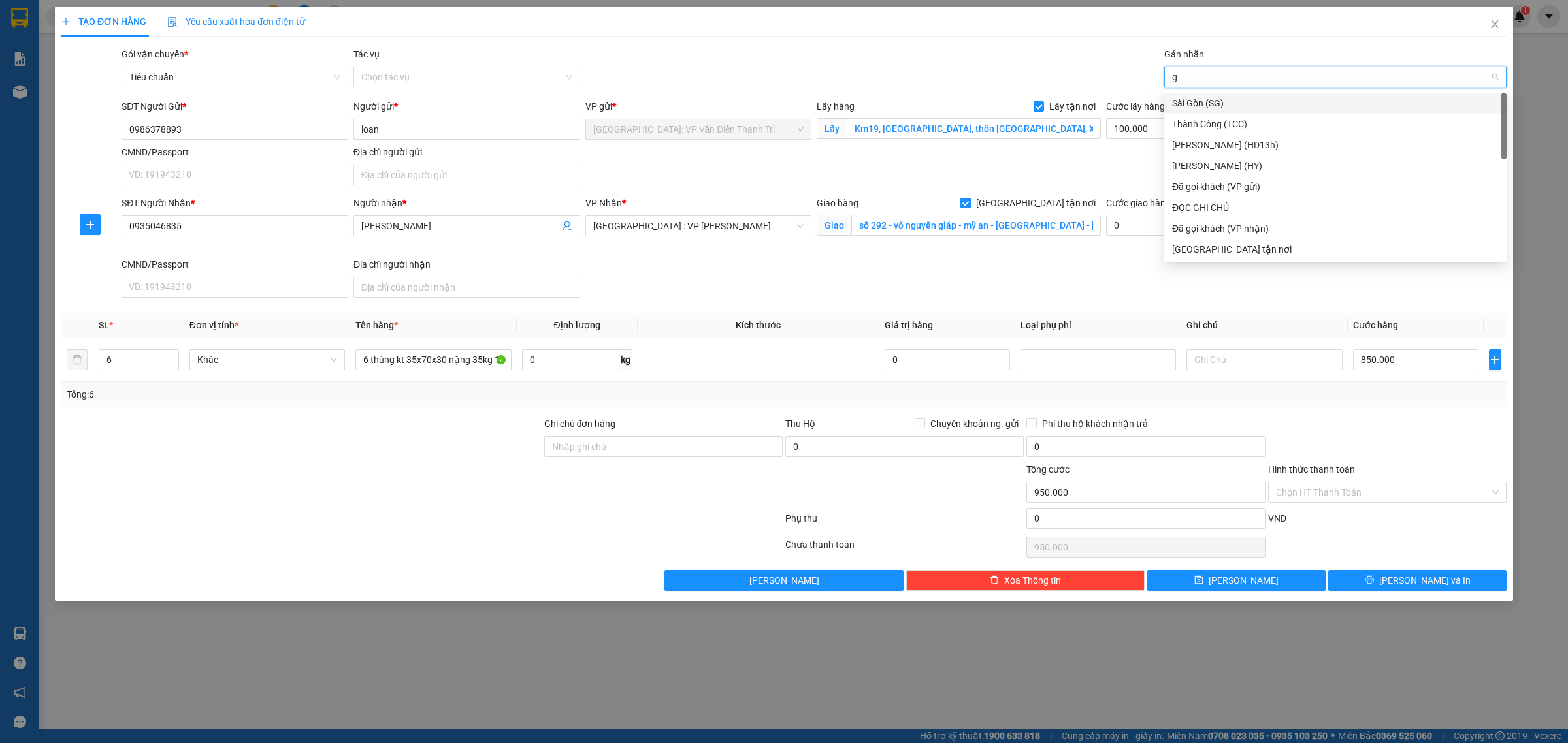
type input "gt"
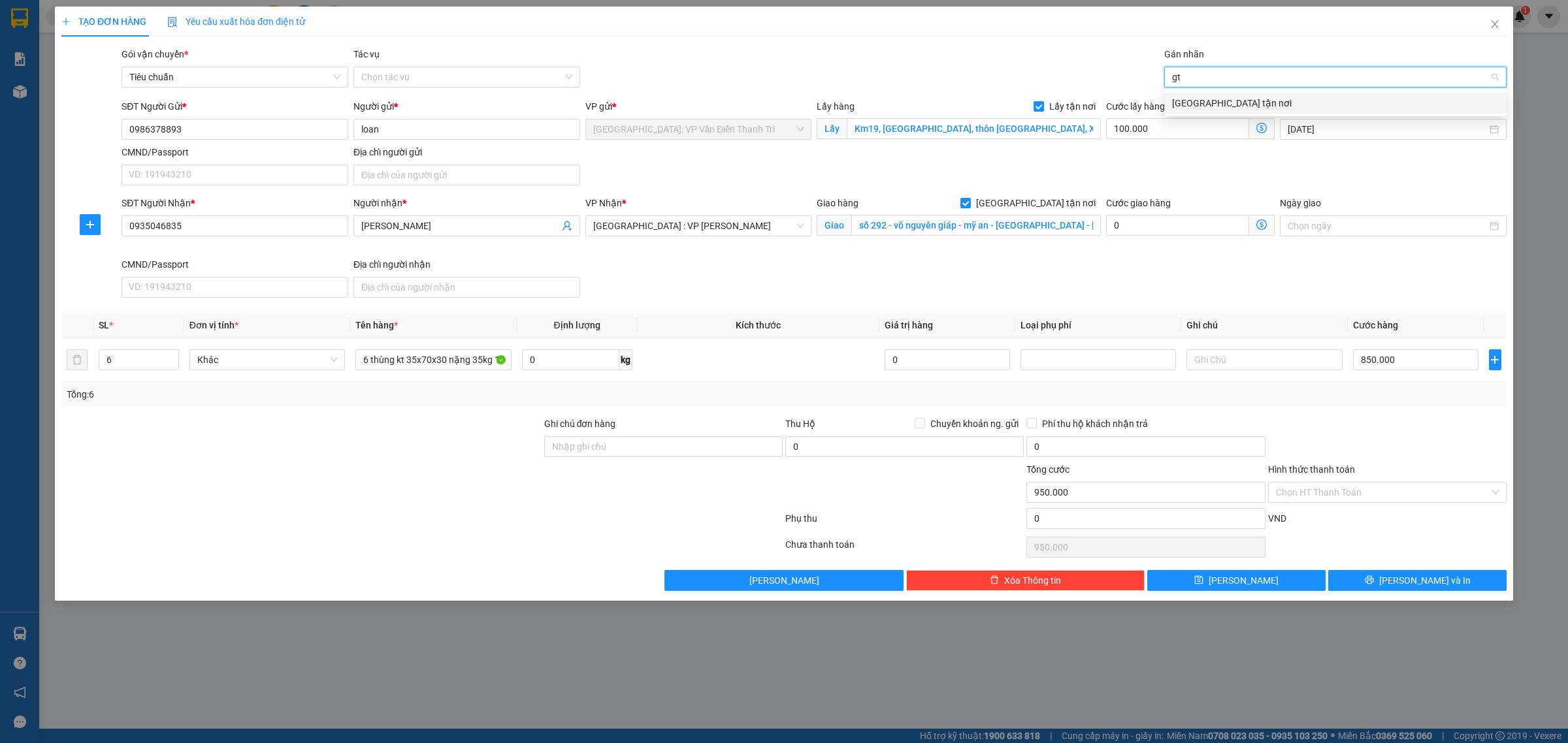
click at [1217, 102] on div "[GEOGRAPHIC_DATA] tận nơi" at bounding box center [1336, 103] width 326 height 14
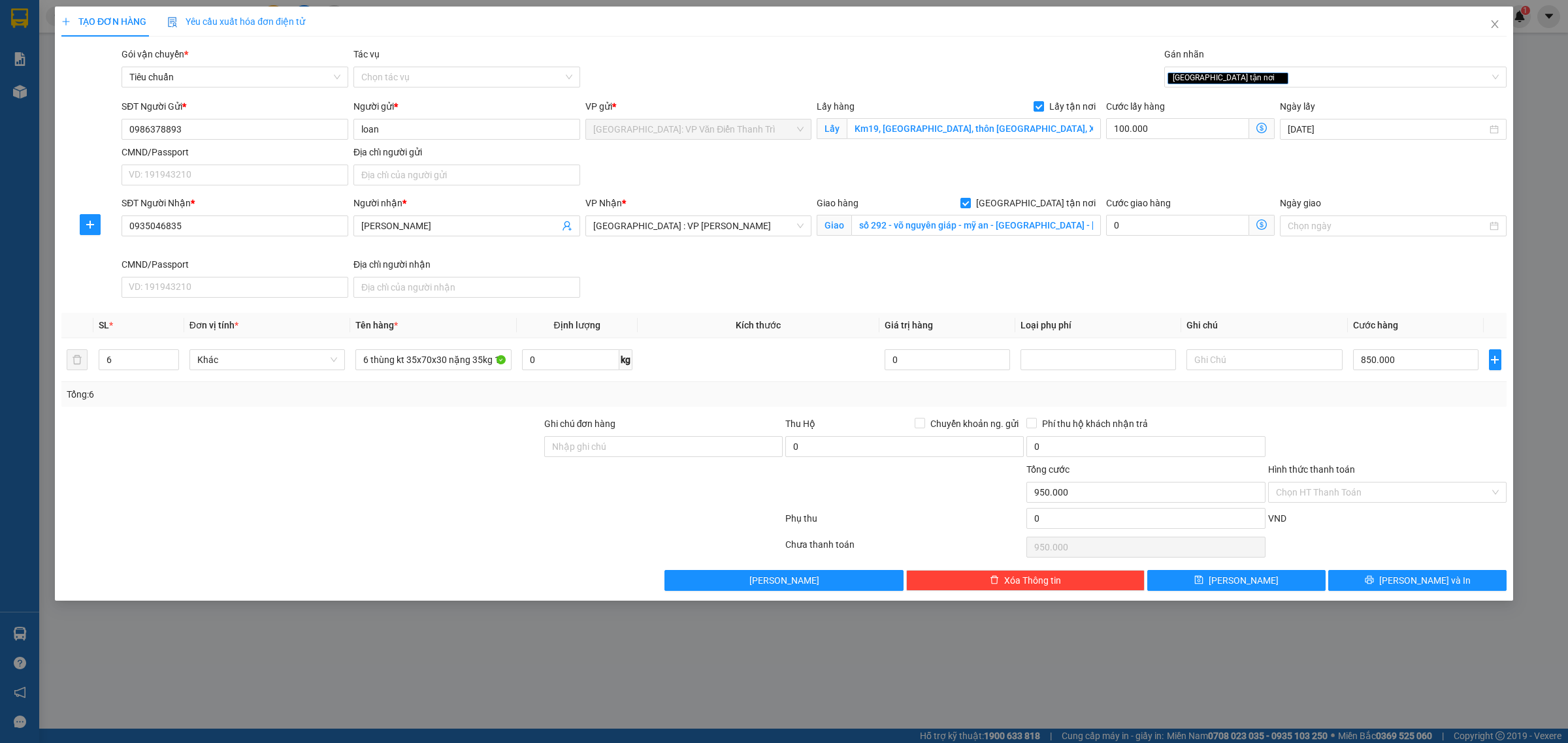
click at [1037, 58] on div "Gói vận chuyển * Tiêu chuẩn Tác vụ Chọn tác vụ Gán nhãn Giao tận nơi" at bounding box center [814, 70] width 1391 height 46
click at [585, 453] on input "Ghi chú đơn hàng" at bounding box center [663, 447] width 239 height 21
paste input "có vat"
type input "có vat"
click at [733, 418] on div "Ghi chú đơn hàng" at bounding box center [663, 426] width 239 height 20
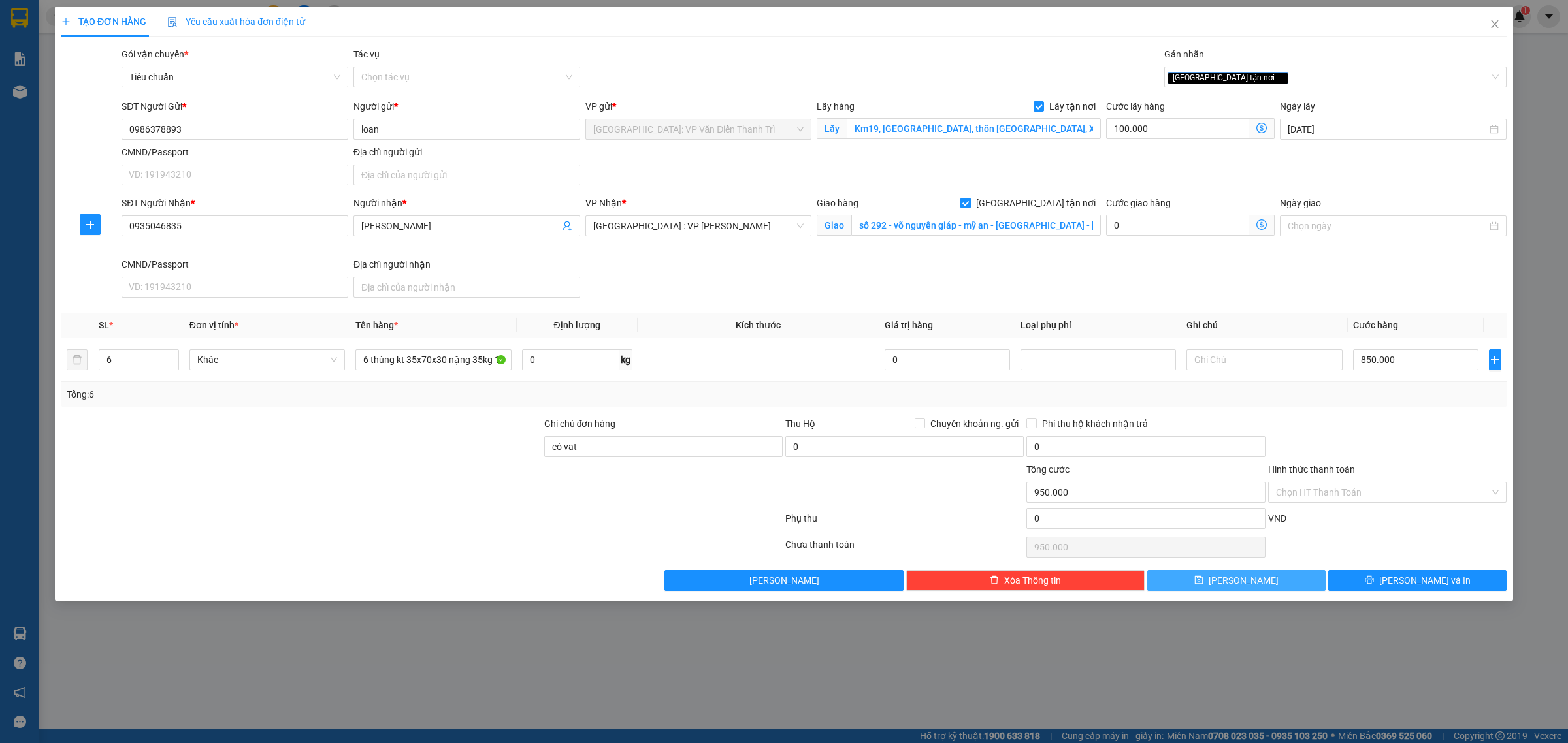
click at [1257, 577] on button "[PERSON_NAME]" at bounding box center [1236, 581] width 178 height 21
checkbox input "false"
type input "1"
type input "0"
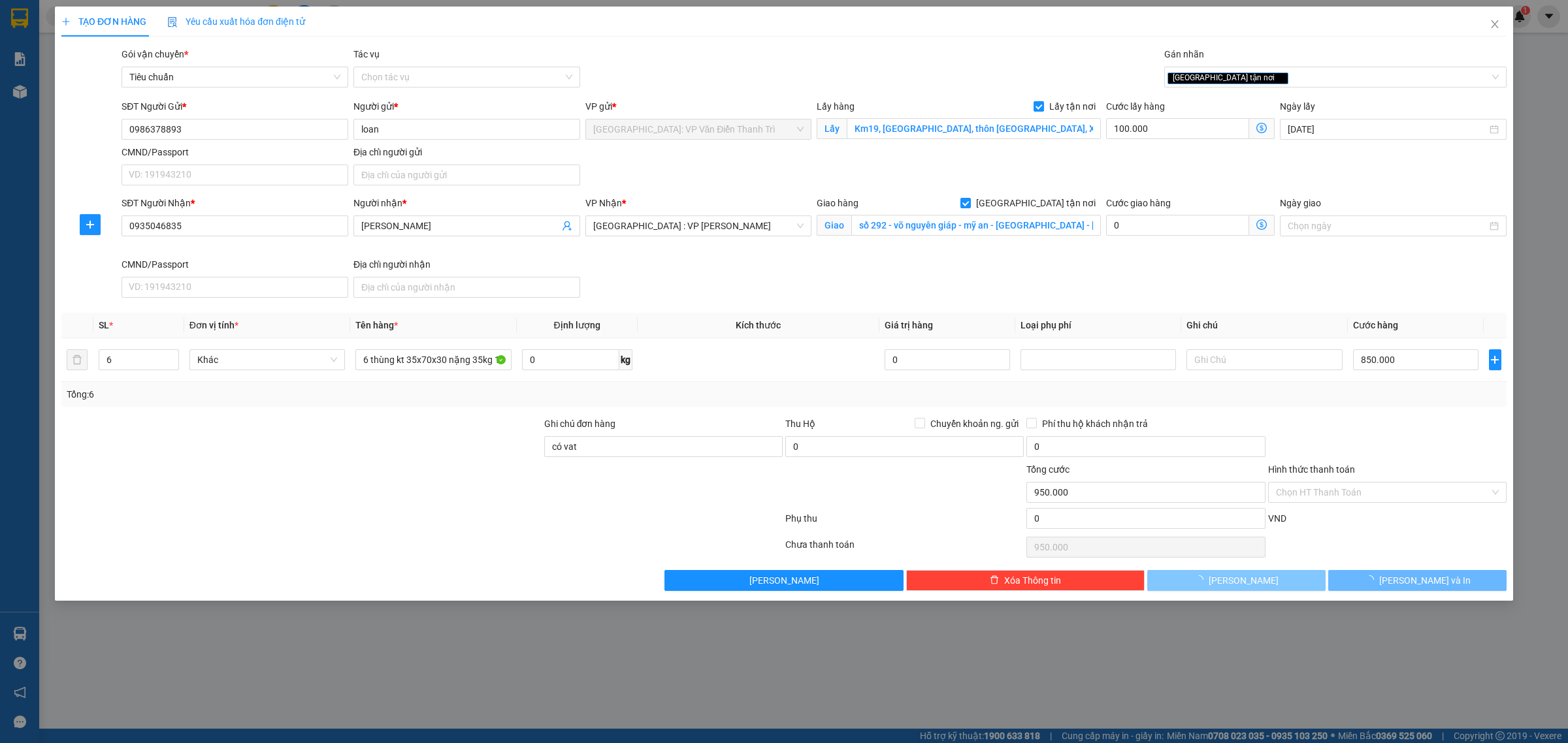
type input "0"
